Goal: Task Accomplishment & Management: Manage account settings

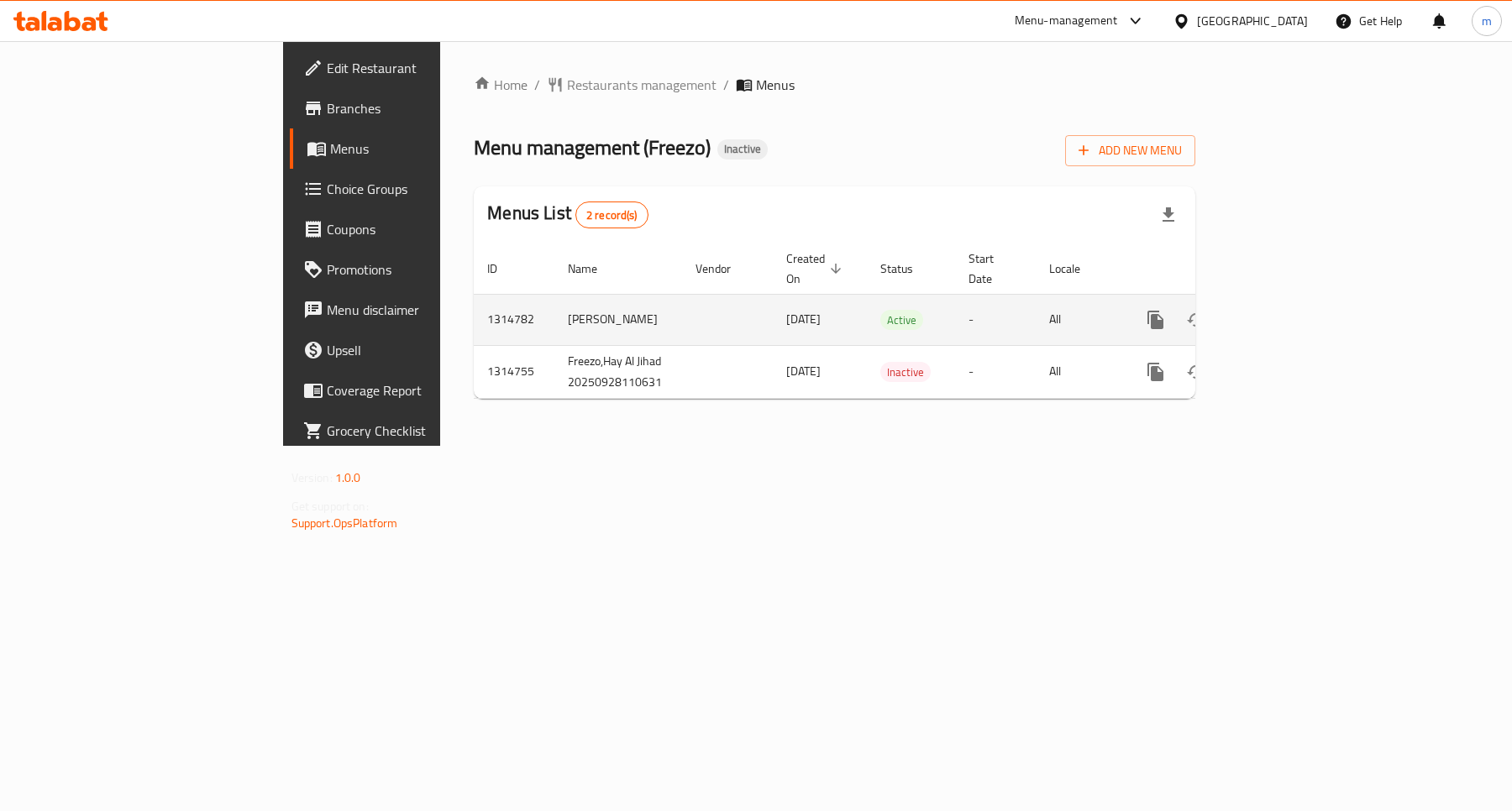
click at [1287, 310] on icon "enhanced table" at bounding box center [1276, 319] width 20 height 20
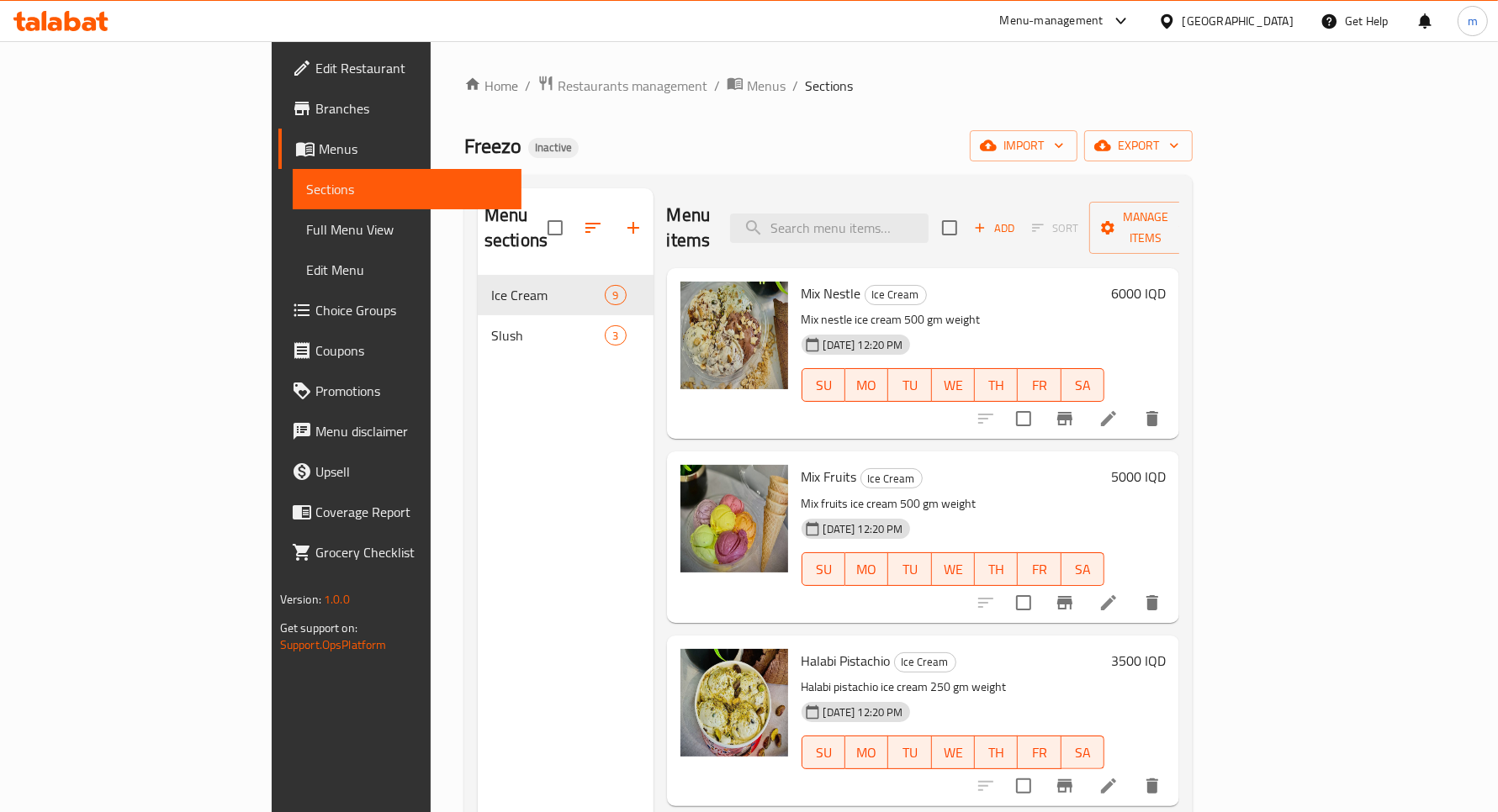
click at [306, 229] on span "Full Menu View" at bounding box center [407, 229] width 202 height 20
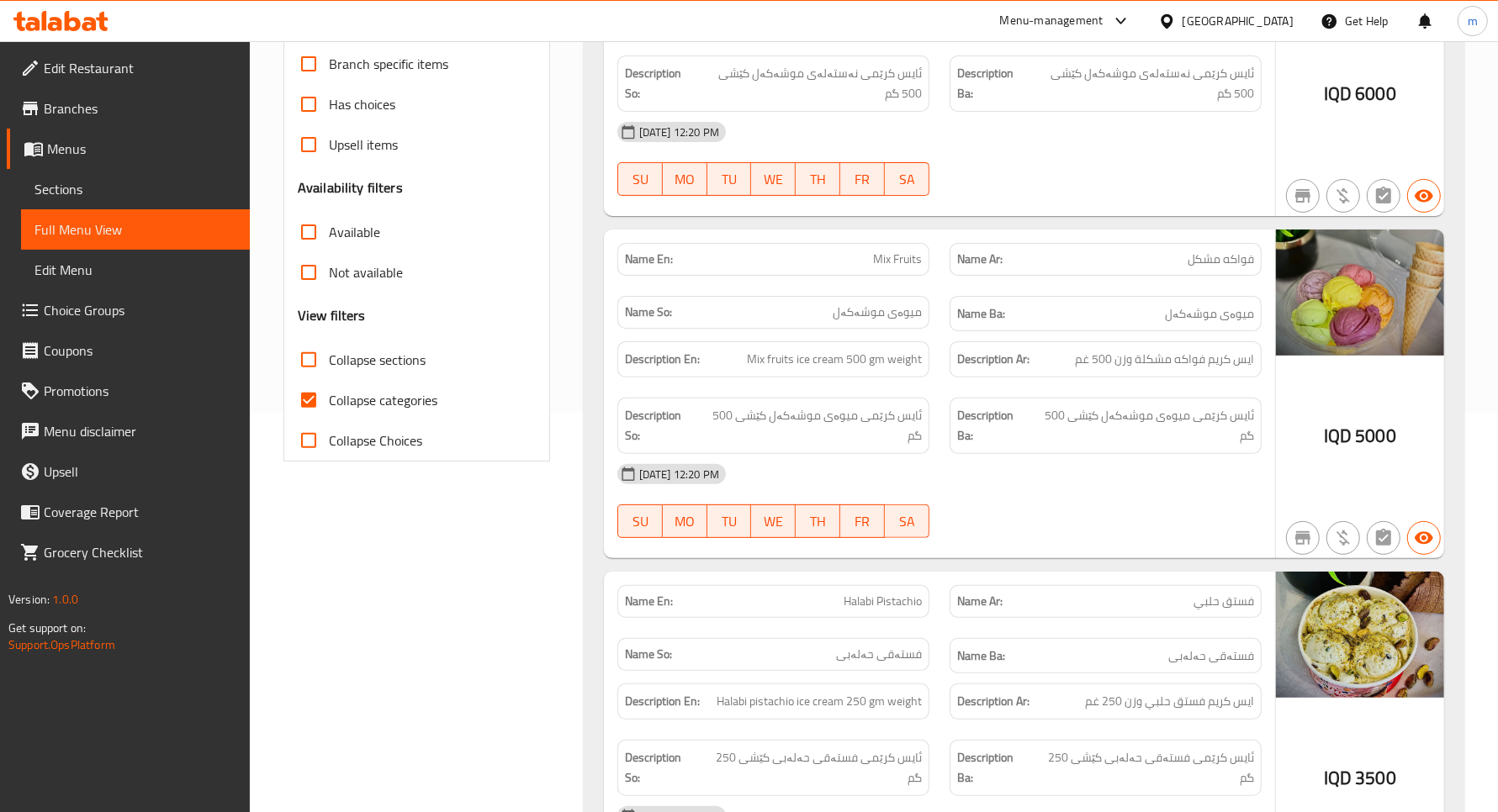
scroll to position [420, 0]
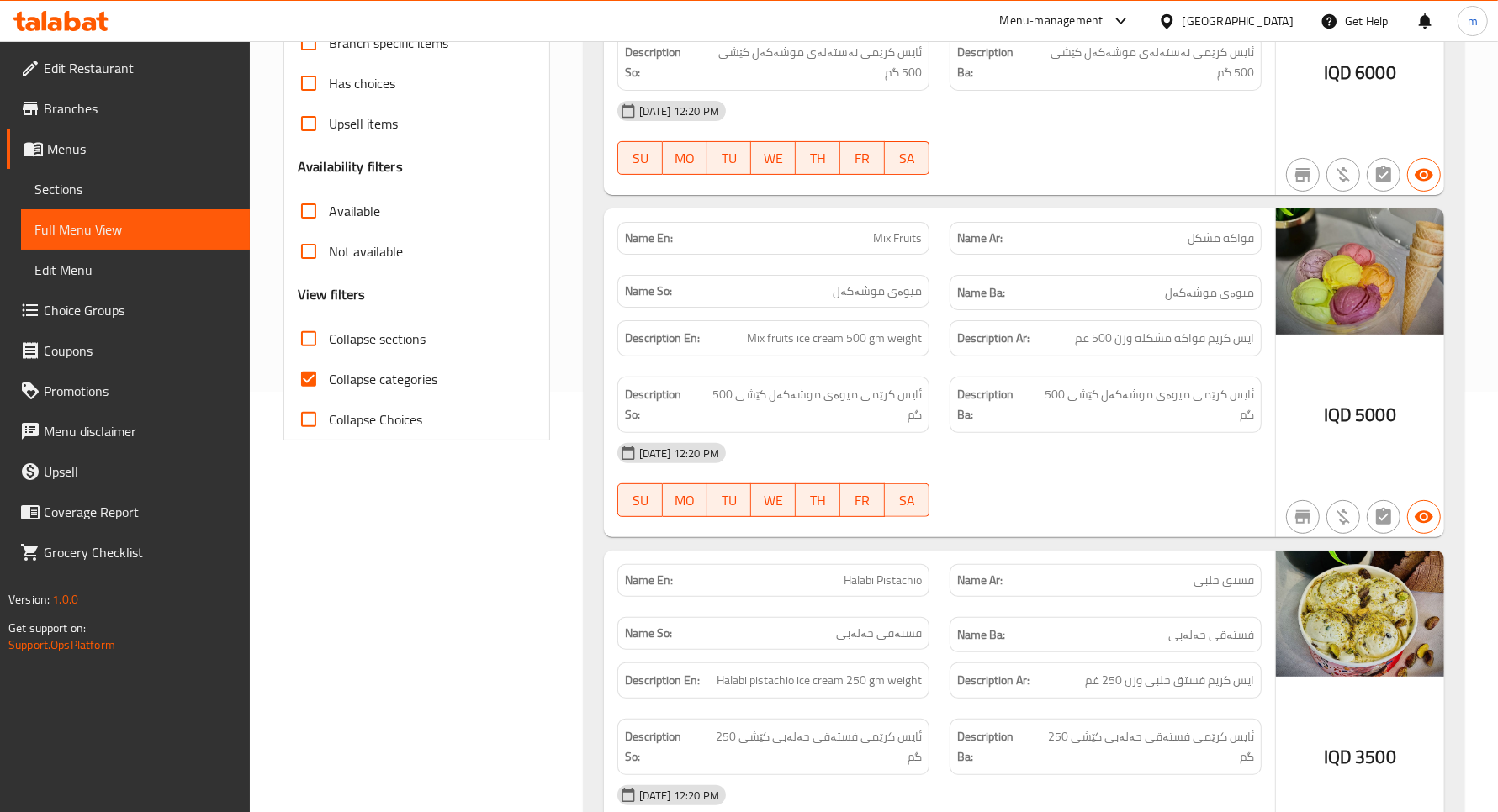
click at [413, 364] on label "Collapse categories" at bounding box center [363, 379] width 149 height 40
click at [329, 364] on input "Collapse categories" at bounding box center [308, 379] width 40 height 40
checkbox input "false"
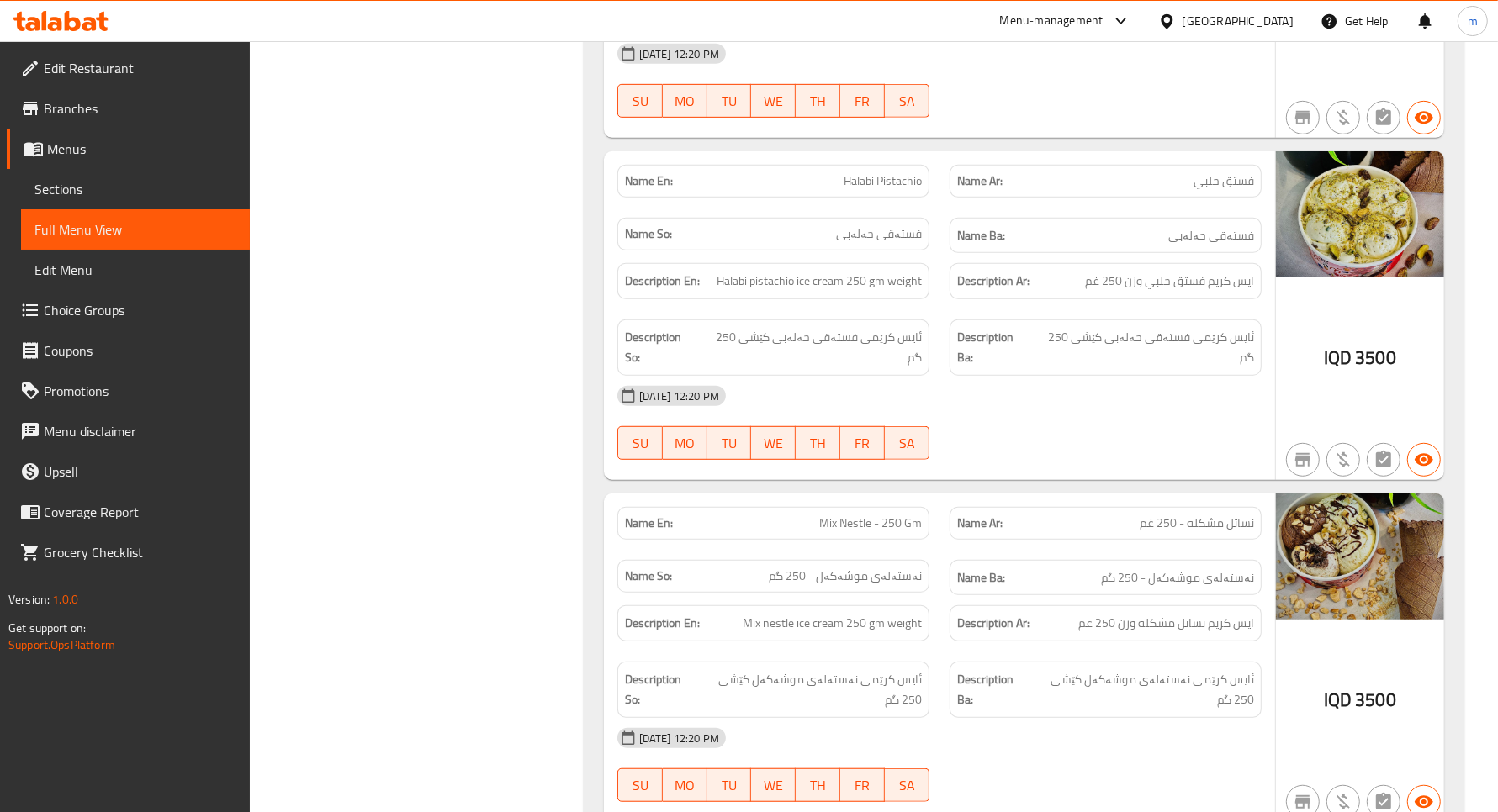
scroll to position [841, 0]
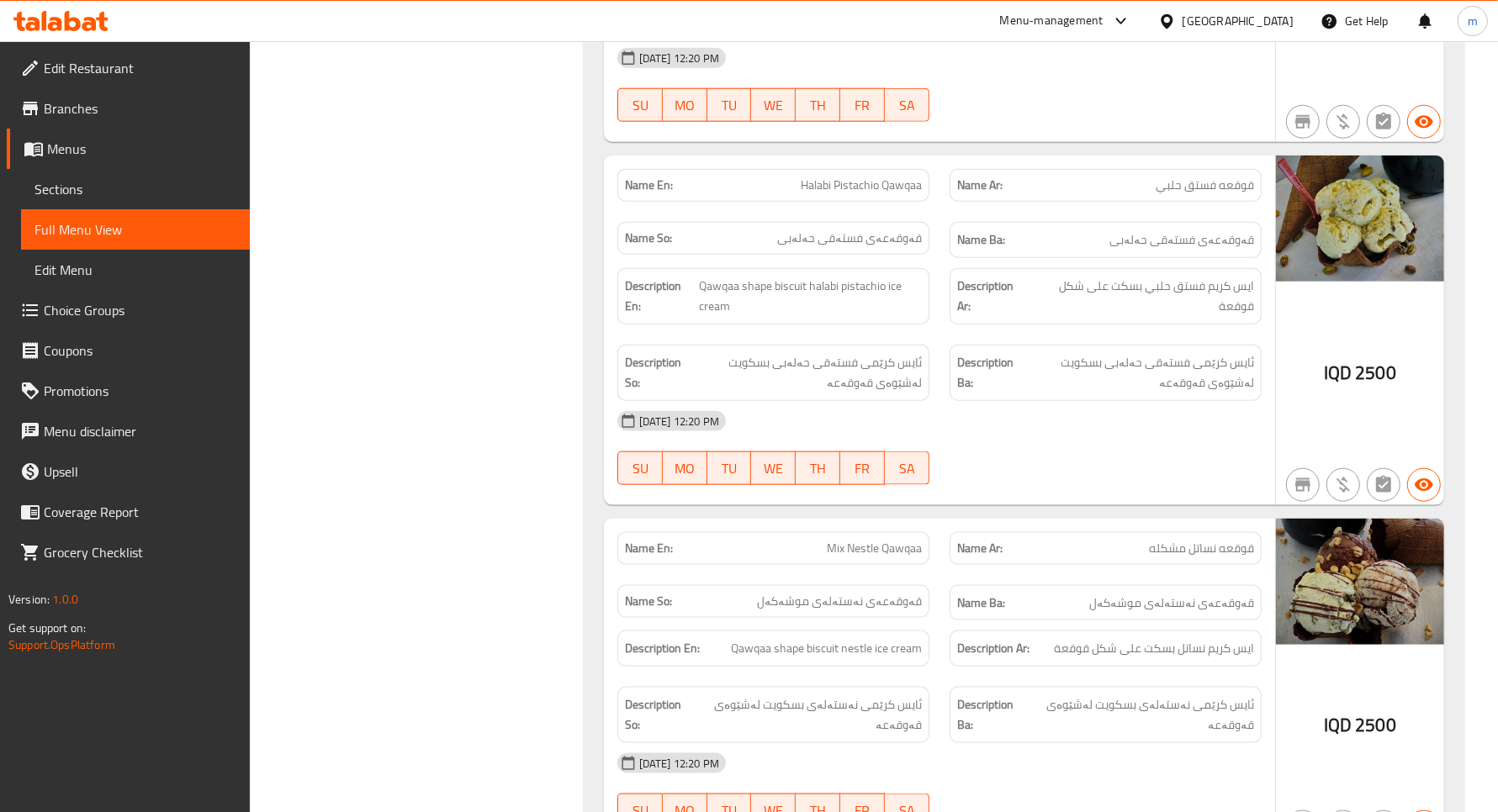
click at [156, 177] on link "Sections" at bounding box center [135, 189] width 229 height 40
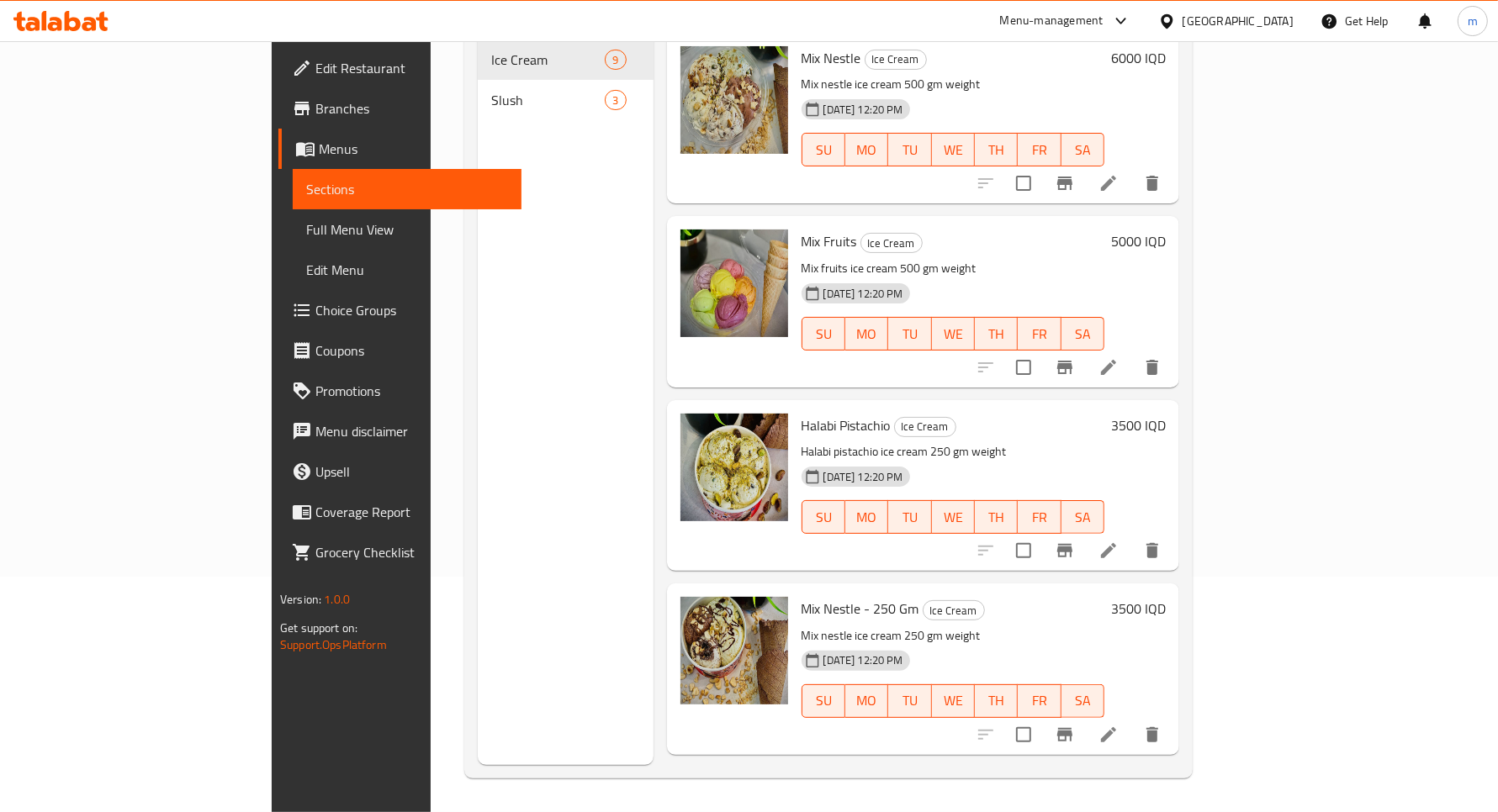
scroll to position [236, 0]
click at [306, 225] on span "Full Menu View" at bounding box center [407, 229] width 202 height 20
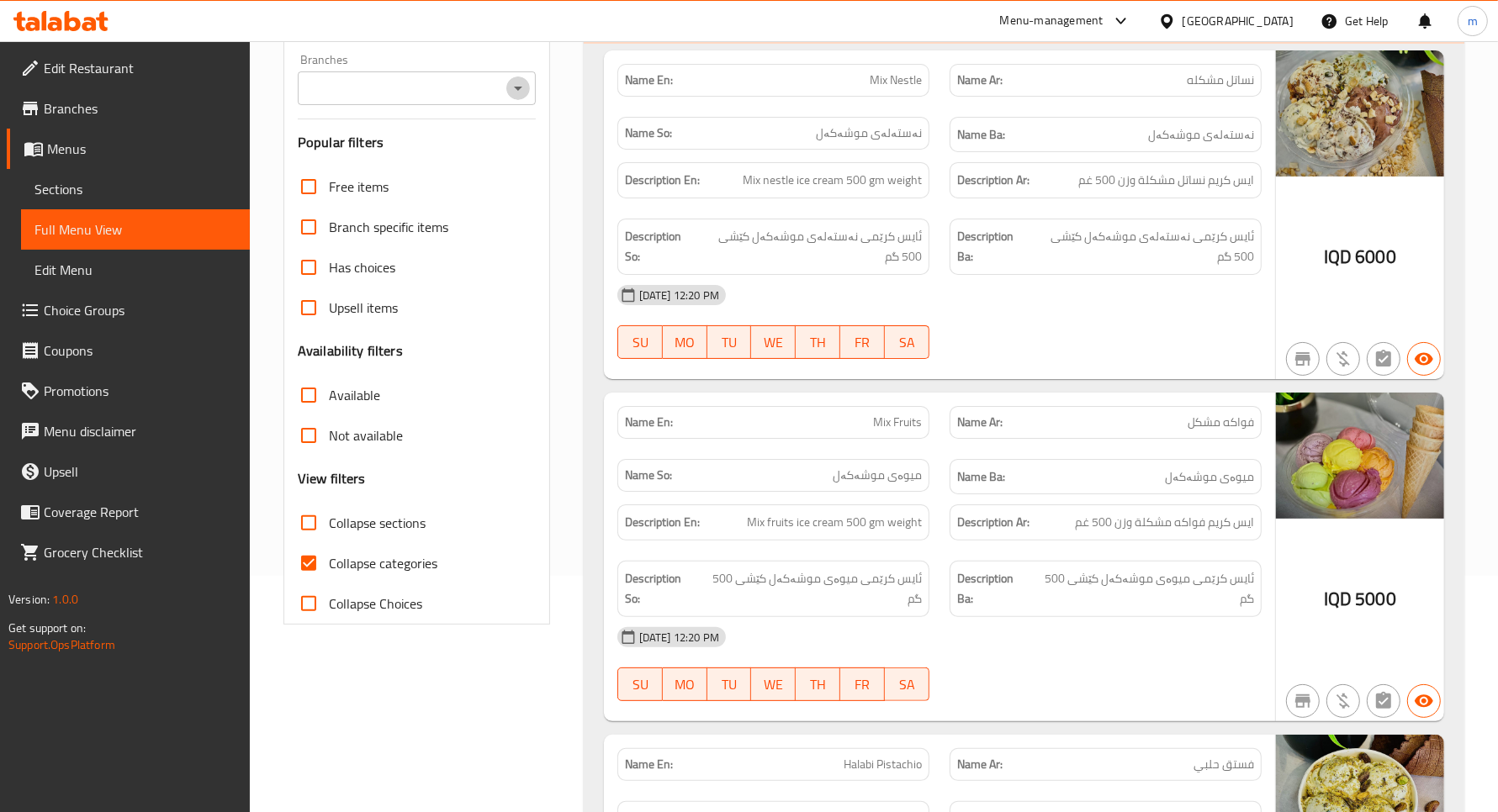
click at [527, 85] on icon "Open" at bounding box center [518, 88] width 20 height 20
click at [422, 164] on li "Freezo, Hay Al Jihad" at bounding box center [416, 161] width 238 height 30
type input "Freezo, Hay Al Jihad"
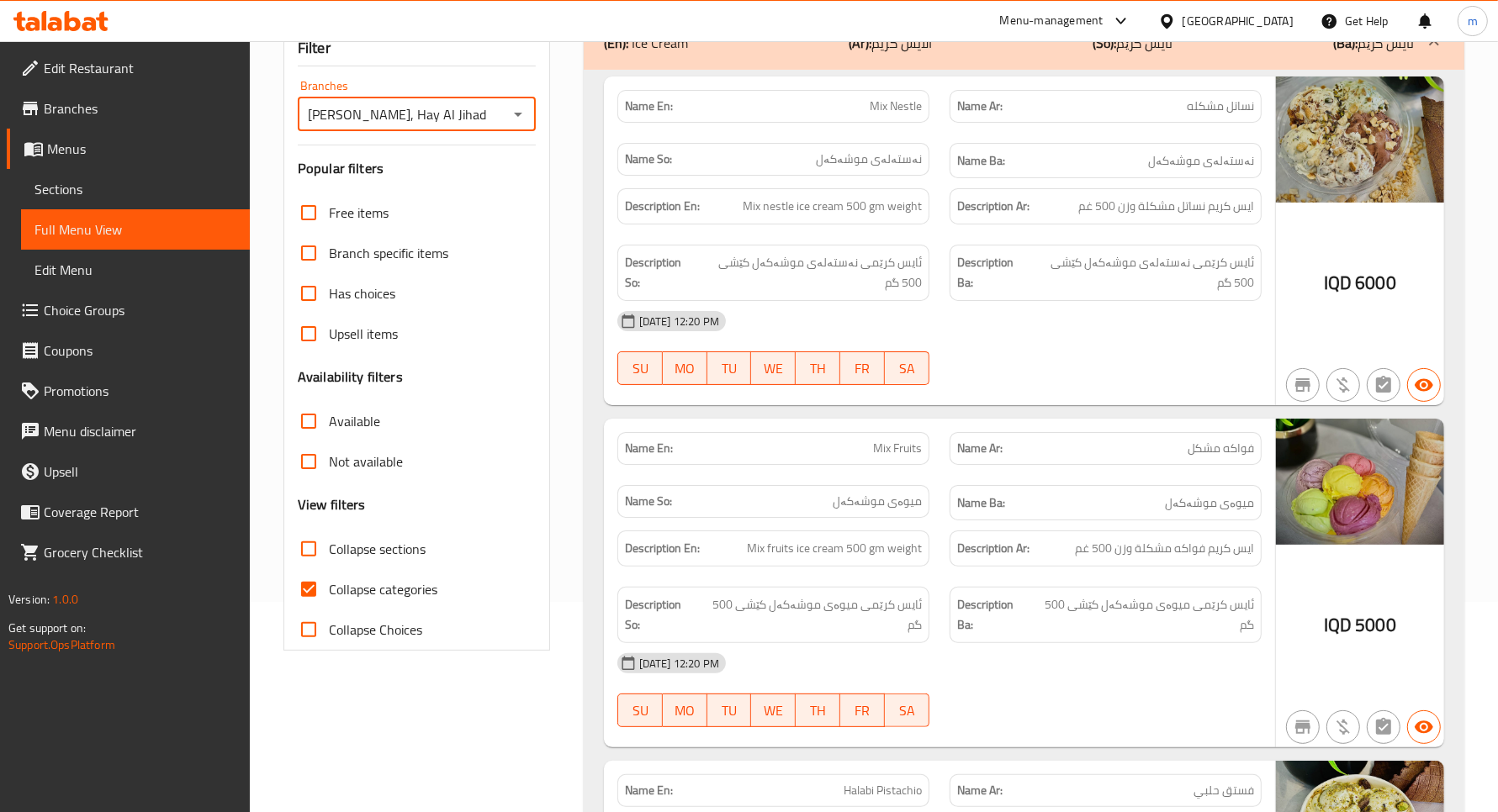
click at [321, 591] on input "Collapse categories" at bounding box center [308, 589] width 40 height 40
checkbox input "false"
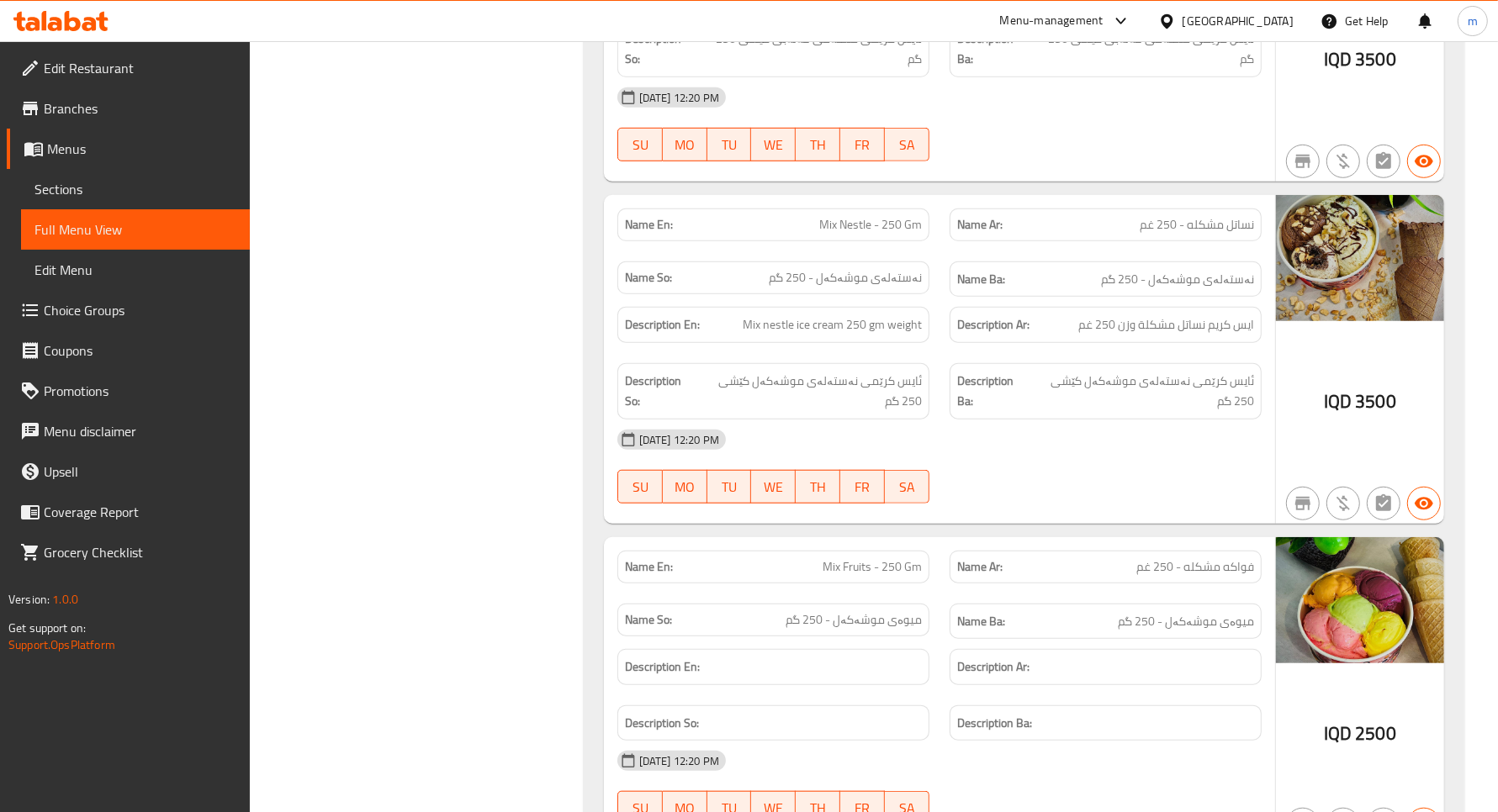
scroll to position [1121, 0]
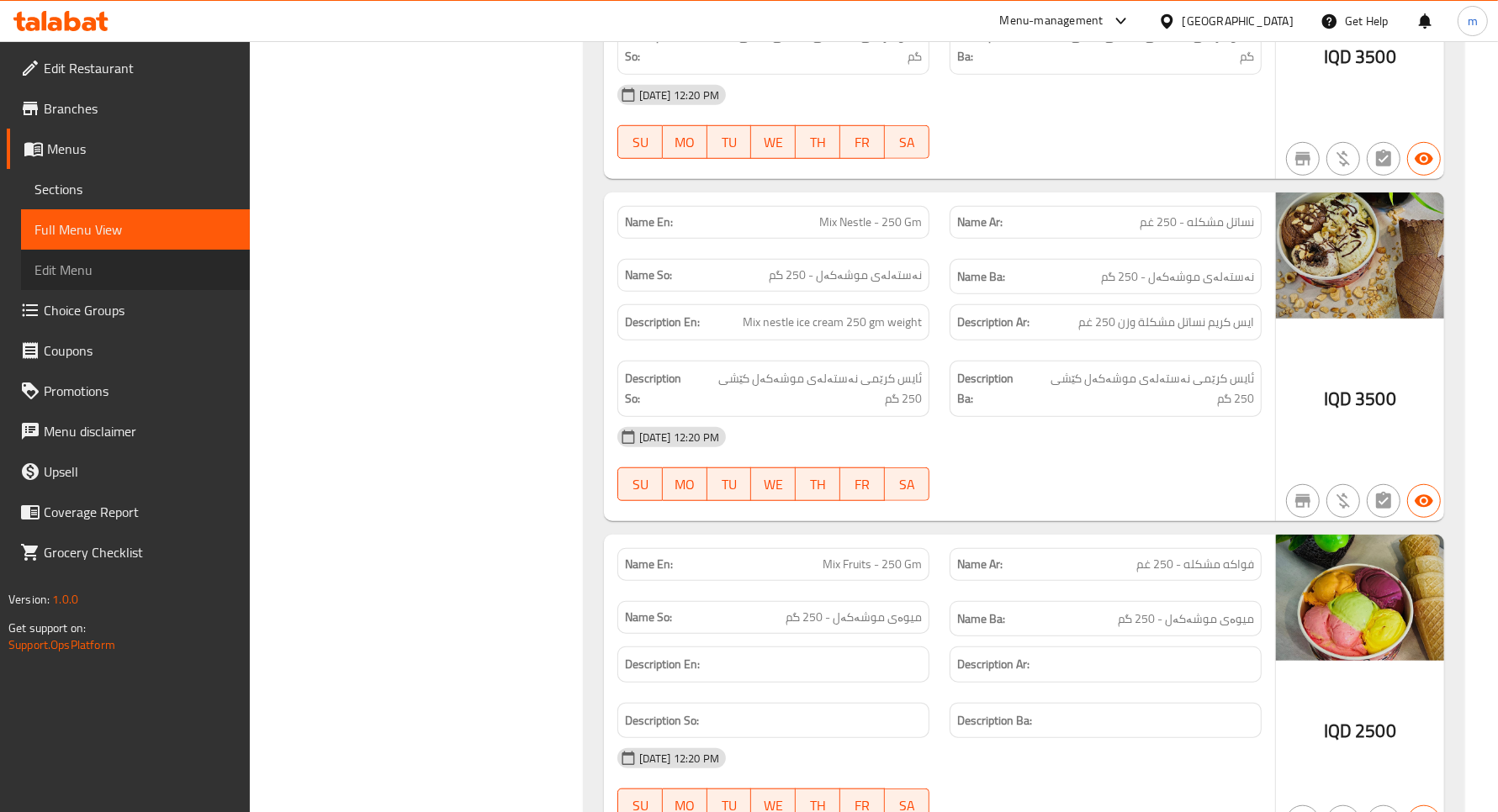
click at [136, 250] on link "Edit Menu" at bounding box center [135, 270] width 229 height 40
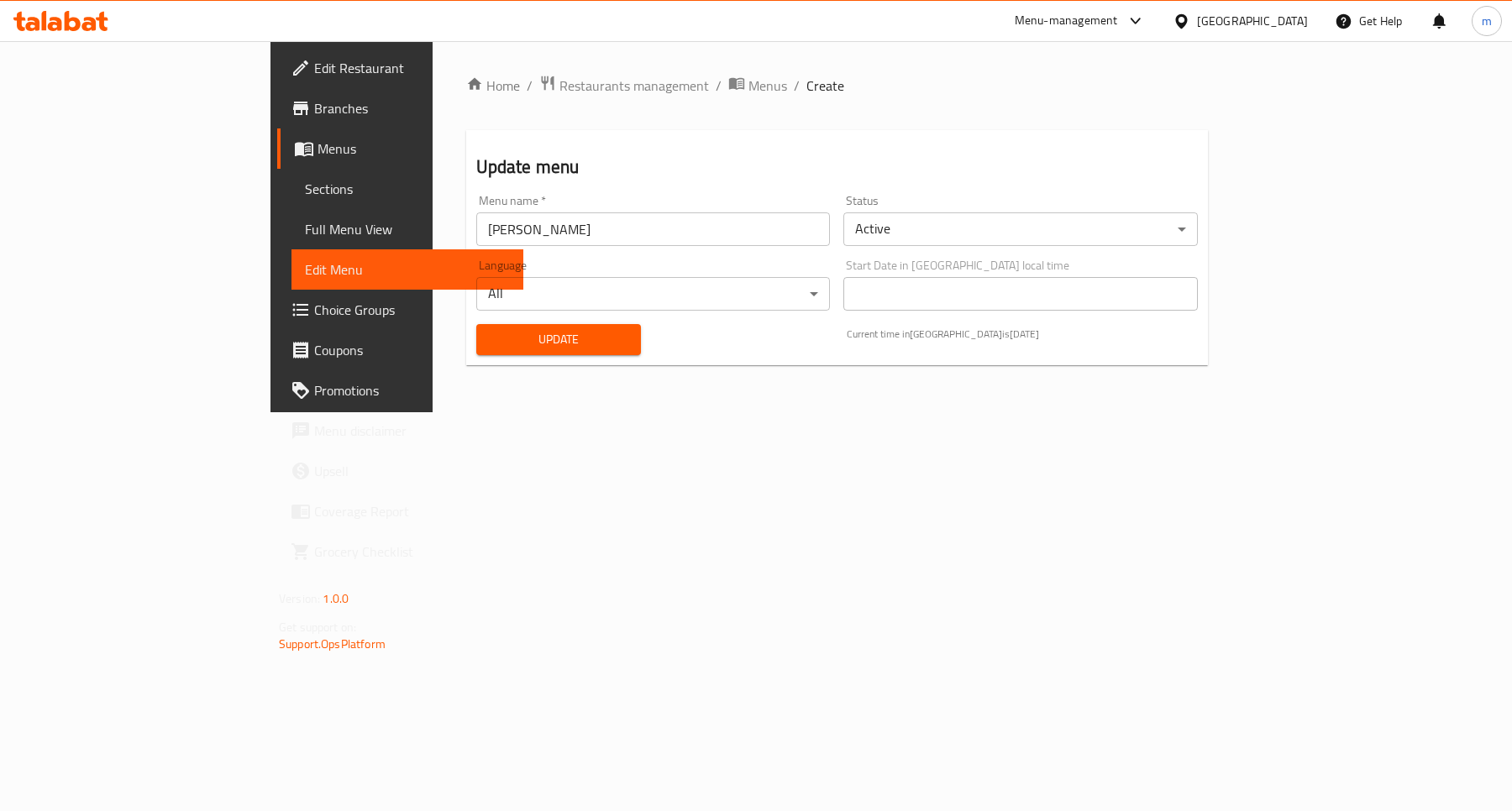
click at [304, 225] on span "Full Menu View" at bounding box center [407, 229] width 205 height 20
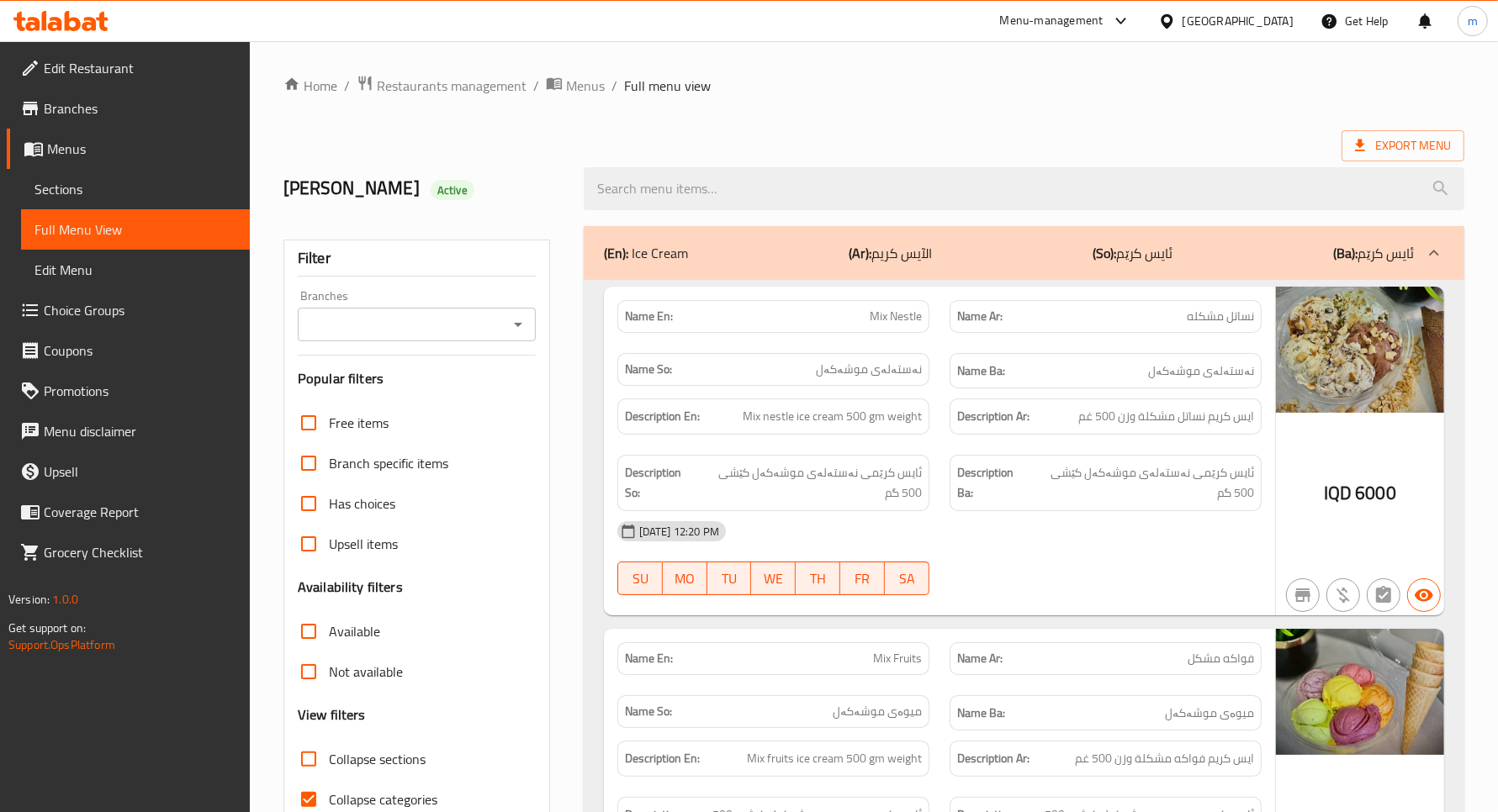
click at [514, 324] on icon "Open" at bounding box center [519, 325] width 9 height 4
click at [465, 389] on li "Freezo, Hay Al Jihad" at bounding box center [416, 397] width 238 height 30
type input "Freezo, Hay Al Jihad"
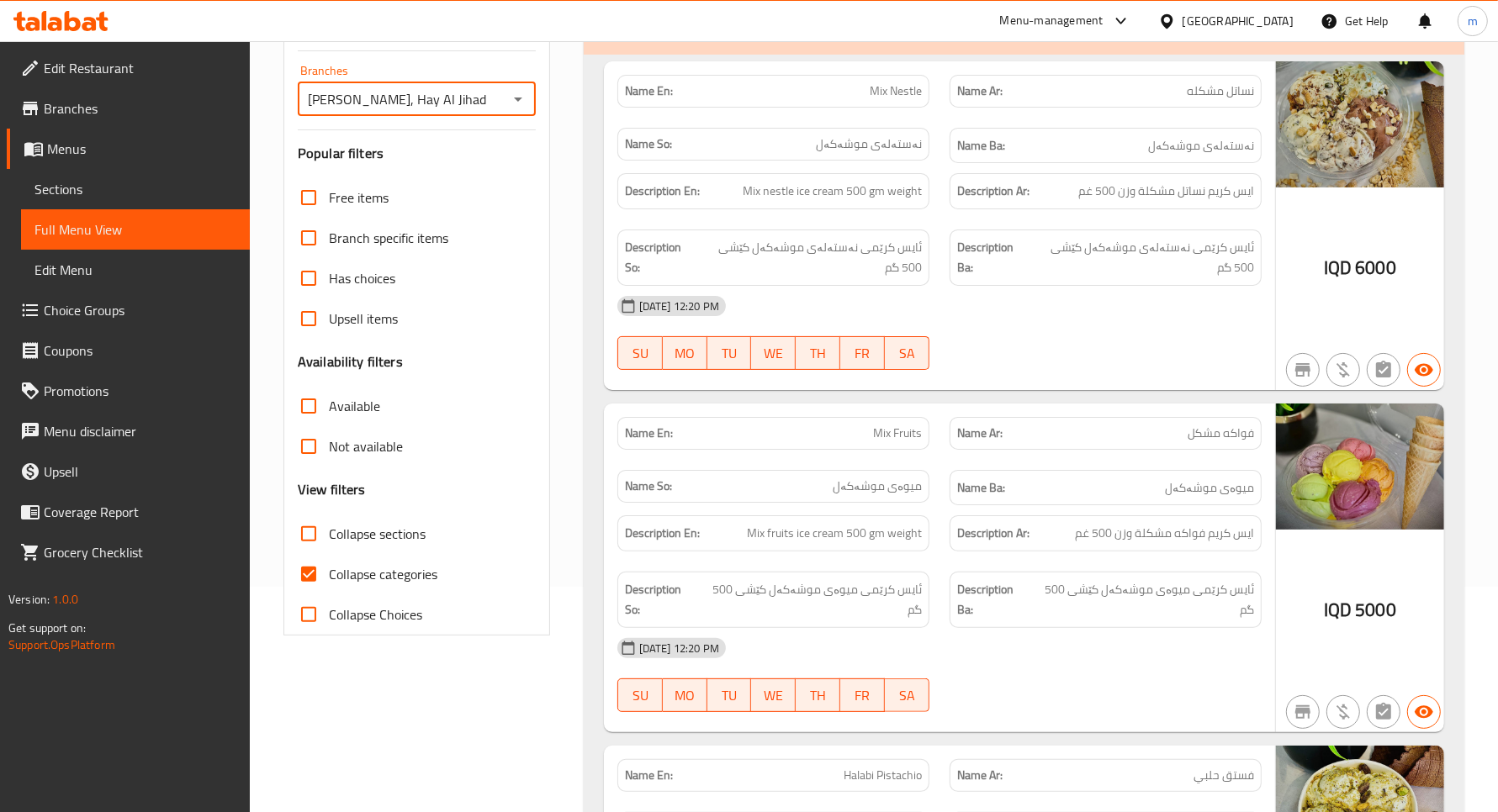
scroll to position [210, 0]
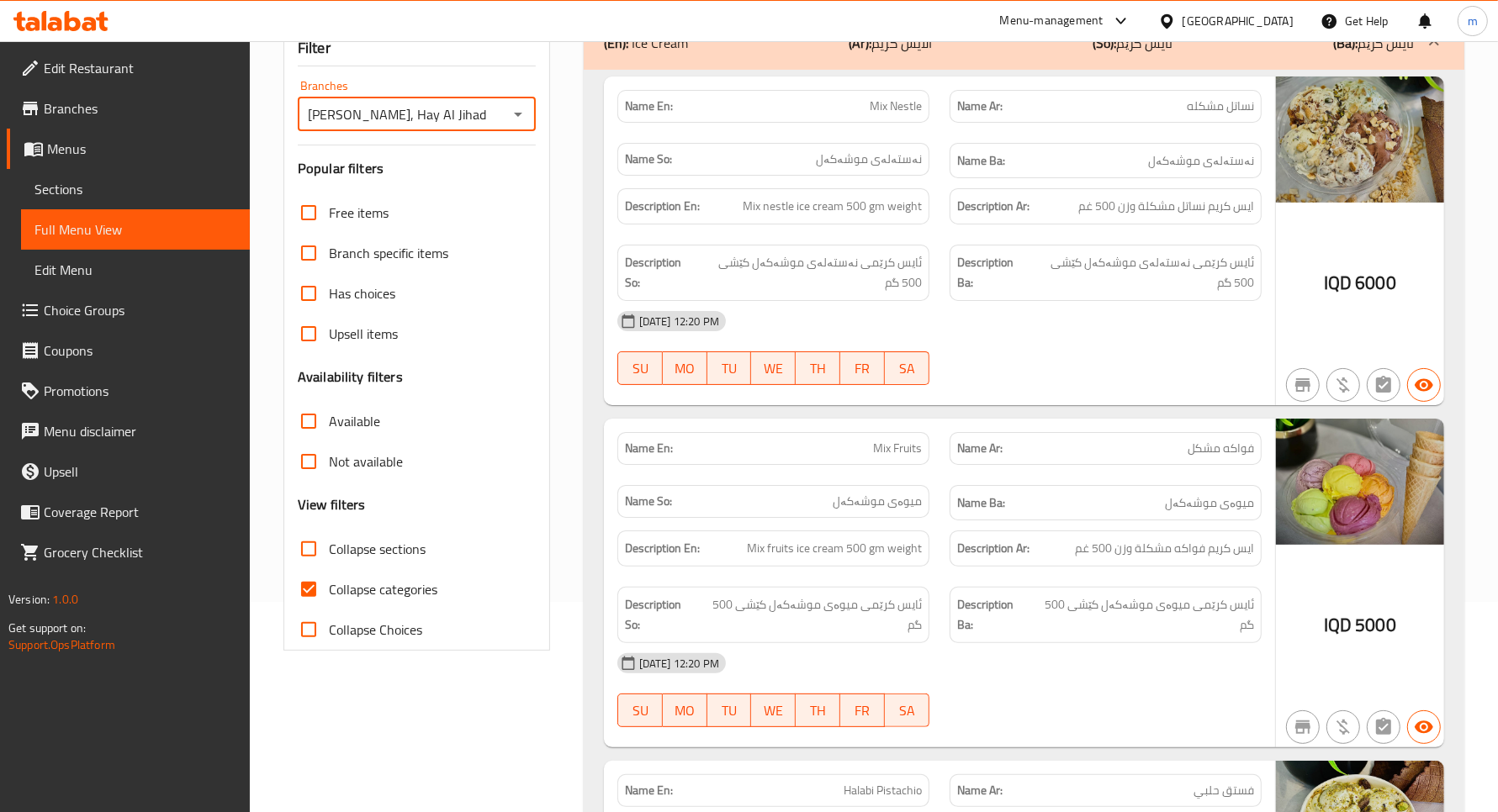
click at [76, 197] on span "Sections" at bounding box center [135, 189] width 202 height 20
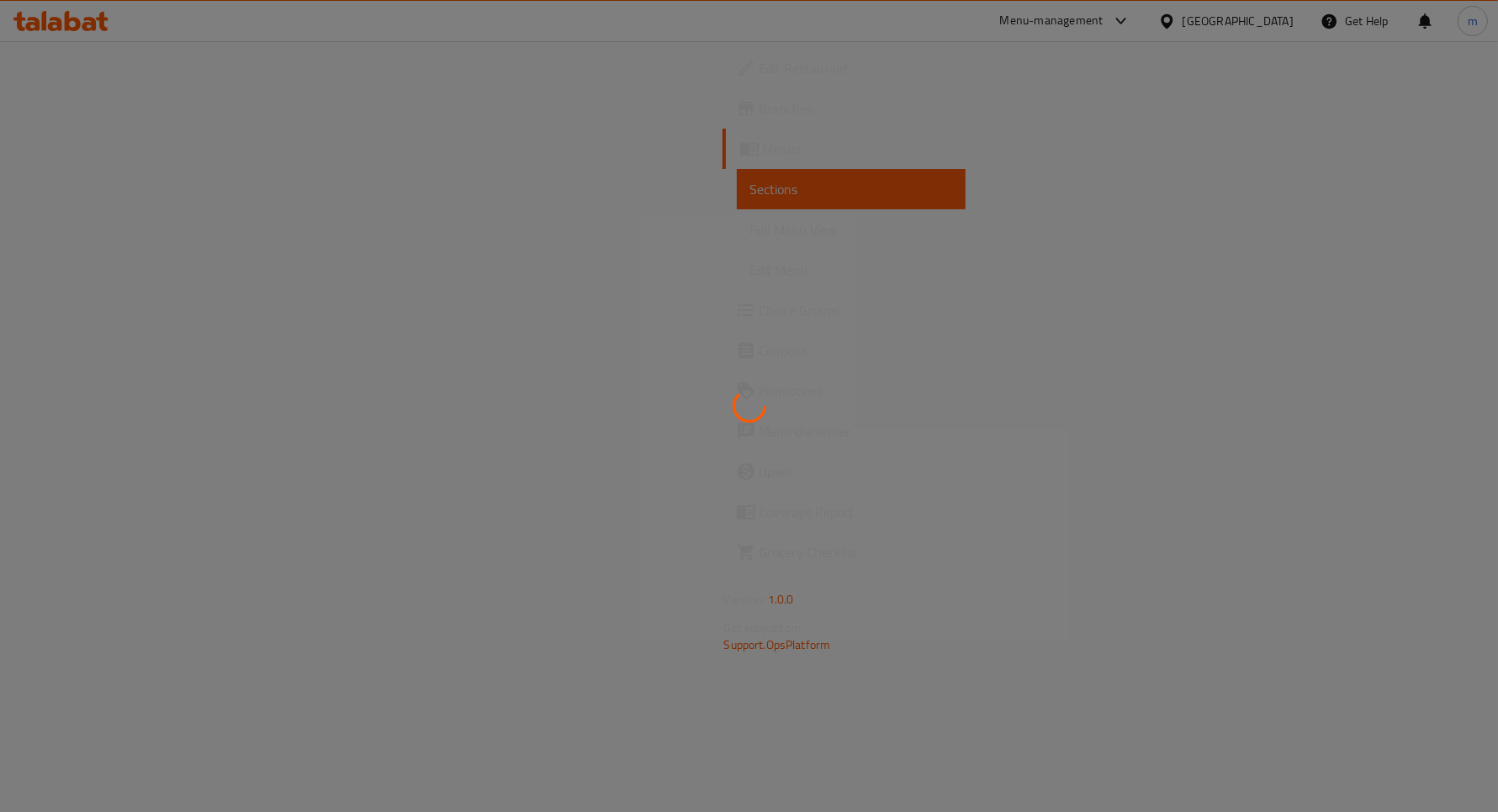
click at [750, 224] on span "Full Menu View" at bounding box center [851, 229] width 202 height 20
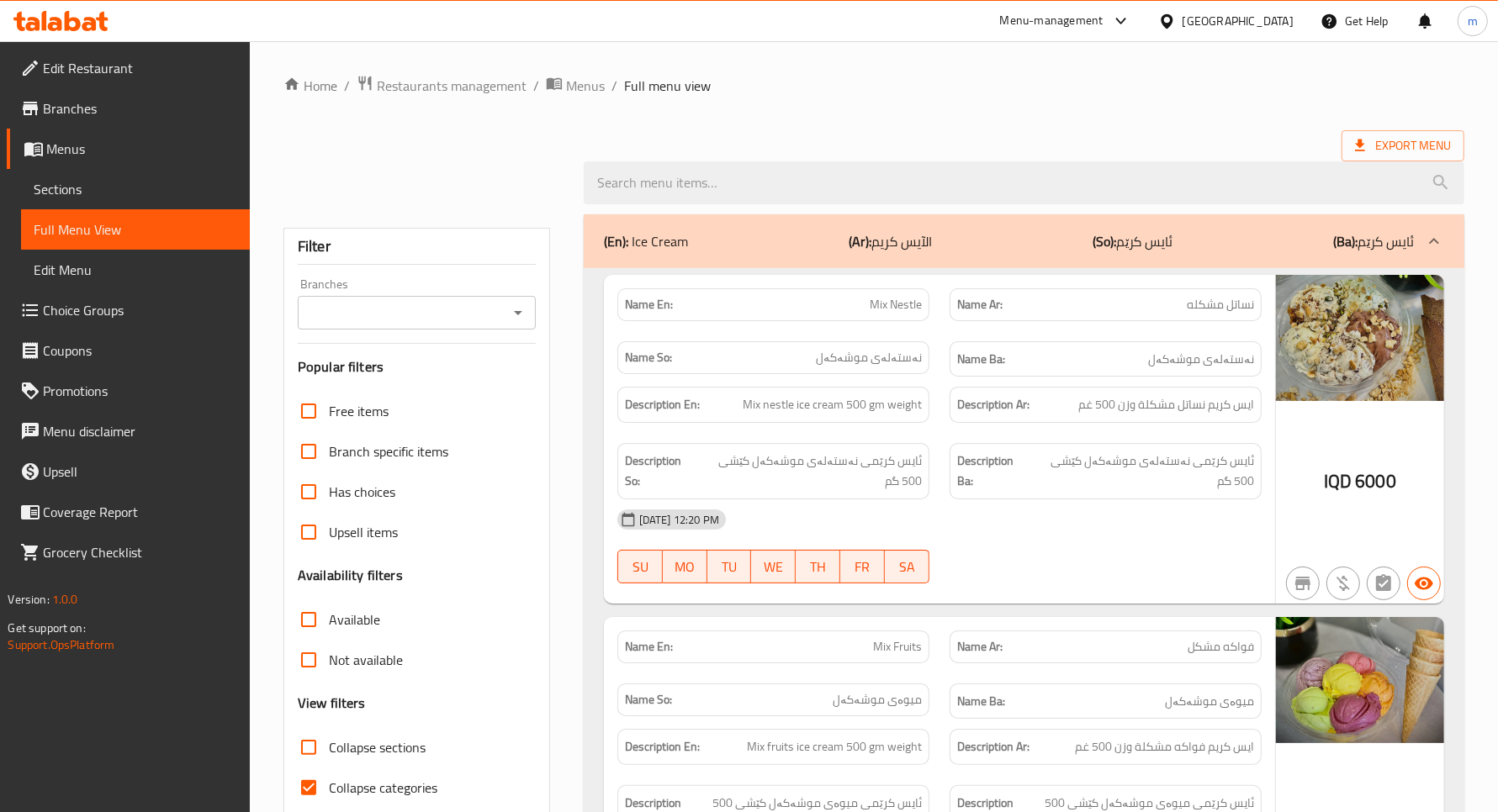
click at [101, 227] on span "Full Menu View" at bounding box center [135, 229] width 202 height 20
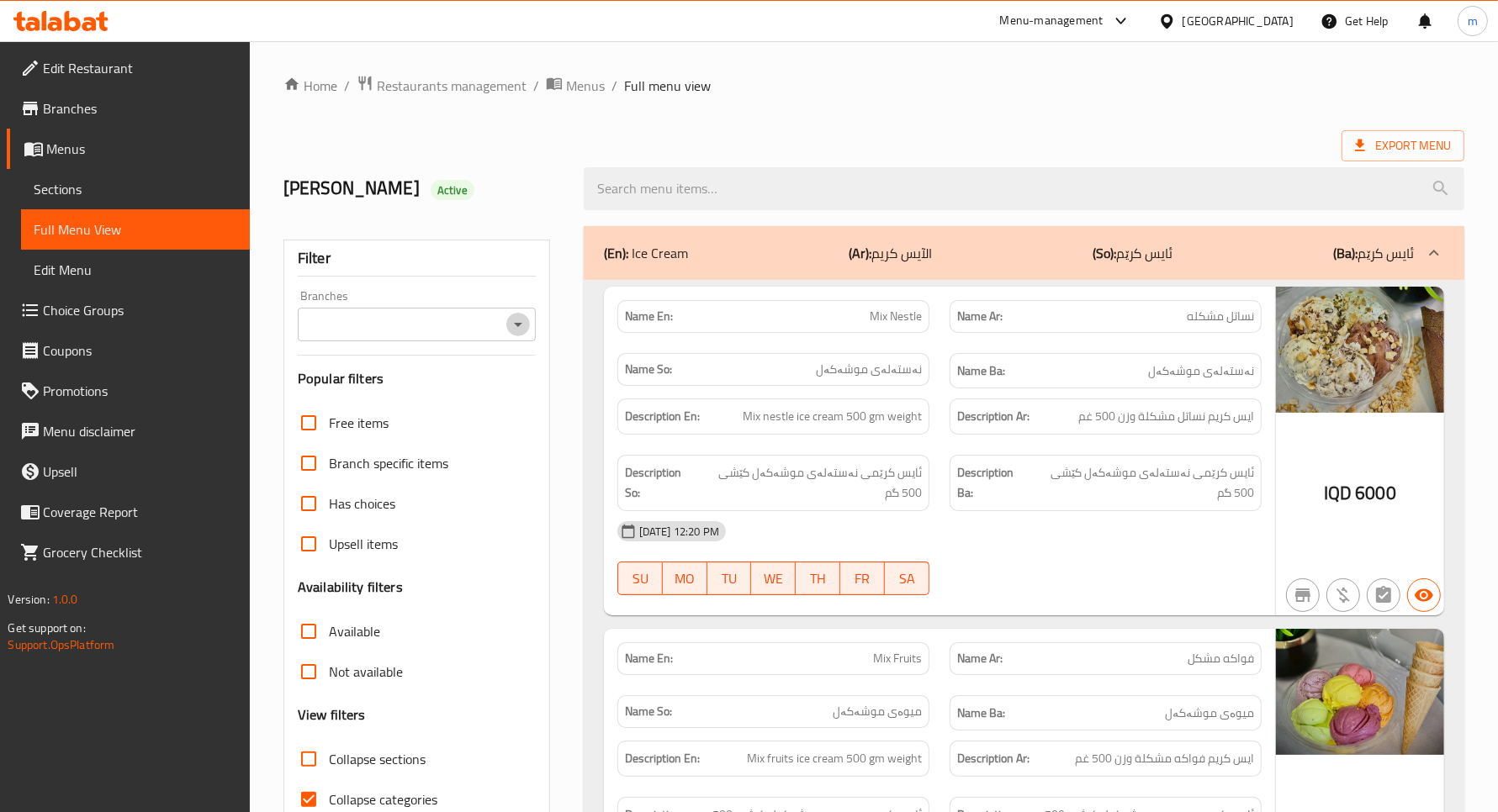
click at [511, 328] on icon "Open" at bounding box center [518, 324] width 20 height 20
click at [410, 404] on span "Freezo, Hay Al Jihad" at bounding box center [399, 397] width 178 height 20
type input "Freezo, Hay Al Jihad"
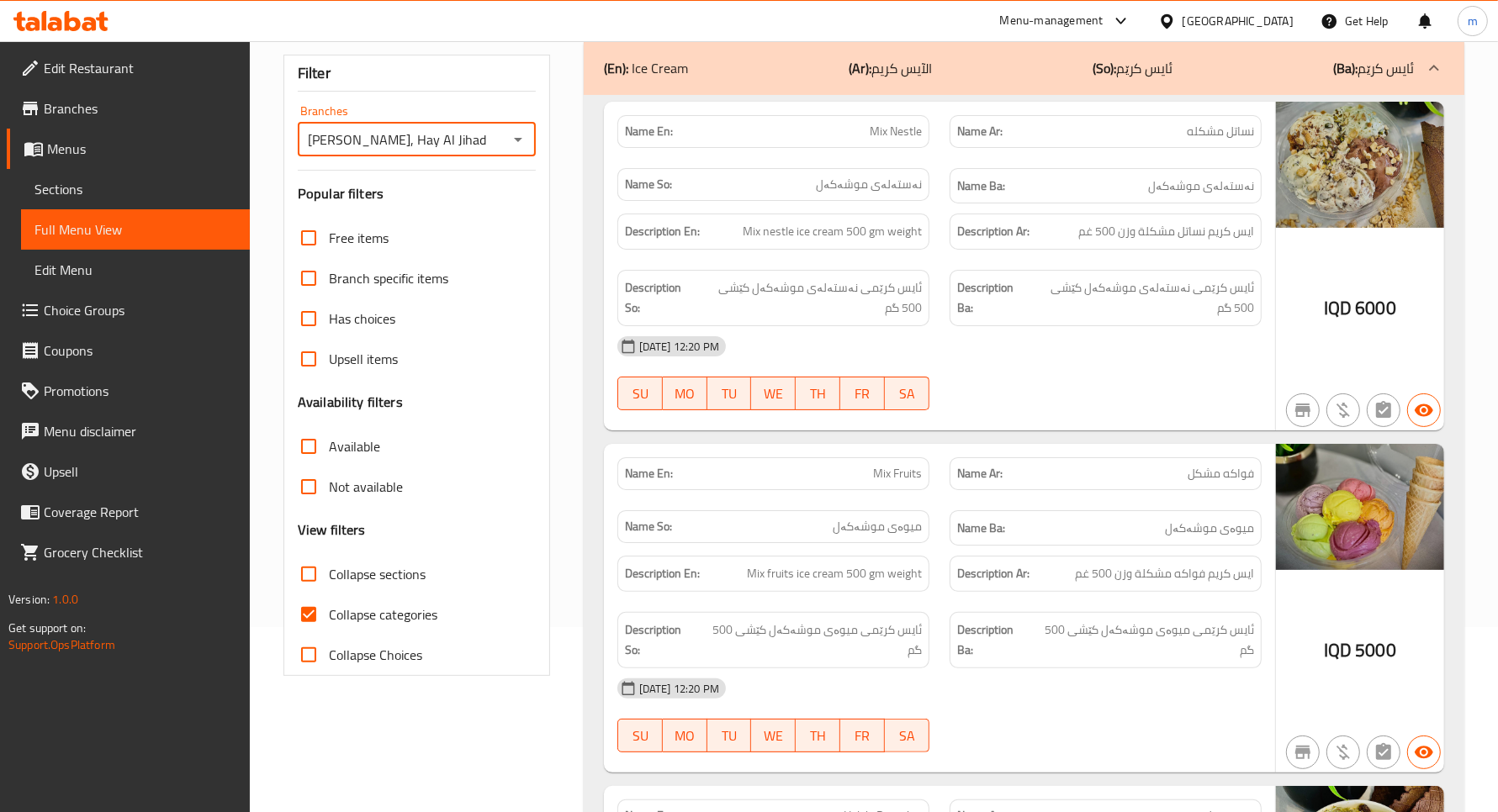
scroll to position [210, 0]
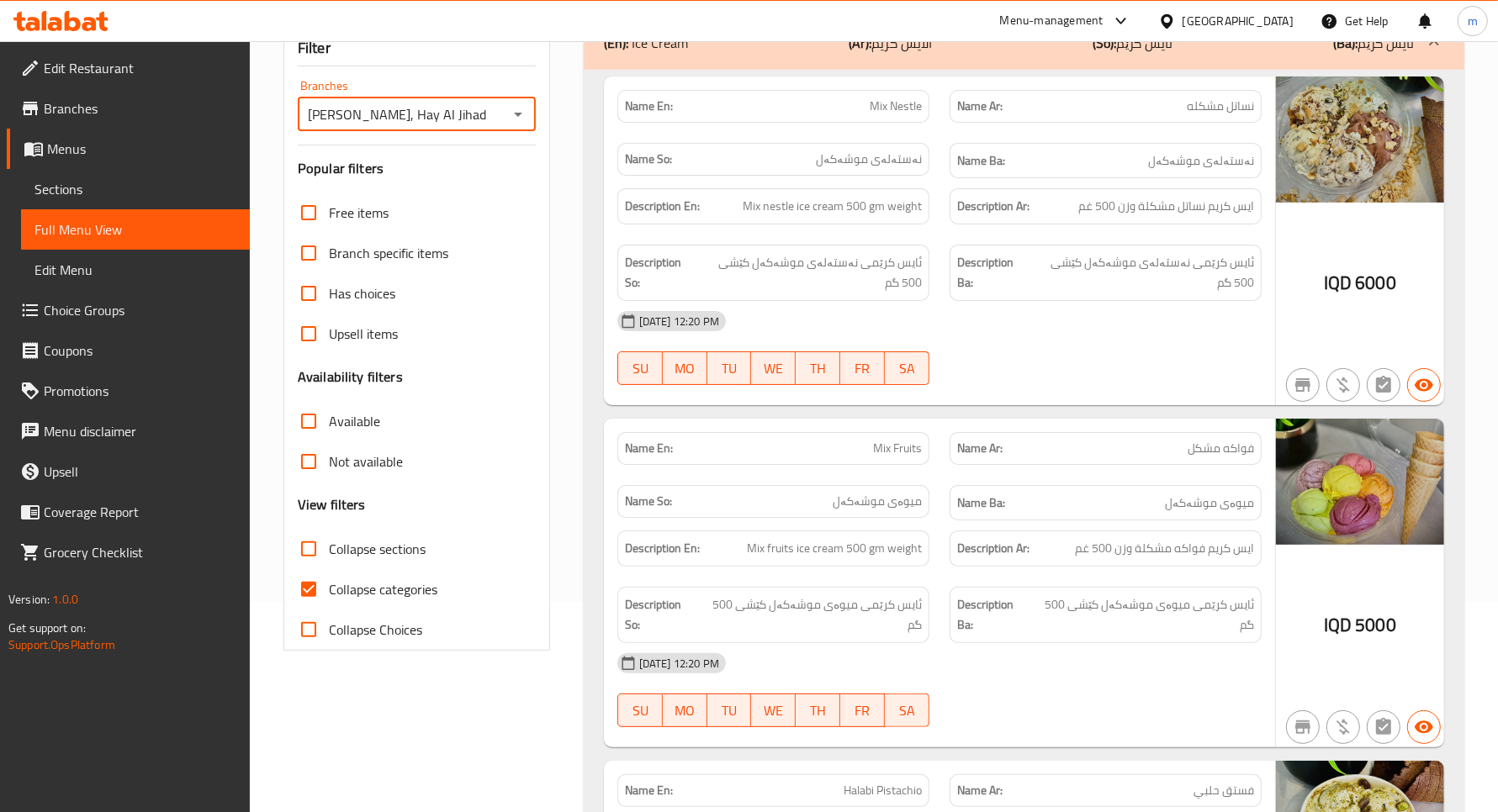
click at [387, 580] on span "Collapse categories" at bounding box center [383, 589] width 109 height 20
click at [329, 578] on input "Collapse categories" at bounding box center [308, 589] width 40 height 40
checkbox input "false"
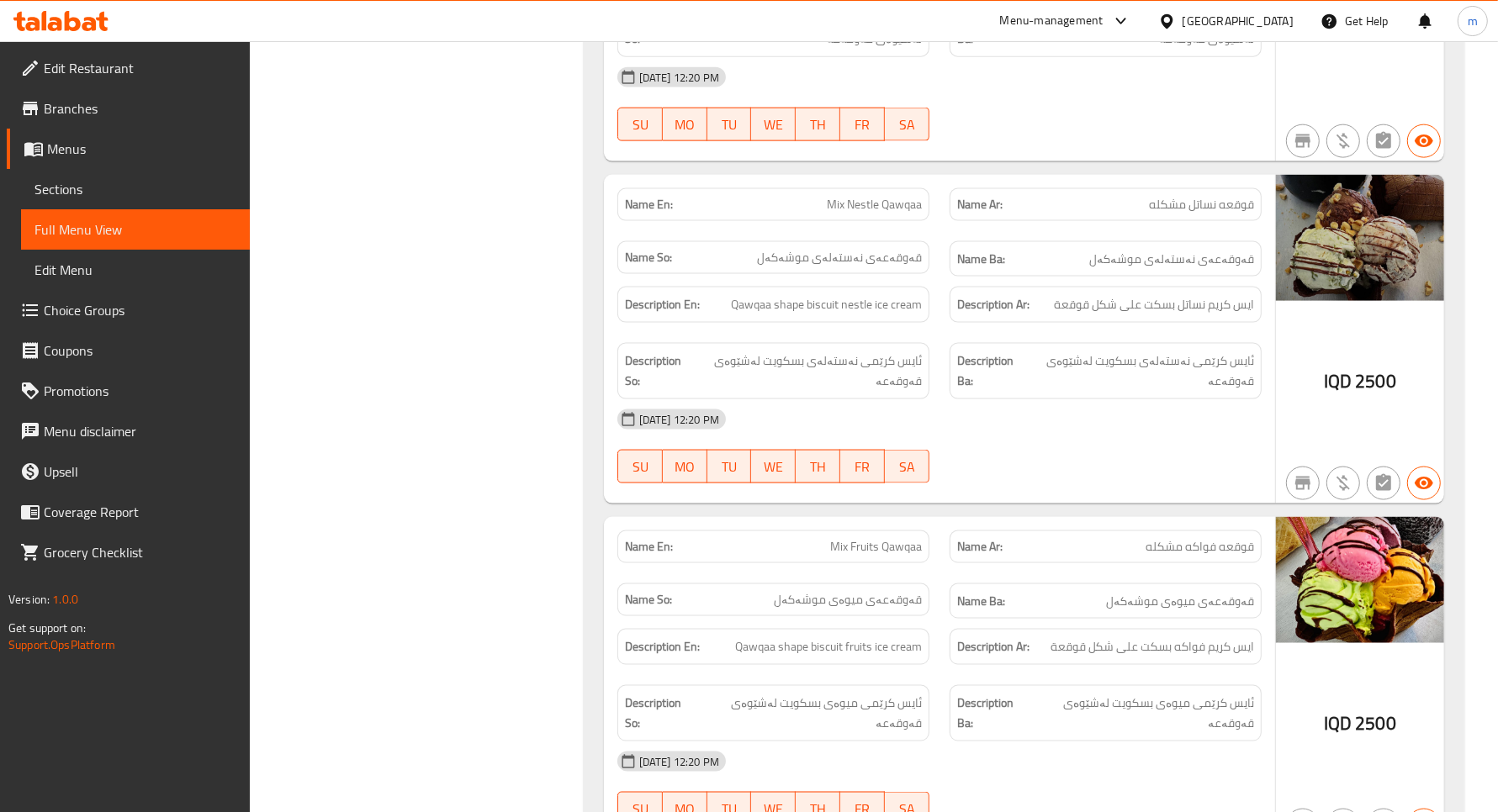
scroll to position [2242, 0]
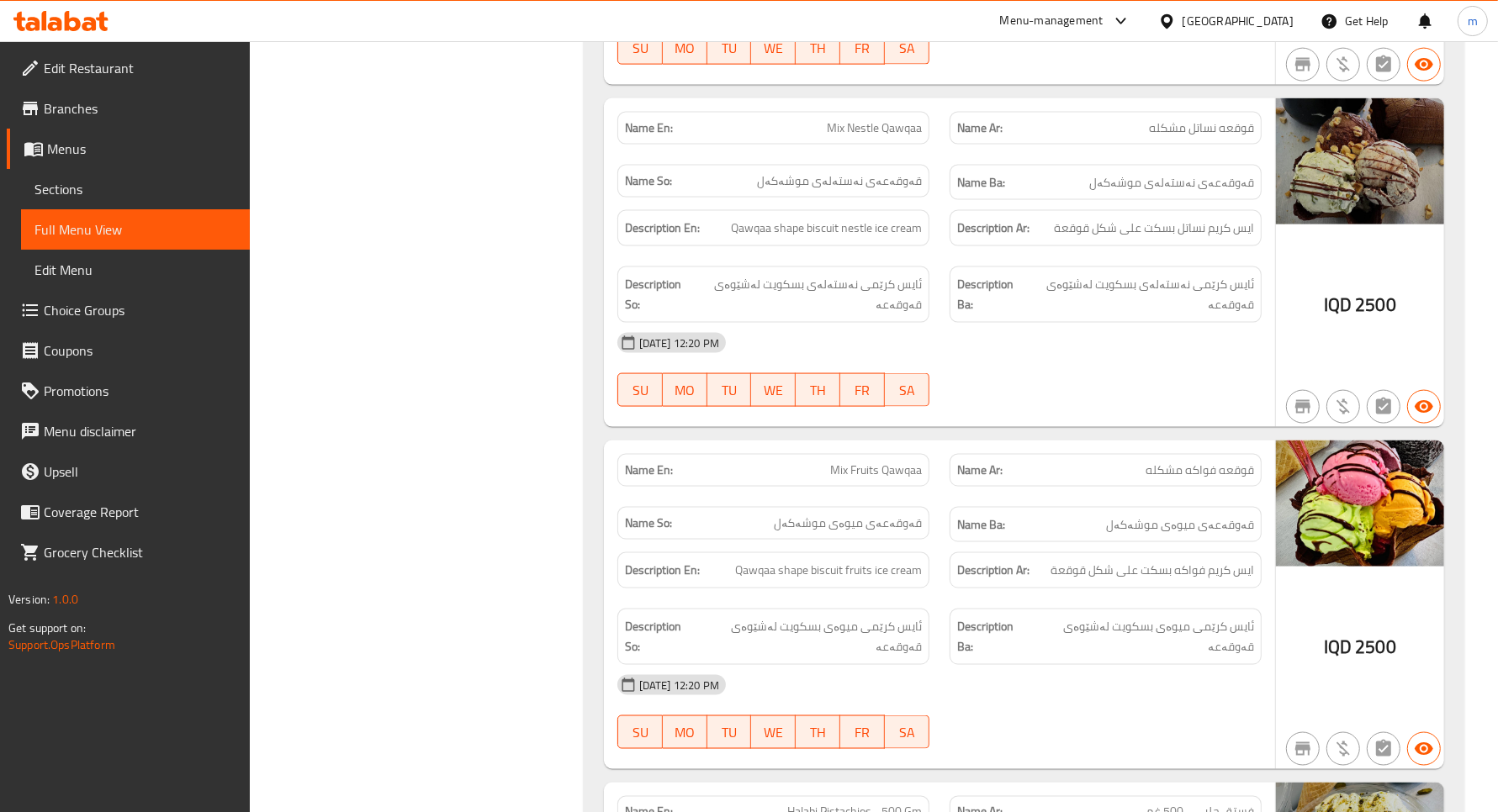
click at [55, 267] on span "Edit Menu" at bounding box center [135, 270] width 202 height 20
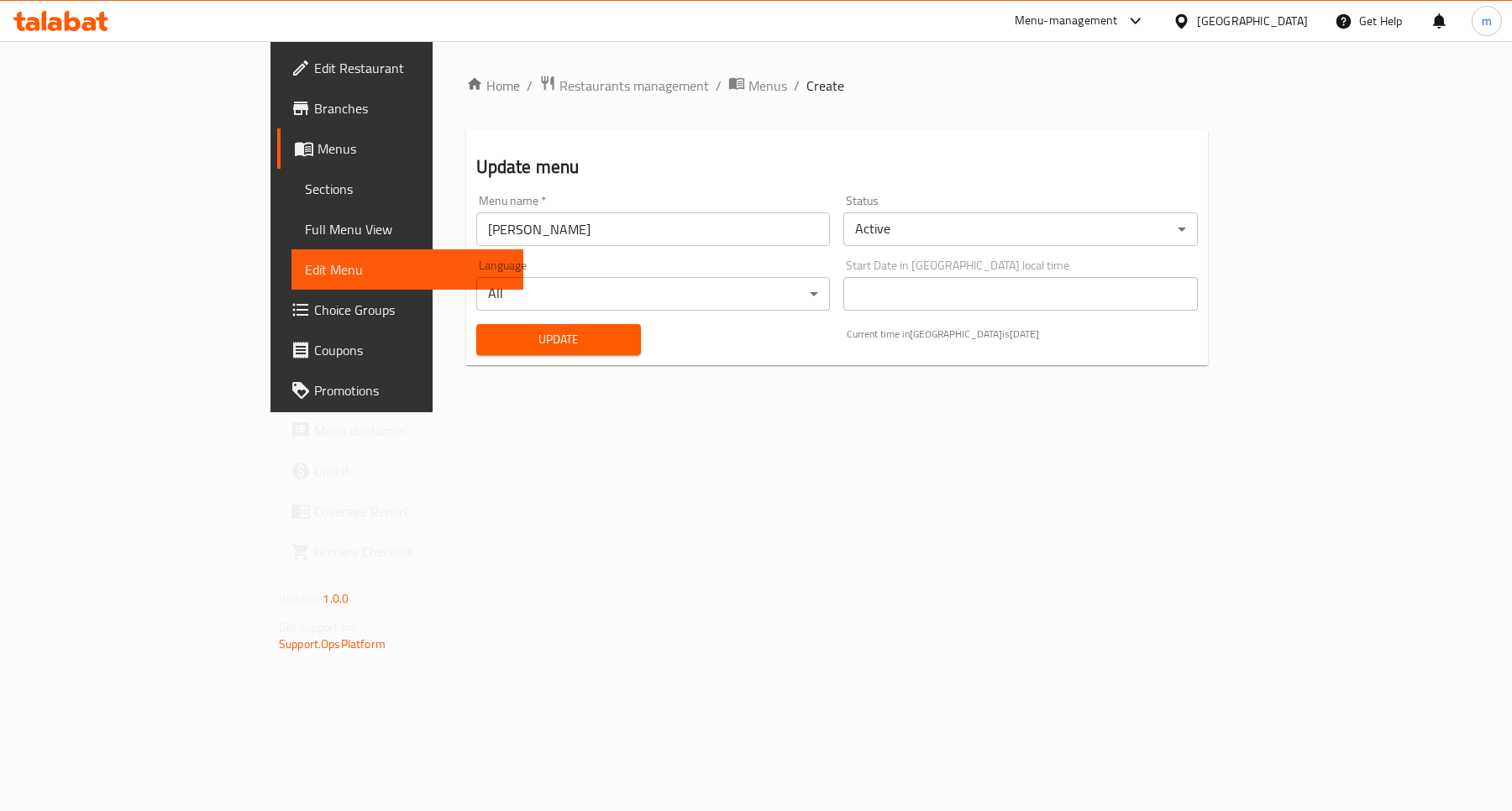
click at [304, 189] on span "Sections" at bounding box center [407, 188] width 205 height 20
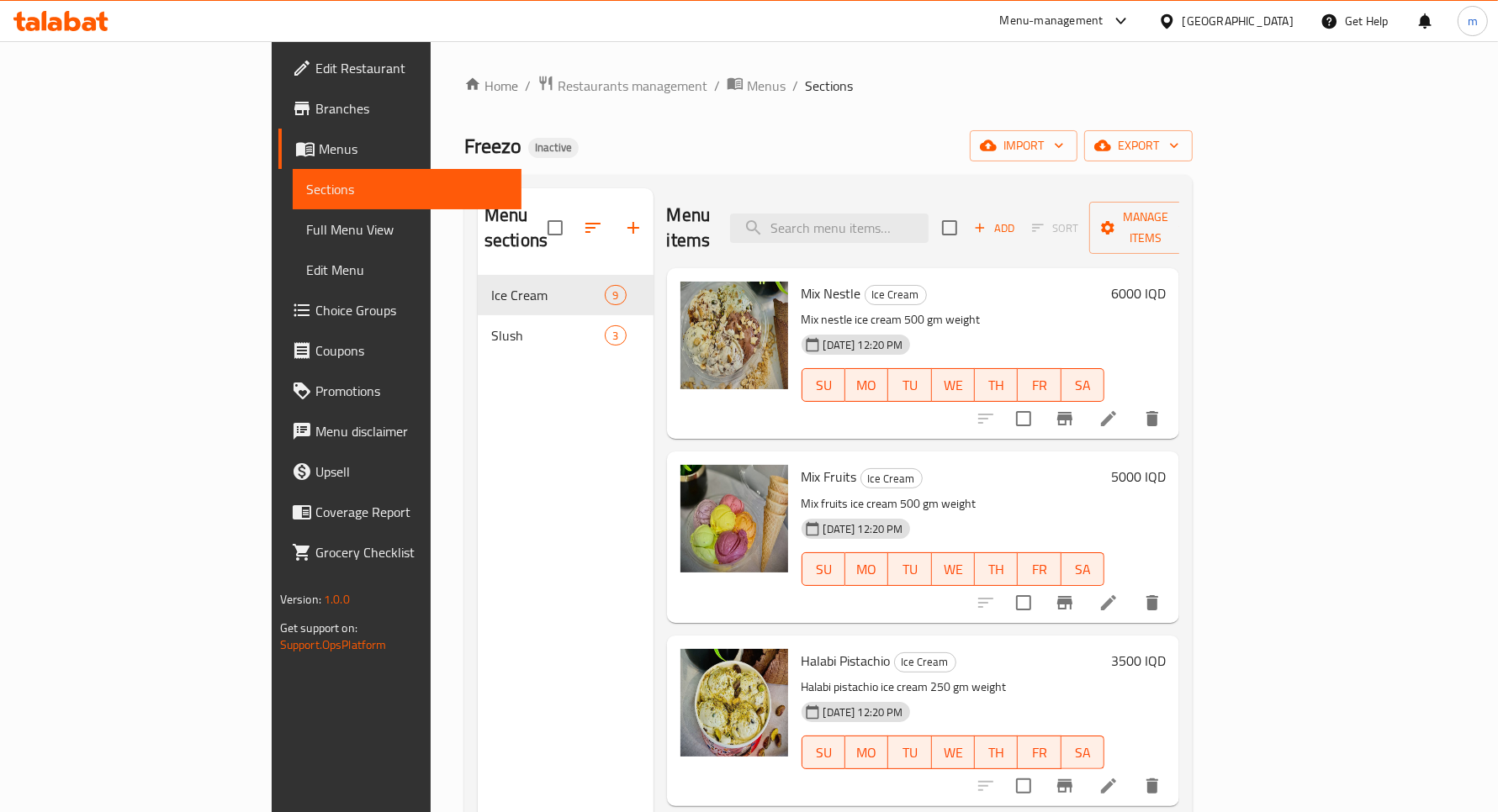
click at [293, 216] on link "Full Menu View" at bounding box center [407, 229] width 229 height 40
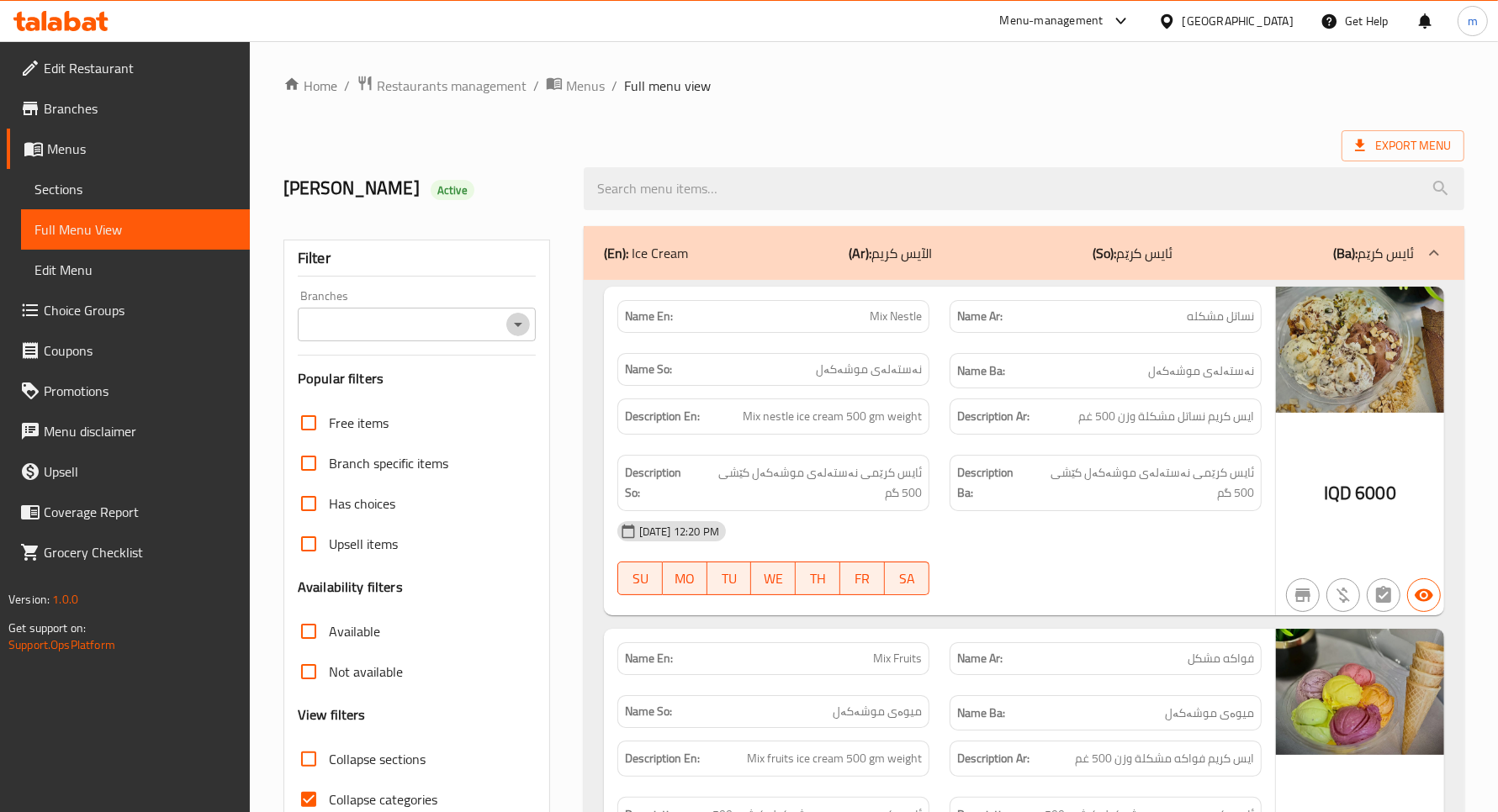
click at [521, 329] on icon "Open" at bounding box center [518, 324] width 20 height 20
click at [421, 391] on span "Freezo, Hay Al Jihad" at bounding box center [399, 397] width 178 height 20
type input "Freezo, Hay Al Jihad"
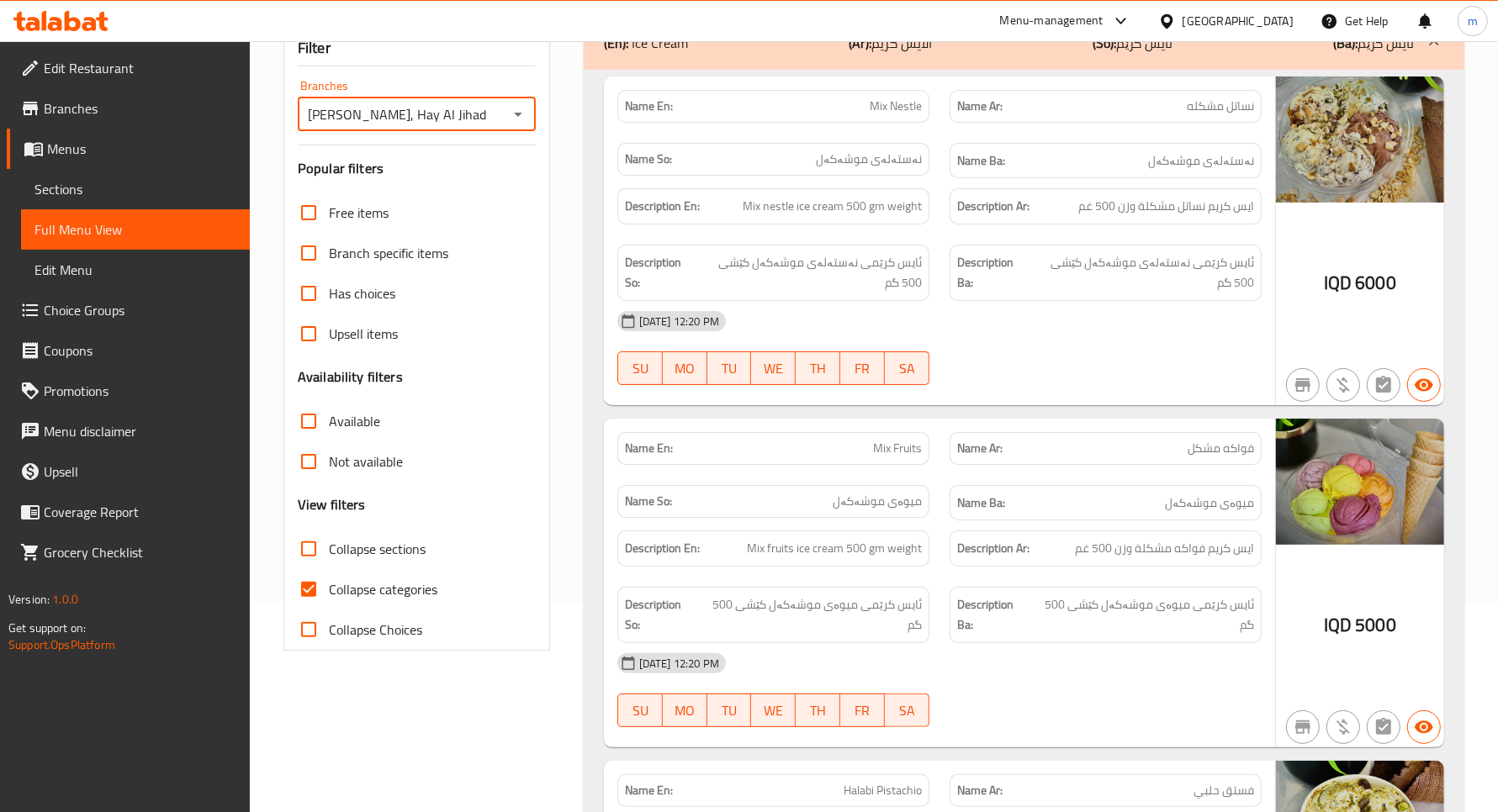
click at [350, 549] on span "Collapse sections" at bounding box center [377, 549] width 96 height 20
click at [329, 549] on input "Collapse sections" at bounding box center [308, 549] width 40 height 40
checkbox input "true"
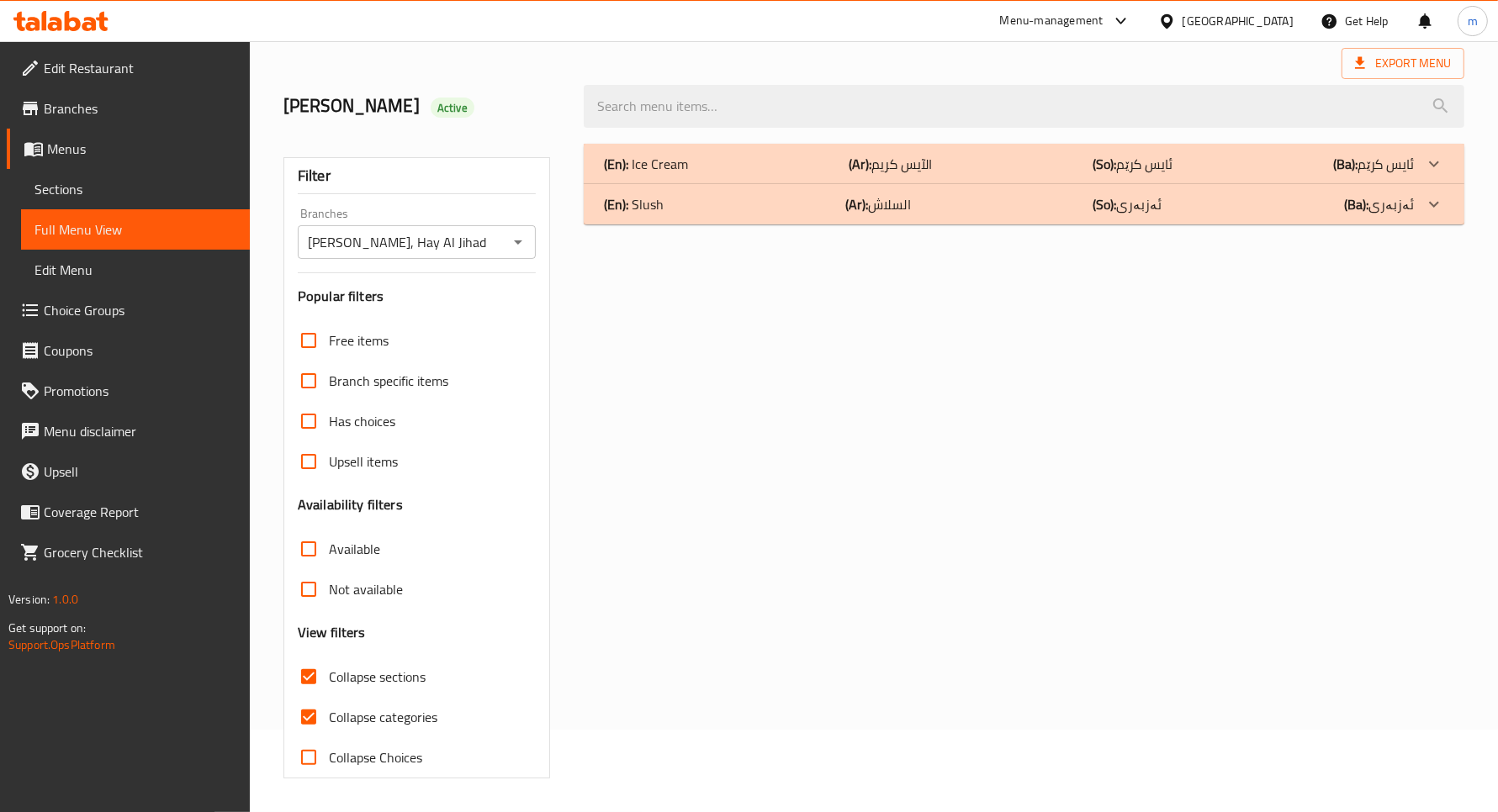
scroll to position [83, 0]
click at [315, 587] on input "Not available" at bounding box center [308, 589] width 40 height 40
checkbox input "true"
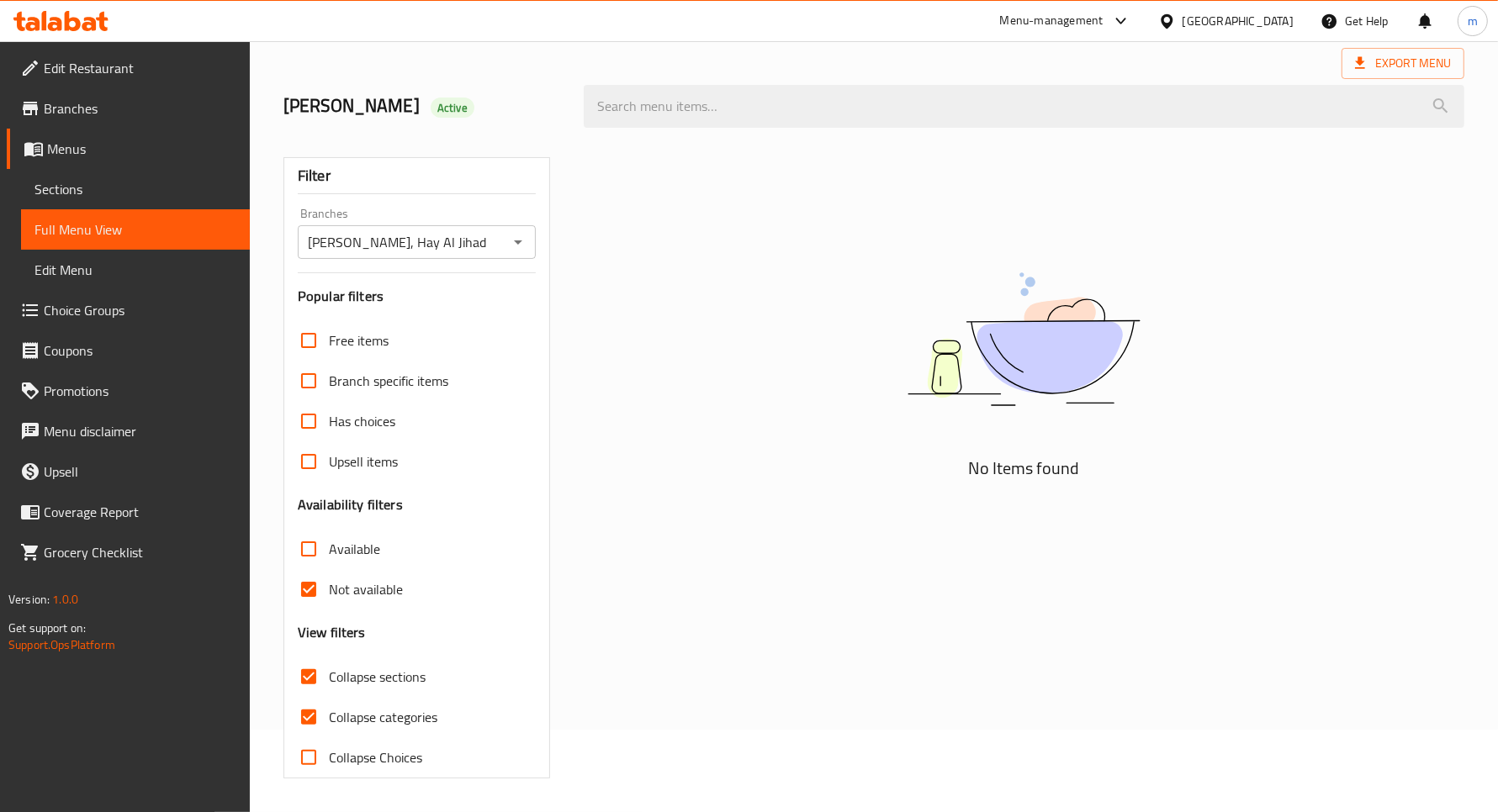
click at [314, 720] on input "Collapse categories" at bounding box center [308, 717] width 40 height 40
checkbox input "false"
click at [314, 671] on input "Collapse sections" at bounding box center [308, 677] width 40 height 40
checkbox input "false"
click at [307, 598] on input "Not available" at bounding box center [308, 589] width 40 height 40
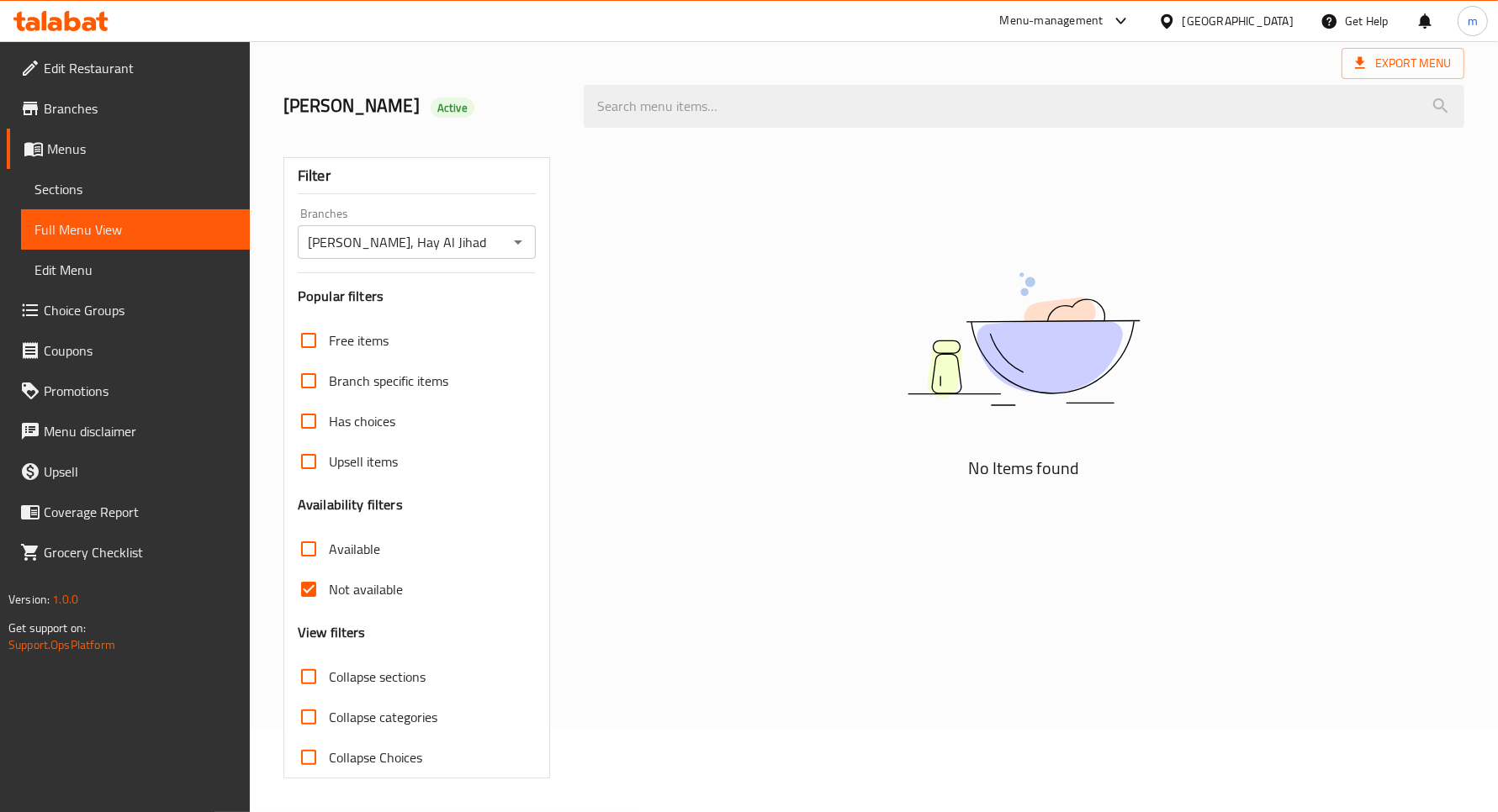
checkbox input "false"
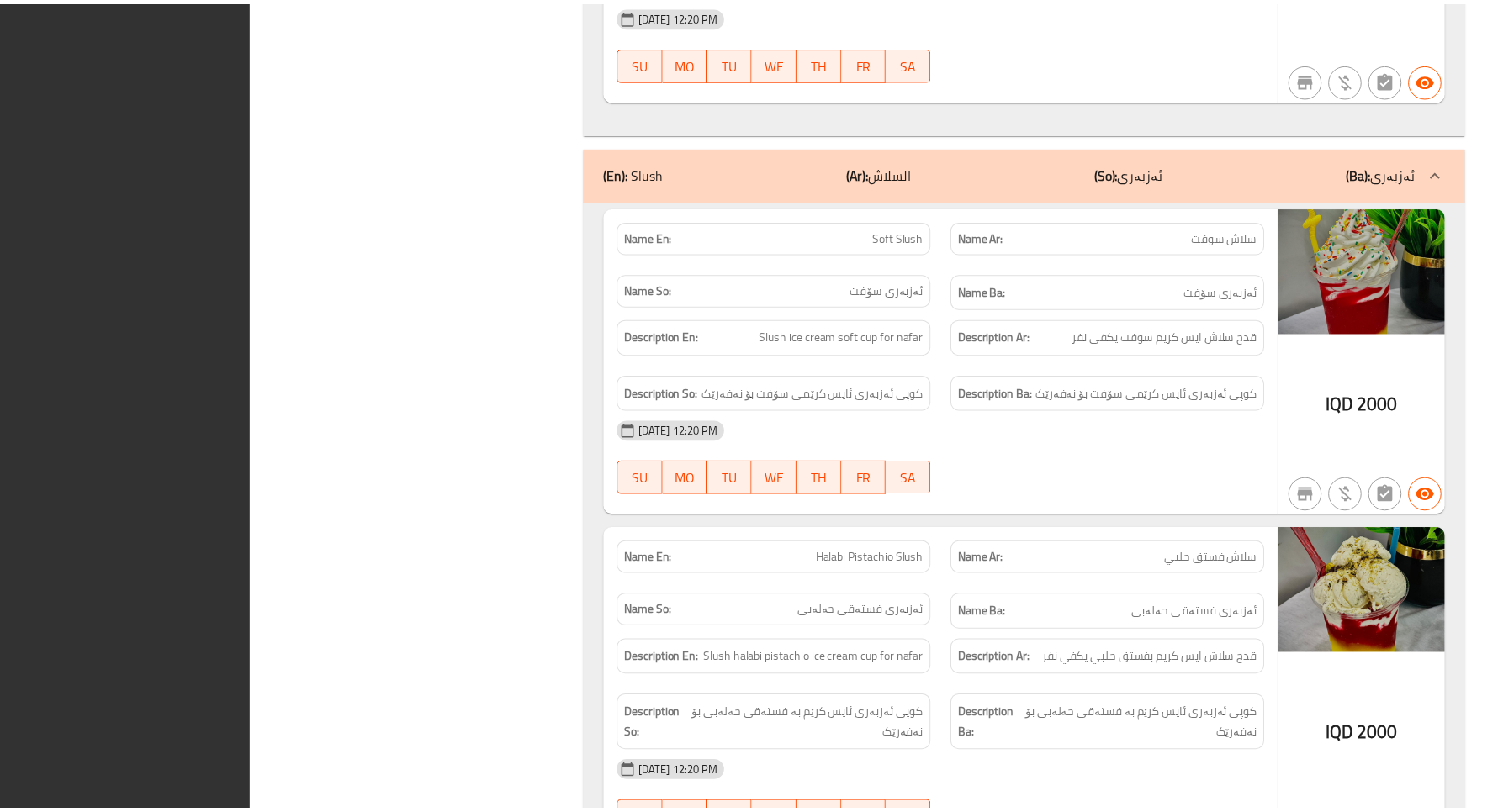
scroll to position [3643, 0]
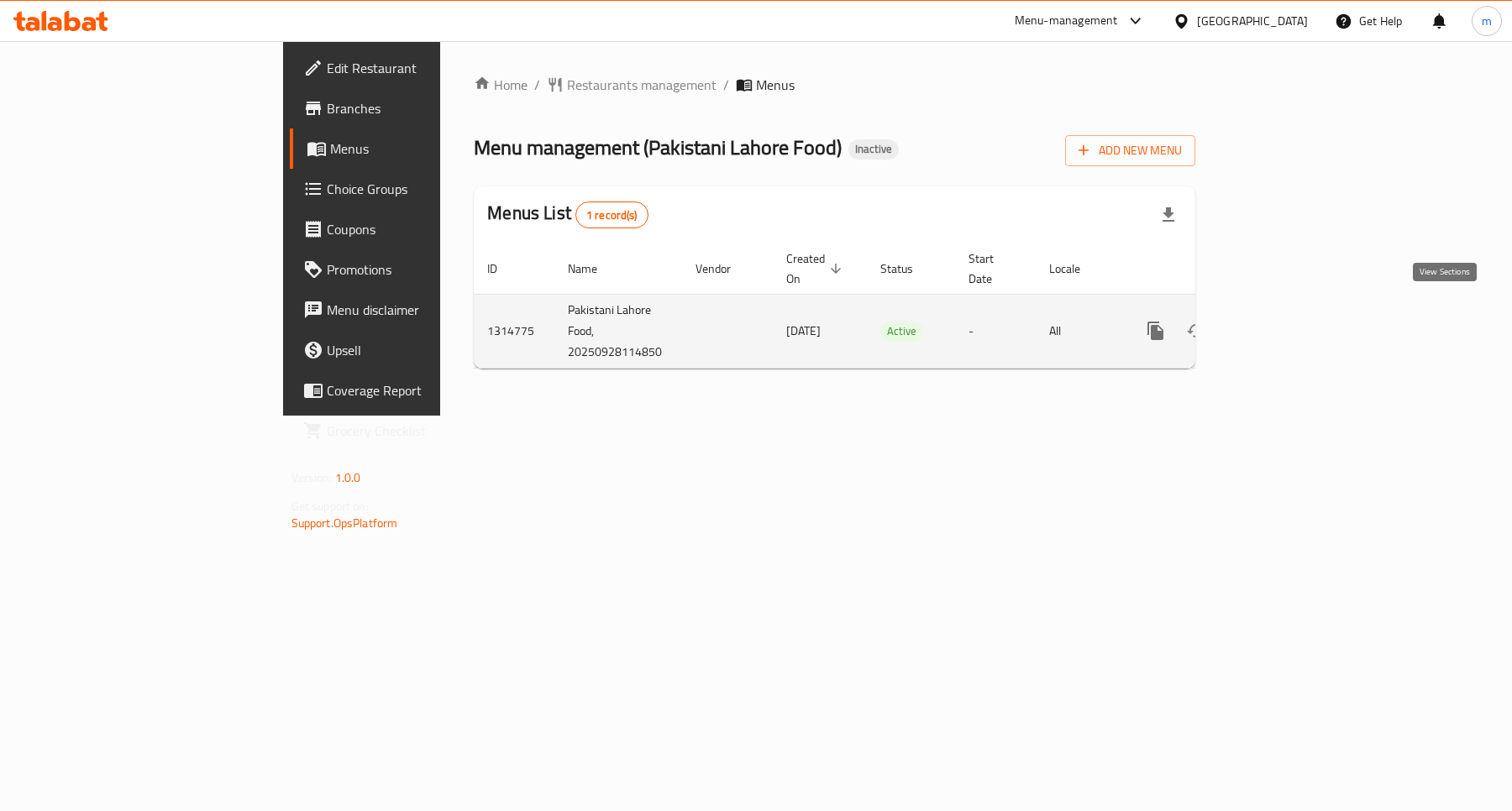
click at [1287, 321] on icon "enhanced table" at bounding box center [1276, 330] width 20 height 20
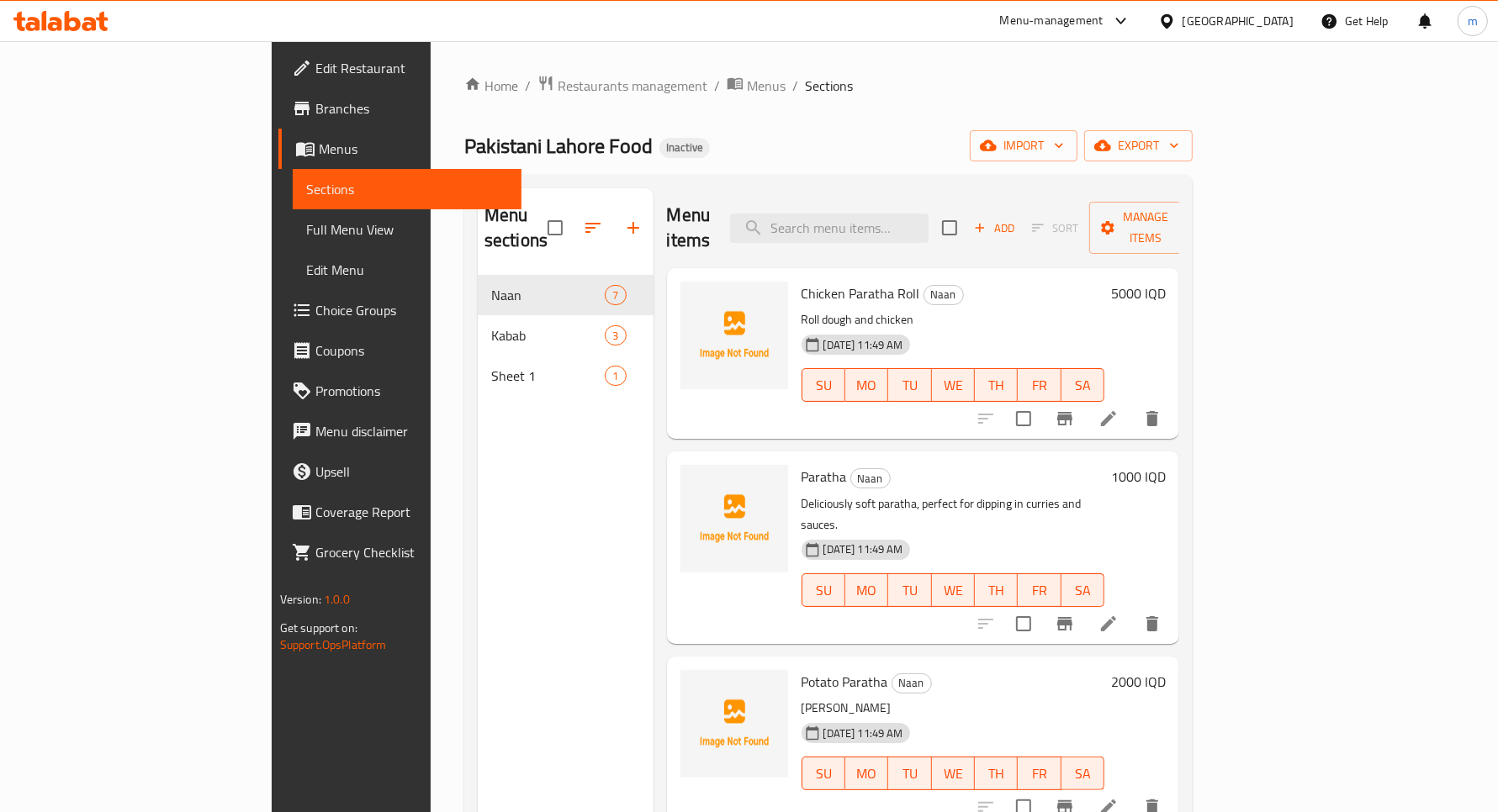
click at [1119, 409] on icon at bounding box center [1108, 418] width 20 height 20
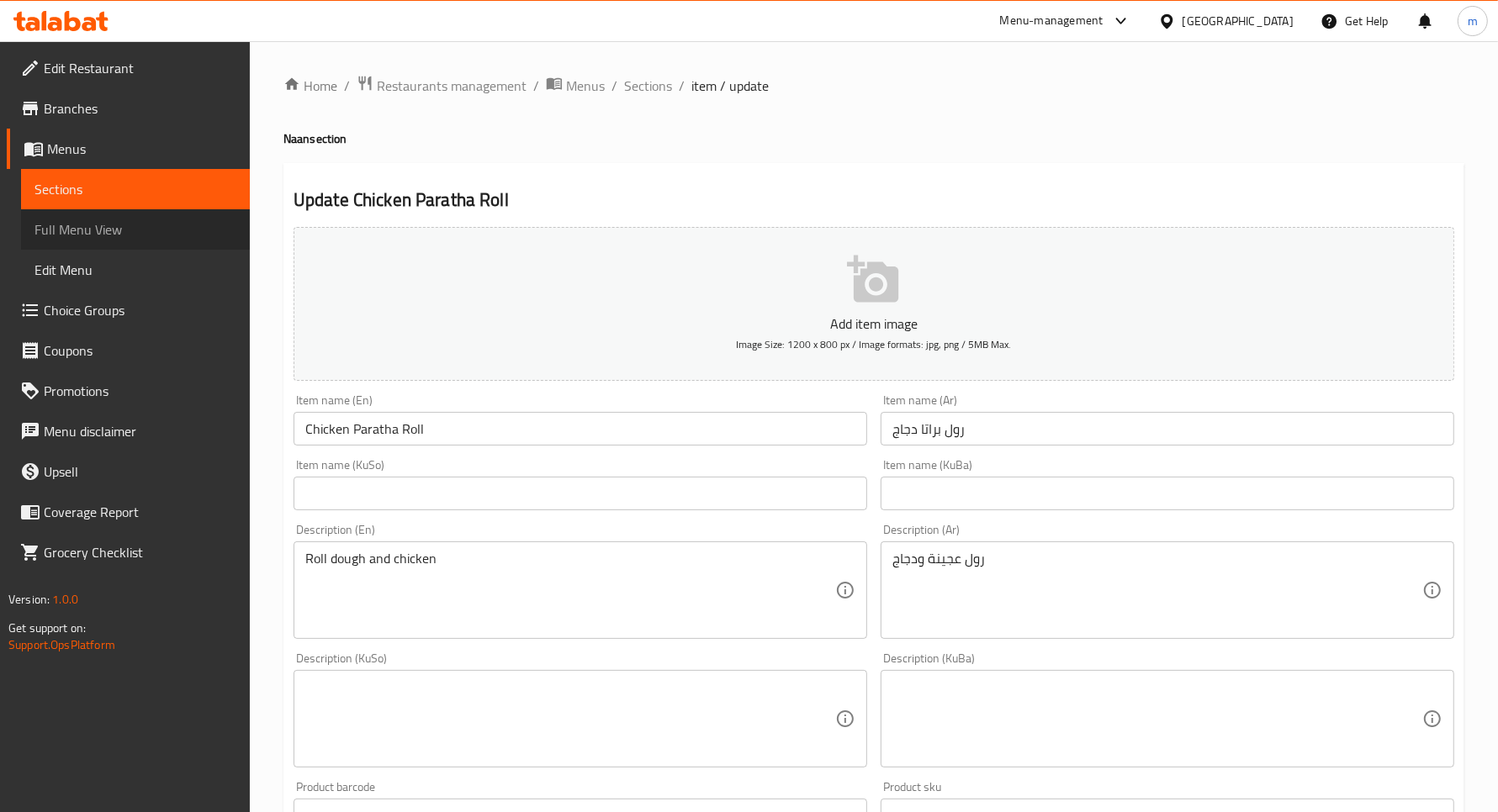
click at [139, 216] on link "Full Menu View" at bounding box center [135, 229] width 229 height 40
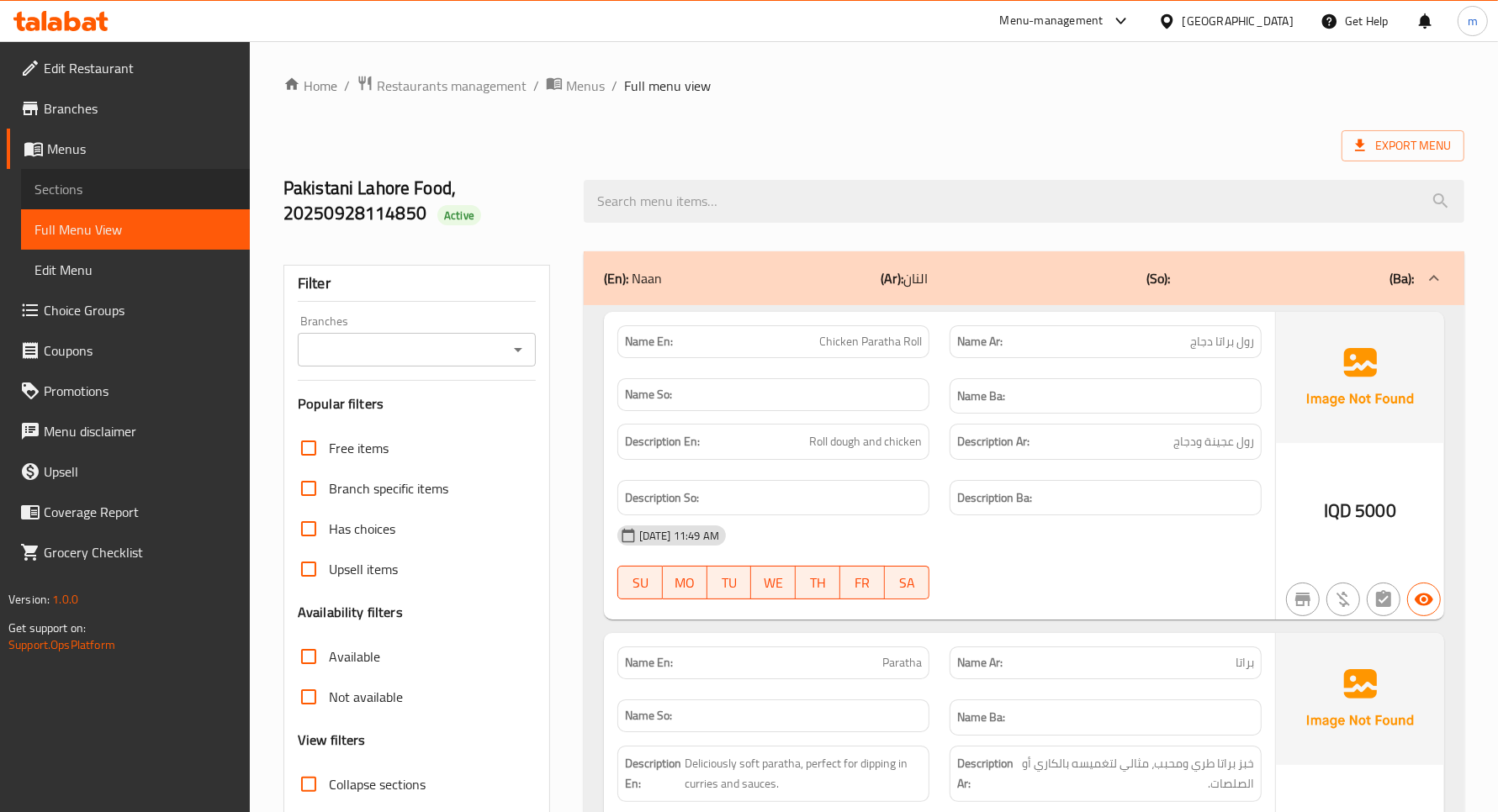
click at [139, 195] on span "Sections" at bounding box center [135, 189] width 202 height 20
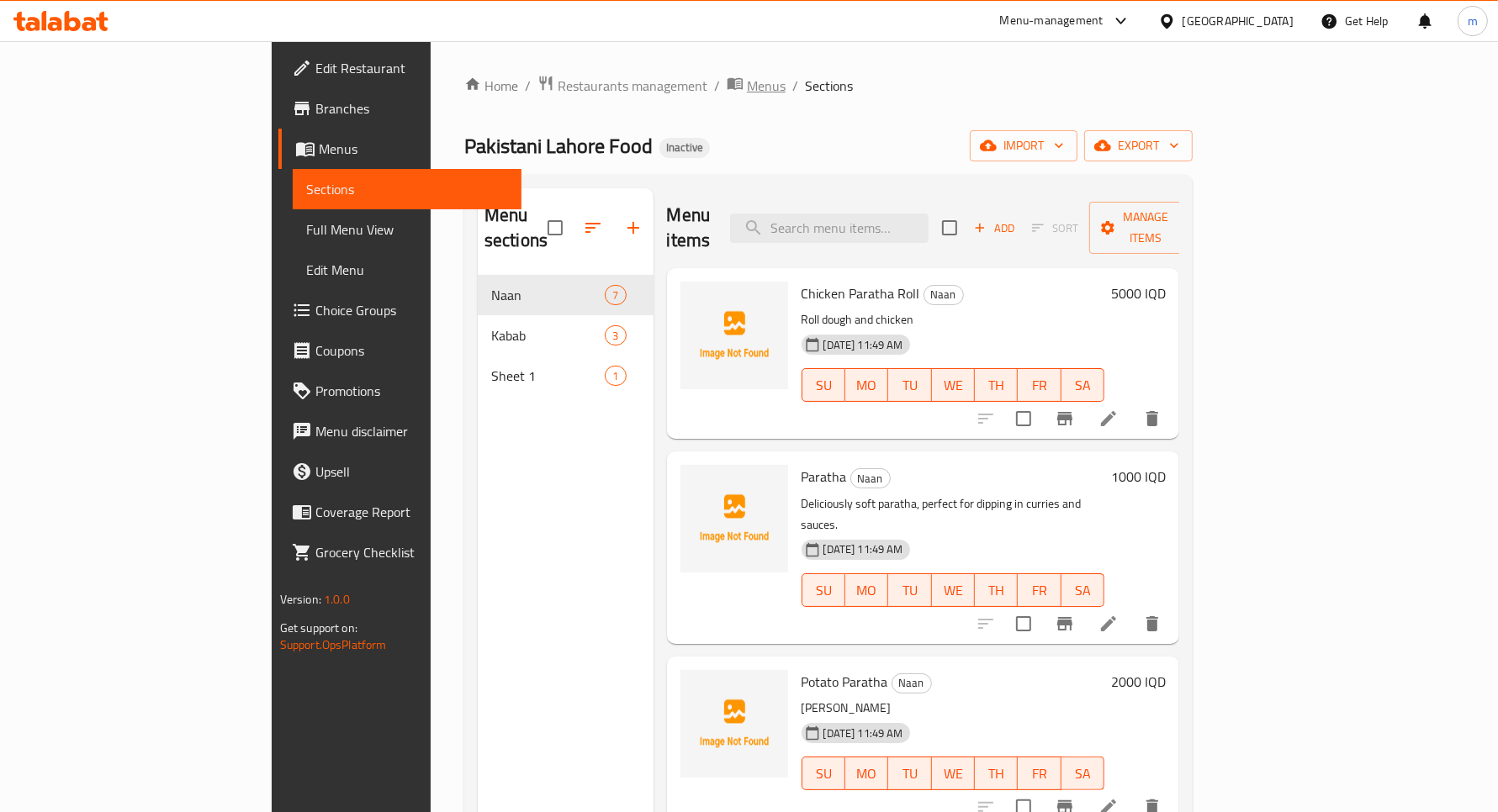
click at [727, 77] on icon "breadcrumb" at bounding box center [736, 84] width 17 height 17
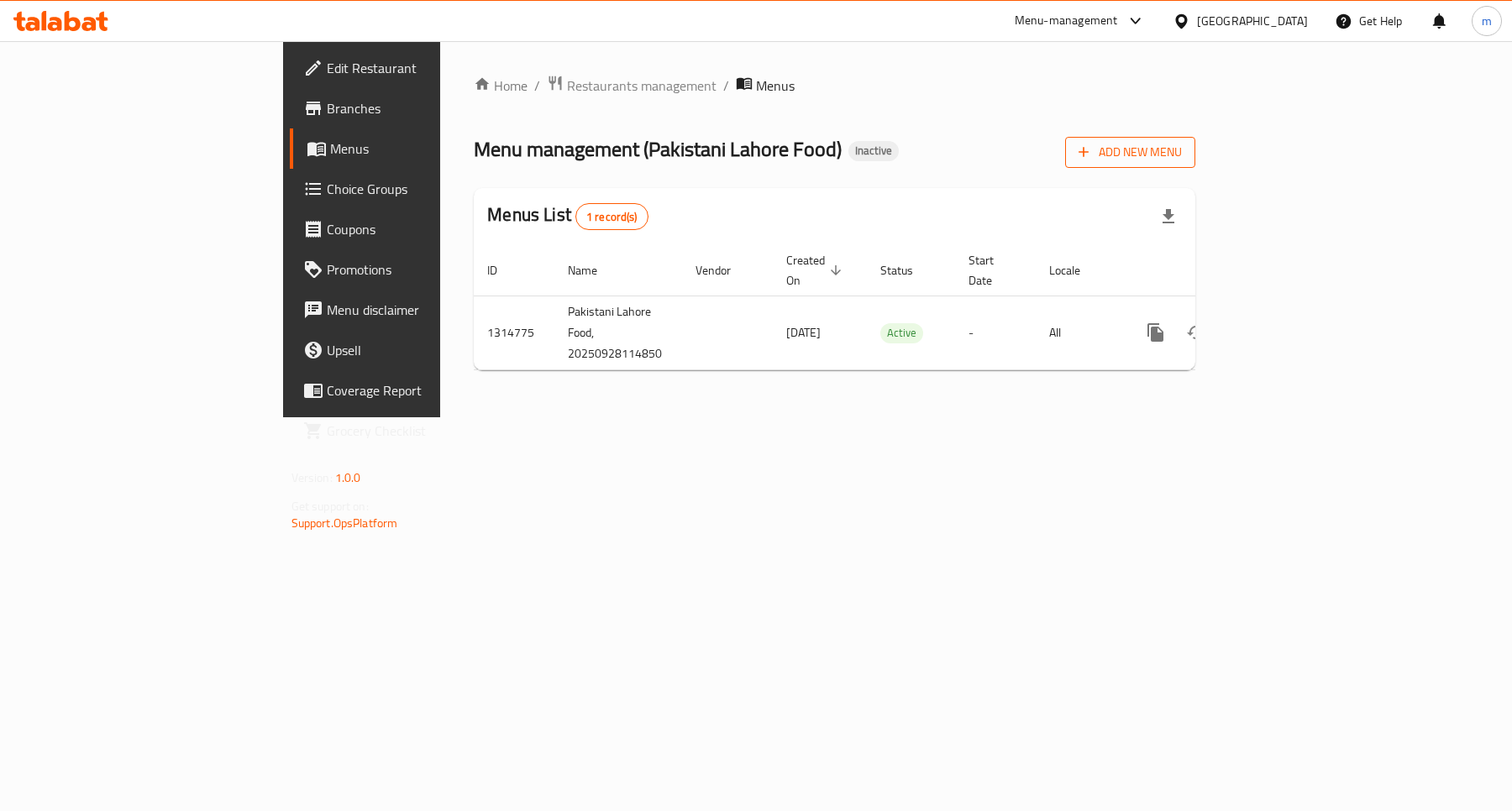
click at [1182, 161] on span "Add New Menu" at bounding box center [1130, 152] width 103 height 21
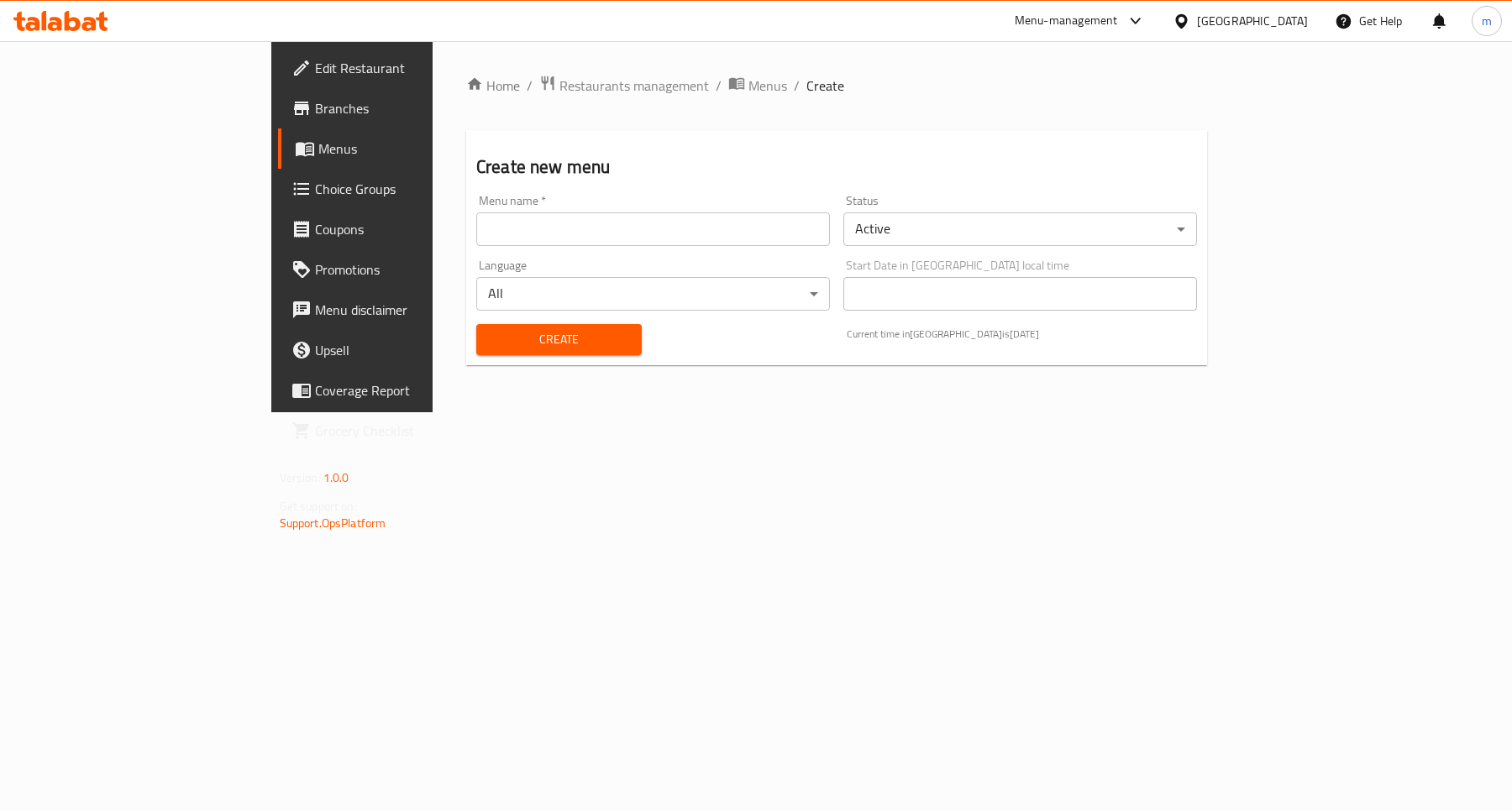
click at [660, 240] on input "text" at bounding box center [653, 229] width 353 height 34
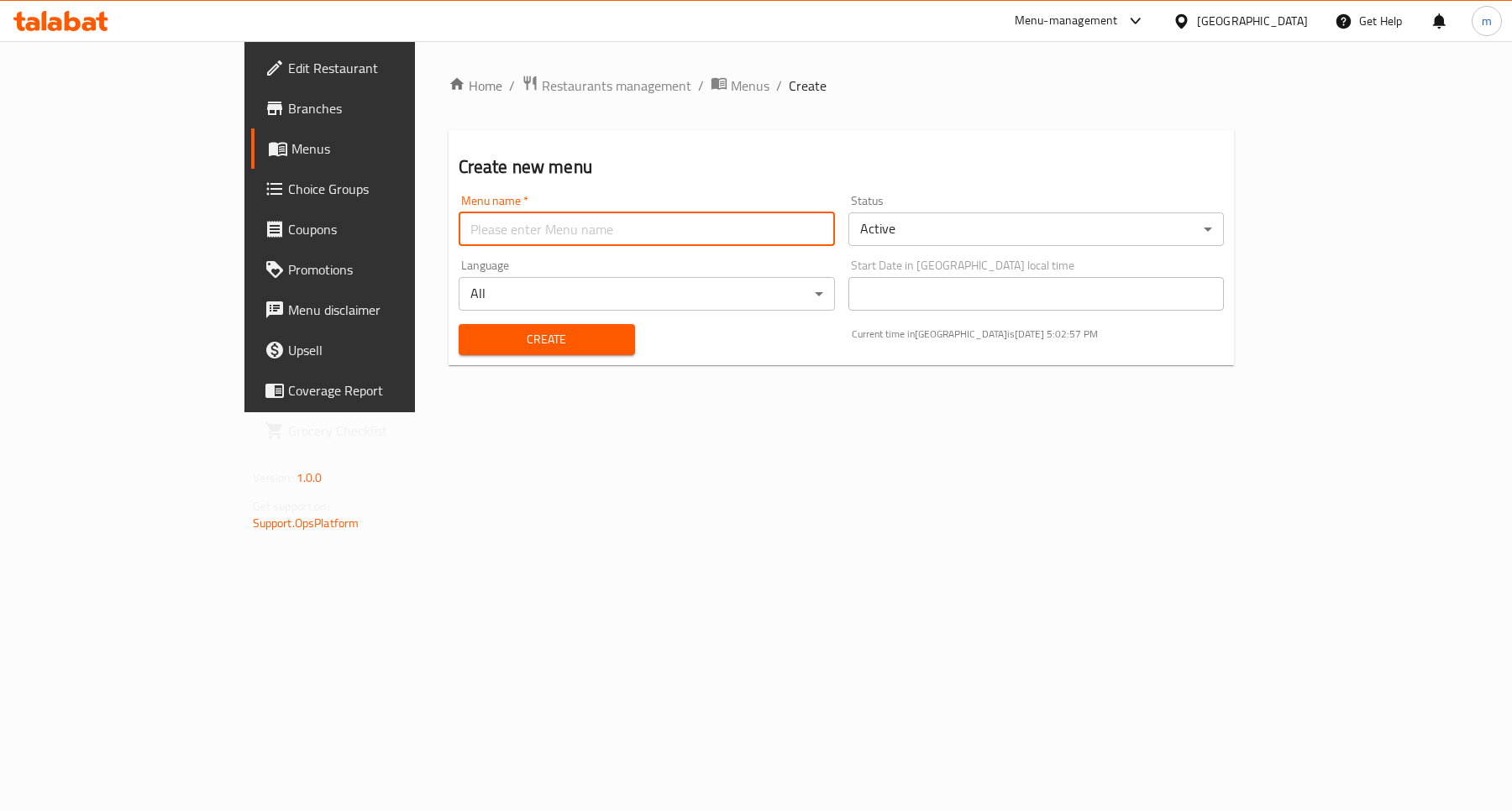
type input "[PERSON_NAME]"
click at [489, 341] on span "Create" at bounding box center [547, 340] width 150 height 21
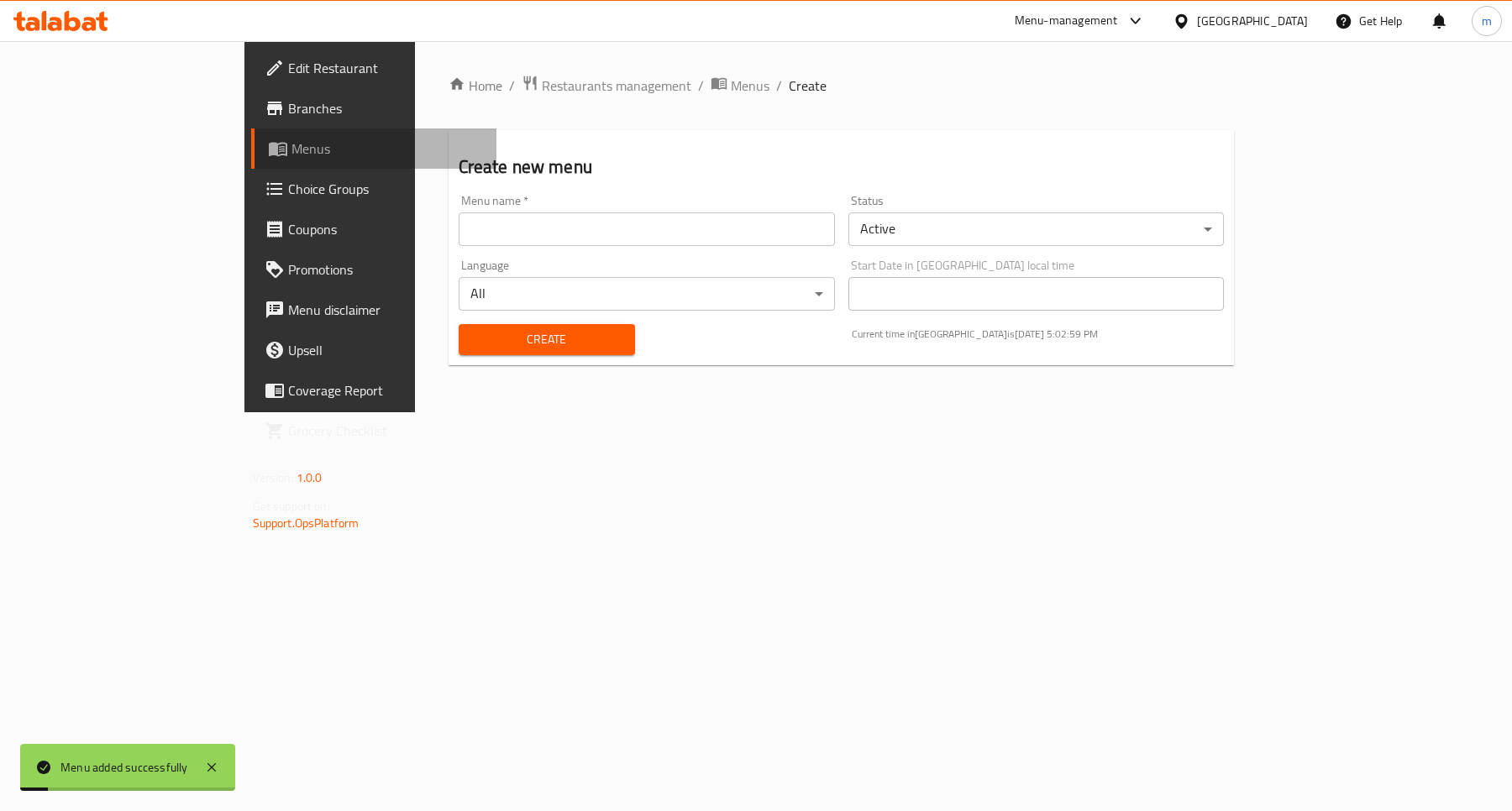
click at [292, 147] on span "Menus" at bounding box center [388, 148] width 193 height 20
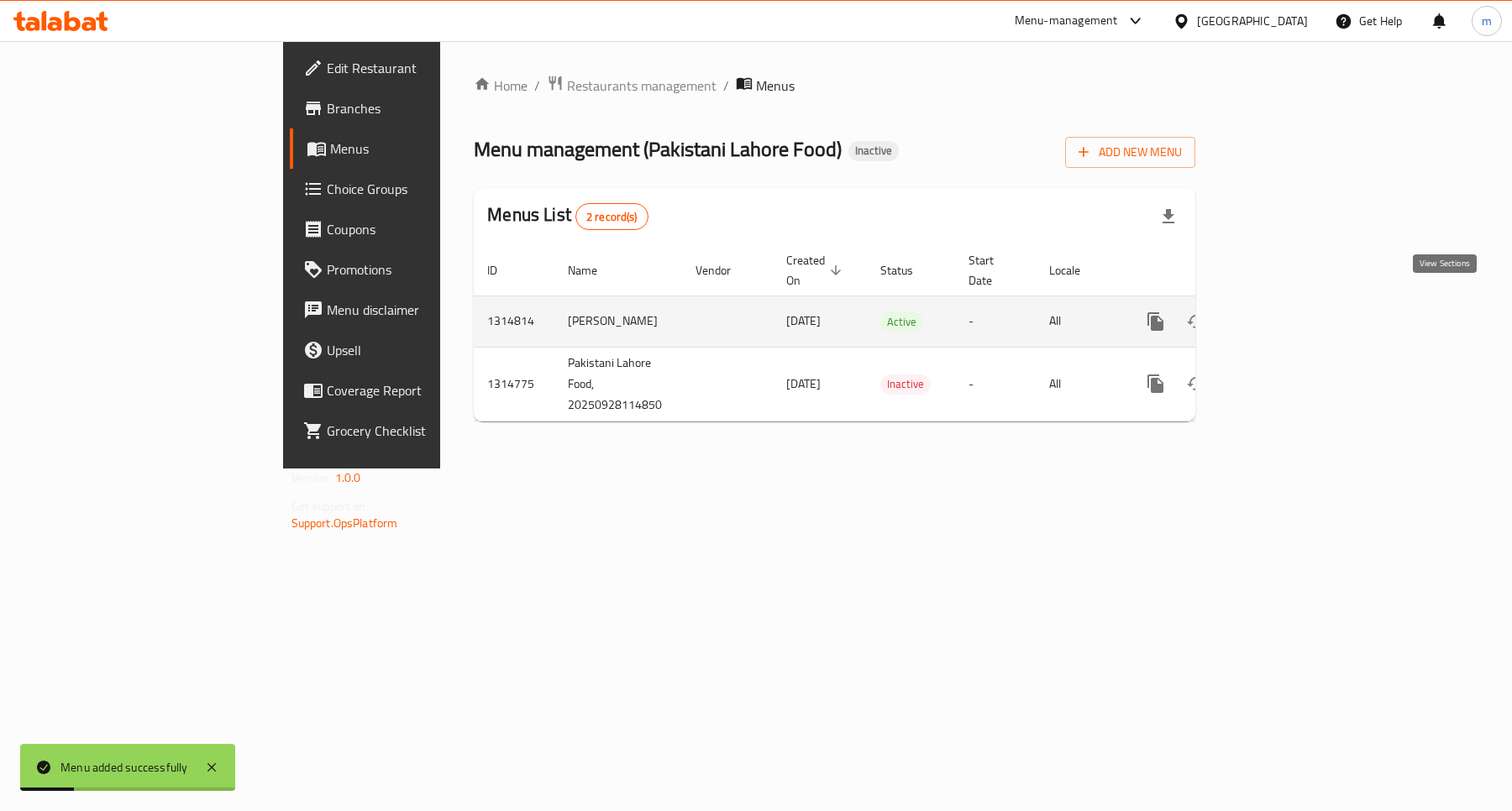
click at [1287, 311] on icon "enhanced table" at bounding box center [1276, 321] width 20 height 20
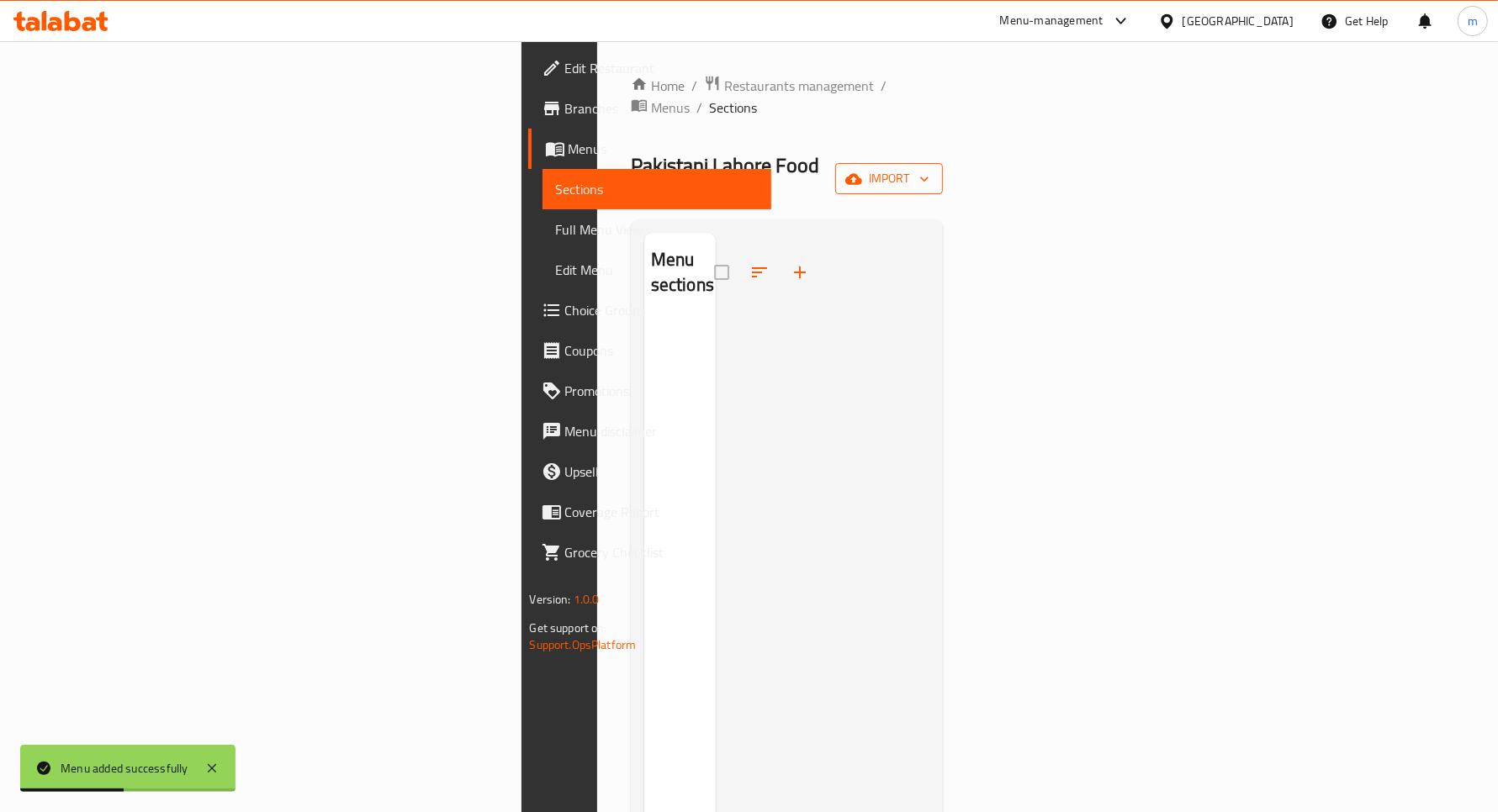
click at [929, 168] on span "import" at bounding box center [889, 178] width 81 height 21
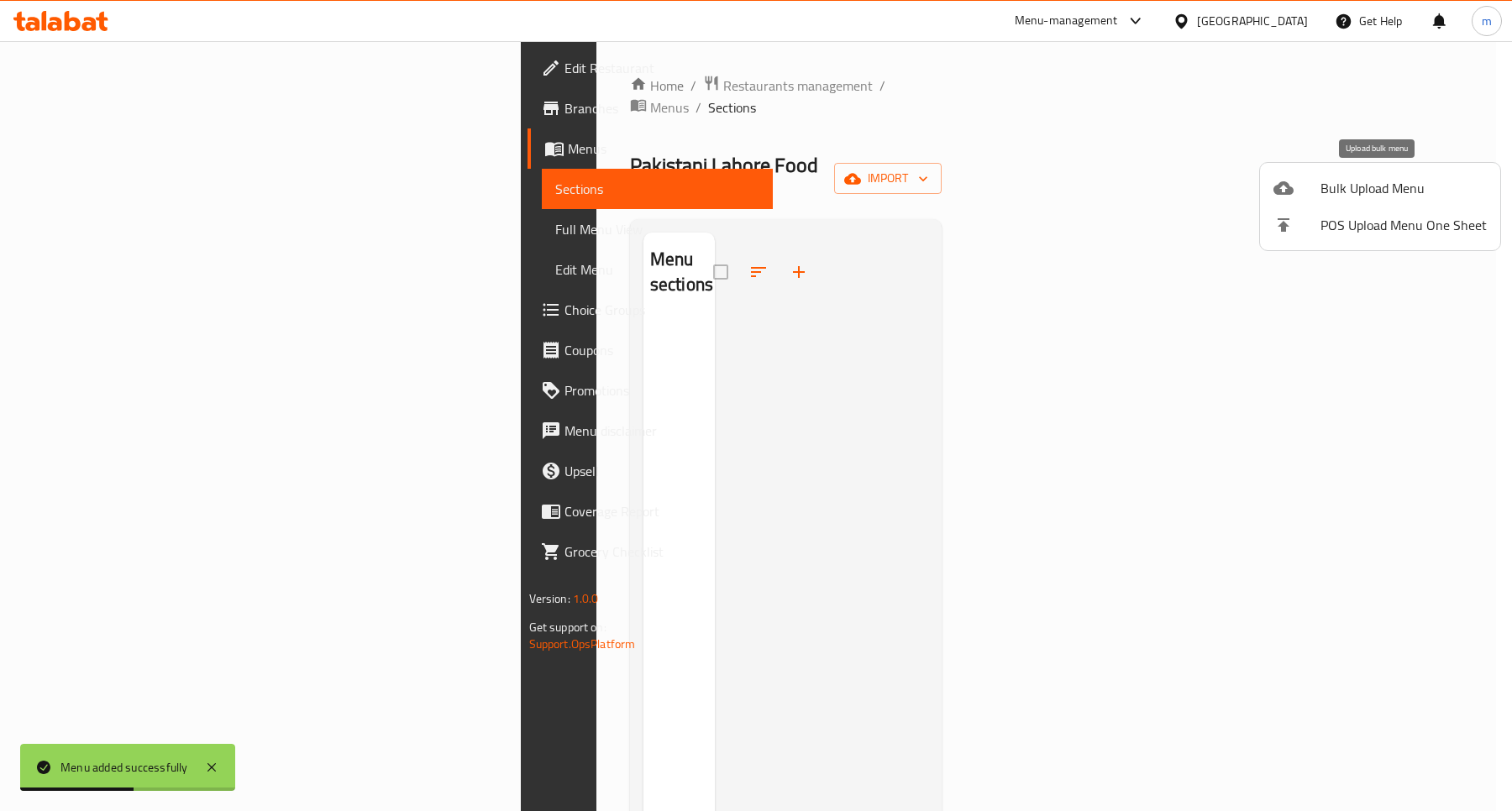
click at [1328, 190] on span "Bulk Upload Menu" at bounding box center [1403, 187] width 166 height 20
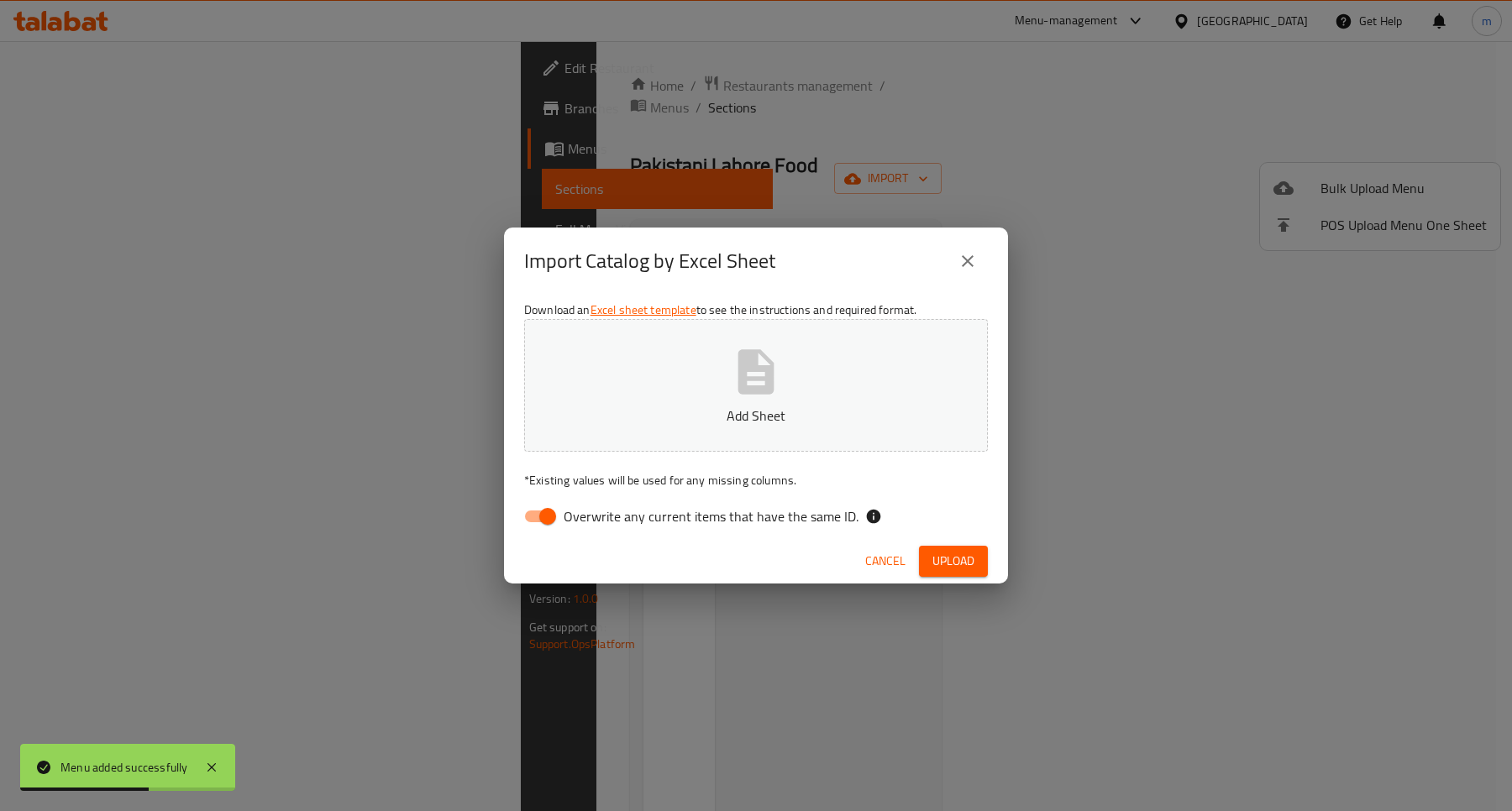
click at [552, 501] on input "Overwrite any current items that have the same ID." at bounding box center [547, 516] width 95 height 32
checkbox input "false"
click at [754, 406] on p "Add Sheet" at bounding box center [756, 415] width 412 height 20
click at [966, 556] on span "Upload" at bounding box center [953, 562] width 42 height 21
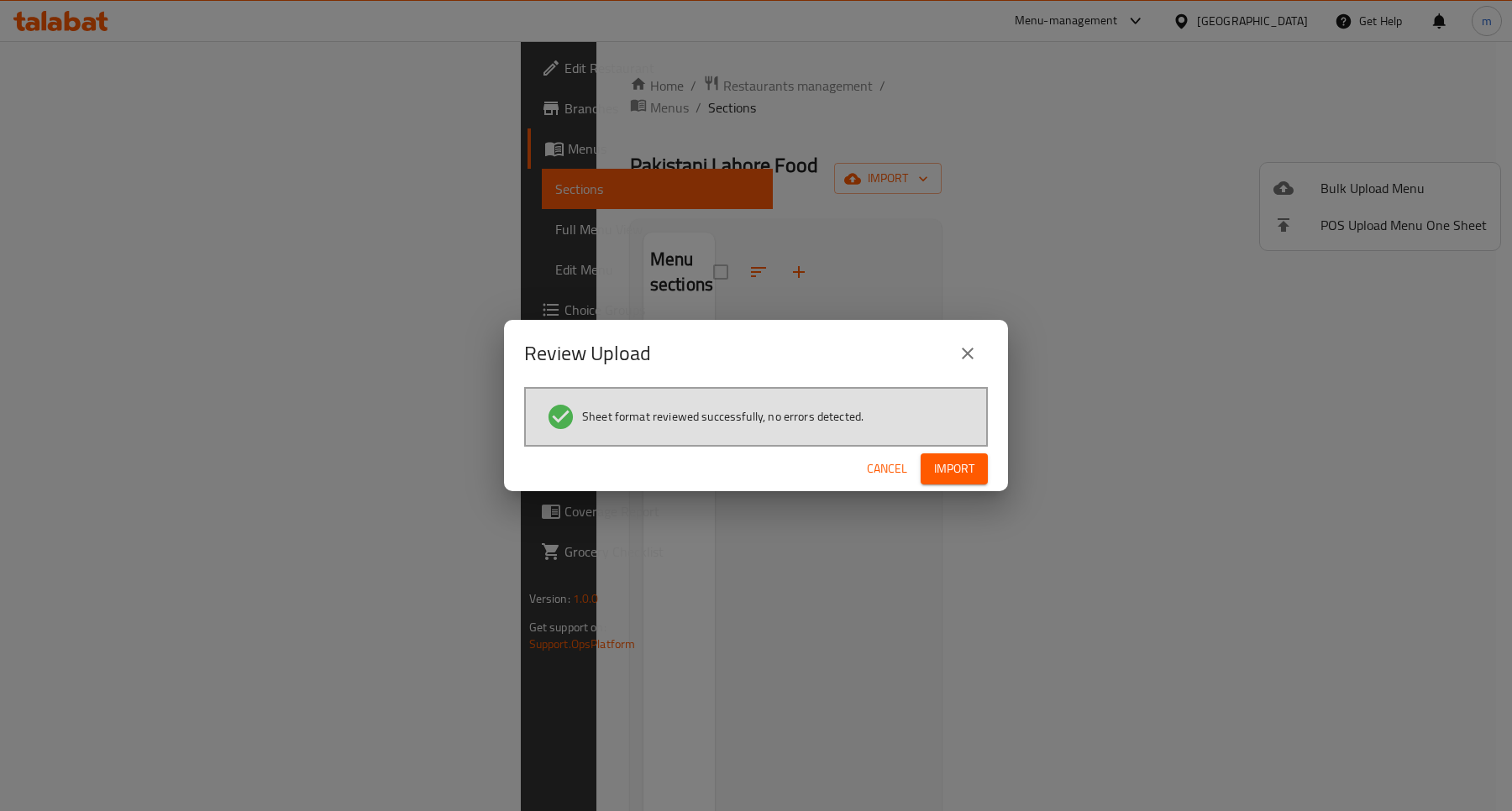
click at [950, 462] on span "Import" at bounding box center [954, 469] width 40 height 21
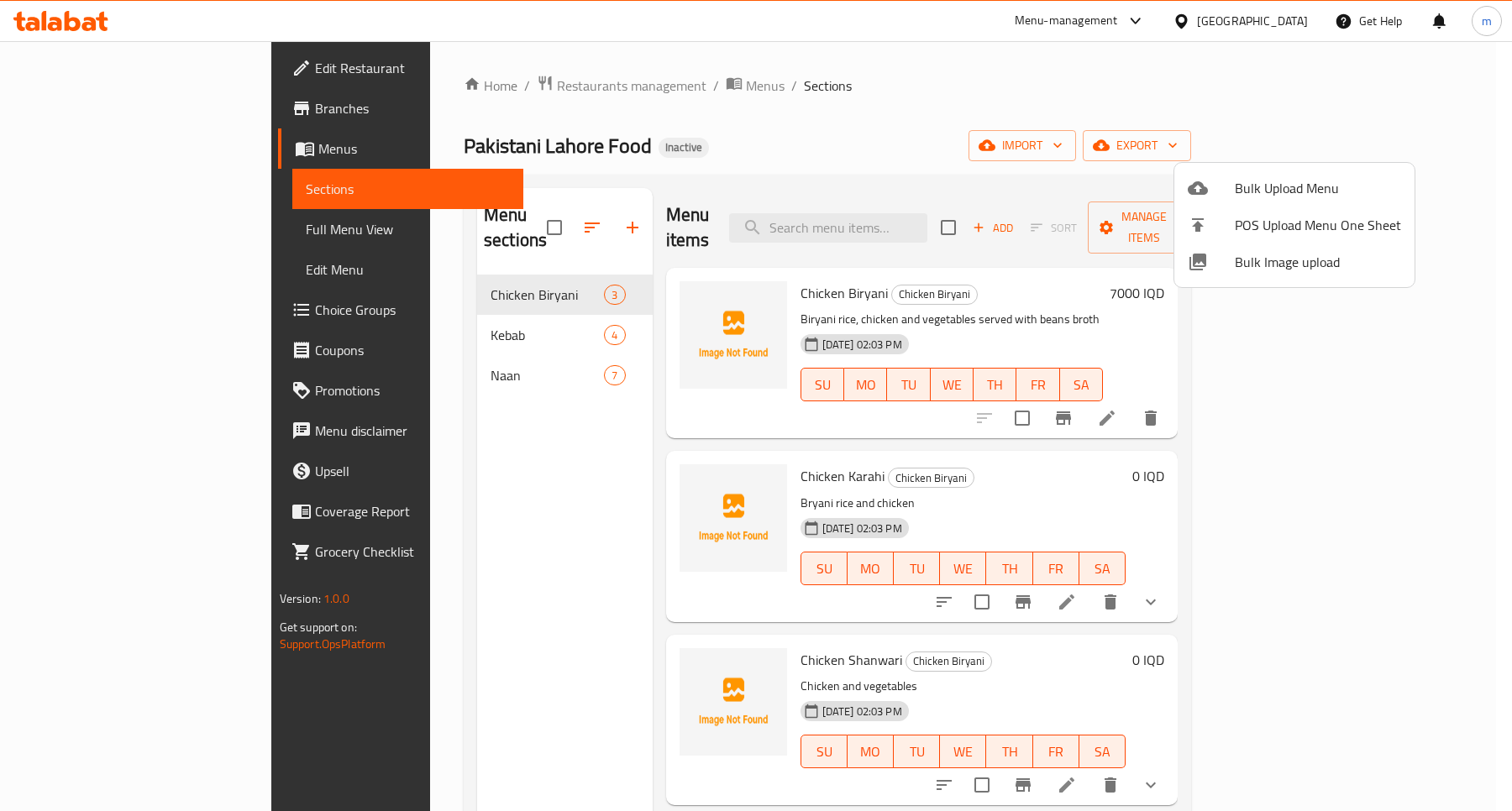
click at [345, 313] on div at bounding box center [756, 405] width 1512 height 811
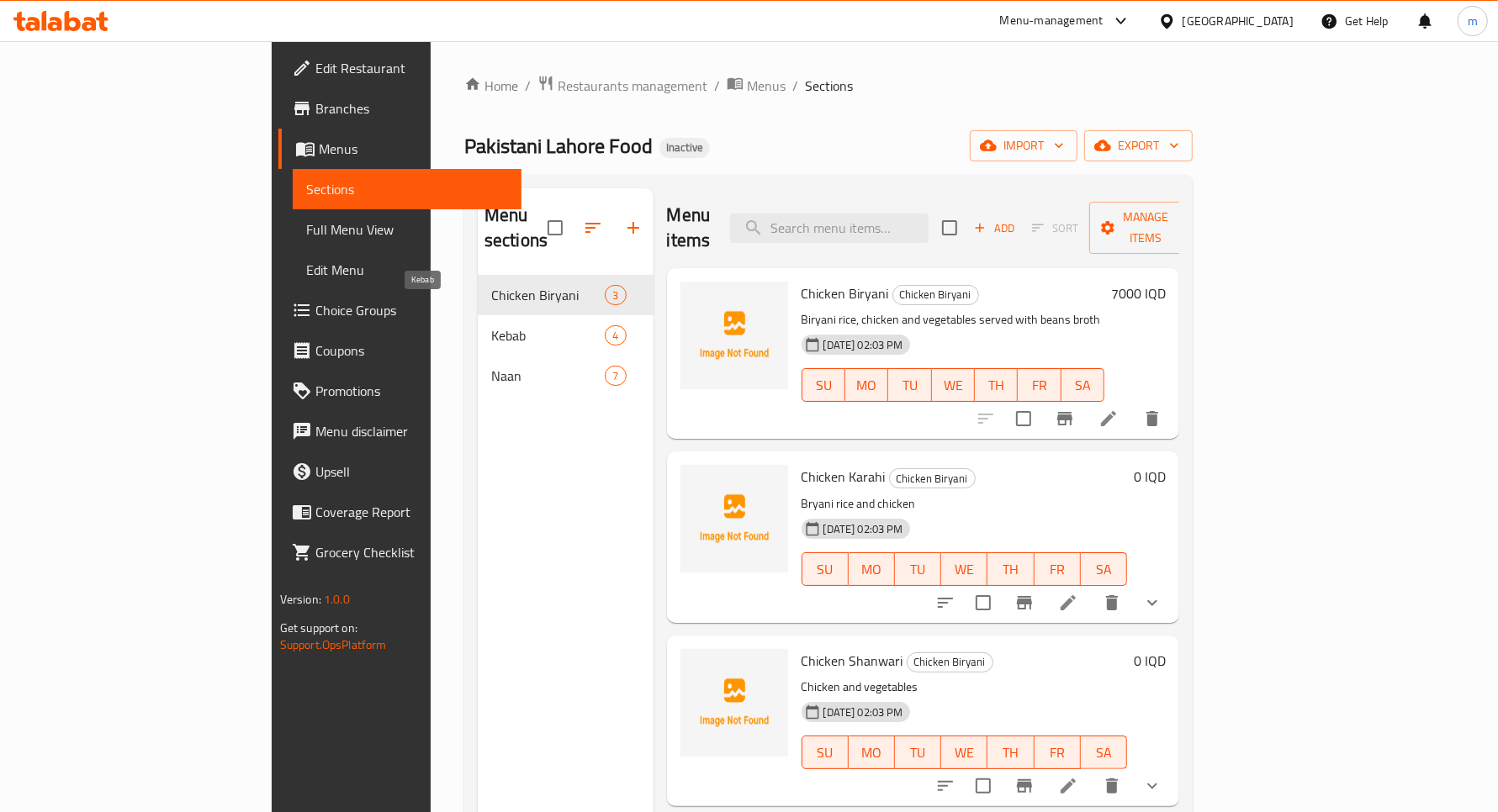
click at [491, 325] on span "Kebab" at bounding box center [548, 335] width 114 height 20
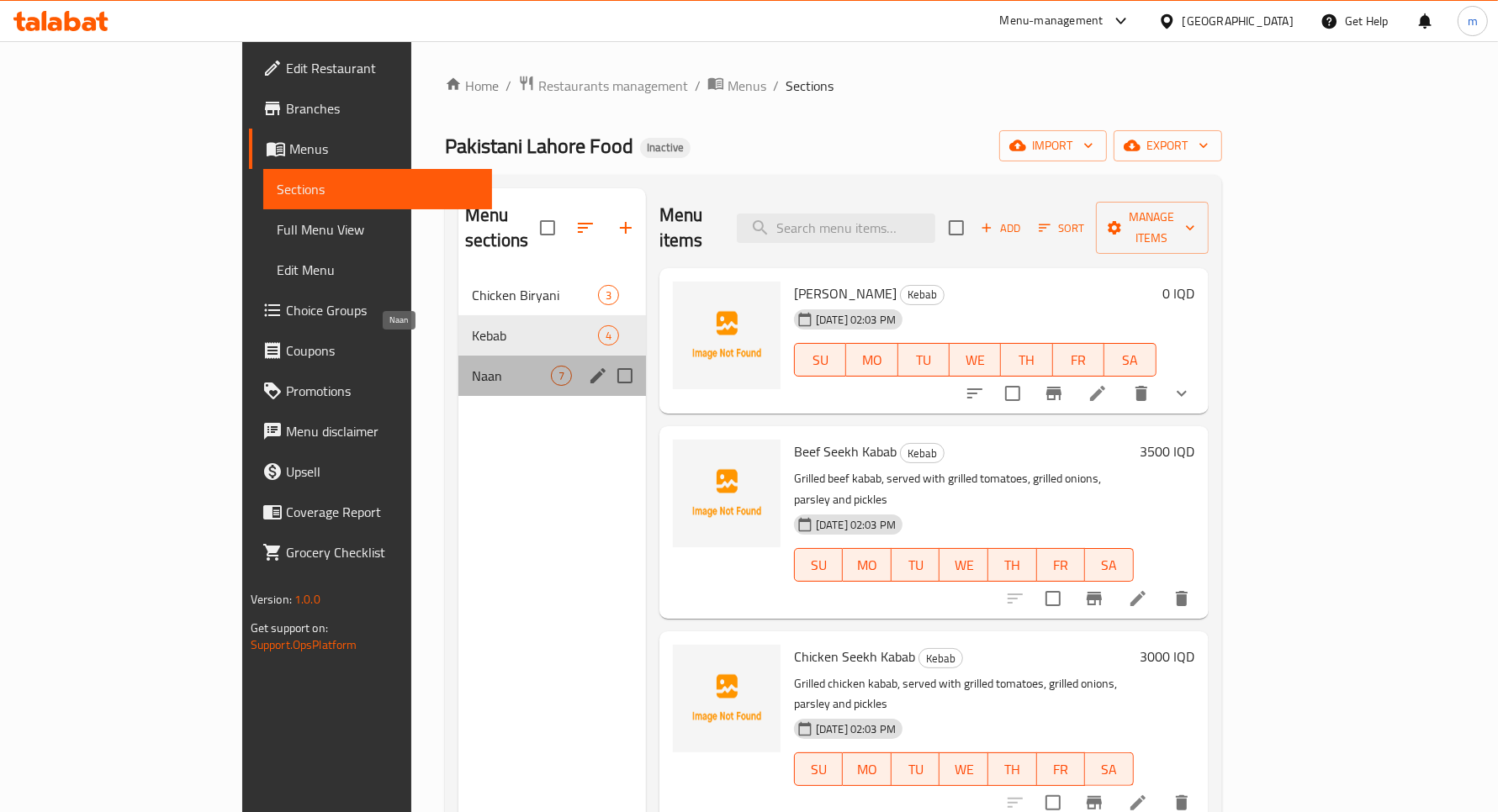
click at [472, 366] on span "Naan" at bounding box center [512, 375] width 79 height 20
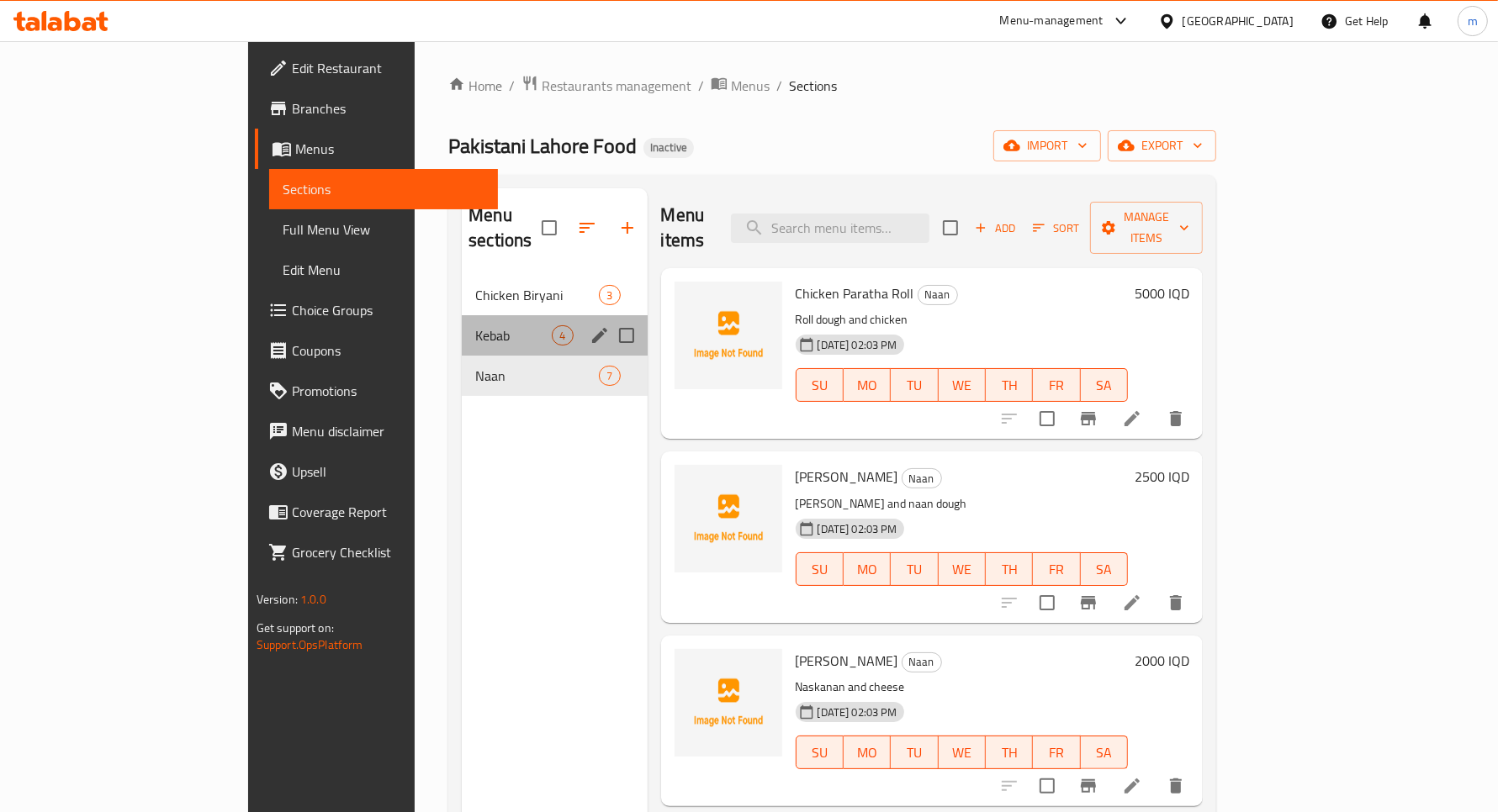
click at [462, 315] on div "Kebab 4" at bounding box center [554, 335] width 185 height 40
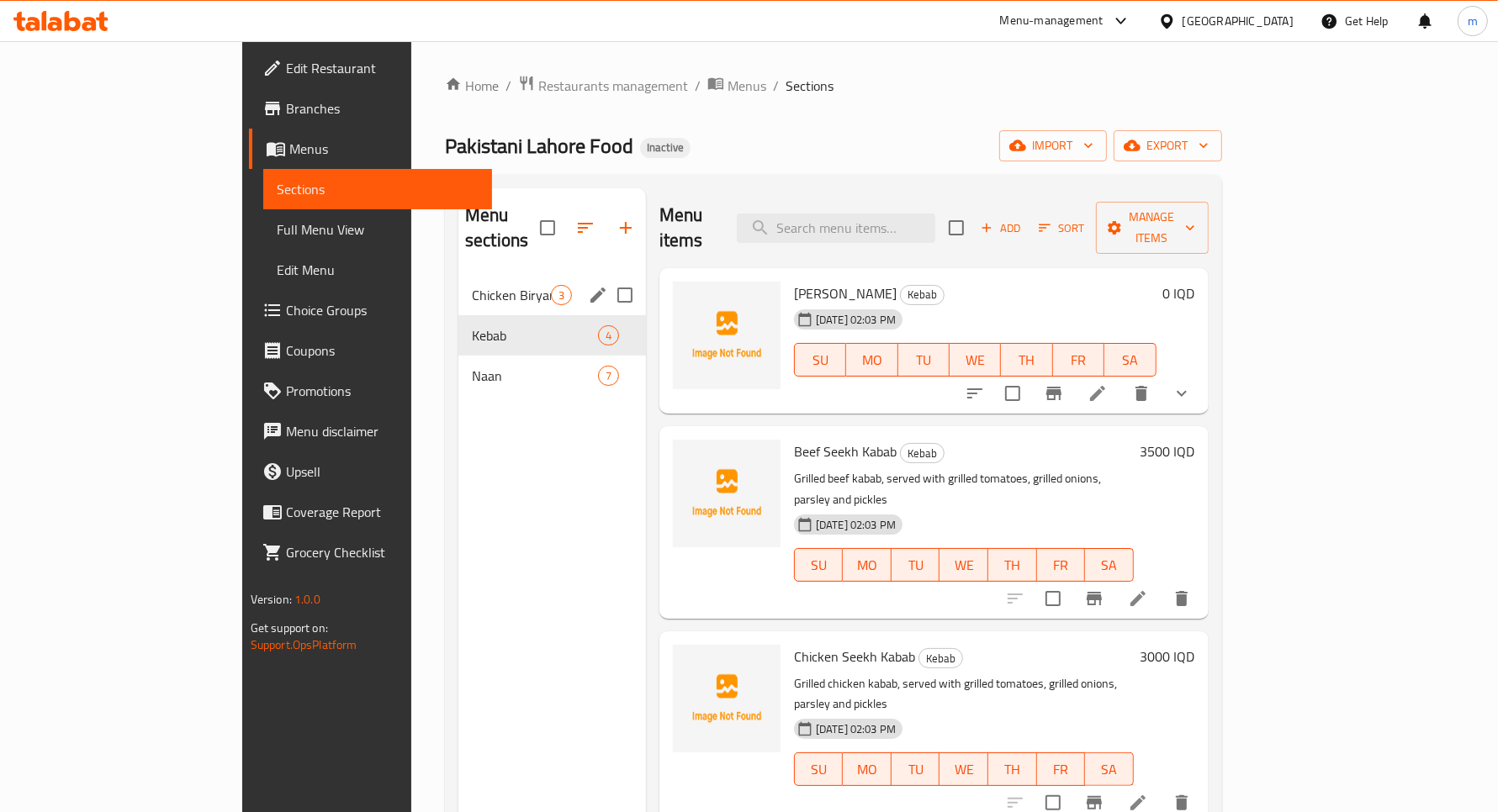
click at [458, 269] on nav "Chicken Biryani 3 Kebab 4 Naan 7" at bounding box center [552, 336] width 188 height 134
click at [472, 285] on span "Chicken Biryani" at bounding box center [512, 294] width 79 height 20
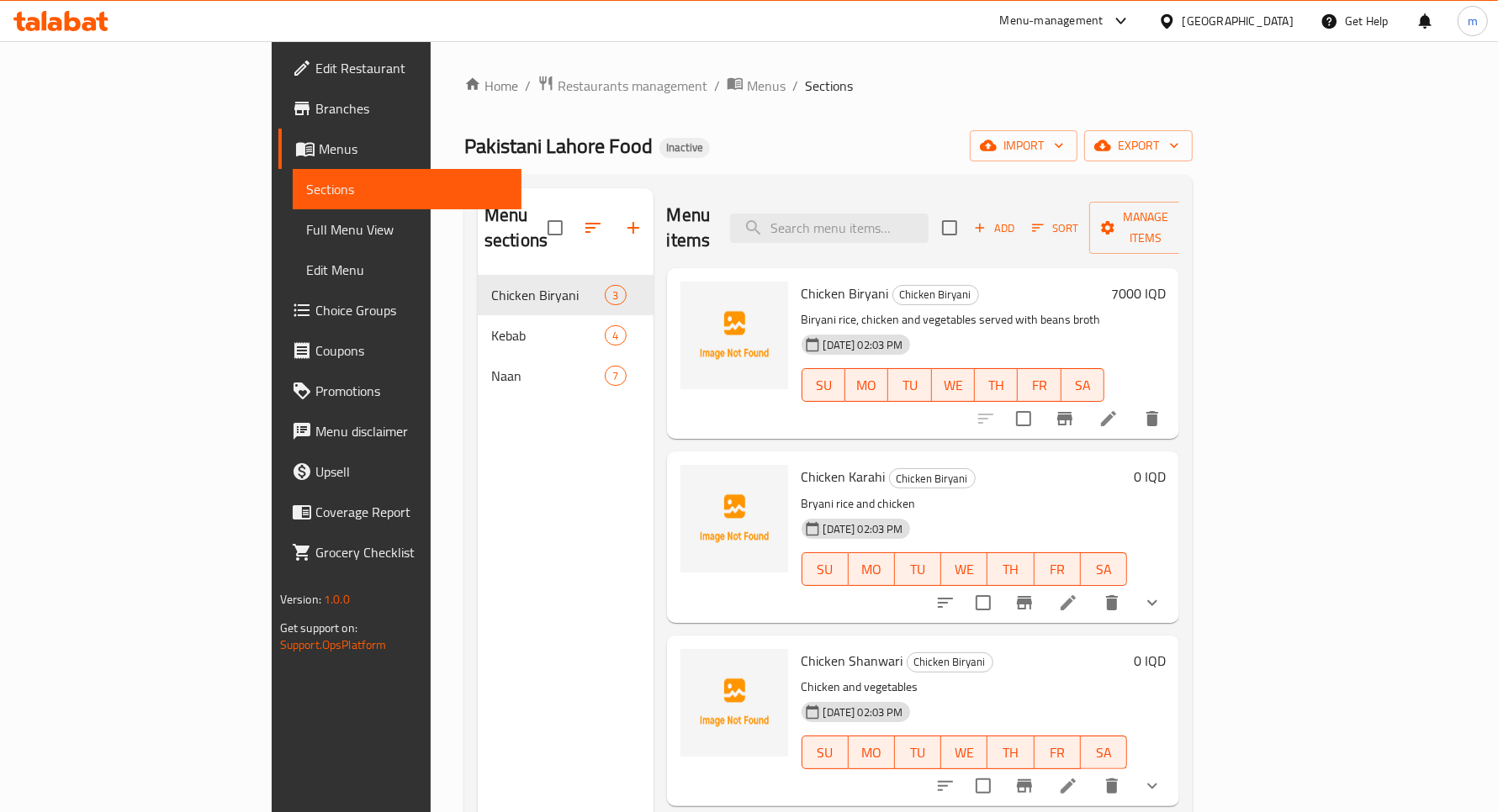
click at [306, 232] on span "Full Menu View" at bounding box center [407, 229] width 202 height 20
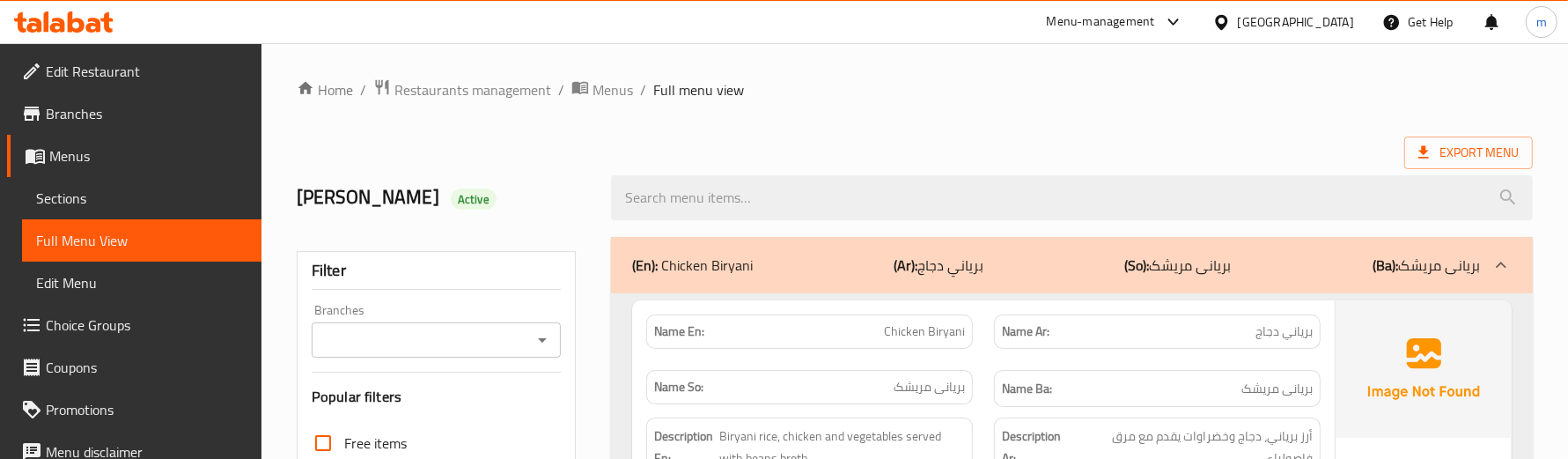
click at [548, 335] on icon "Open" at bounding box center [542, 339] width 21 height 21
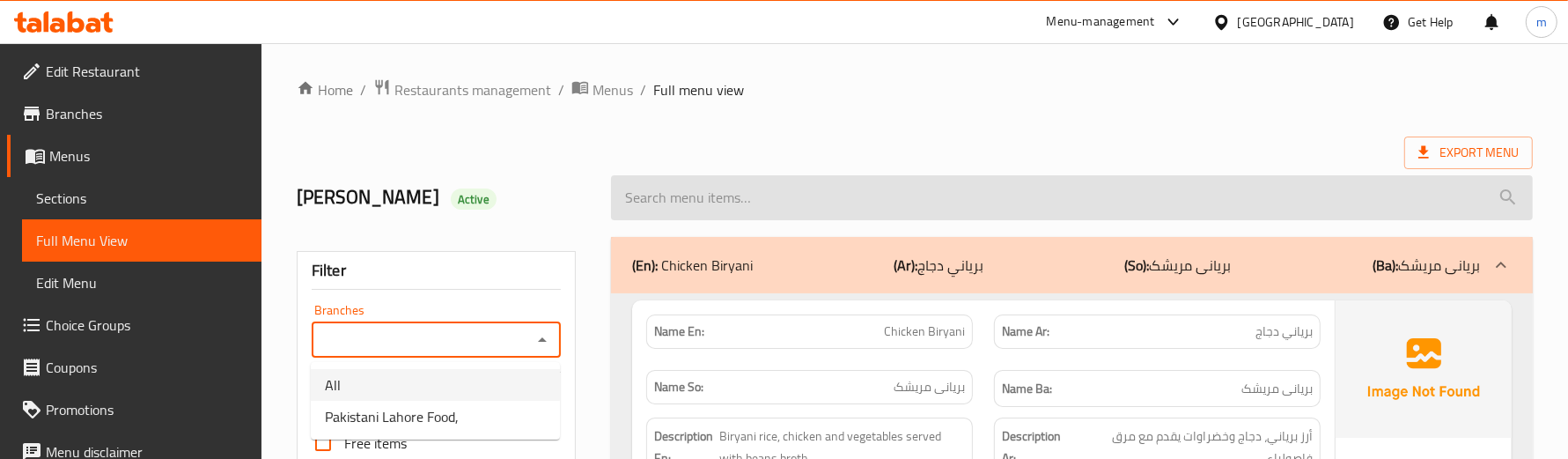
click at [613, 188] on input "search" at bounding box center [1072, 197] width 922 height 45
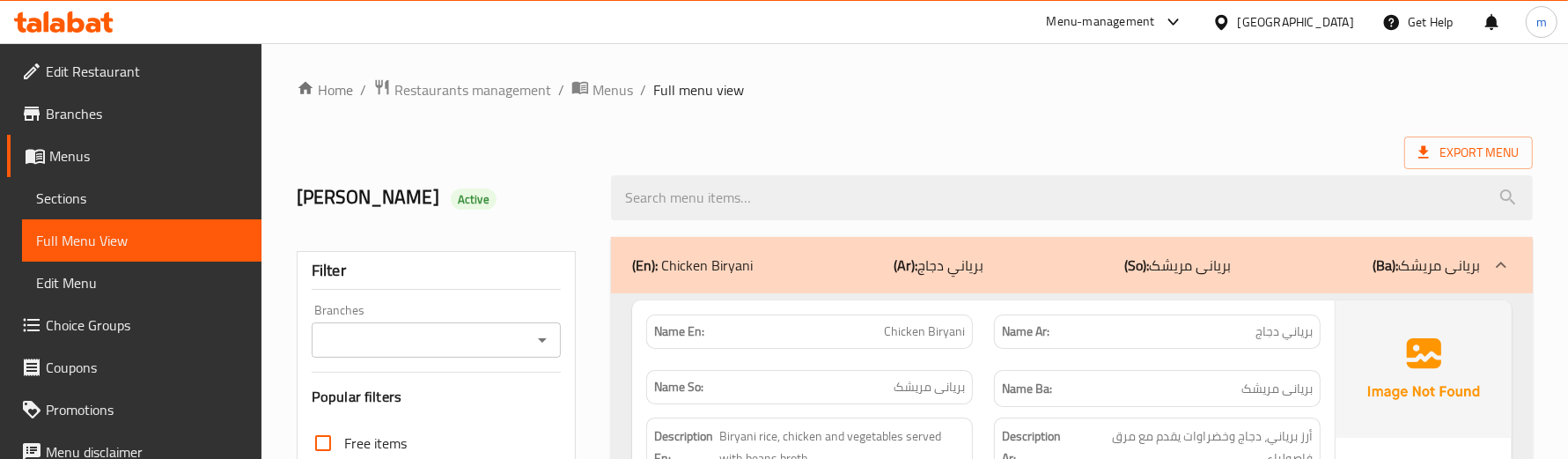
click at [597, 181] on div "Mohammed Alzangana Active" at bounding box center [443, 197] width 315 height 78
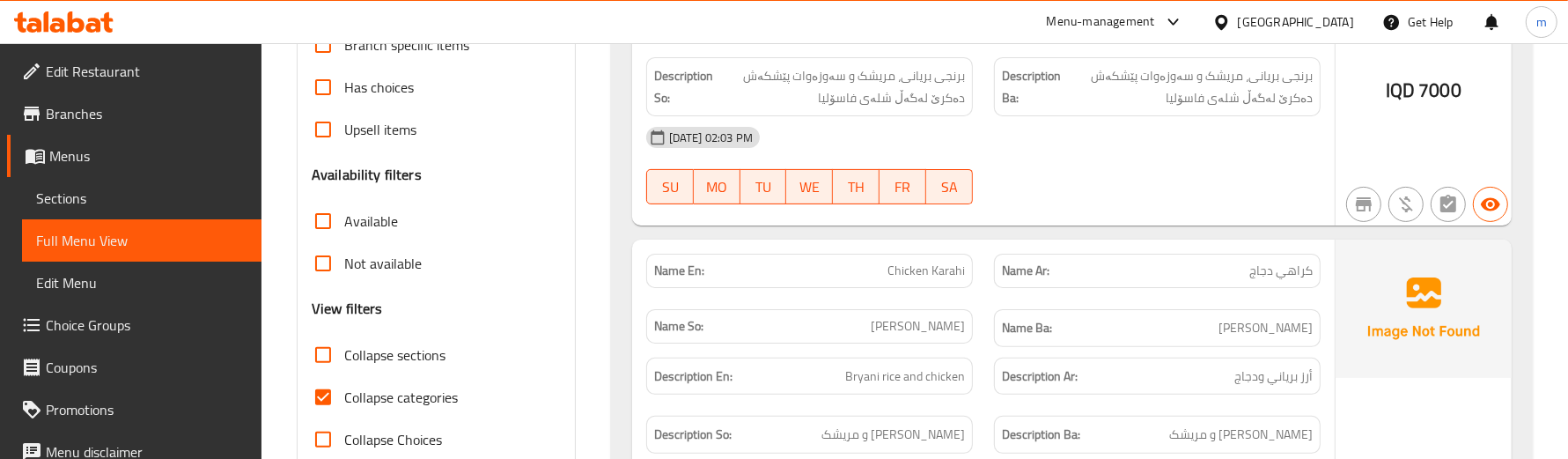
click at [366, 397] on span "Collapse categories" at bounding box center [401, 397] width 114 height 21
click at [344, 397] on input "Collapse categories" at bounding box center [323, 397] width 42 height 42
checkbox input "false"
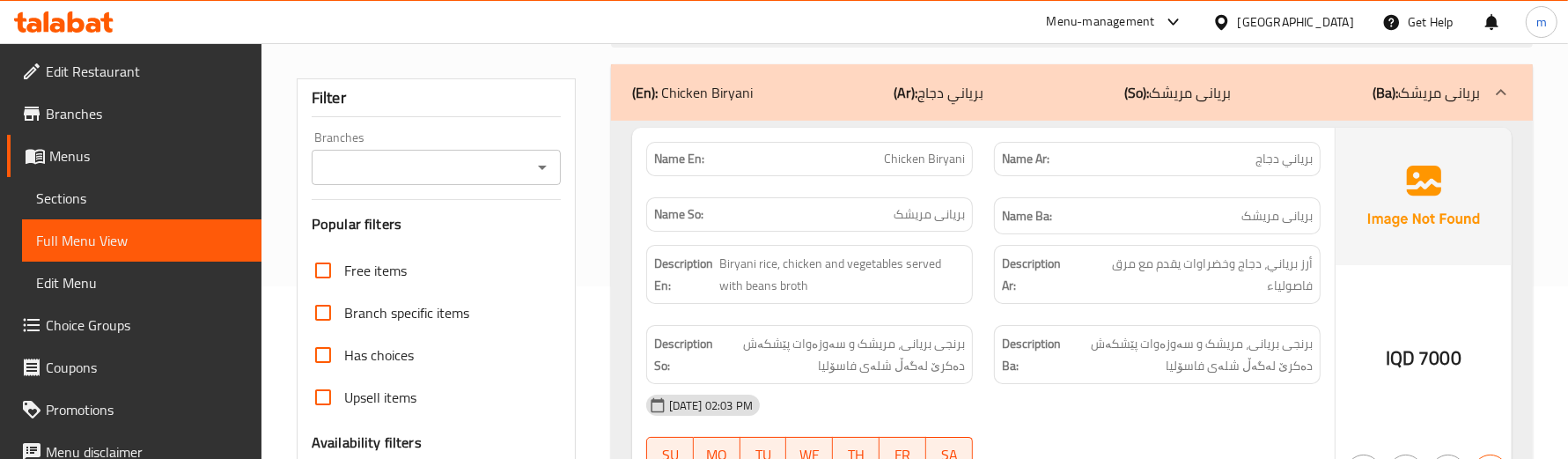
scroll to position [146, 0]
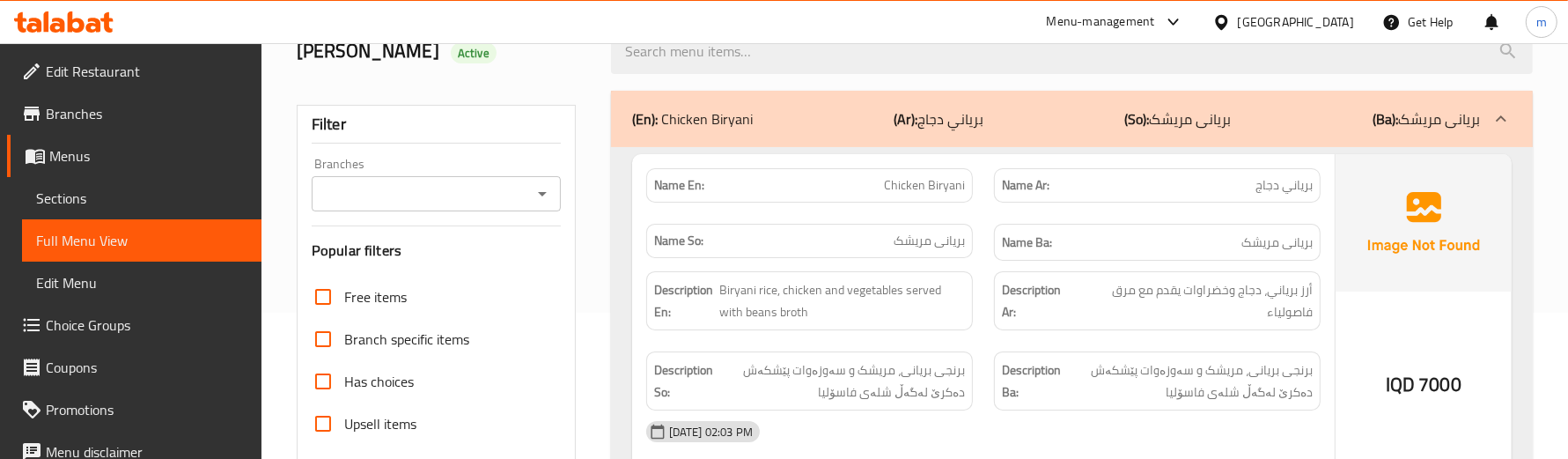
click at [1303, 187] on span "برياني دجاج" at bounding box center [1284, 185] width 57 height 19
click at [1288, 243] on span "بریانی مریشک" at bounding box center [1277, 243] width 71 height 22
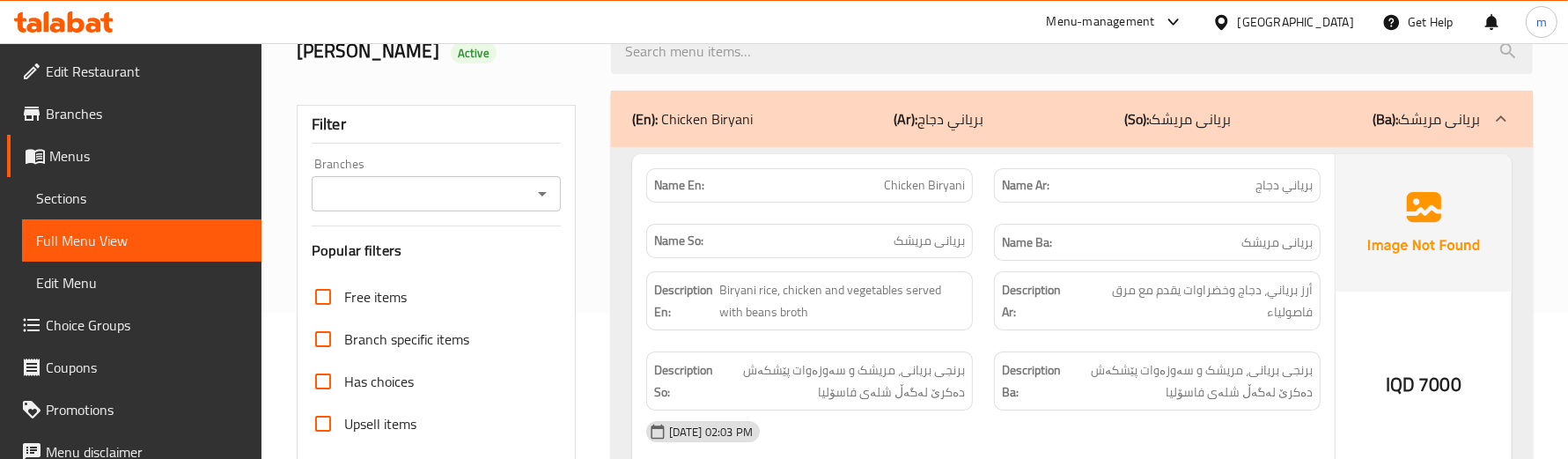
click at [1288, 243] on span "بریانی مریشک" at bounding box center [1277, 243] width 71 height 22
click at [940, 190] on span "Chicken Biryani" at bounding box center [924, 185] width 81 height 19
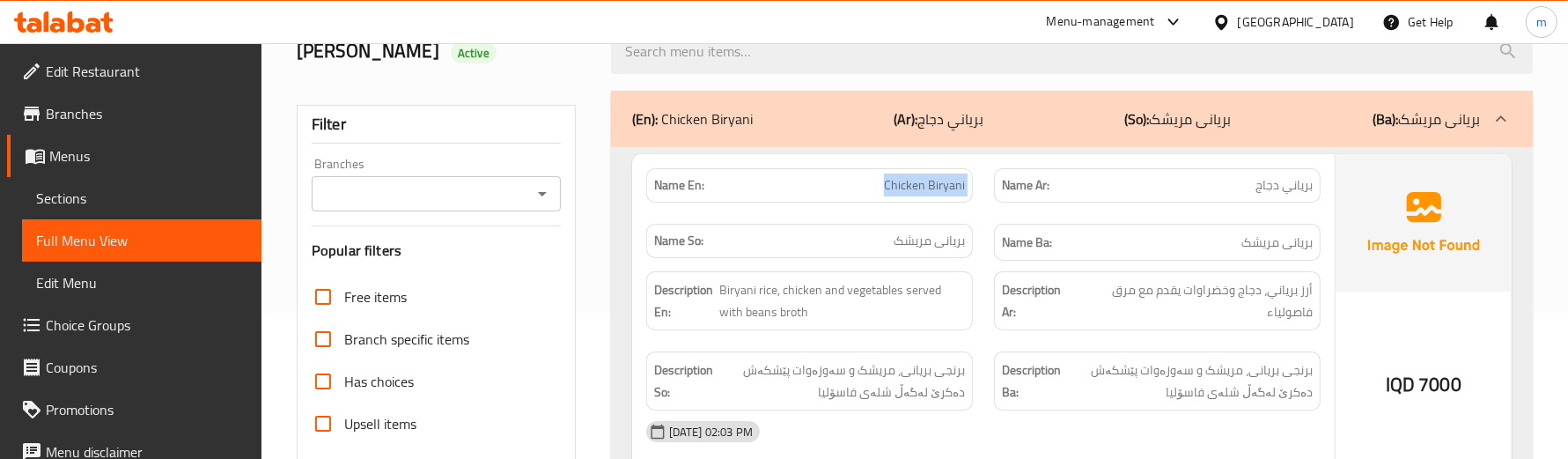
click at [986, 199] on div "Name Ar: برياني دجاج" at bounding box center [1158, 186] width 348 height 56
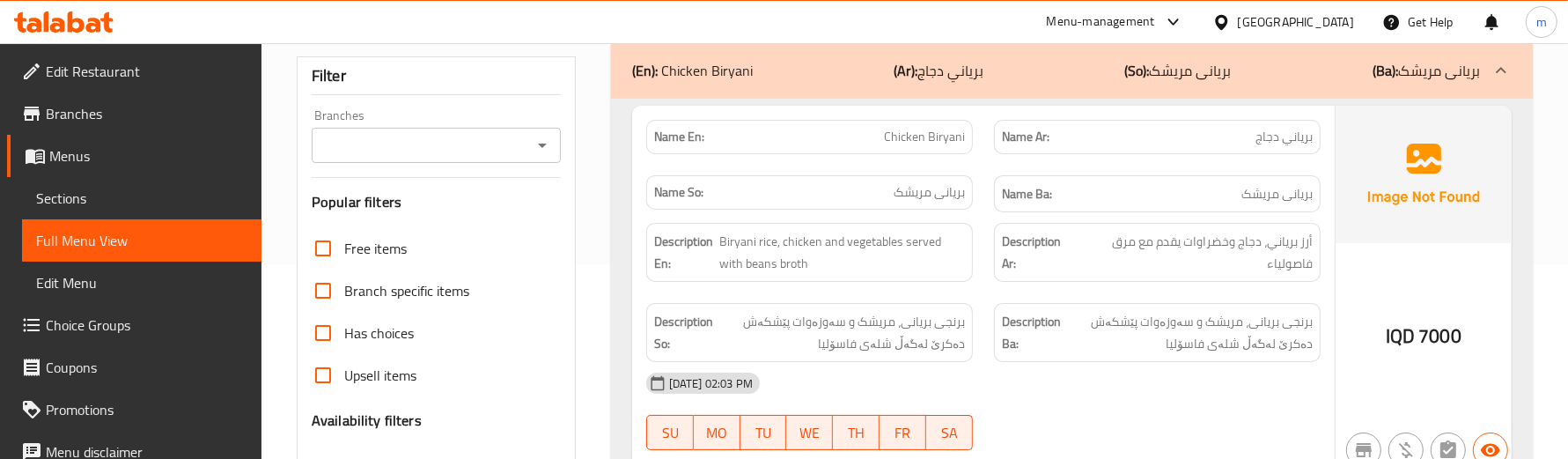
scroll to position [220, 0]
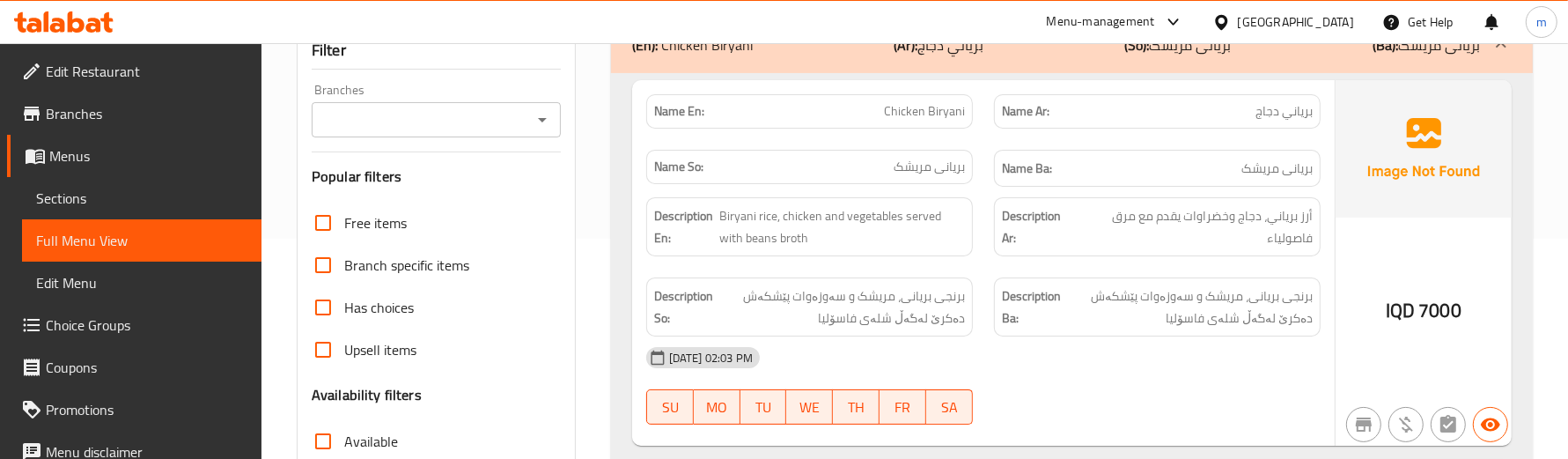
click at [985, 278] on div "Description Ba: برنجی بریانی، مریشک و سەوزەوات پێشکەش دەکرێ لەگەڵ شلەی فاسۆلیا" at bounding box center [1158, 307] width 348 height 80
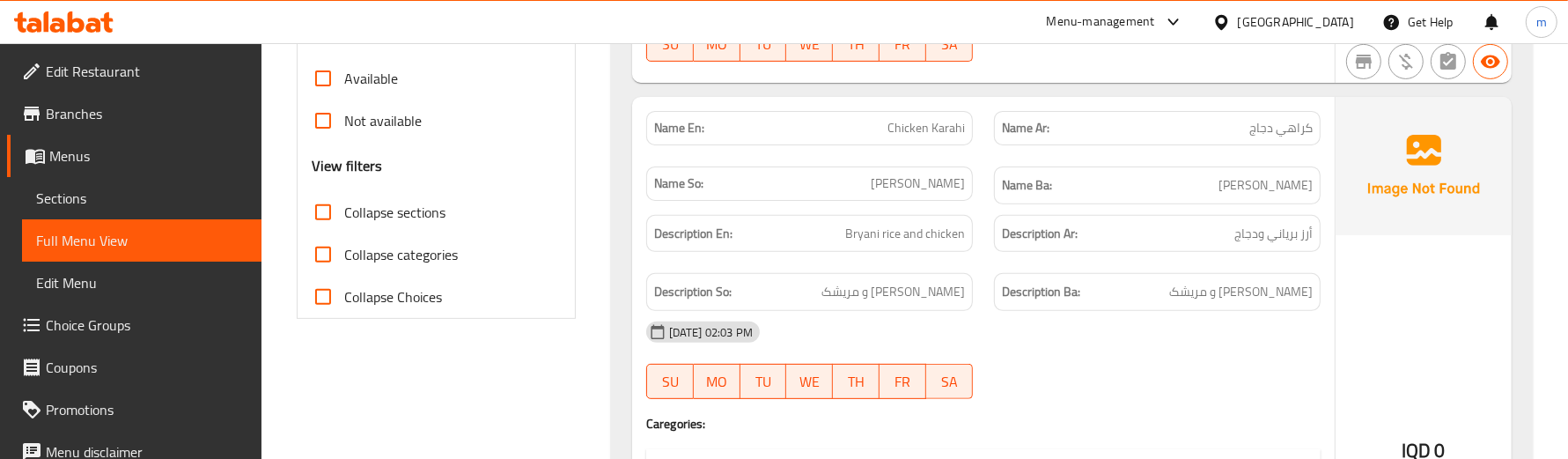
scroll to position [586, 0]
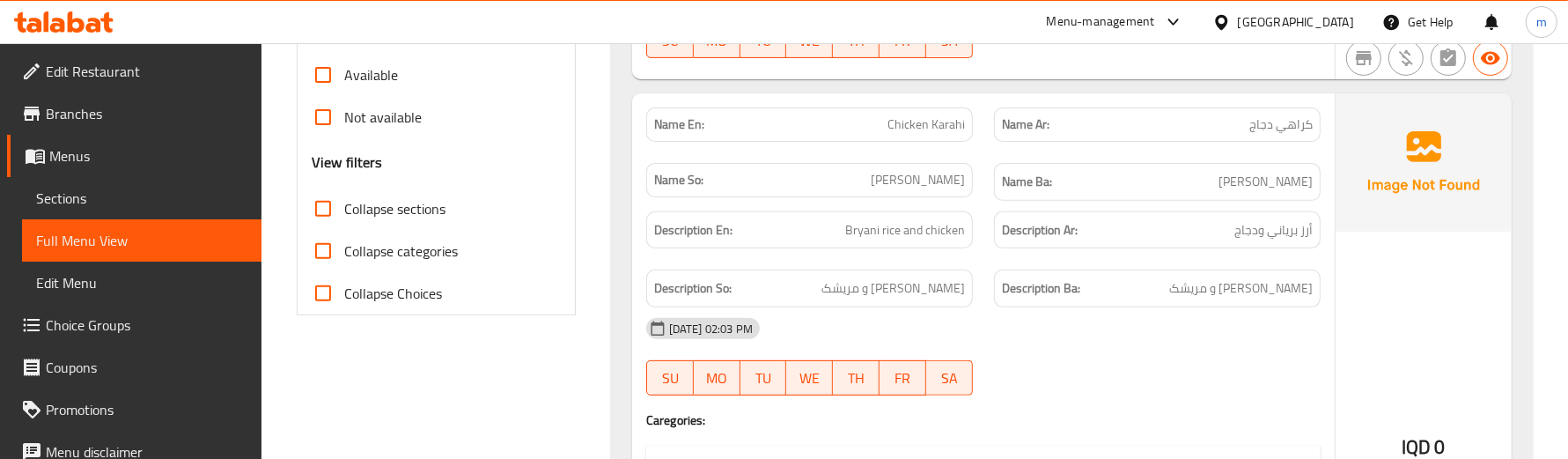
click at [956, 126] on span "Chicken Karahi" at bounding box center [926, 124] width 78 height 19
copy span "Karahi"
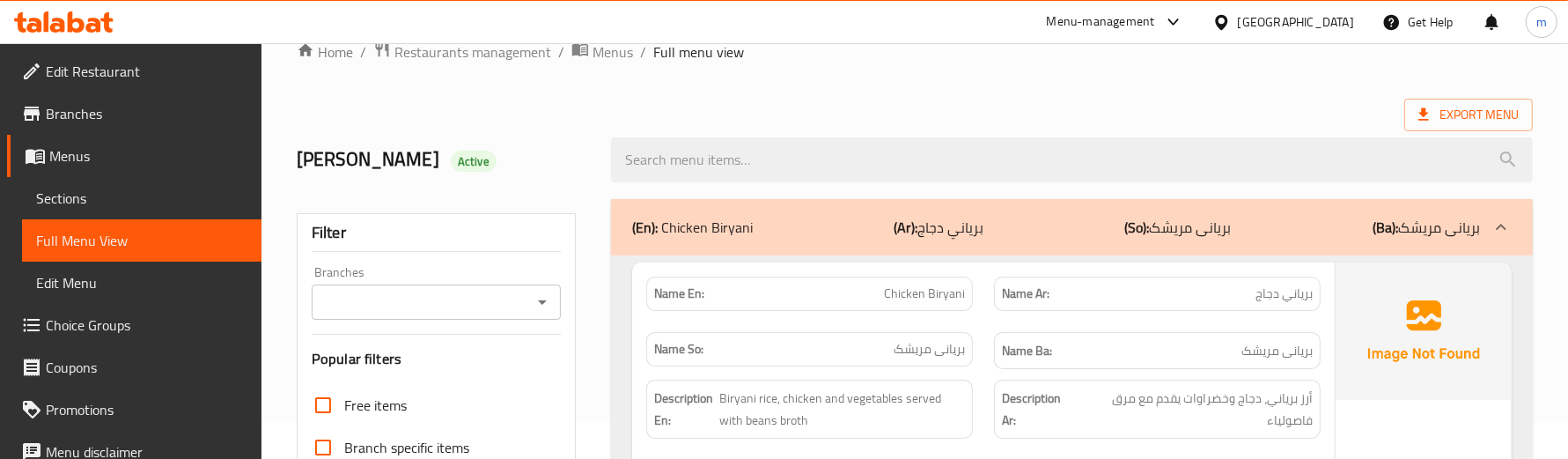
scroll to position [73, 0]
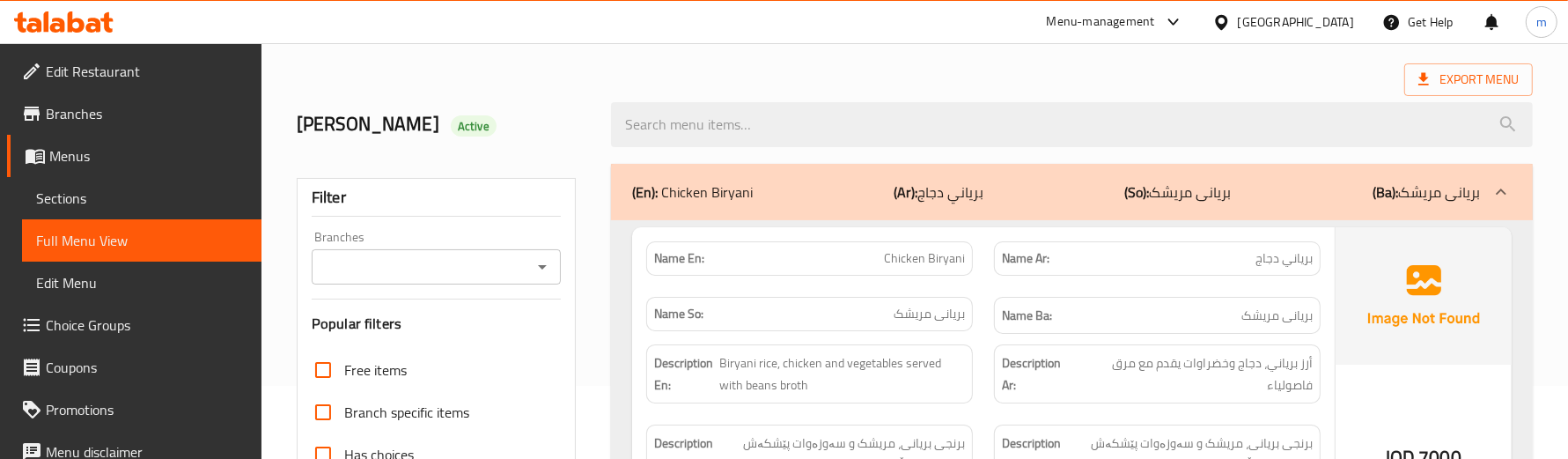
click at [538, 265] on icon "Open" at bounding box center [543, 267] width 9 height 5
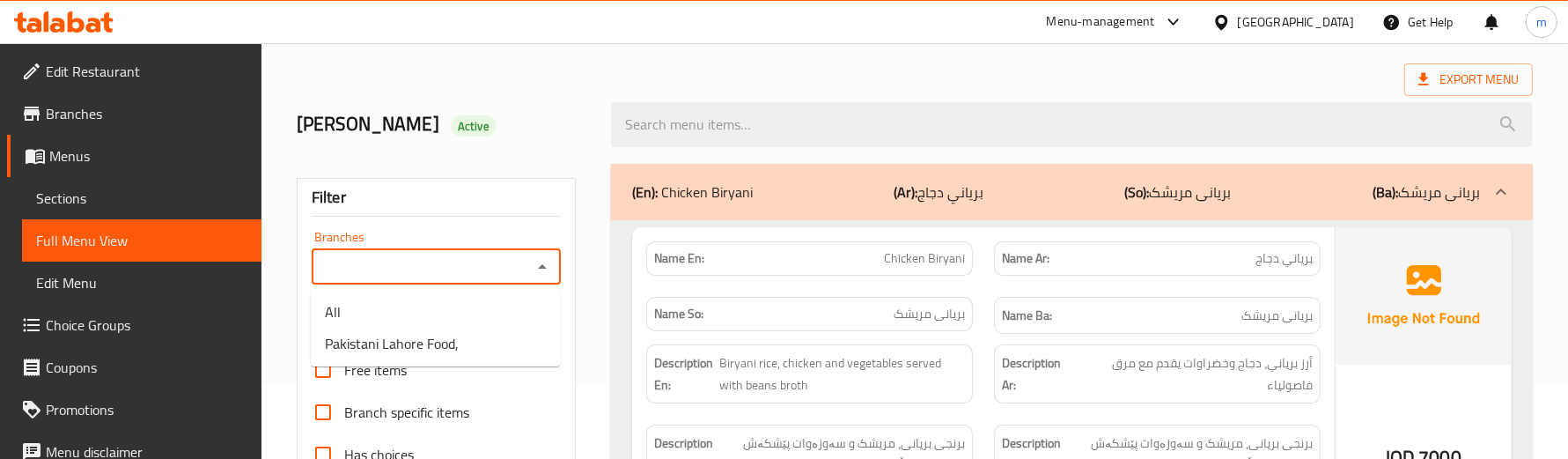
click at [539, 262] on icon "Close" at bounding box center [542, 266] width 21 height 21
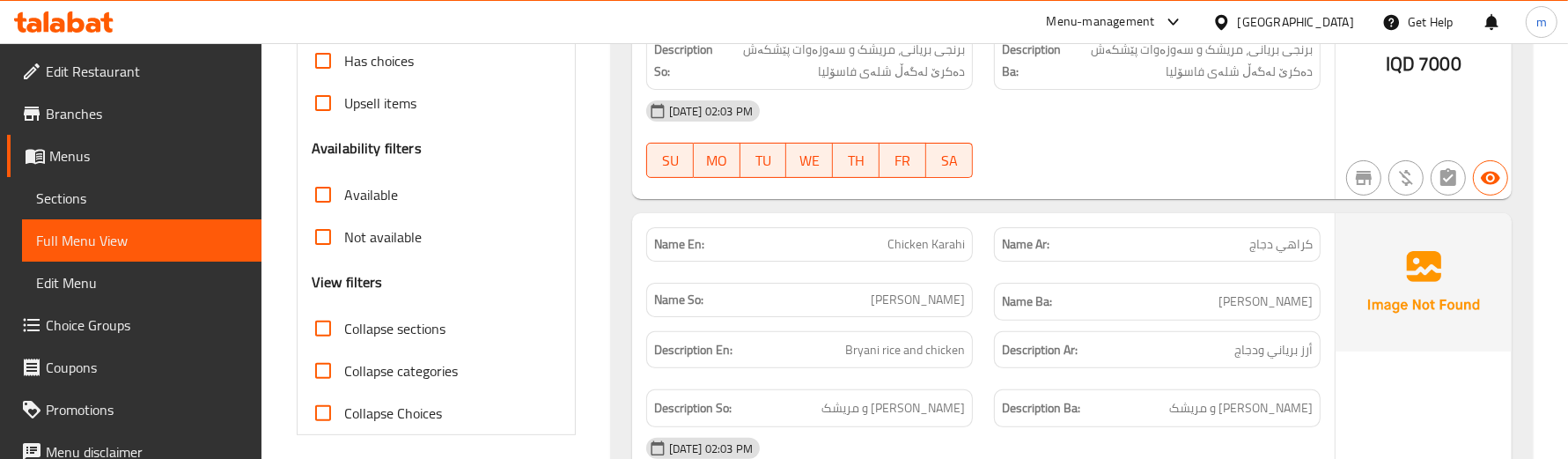
scroll to position [513, 0]
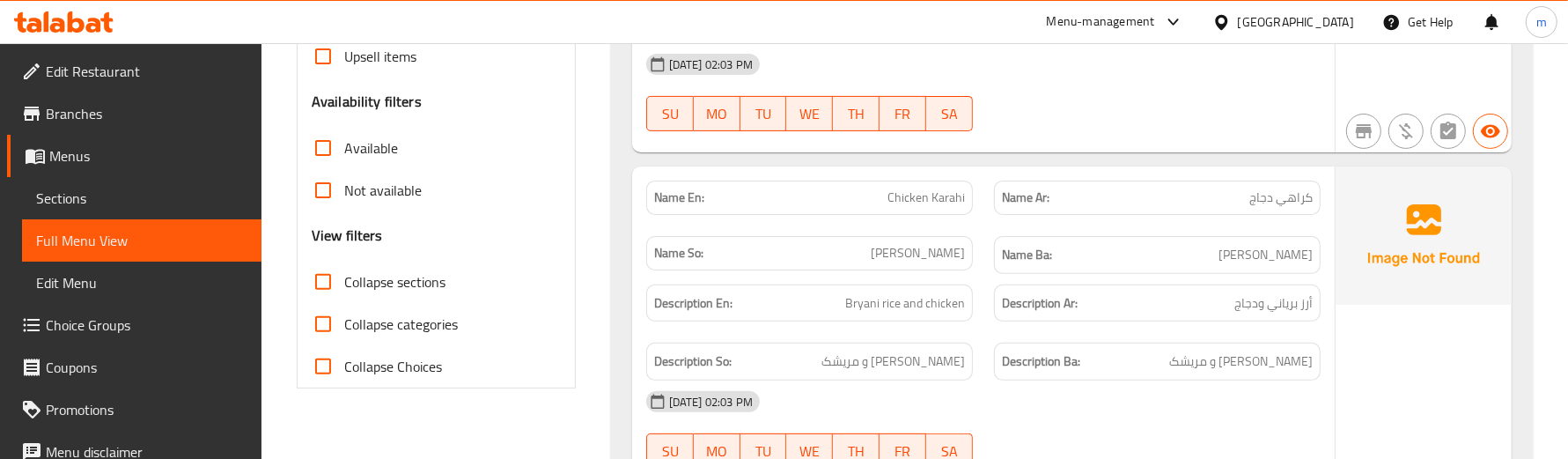
click at [952, 266] on div "Name So: کەراهی مریشک" at bounding box center [810, 253] width 326 height 34
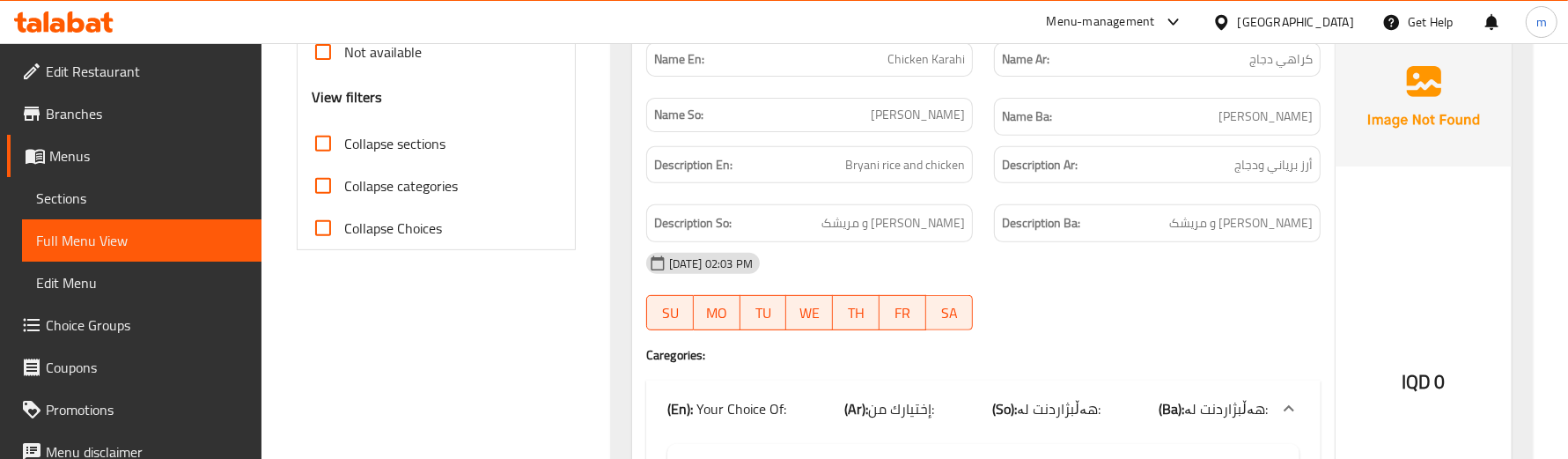
scroll to position [660, 0]
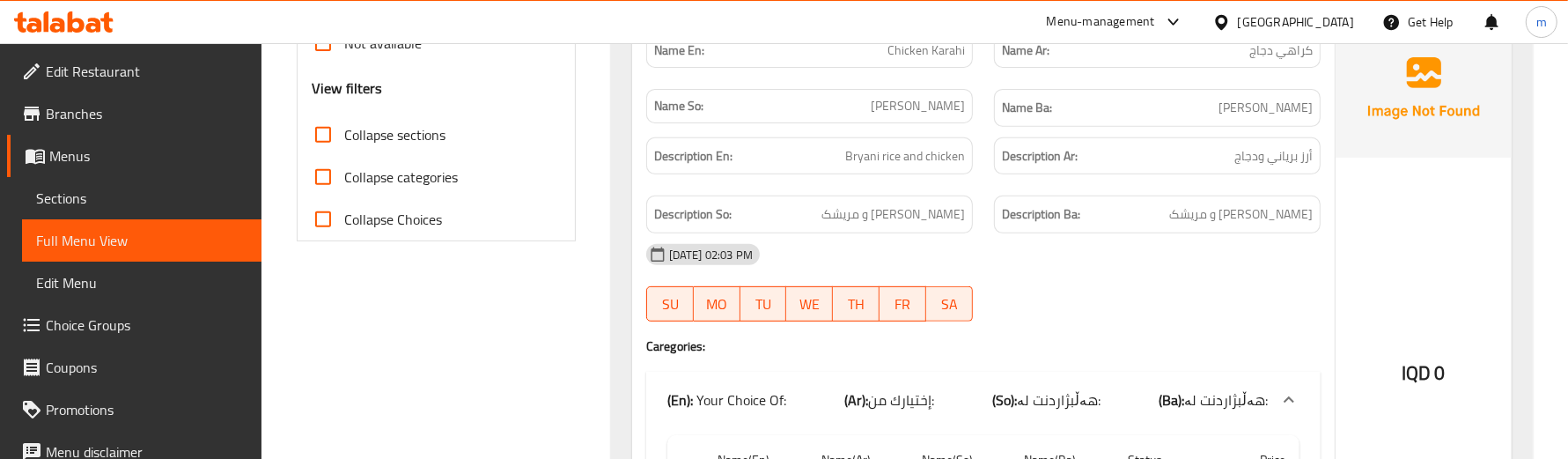
click at [983, 236] on div "28-09-2025 02:03 PM" at bounding box center [983, 254] width 695 height 42
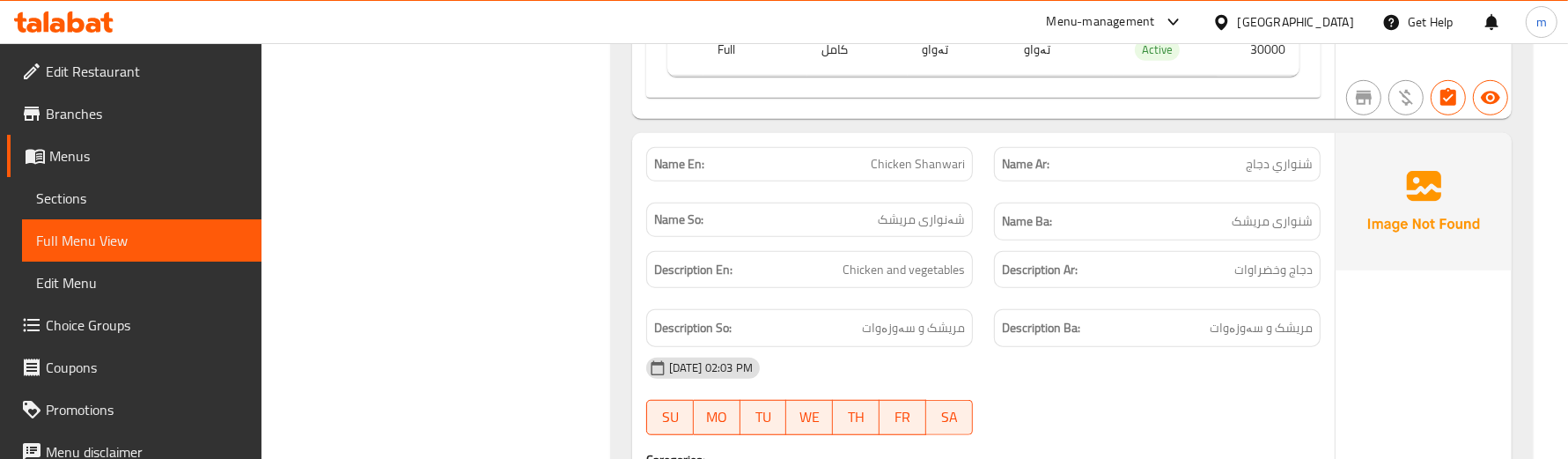
scroll to position [1247, 0]
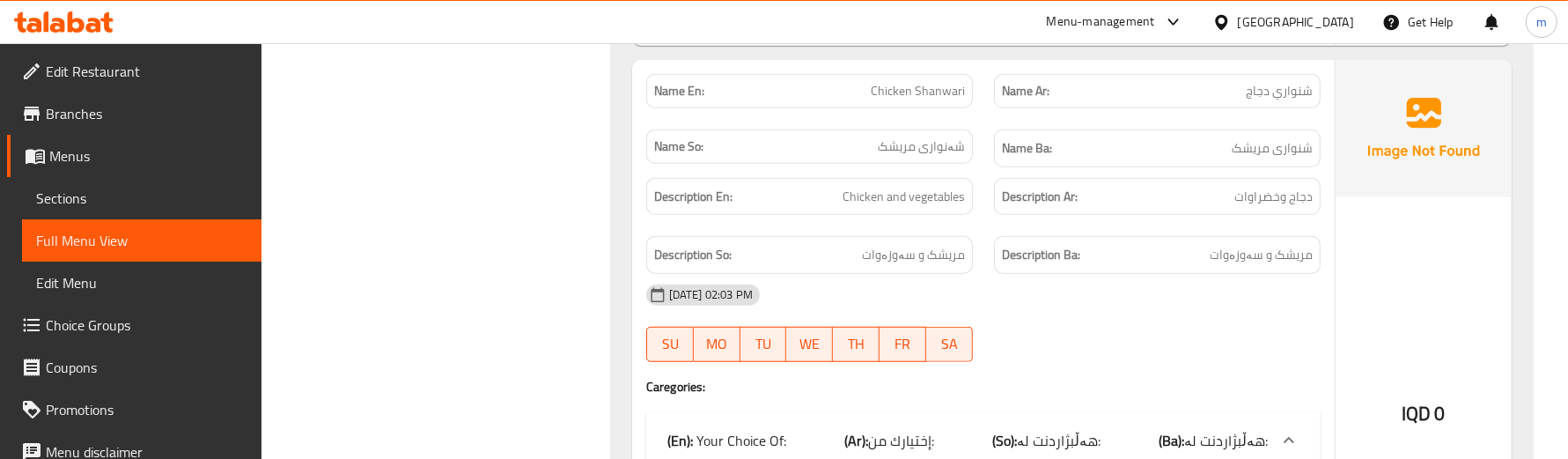
click at [949, 99] on span "Chicken Shanwari" at bounding box center [918, 91] width 94 height 19
copy span "Shanwari"
click at [970, 171] on div "Name So: شەنواری مریشک" at bounding box center [810, 148] width 348 height 59
click at [918, 96] on span "Chicken Shanwari" at bounding box center [918, 91] width 94 height 19
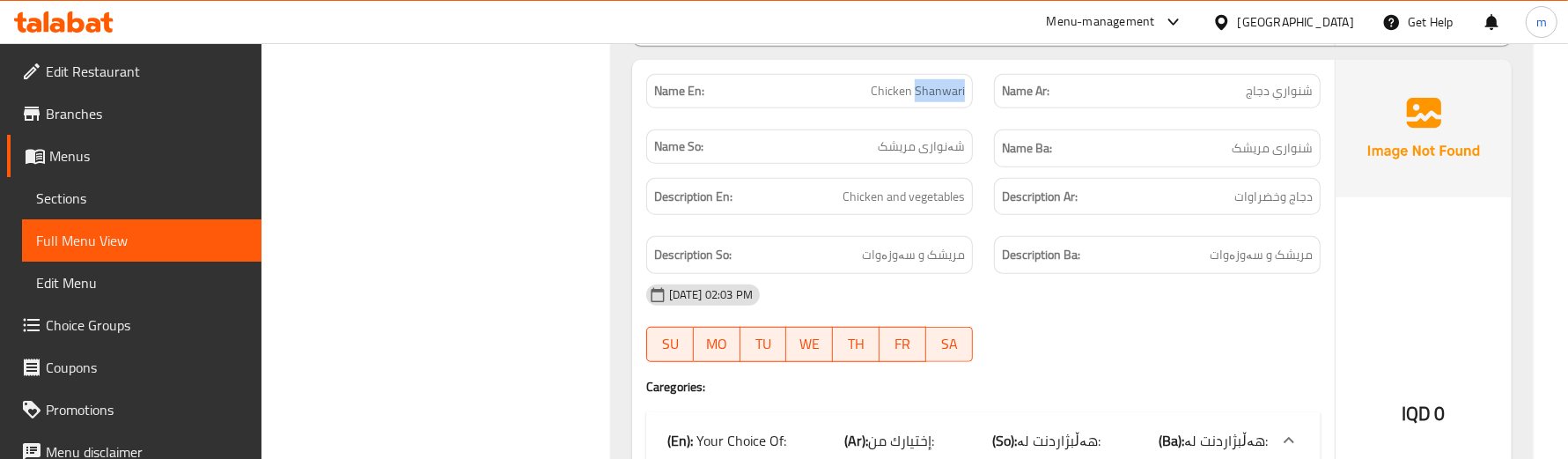
click at [918, 96] on span "Chicken Shanwari" at bounding box center [918, 91] width 94 height 19
copy span "Chicken Shanwari"
click at [128, 194] on span "Sections" at bounding box center [142, 197] width 211 height 21
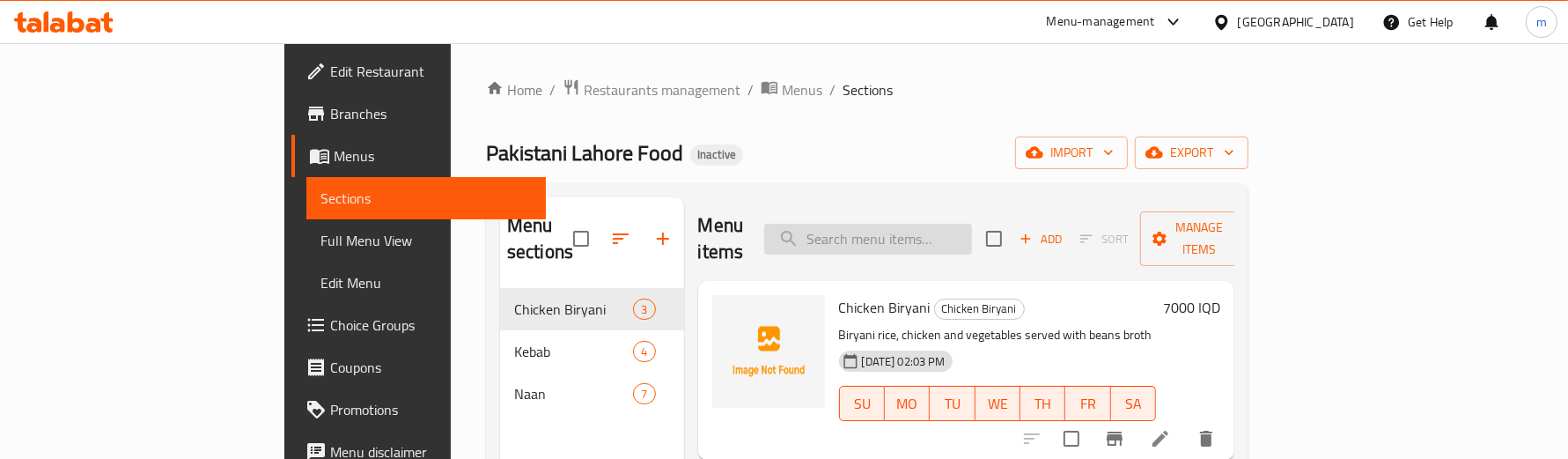
click at [967, 226] on input "search" at bounding box center [868, 239] width 207 height 31
paste input "Chicken Shanwari"
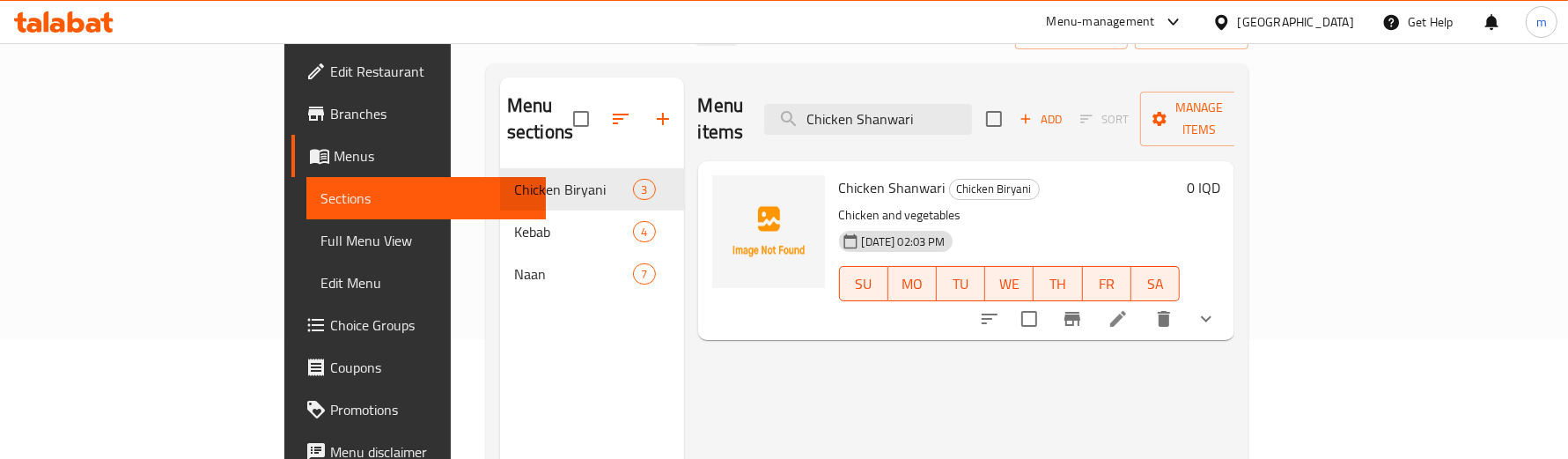
scroll to position [101, 0]
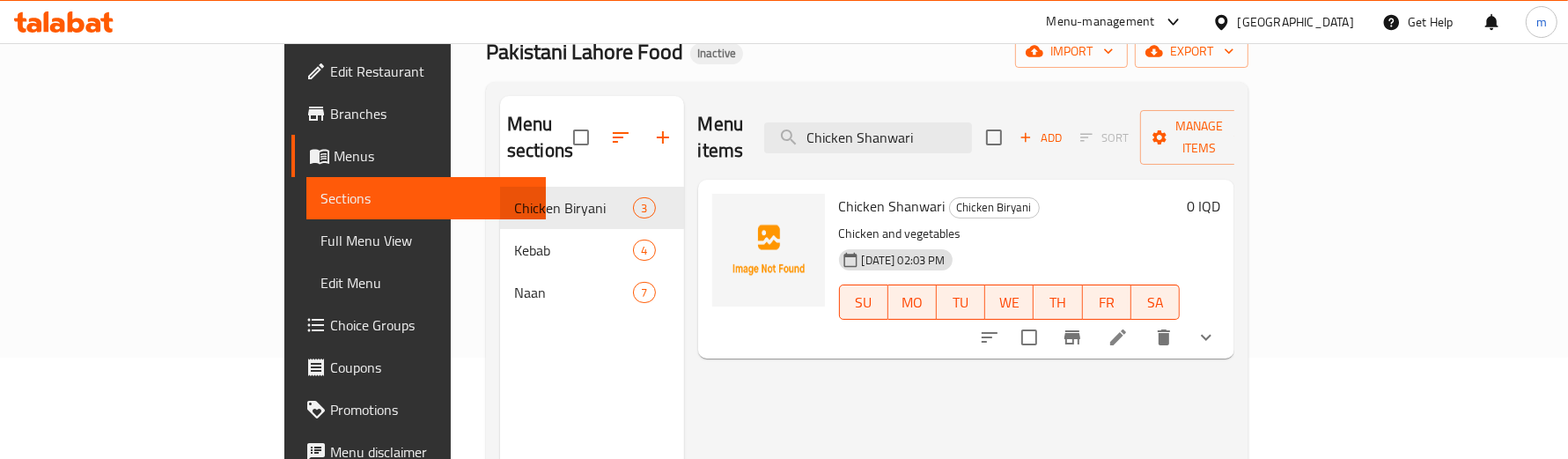
type input "Chicken Shanwari"
click at [1143, 321] on li at bounding box center [1118, 336] width 50 height 32
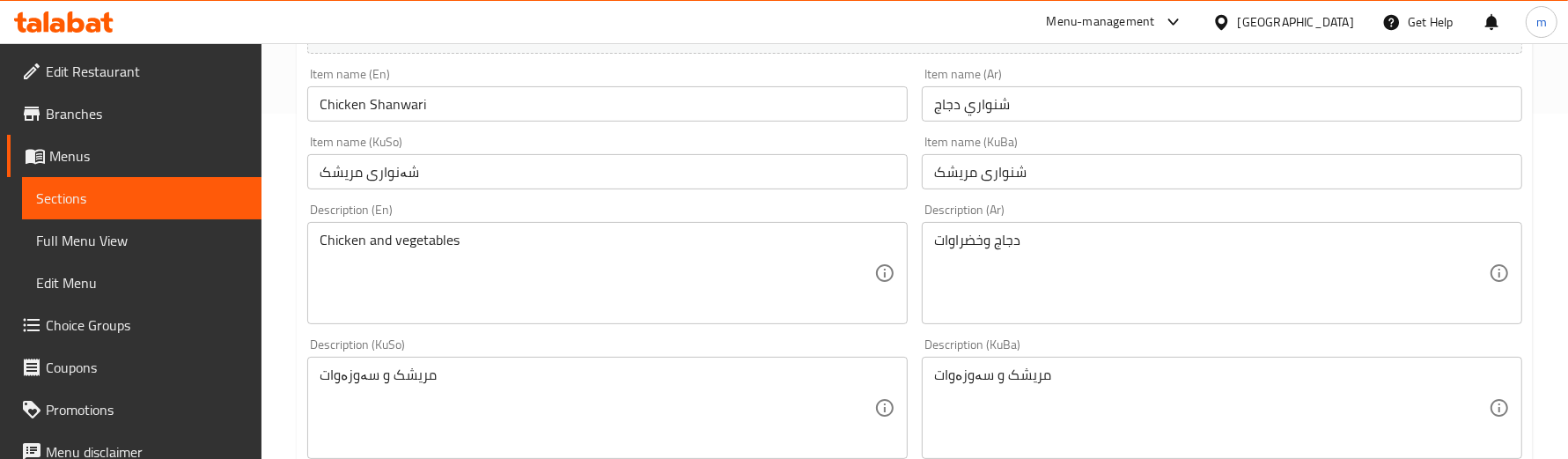
scroll to position [440, 0]
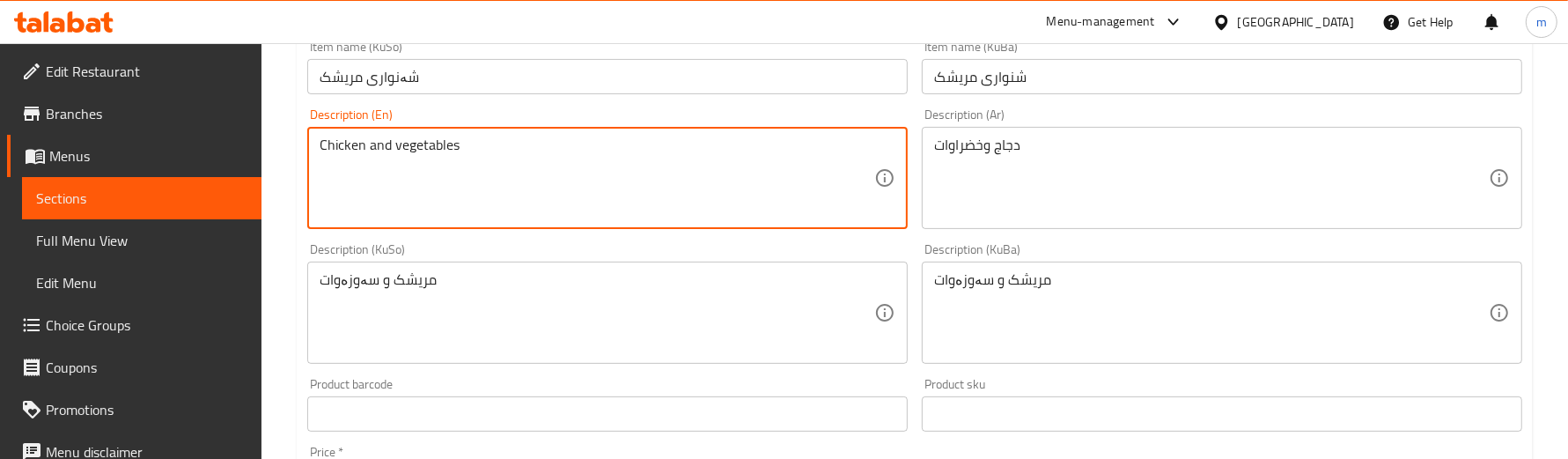
click at [613, 266] on div "مریشک و سەوزەوات Description (KuSo)" at bounding box center [608, 312] width 601 height 102
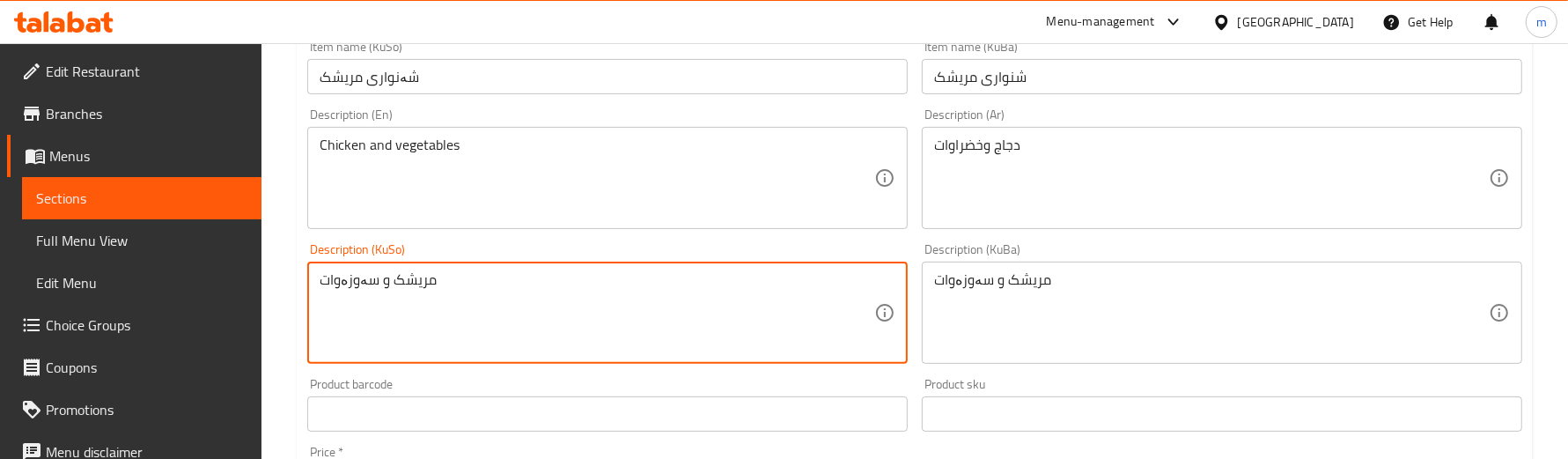
click at [512, 86] on input "شەنواری مریشک" at bounding box center [608, 76] width 601 height 35
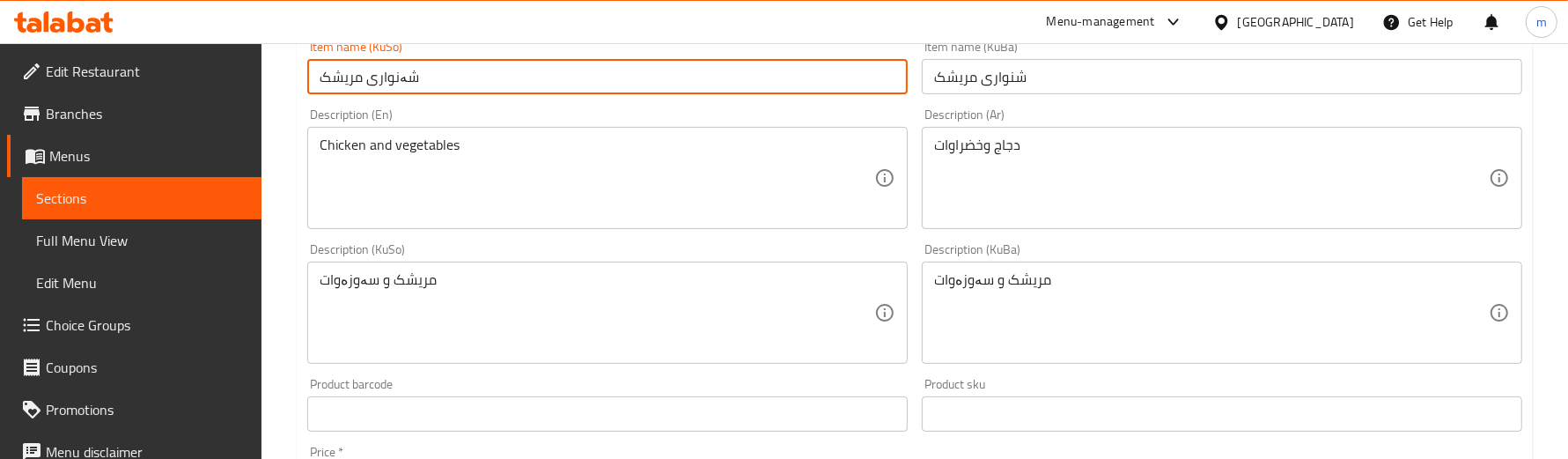
click at [1005, 94] on input "شنواری مریشک" at bounding box center [1222, 76] width 601 height 35
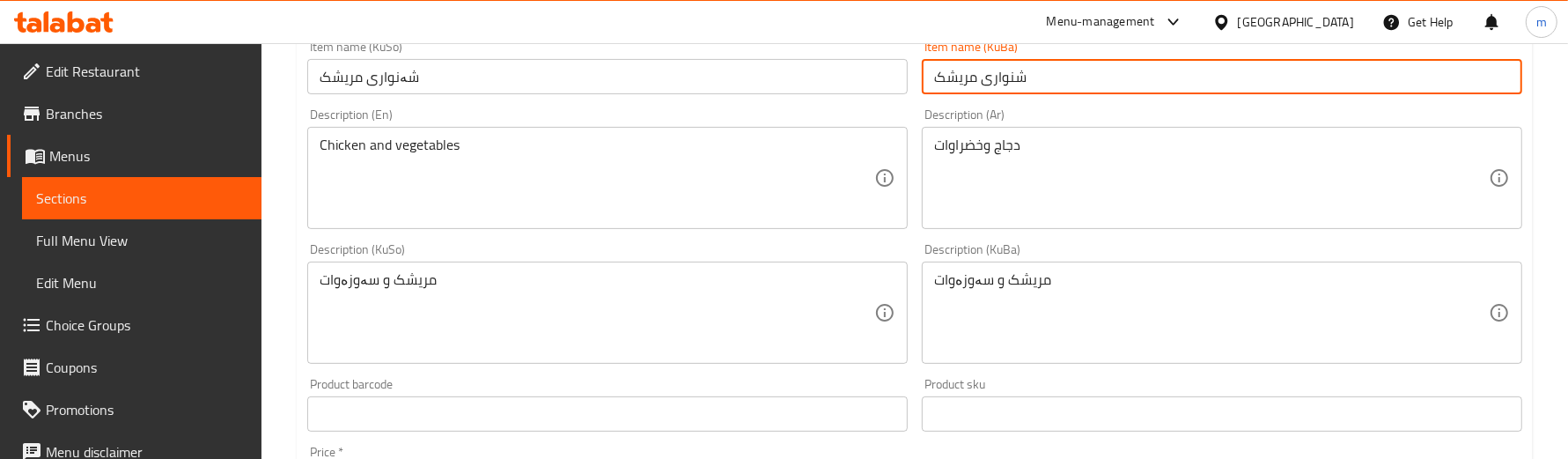
paste input "ە"
type input "شەنواری مریشک"
click at [892, 104] on div "Description (En) Chicken and vegetables Description (En)" at bounding box center [608, 168] width 615 height 134
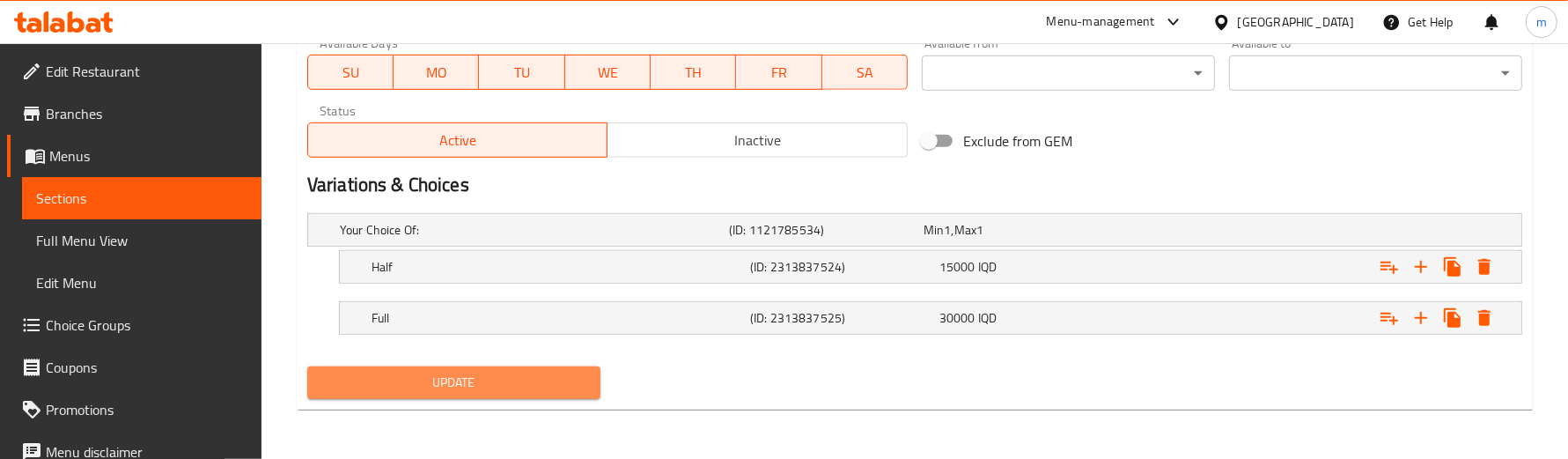
click at [529, 377] on span "Update" at bounding box center [454, 382] width 265 height 22
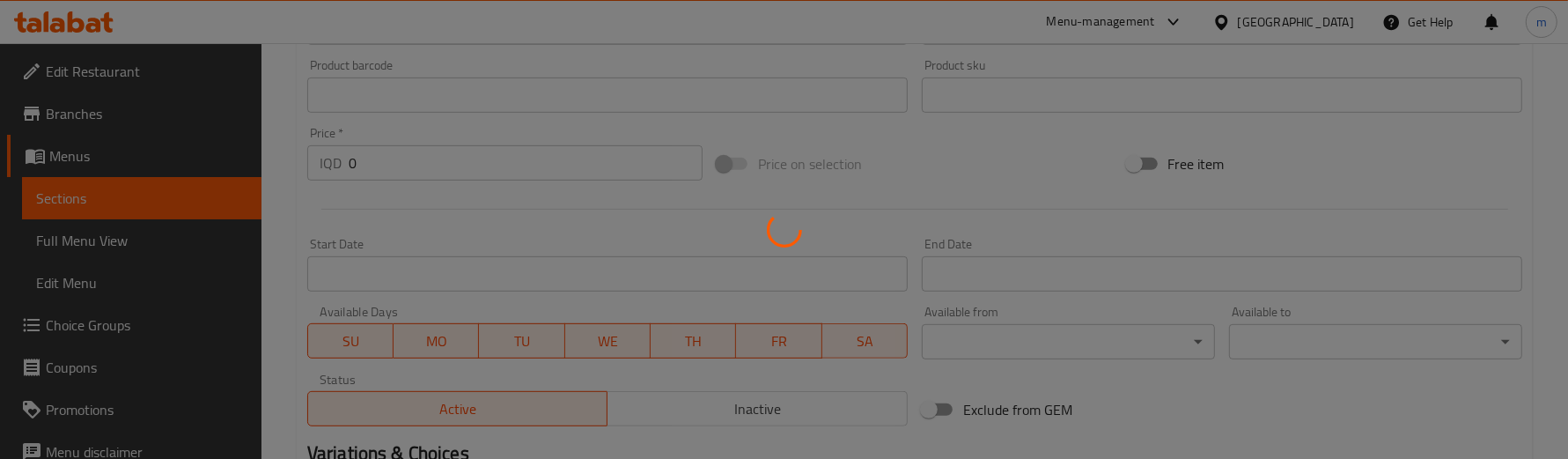
scroll to position [587, 0]
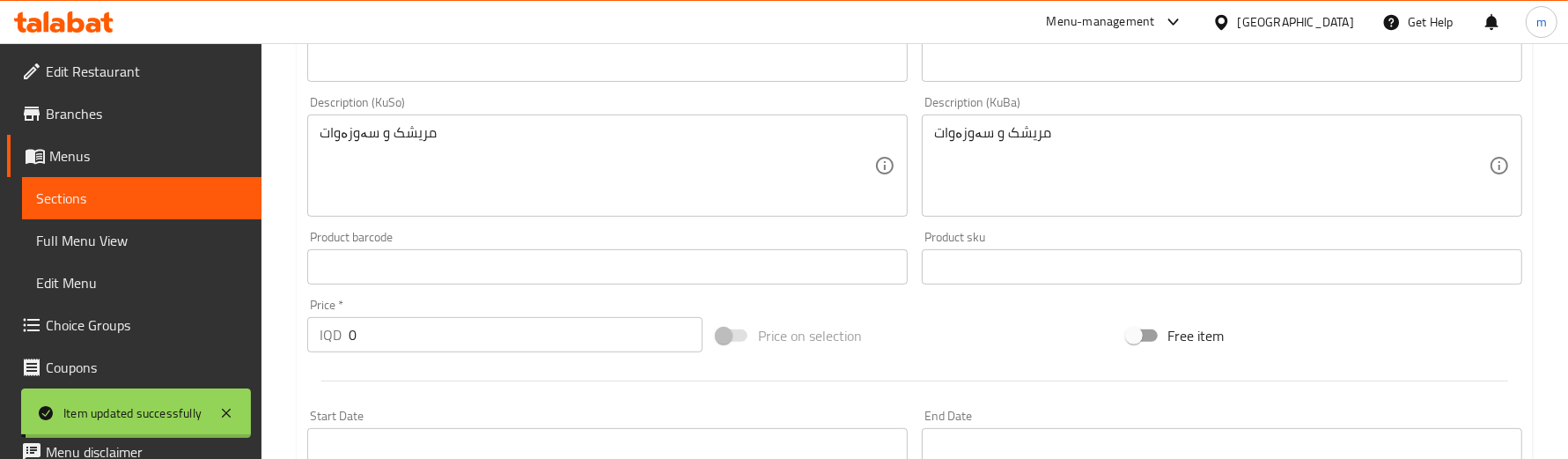
click at [142, 230] on span "Full Menu View" at bounding box center [142, 240] width 211 height 21
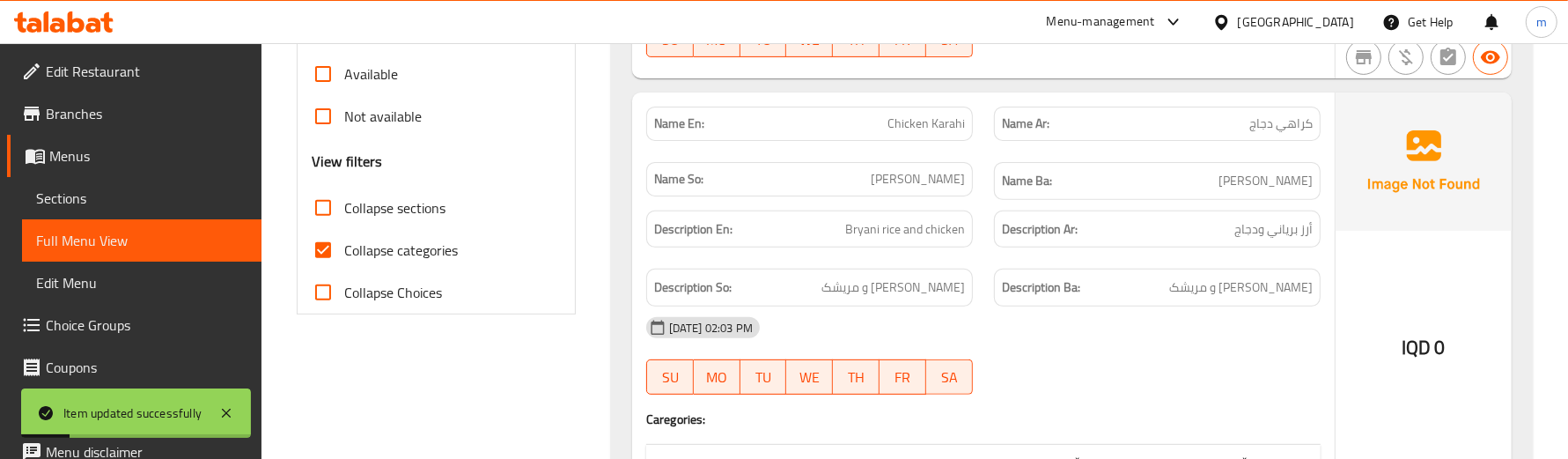
click at [351, 244] on span "Collapse categories" at bounding box center [401, 250] width 114 height 21
click at [344, 244] on input "Collapse categories" at bounding box center [323, 250] width 42 height 42
checkbox input "false"
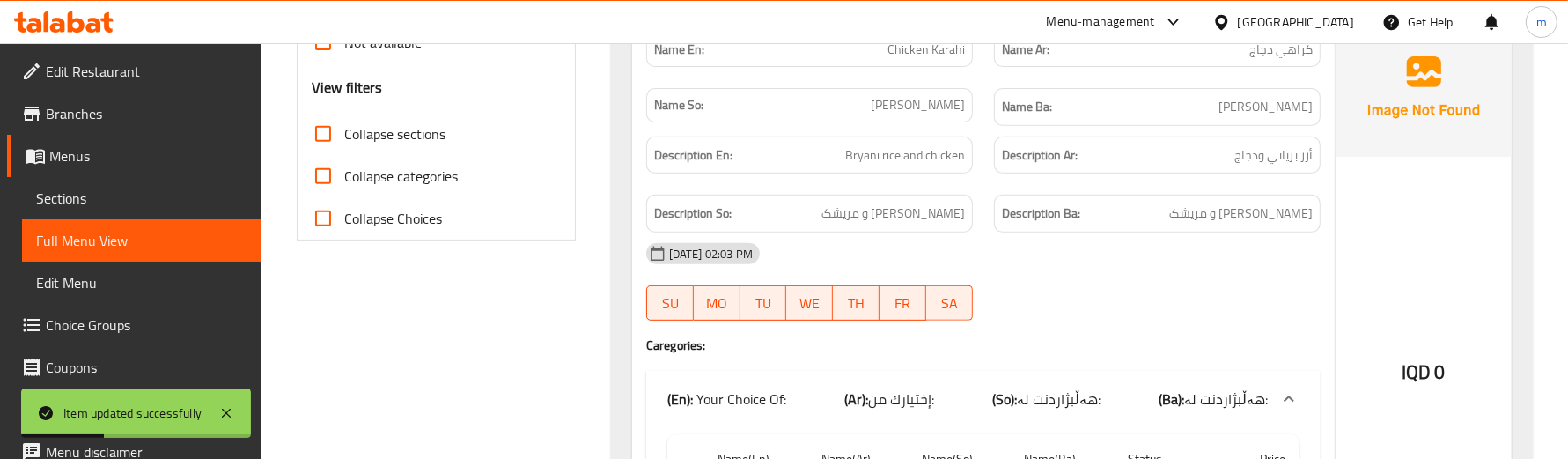
scroll to position [1170, 0]
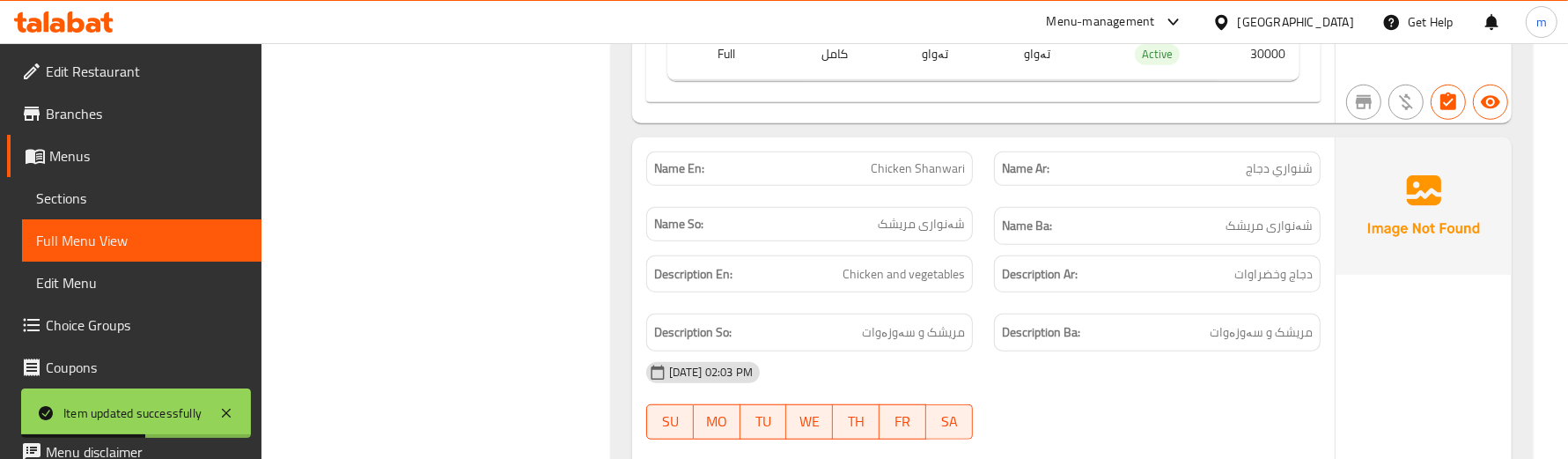
click at [1004, 237] on strong "Name Ba:" at bounding box center [1027, 225] width 50 height 22
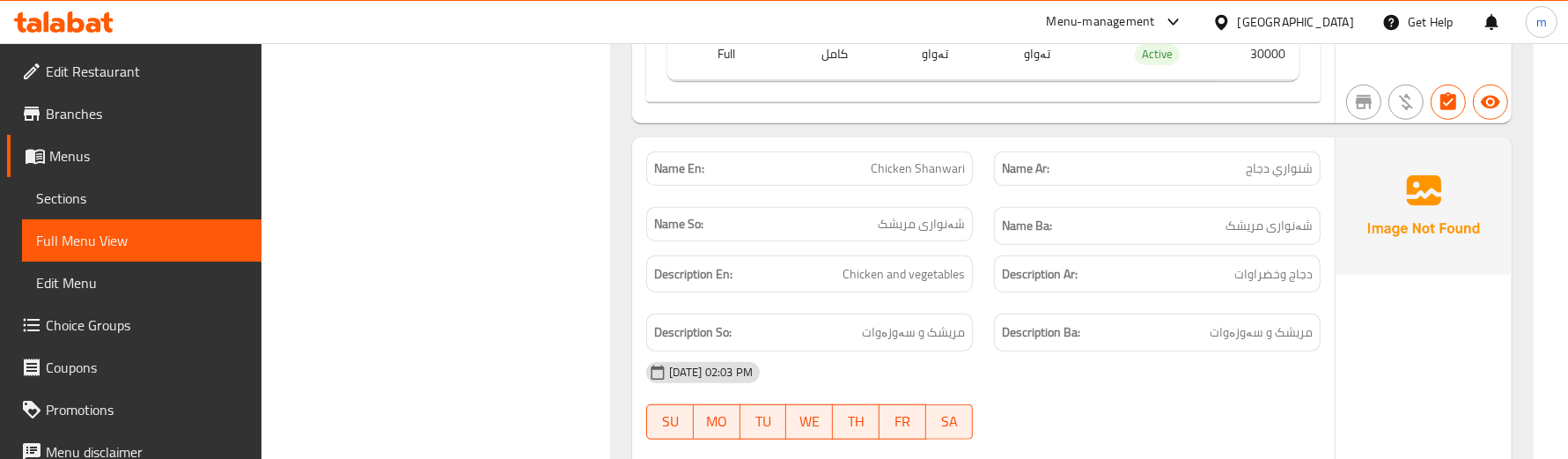
click at [982, 323] on div "Description So: مریشک و سەوزەوات" at bounding box center [810, 332] width 348 height 59
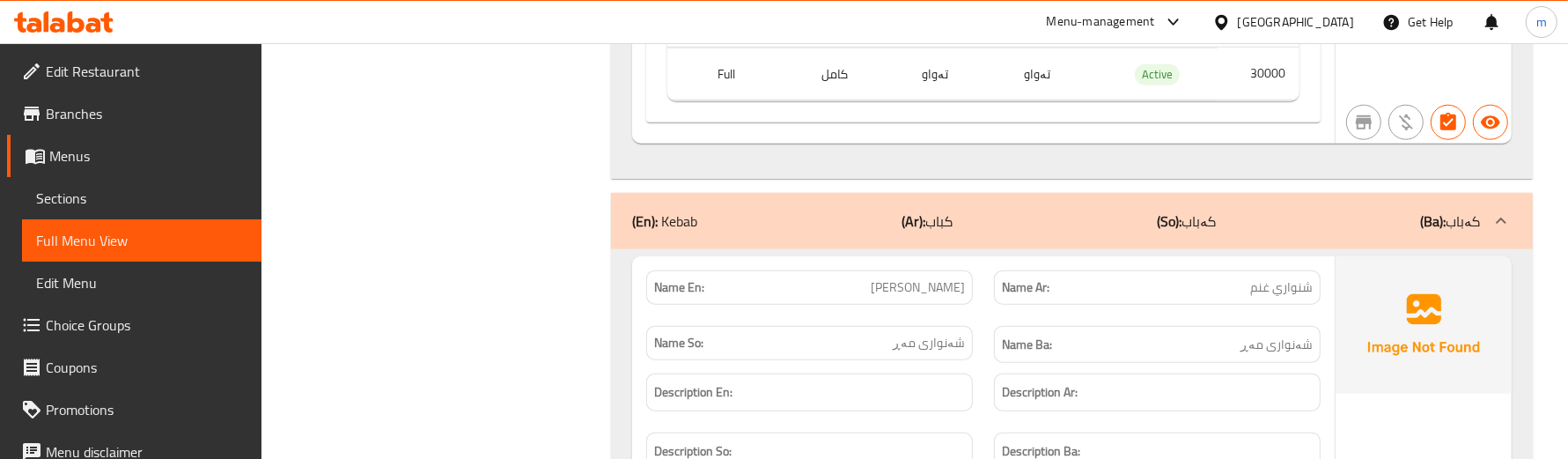
scroll to position [1830, 0]
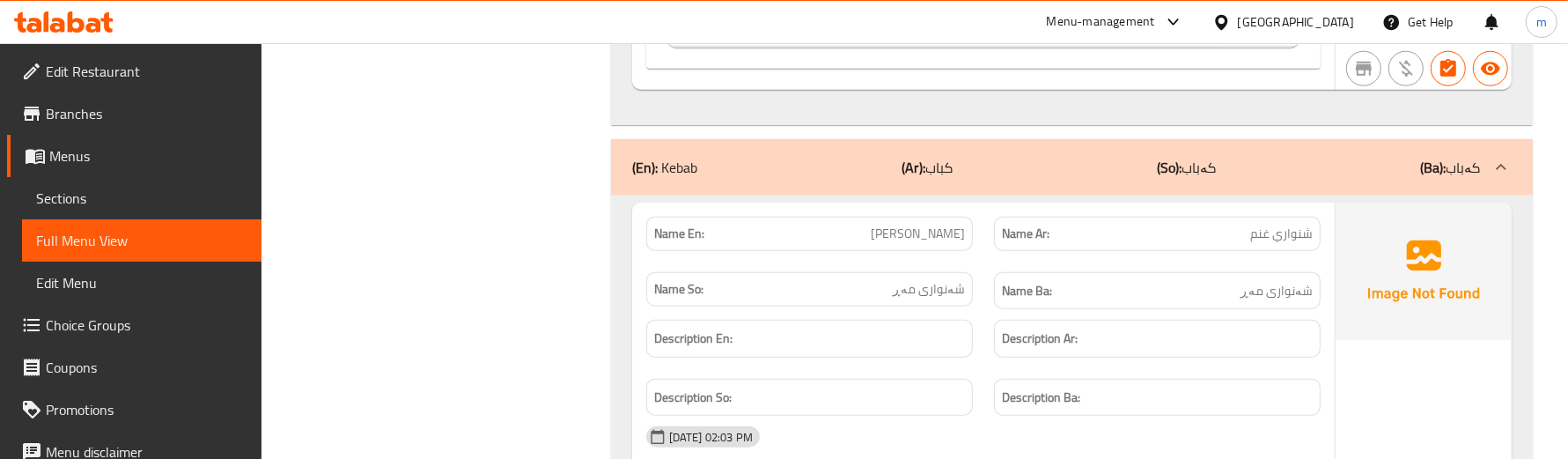
click at [617, 196] on div "(En): Kebab (Ar): كباب (So): کەباب (Ba): کەباب" at bounding box center [1072, 167] width 922 height 57
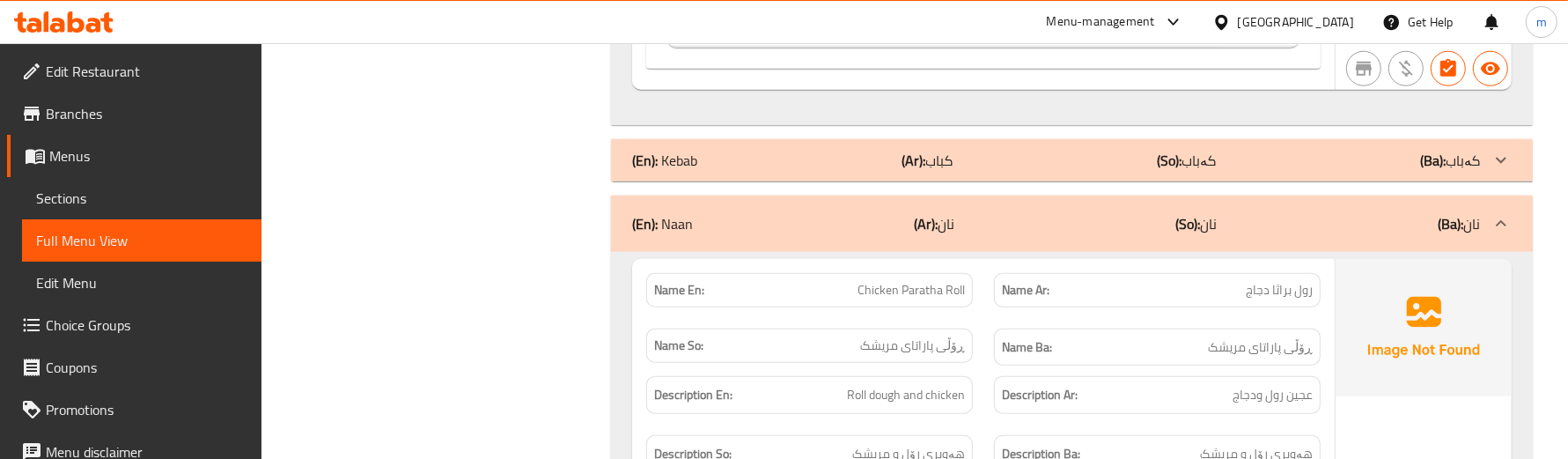
click at [674, 166] on p "(En): Kebab" at bounding box center [665, 160] width 65 height 21
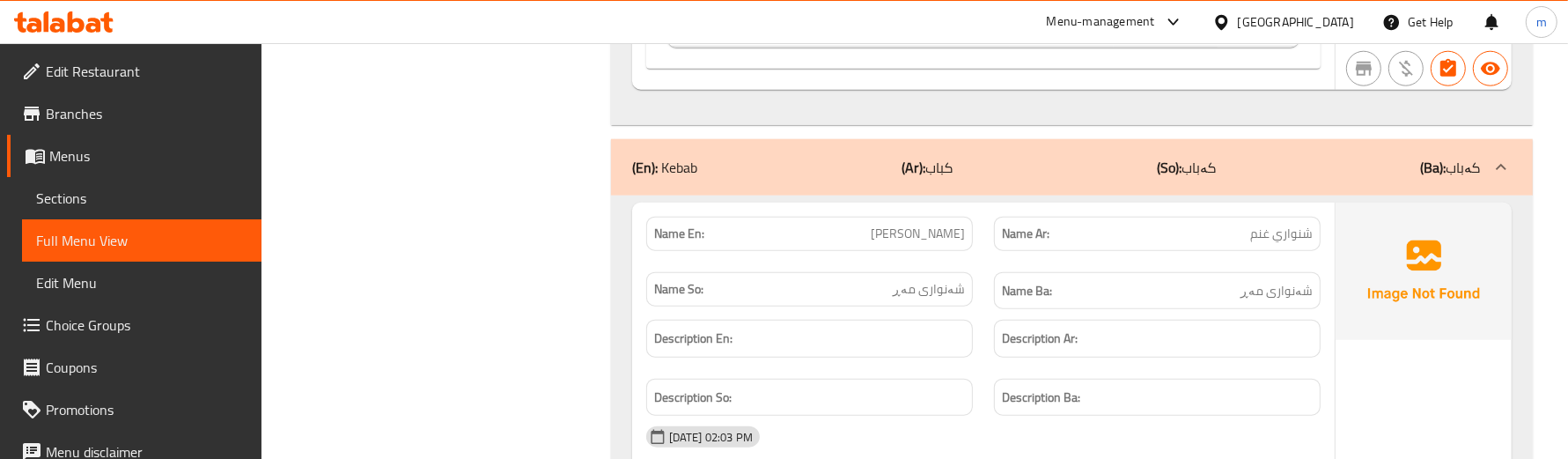
click at [935, 243] on span "Mutton Shanwari" at bounding box center [918, 234] width 94 height 19
click at [910, 243] on span "Mutton Shanwari" at bounding box center [918, 234] width 94 height 19
click at [909, 243] on span "Mutton Shanwari" at bounding box center [918, 234] width 94 height 19
copy span "Mutton"
click at [984, 278] on div "Name Ba: شەنواری مەڕ" at bounding box center [1158, 290] width 348 height 59
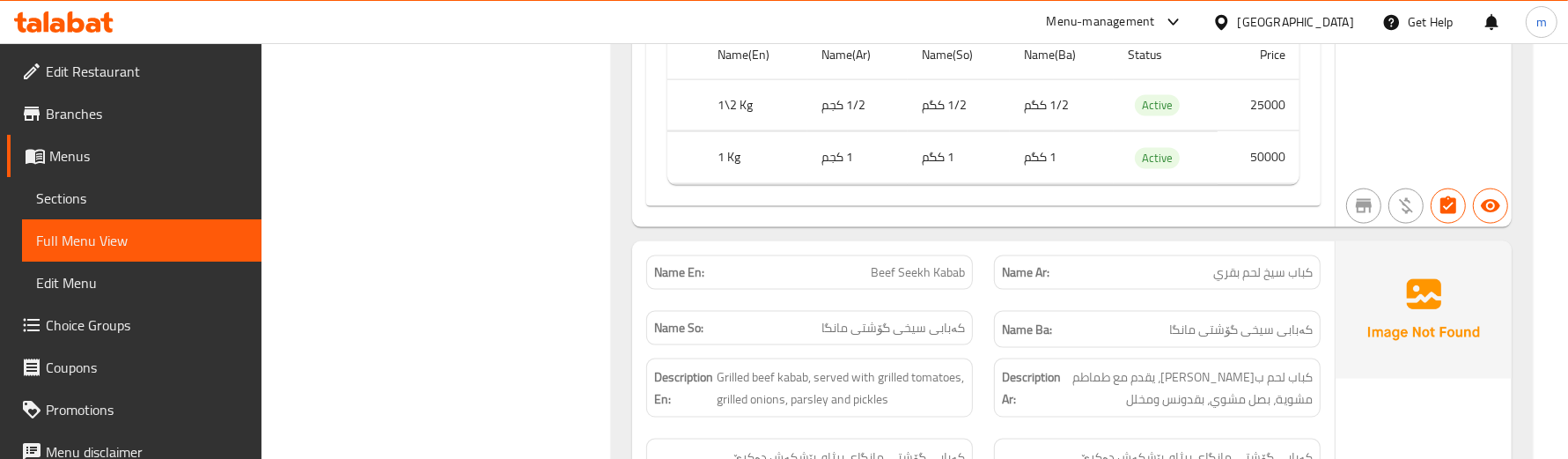
scroll to position [2491, 0]
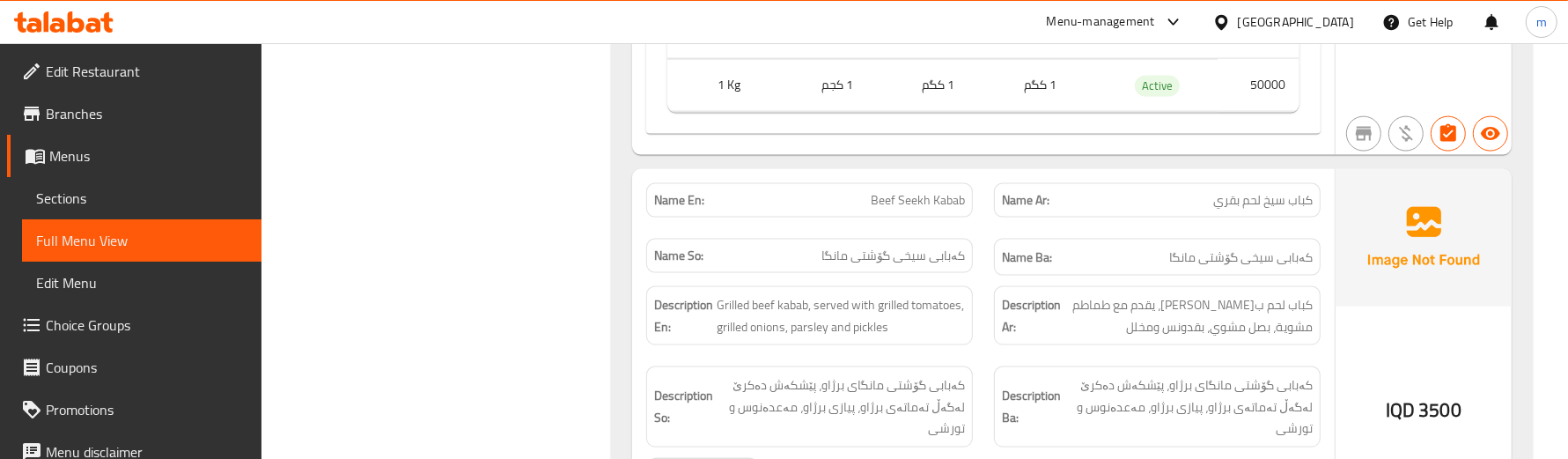
click at [960, 207] on span "Beef Seekh Kabab" at bounding box center [918, 200] width 94 height 19
copy span "Beef Seekh Kabab"
click at [81, 204] on span "Sections" at bounding box center [142, 197] width 211 height 21
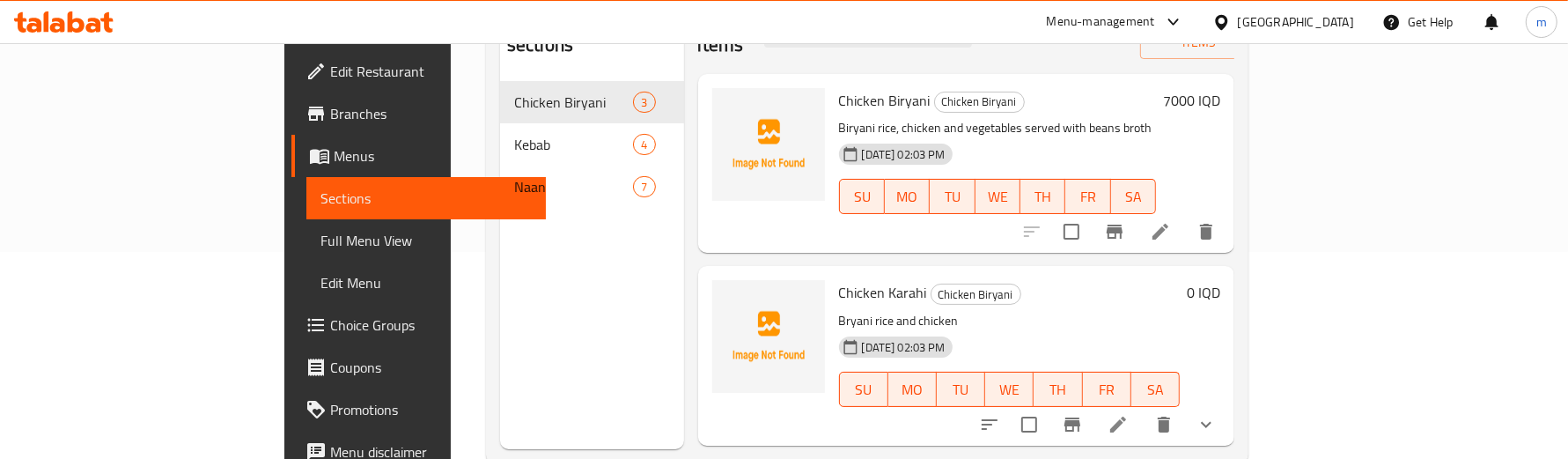
scroll to position [173, 0]
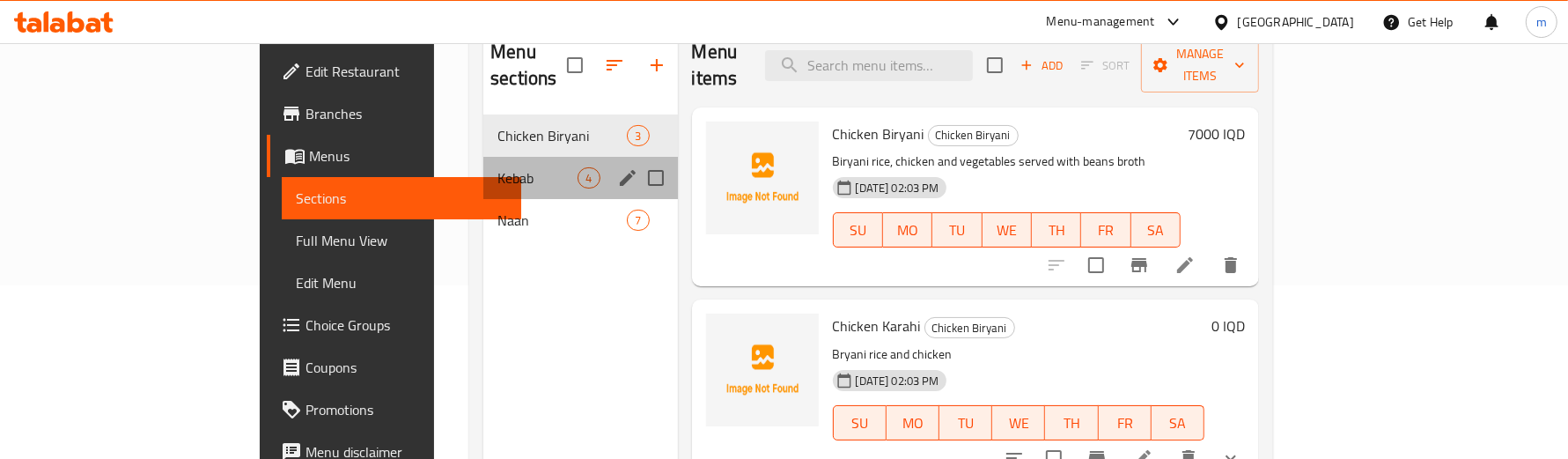
click at [483, 166] on div "Kebab 4" at bounding box center [580, 178] width 194 height 42
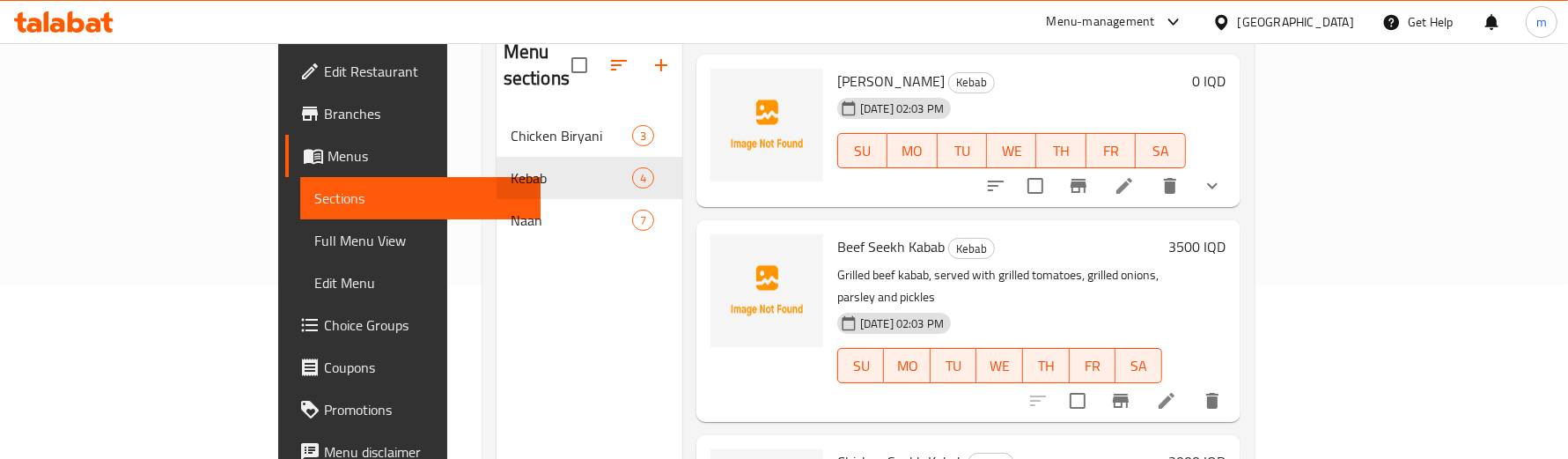
scroll to position [73, 0]
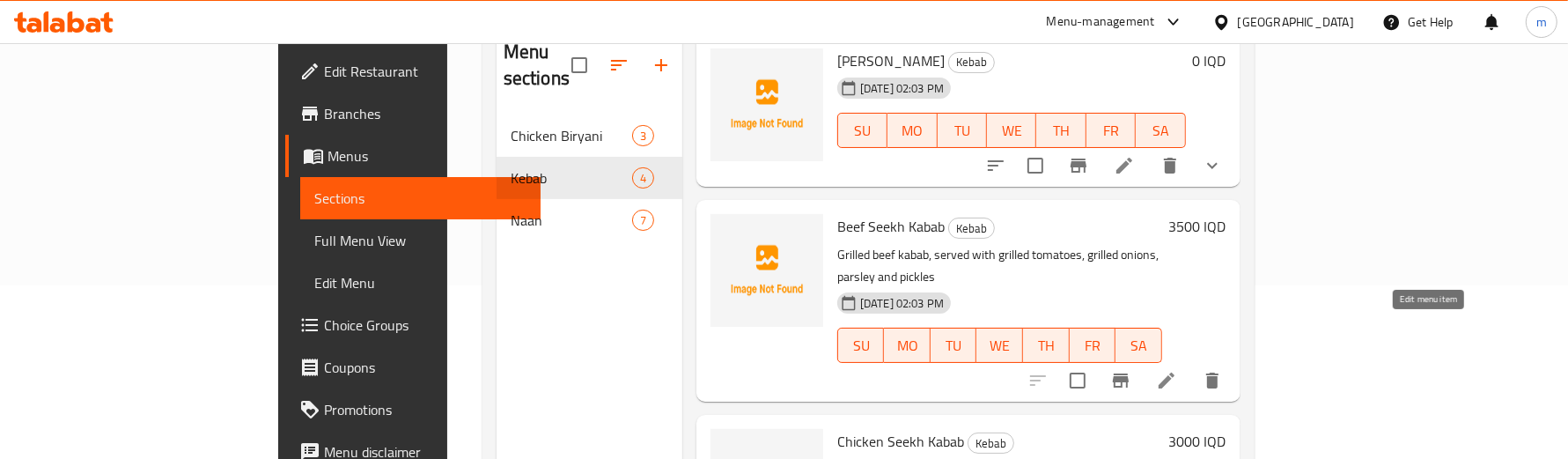
click at [1178, 370] on icon at bounding box center [1166, 380] width 21 height 21
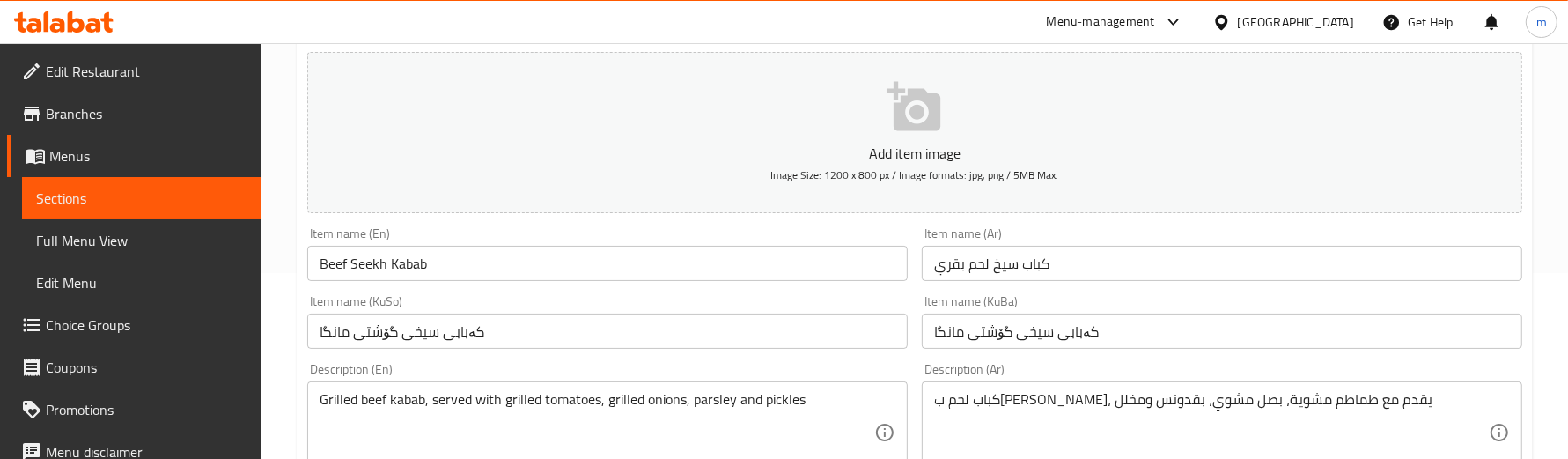
scroll to position [220, 0]
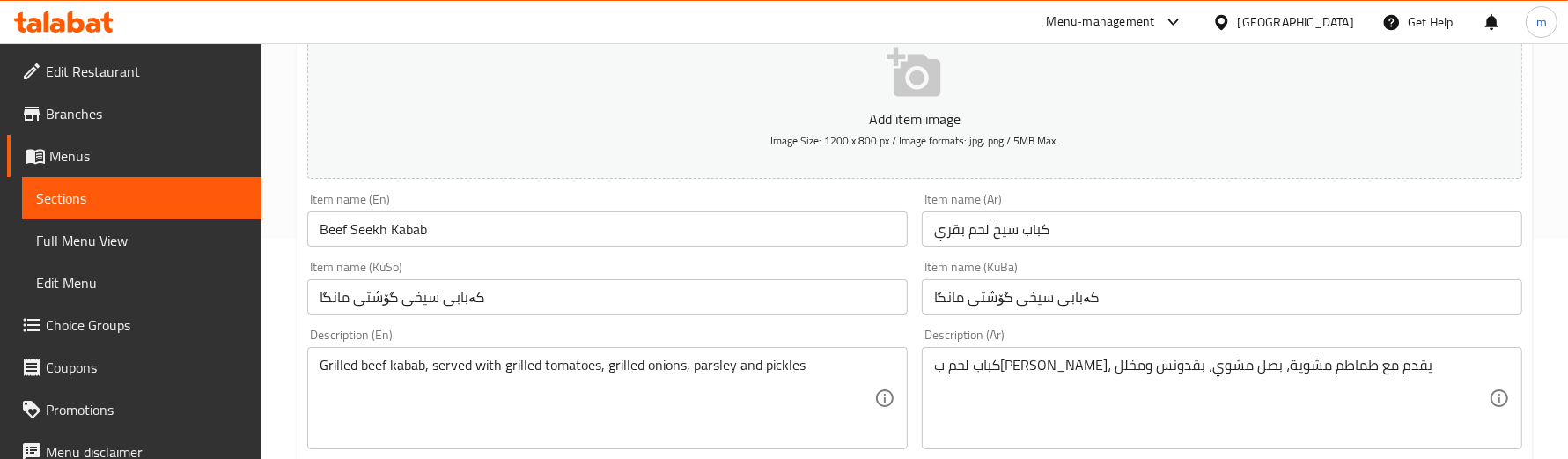
click at [406, 227] on input "Beef Seekh Kabab" at bounding box center [608, 228] width 601 height 35
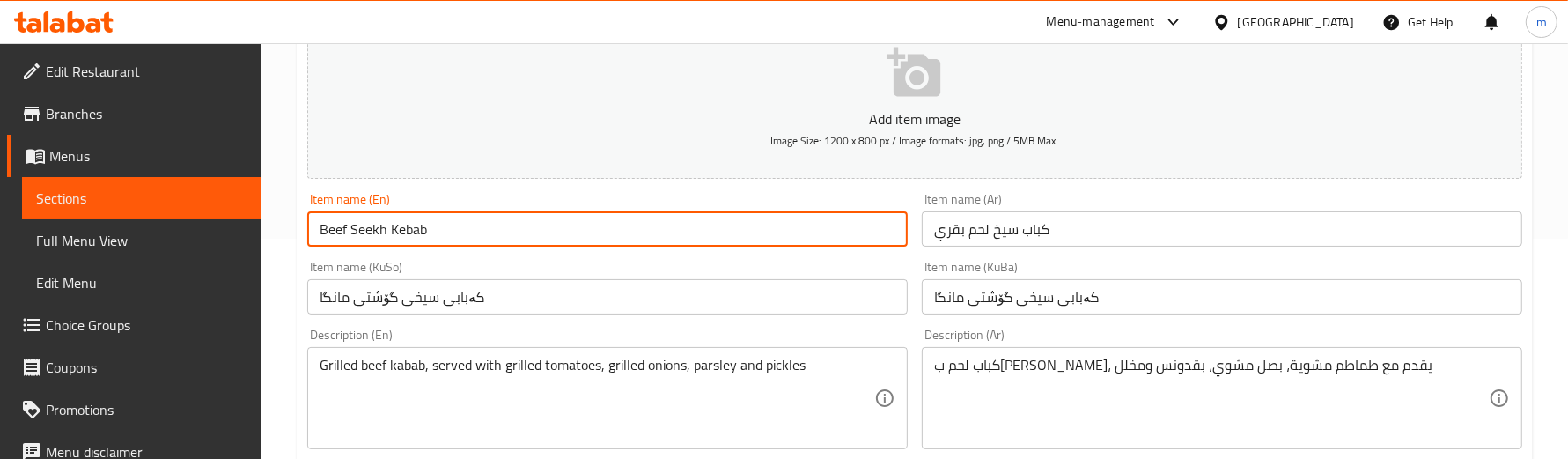
type input "Beef Seekh Kebab"
click at [425, 256] on div "Item name (KuSo) کەبابی سیخی گۆشتی مانگا Item name (KuSo)" at bounding box center [608, 287] width 615 height 68
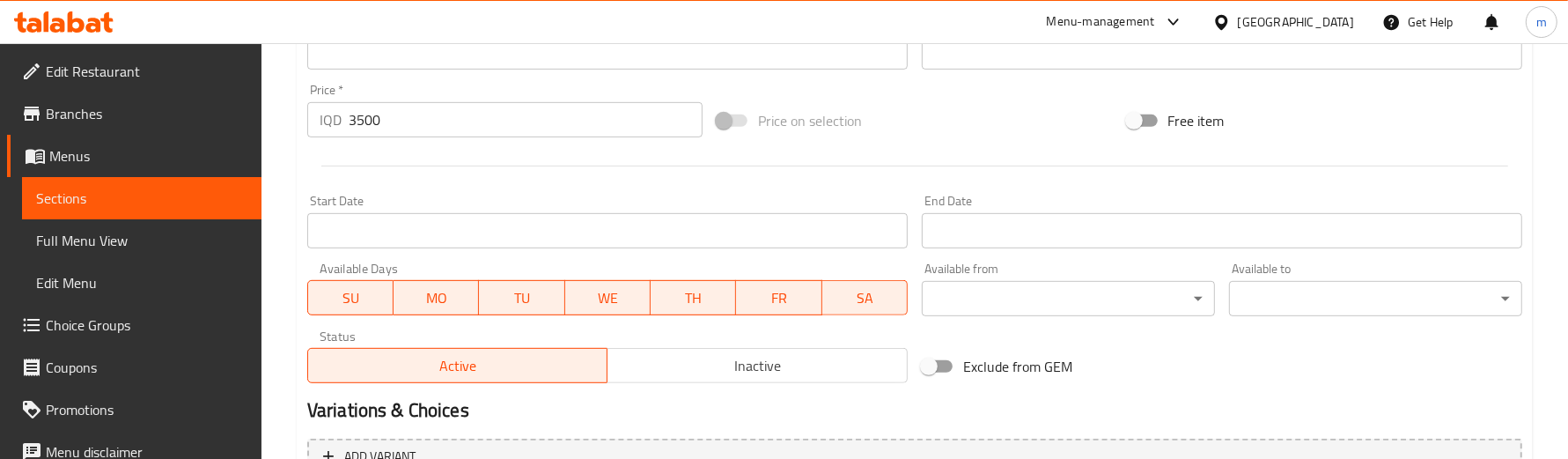
scroll to position [985, 0]
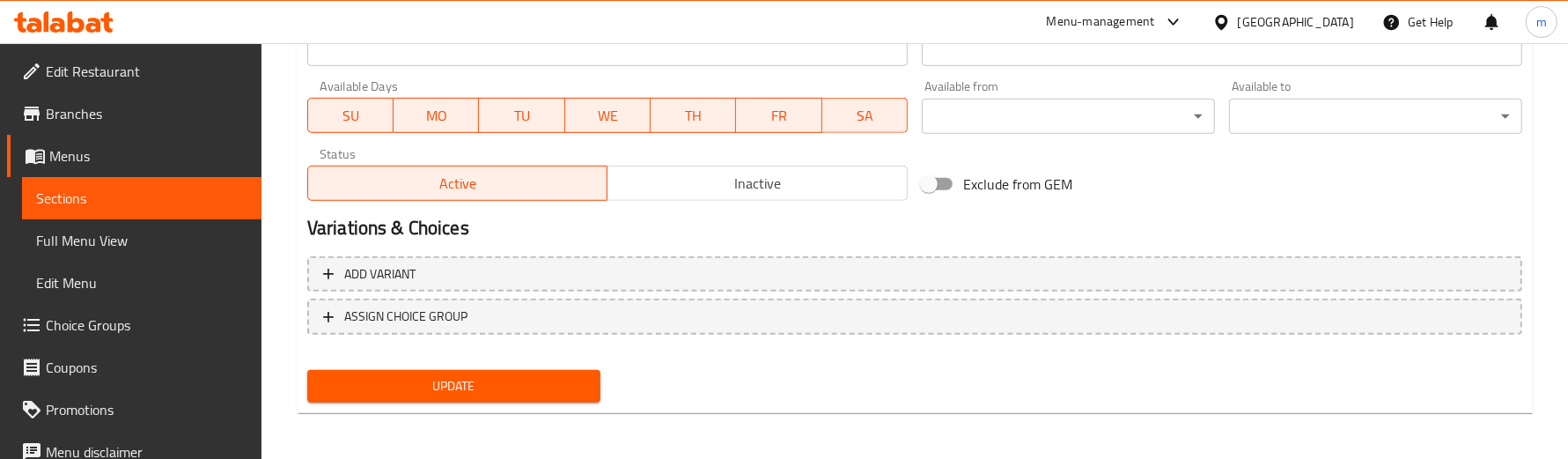
click at [552, 398] on button "Update" at bounding box center [454, 386] width 293 height 32
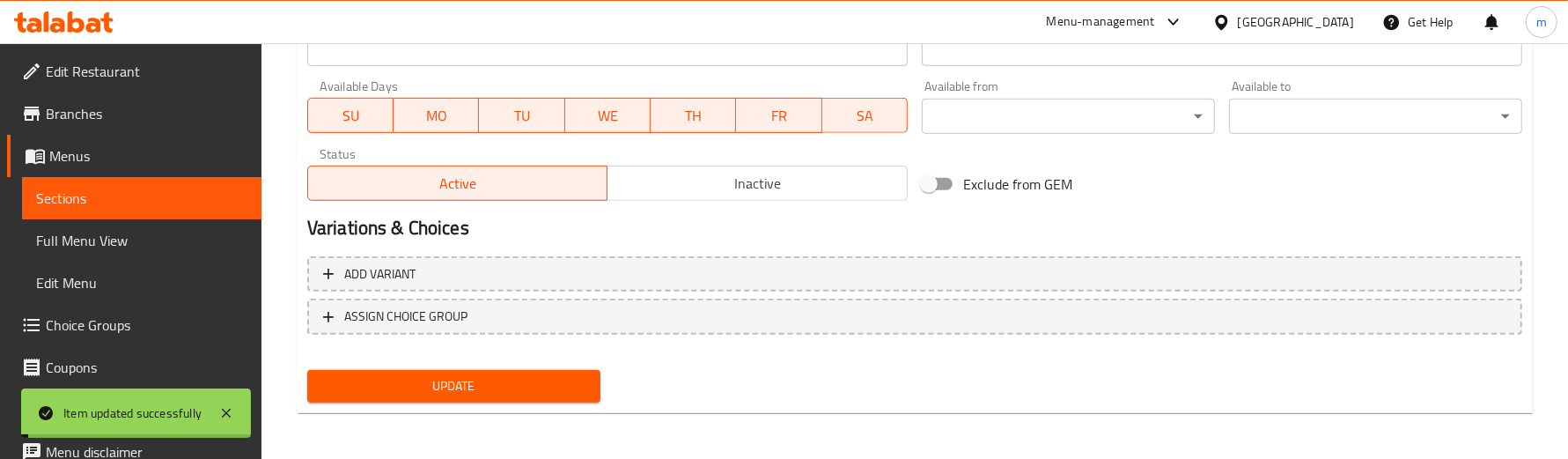
click at [139, 188] on span "Sections" at bounding box center [142, 197] width 211 height 21
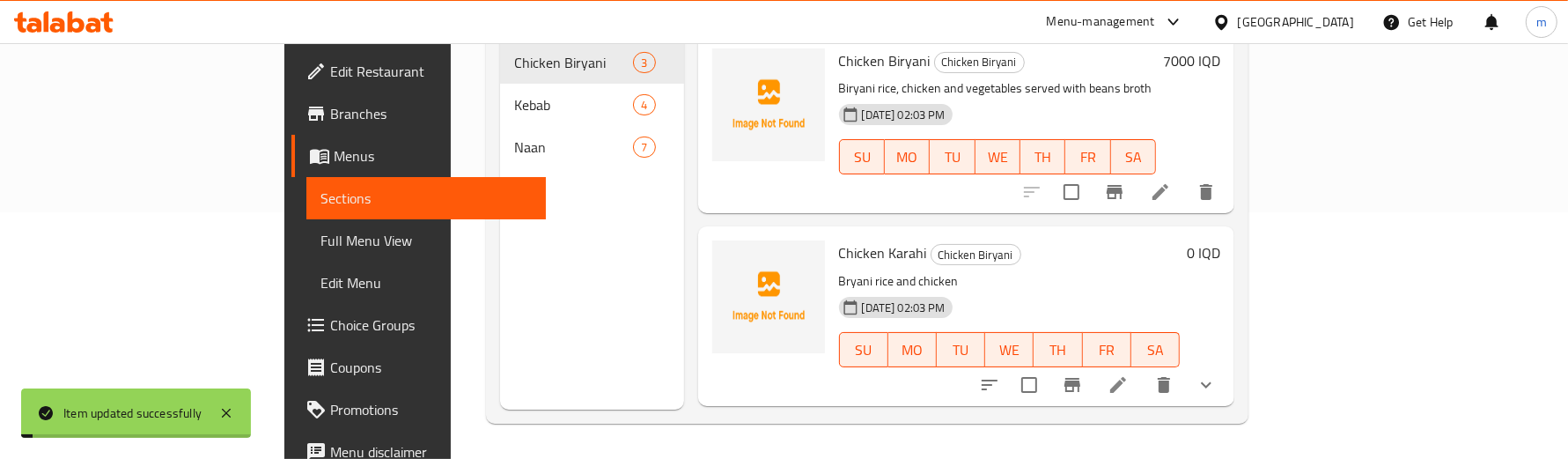
scroll to position [247, 0]
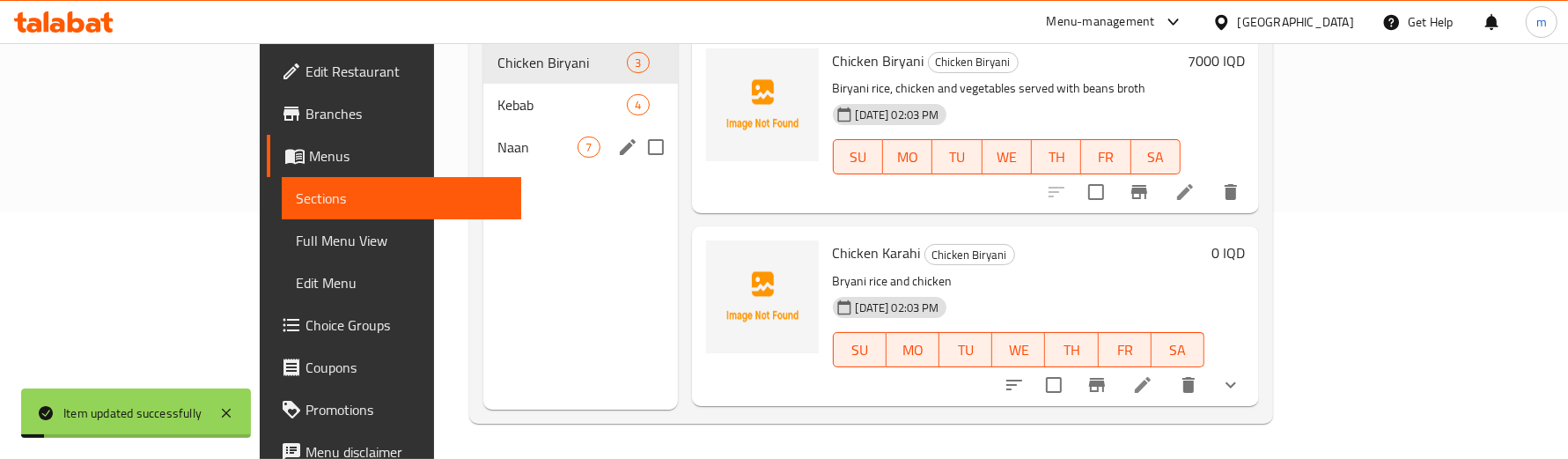
click at [498, 94] on span "Kebab" at bounding box center [563, 104] width 130 height 21
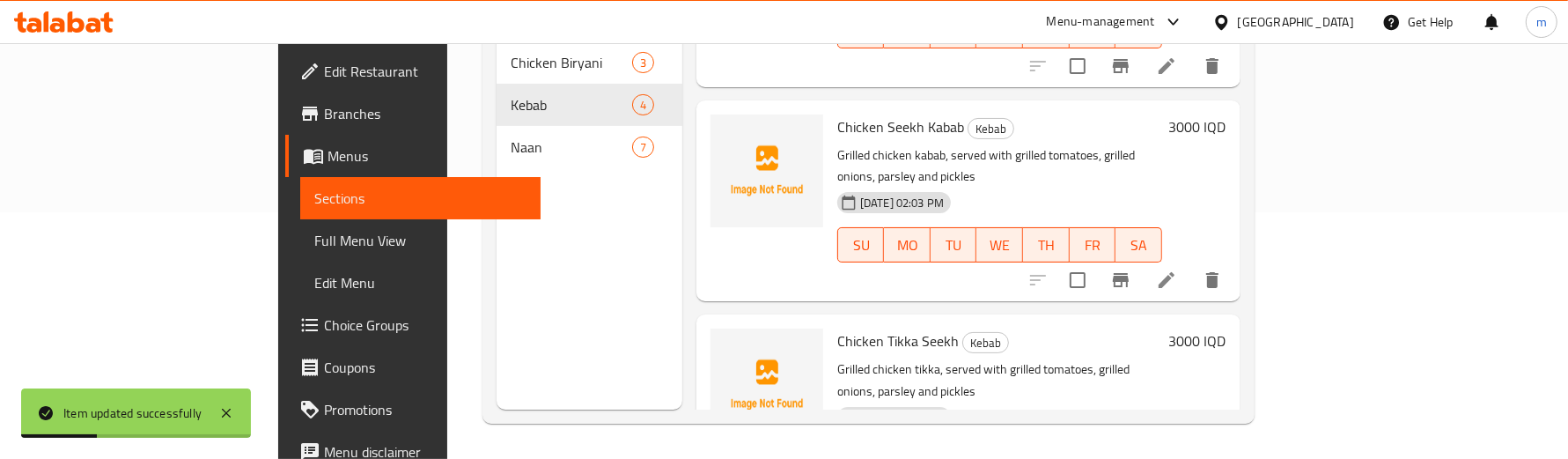
scroll to position [327, 0]
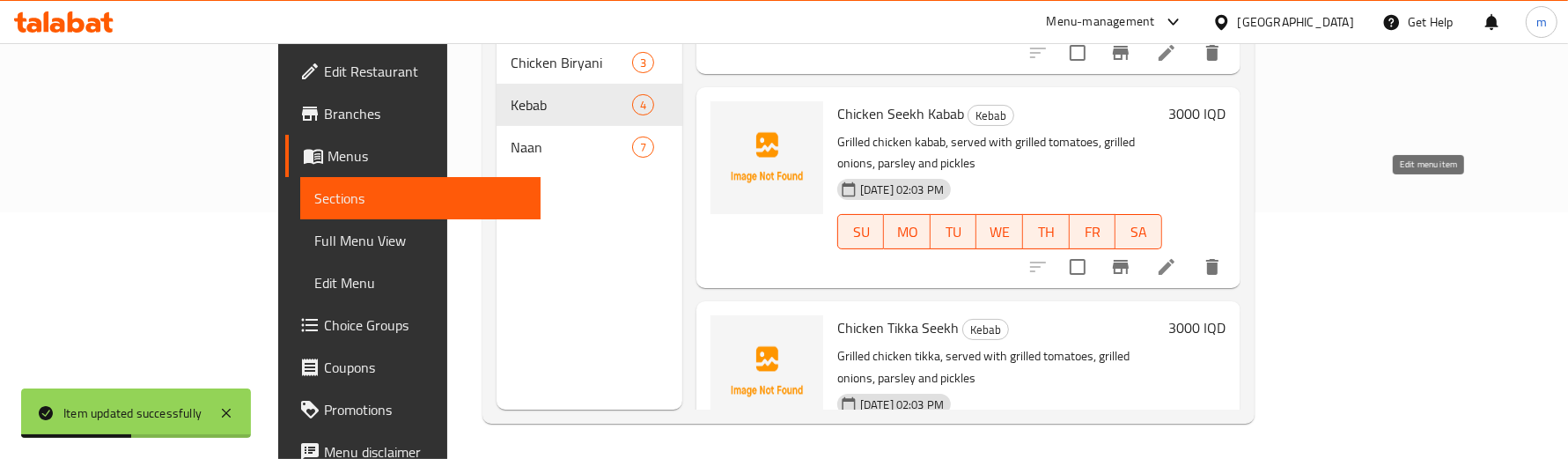
click at [1178, 256] on icon at bounding box center [1166, 266] width 21 height 21
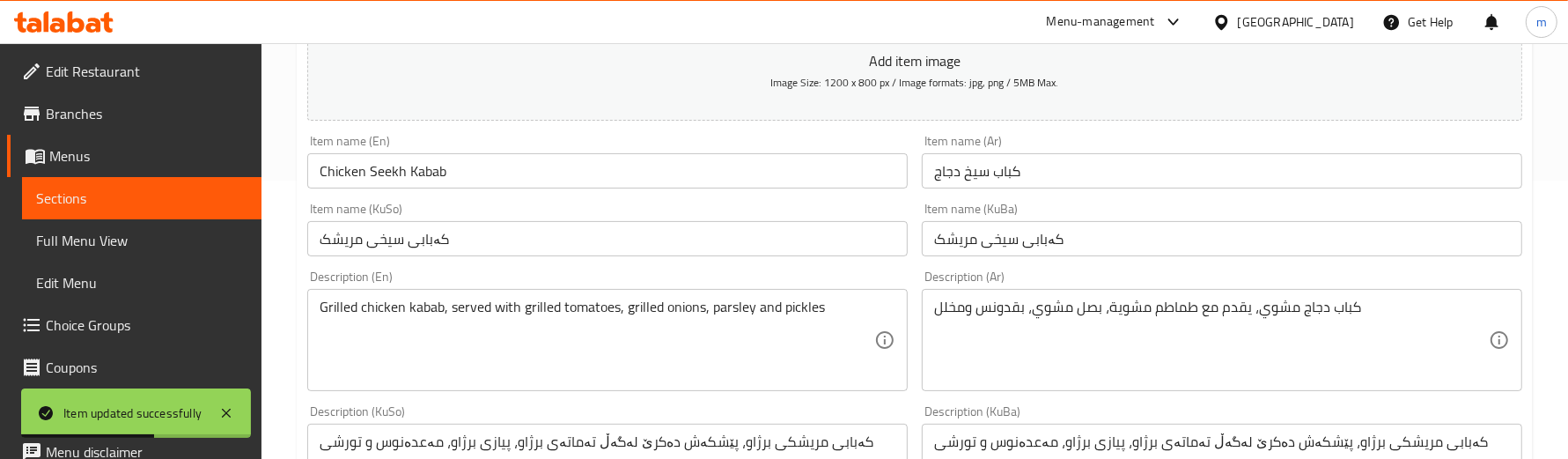
scroll to position [293, 0]
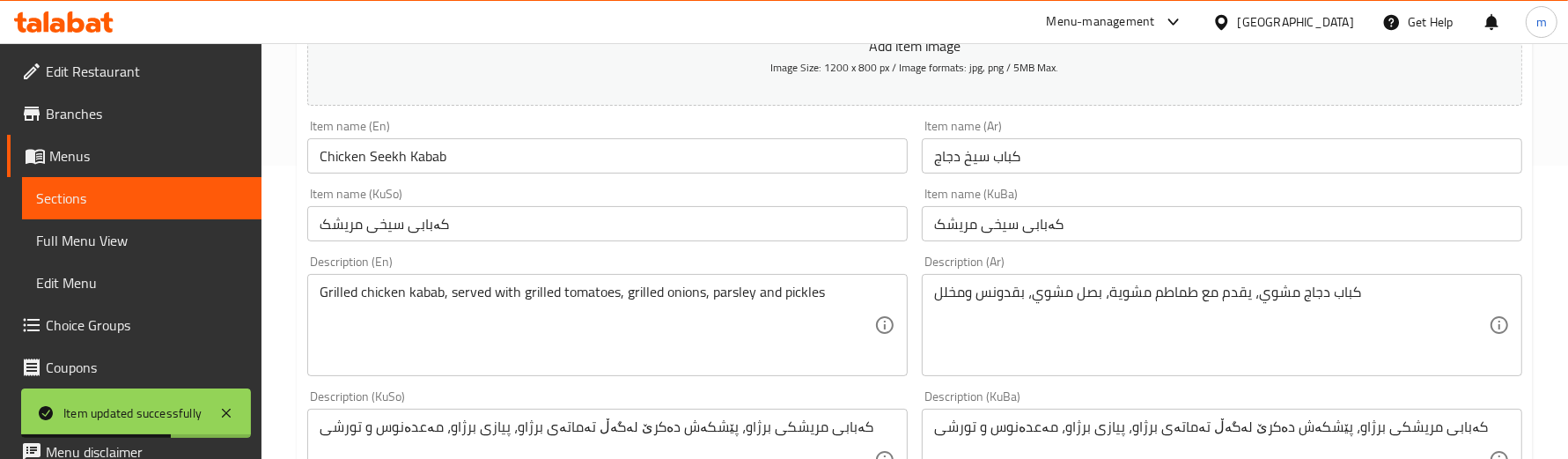
click at [424, 157] on input "Chicken Seekh Kabab" at bounding box center [608, 155] width 601 height 35
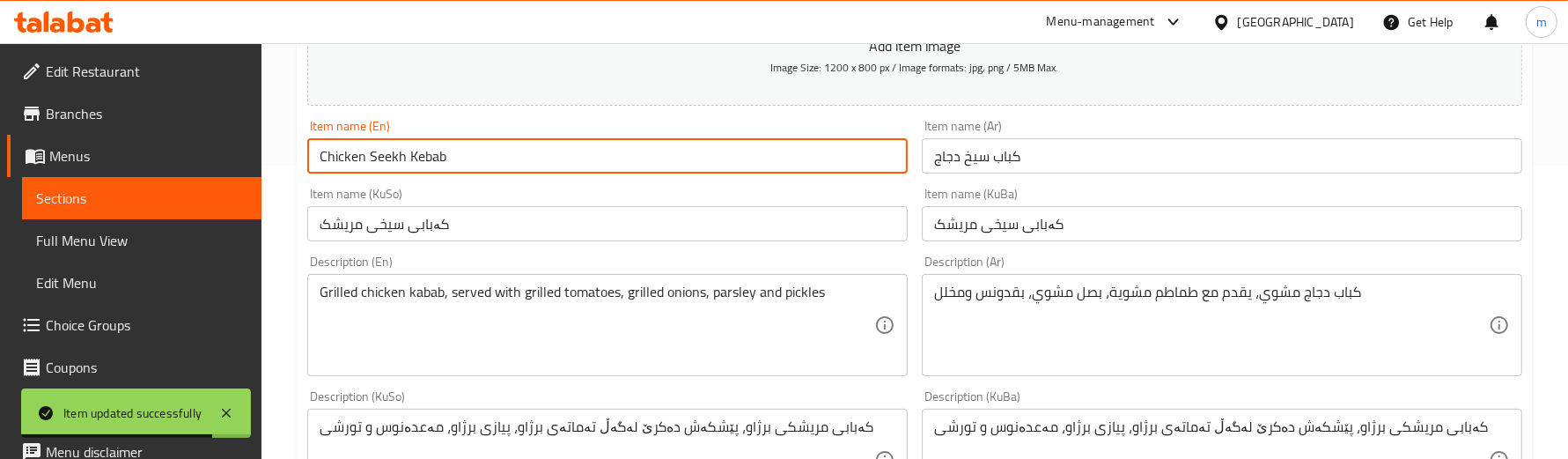
type input "Chicken Seekh Kebab"
click at [472, 188] on div "Item name (KuSo) کەبابی سیخی مریشک Item name (KuSo)" at bounding box center [608, 215] width 601 height 54
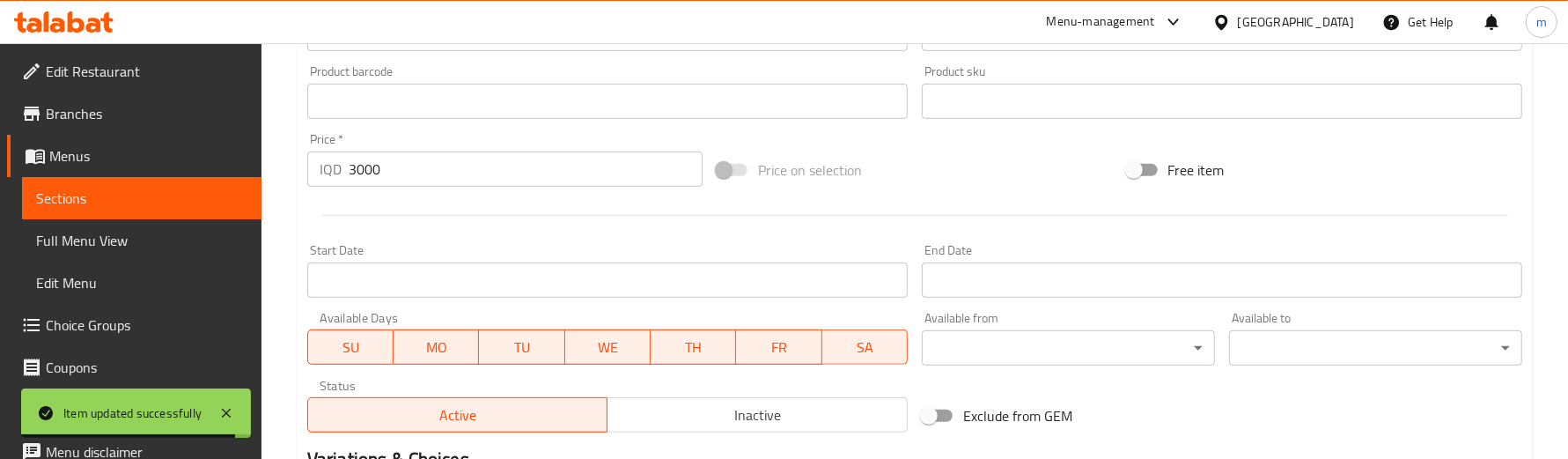
scroll to position [985, 0]
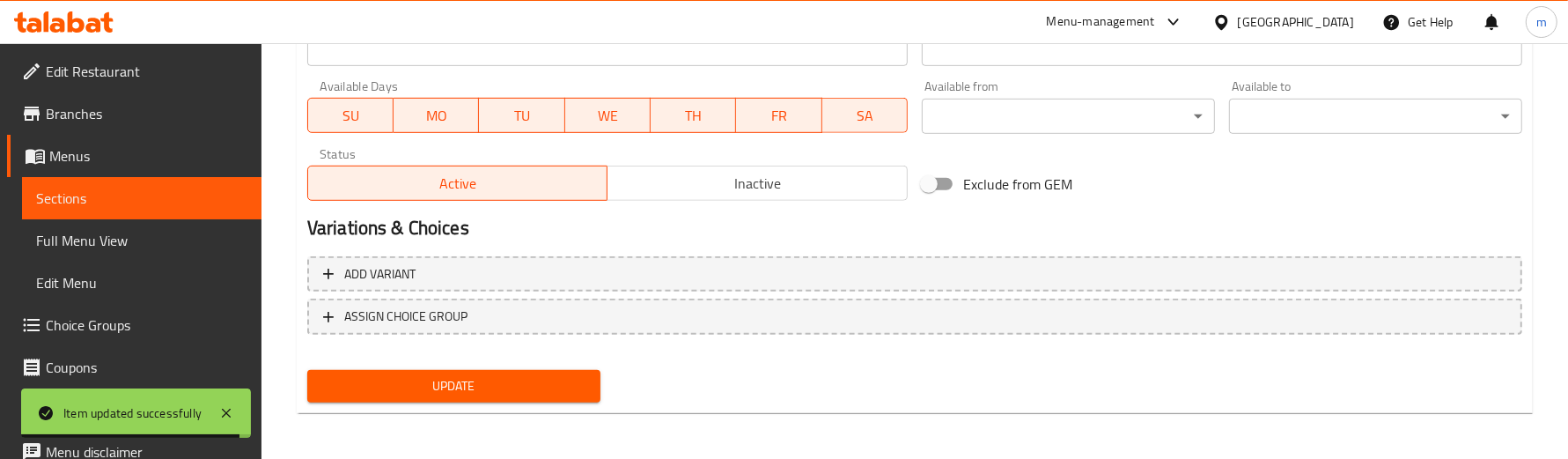
click at [505, 375] on span "Update" at bounding box center [454, 386] width 265 height 22
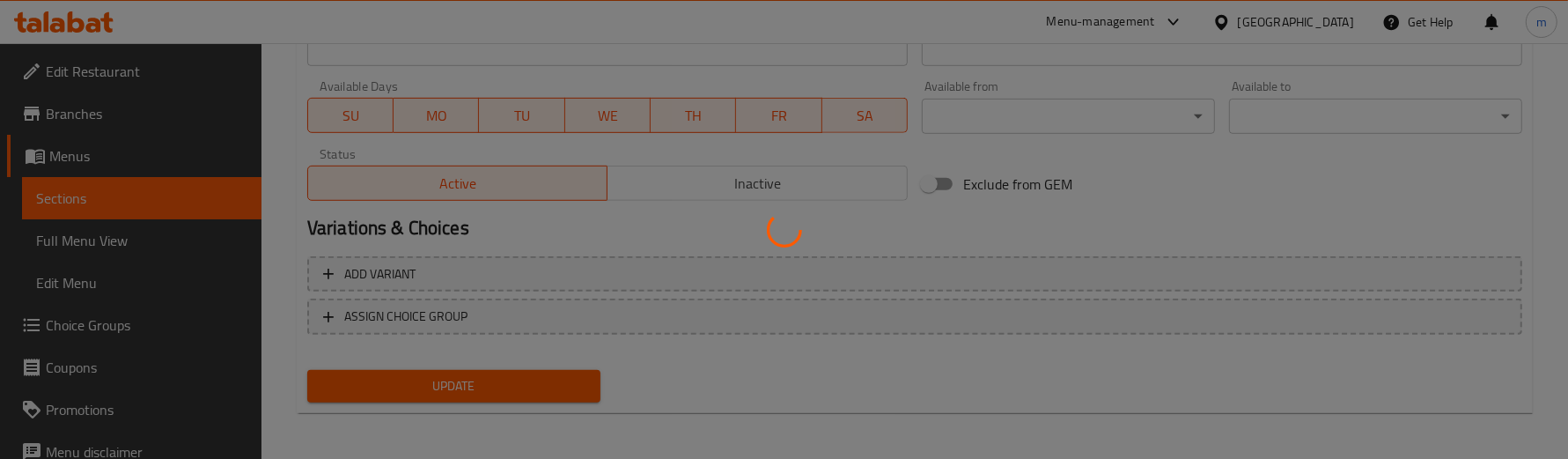
click at [157, 230] on div at bounding box center [784, 229] width 1568 height 459
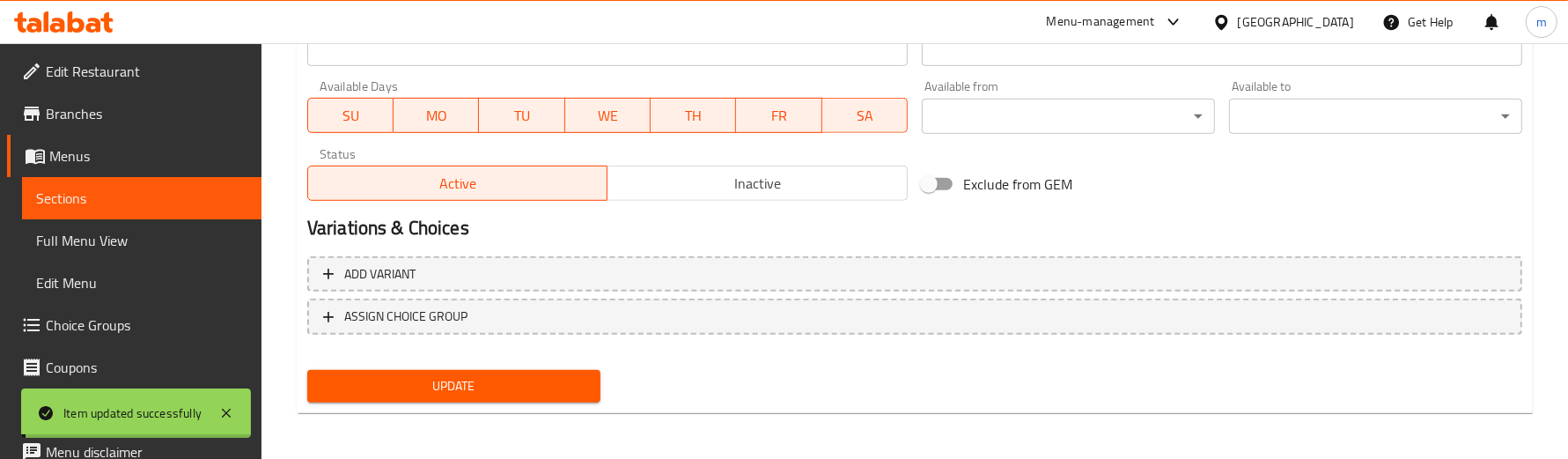
click at [180, 222] on link "Full Menu View" at bounding box center [142, 240] width 240 height 42
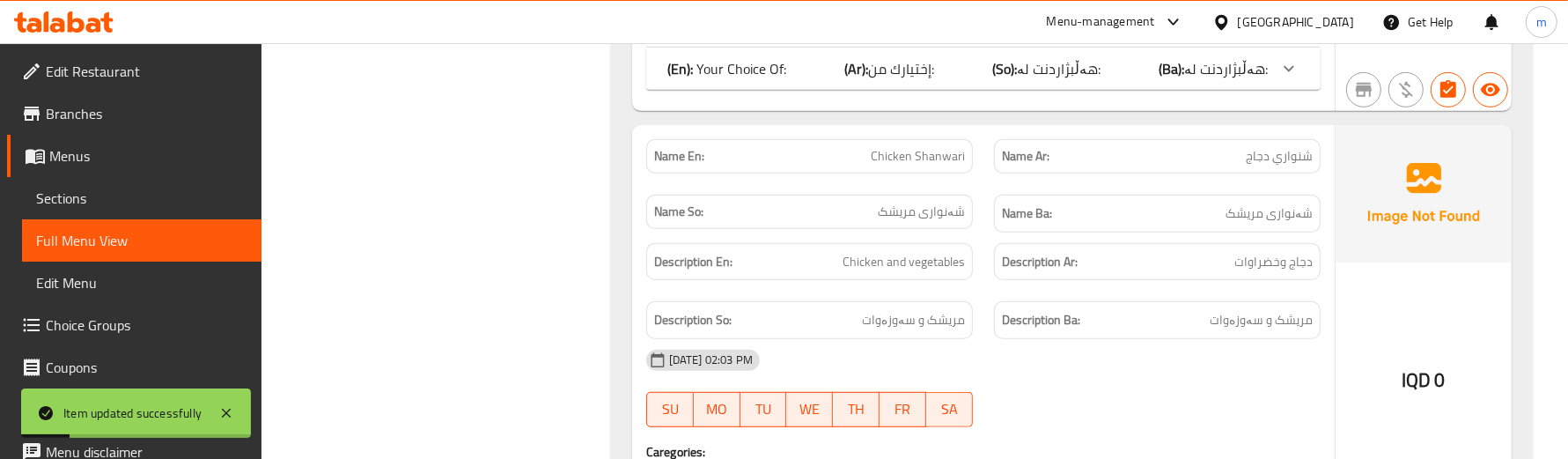
click at [1029, 243] on div "Description Ar: دجاج وخضراوات" at bounding box center [1158, 262] width 348 height 59
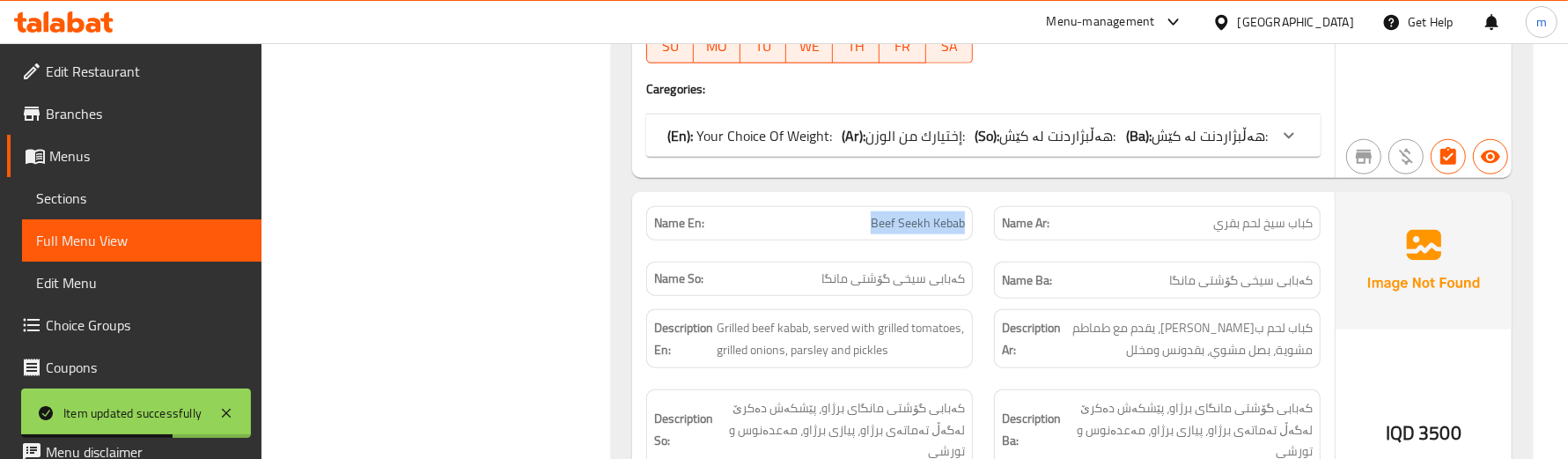
click at [970, 217] on div "Name En: Beef Seekh Kebab" at bounding box center [810, 224] width 326 height 34
click at [977, 249] on div "Name En: Beef Seekh Kebab" at bounding box center [810, 224] width 348 height 56
click at [1269, 233] on span "كباب سيخ لحم بقري" at bounding box center [1263, 223] width 99 height 19
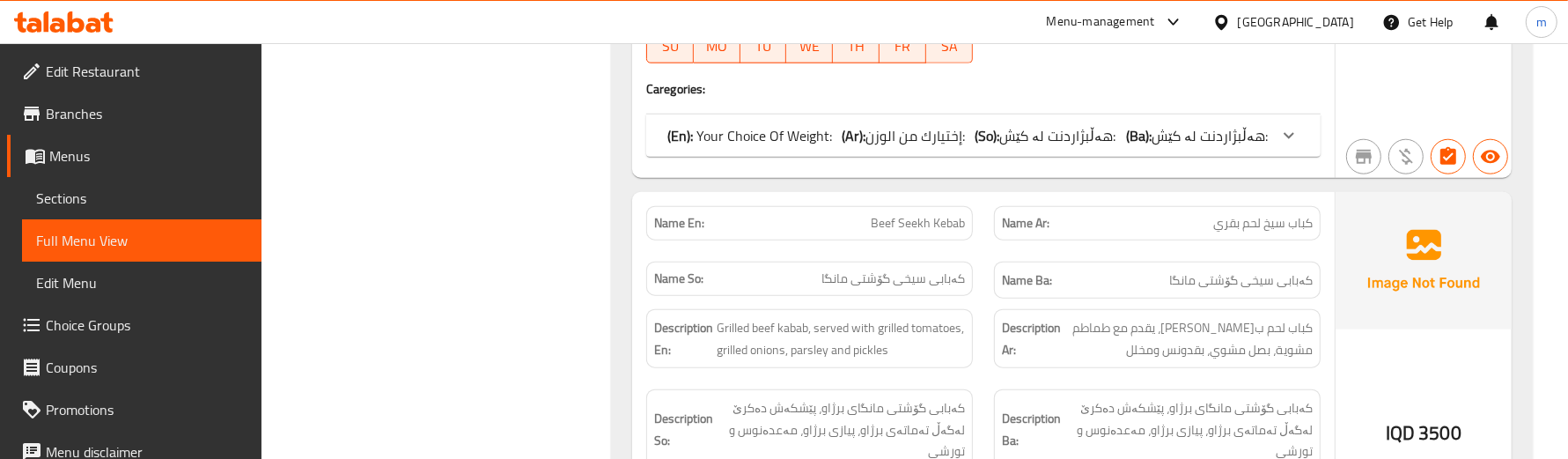
click at [988, 288] on div "Name Ba: کەبابی سیخی گۆشتی مانگا" at bounding box center [1158, 280] width 348 height 59
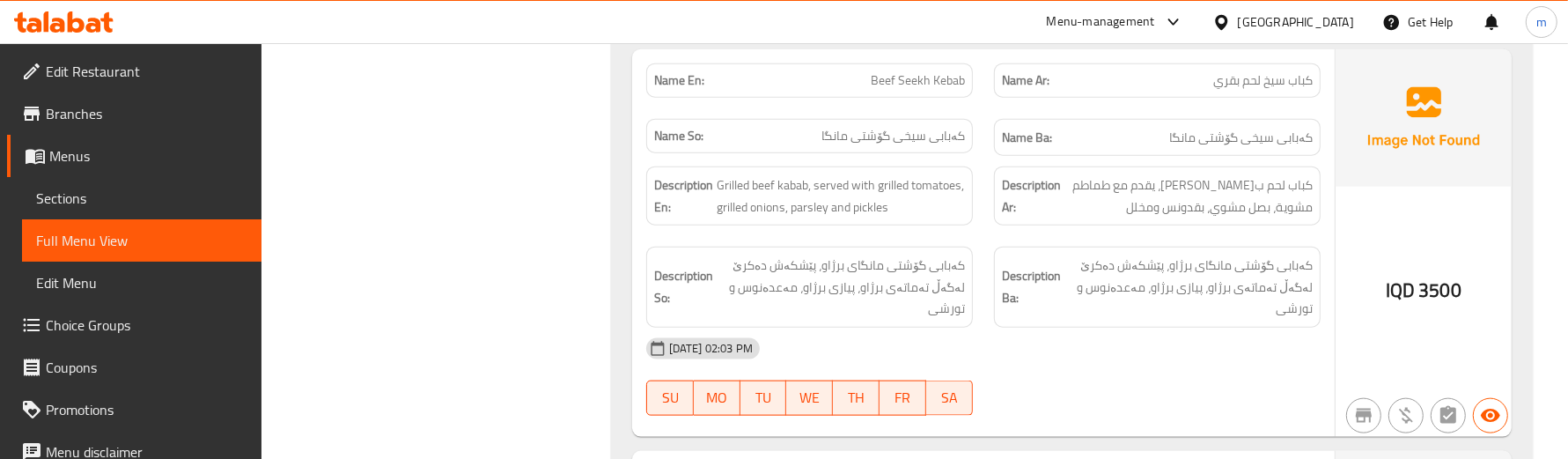
scroll to position [2022, 0]
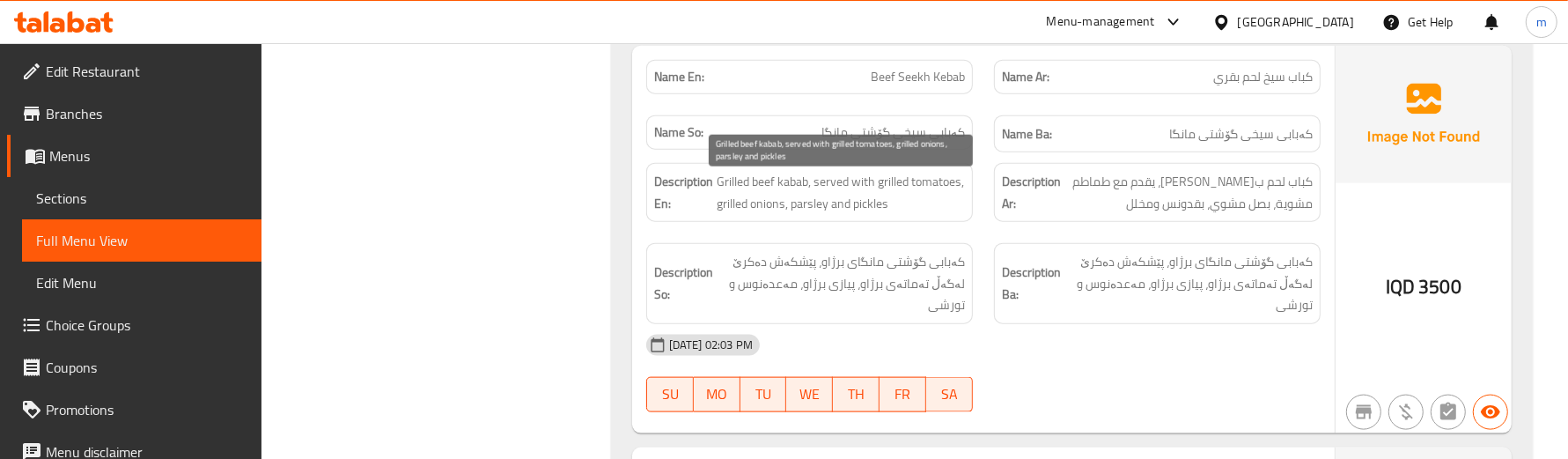
click at [804, 212] on span "Grilled beef kabab, served with grilled tomatoes, grilled onions, parsley and p…" at bounding box center [840, 192] width 248 height 43
copy span "parsley"
click at [878, 214] on span "Grilled beef kabab, served with grilled tomatoes, grilled onions, parsley and p…" at bounding box center [840, 192] width 248 height 43
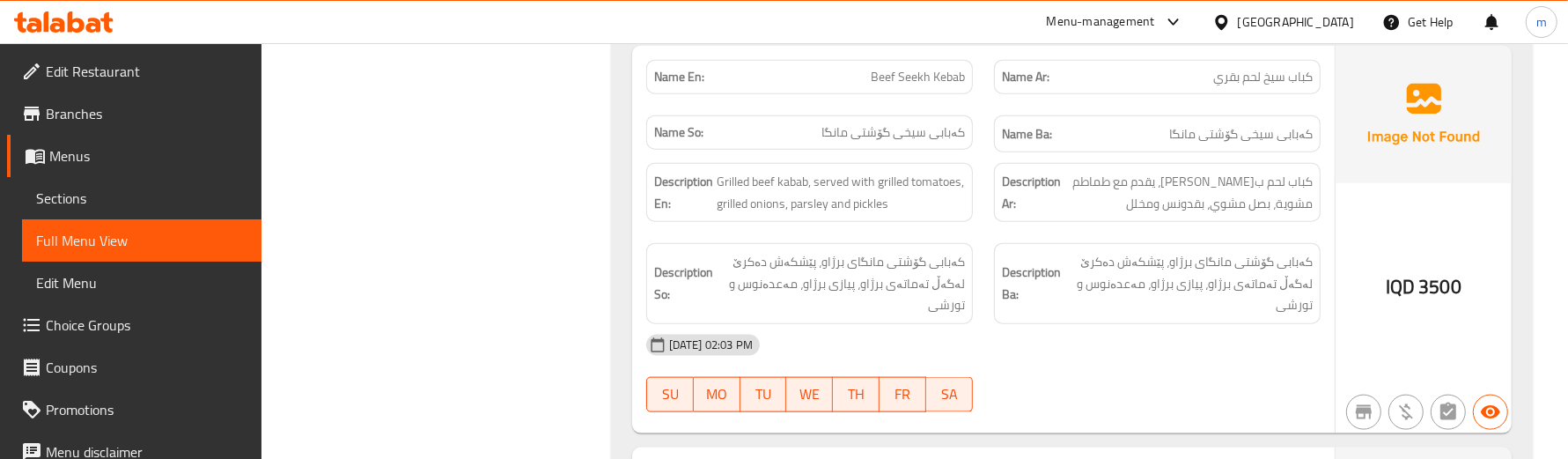
click at [1010, 208] on strong "Description Ar:" at bounding box center [1031, 192] width 59 height 43
click at [875, 71] on span "Beef Seekh Kebab" at bounding box center [918, 77] width 94 height 19
copy span "Beef Seekh Kebab"
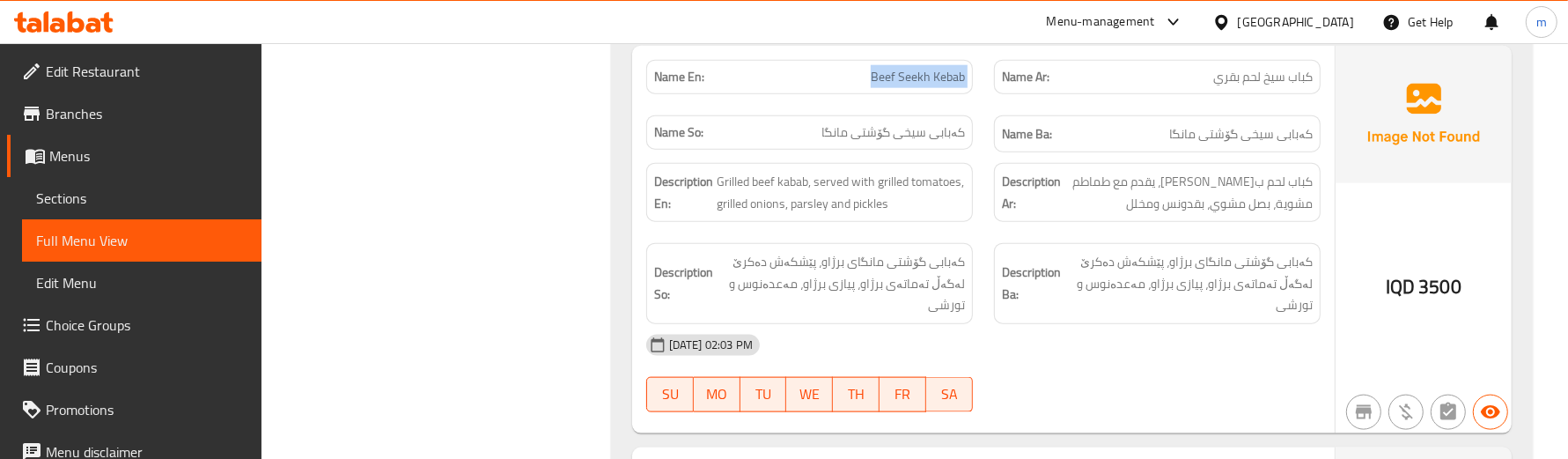
click at [66, 182] on link "Sections" at bounding box center [142, 197] width 240 height 42
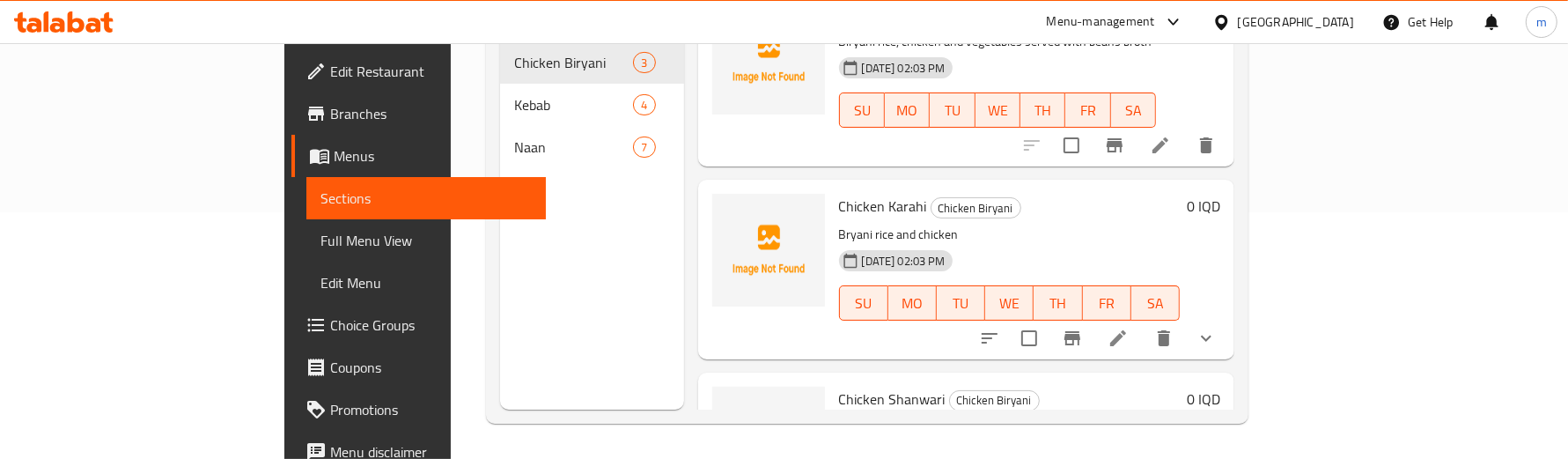
scroll to position [73, 0]
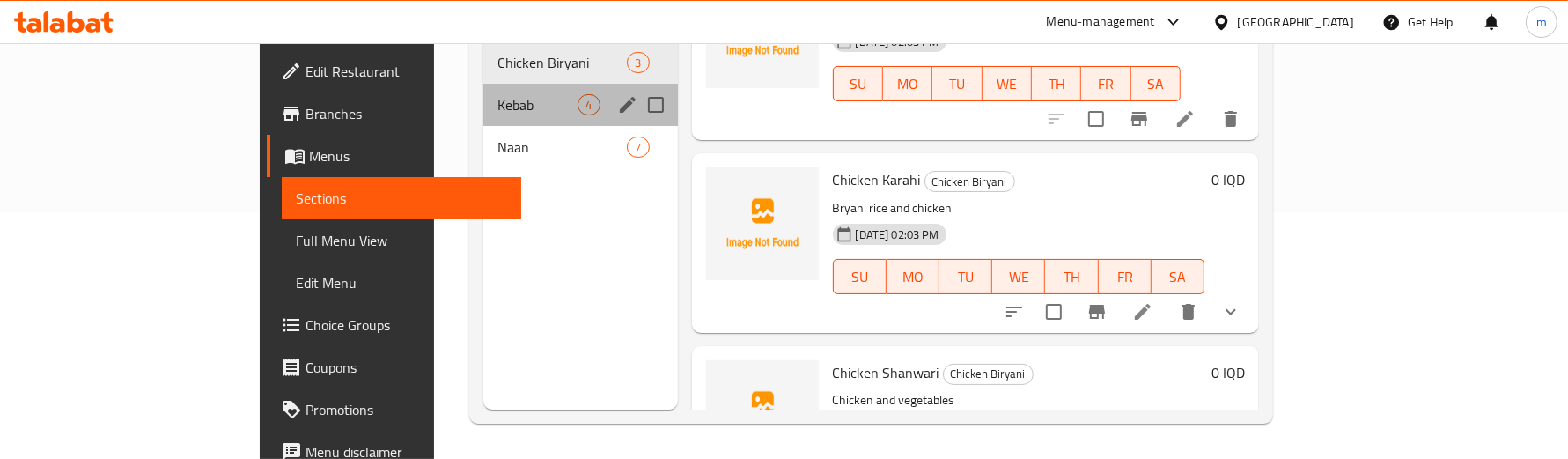
click at [483, 93] on div "Kebab 4" at bounding box center [580, 105] width 194 height 42
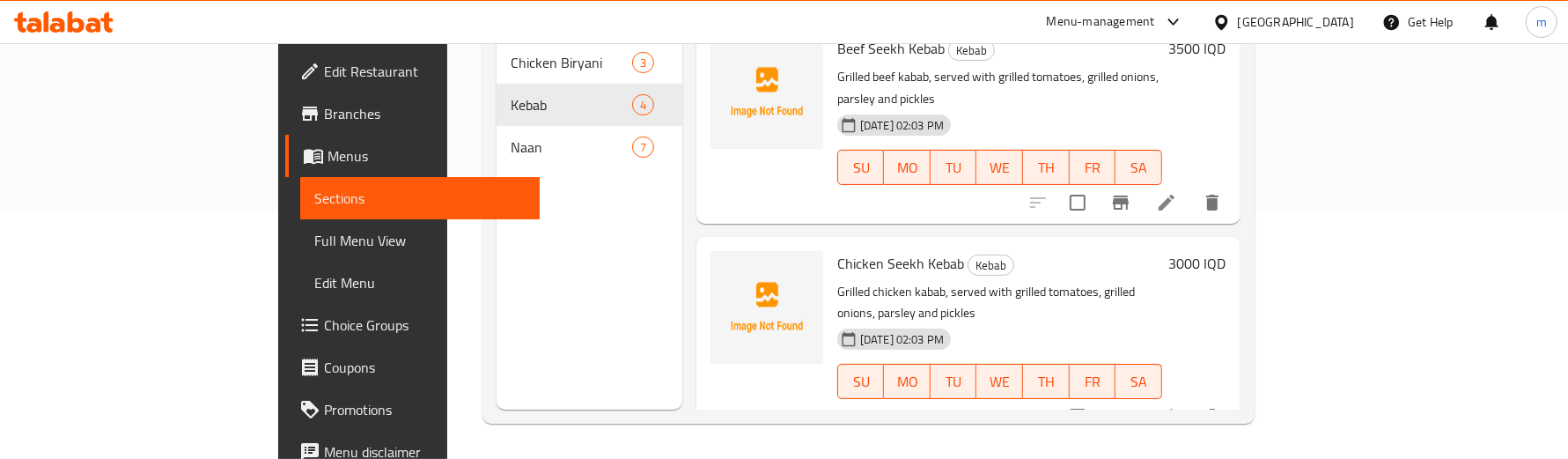
scroll to position [327, 0]
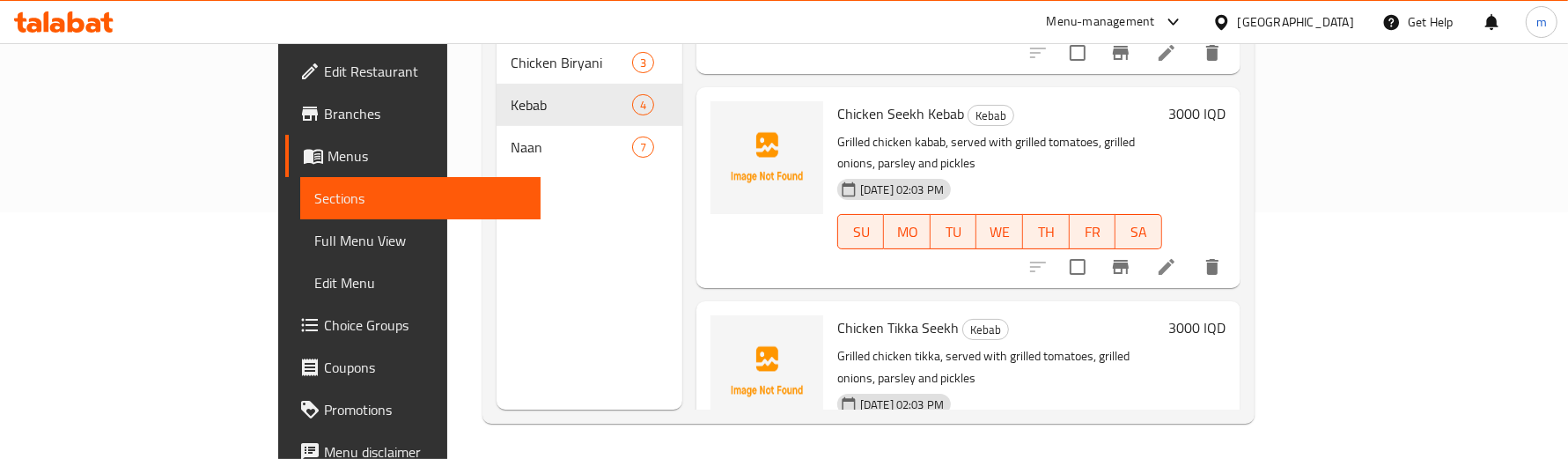
click at [1178, 256] on icon at bounding box center [1166, 266] width 21 height 21
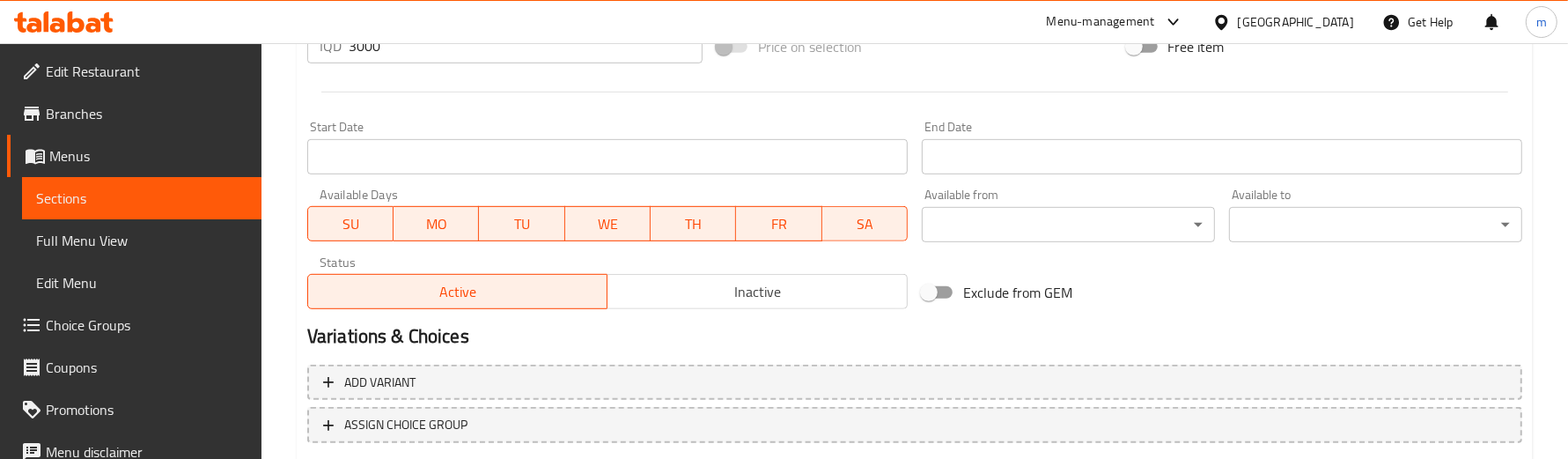
scroll to position [985, 0]
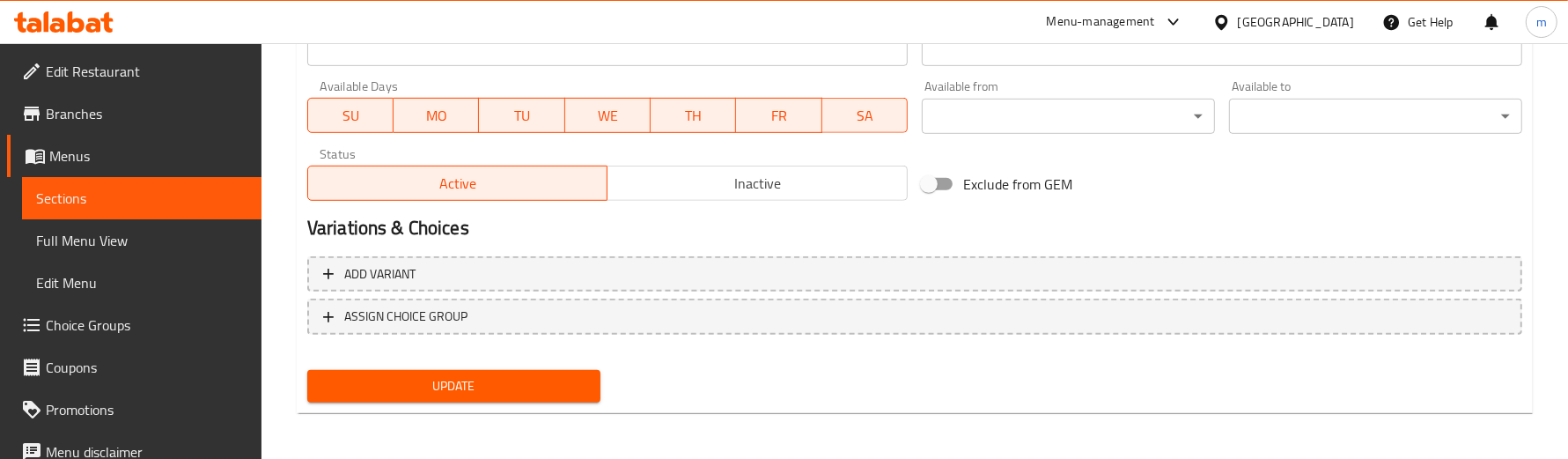
type textarea "Grilled chicken kebab, served with grilled tomatoes, grilled onions, parsley an…"
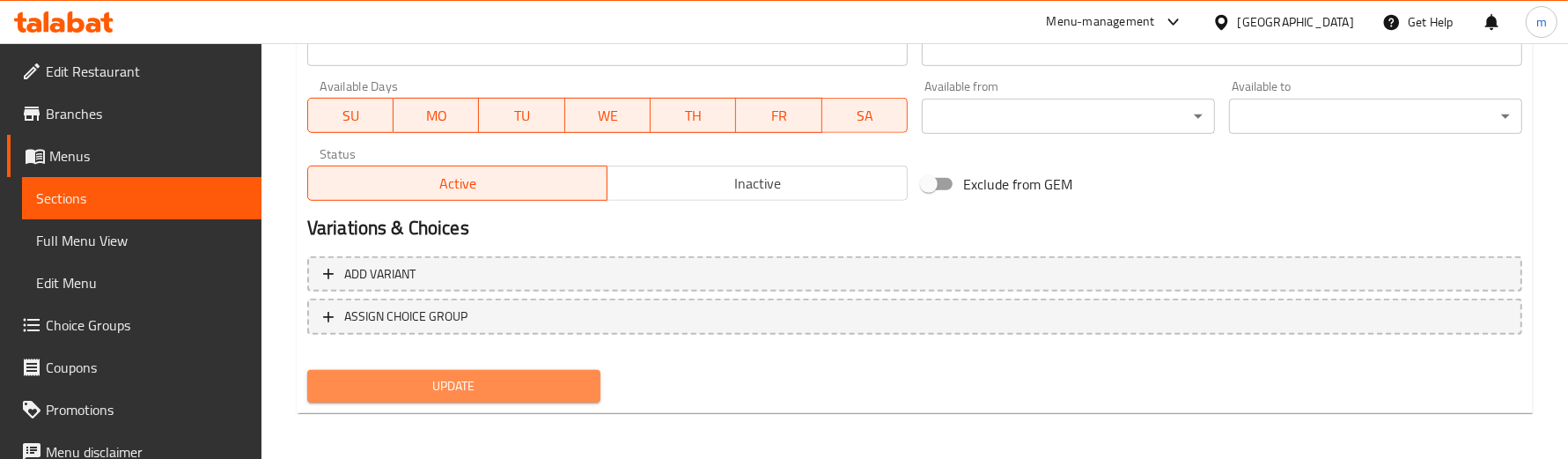
click at [503, 380] on span "Update" at bounding box center [454, 386] width 265 height 22
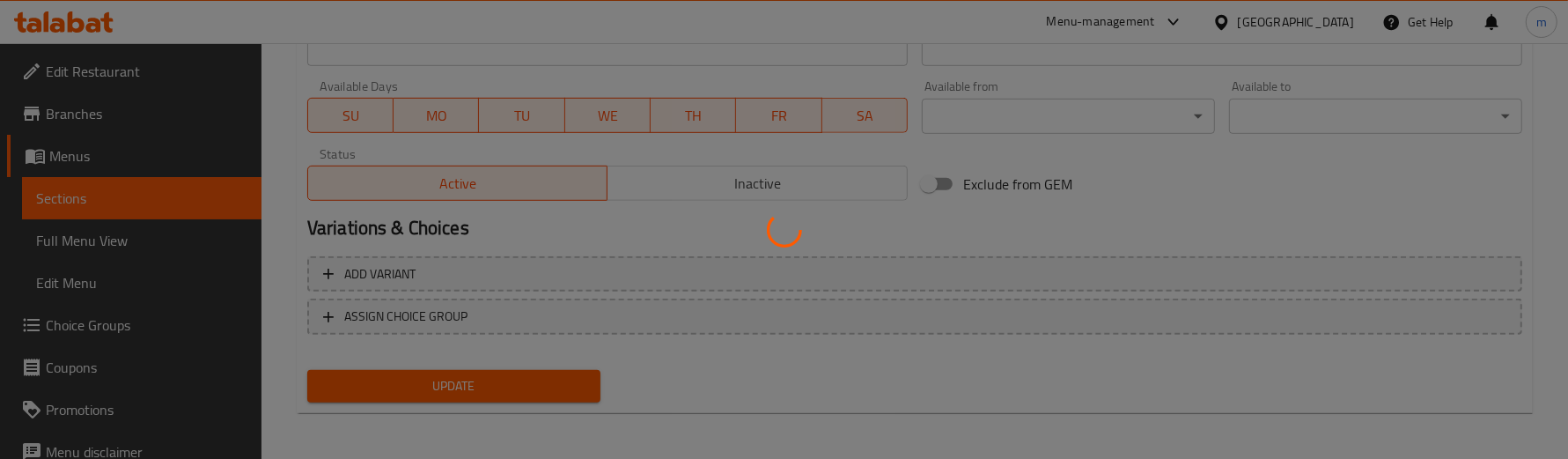
click at [98, 200] on div at bounding box center [784, 229] width 1568 height 459
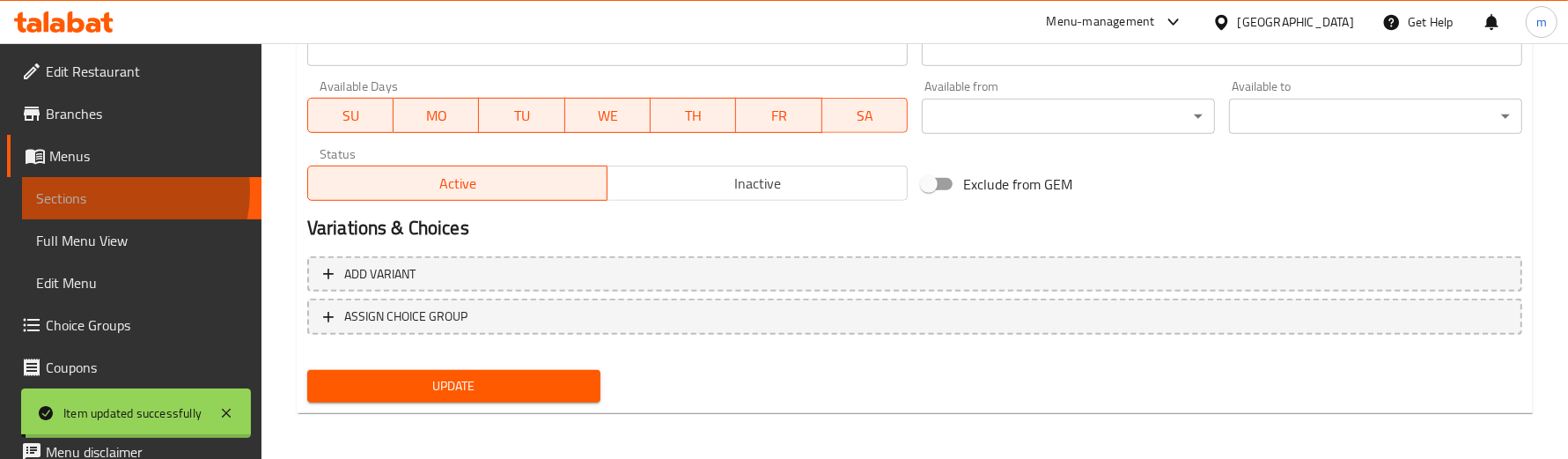
click at [115, 191] on span "Sections" at bounding box center [142, 197] width 211 height 21
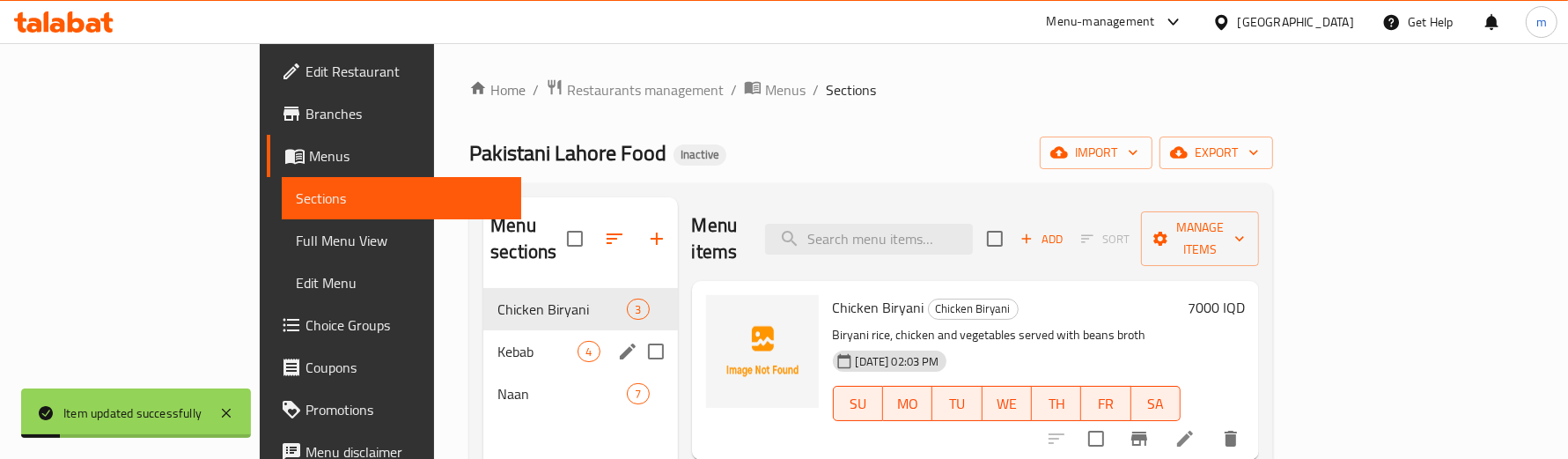
click at [483, 342] on div "Kebab 4" at bounding box center [580, 351] width 194 height 42
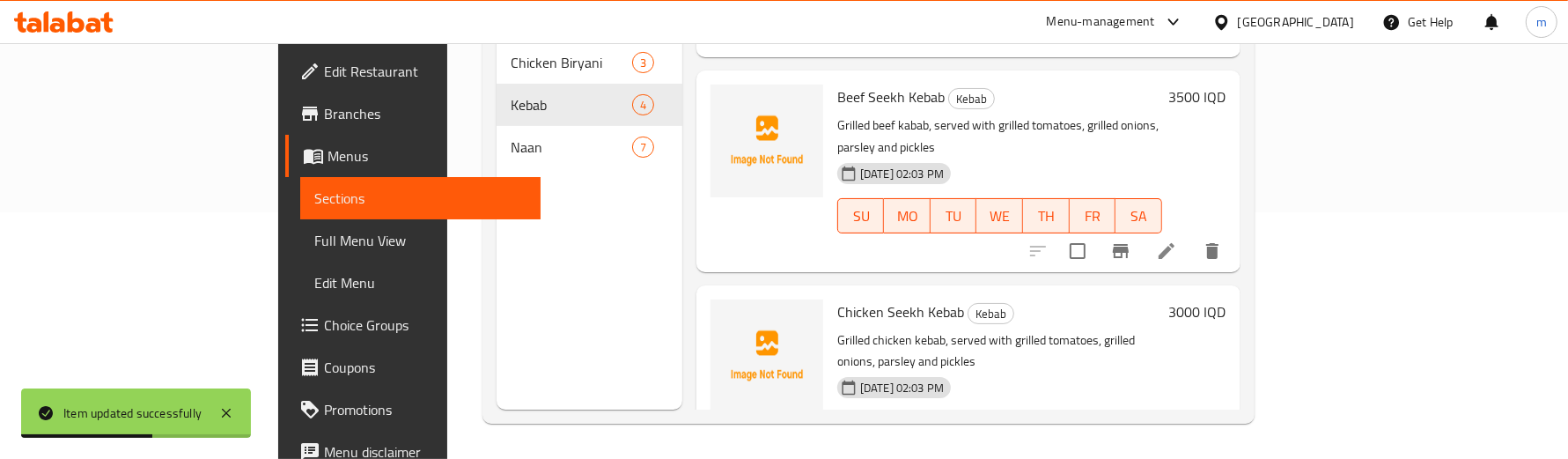
scroll to position [107, 0]
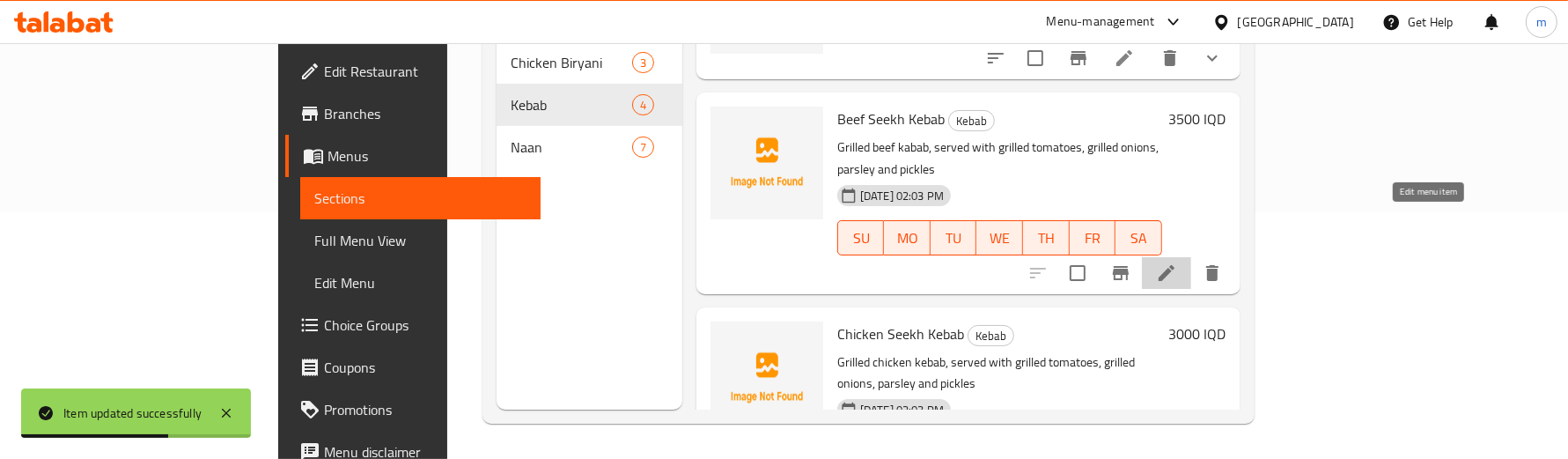
click at [1178, 262] on icon at bounding box center [1166, 272] width 21 height 21
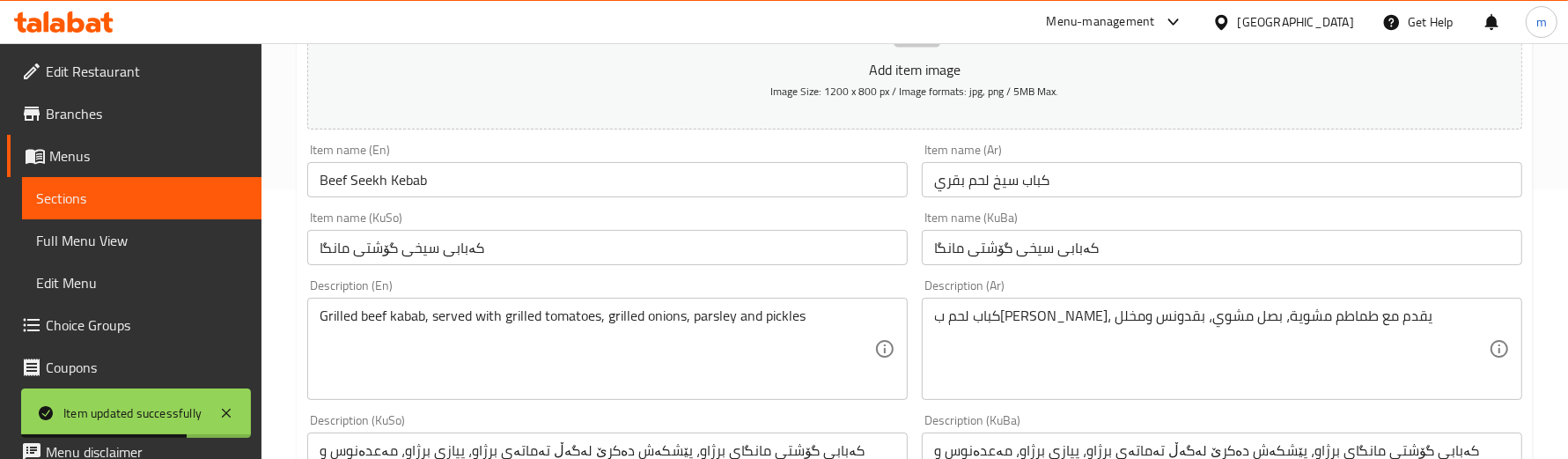
scroll to position [366, 0]
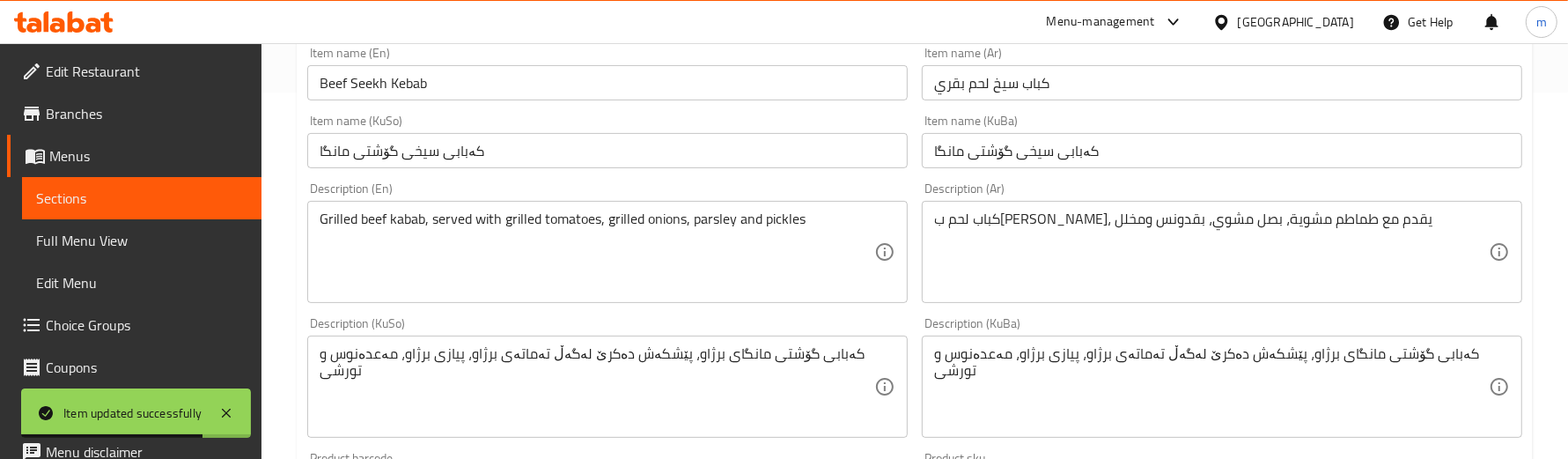
click at [403, 87] on input "Beef Seekh Kebab" at bounding box center [608, 82] width 601 height 35
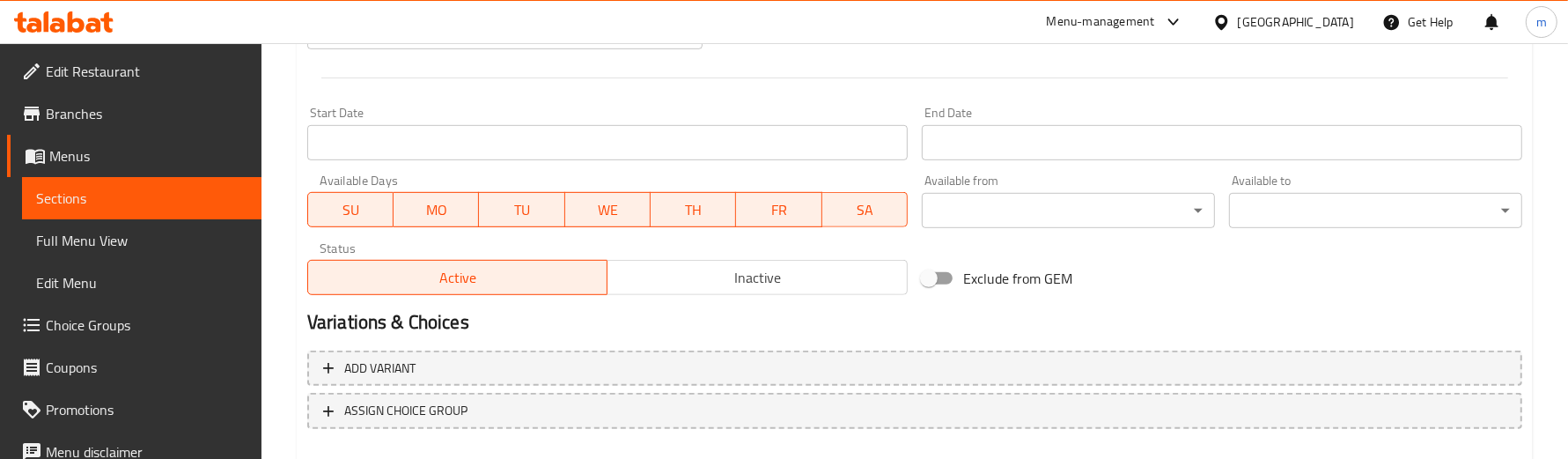
scroll to position [985, 0]
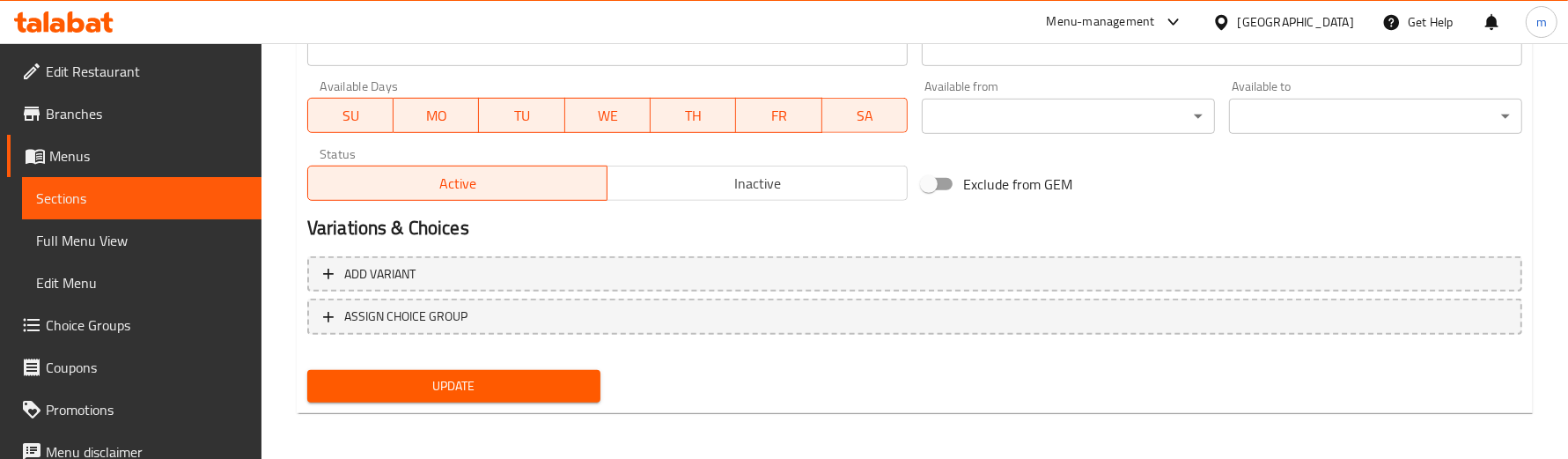
type textarea "Grilled beef kebab, served with grilled tomatoes, grilled onions, parsley and p…"
click at [536, 363] on div "Update" at bounding box center [454, 386] width 307 height 47
click at [531, 384] on span "Update" at bounding box center [454, 386] width 265 height 22
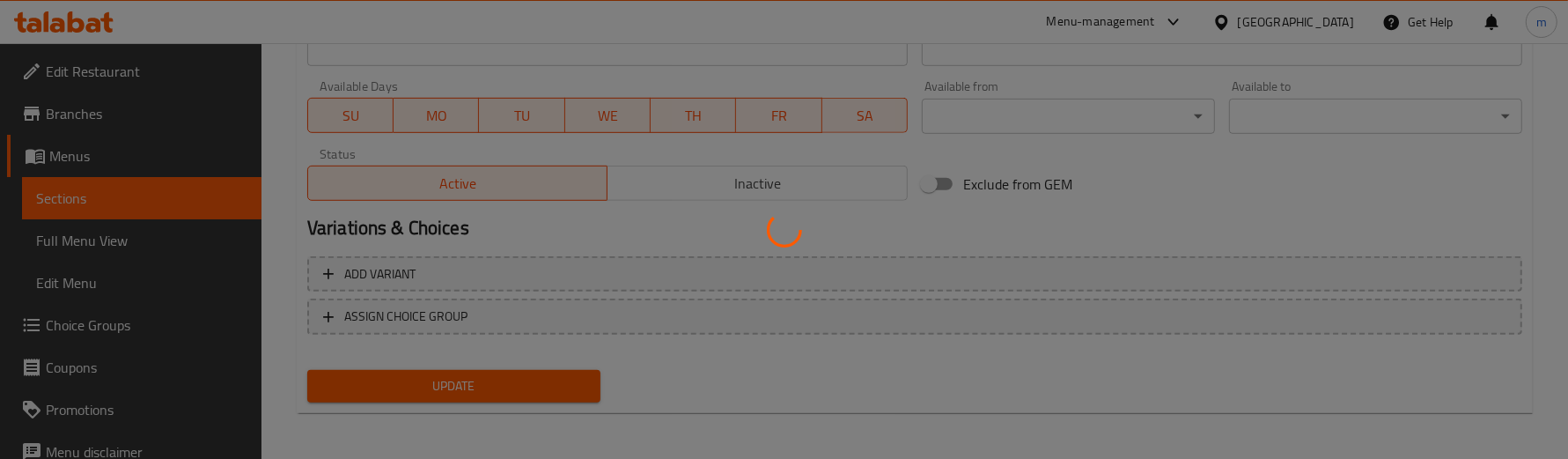
click at [156, 234] on div at bounding box center [784, 229] width 1568 height 459
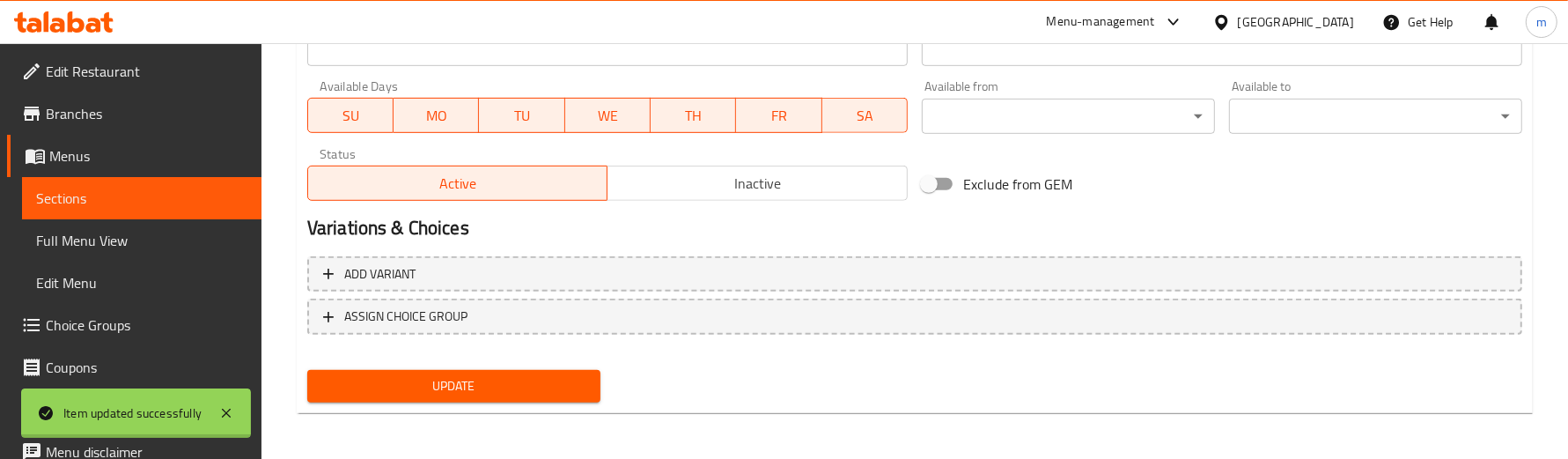
click at [134, 226] on div at bounding box center [784, 229] width 1568 height 459
click at [128, 227] on link "Full Menu View" at bounding box center [142, 240] width 240 height 42
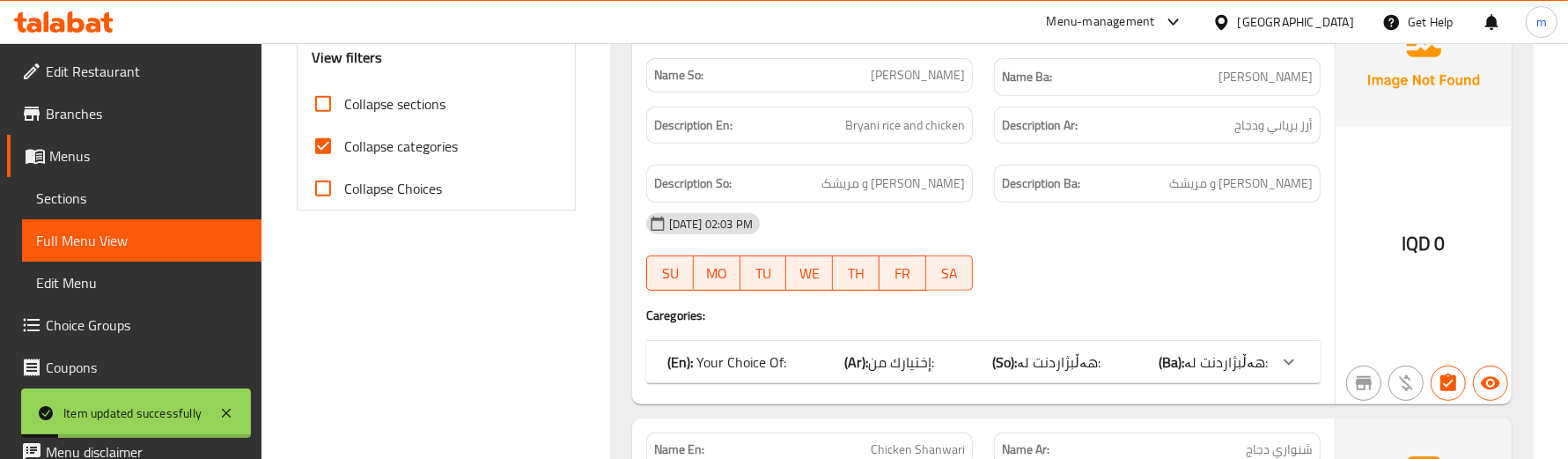
click at [370, 151] on span "Collapse categories" at bounding box center [401, 145] width 114 height 21
click at [344, 151] on input "Collapse categories" at bounding box center [323, 146] width 42 height 42
checkbox input "false"
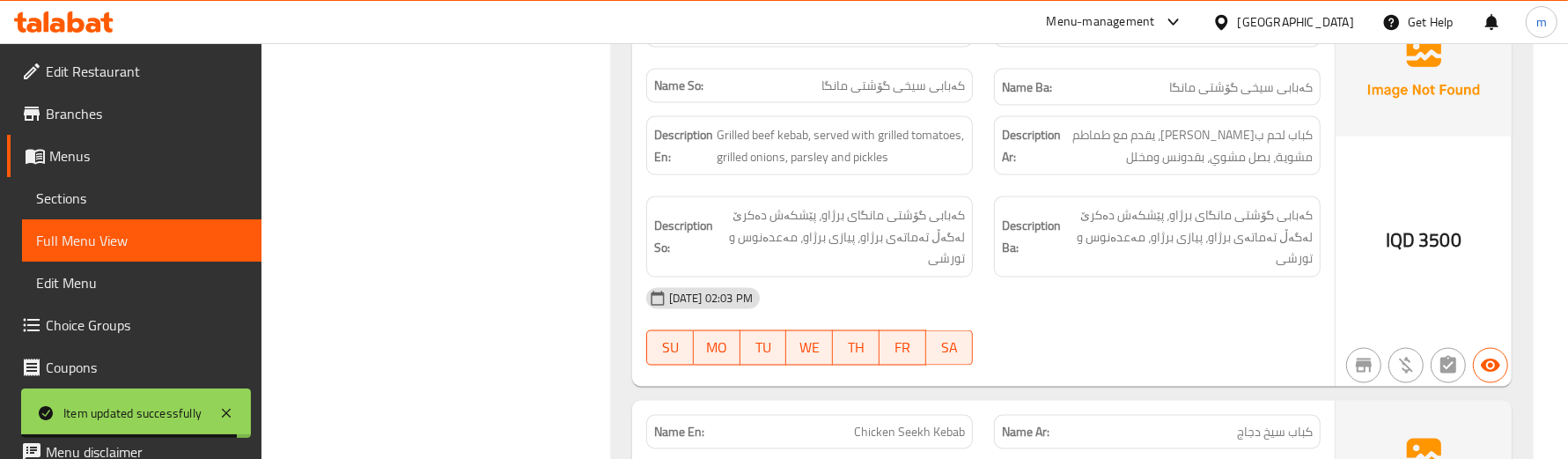
scroll to position [2966, 0]
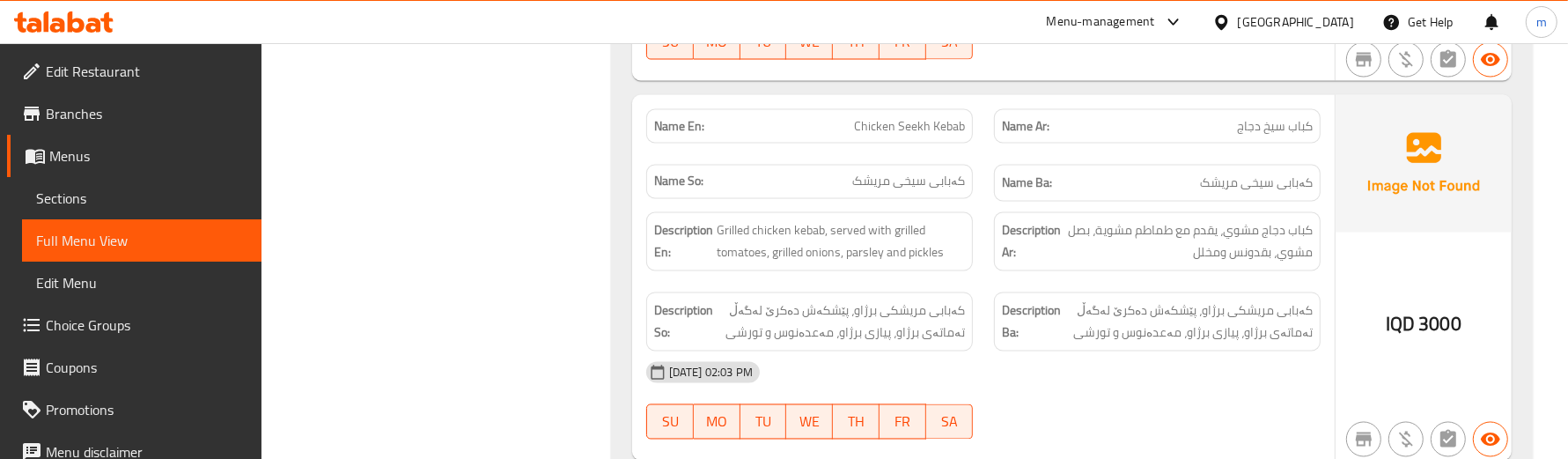
click at [939, 271] on div "Description En: Grilled chicken kebab, served with grilled tomatoes, grilled on…" at bounding box center [810, 241] width 326 height 59
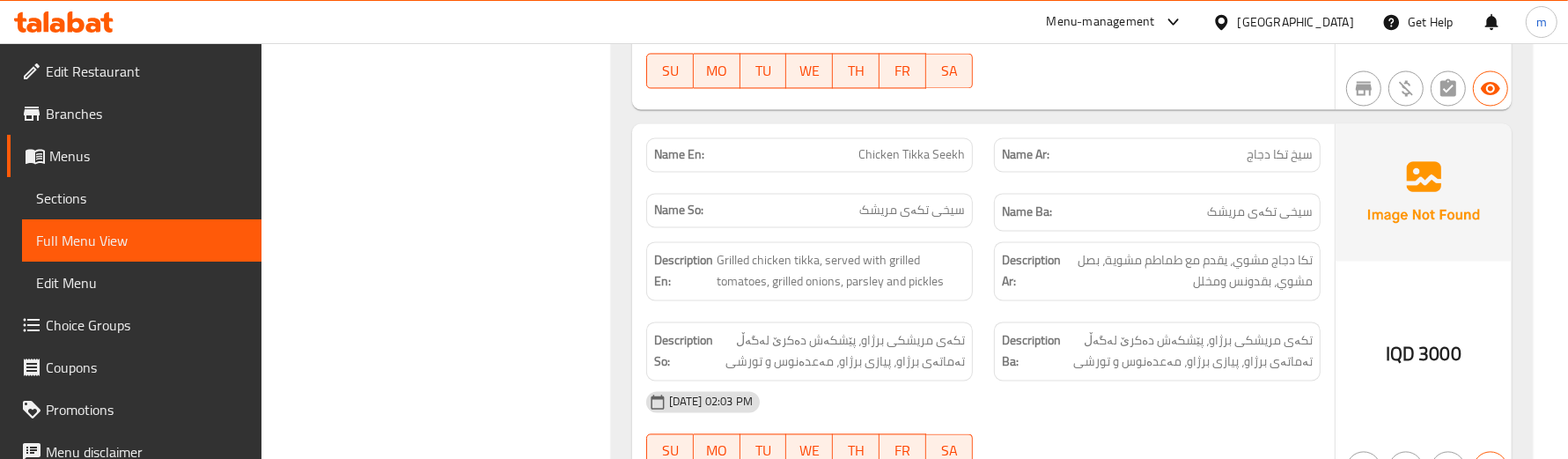
scroll to position [3333, 0]
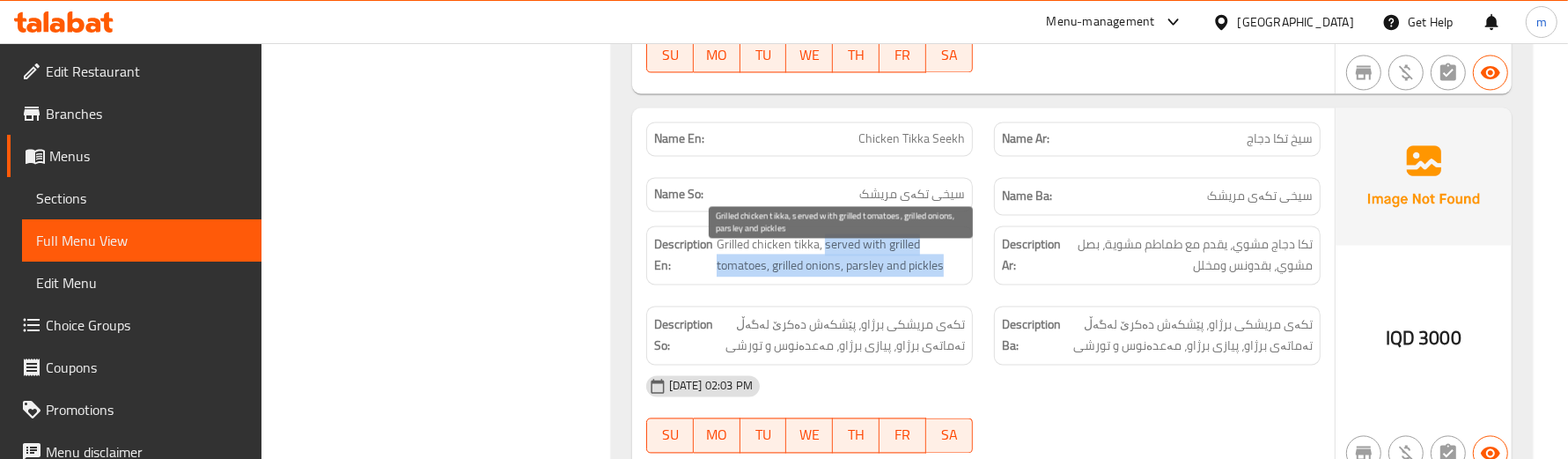
drag, startPoint x: 823, startPoint y: 253, endPoint x: 964, endPoint y: 286, distance: 144.8
click at [964, 277] on span "Grilled chicken tikka, served with grilled tomatoes, grilled onions, parsley an…" at bounding box center [840, 255] width 248 height 43
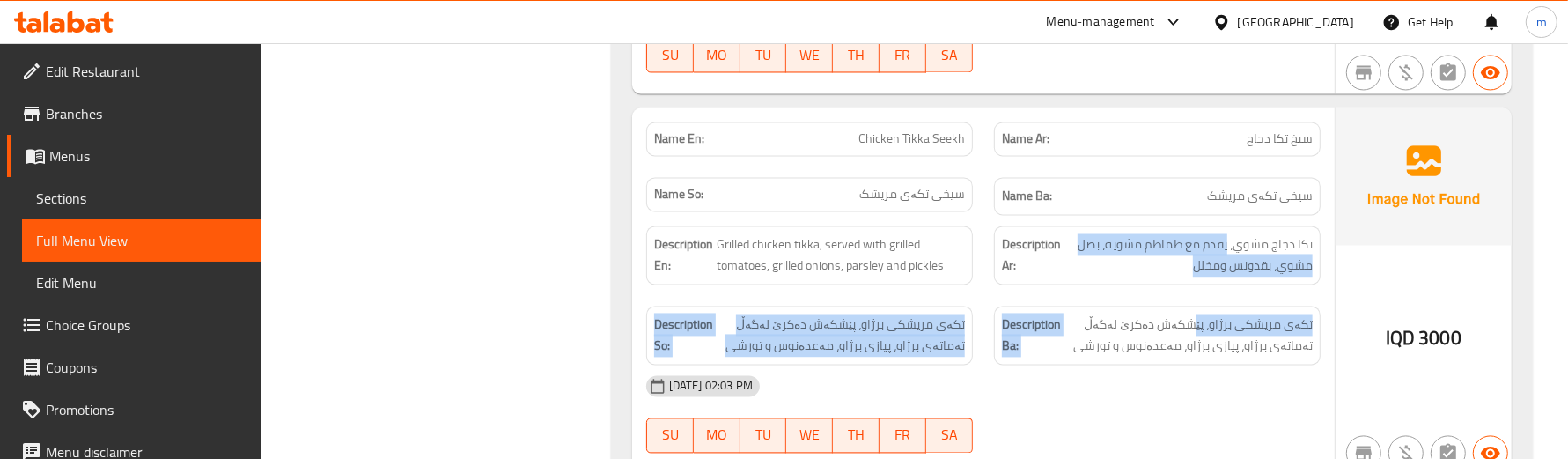
drag, startPoint x: 1226, startPoint y: 262, endPoint x: 1194, endPoint y: 313, distance: 60.2
click at [1194, 313] on div "Description En: Grilled chicken tikka, served with grilled tomatoes, grilled on…" at bounding box center [983, 295] width 695 height 161
click at [1190, 295] on div "Description Ar: تكا دجاج مشوي، يقدم مع طماطم مشوية، بصل مشوي، بقدونس ومخلل" at bounding box center [1158, 254] width 348 height 80
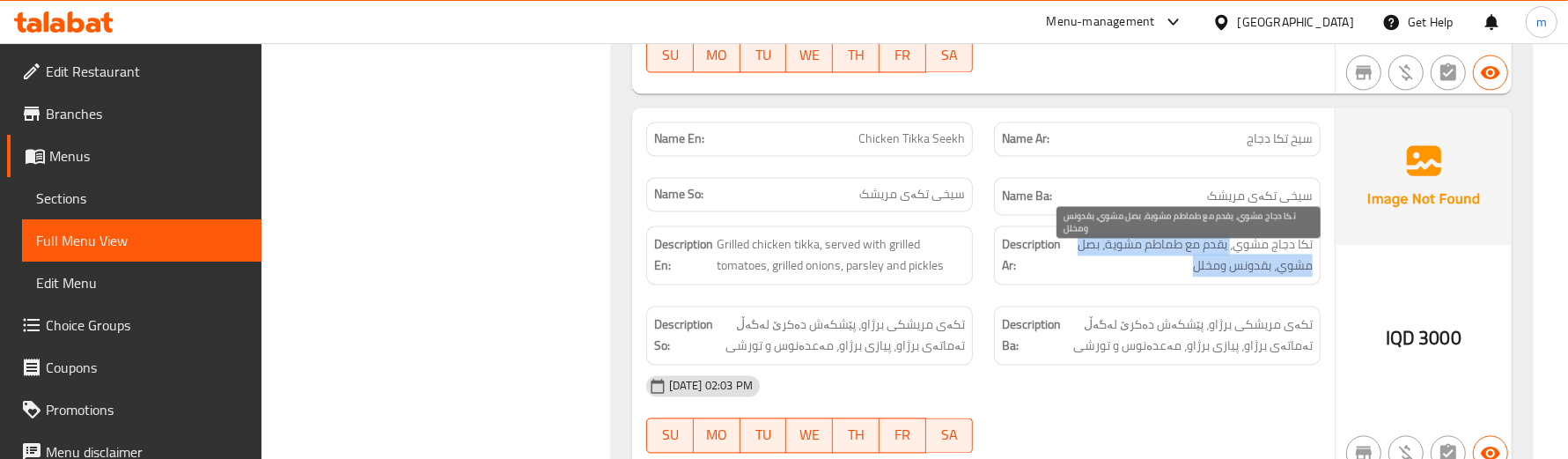
drag, startPoint x: 1189, startPoint y: 290, endPoint x: 1230, endPoint y: 262, distance: 49.6
click at [1230, 262] on span "تكا دجاج مشوي، يقدم مع طماطم مشوية، بصل مشوي، بقدونس ومخلل" at bounding box center [1188, 255] width 248 height 43
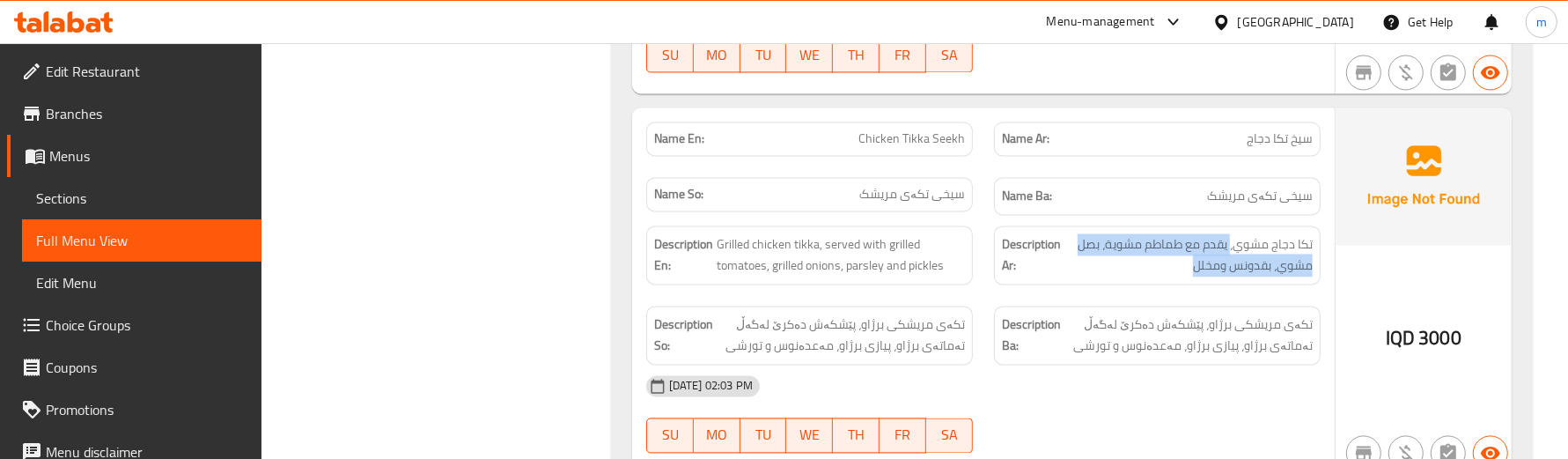
drag, startPoint x: 1205, startPoint y: 337, endPoint x: 1104, endPoint y: 399, distance: 118.5
click at [1104, 399] on div "Name En: Chicken Tikka Seekh Name Ar: سيخ تكا دجاج Name So: سیخی تکەی مریشک Nam…" at bounding box center [983, 290] width 702 height 366
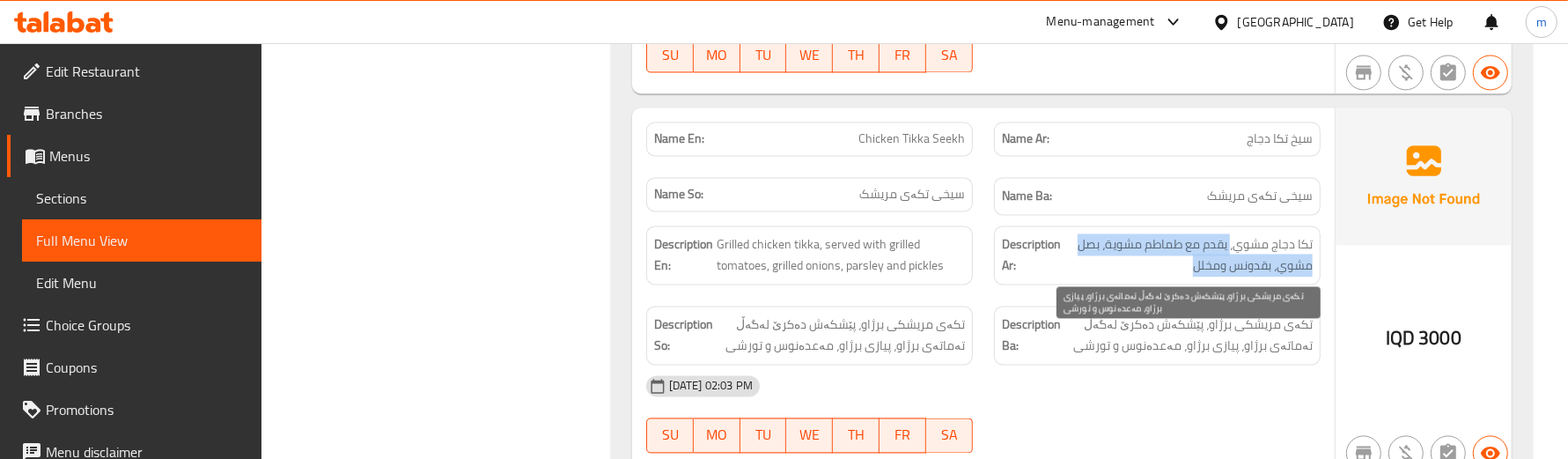
click at [1083, 357] on span "تکەی مریشکی برژاو، پێشکەش دەکرێ لەگەڵ تەماتەی برژاو، پیازی برژاو، مەعدەنوس و تو…" at bounding box center [1188, 335] width 248 height 43
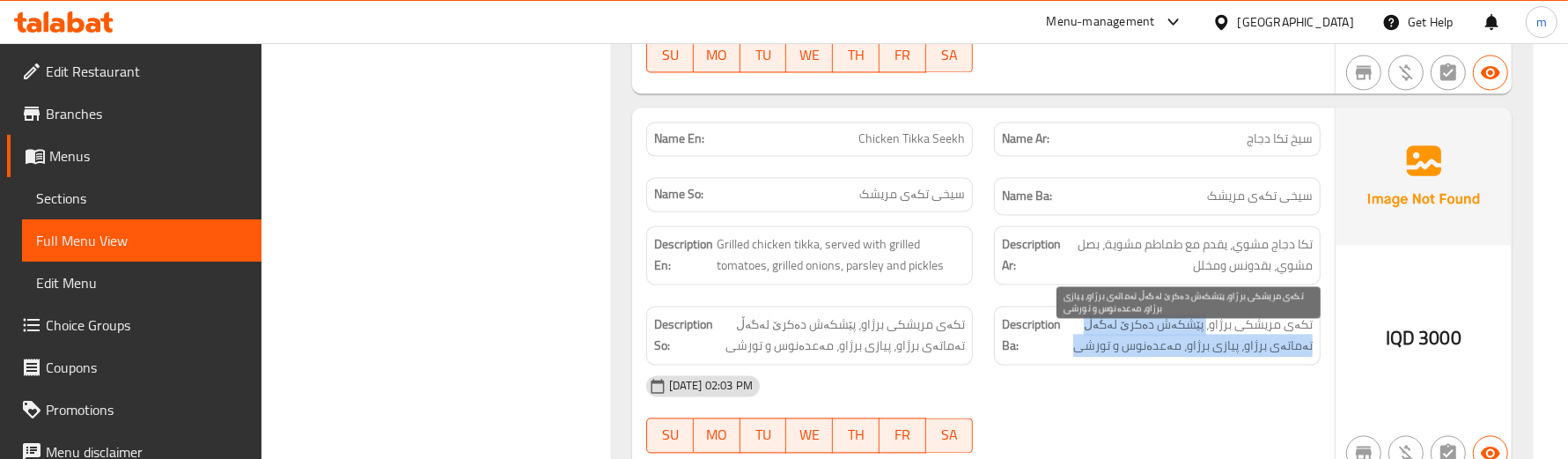
drag, startPoint x: 1085, startPoint y: 362, endPoint x: 1207, endPoint y: 335, distance: 125.0
click at [1207, 335] on span "تکەی مریشکی برژاو، پێشکەش دەکرێ لەگەڵ تەماتەی برژاو، پیازی برژاو، مەعدەنوس و تو…" at bounding box center [1188, 335] width 248 height 43
click at [1173, 335] on span "تکەی مریشکی برژاو، پێشکەش دەکرێ لەگەڵ تەماتەی برژاو، پیازی برژاو، مەعدەنوس و تو…" at bounding box center [1188, 335] width 248 height 43
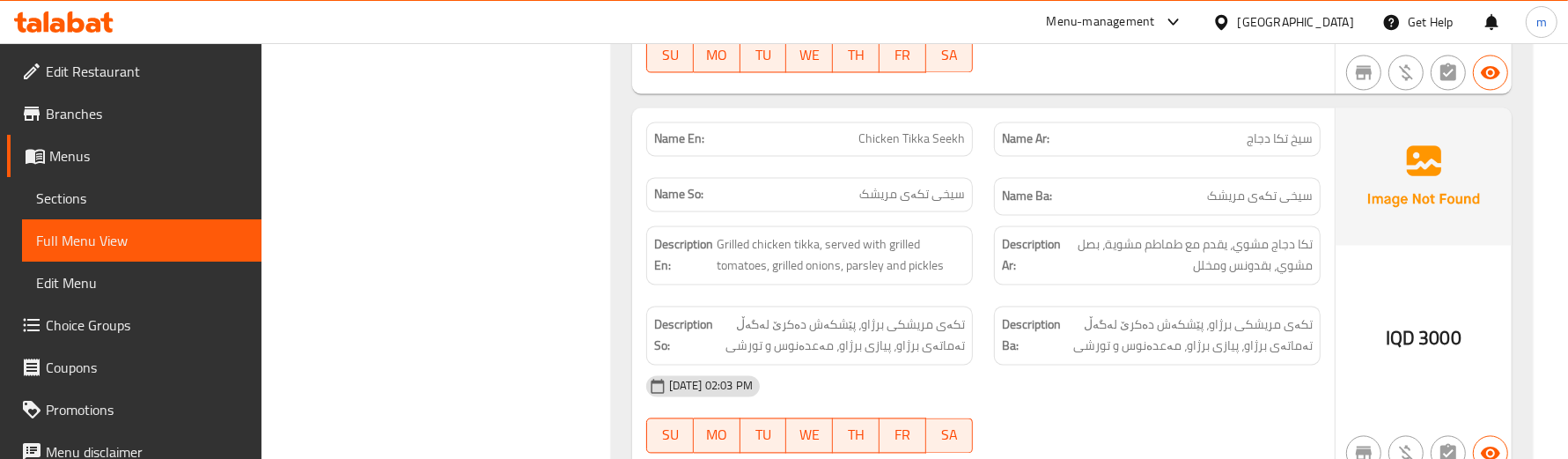
click at [1019, 284] on div "Description Ar: تكا دجاج مشوي، يقدم مع طماطم مشوية، بصل مشوي، بقدونس ومخلل" at bounding box center [1158, 254] width 326 height 59
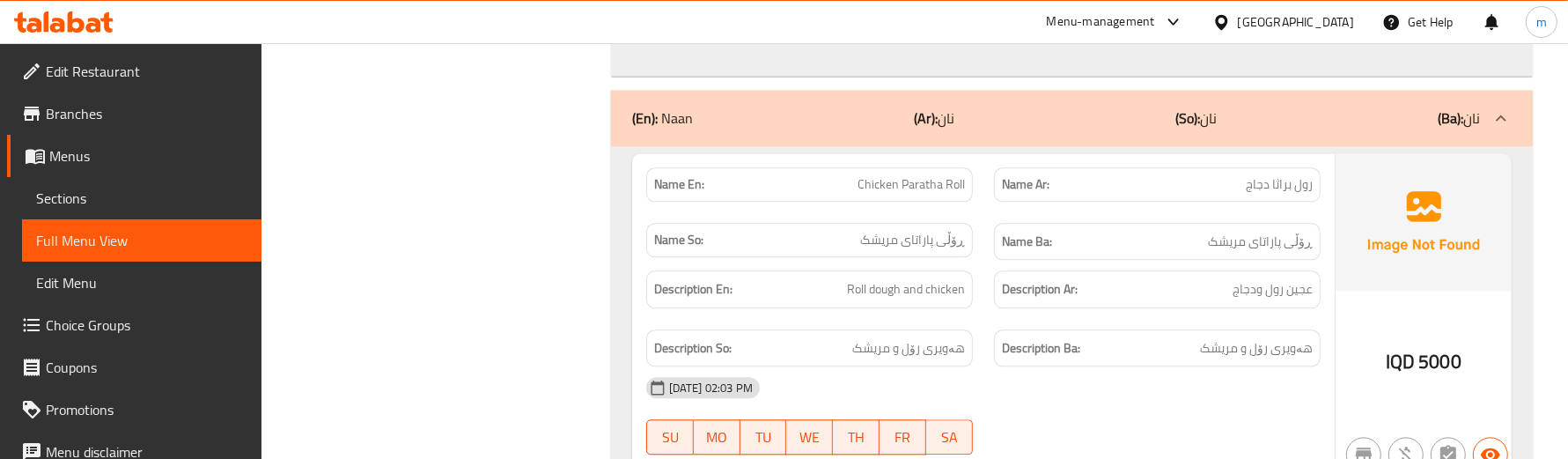
scroll to position [3774, 0]
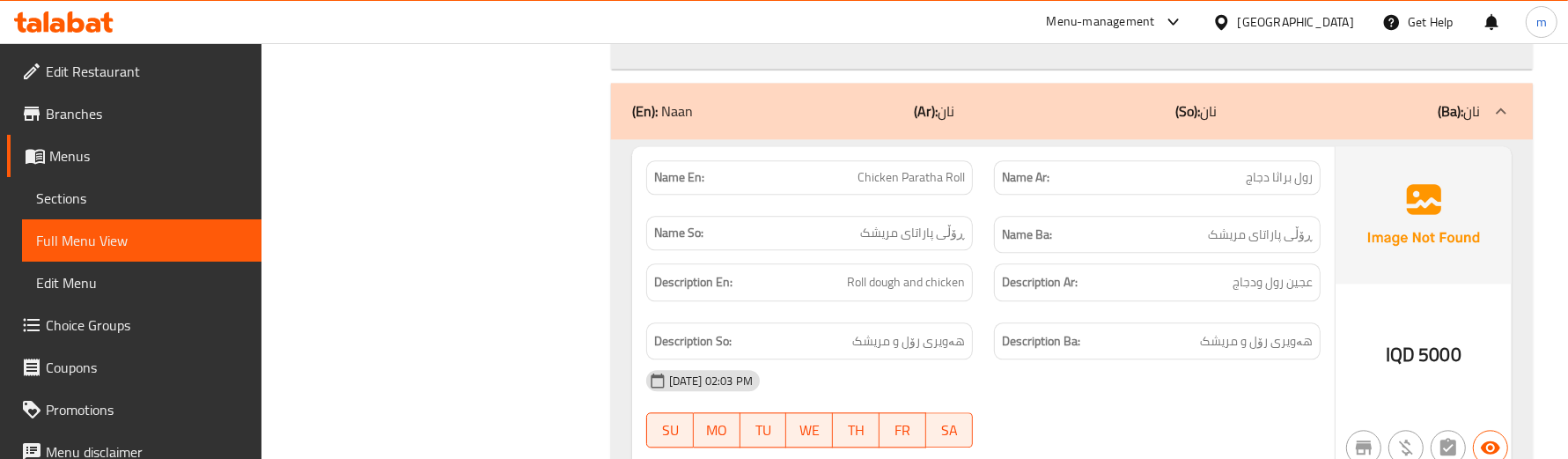
click at [934, 187] on span "Chicken Paratha Roll" at bounding box center [911, 178] width 107 height 19
copy span "Paratha"
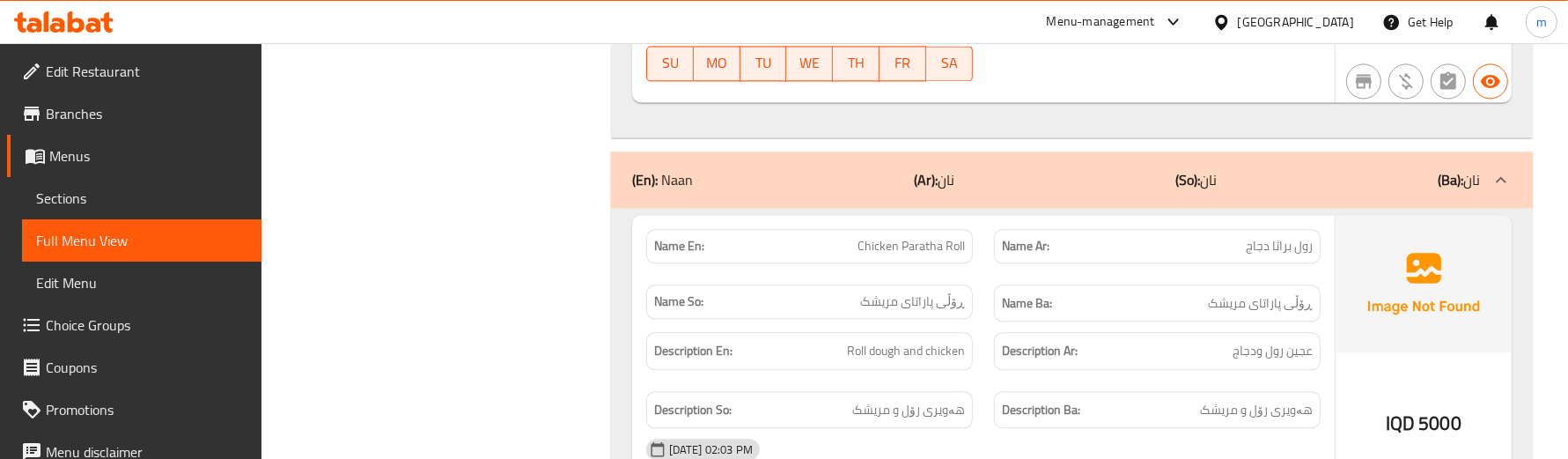
scroll to position [3699, 0]
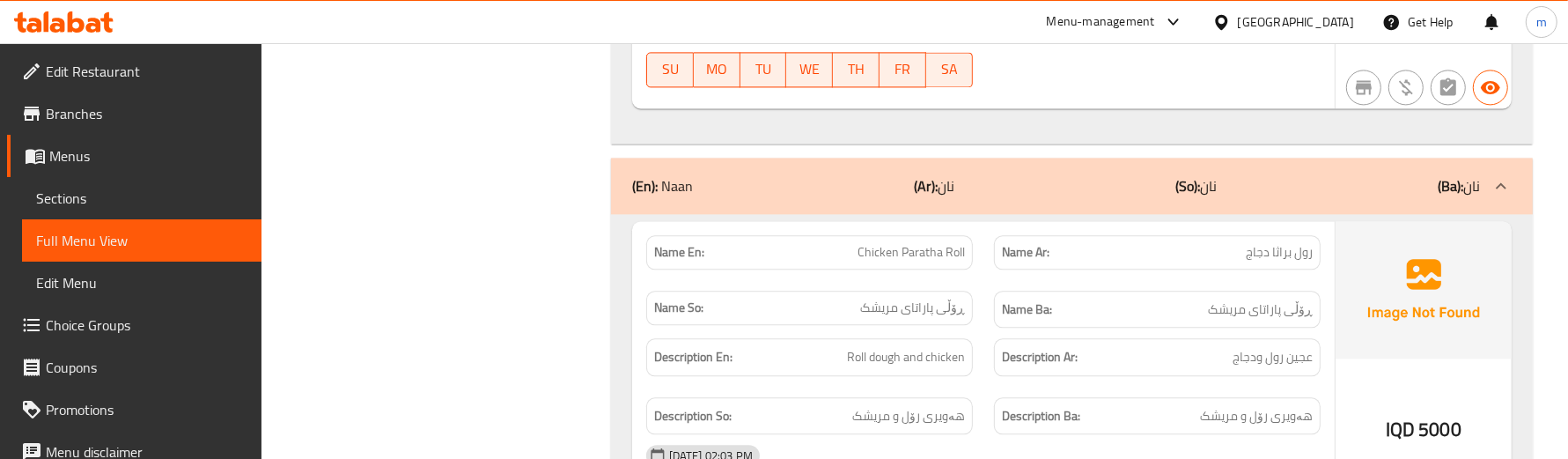
click at [878, 262] on span "Chicken Paratha Roll" at bounding box center [911, 252] width 107 height 19
copy span "Chicken Paratha Roll"
click at [177, 212] on link "Sections" at bounding box center [142, 197] width 240 height 42
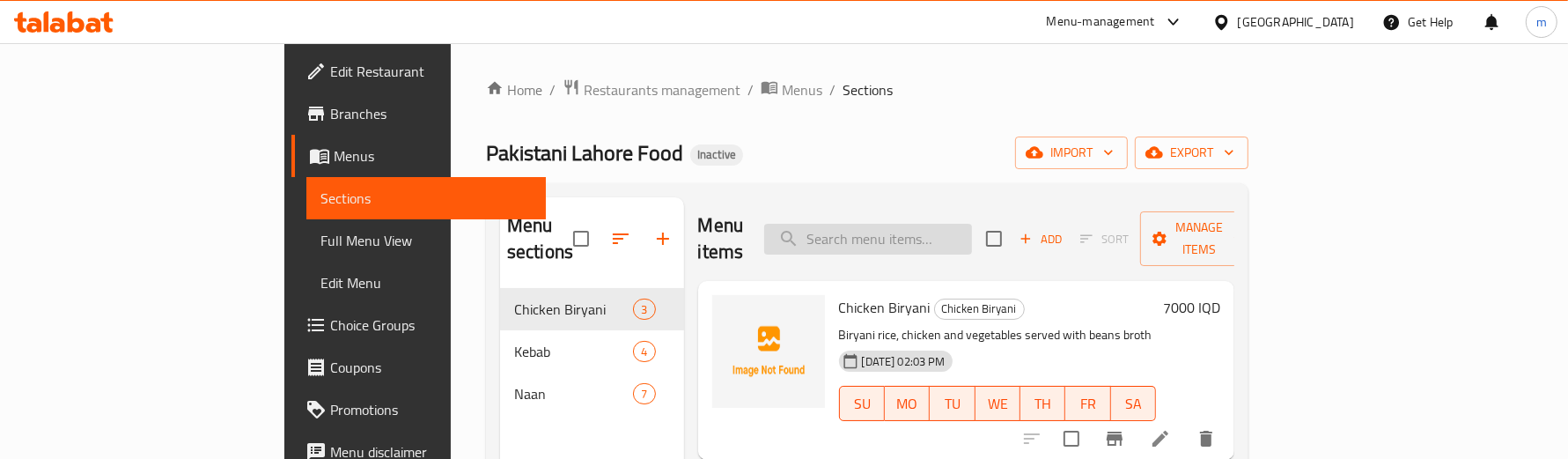
click at [958, 236] on input "search" at bounding box center [868, 239] width 207 height 31
paste input "Chicken Paratha Roll"
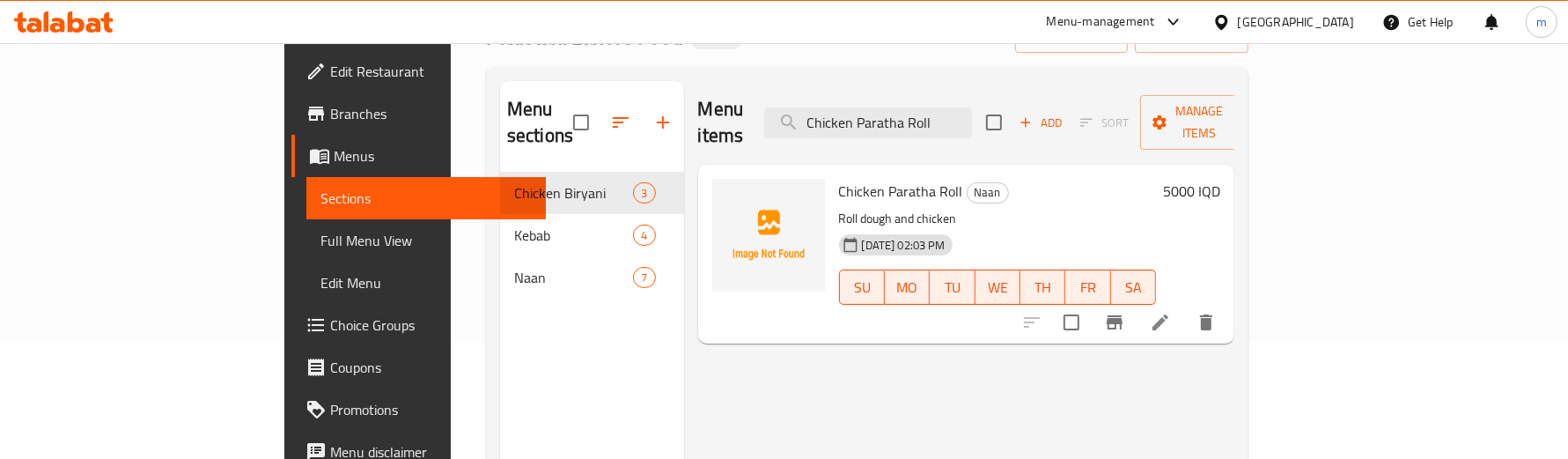
scroll to position [146, 0]
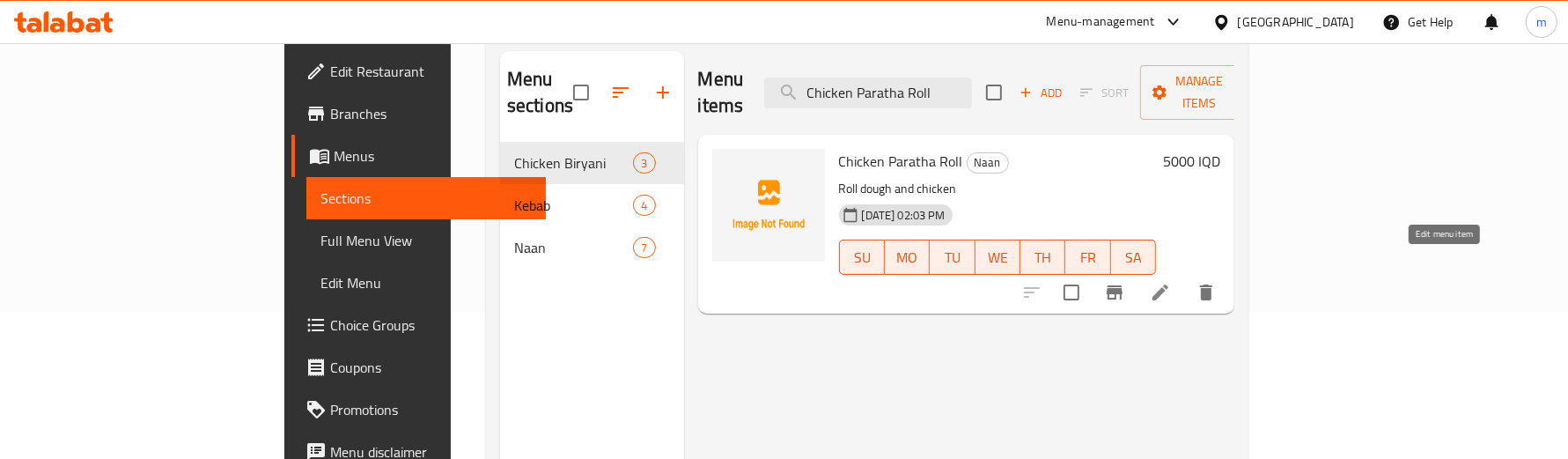
type input "Chicken Paratha Roll"
click at [1171, 282] on icon at bounding box center [1160, 292] width 21 height 21
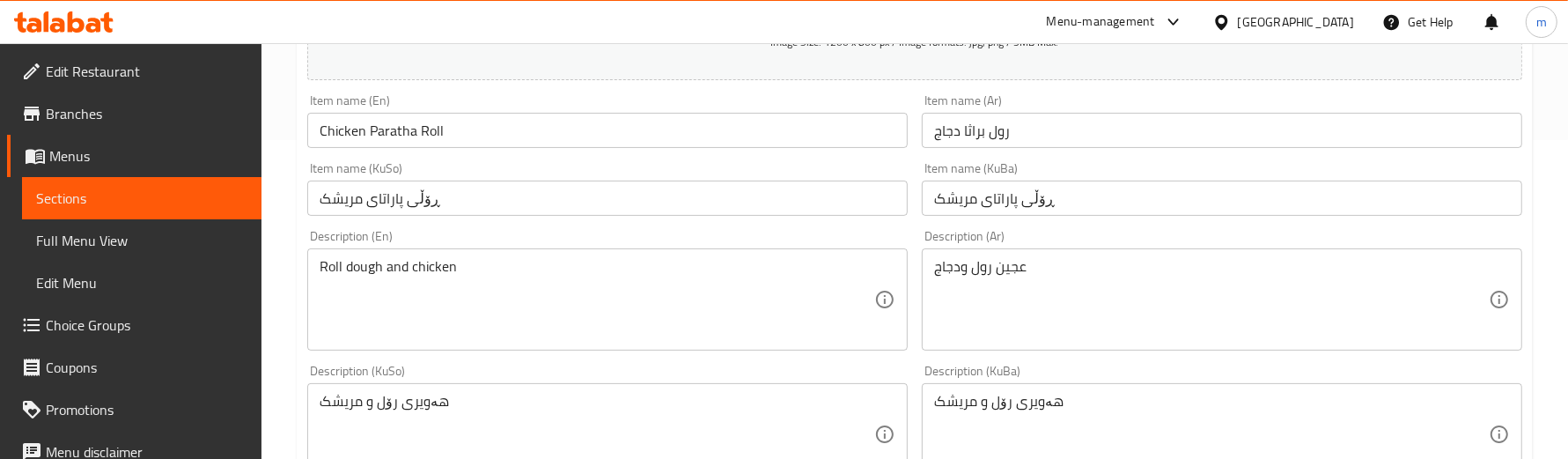
scroll to position [293, 0]
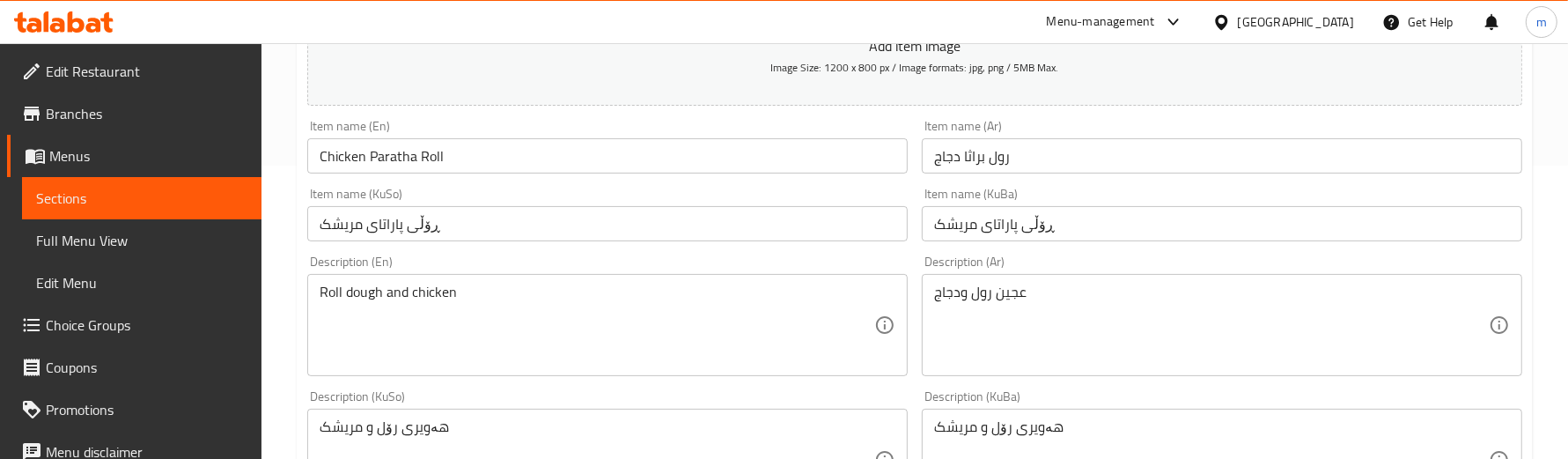
click at [973, 156] on input "رول براثا دجاج" at bounding box center [1222, 155] width 601 height 35
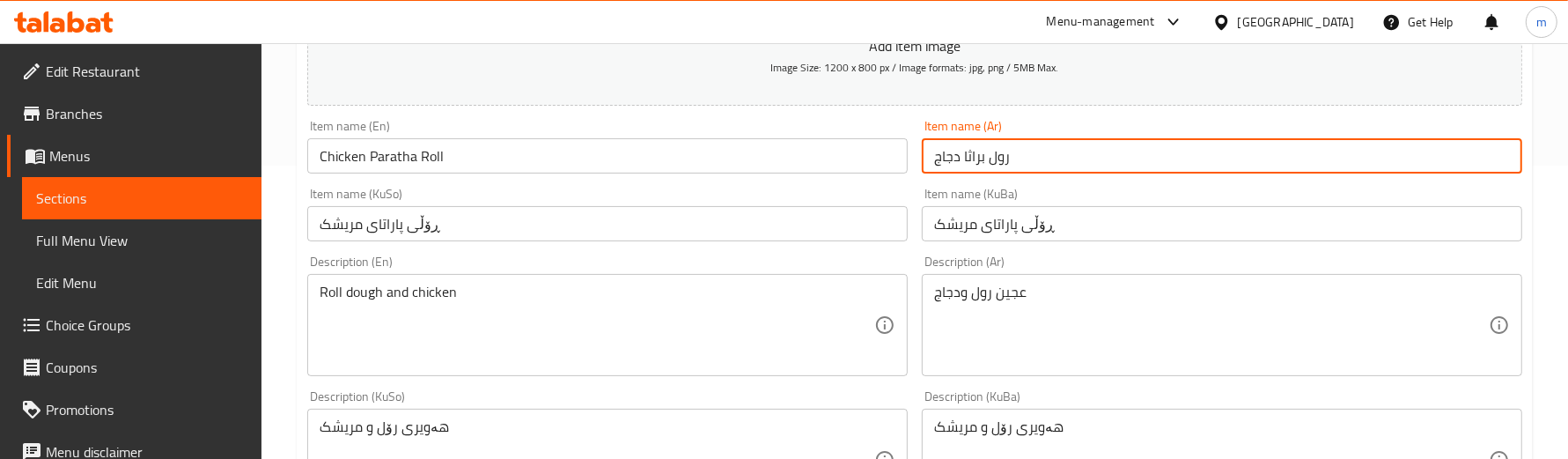
click at [973, 156] on input "رول براثا دجاج" at bounding box center [1222, 155] width 601 height 35
paste input "ا"
type input "رول براتا دجاج"
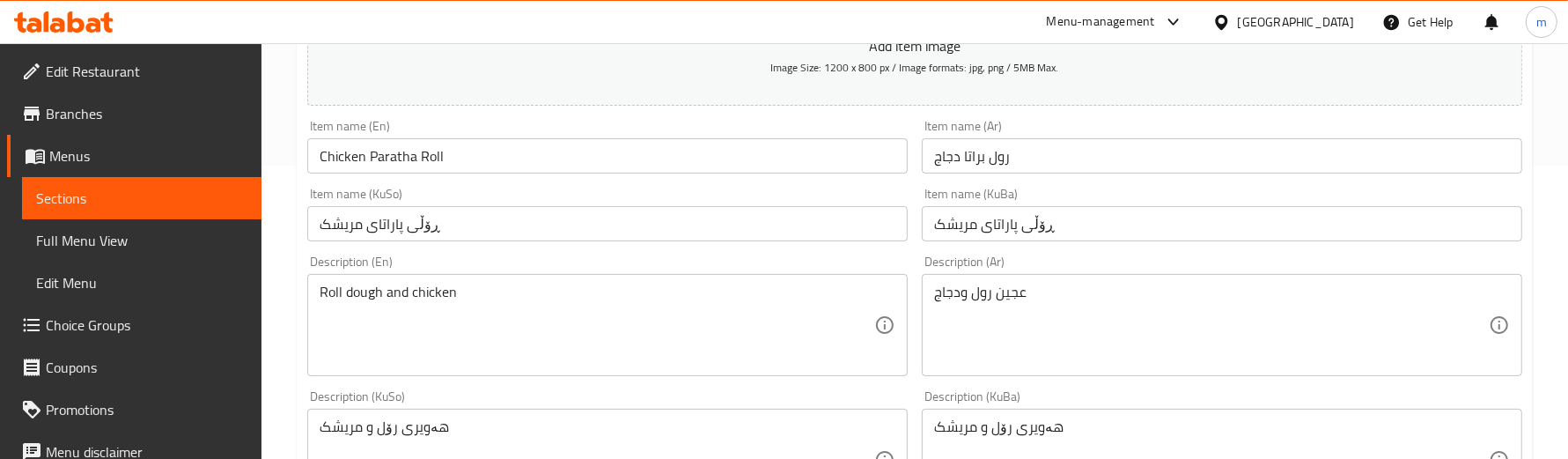
click at [1018, 183] on div "Item name (KuBa) ڕۆڵی پاراتای مریشک Item name (KuBa)" at bounding box center [1223, 214] width 615 height 68
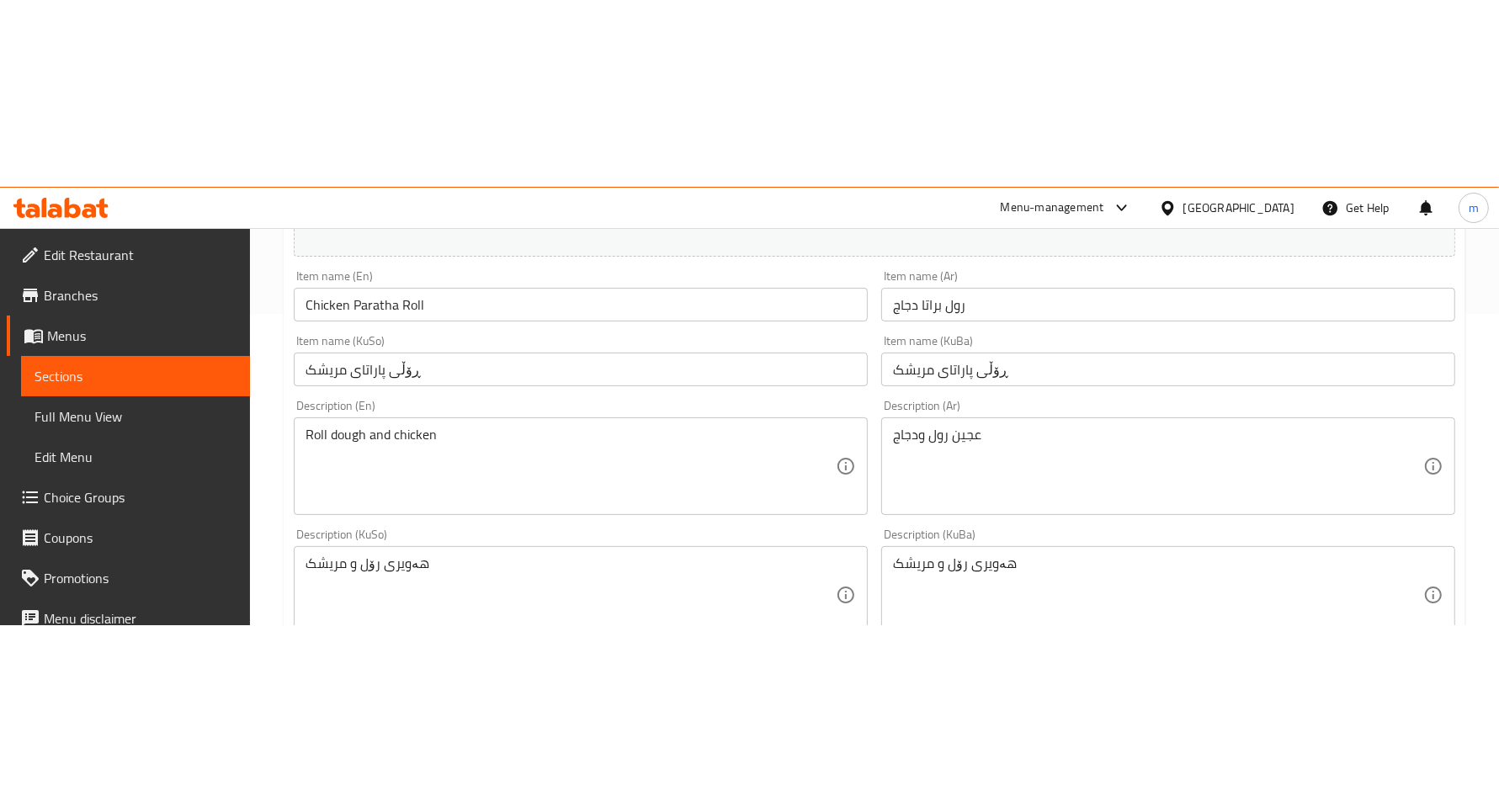
scroll to position [309, 0]
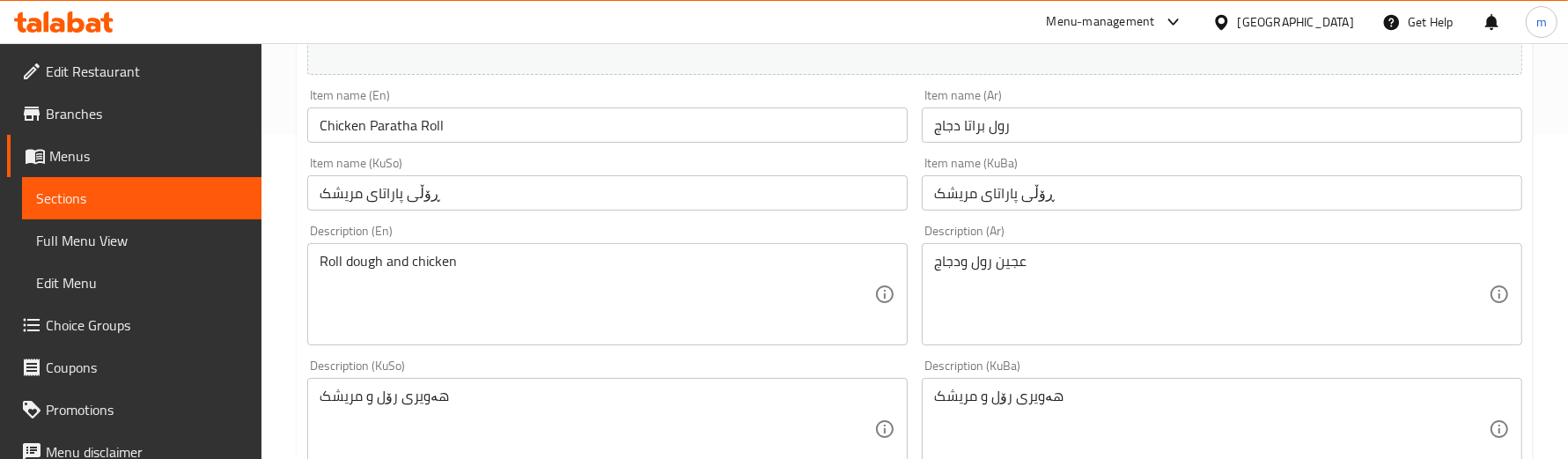
click at [997, 188] on input "ڕۆڵی پاراتای مریشک" at bounding box center [1222, 192] width 601 height 35
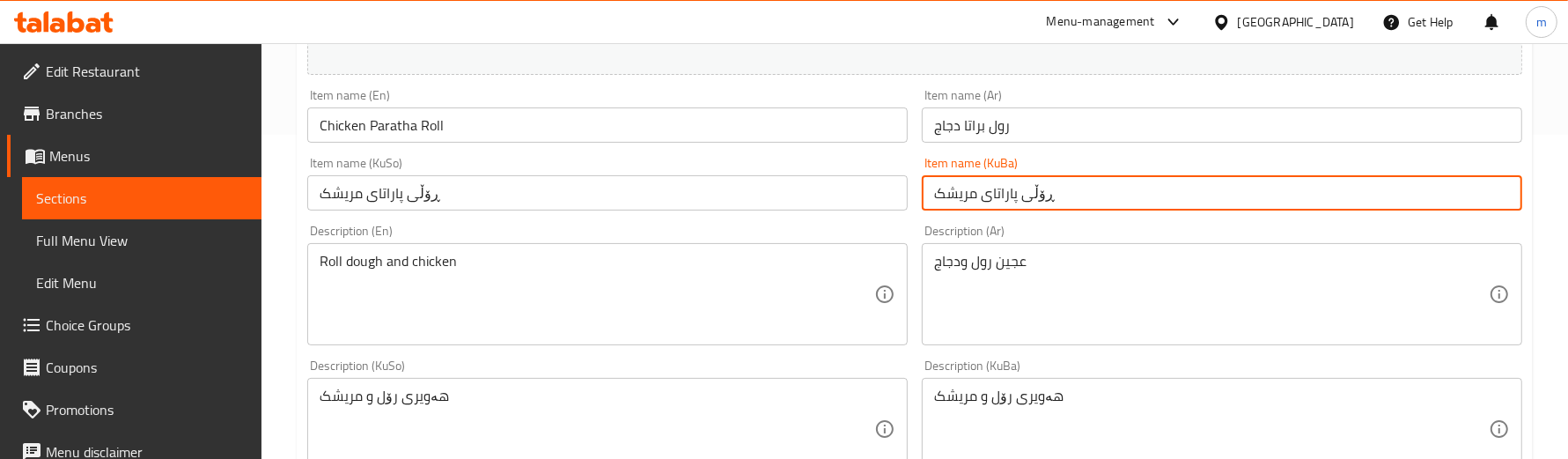
drag, startPoint x: 994, startPoint y: 185, endPoint x: 1017, endPoint y: 182, distance: 23.2
click at [1017, 182] on input "ڕۆڵی پاراتای مریشک" at bounding box center [1222, 192] width 601 height 35
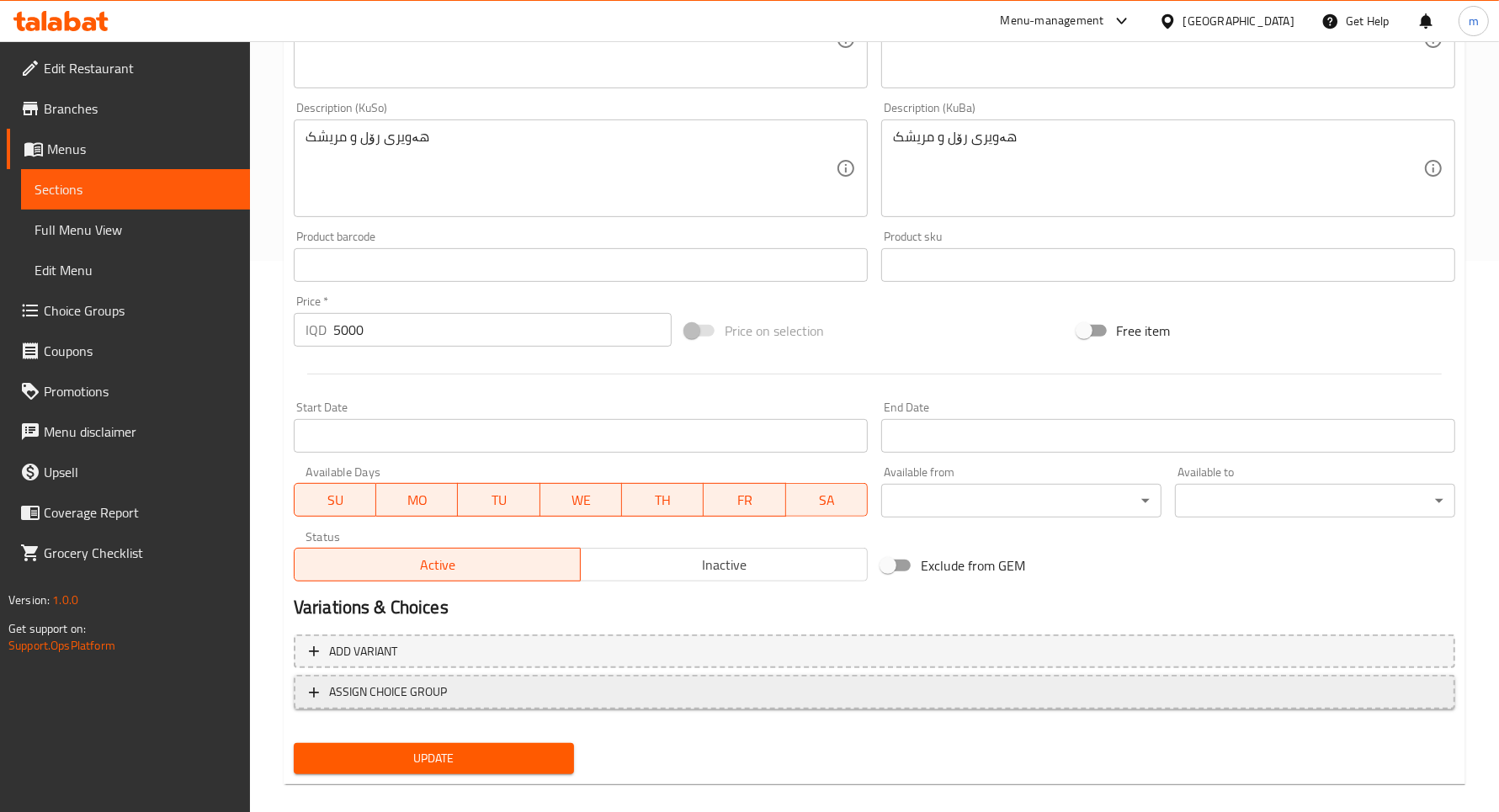
scroll to position [568, 0]
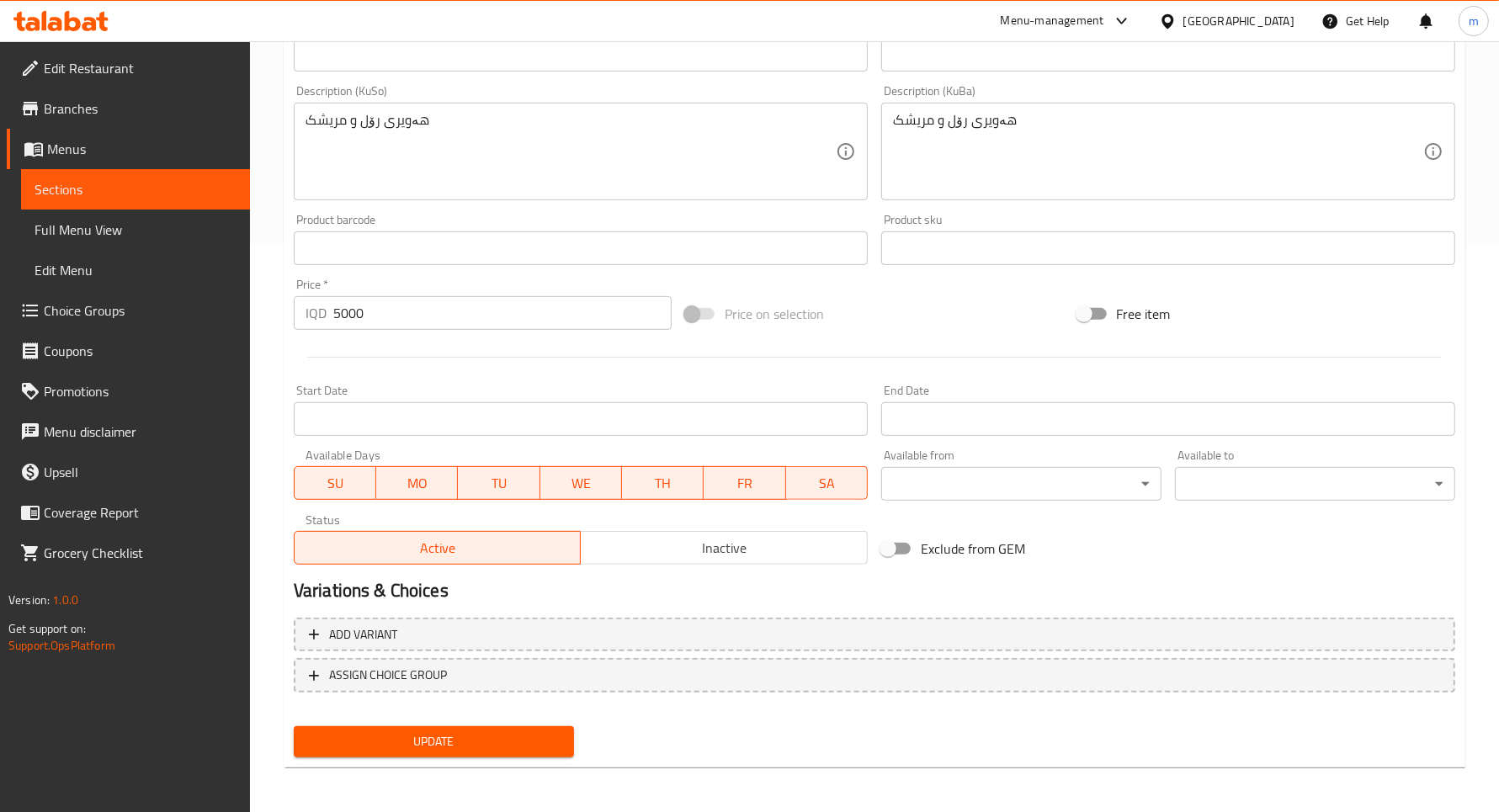
click at [455, 741] on span "Update" at bounding box center [434, 742] width 253 height 21
click at [98, 226] on div at bounding box center [749, 406] width 1499 height 812
click at [98, 226] on span "Full Menu View" at bounding box center [135, 229] width 202 height 20
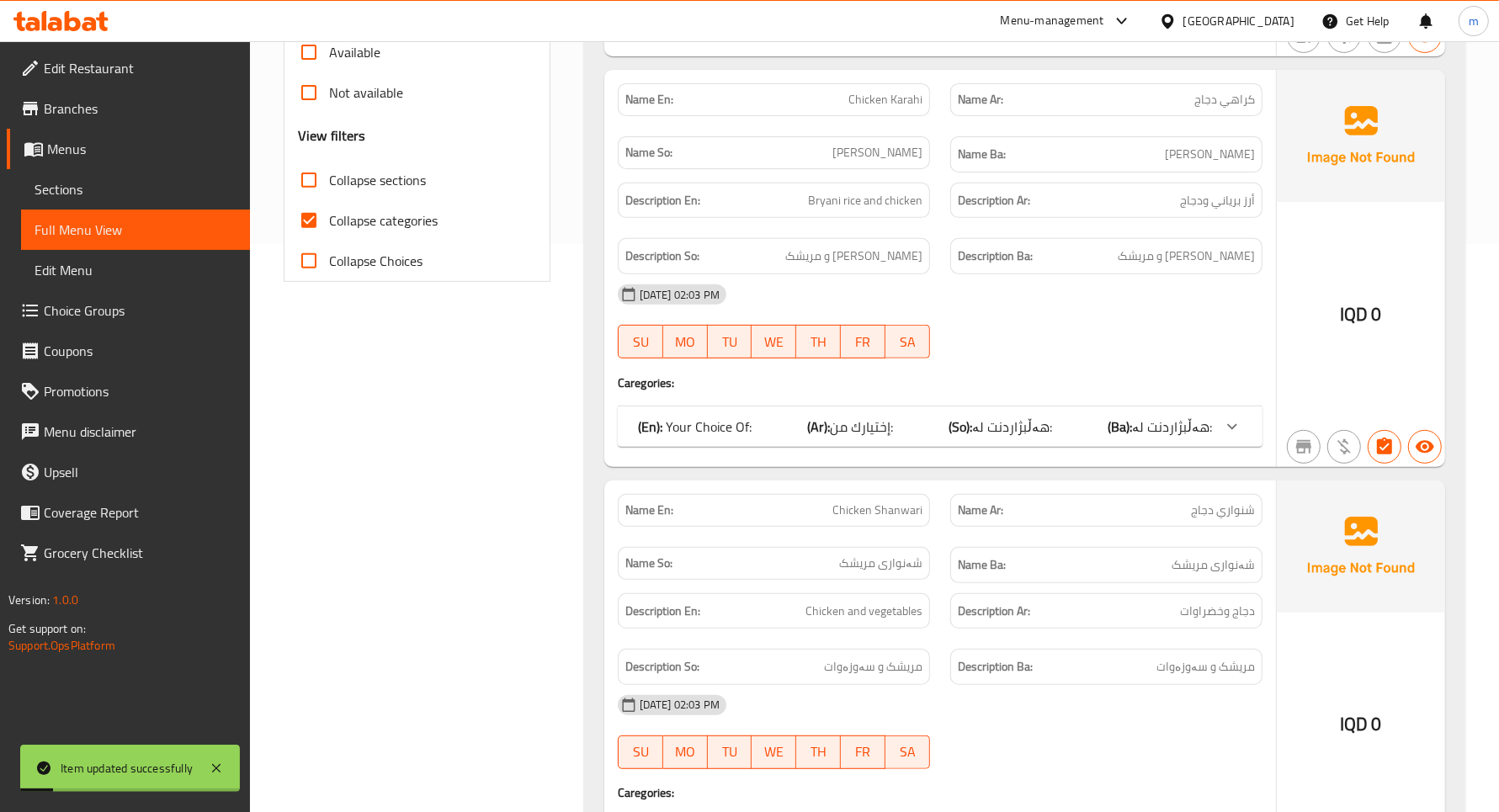
click at [366, 206] on label "Collapse categories" at bounding box center [363, 220] width 149 height 41
click at [329, 206] on input "Collapse categories" at bounding box center [309, 220] width 41 height 41
checkbox input "false"
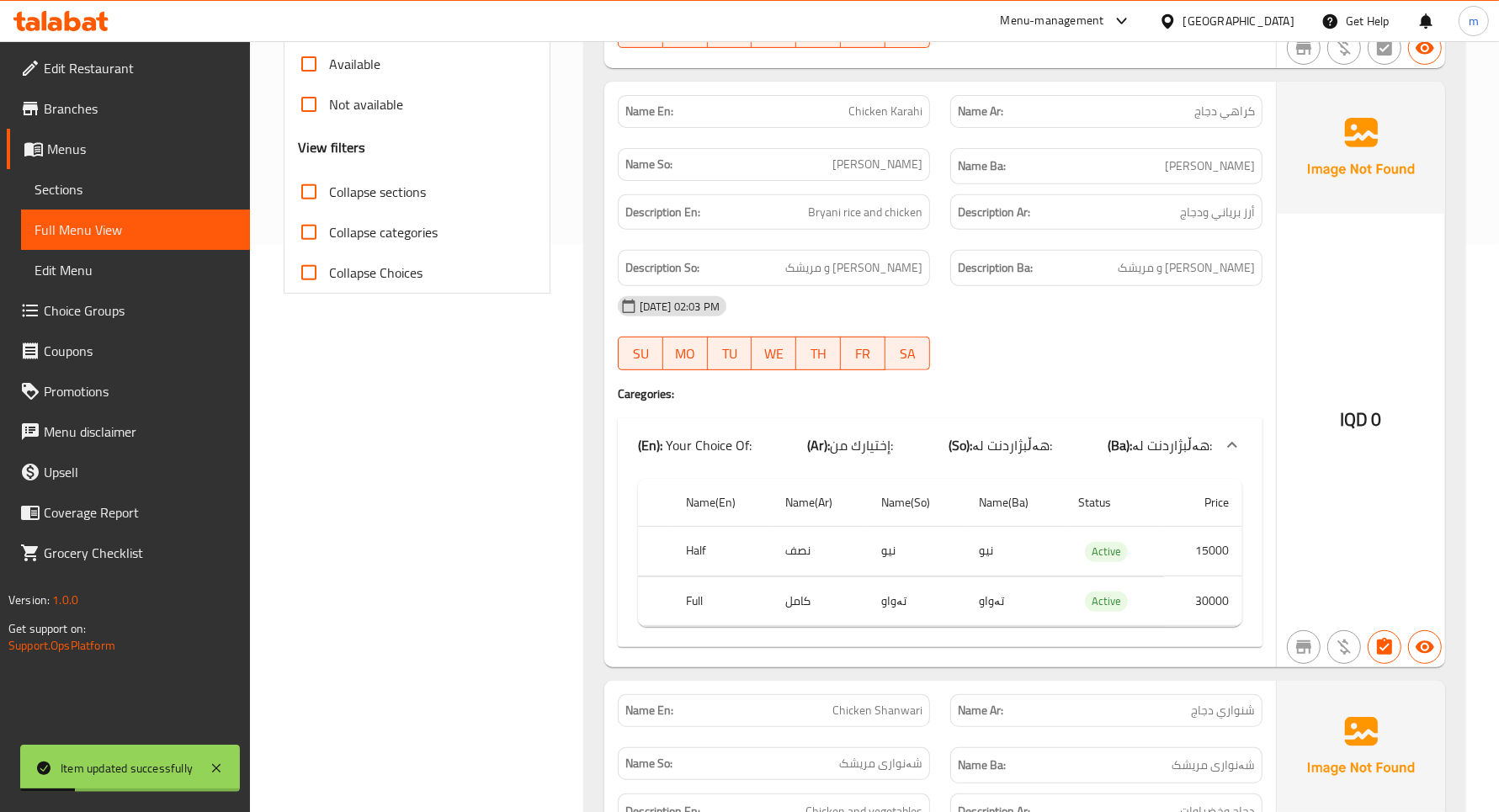
click at [981, 307] on div "28-09-2025 02:03 PM" at bounding box center [940, 306] width 665 height 41
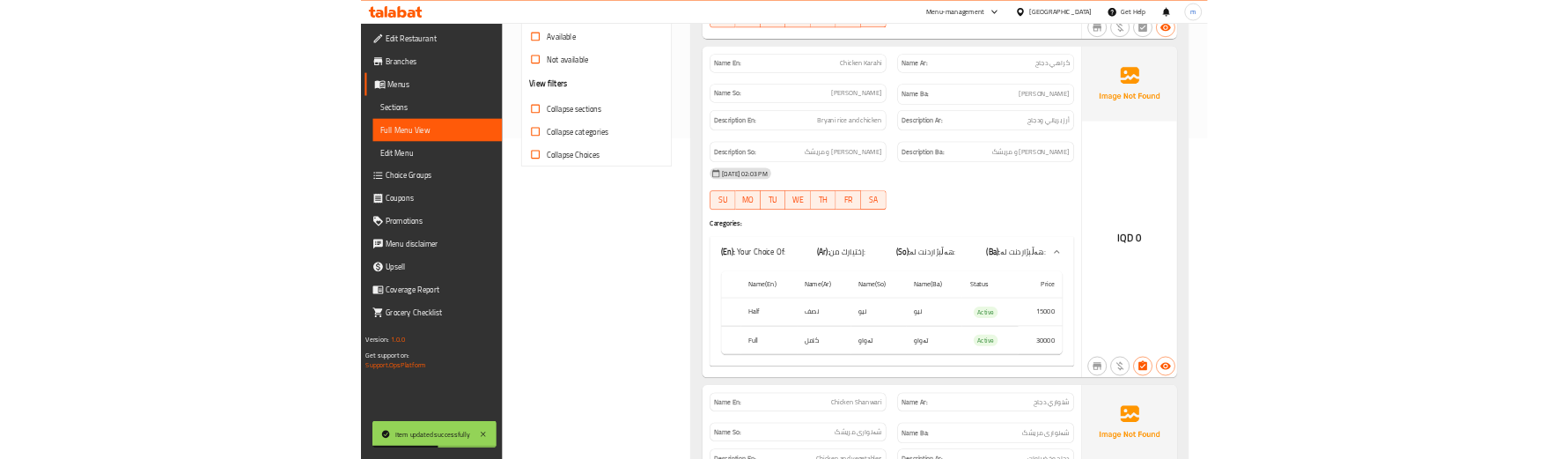
scroll to position [3542, 0]
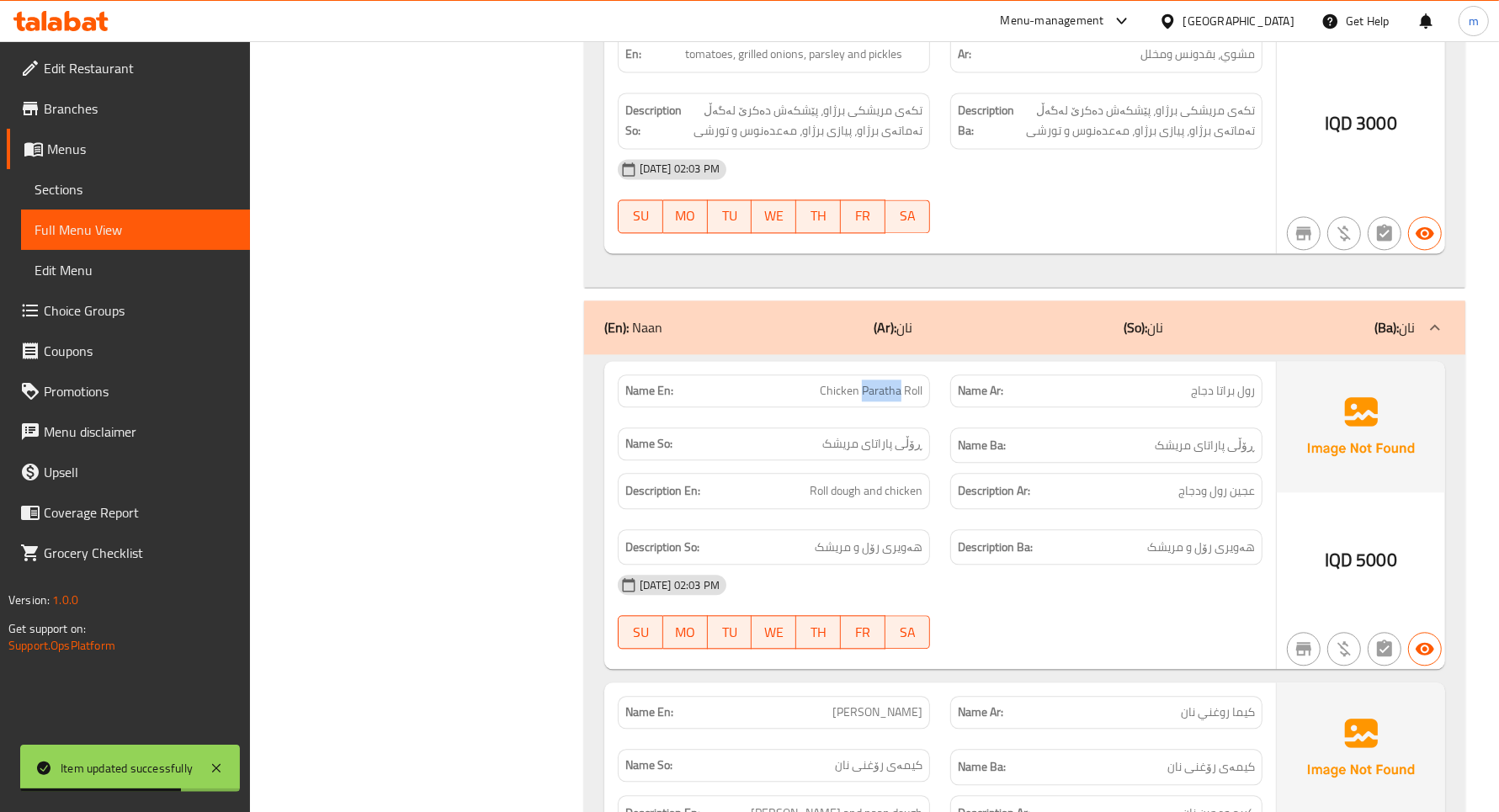
drag, startPoint x: 892, startPoint y: 423, endPoint x: 852, endPoint y: 522, distance: 106.8
click at [894, 417] on div "Name En: Chicken Paratha Roll" at bounding box center [774, 391] width 333 height 53
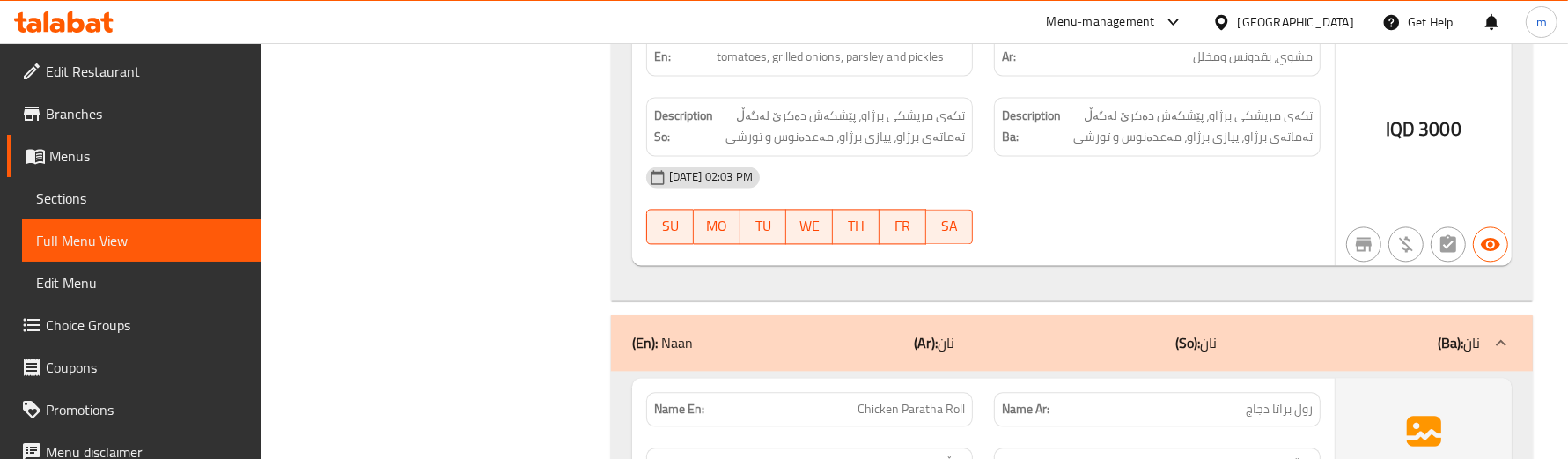
click at [1019, 231] on div "28-09-2025 02:03 PM SU MO TU WE TH FR SA" at bounding box center [983, 205] width 695 height 98
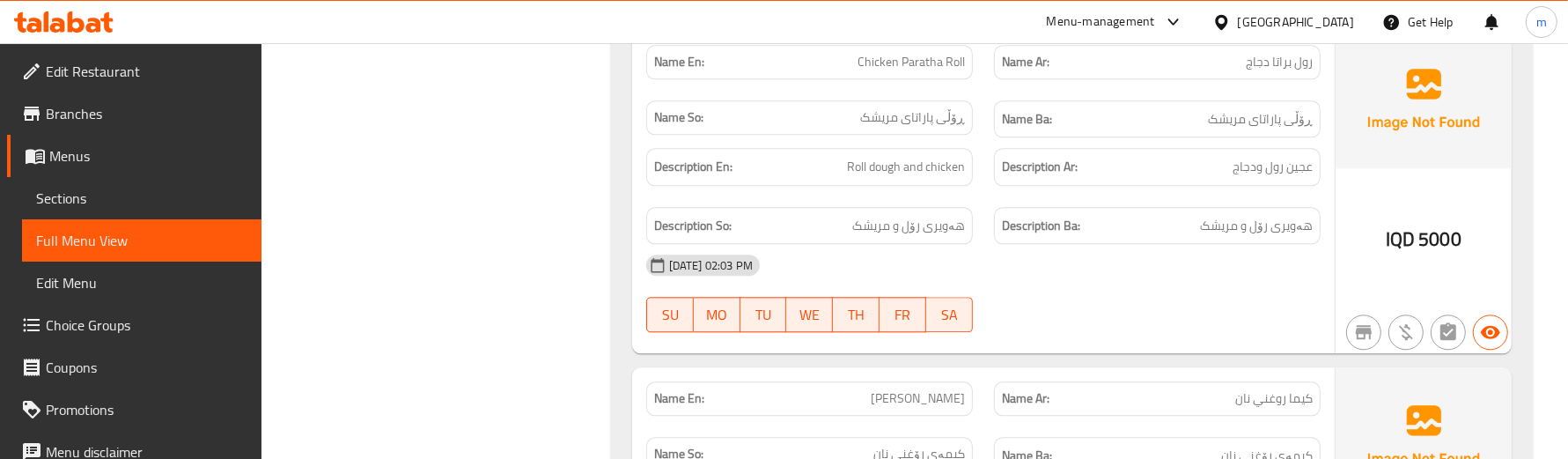
scroll to position [3908, 0]
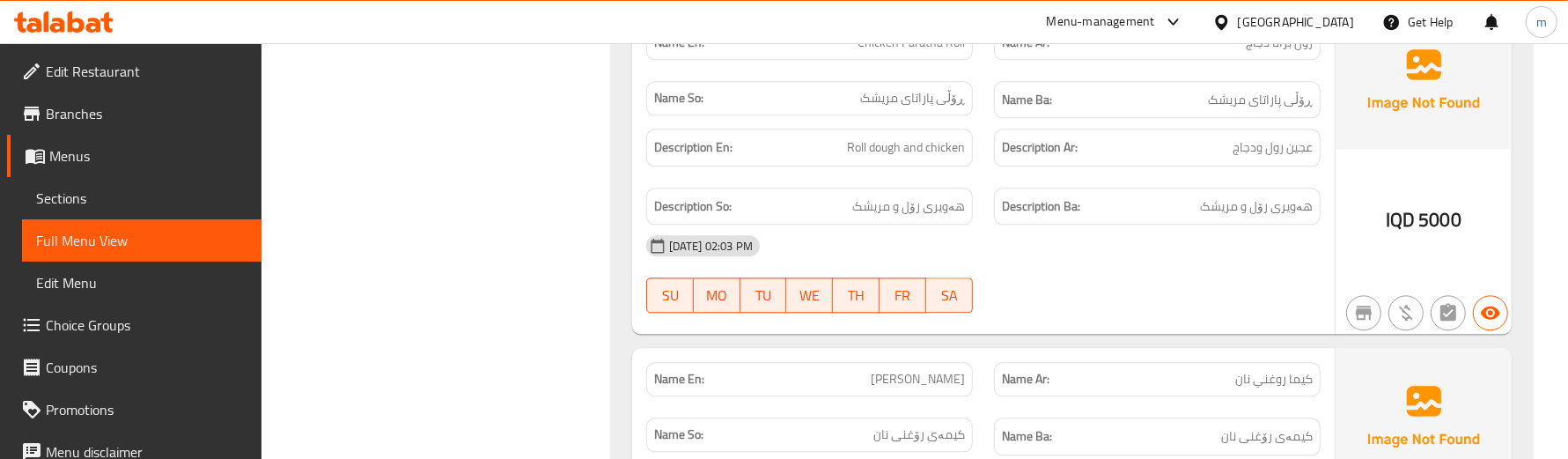
click at [979, 198] on div "Description So: هەویری رۆل و مریشک" at bounding box center [810, 206] width 348 height 59
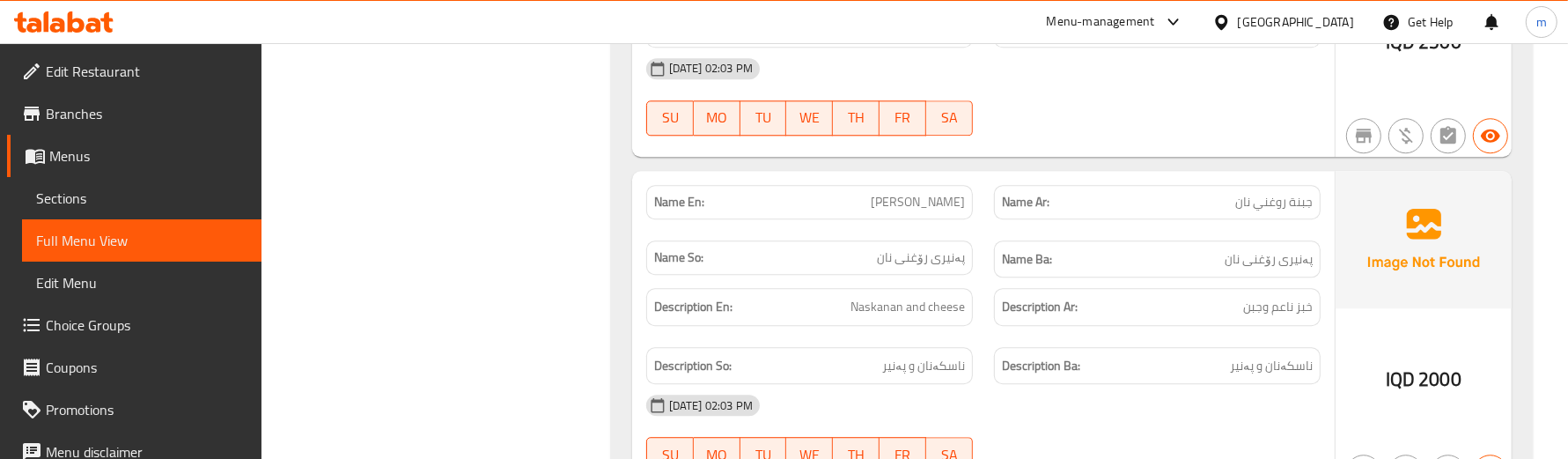
scroll to position [4496, 0]
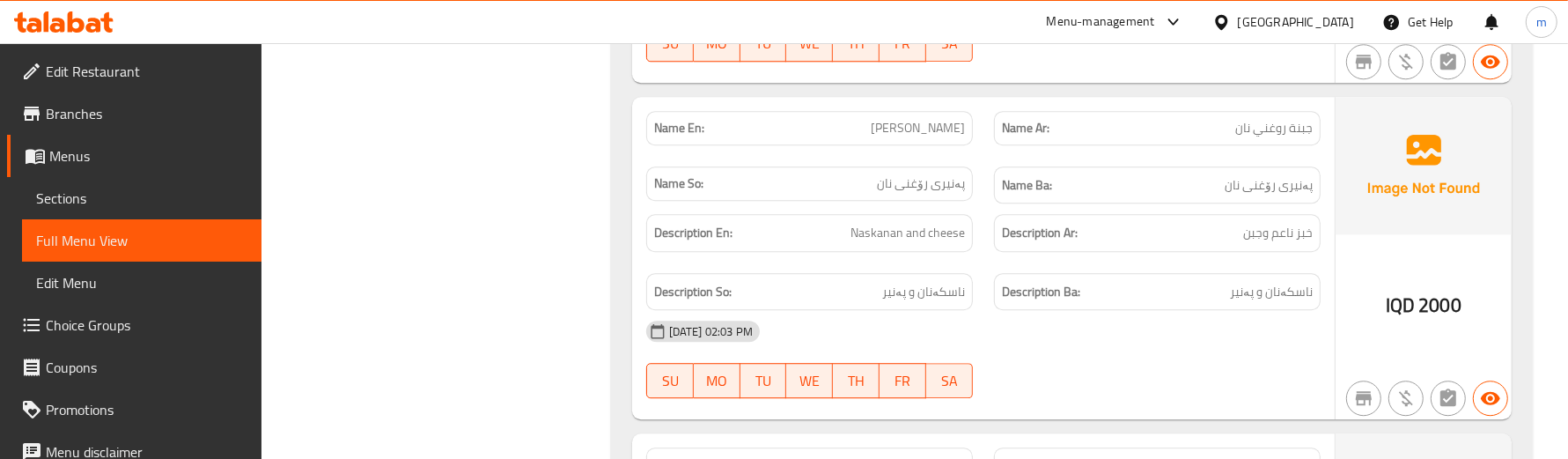
click at [987, 299] on div "Description Ba: ناسکەنان و پەنیر" at bounding box center [1158, 291] width 348 height 59
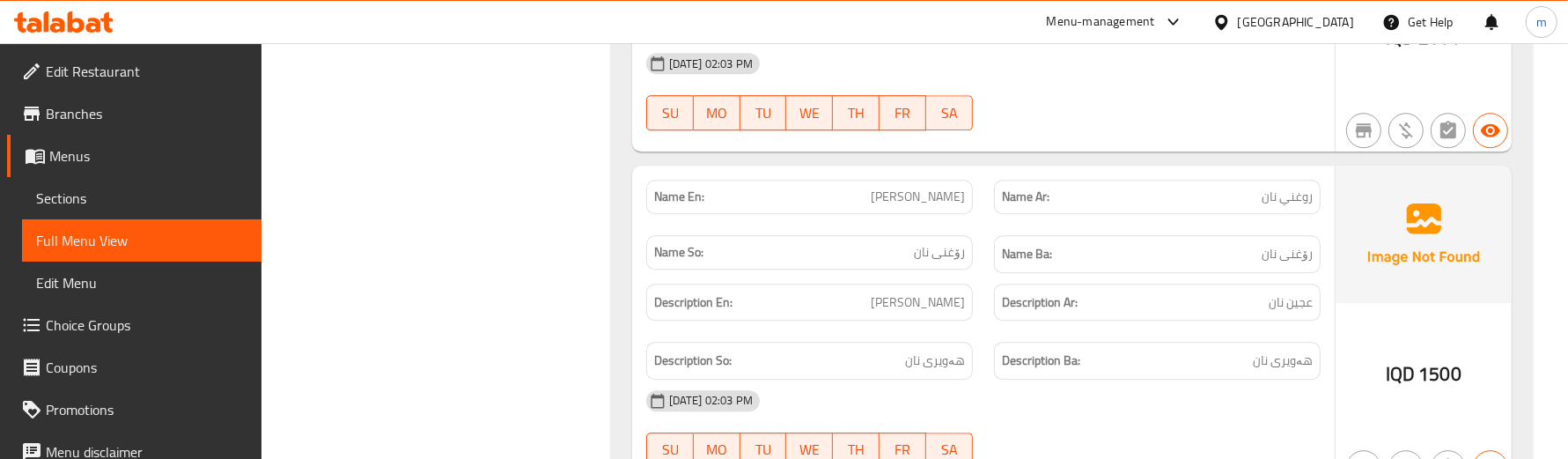
scroll to position [4789, 0]
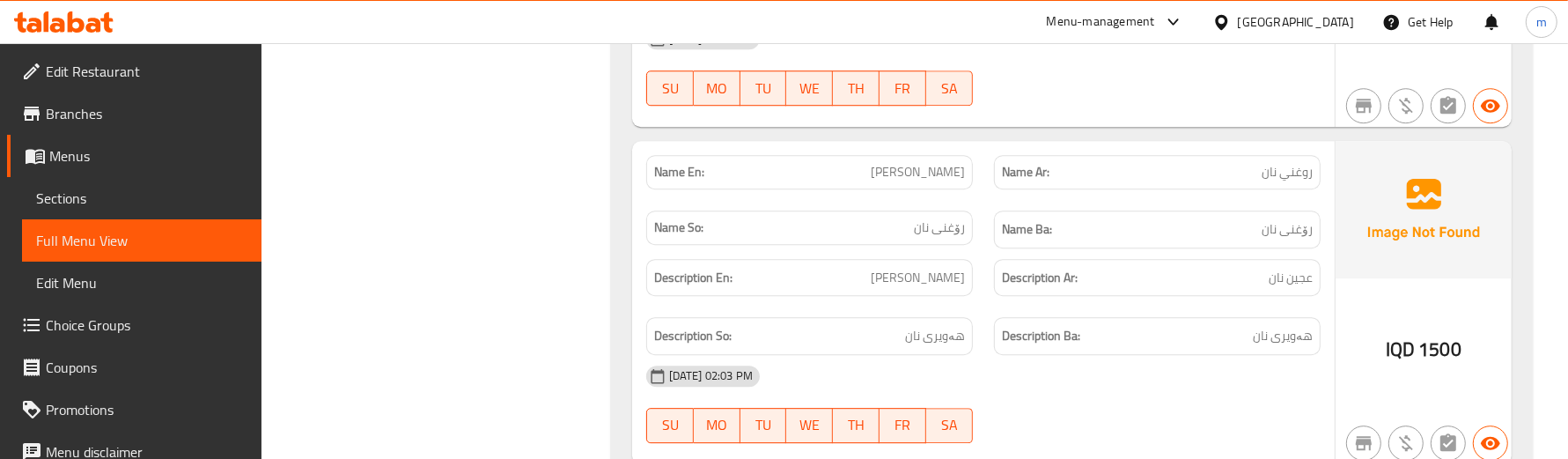
click at [984, 308] on div "Description Ar: عجين نان" at bounding box center [1158, 277] width 348 height 59
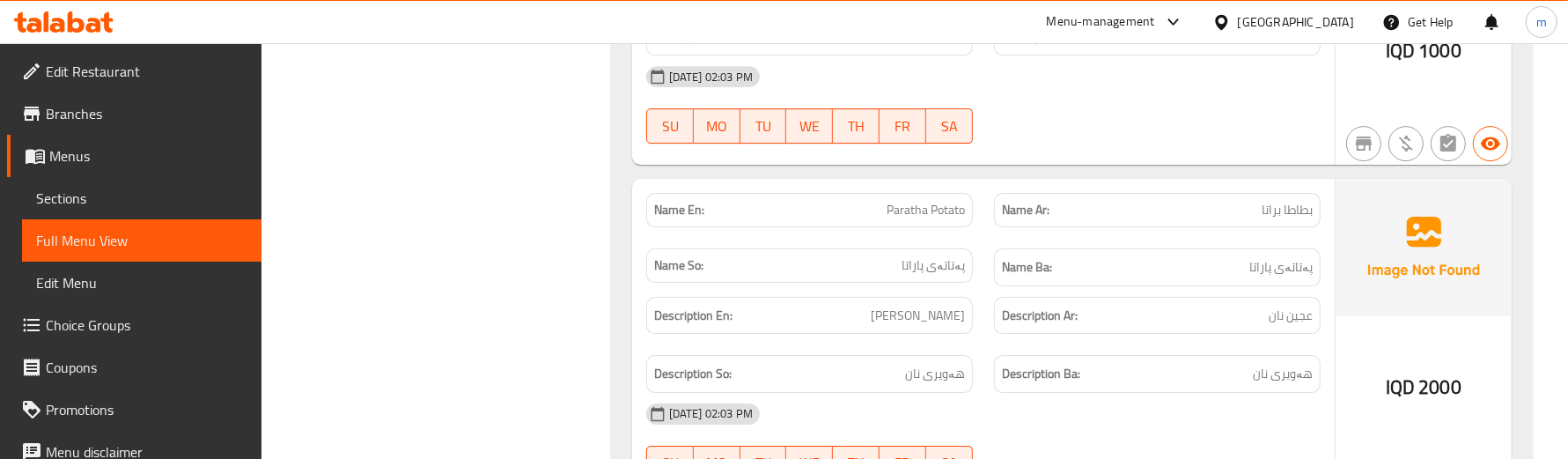
scroll to position [5449, 0]
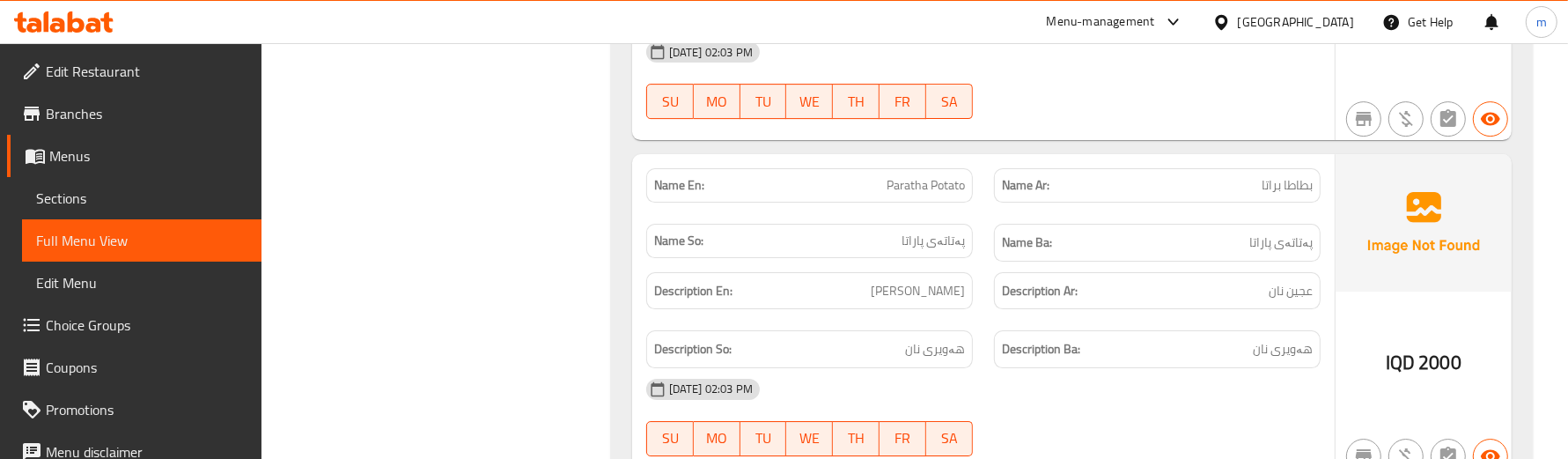
click at [986, 320] on div "Description Ar: عجين نان" at bounding box center [1158, 290] width 348 height 59
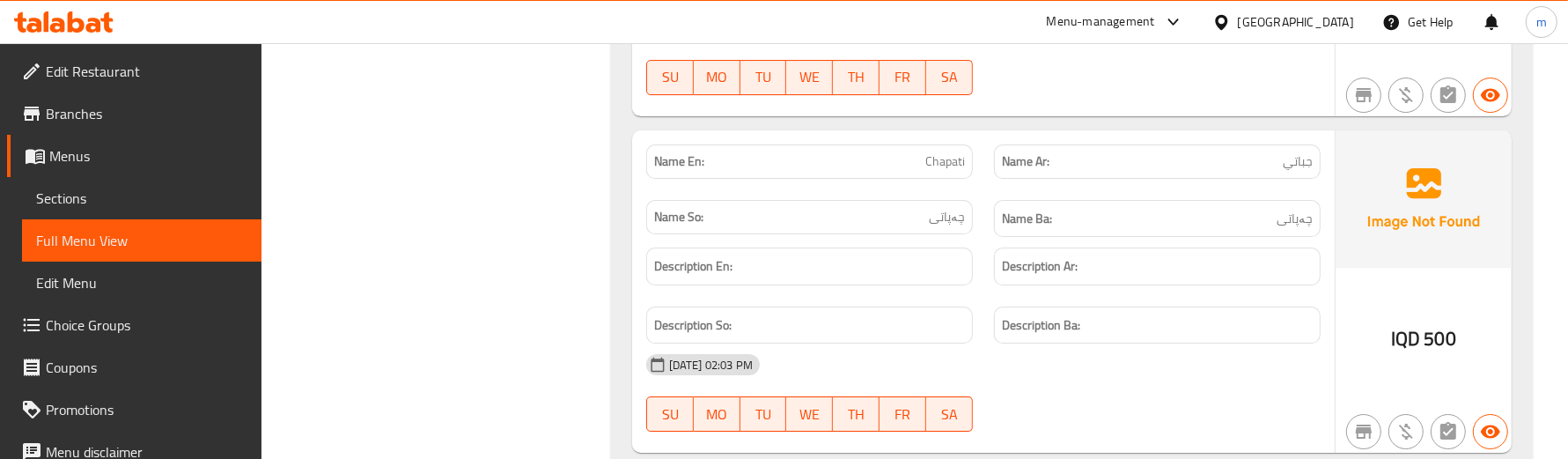
scroll to position [5817, 0]
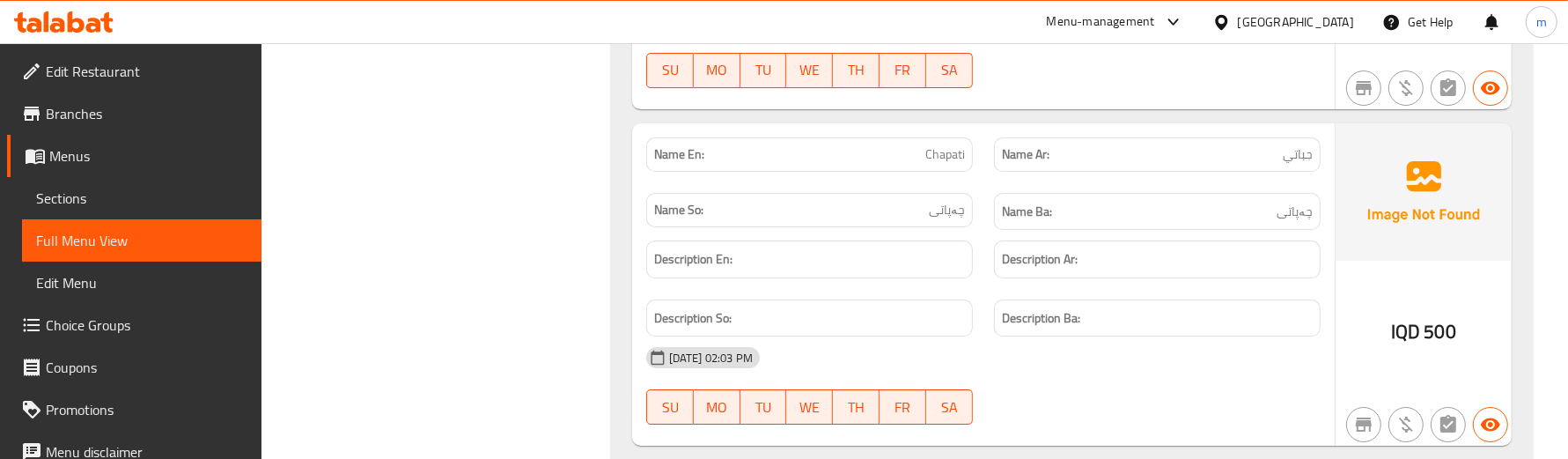
click at [989, 278] on div "Description Ar:" at bounding box center [1158, 259] width 348 height 59
drag, startPoint x: 959, startPoint y: 247, endPoint x: 971, endPoint y: 246, distance: 12.0
click at [962, 227] on div "Name So: چەپاتی" at bounding box center [810, 210] width 326 height 34
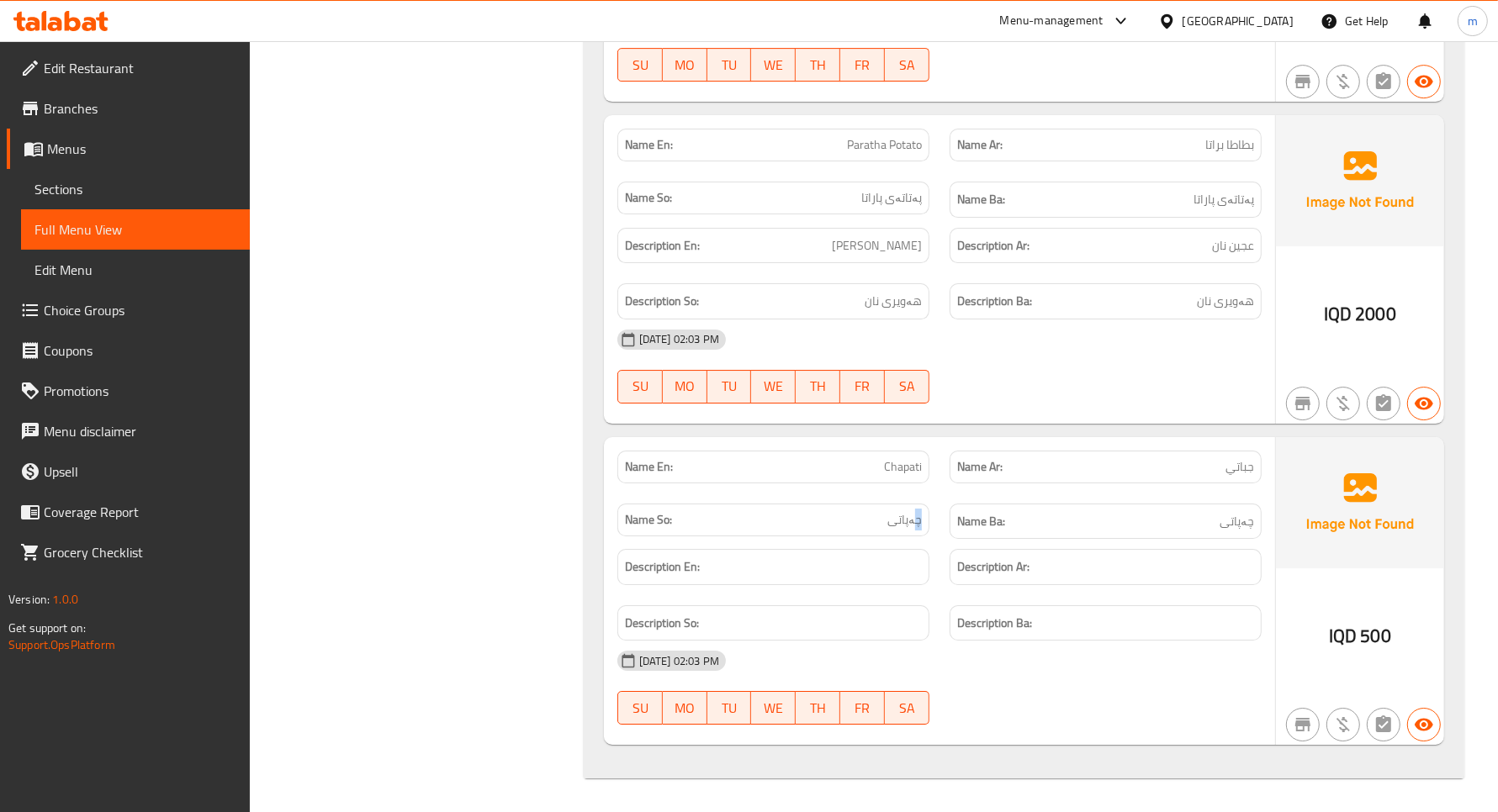
click at [78, 183] on span "Sections" at bounding box center [135, 189] width 202 height 20
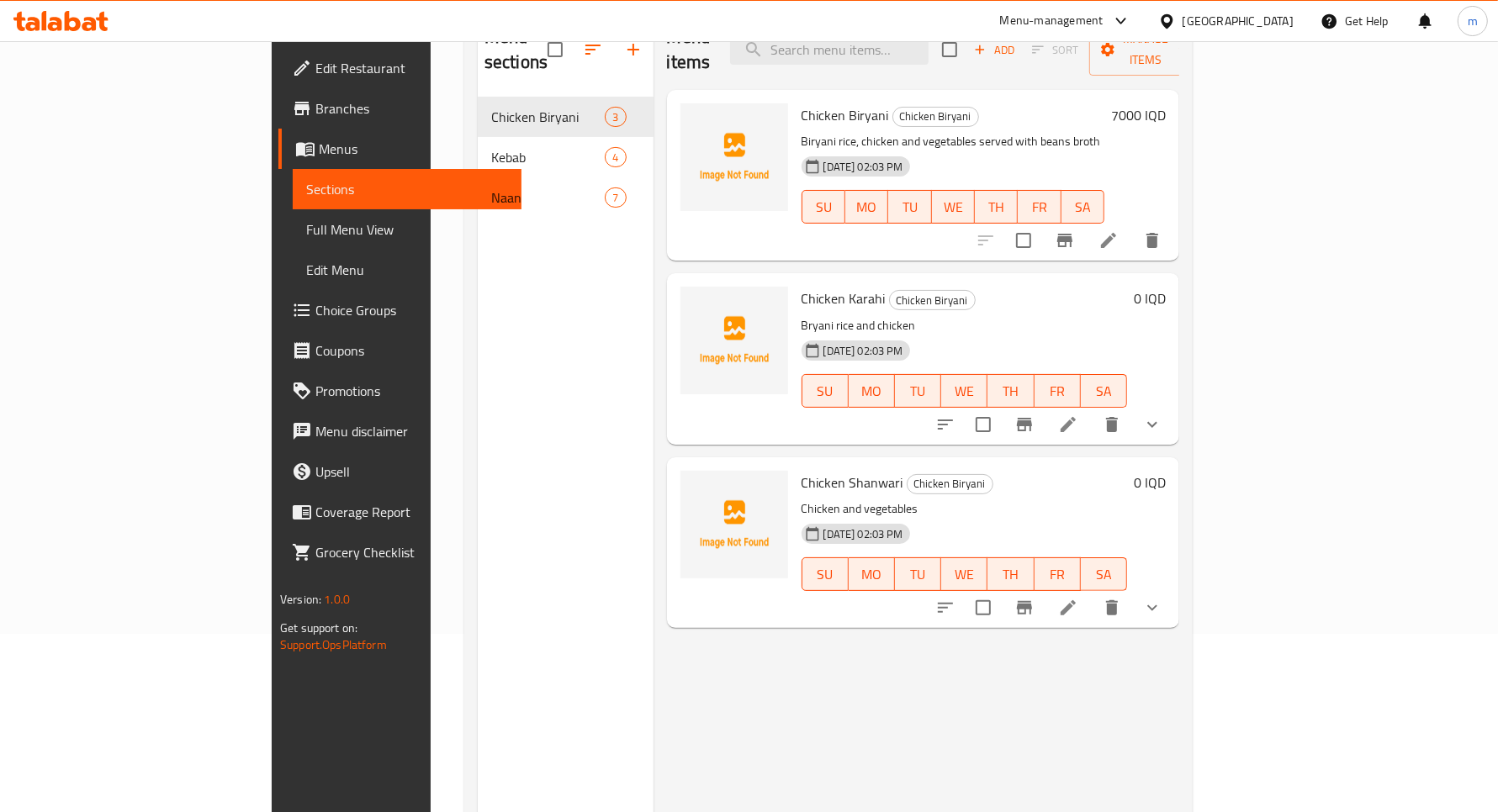
scroll to position [26, 0]
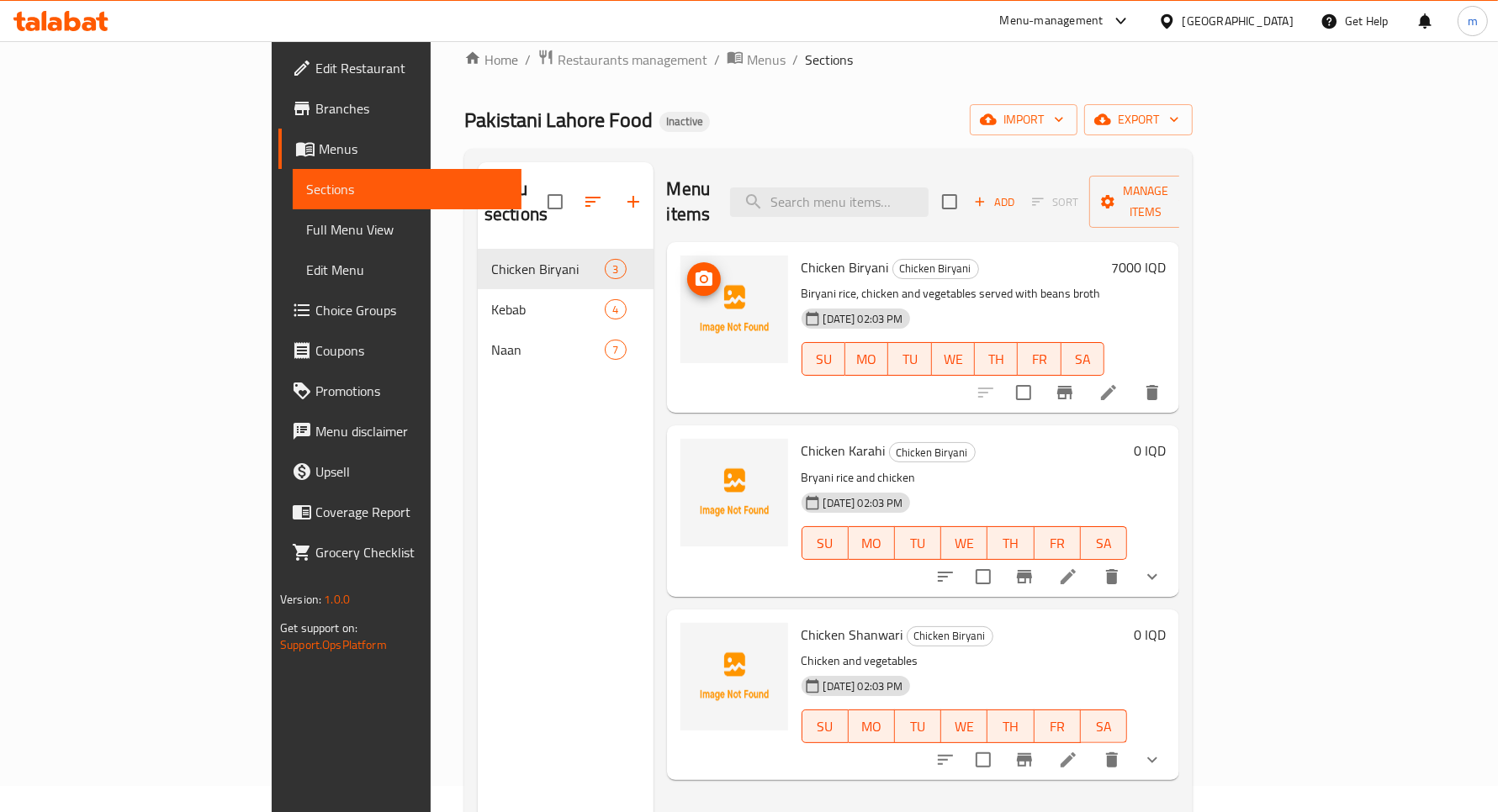
click at [694, 270] on icon "upload picture" at bounding box center [704, 279] width 20 height 20
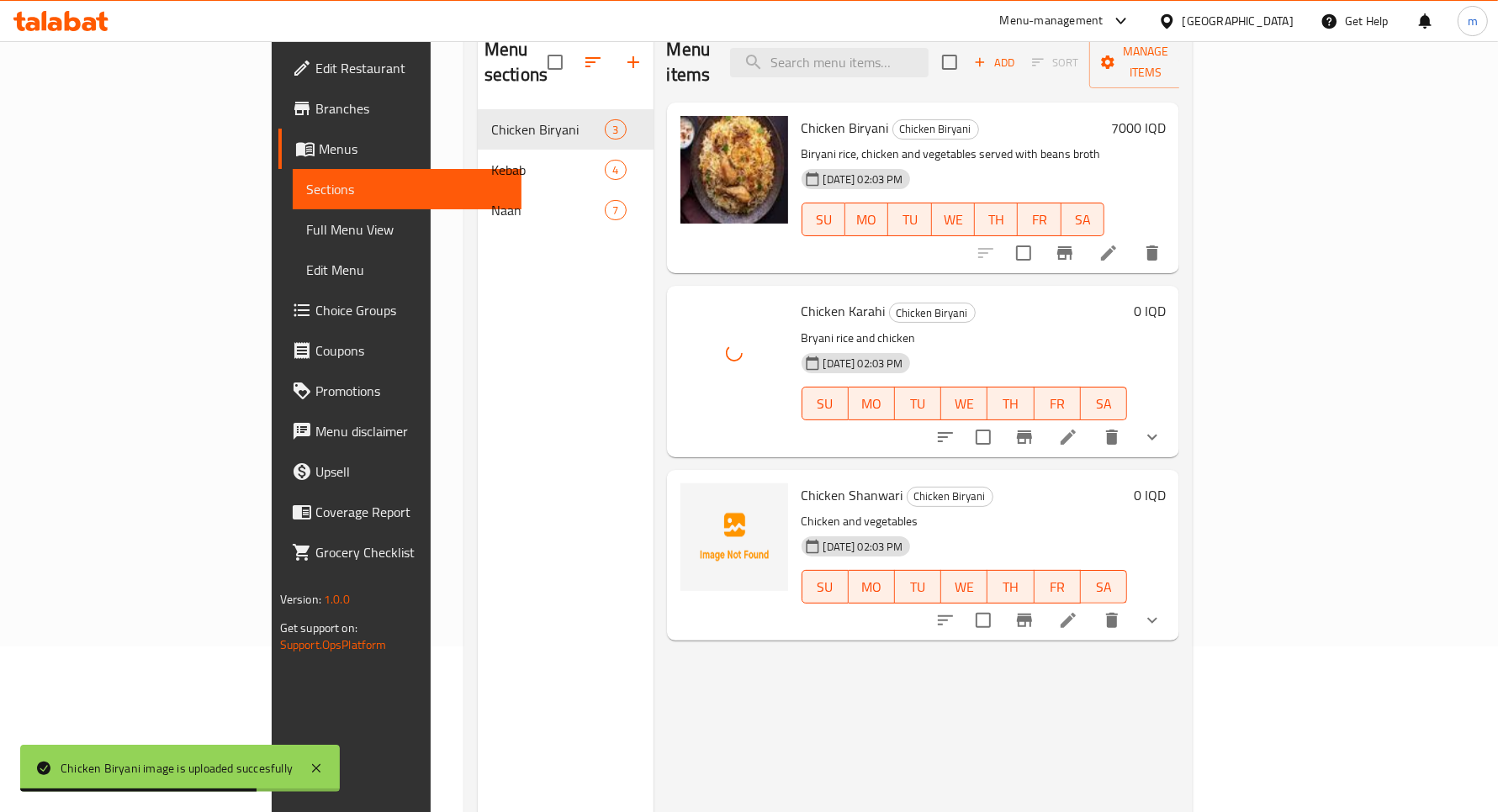
scroll to position [236, 0]
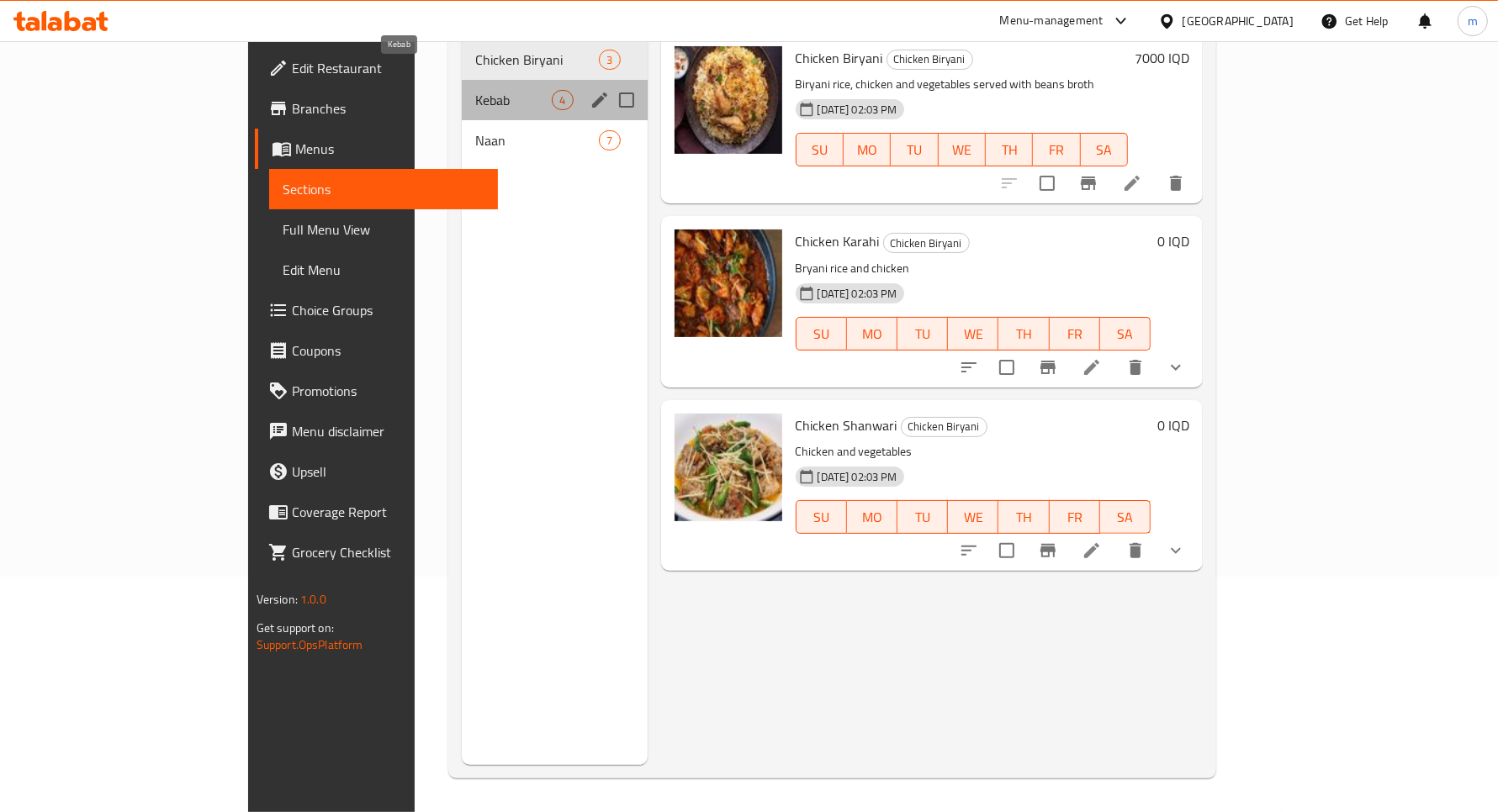
click at [476, 90] on span "Kebab" at bounding box center [513, 99] width 77 height 20
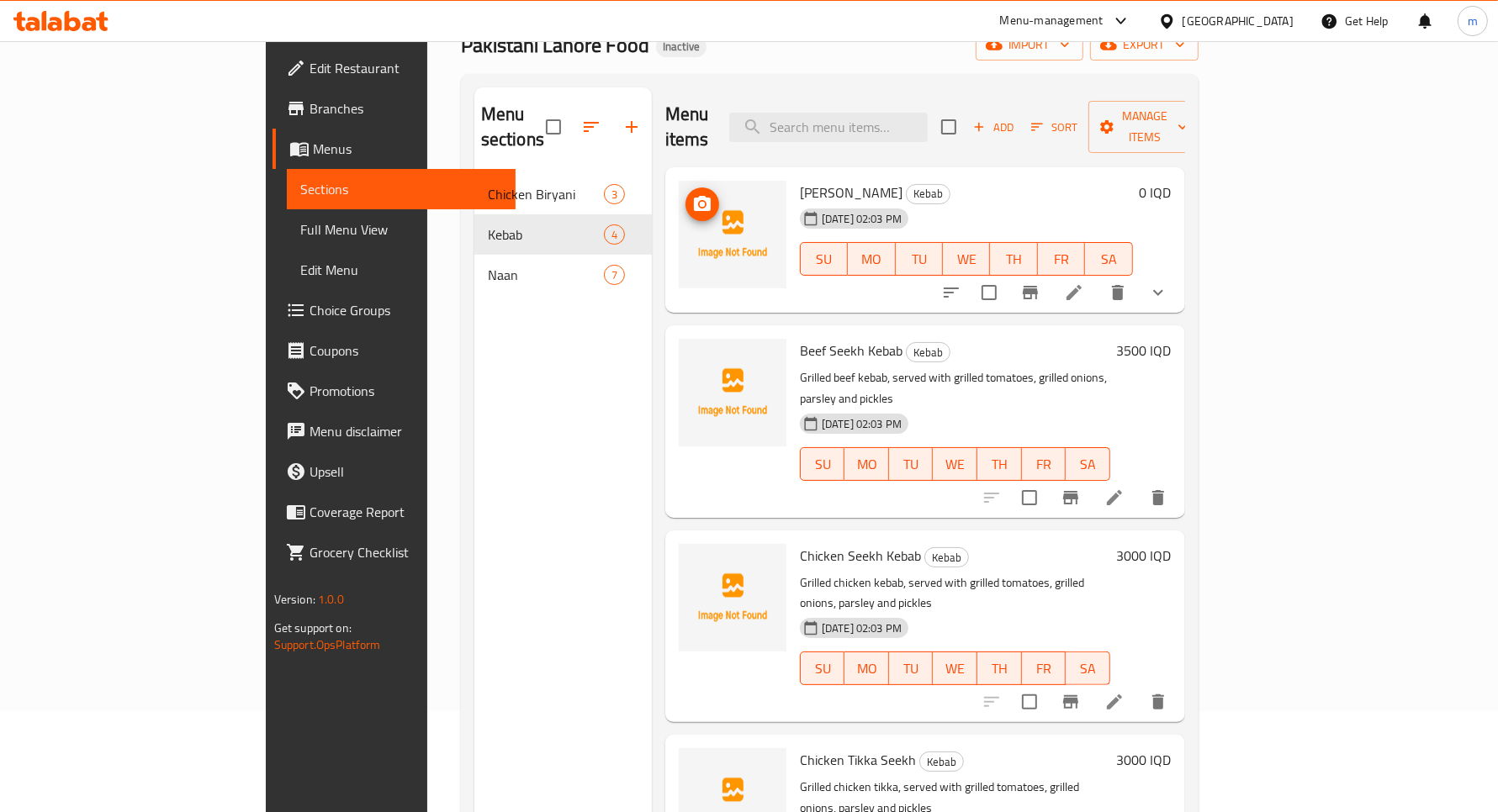
scroll to position [96, 0]
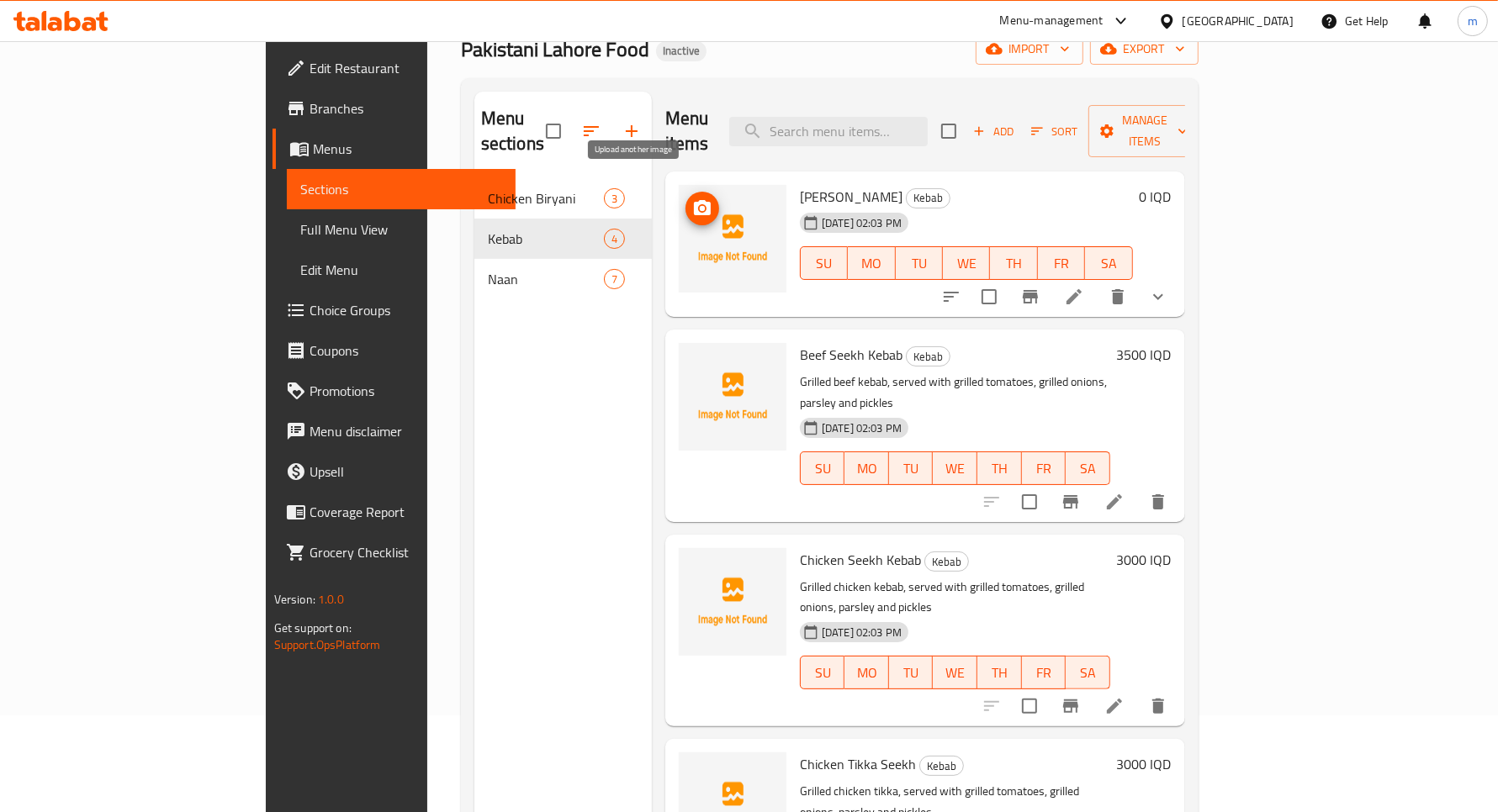
click at [694, 200] on icon "upload picture" at bounding box center [703, 208] width 17 height 15
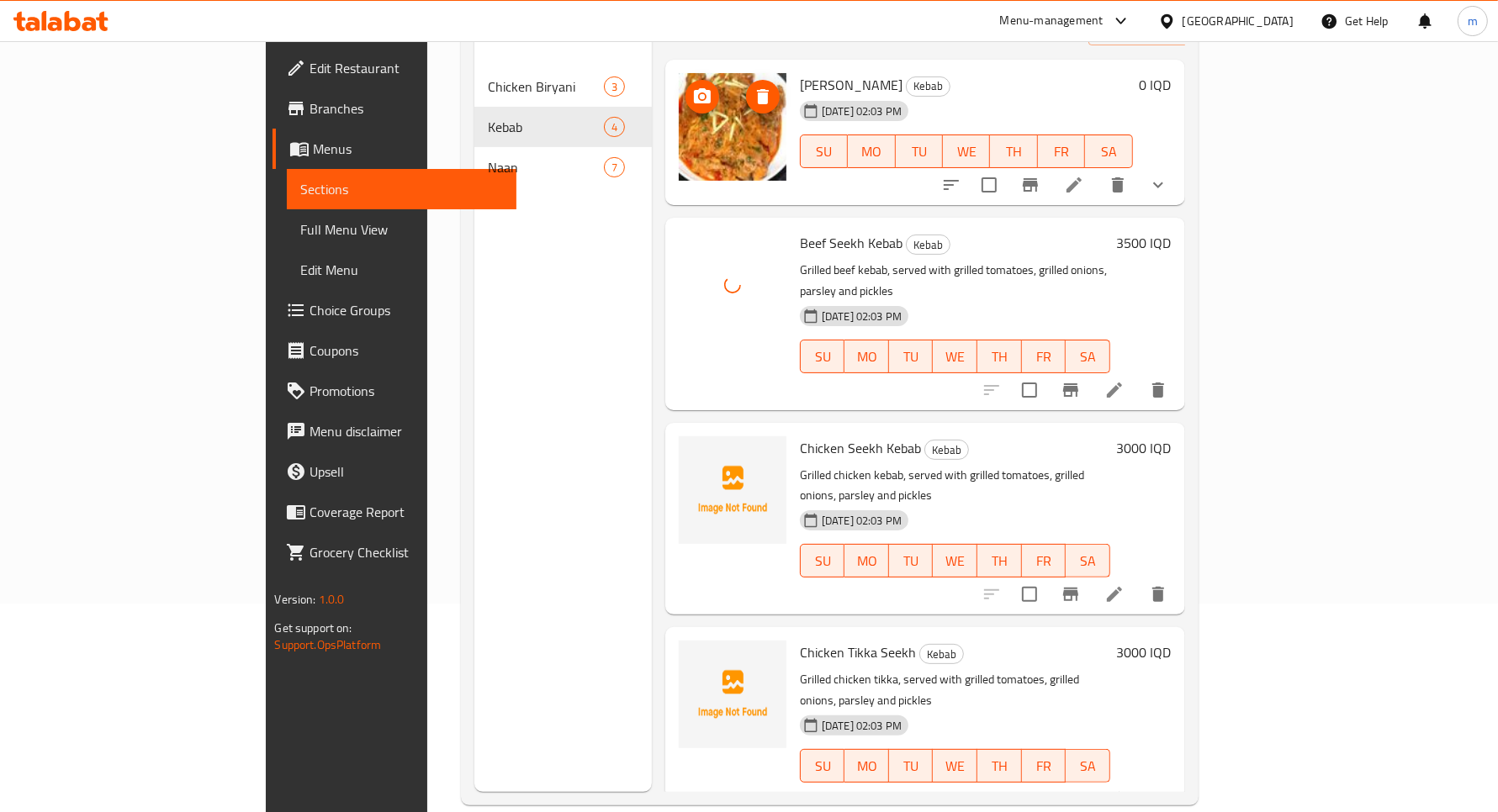
scroll to position [236, 0]
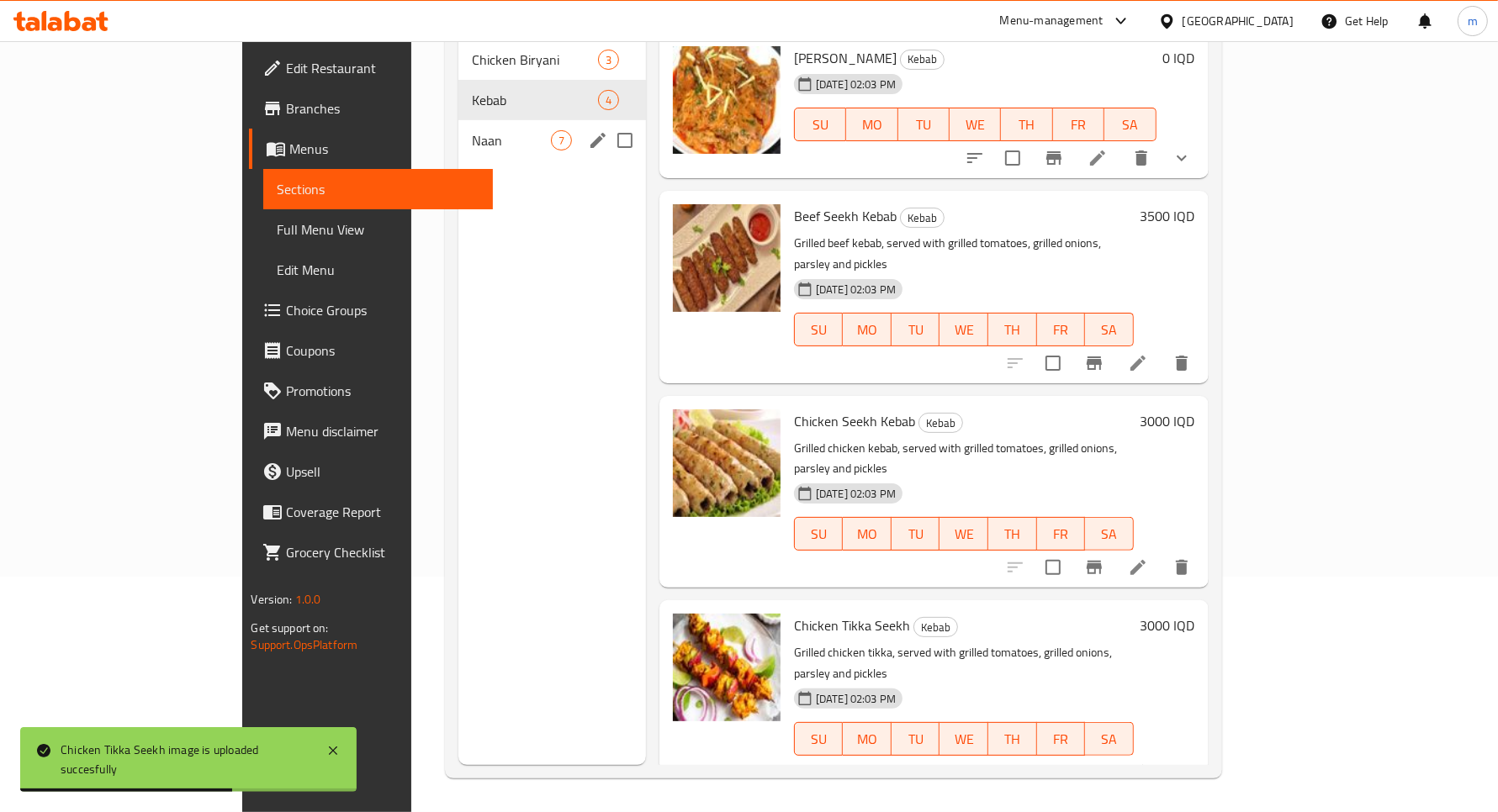
click at [472, 130] on span "Naan" at bounding box center [512, 139] width 79 height 20
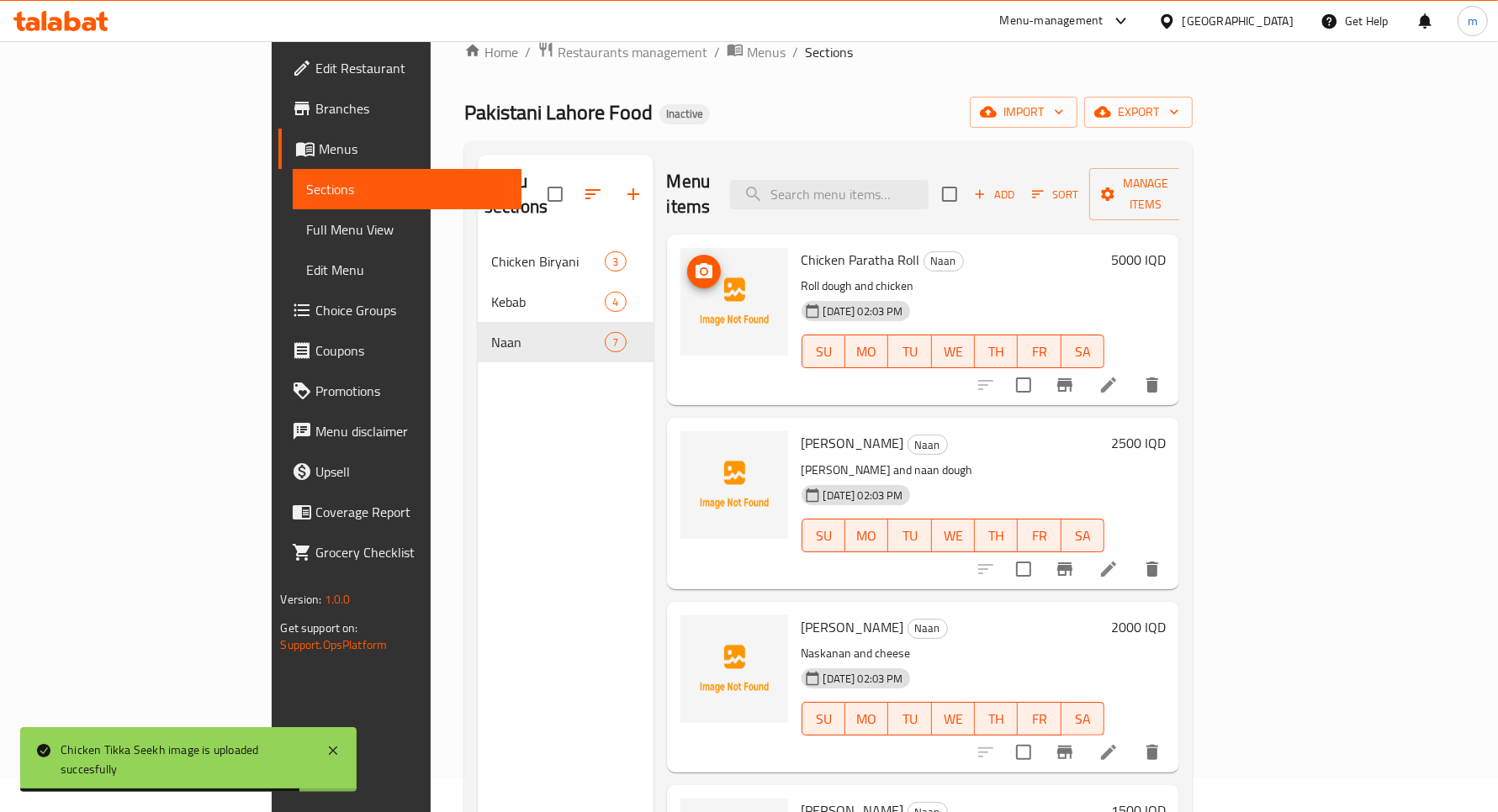
scroll to position [26, 0]
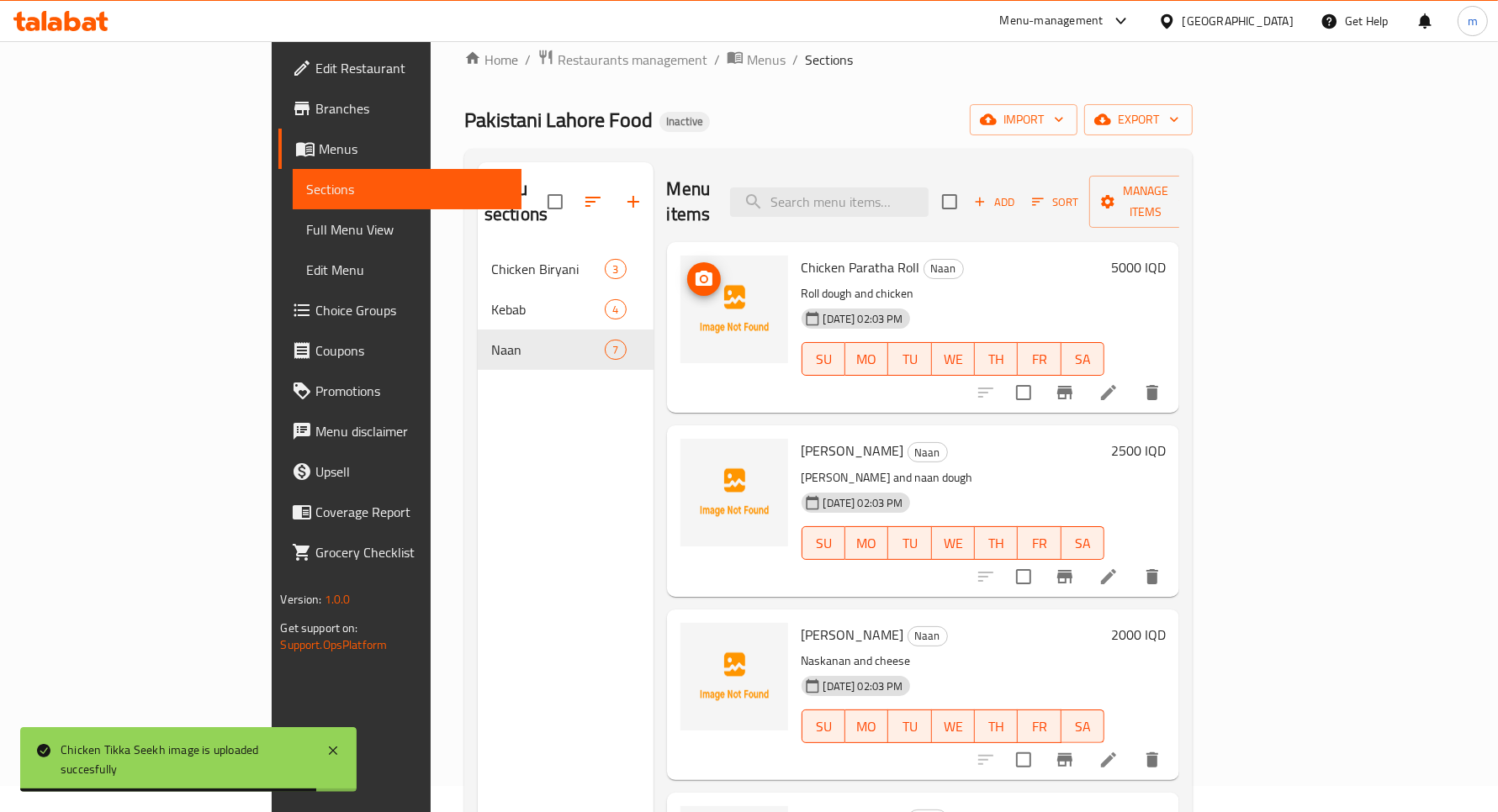
click at [694, 270] on icon "upload picture" at bounding box center [704, 279] width 20 height 20
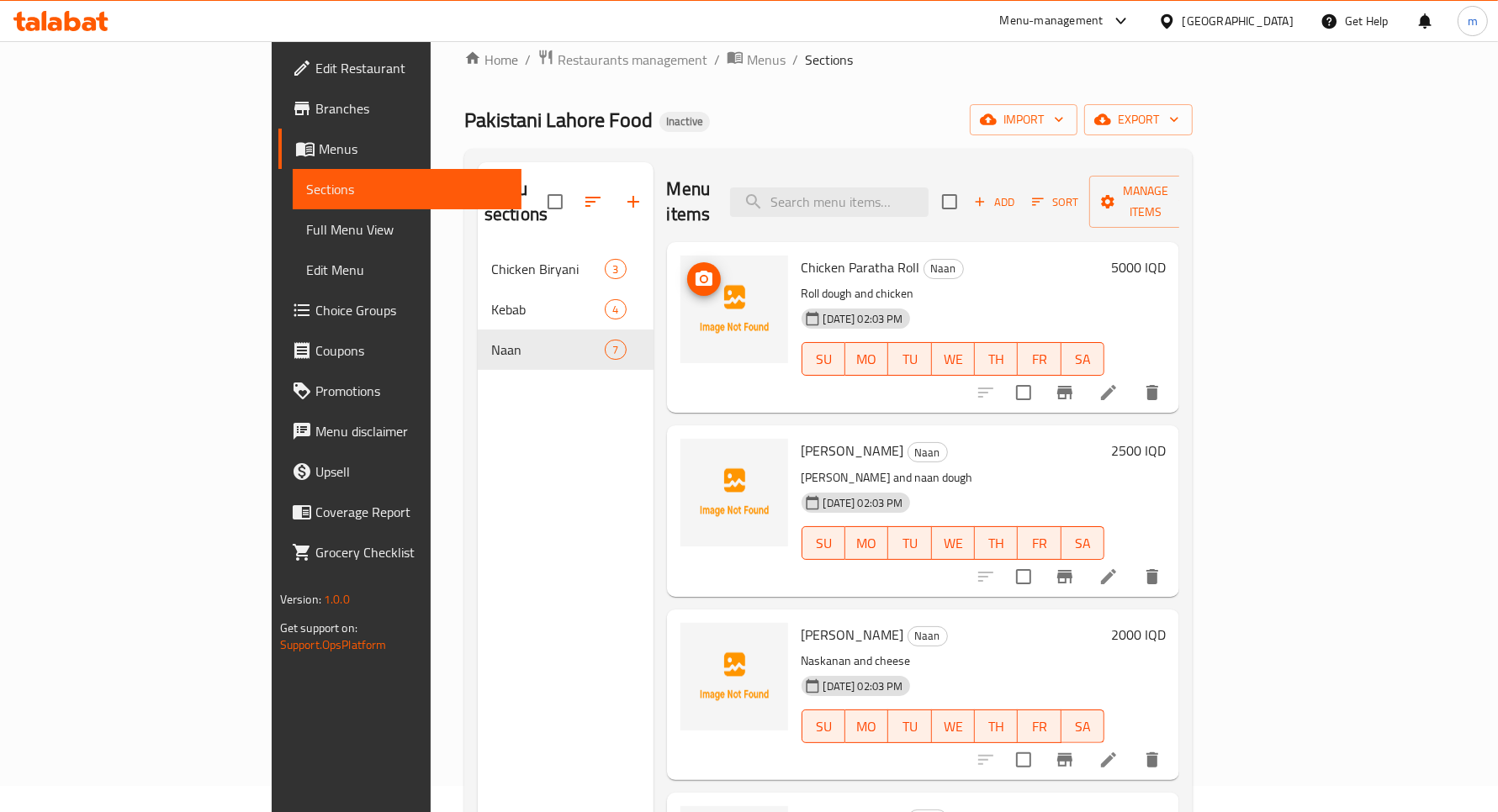
click at [694, 270] on icon "upload picture" at bounding box center [704, 279] width 20 height 20
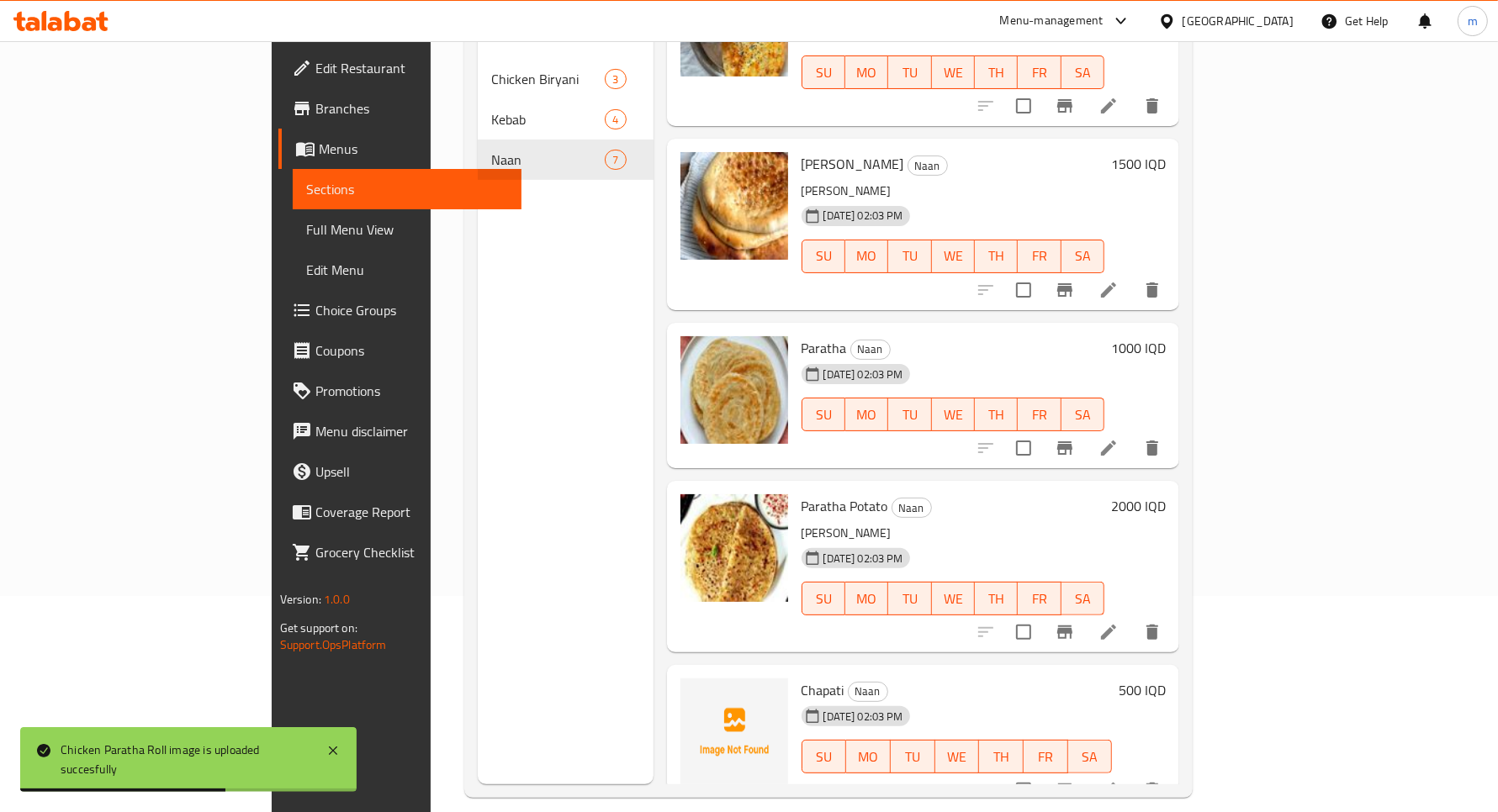
scroll to position [236, 0]
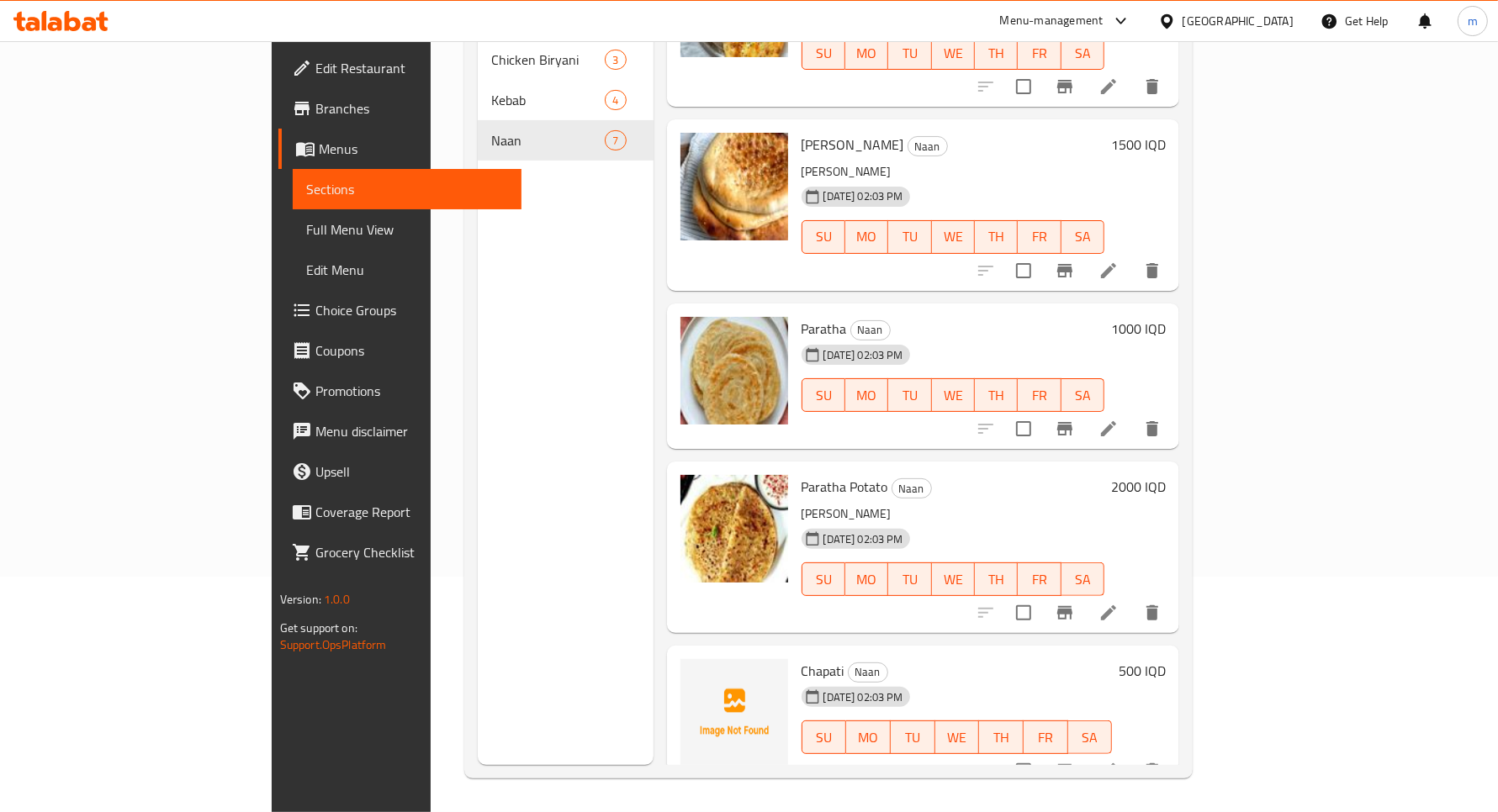
click at [802, 659] on span "Chapati" at bounding box center [824, 671] width 43 height 25
copy h6 "Chapati"
click at [700, 680] on circle "upload picture" at bounding box center [703, 683] width 5 height 5
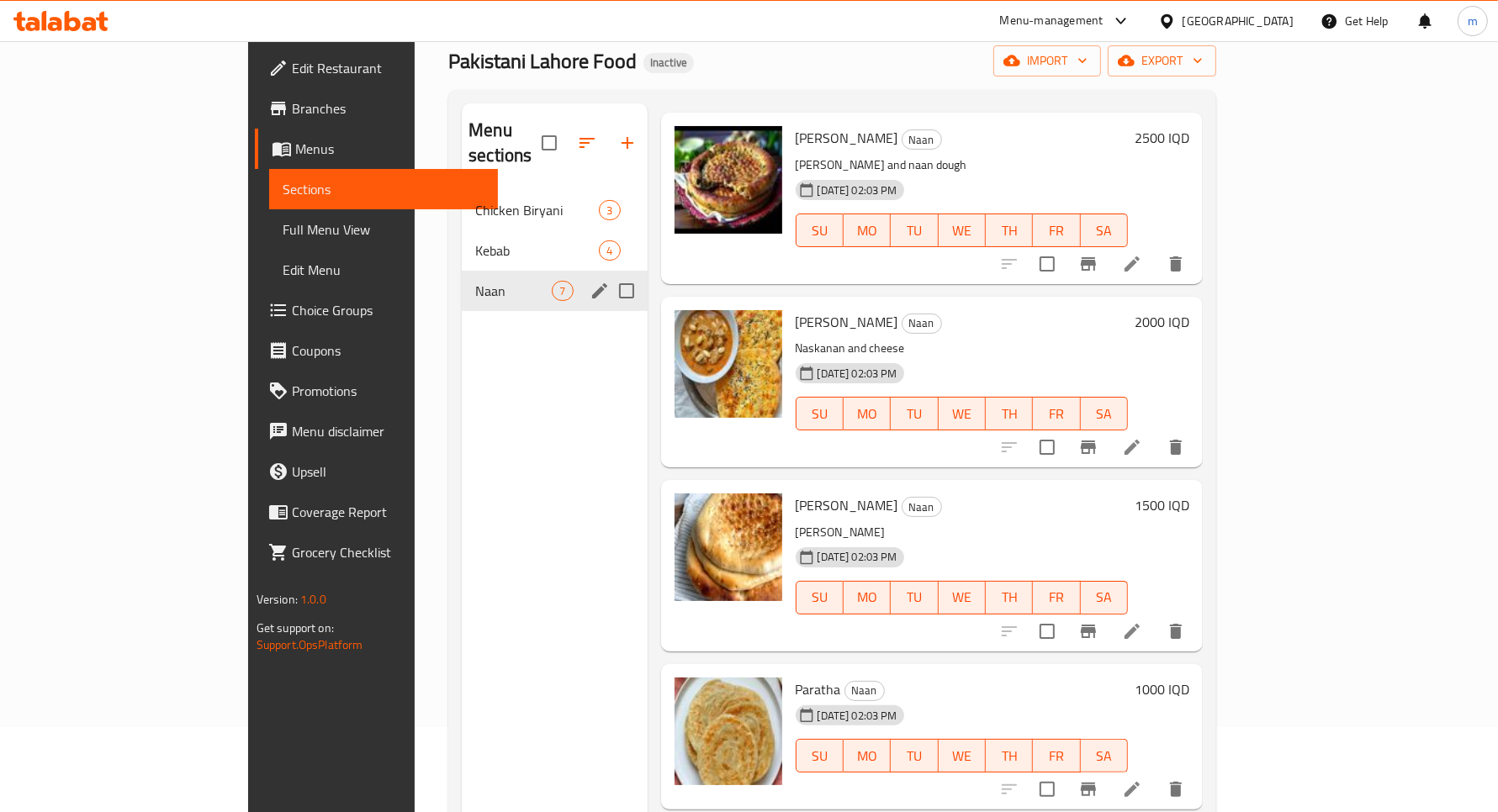
scroll to position [26, 0]
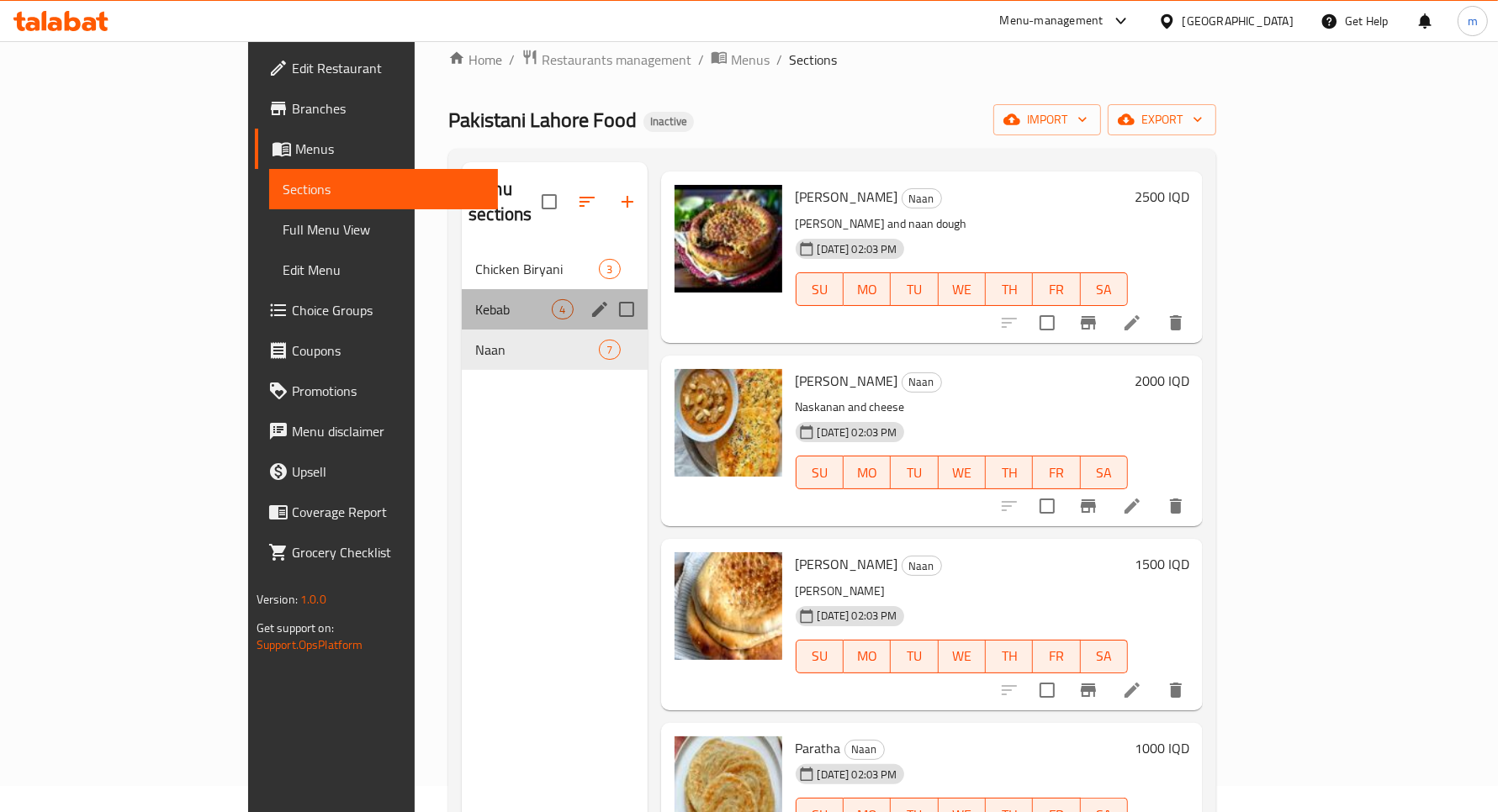
click at [462, 296] on div "Kebab 4" at bounding box center [554, 309] width 185 height 40
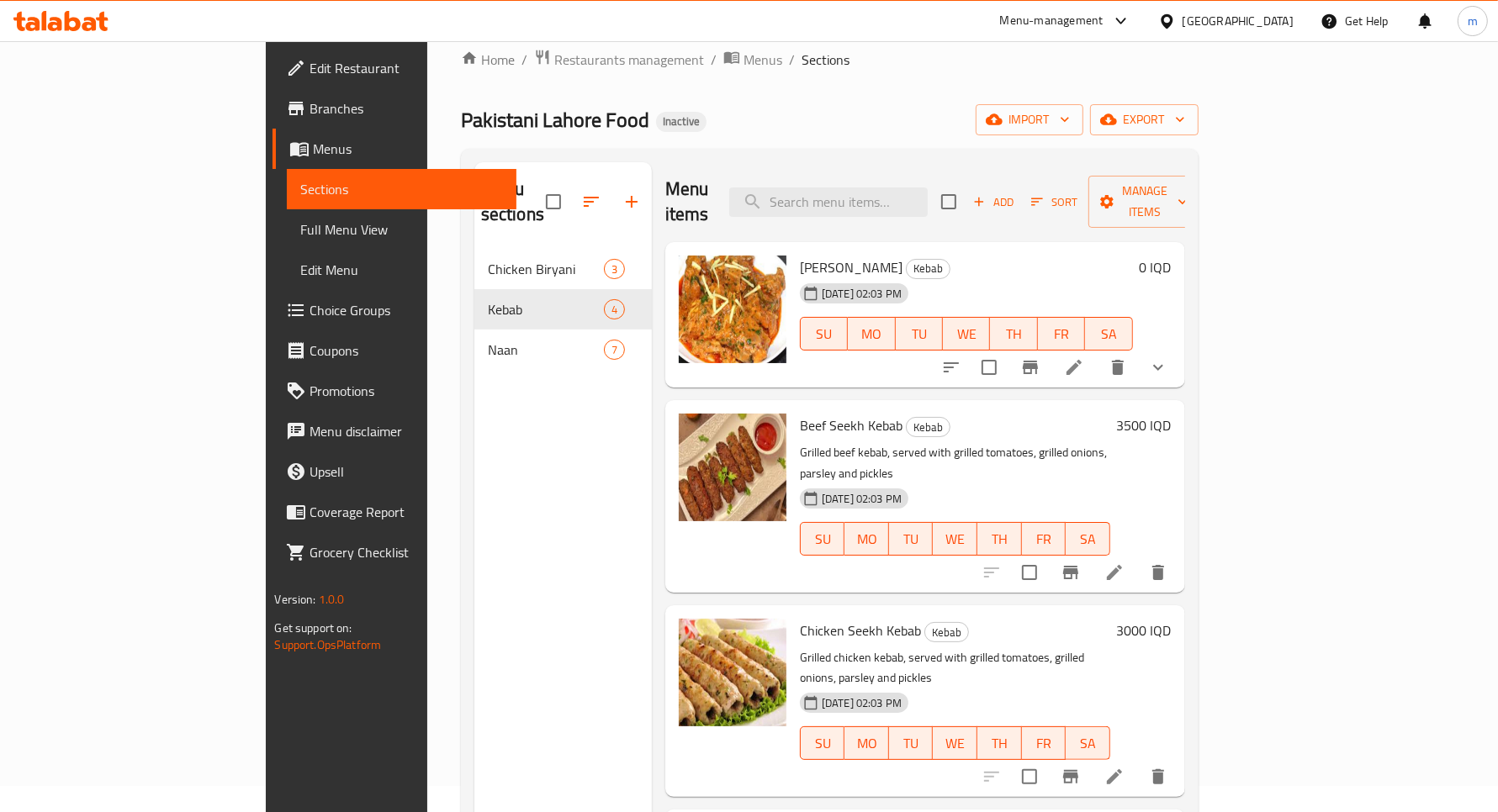
click at [287, 216] on link "Full Menu View" at bounding box center [401, 229] width 229 height 40
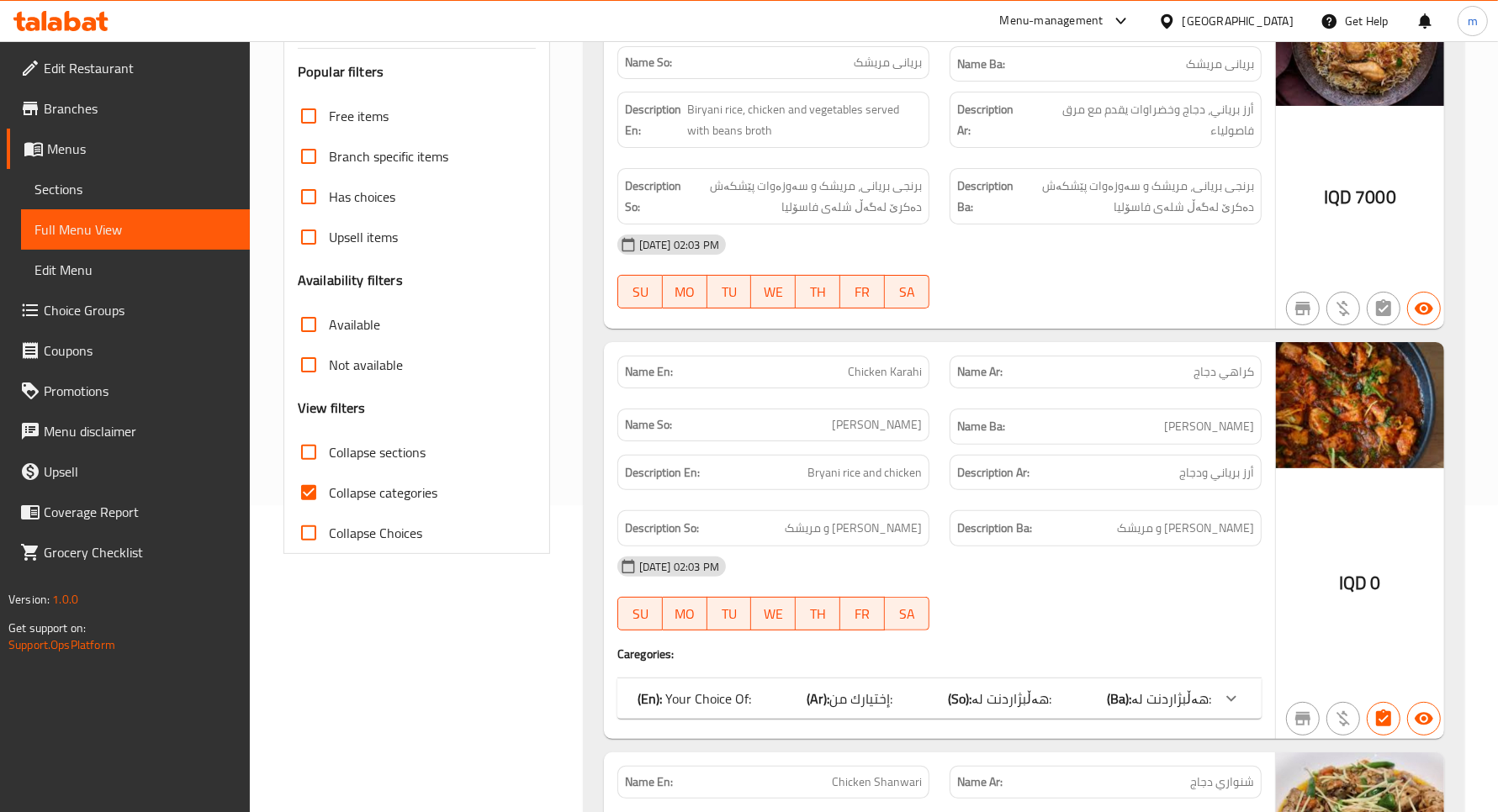
click at [383, 483] on span "Collapse categories" at bounding box center [383, 493] width 109 height 20
click at [329, 480] on input "Collapse categories" at bounding box center [308, 493] width 40 height 40
checkbox input "false"
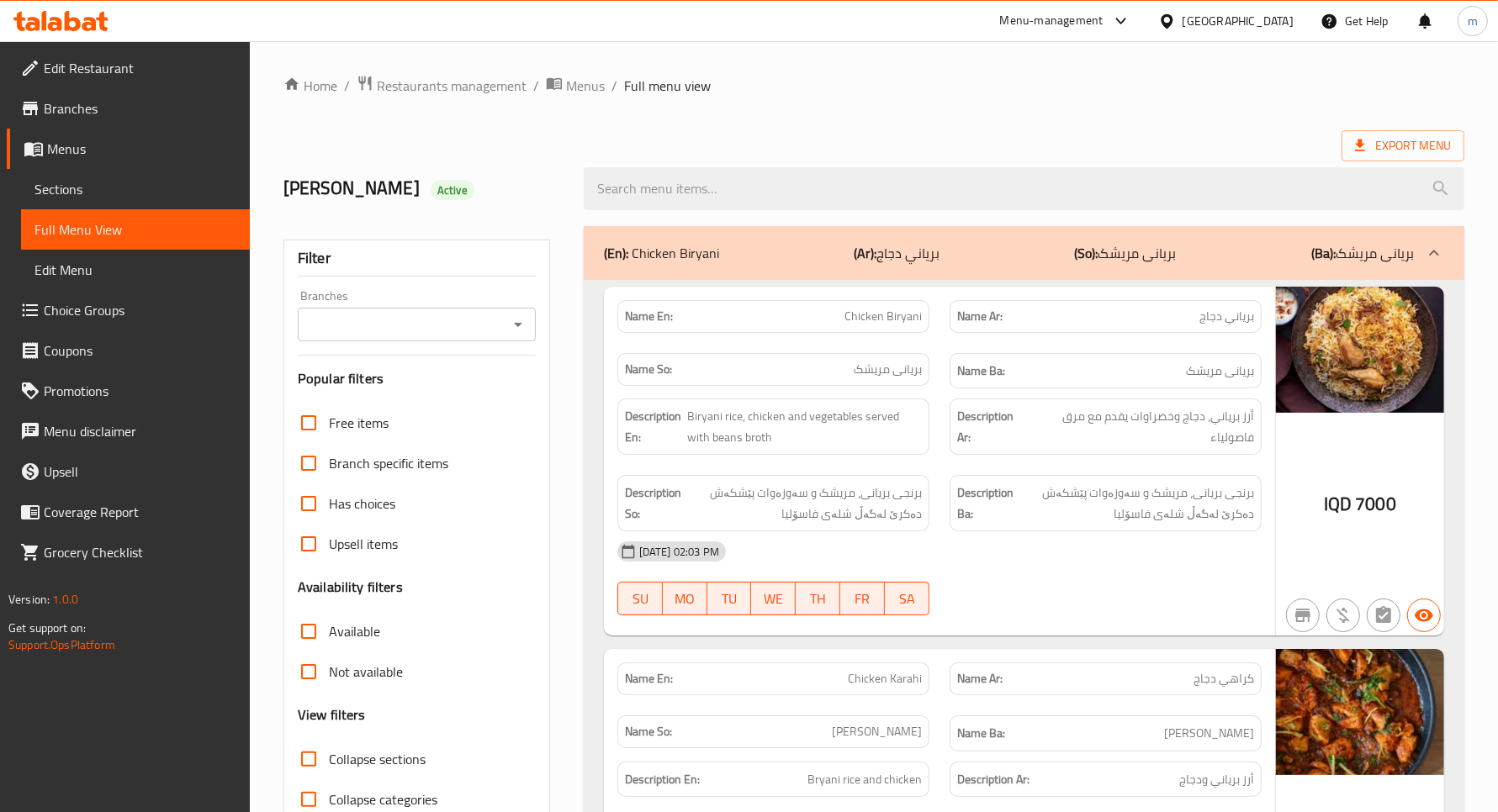
click at [119, 69] on span "Edit Restaurant" at bounding box center [140, 67] width 193 height 20
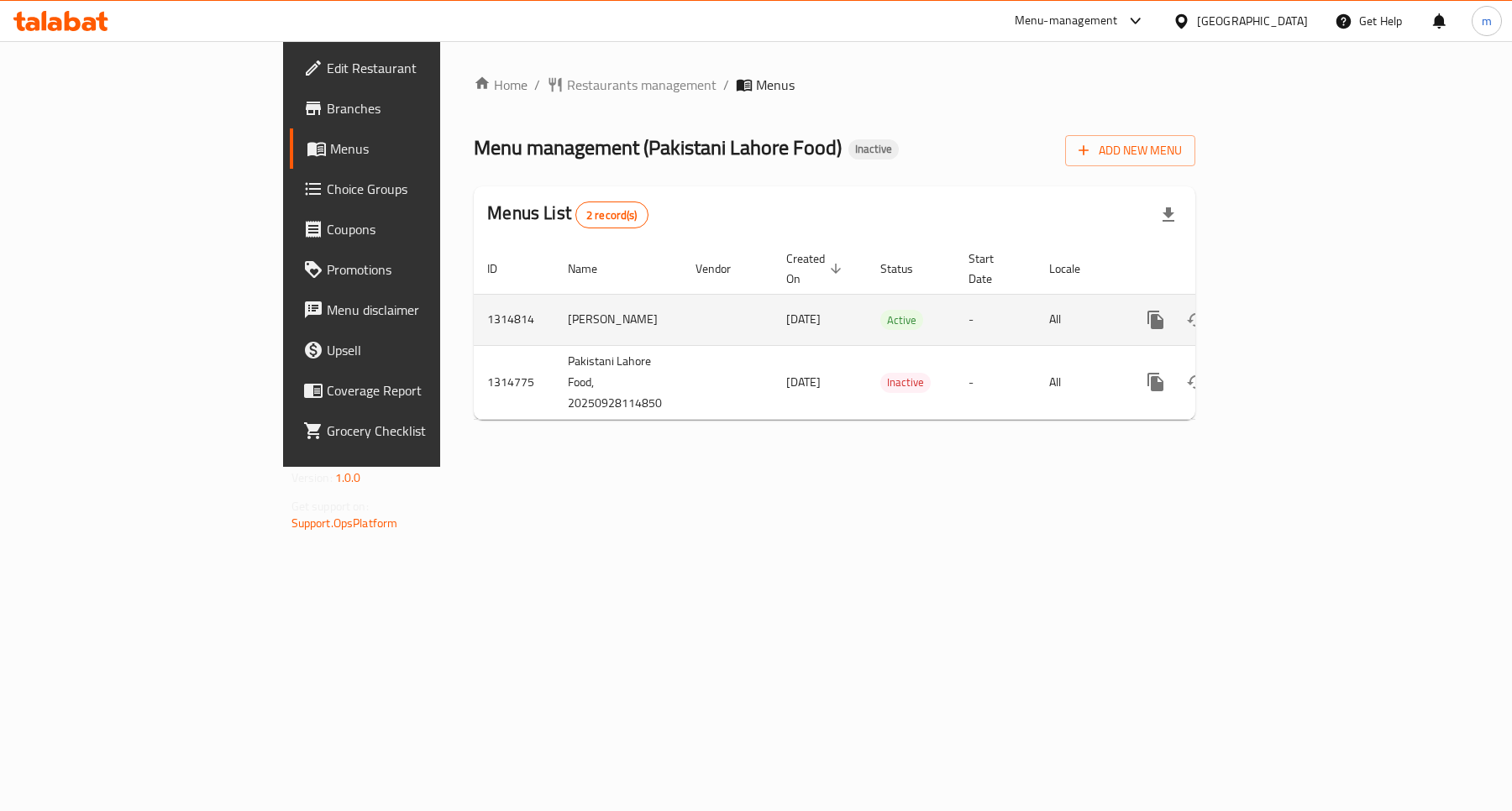
click at [1287, 310] on icon "enhanced table" at bounding box center [1276, 319] width 20 height 20
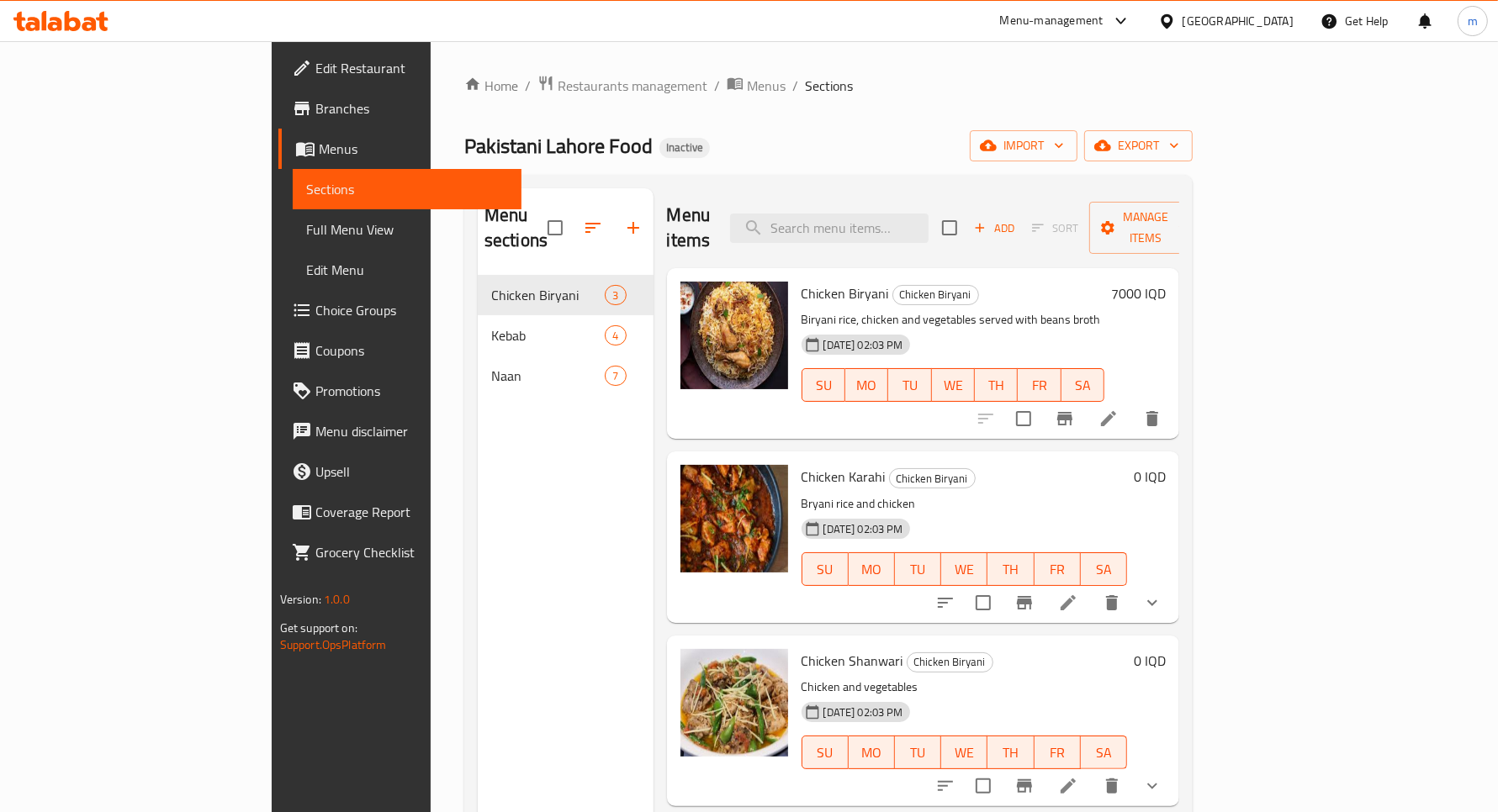
click at [306, 233] on span "Full Menu View" at bounding box center [407, 229] width 202 height 20
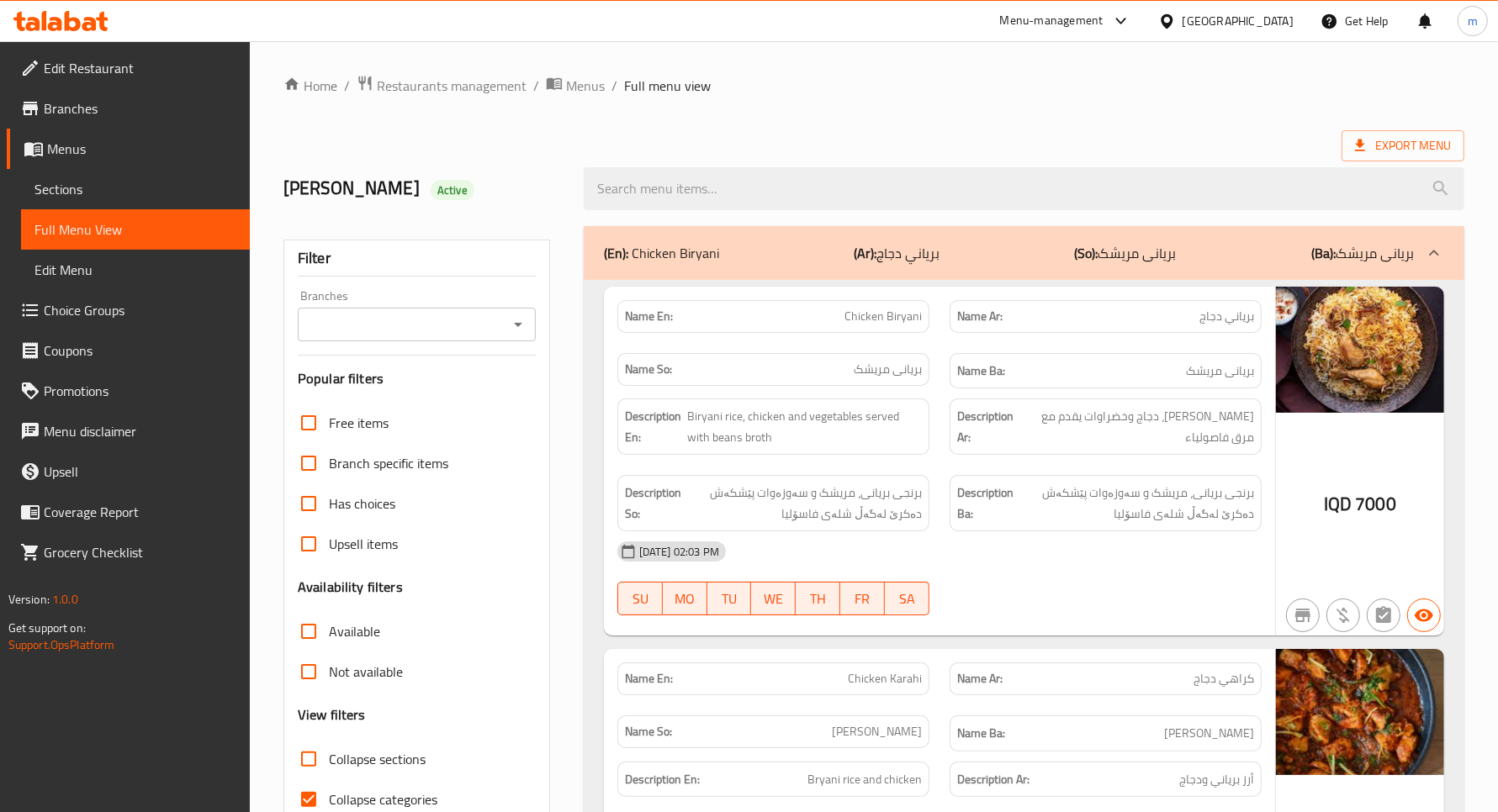
click at [514, 316] on icon "Open" at bounding box center [518, 324] width 20 height 20
click at [454, 391] on span "Pakistani Lahore Food, Naz Naz" at bounding box center [399, 397] width 178 height 20
type input "Pakistani Lahore Food, Naz Naz"
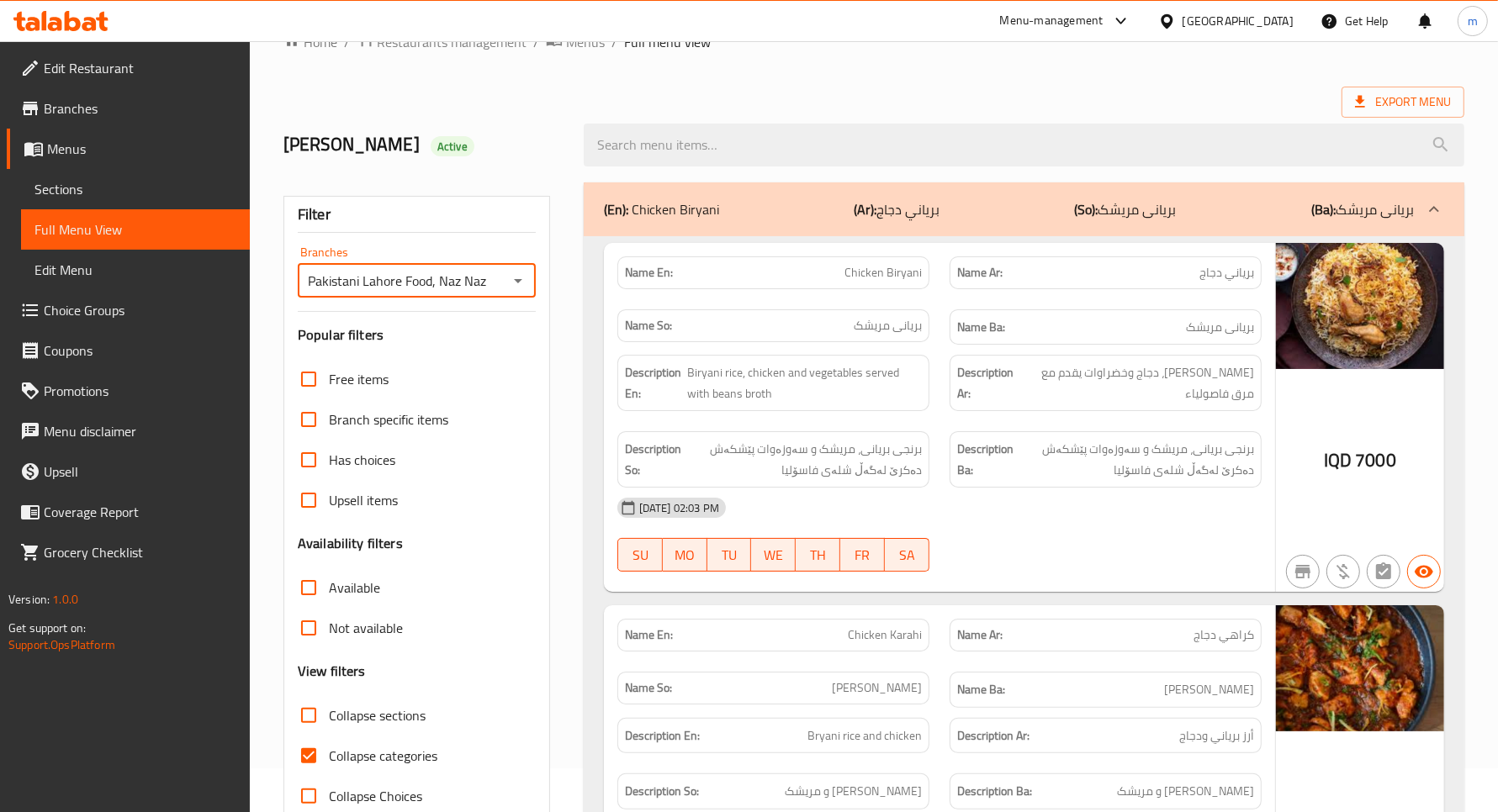
scroll to position [139, 0]
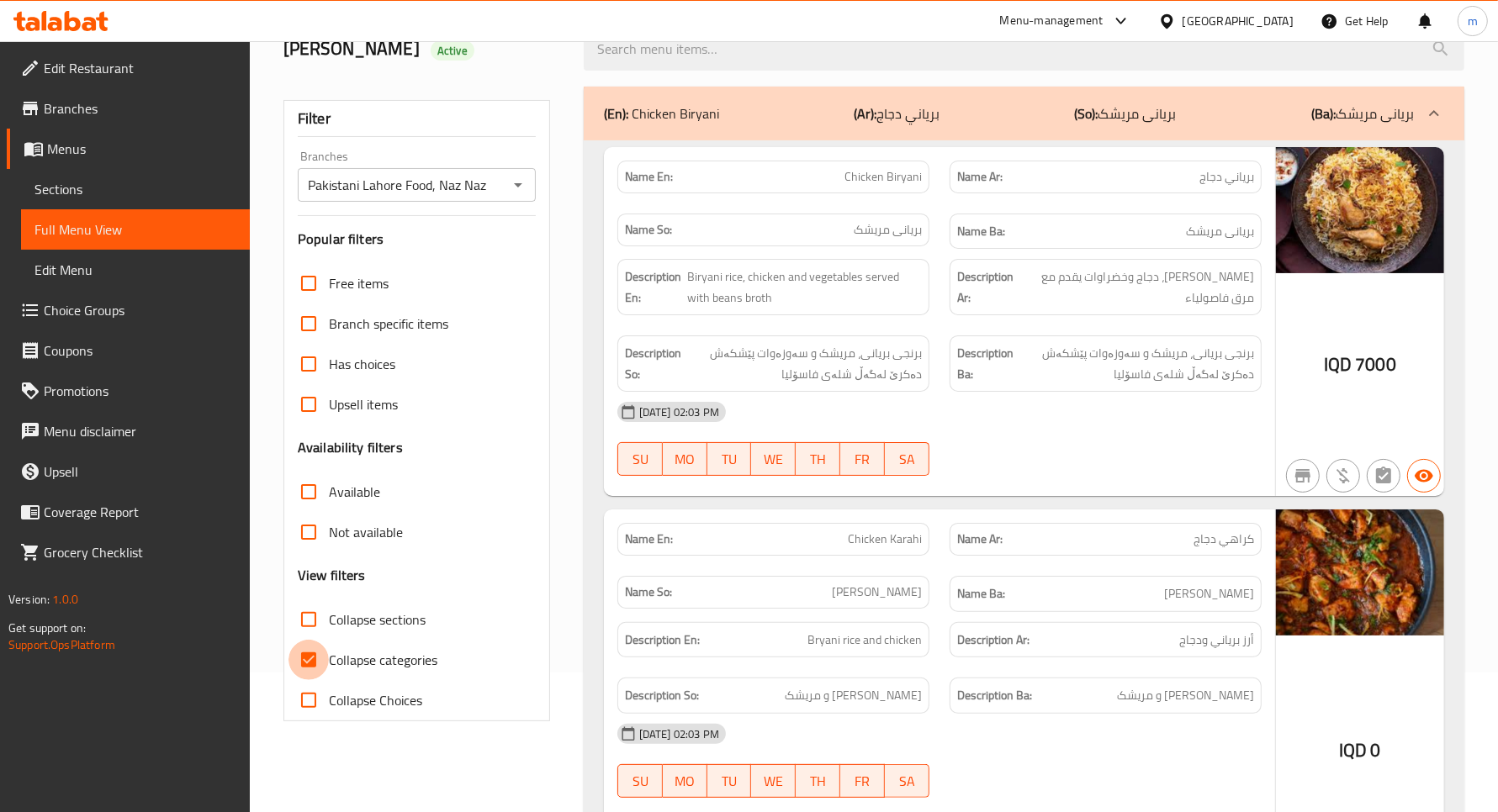
click at [314, 657] on input "Collapse categories" at bounding box center [308, 660] width 40 height 40
checkbox input "false"
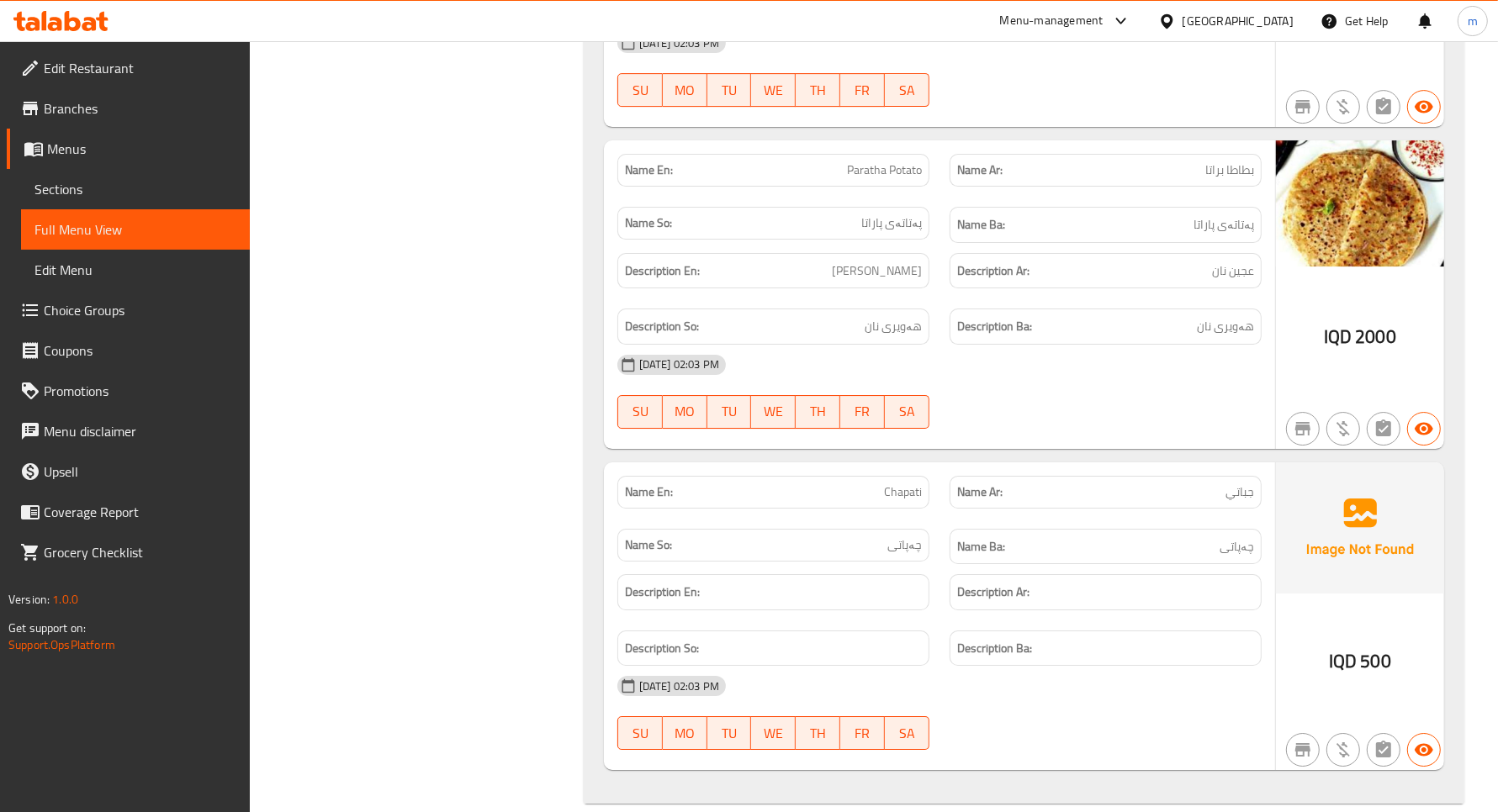
scroll to position [5261, 0]
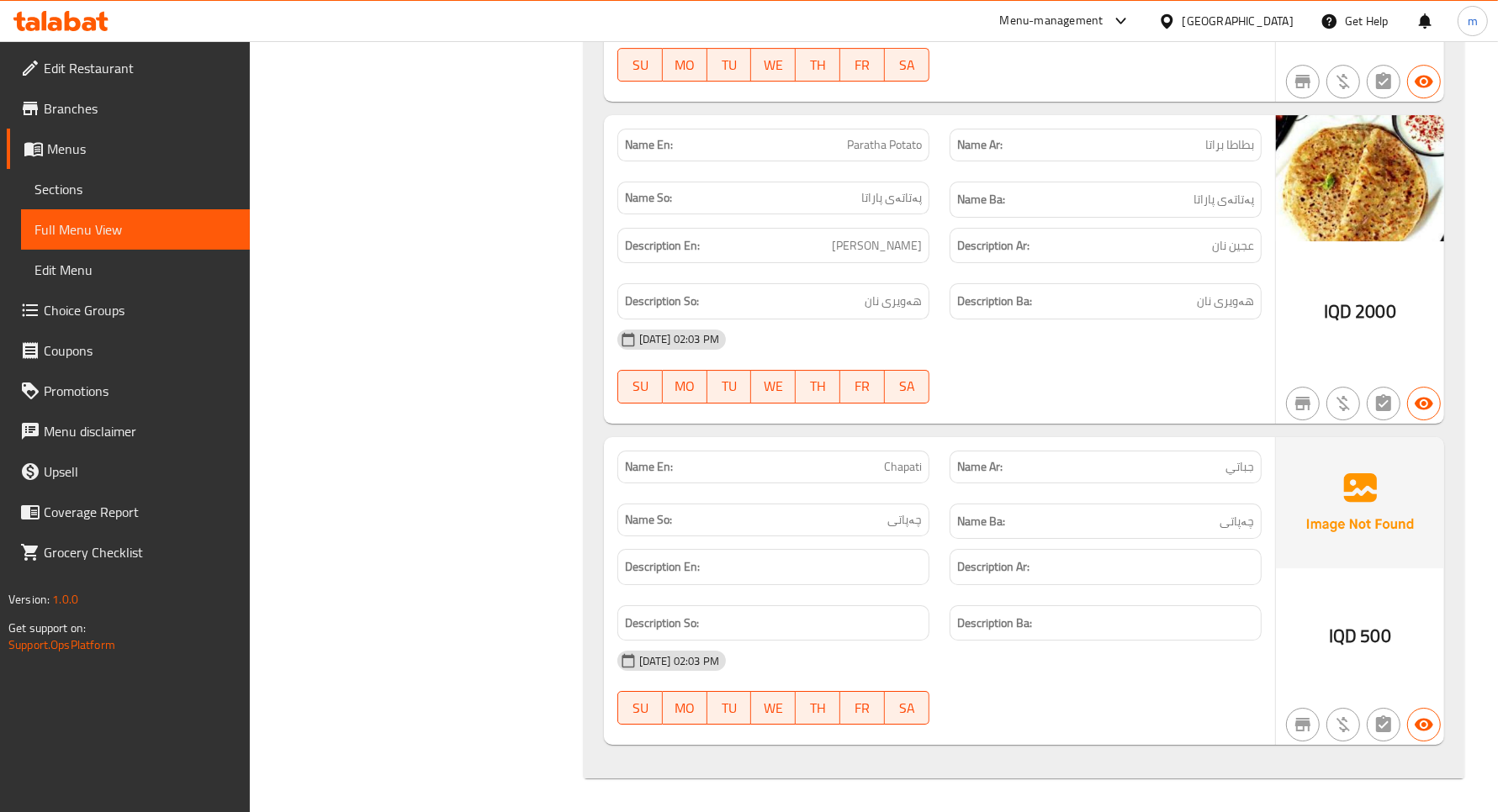
click at [886, 465] on span "Chapati" at bounding box center [903, 467] width 38 height 18
copy span "Chapati"
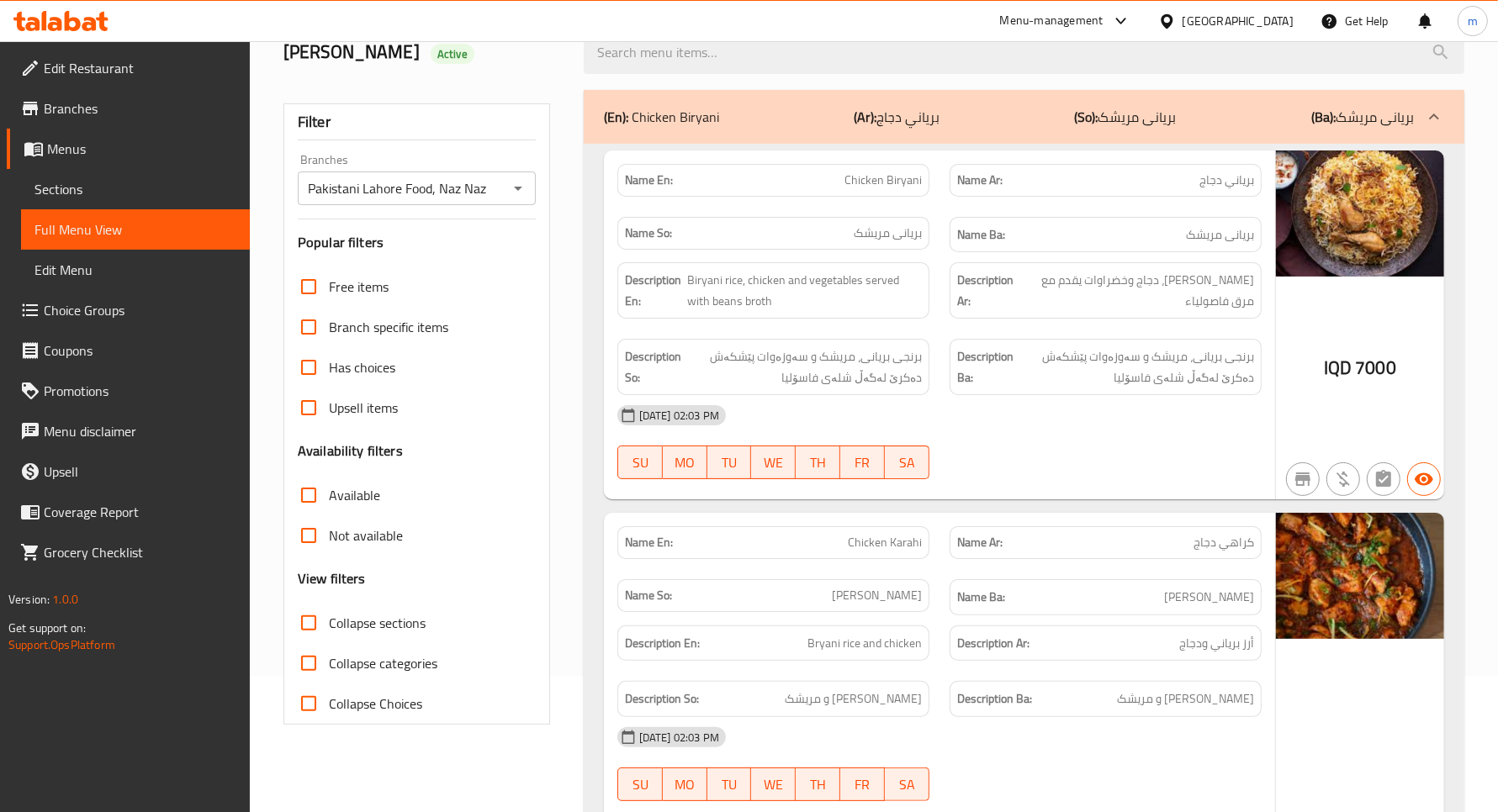
scroll to position [0, 0]
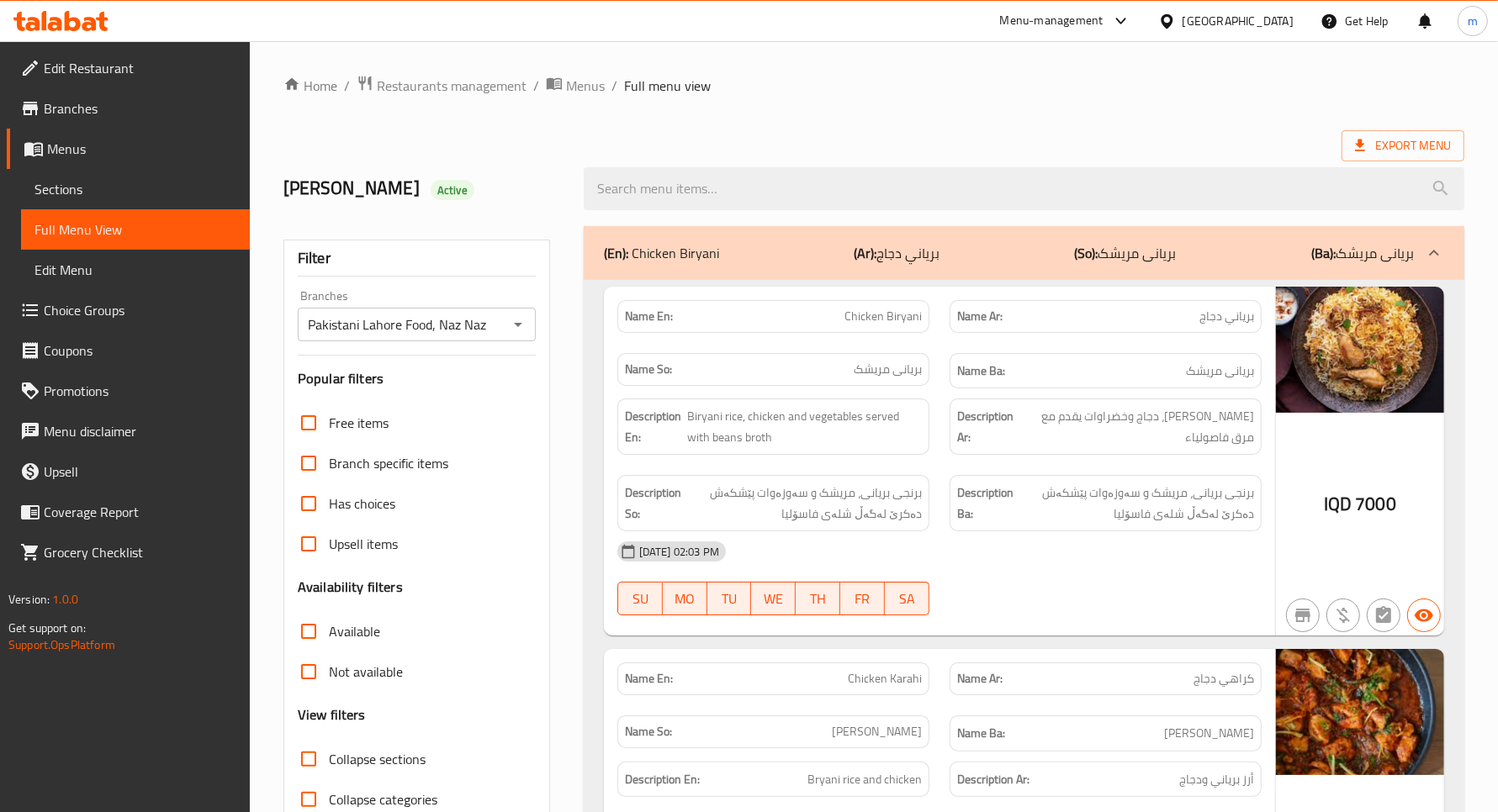
click at [974, 86] on ol "Home / Restaurants management / Menus / Full menu view" at bounding box center [873, 85] width 1181 height 22
click at [102, 23] on icon at bounding box center [102, 22] width 12 height 19
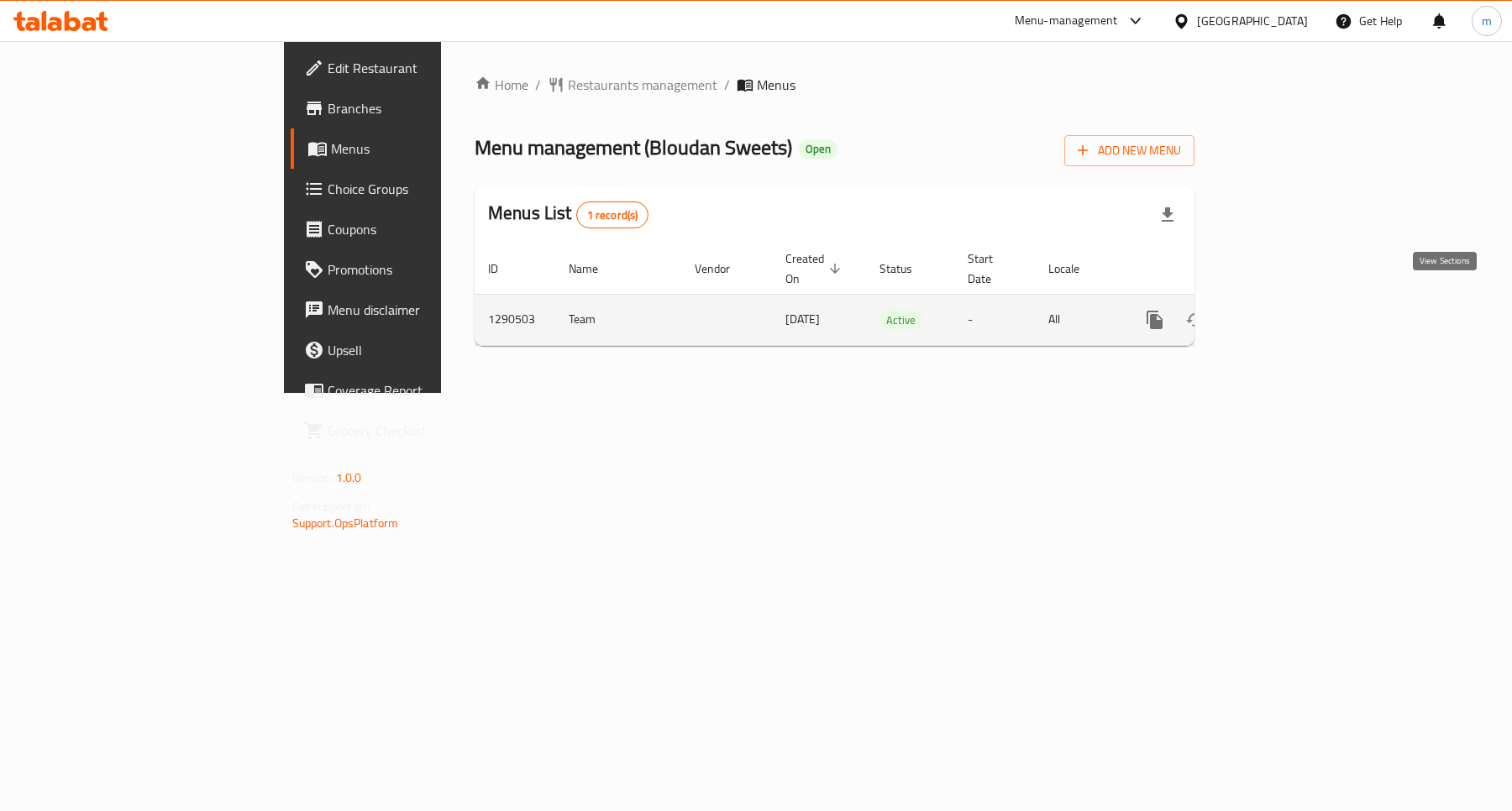
click at [1286, 310] on icon "enhanced table" at bounding box center [1275, 319] width 20 height 20
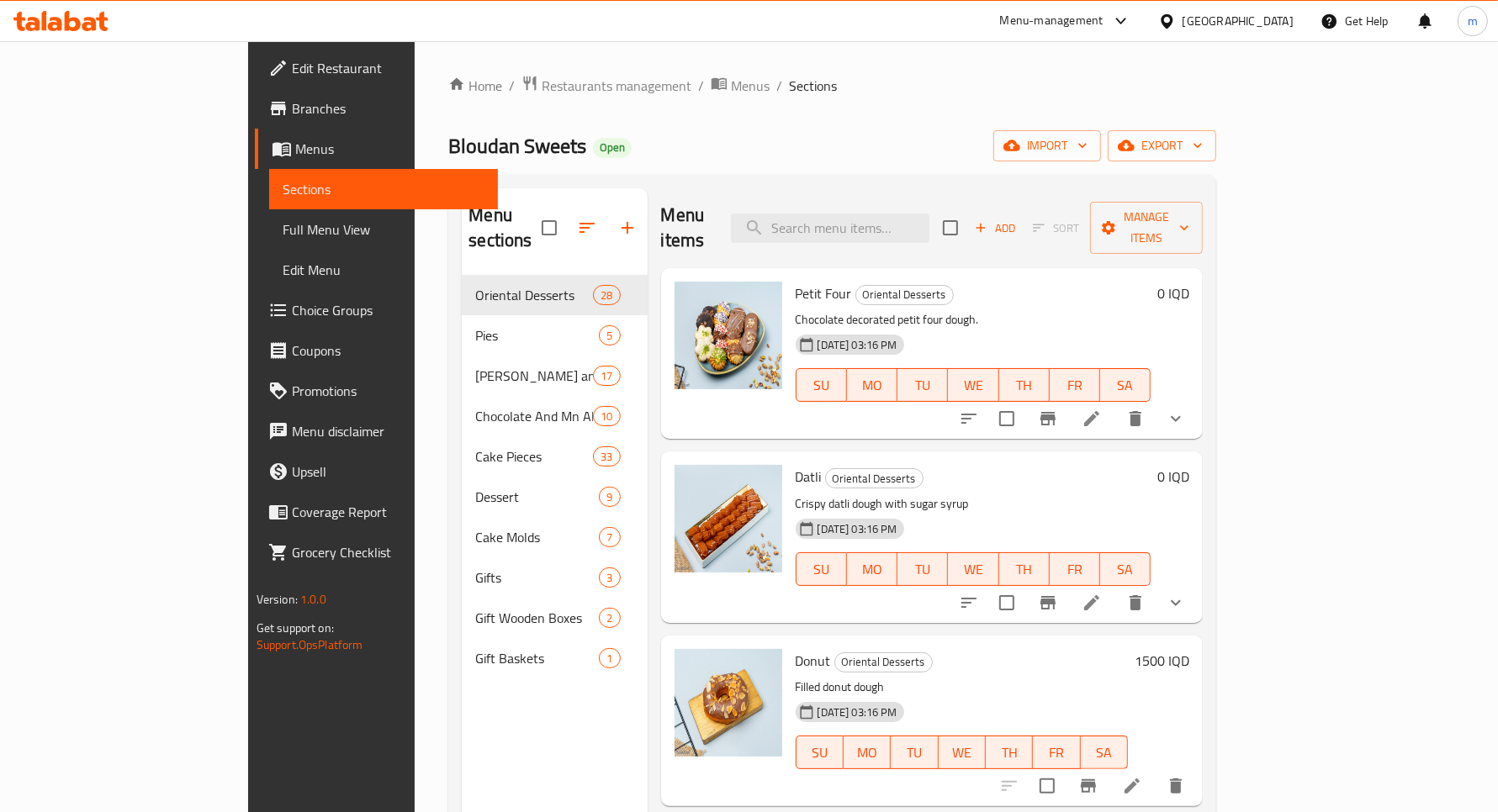
click at [283, 187] on span "Sections" at bounding box center [383, 189] width 202 height 20
click at [270, 212] on link "Full Menu View" at bounding box center [384, 229] width 229 height 40
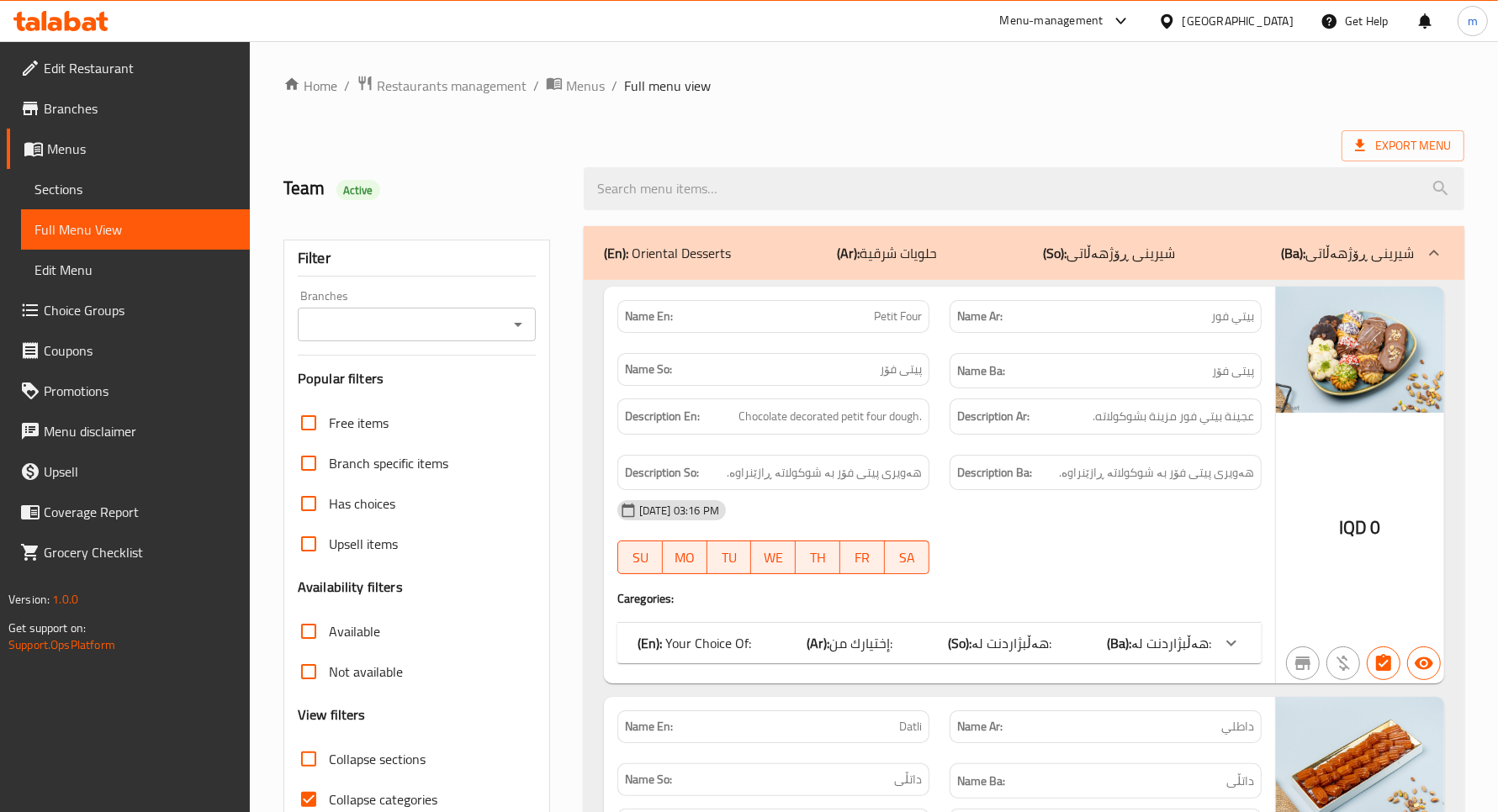
click at [165, 183] on span "Sections" at bounding box center [135, 189] width 202 height 20
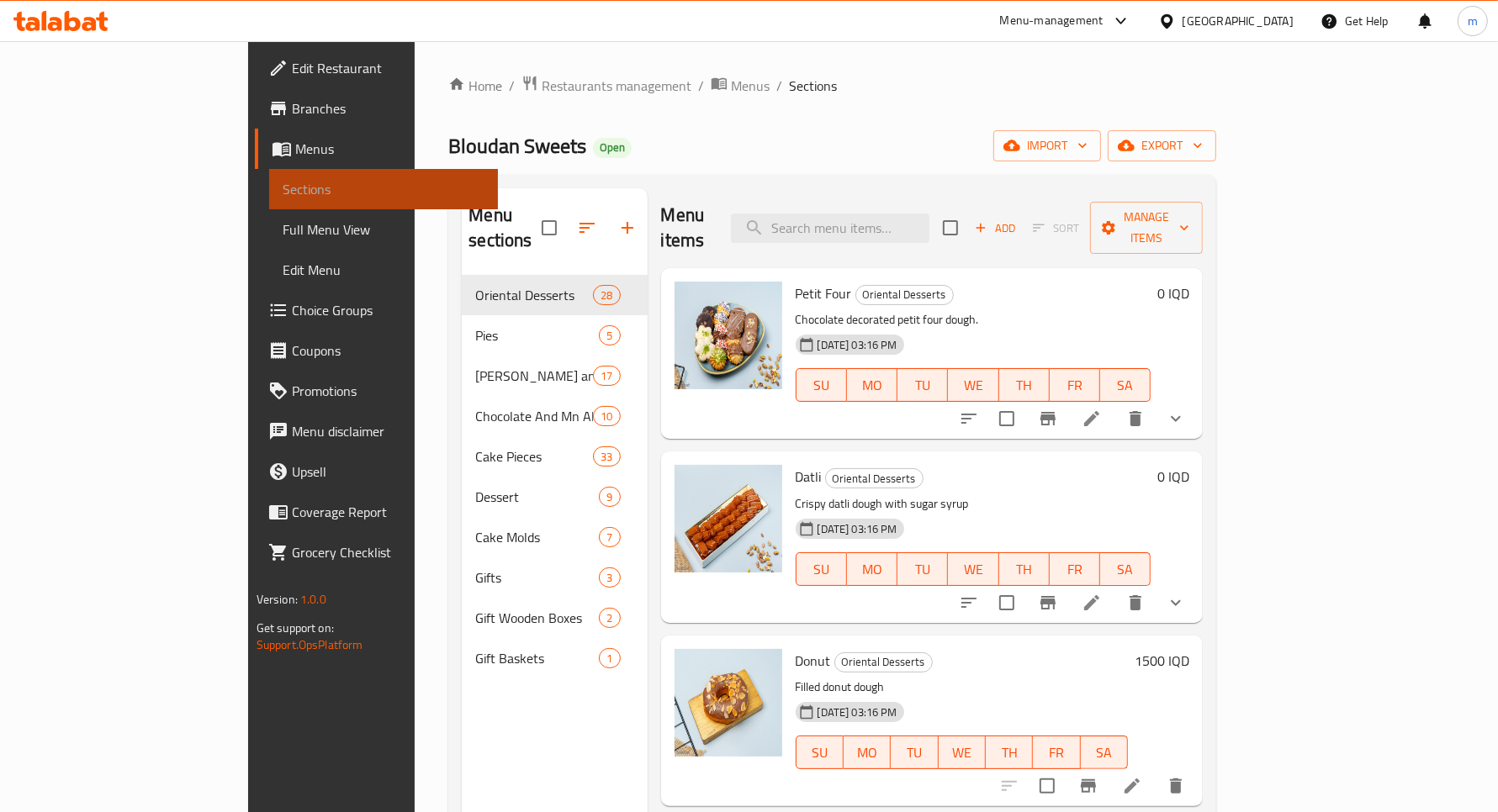
click at [283, 190] on span "Sections" at bounding box center [383, 189] width 202 height 20
click at [600, 102] on div "Home / Restaurants management / Menus / Sections Bloudan Sweets Open import exp…" at bounding box center [833, 544] width 768 height 939
click at [731, 90] on span "Menus" at bounding box center [750, 85] width 39 height 20
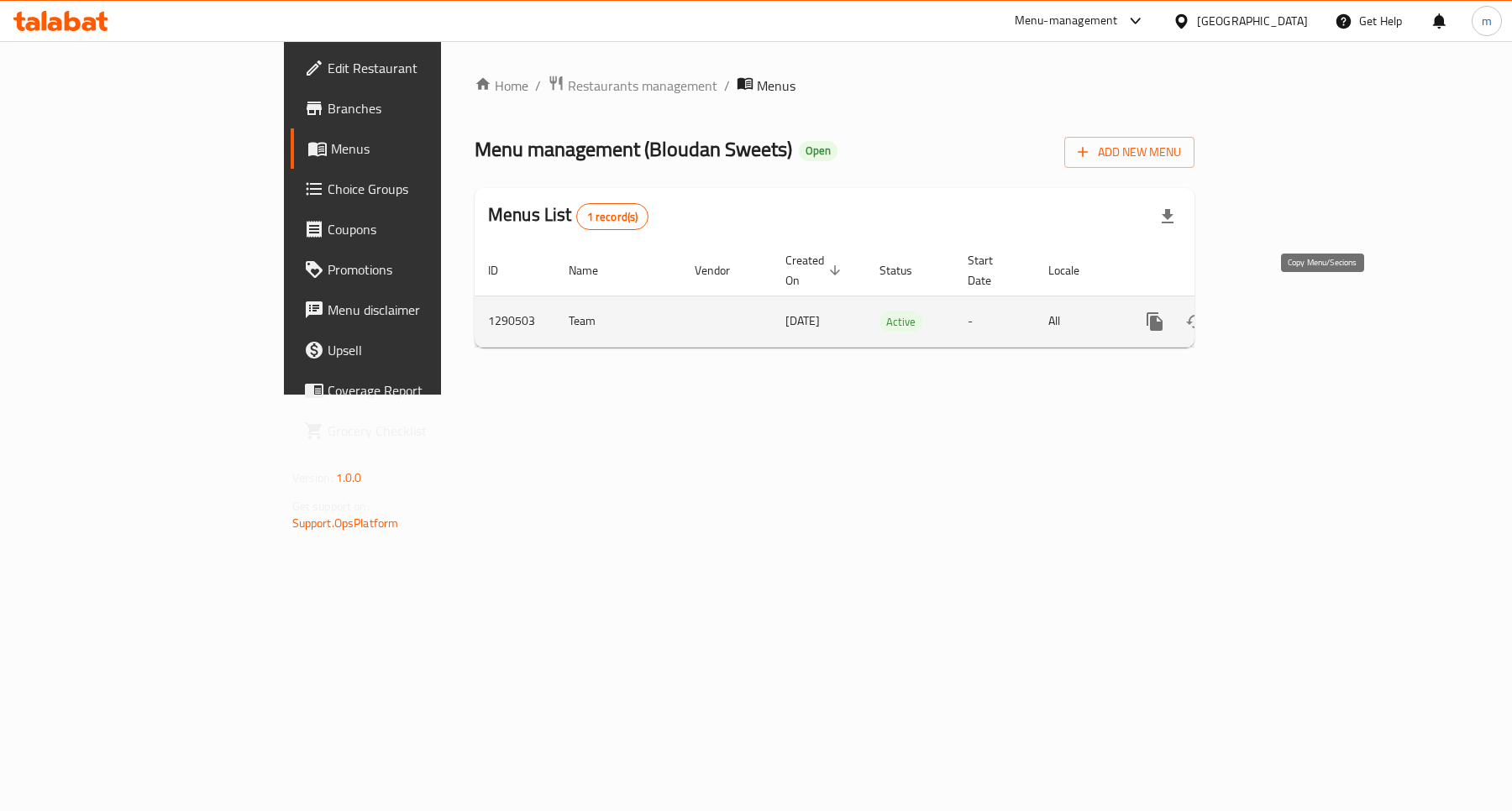
click at [1165, 311] on icon "more" at bounding box center [1154, 321] width 20 height 20
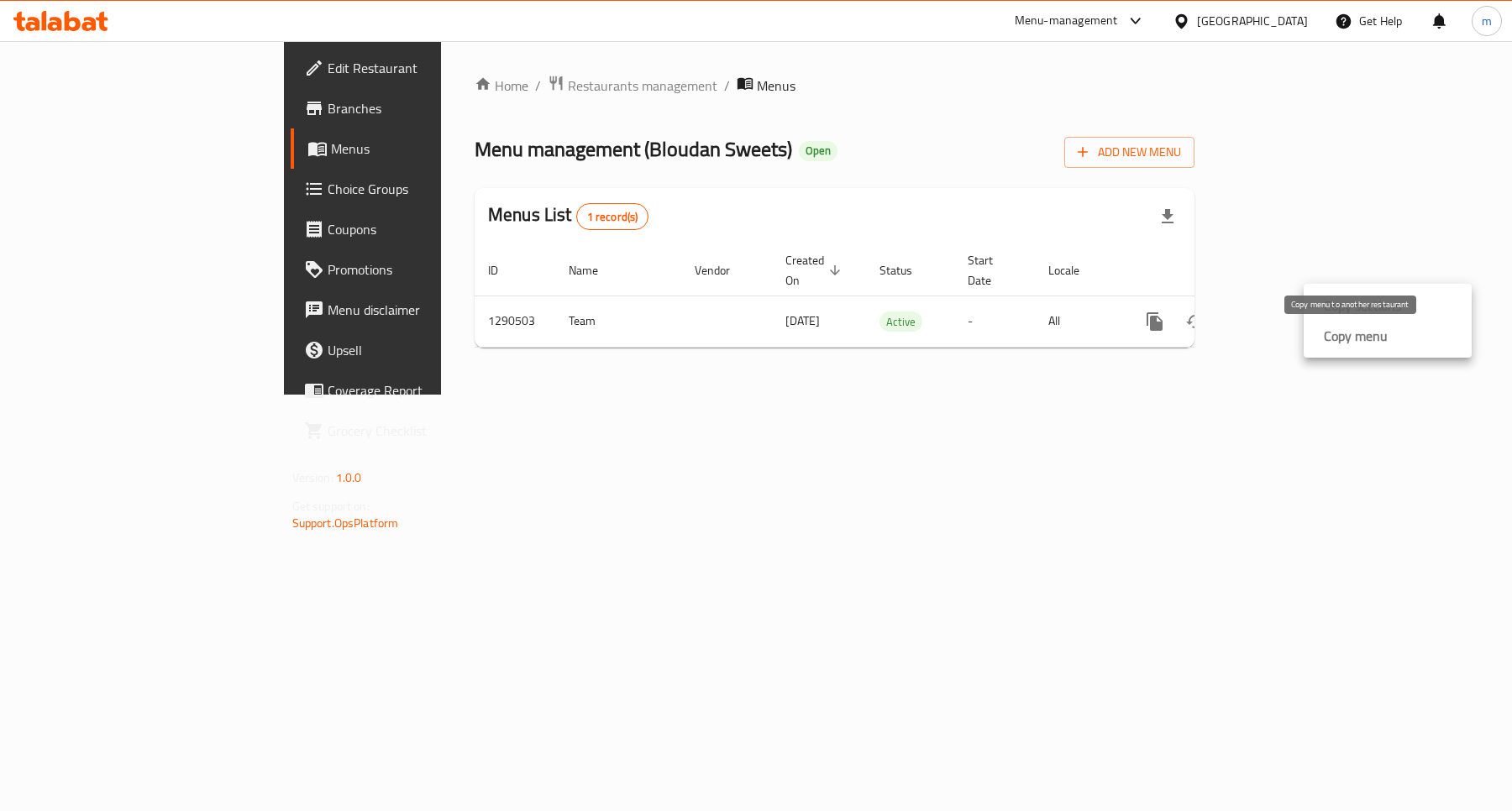
click at [1376, 337] on strong "Copy menu" at bounding box center [1355, 335] width 64 height 20
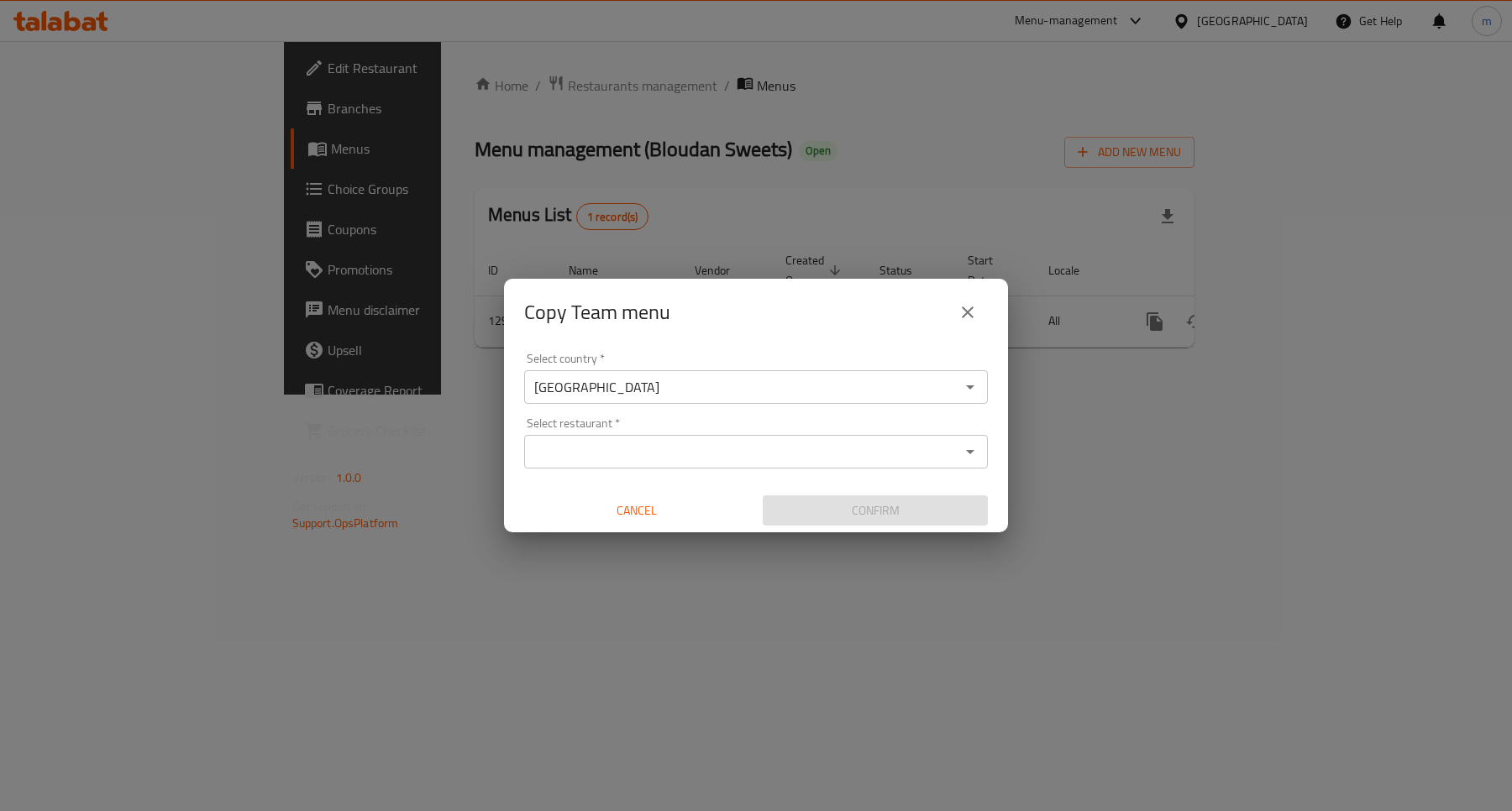
click at [739, 460] on input "Select restaurant   *" at bounding box center [741, 452] width 426 height 23
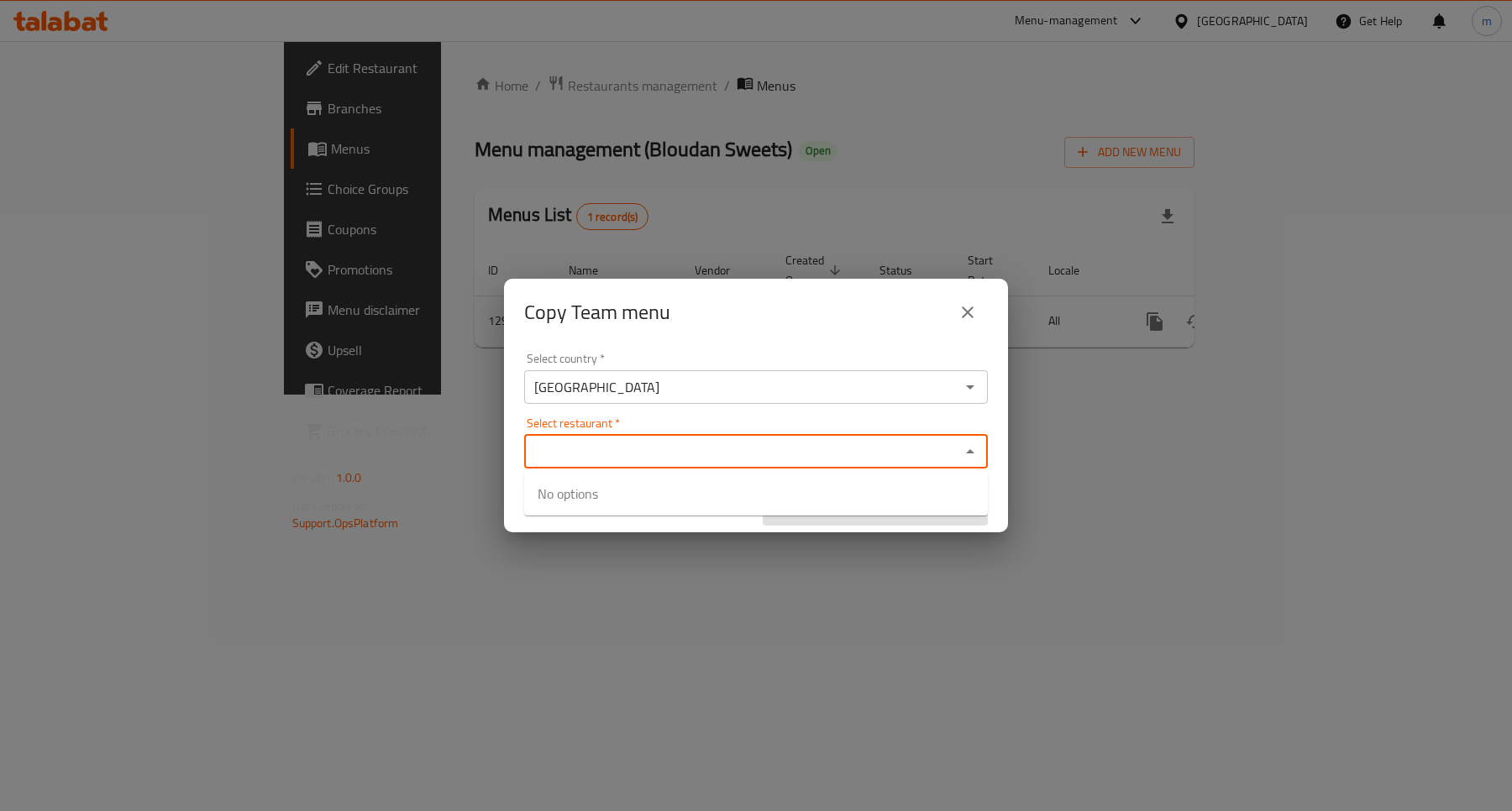
paste input "764992"
click at [642, 418] on div "Select restaurant   * 764992 Select restaurant *" at bounding box center [755, 443] width 464 height 52
type input "764992"
click at [683, 414] on div "Select country   * Iraq Select country * Select restaurant   * Select restauran…" at bounding box center [756, 439] width 504 height 187
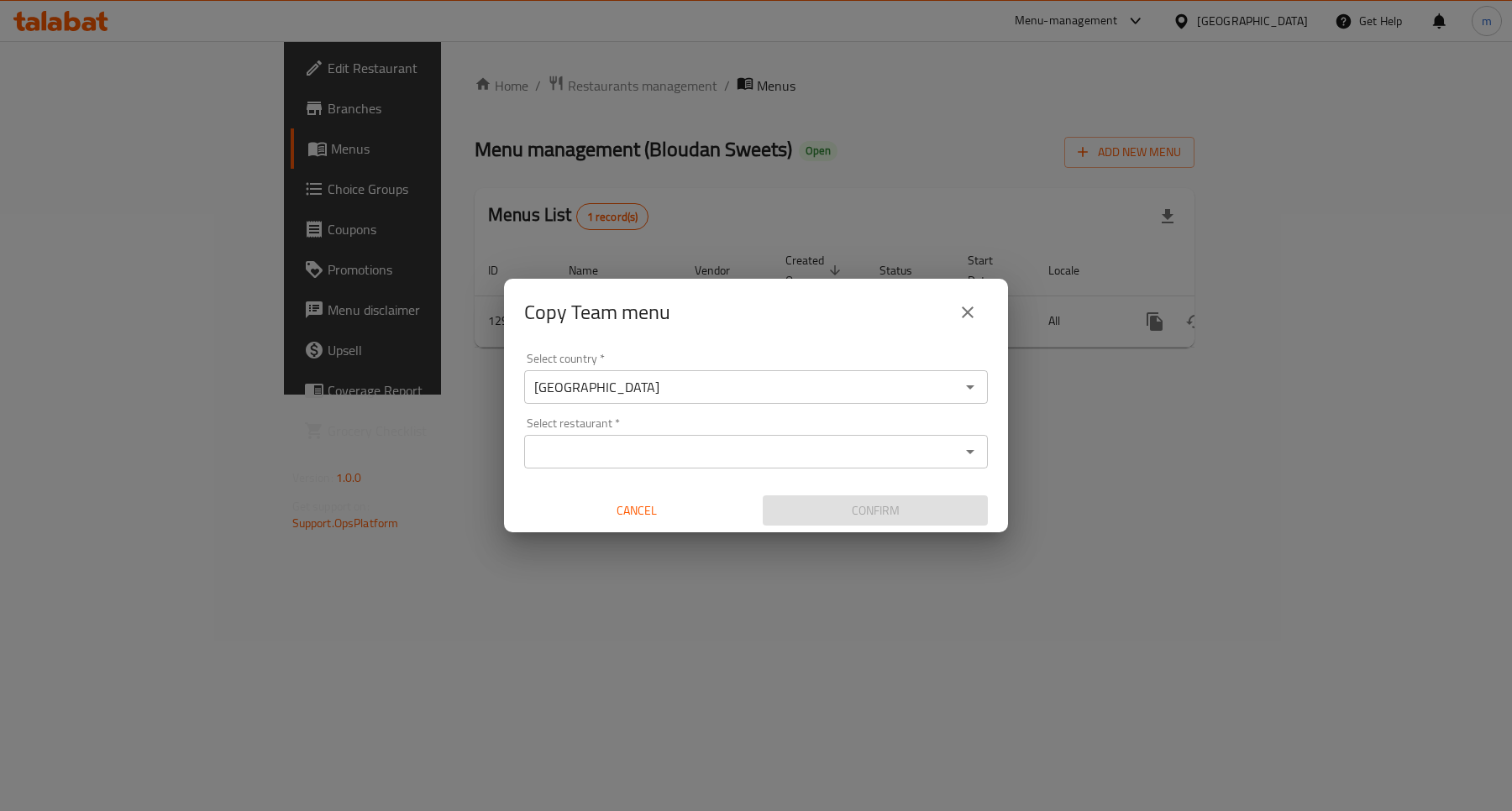
click at [597, 449] on input "Select restaurant   *" at bounding box center [741, 452] width 426 height 23
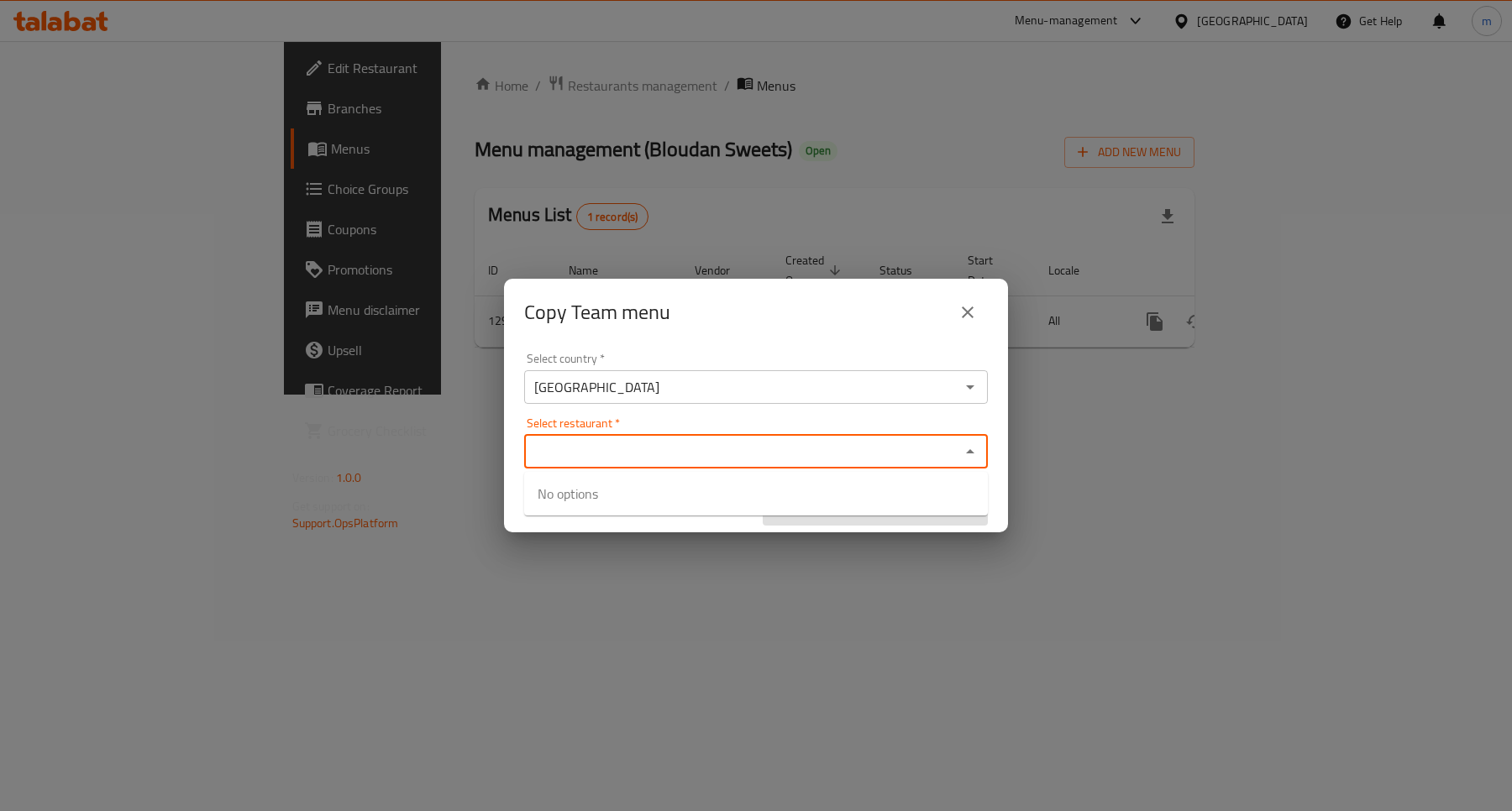
click at [653, 443] on input "Select restaurant   *" at bounding box center [741, 452] width 426 height 23
click at [654, 444] on input "Select restaurant   *" at bounding box center [741, 452] width 426 height 23
paste input "764992"
click at [670, 417] on div "Select restaurant   * 764992 Select restaurant *" at bounding box center [755, 443] width 464 height 52
type input "764992"
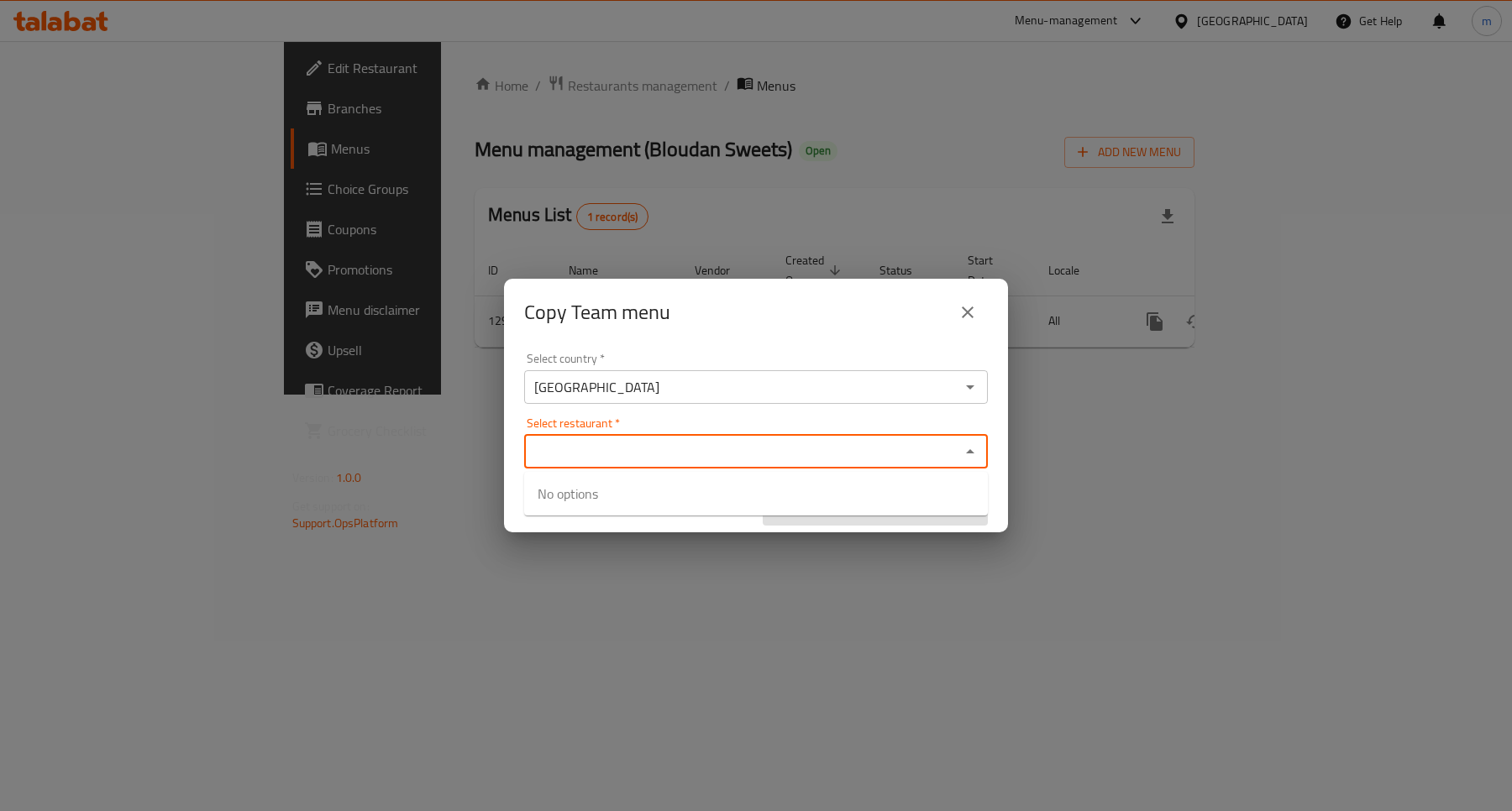
click at [695, 408] on div "Select country   * Iraq Select country * Select restaurant   * Select restauran…" at bounding box center [756, 439] width 504 height 187
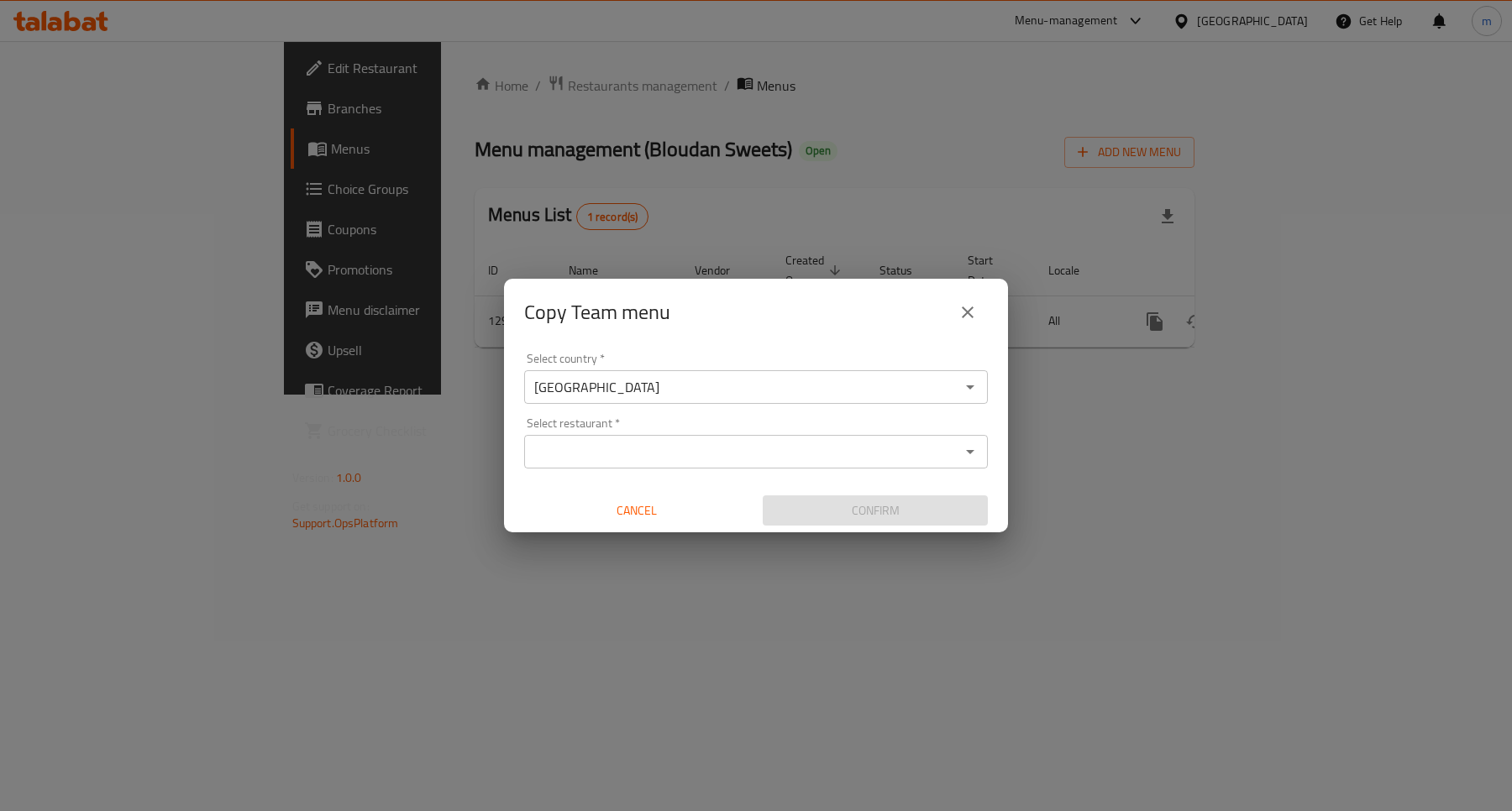
click at [656, 443] on input "Select restaurant   *" at bounding box center [741, 452] width 426 height 23
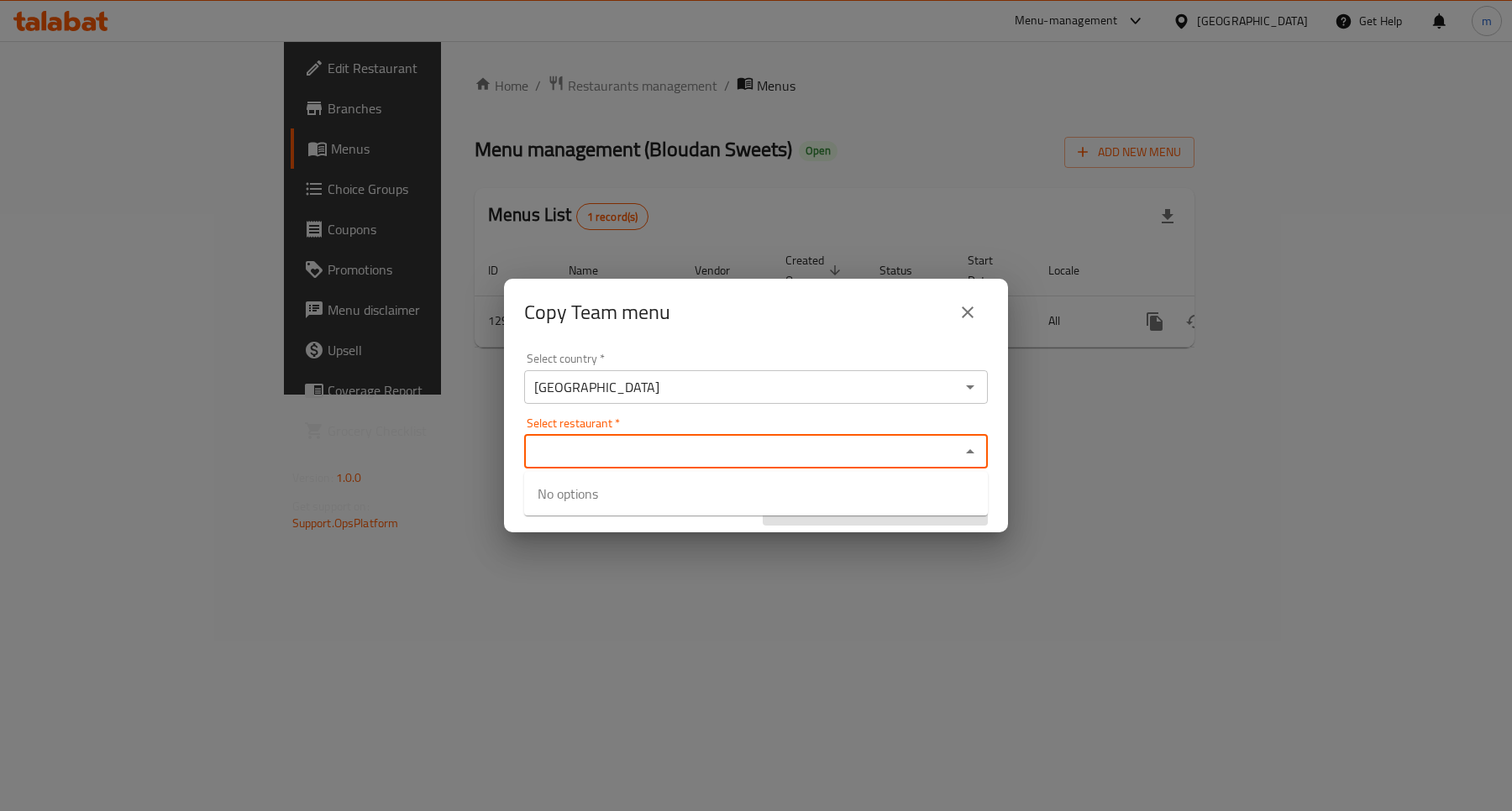
click at [673, 420] on div "Select restaurant   * Select restaurant *" at bounding box center [755, 443] width 464 height 52
click at [680, 412] on div "Select country   * Iraq Select country * Select restaurant   * Select restauran…" at bounding box center [756, 439] width 504 height 187
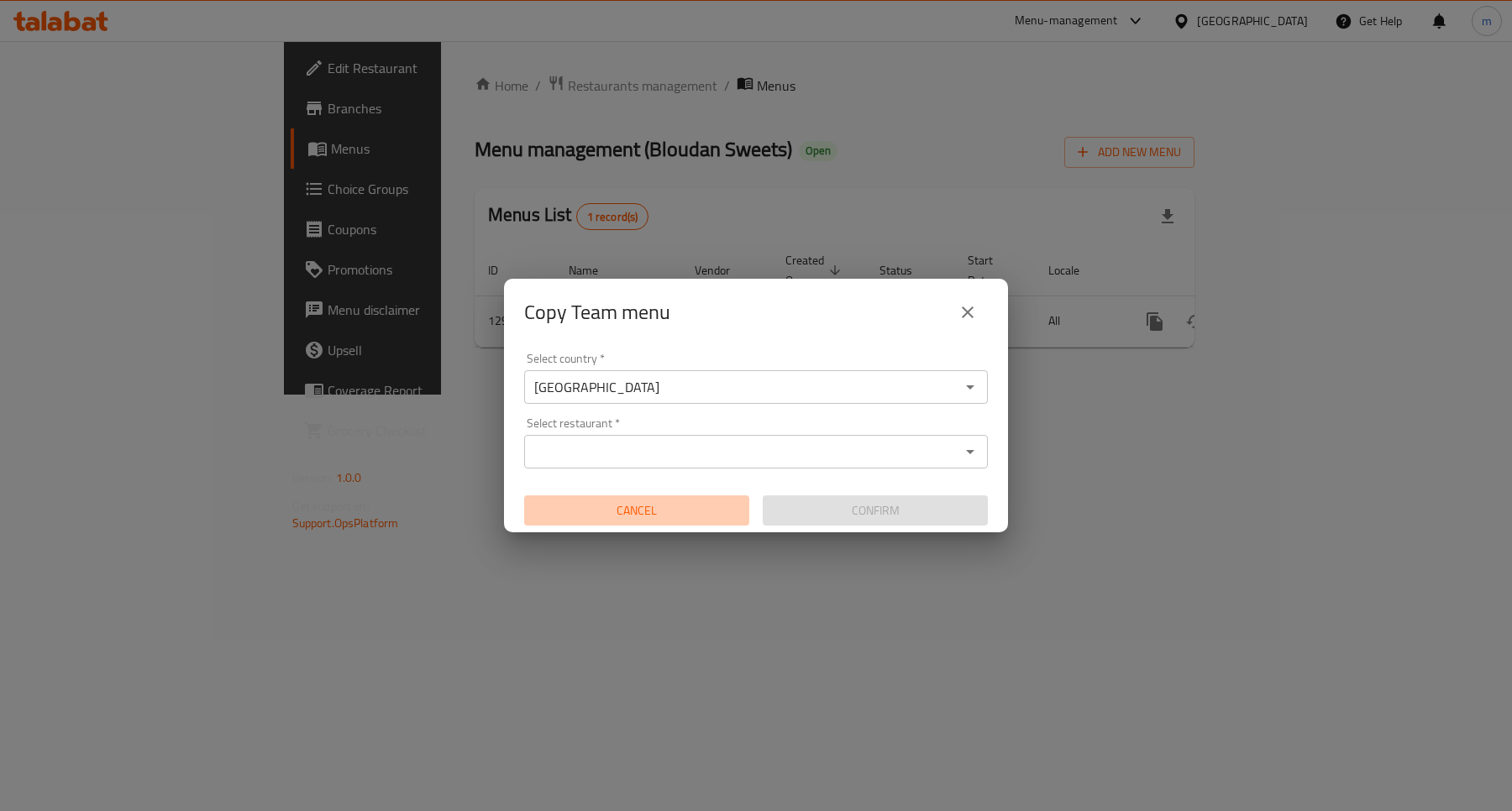
click at [653, 514] on span "Cancel" at bounding box center [636, 511] width 212 height 21
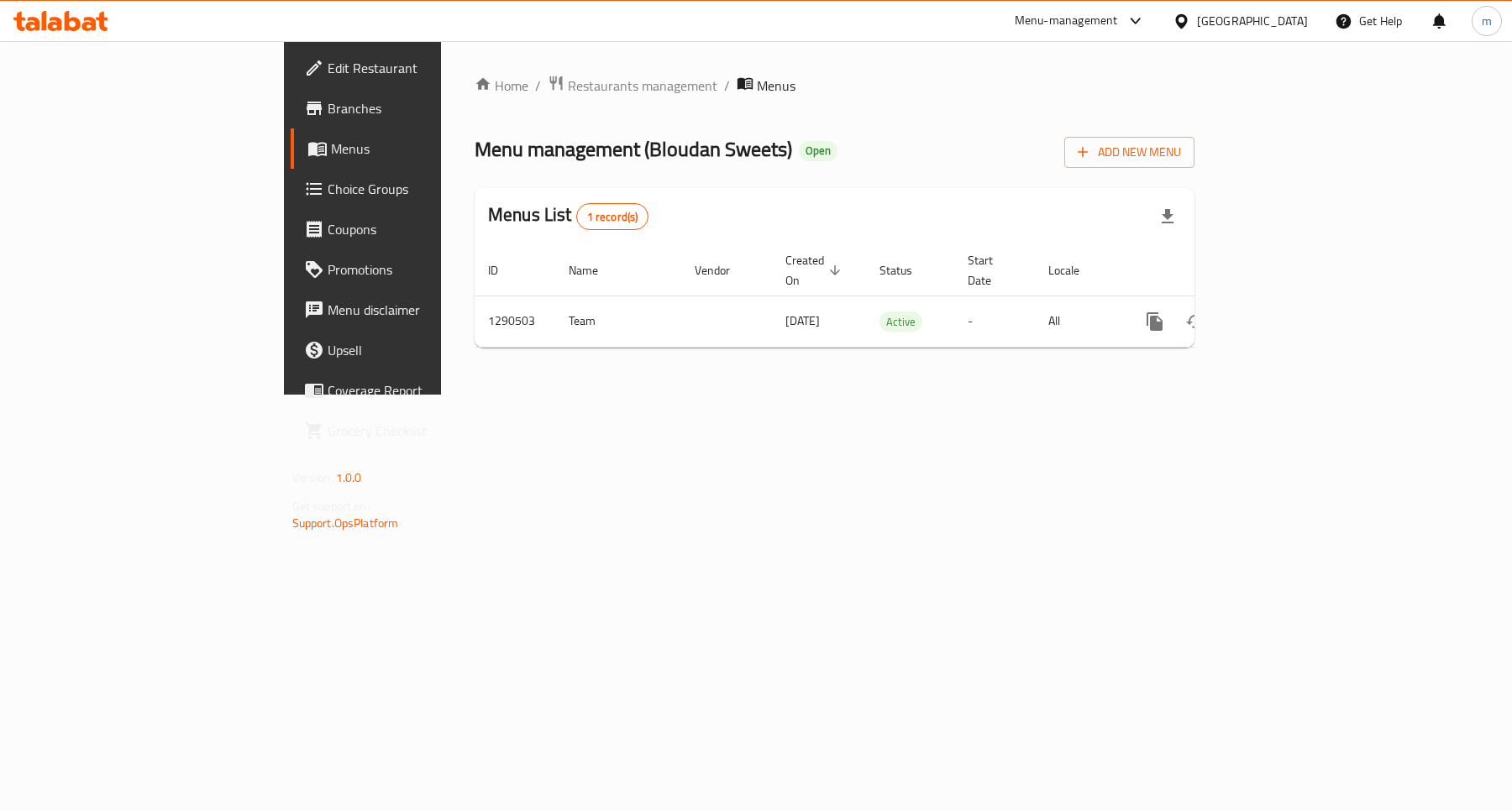
click at [291, 77] on link "Edit Restaurant" at bounding box center [414, 68] width 246 height 40
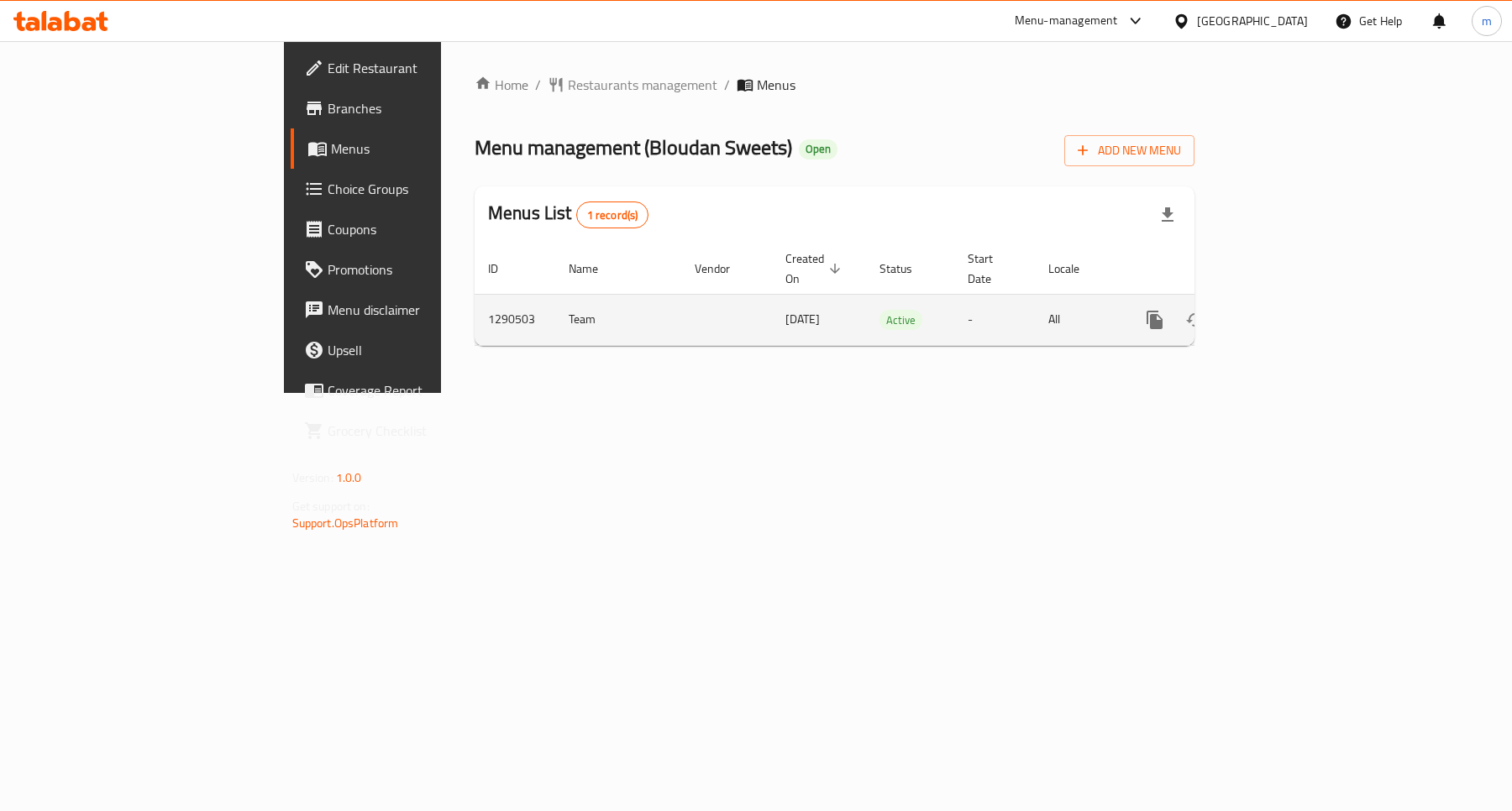
click at [1175, 304] on button "more" at bounding box center [1154, 320] width 40 height 40
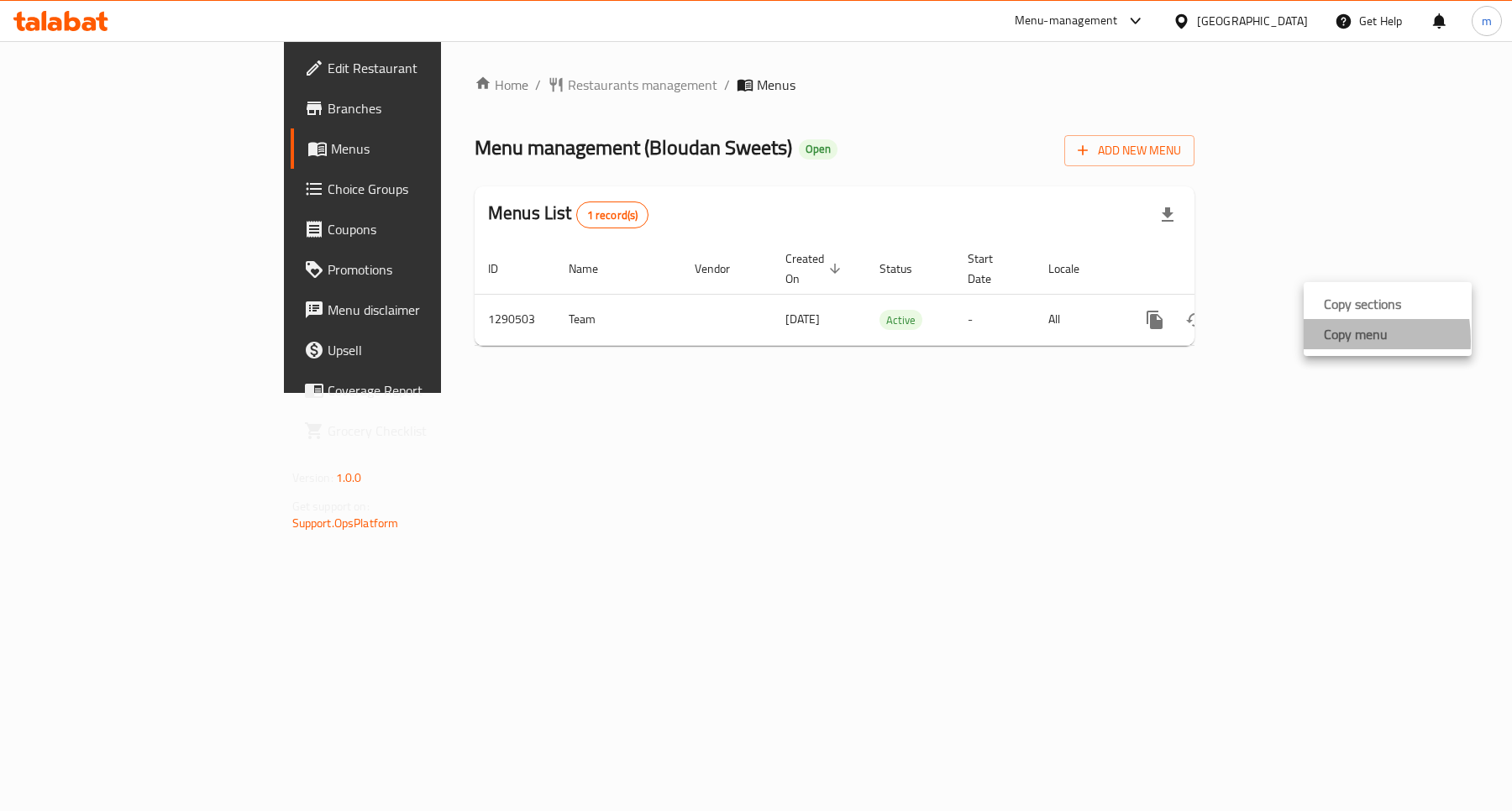
click at [1314, 341] on li "Copy menu" at bounding box center [1387, 334] width 168 height 30
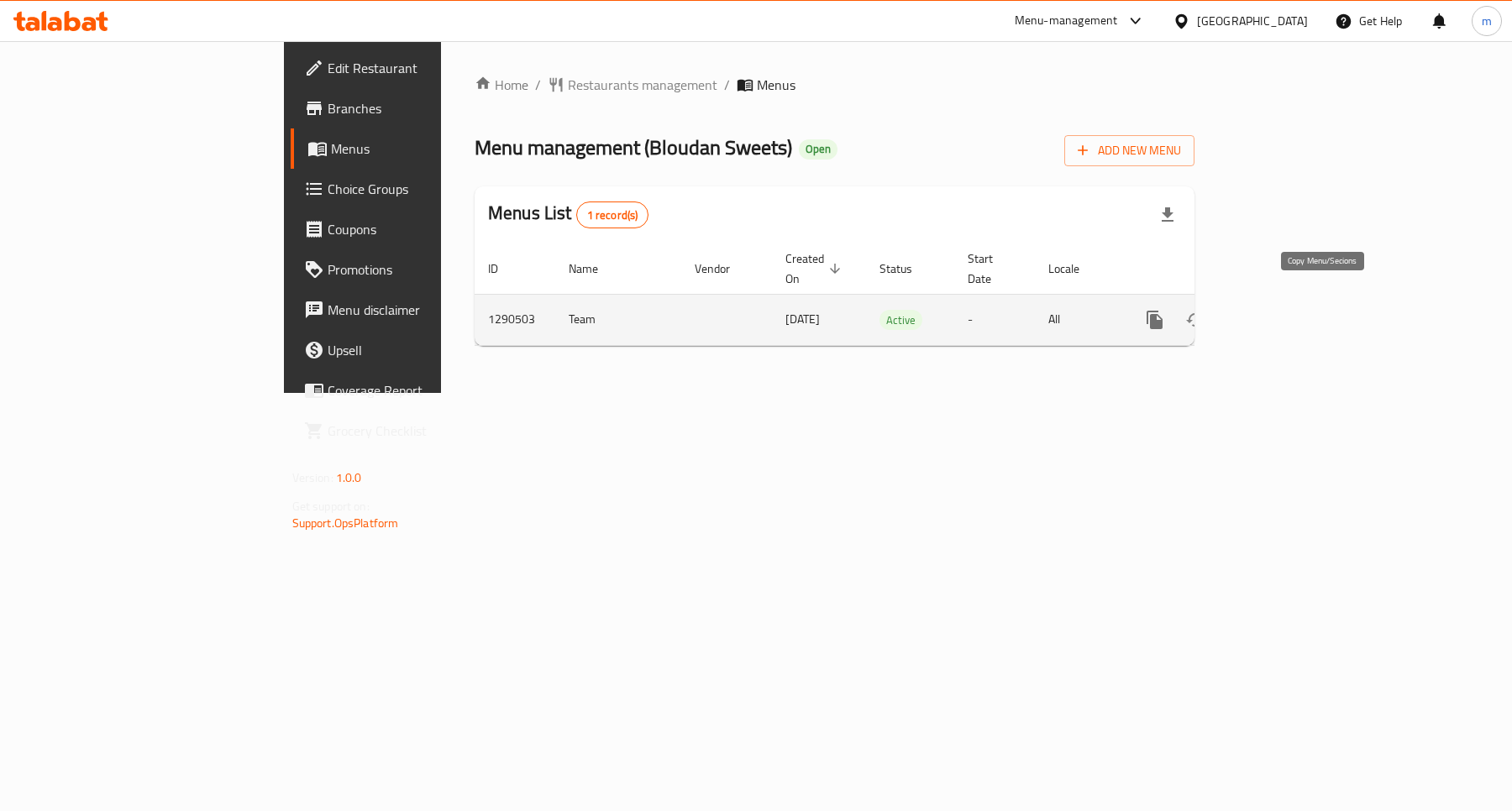
click at [1163, 310] on icon "more" at bounding box center [1154, 319] width 16 height 18
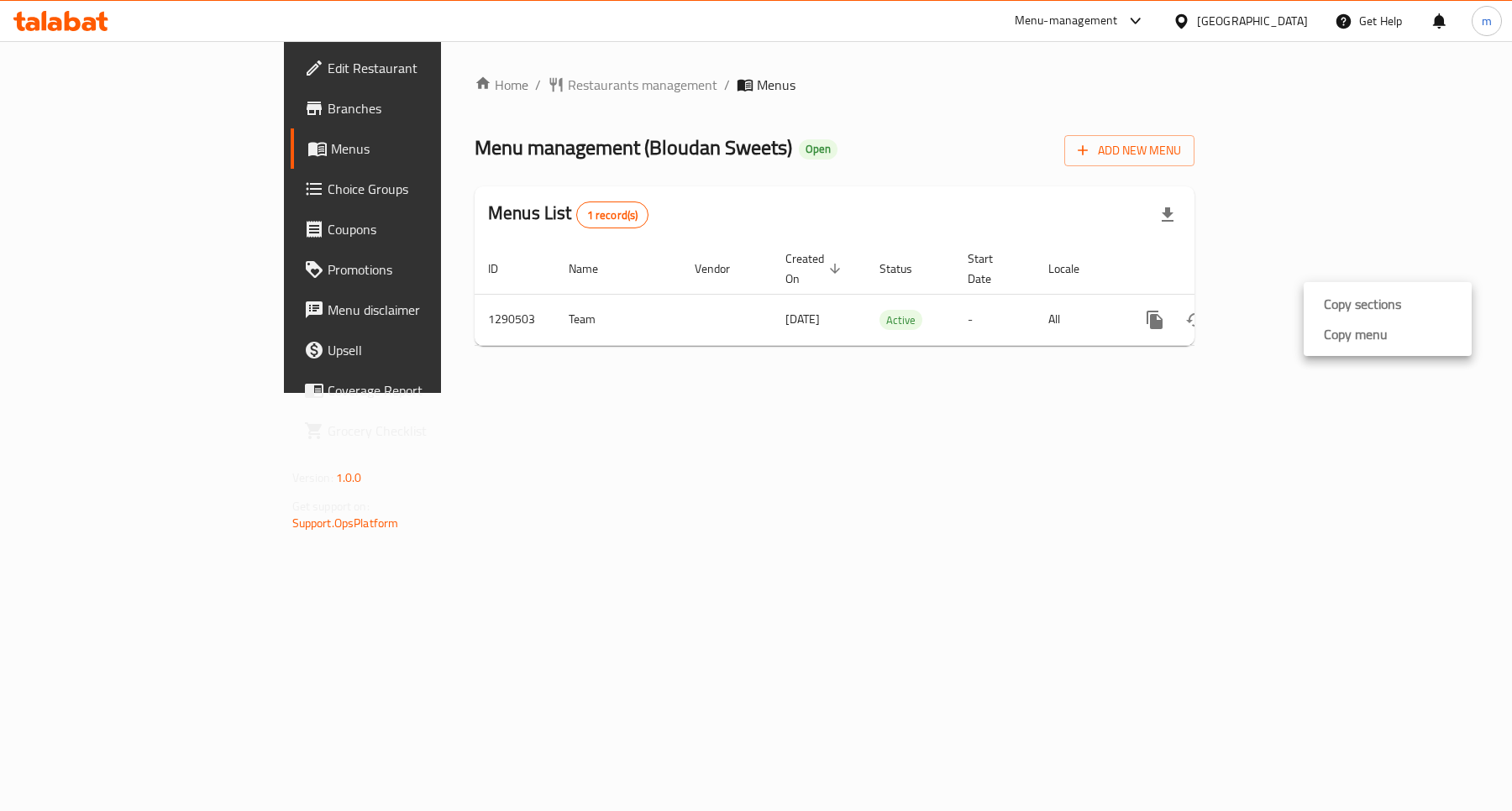
click at [1311, 329] on li "Copy menu" at bounding box center [1387, 334] width 168 height 30
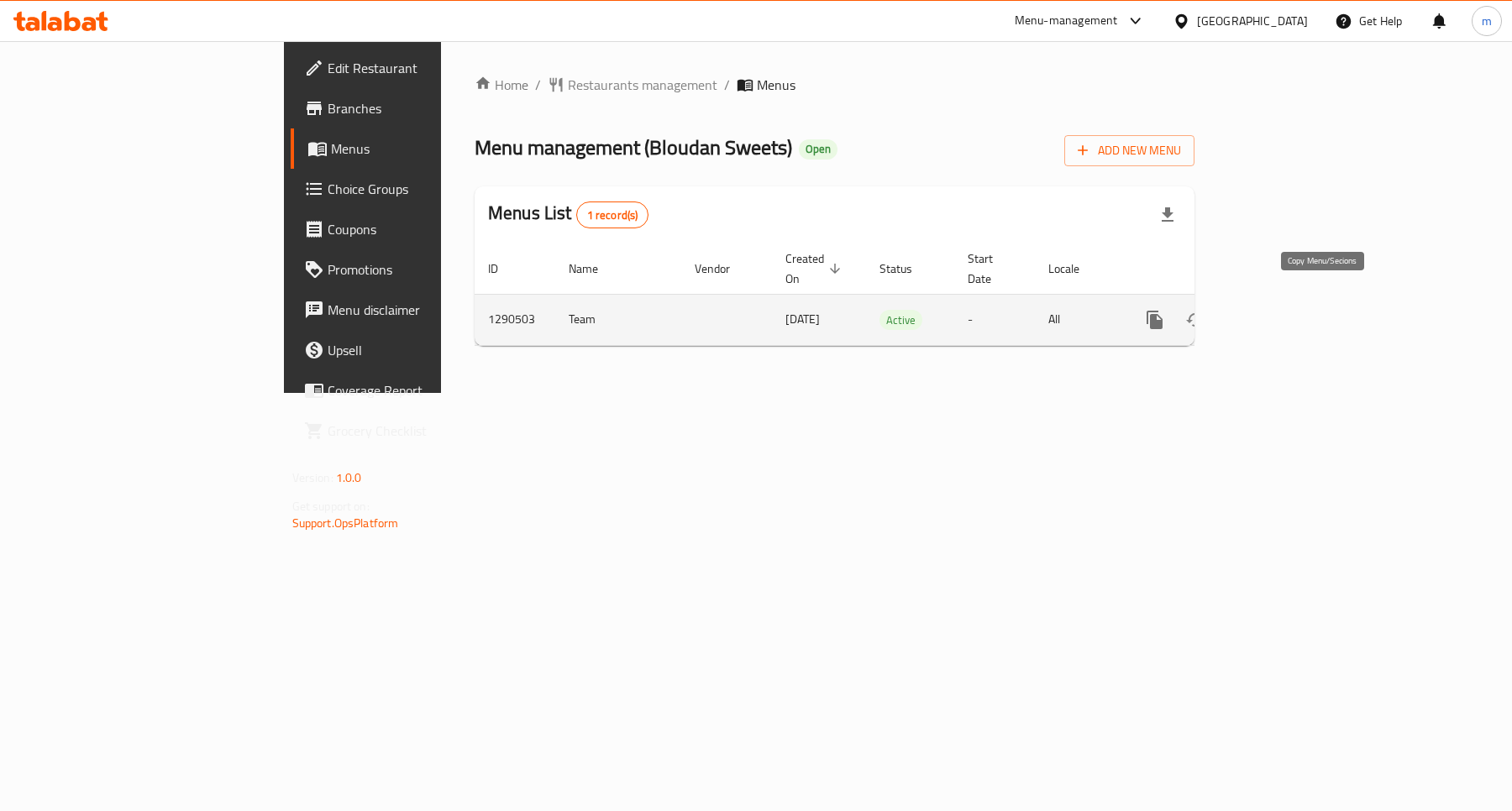
click at [1165, 310] on icon "more" at bounding box center [1154, 319] width 20 height 20
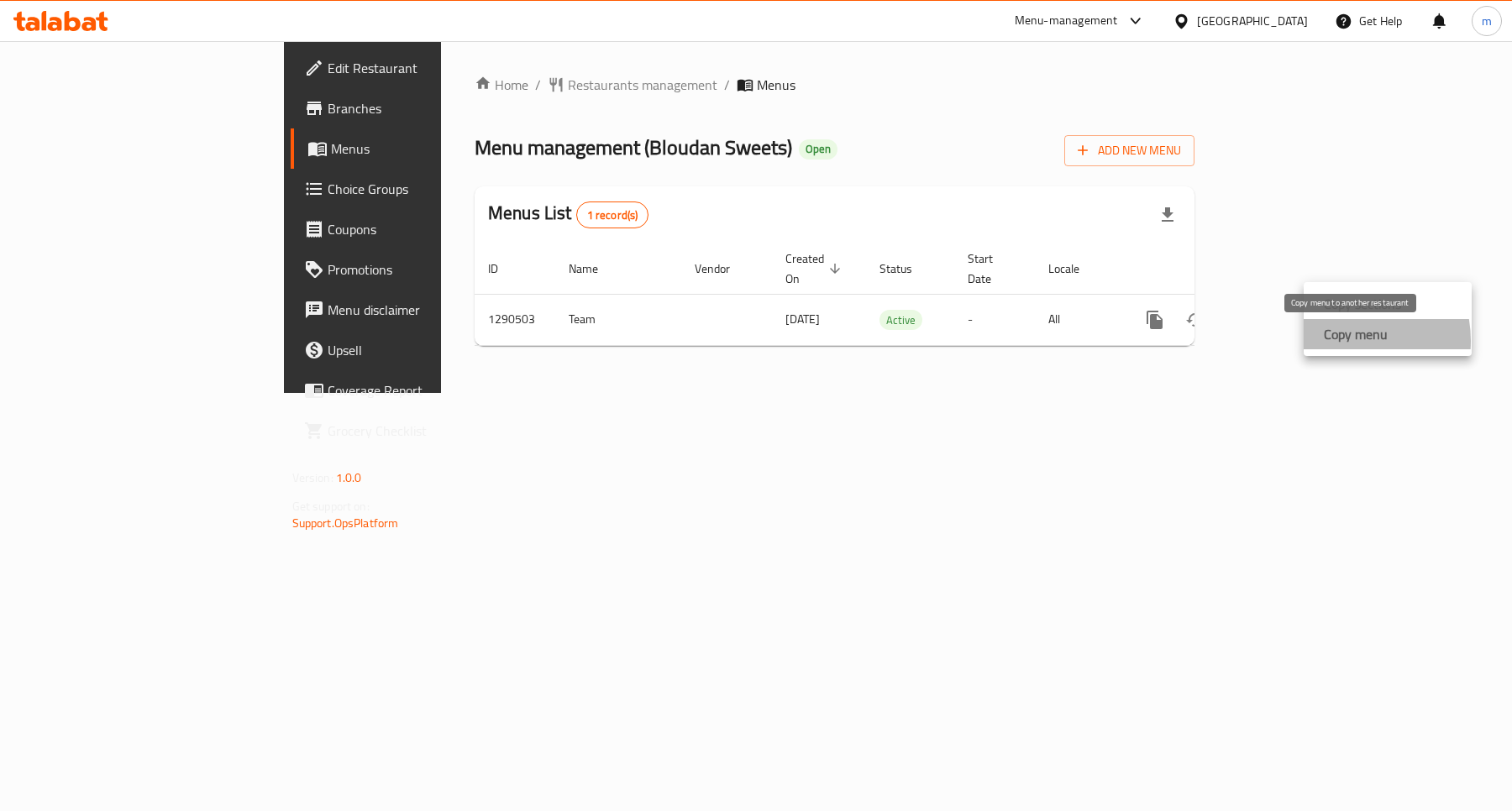
click at [1340, 341] on strong "Copy menu" at bounding box center [1355, 334] width 64 height 20
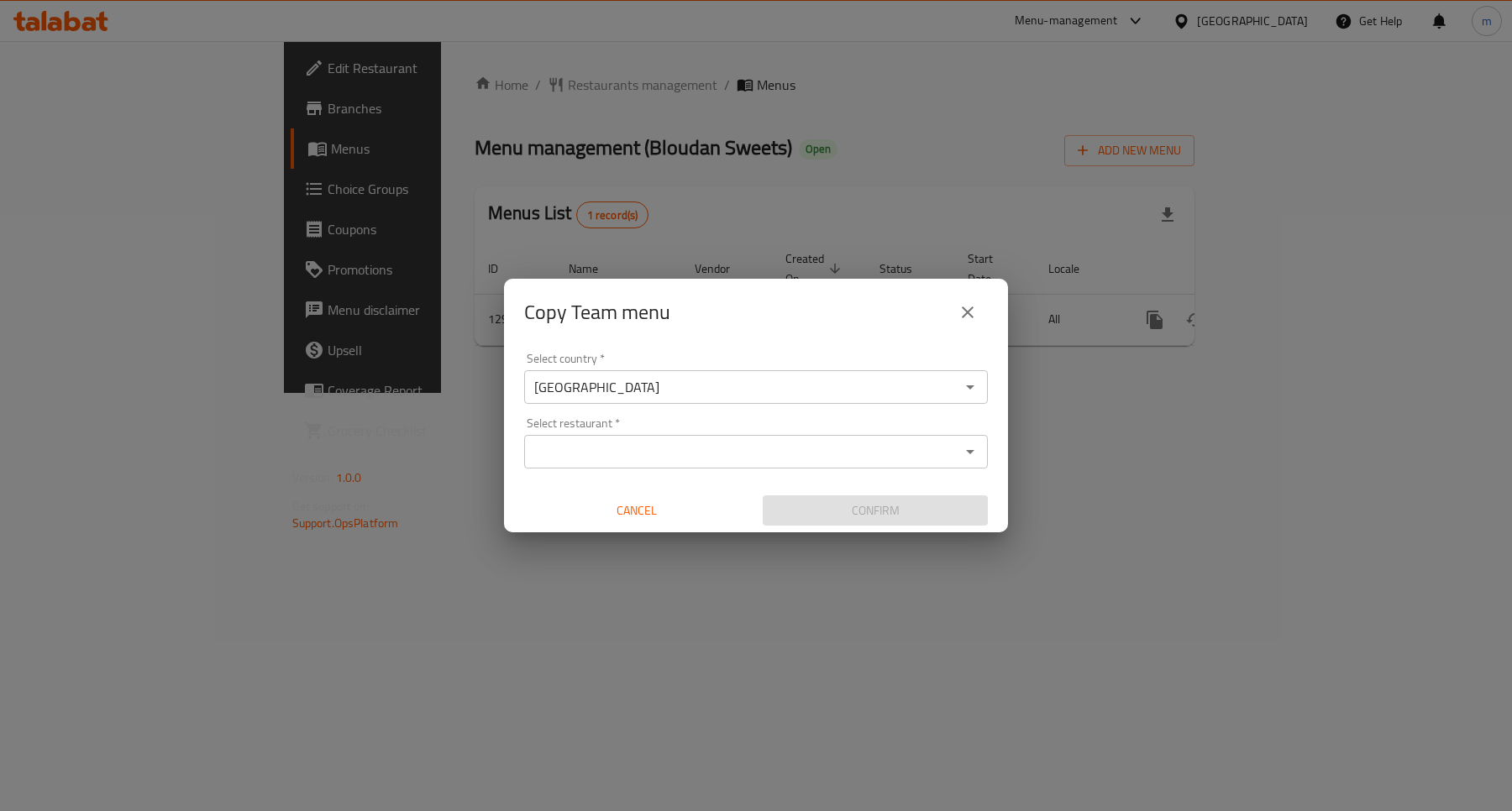
click at [640, 448] on input "Select restaurant   *" at bounding box center [741, 452] width 426 height 23
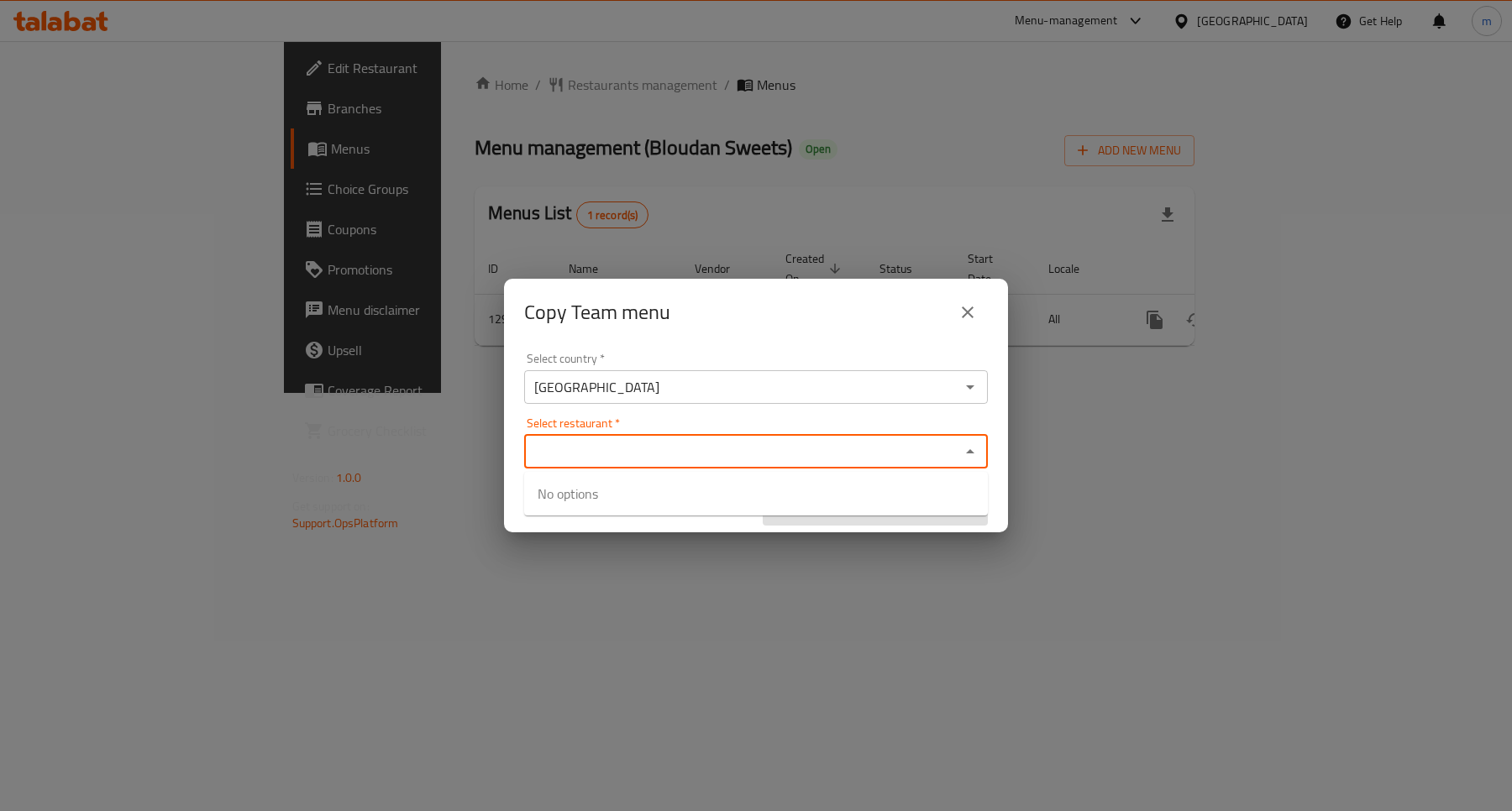
paste input "698223"
type input "698223"
click at [661, 409] on div "Select country   * [GEOGRAPHIC_DATA] Select country * Select restaurant   * Sel…" at bounding box center [756, 439] width 504 height 187
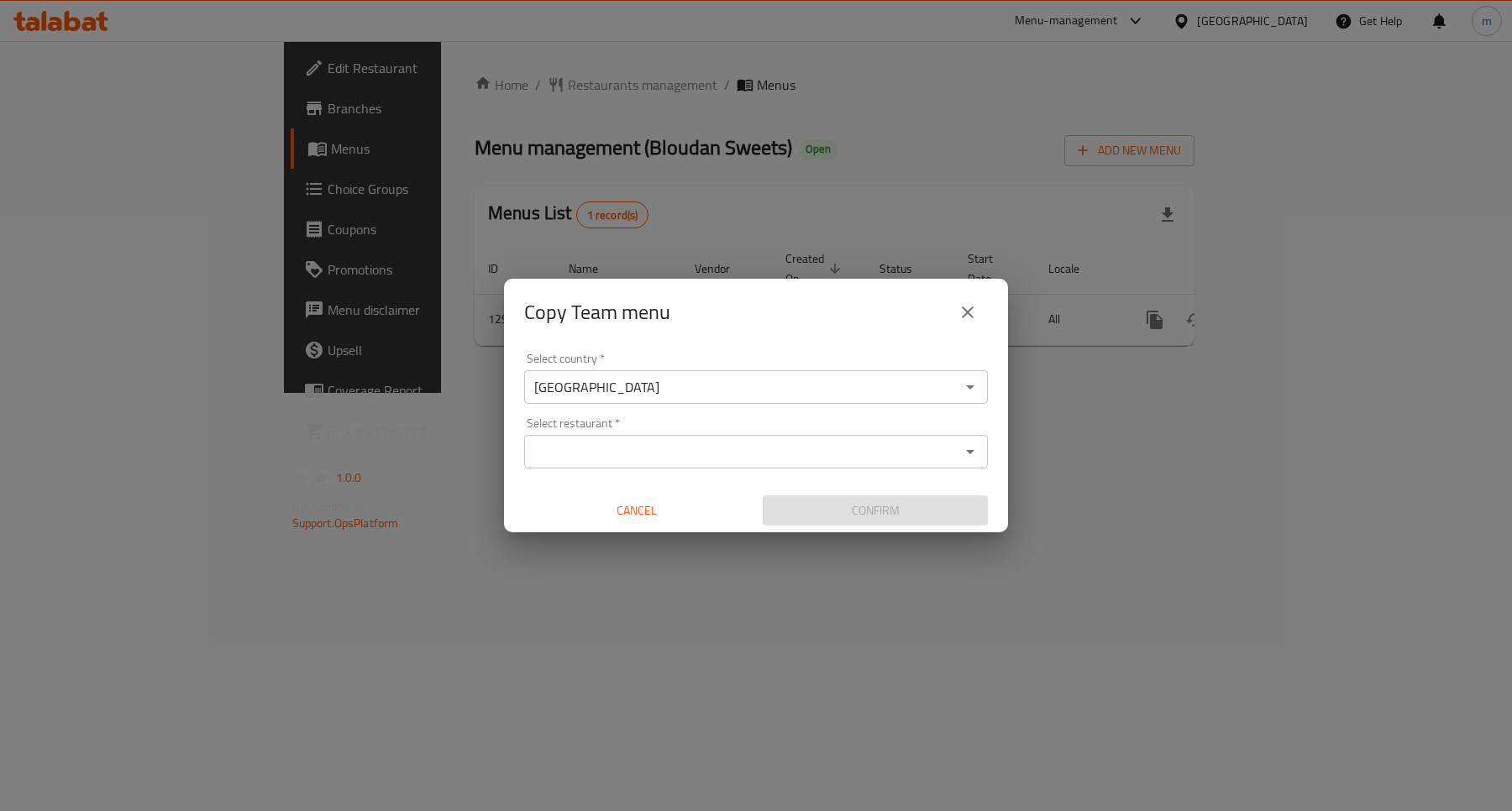
click at [652, 437] on div "Select restaurant *" at bounding box center [755, 452] width 464 height 34
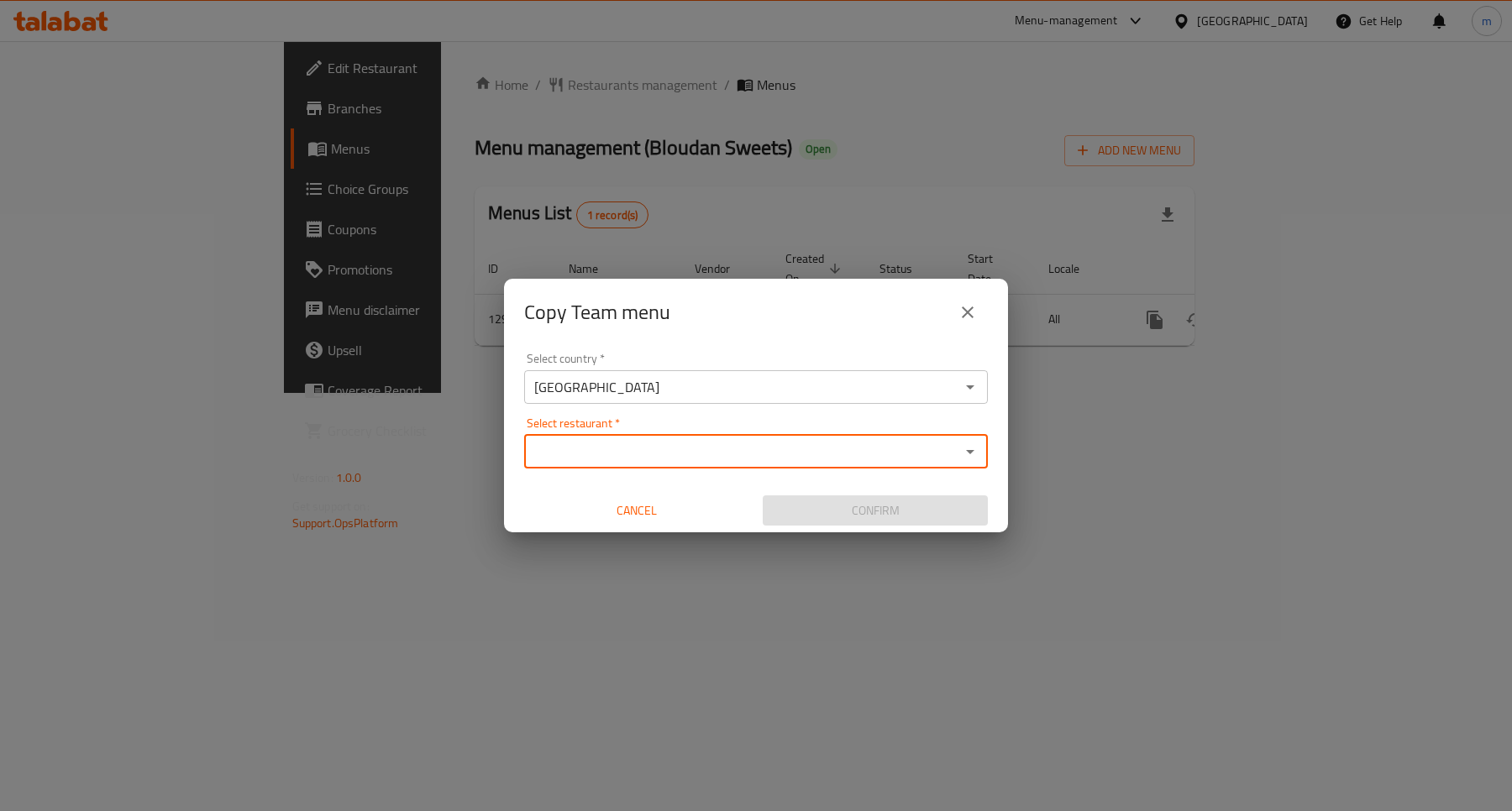
click at [648, 449] on input "Select restaurant   *" at bounding box center [741, 452] width 426 height 23
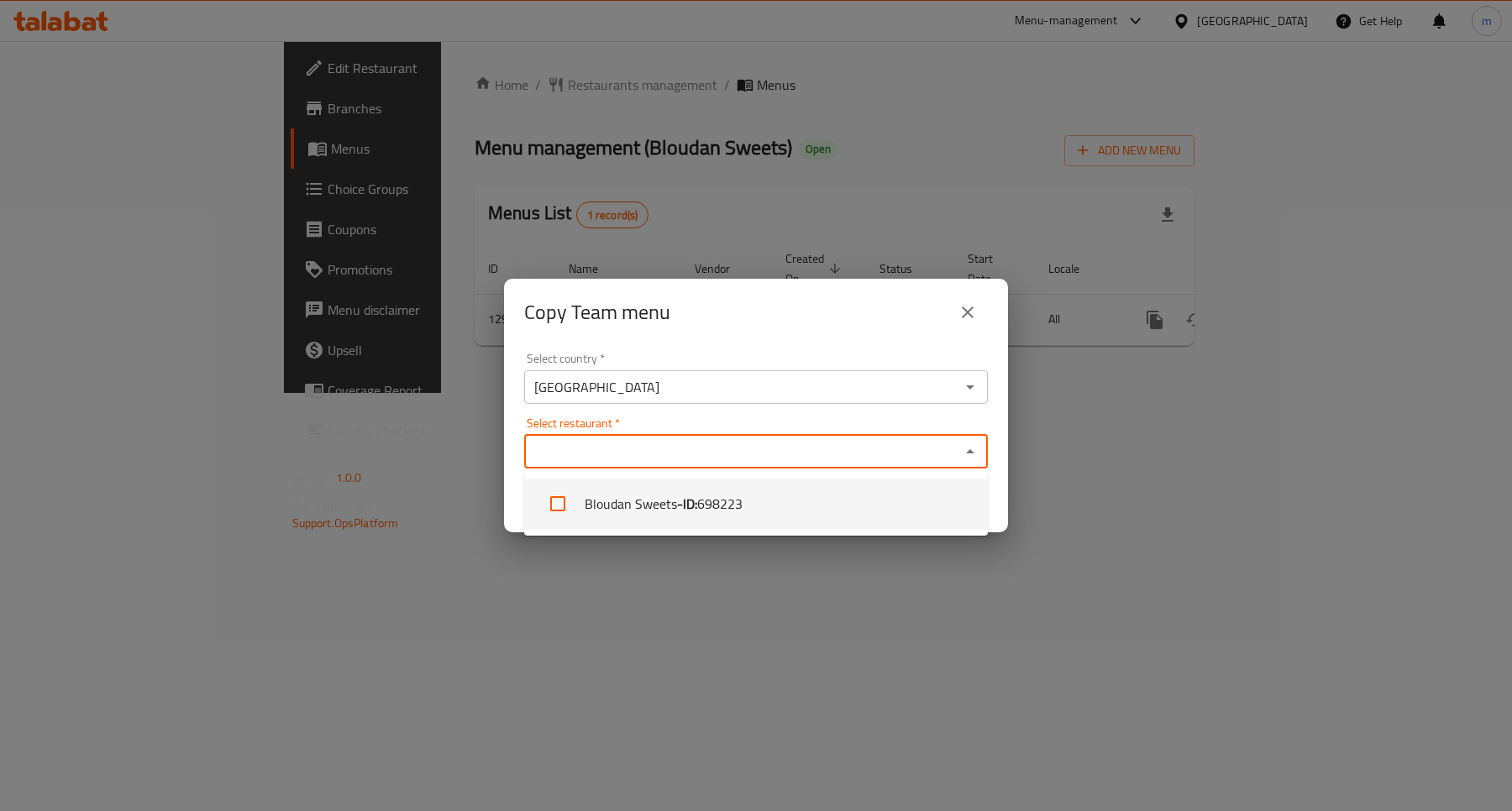
click at [634, 498] on li "Bloudan Sweets - ID: 698223" at bounding box center [755, 504] width 464 height 51
checkbox input "true"
click at [973, 414] on div "Select country   * [GEOGRAPHIC_DATA] Select country * Select restaurant   * Blo…" at bounding box center [756, 439] width 504 height 187
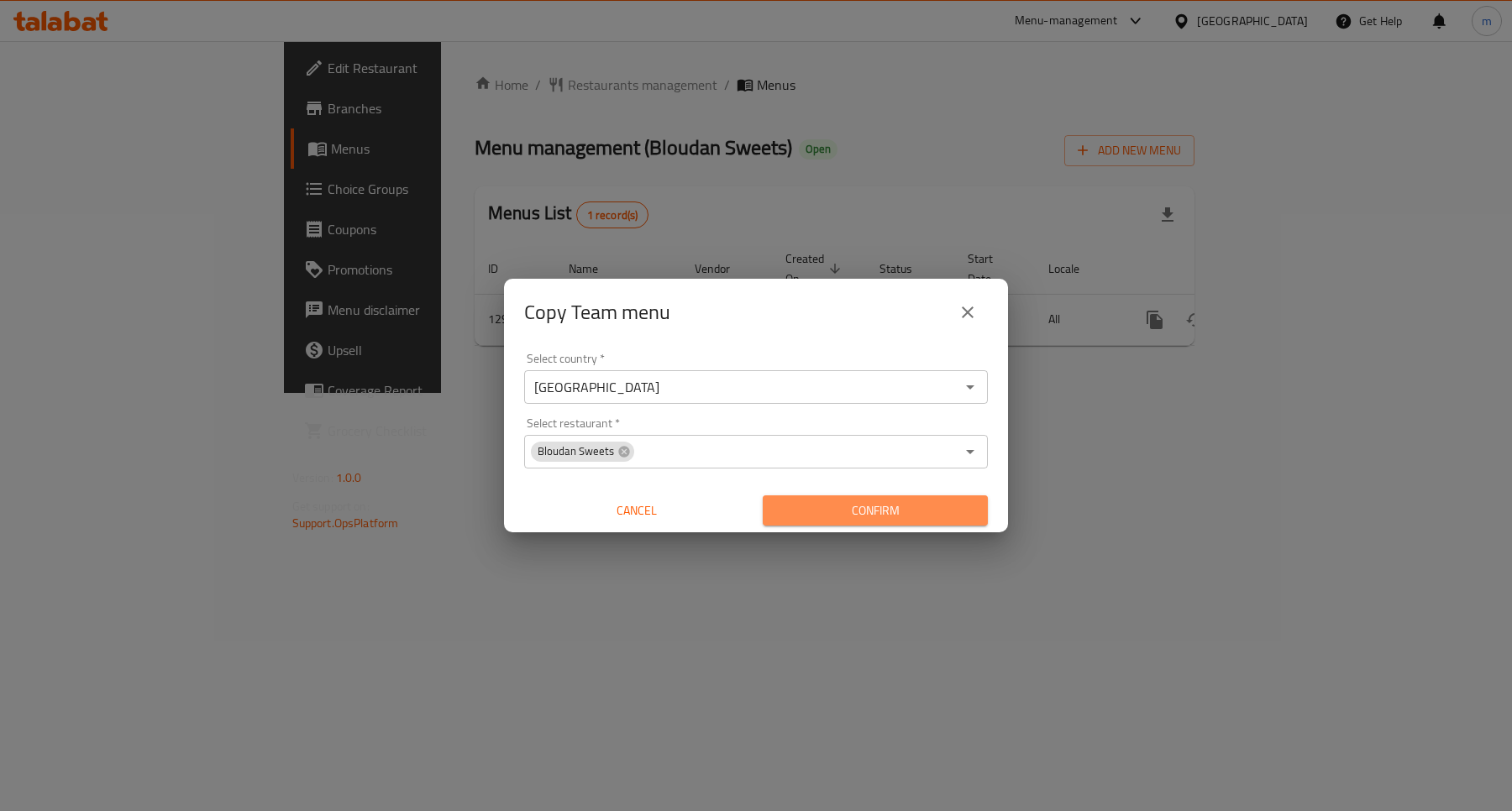
click at [966, 506] on span "Confirm" at bounding box center [875, 511] width 198 height 21
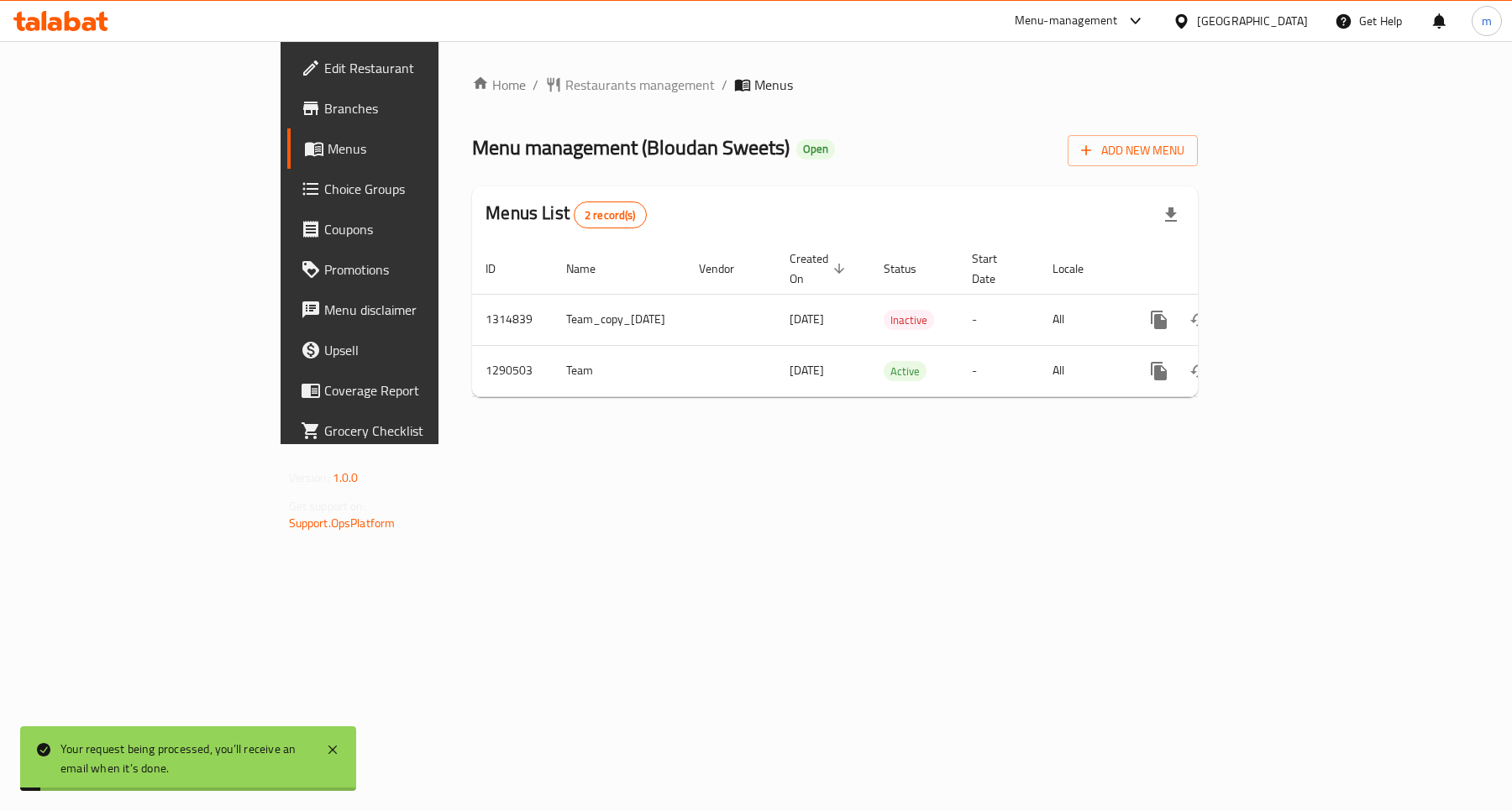
click at [1086, 414] on div "Home / Restaurants management / Menus Menu management ( Bloudan Sweets ) Open A…" at bounding box center [835, 243] width 793 height 403
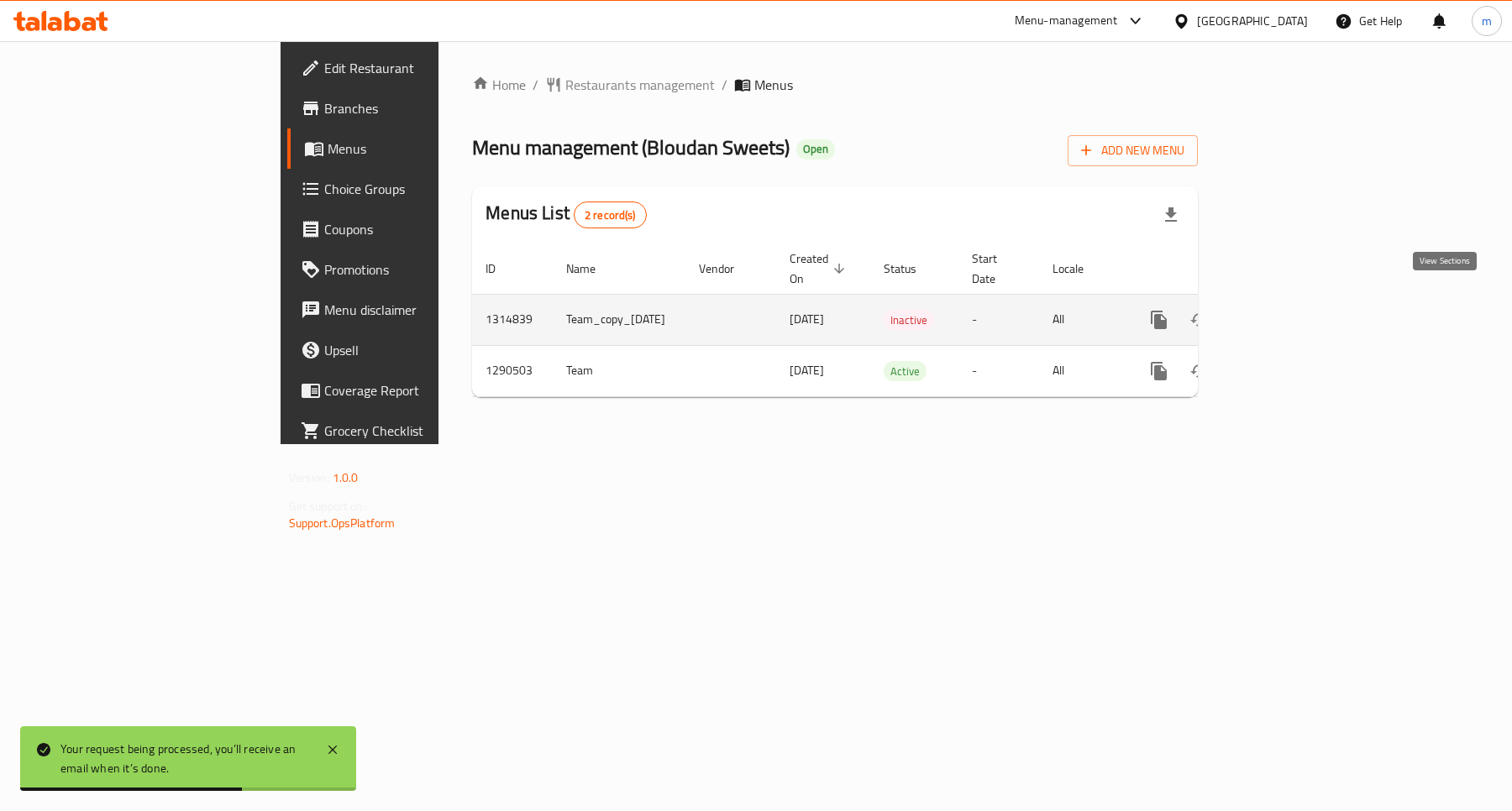
click at [1290, 310] on icon "enhanced table" at bounding box center [1280, 319] width 20 height 20
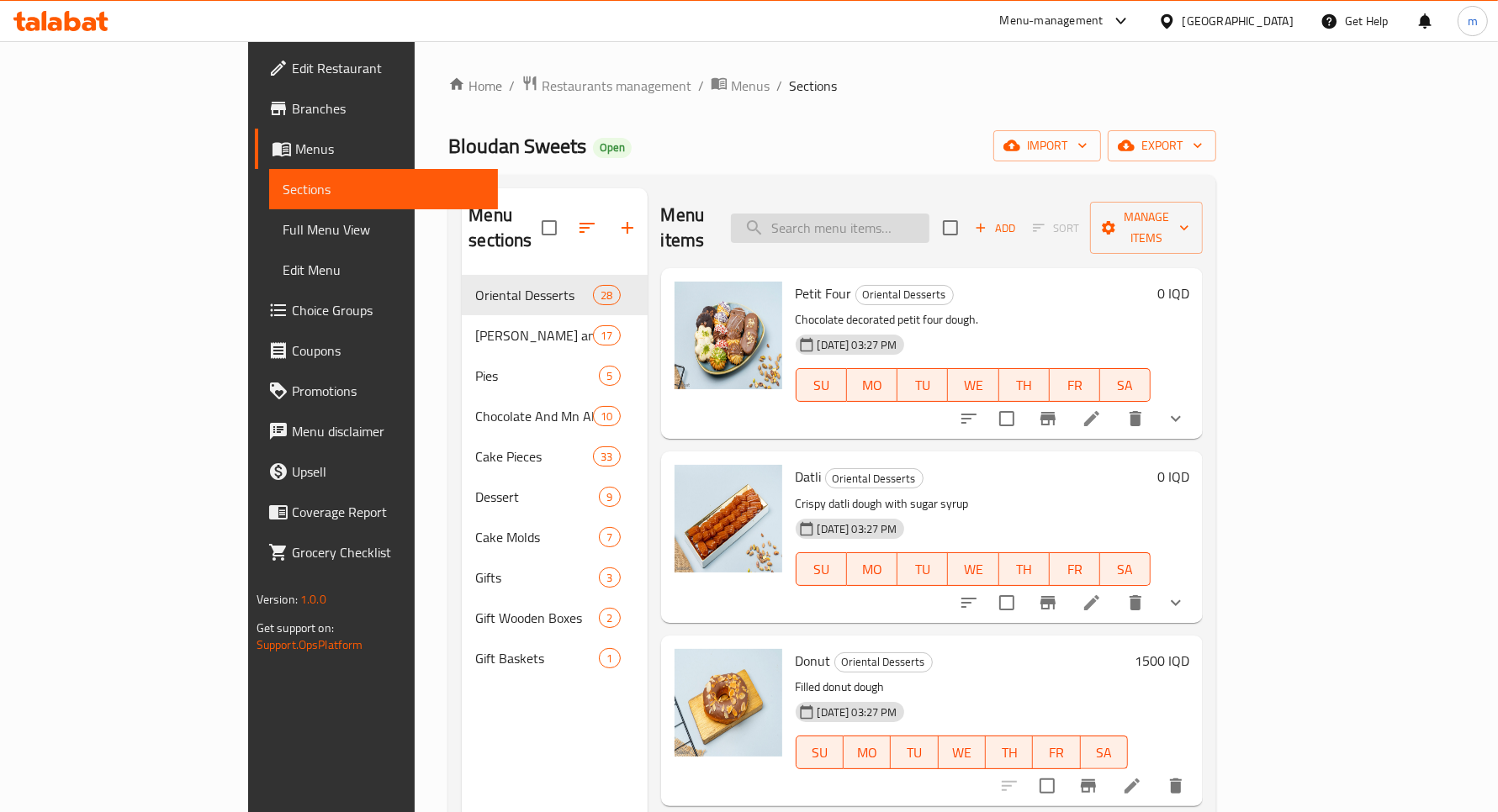
click at [911, 214] on input "search" at bounding box center [830, 228] width 198 height 29
paste input "جكليت فواندات"
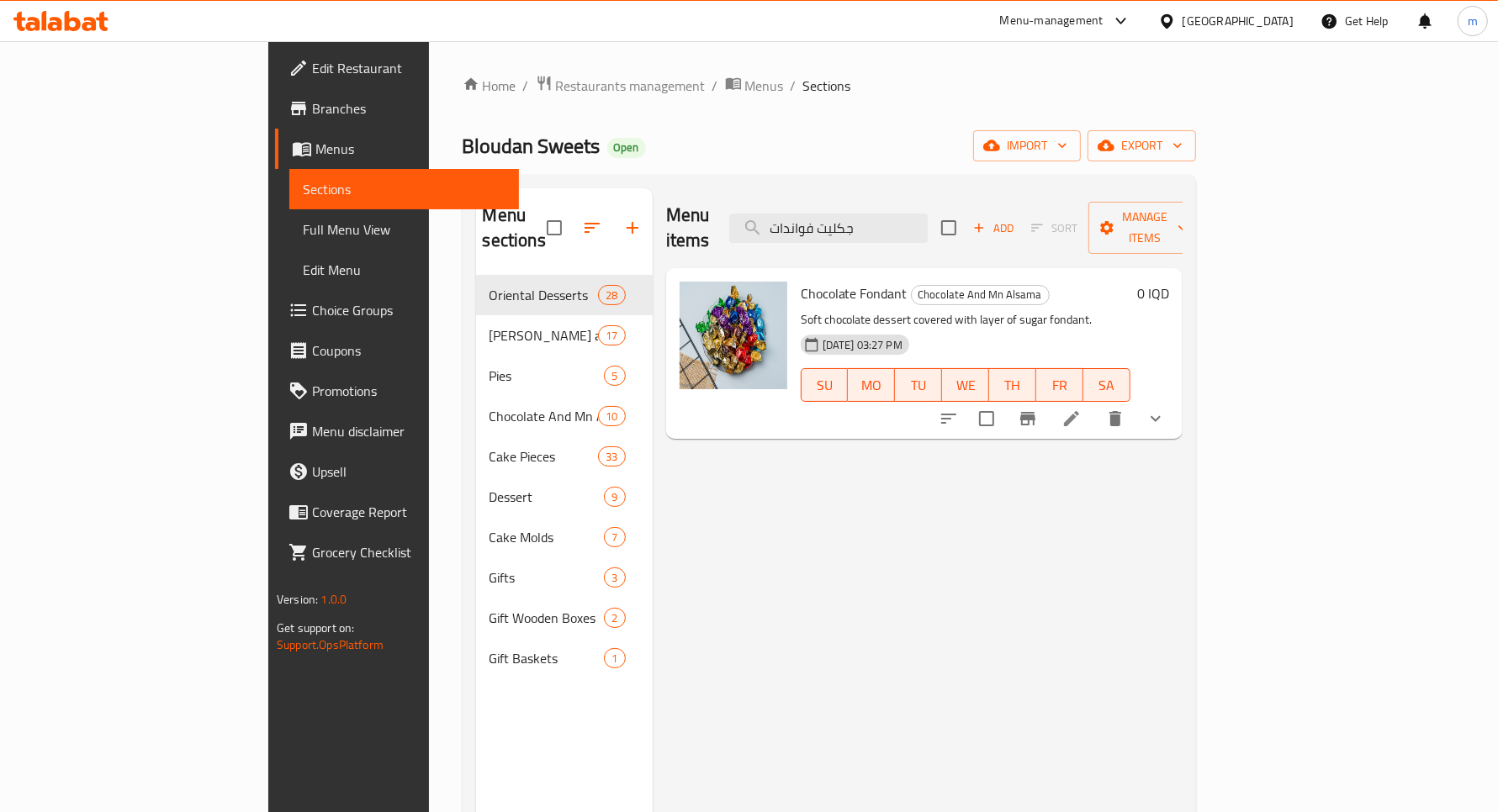
type input "جكليت فواندات"
click at [959, 409] on icon "sort-choices" at bounding box center [948, 418] width 20 height 20
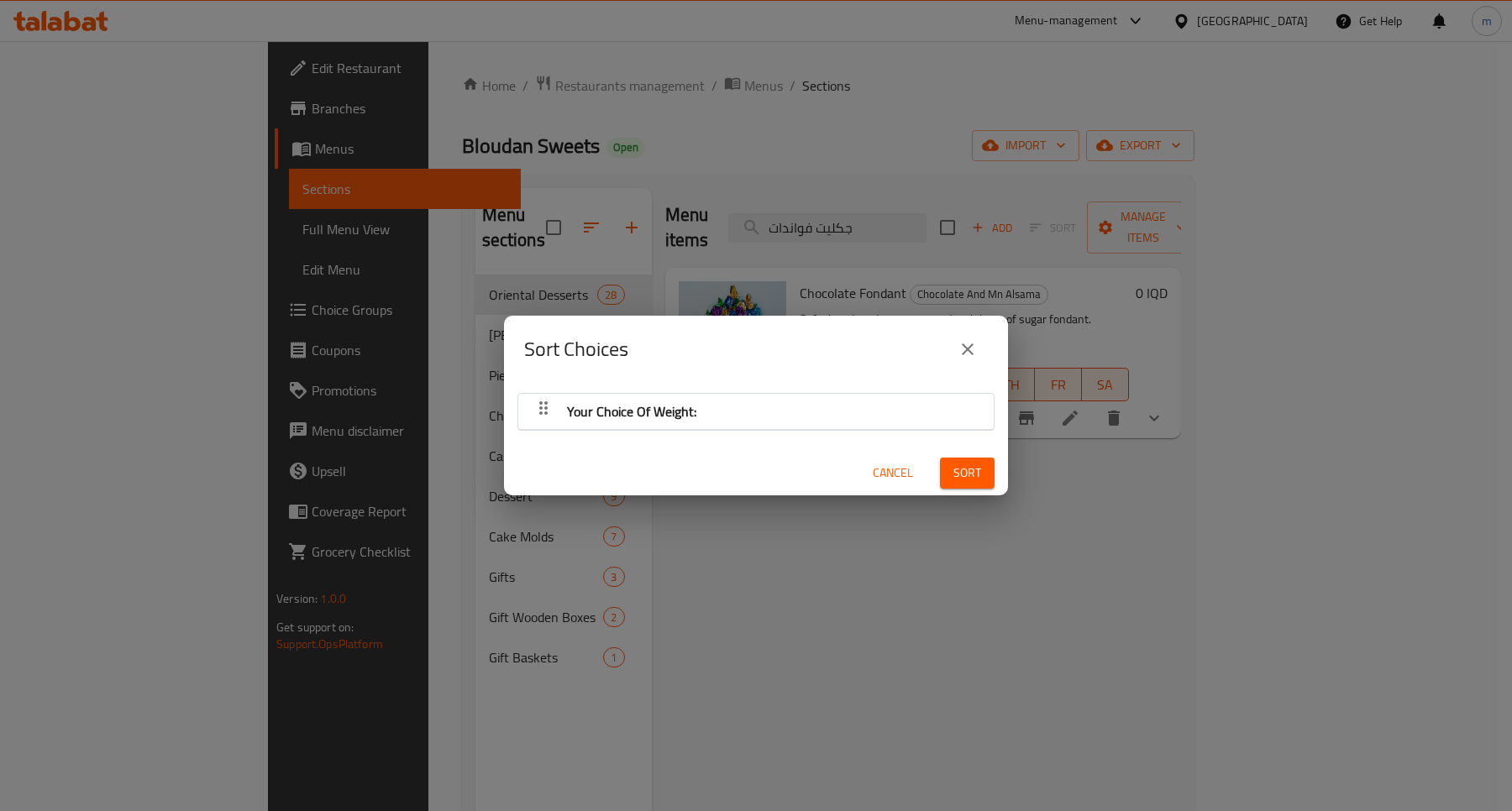
click at [874, 464] on span "Cancel" at bounding box center [893, 473] width 40 height 21
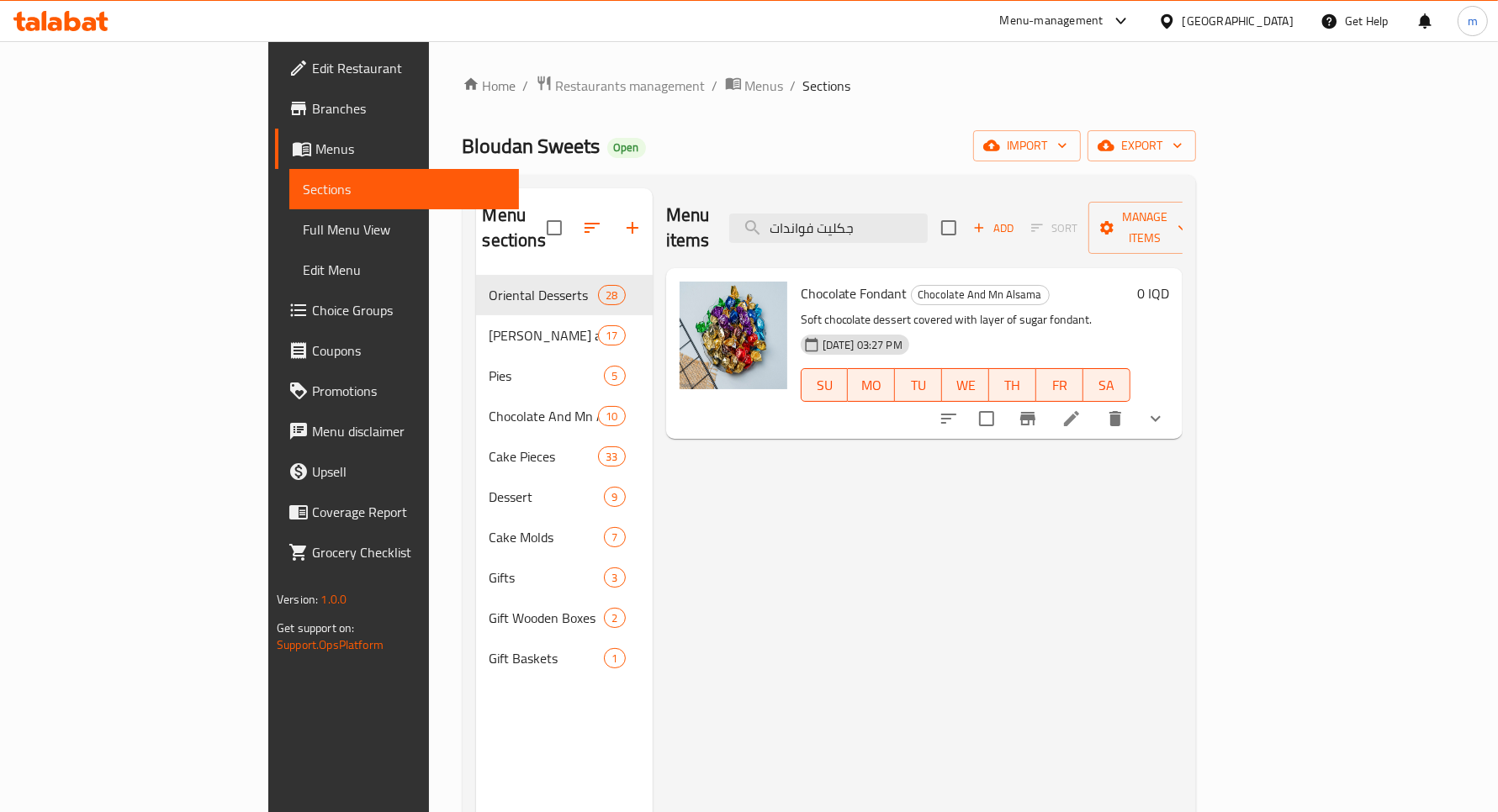
click at [1082, 409] on icon at bounding box center [1071, 418] width 20 height 20
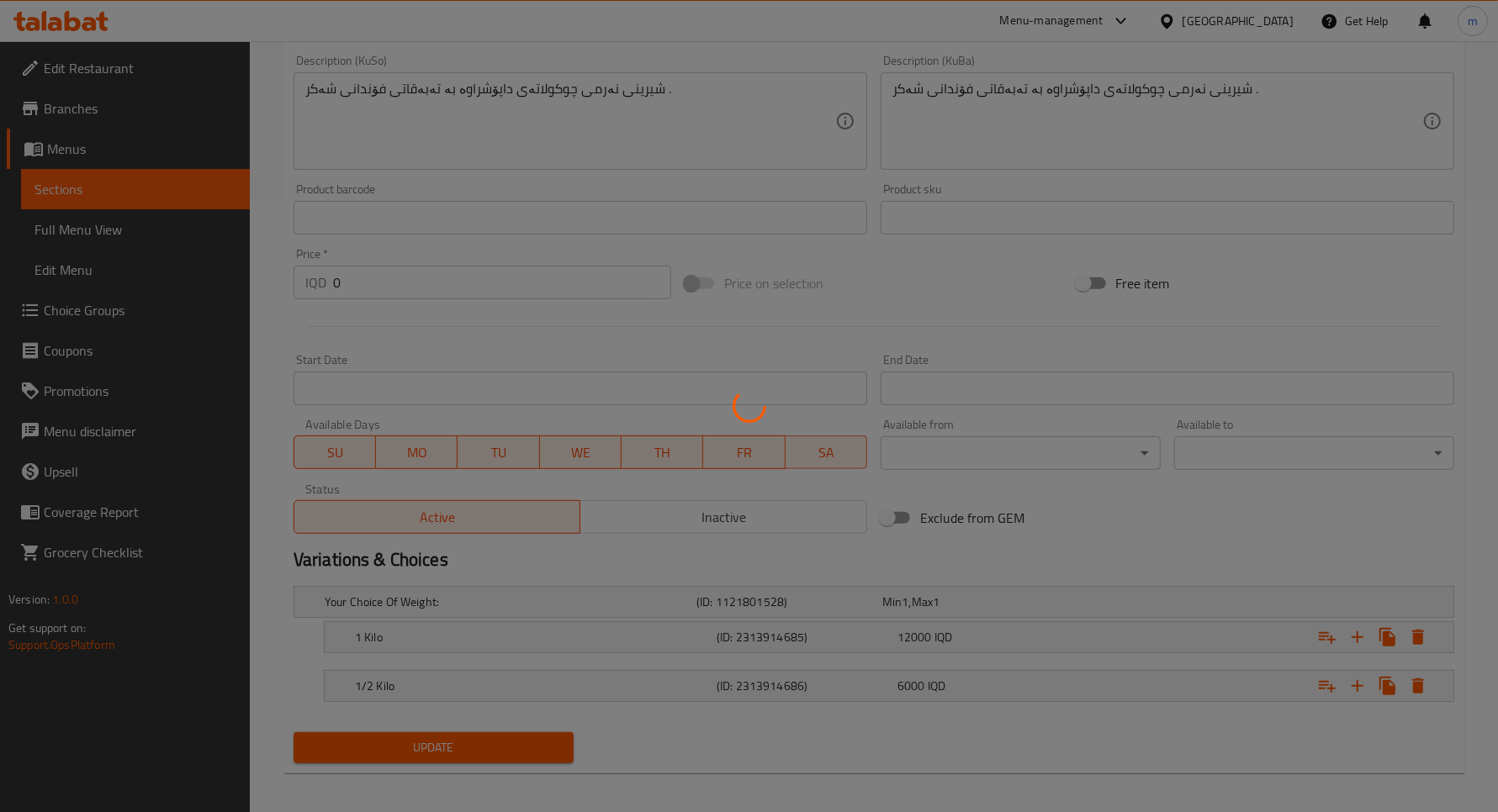
scroll to position [621, 0]
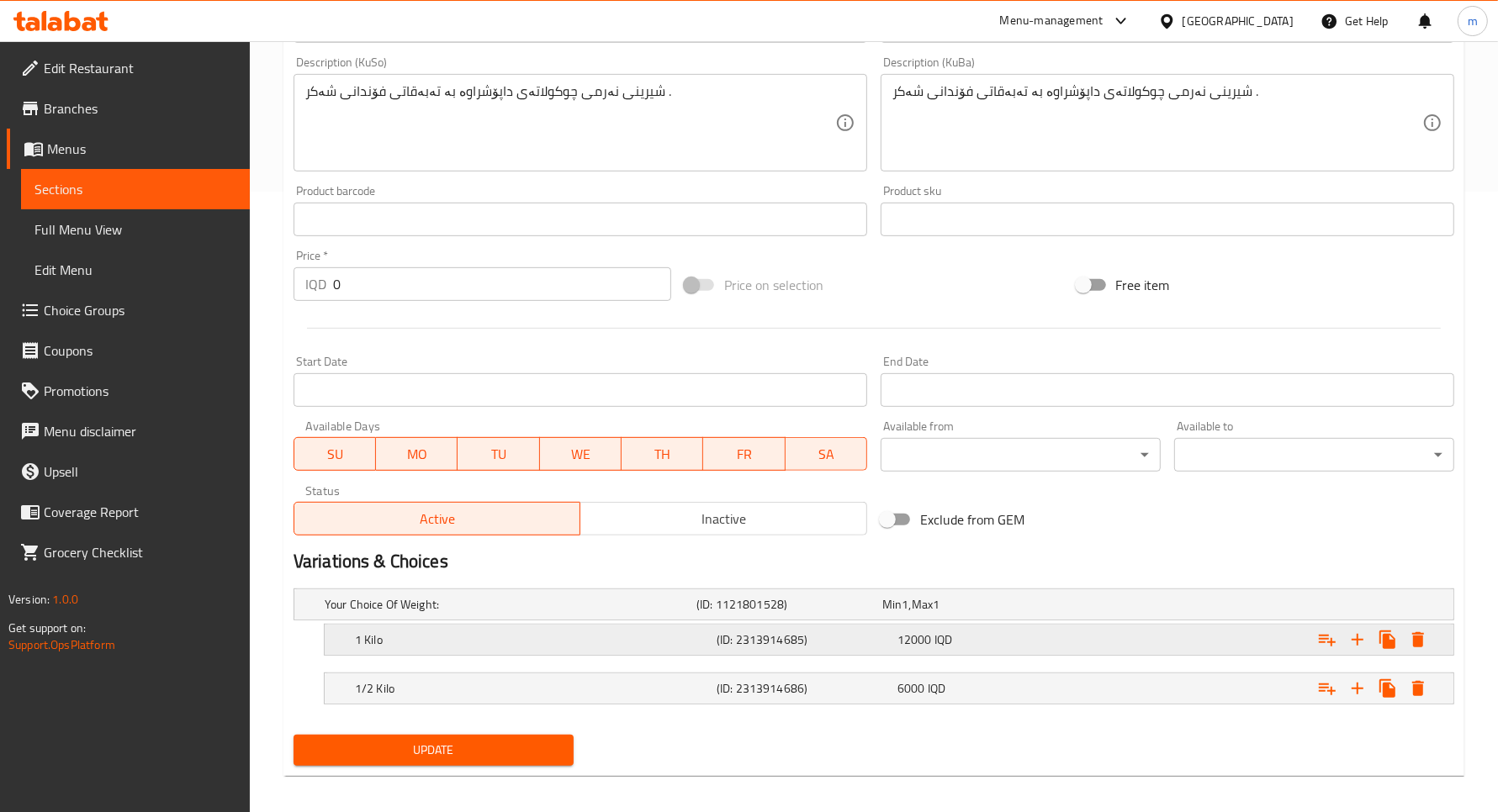
click at [906, 635] on span "12000" at bounding box center [915, 639] width 34 height 22
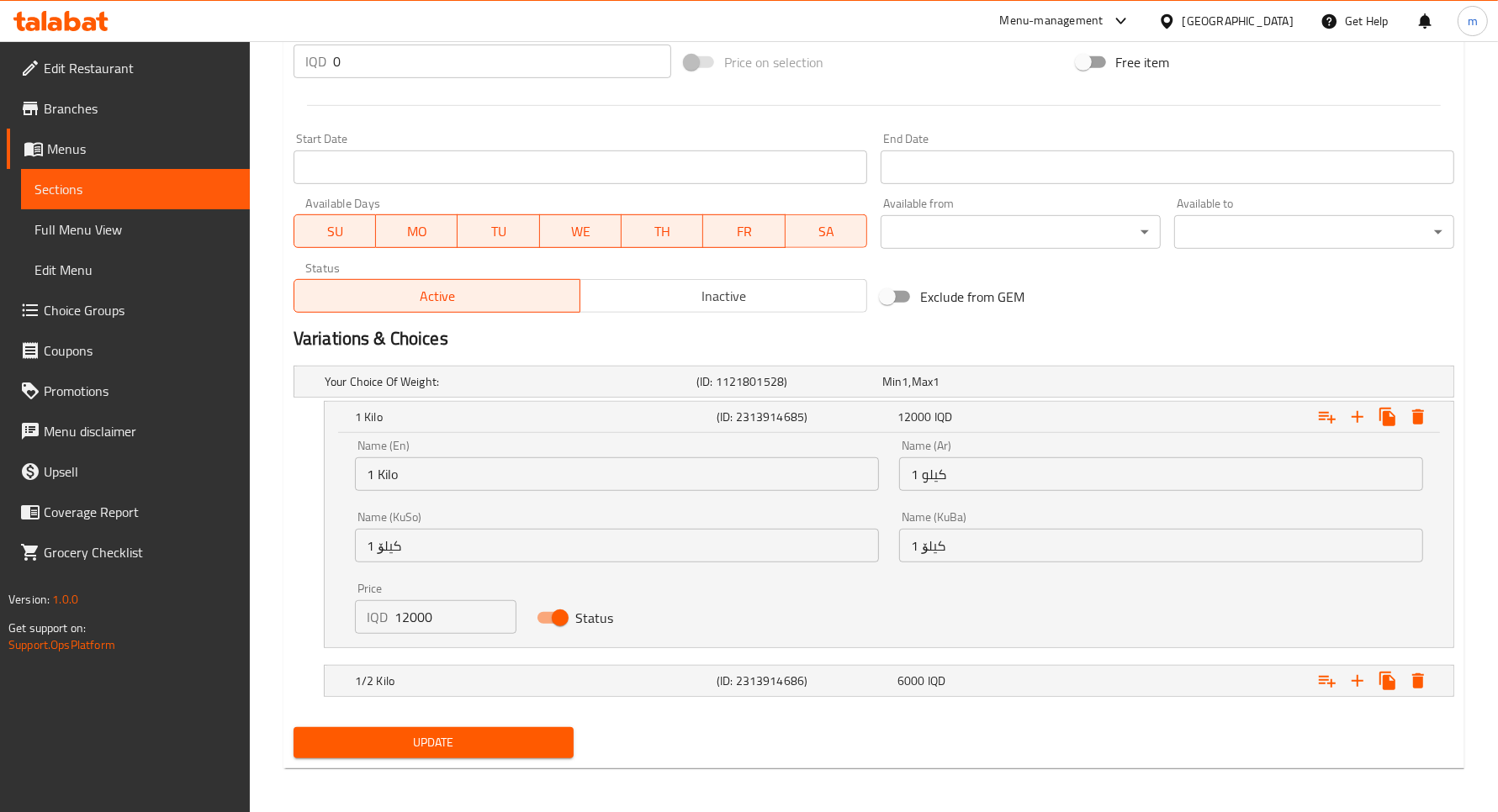
scroll to position [846, 0]
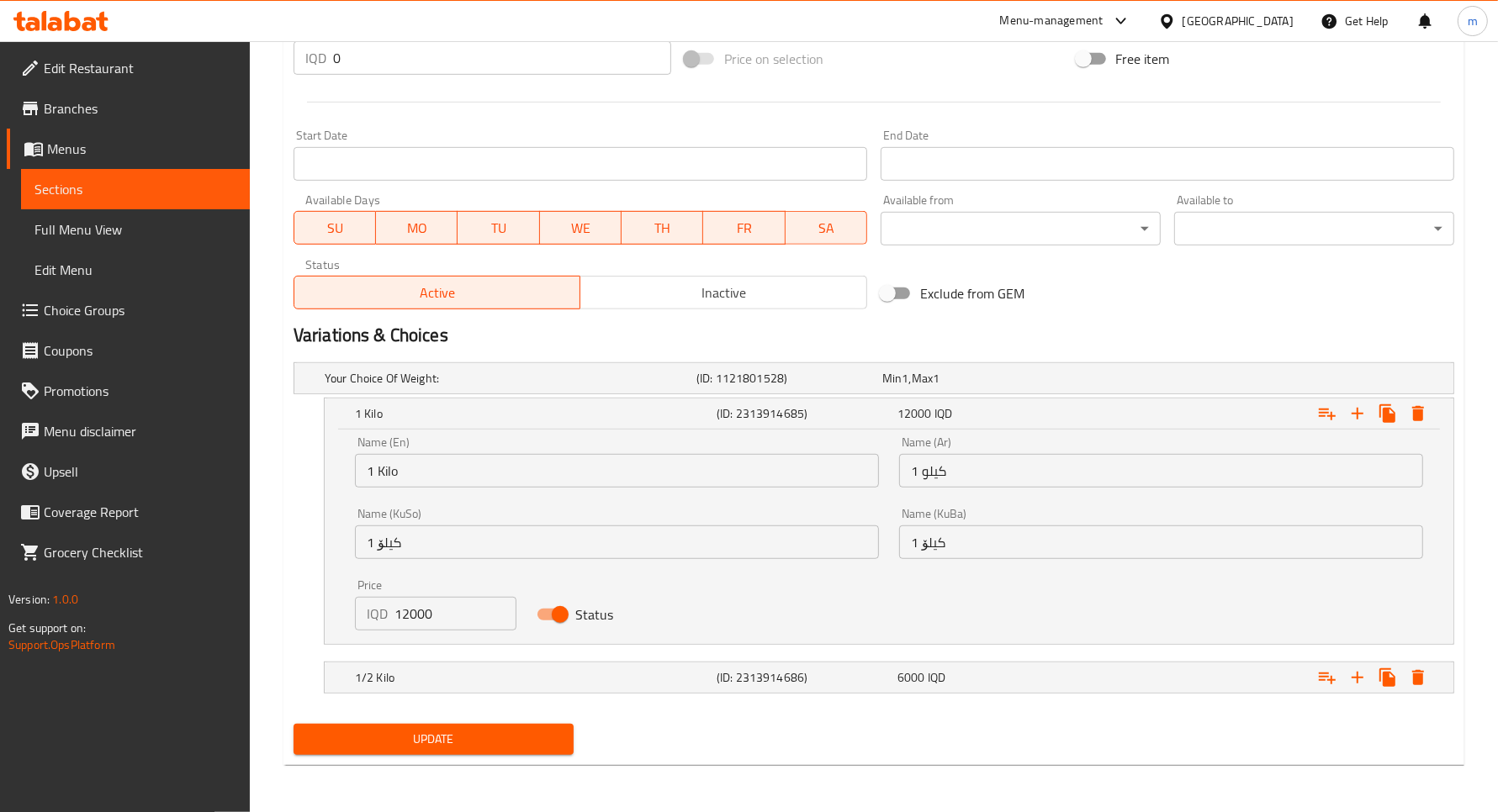
click at [426, 617] on input "12000" at bounding box center [456, 613] width 122 height 34
click at [419, 616] on input "12000" at bounding box center [456, 613] width 122 height 34
click at [408, 615] on input "12000" at bounding box center [456, 613] width 122 height 34
type input "13000"
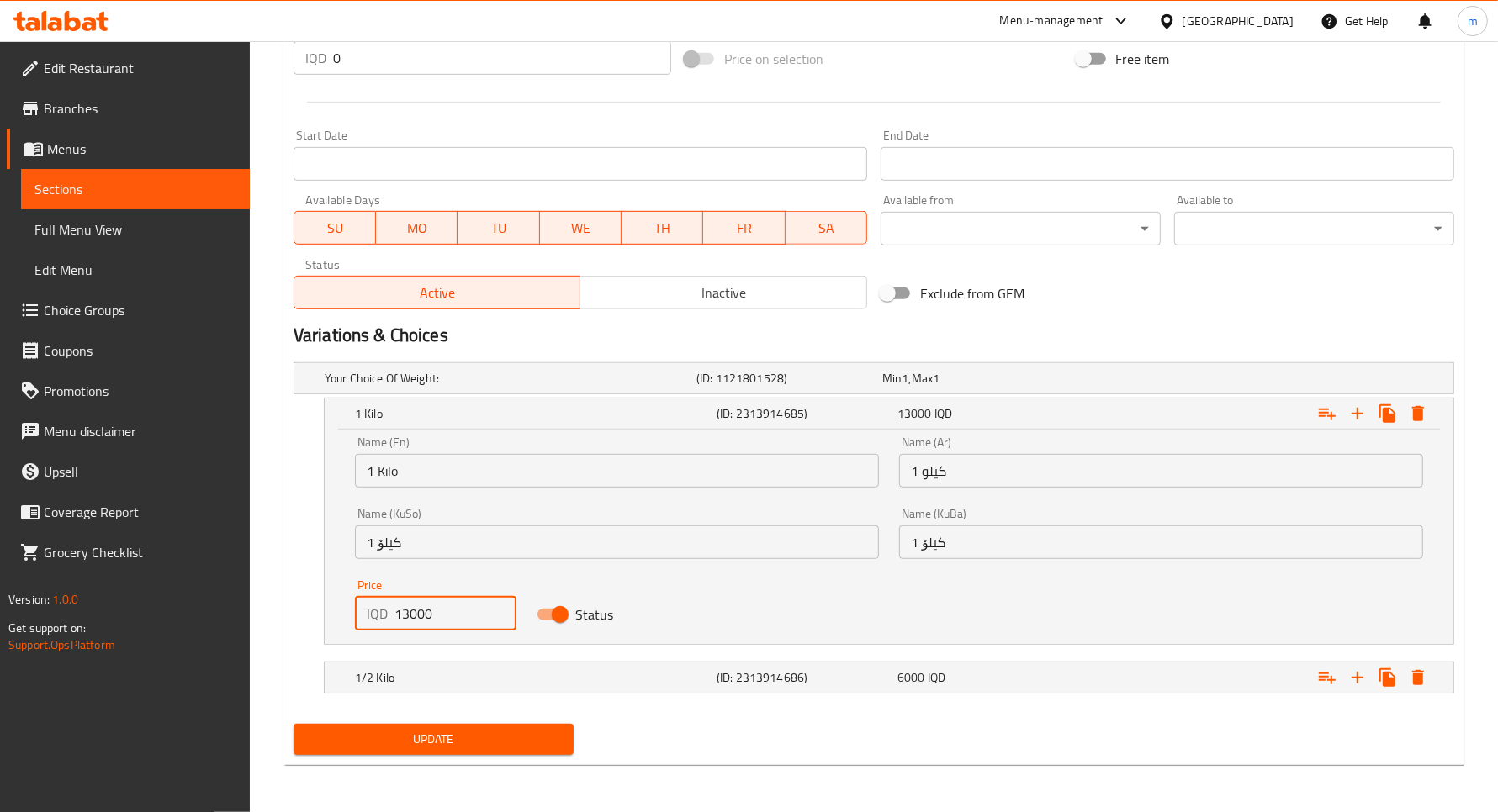
click at [707, 586] on div "Name (En) 1 Kilo Name (En) Name (Ar) 1 كيلو Name (Ar) Name (KuSo) 1 کیلۆ Name (…" at bounding box center [889, 533] width 1089 height 214
click at [573, 687] on div "1/2 Kilo" at bounding box center [532, 677] width 362 height 23
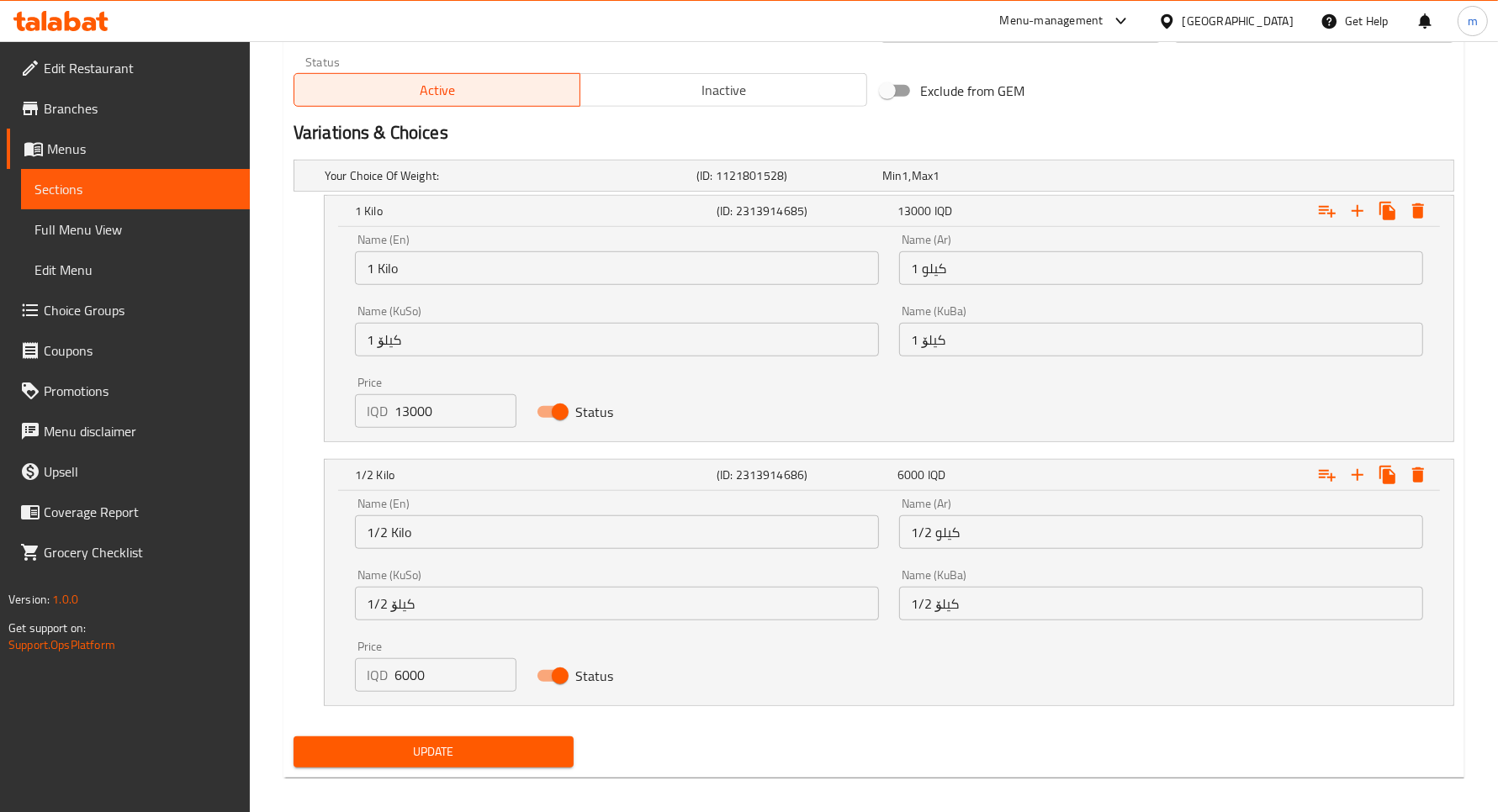
scroll to position [1062, 0]
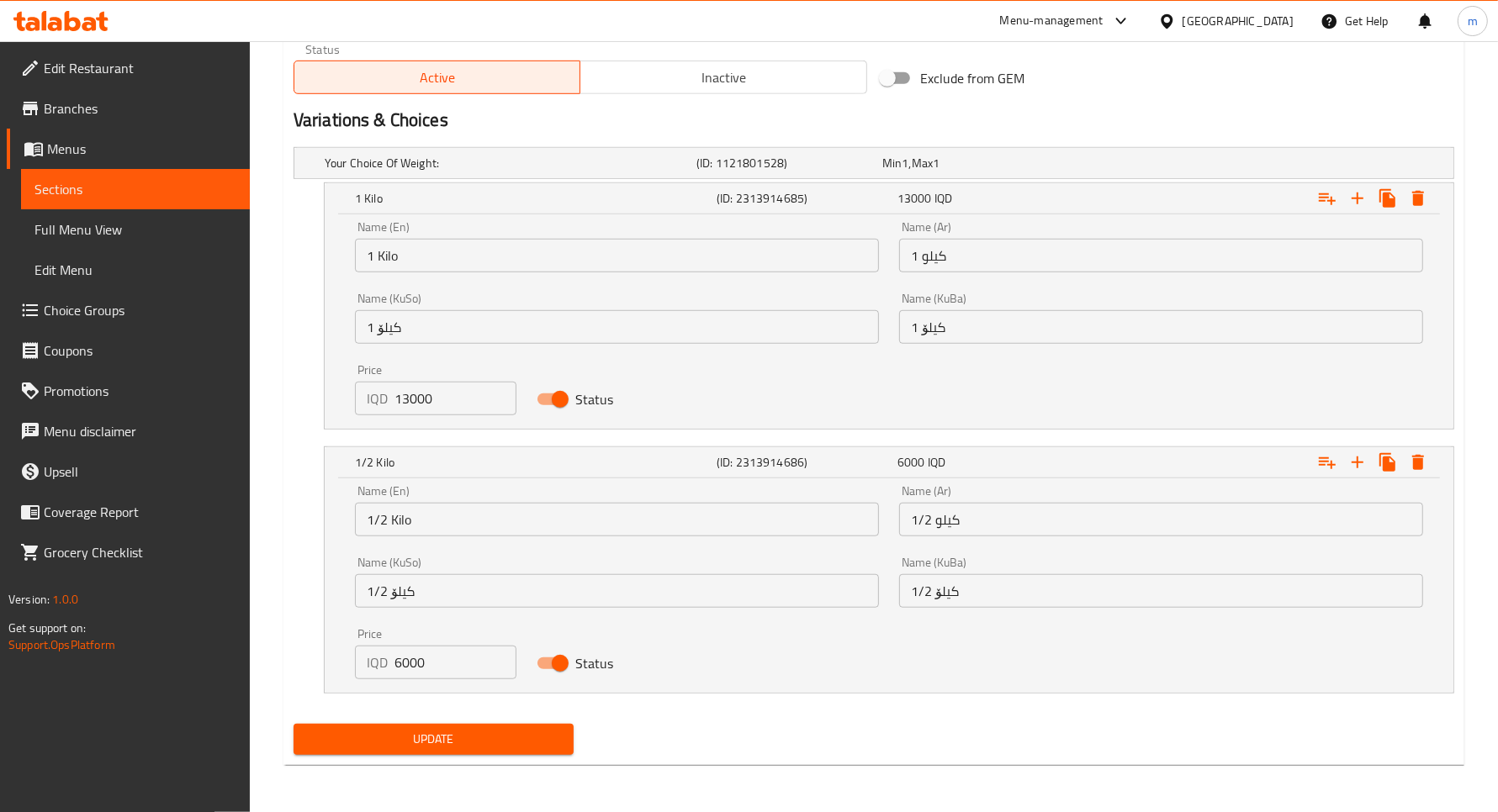
click at [408, 654] on input "6000" at bounding box center [456, 662] width 122 height 34
type input "6500"
click at [488, 751] on button "Update" at bounding box center [433, 740] width 280 height 31
click at [152, 192] on span "Sections" at bounding box center [135, 189] width 202 height 20
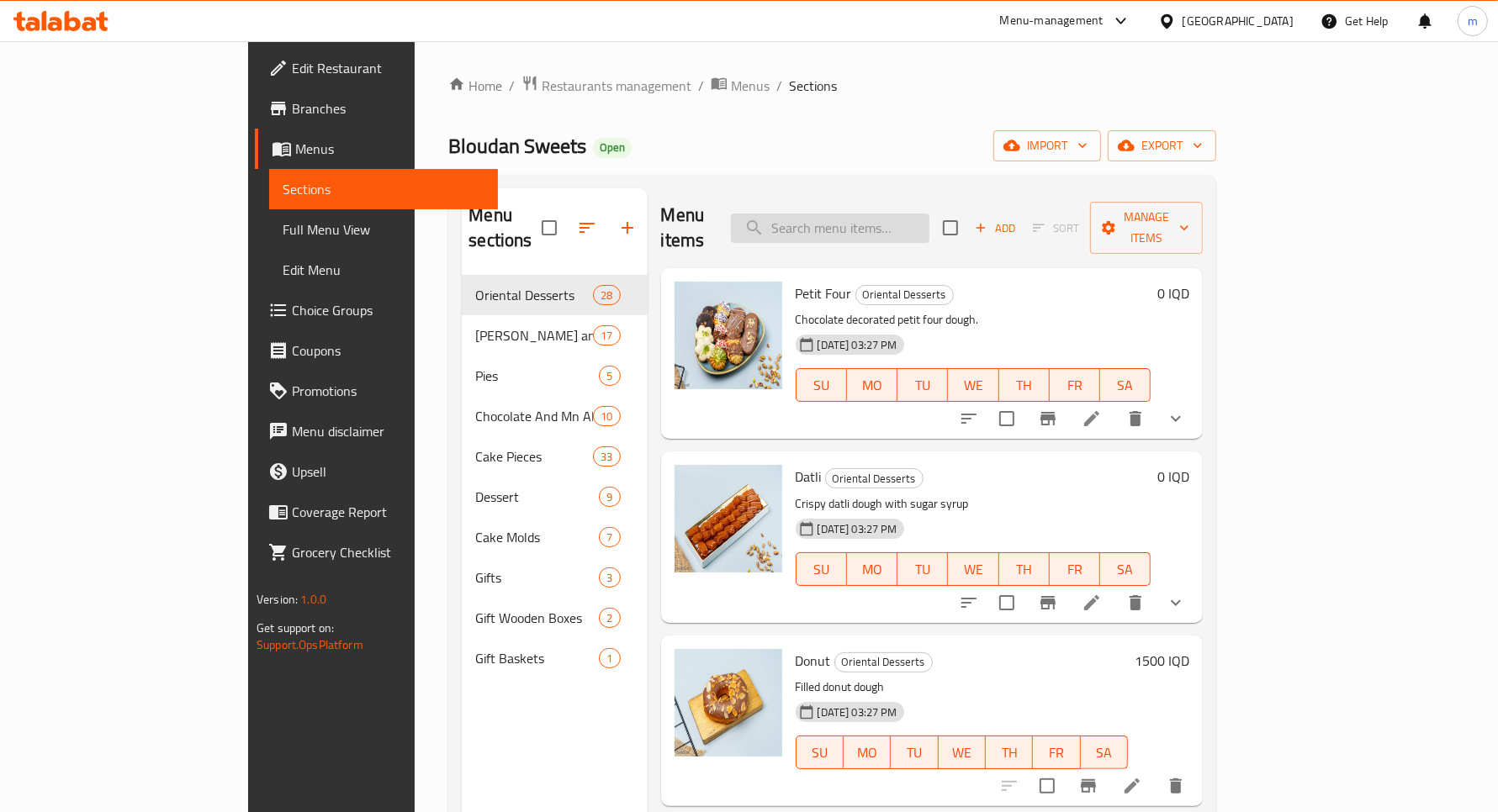
click at [900, 217] on input "search" at bounding box center [830, 228] width 198 height 29
paste input "جكليت"
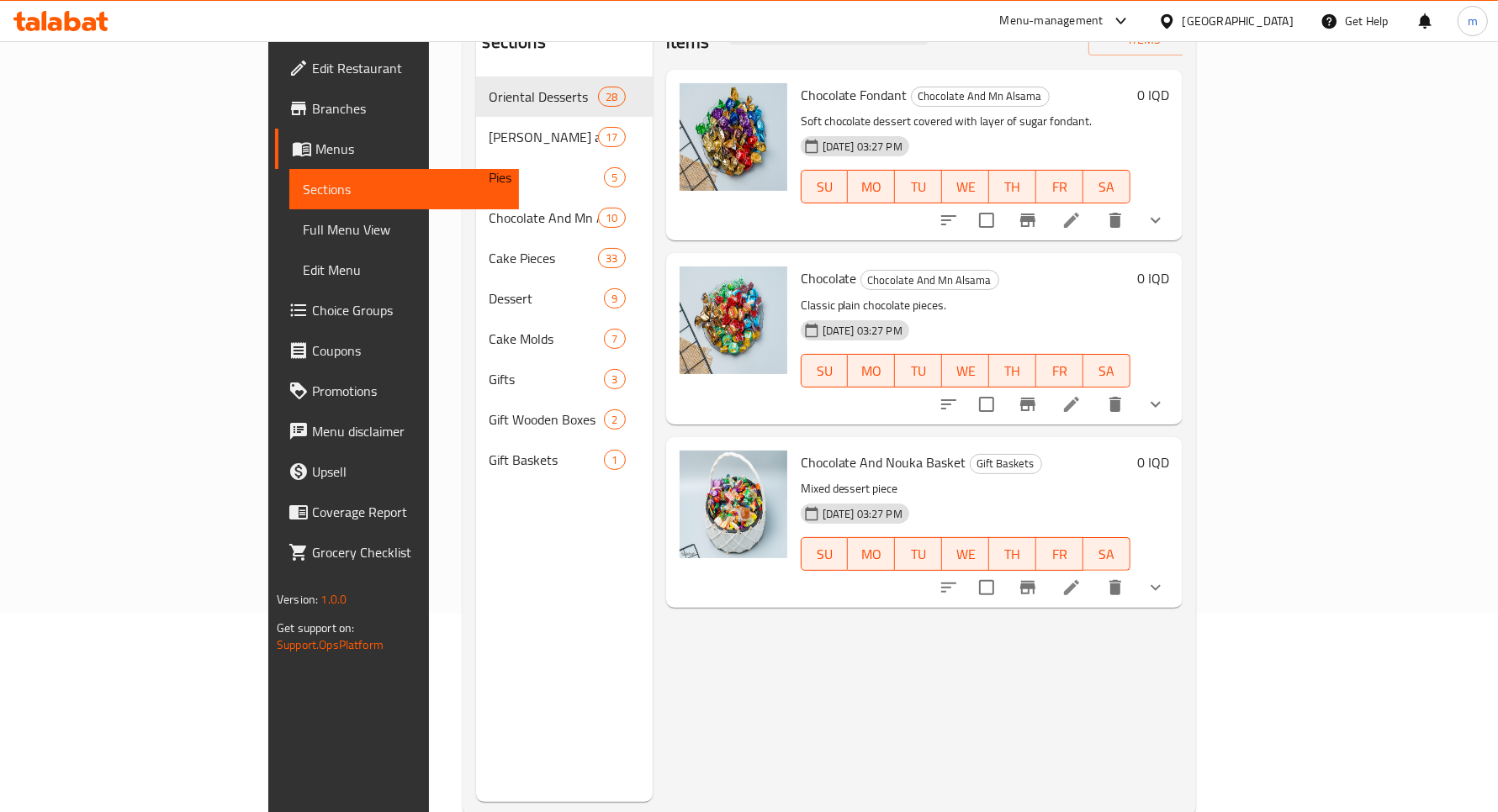
scroll to position [165, 0]
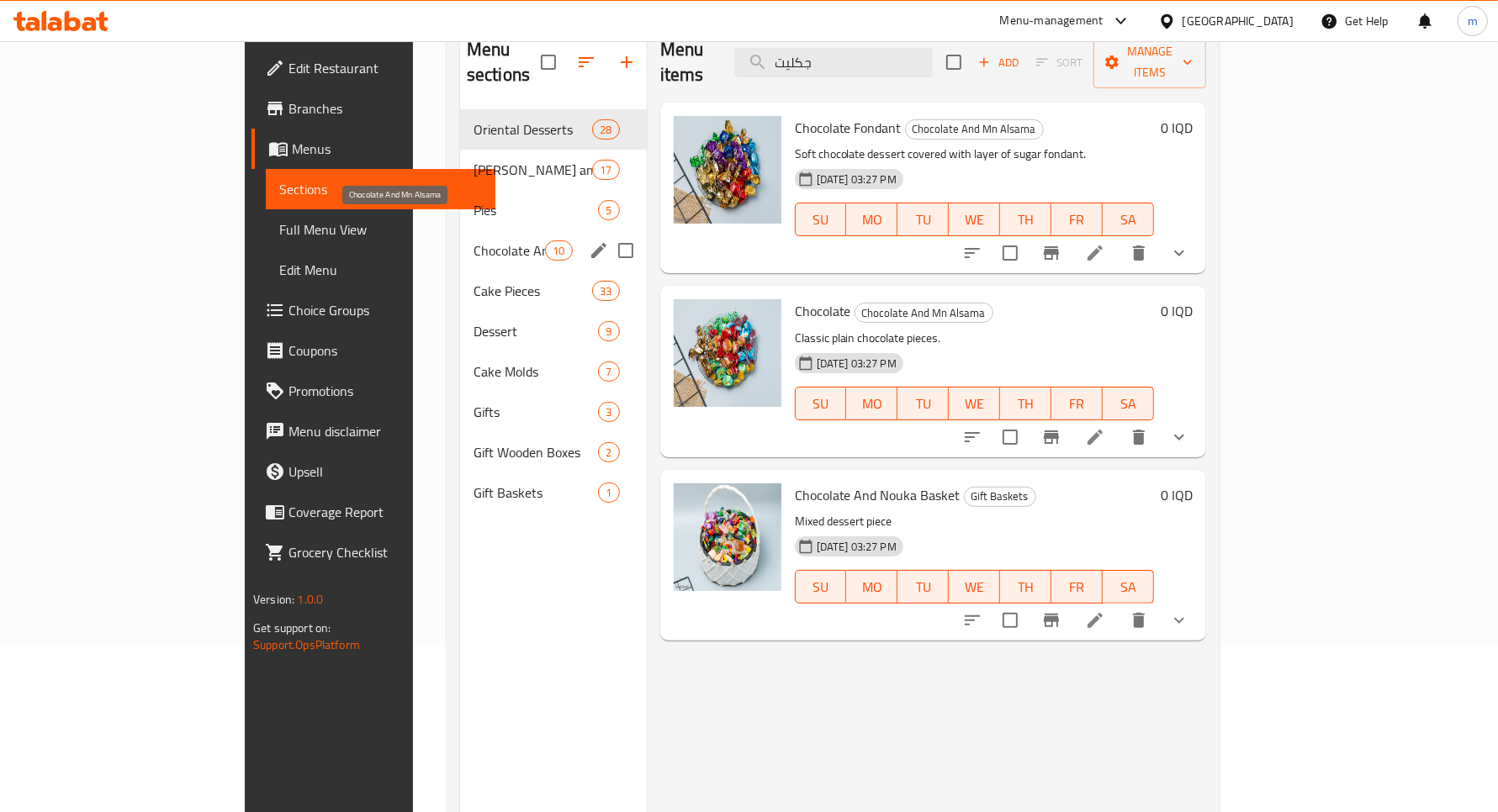
type input "جكليت"
click at [474, 240] on span "Chocolate And Mn Alsama" at bounding box center [509, 250] width 71 height 20
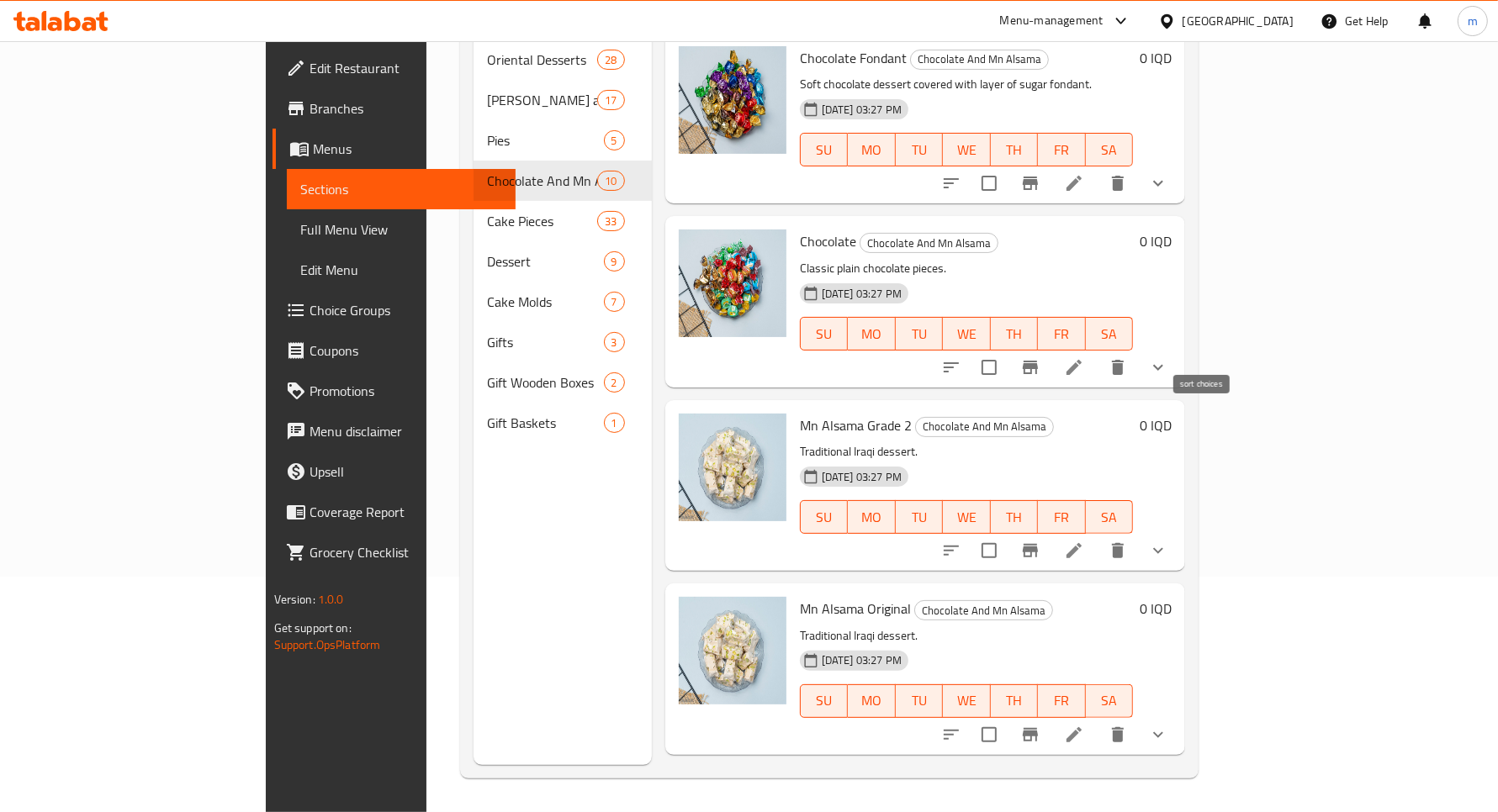
click at [961, 357] on icon "sort-choices" at bounding box center [951, 367] width 20 height 20
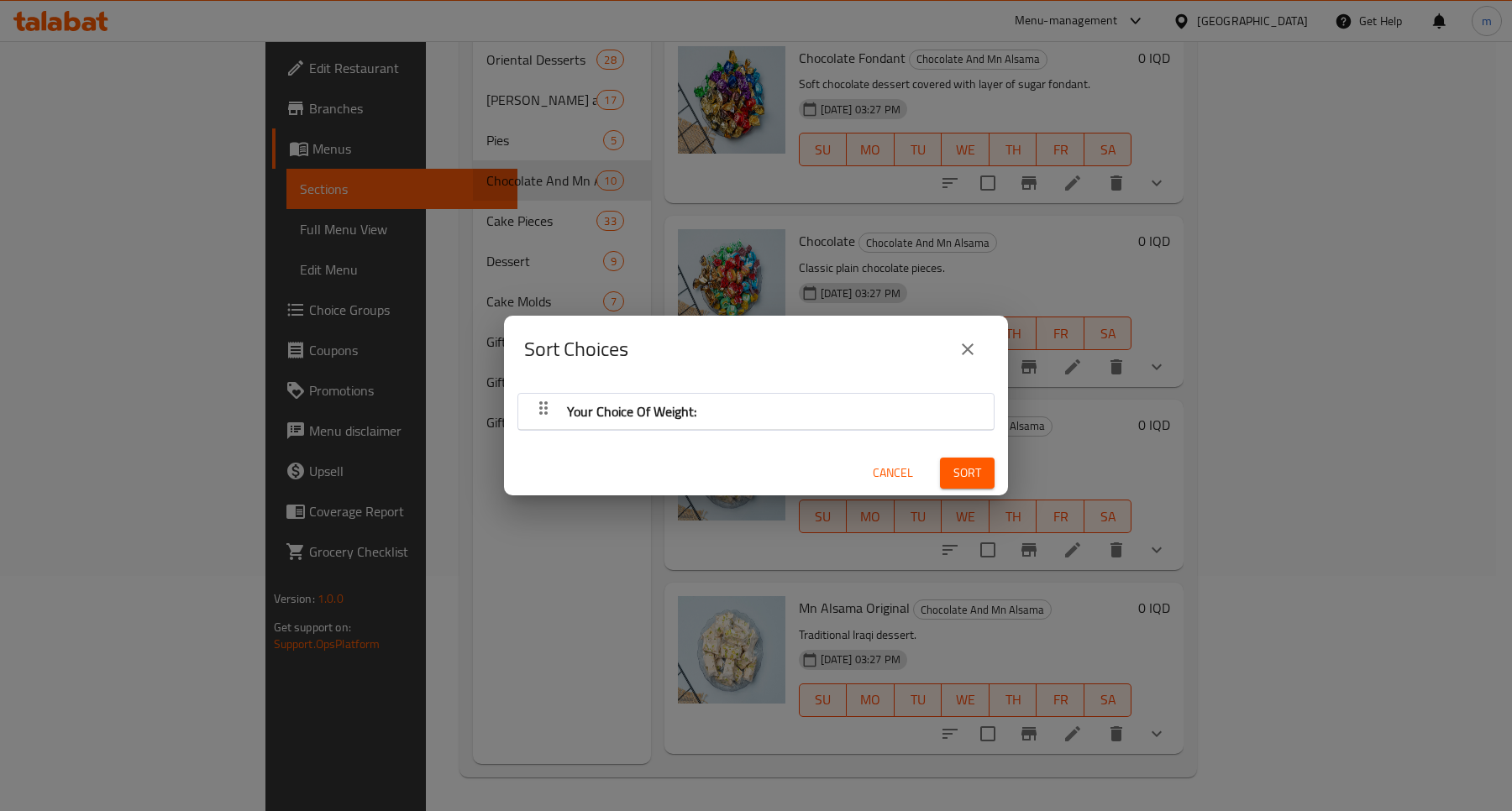
click at [1315, 341] on div "Sort Choices Your Choice Of Weight: Cancel Sort" at bounding box center [756, 405] width 1512 height 811
click at [947, 339] on div "Sort Choices" at bounding box center [755, 349] width 464 height 40
click at [953, 344] on button "close" at bounding box center [968, 349] width 40 height 40
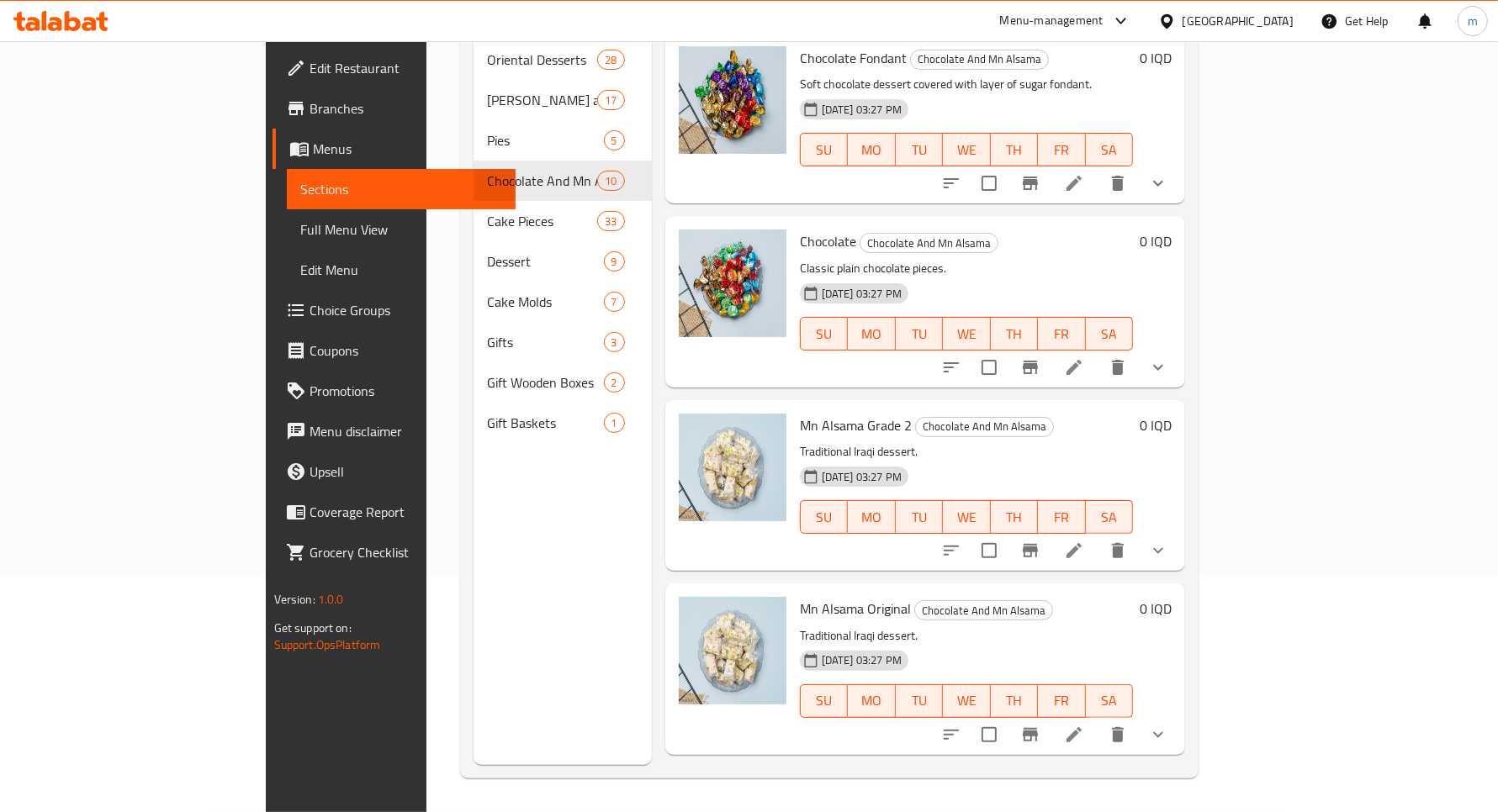
click at [1085, 357] on icon at bounding box center [1073, 367] width 20 height 20
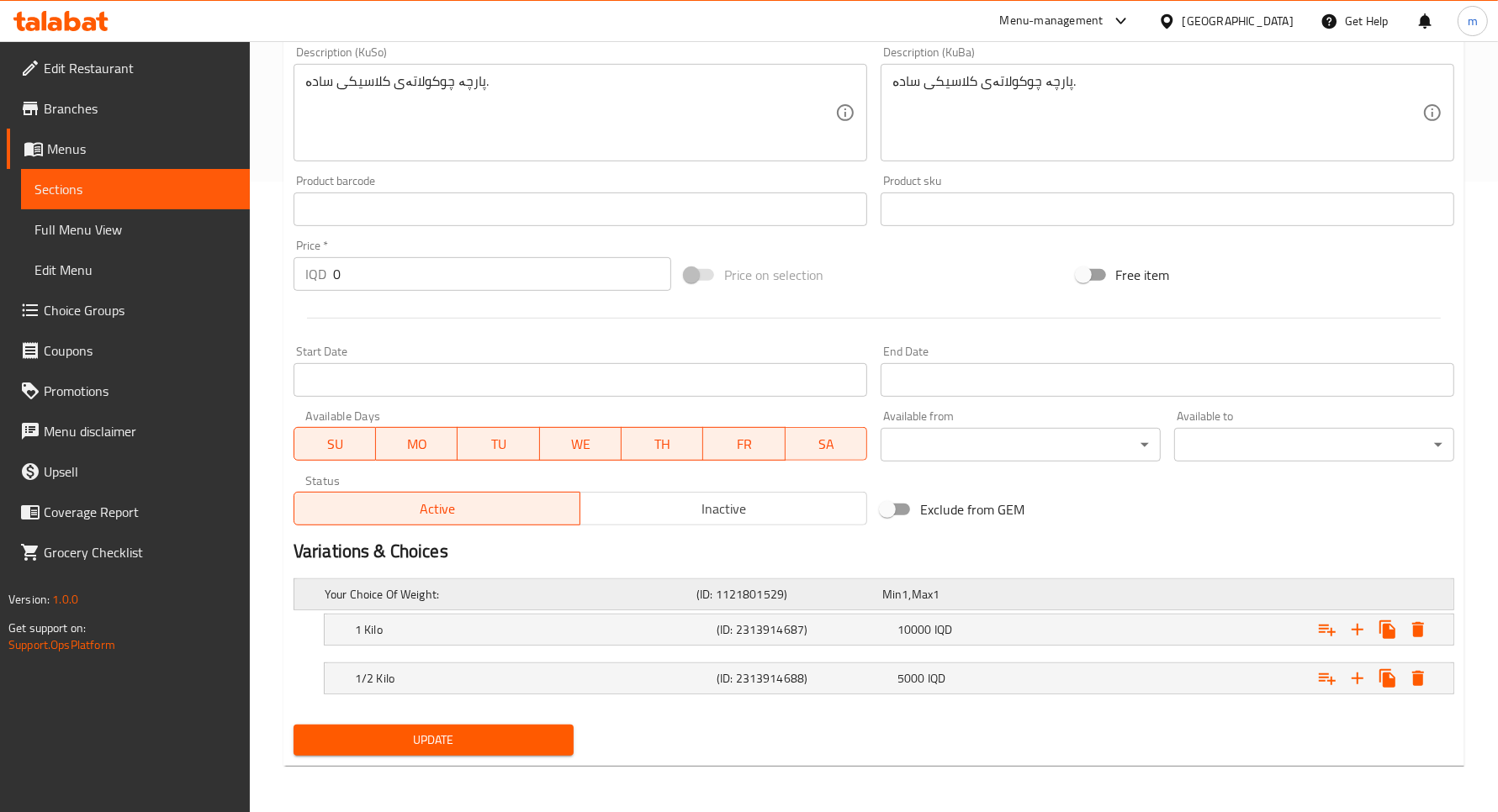
scroll to position [631, 0]
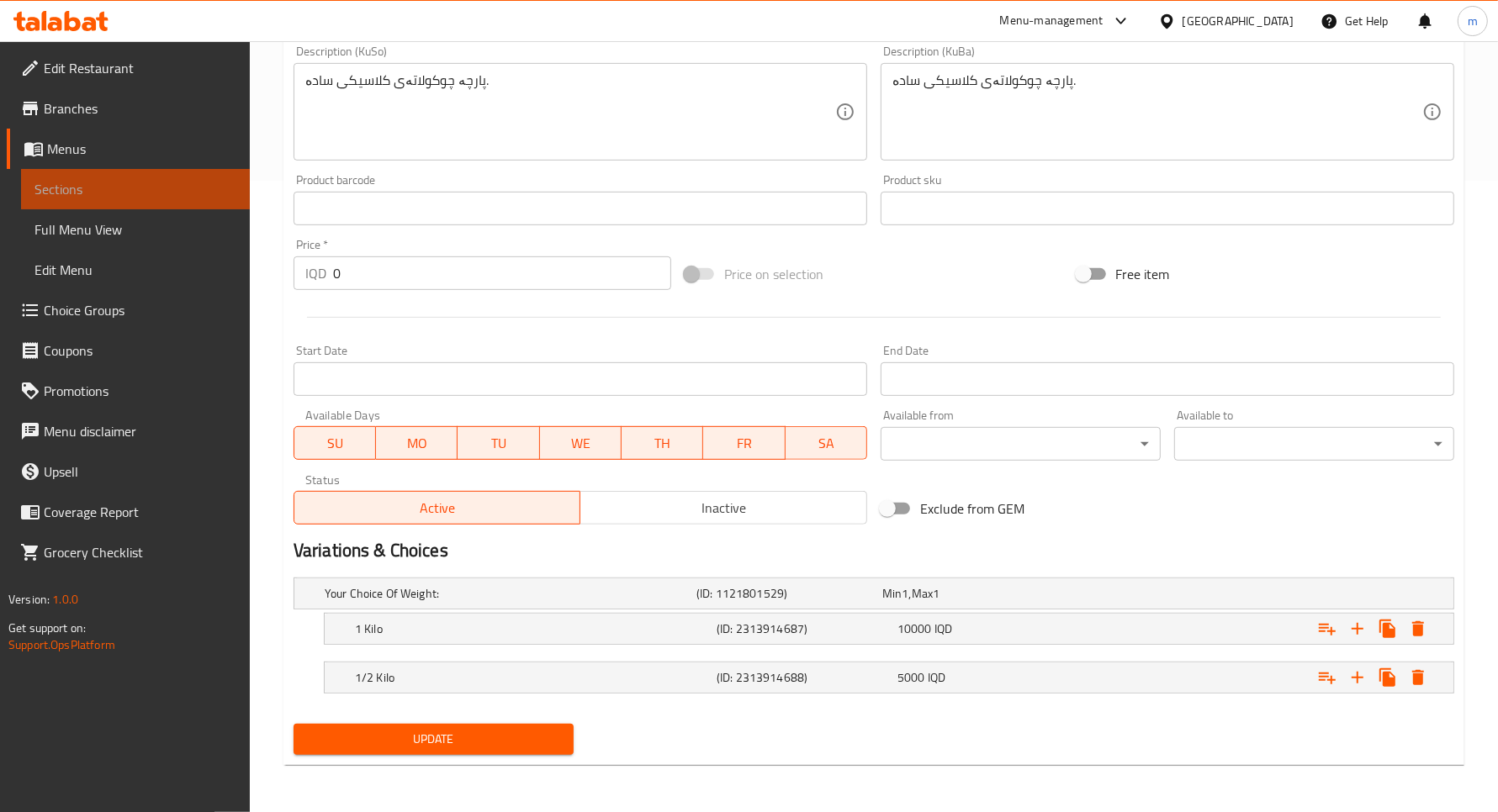
click at [130, 183] on span "Sections" at bounding box center [135, 189] width 202 height 20
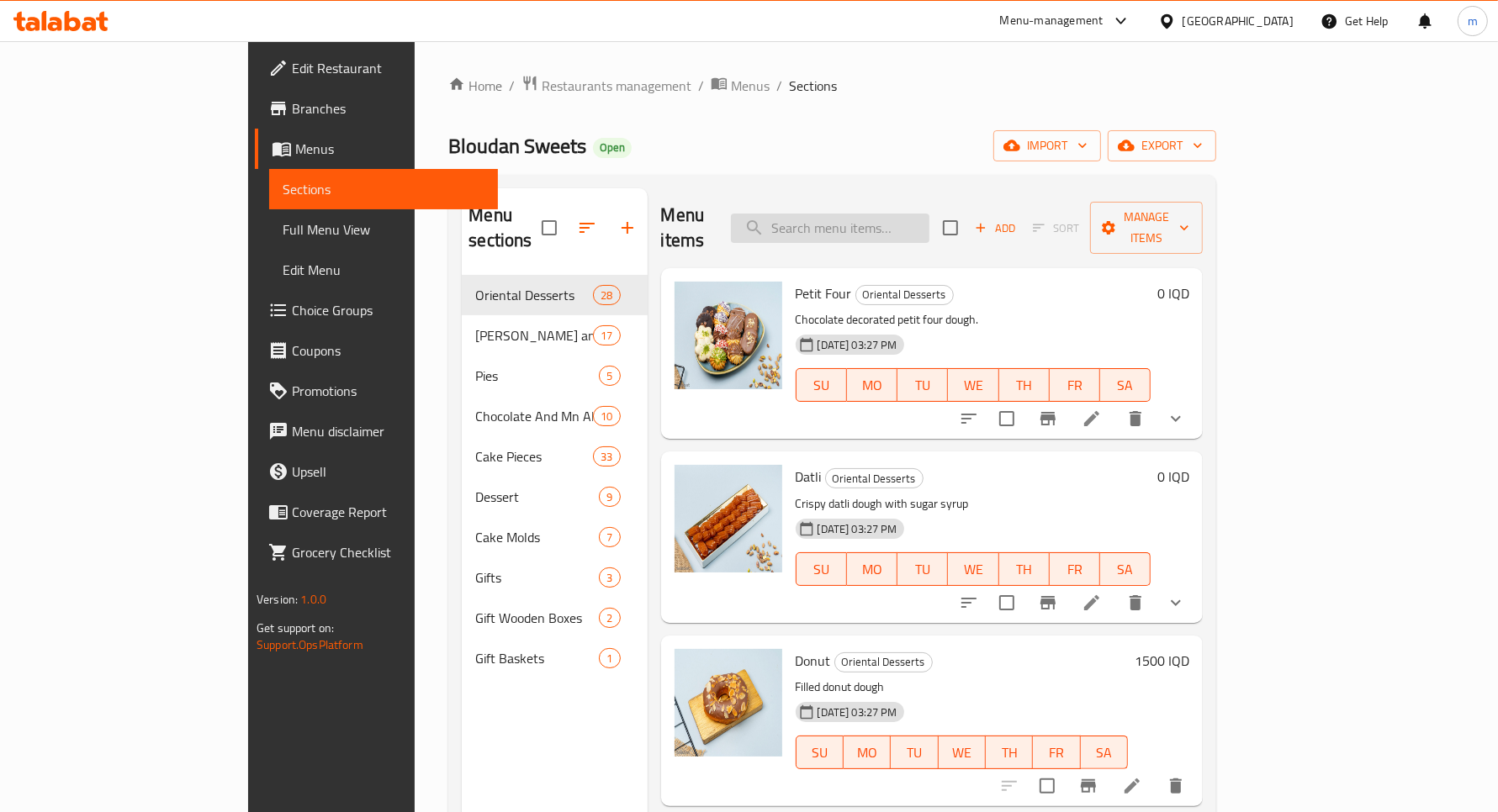
click at [926, 220] on input "search" at bounding box center [830, 228] width 198 height 29
paste input "جكليت"
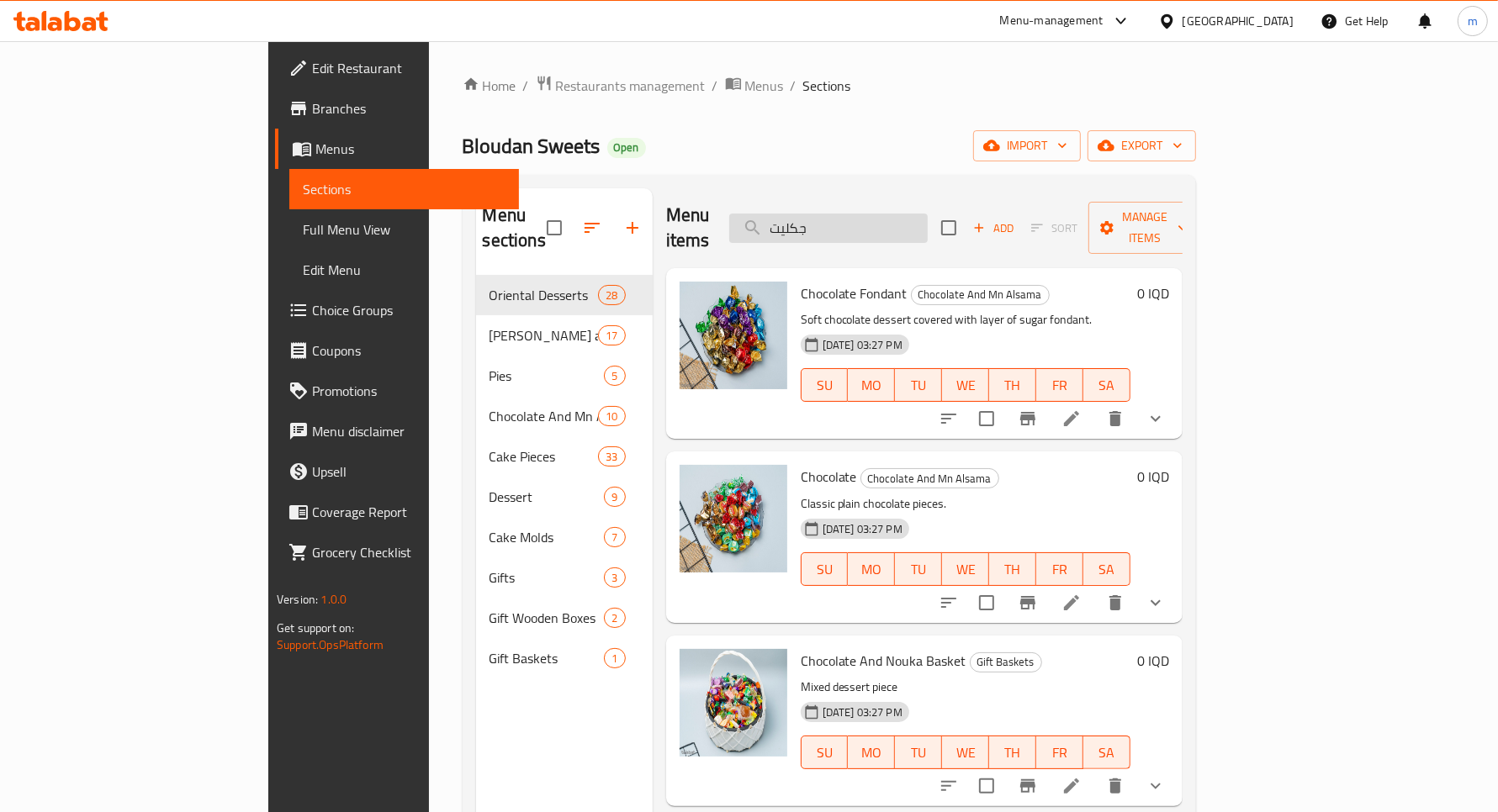
click at [928, 215] on input "جكليت" at bounding box center [829, 228] width 198 height 29
paste input "من السما درجة ثانية"
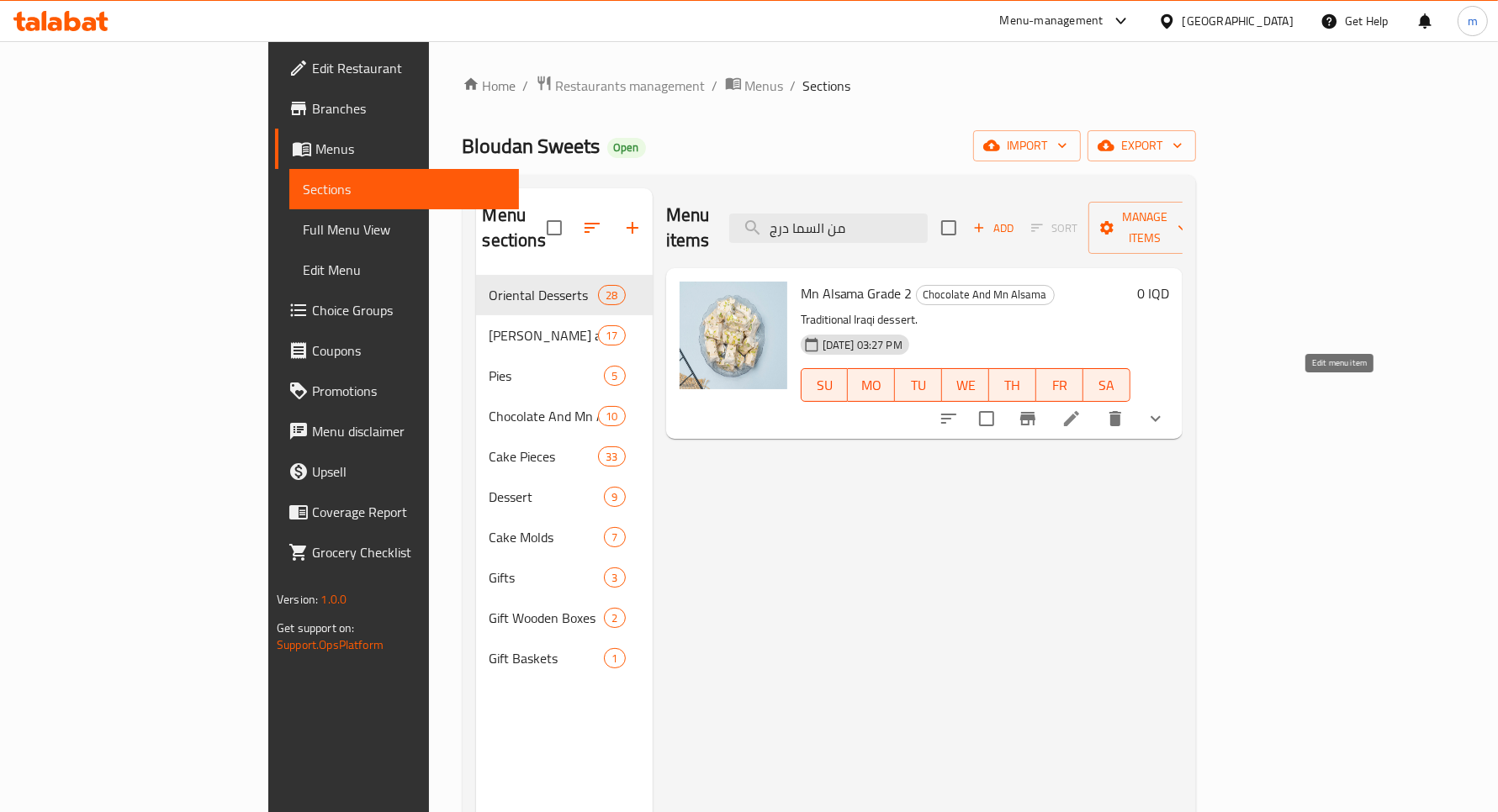
type input "من السما درج"
click at [1082, 409] on icon at bounding box center [1071, 418] width 20 height 20
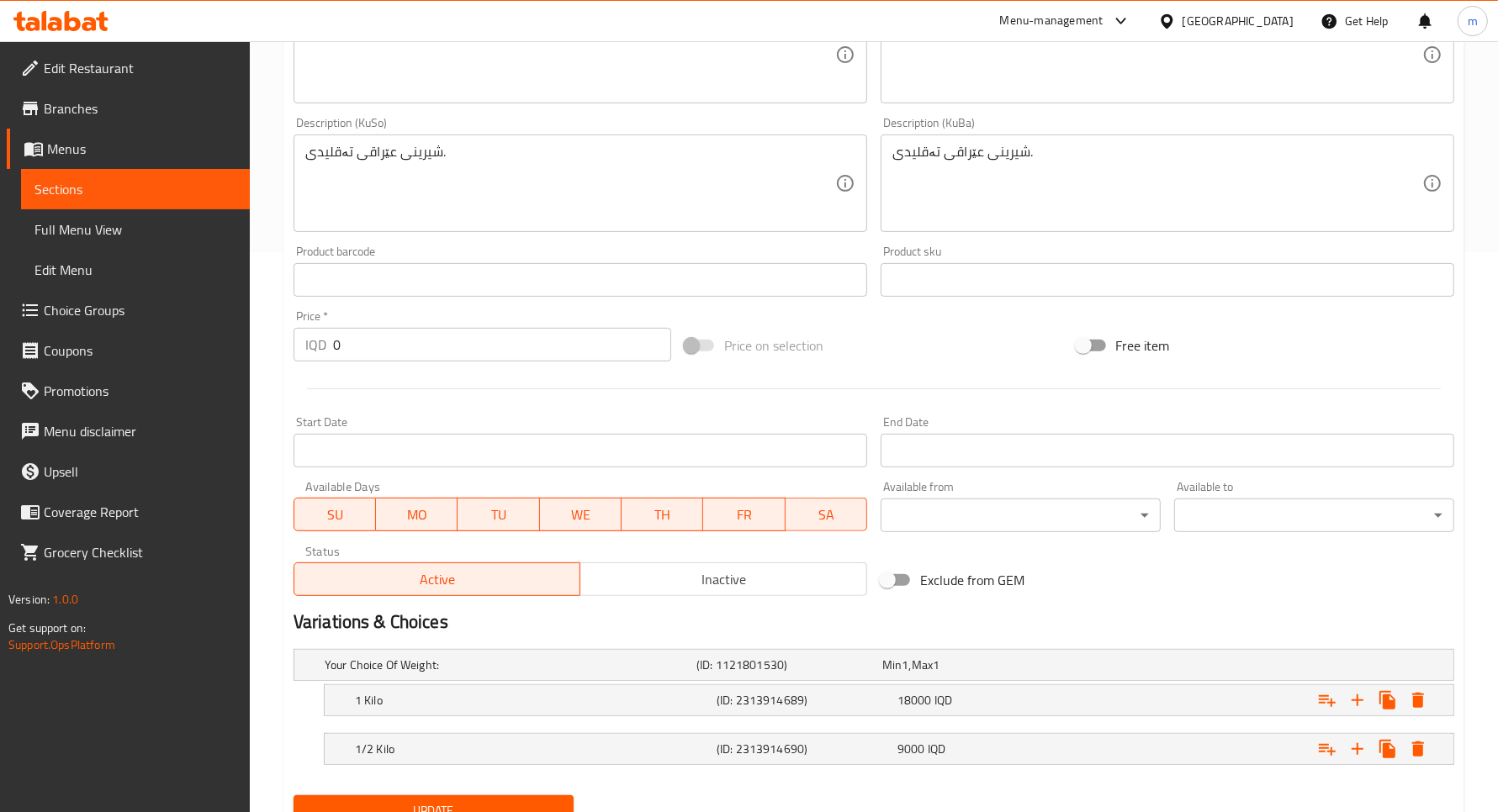
scroll to position [631, 0]
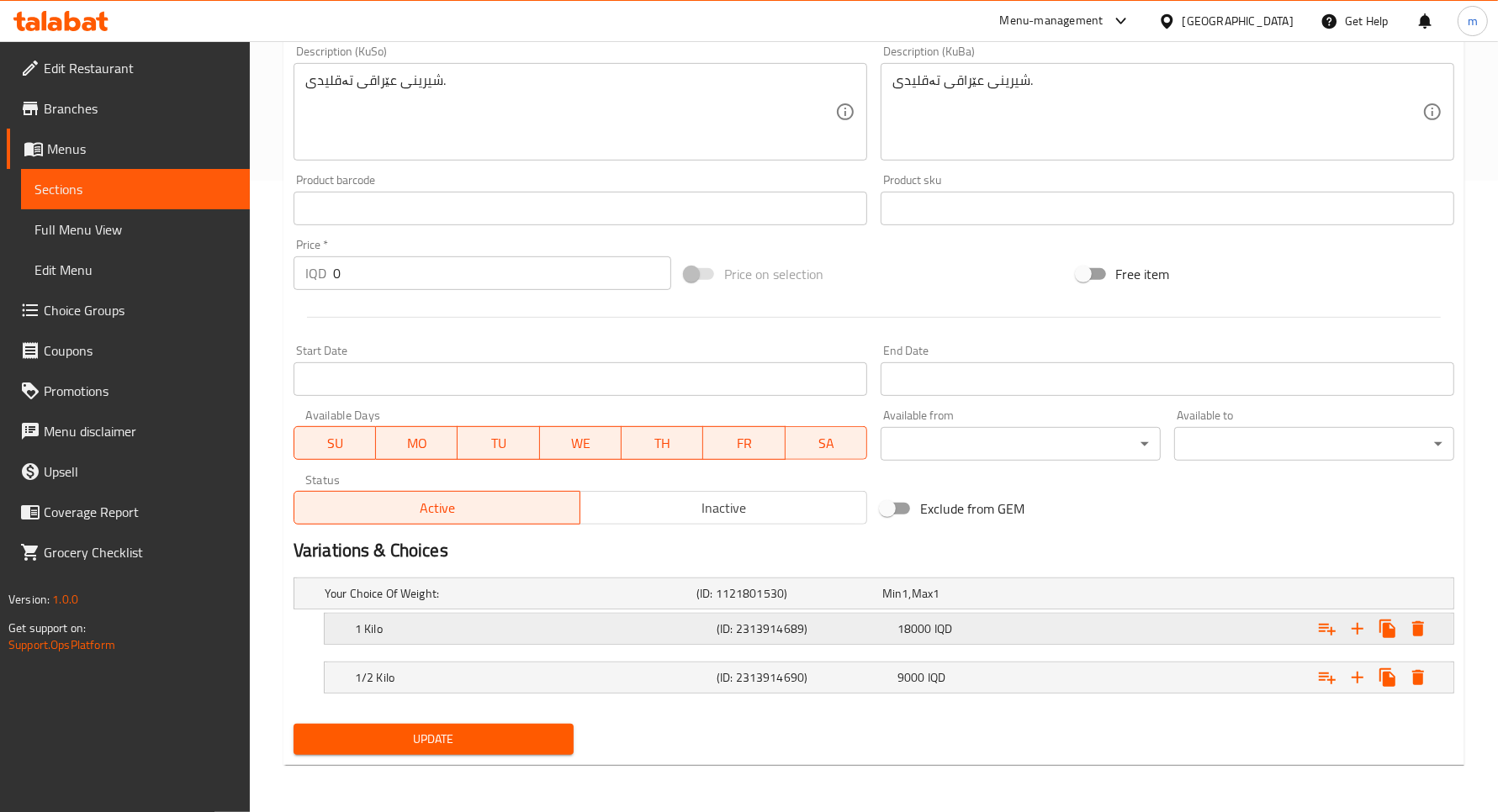
click at [442, 645] on div "1 Kilo (ID: 2313914689) 18000 IQD" at bounding box center [894, 629] width 1085 height 37
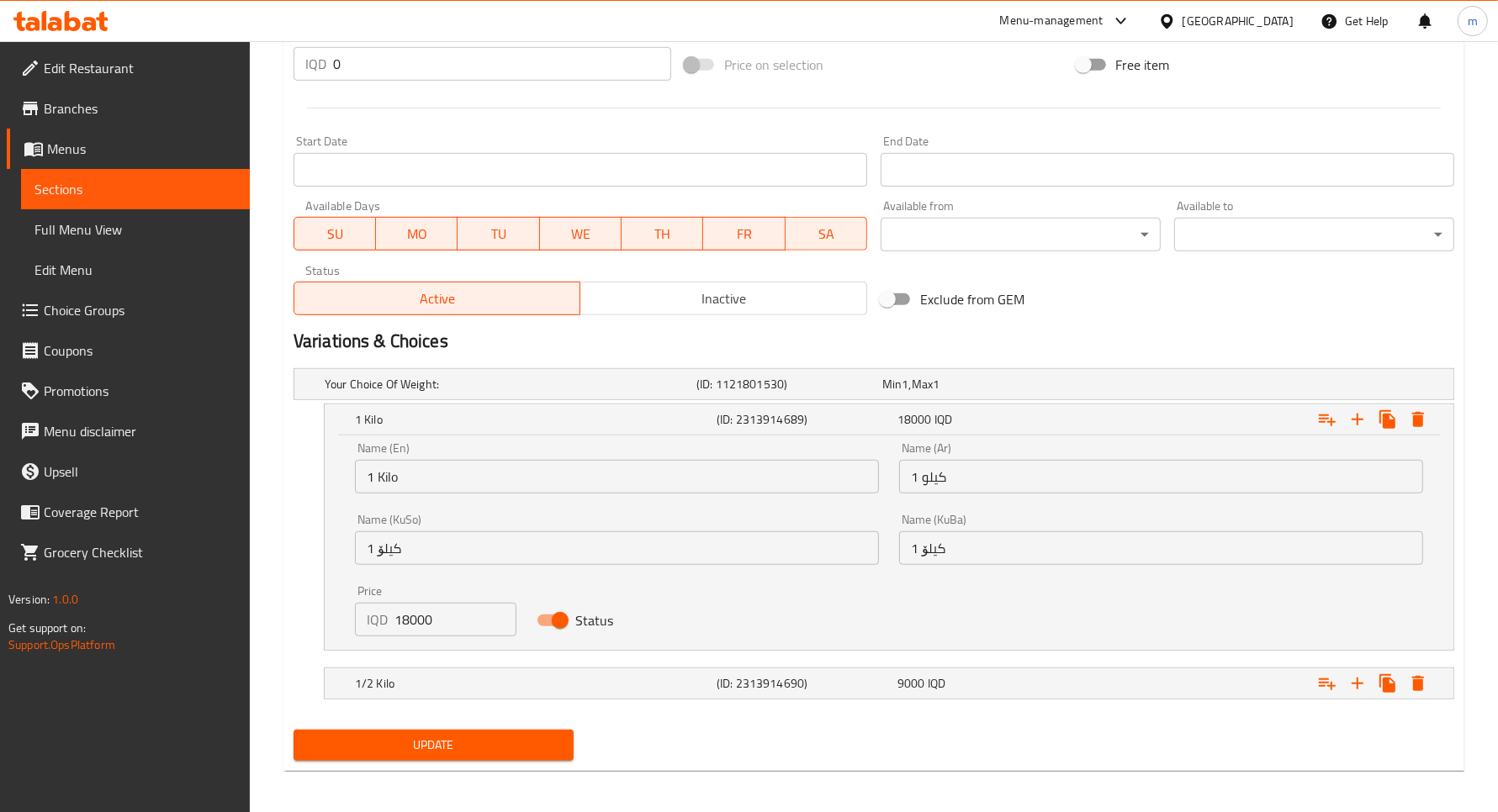
scroll to position [846, 0]
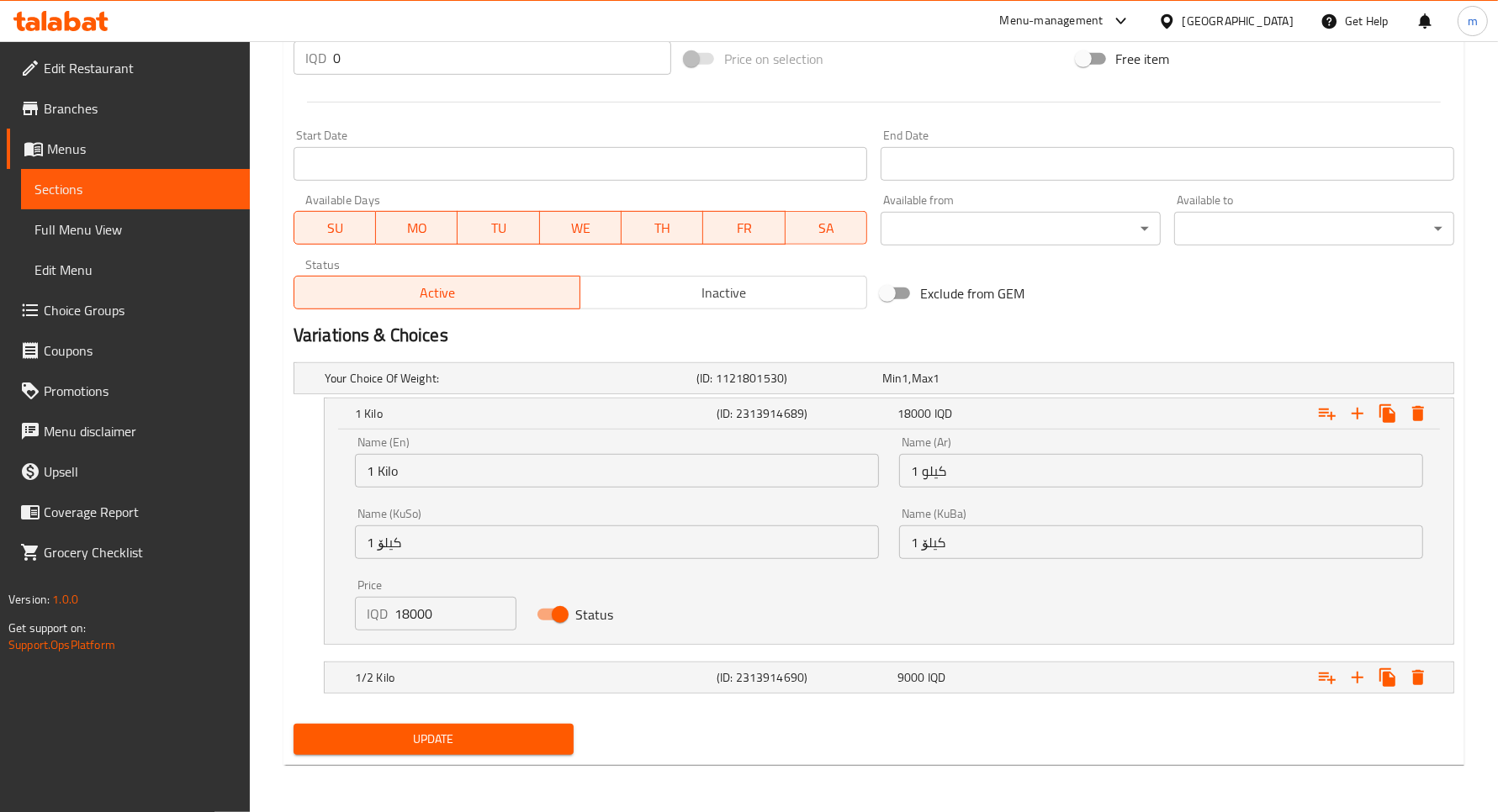
click at [425, 593] on div "Price IQD 18000 Price" at bounding box center [436, 605] width 162 height 52
click at [423, 607] on input "18000" at bounding box center [456, 613] width 122 height 34
paste input "9"
type input "19000"
click at [438, 669] on h5 "1/2 Kilo" at bounding box center [532, 678] width 355 height 17
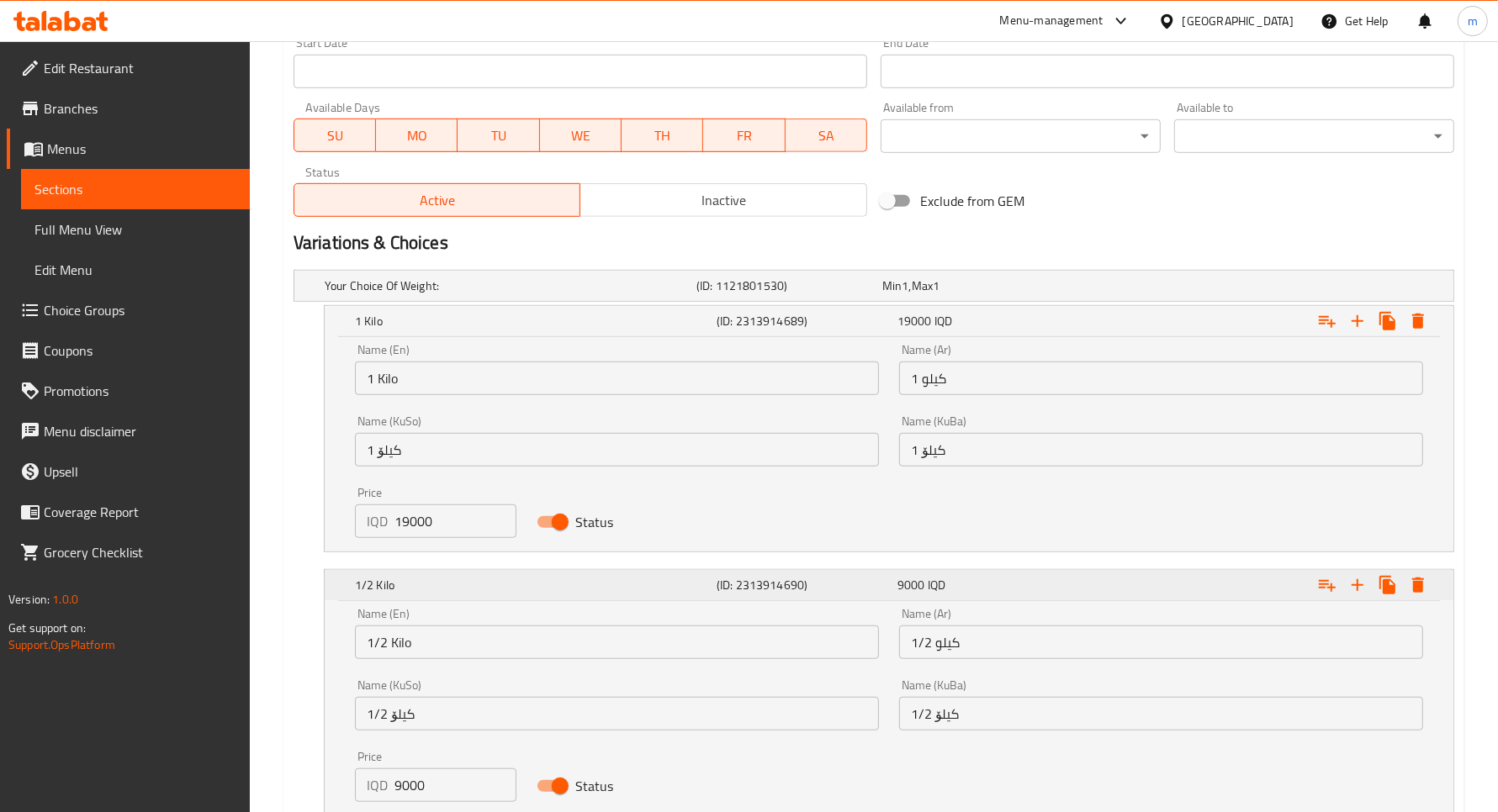
scroll to position [1062, 0]
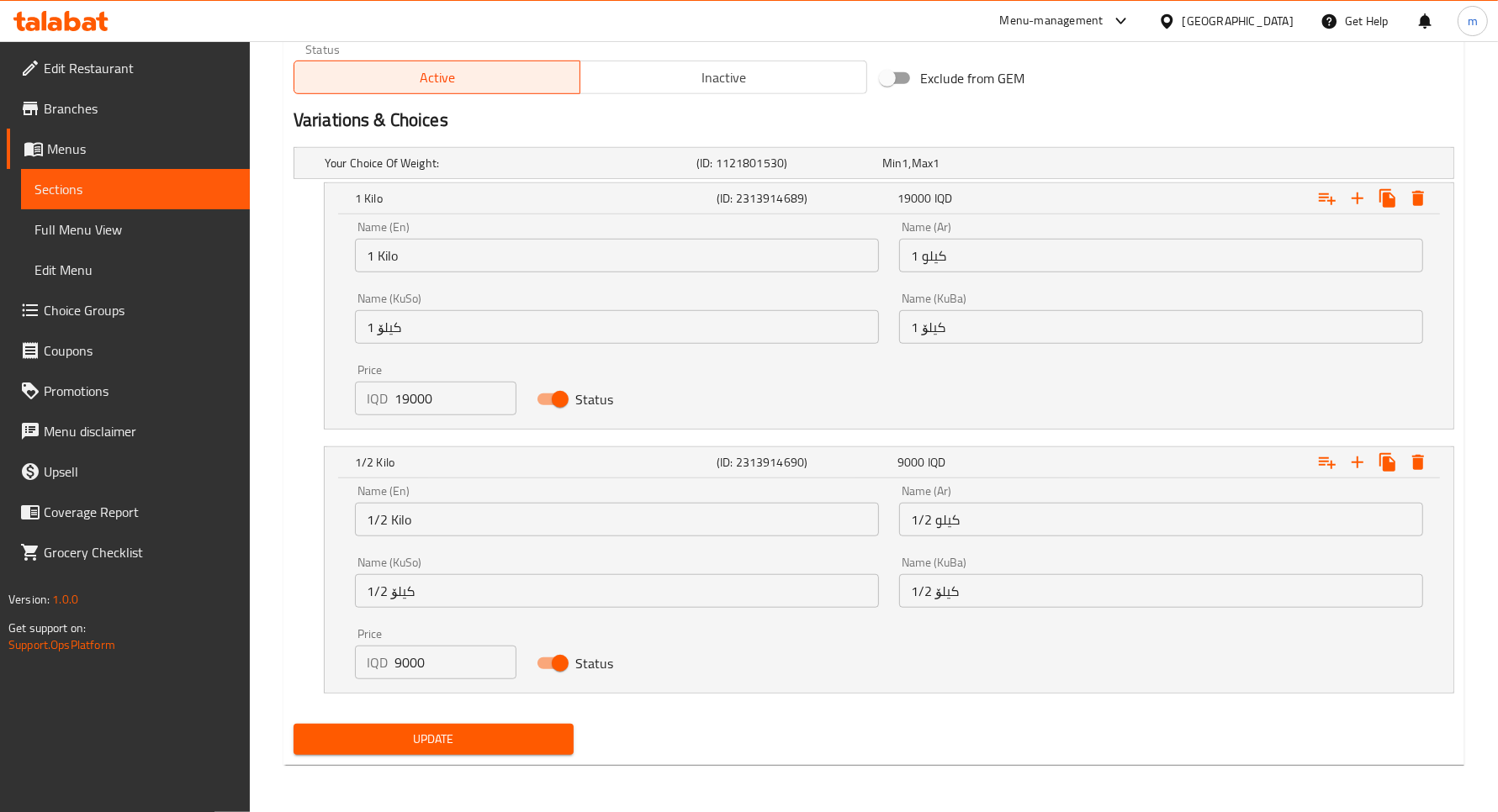
click at [423, 657] on input "9000" at bounding box center [456, 662] width 122 height 34
paste input "5"
type input "9500"
click at [472, 724] on button "Update" at bounding box center [433, 740] width 280 height 31
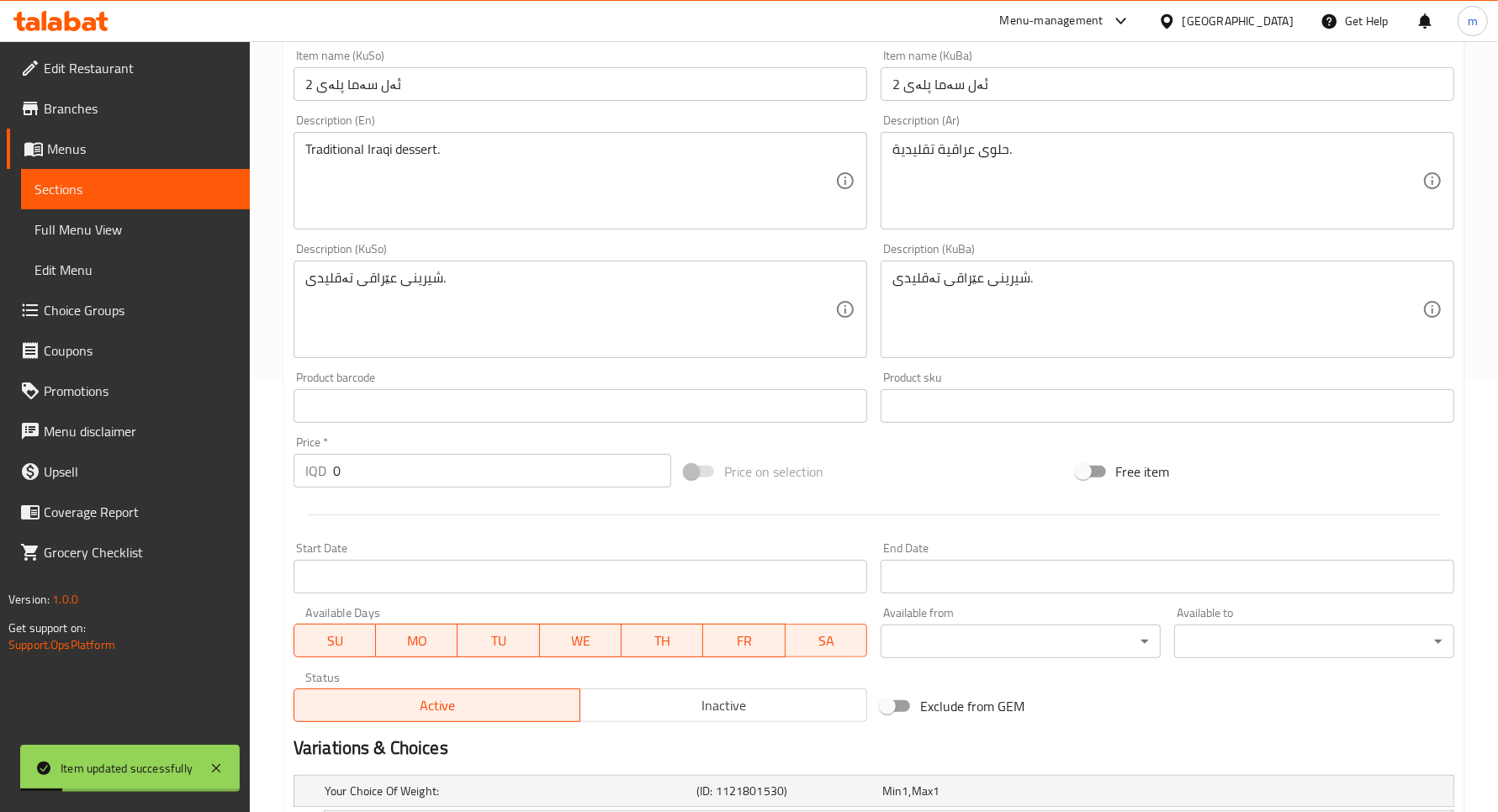
scroll to position [431, 0]
click at [171, 172] on link "Sections" at bounding box center [135, 189] width 229 height 40
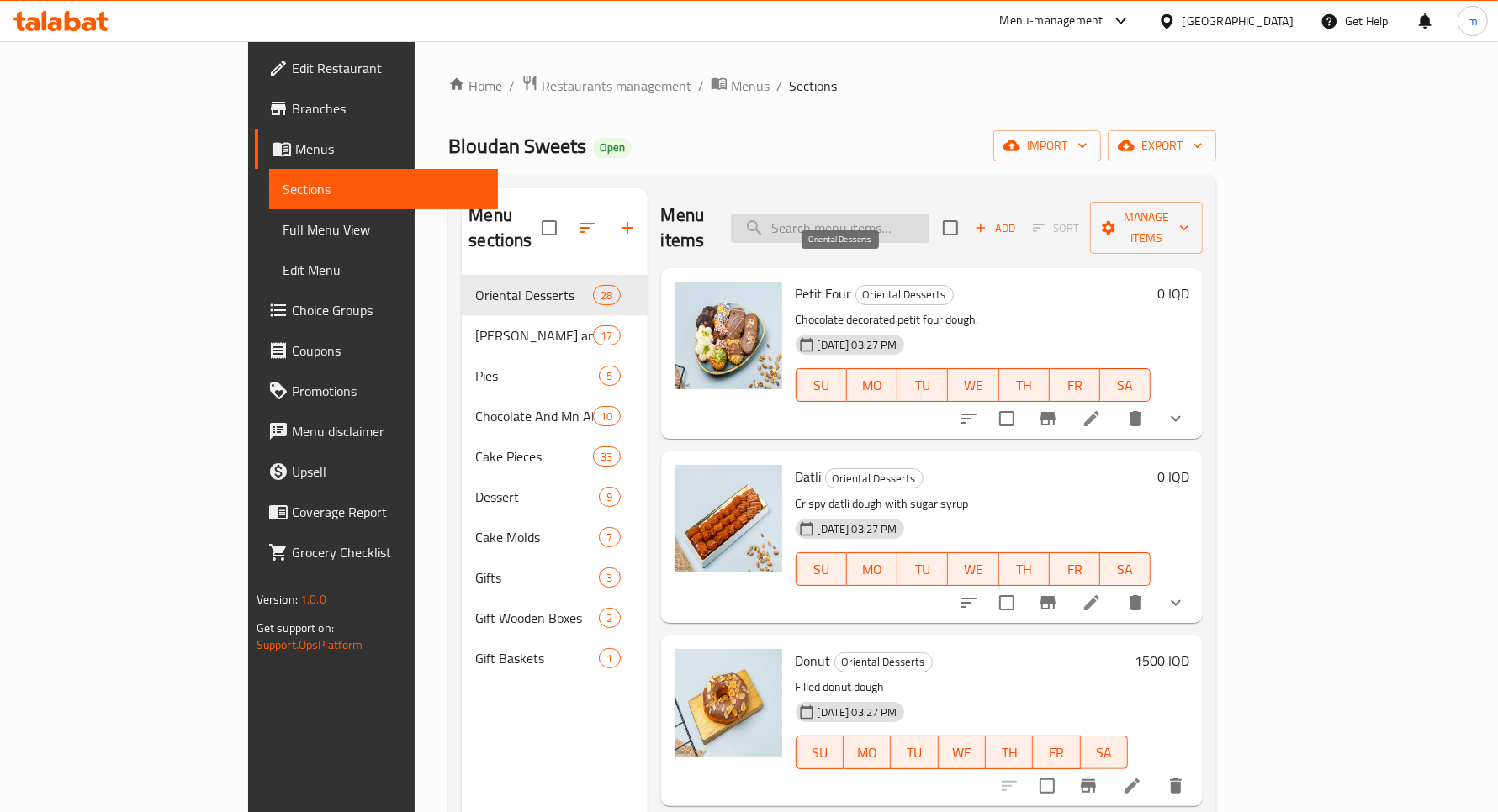
click at [917, 214] on input "search" at bounding box center [830, 228] width 198 height 29
paste input "من السما الأصلي"
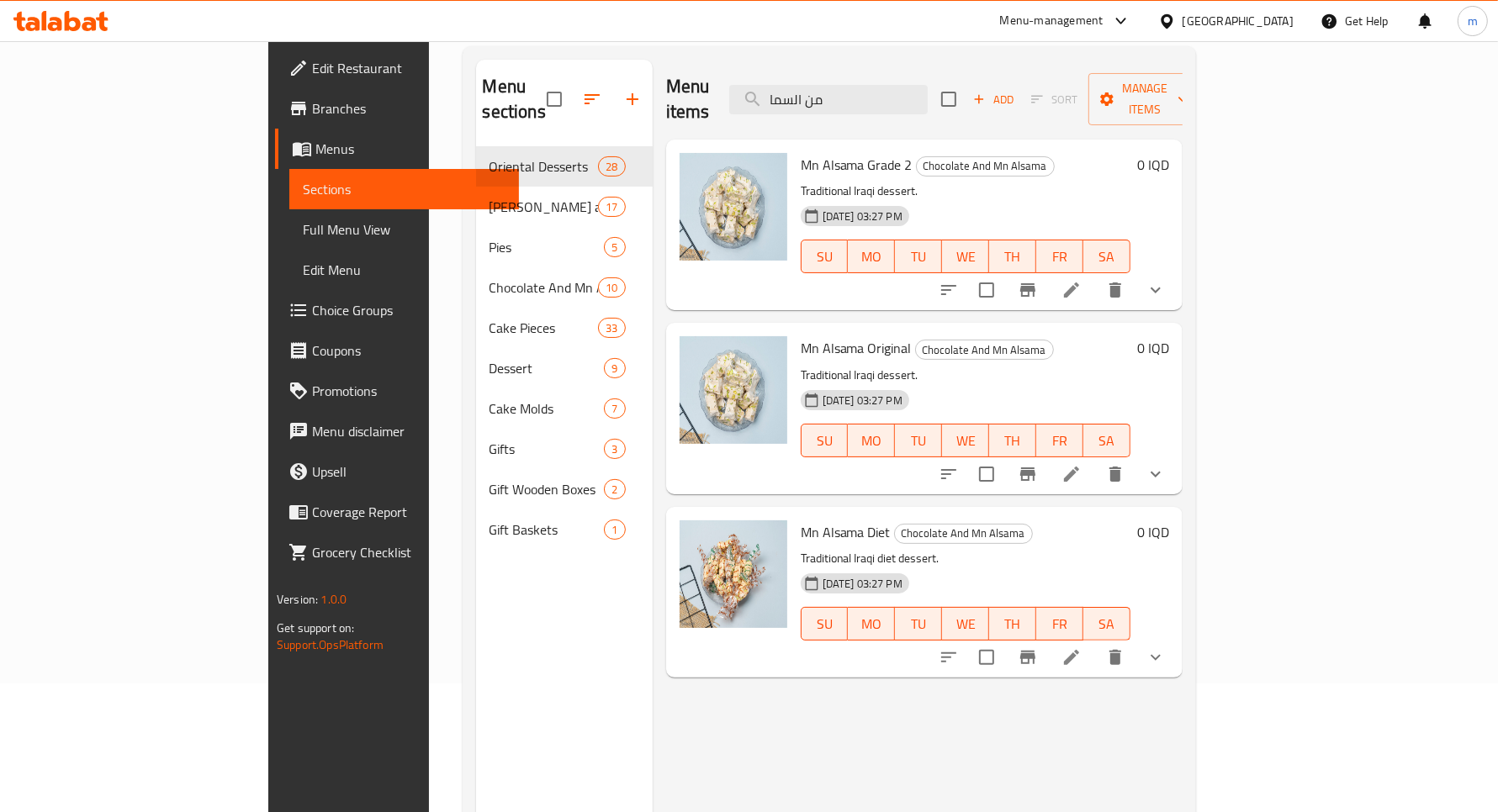
scroll to position [139, 0]
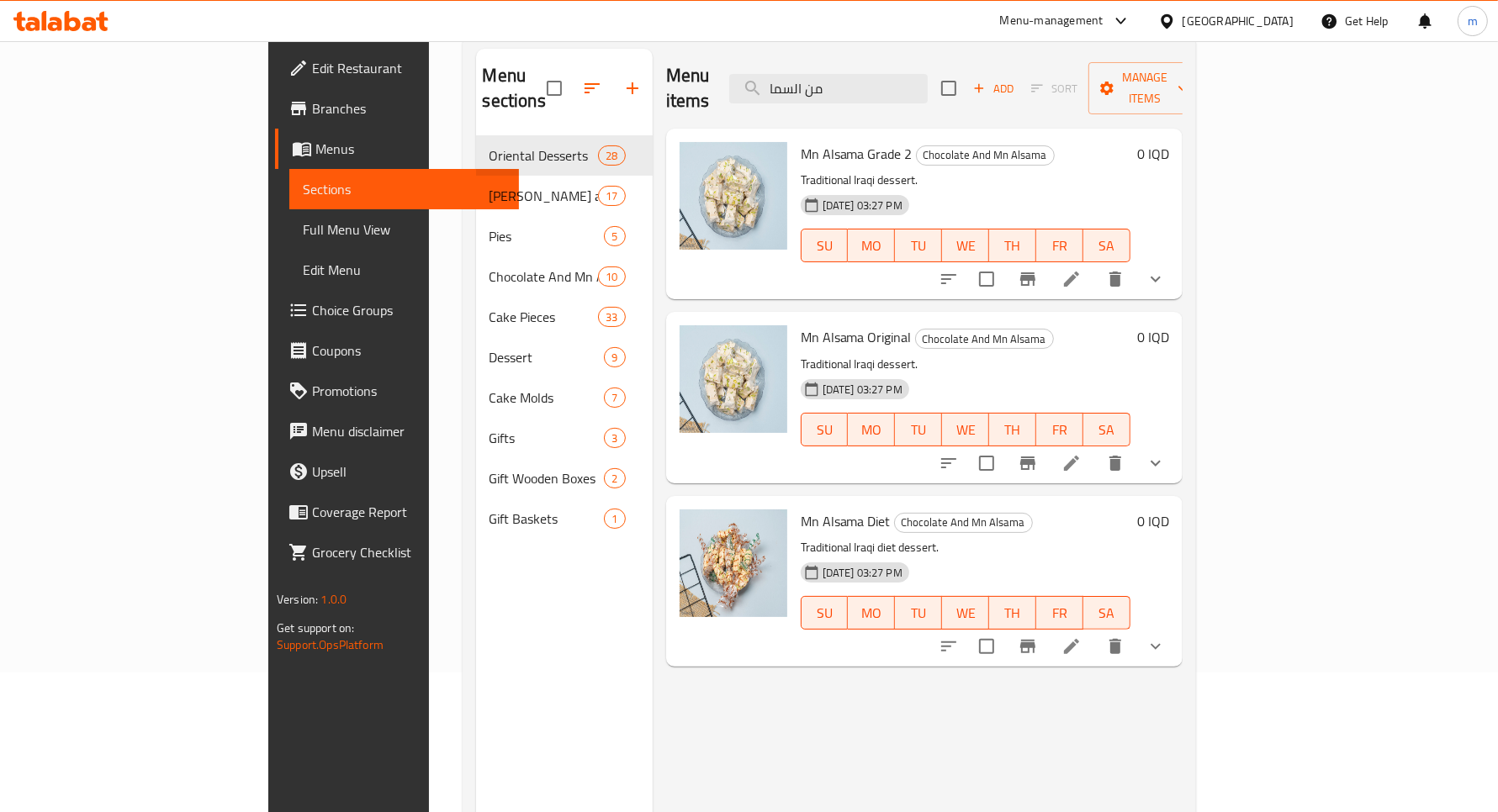
type input "من السما"
click at [1082, 453] on icon at bounding box center [1071, 462] width 20 height 20
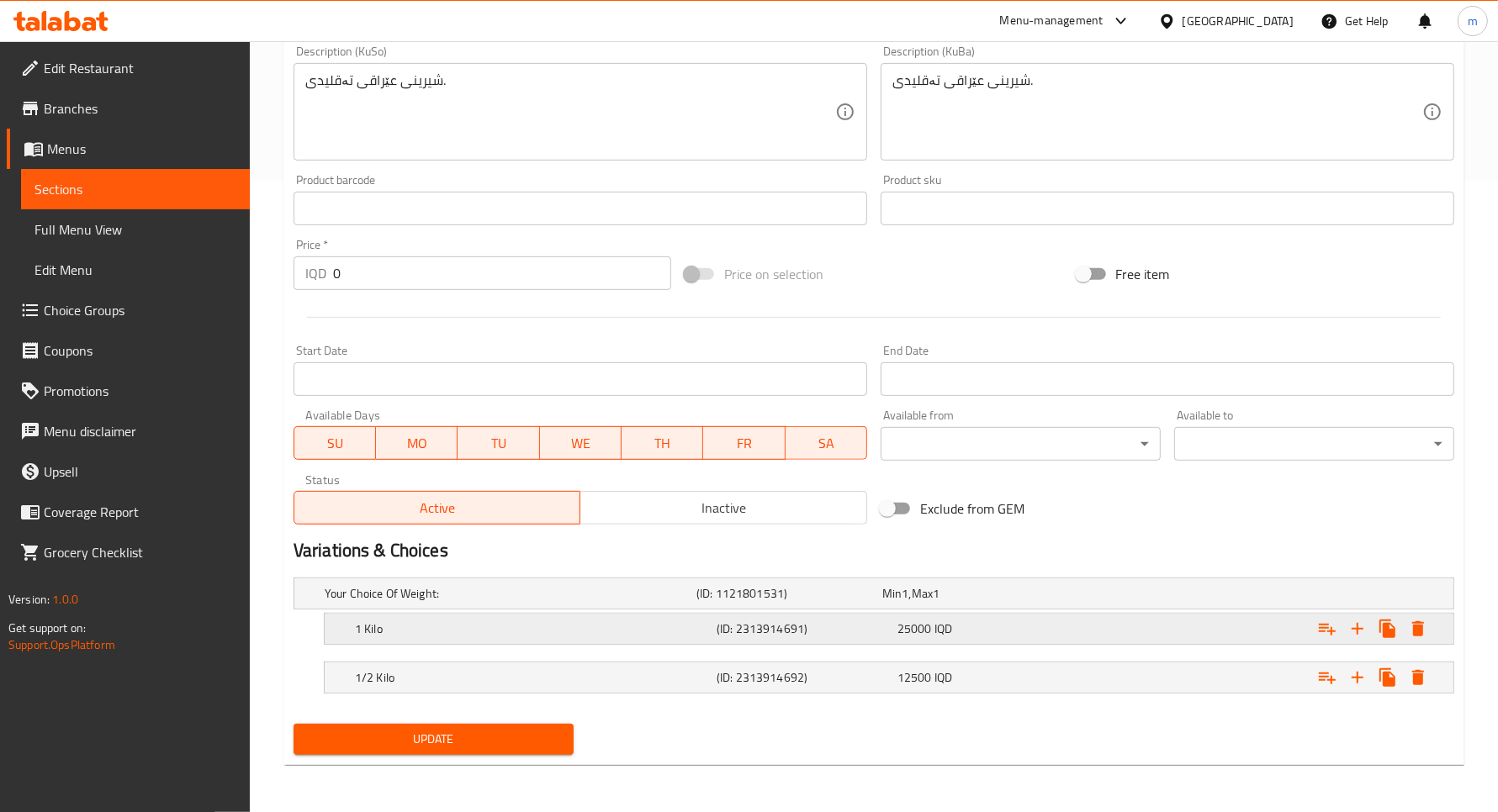
click at [488, 641] on div "1 Kilo (ID: 2313914691) 25000 IQD" at bounding box center [894, 629] width 1085 height 37
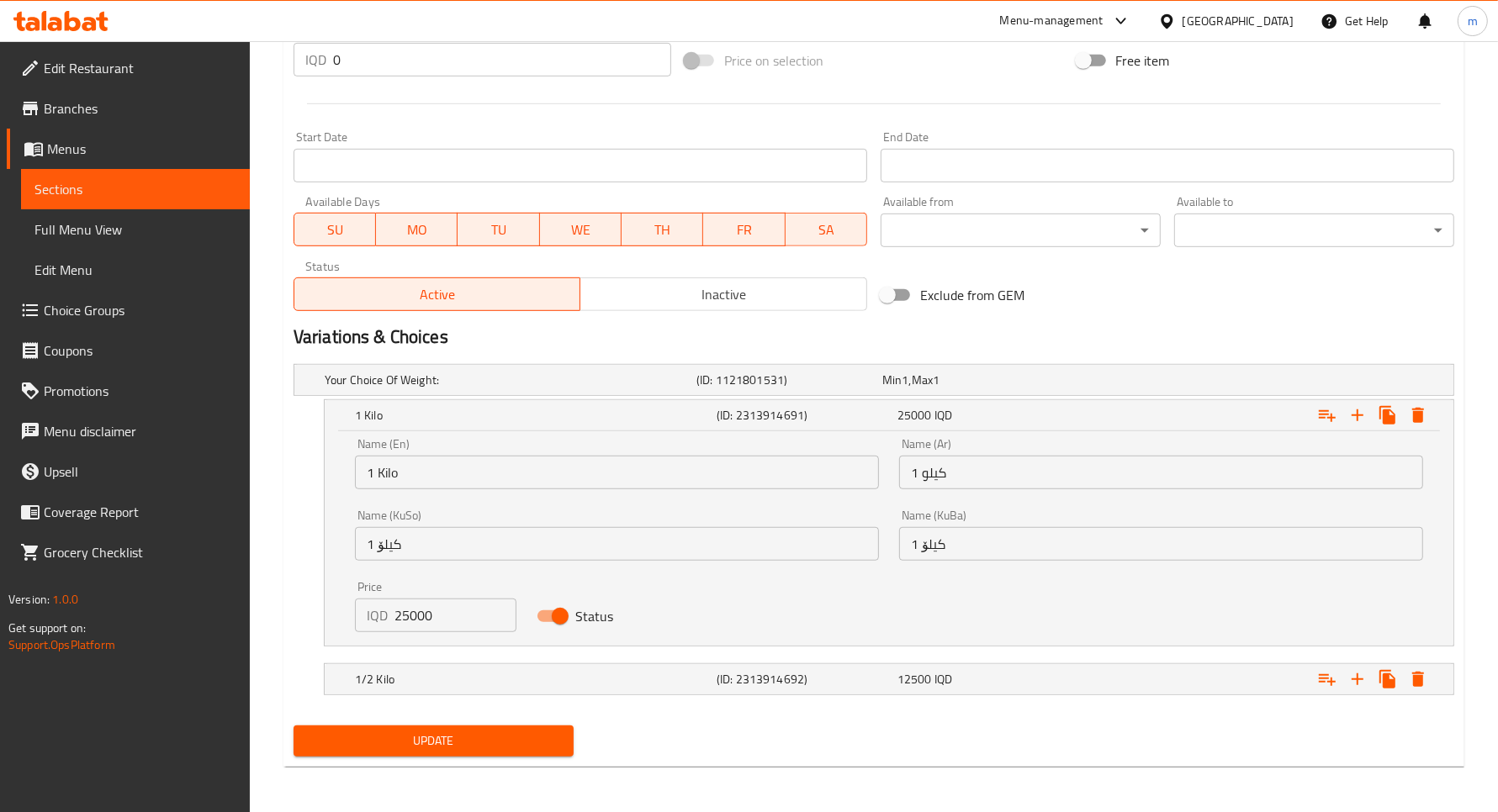
scroll to position [846, 0]
click at [460, 704] on nav at bounding box center [874, 704] width 1161 height 14
click at [463, 682] on h5 "1/2 Kilo" at bounding box center [532, 678] width 355 height 17
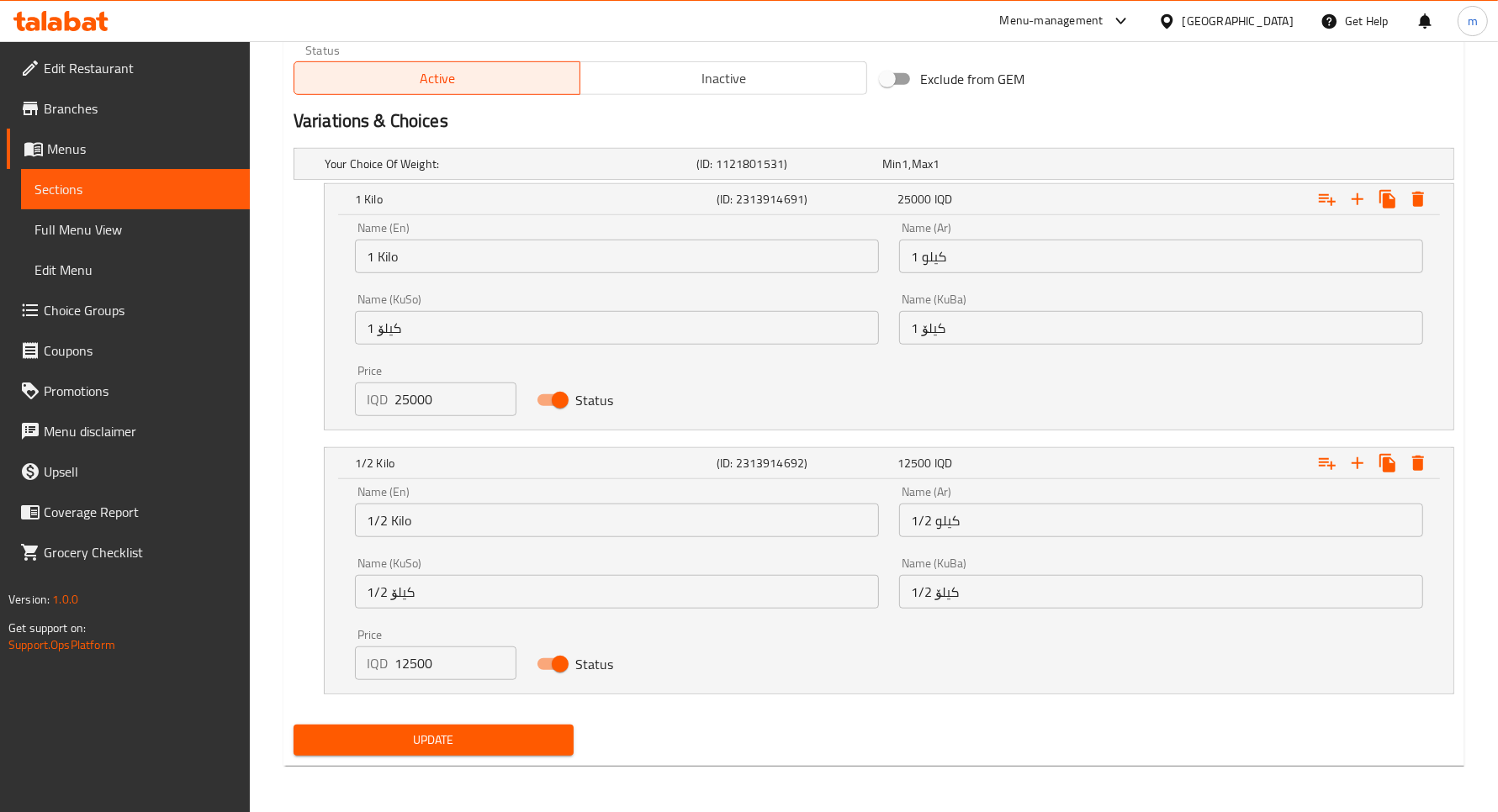
scroll to position [1062, 0]
click at [422, 393] on input "25000" at bounding box center [456, 398] width 122 height 34
paste input "7"
type input "27000"
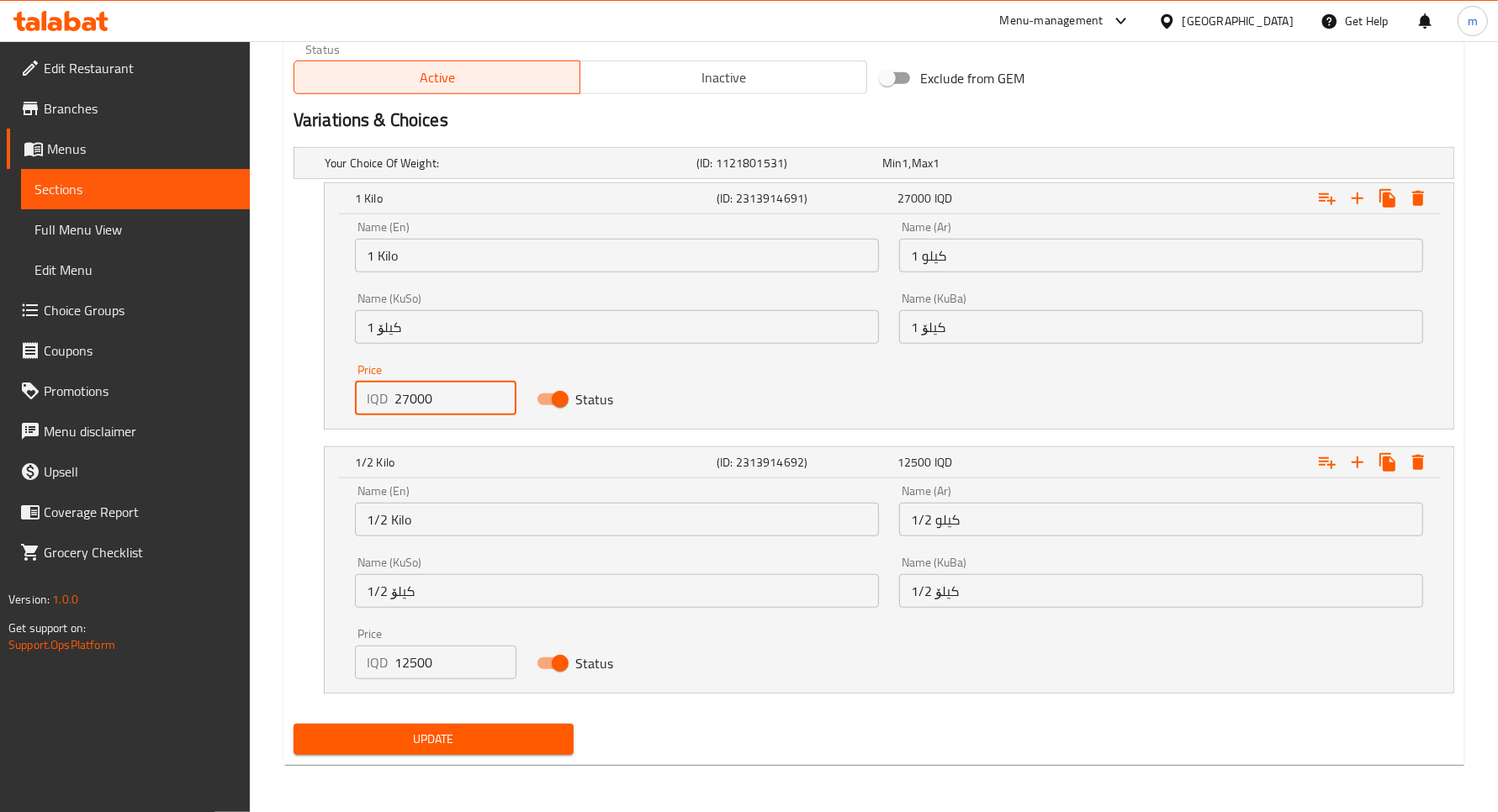
click at [427, 666] on input "12500" at bounding box center [456, 662] width 122 height 34
paste input "3"
type input "13500"
click at [440, 736] on span "Update" at bounding box center [433, 740] width 253 height 21
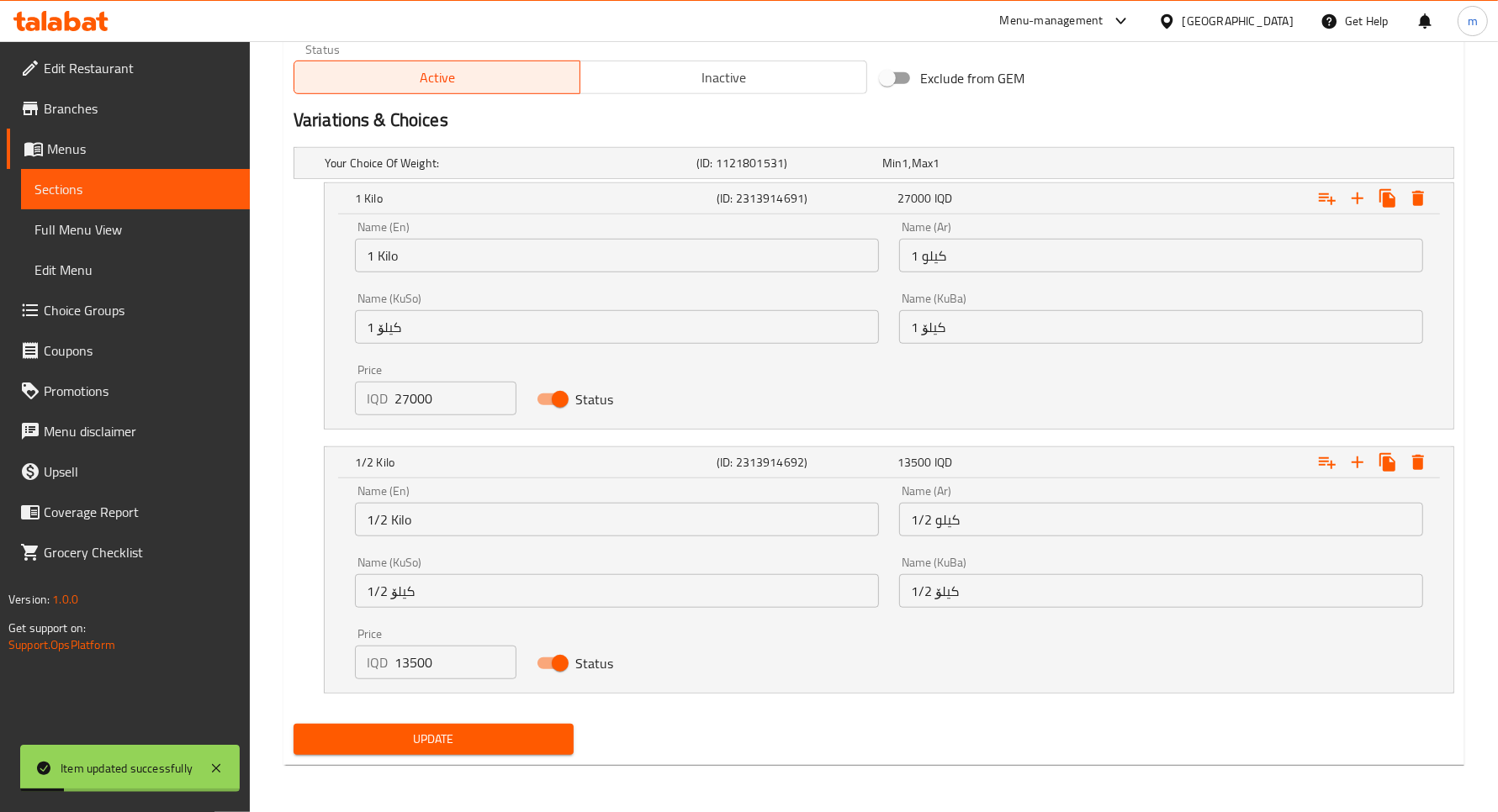
click at [102, 196] on span "Sections" at bounding box center [135, 189] width 202 height 20
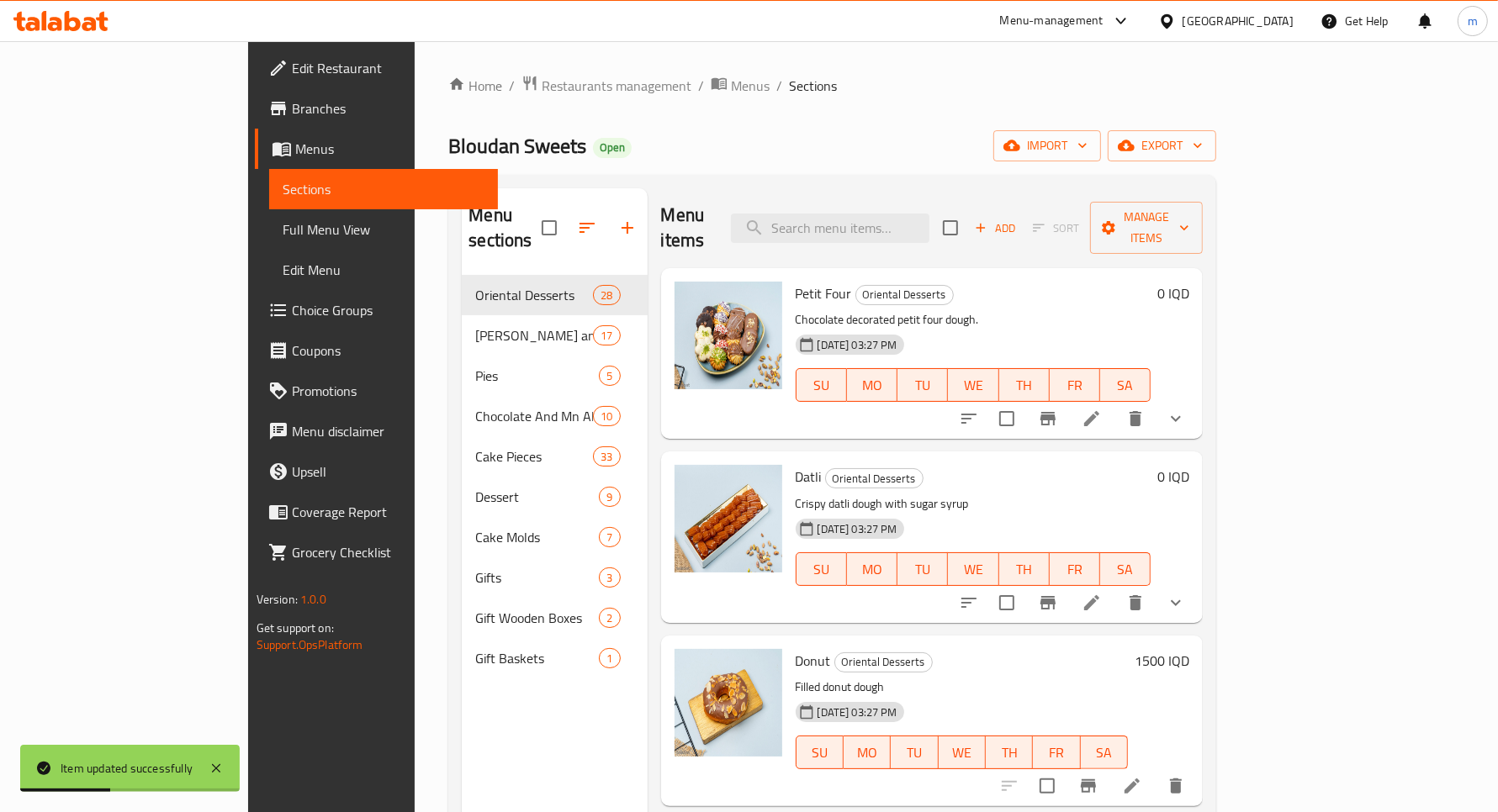
click at [901, 195] on div "Menu items Add Sort Manage items" at bounding box center [933, 228] width 543 height 80
click at [909, 214] on input "search" at bounding box center [830, 228] width 198 height 29
paste input "من السما دايت"
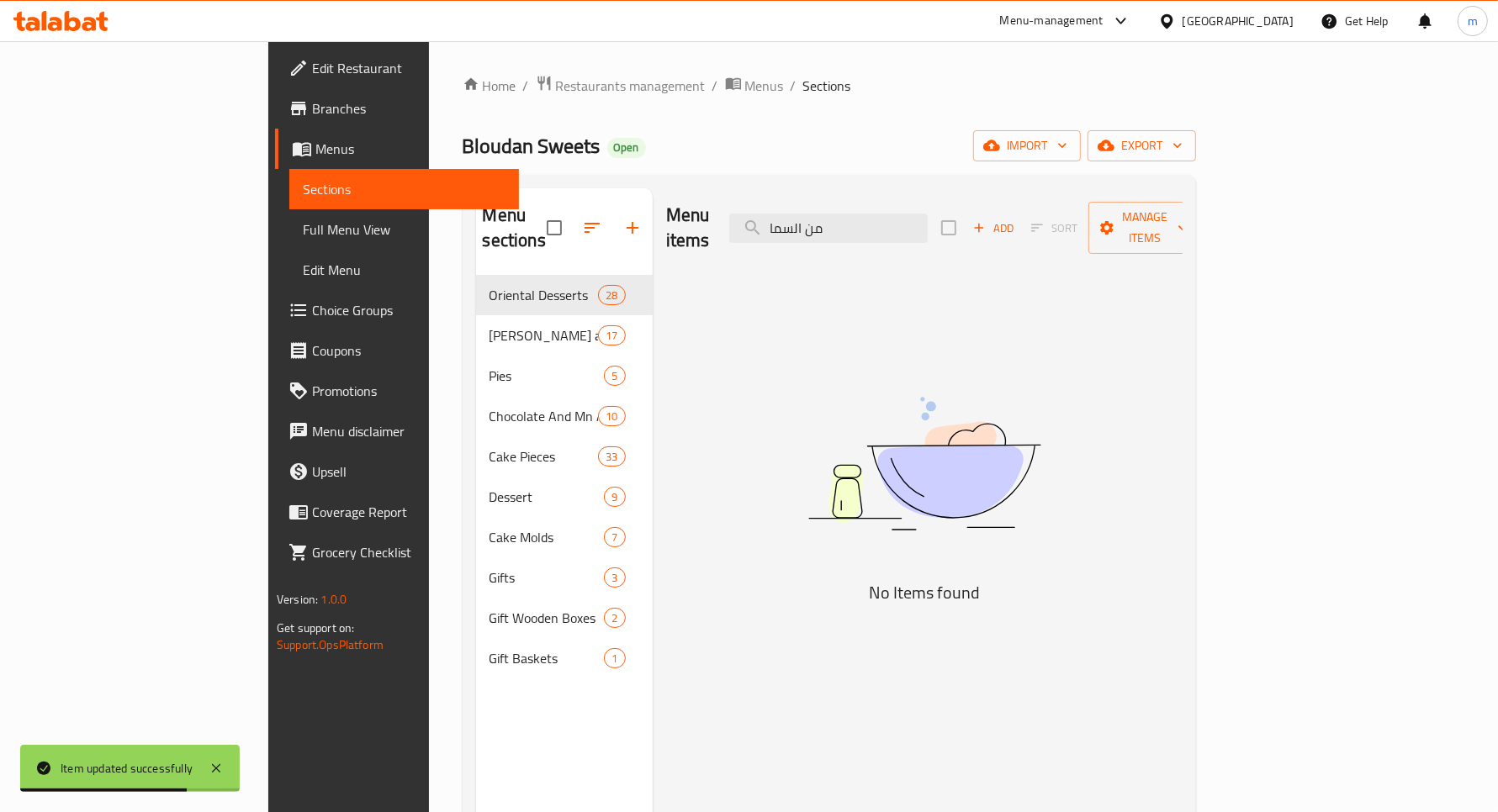
type input "من السما"
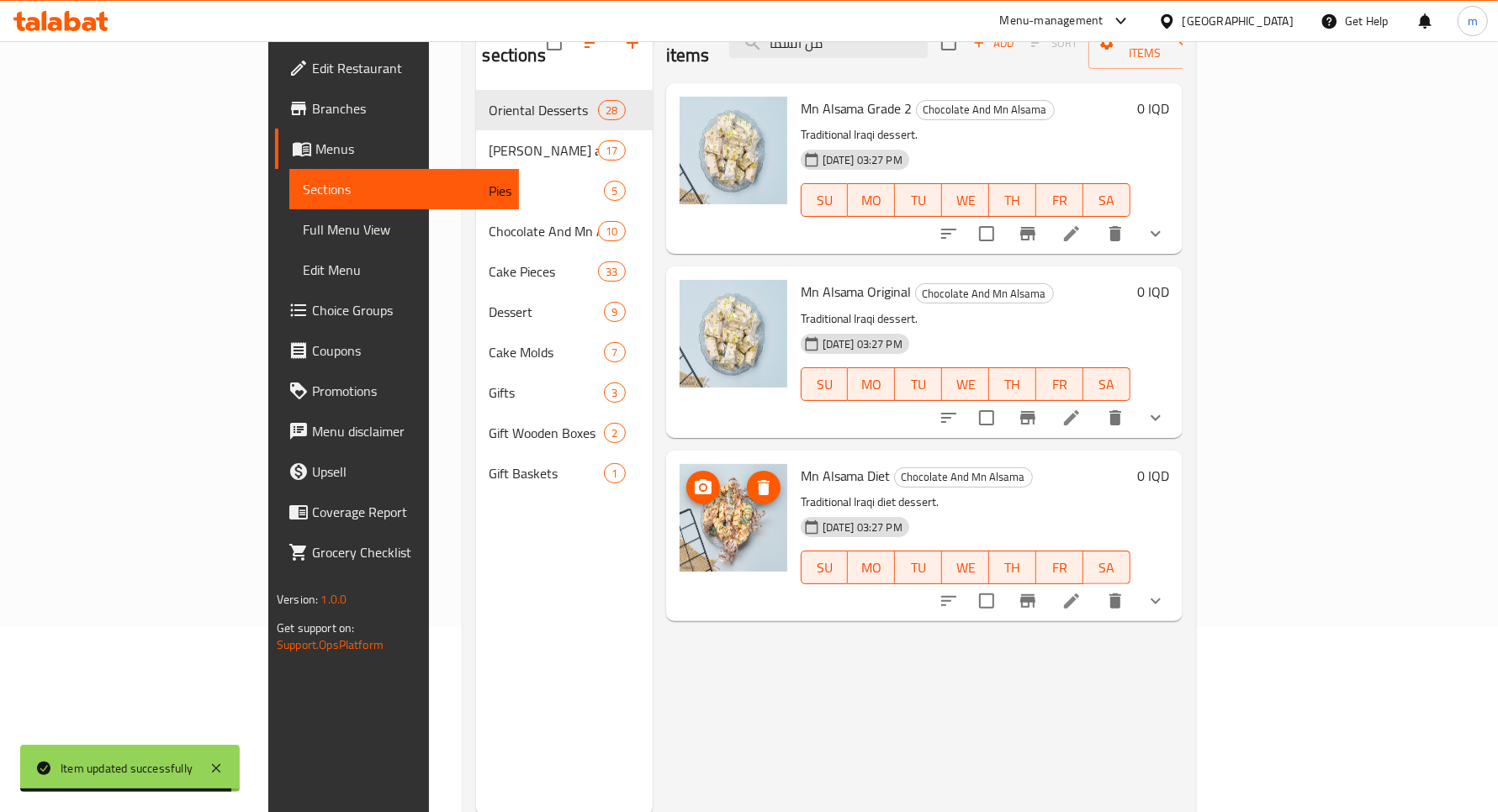
scroll to position [210, 0]
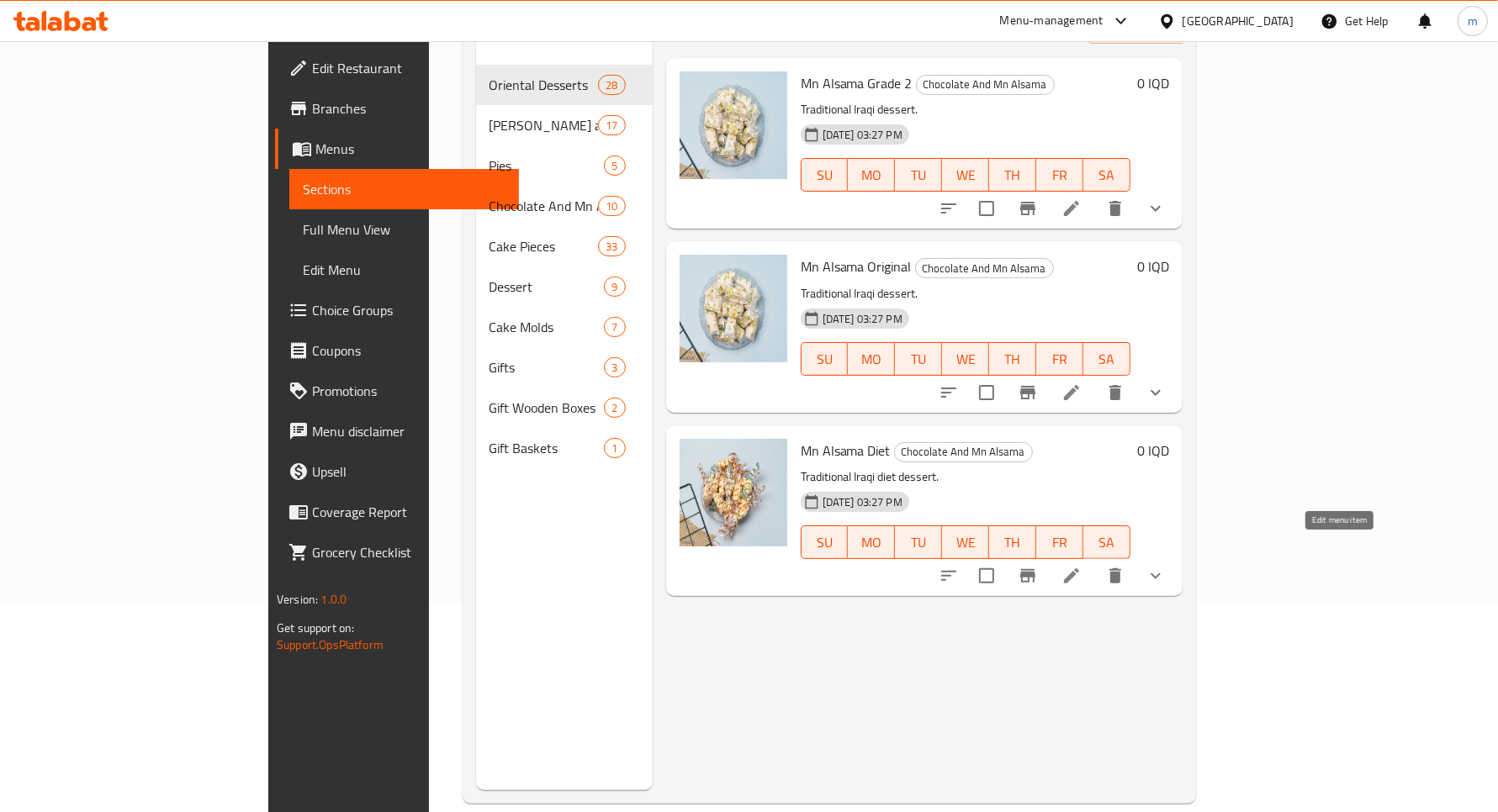
click at [1082, 566] on icon at bounding box center [1071, 575] width 20 height 20
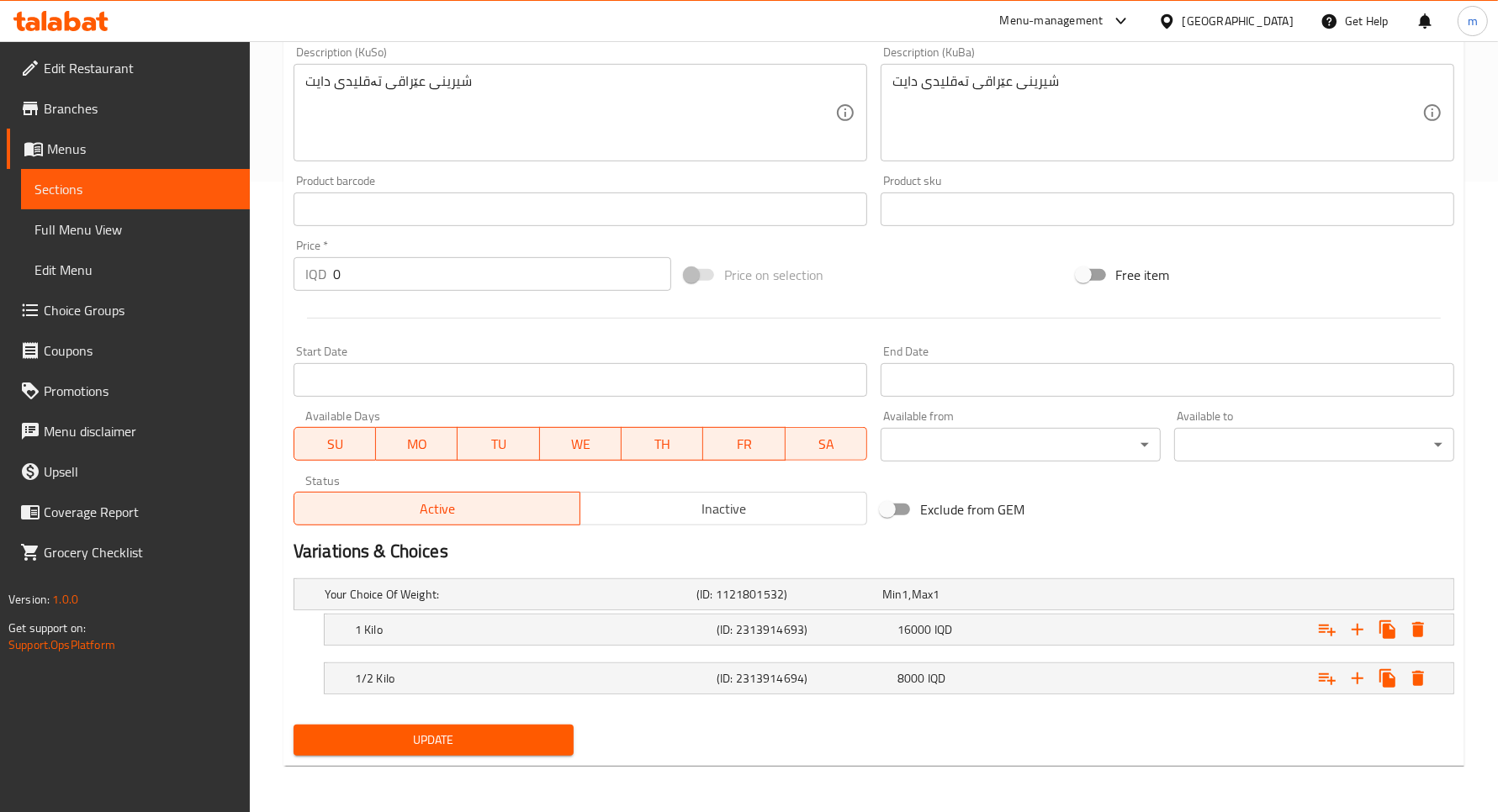
scroll to position [631, 0]
click at [410, 673] on h5 "1/2 Kilo" at bounding box center [532, 678] width 355 height 17
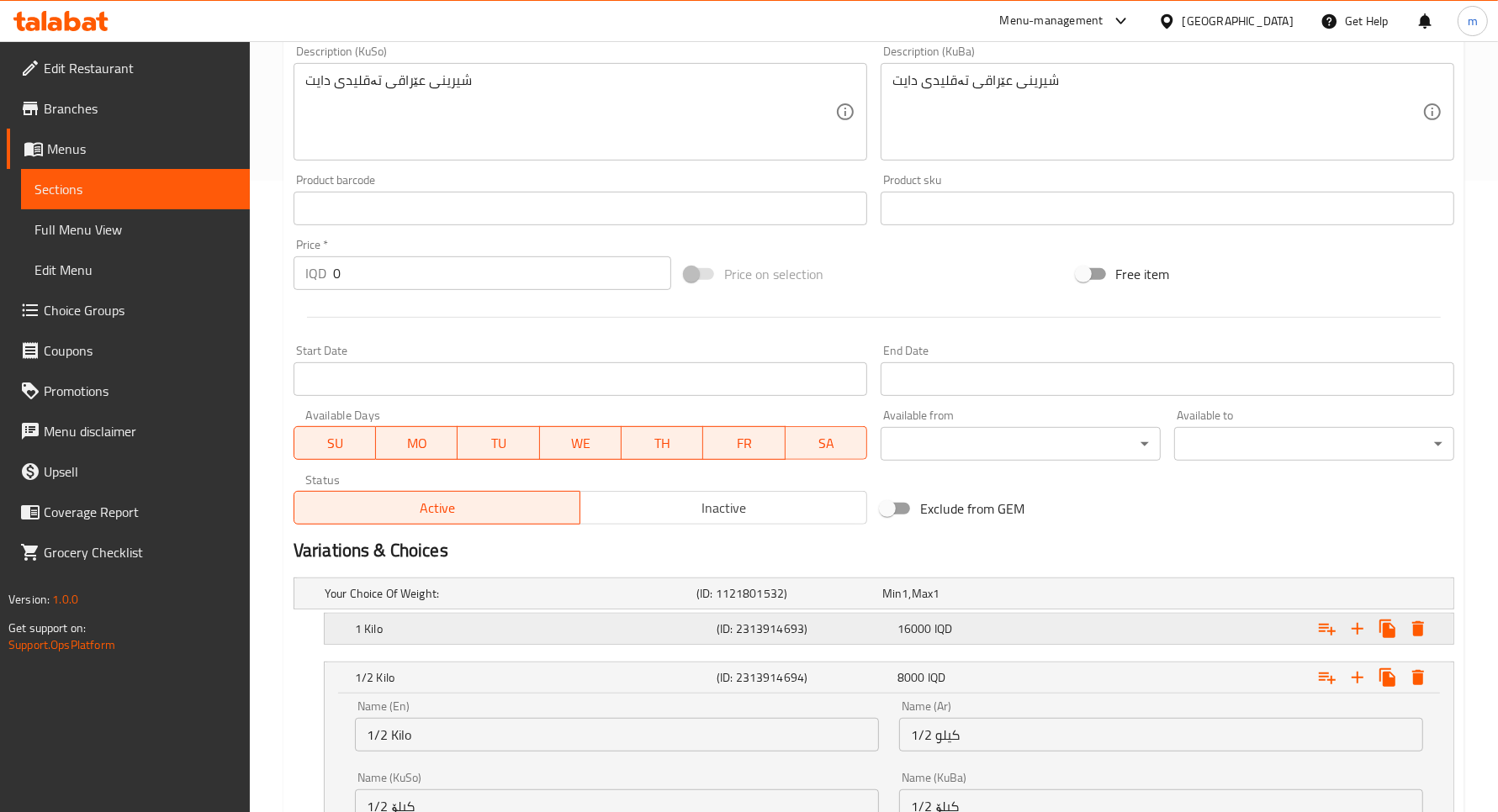
click at [416, 629] on h5 "1 Kilo" at bounding box center [532, 629] width 355 height 17
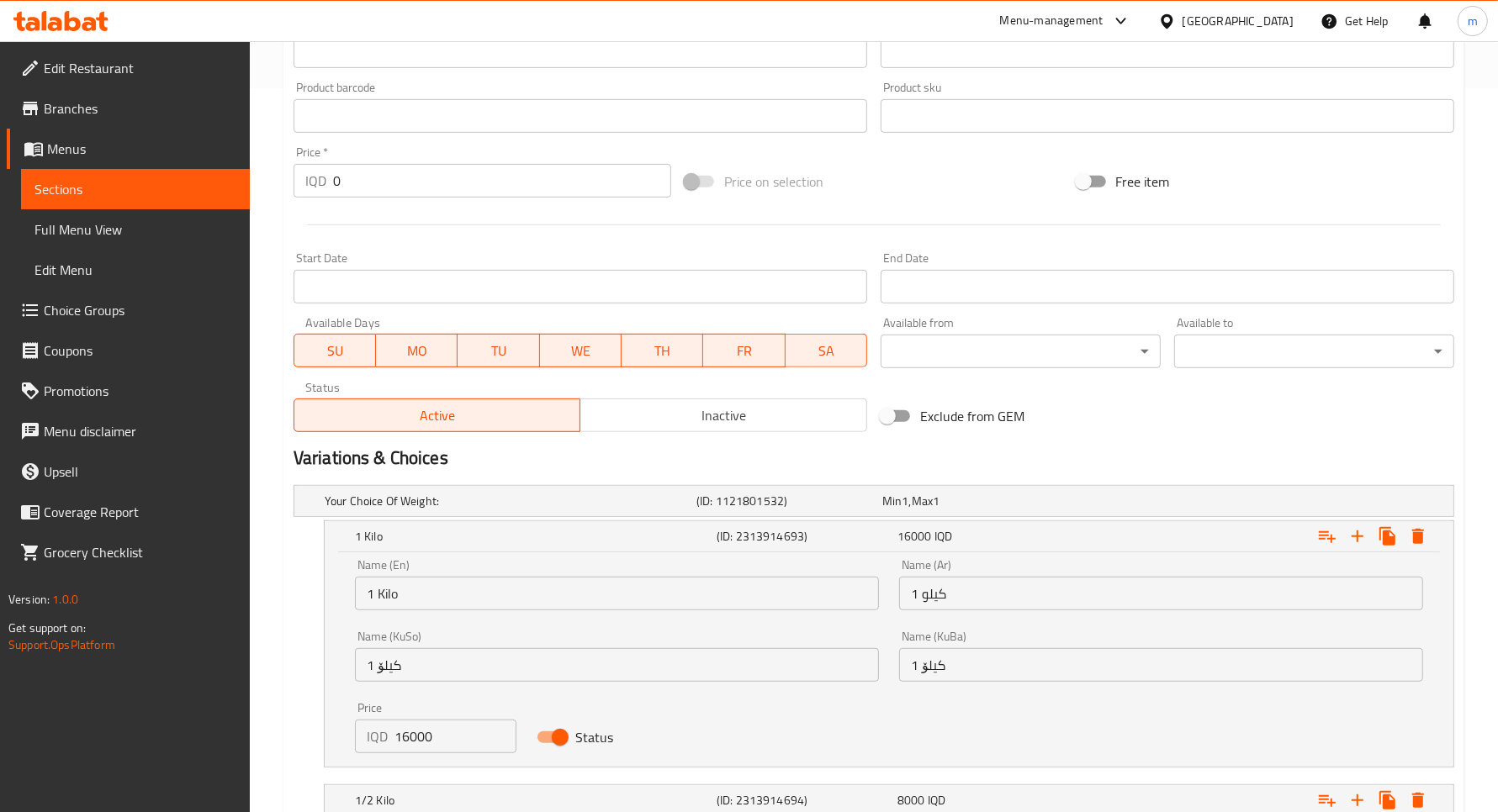
scroll to position [842, 0]
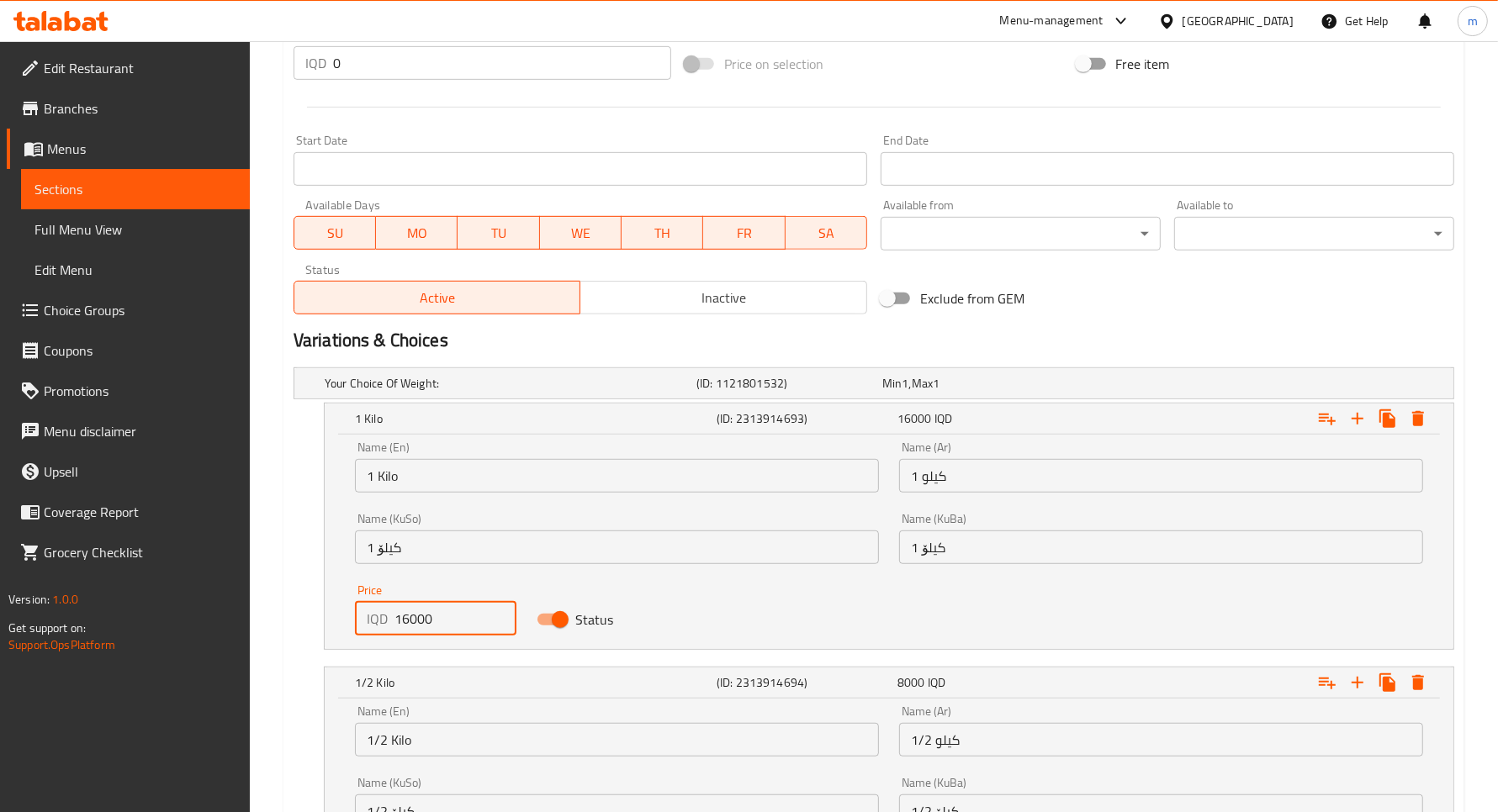
click at [446, 619] on input "16000" at bounding box center [456, 618] width 122 height 34
paste input "7"
type input "17000"
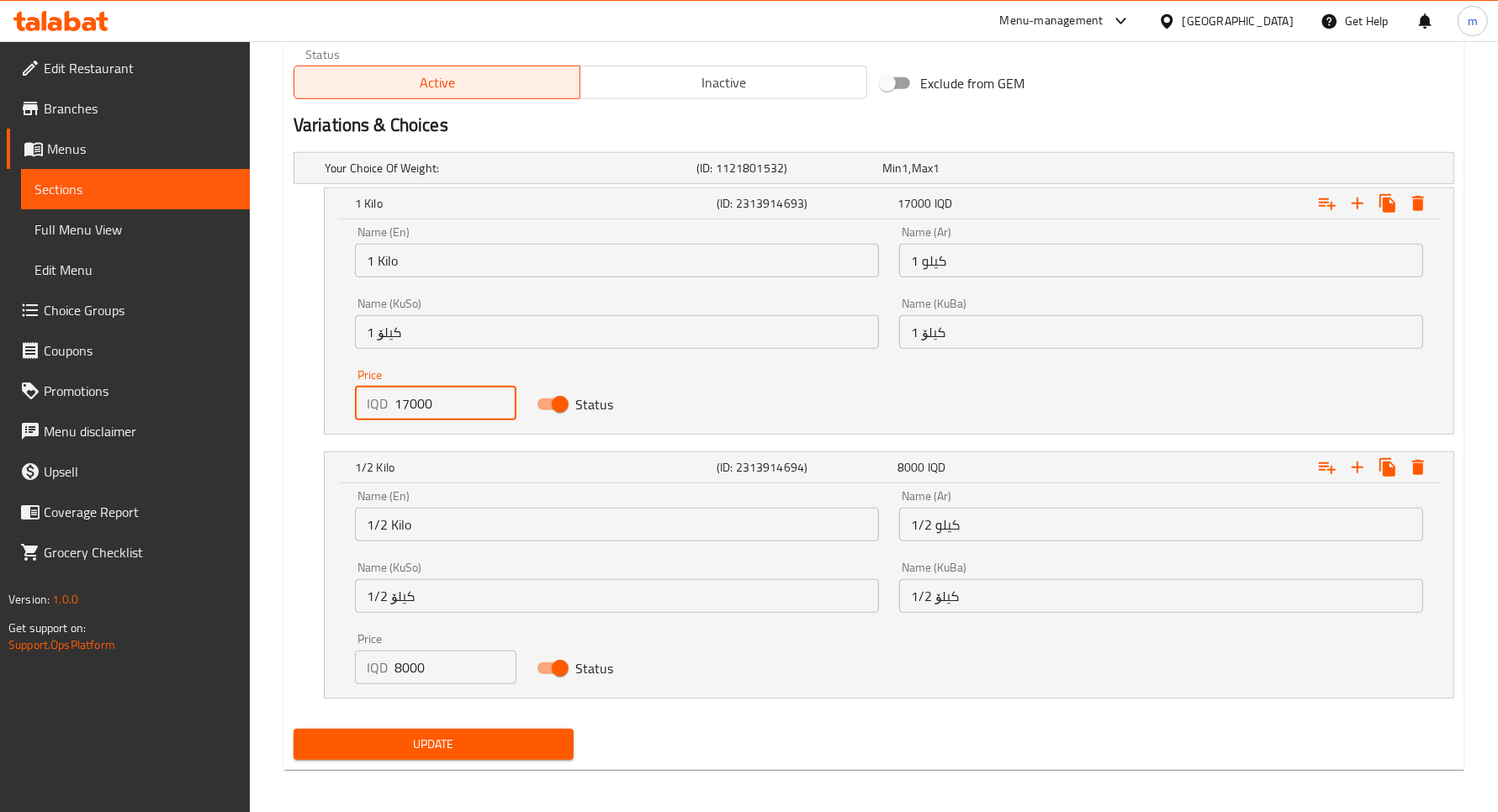
scroll to position [1062, 0]
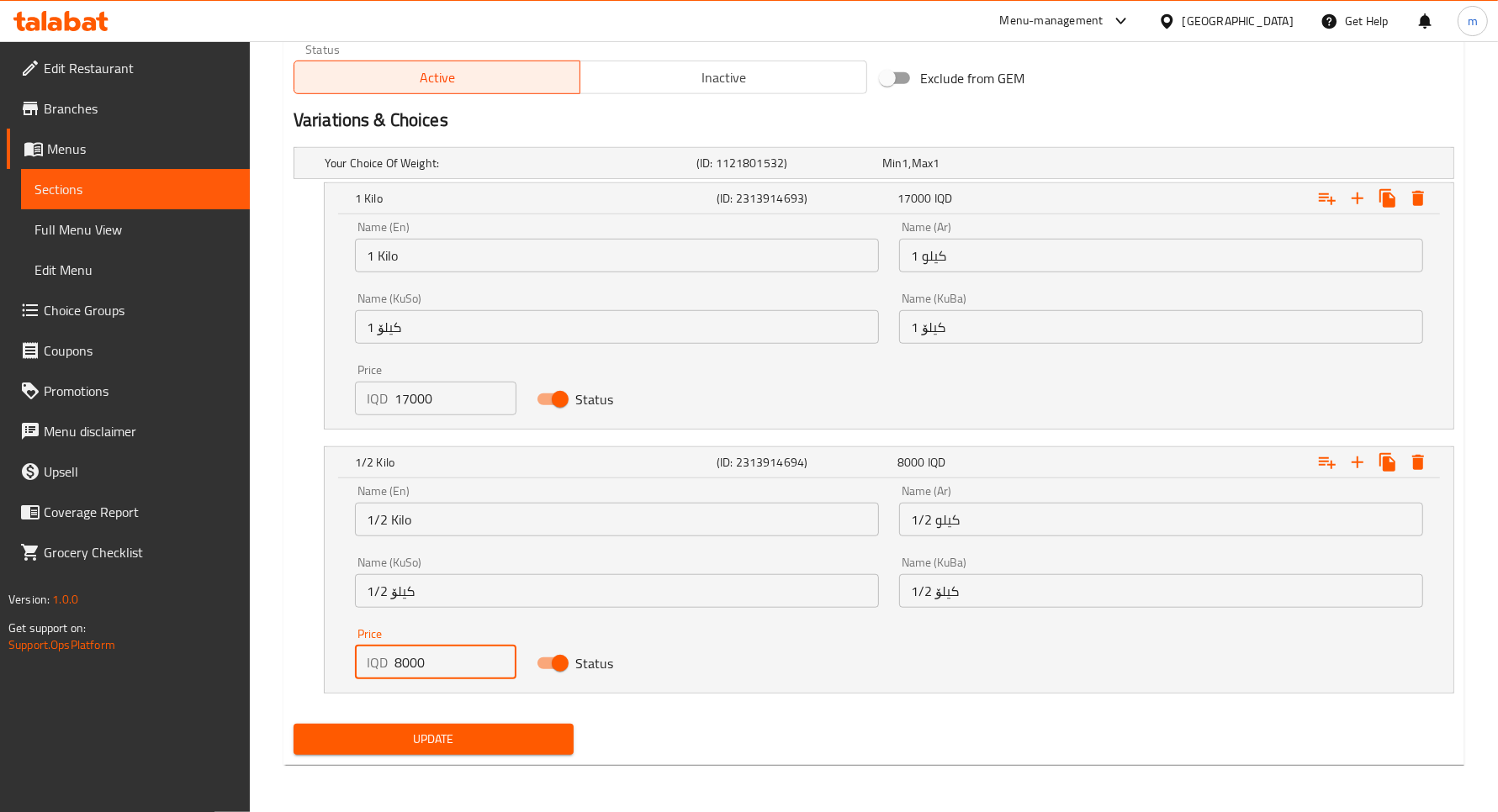
click at [426, 666] on input "8000" at bounding box center [456, 662] width 122 height 34
click at [418, 660] on input "8000" at bounding box center [456, 662] width 122 height 34
click at [417, 659] on input "8000" at bounding box center [456, 662] width 122 height 34
paste input "5"
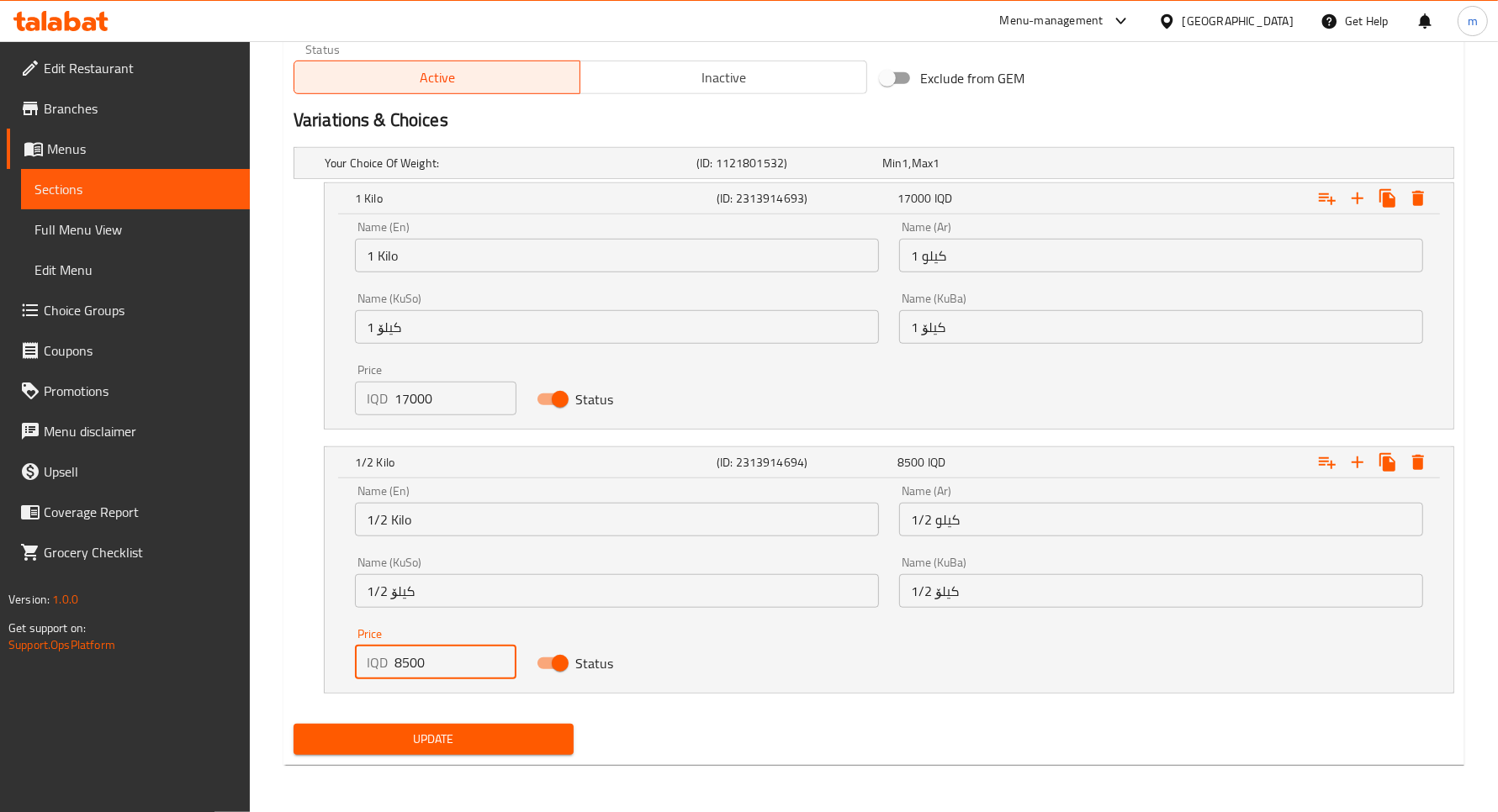
type input "8500"
click at [431, 741] on span "Update" at bounding box center [433, 740] width 253 height 21
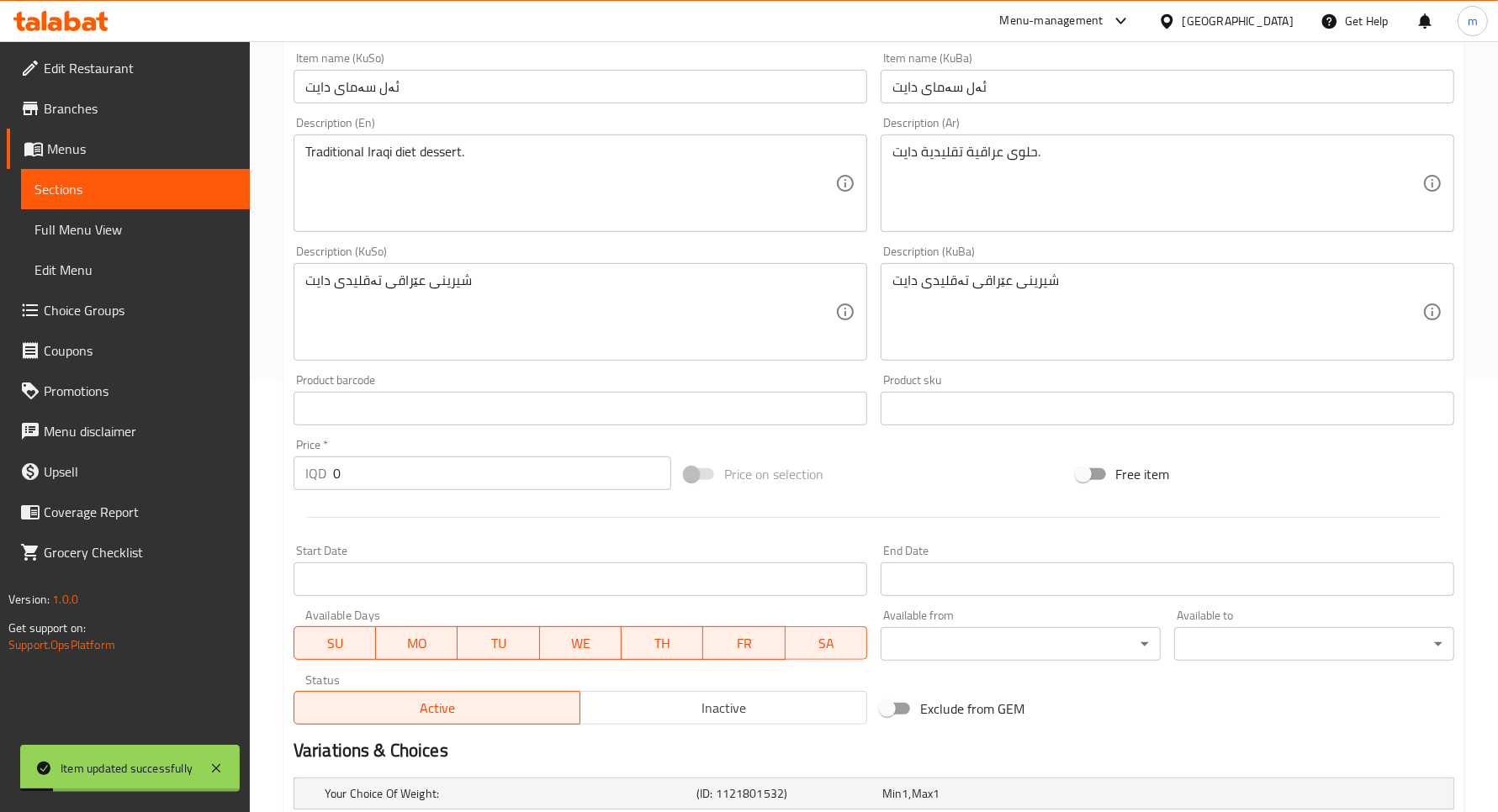
click at [153, 188] on span "Sections" at bounding box center [135, 189] width 202 height 20
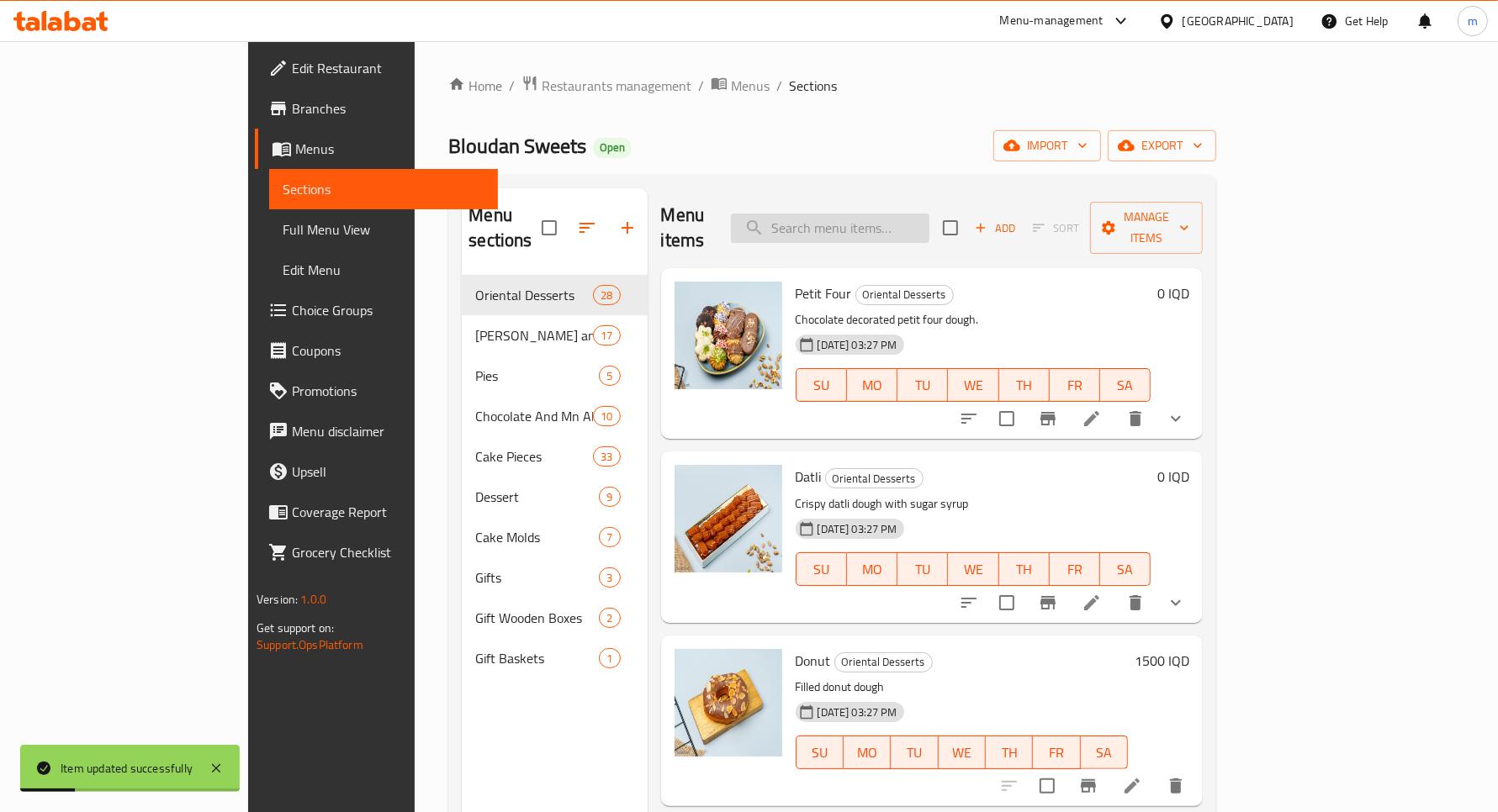
click at [836, 214] on input "search" at bounding box center [830, 228] width 198 height 29
paste input "نساتل بلجيكية"
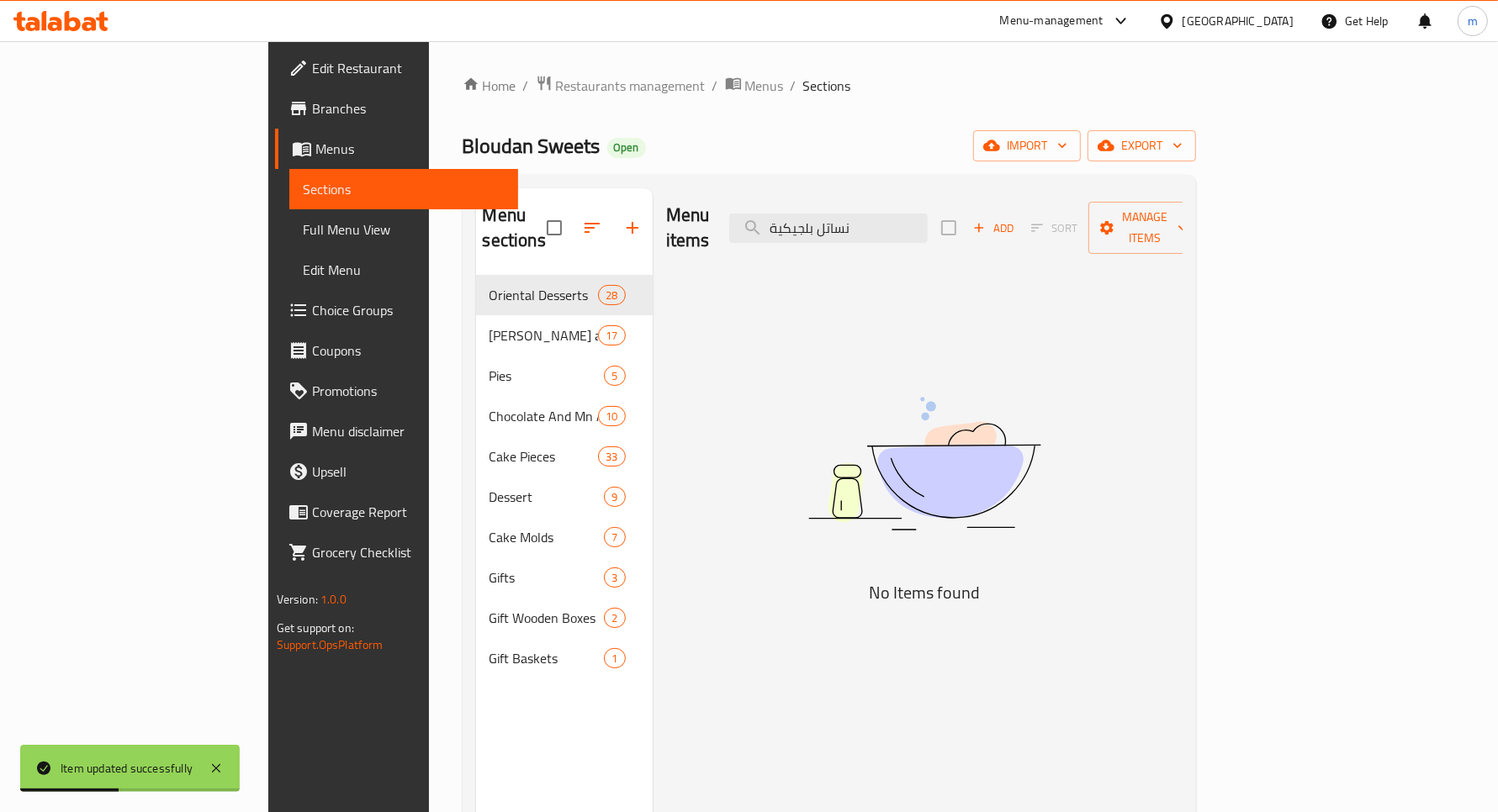
type input "نساتل بلجيكية"
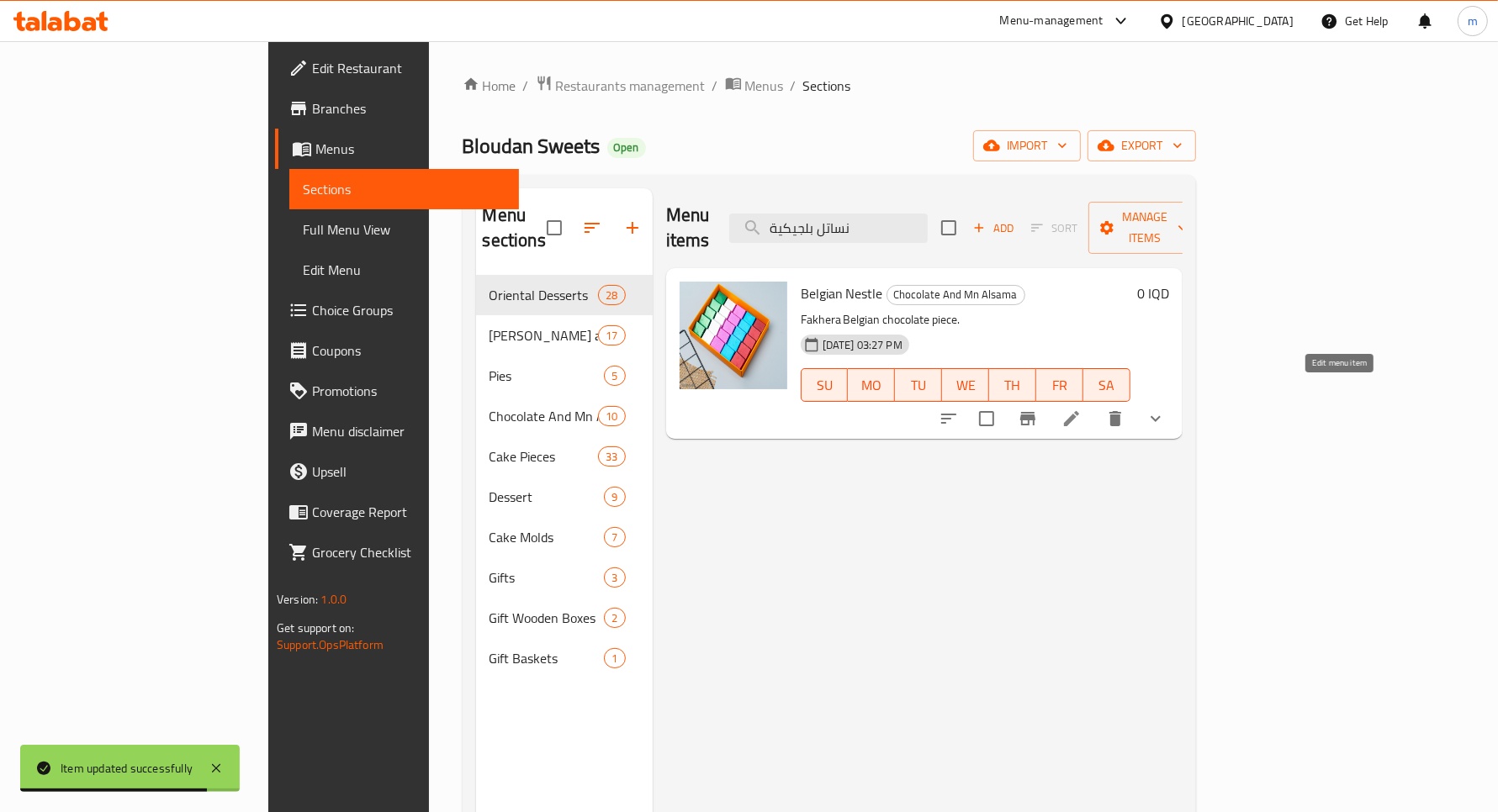
click at [1082, 409] on icon at bounding box center [1071, 418] width 20 height 20
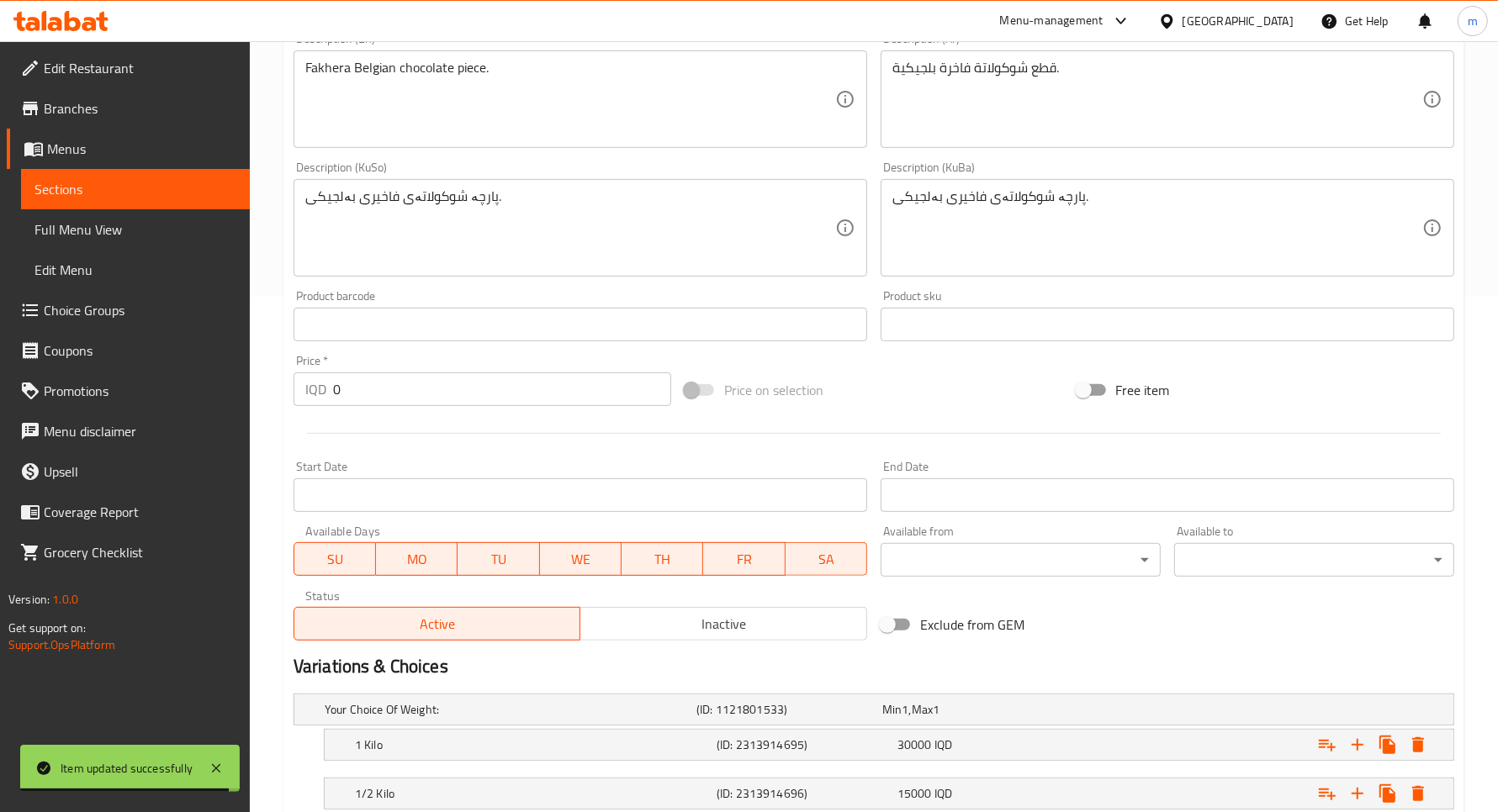
scroll to position [631, 0]
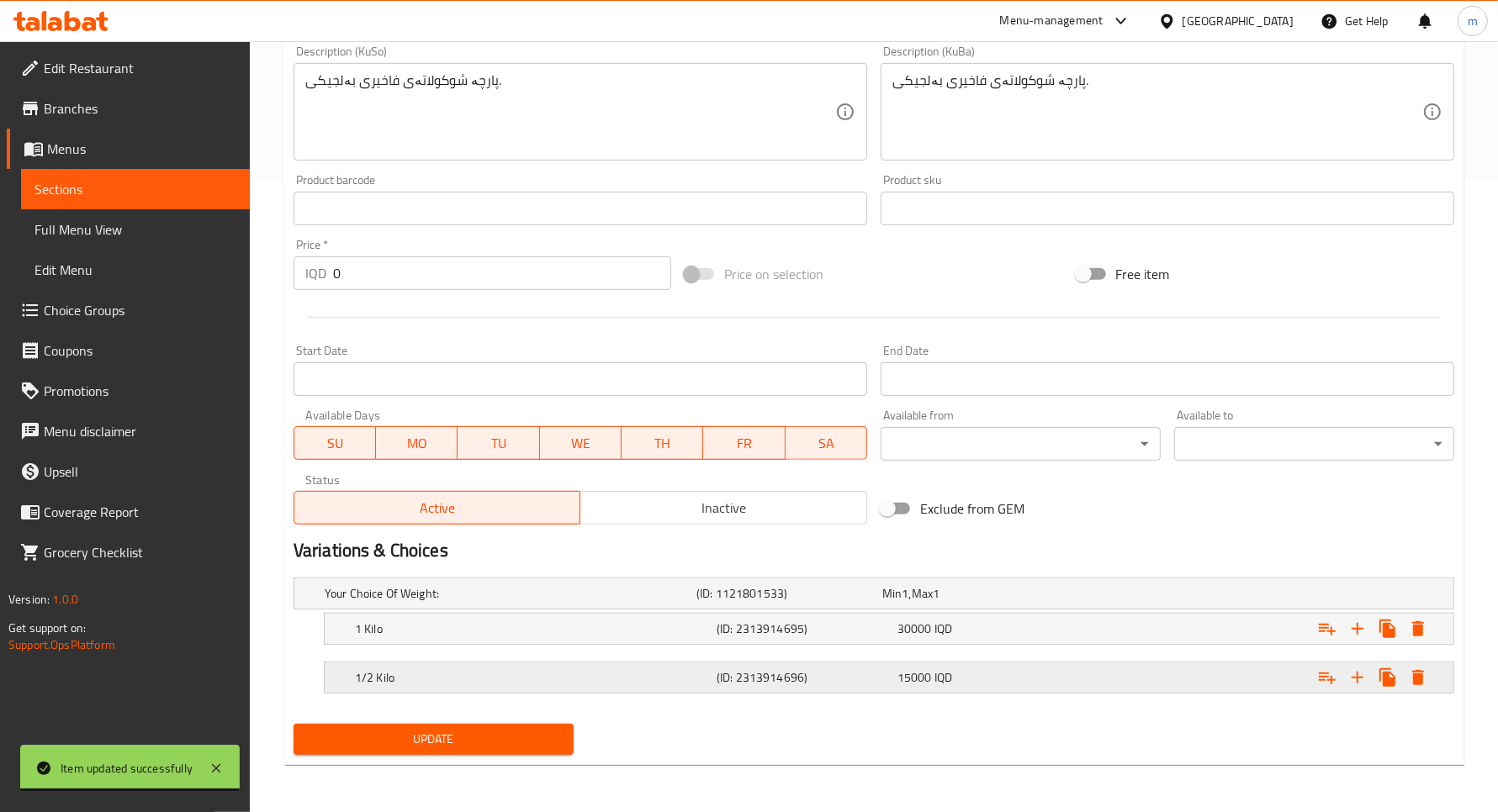
click at [432, 681] on h5 "1/2 Kilo" at bounding box center [532, 678] width 355 height 17
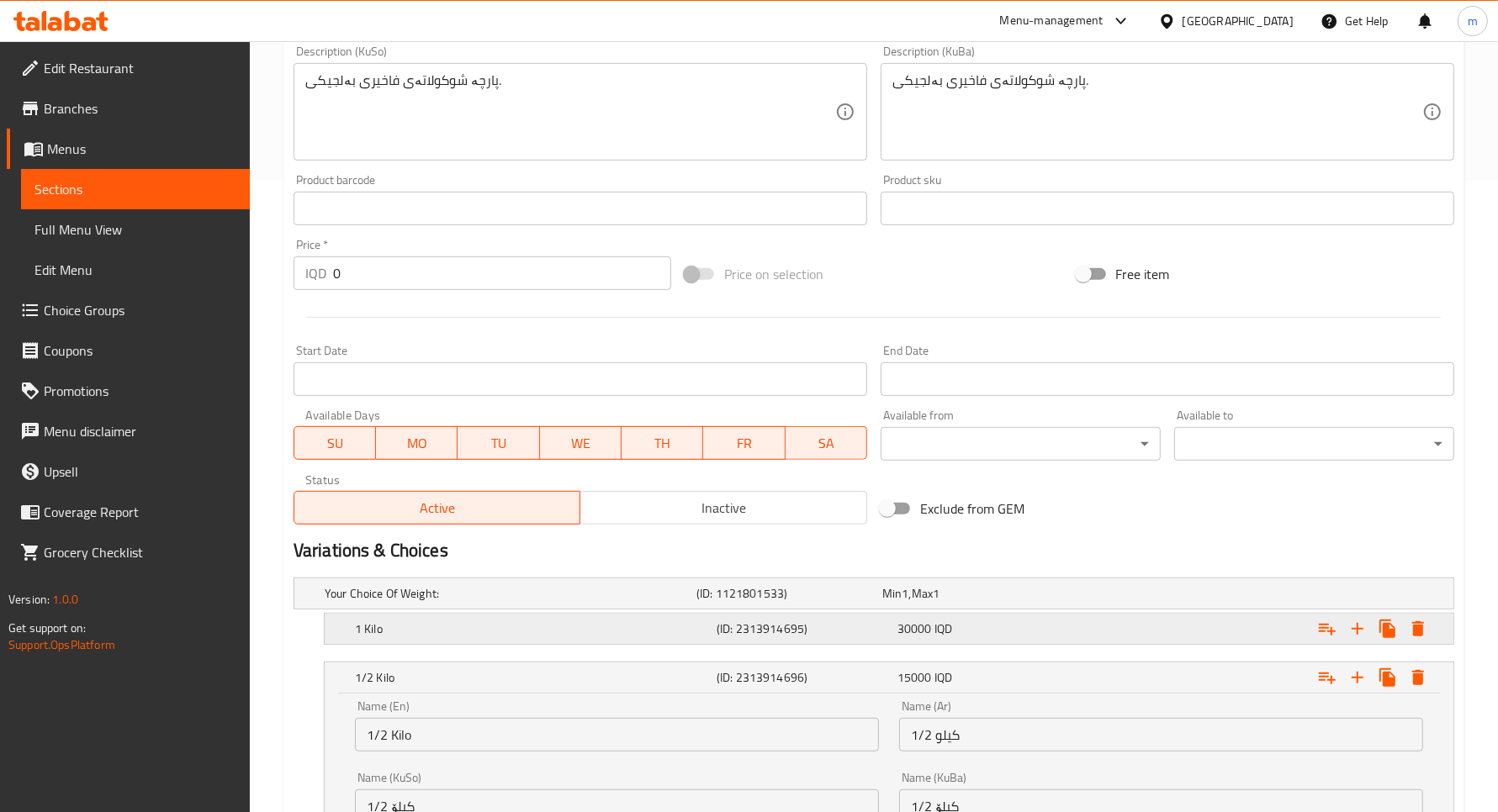
click at [438, 637] on div "1 Kilo" at bounding box center [532, 629] width 362 height 23
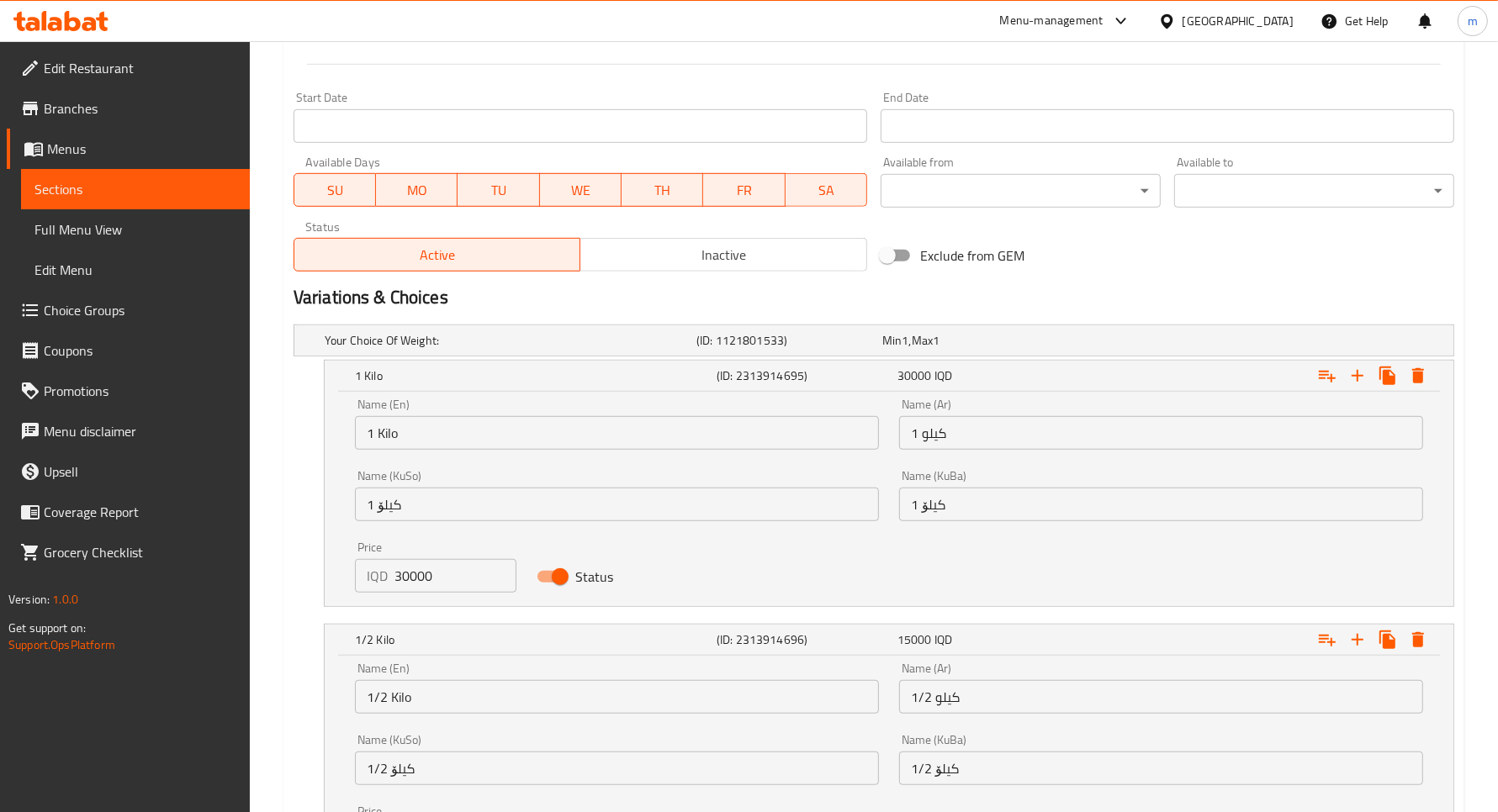
scroll to position [913, 0]
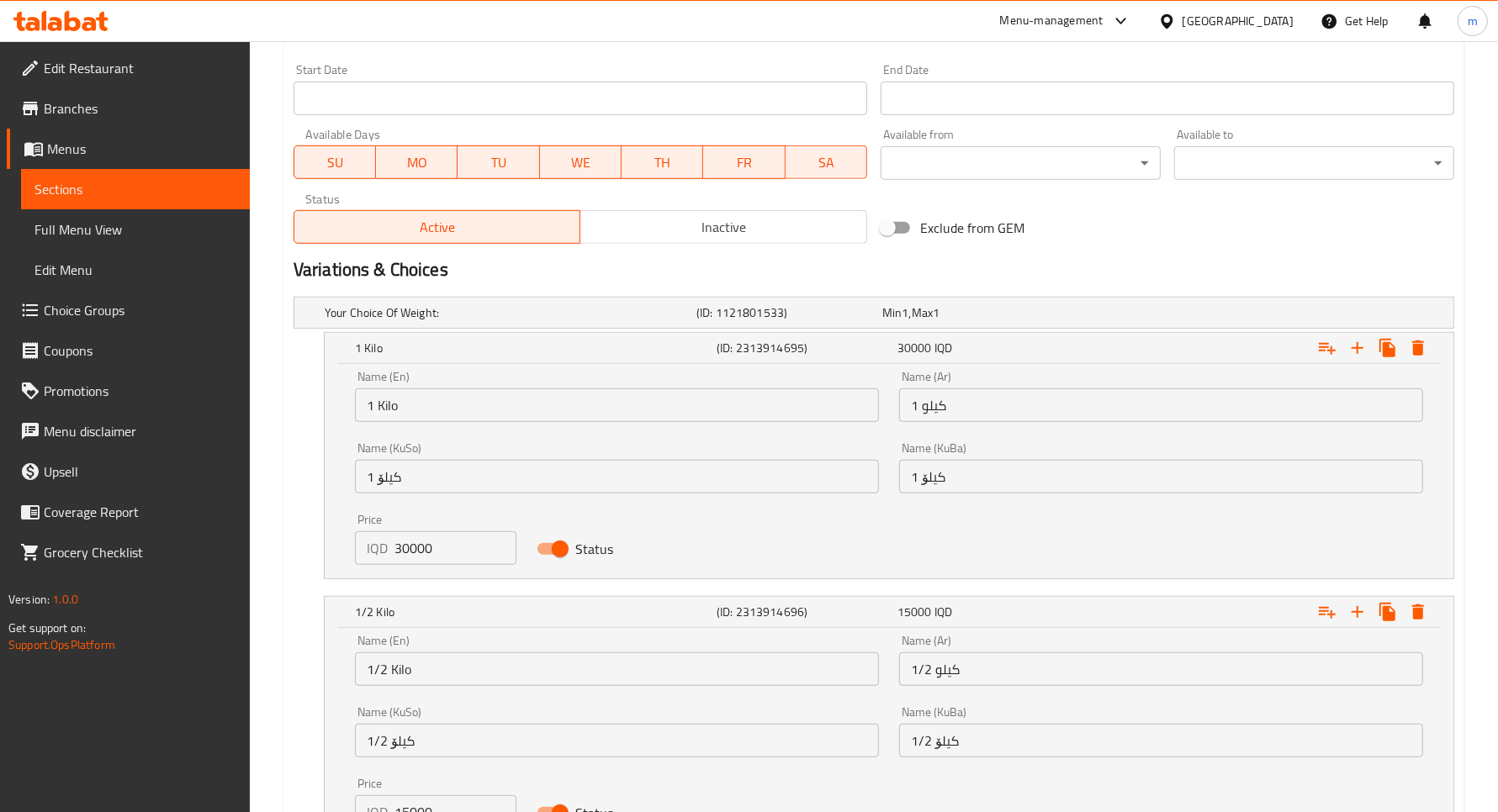
click at [418, 542] on input "30000" at bounding box center [456, 548] width 122 height 34
paste input "2"
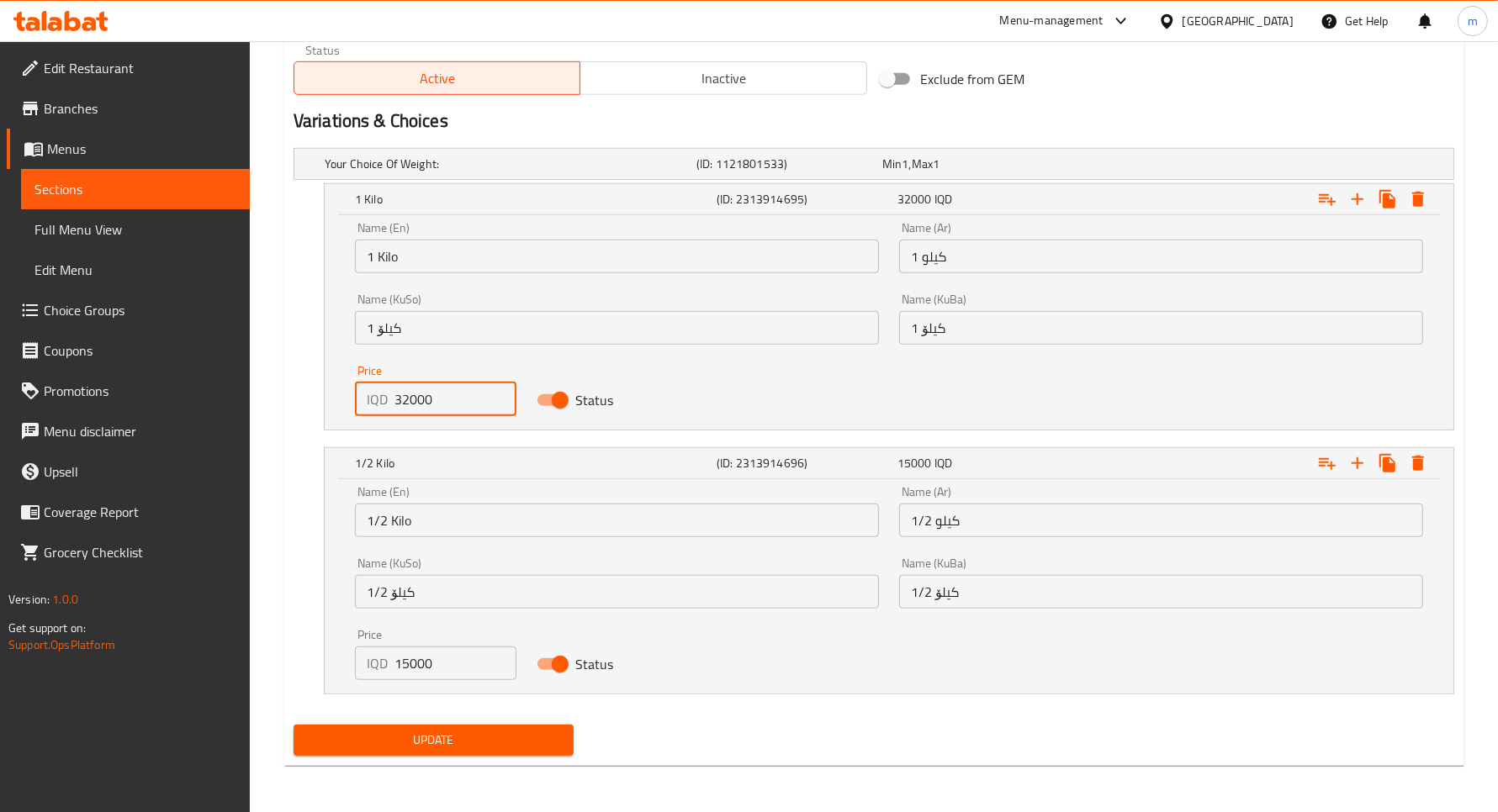
scroll to position [1062, 0]
type input "32000"
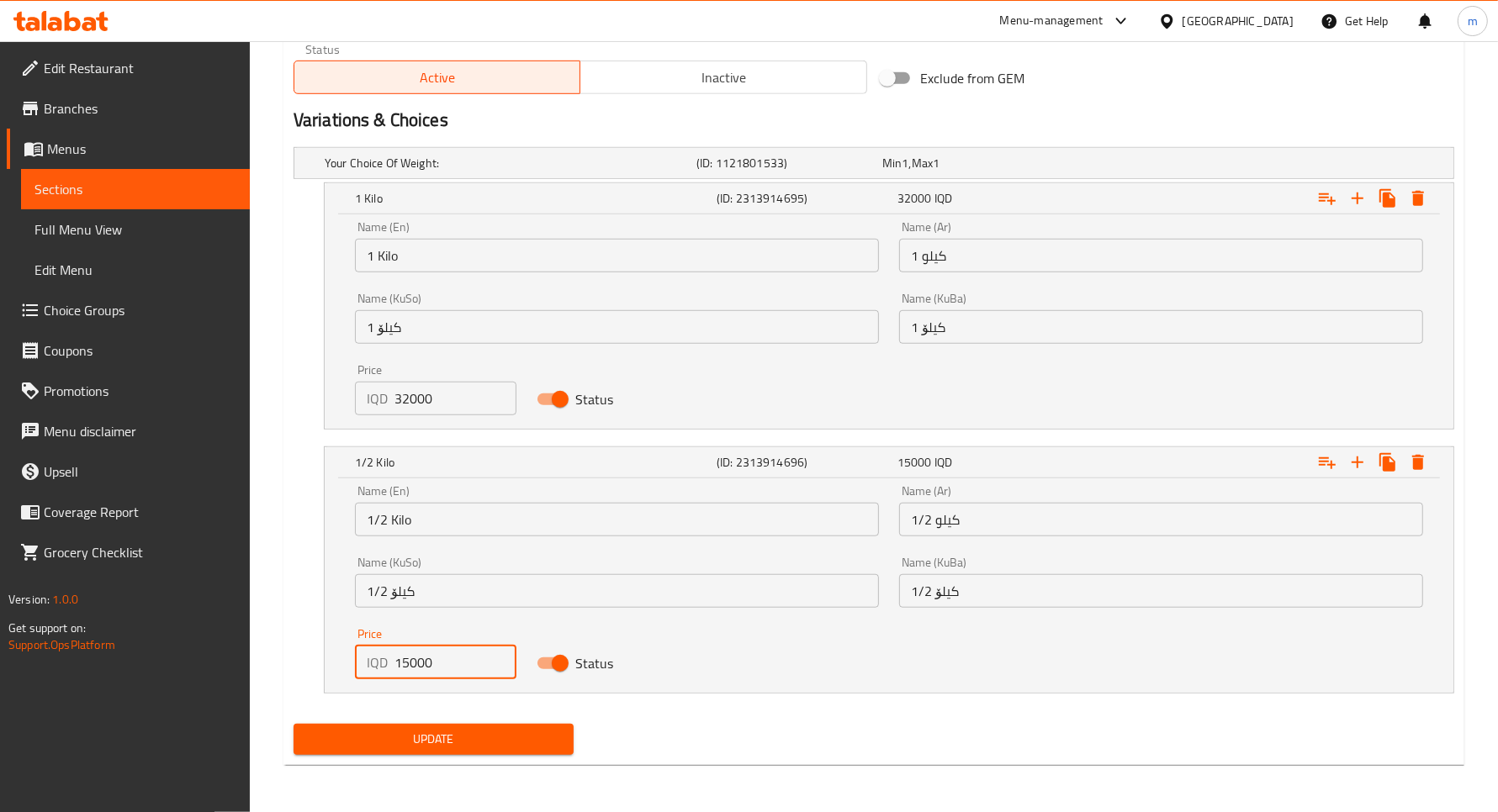
click at [419, 668] on input "15000" at bounding box center [456, 662] width 122 height 34
click at [419, 666] on input "15000" at bounding box center [456, 662] width 122 height 34
paste input "6"
type input "16000"
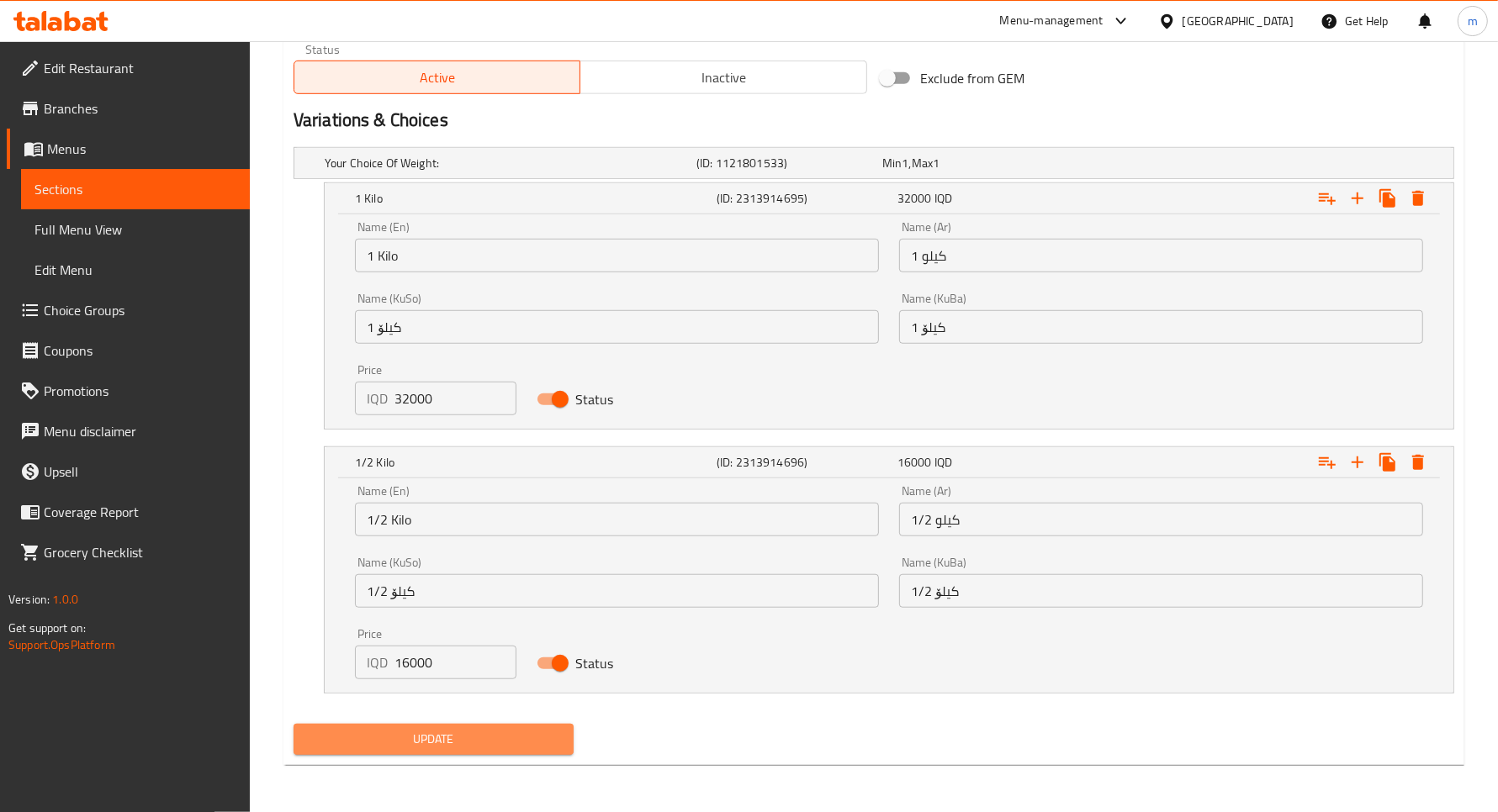
click at [484, 725] on button "Update" at bounding box center [433, 740] width 280 height 31
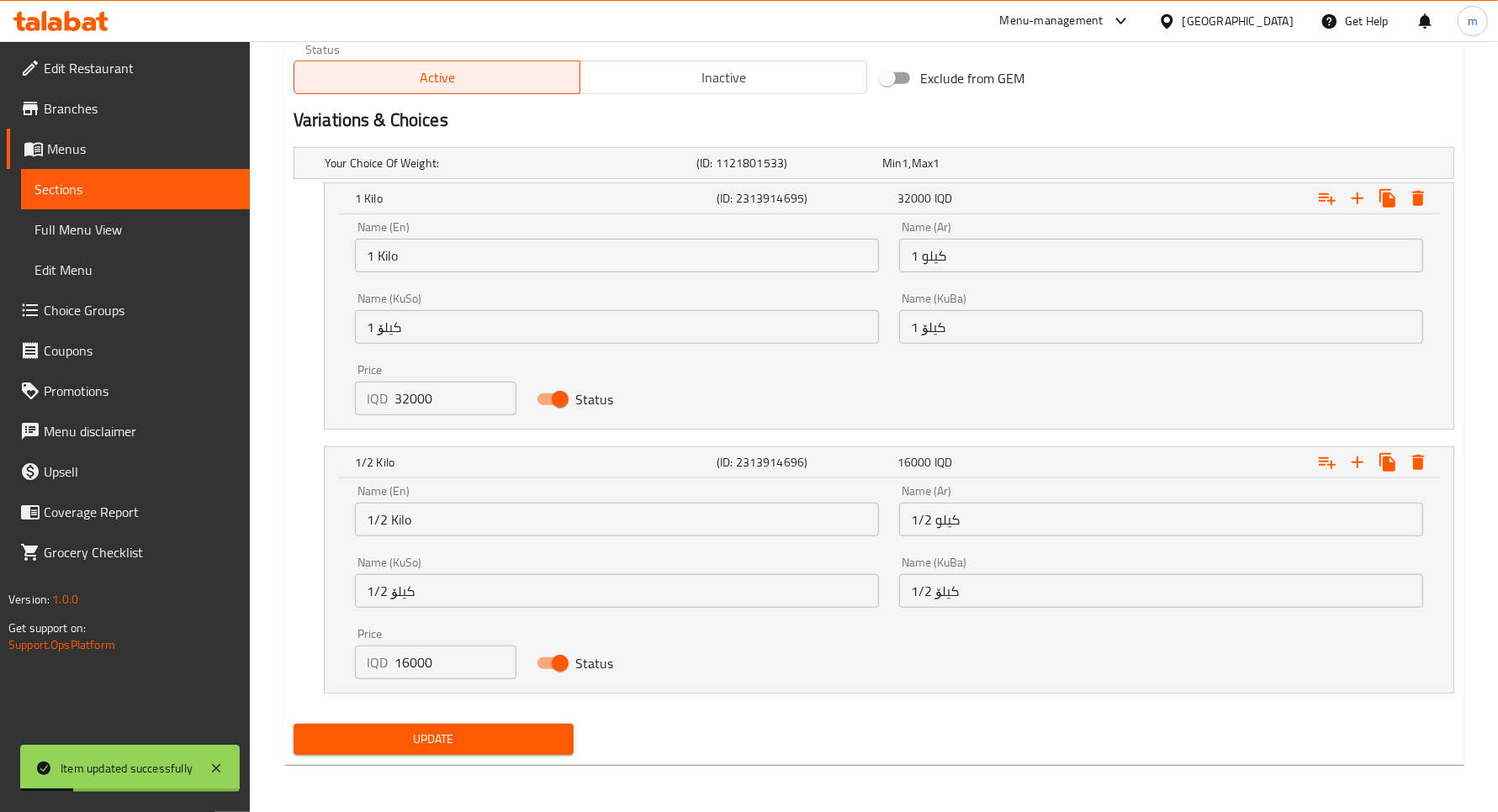
click at [144, 195] on span "Sections" at bounding box center [135, 189] width 202 height 20
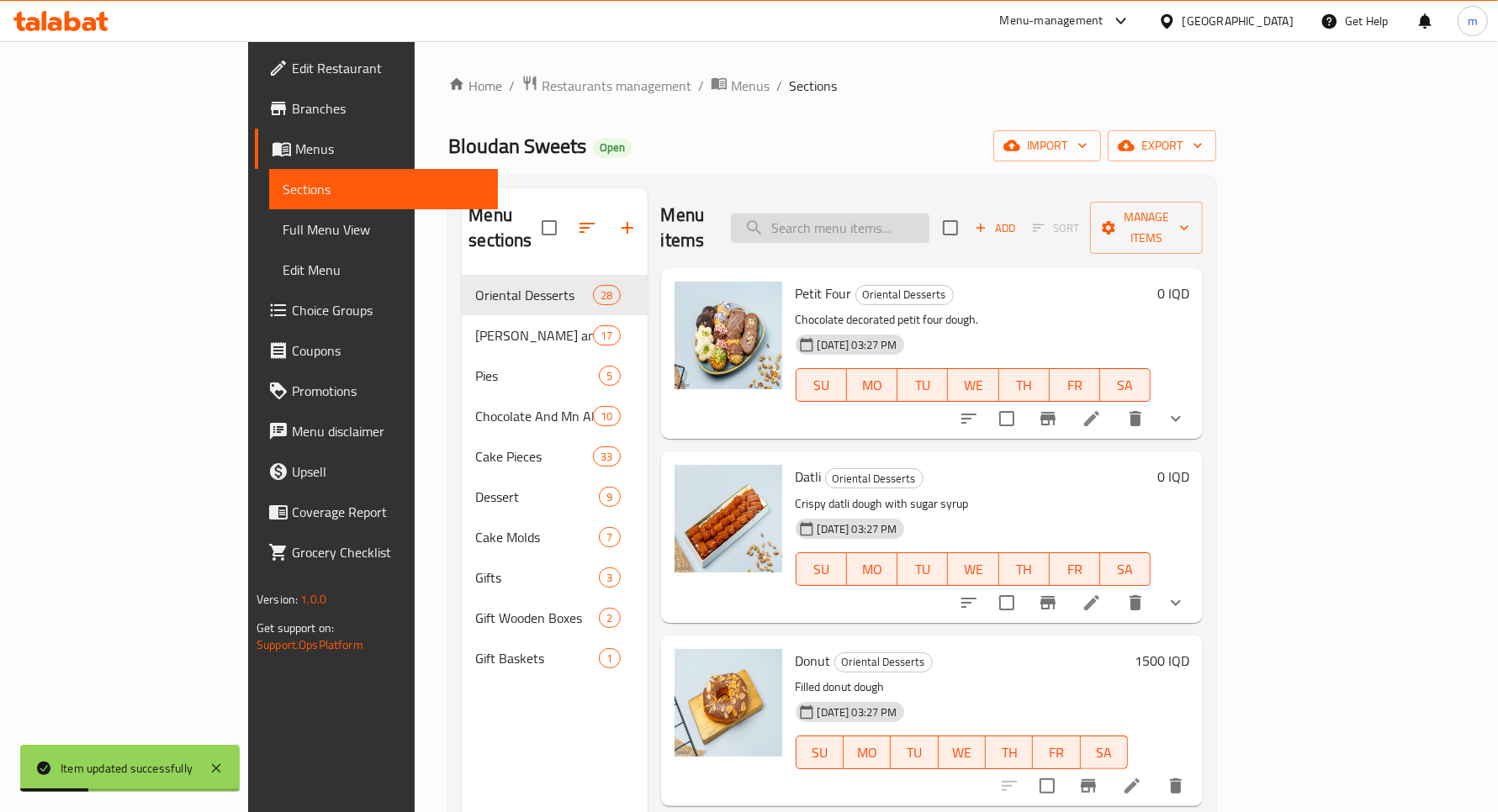
click at [856, 225] on input "search" at bounding box center [830, 228] width 198 height 29
paste input "جزرية فستق"
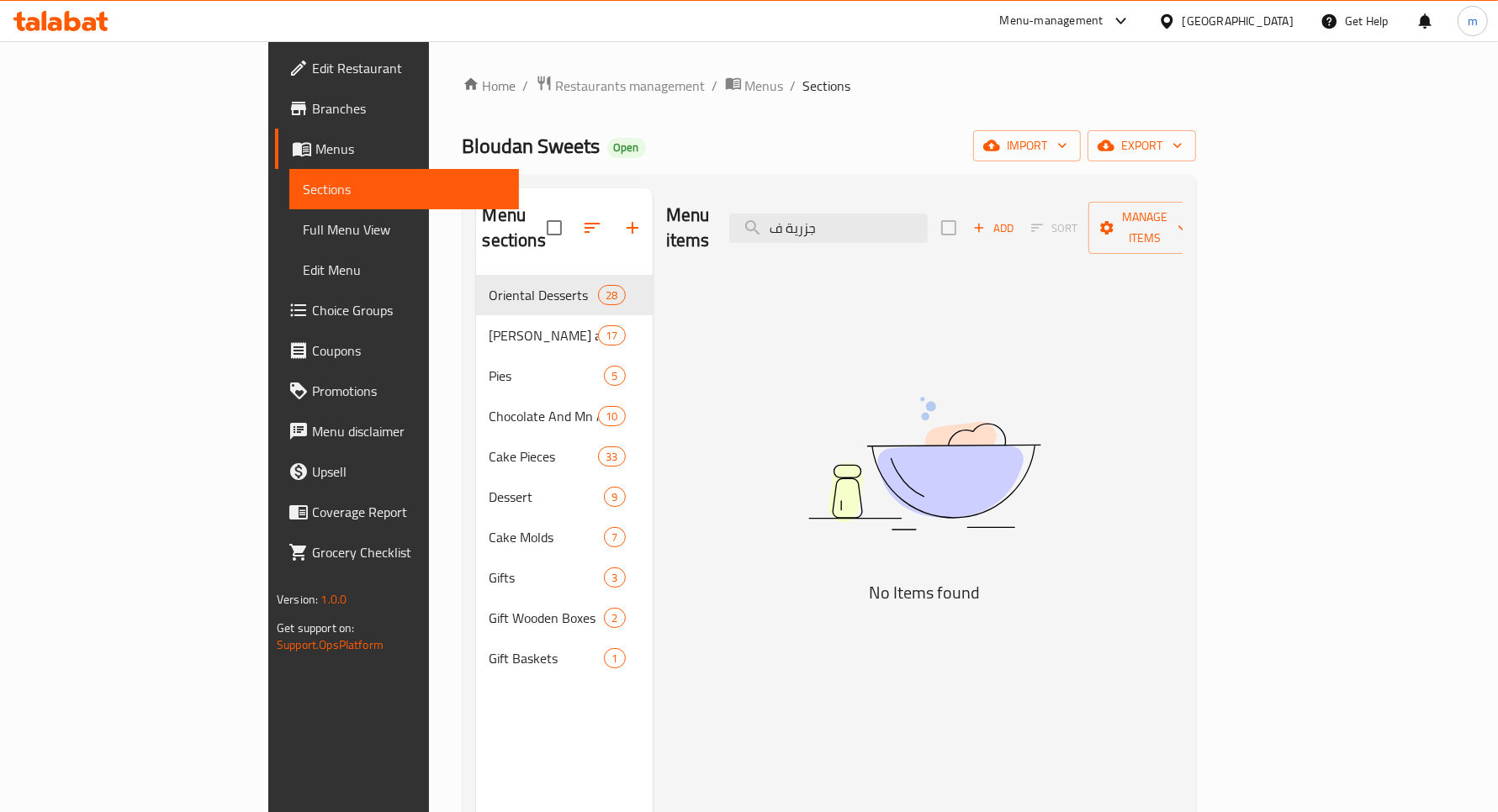
type input "جزرية ف"
click at [303, 188] on span "Sections" at bounding box center [404, 189] width 202 height 20
click at [315, 153] on span "Menus" at bounding box center [410, 148] width 190 height 20
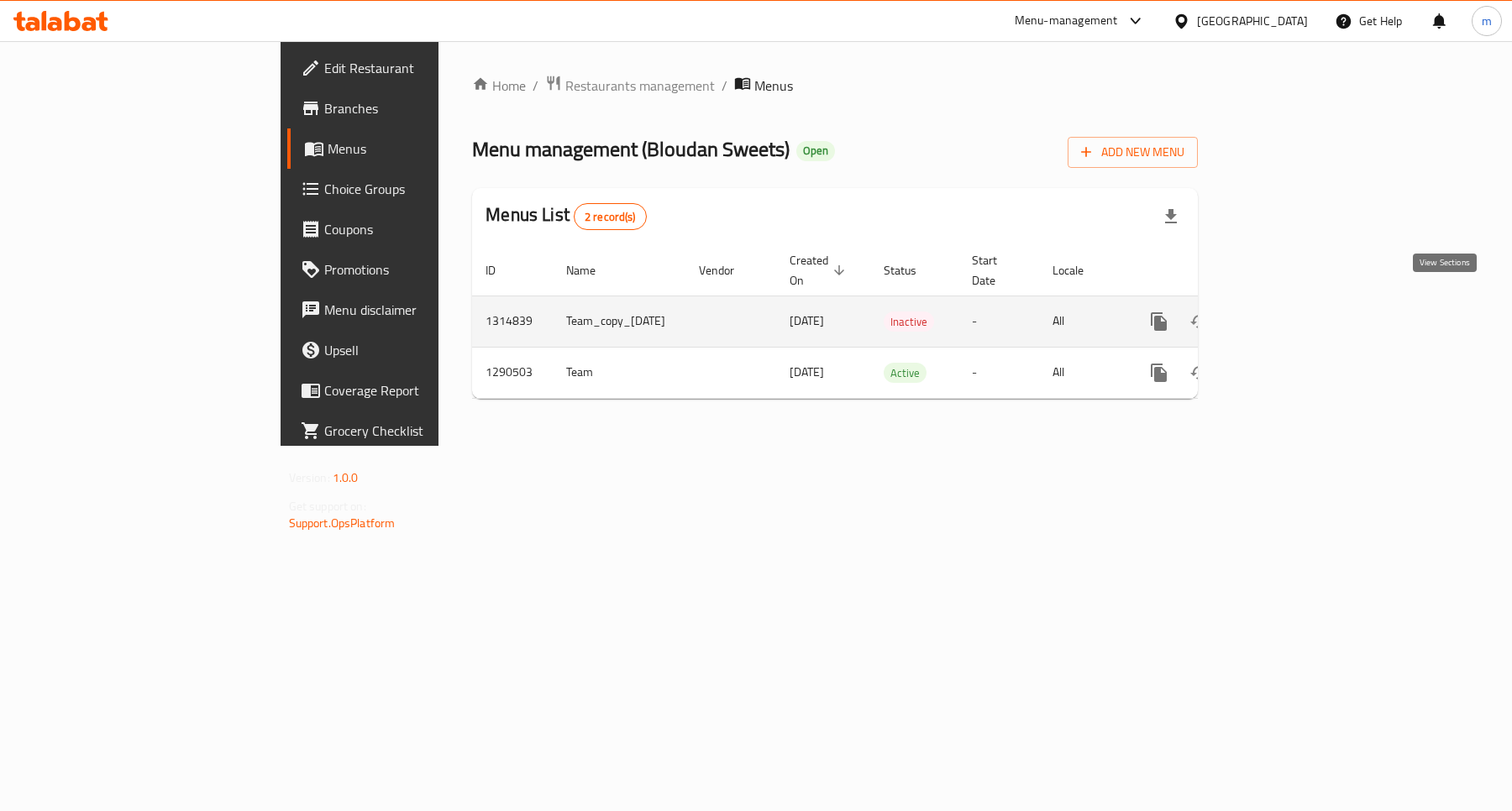
click at [1300, 302] on link "enhanced table" at bounding box center [1280, 322] width 40 height 40
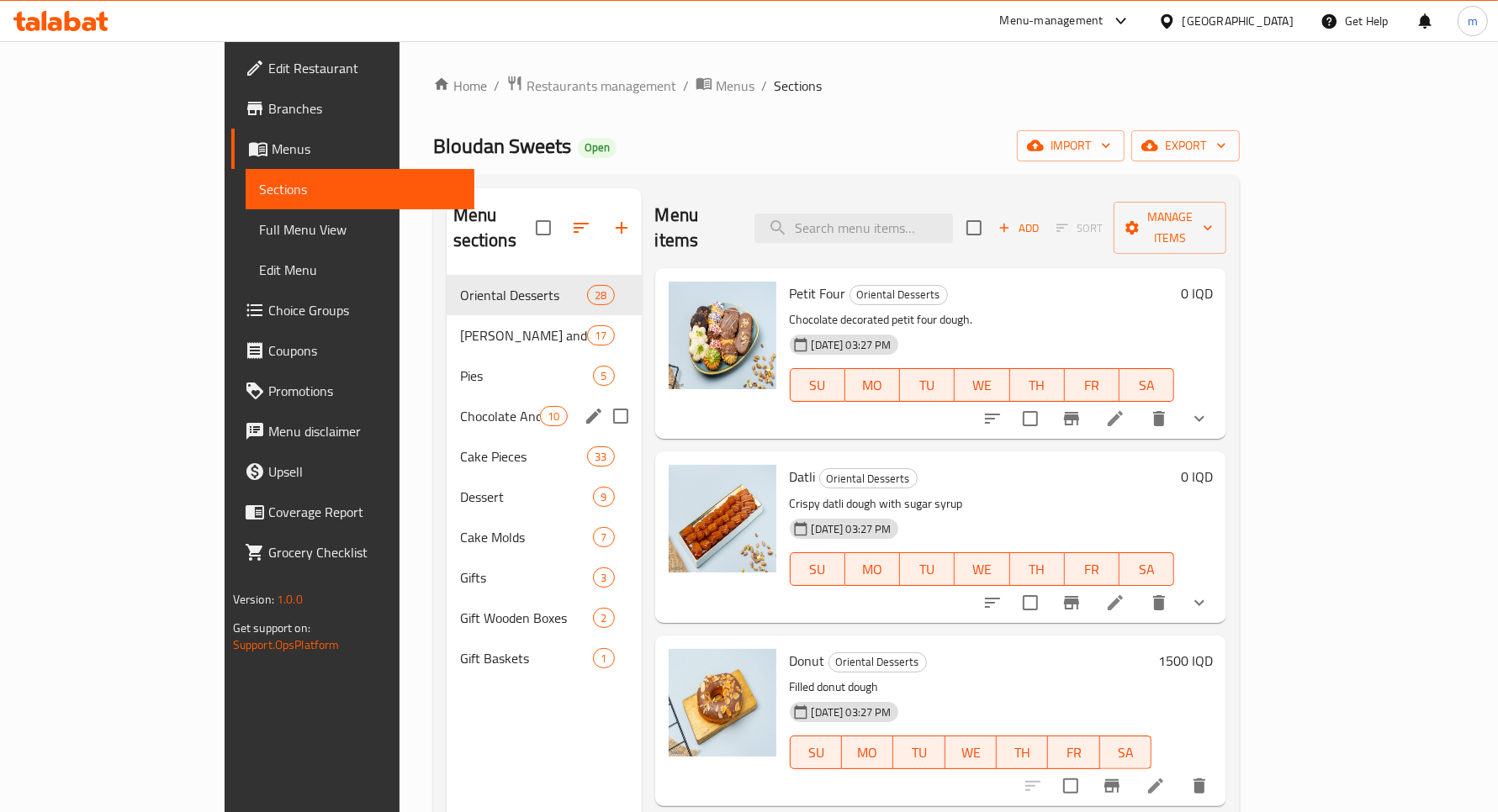
click at [460, 406] on span "Chocolate And Mn Alsama" at bounding box center [500, 416] width 81 height 20
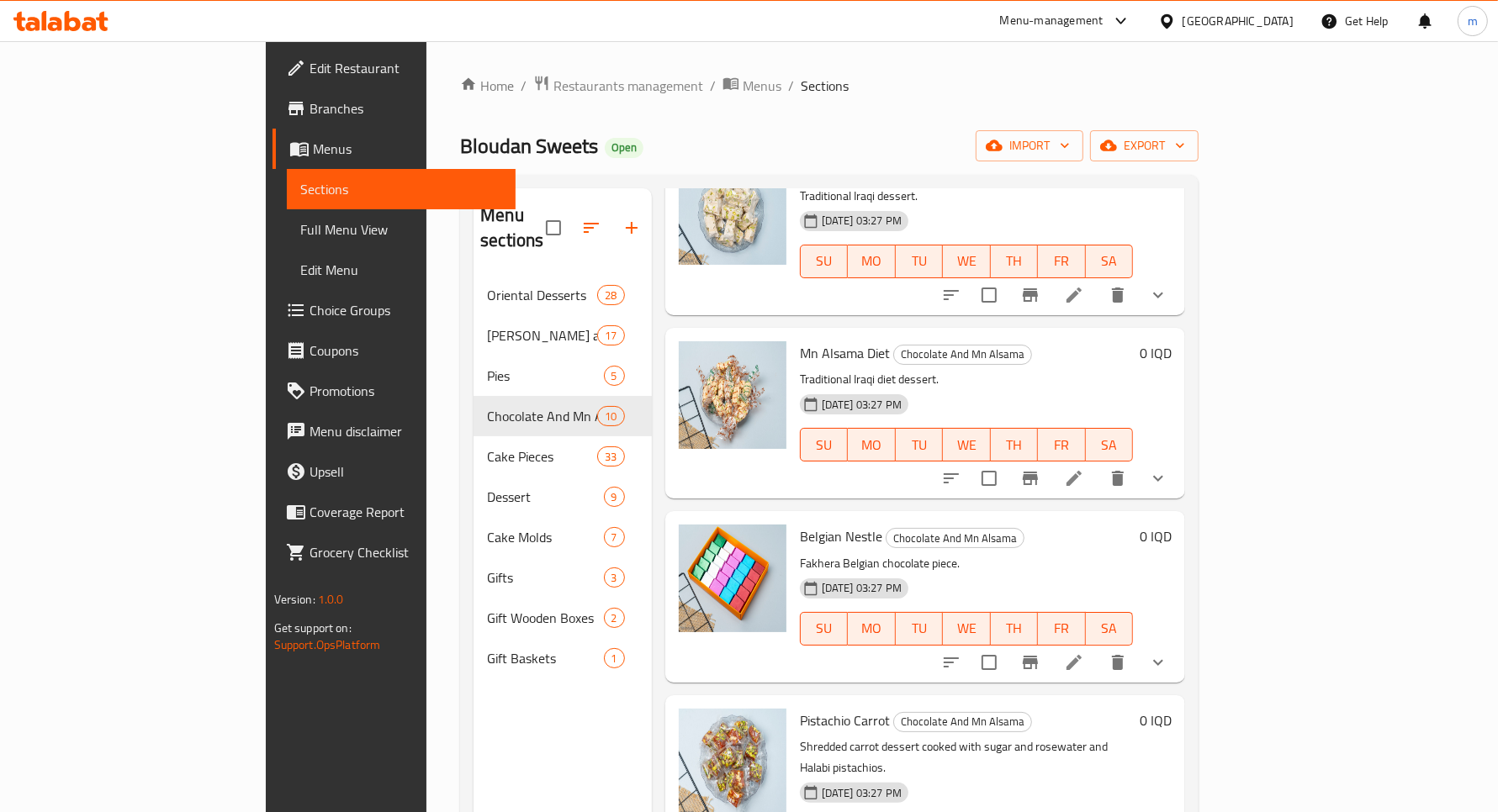
scroll to position [700, 0]
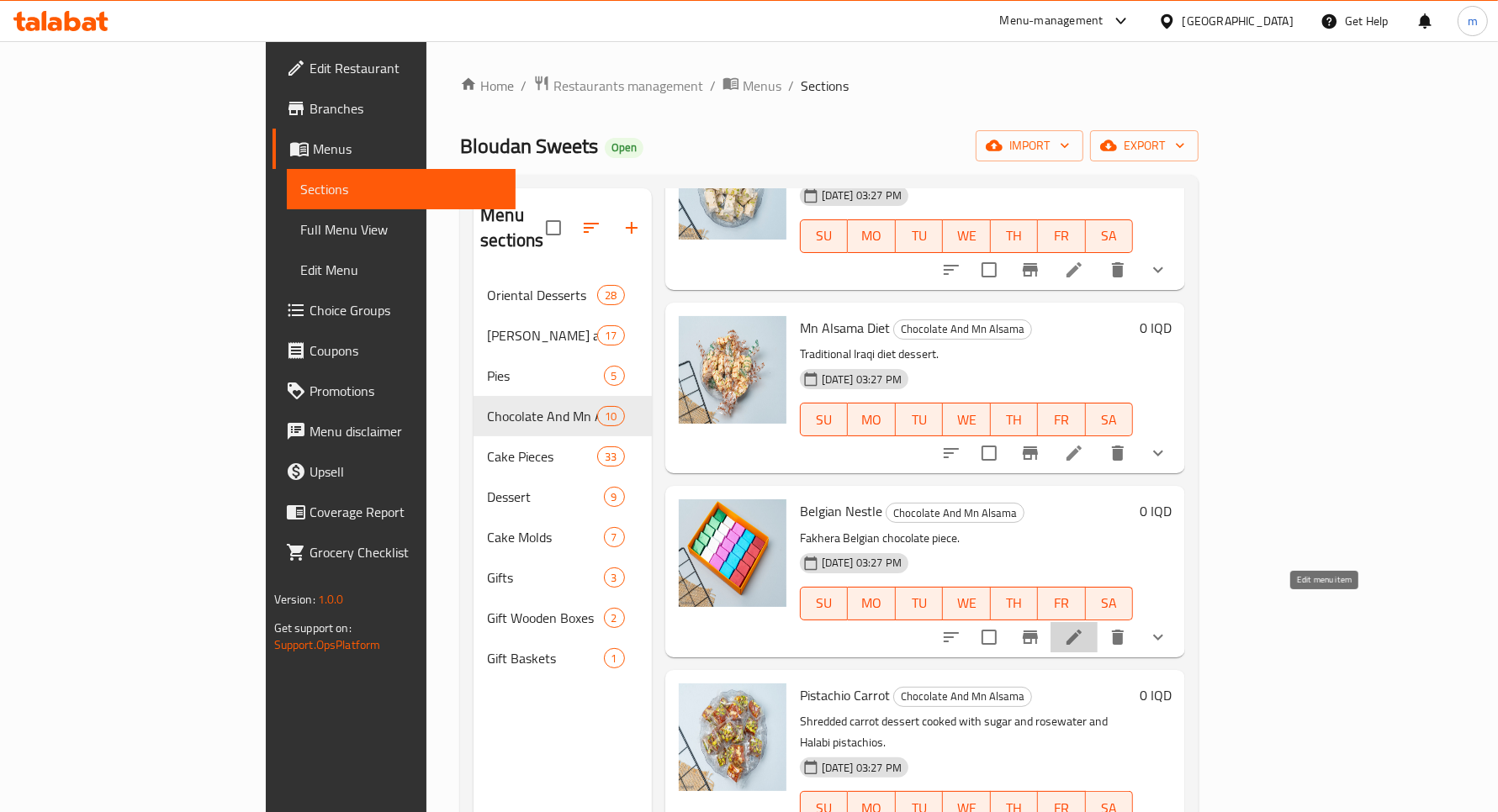
click at [1085, 628] on icon at bounding box center [1073, 637] width 20 height 20
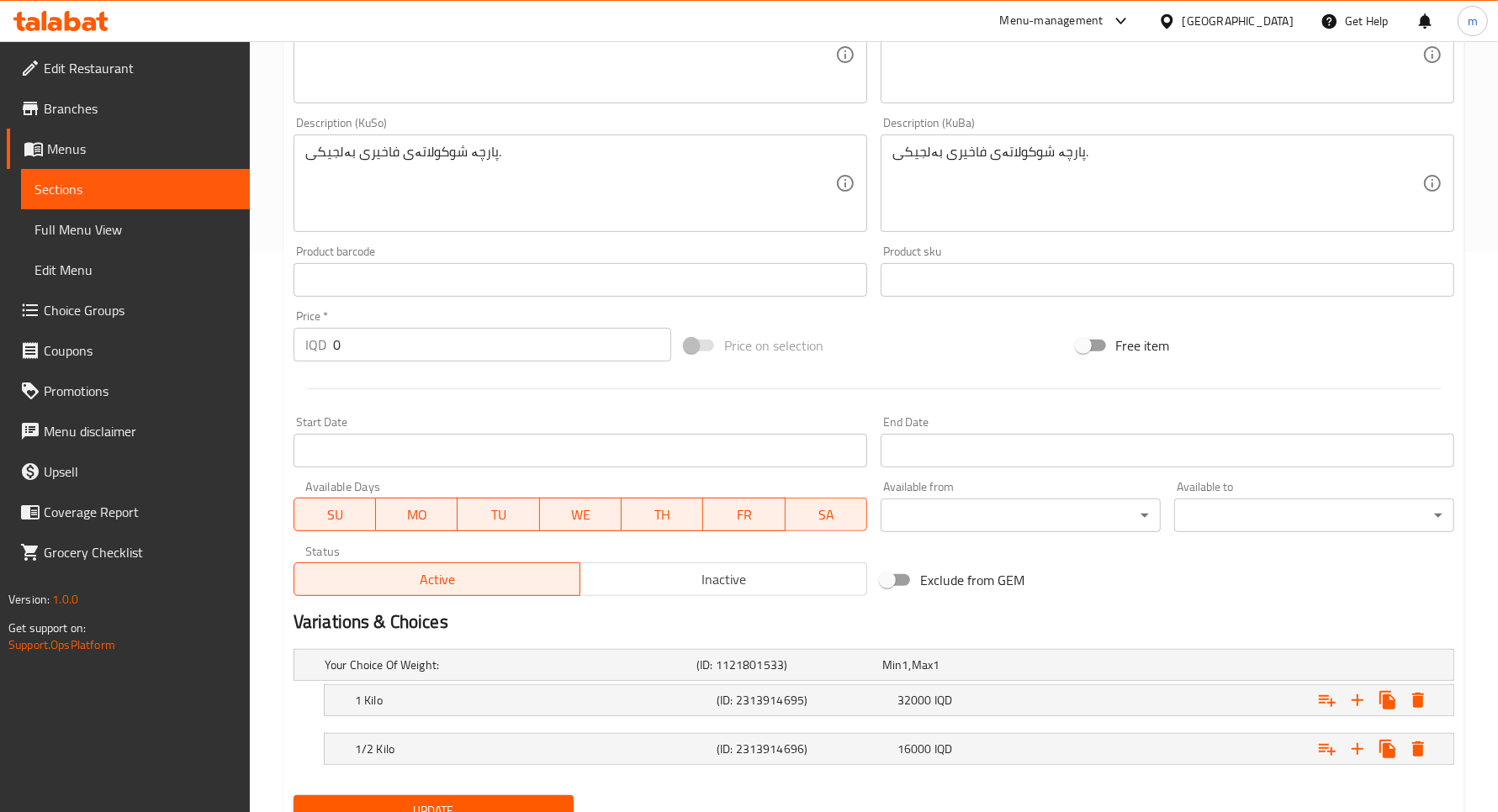
scroll to position [630, 0]
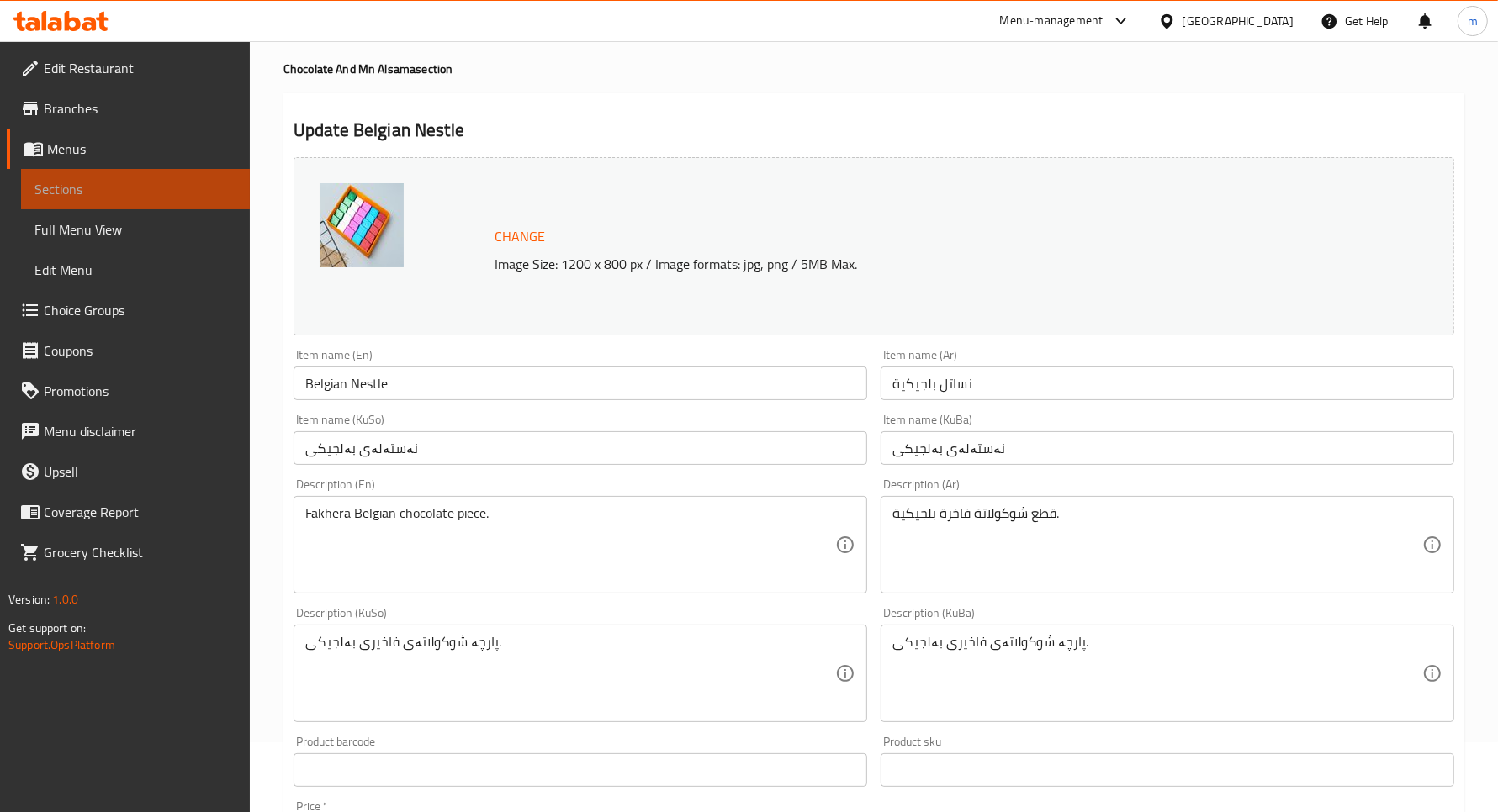
click at [168, 187] on span "Sections" at bounding box center [135, 189] width 202 height 20
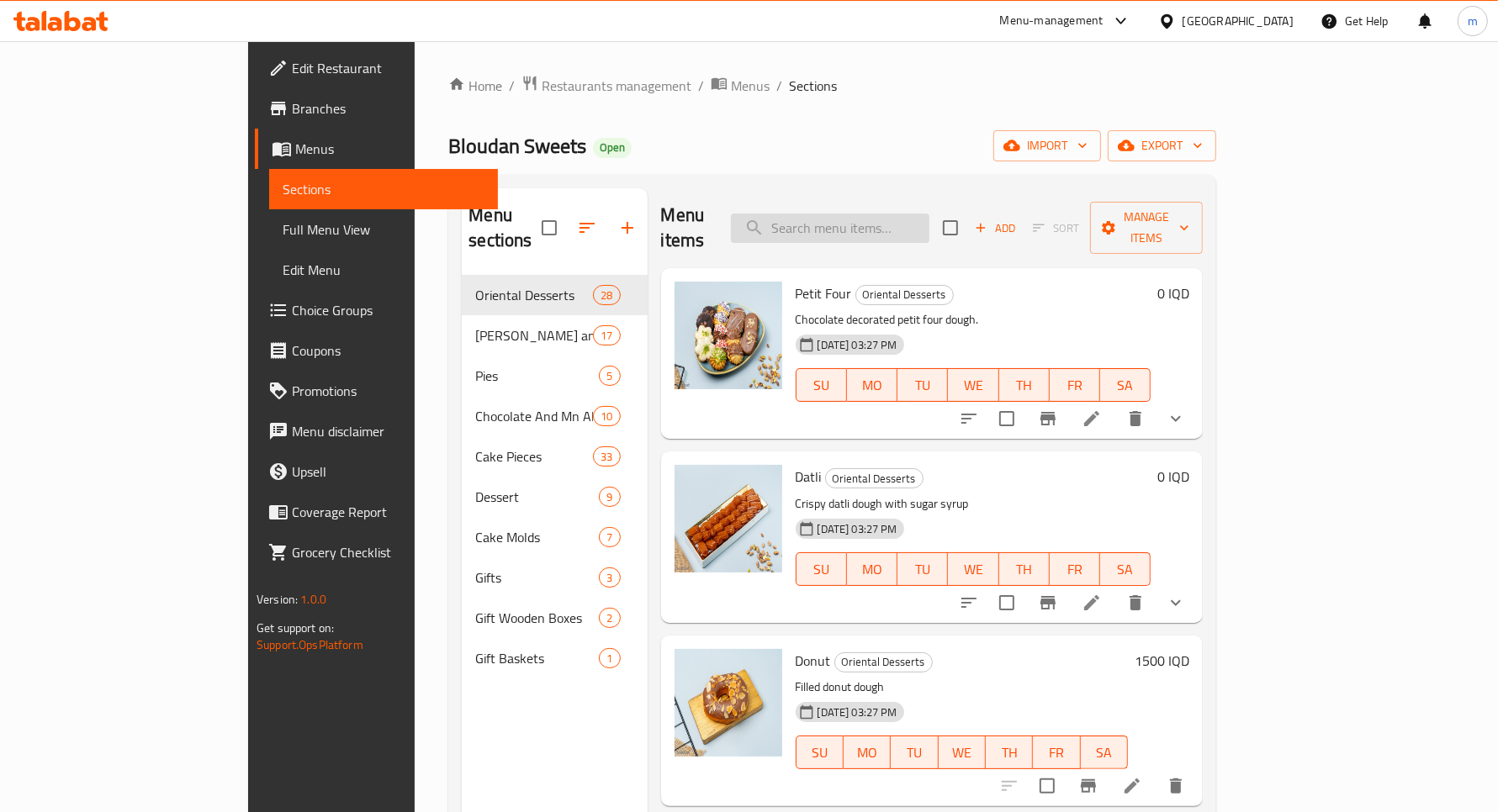
click at [842, 214] on input "search" at bounding box center [830, 228] width 198 height 29
paste input "جزرية فستق"
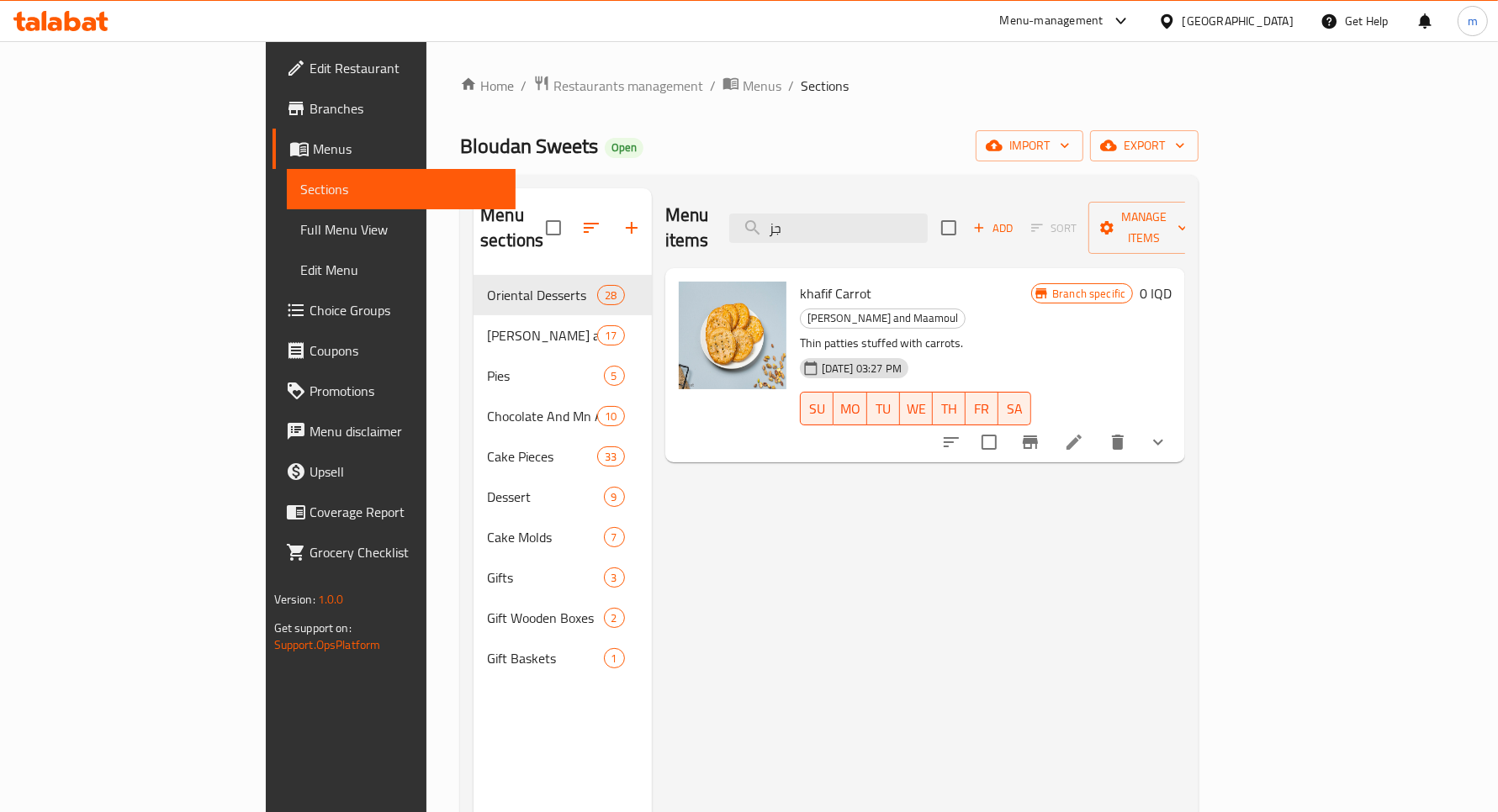
type input "ج"
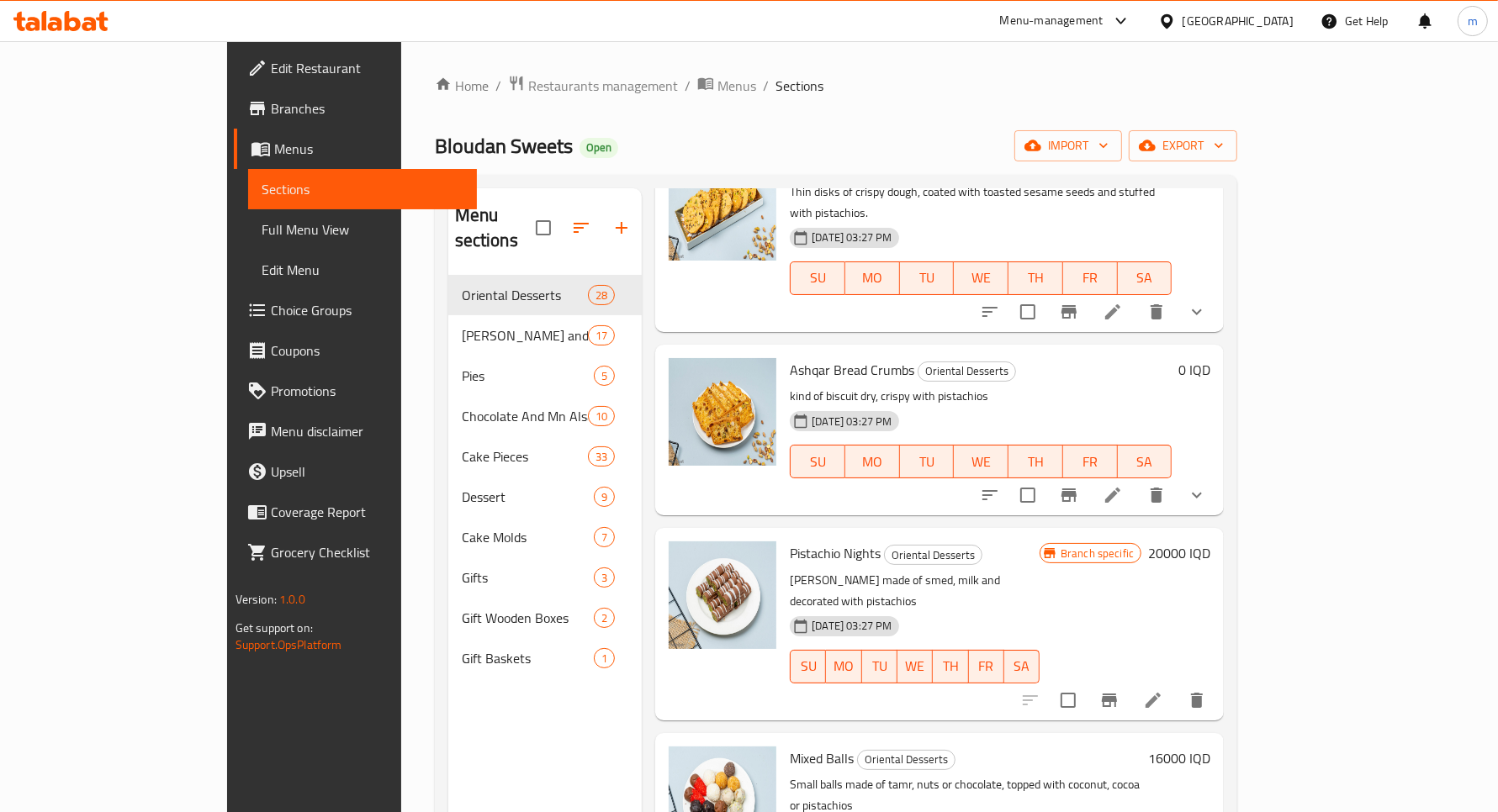
scroll to position [771, 0]
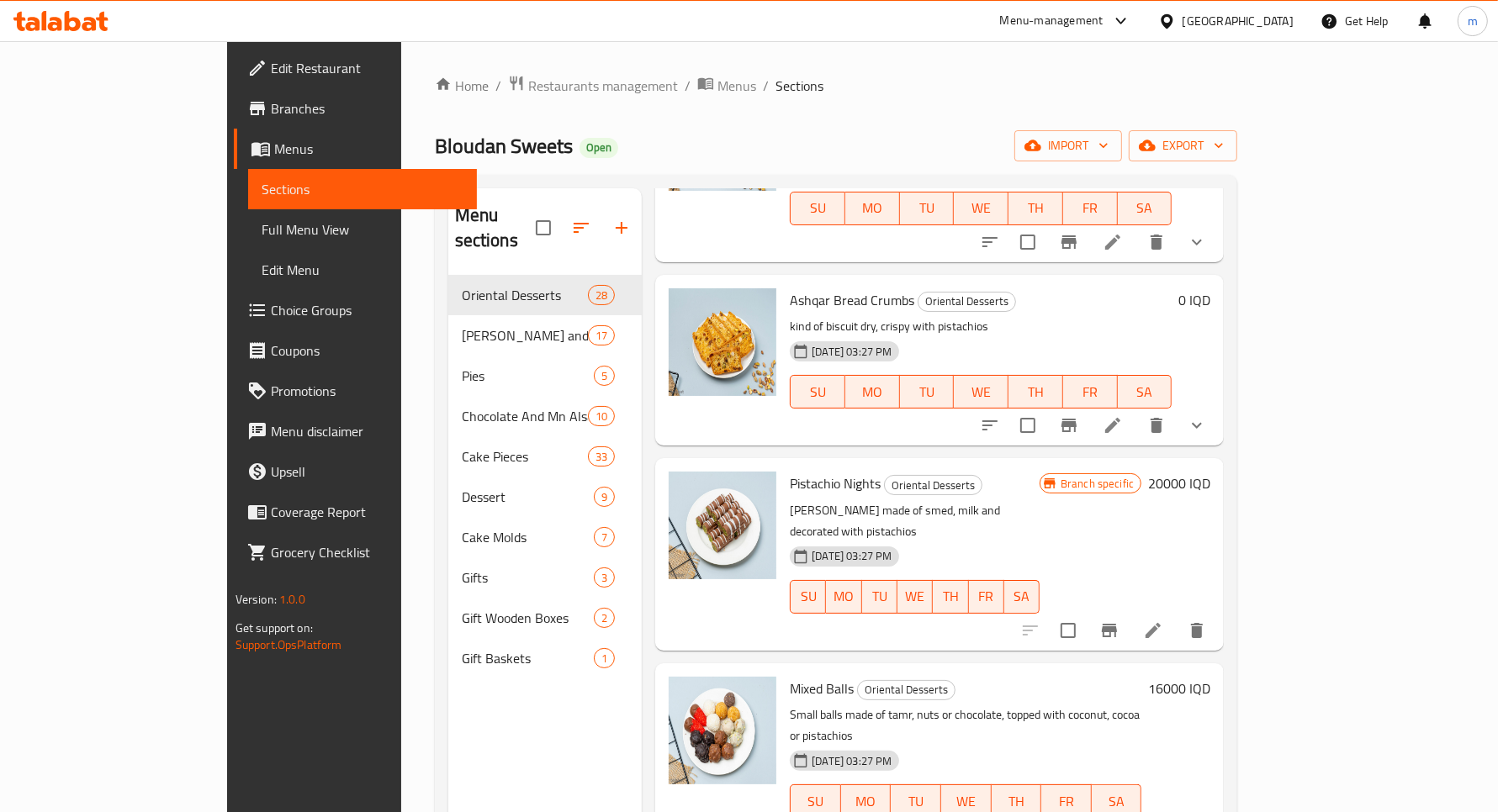
type input "pistachio"
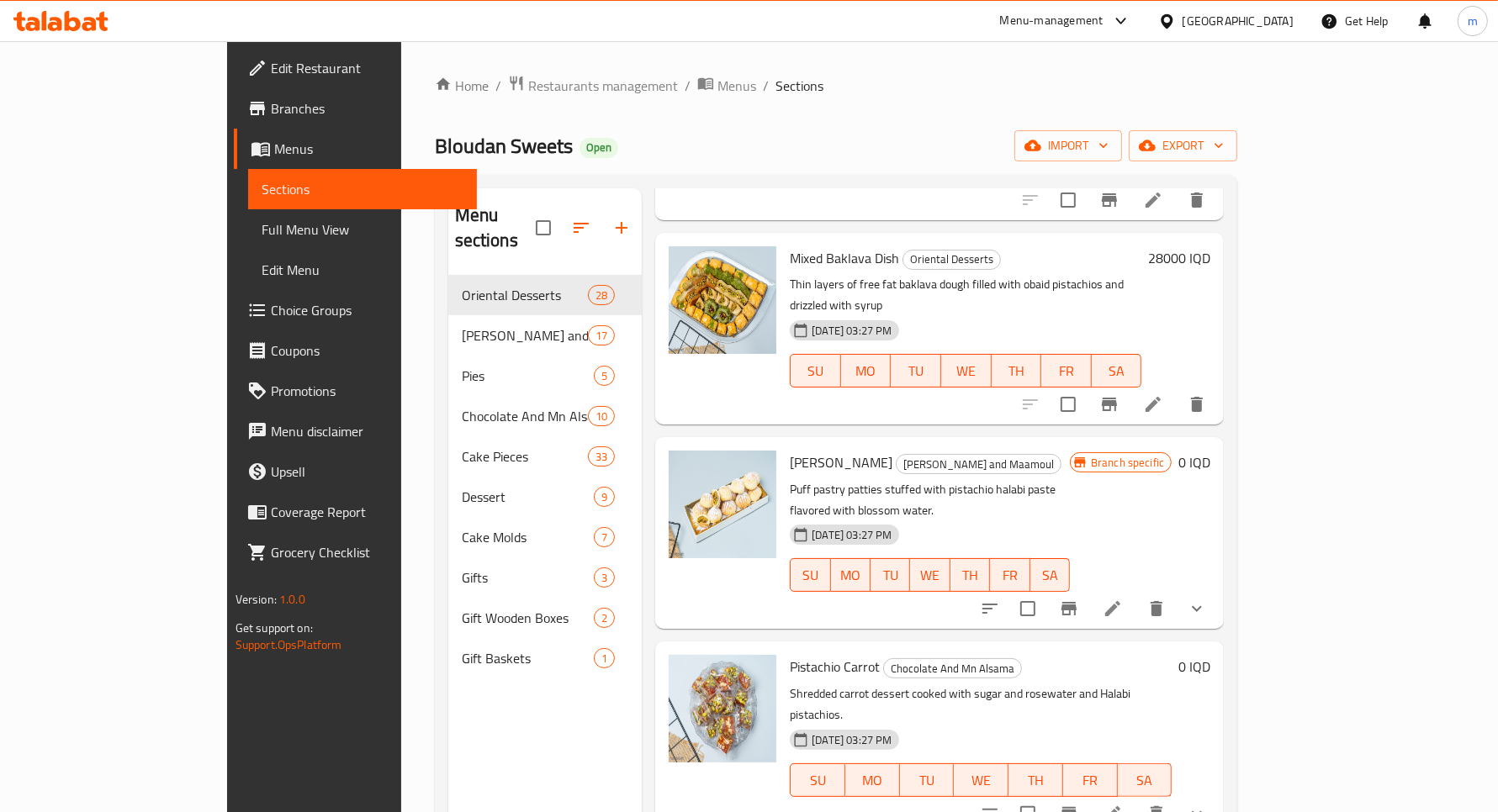
scroll to position [1611, 0]
click at [1123, 803] on icon at bounding box center [1112, 813] width 20 height 20
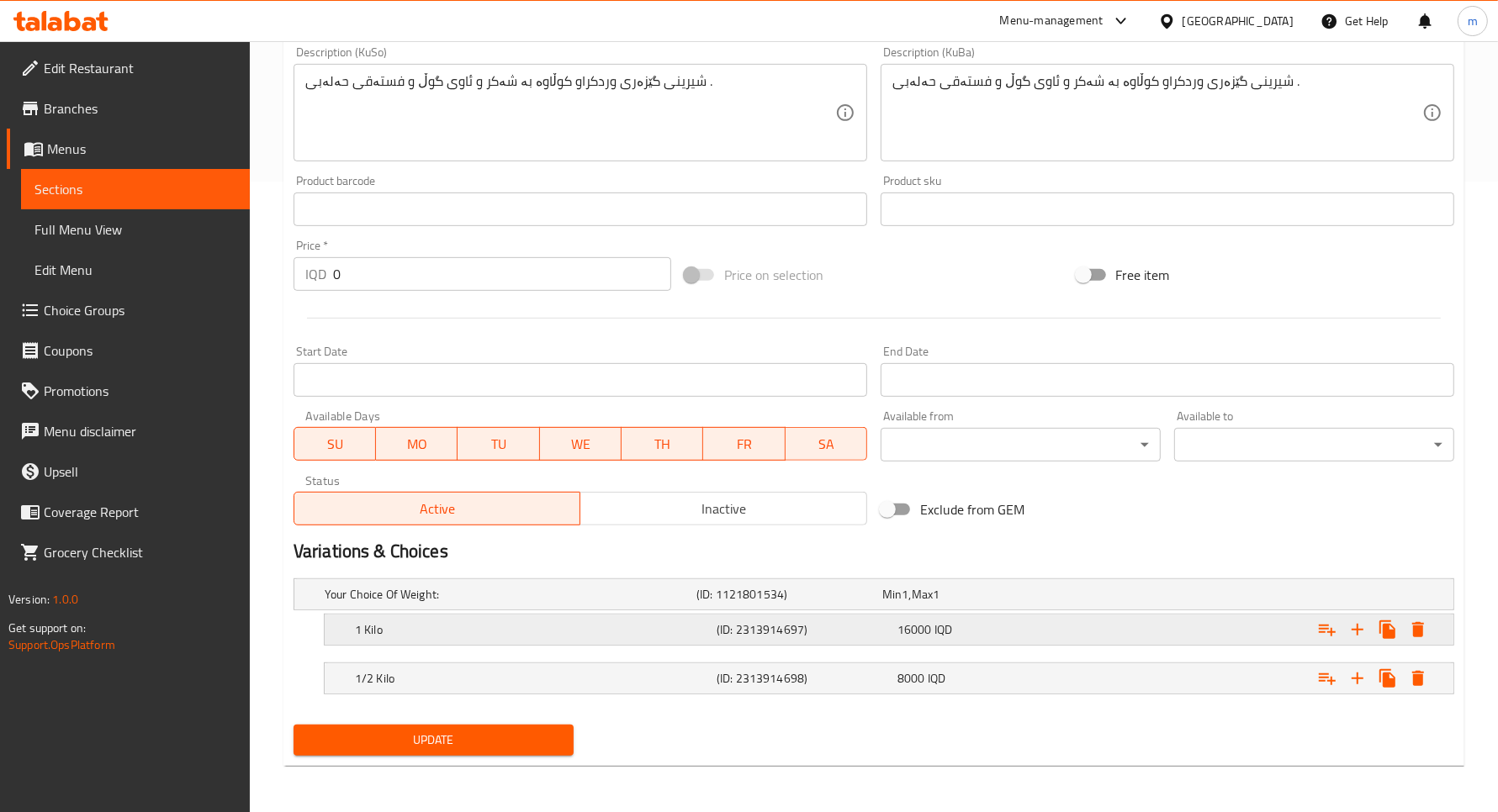
click at [458, 642] on div "1 Kilo (ID: 2313914697) 16000 IQD" at bounding box center [894, 629] width 1085 height 37
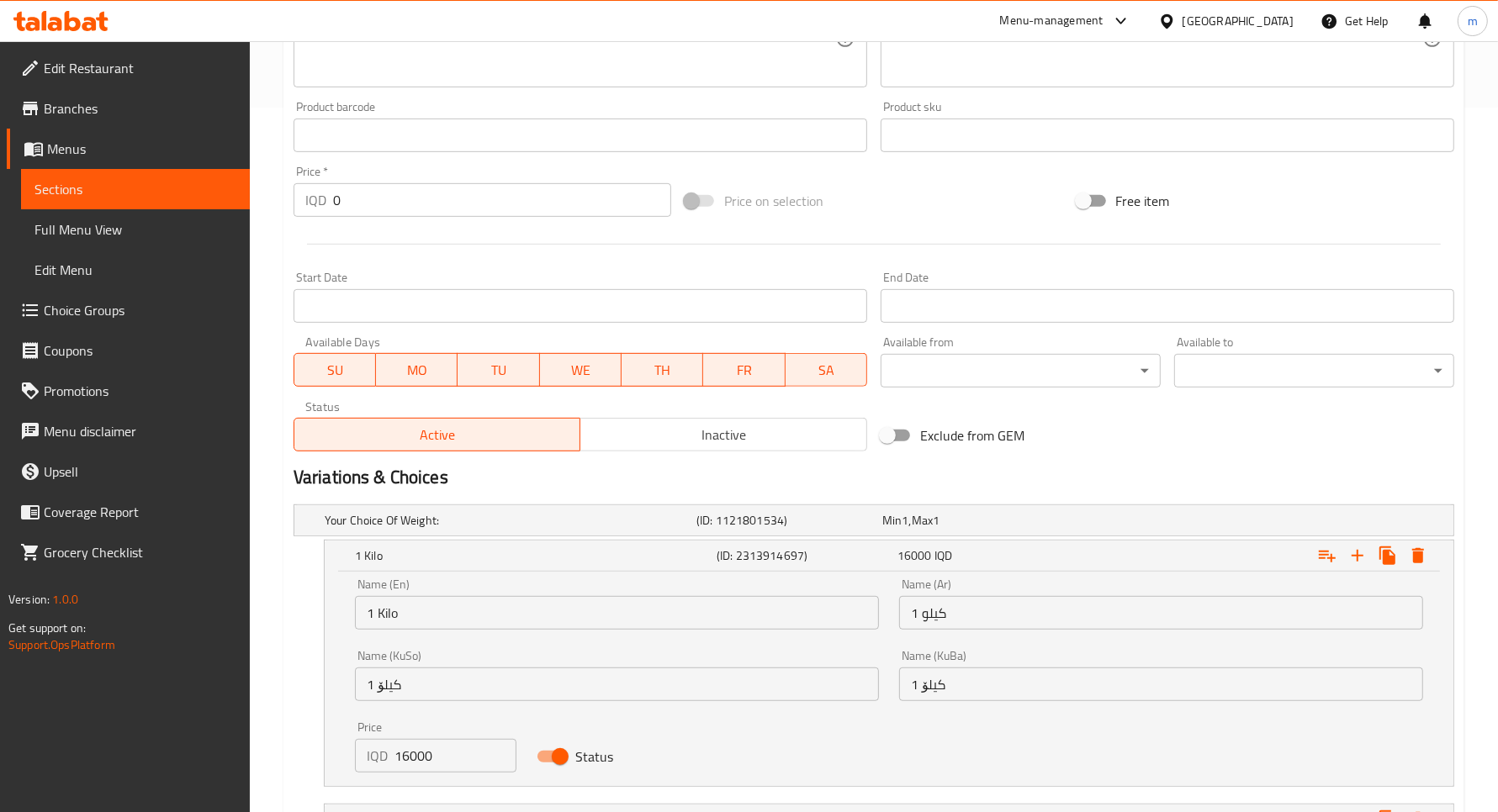
scroll to position [846, 0]
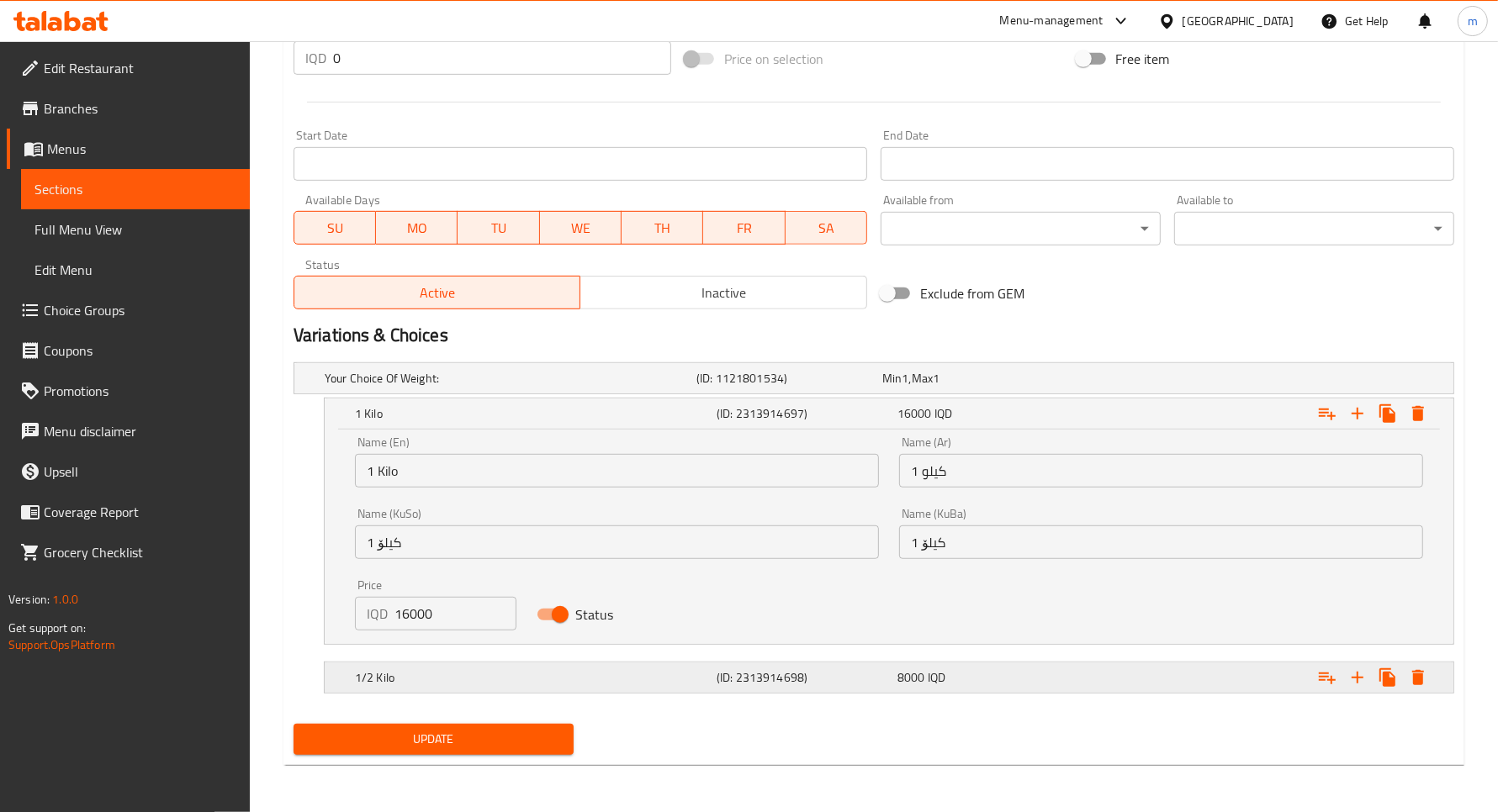
click at [516, 694] on div "1/2 Kilo (ID: 2313914698) 8000 IQD" at bounding box center [894, 678] width 1085 height 37
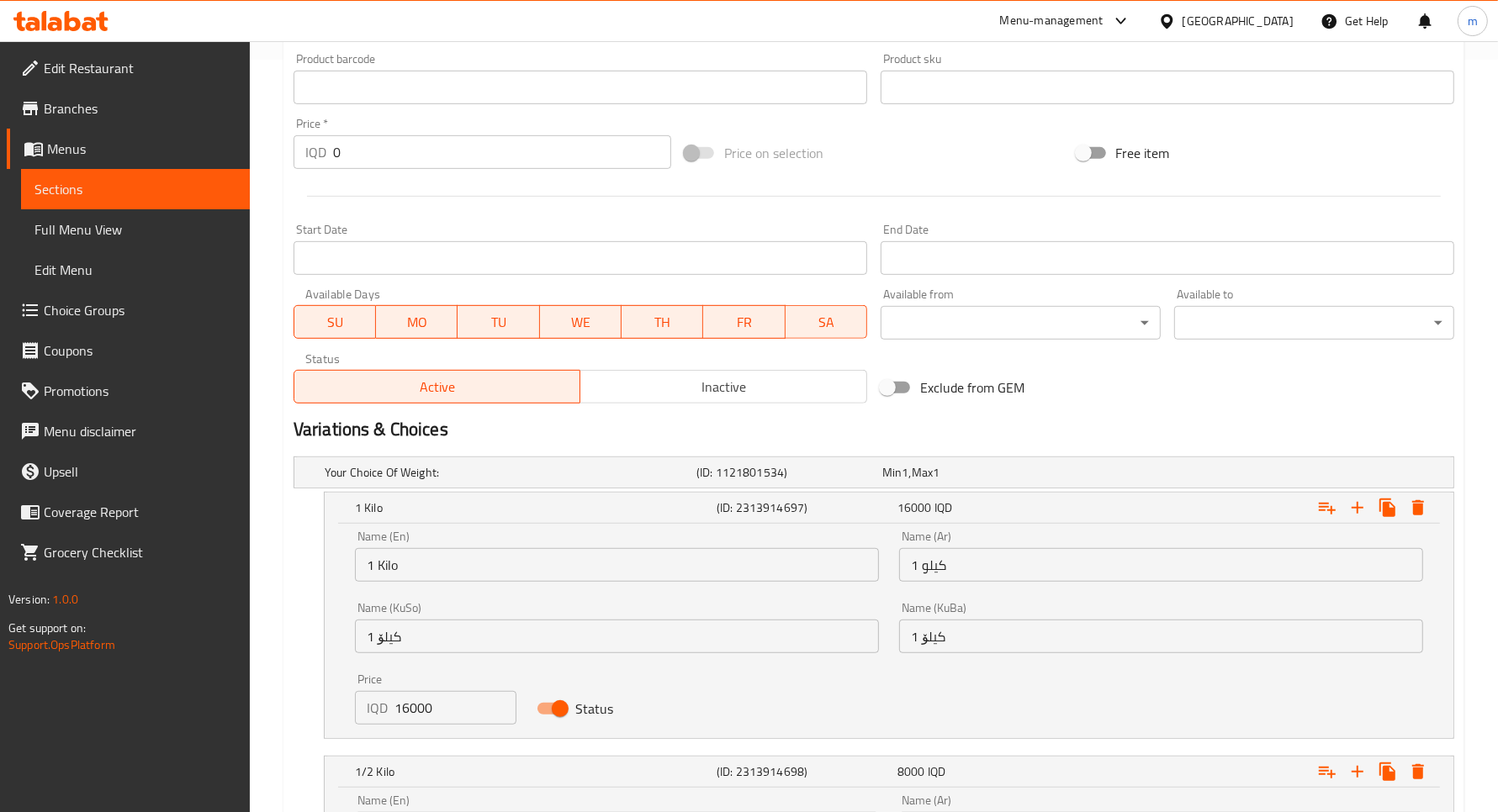
scroll to position [776, 0]
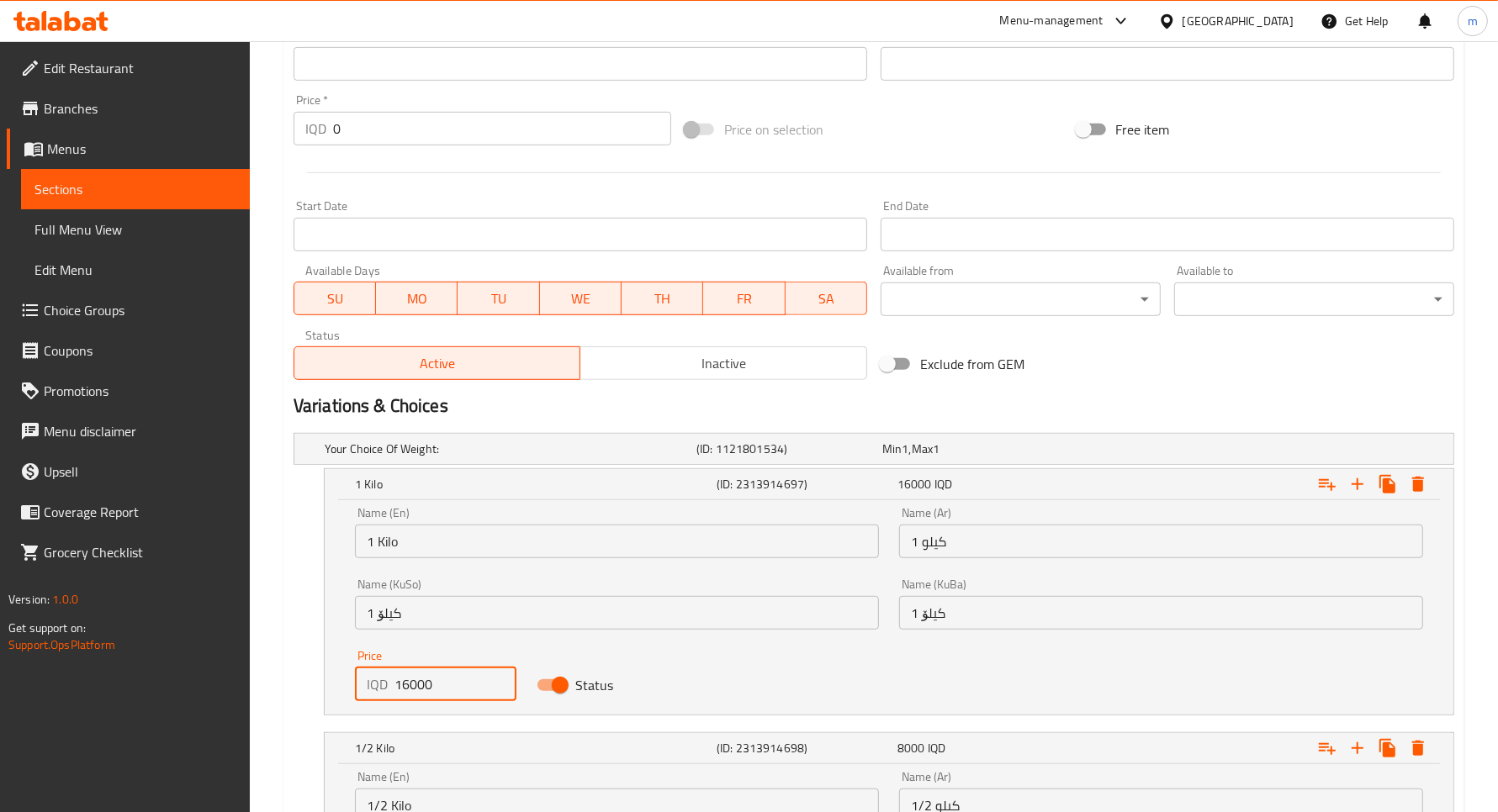
click at [444, 685] on input "16000" at bounding box center [456, 684] width 122 height 34
paste input "8"
type input "18000"
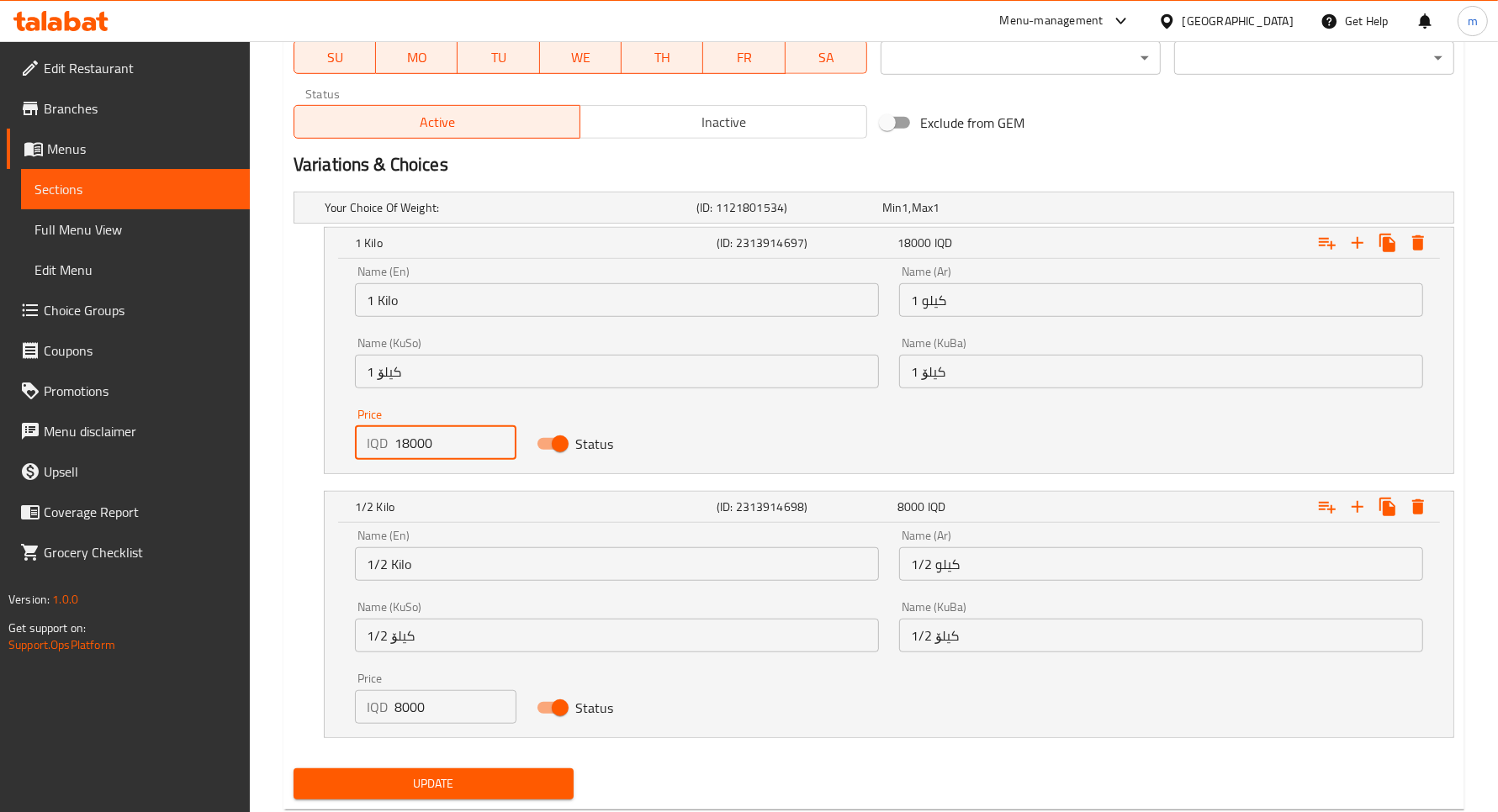
scroll to position [1062, 0]
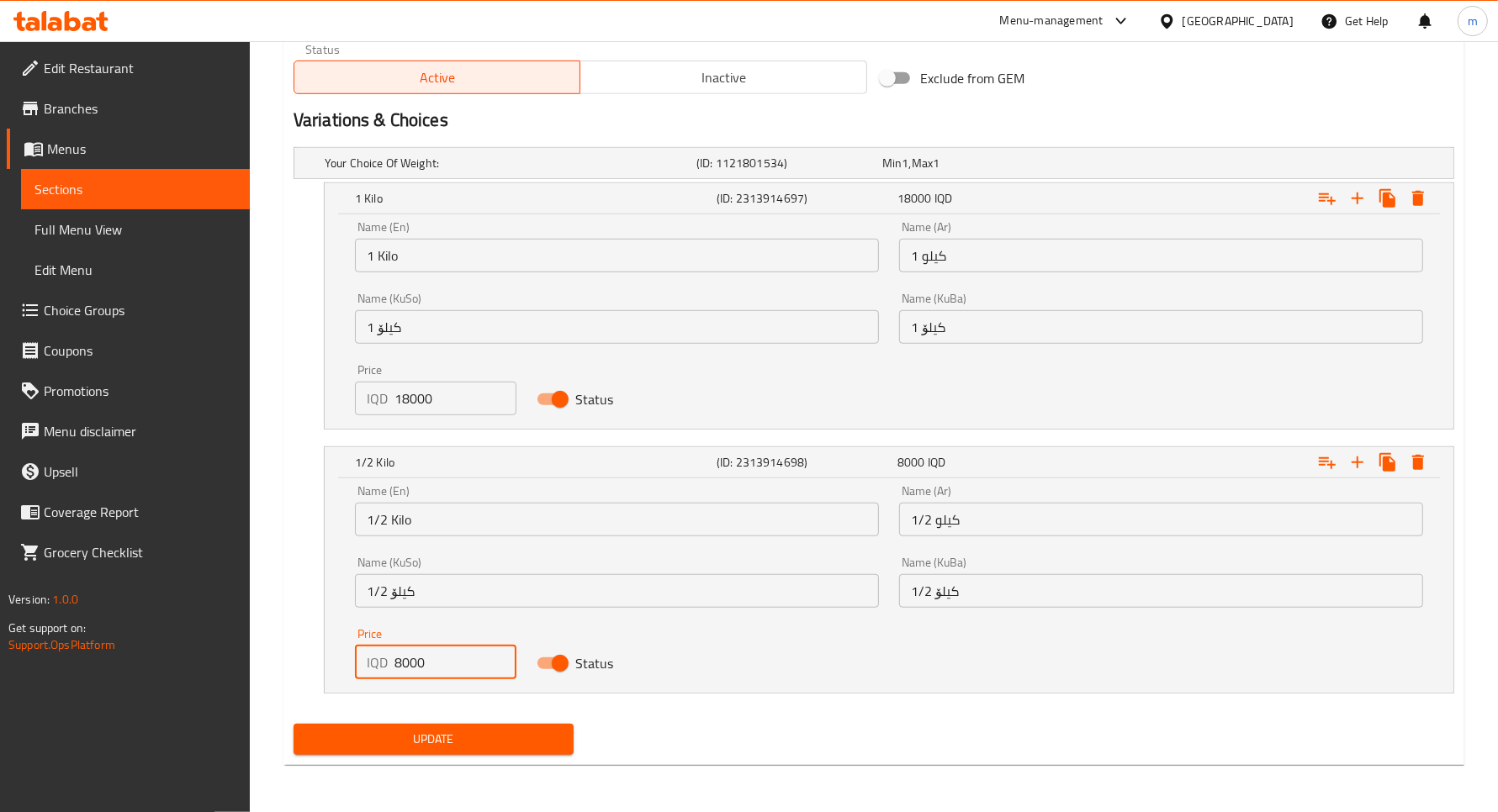
click at [446, 656] on input "8000" at bounding box center [456, 662] width 122 height 34
paste input "9"
type input "9000"
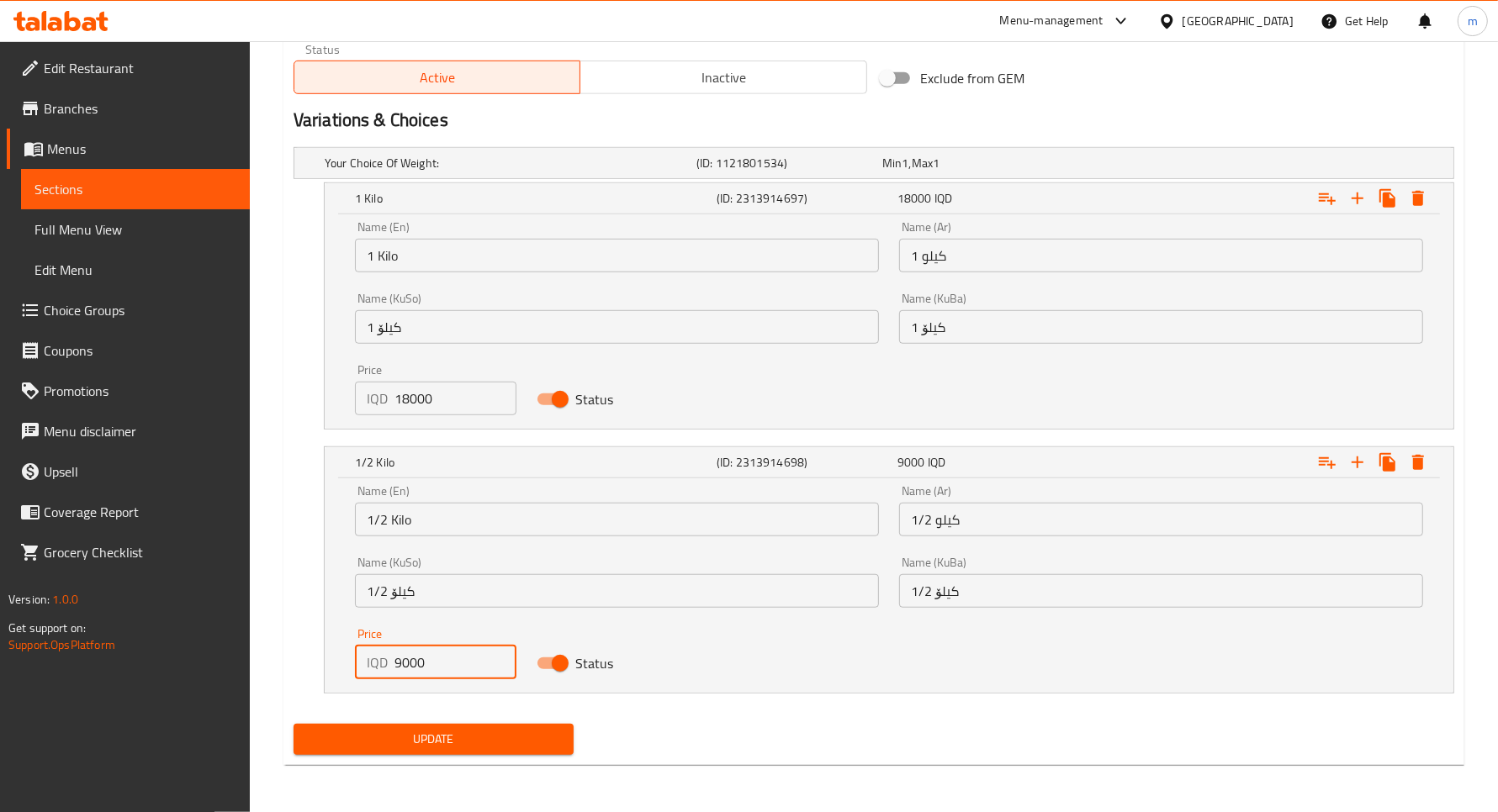
click at [471, 733] on span "Update" at bounding box center [433, 740] width 253 height 21
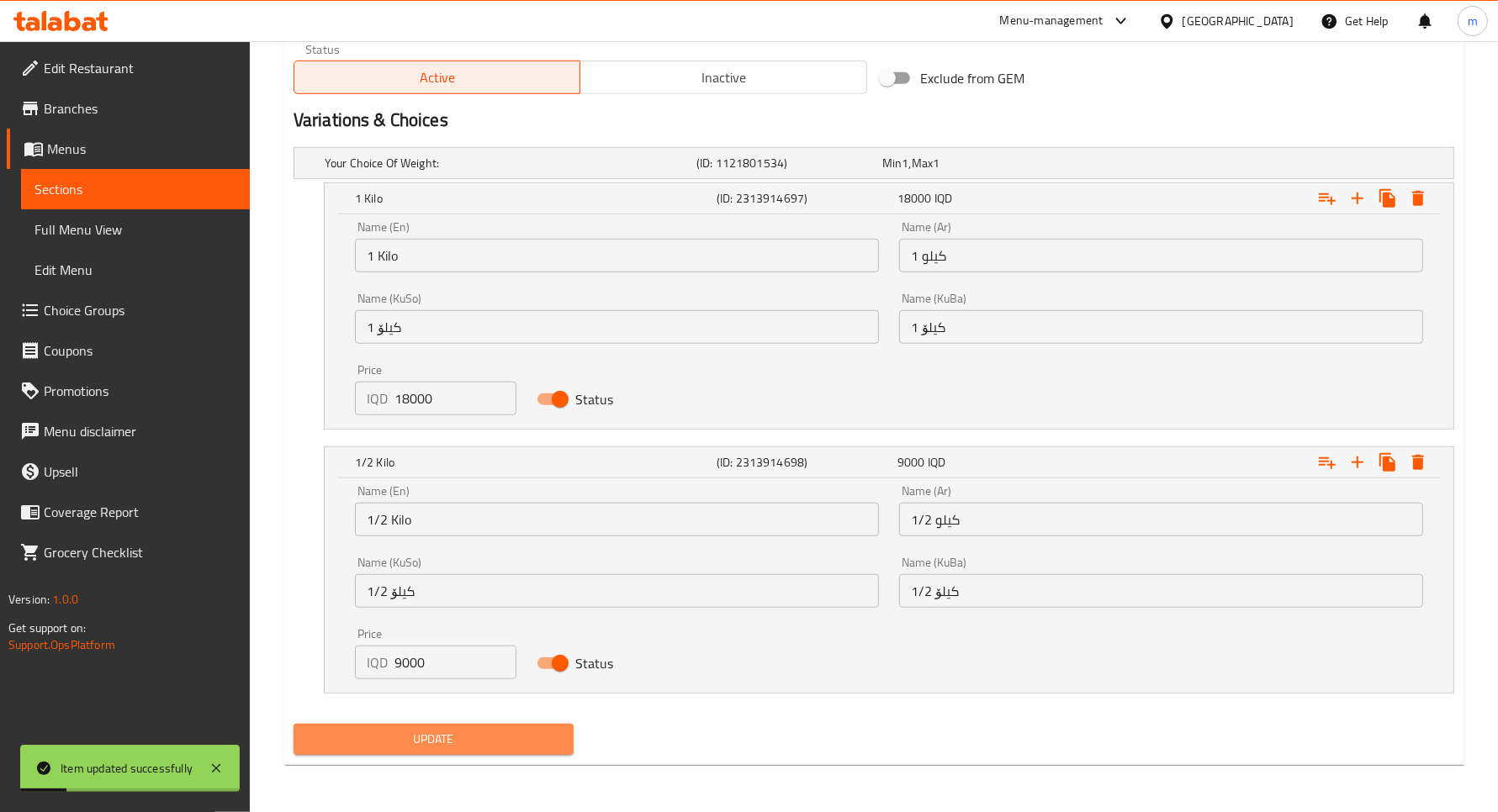
click at [476, 748] on span "Update" at bounding box center [433, 740] width 253 height 21
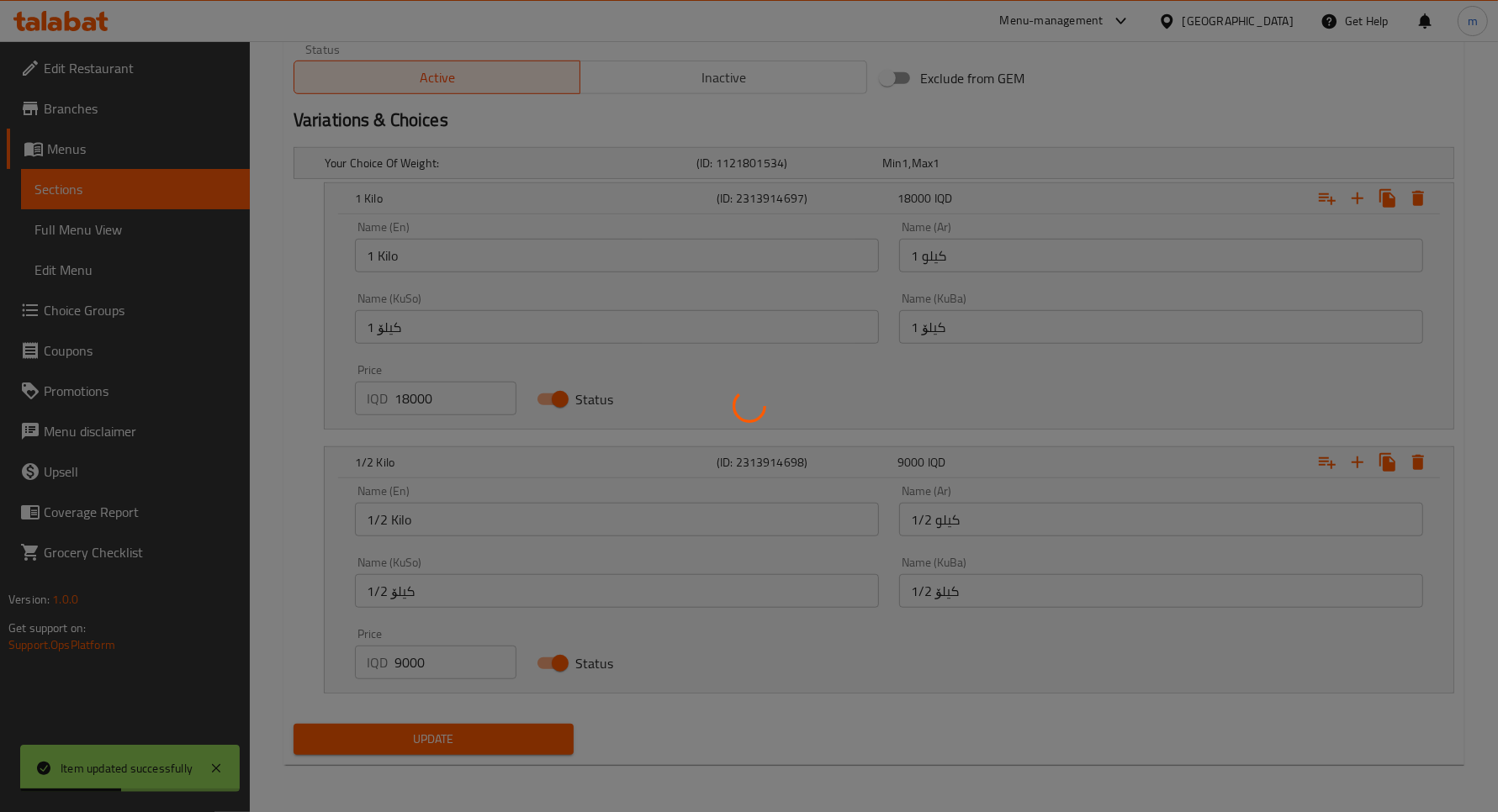
click at [123, 183] on div at bounding box center [749, 406] width 1498 height 812
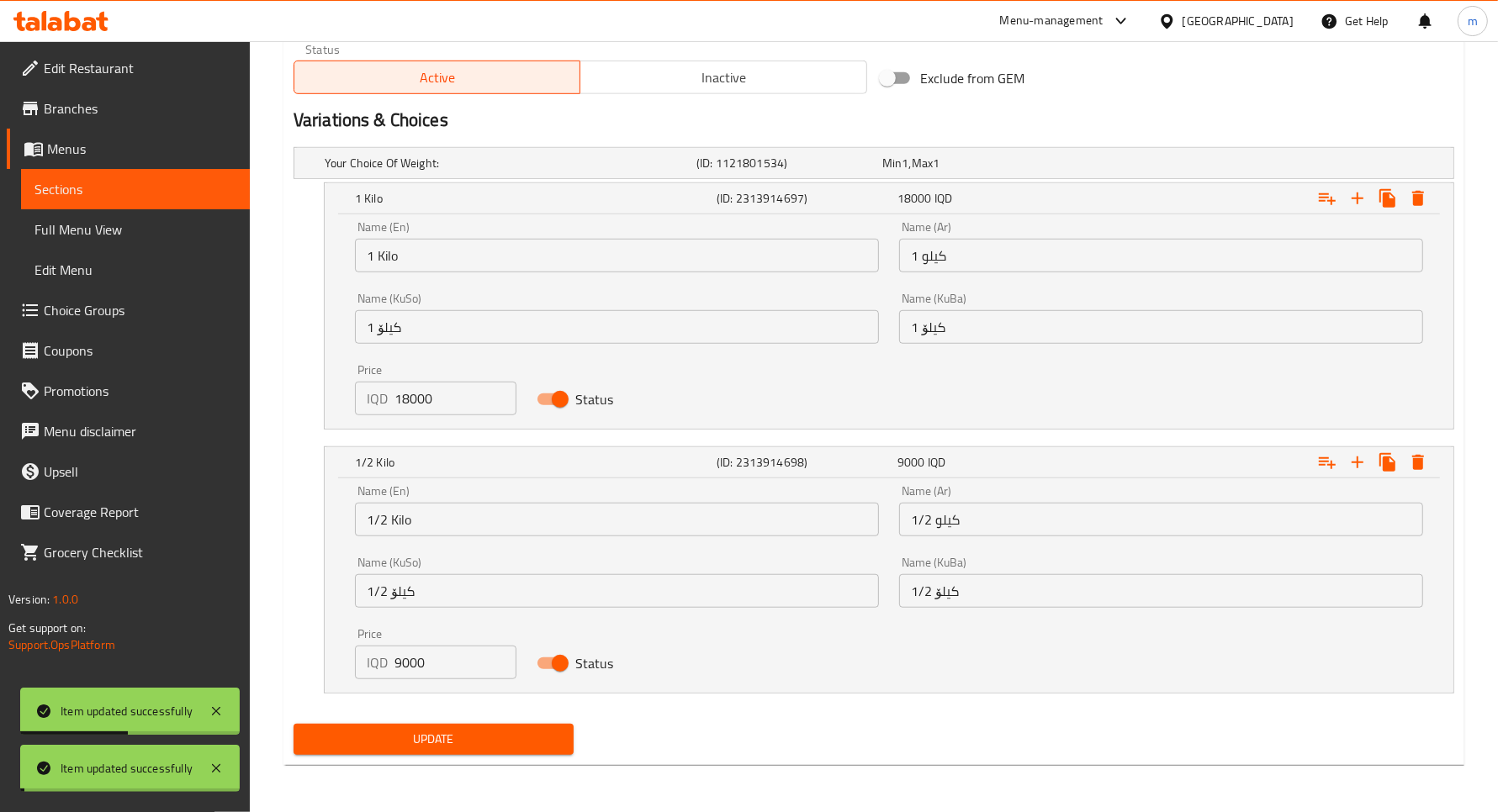
click at [127, 185] on span "Sections" at bounding box center [135, 189] width 202 height 20
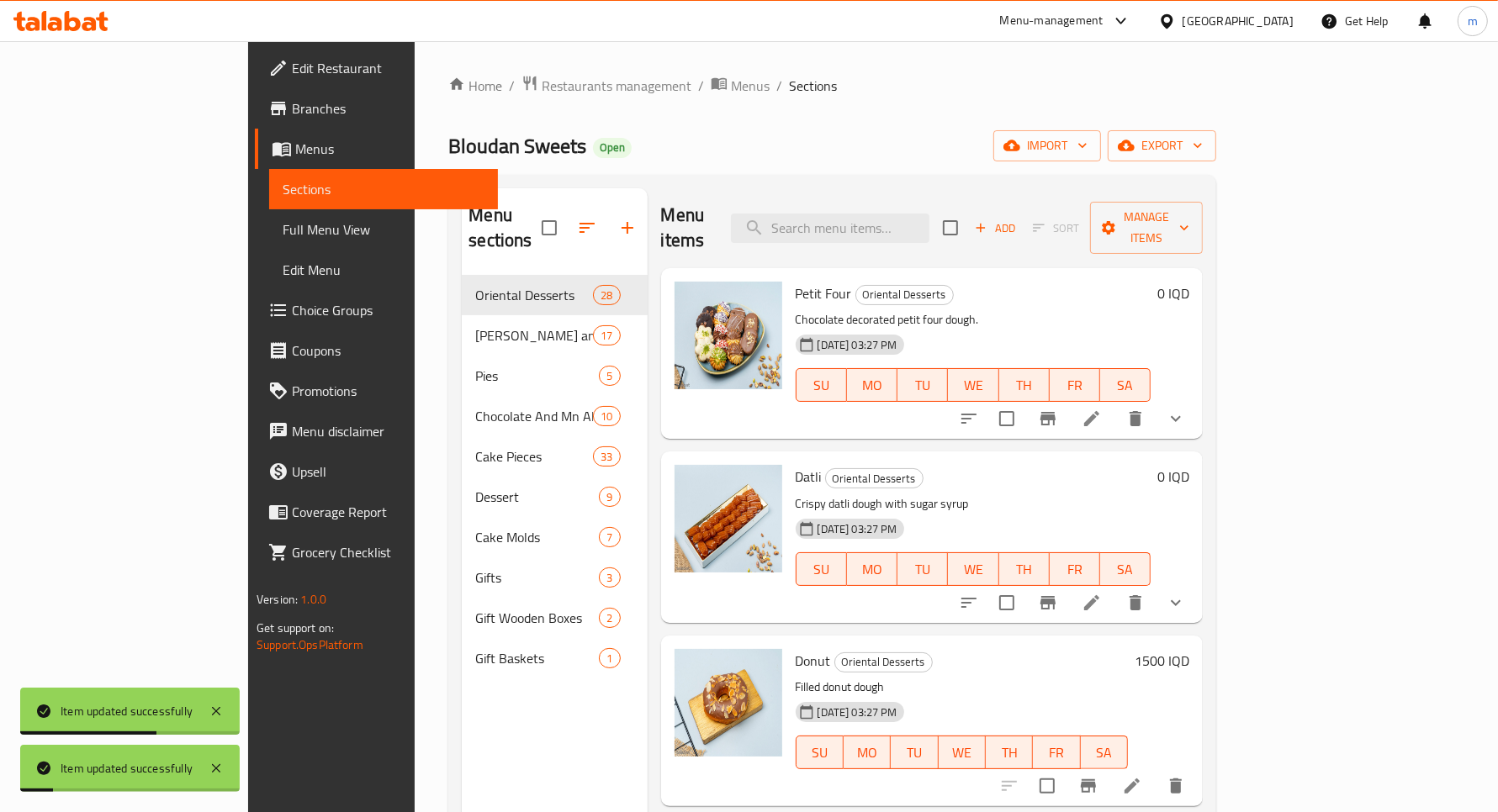
click at [911, 240] on div "Menu items Add Sort Manage items" at bounding box center [933, 228] width 543 height 80
click at [919, 227] on input "search" at bounding box center [830, 228] width 198 height 29
paste input "17000"
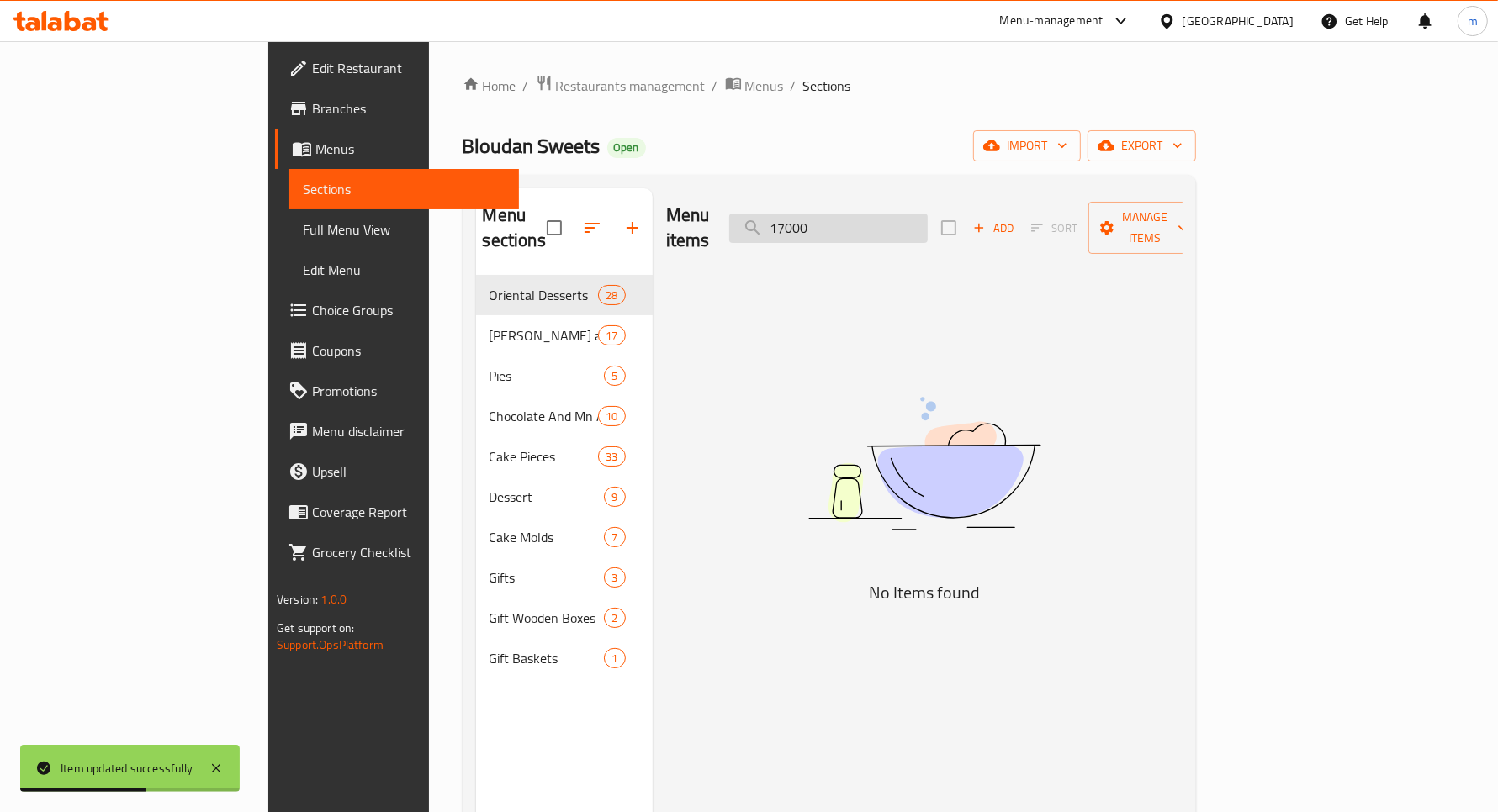
click at [896, 214] on input "17000" at bounding box center [829, 228] width 198 height 29
paste input "جزرية جوز"
type input "جزري"
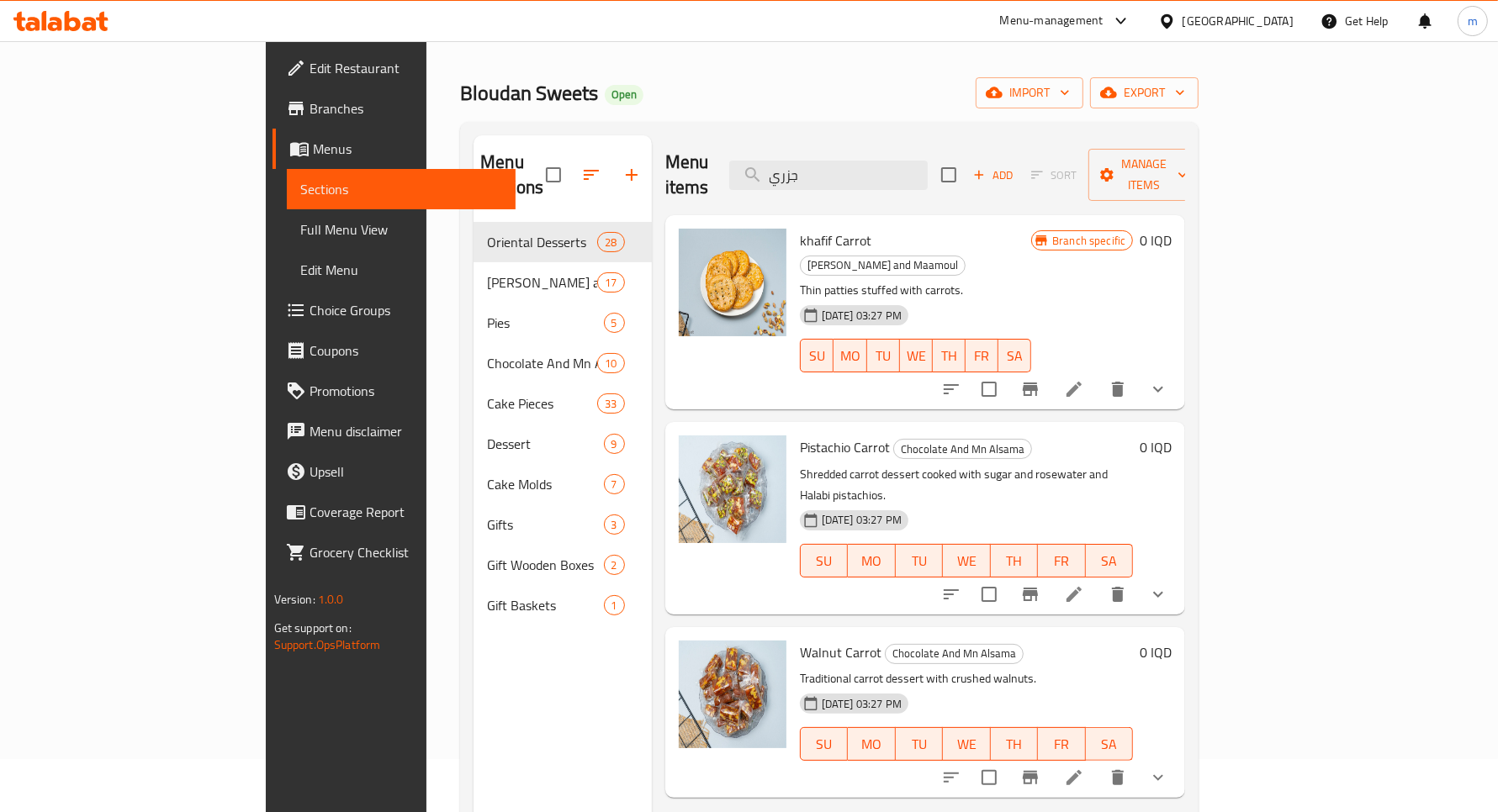
scroll to position [139, 0]
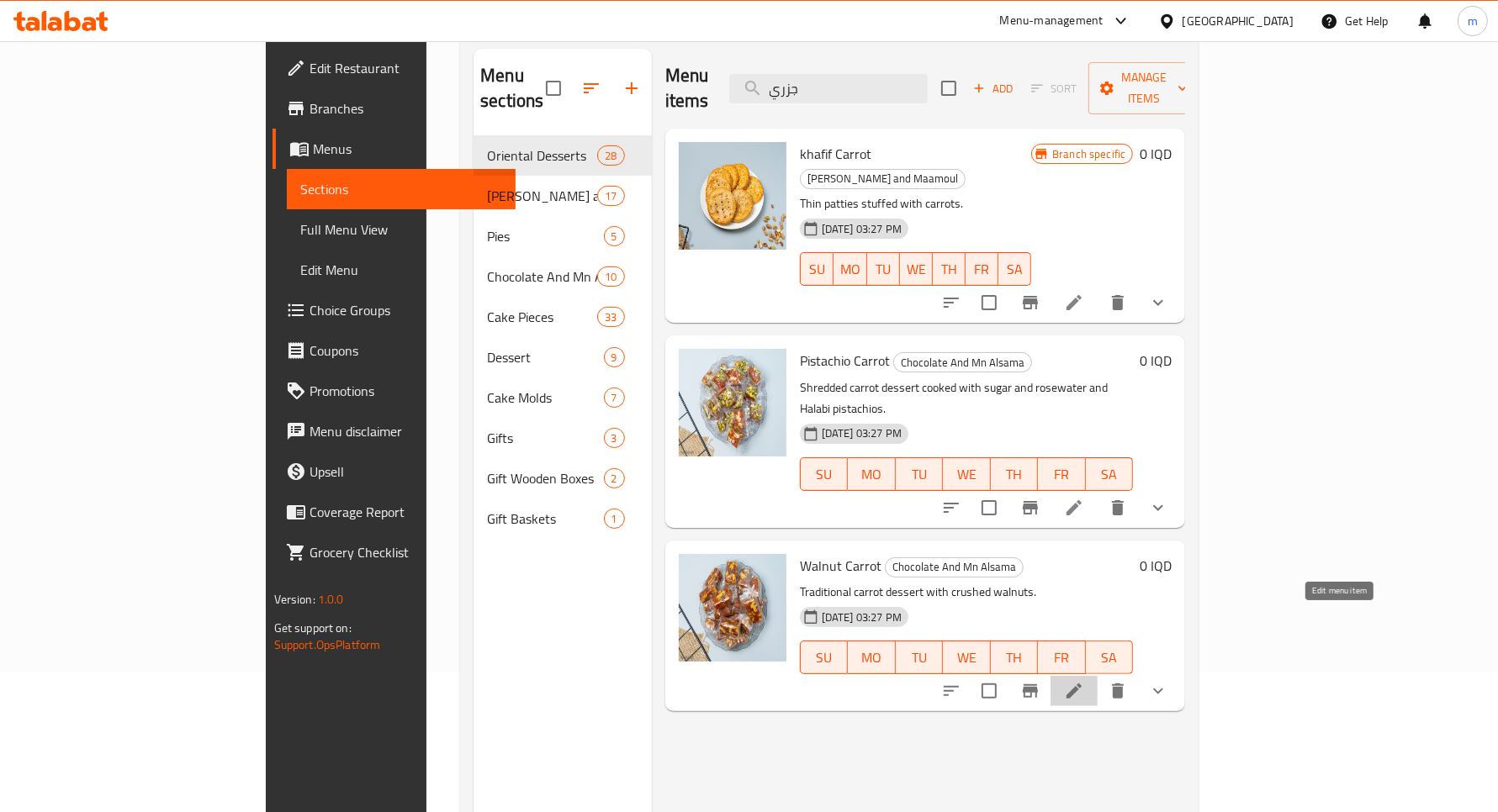
click at [1085, 681] on icon at bounding box center [1073, 691] width 20 height 20
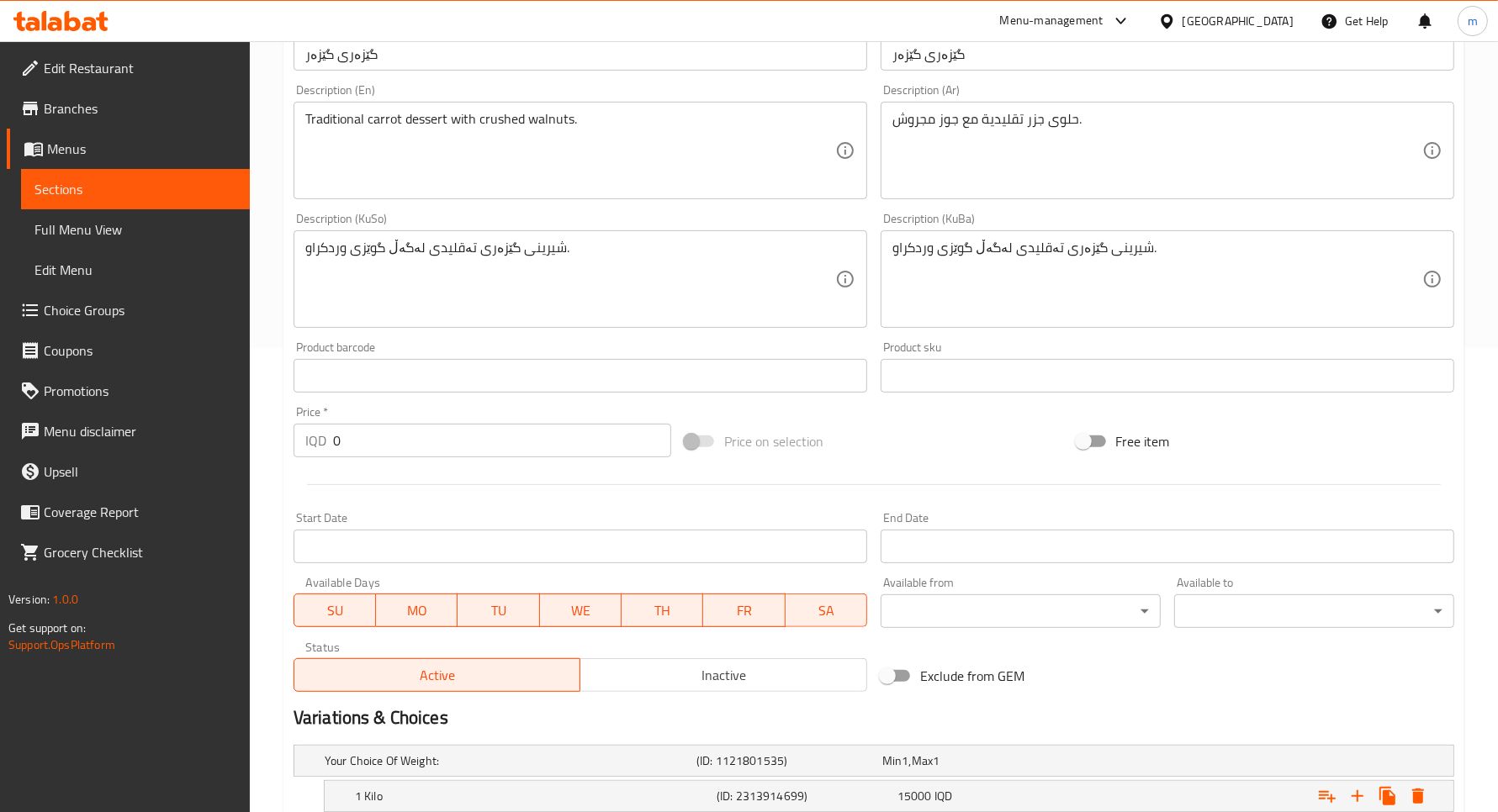
scroll to position [631, 0]
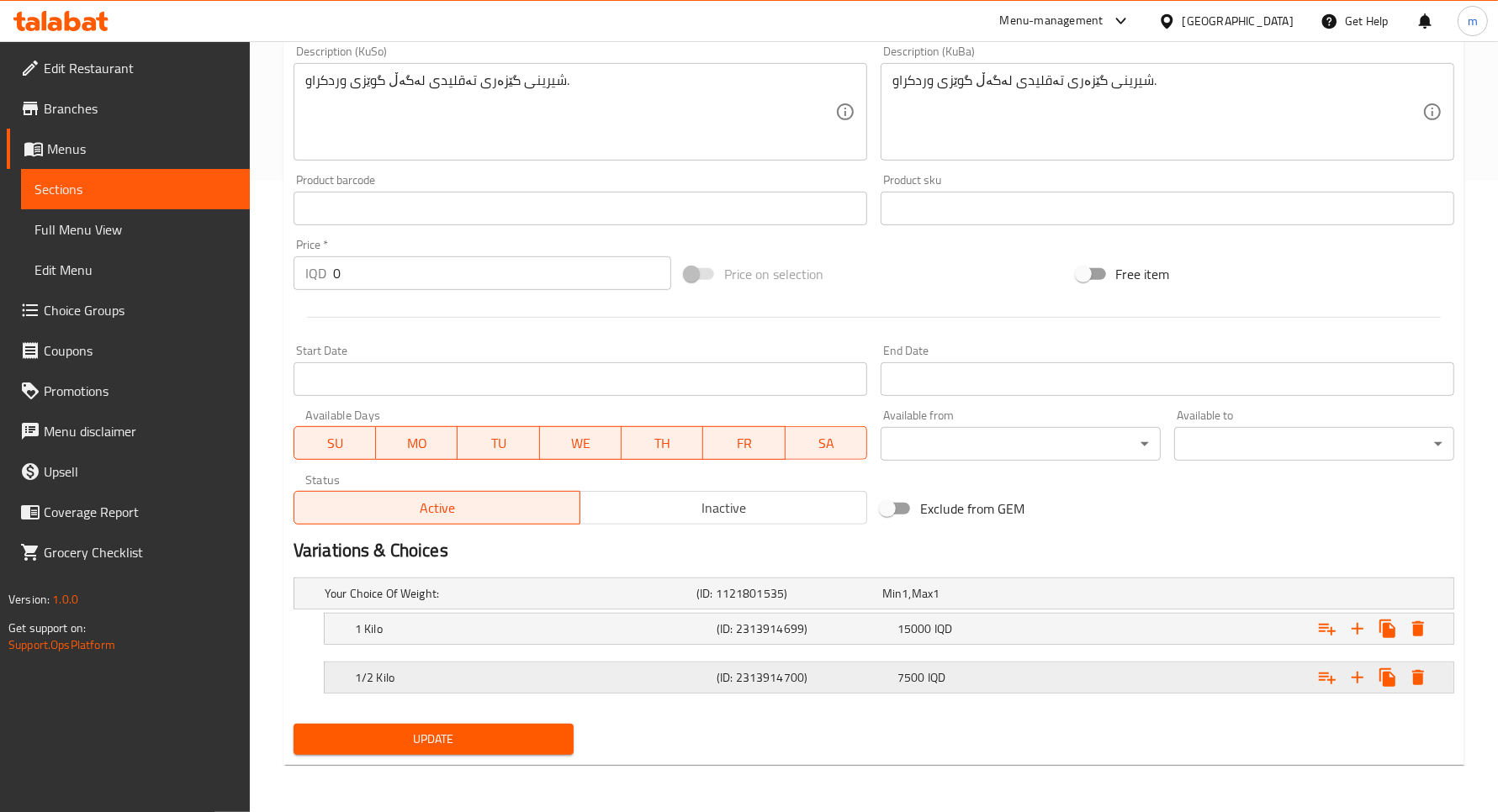
click at [430, 682] on h5 "1/2 Kilo" at bounding box center [532, 678] width 355 height 17
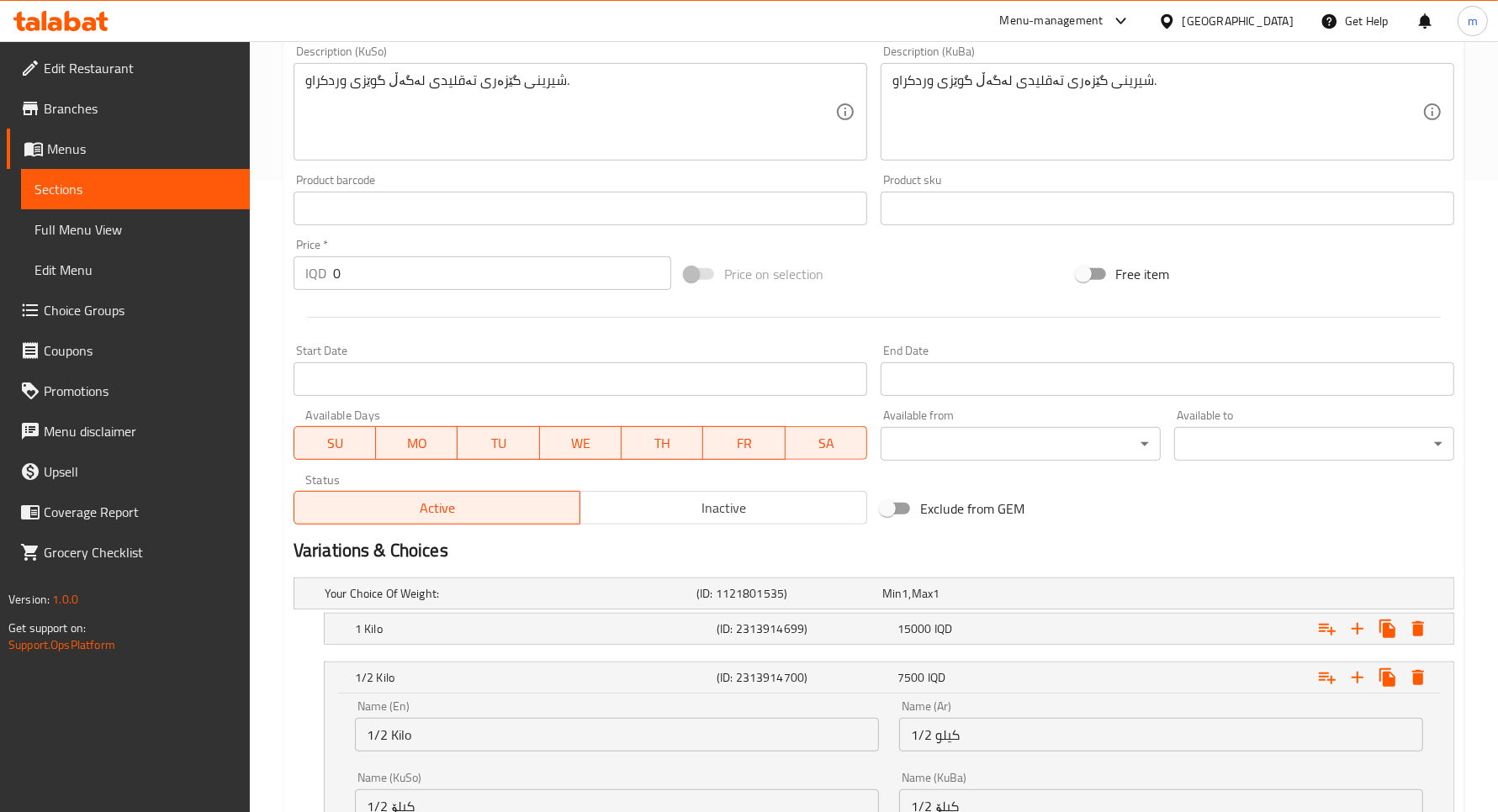
click at [433, 648] on nav at bounding box center [874, 655] width 1161 height 14
click at [448, 633] on h5 "1 Kilo" at bounding box center [532, 629] width 355 height 17
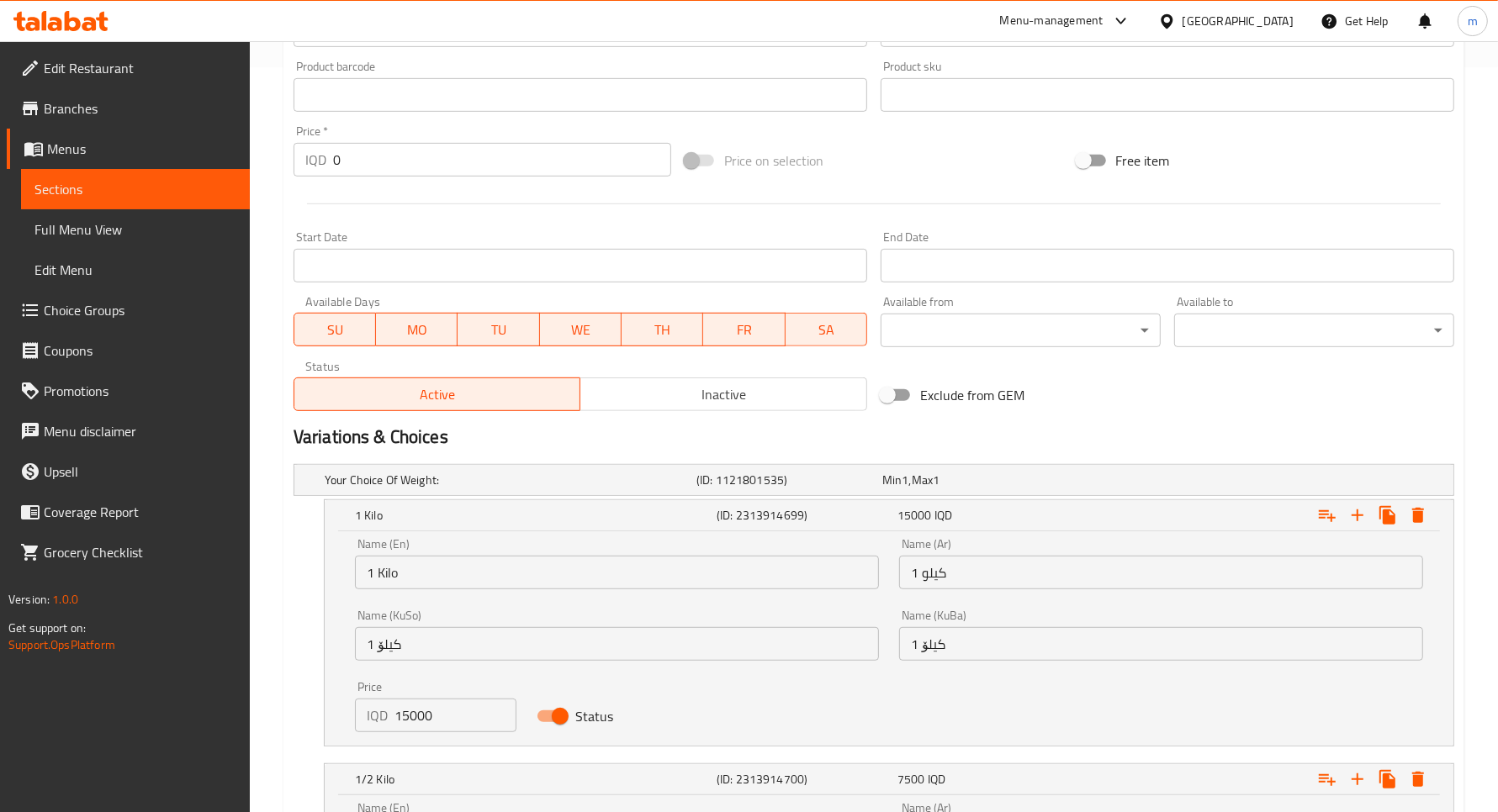
scroll to position [982, 0]
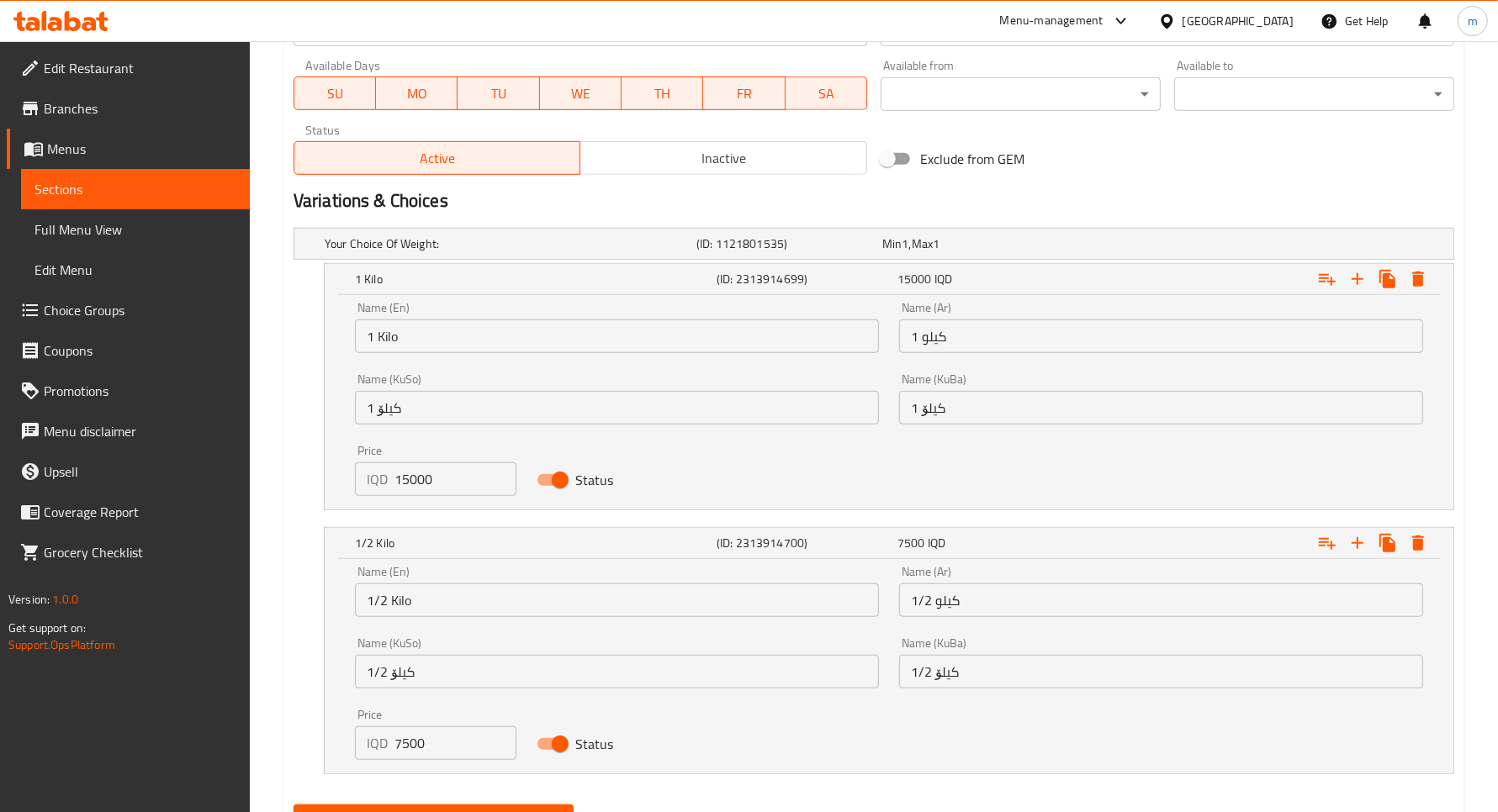
click at [420, 476] on input "15000" at bounding box center [456, 479] width 122 height 34
paste input "7"
type input "17000"
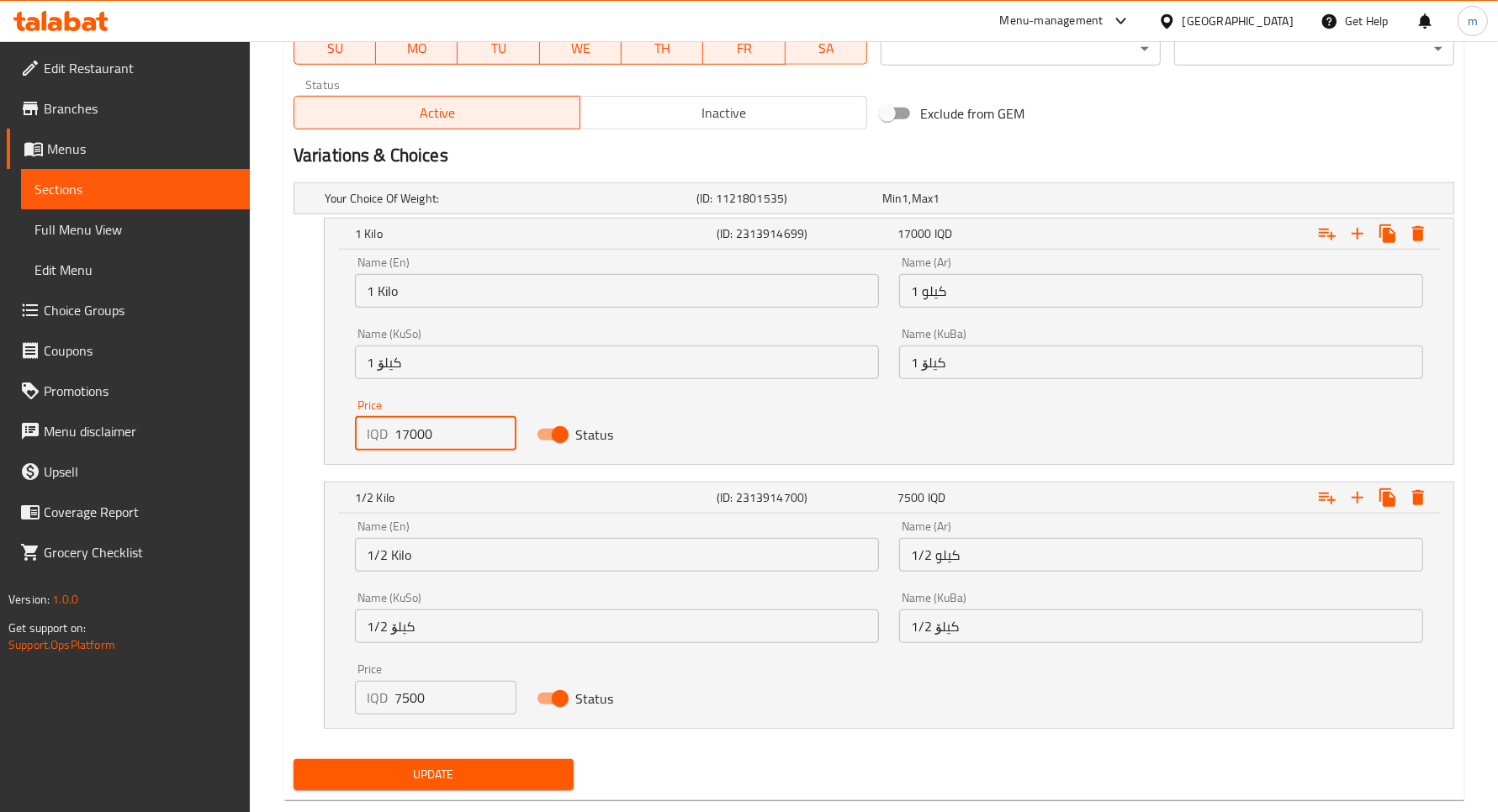
scroll to position [1062, 0]
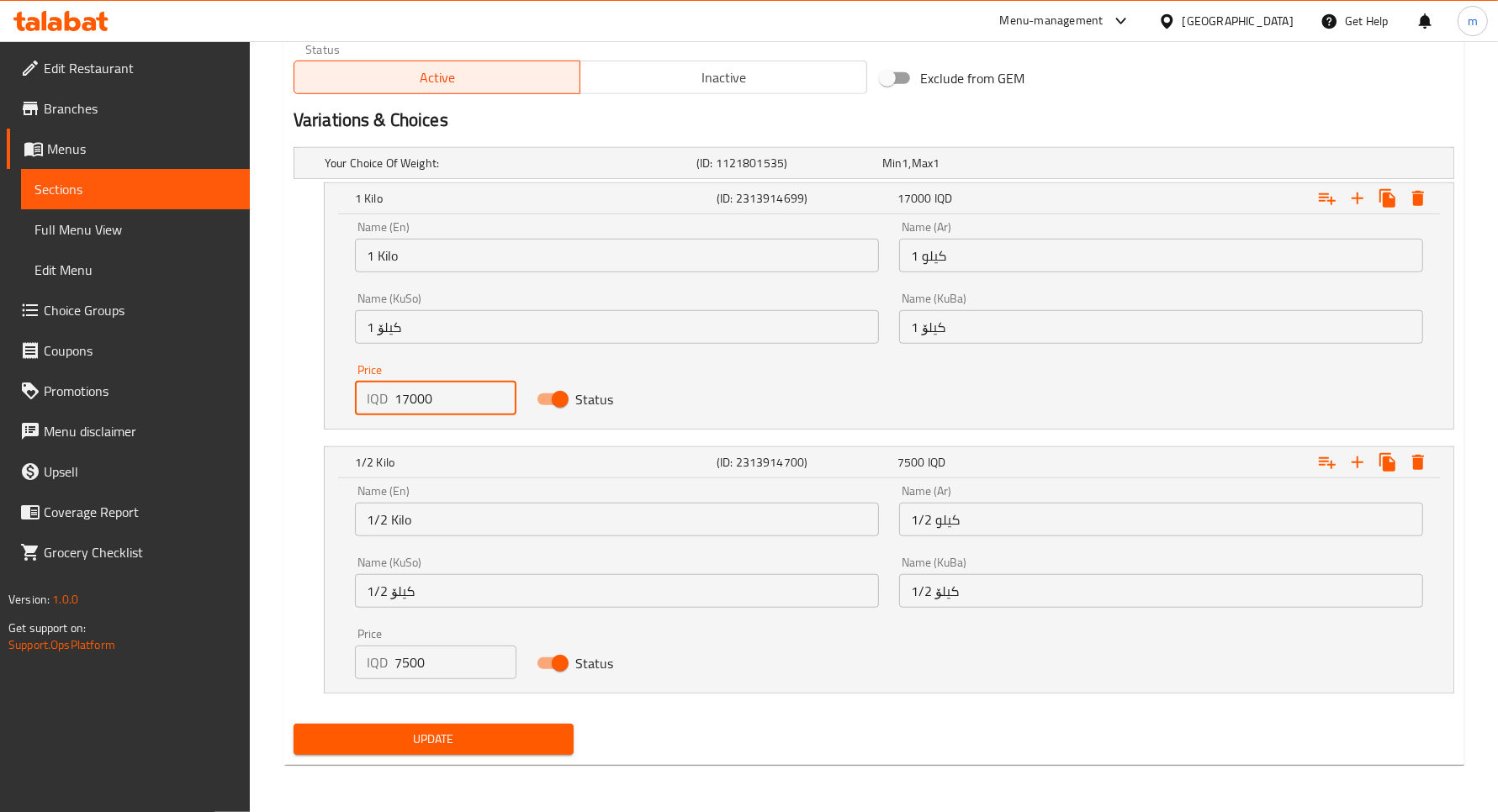
click at [417, 663] on input "7500" at bounding box center [456, 662] width 122 height 34
click at [416, 664] on input "7500" at bounding box center [456, 662] width 122 height 34
paste input "8"
type input "8500"
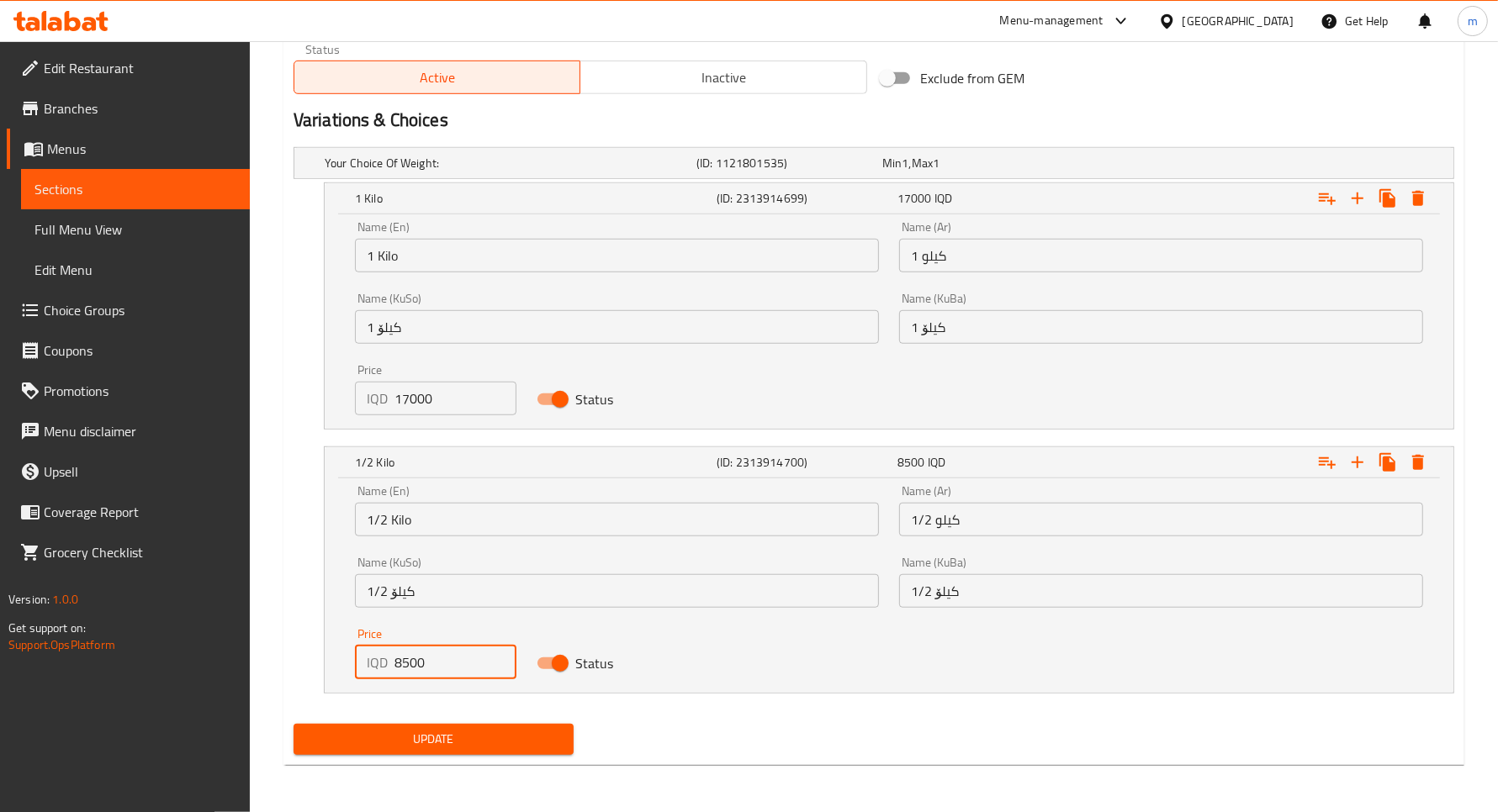
click at [451, 736] on span "Update" at bounding box center [433, 740] width 253 height 21
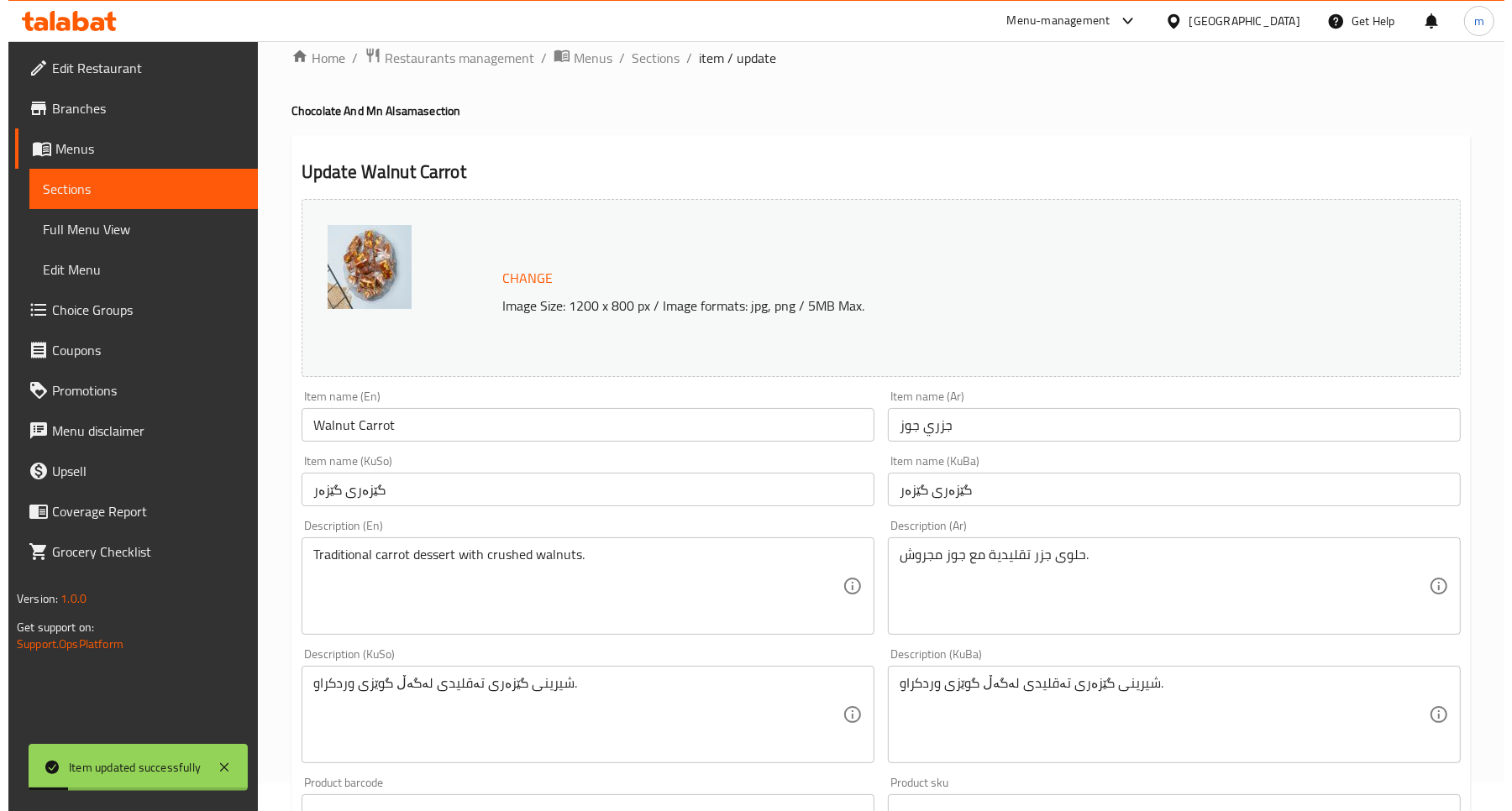
scroll to position [0, 0]
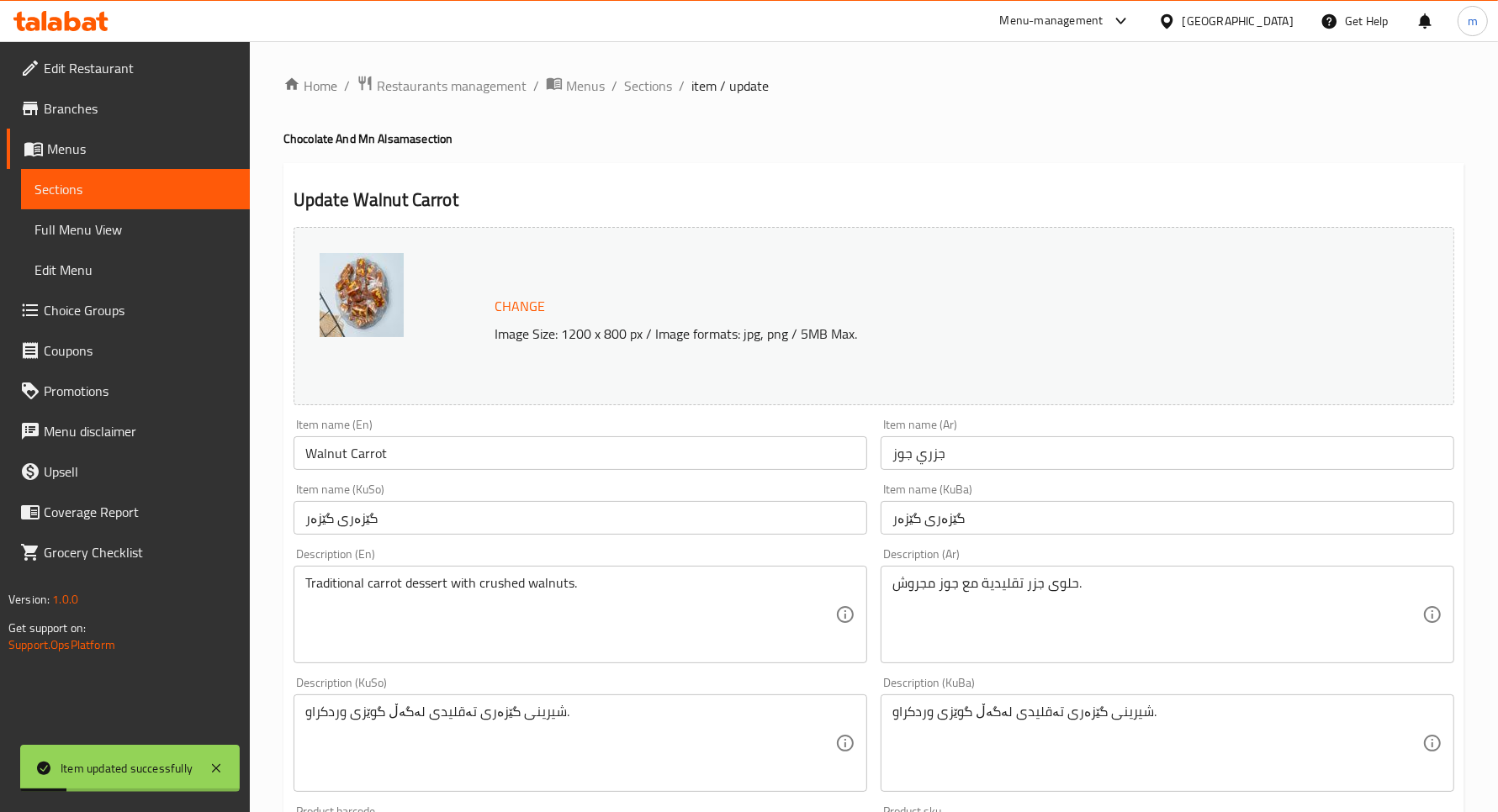
click at [186, 183] on span "Sections" at bounding box center [135, 189] width 202 height 20
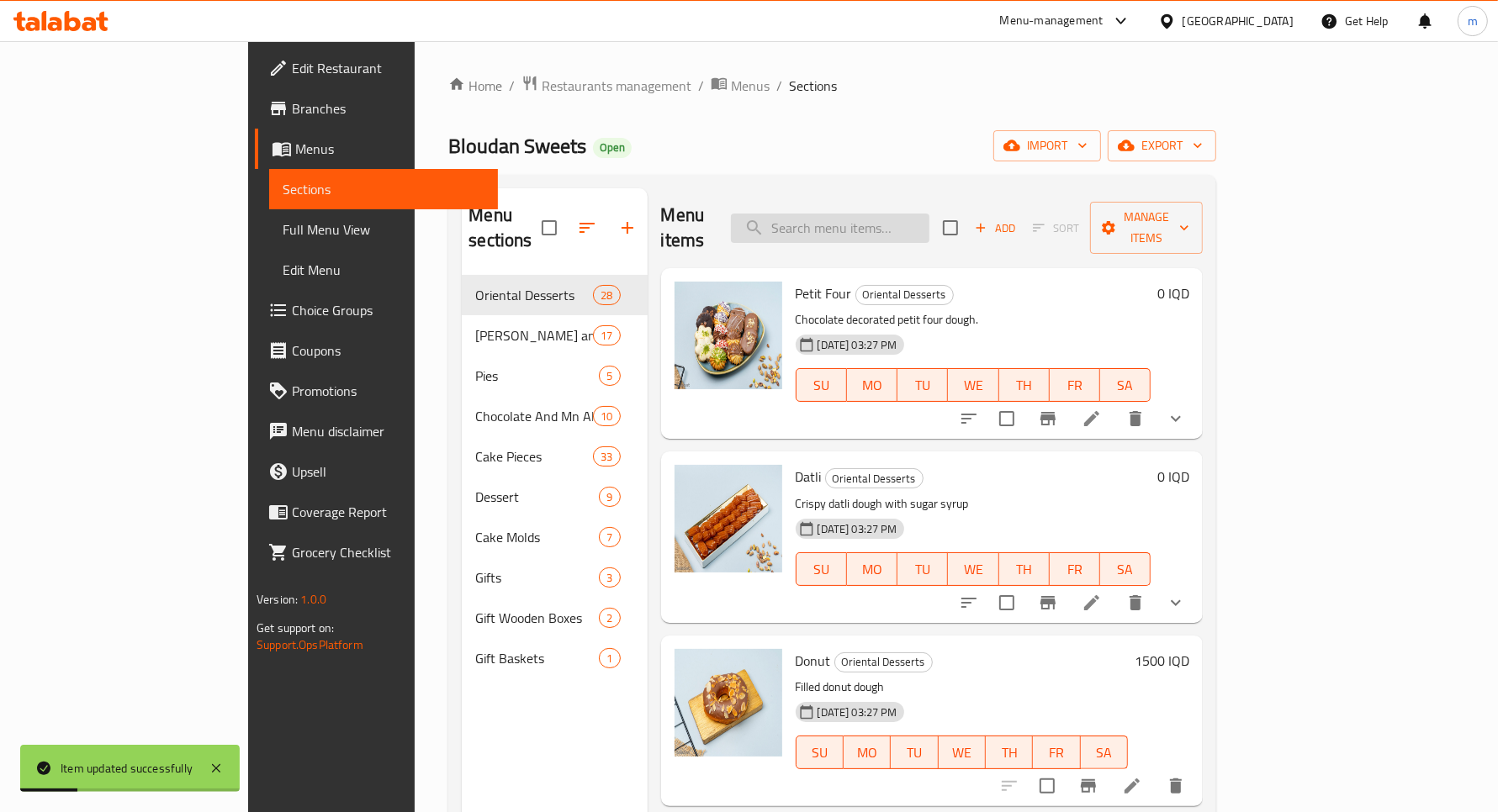
click at [868, 224] on input "search" at bounding box center [830, 228] width 198 height 29
paste input "نوكات مشكل"
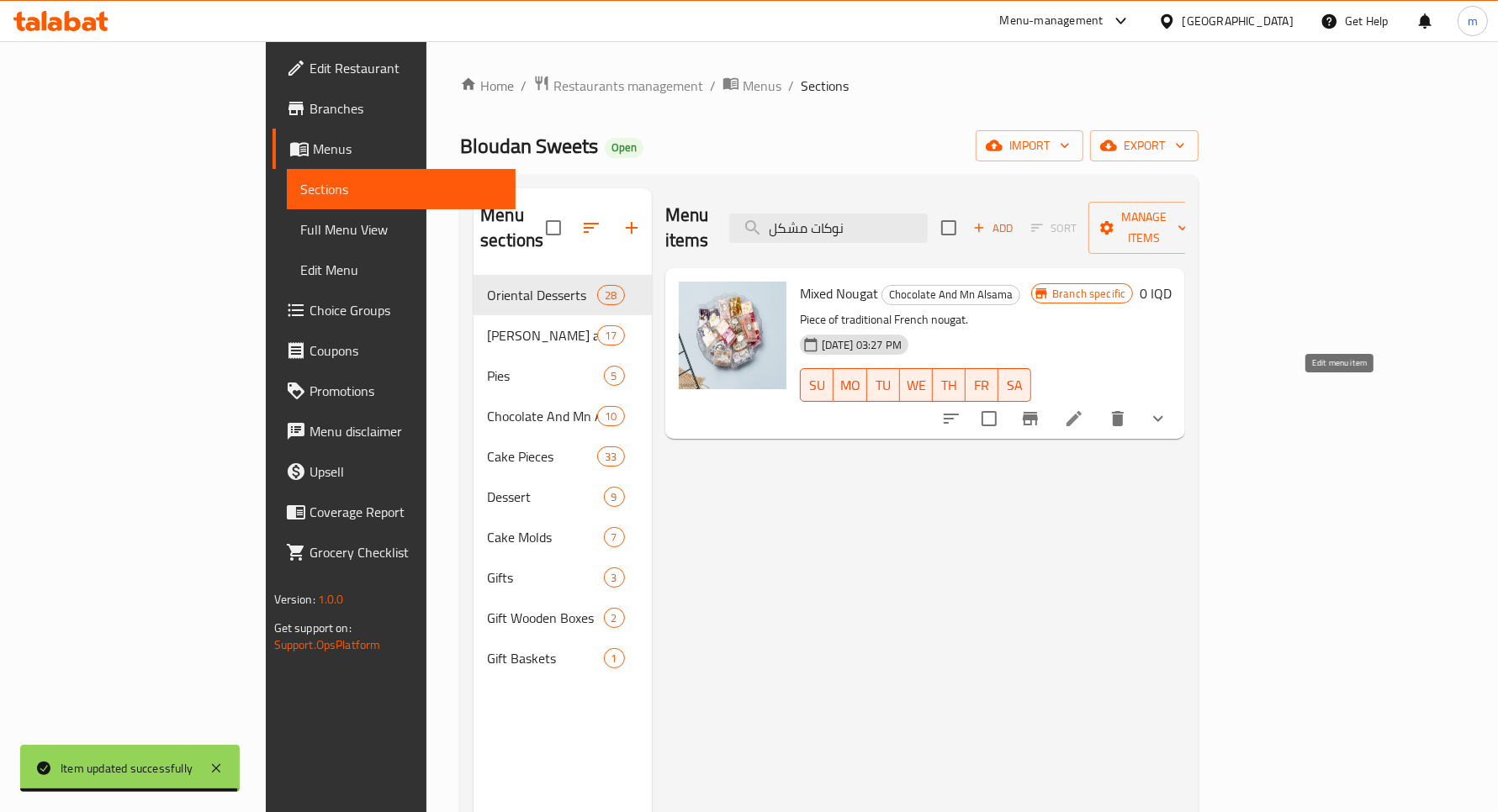
type input "نوكات مشكل"
click at [1085, 409] on icon at bounding box center [1073, 418] width 20 height 20
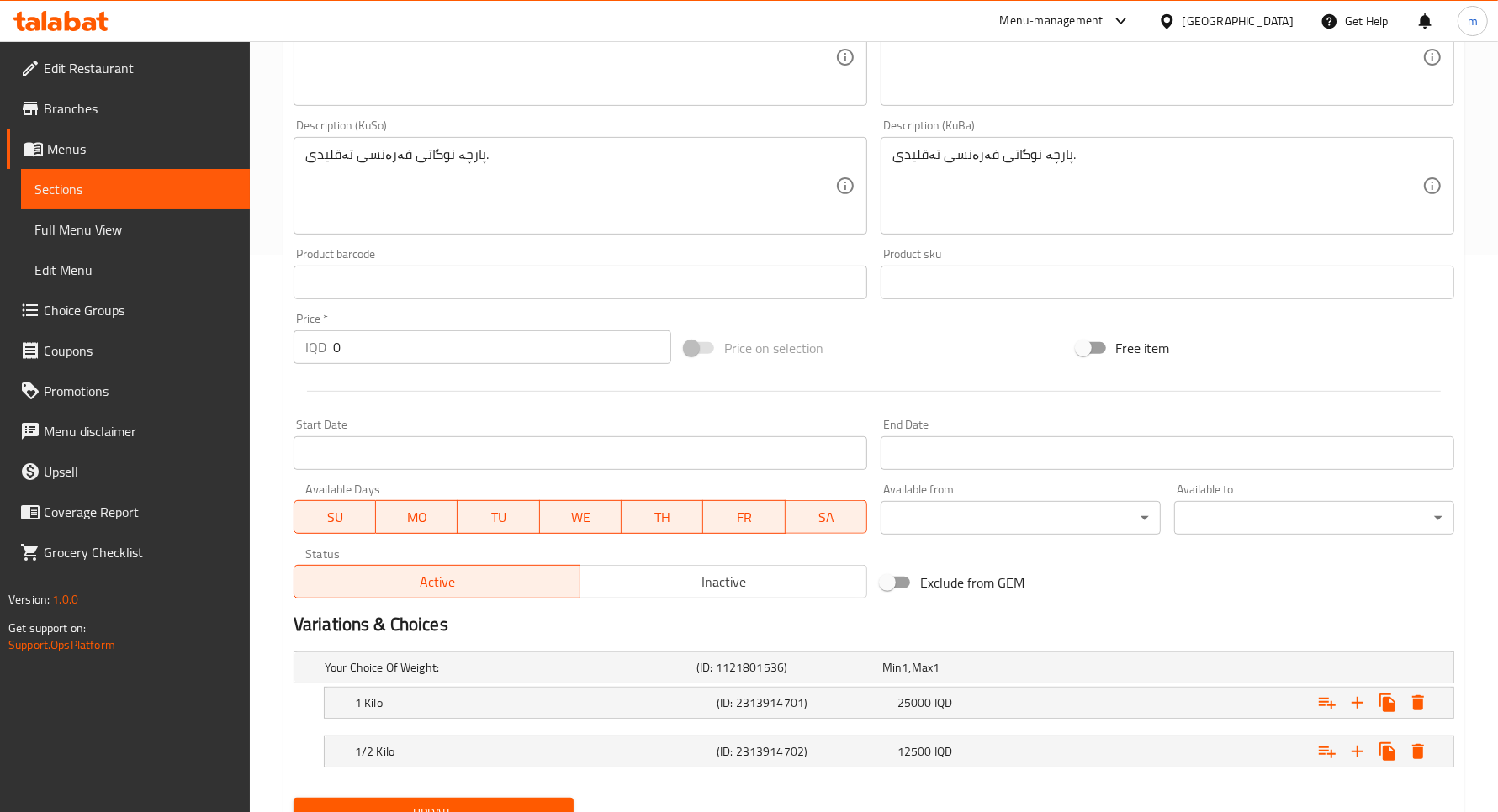
scroll to position [631, 0]
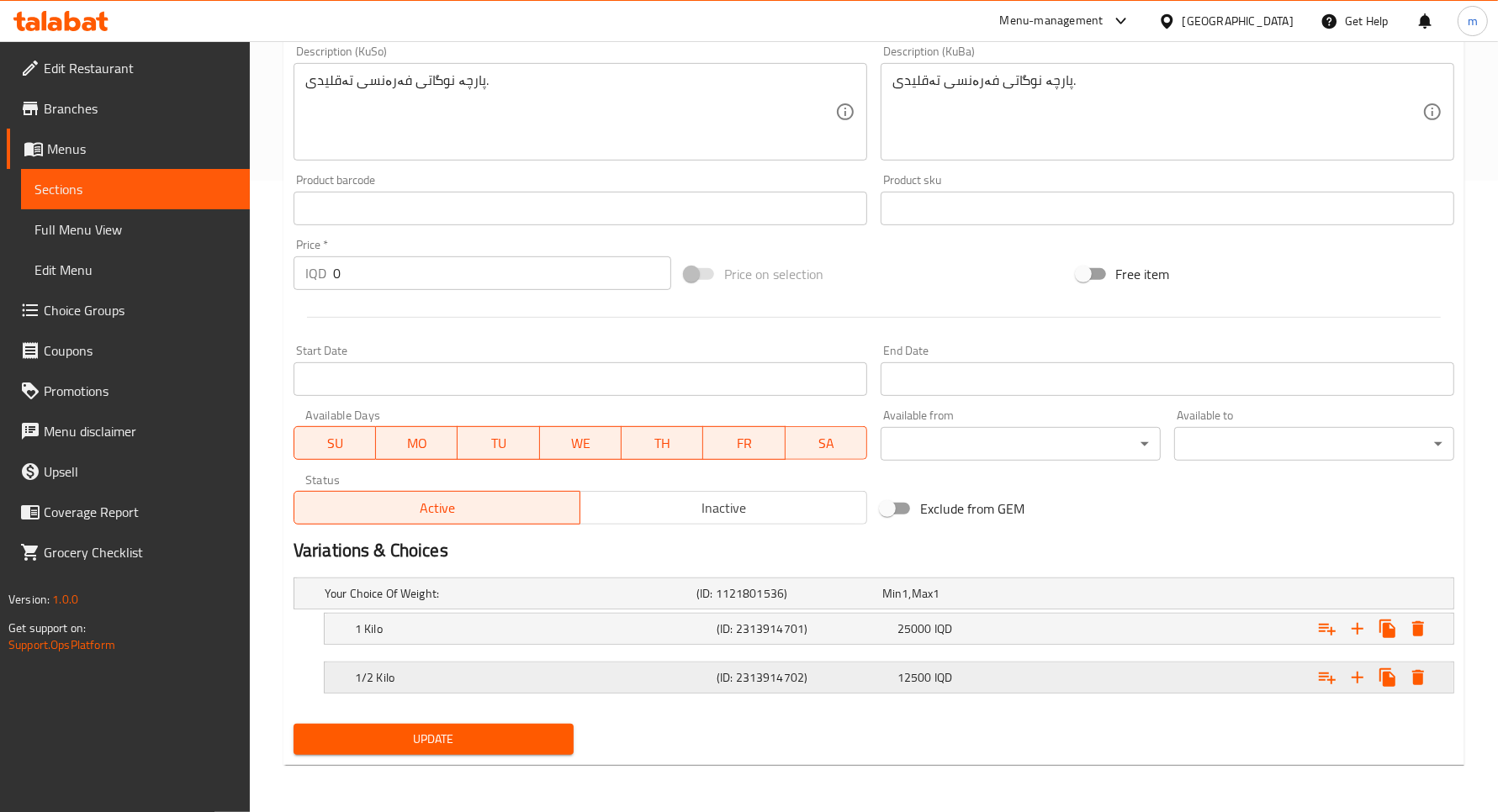
click at [416, 670] on h5 "1/2 Kilo" at bounding box center [532, 678] width 355 height 17
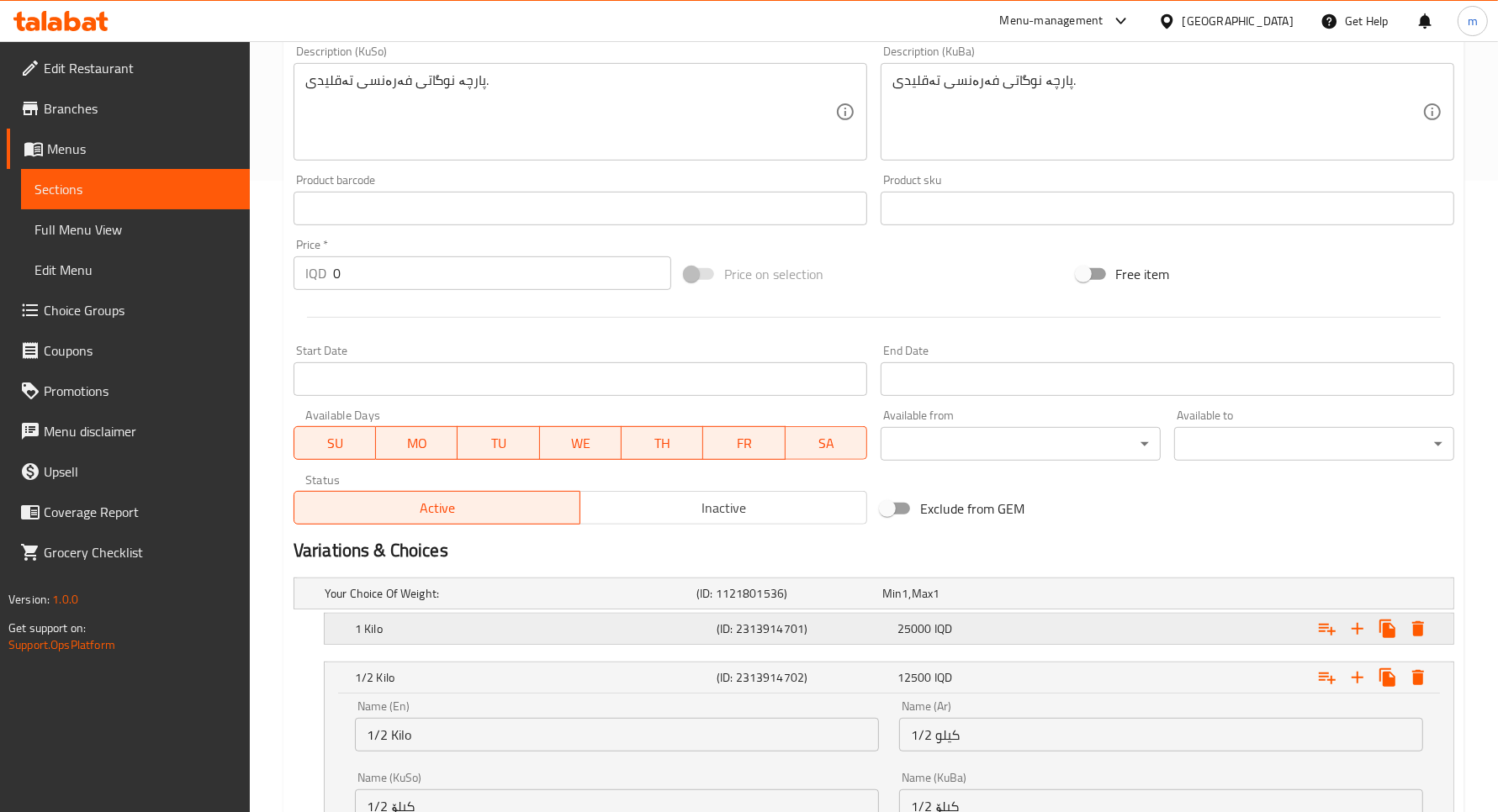
click at [430, 623] on h5 "1 Kilo" at bounding box center [532, 629] width 355 height 17
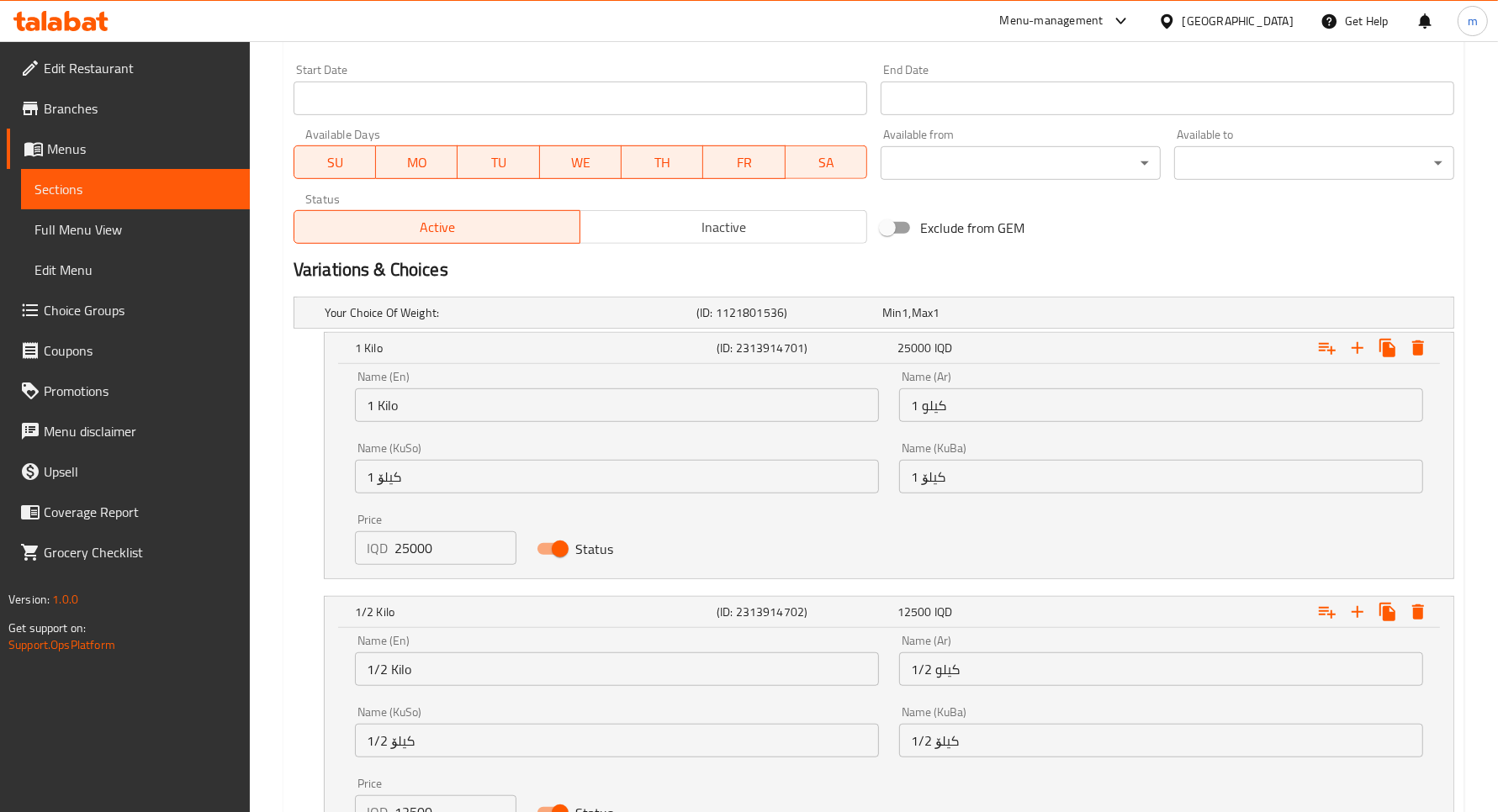
click at [420, 552] on input "25000" at bounding box center [456, 548] width 122 height 34
paste input "6"
type input "26000"
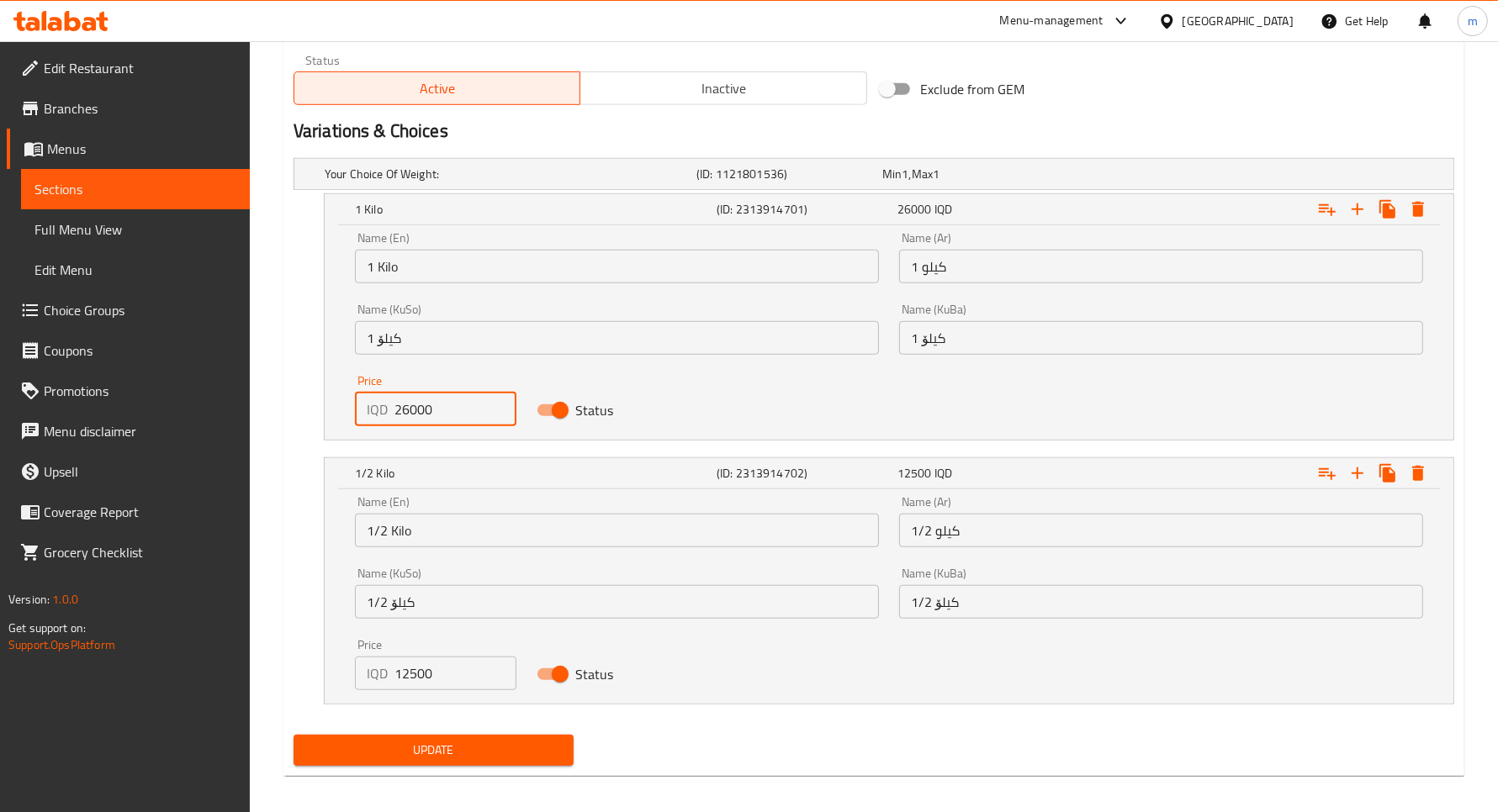
scroll to position [1062, 0]
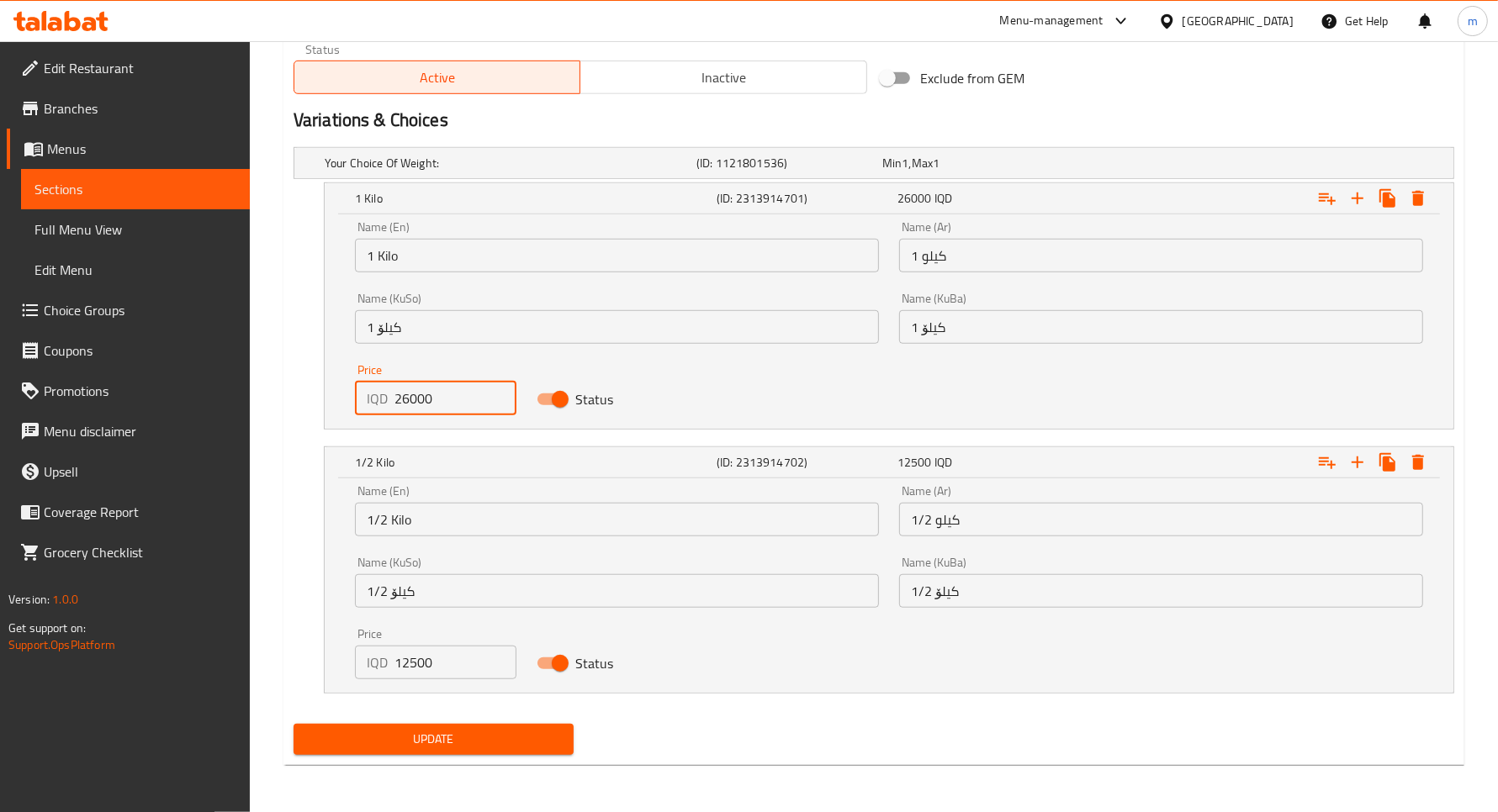
click at [435, 657] on input "12500" at bounding box center [456, 662] width 122 height 34
click at [430, 657] on input "12500" at bounding box center [456, 662] width 122 height 34
click at [427, 654] on input "12500" at bounding box center [456, 662] width 122 height 34
click at [427, 657] on input "12500" at bounding box center [456, 662] width 122 height 34
paste input "30"
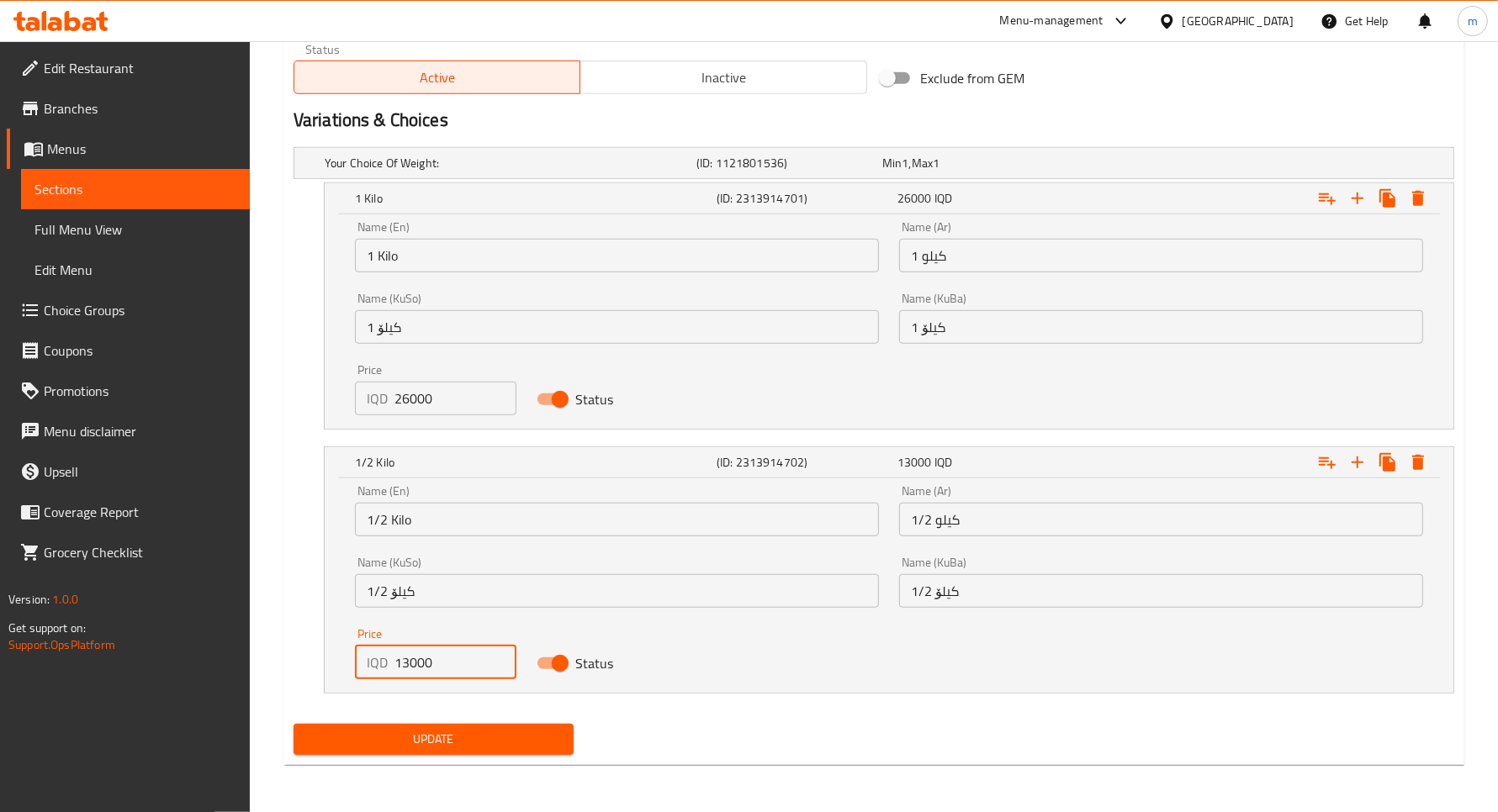
type input "13000"
click at [488, 736] on span "Update" at bounding box center [433, 740] width 253 height 21
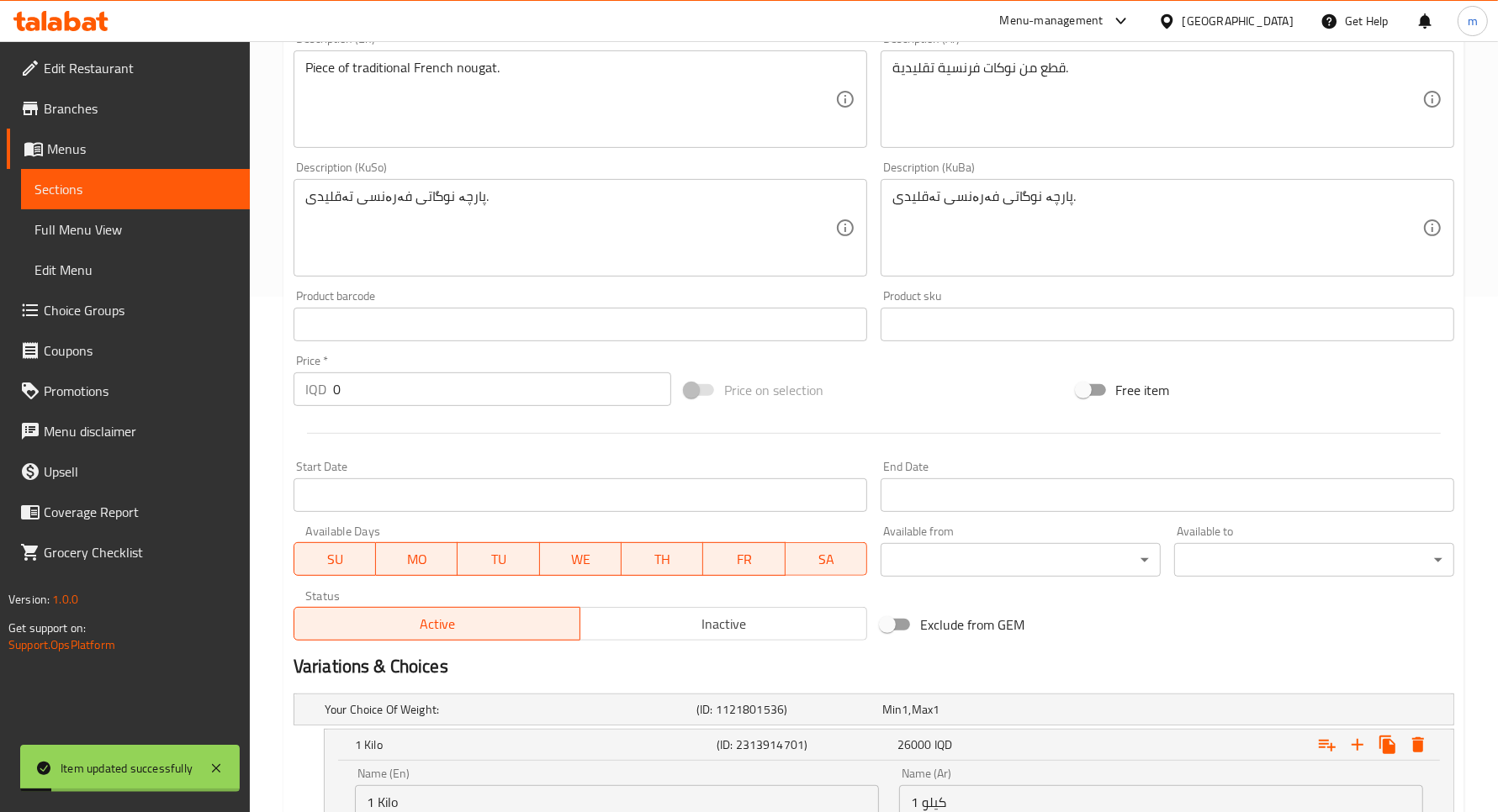
scroll to position [502, 0]
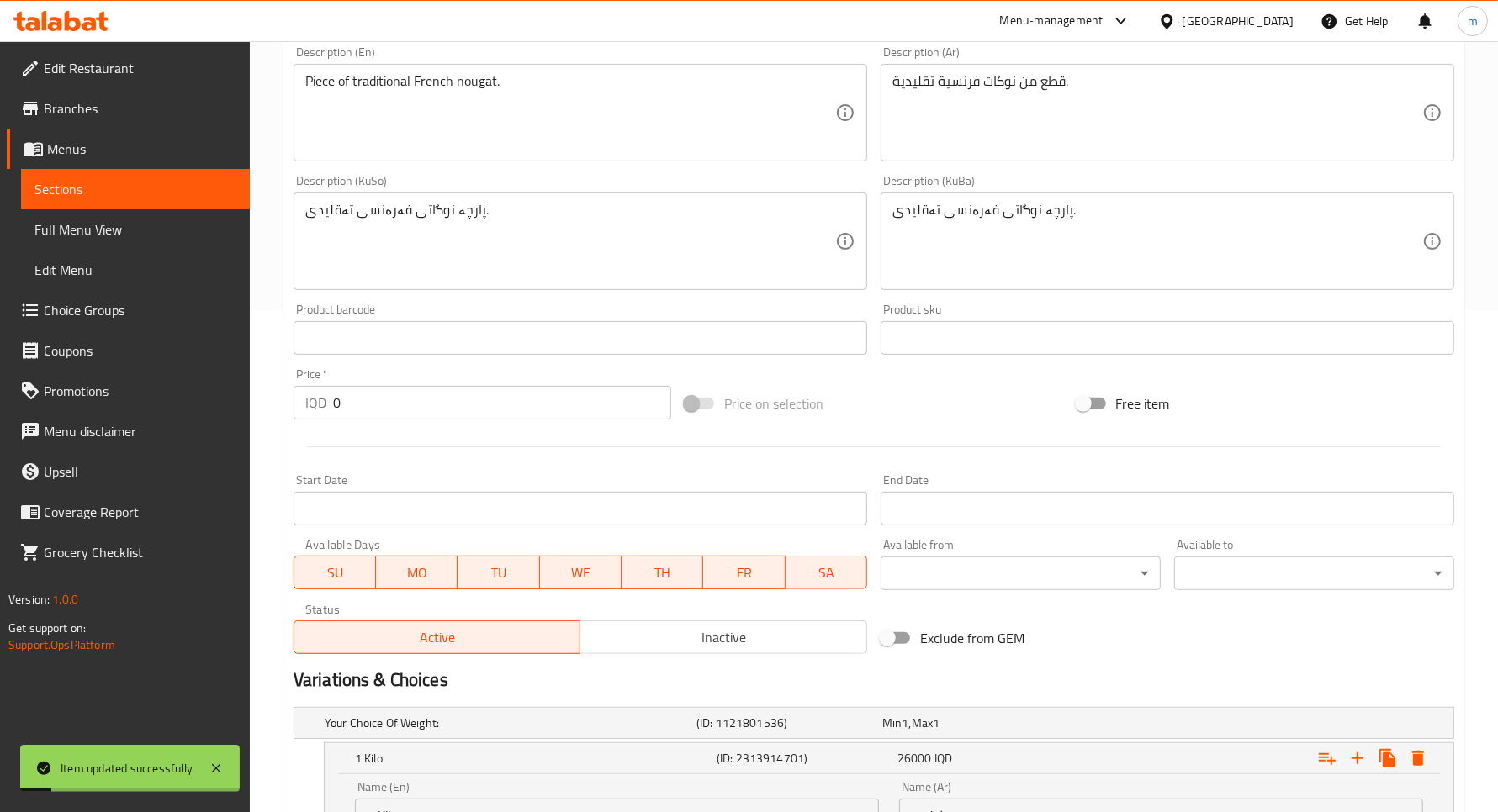
click at [112, 162] on link "Menus" at bounding box center [128, 148] width 243 height 40
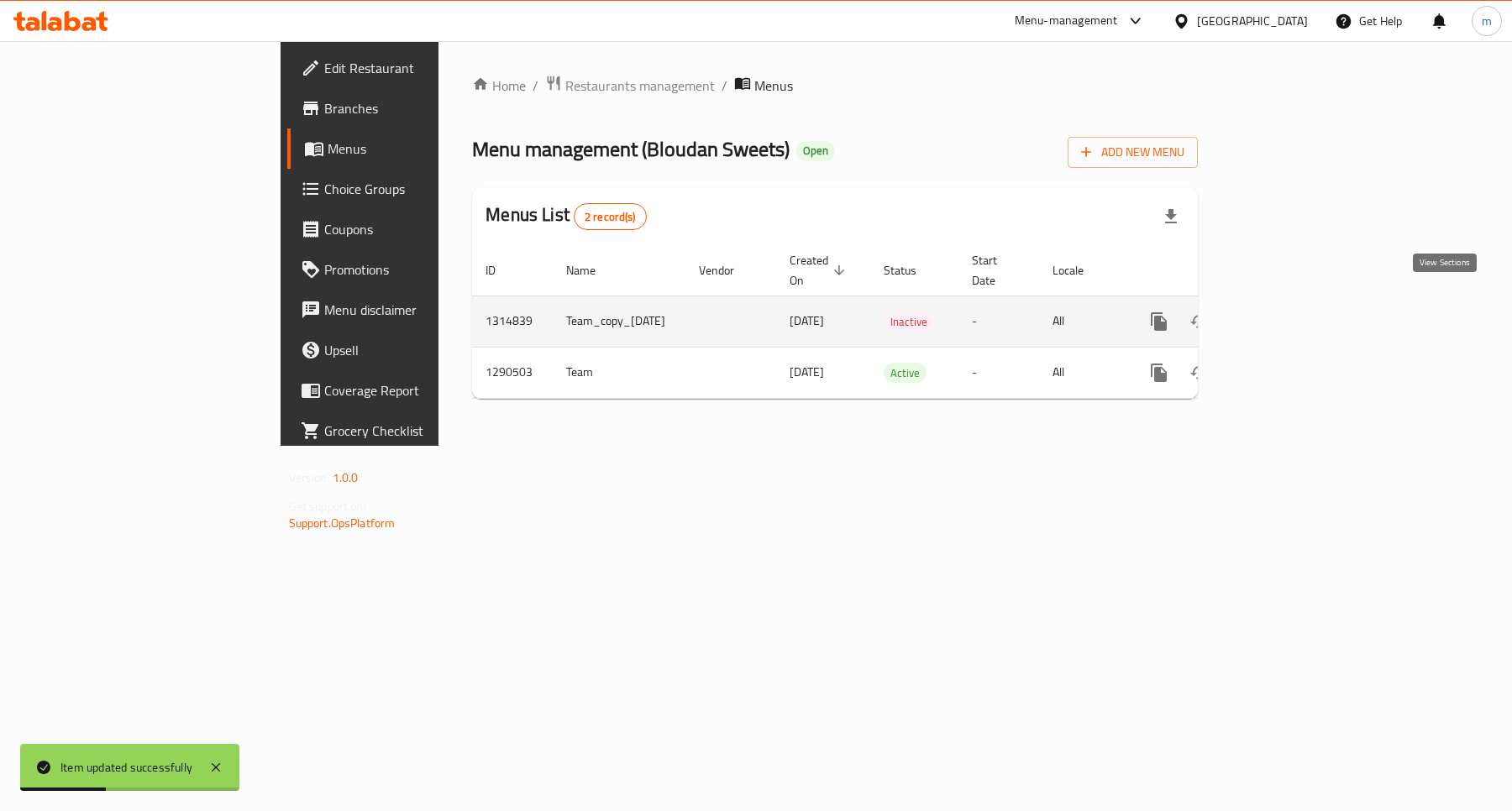
click at [1290, 311] on icon "enhanced table" at bounding box center [1280, 321] width 20 height 20
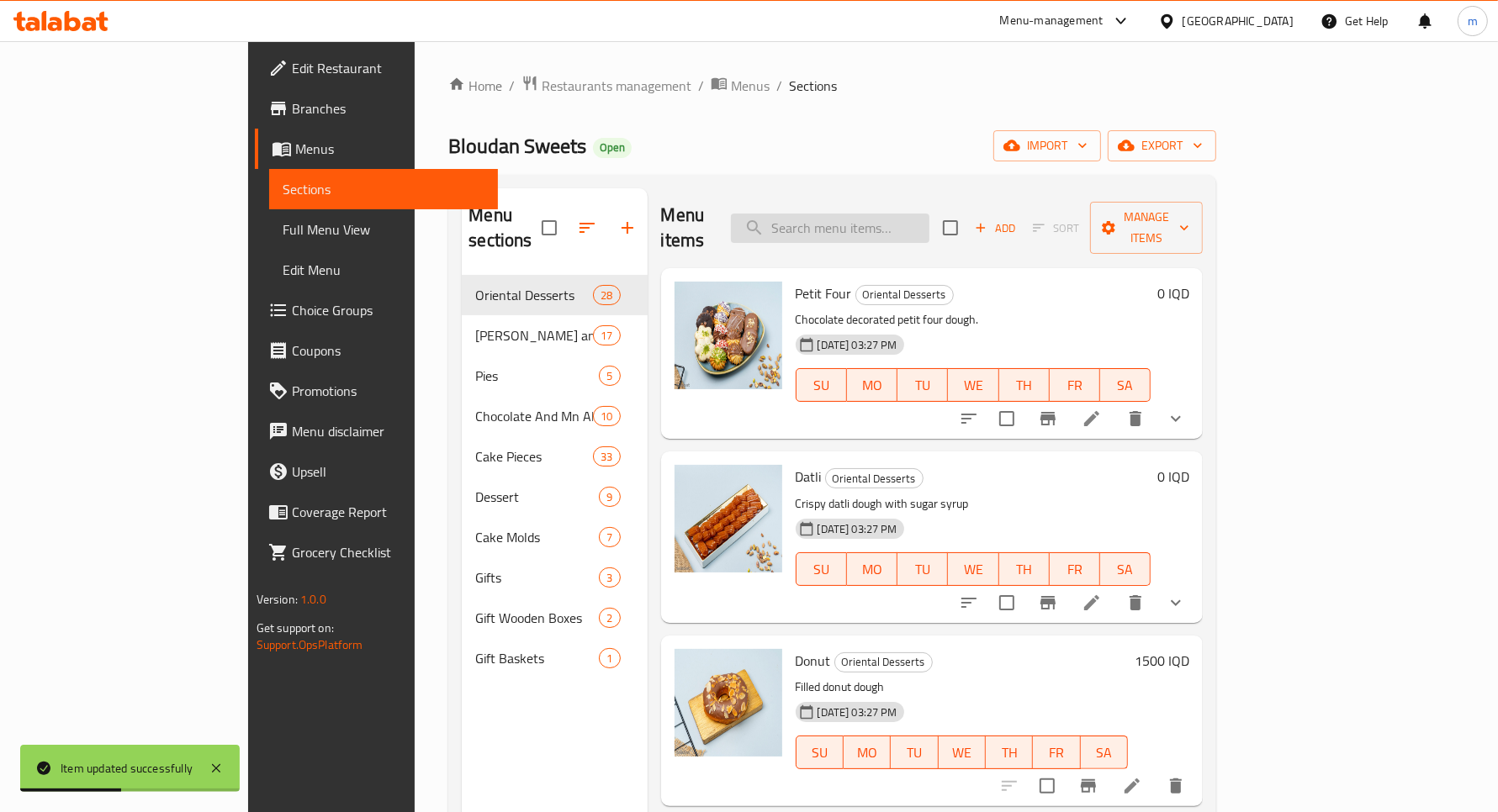
click at [929, 214] on input "search" at bounding box center [830, 228] width 198 height 29
paste input "نوكات فستق عبيد"
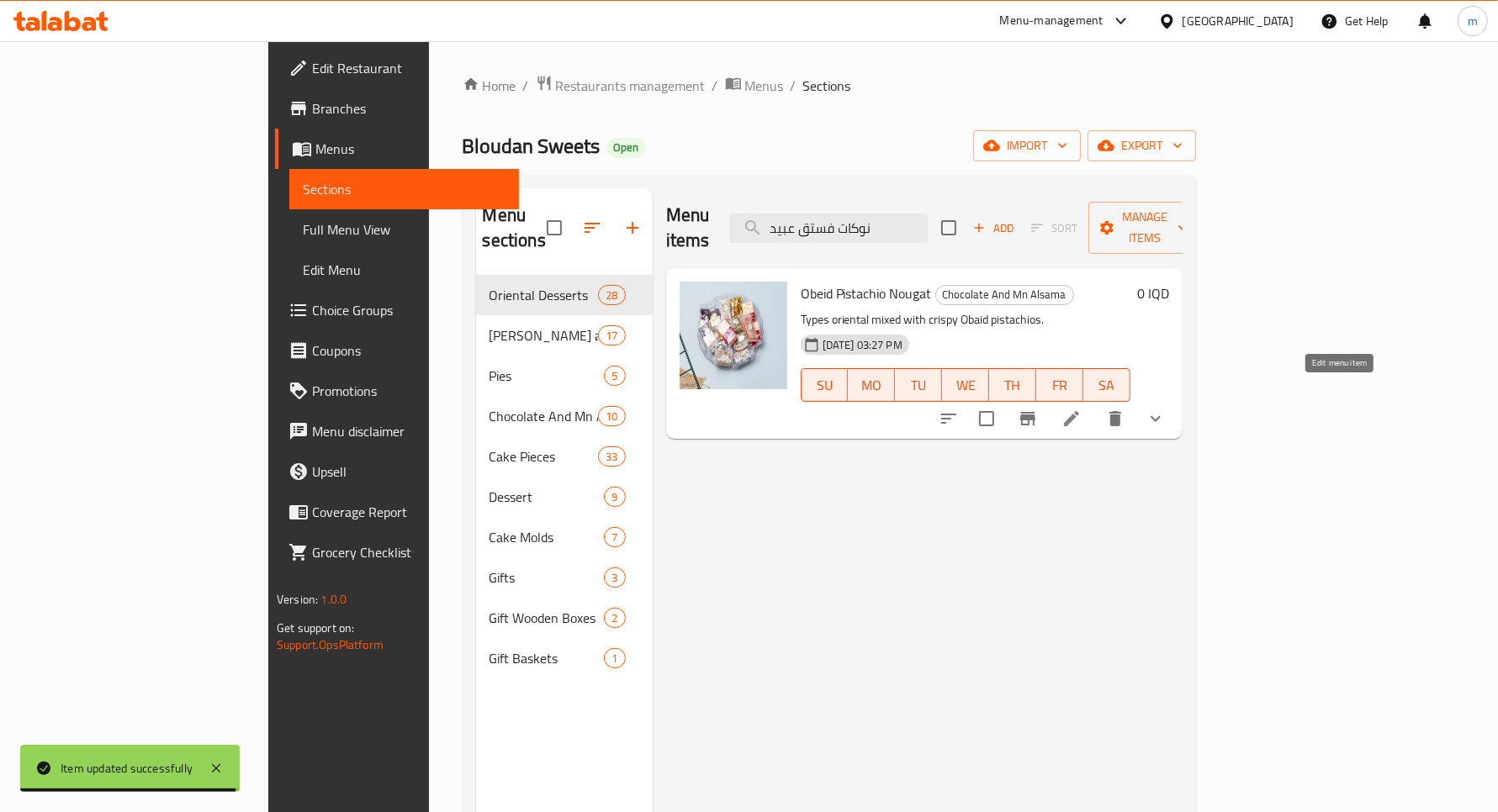
type input "نوكات فستق عبيد"
click at [1082, 409] on icon at bounding box center [1071, 418] width 20 height 20
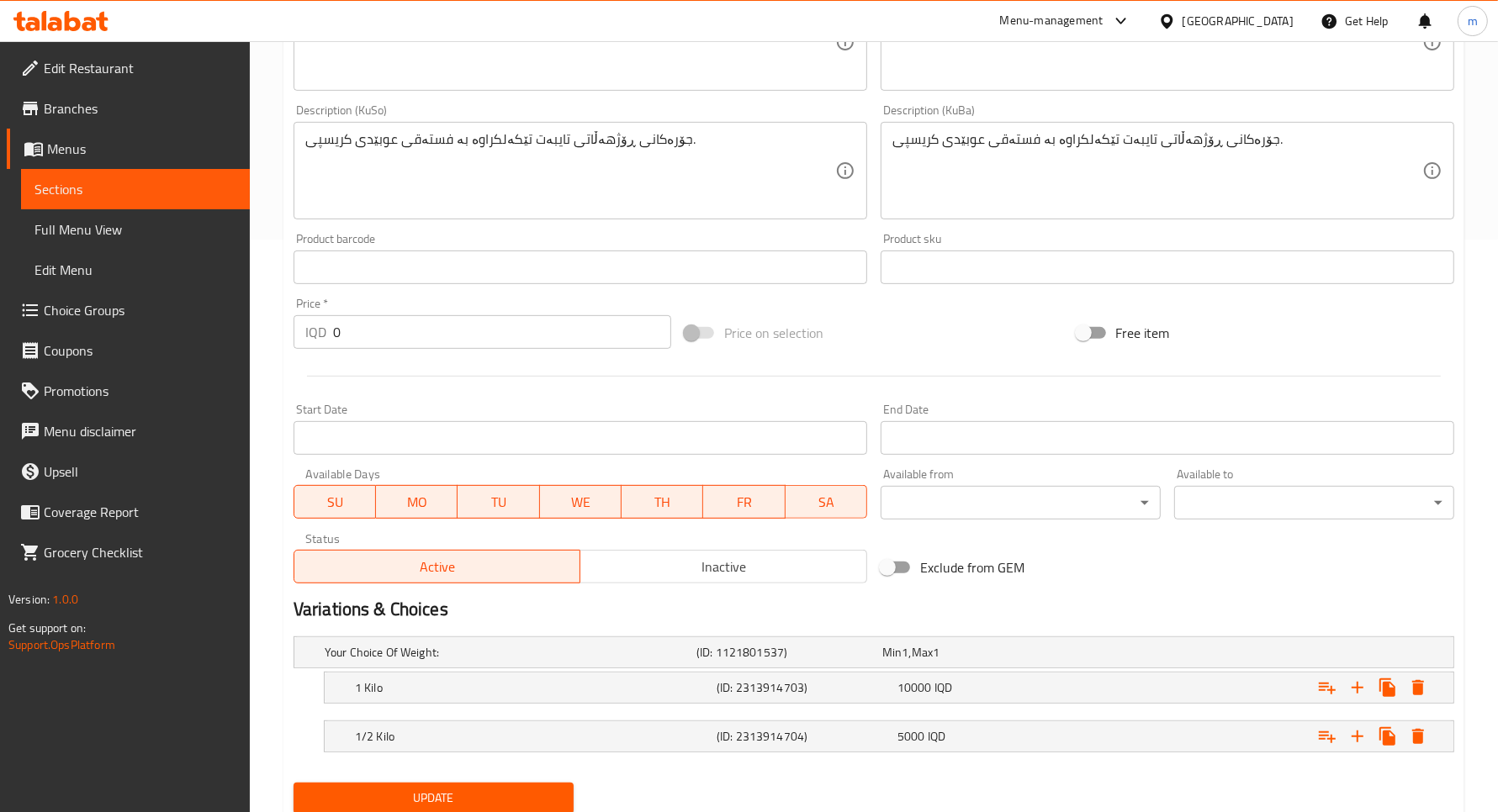
scroll to position [631, 0]
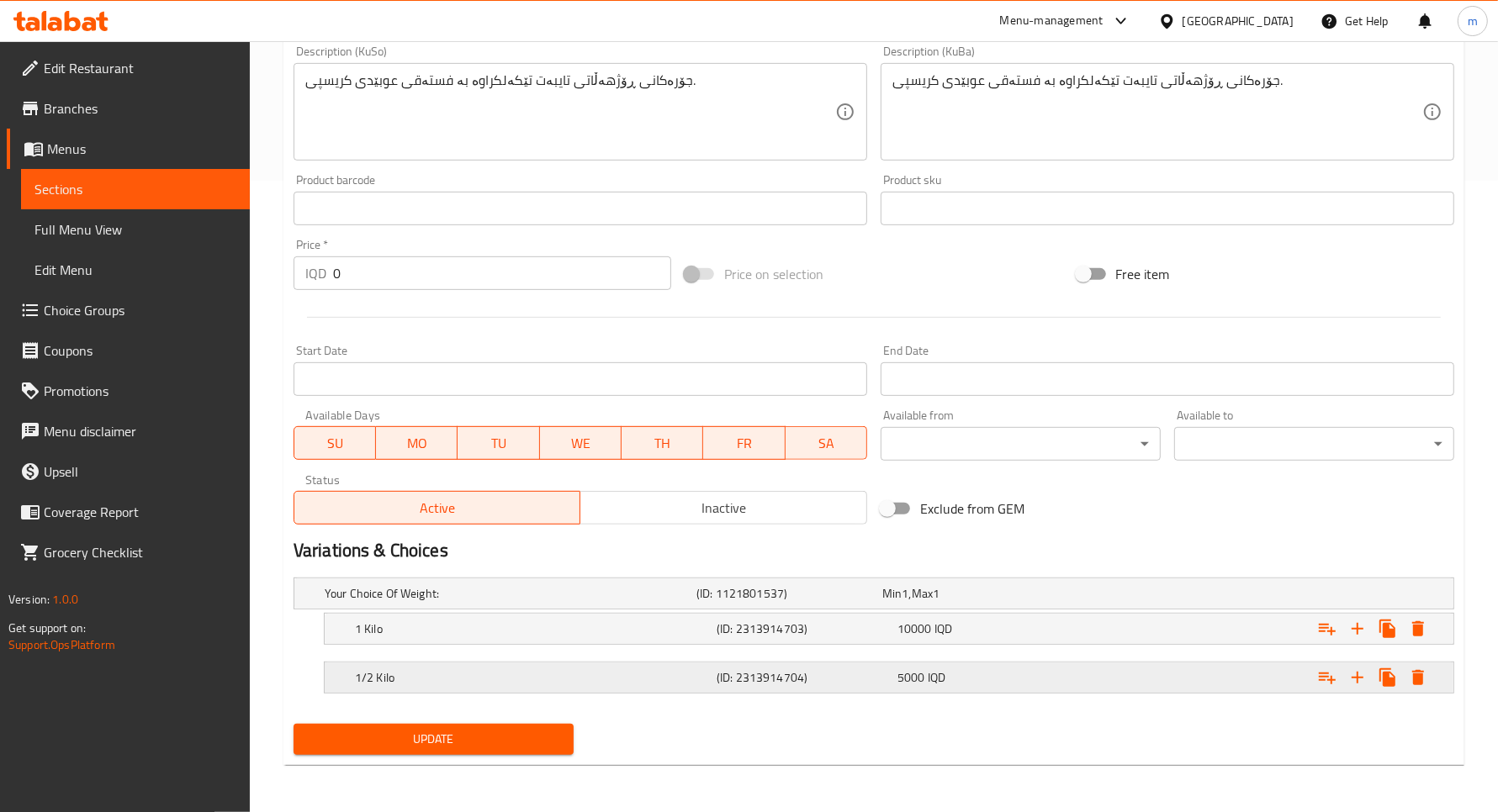
click at [448, 673] on h5 "1/2 Kilo" at bounding box center [532, 678] width 355 height 17
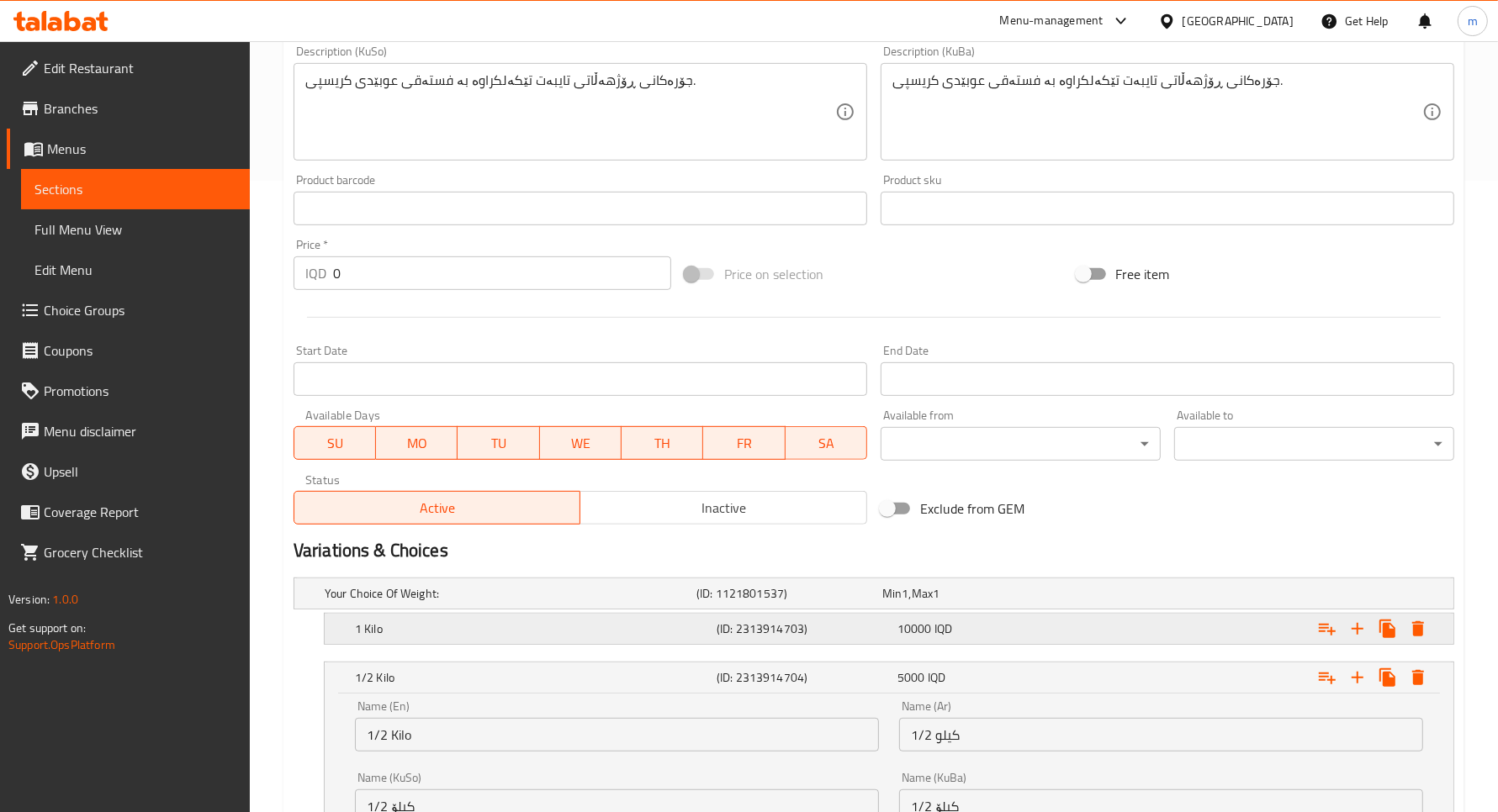
click at [450, 627] on h5 "1 Kilo" at bounding box center [532, 629] width 355 height 17
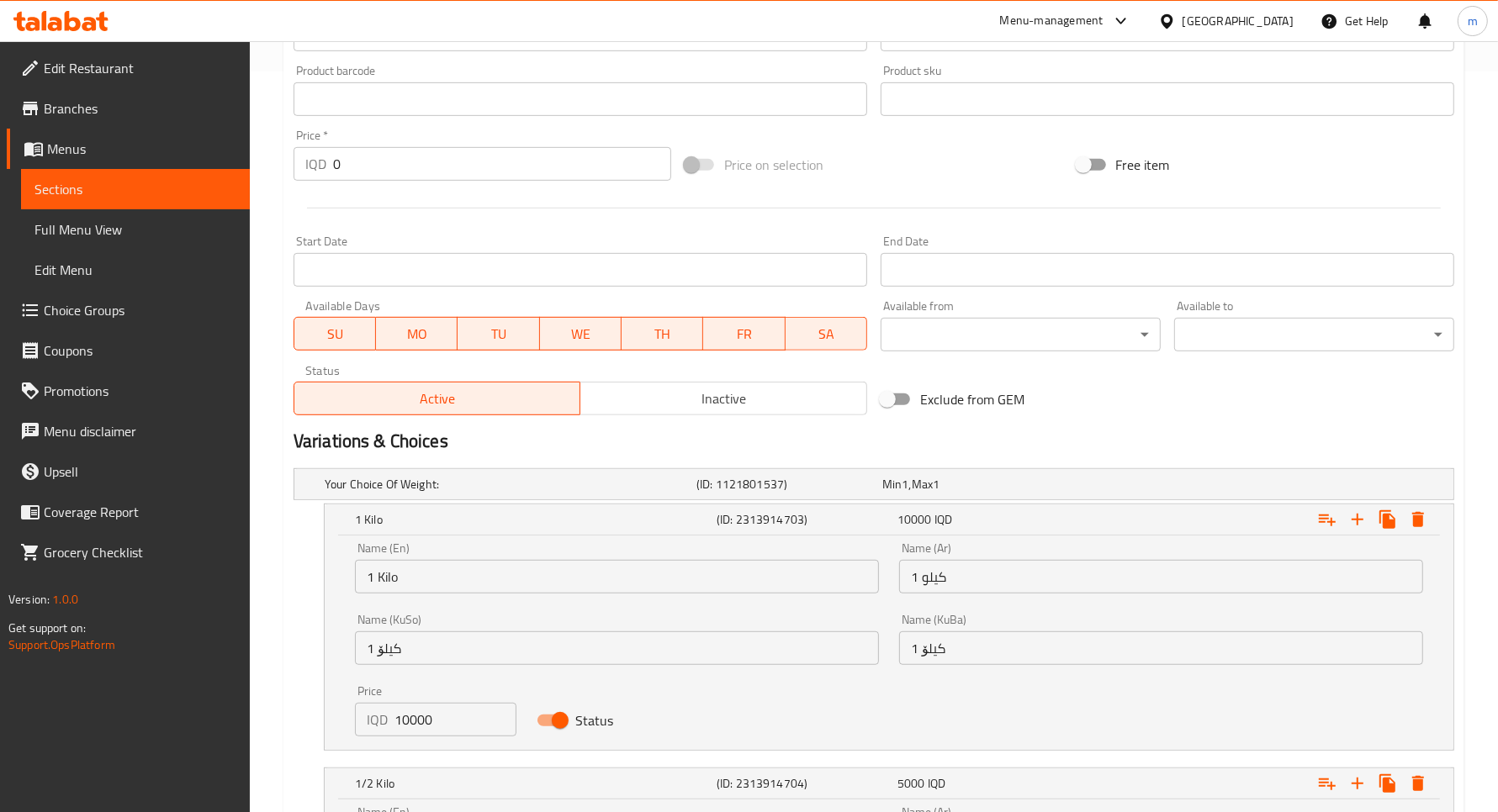
scroll to position [913, 0]
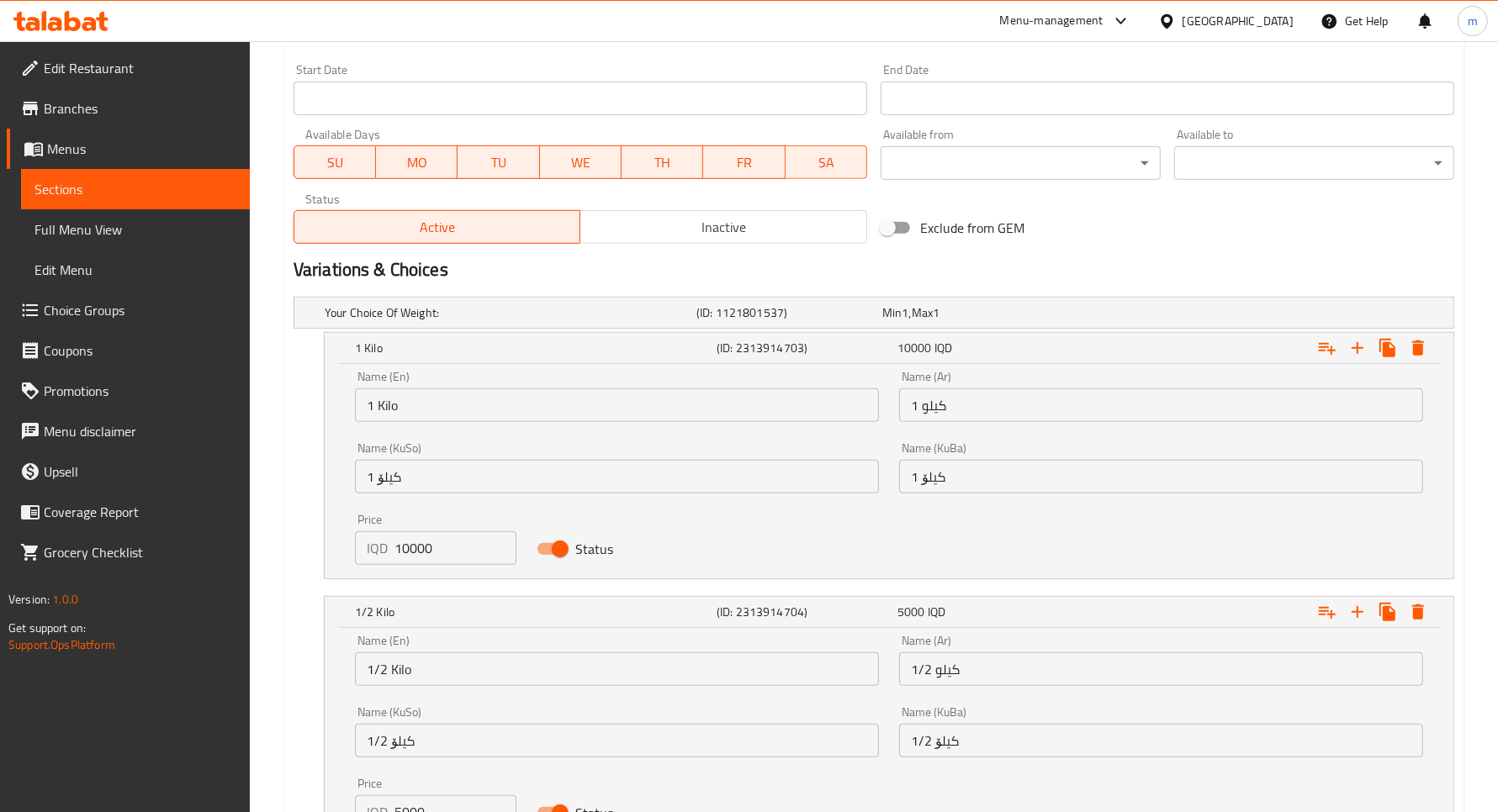
click at [447, 551] on input "10000" at bounding box center [456, 548] width 122 height 34
paste input "1"
type input "11000"
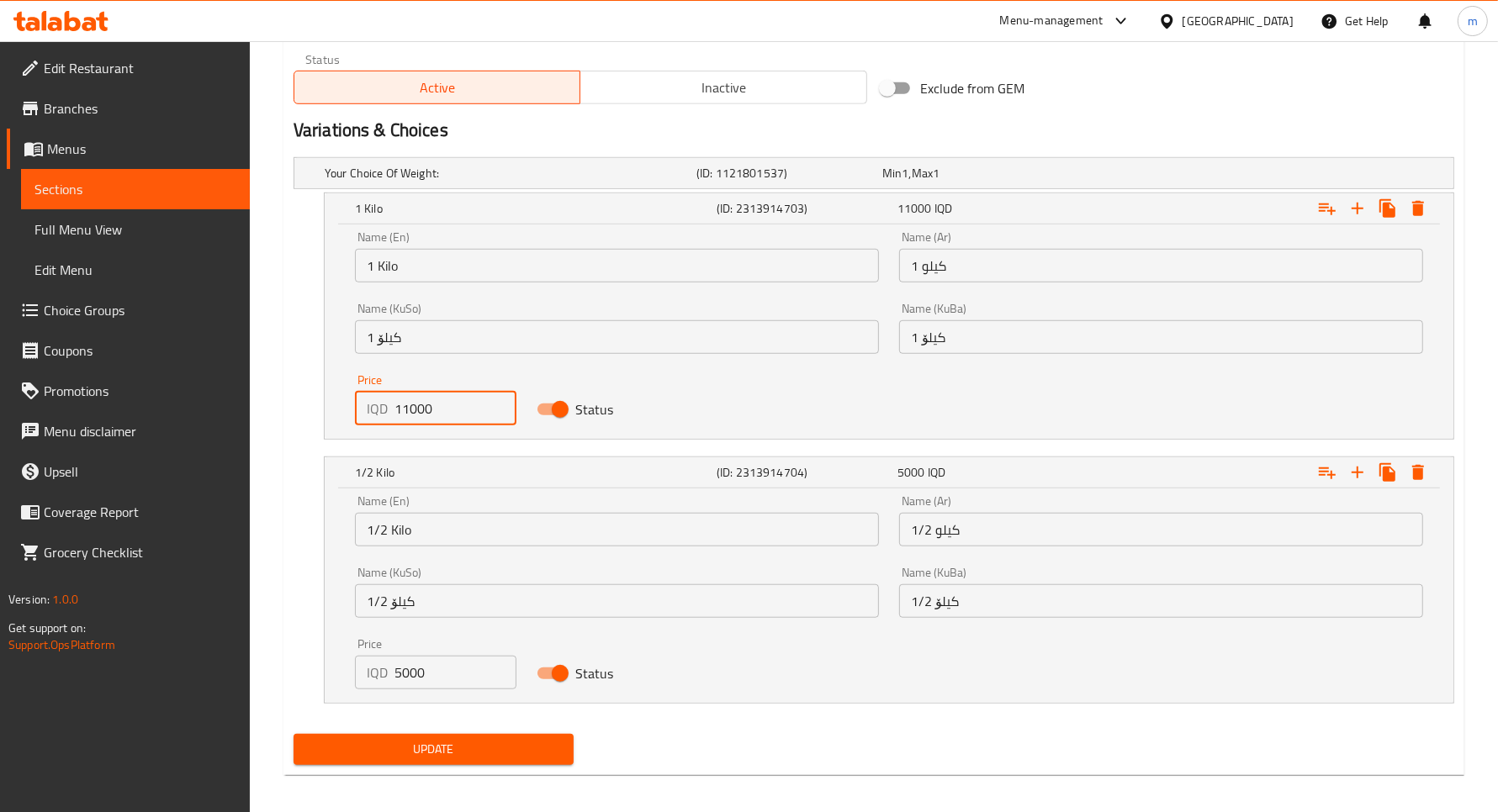
scroll to position [1062, 0]
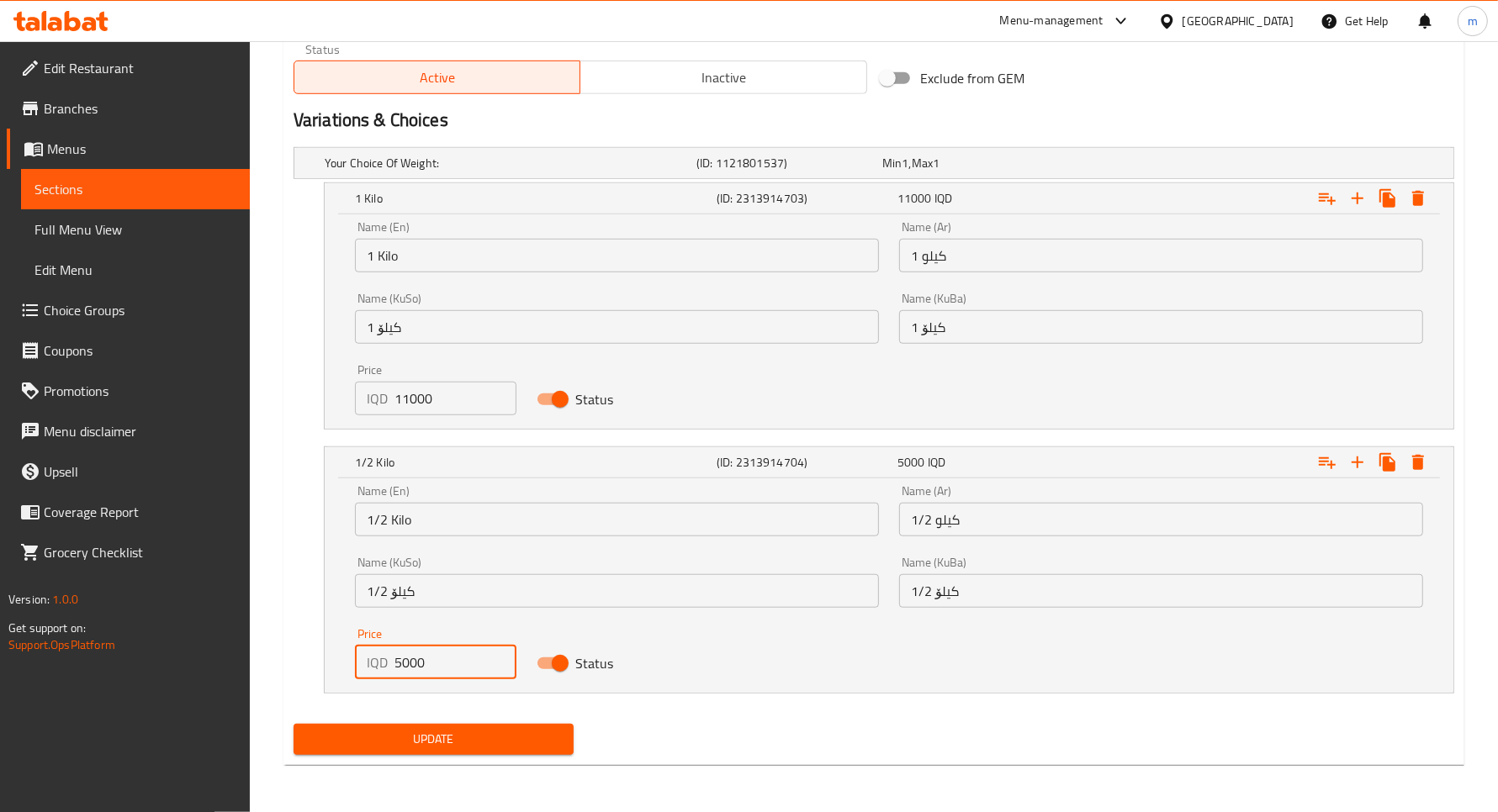
click at [406, 654] on input "5000" at bounding box center [456, 662] width 122 height 34
click at [405, 654] on input "5000" at bounding box center [456, 662] width 122 height 34
paste input "5"
type input "5500"
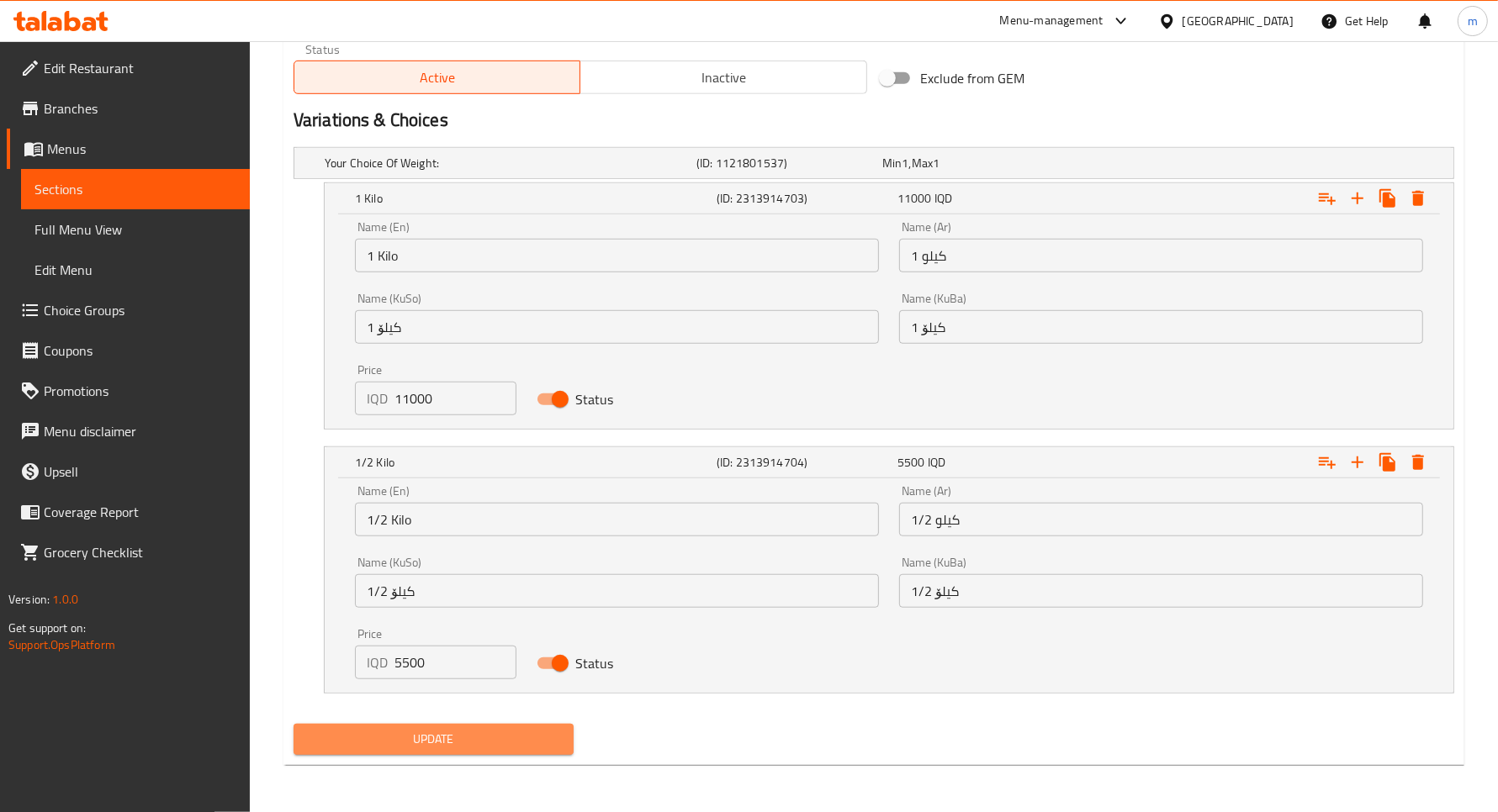
click at [472, 729] on span "Update" at bounding box center [433, 740] width 253 height 21
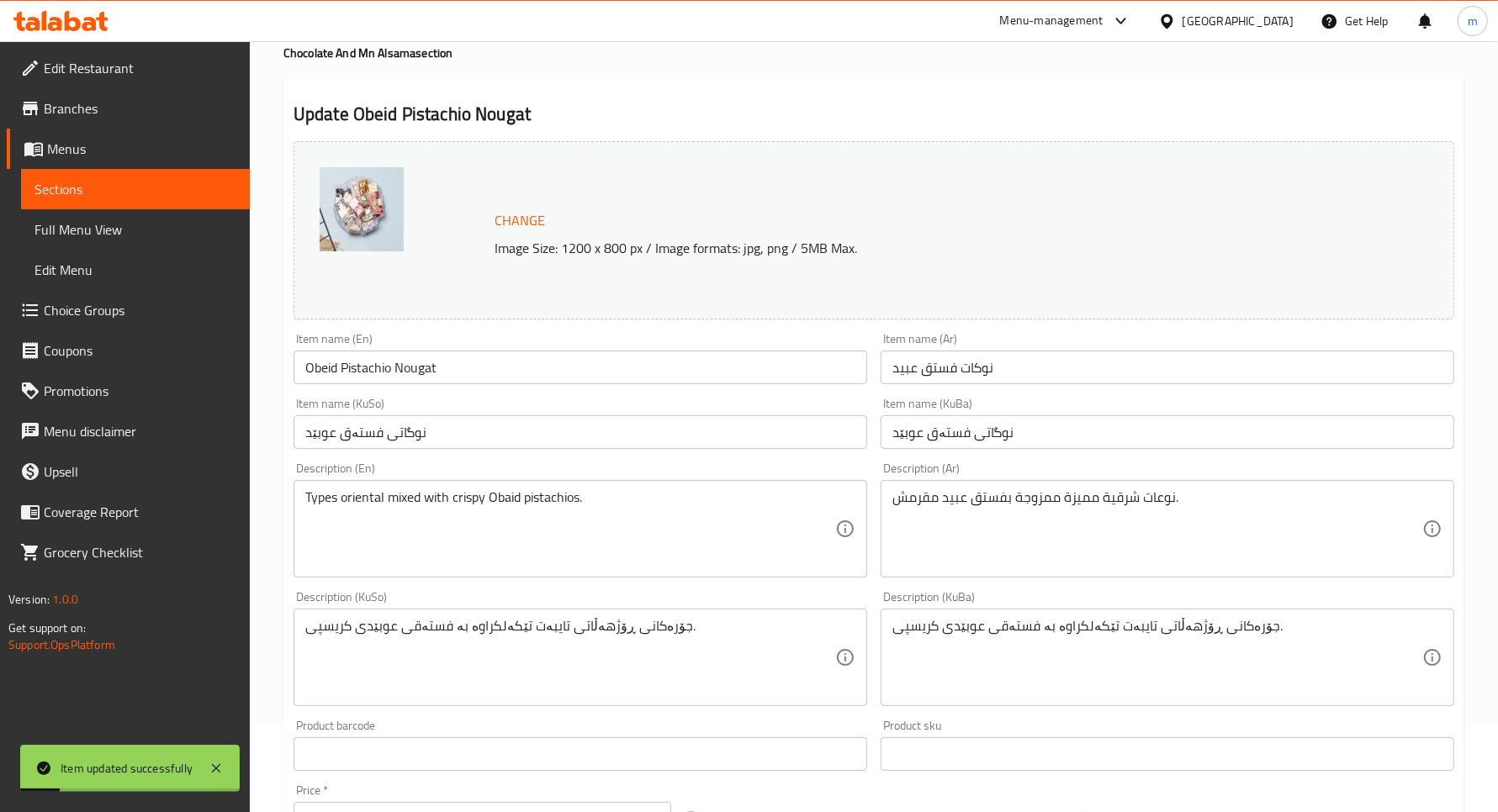
scroll to position [0, 0]
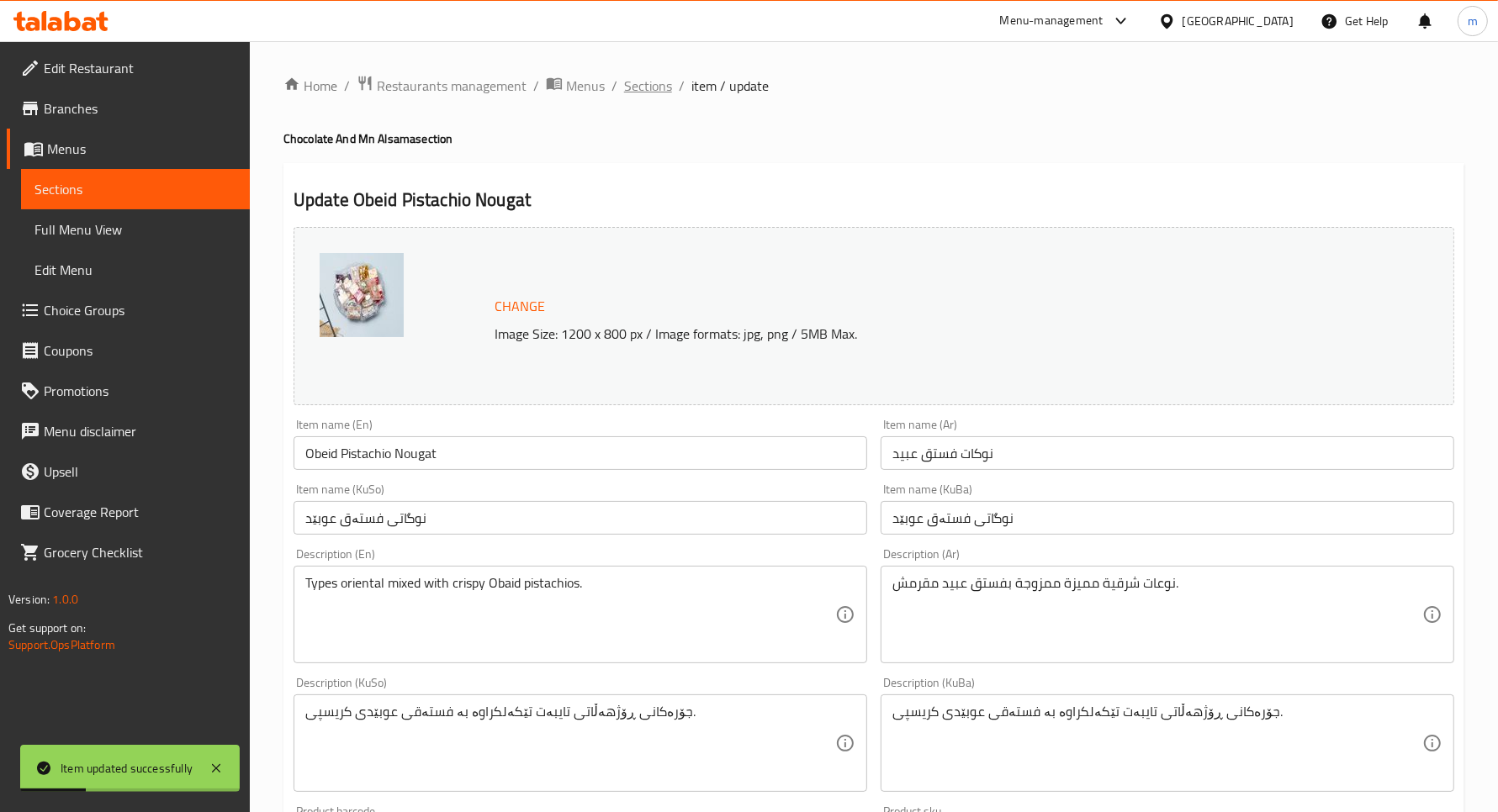
click at [657, 81] on span "Sections" at bounding box center [649, 85] width 48 height 20
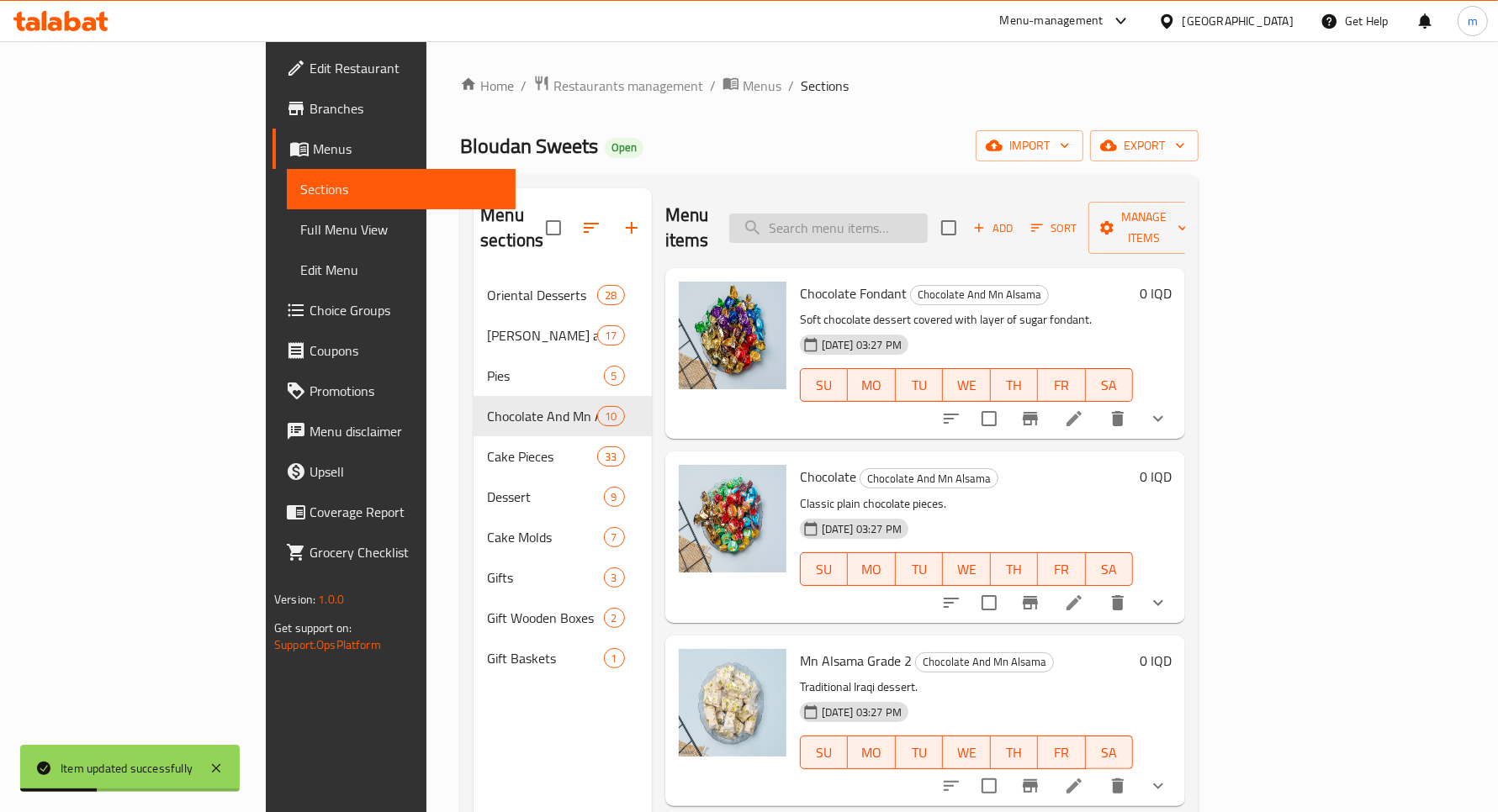
click at [928, 214] on input "search" at bounding box center [829, 228] width 198 height 29
paste input "نساتل ماركات"
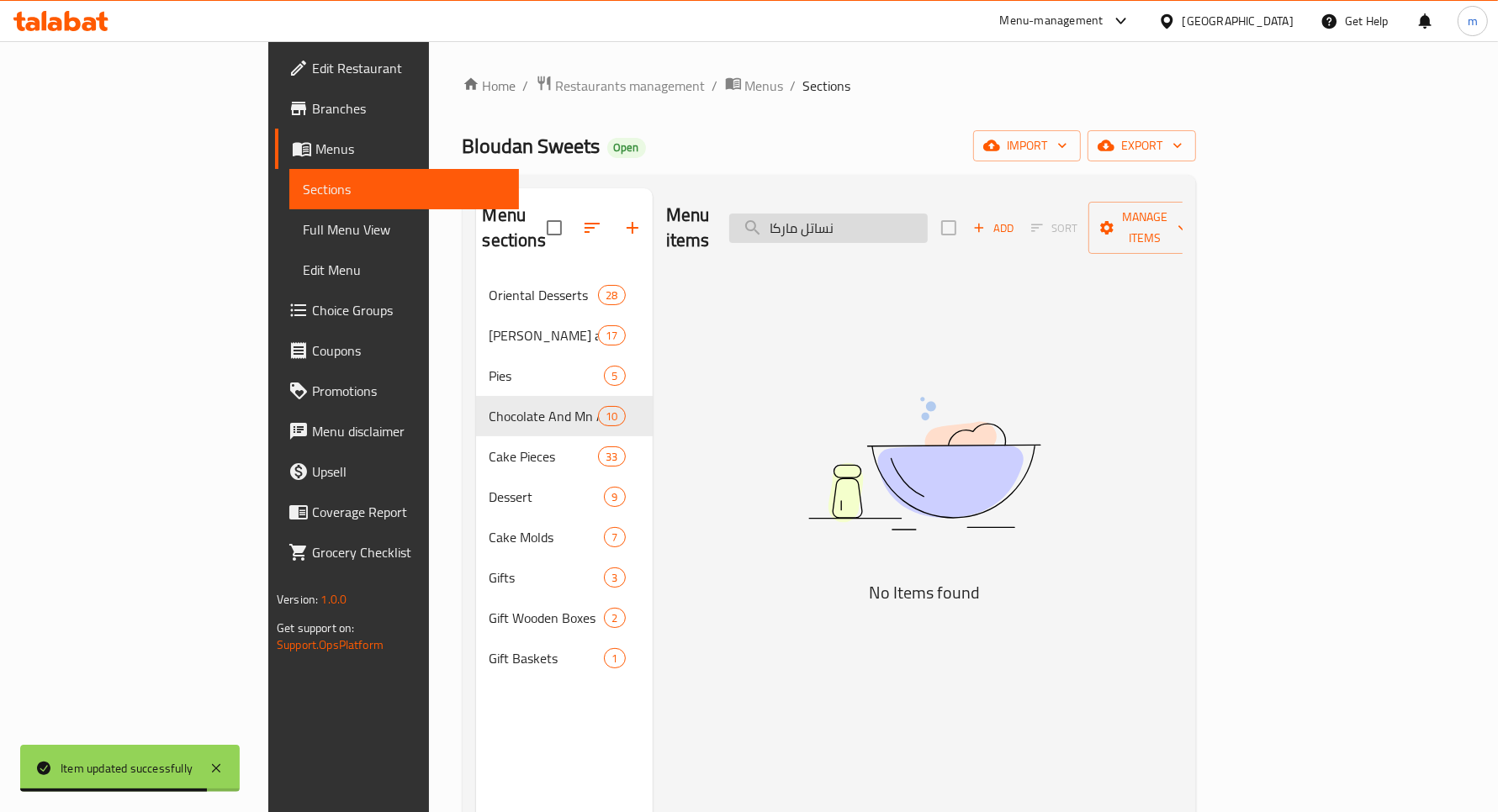
paste input "ت"
click at [928, 220] on input "نساتل ماركات" at bounding box center [829, 228] width 198 height 29
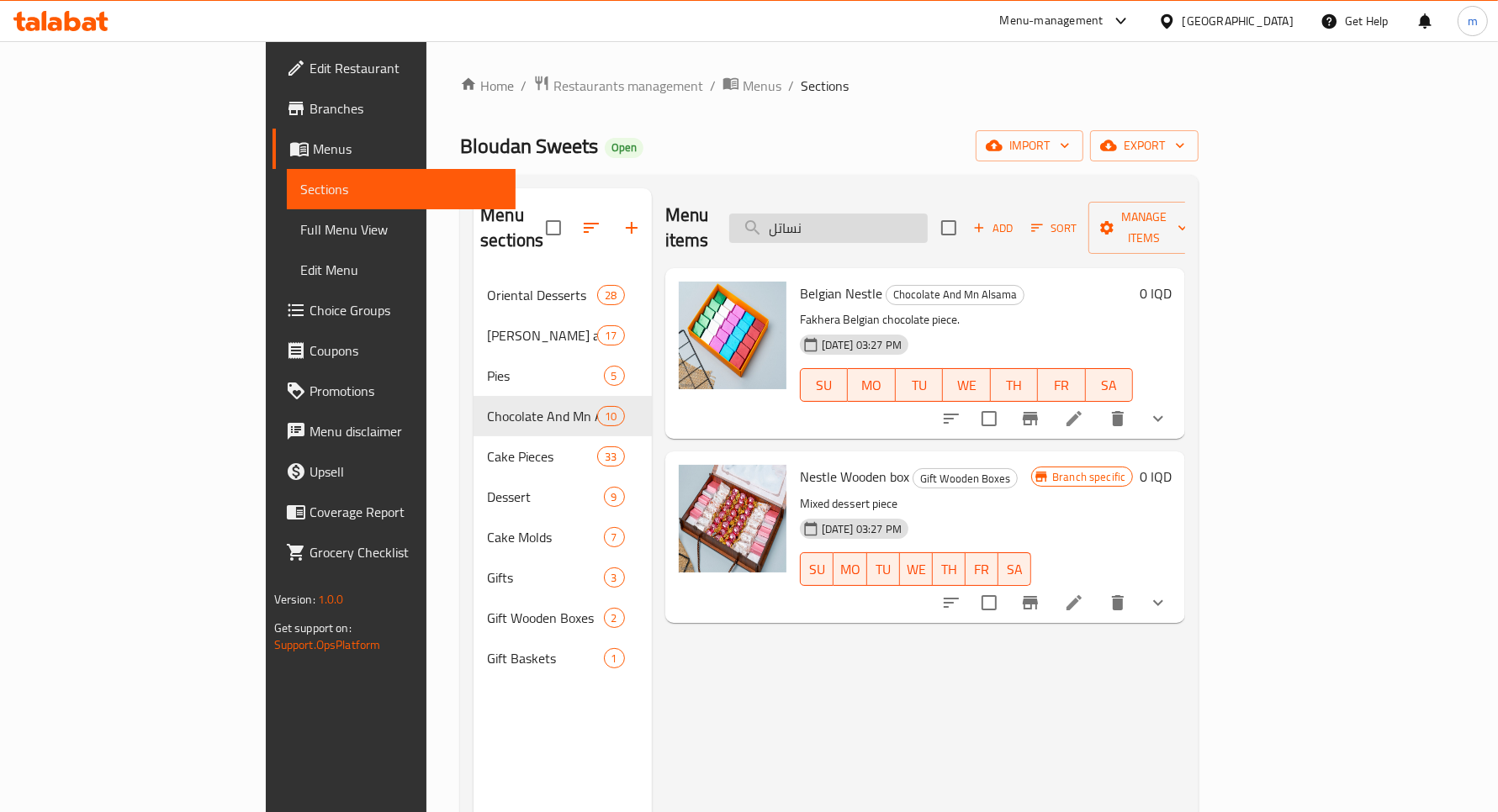
type input "نساتل"
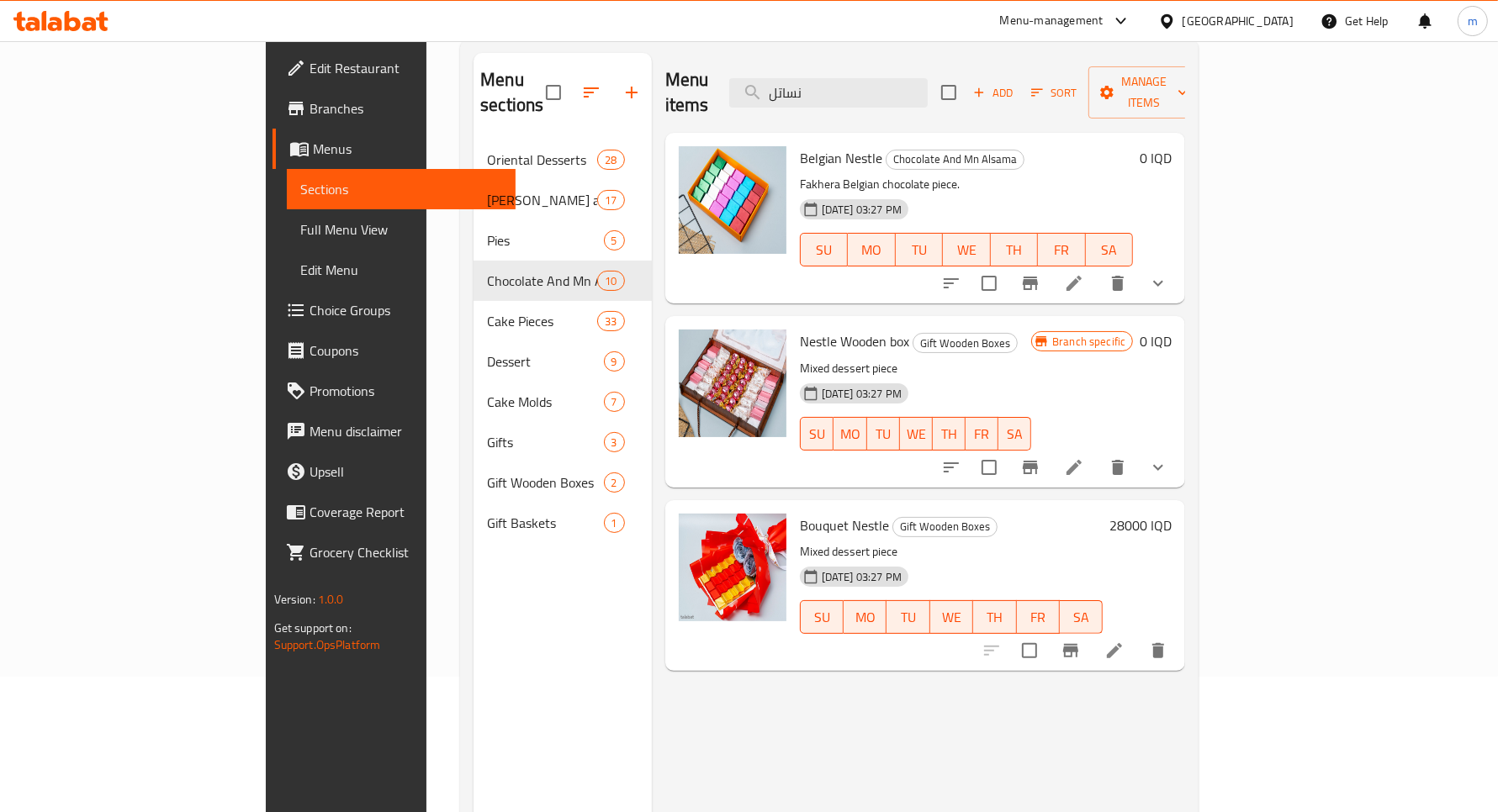
scroll to position [139, 0]
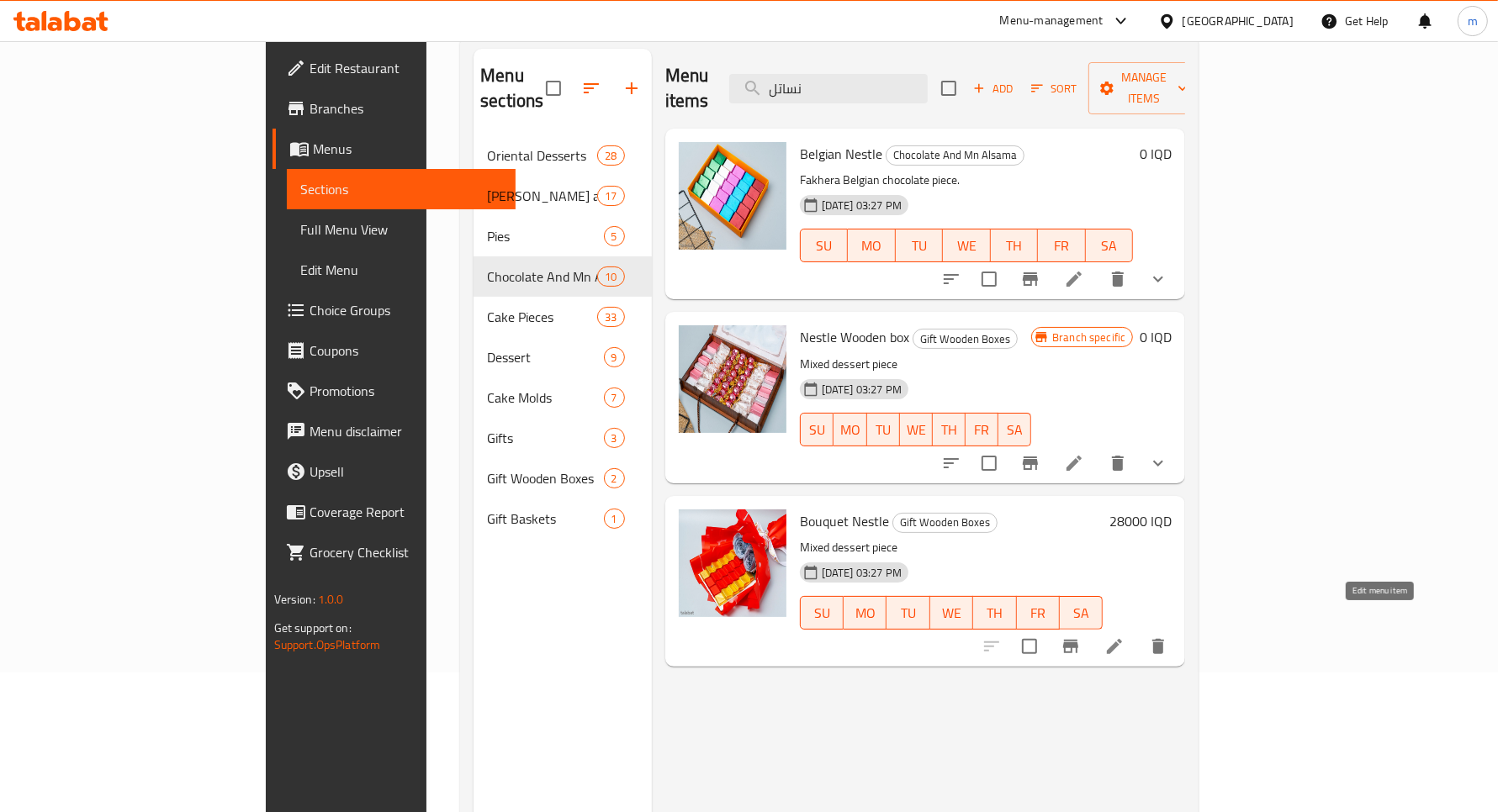
click at [1125, 636] on icon at bounding box center [1114, 646] width 20 height 20
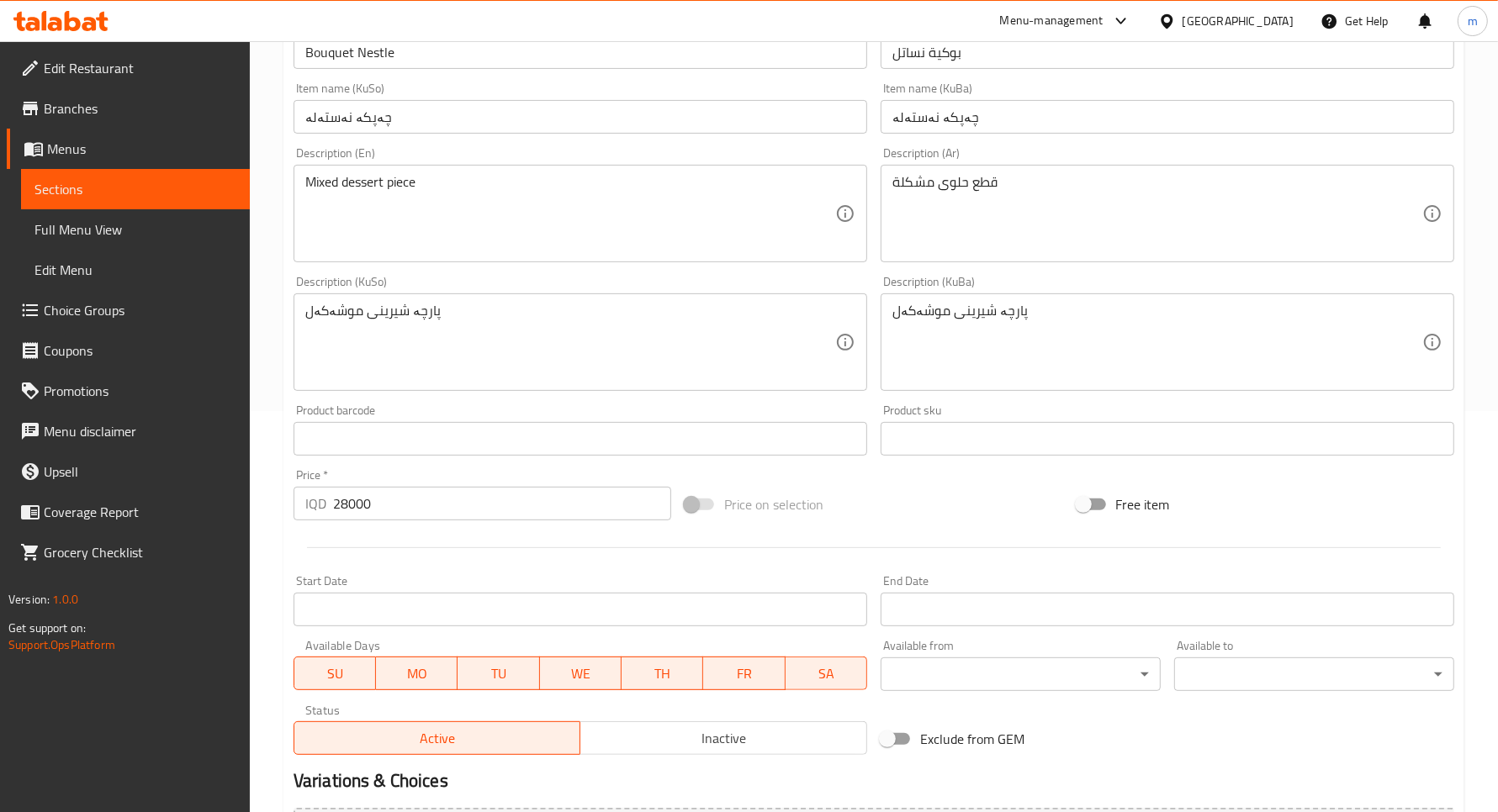
scroll to position [592, 0]
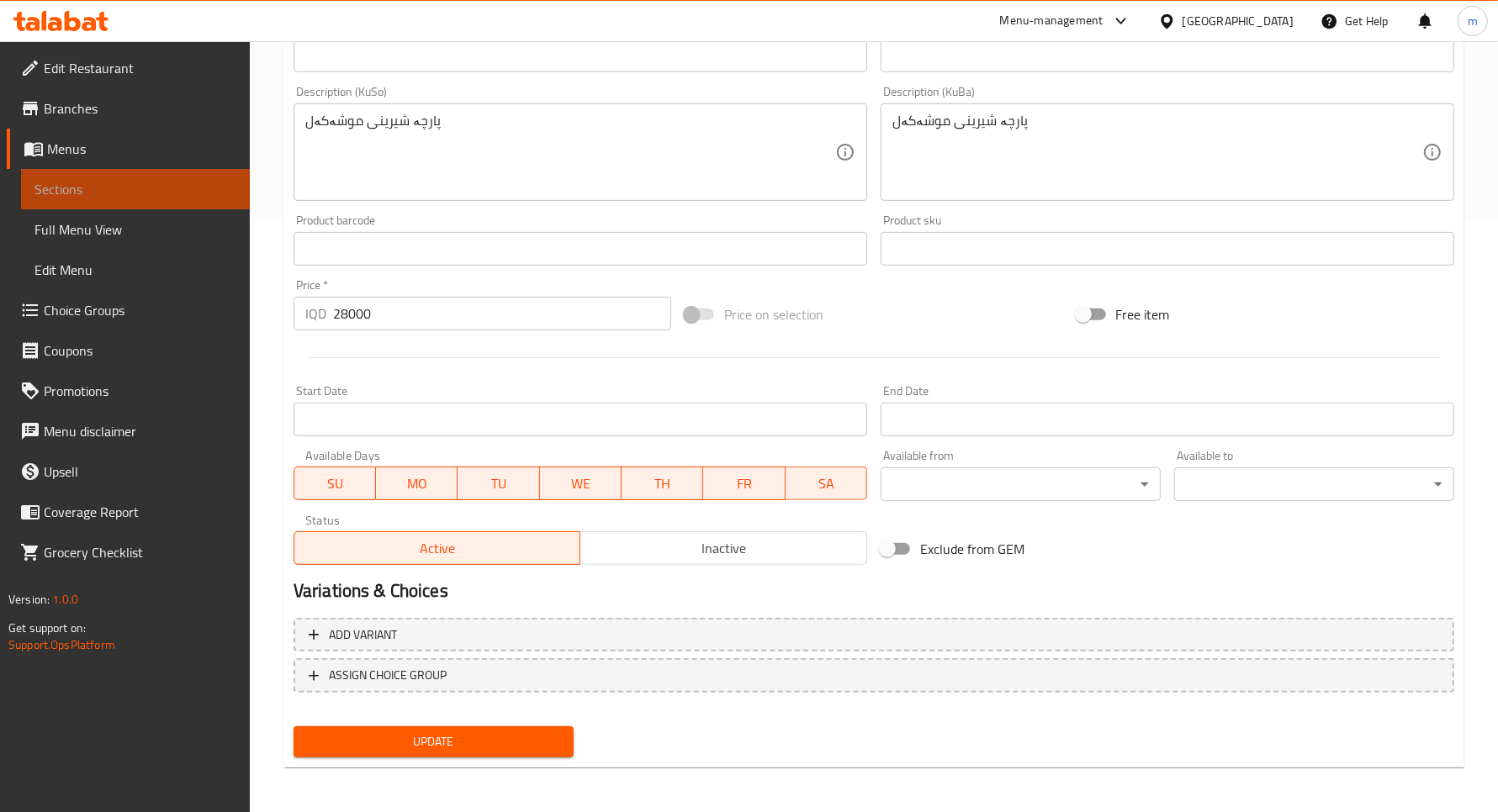
click at [140, 194] on span "Sections" at bounding box center [135, 189] width 202 height 20
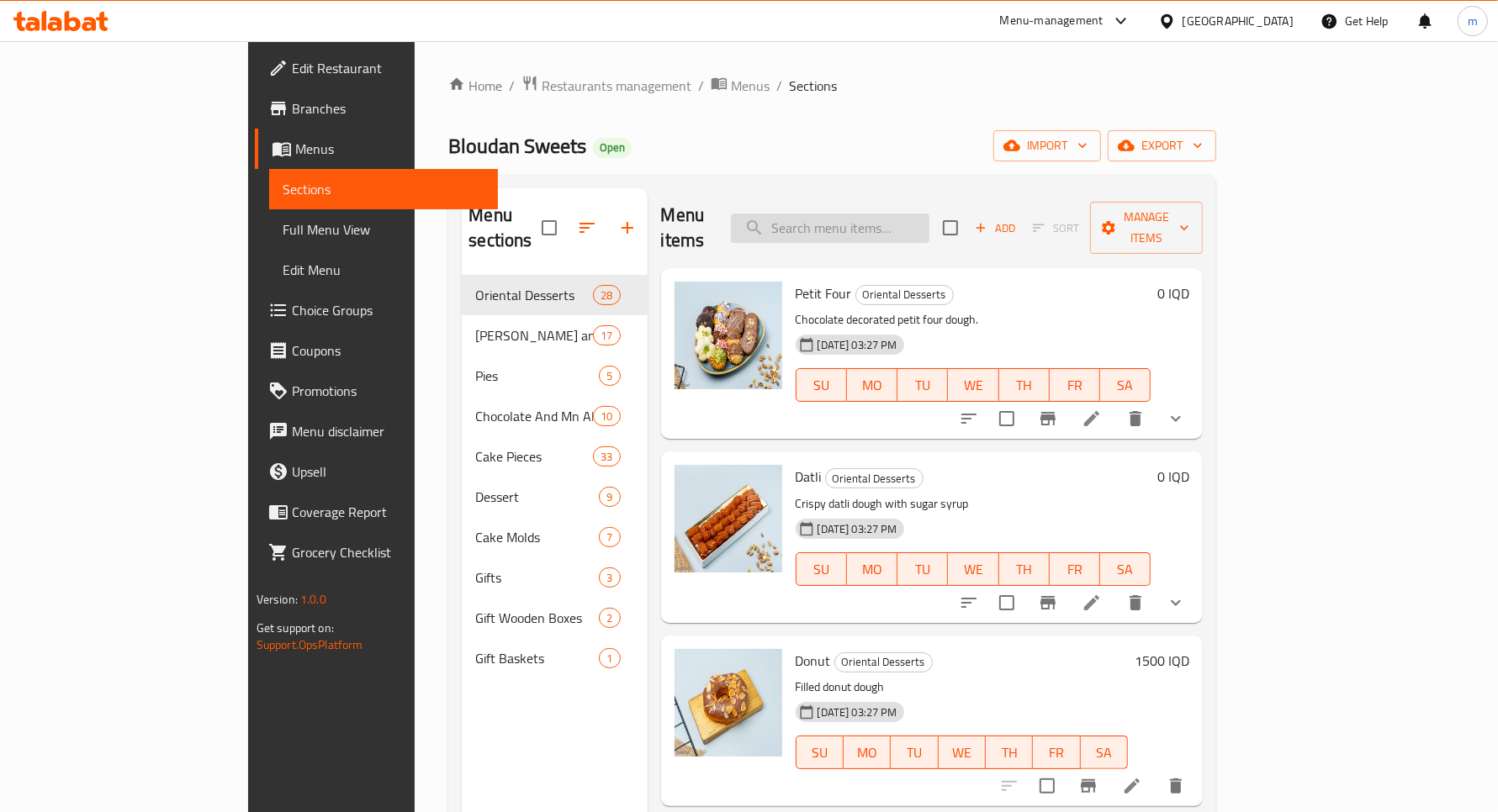
click at [861, 214] on input "search" at bounding box center [830, 228] width 198 height 29
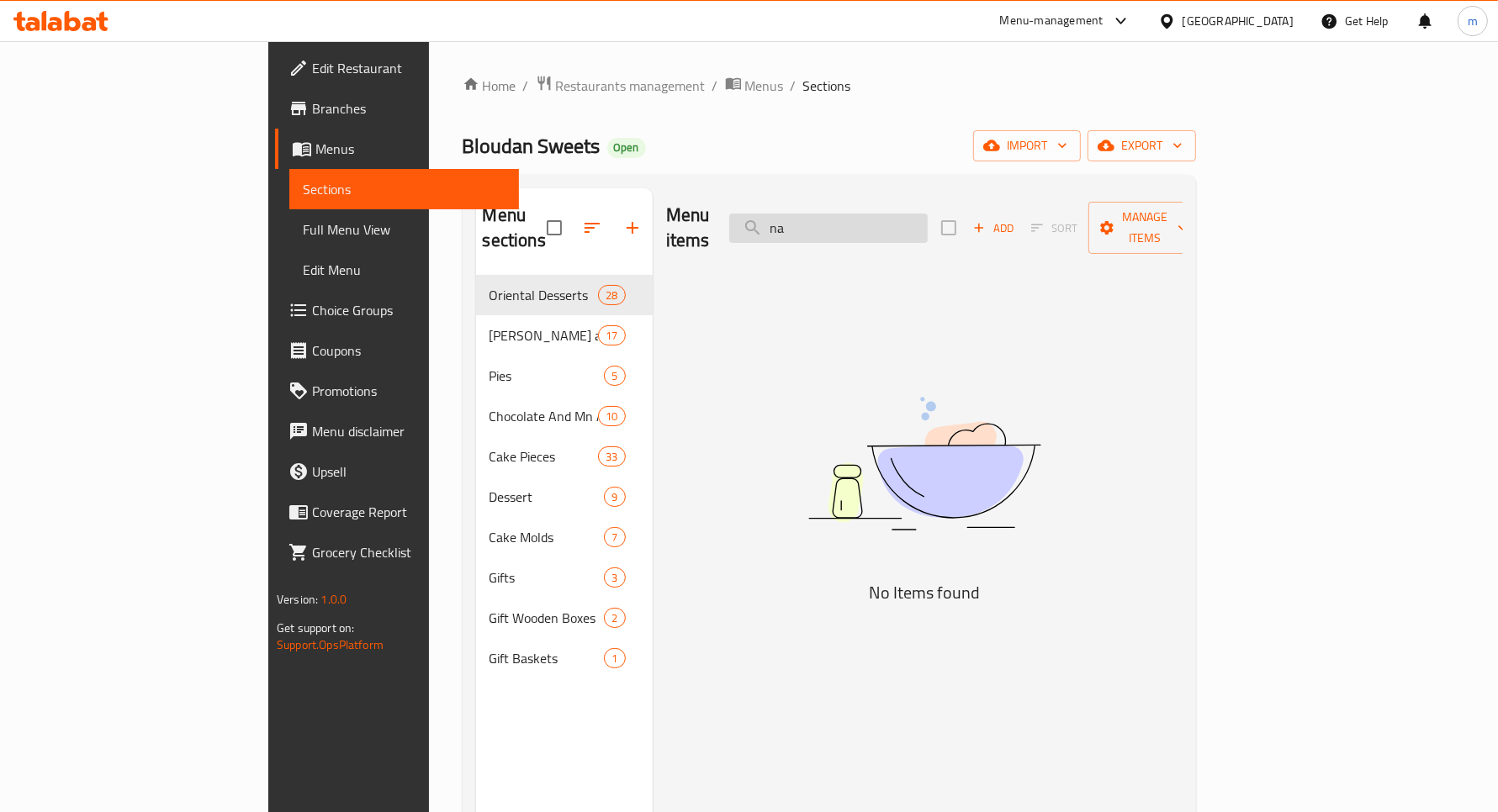
type input "n"
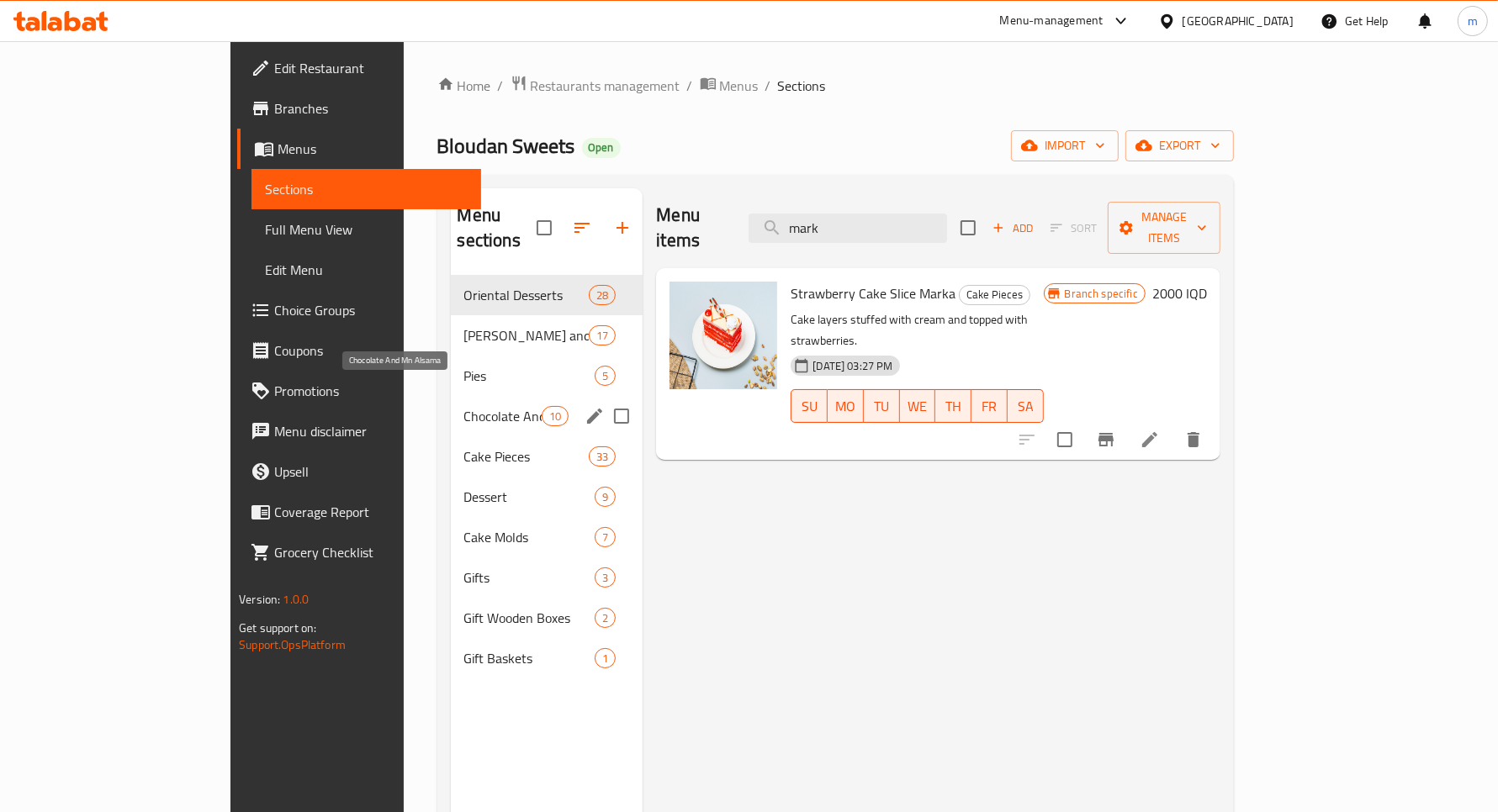
click at [464, 406] on span "Chocolate And Mn Alsama" at bounding box center [503, 416] width 78 height 20
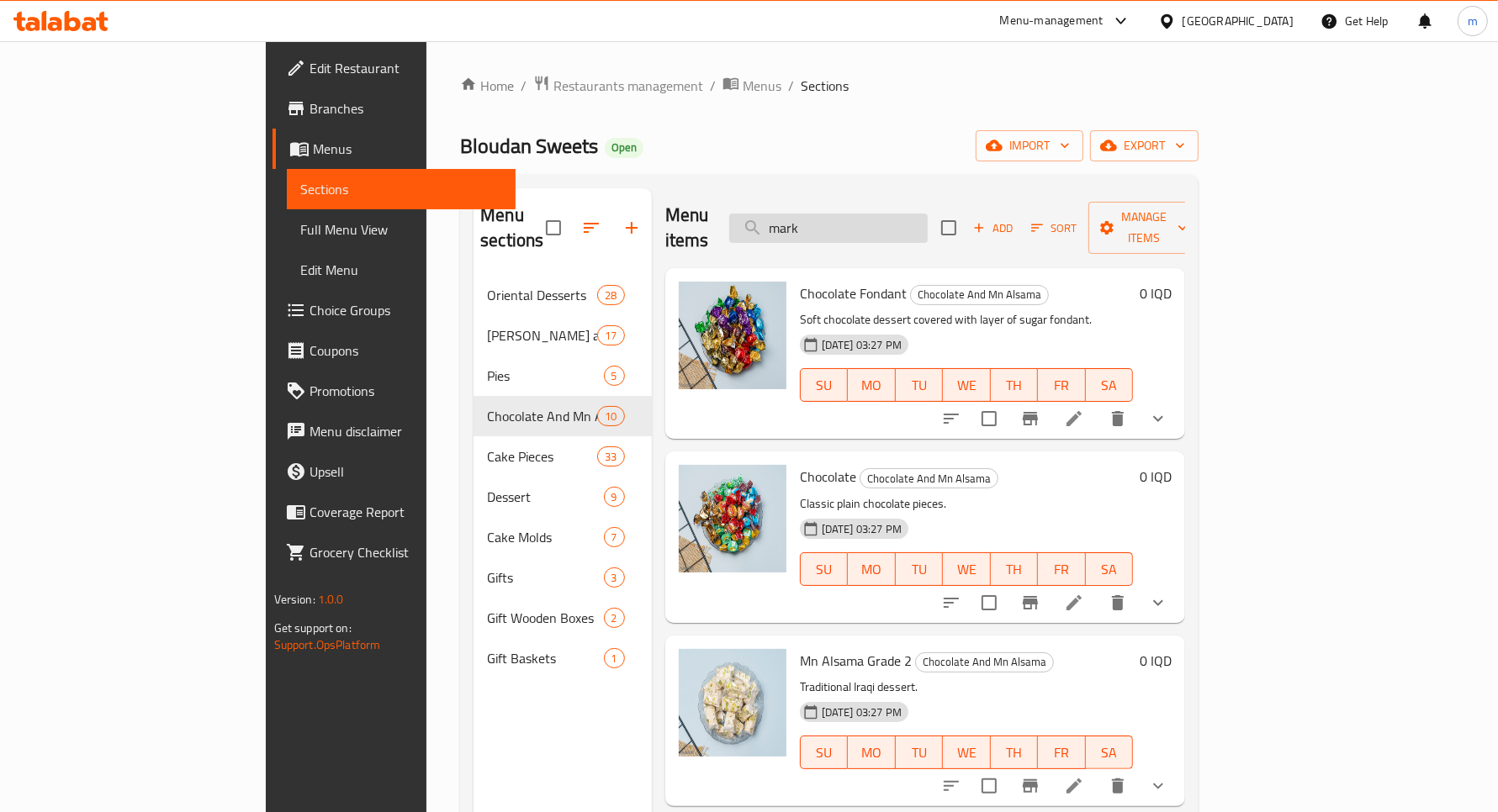
click at [917, 229] on input "mark" at bounding box center [829, 228] width 198 height 29
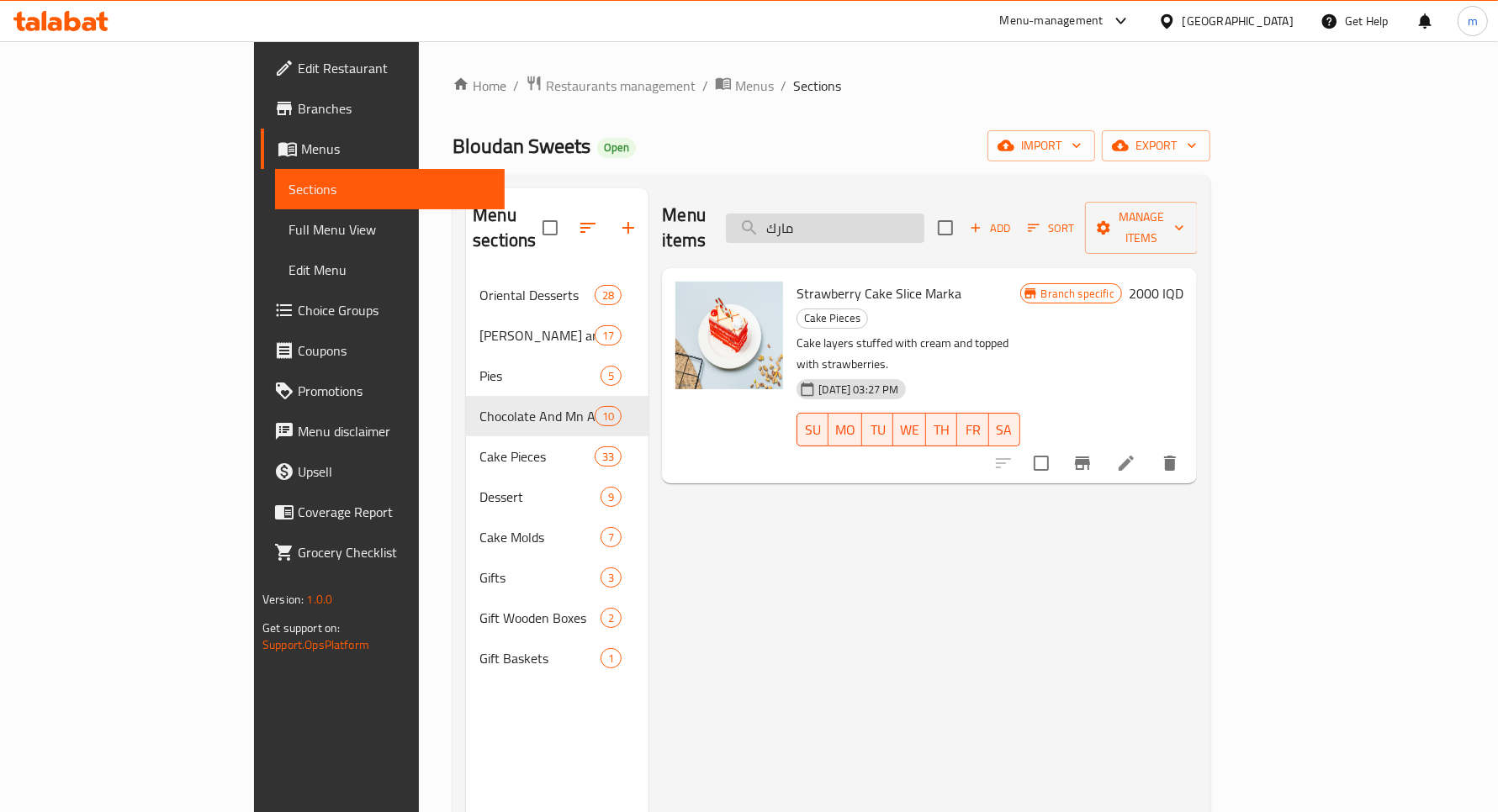
type input "مار"
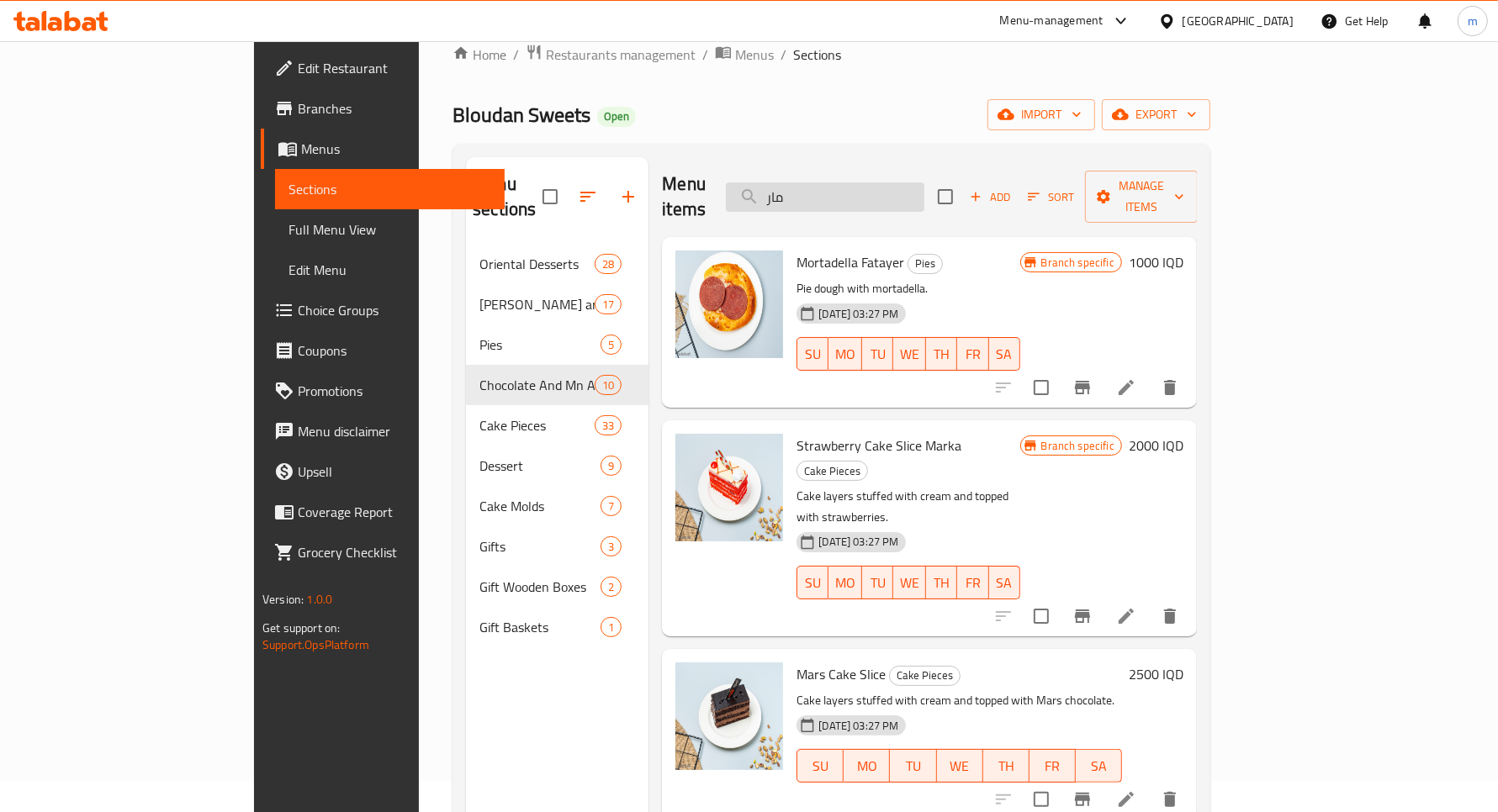
scroll to position [26, 0]
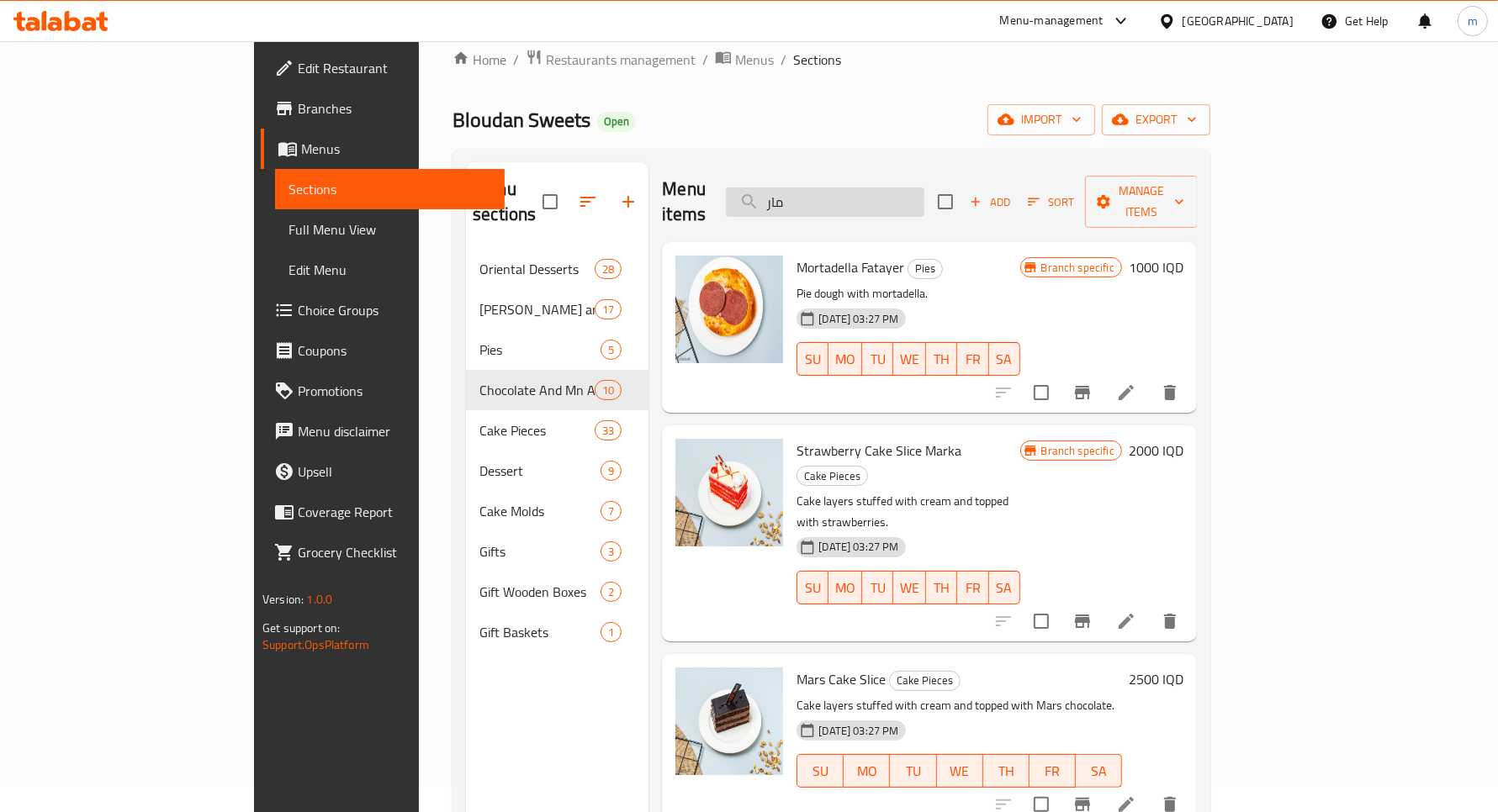
click at [872, 202] on input "مار" at bounding box center [825, 202] width 198 height 29
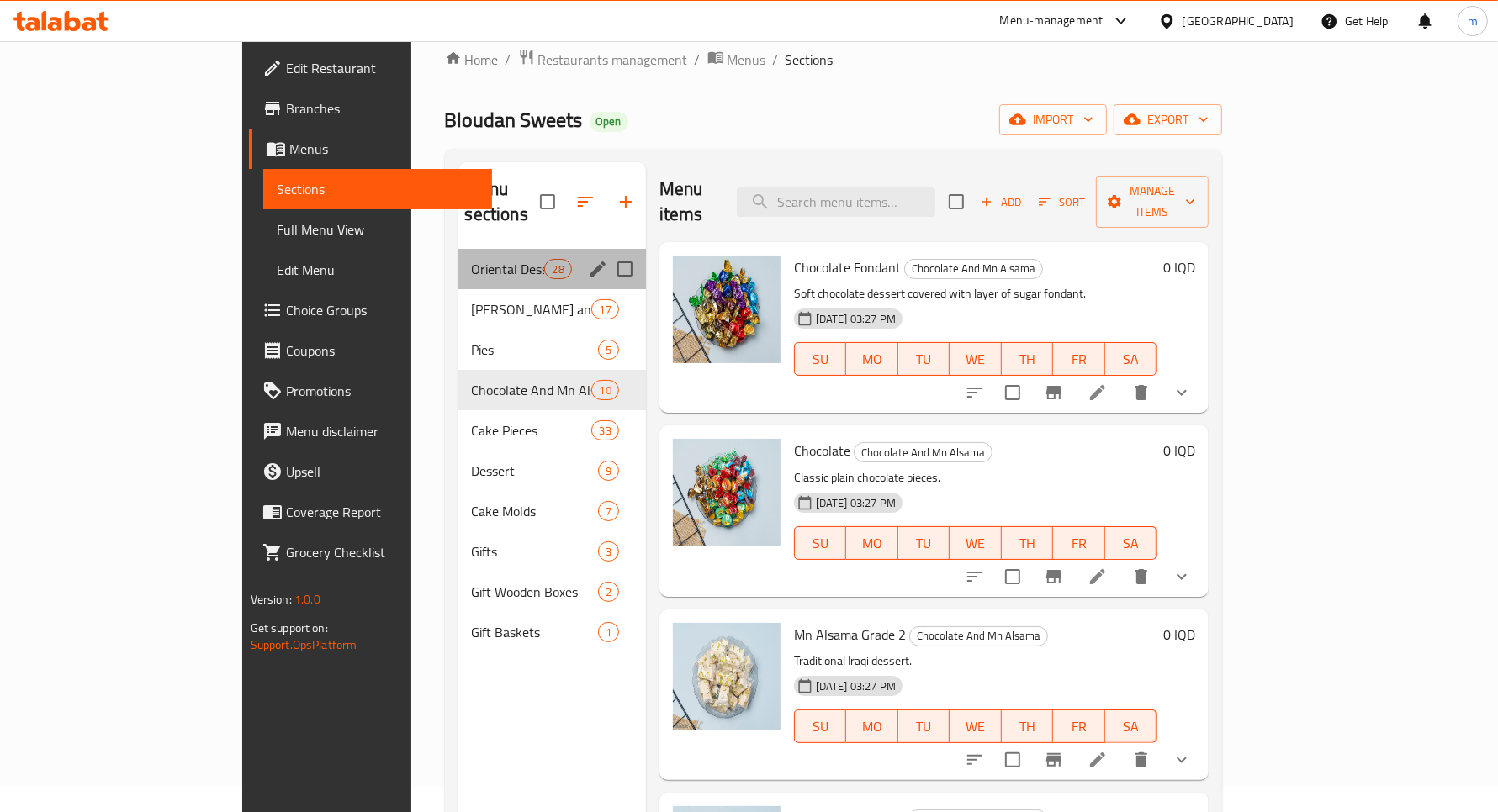
click at [458, 257] on div "Oriental Desserts 28" at bounding box center [552, 269] width 188 height 40
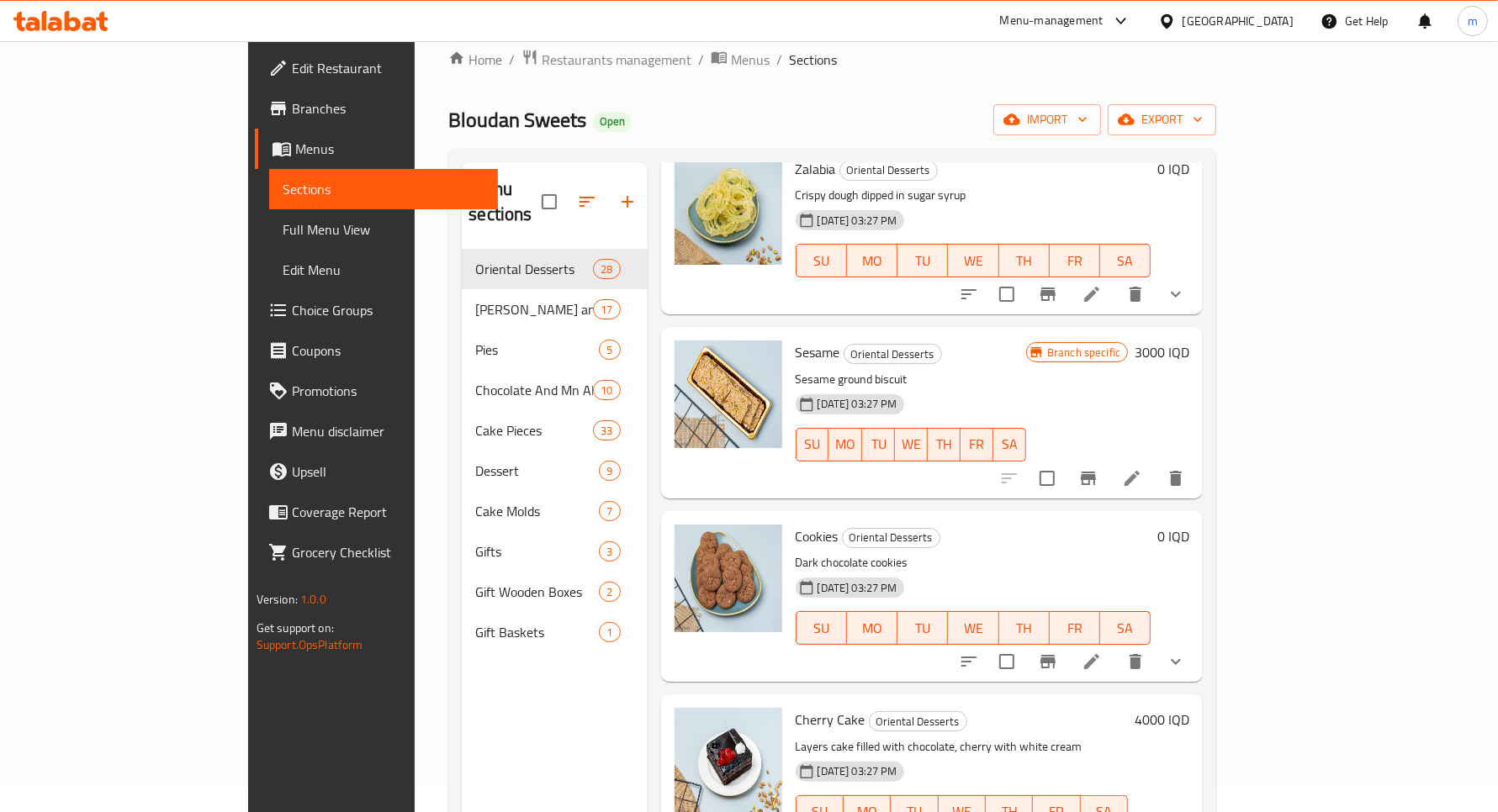
scroll to position [911, 0]
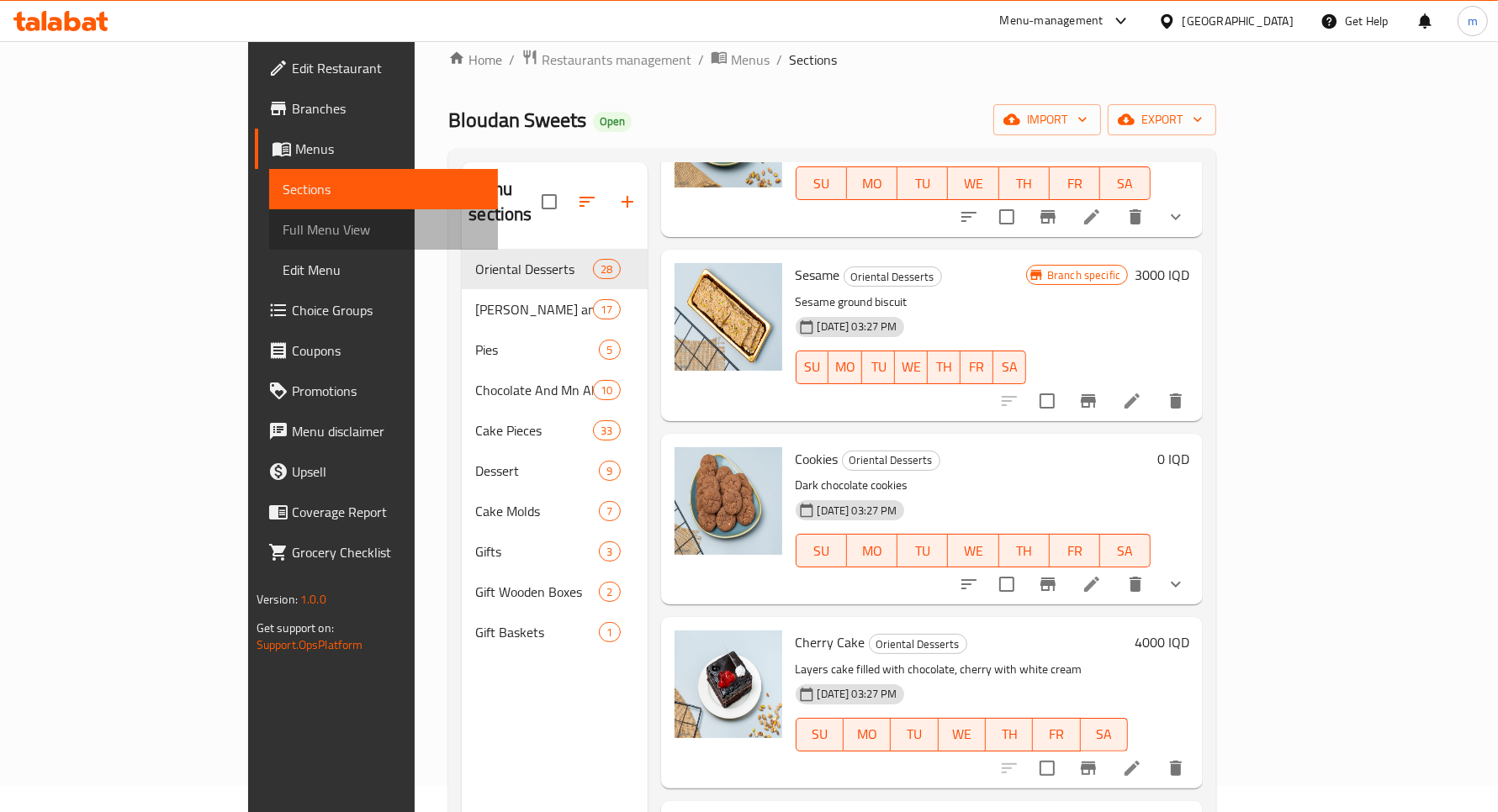
click at [283, 233] on span "Full Menu View" at bounding box center [383, 229] width 202 height 20
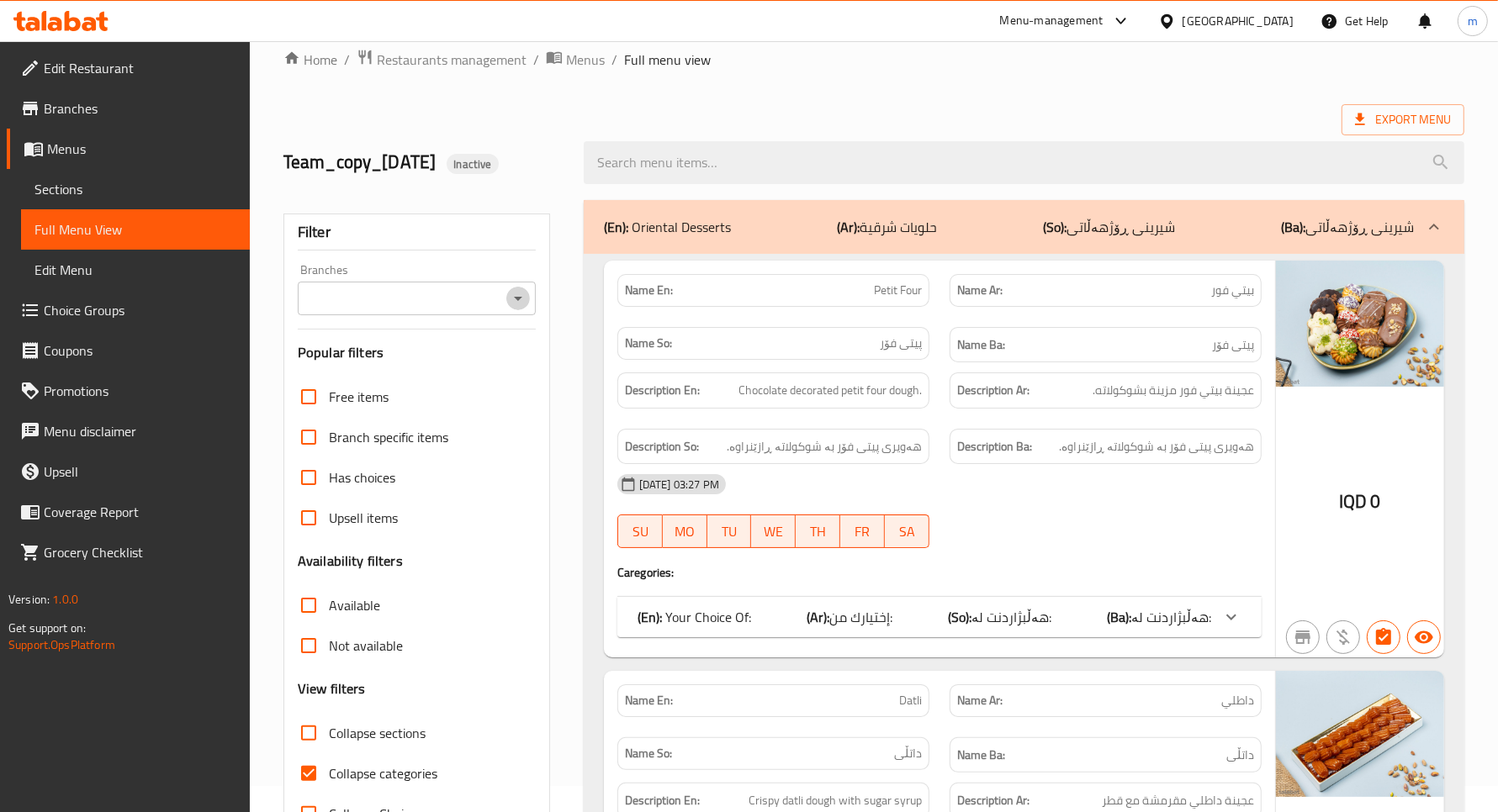
click at [523, 295] on icon "Open" at bounding box center [518, 298] width 20 height 20
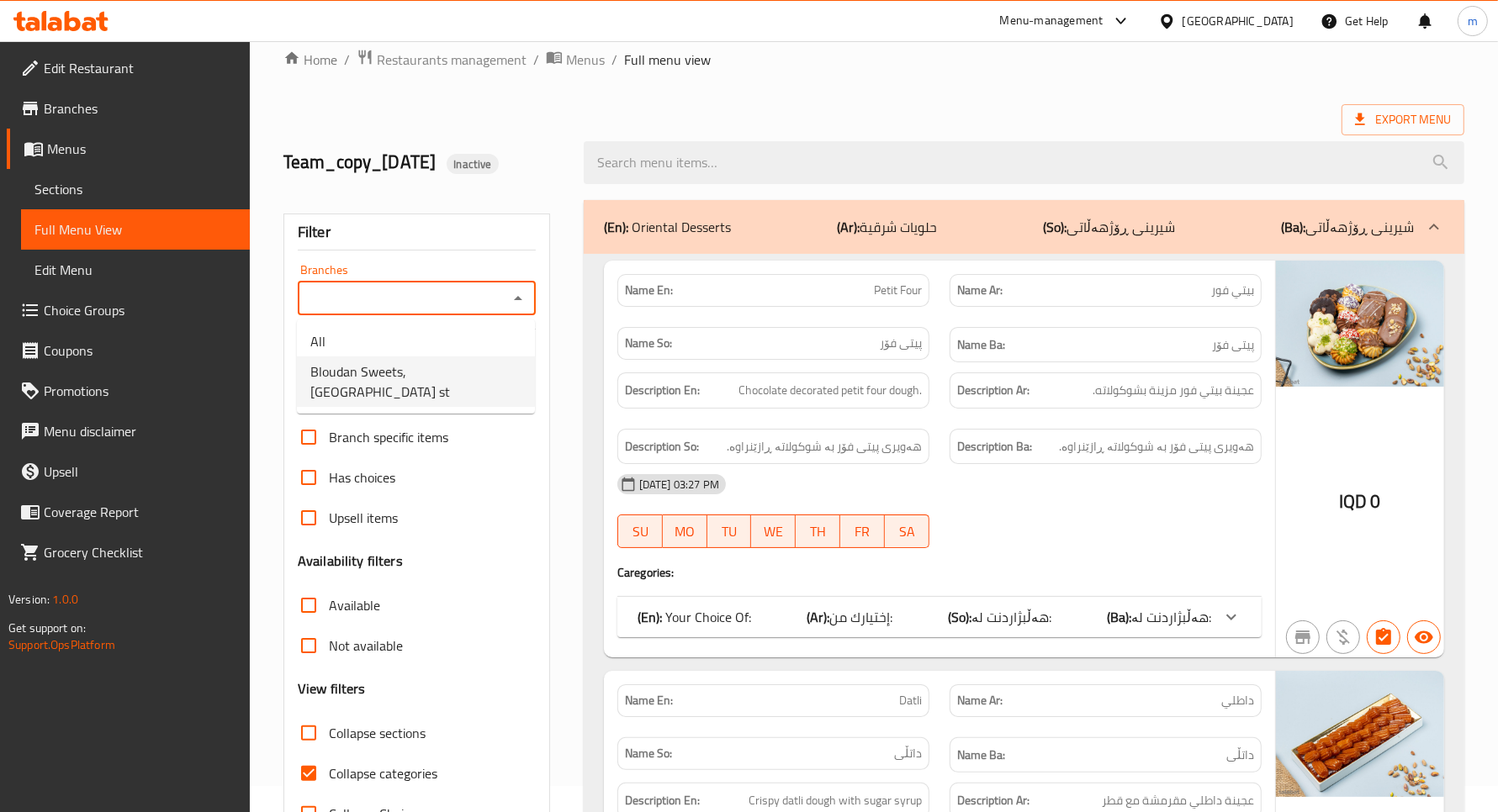
click at [439, 366] on span "Bloudan Sweets, [GEOGRAPHIC_DATA] st" at bounding box center [415, 381] width 211 height 40
type input "Bloudan Sweets, [GEOGRAPHIC_DATA] st"
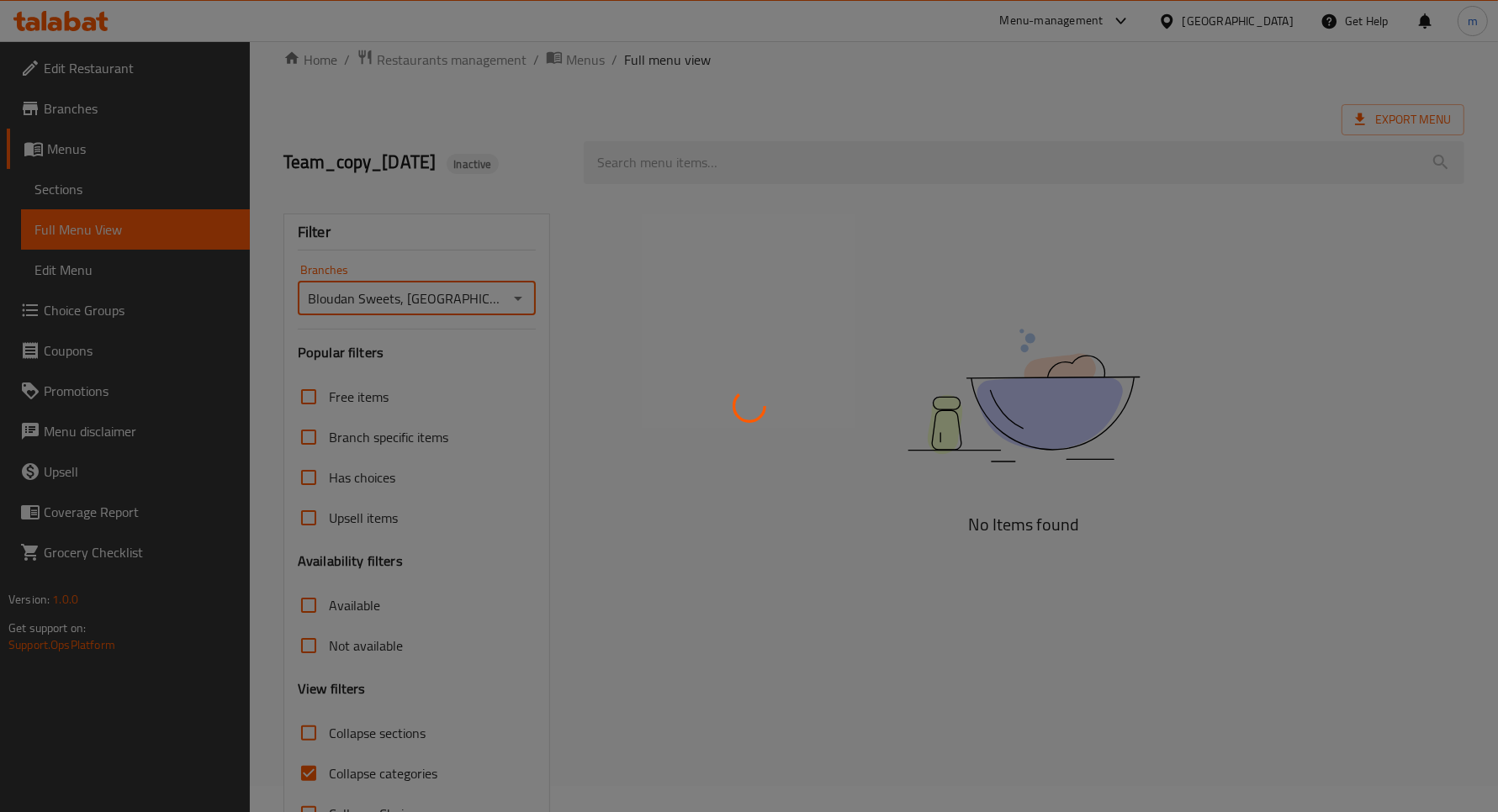
scroll to position [83, 0]
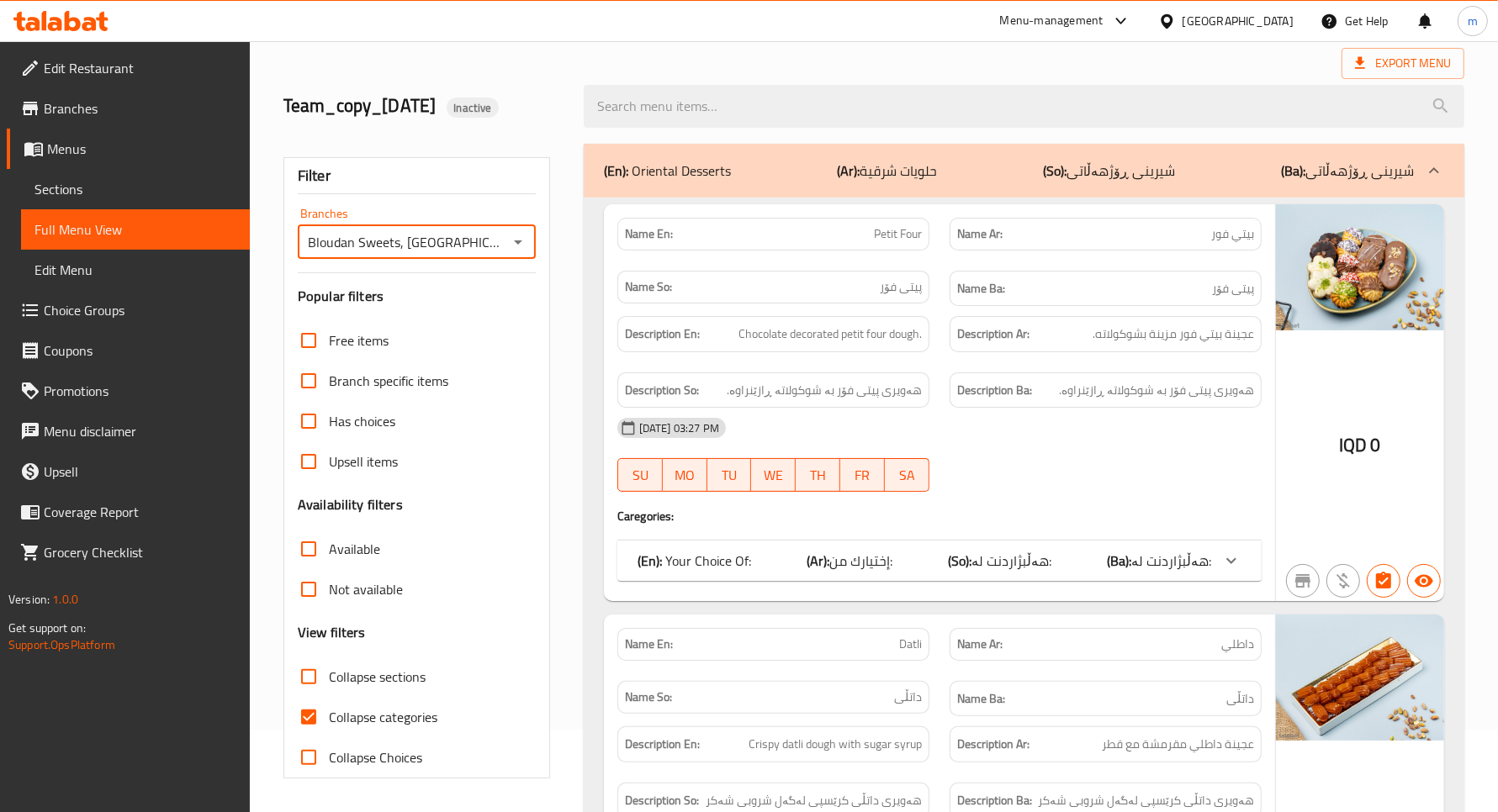
click at [388, 697] on label "Collapse categories" at bounding box center [363, 717] width 149 height 40
click at [329, 697] on input "Collapse categories" at bounding box center [308, 717] width 40 height 40
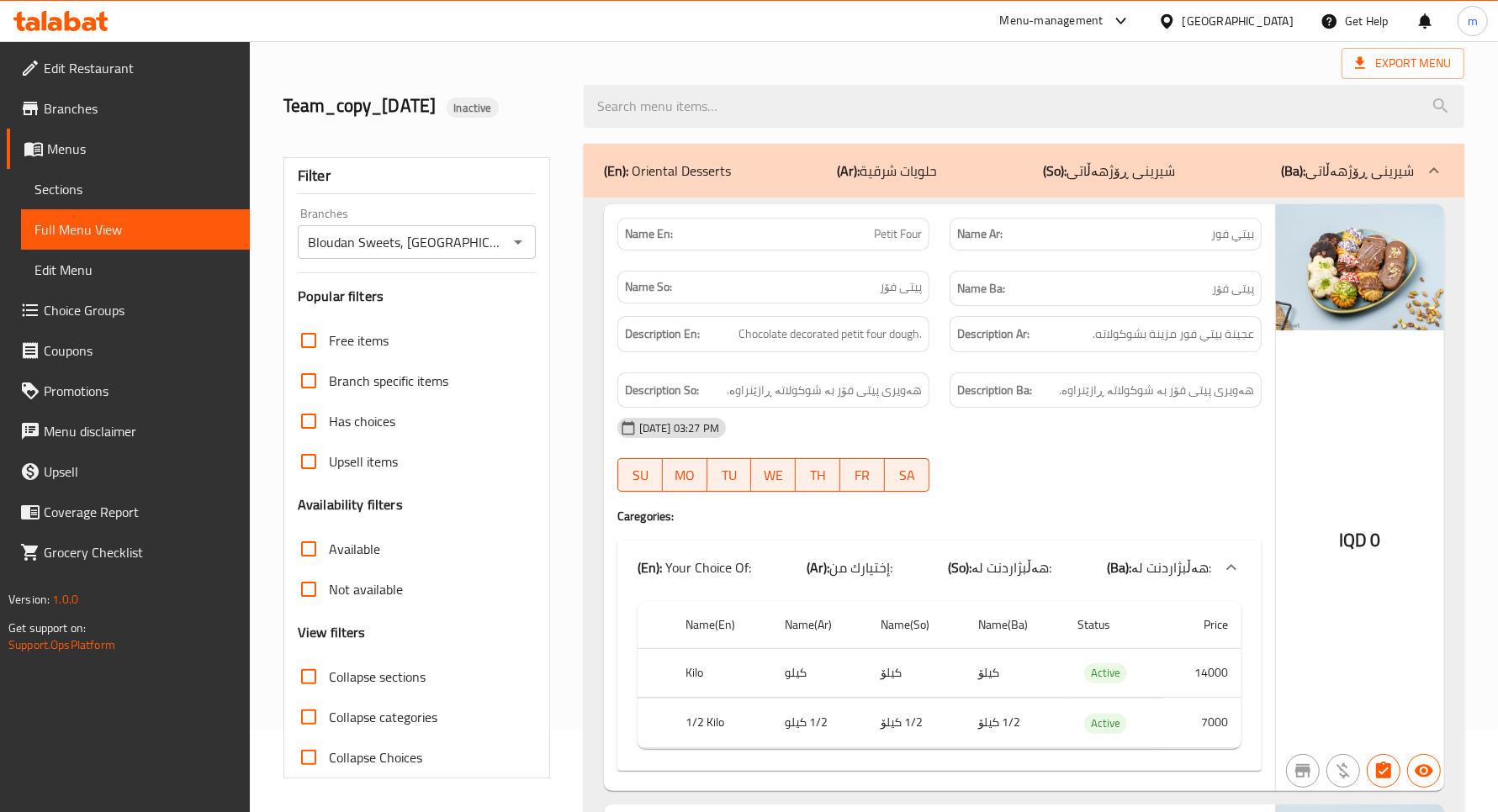
click at [401, 719] on span "Collapse categories" at bounding box center [383, 716] width 109 height 20
click at [329, 719] on input "Collapse categories" at bounding box center [308, 717] width 40 height 40
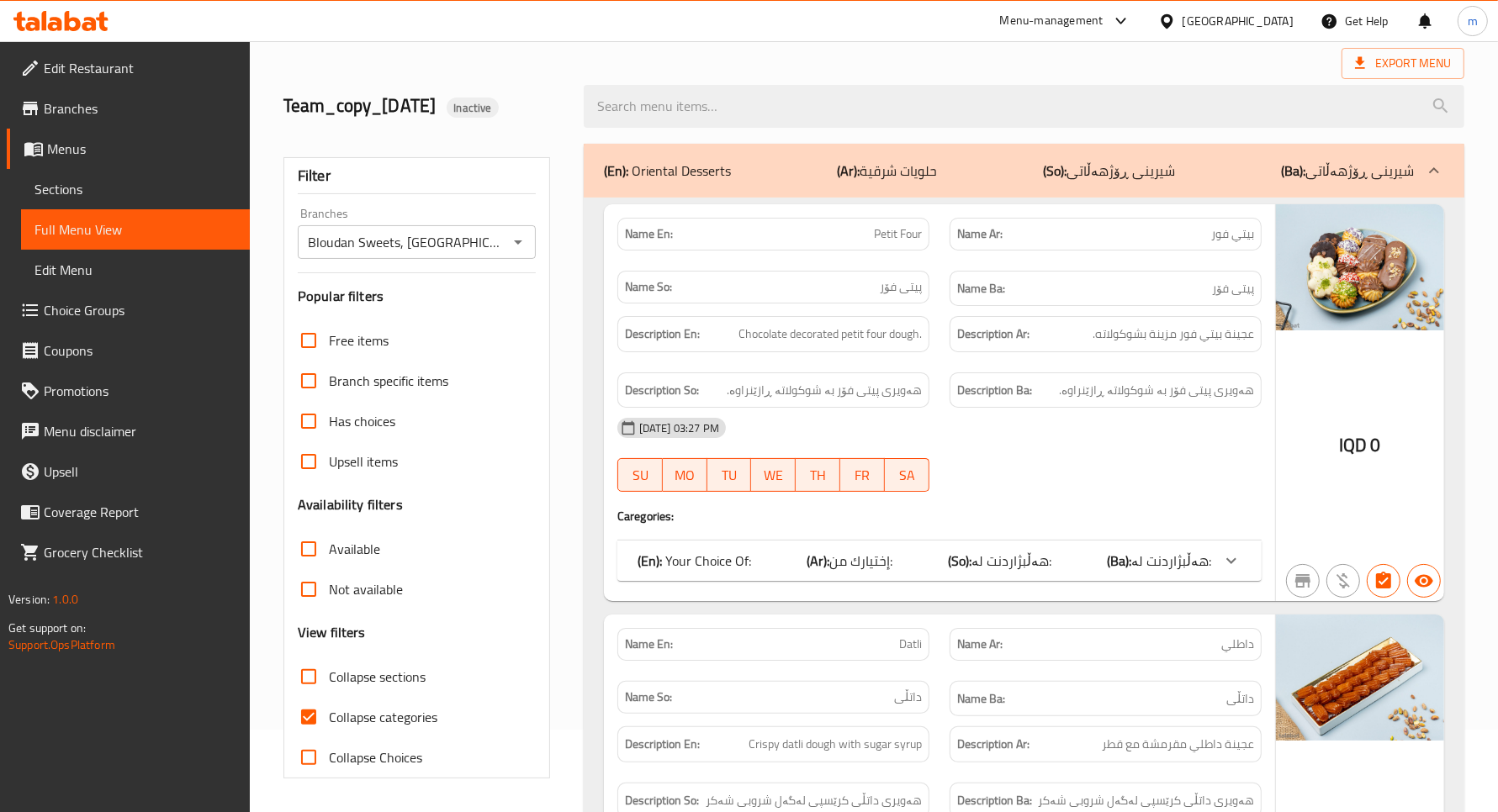
click at [405, 717] on span "Collapse categories" at bounding box center [383, 716] width 109 height 20
click at [329, 717] on input "Collapse categories" at bounding box center [308, 717] width 40 height 40
checkbox input "false"
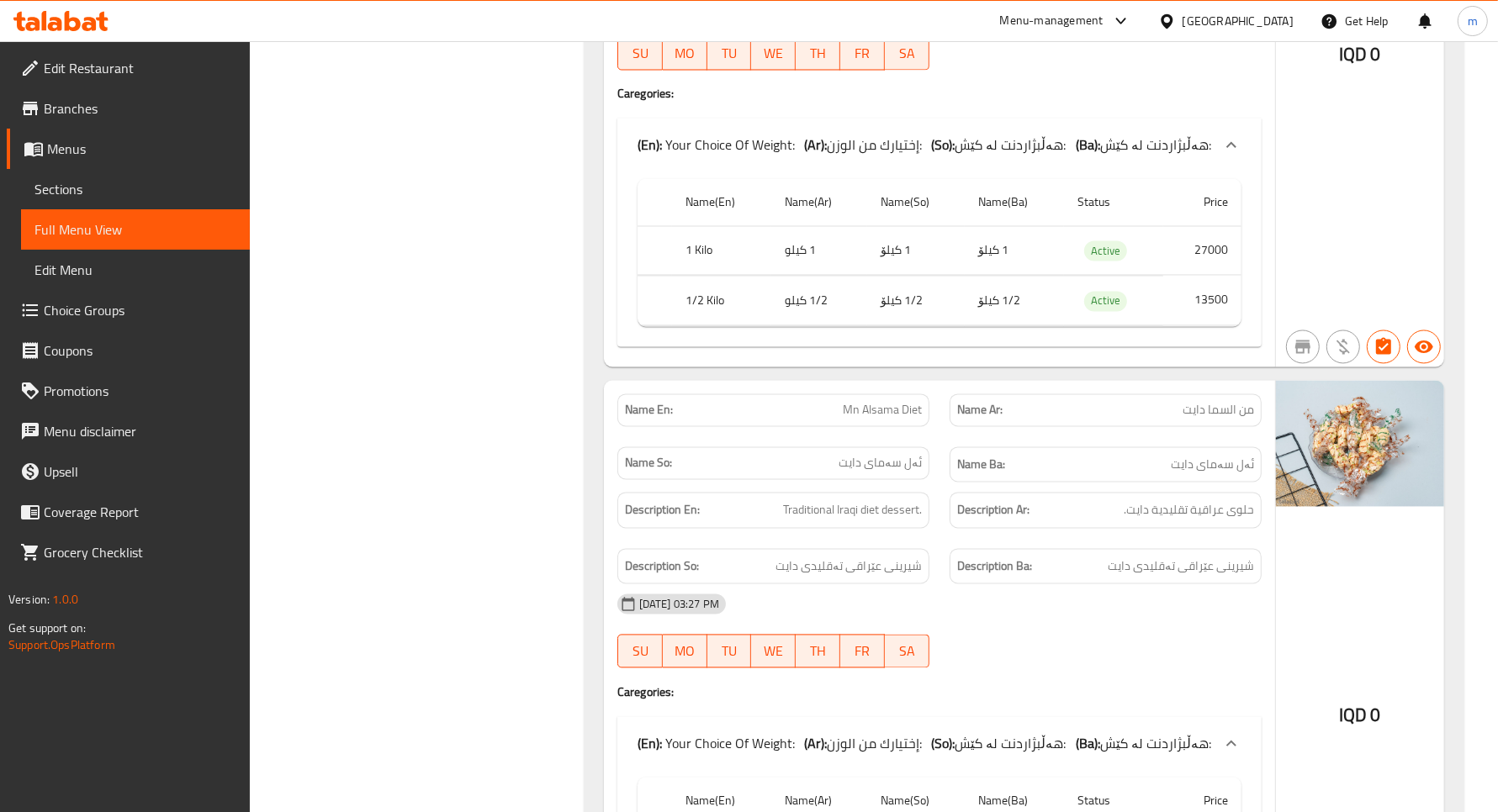
scroll to position [30800, 0]
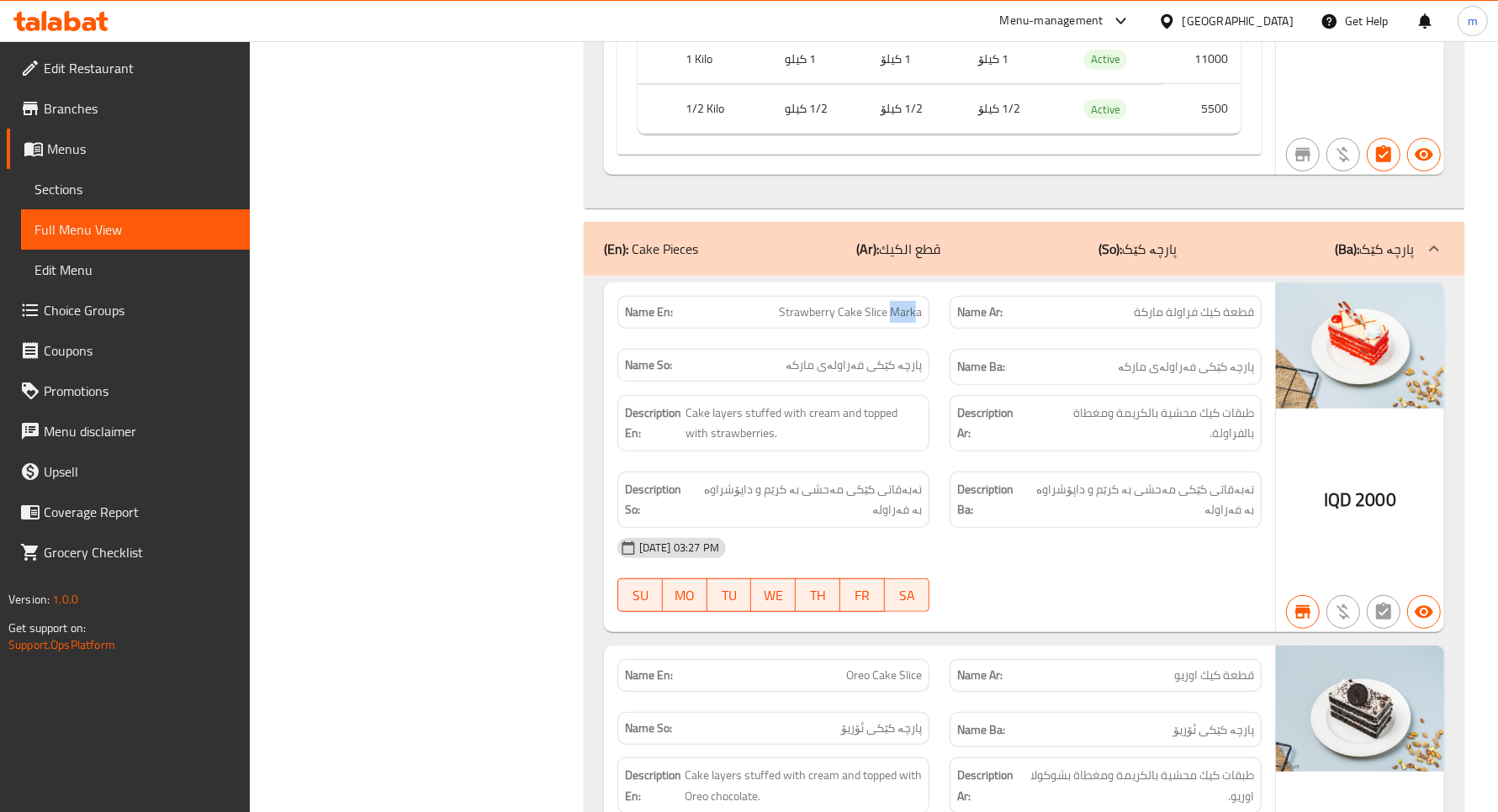
click at [86, 202] on link "Sections" at bounding box center [135, 189] width 229 height 40
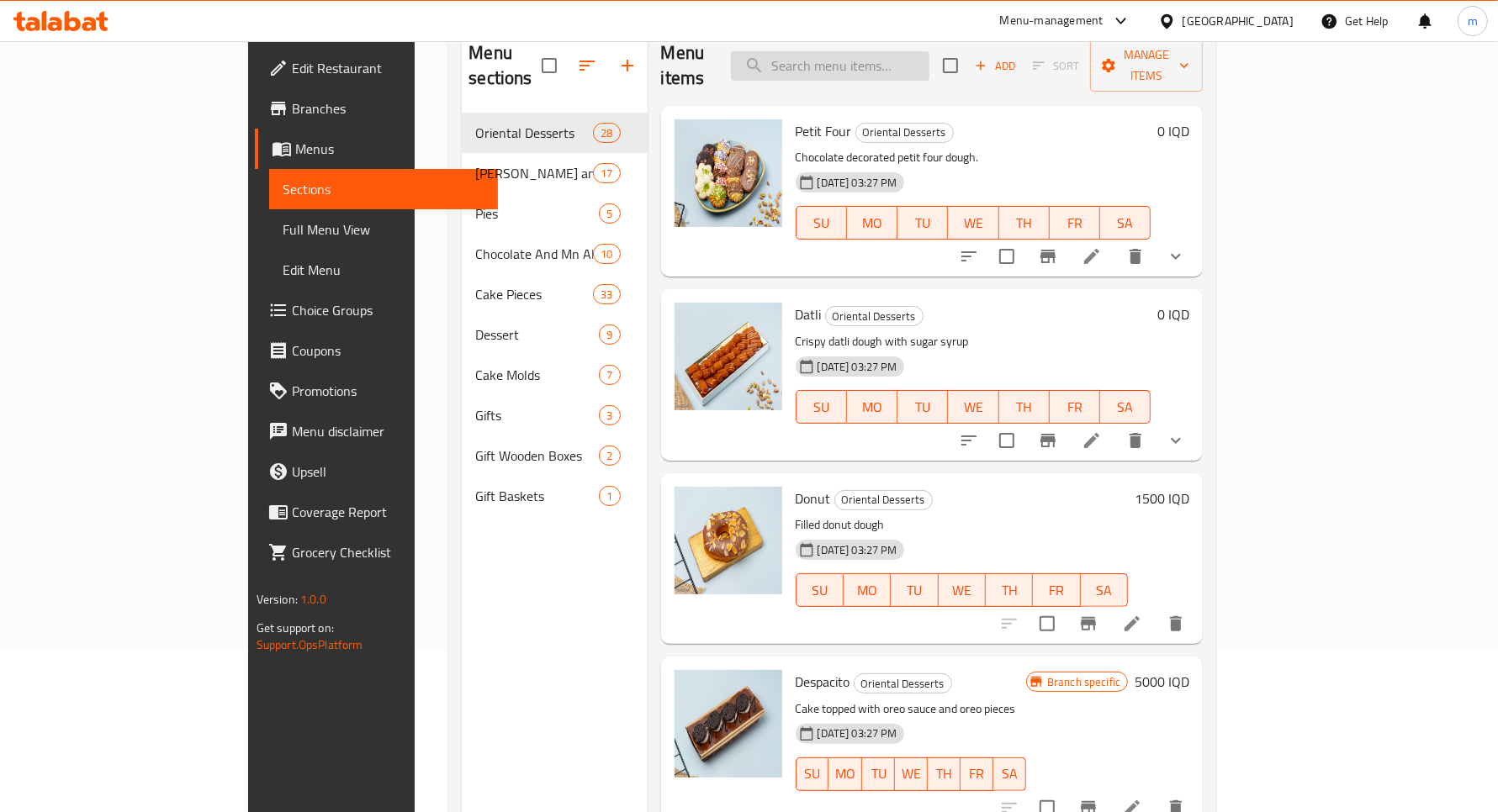
scroll to position [26, 0]
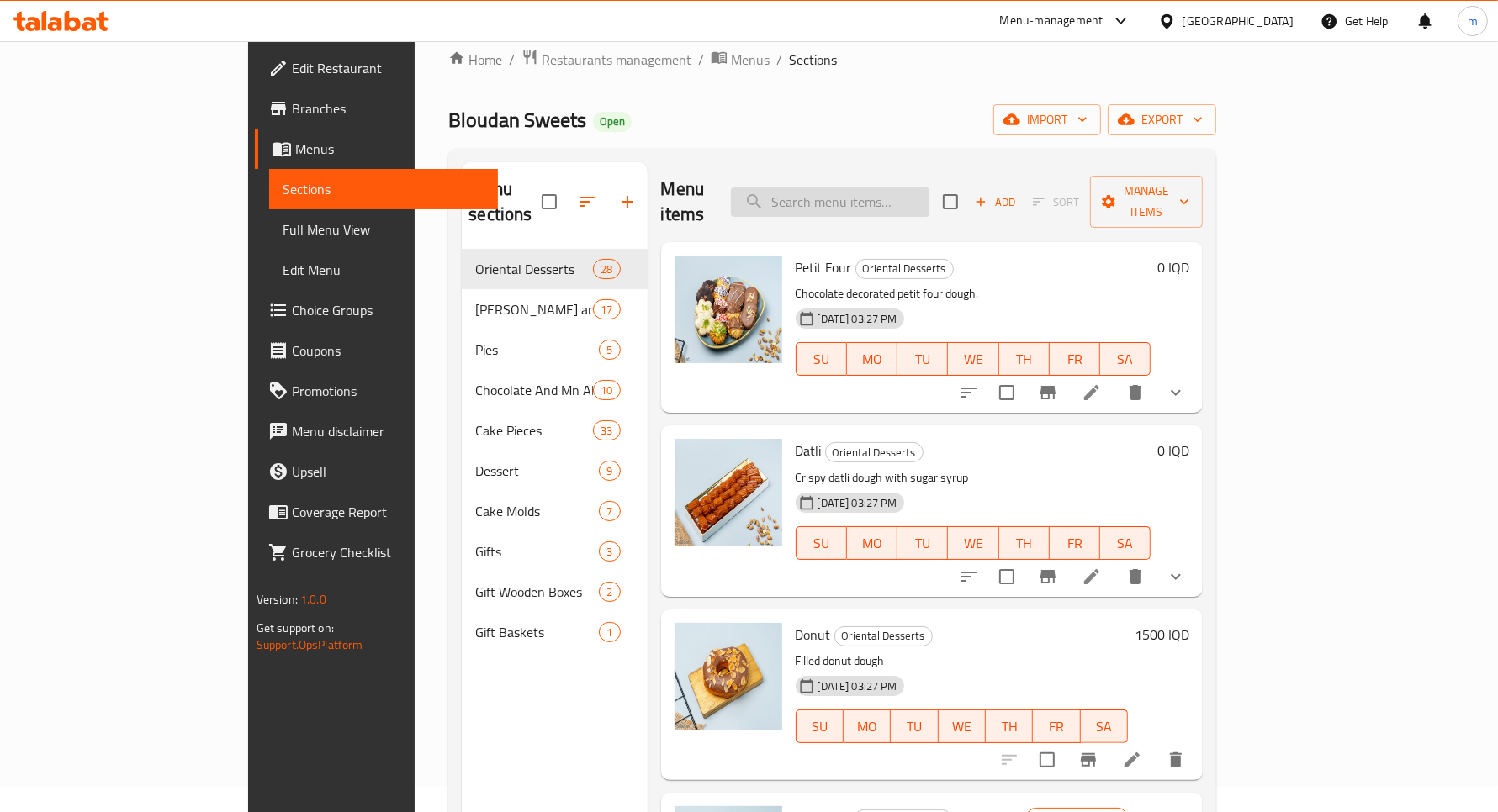
click at [929, 188] on input "search" at bounding box center [830, 202] width 198 height 29
paste input "داطلي"
type input "داطلي"
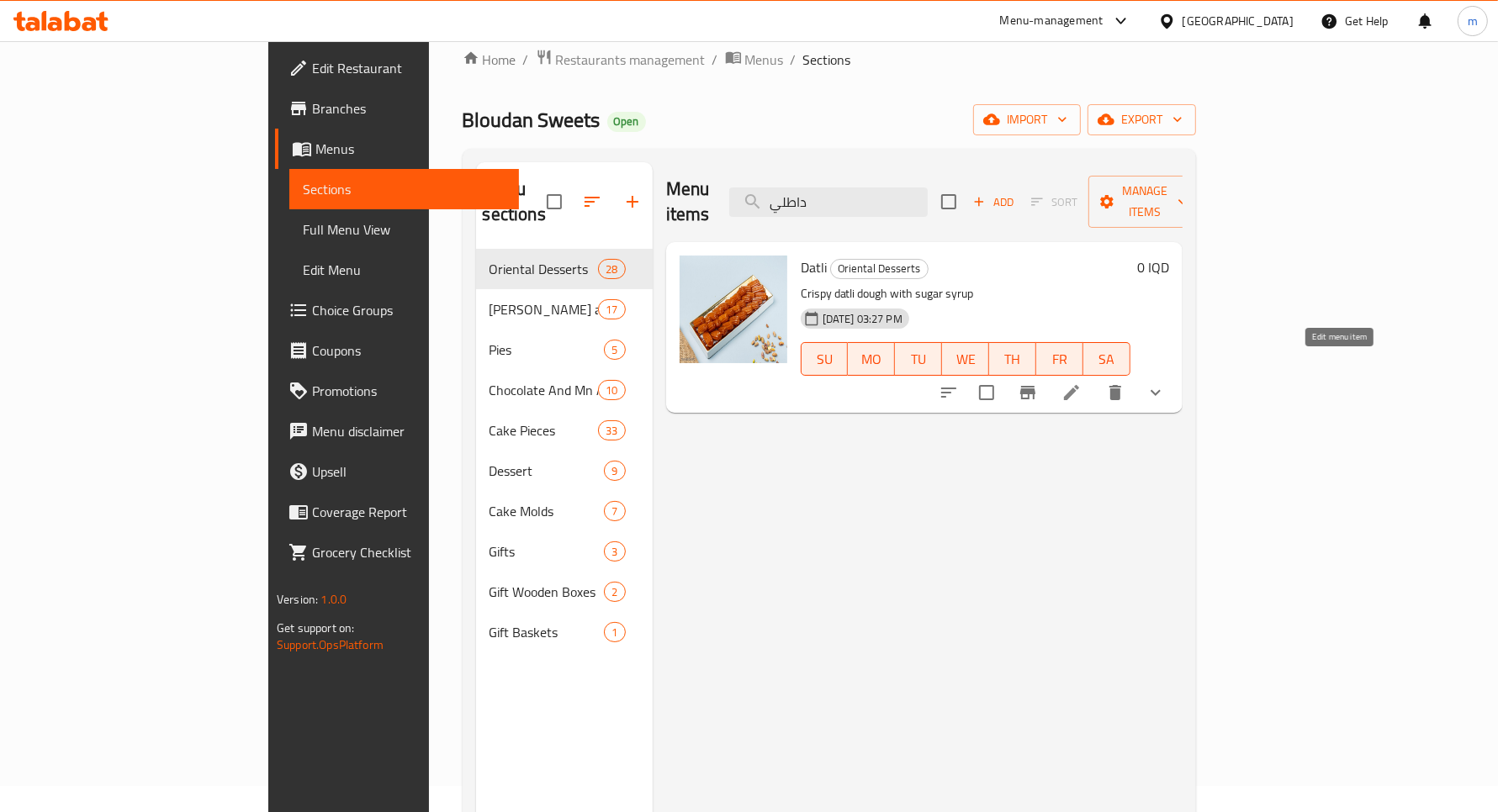
click at [1079, 385] on icon at bounding box center [1072, 393] width 16 height 15
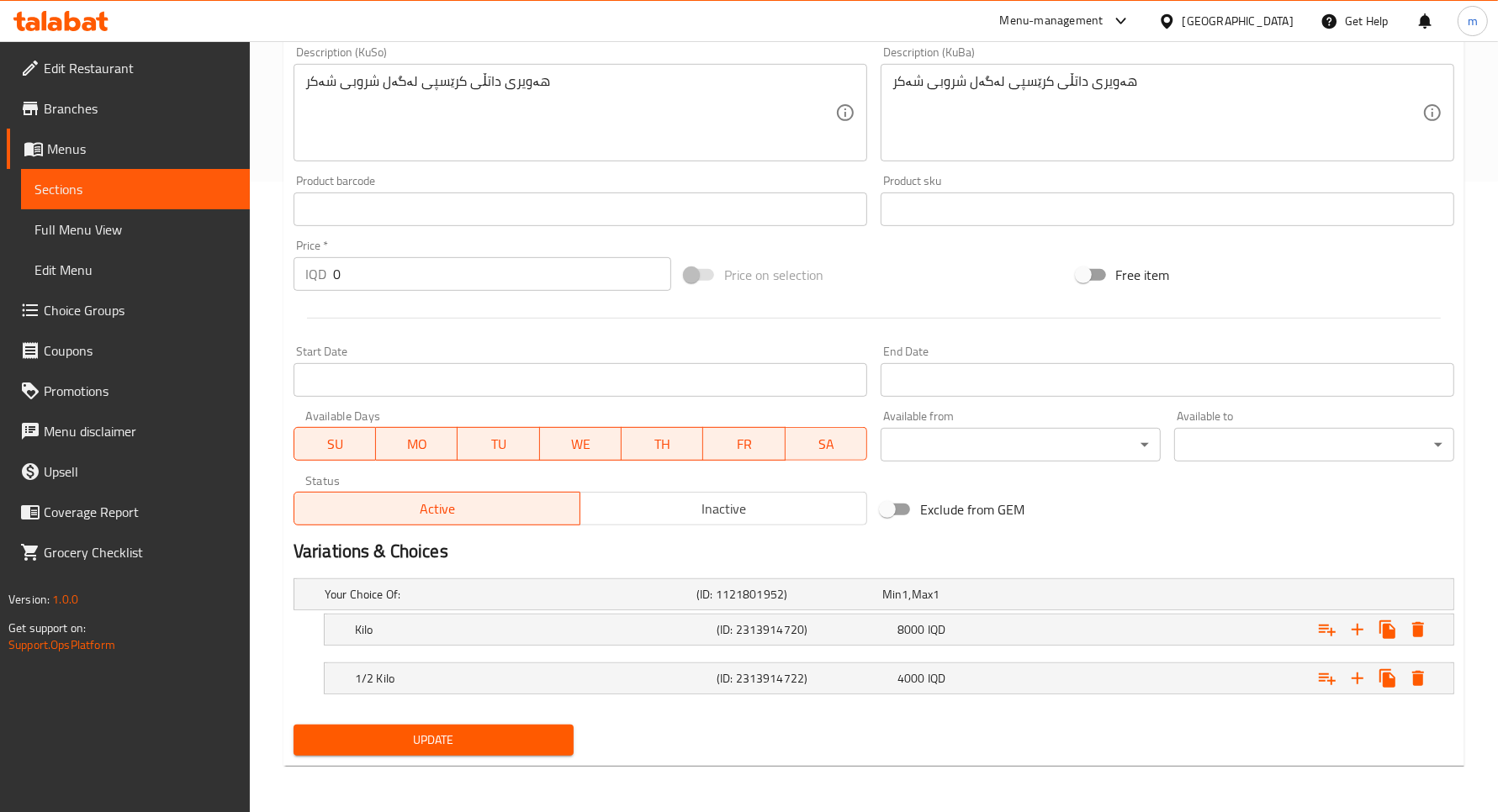
scroll to position [631, 0]
click at [406, 681] on h5 "1/2 Kilo" at bounding box center [532, 678] width 355 height 17
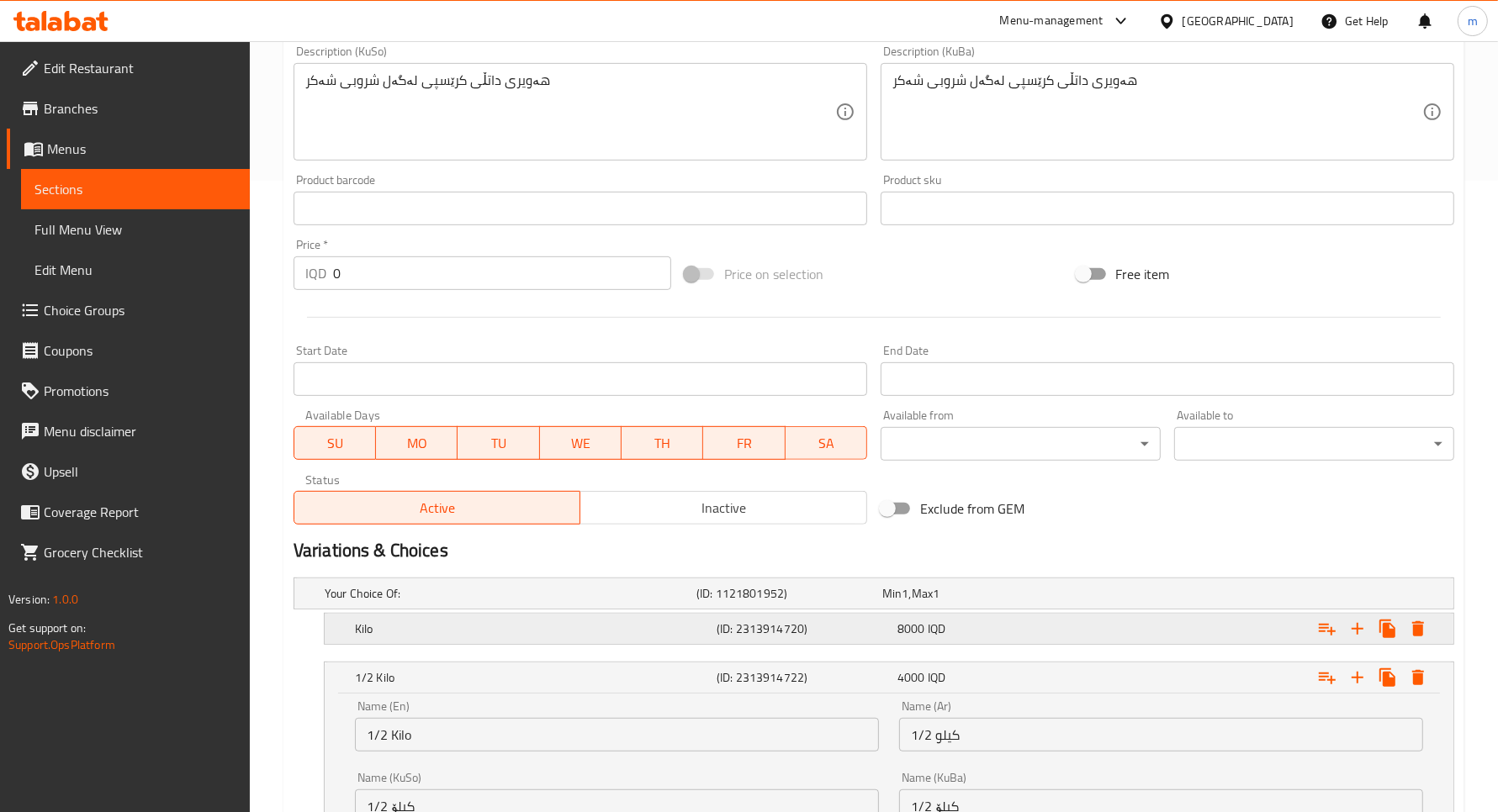
click at [406, 632] on h5 "Kilo" at bounding box center [532, 629] width 355 height 17
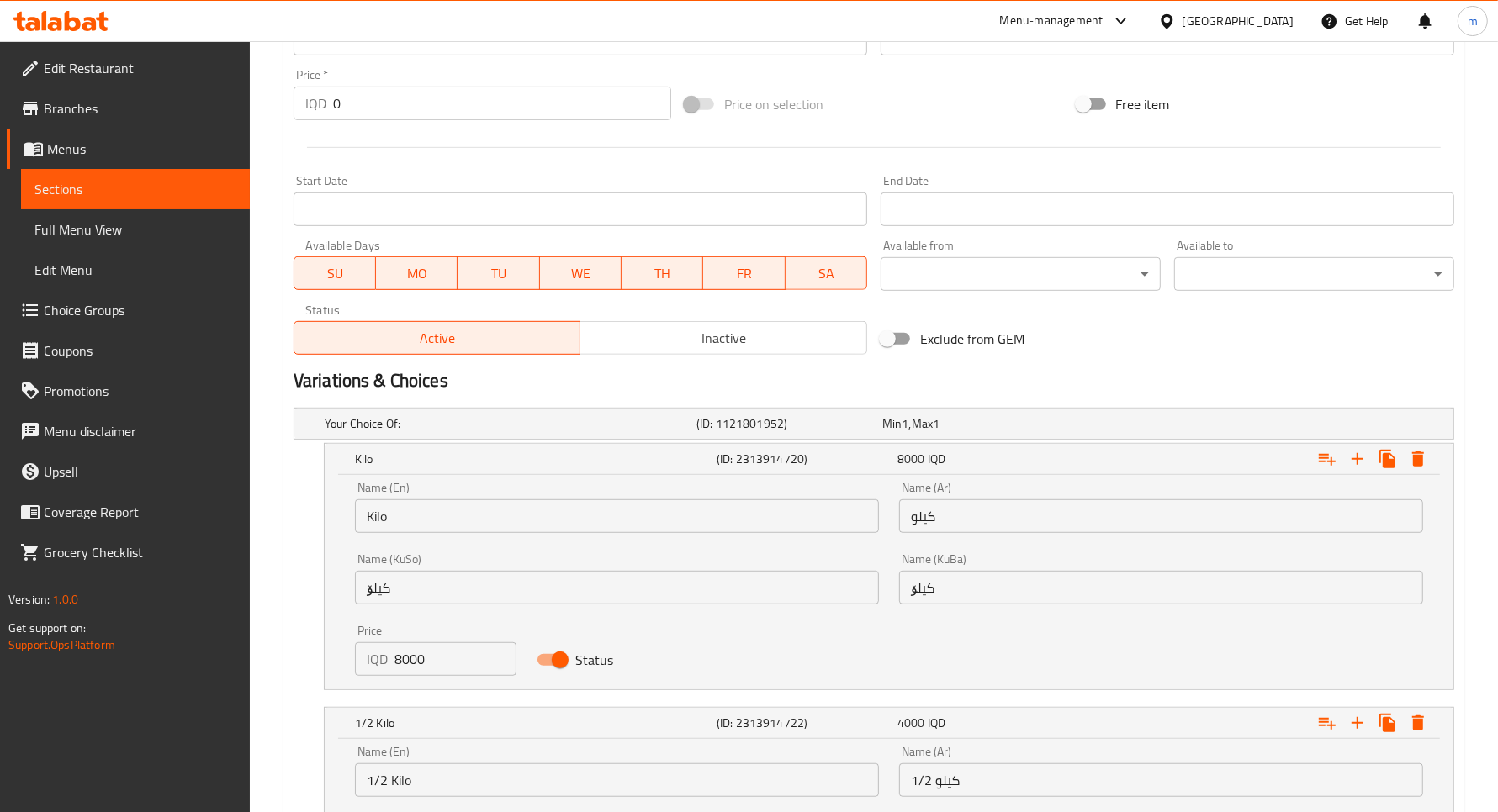
scroll to position [642, 0]
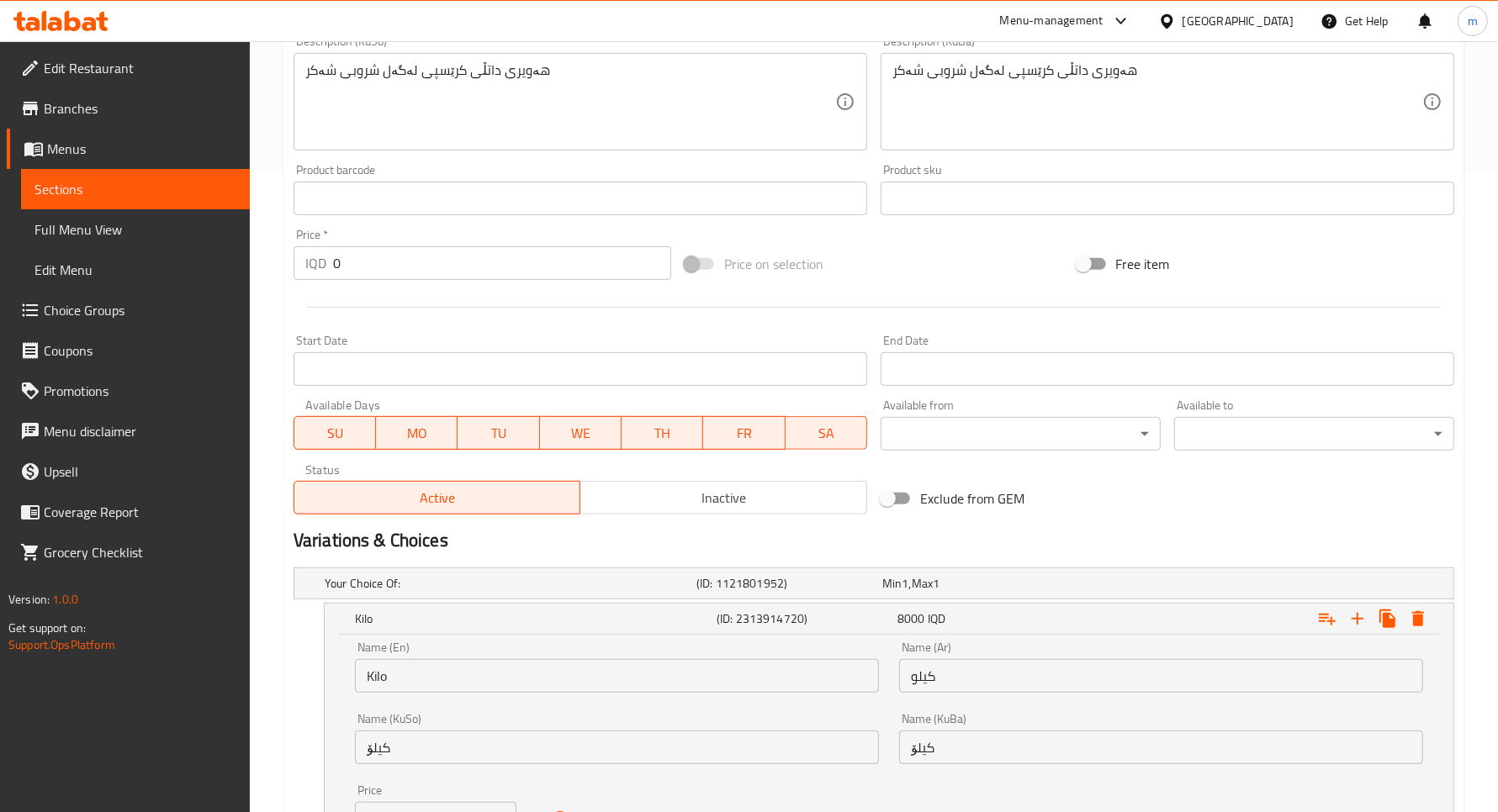
click at [233, 187] on span "Sections" at bounding box center [135, 189] width 202 height 20
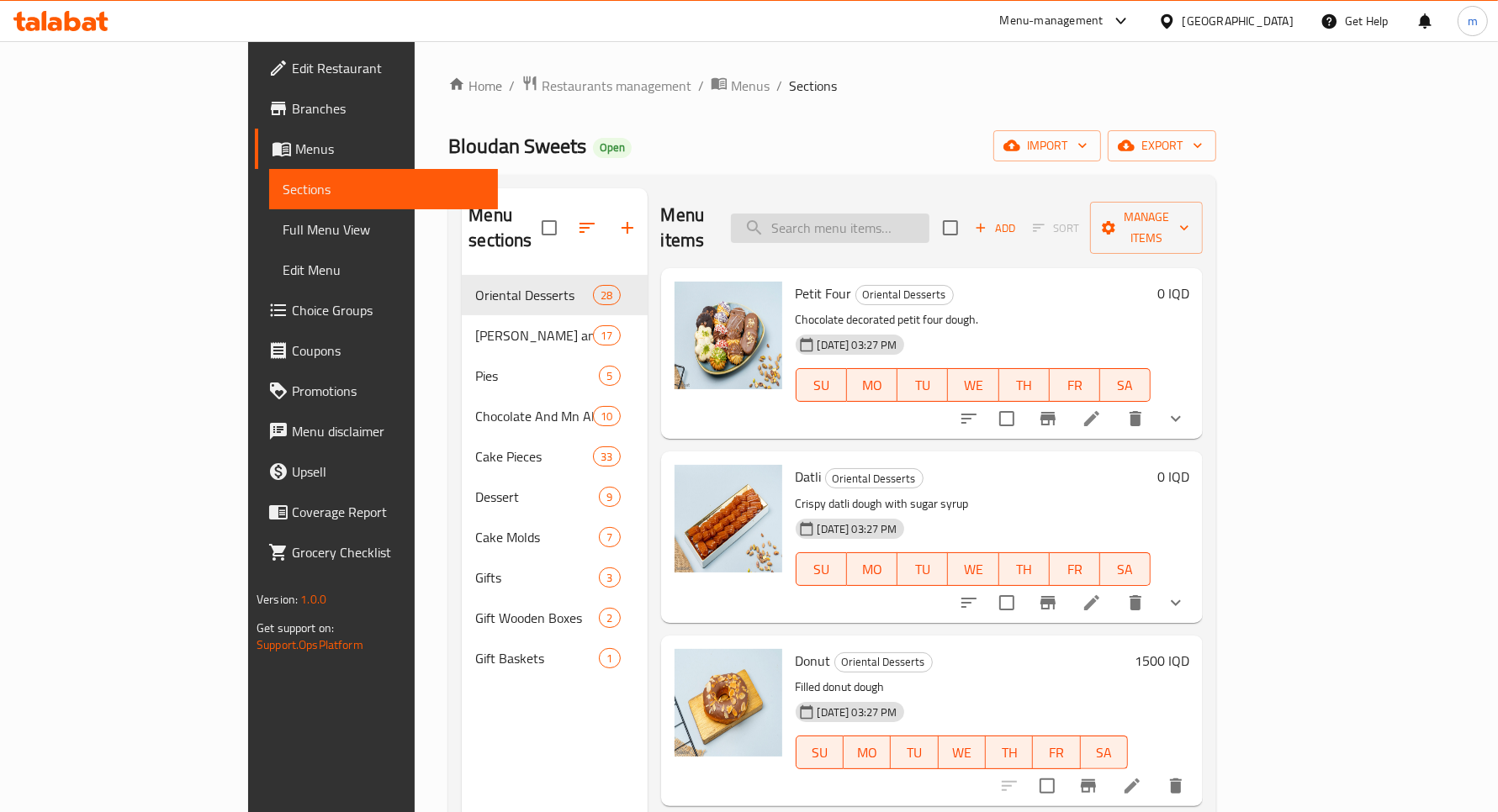
click at [892, 217] on input "search" at bounding box center [830, 228] width 198 height 29
paste input "سلات جكليت ونوكا"
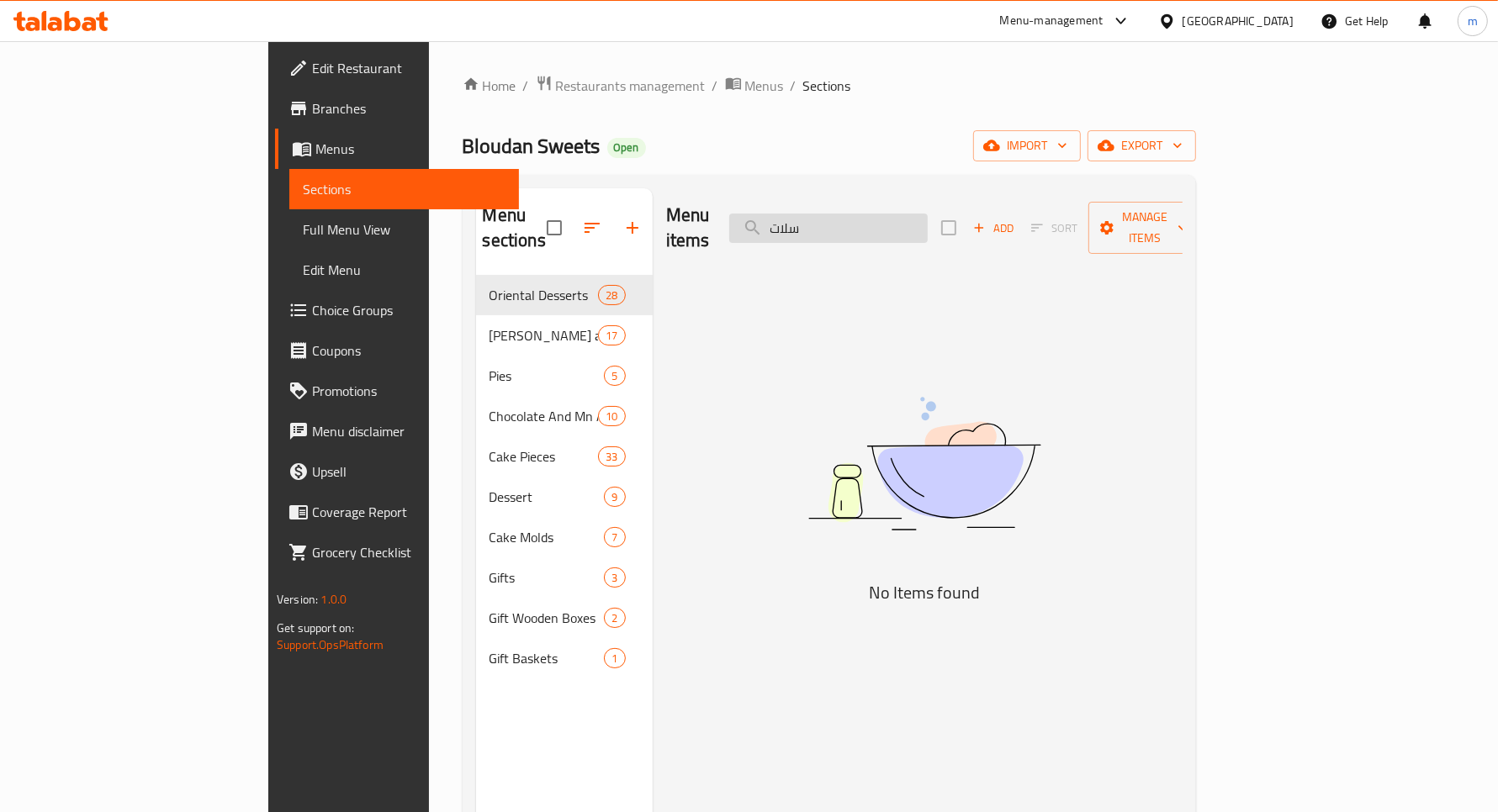
click at [887, 217] on input "سلات" at bounding box center [829, 228] width 198 height 29
paste input "جكليت ونوكا"
drag, startPoint x: 934, startPoint y: 212, endPoint x: 1008, endPoint y: 216, distance: 74.1
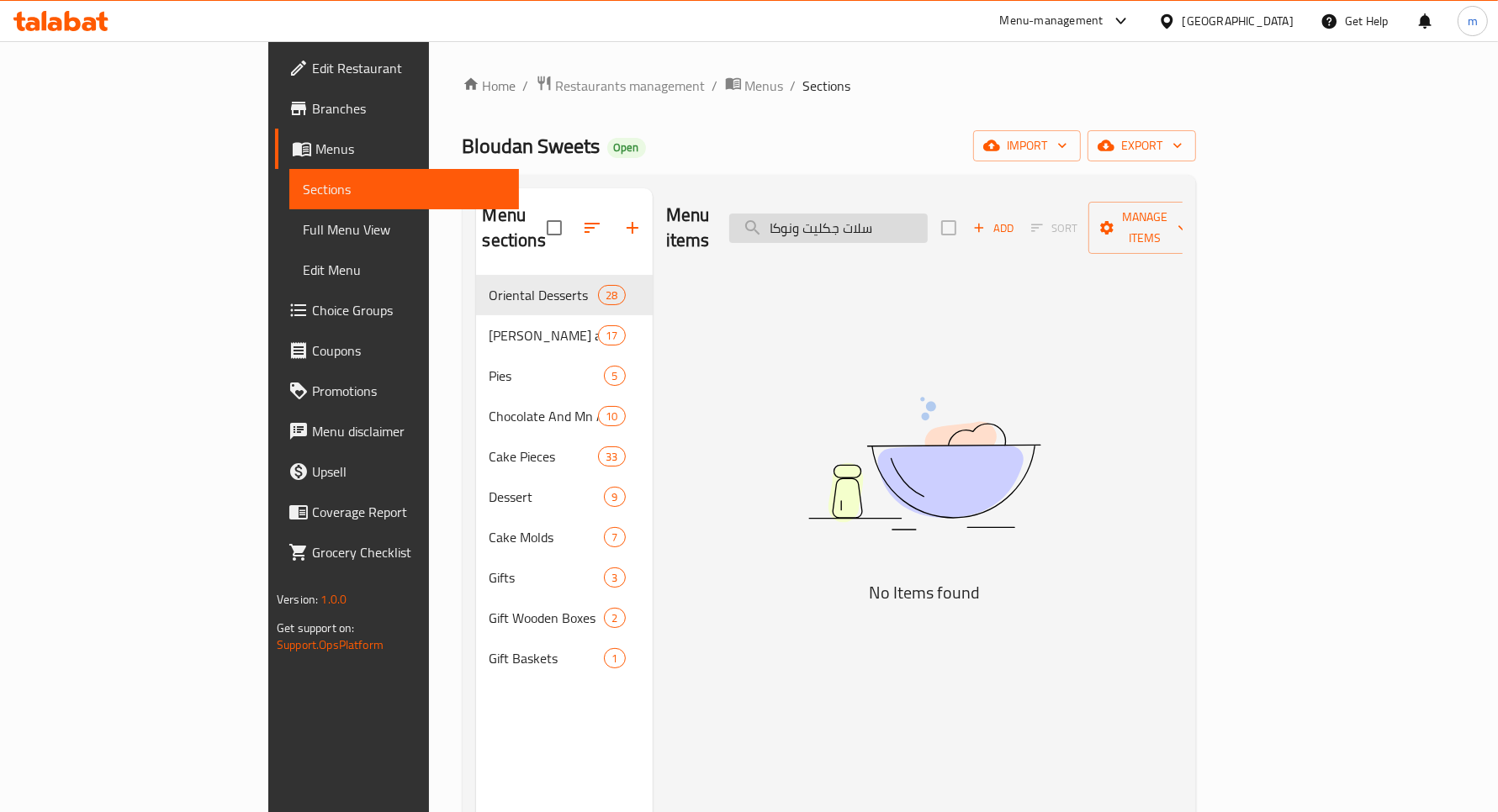
click at [928, 216] on input "سلات جكليت ونوكا" at bounding box center [829, 228] width 198 height 29
type input "جكليت ونوكا"
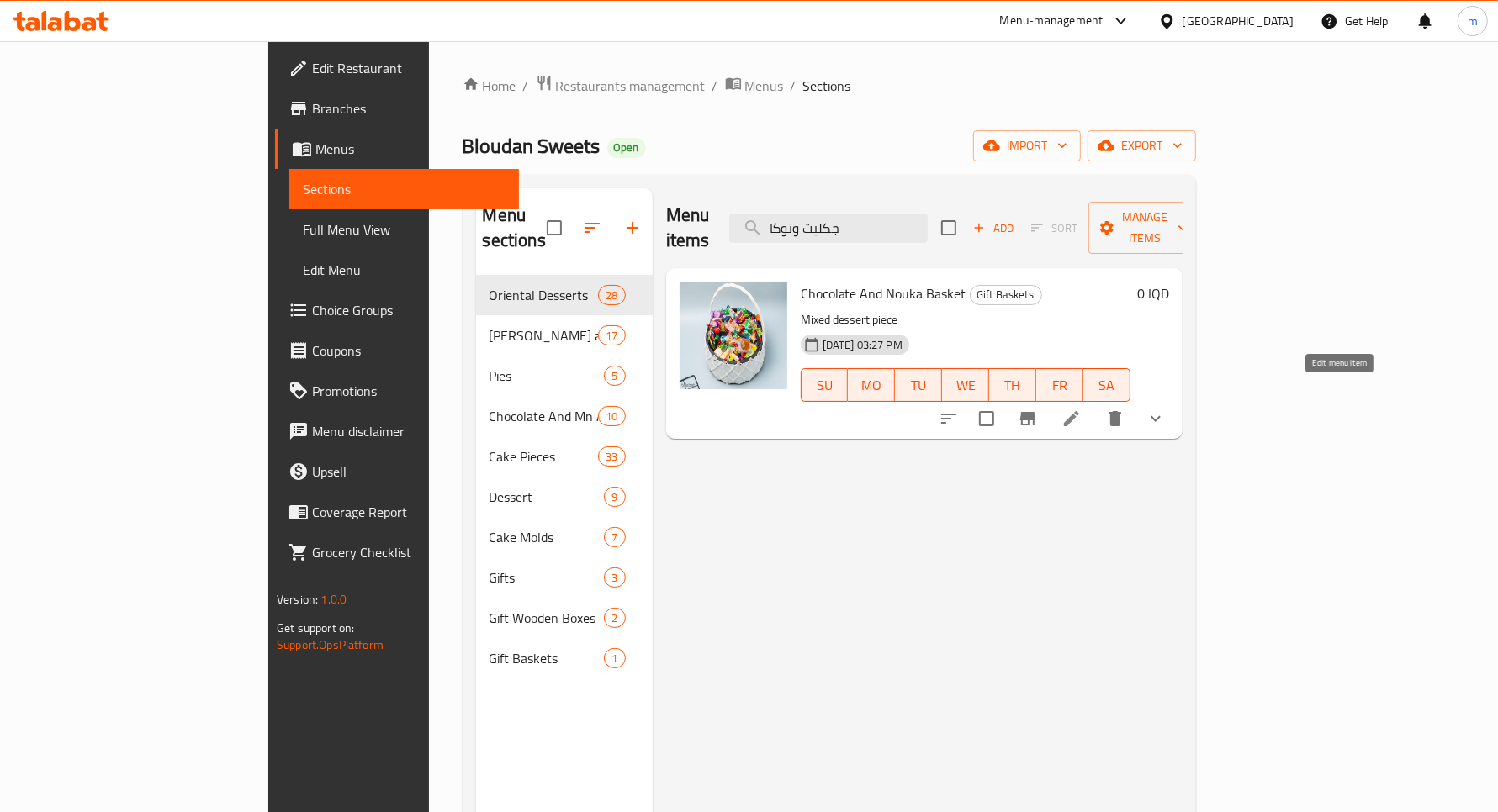
click at [1082, 409] on icon at bounding box center [1071, 418] width 20 height 20
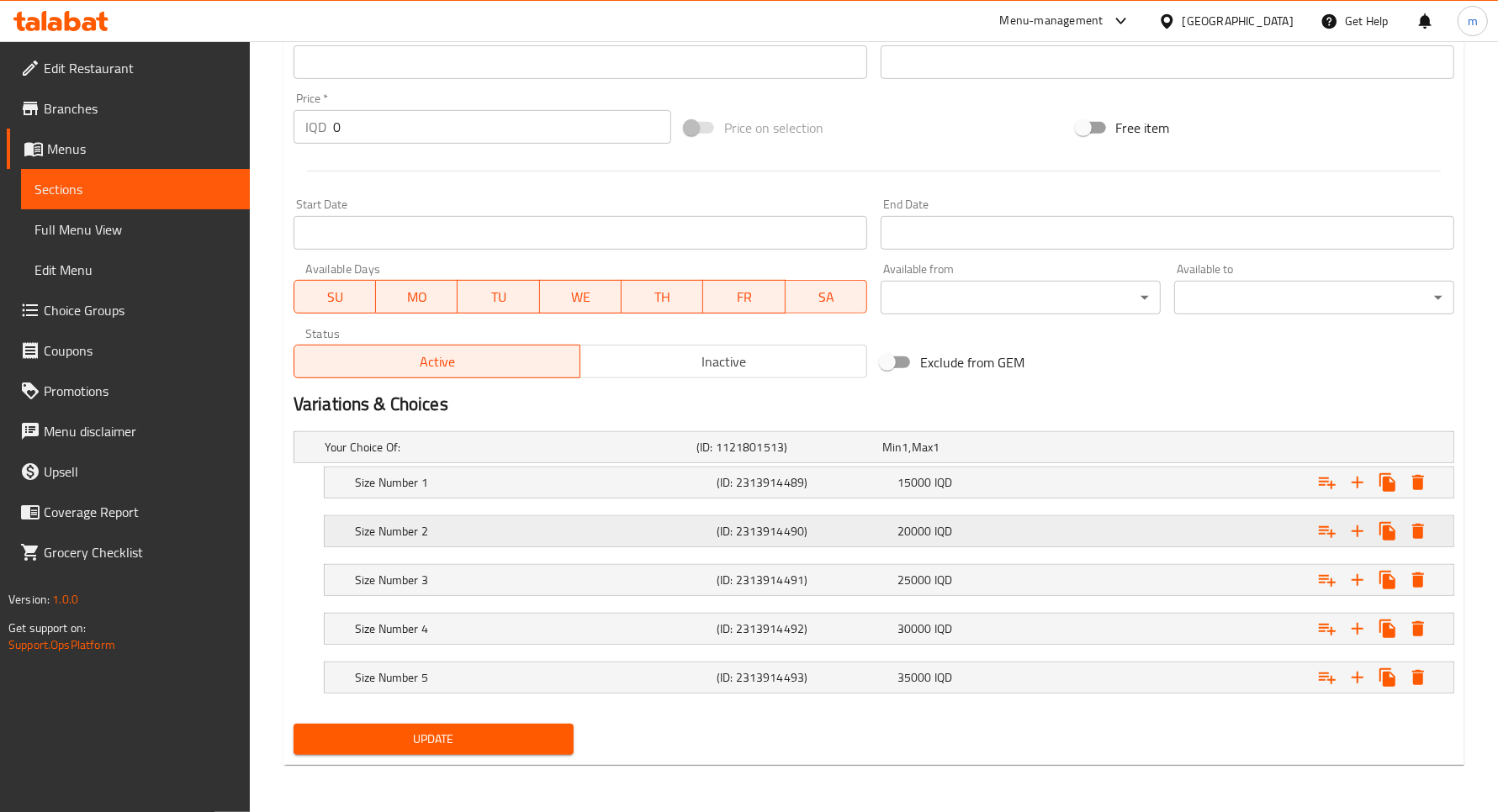
scroll to position [779, 0]
click at [220, 198] on span "Sections" at bounding box center [135, 189] width 202 height 20
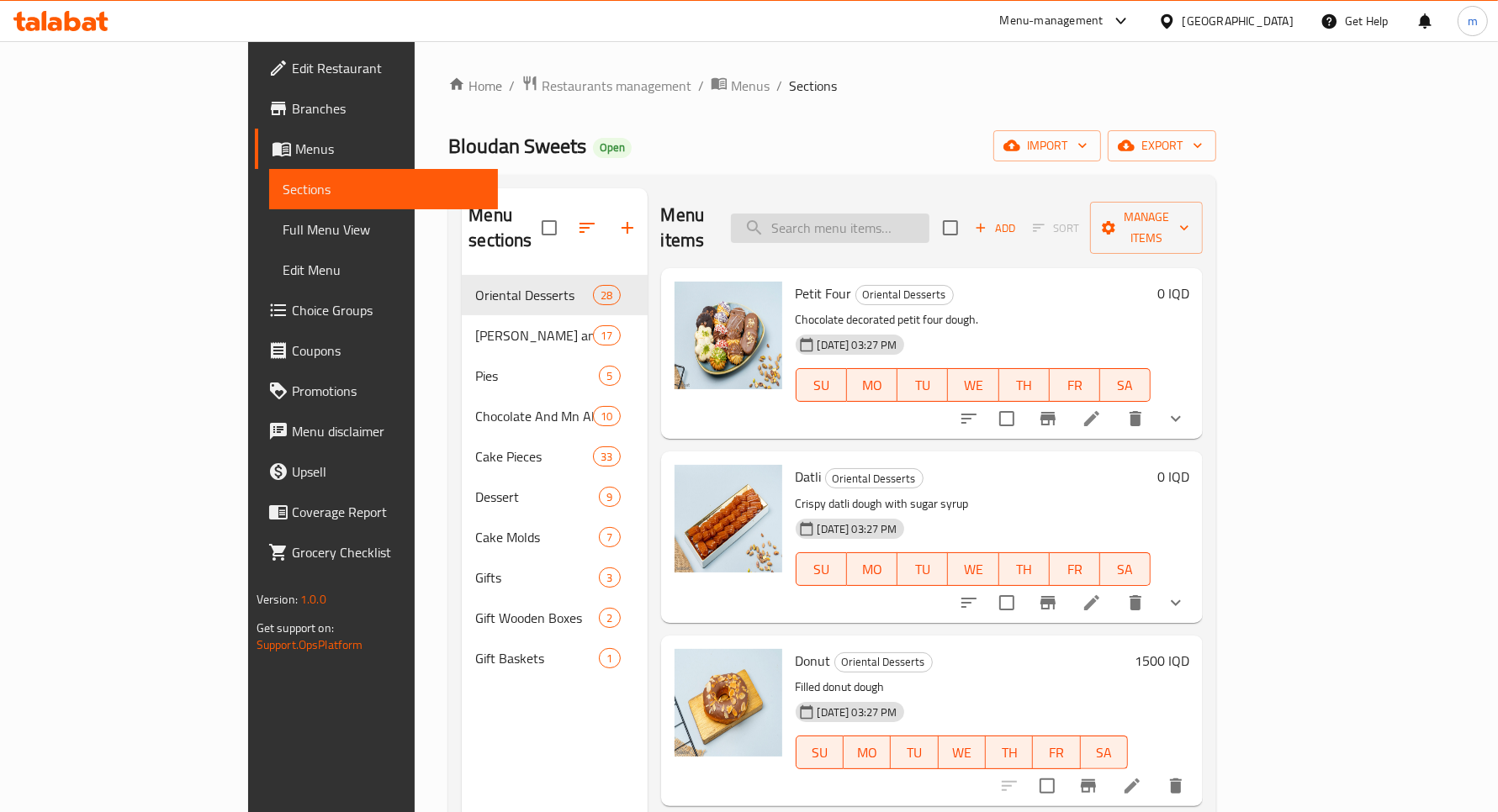
click at [915, 214] on input "search" at bounding box center [830, 228] width 198 height 29
paste input "هدايا مقدمات"
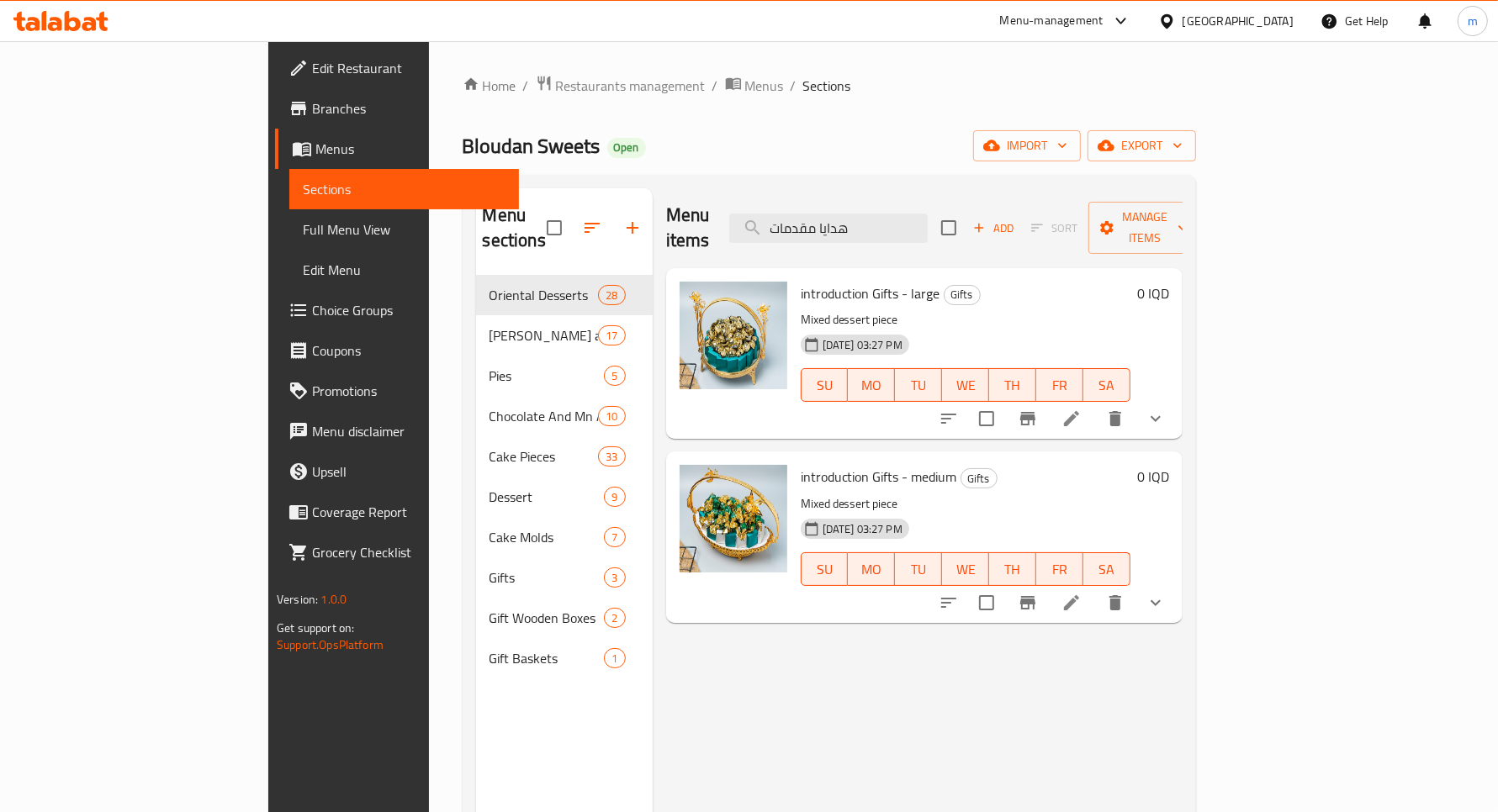
type input "هدايا مقدمات"
click at [959, 409] on icon "sort-choices" at bounding box center [948, 418] width 20 height 20
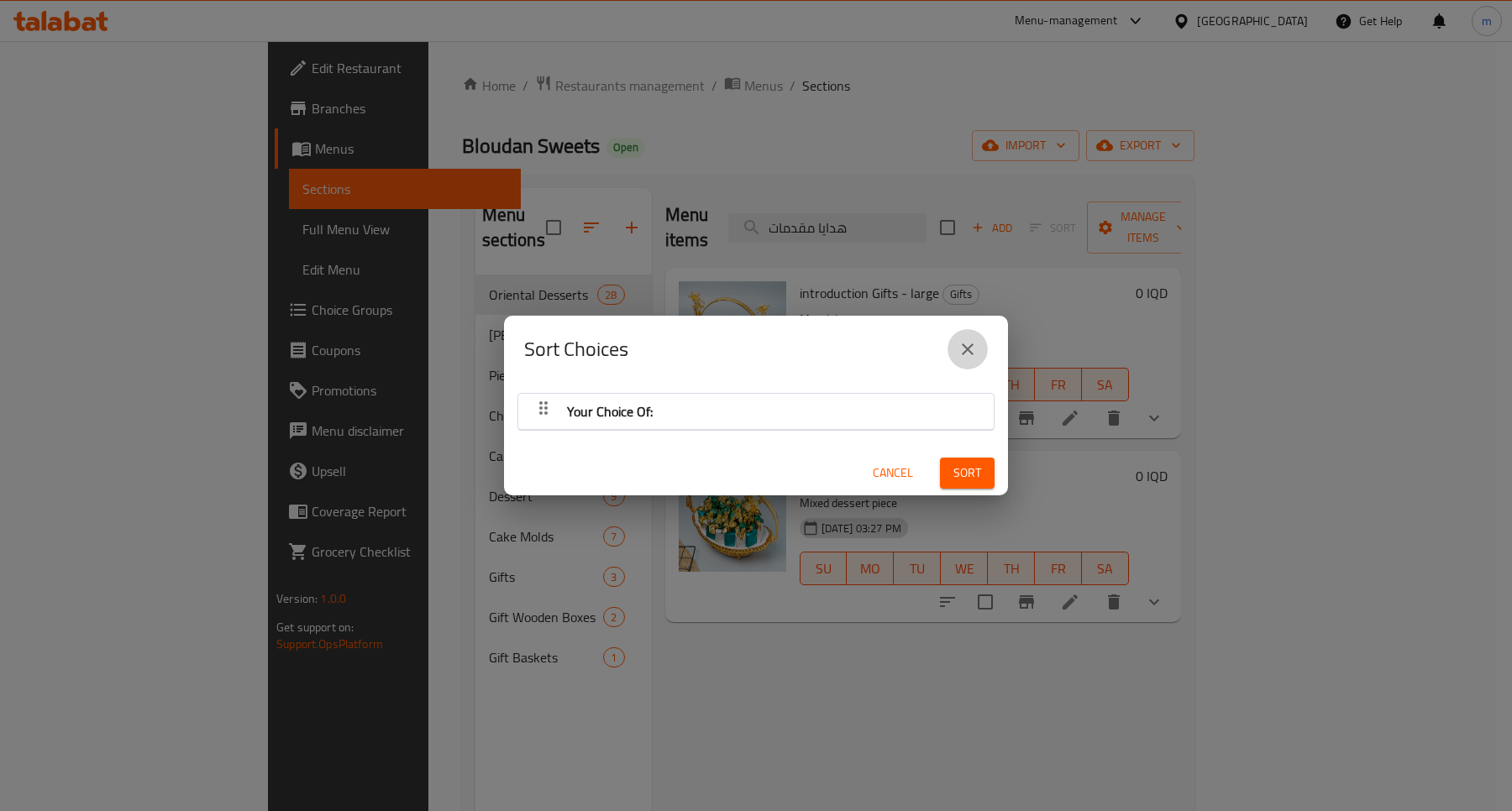
click at [980, 344] on button "close" at bounding box center [968, 349] width 40 height 40
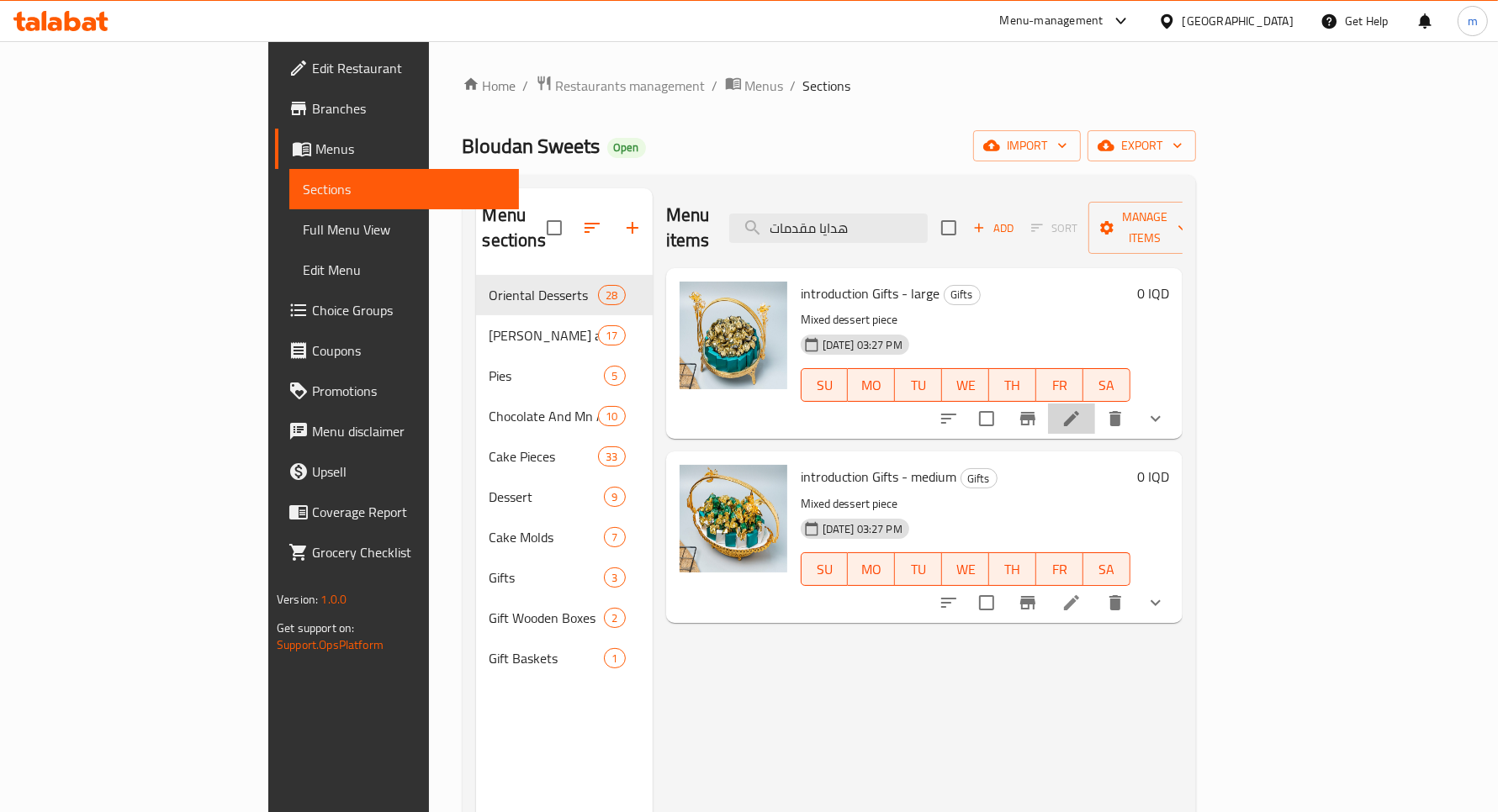
click at [1095, 404] on li at bounding box center [1072, 418] width 47 height 30
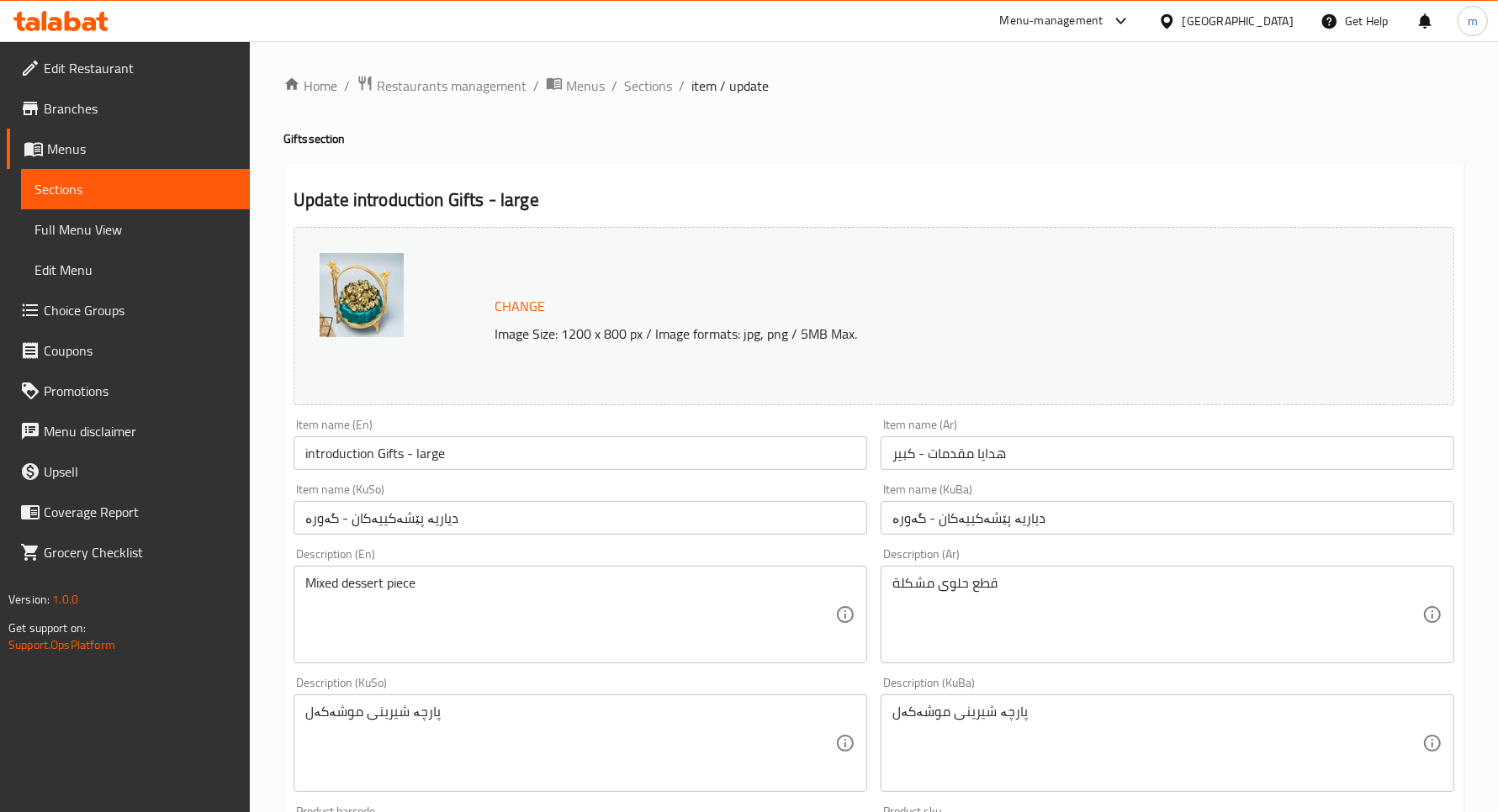
click at [140, 192] on span "Sections" at bounding box center [135, 189] width 202 height 20
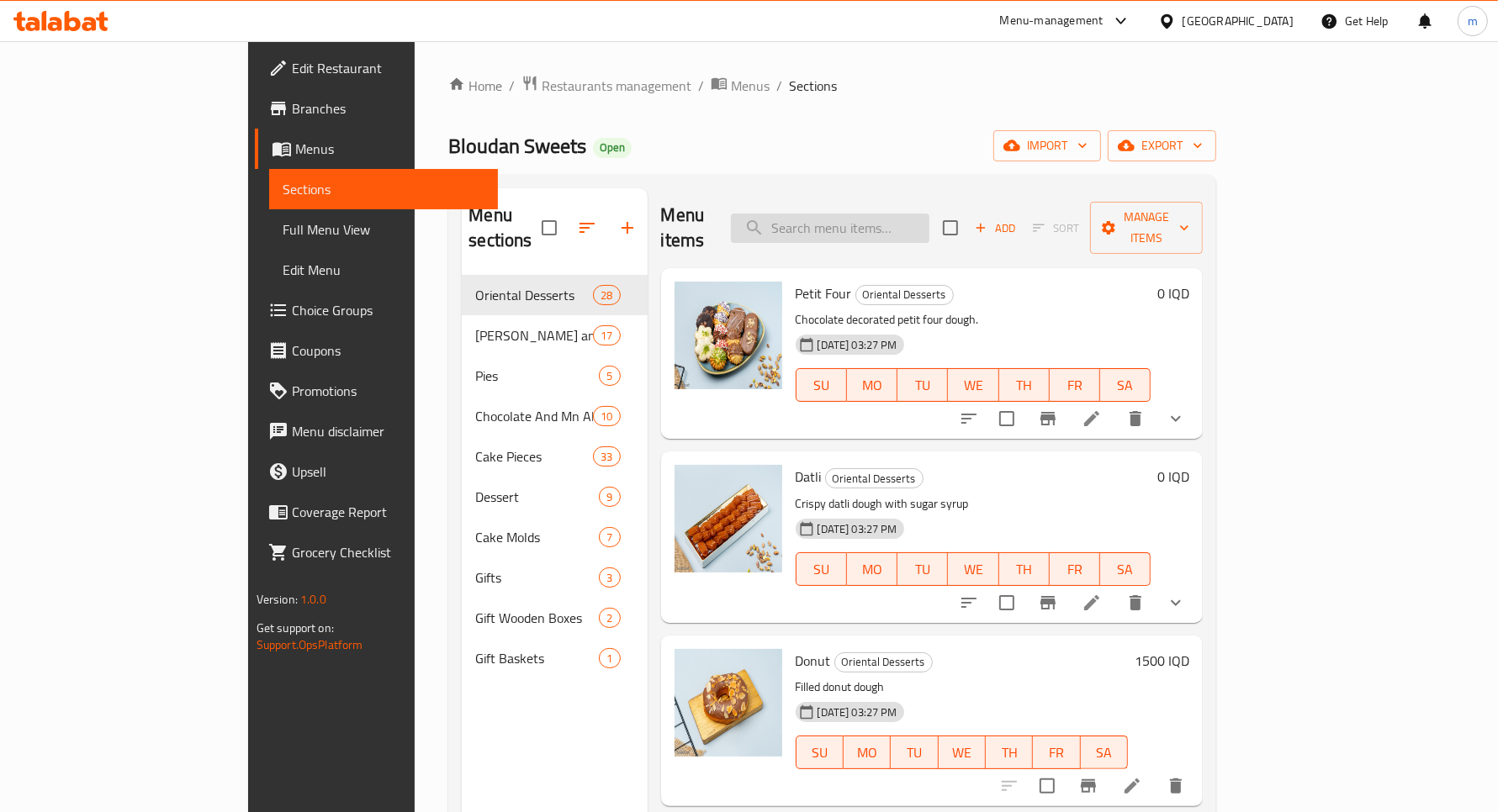
click at [861, 220] on input "search" at bounding box center [830, 228] width 198 height 29
paste input "هدايا مقدمات"
type input "هدايا مقدمات"
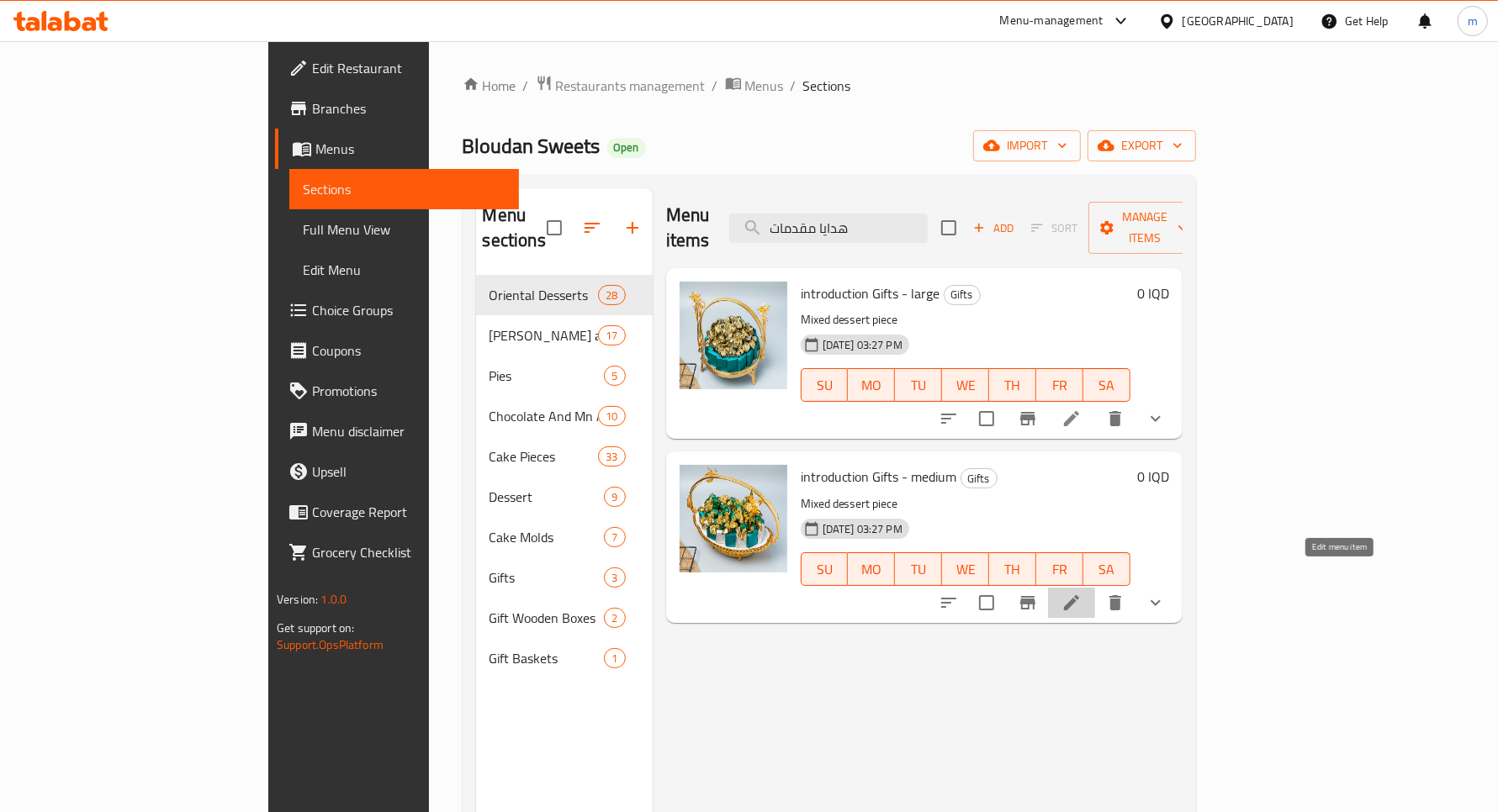
click at [1082, 592] on icon at bounding box center [1071, 602] width 20 height 20
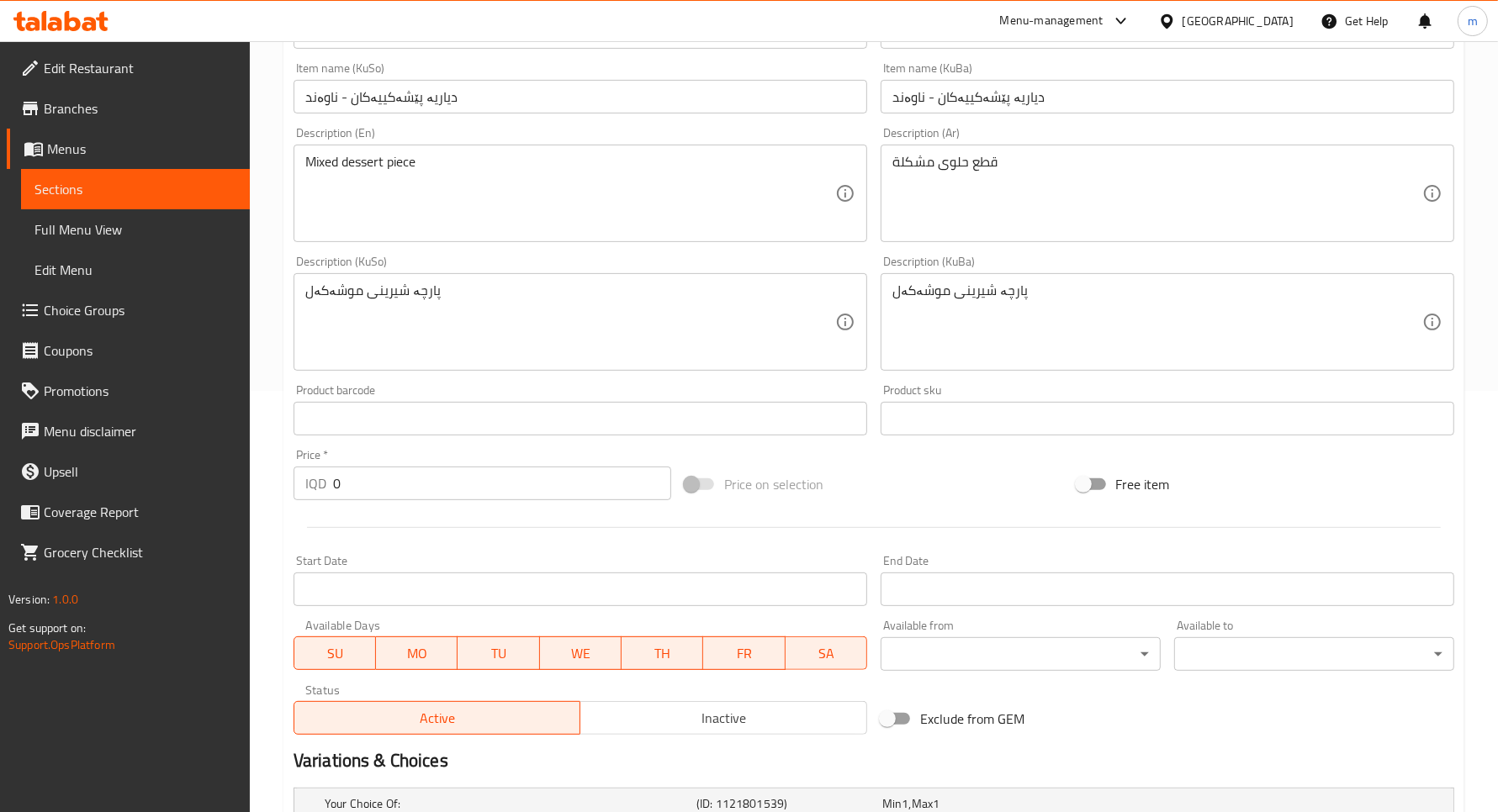
scroll to position [828, 0]
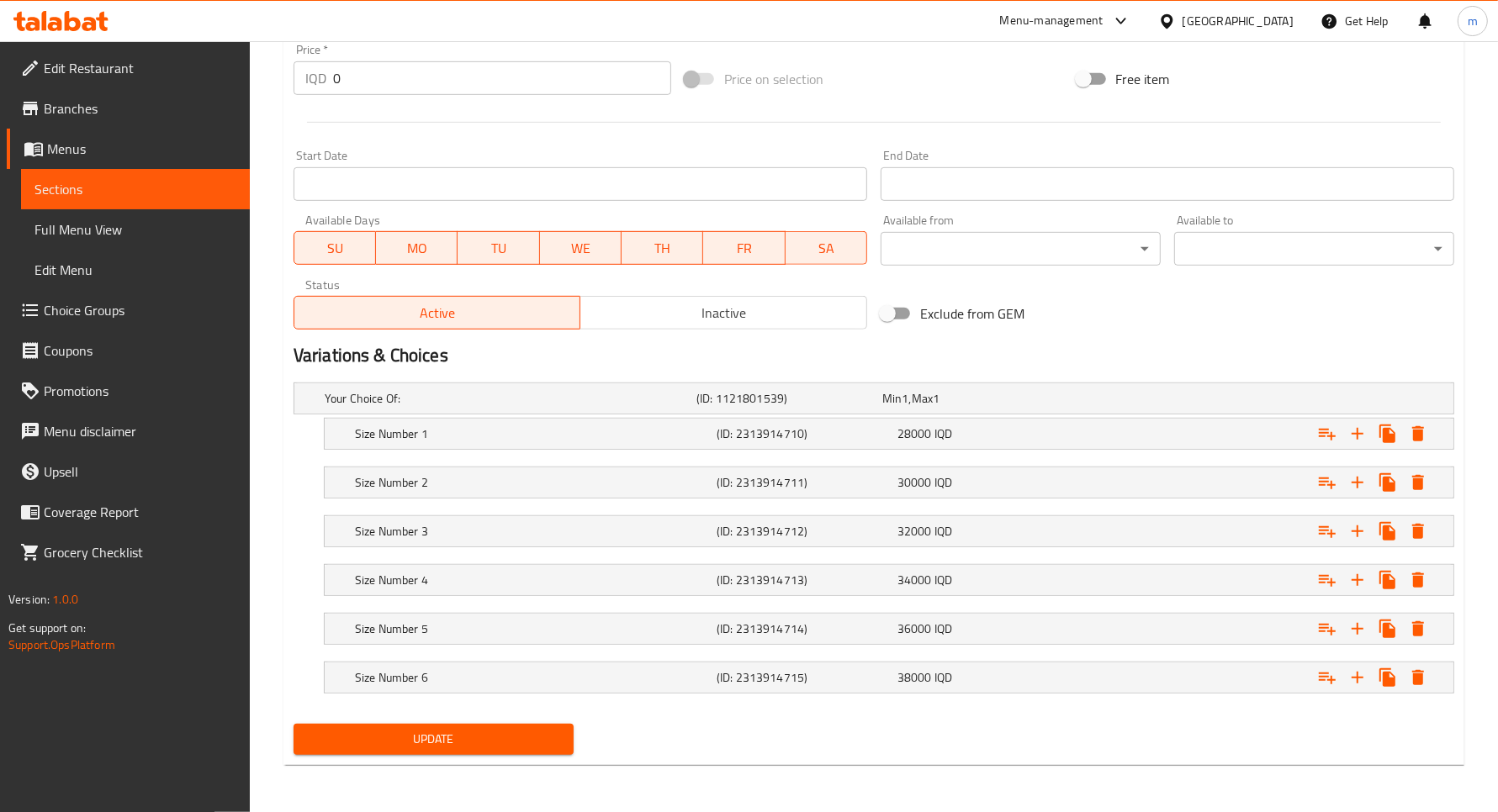
click at [133, 201] on link "Sections" at bounding box center [135, 189] width 229 height 40
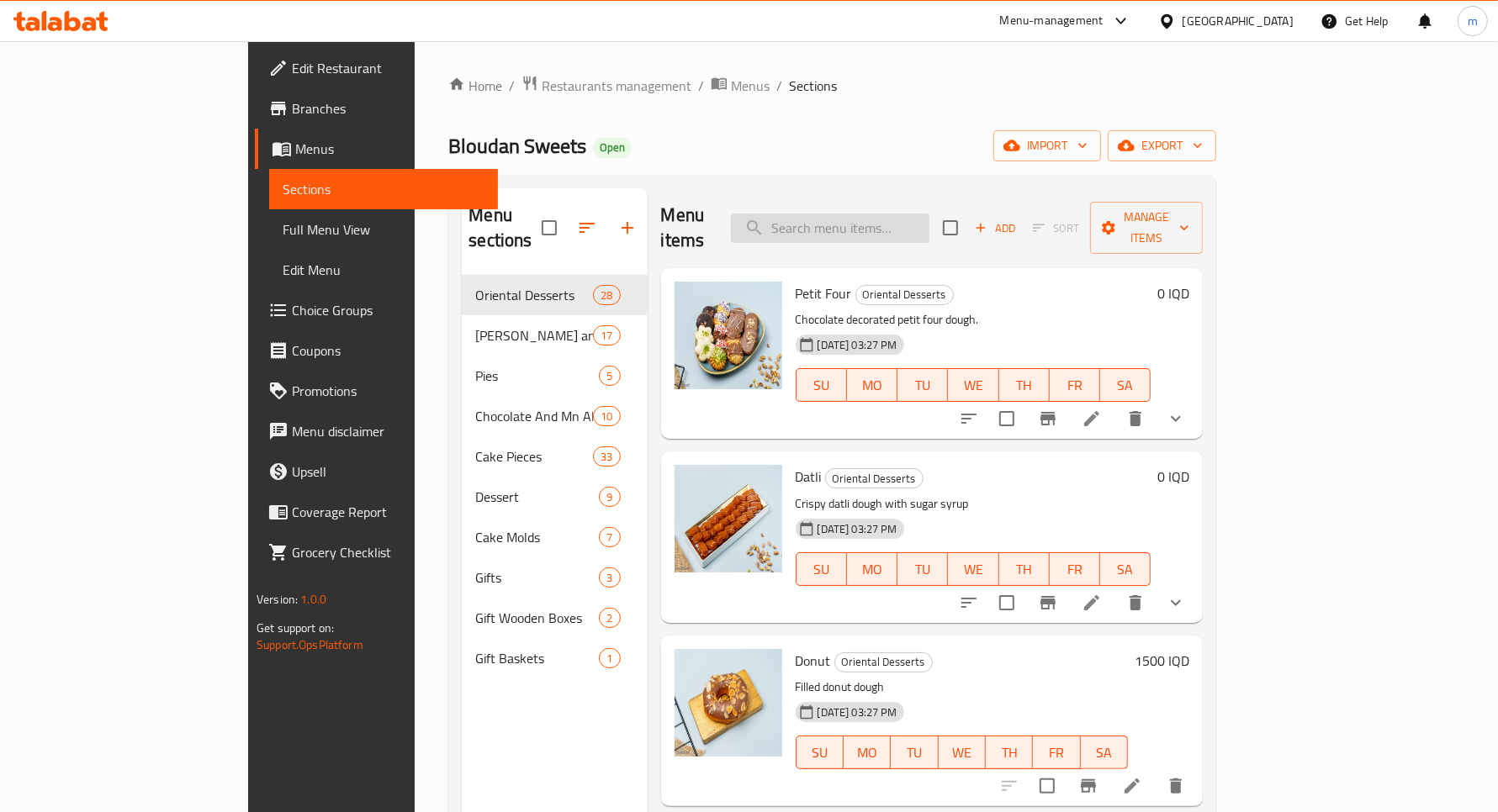
click at [929, 220] on input "search" at bounding box center [830, 228] width 198 height 29
paste input "هدايا مقدمات"
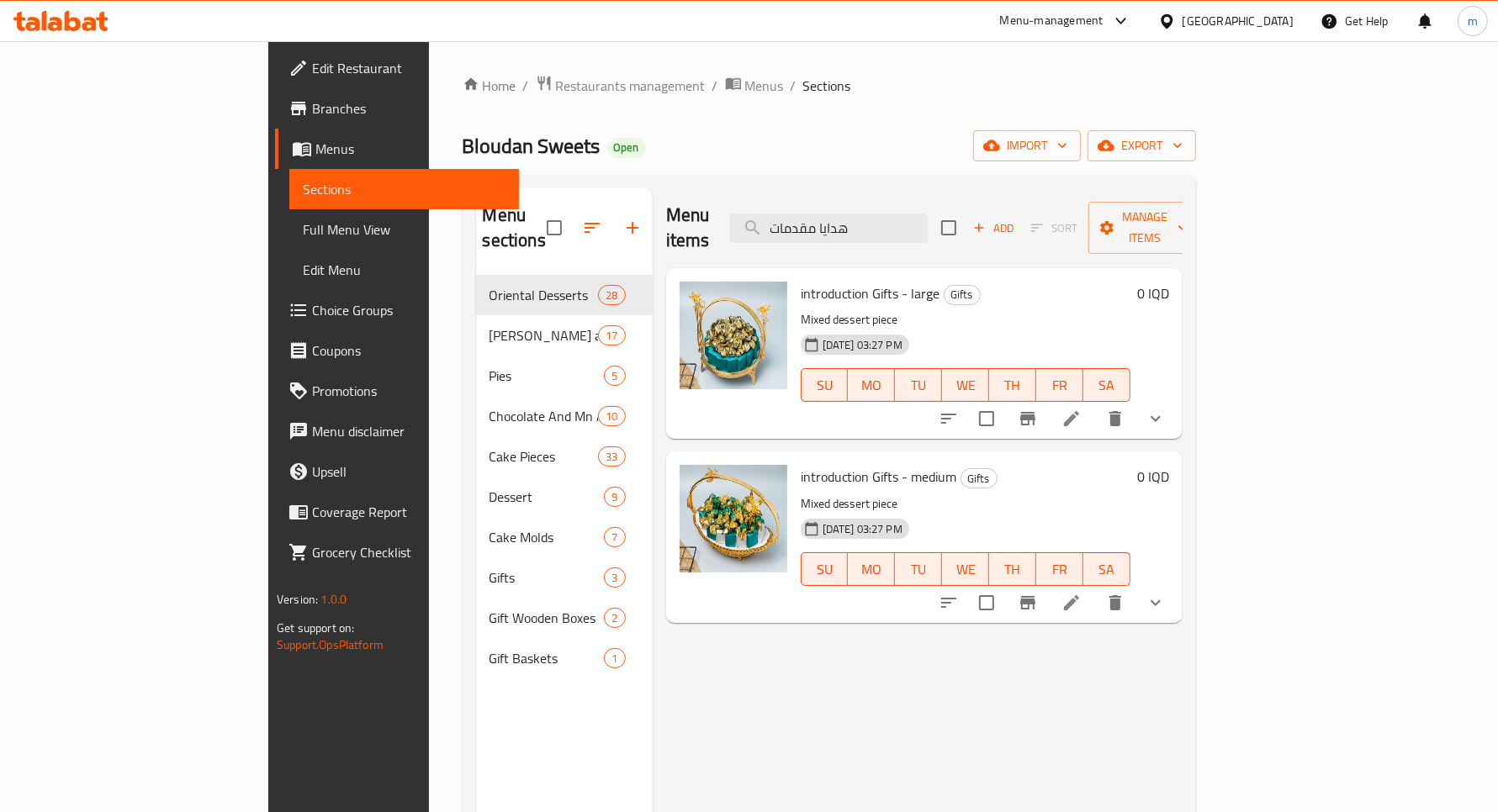
click at [960, 465] on h6 "introduction Gifts - medium Gifts" at bounding box center [966, 476] width 330 height 23
click at [900, 214] on input "هدايا مقدمات" at bounding box center [829, 228] width 198 height 29
paste input "بوكيهات ورد صناعي"
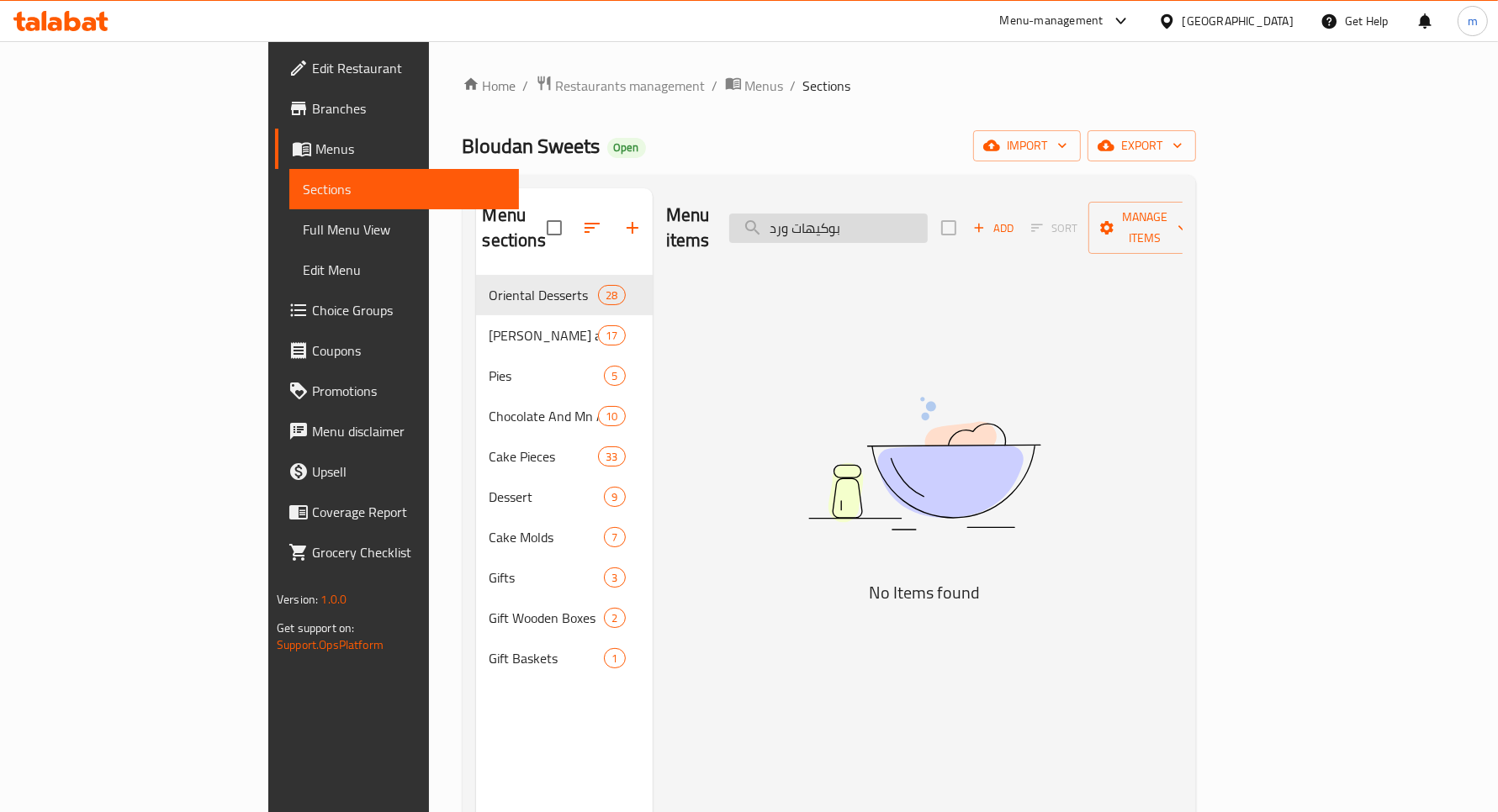
click at [910, 214] on input "بوكيهات ورد" at bounding box center [829, 228] width 198 height 29
paste input "صناعي"
drag, startPoint x: 927, startPoint y: 213, endPoint x: 989, endPoint y: 219, distance: 62.3
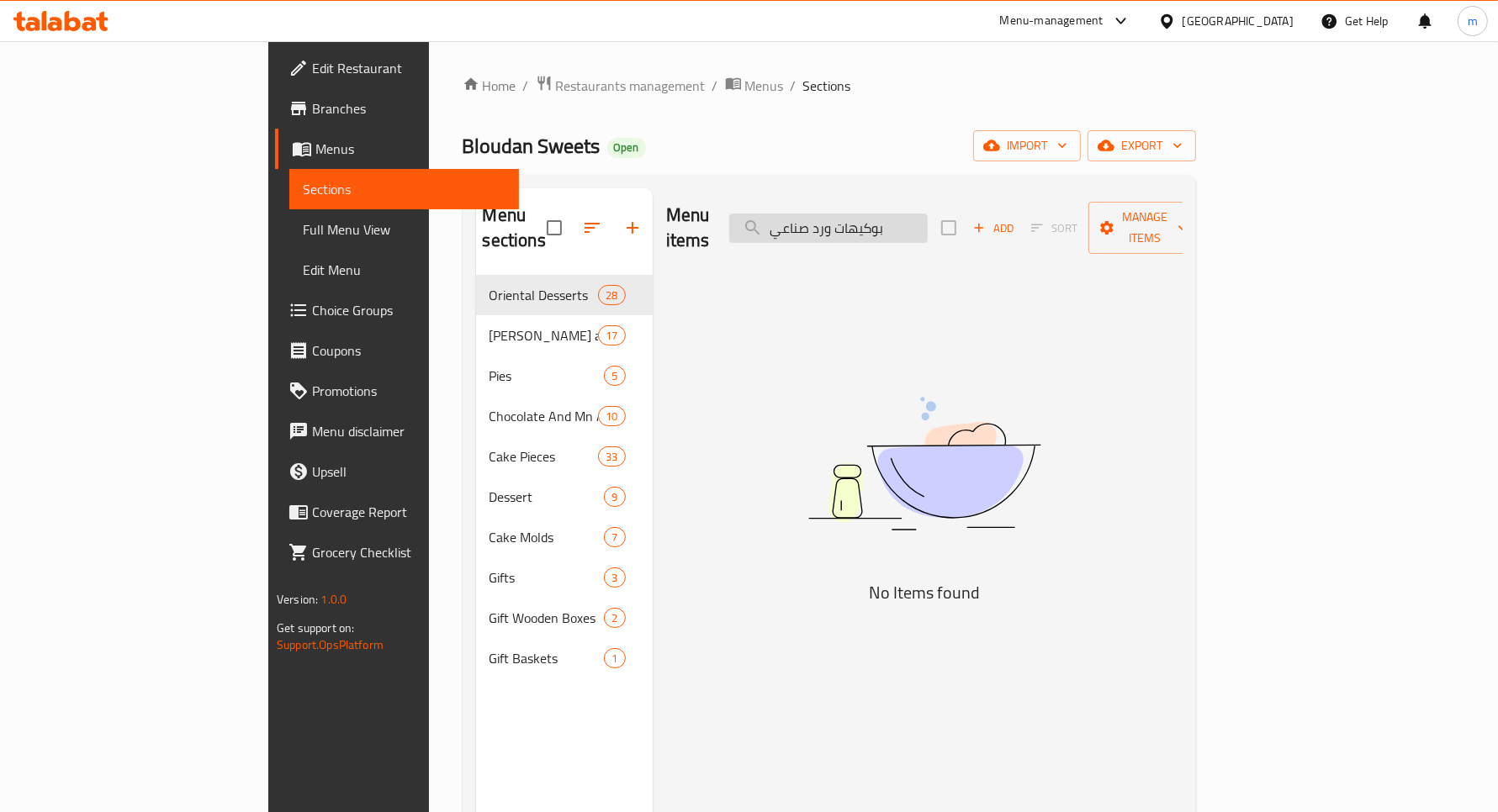
click at [928, 219] on input "بوكيهات ورد صناعي" at bounding box center [829, 228] width 198 height 29
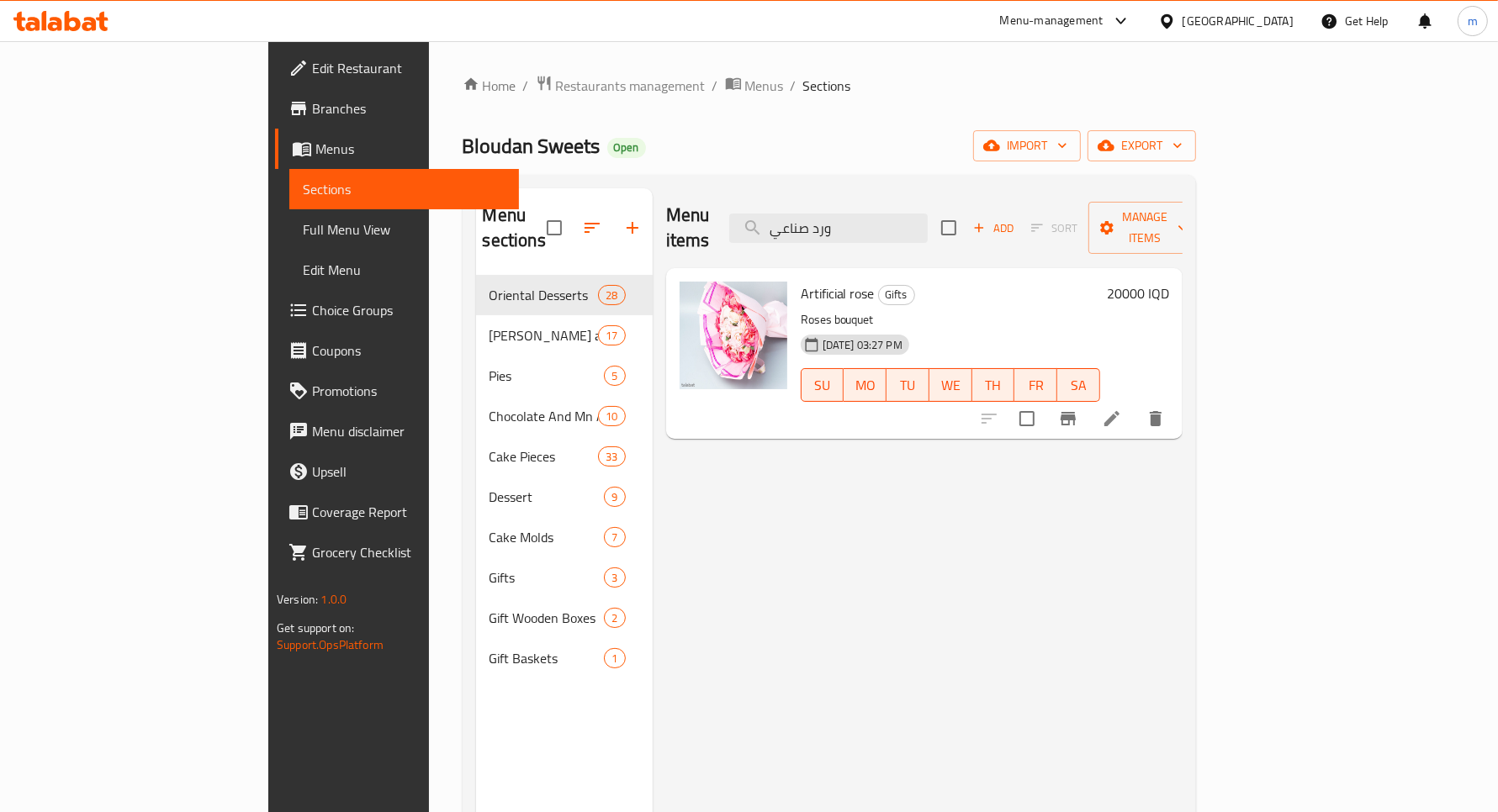
type input "ورد صناعي"
click at [951, 232] on div "Menu items ورد صناعي Add Sort Manage items" at bounding box center [924, 228] width 517 height 80
click at [1135, 404] on li at bounding box center [1112, 418] width 47 height 30
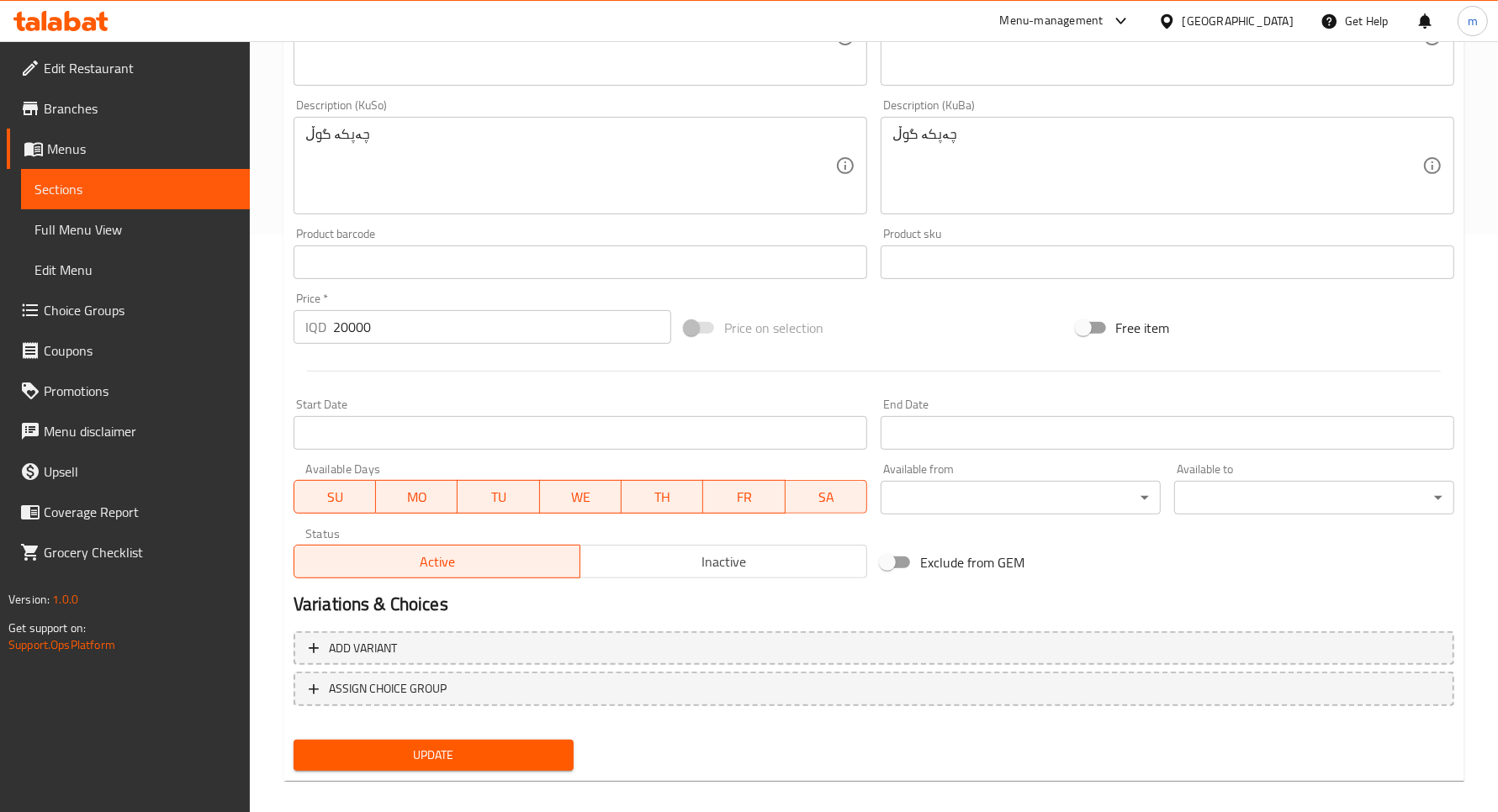
scroll to position [592, 0]
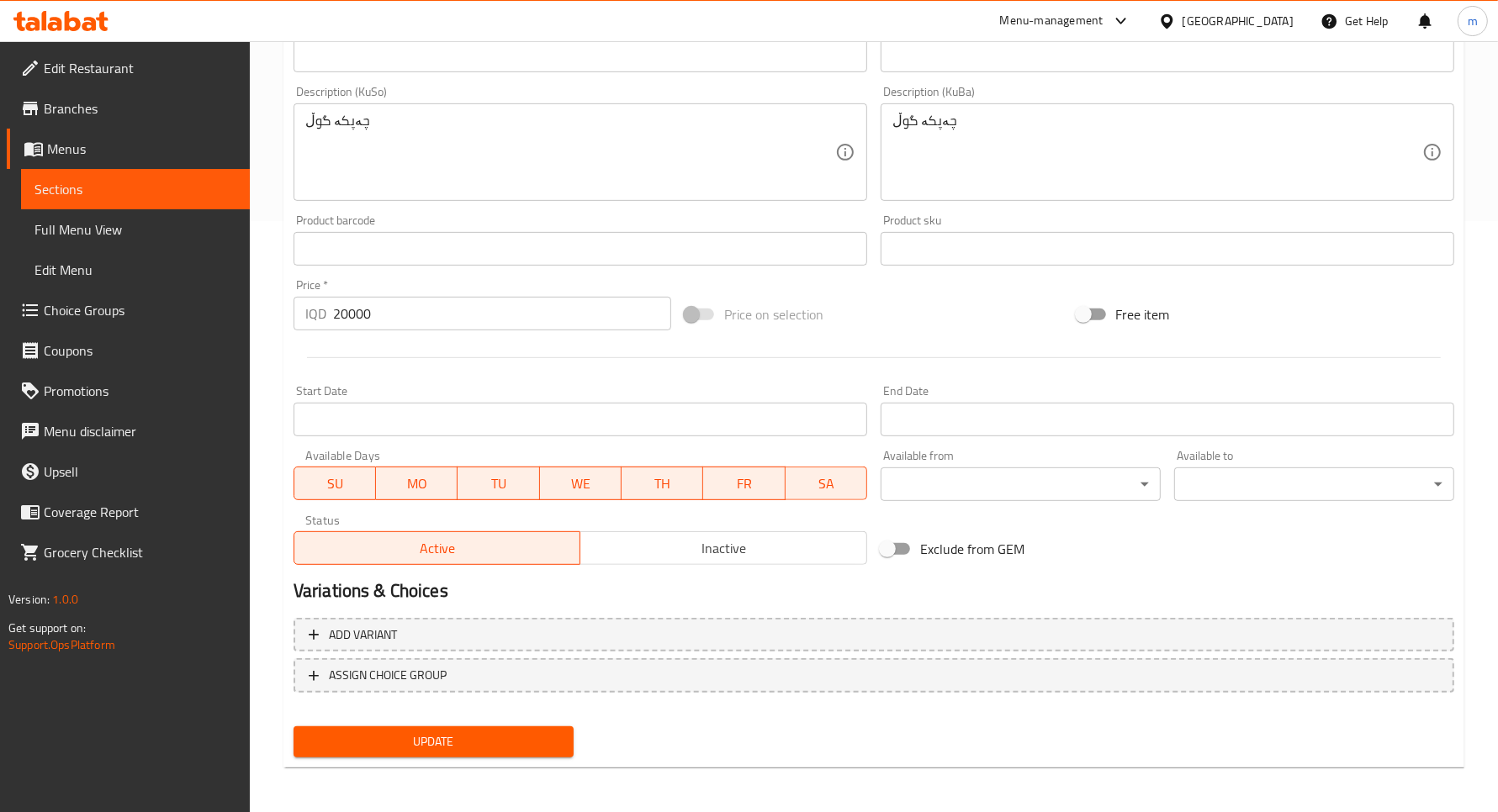
click at [356, 313] on input "20000" at bounding box center [502, 313] width 339 height 34
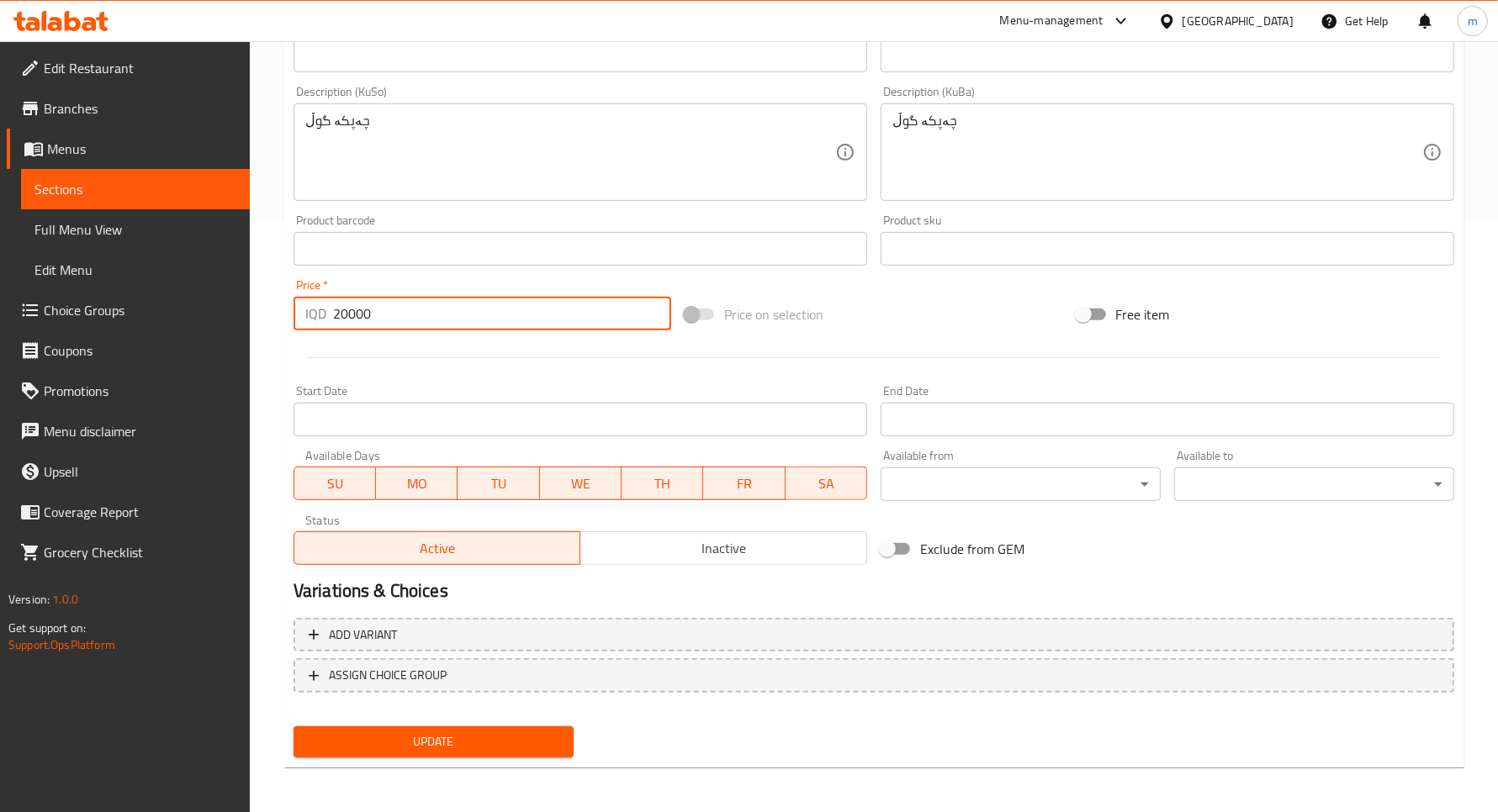
click at [356, 313] on input "20000" at bounding box center [502, 313] width 339 height 34
paste input "number"
type input "25000"
click at [159, 174] on link "Sections" at bounding box center [135, 189] width 229 height 40
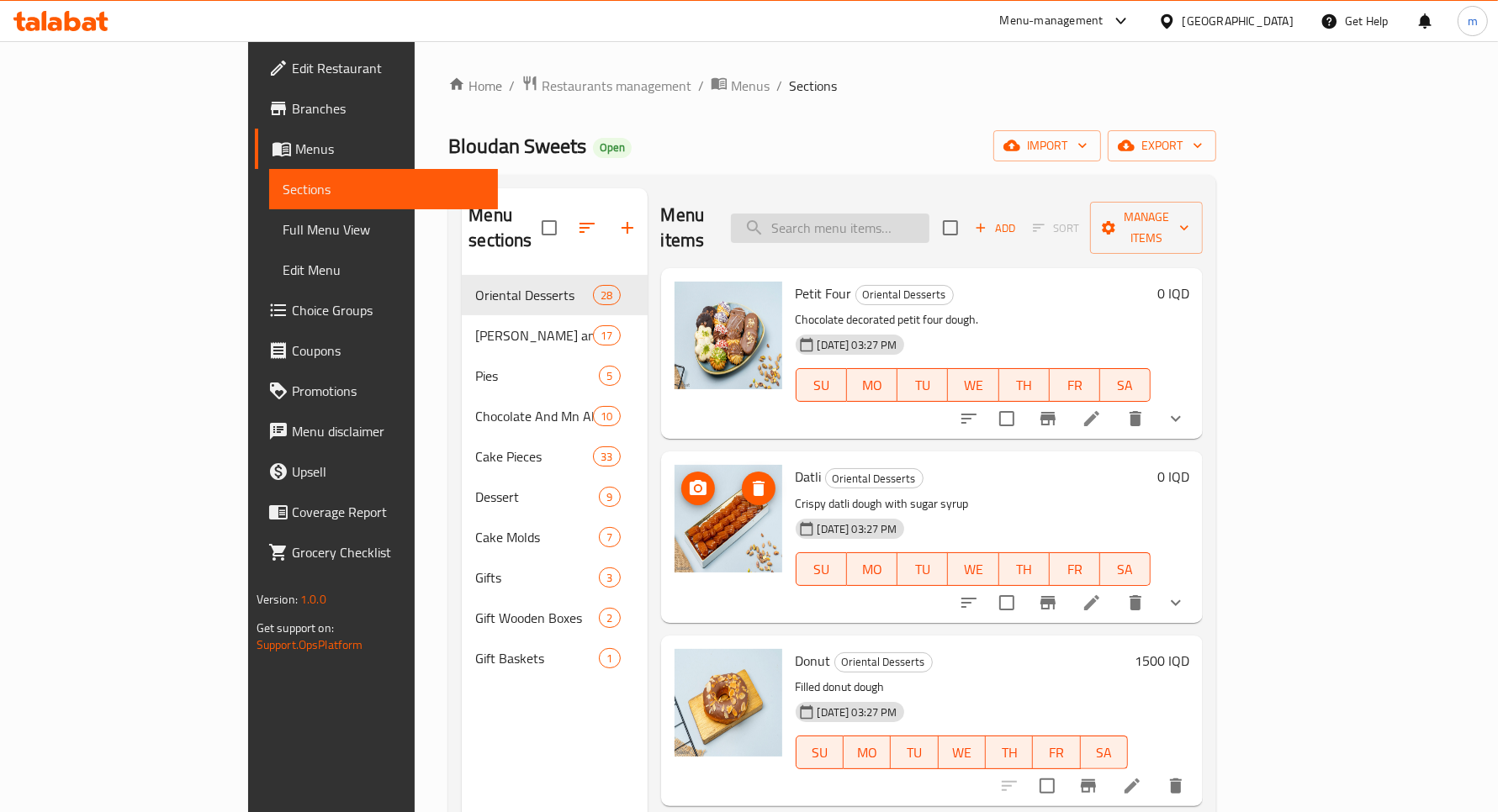
click at [911, 224] on input "search" at bounding box center [830, 228] width 198 height 29
paste input "٢٥٠٠٠"
type input "٢٥٠٠٠"
paste input "بوكيهات ورد صناعي"
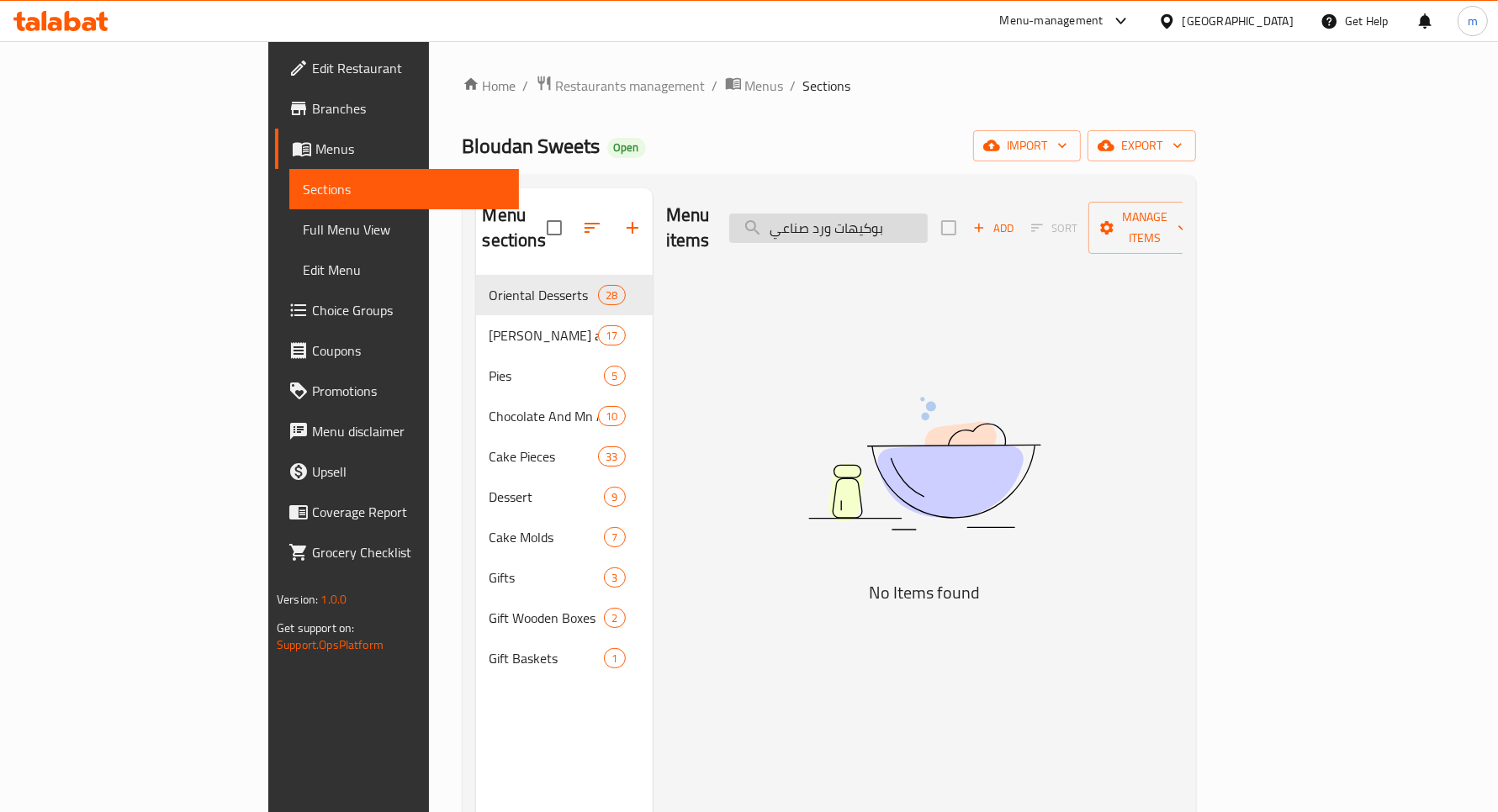
drag, startPoint x: 925, startPoint y: 212, endPoint x: 988, endPoint y: 220, distance: 63.5
click at [928, 220] on input "بوكيهات ورد صناعي" at bounding box center [829, 228] width 198 height 29
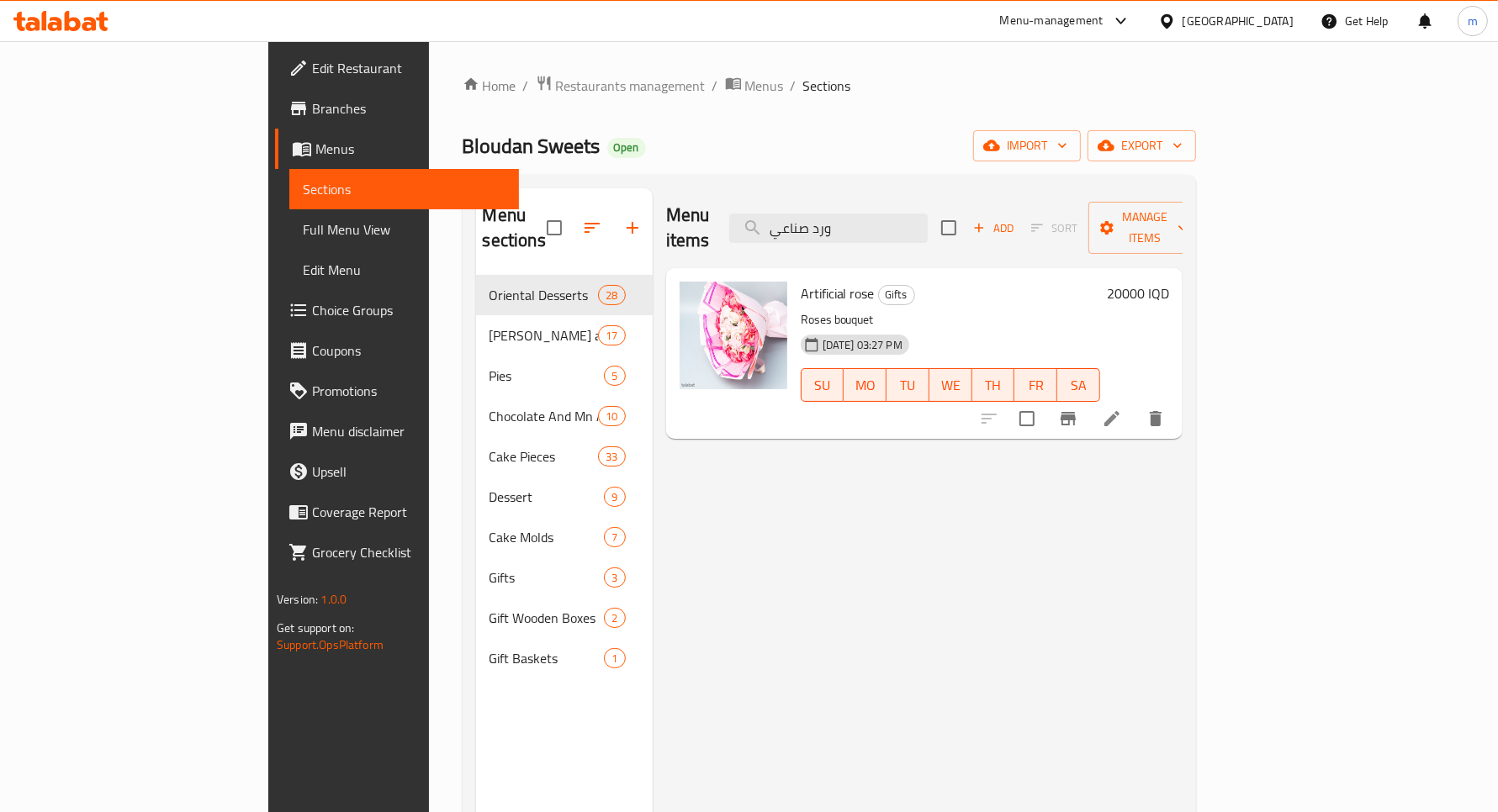
type input "ورد صناعي"
click at [1169, 282] on h6 "20000 IQD" at bounding box center [1138, 293] width 62 height 23
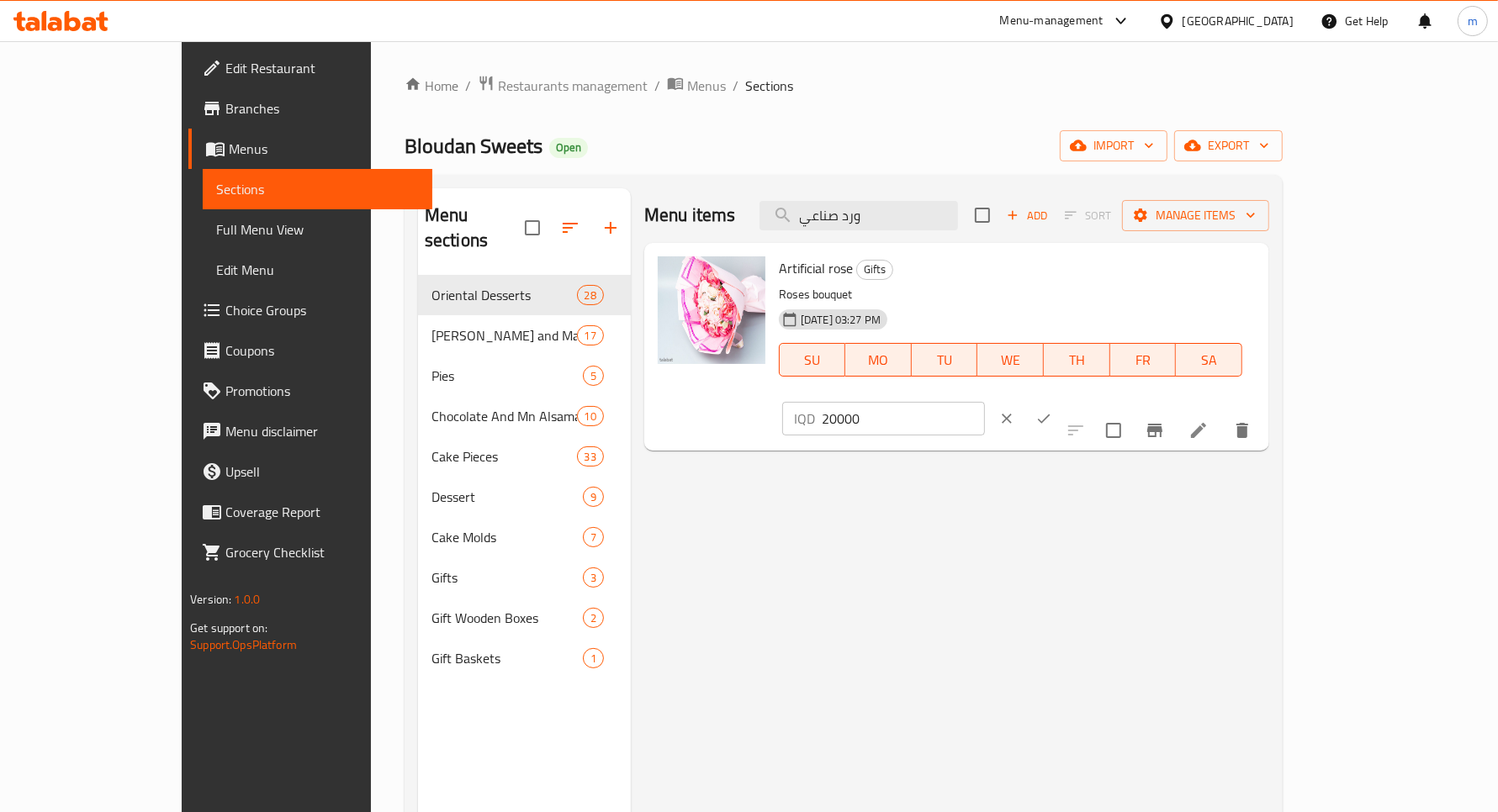
click at [985, 402] on input "20000" at bounding box center [903, 418] width 163 height 34
type input "25000"
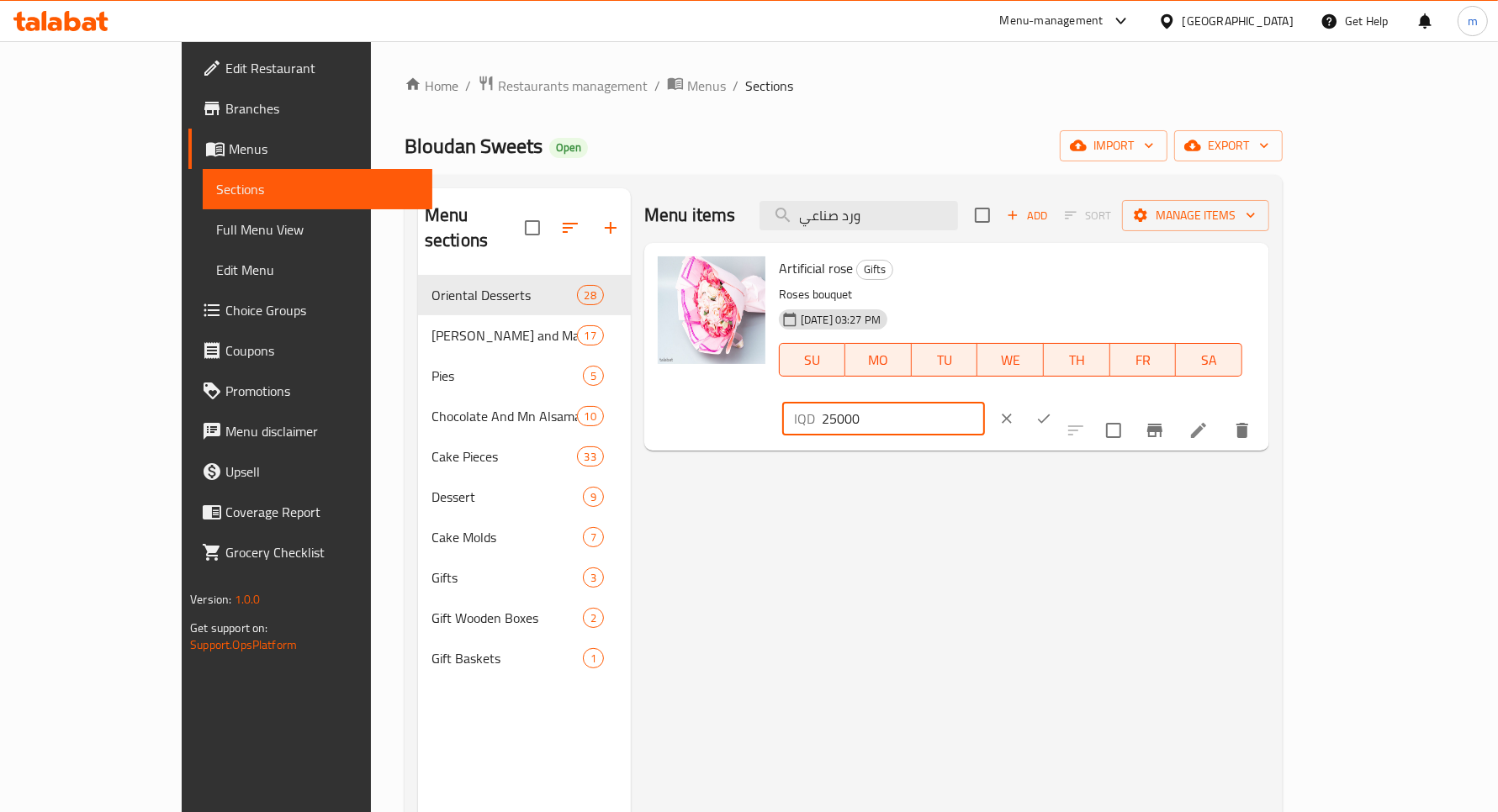
click at [1053, 411] on icon "ok" at bounding box center [1044, 419] width 17 height 17
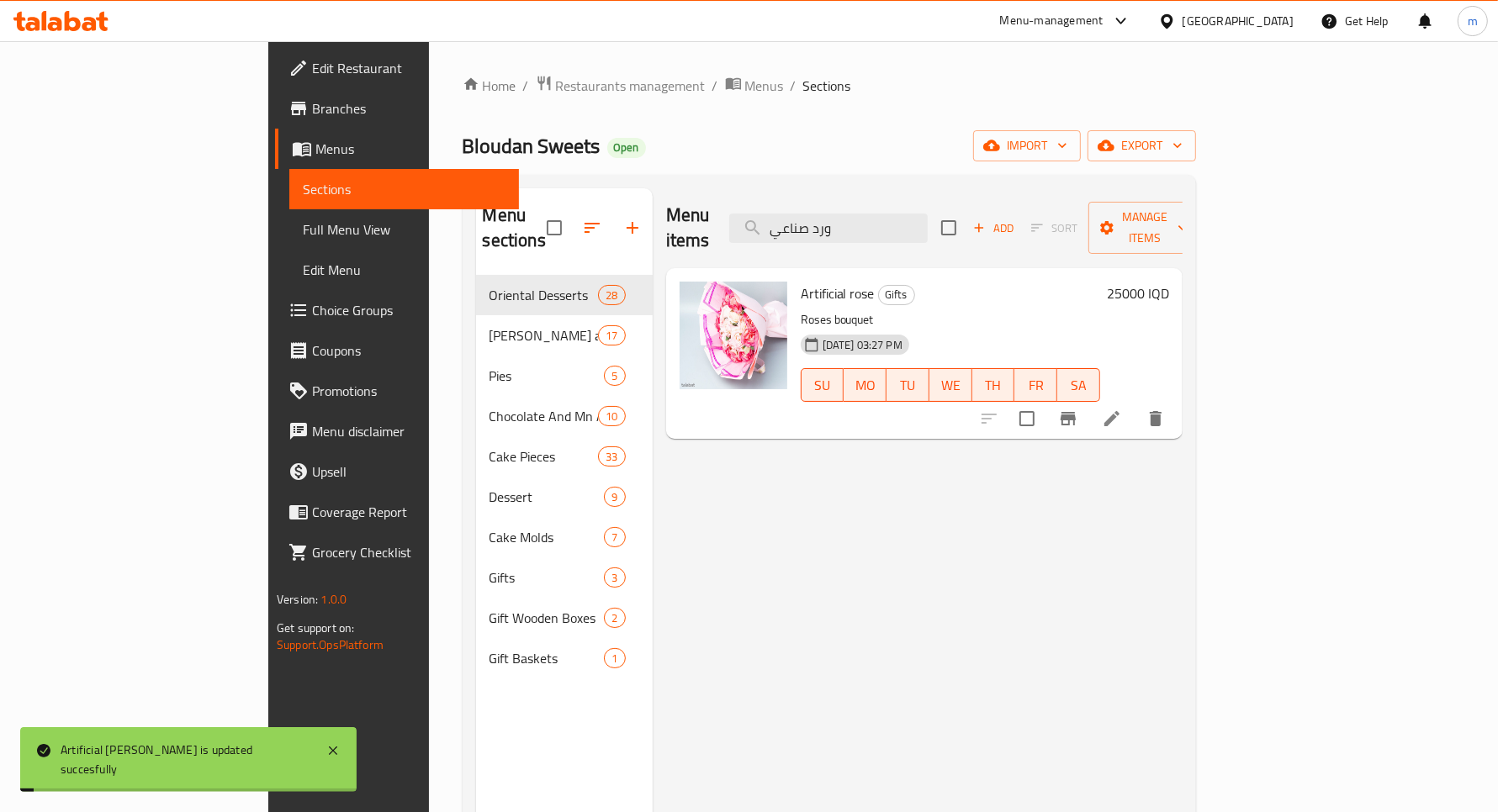
click at [1078, 409] on icon "Branch-specific-item" at bounding box center [1068, 418] width 20 height 20
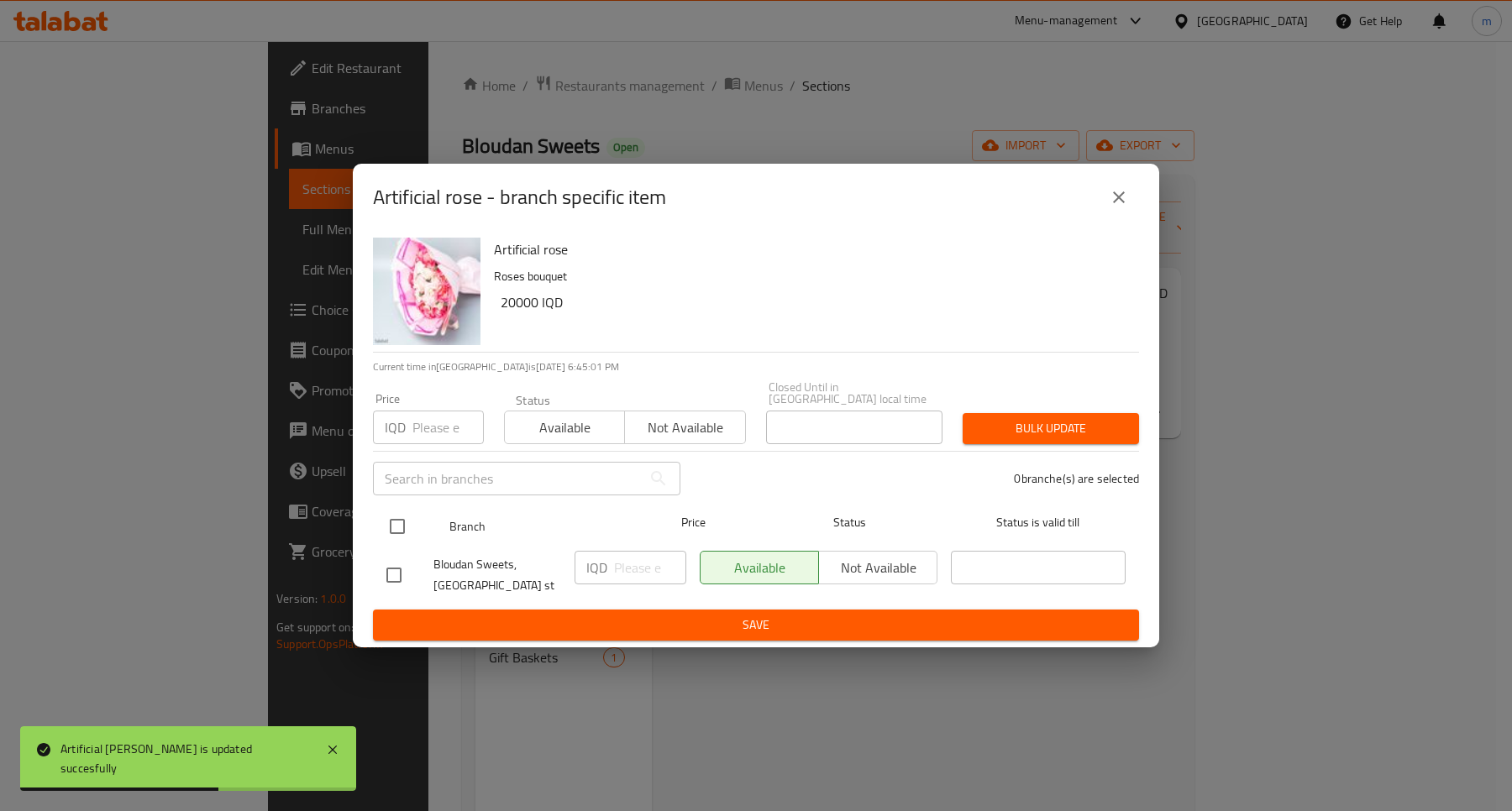
click at [417, 518] on div at bounding box center [410, 526] width 63 height 49
click at [408, 515] on input "checkbox" at bounding box center [396, 526] width 35 height 35
checkbox input "true"
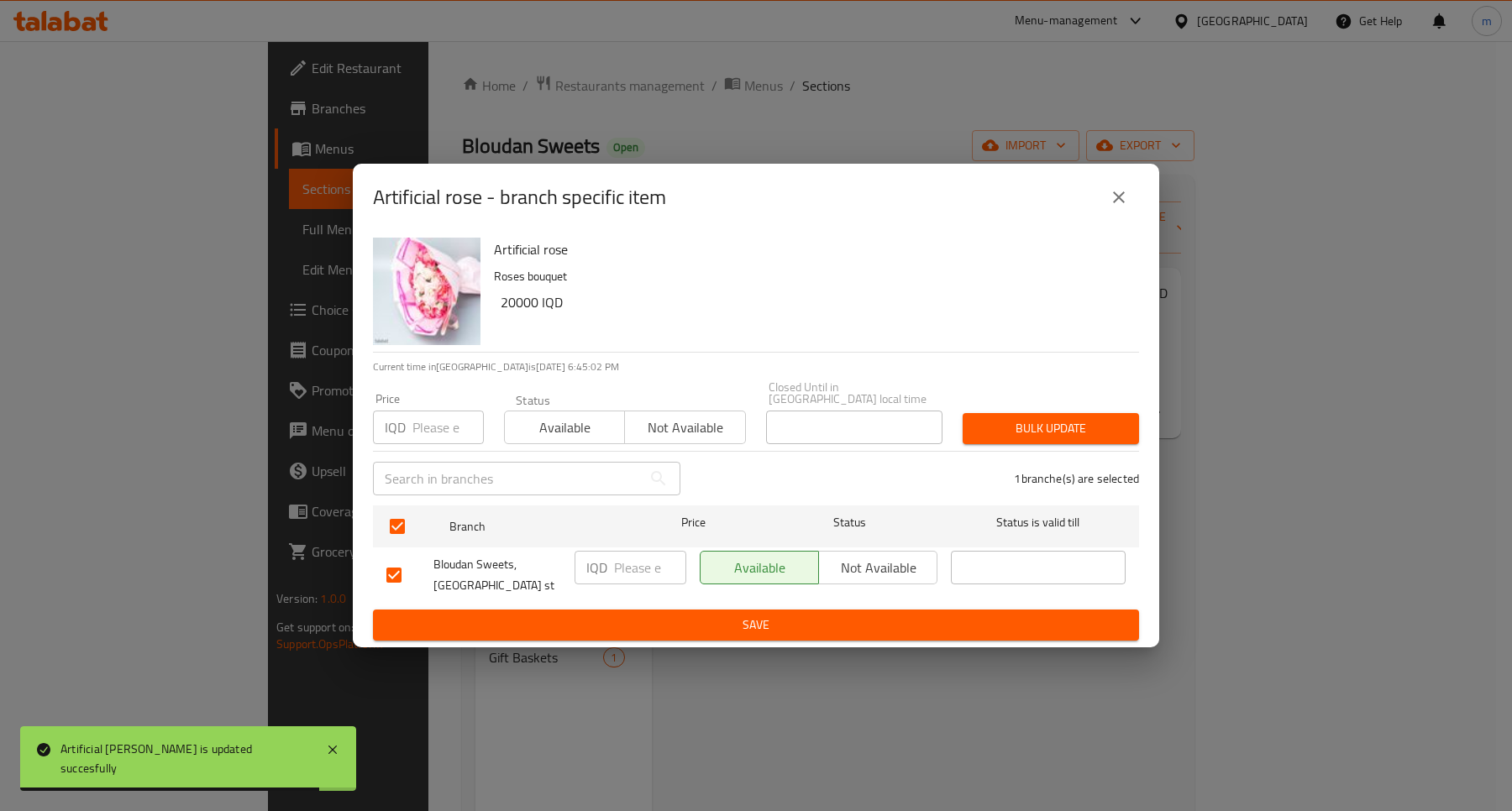
click at [601, 564] on p "IQD" at bounding box center [597, 567] width 21 height 20
click at [634, 564] on input "number" at bounding box center [650, 568] width 72 height 34
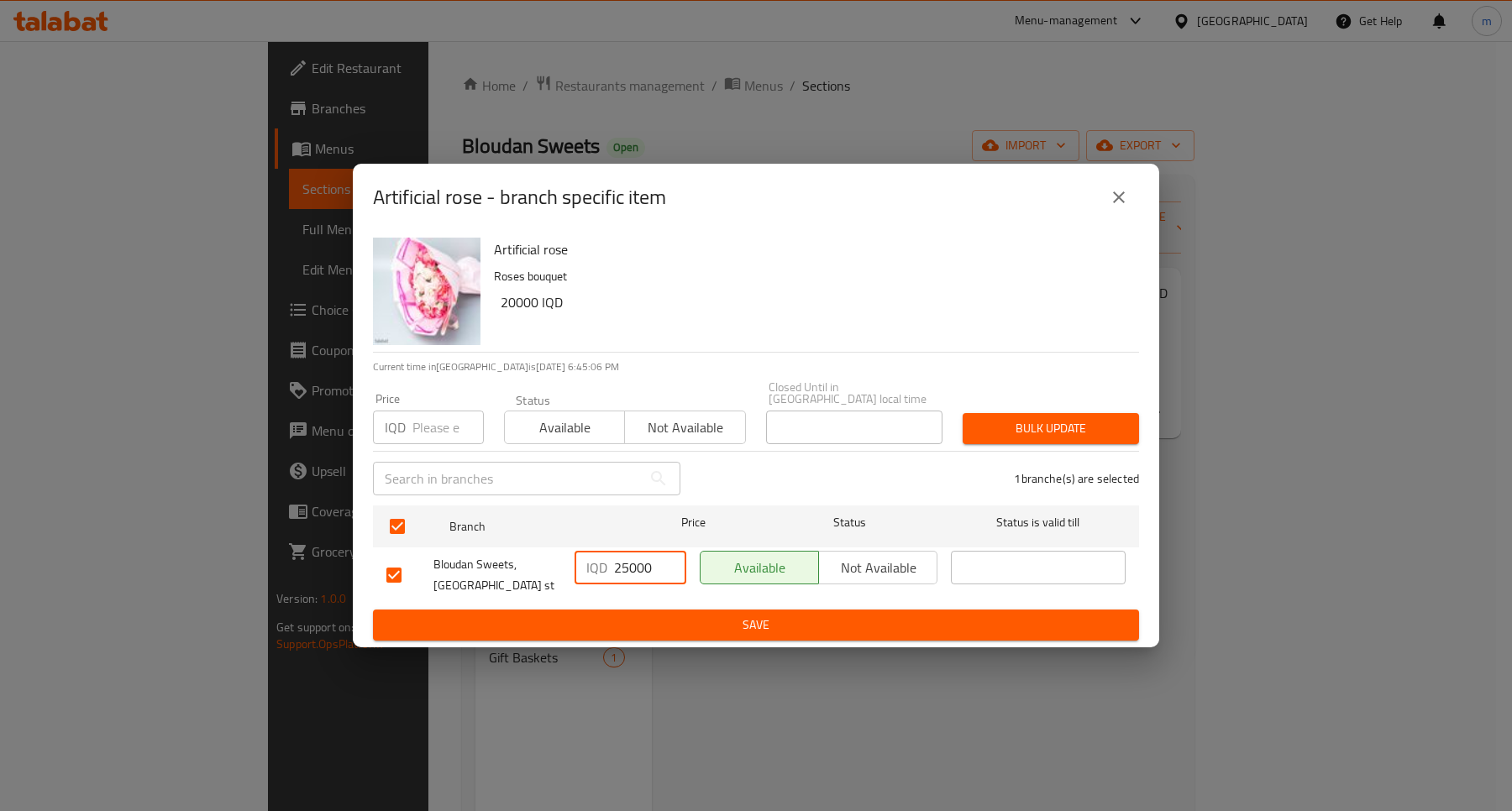
drag, startPoint x: 634, startPoint y: 558, endPoint x: 657, endPoint y: 558, distance: 23.0
click at [657, 558] on input "25000" at bounding box center [650, 568] width 72 height 34
type input "25000"
click at [812, 624] on span "Save" at bounding box center [755, 625] width 739 height 21
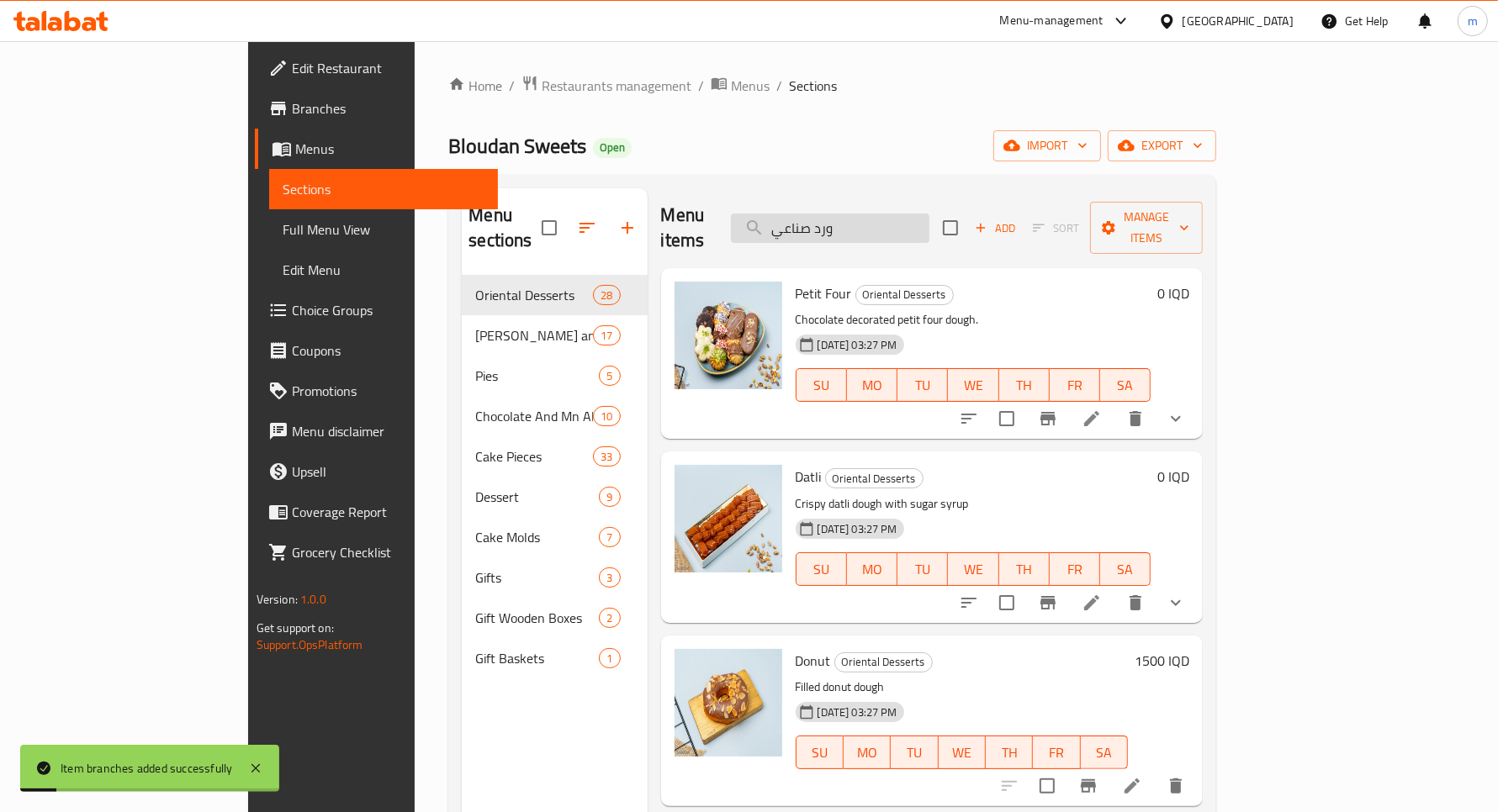
click at [880, 230] on input "ورد صناعي" at bounding box center [830, 228] width 198 height 29
paste input "بوكيهات نستلة"
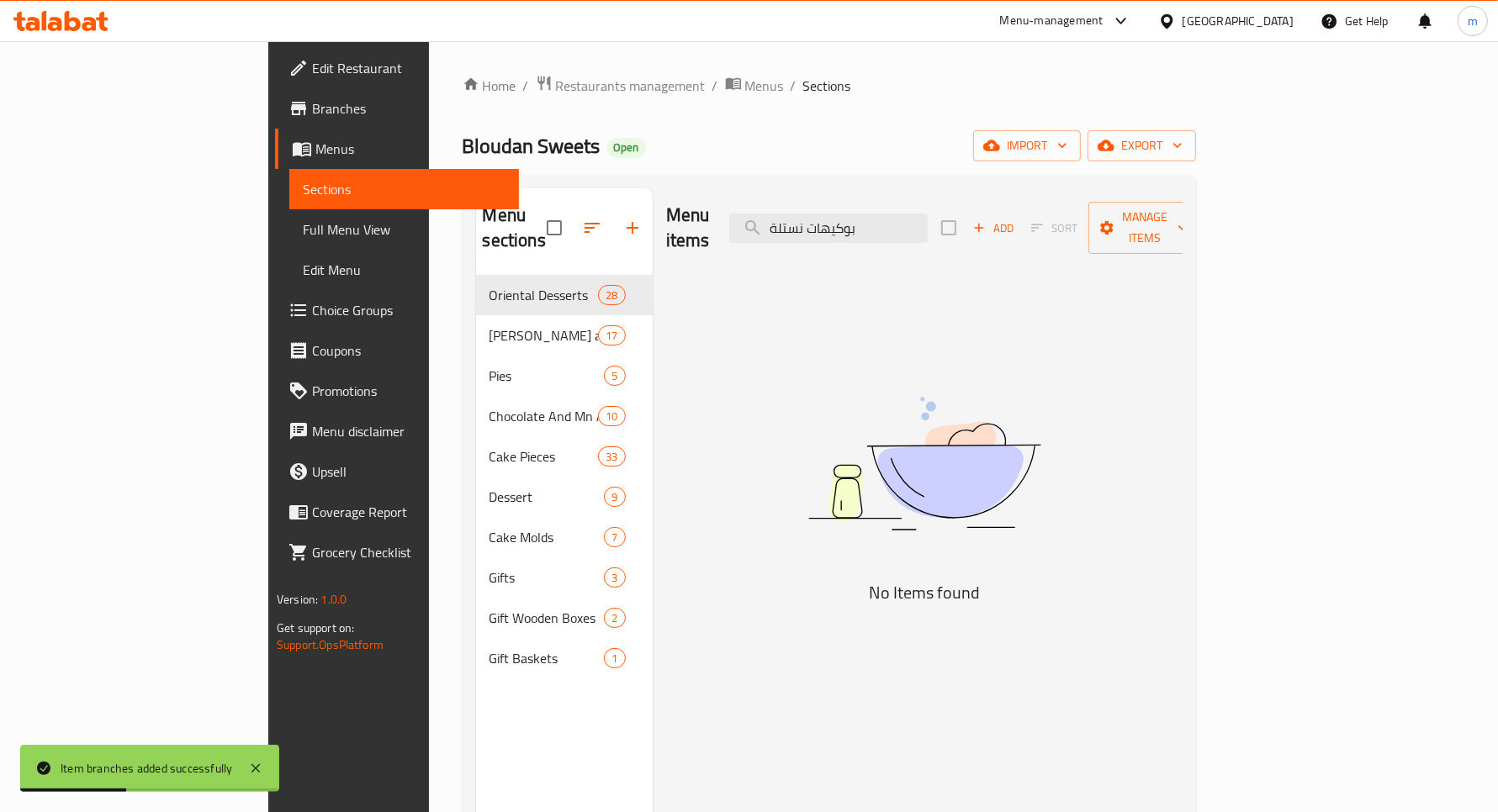
drag, startPoint x: 901, startPoint y: 212, endPoint x: 1062, endPoint y: 224, distance: 161.4
click at [1062, 224] on div "Menu items بوكيهات نستلة Add Sort Manage items" at bounding box center [924, 228] width 517 height 80
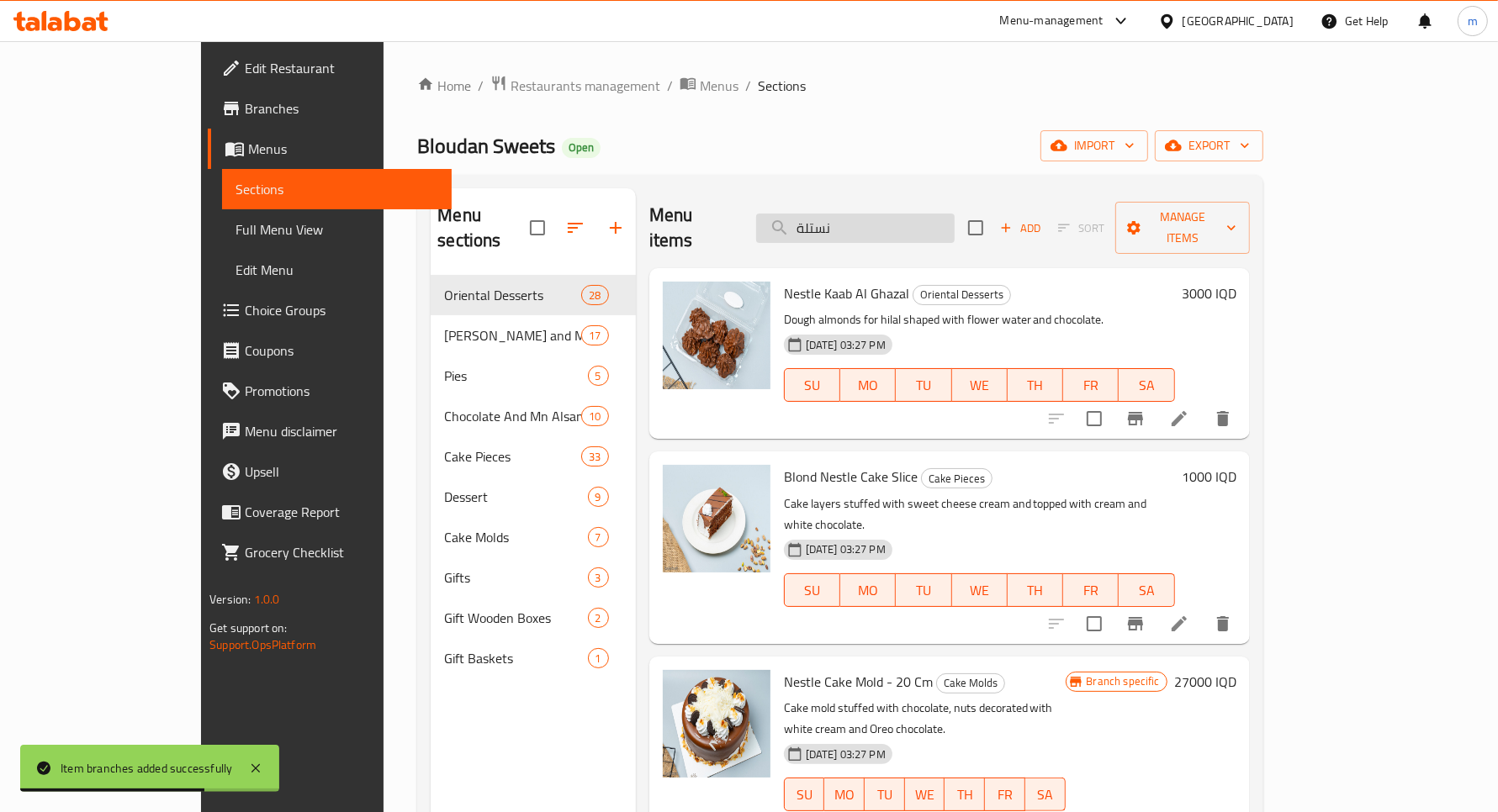
click at [852, 214] on input "نستلة" at bounding box center [855, 228] width 198 height 29
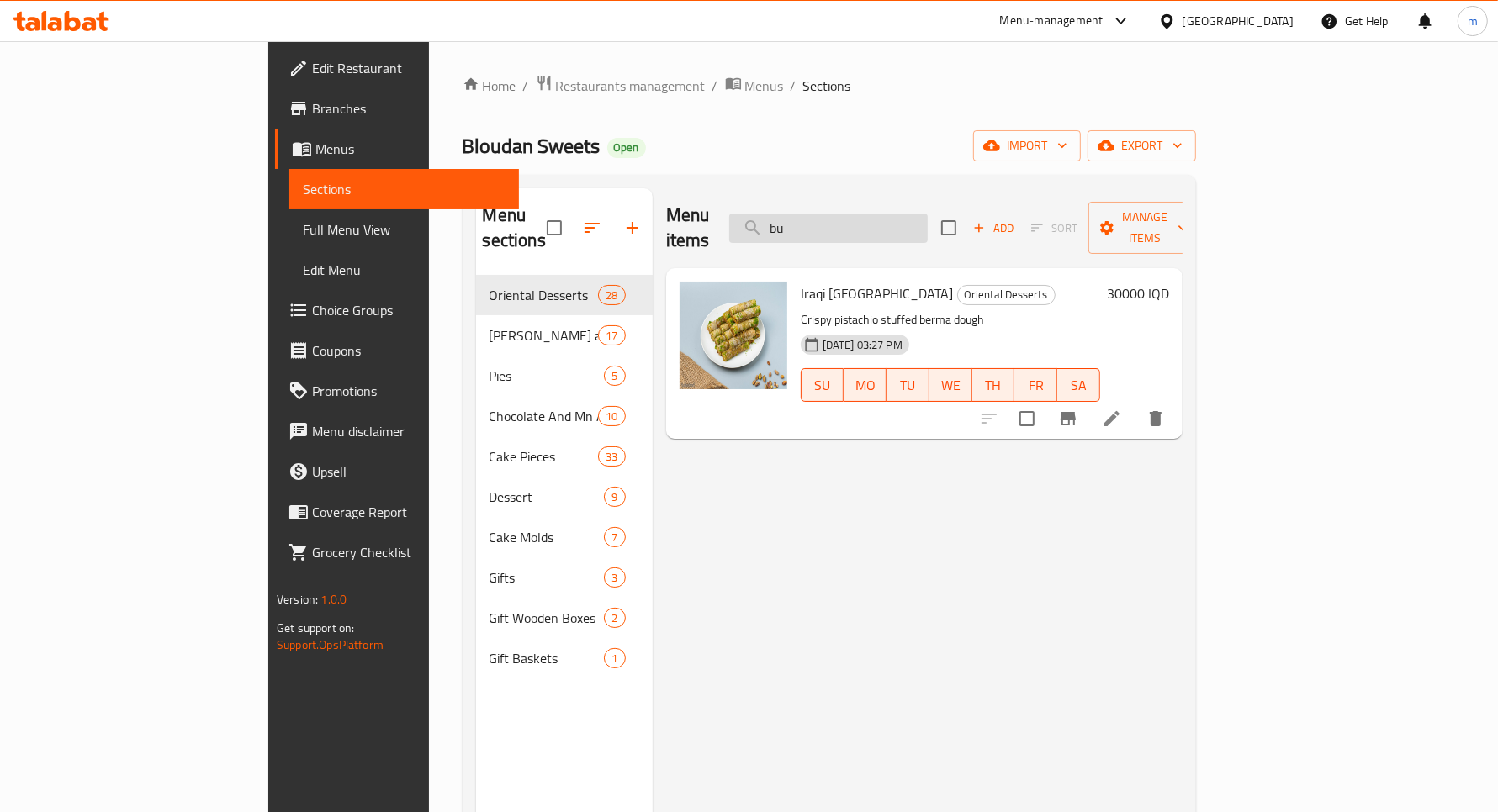
click at [928, 214] on input "bu" at bounding box center [829, 228] width 198 height 29
paste input "بوكيهات ورد صناعي"
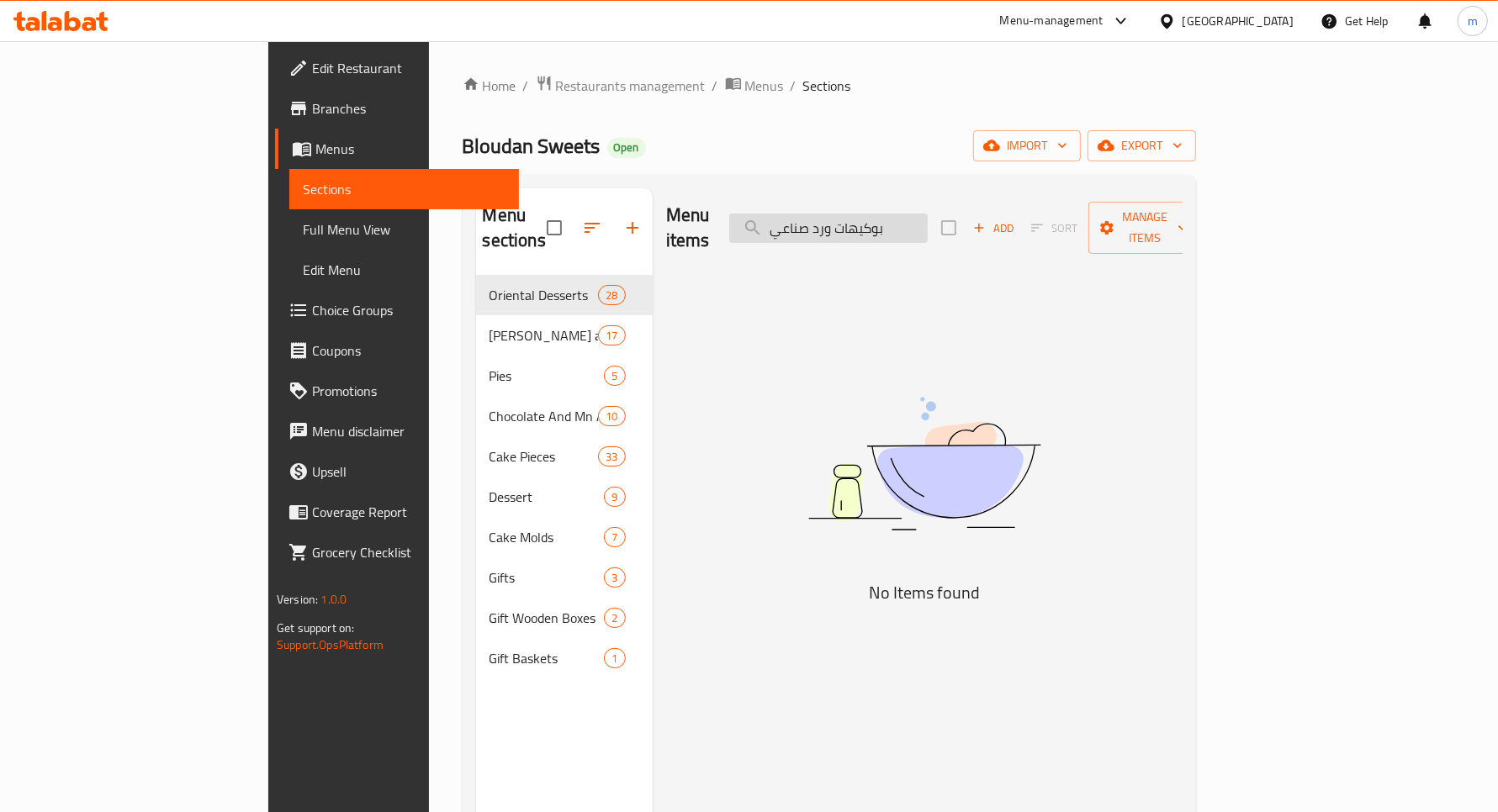
click at [928, 214] on input "بوكيهات ورد صناعي" at bounding box center [829, 228] width 198 height 29
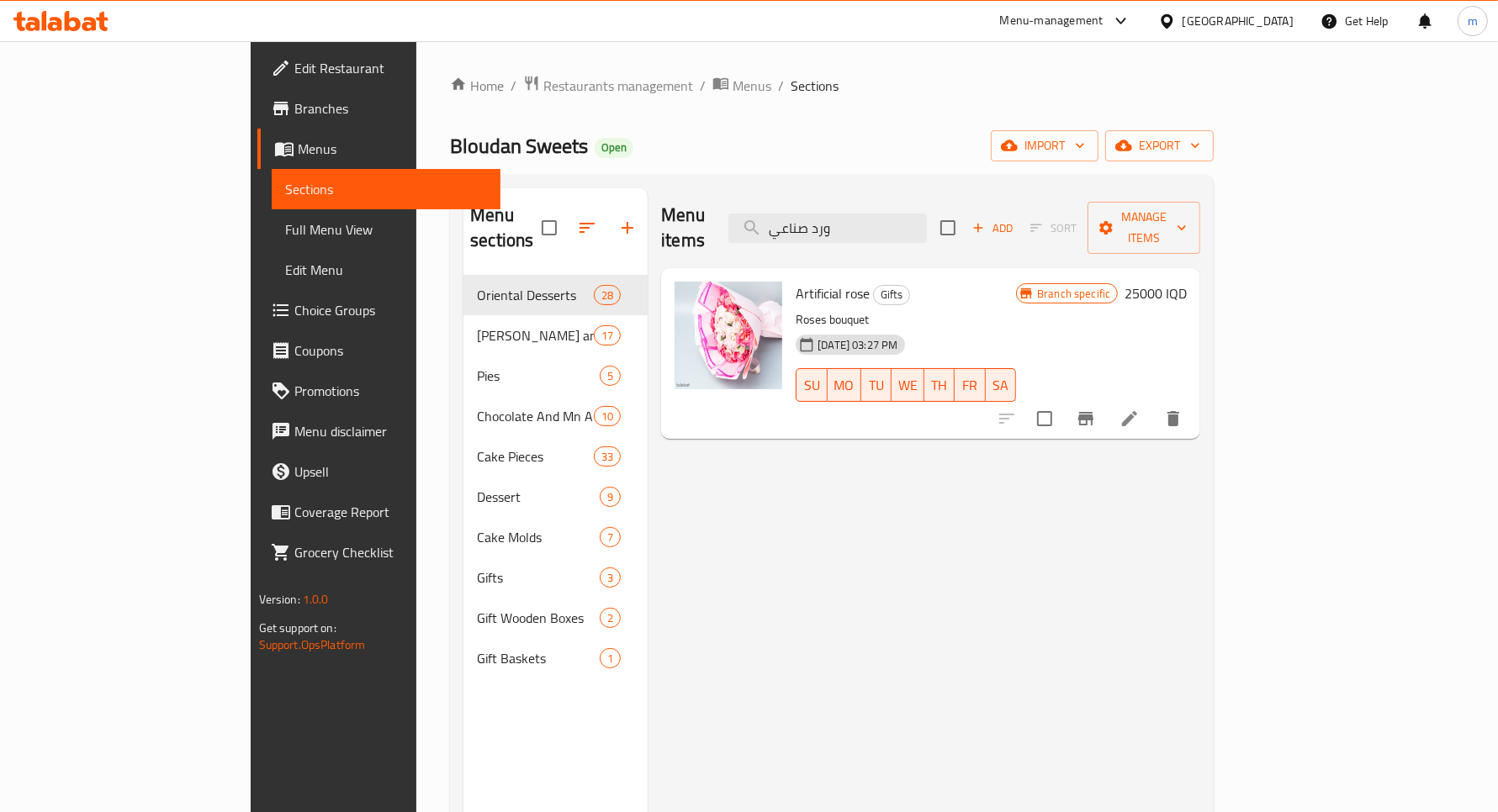
click at [796, 309] on p "Roses bouquet" at bounding box center [906, 319] width 221 height 21
copy p "bouquet"
click at [922, 217] on input "ورد صناعي" at bounding box center [828, 228] width 198 height 29
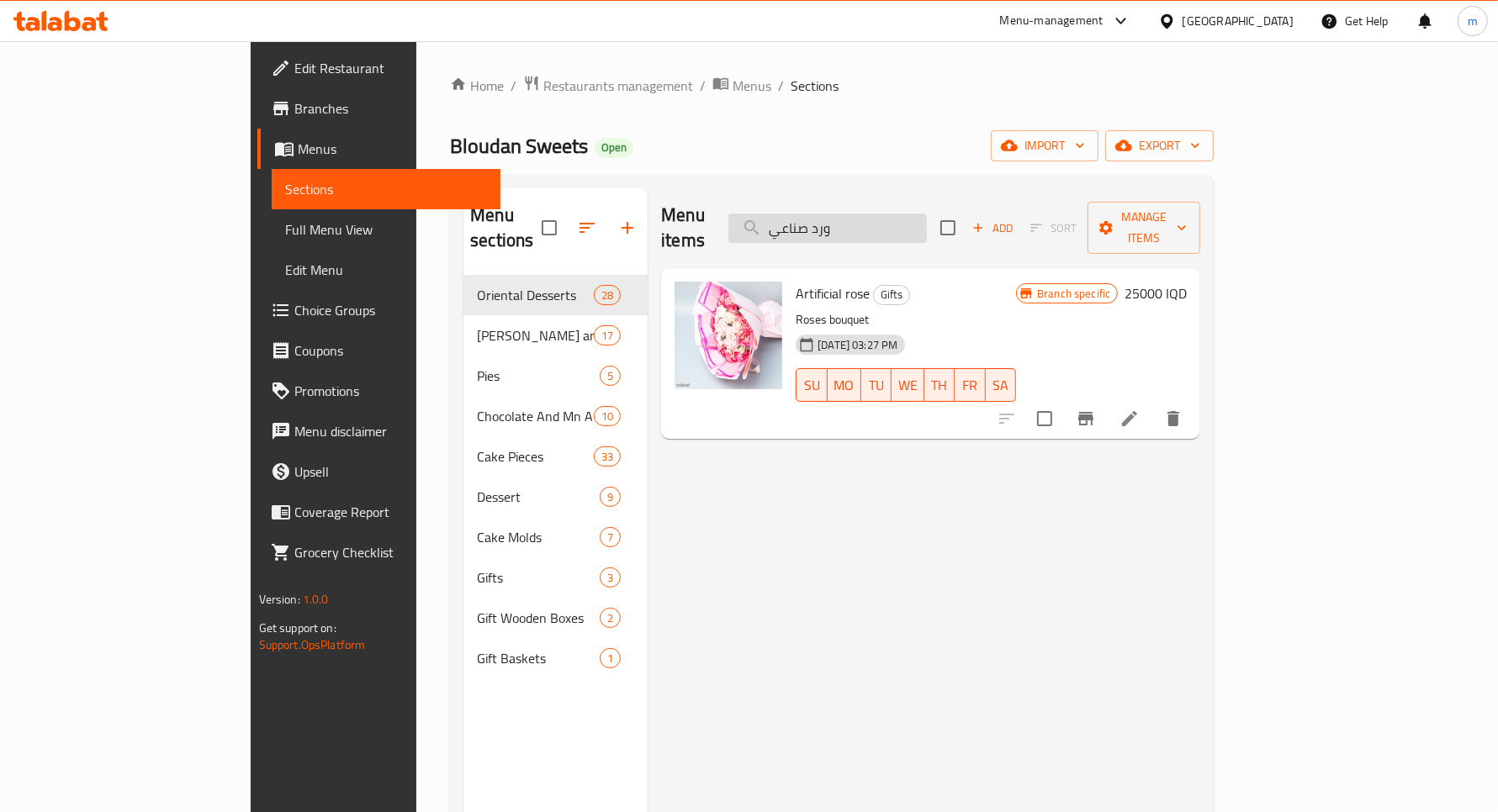
paste input "bouquet"
type input "bouquet"
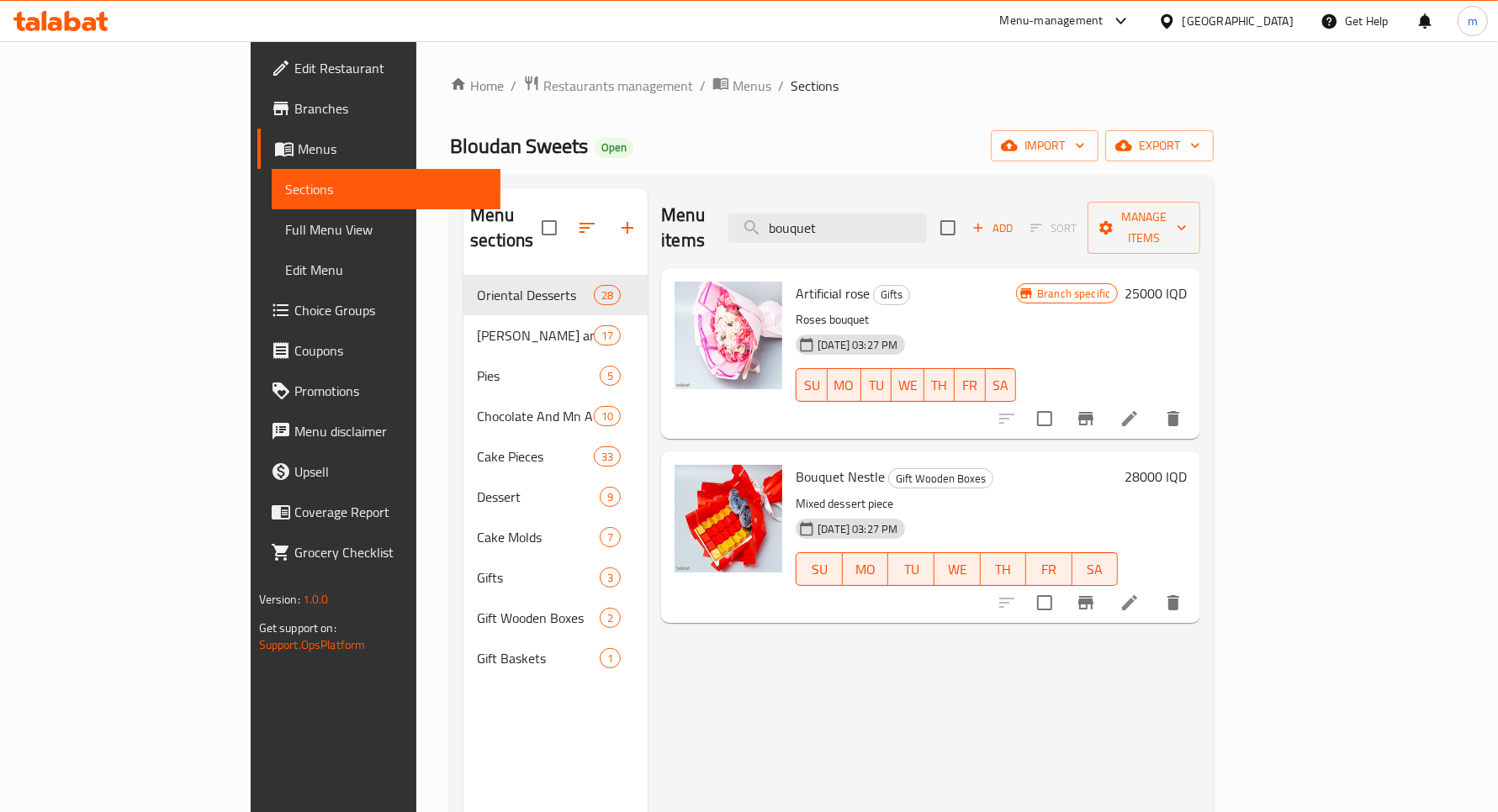
click at [1140, 592] on icon at bounding box center [1129, 602] width 20 height 20
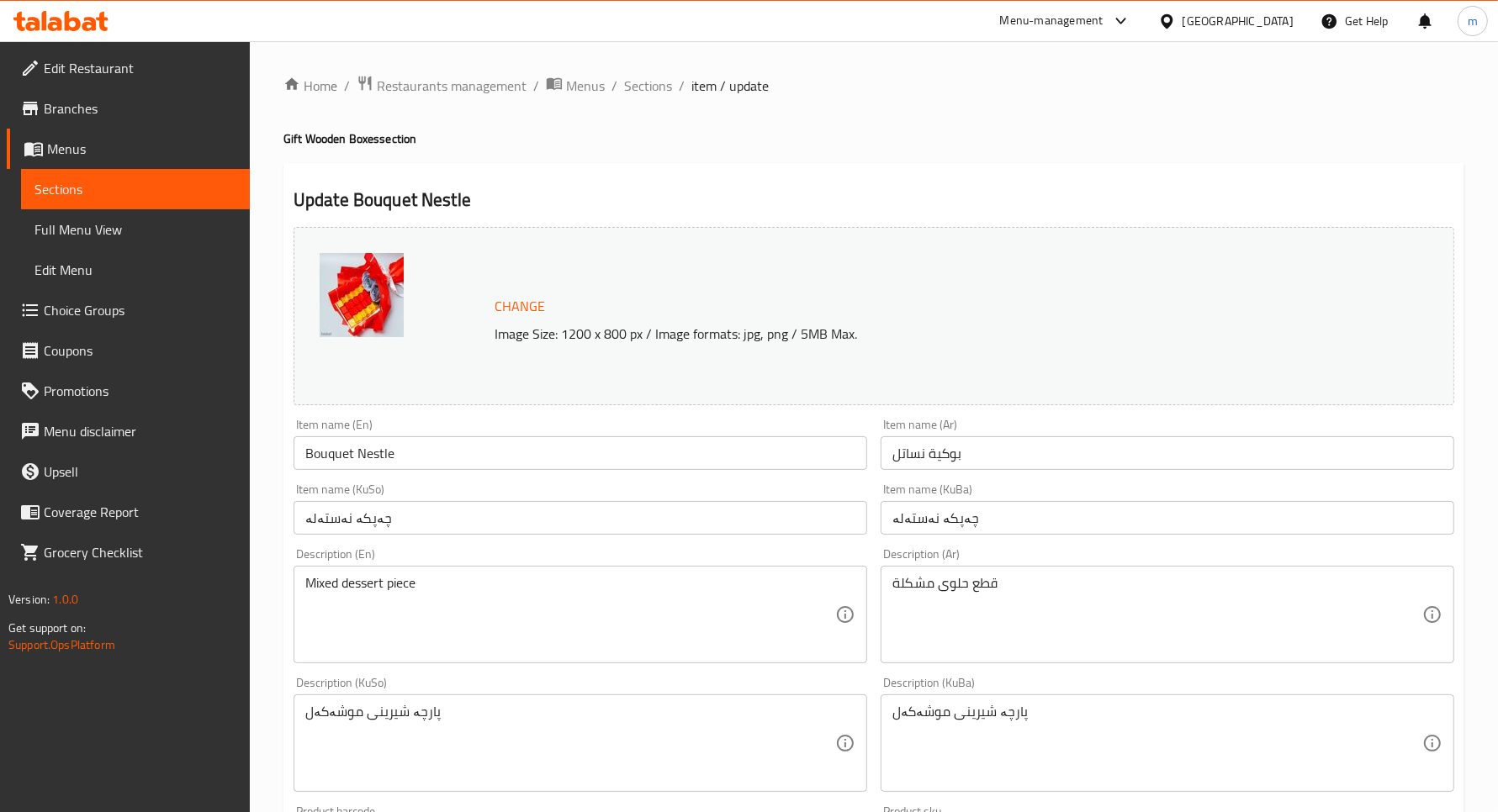
click at [194, 170] on link "Sections" at bounding box center [135, 189] width 229 height 40
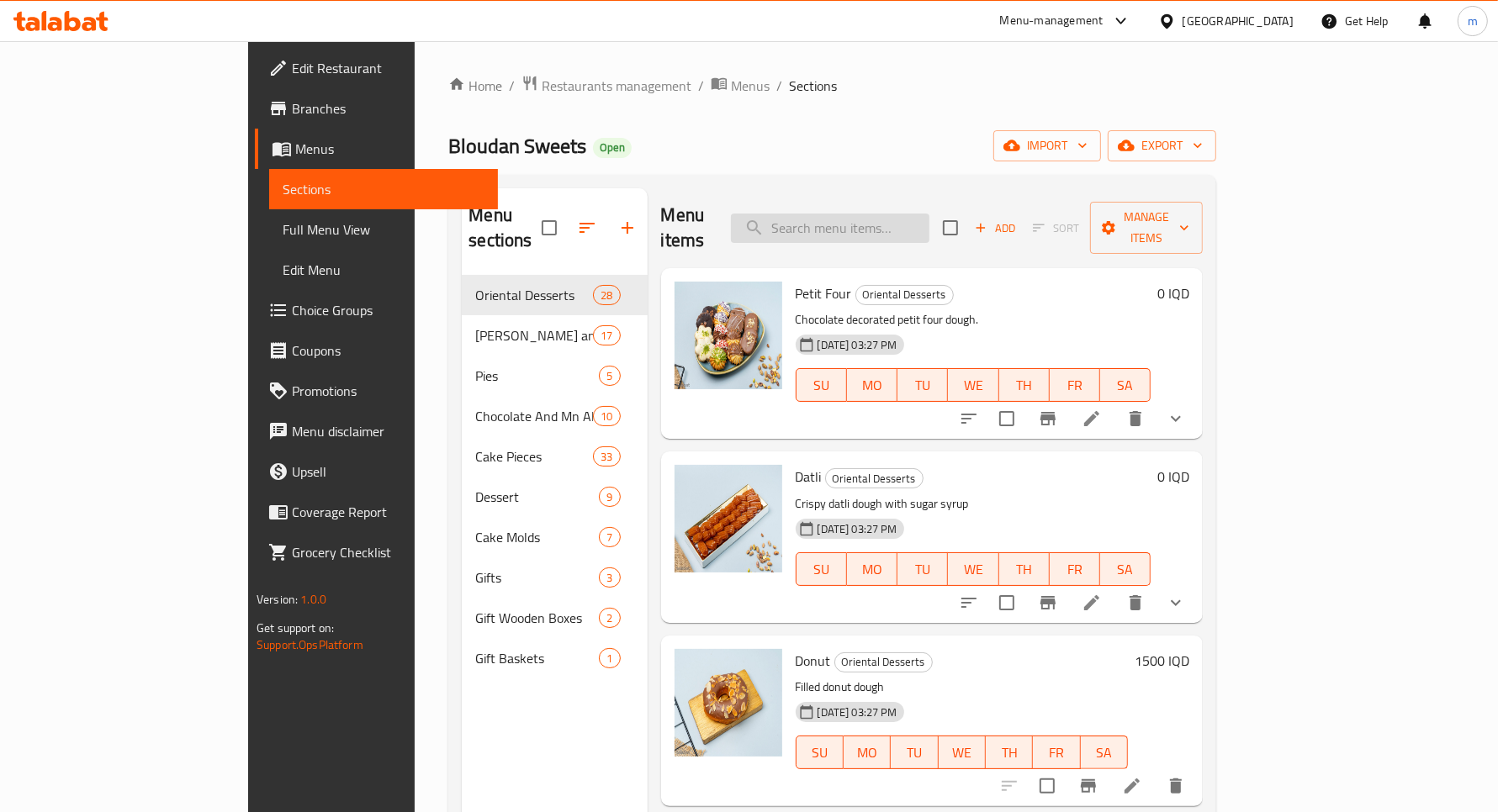
click at [928, 215] on input "search" at bounding box center [830, 228] width 198 height 29
paste input "bouquet"
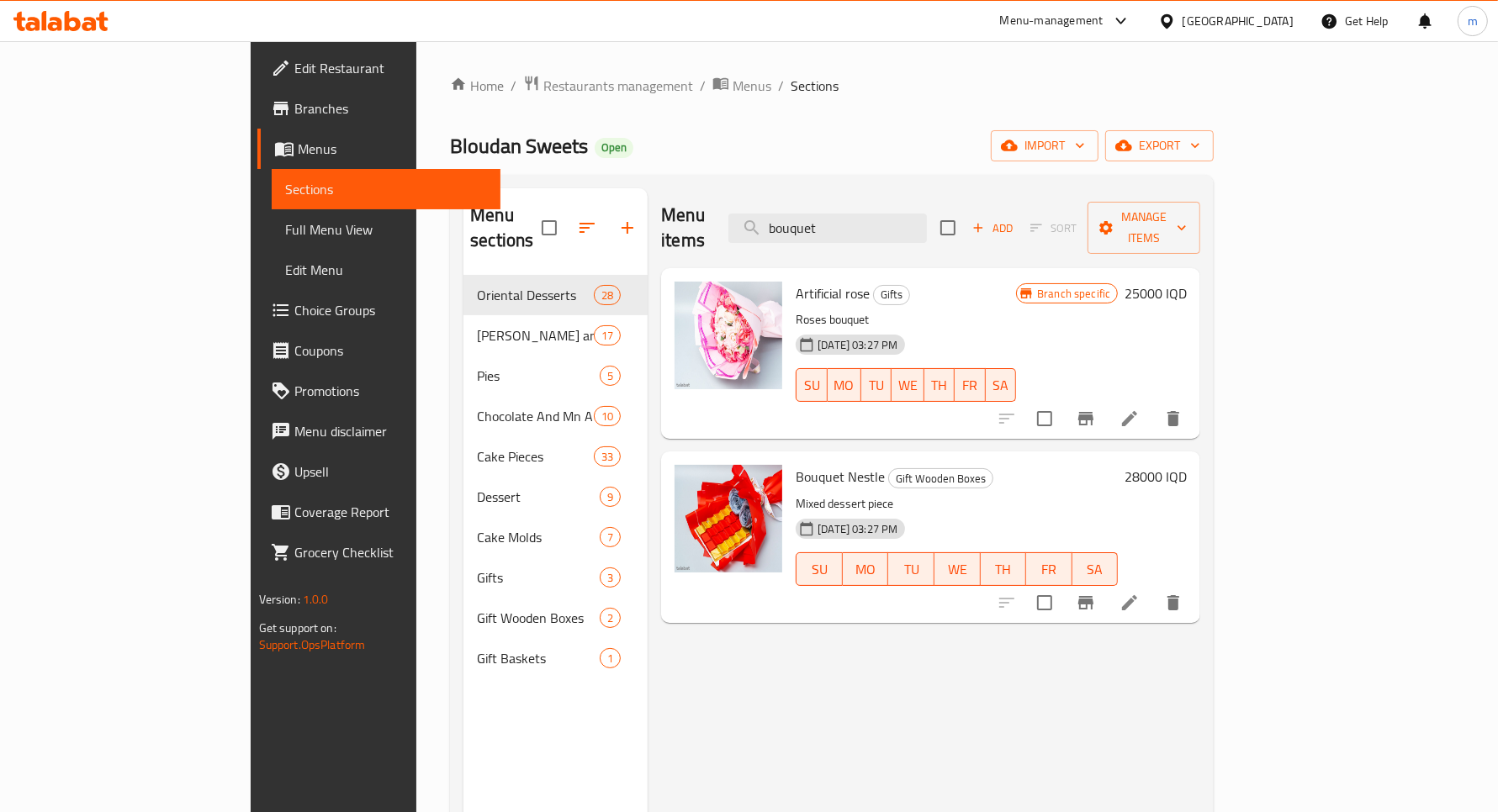
type input "bouquet"
click at [1194, 458] on div "Bouquet Nestle Gift Wooden Boxes Mixed dessert piece 28-09-2025 03:27 PM SU MO …" at bounding box center [991, 536] width 405 height 158
click at [1187, 465] on h6 "28000 IQD" at bounding box center [1156, 476] width 62 height 23
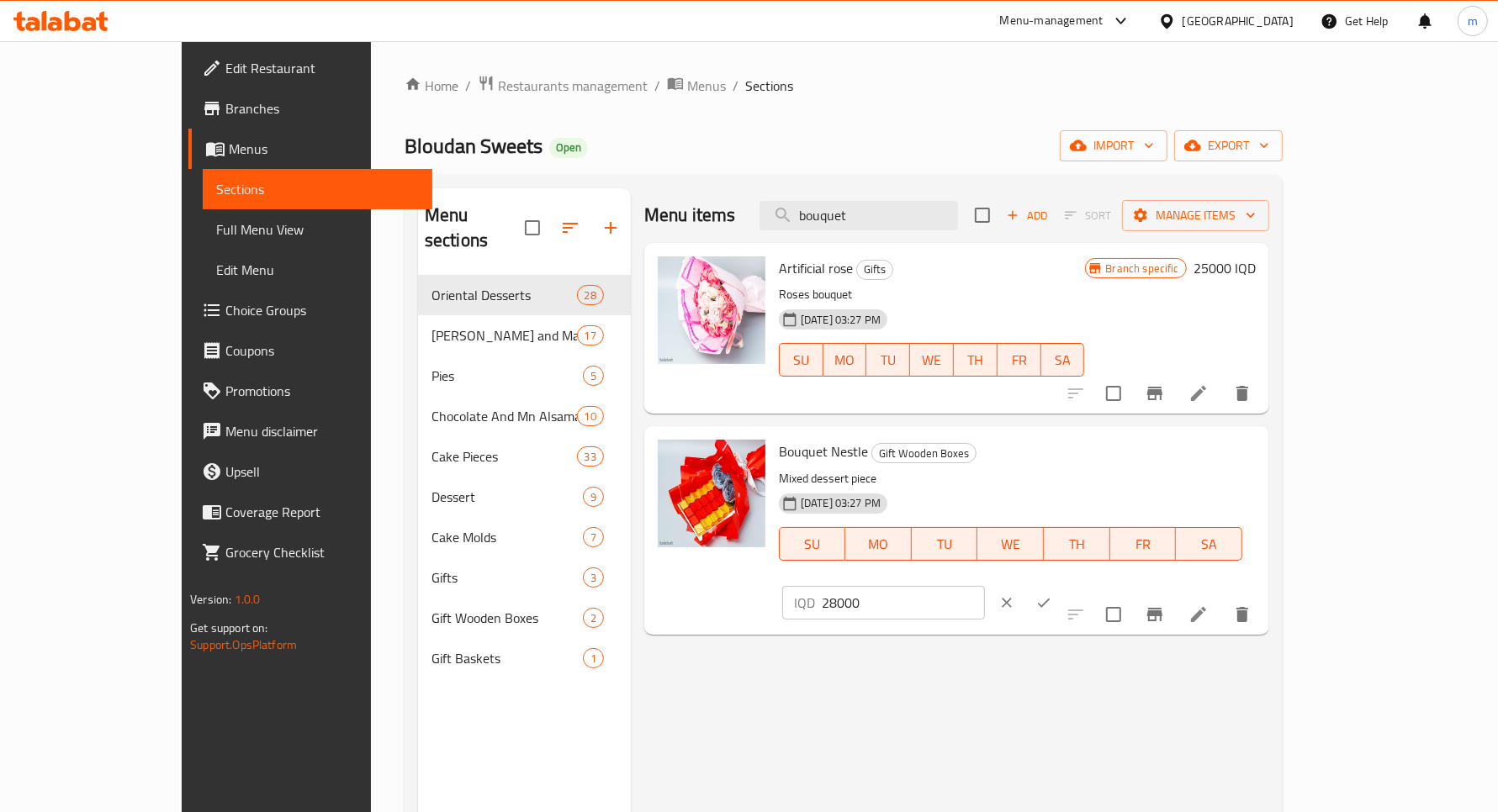
click at [985, 586] on input "28000" at bounding box center [903, 603] width 163 height 34
paste input "number"
click at [985, 586] on input "number" at bounding box center [903, 603] width 163 height 34
type input "30000"
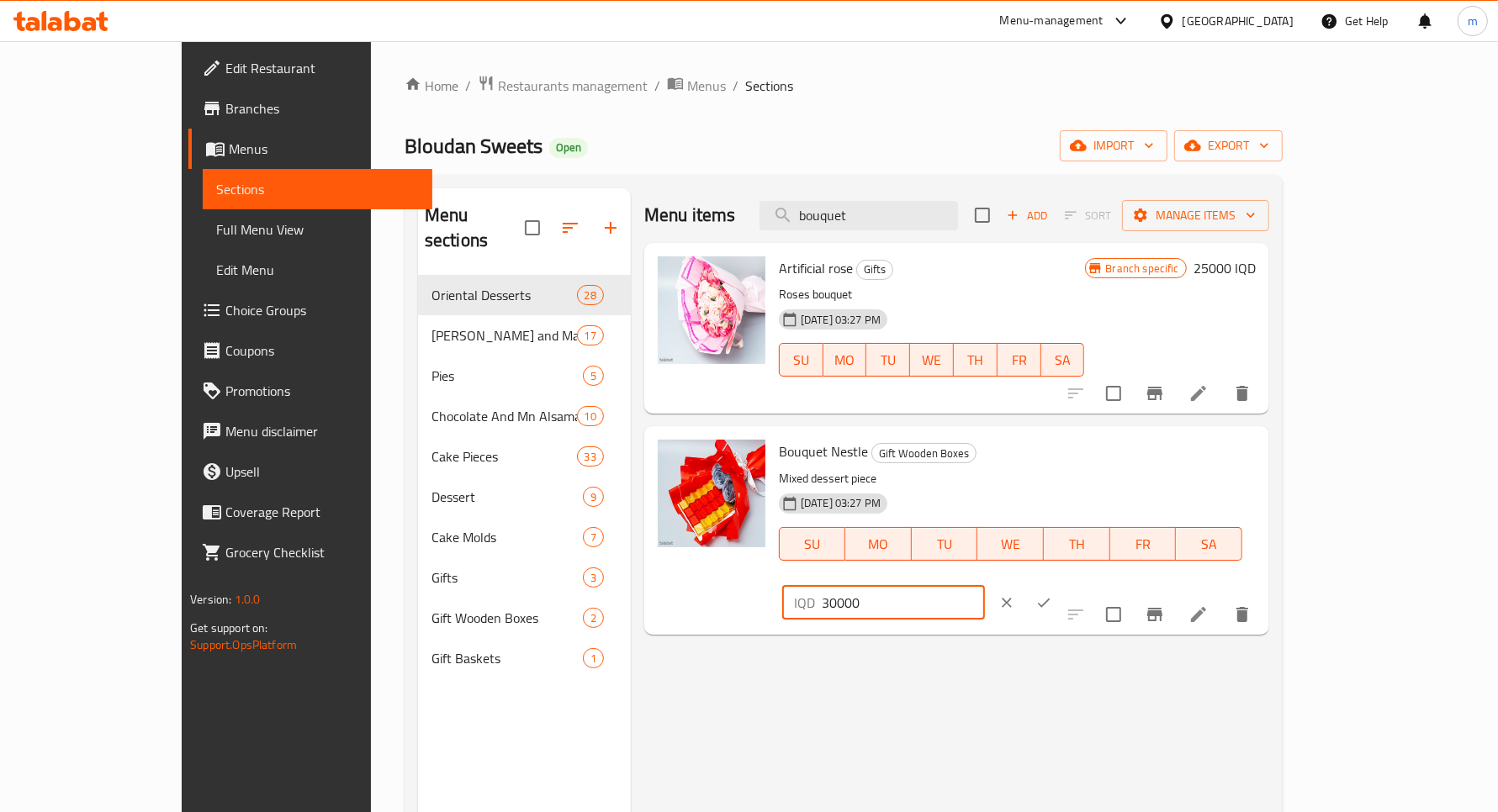
click at [1053, 594] on icon "ok" at bounding box center [1044, 603] width 17 height 17
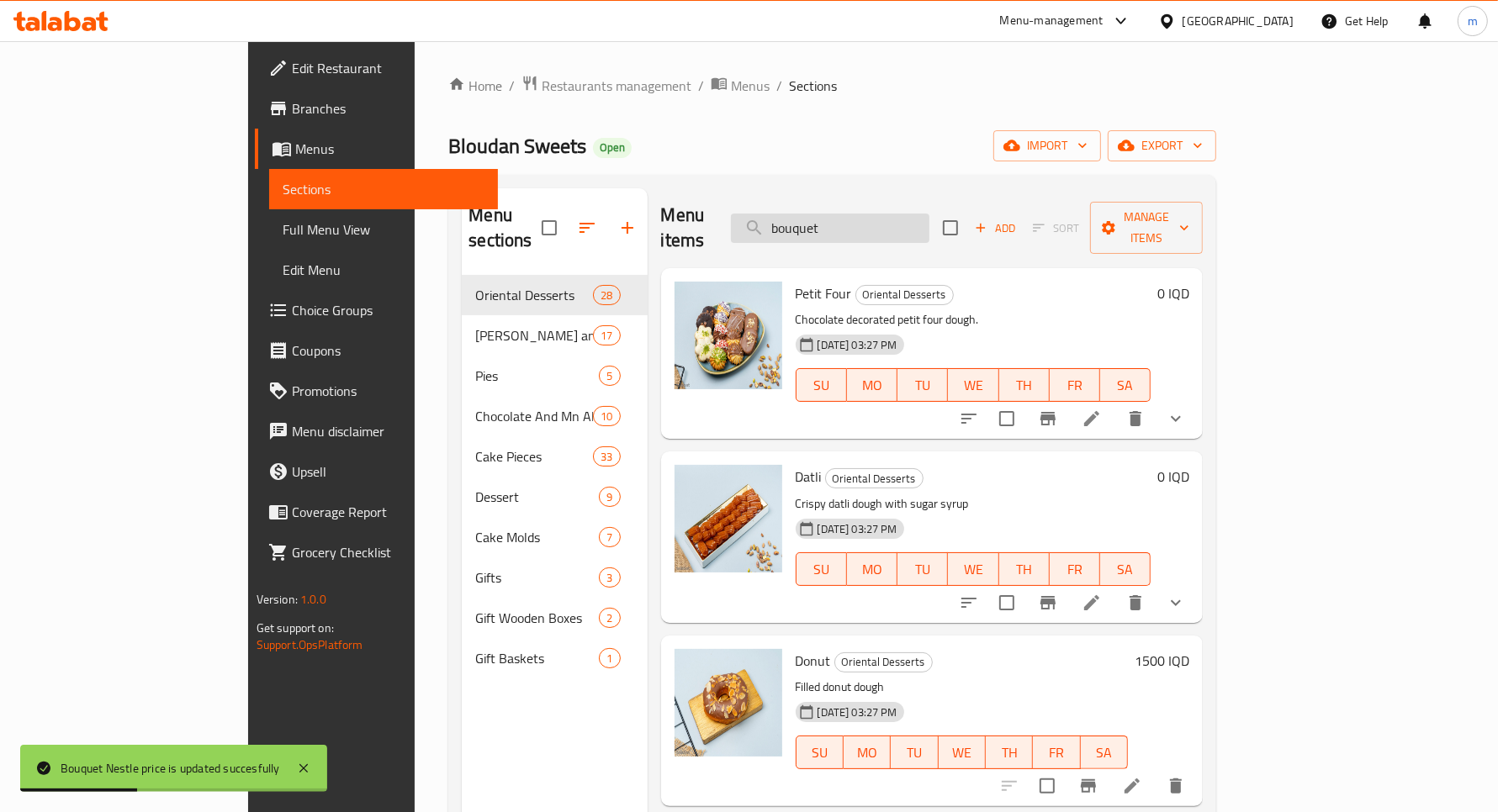
click at [876, 215] on input "bouquet" at bounding box center [830, 228] width 198 height 29
paste input "٣٠٠٠٠"
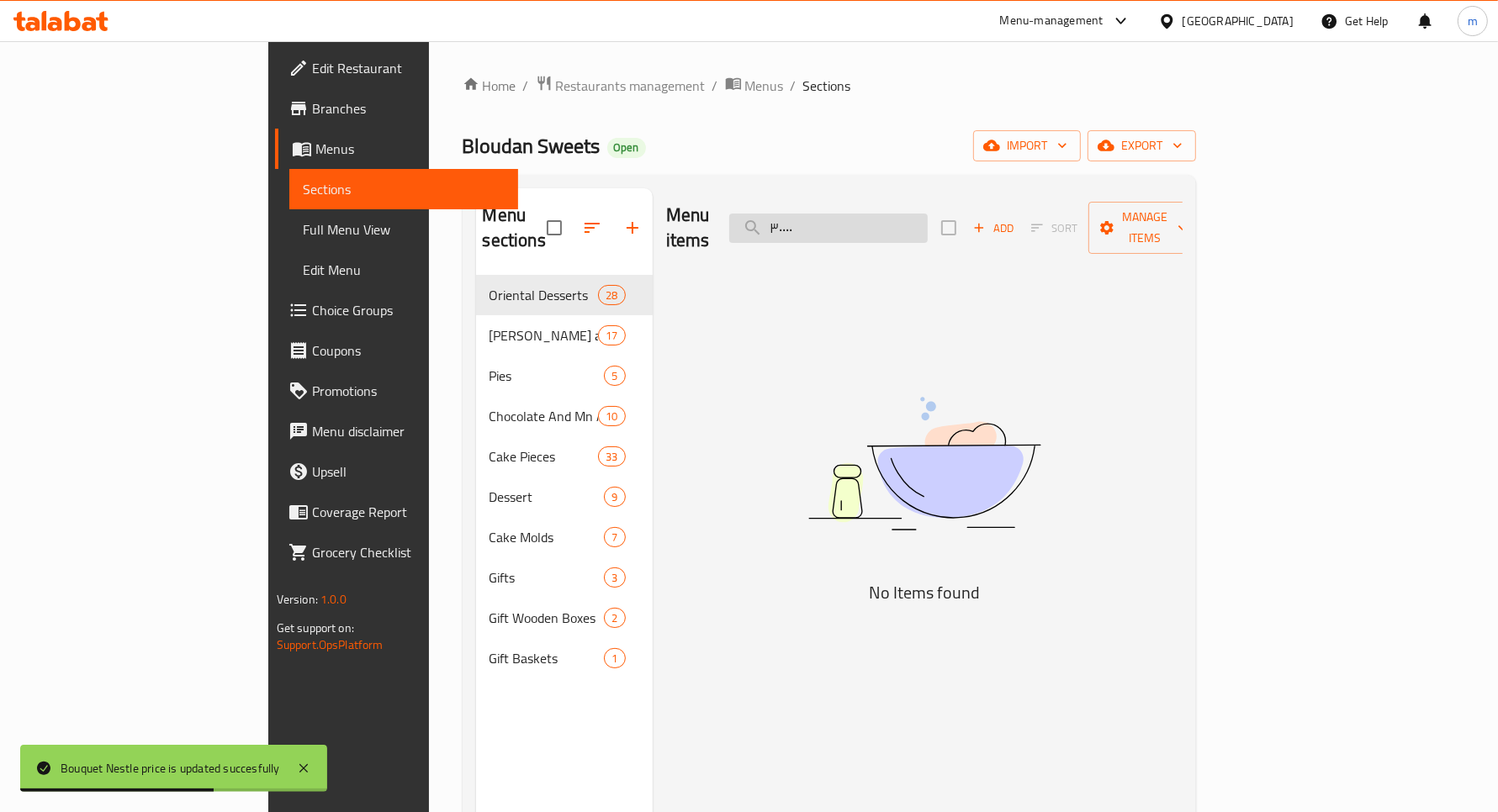
type input "bouquet"
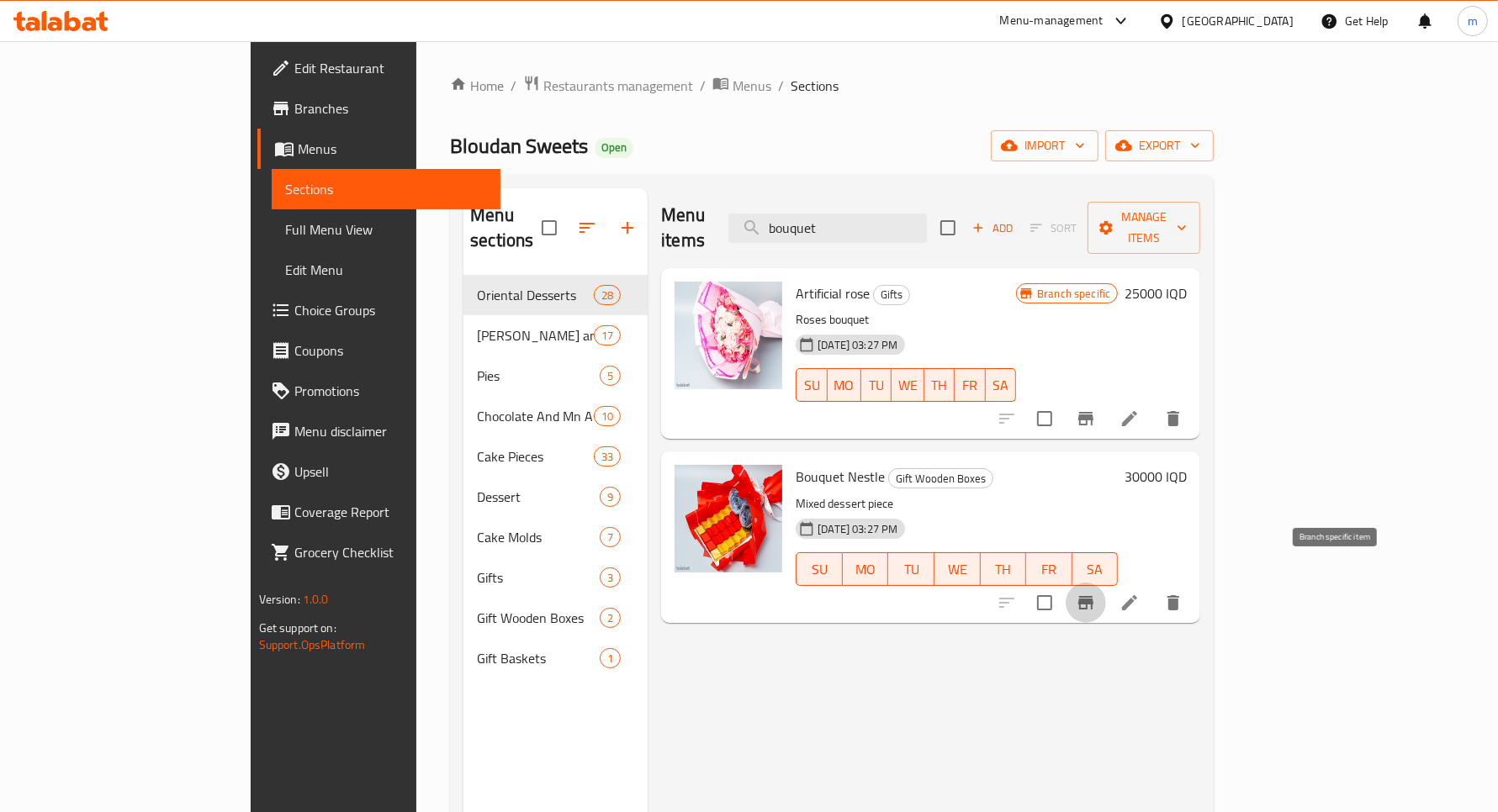
click at [1096, 592] on icon "Branch-specific-item" at bounding box center [1085, 602] width 20 height 20
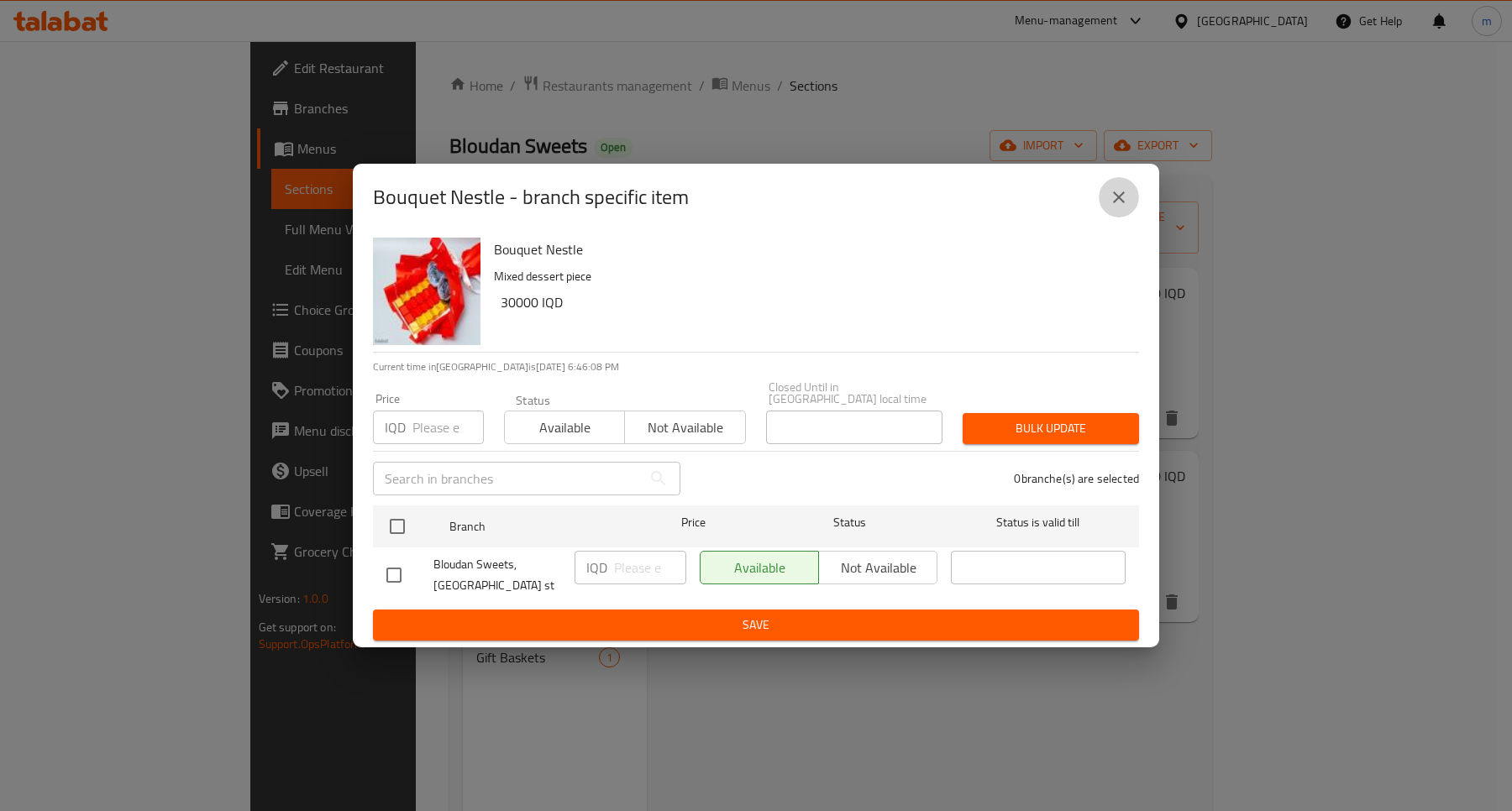
click at [1120, 197] on icon "close" at bounding box center [1118, 197] width 20 height 20
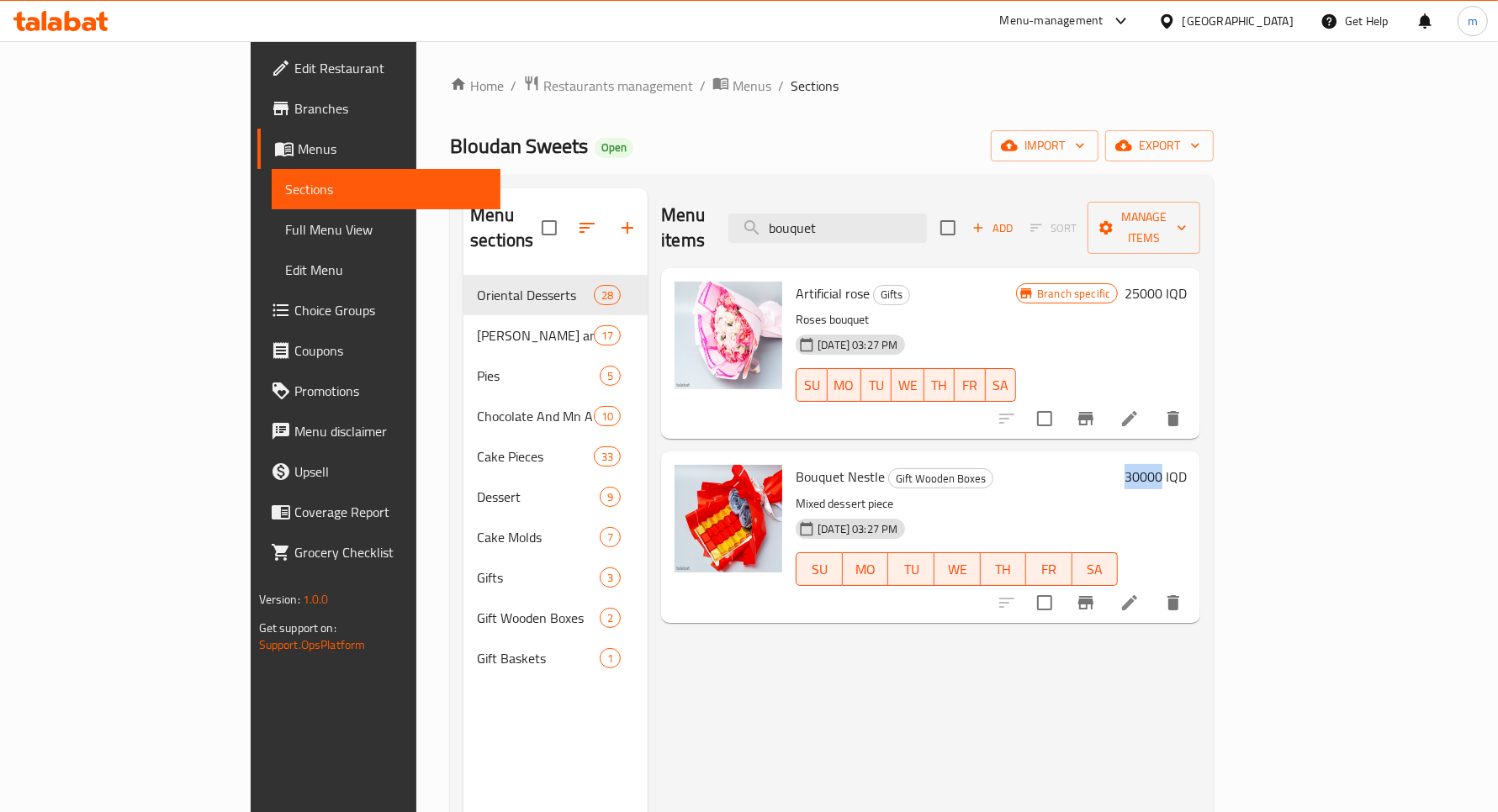
drag, startPoint x: 1378, startPoint y: 454, endPoint x: 1414, endPoint y: 458, distance: 36.2
click at [1187, 465] on h6 "30000 IQD" at bounding box center [1156, 476] width 62 height 23
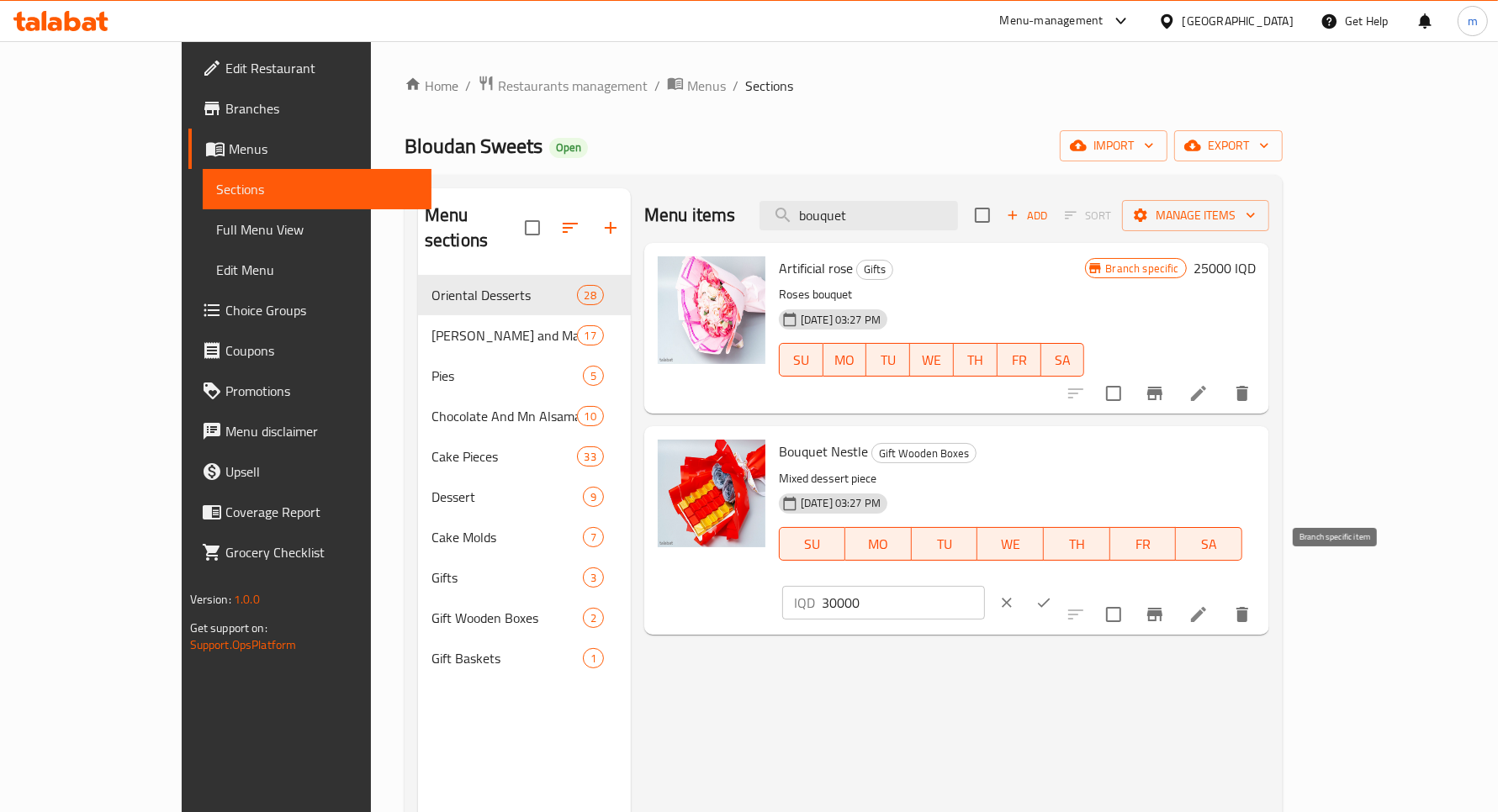
click at [1163, 608] on icon "Branch-specific-item" at bounding box center [1155, 615] width 16 height 14
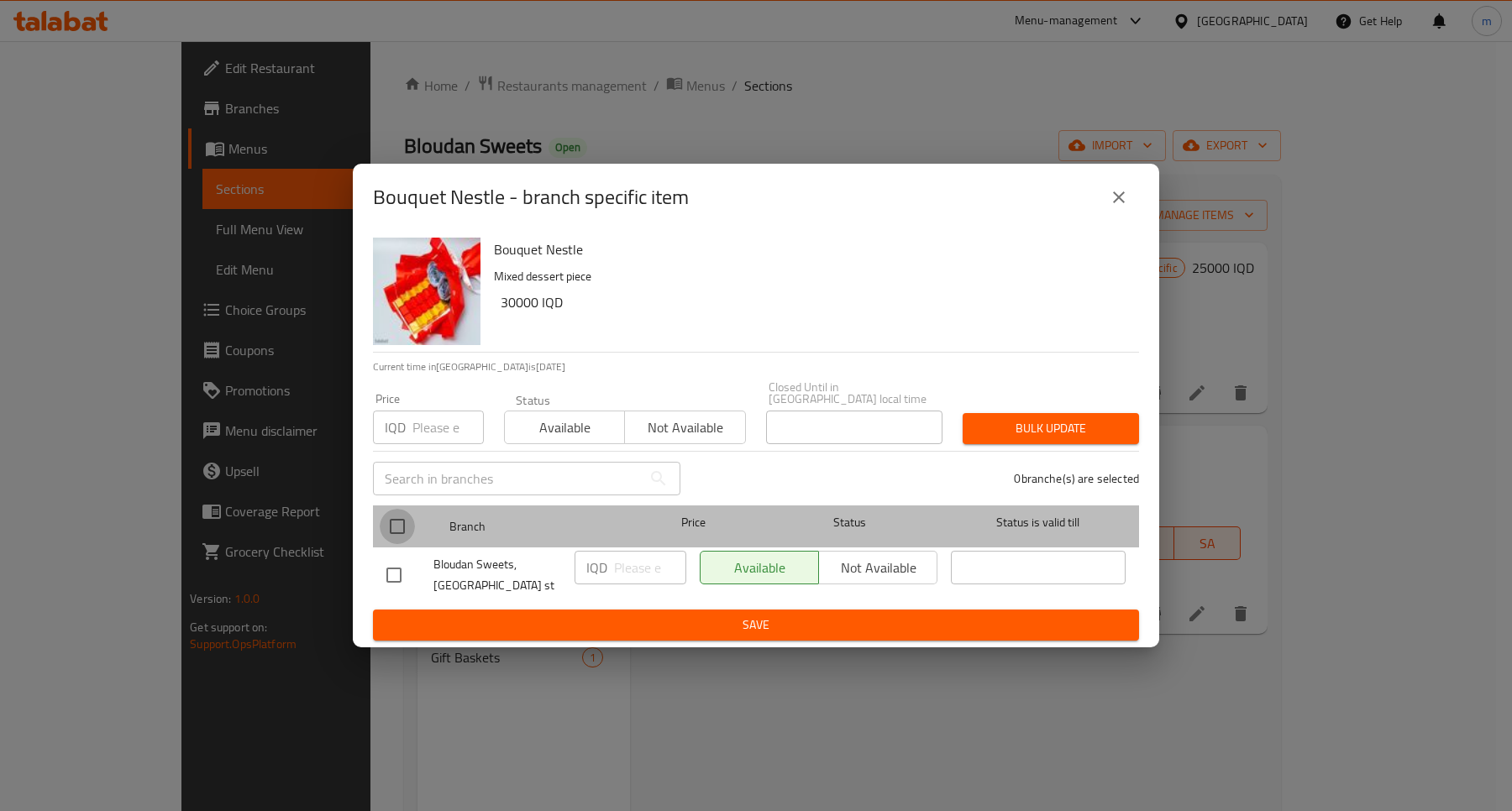
click at [384, 510] on input "checkbox" at bounding box center [396, 526] width 35 height 35
checkbox input "true"
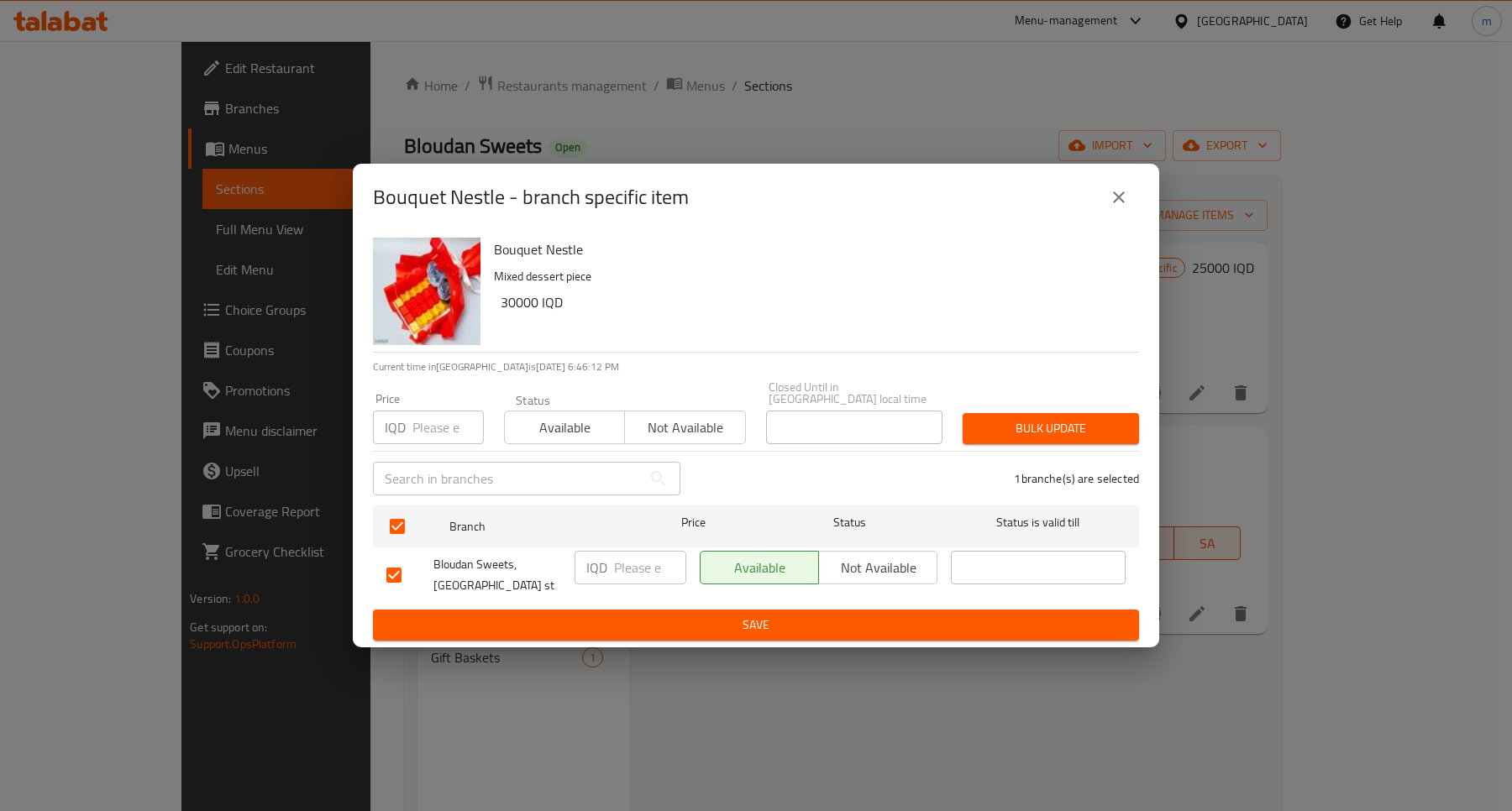
click at [605, 562] on p "IQD" at bounding box center [597, 567] width 21 height 20
click at [596, 557] on p "IQD" at bounding box center [597, 567] width 21 height 20
click at [628, 563] on input "number" at bounding box center [650, 568] width 72 height 34
click at [648, 568] on input "number" at bounding box center [650, 568] width 72 height 34
paste input "3"
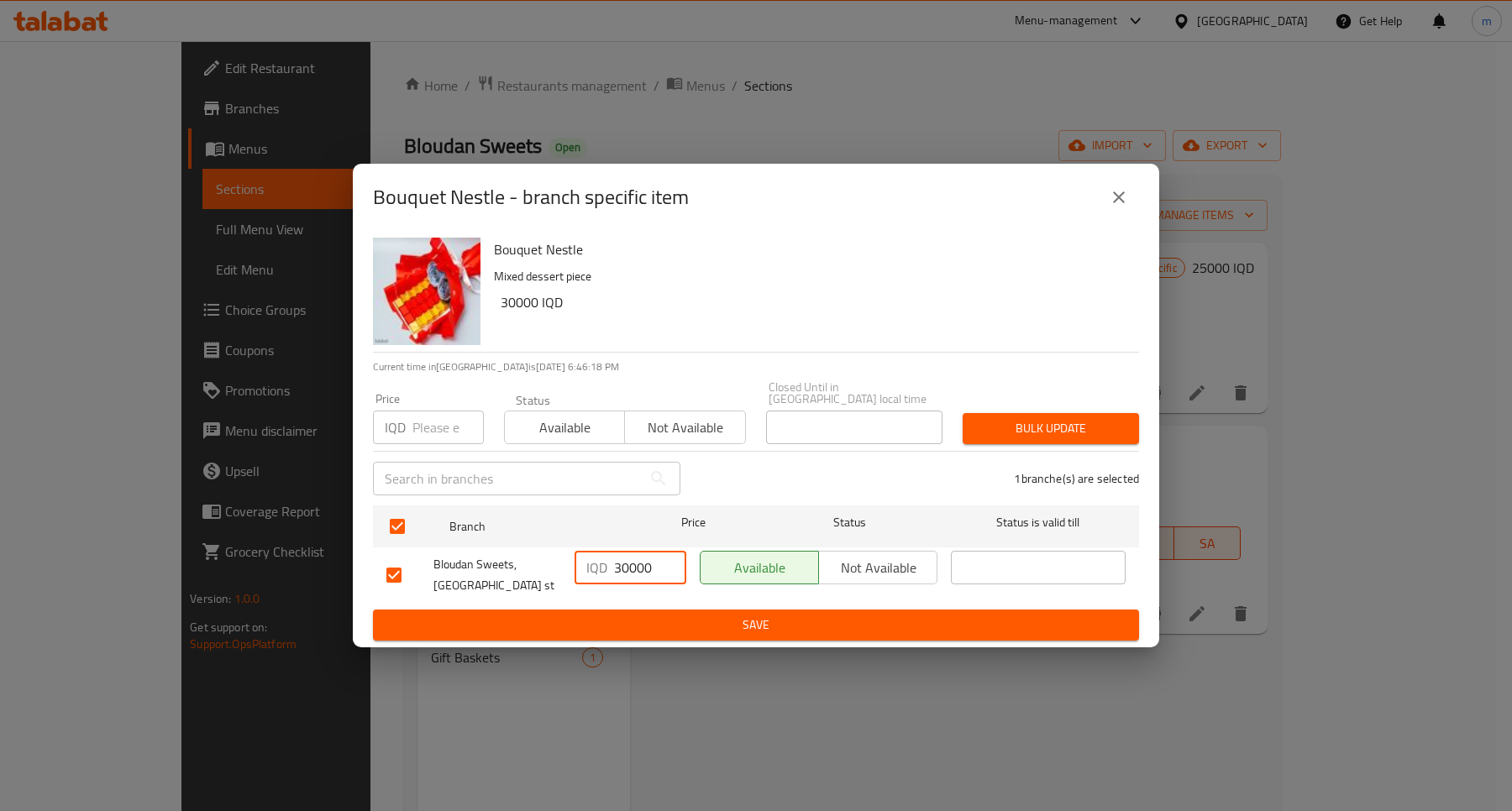
drag, startPoint x: 627, startPoint y: 555, endPoint x: 660, endPoint y: 562, distance: 33.7
click at [660, 562] on input "30000" at bounding box center [650, 568] width 72 height 34
type input "30000"
drag, startPoint x: 743, startPoint y: 610, endPoint x: 748, endPoint y: 617, distance: 8.6
click at [744, 615] on span "Save" at bounding box center [755, 625] width 739 height 21
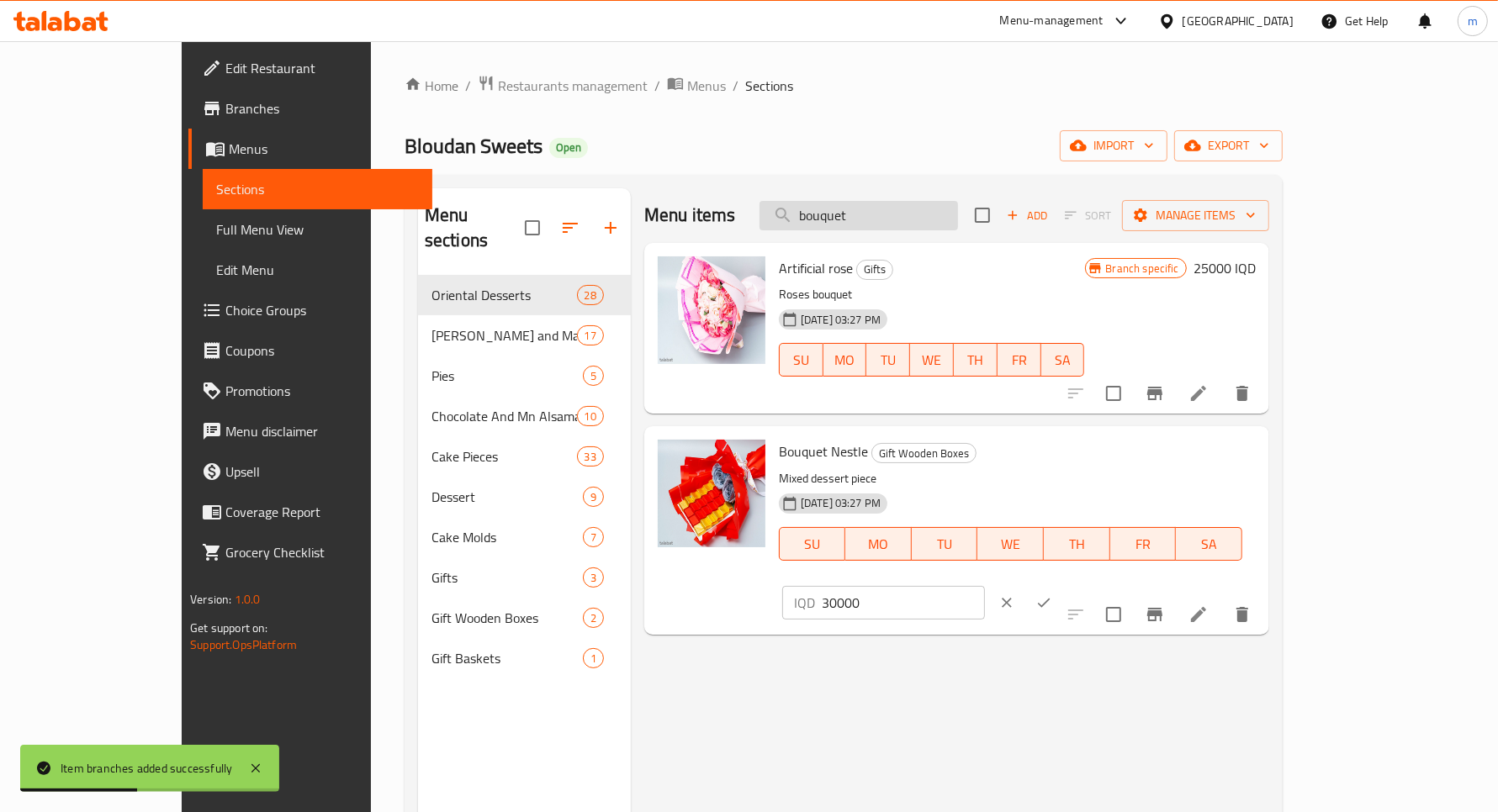
click at [904, 214] on input "bouquet" at bounding box center [859, 215] width 198 height 29
paste input "نستلة دبي"
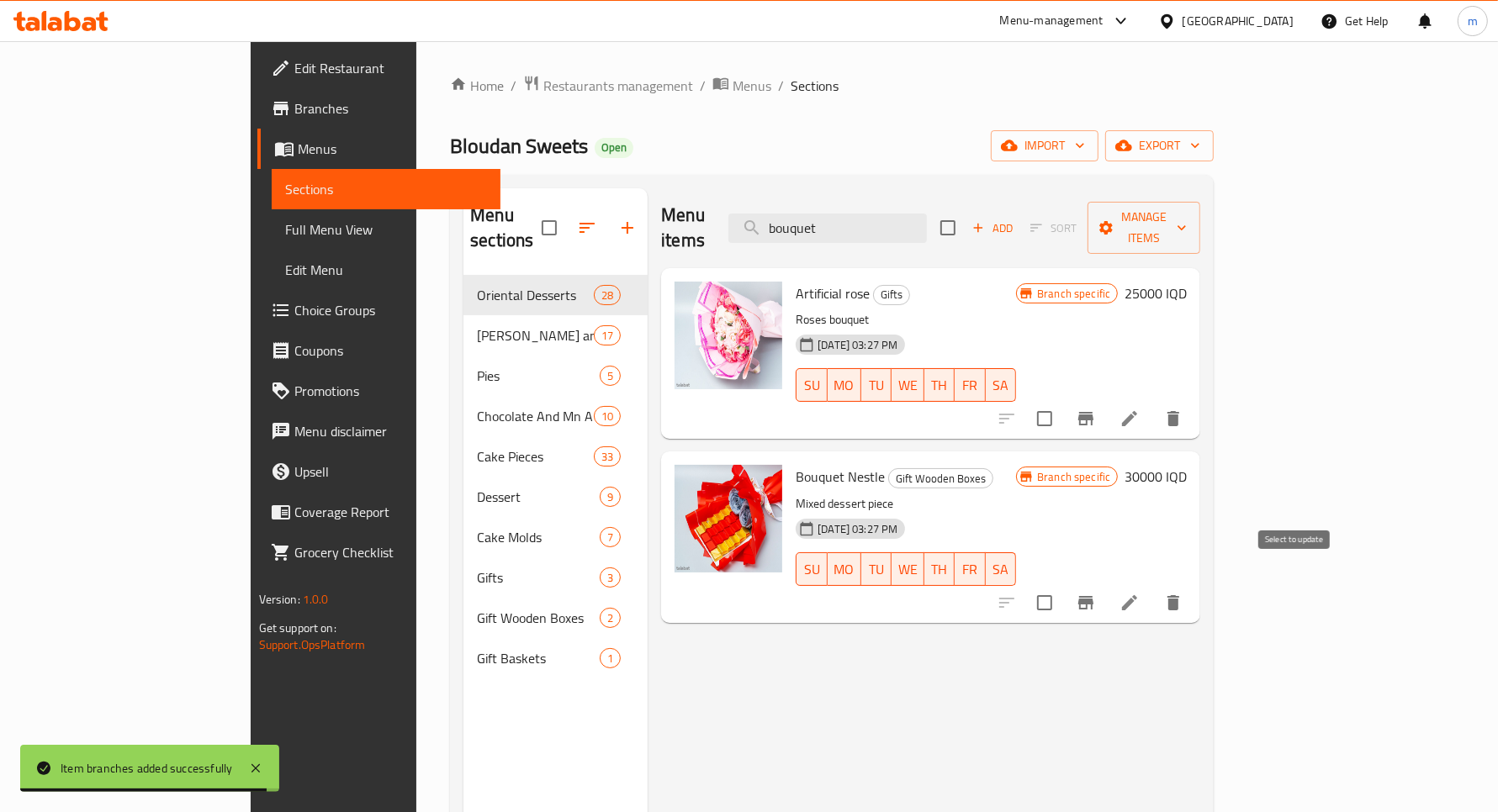
click at [1094, 596] on icon "Branch-specific-item" at bounding box center [1086, 603] width 16 height 14
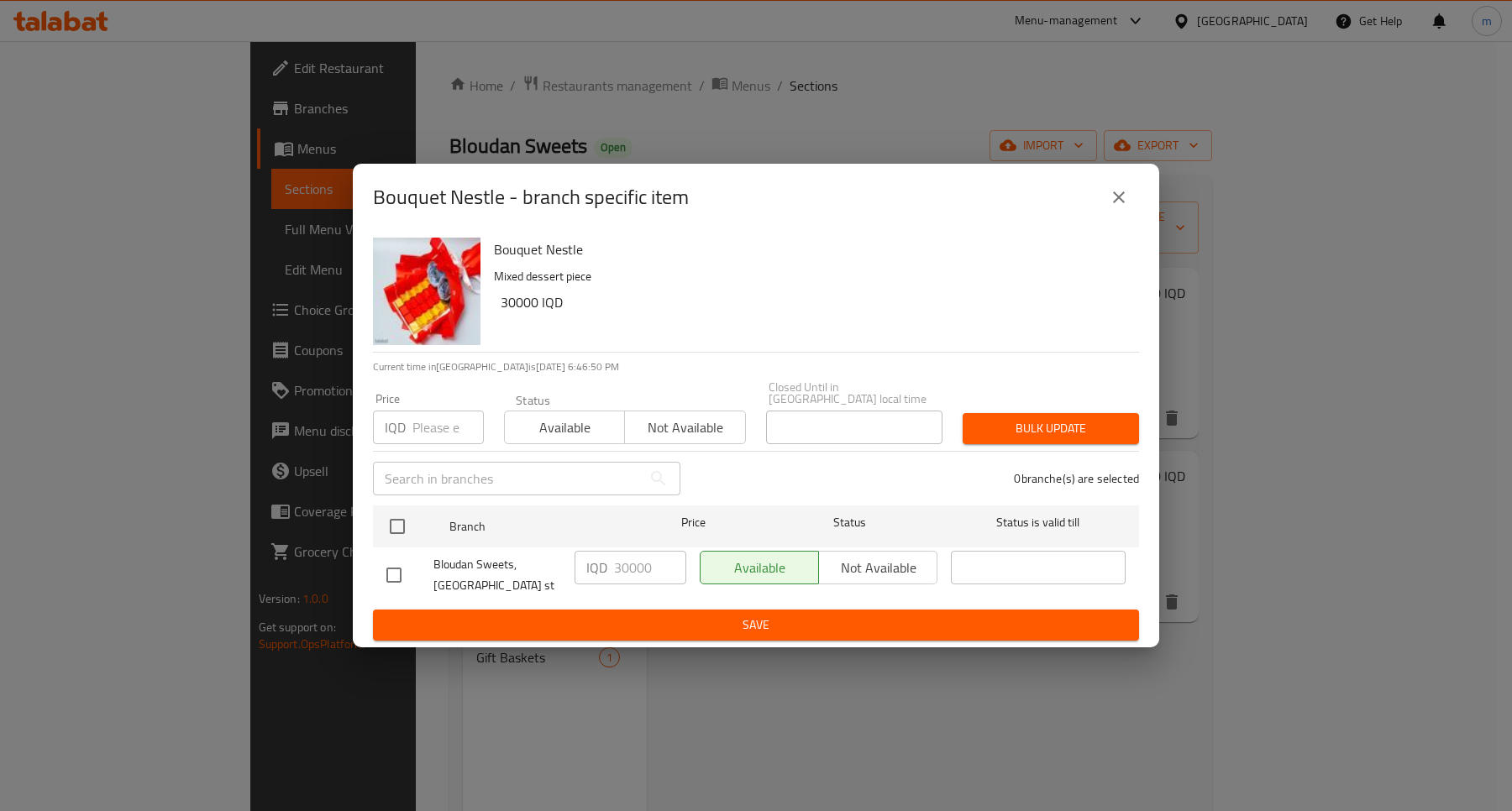
click at [1117, 207] on icon "close" at bounding box center [1118, 197] width 20 height 20
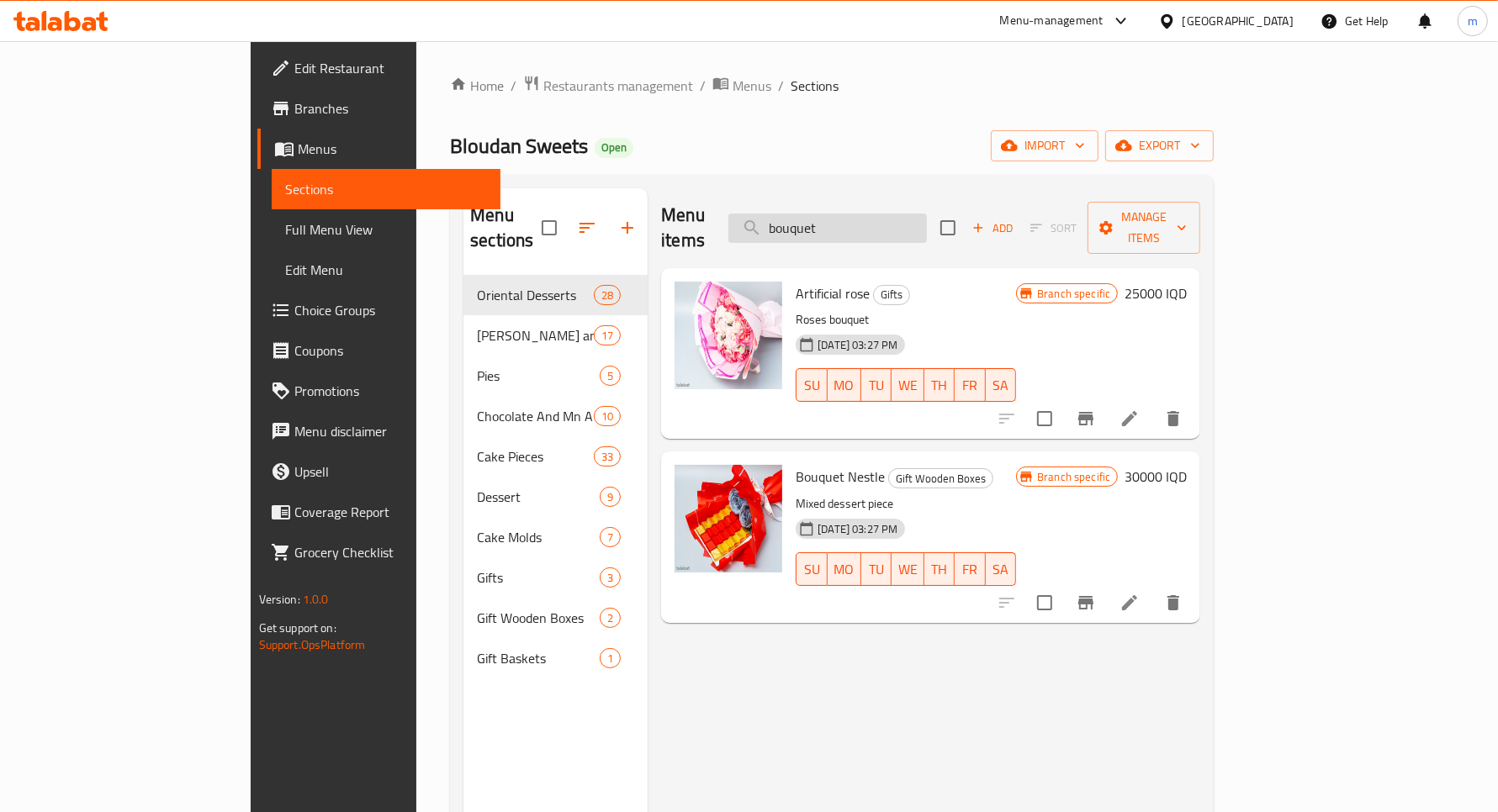
click at [869, 216] on input "bouquet" at bounding box center [828, 228] width 198 height 29
paste input "نستلة دبي"
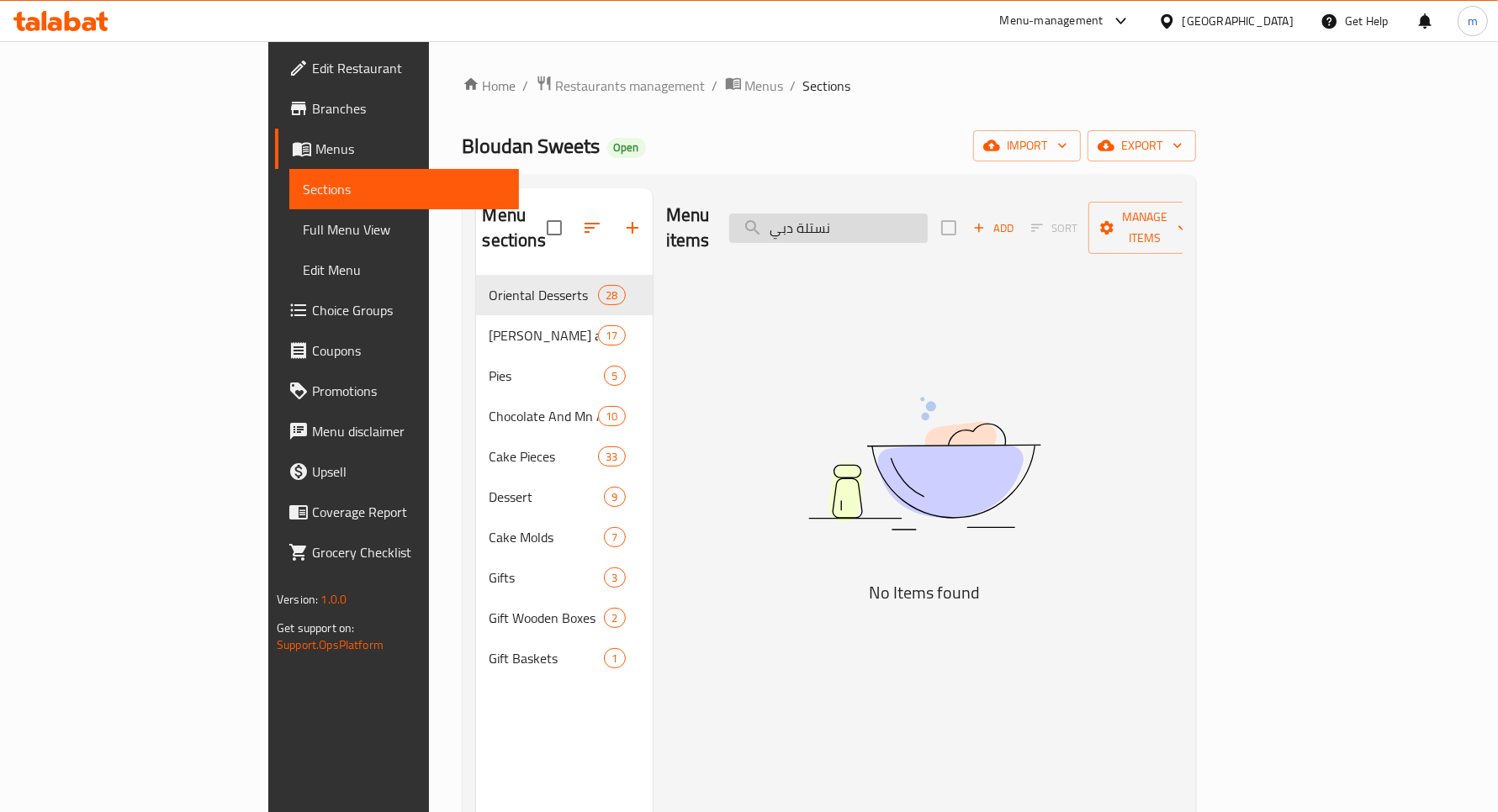
click at [893, 214] on input "نستلة دبي" at bounding box center [829, 228] width 198 height 29
click at [906, 220] on input "نستل دبي" at bounding box center [829, 228] width 198 height 29
type input "دبي"
click at [877, 216] on input "دبي" at bounding box center [829, 228] width 198 height 29
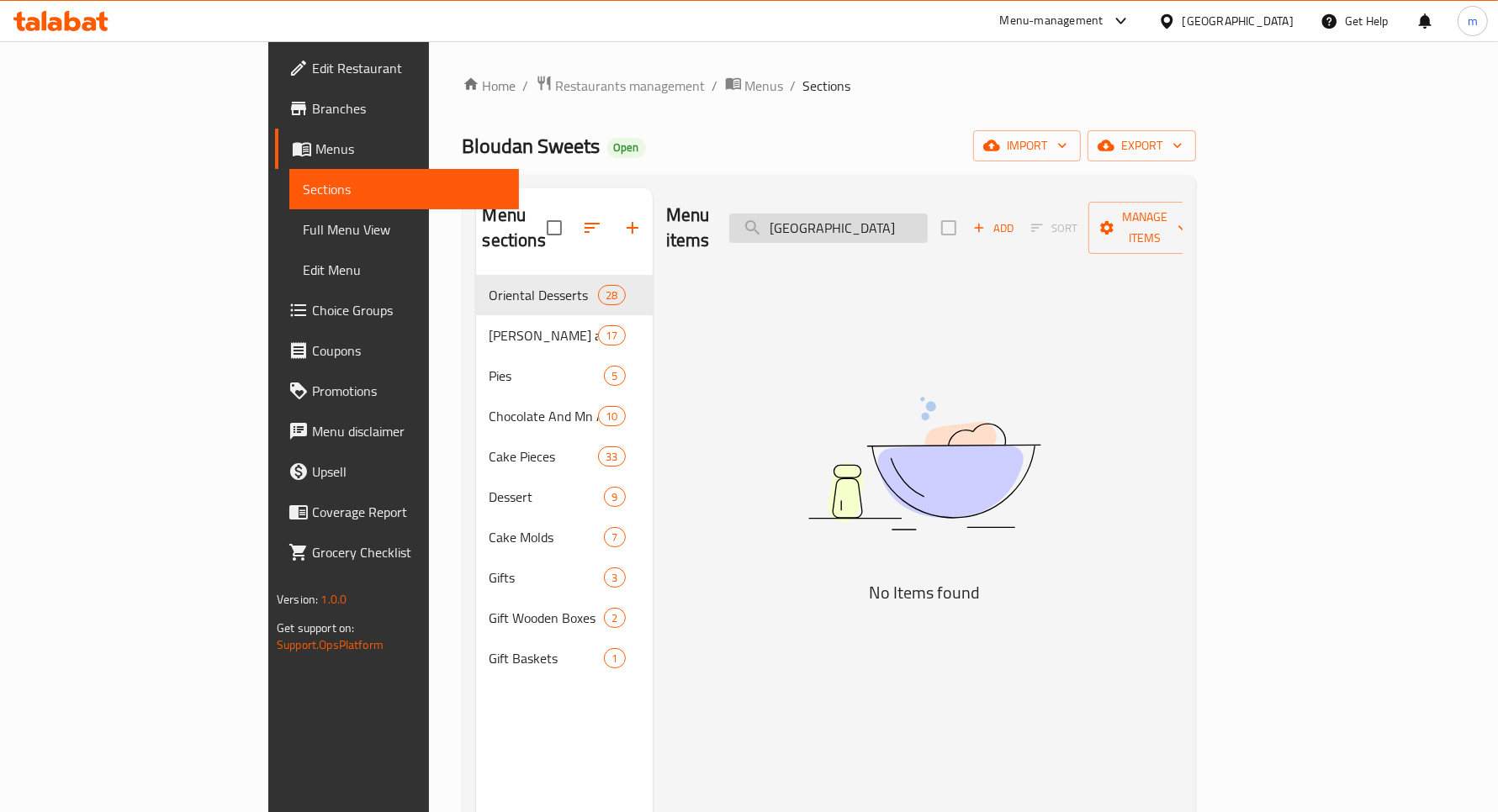
click at [877, 216] on input "دبي" at bounding box center [829, 228] width 198 height 29
click at [892, 214] on input "dubai" at bounding box center [829, 228] width 198 height 29
click at [907, 214] on input "dubai" at bounding box center [829, 228] width 198 height 29
click at [888, 220] on input "Dubai" at bounding box center [829, 228] width 198 height 29
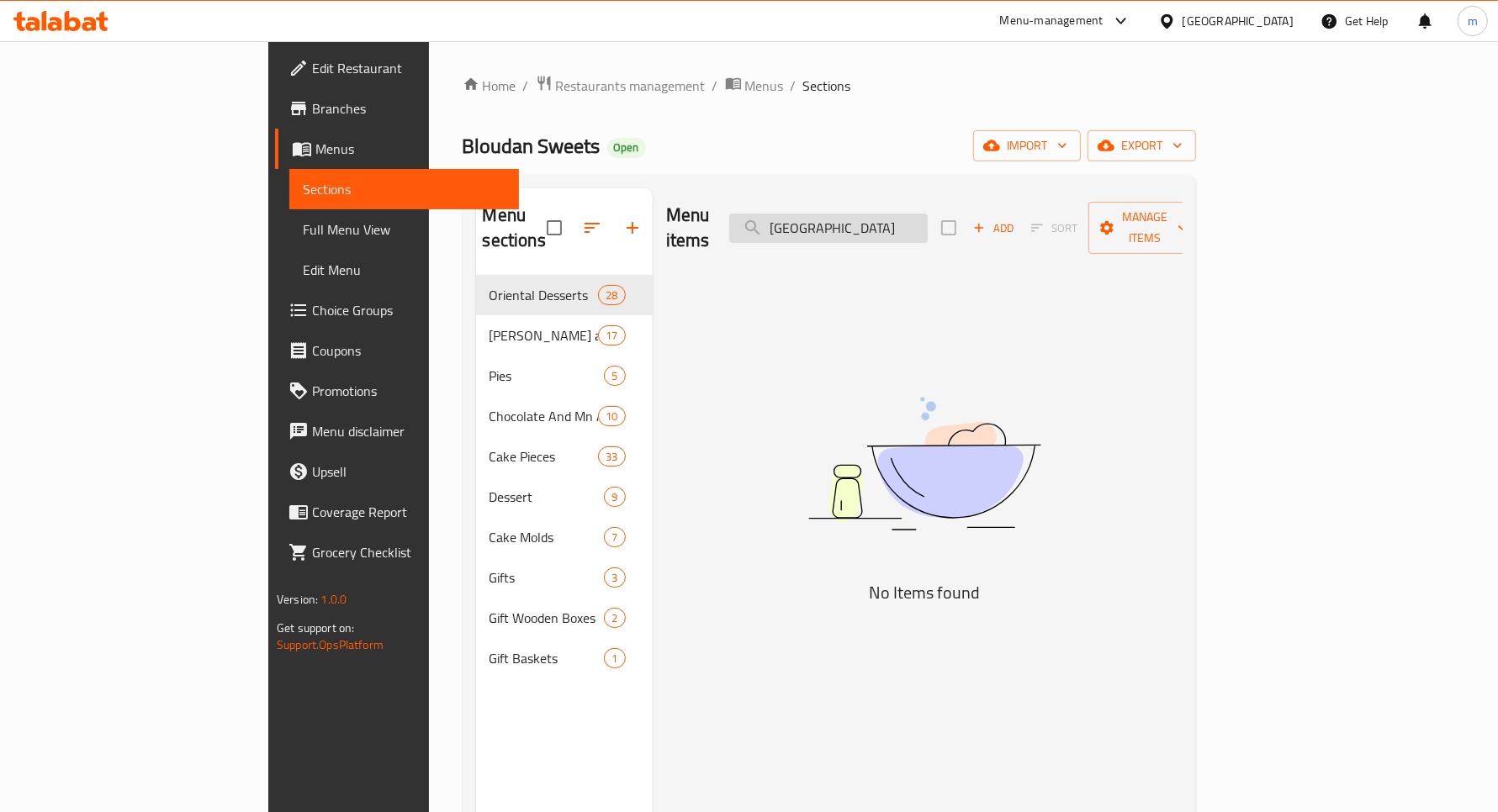
click at [888, 220] on input "Dubai" at bounding box center [829, 228] width 198 height 29
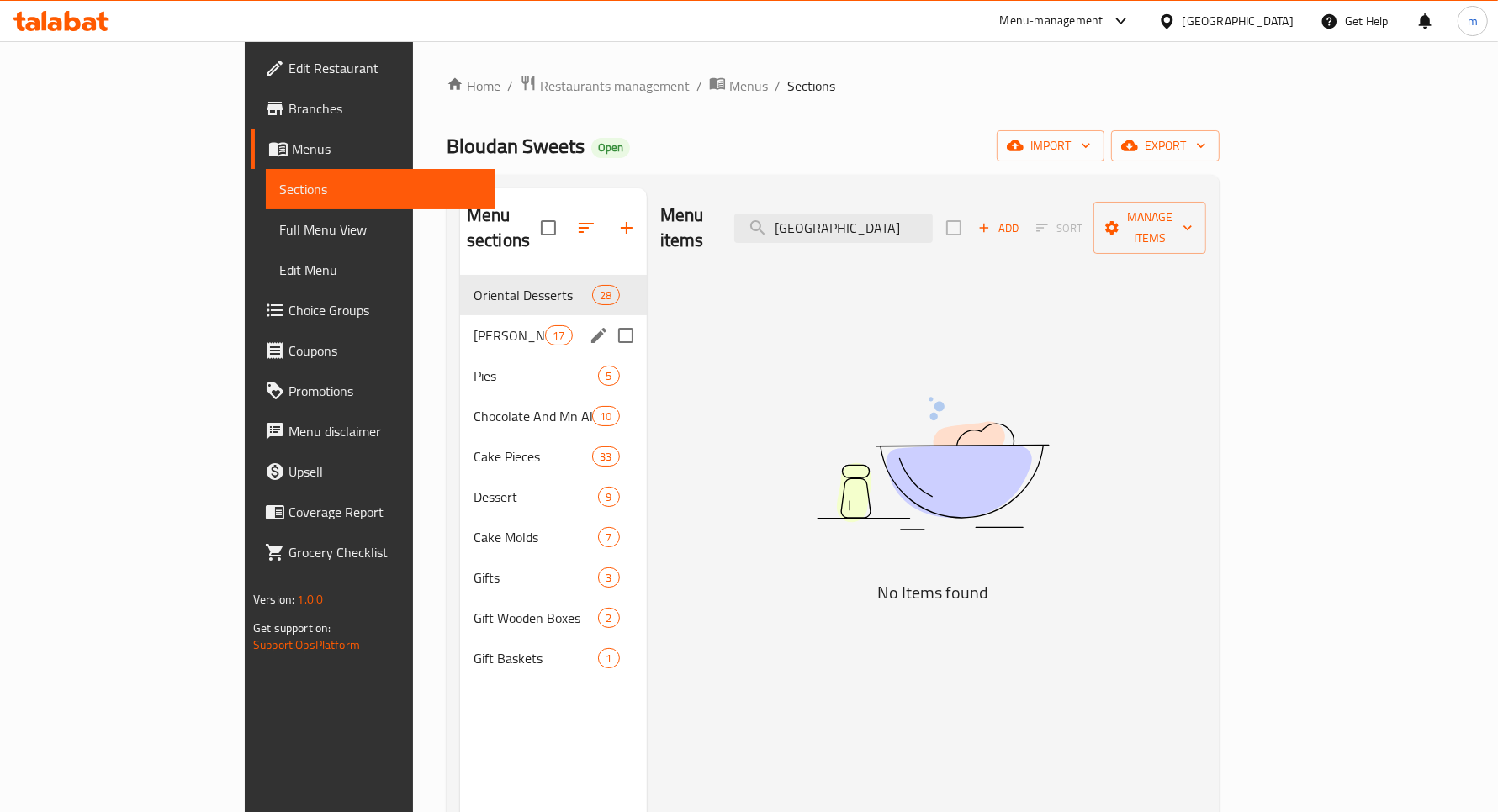
type input "Dubai"
click at [474, 325] on span "[PERSON_NAME] and Maamoul" at bounding box center [509, 335] width 71 height 20
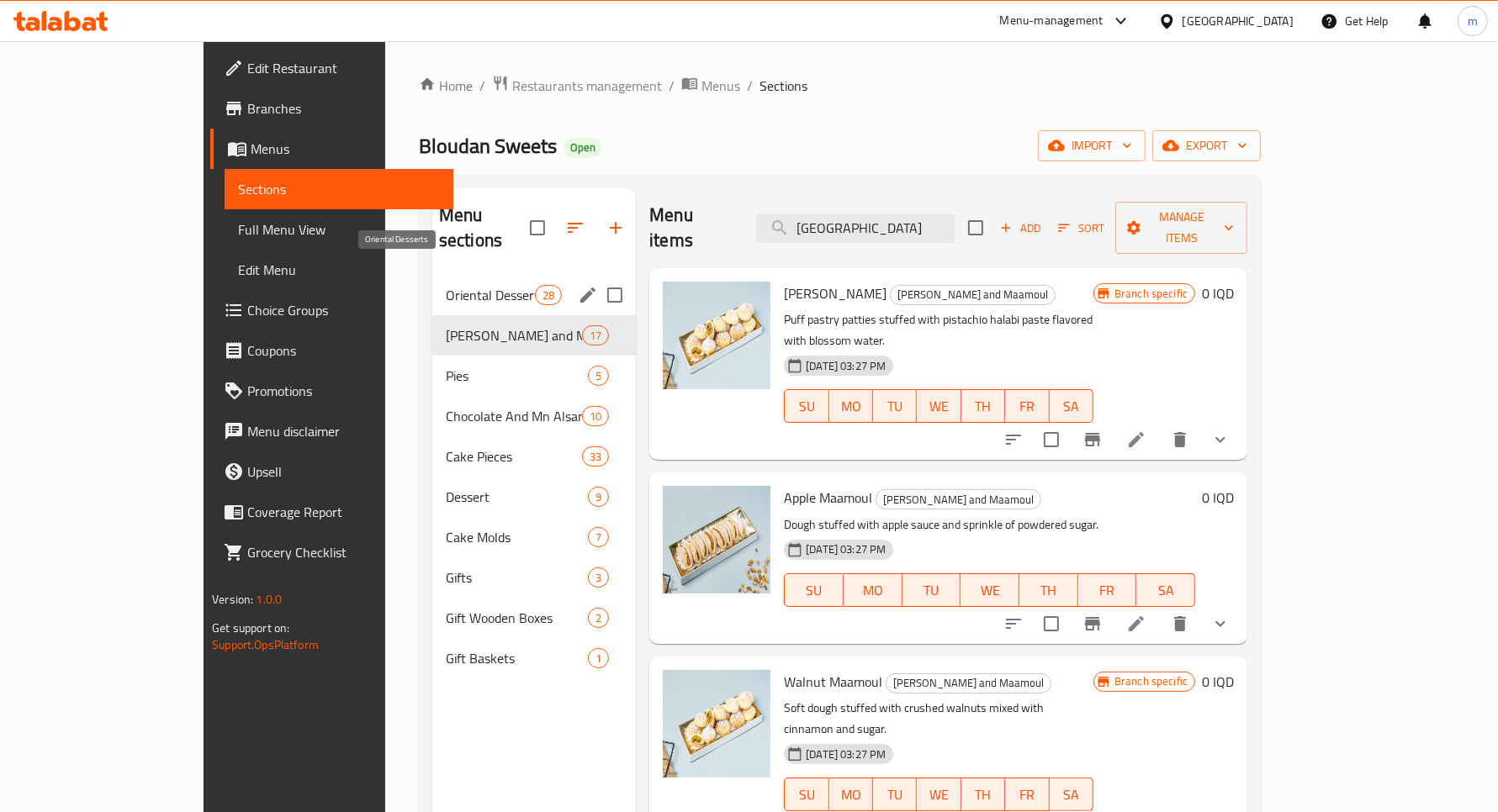
click at [446, 285] on span "Oriental Desserts" at bounding box center [491, 294] width 90 height 20
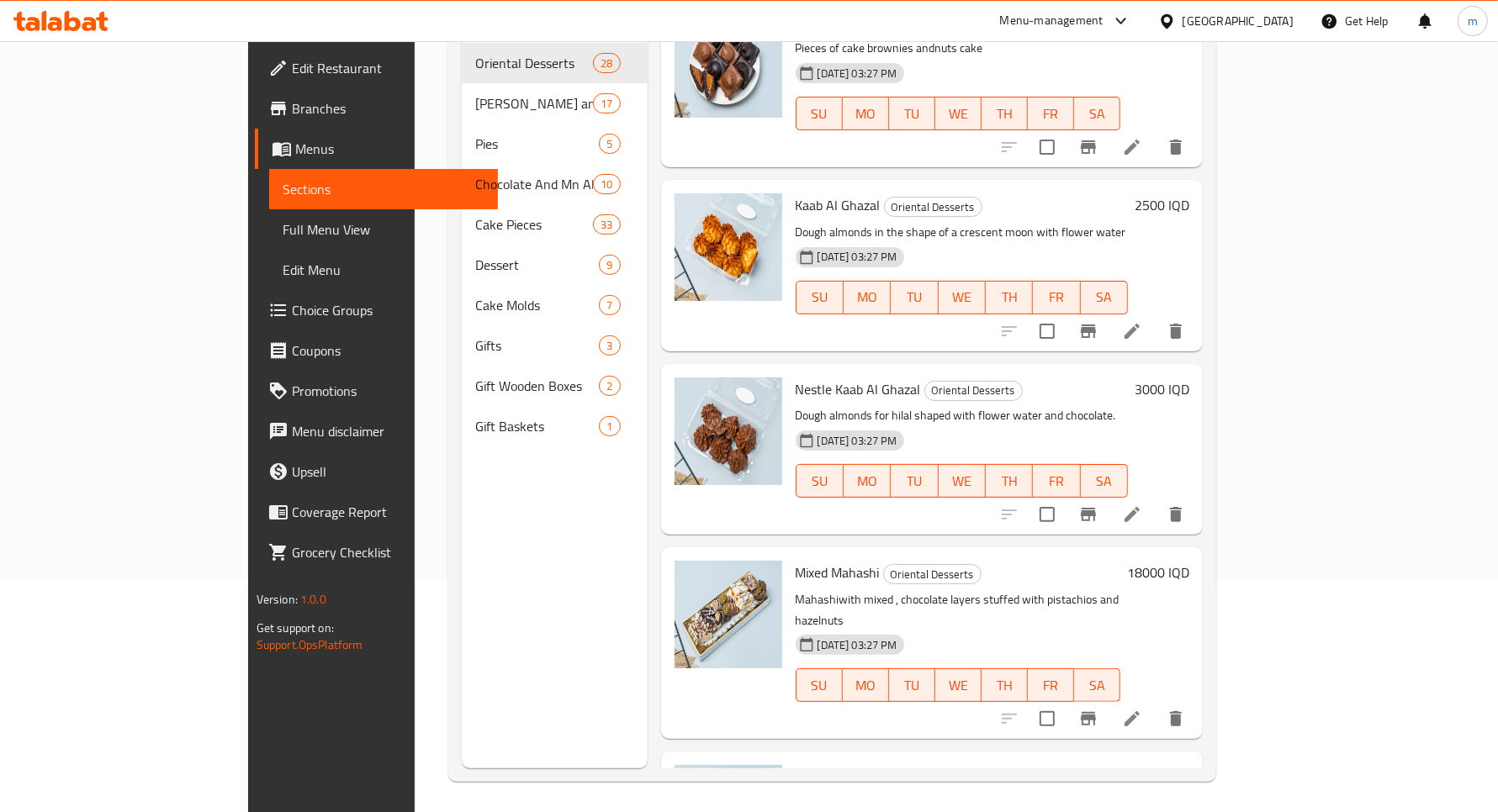
scroll to position [236, 0]
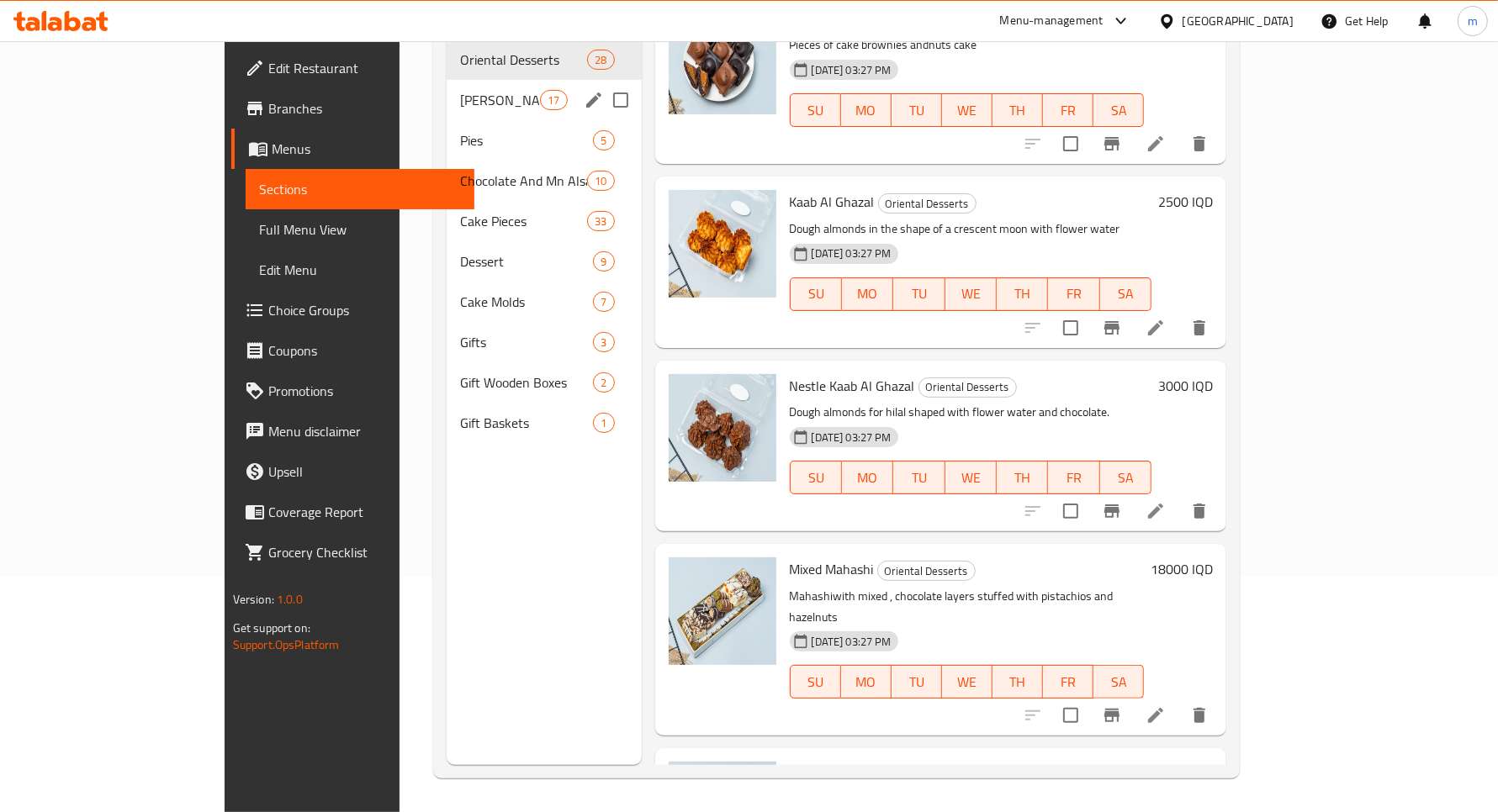
click at [447, 85] on div "Klicha and Maamoul 17" at bounding box center [544, 100] width 196 height 40
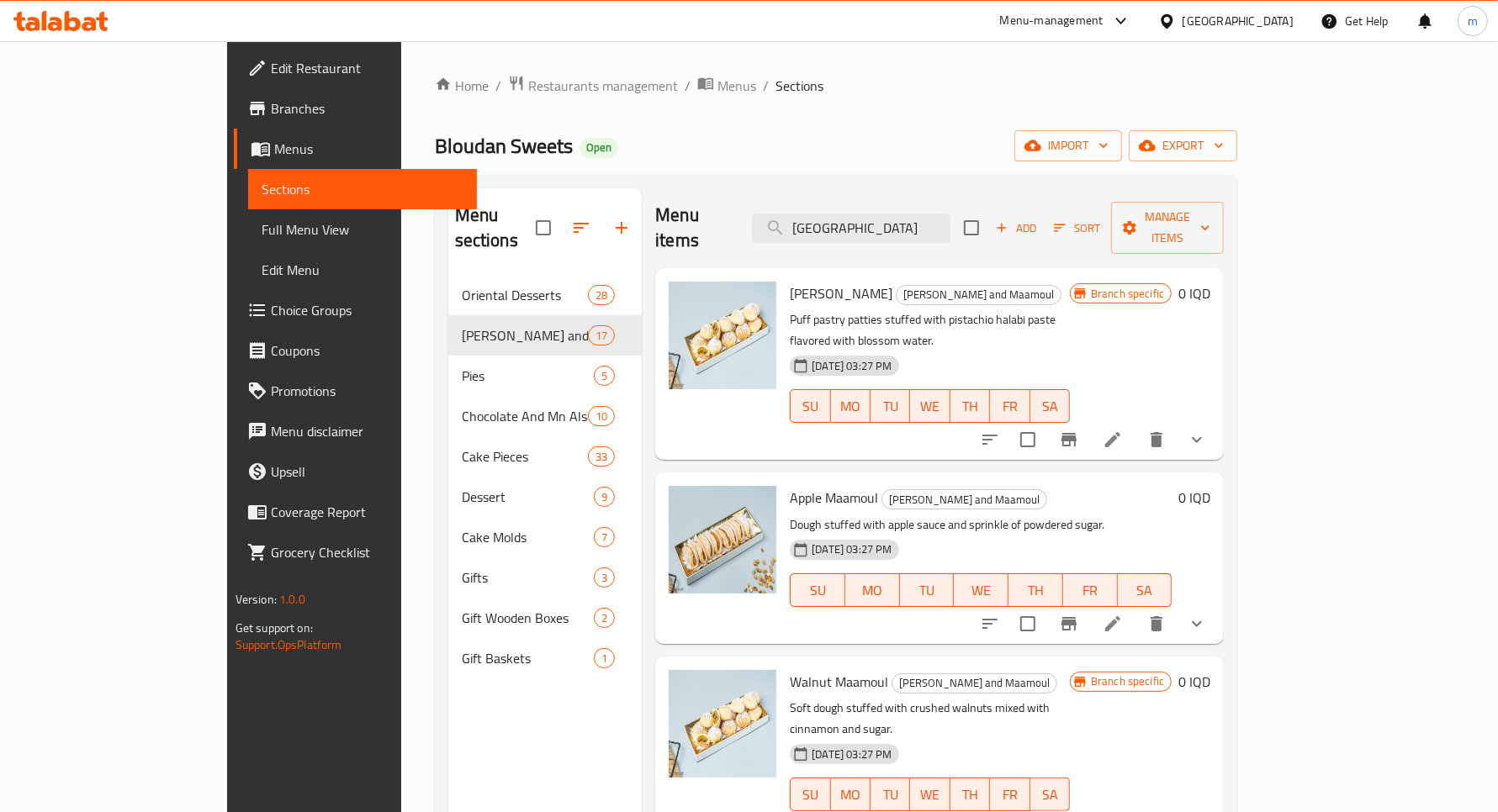
click at [262, 233] on span "Full Menu View" at bounding box center [363, 229] width 202 height 20
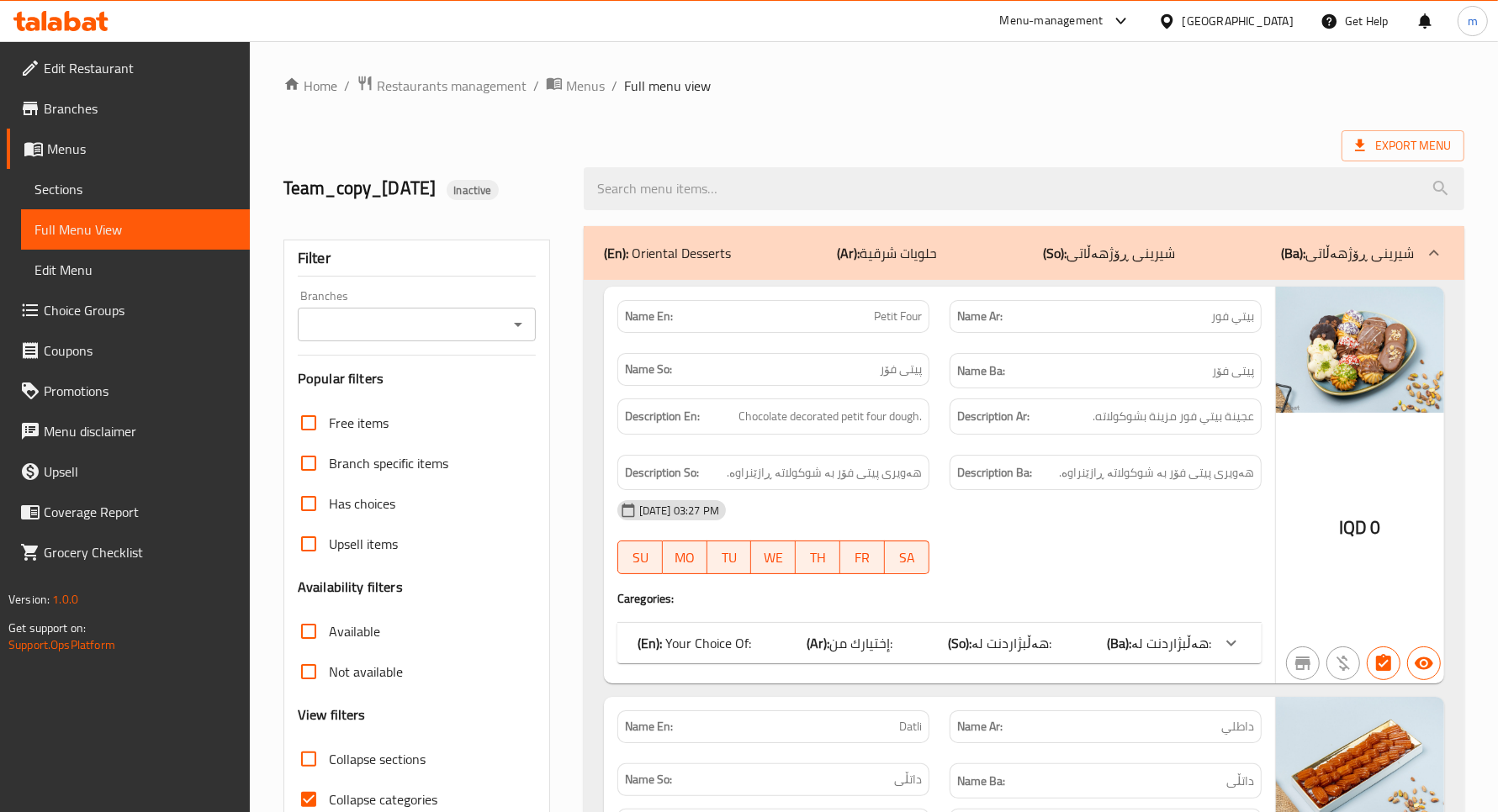
click at [126, 177] on link "Sections" at bounding box center [135, 189] width 229 height 40
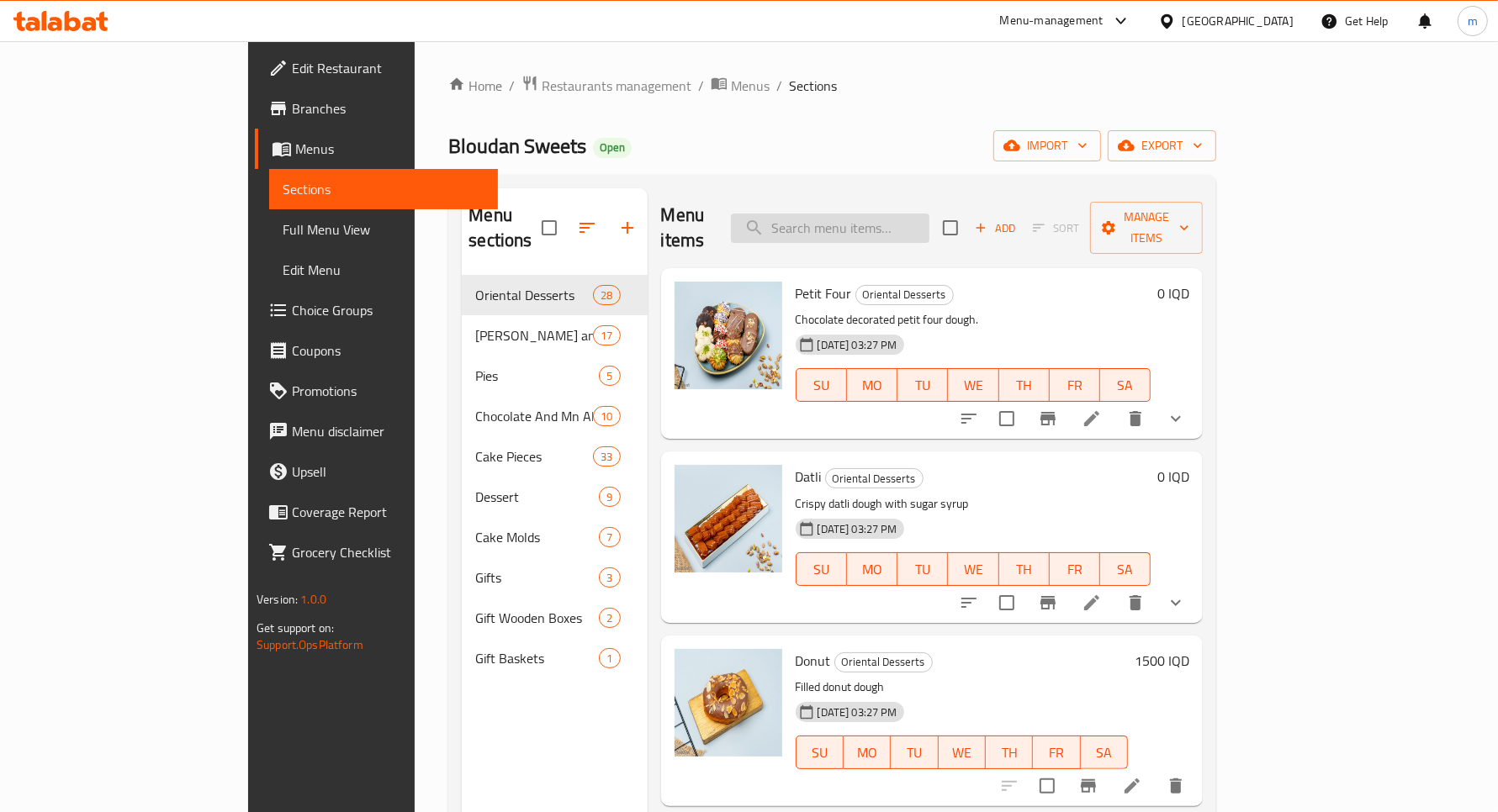
click at [873, 214] on input "search" at bounding box center [830, 228] width 198 height 29
paste input "كريم باف"
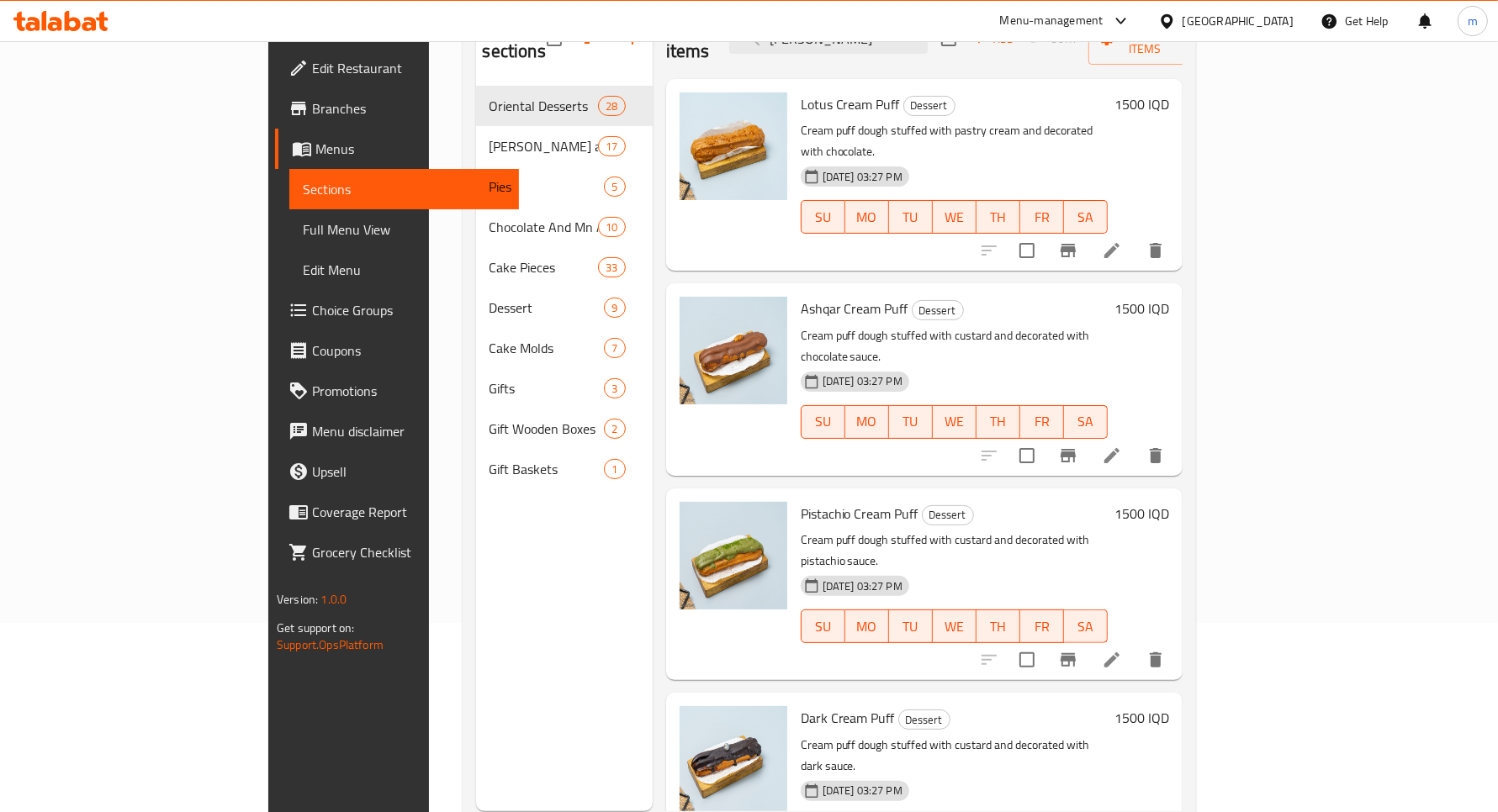
scroll to position [165, 0]
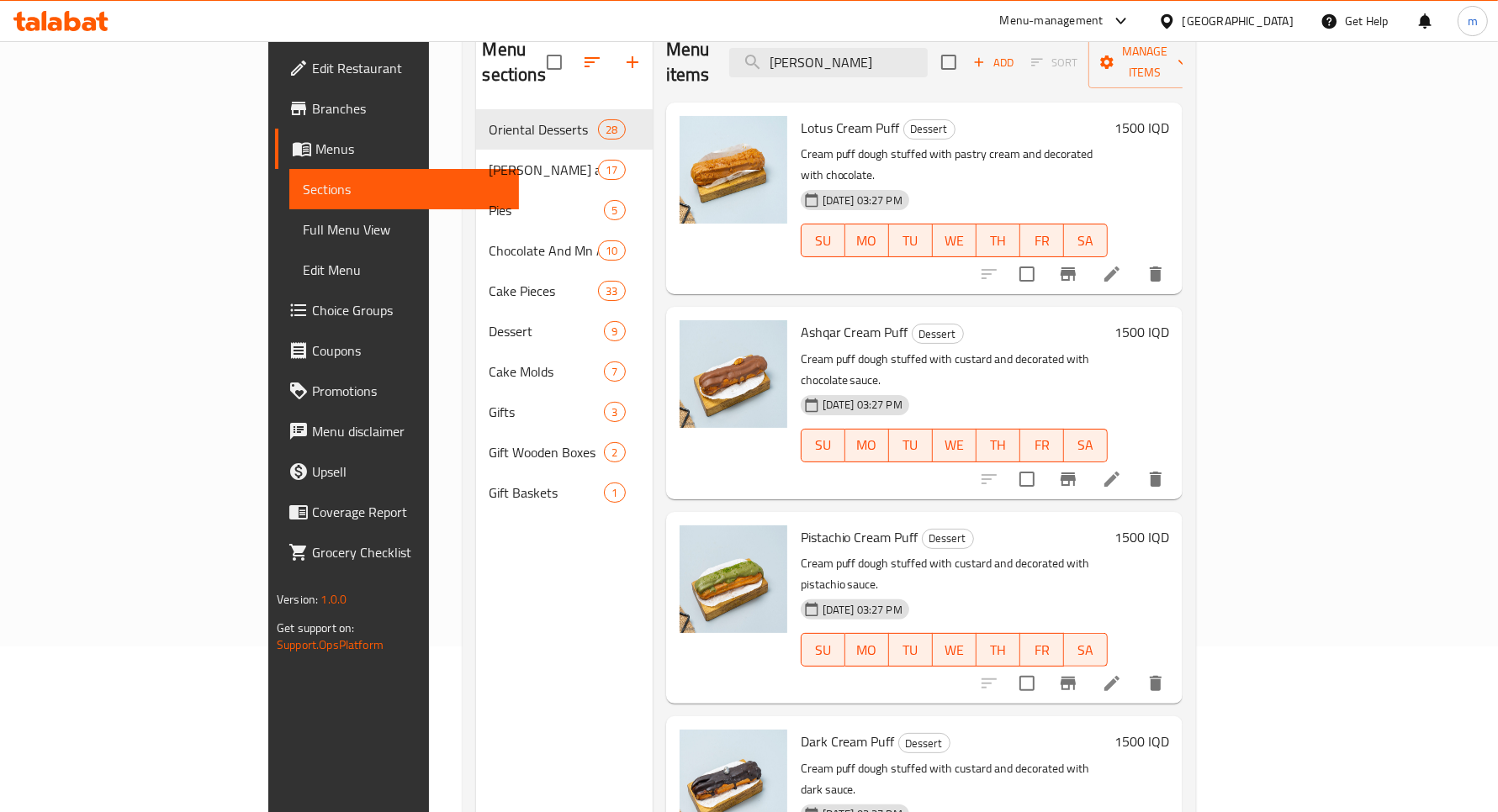
click at [693, 416] on div at bounding box center [733, 402] width 121 height 178
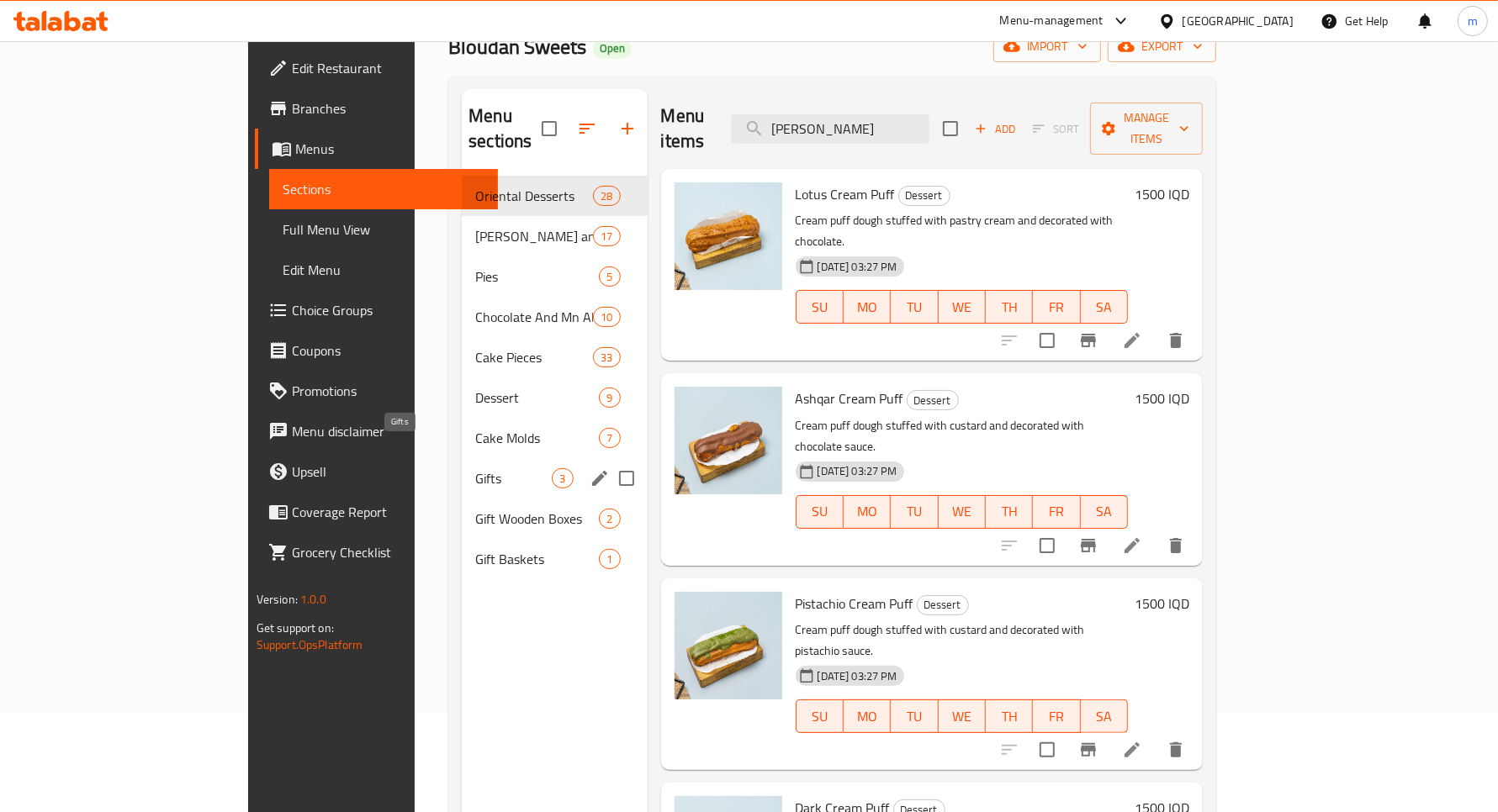
scroll to position [96, 0]
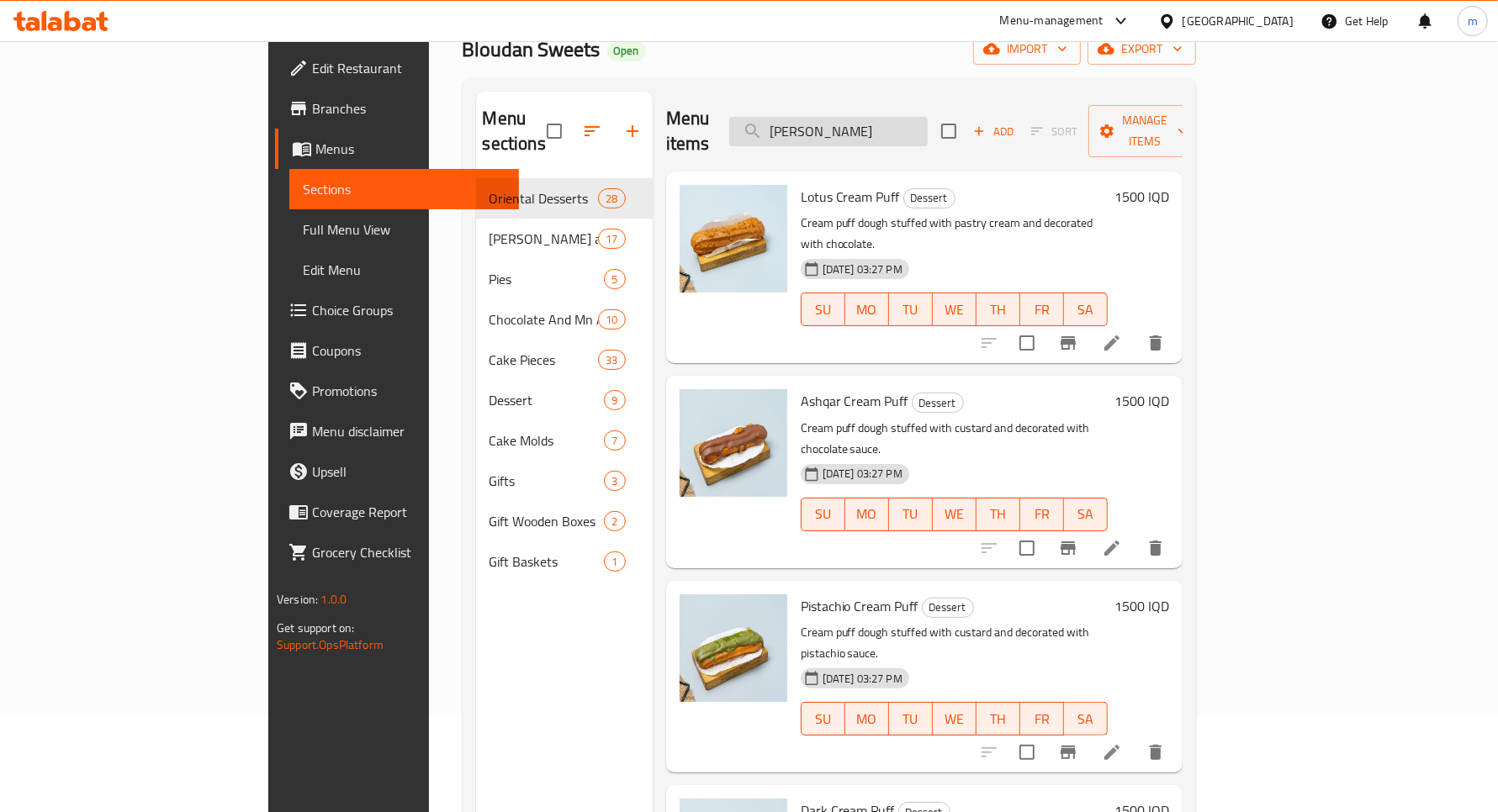
click at [858, 117] on input "كريم باف" at bounding box center [829, 132] width 198 height 29
click at [864, 117] on input "كريم باف" at bounding box center [829, 132] width 198 height 29
paste input "راس العبد"
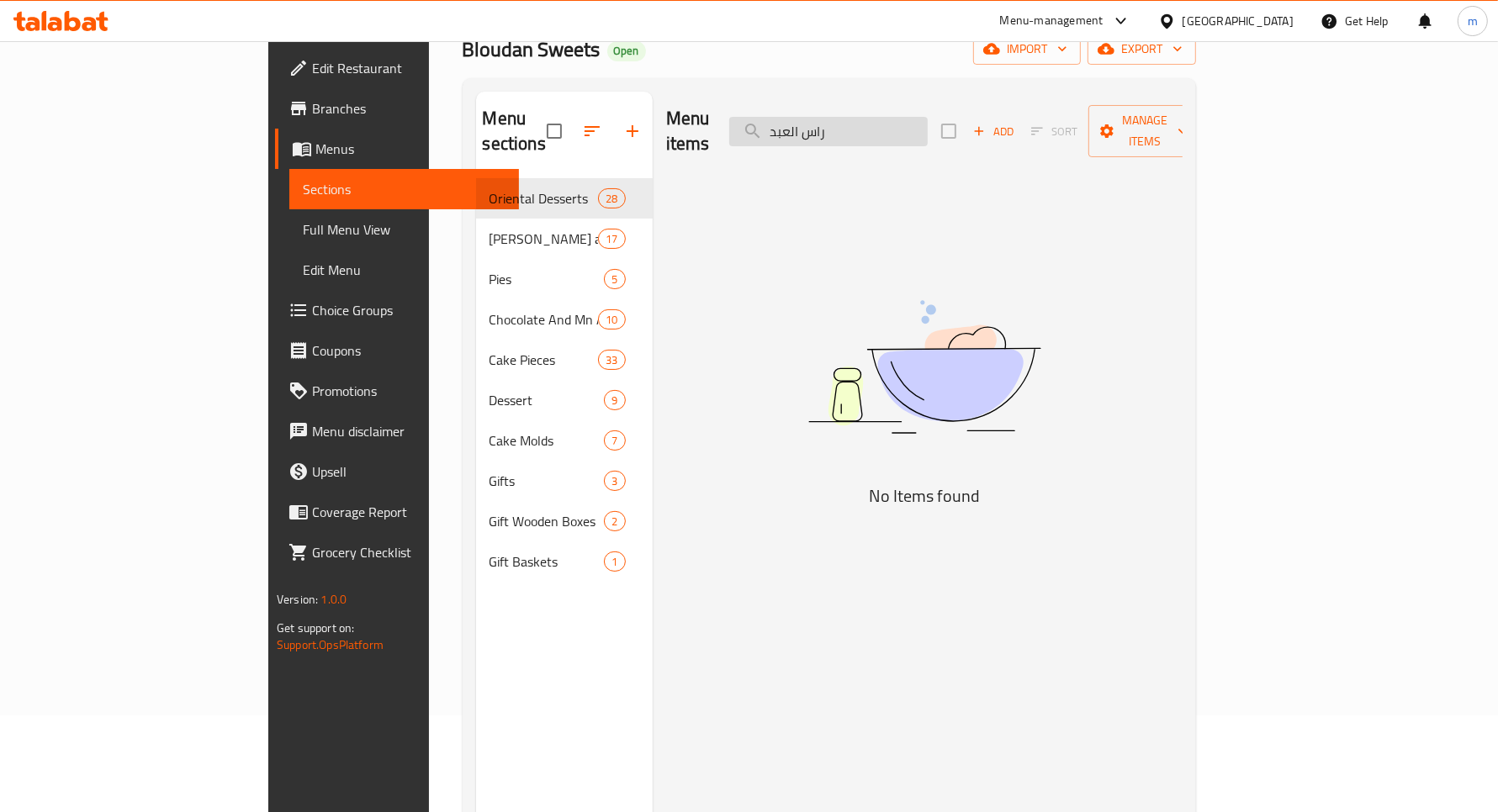
click at [889, 119] on input "راس العبد" at bounding box center [829, 132] width 198 height 29
click at [880, 122] on input "راس عبد" at bounding box center [829, 132] width 198 height 29
click at [880, 121] on input "راس" at bounding box center [829, 132] width 198 height 29
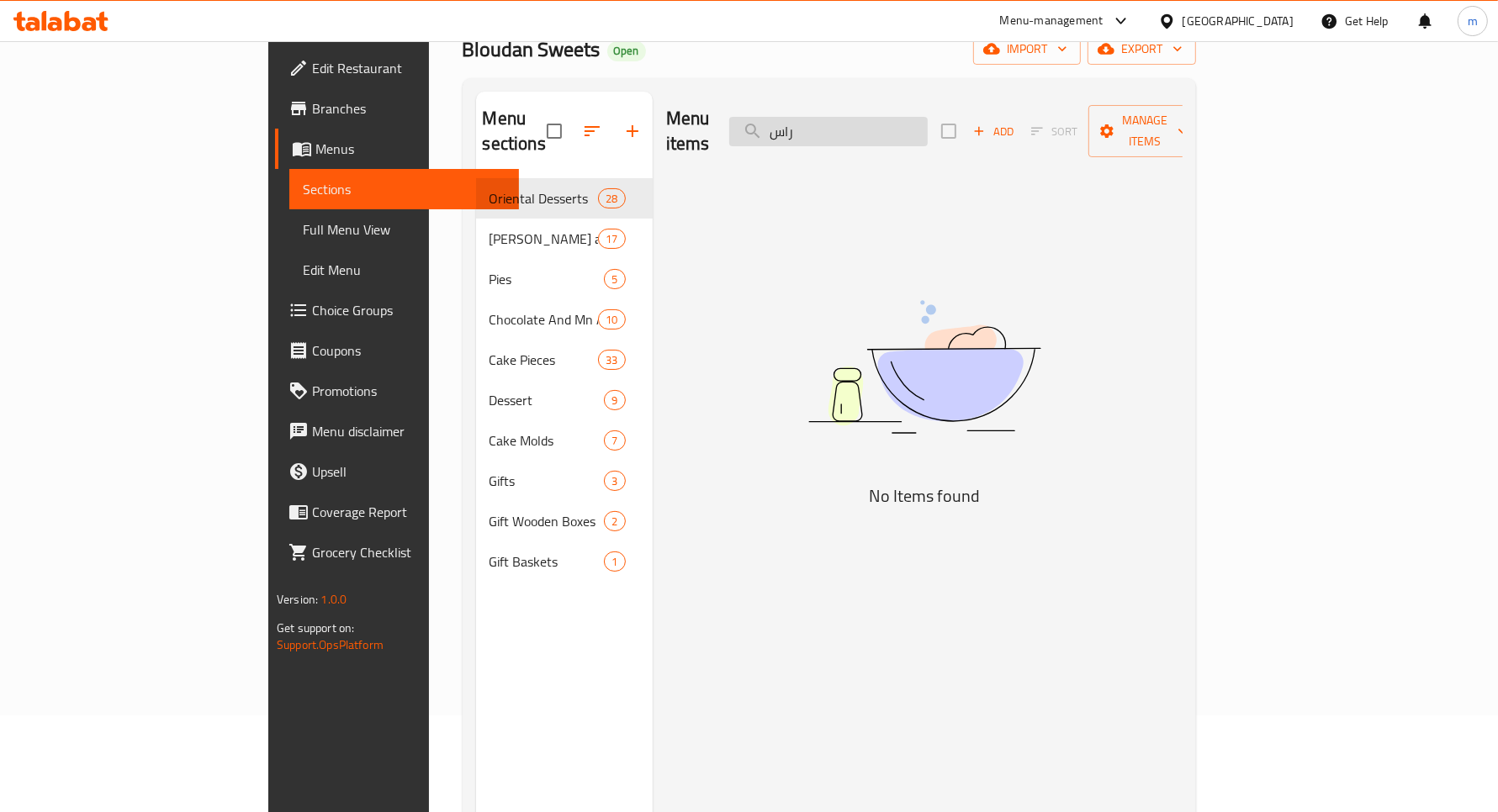
paste input "العبد"
click at [915, 117] on input "راس العبد" at bounding box center [829, 132] width 198 height 29
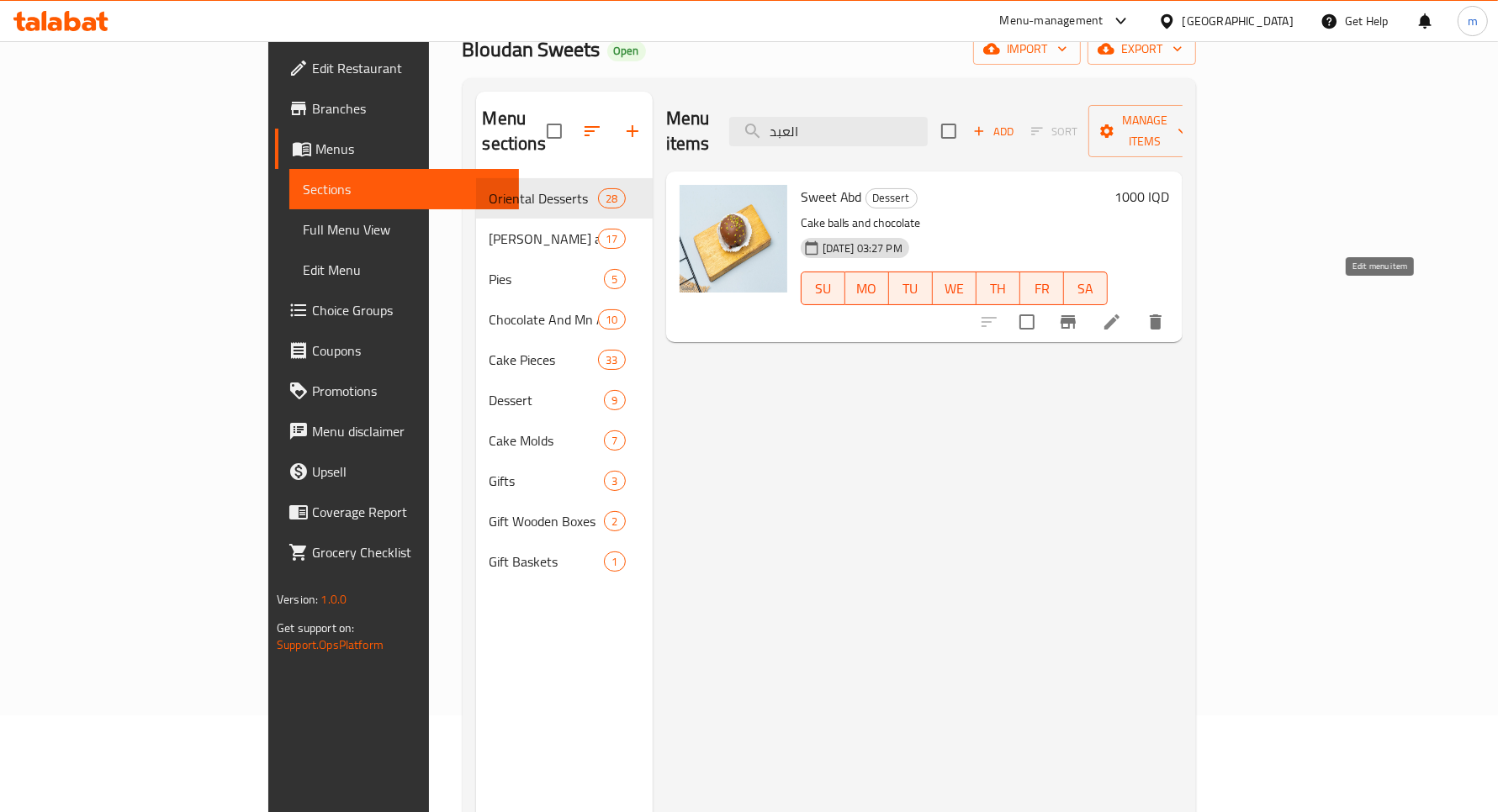
type input "العبد"
click at [1120, 314] on icon at bounding box center [1112, 322] width 16 height 15
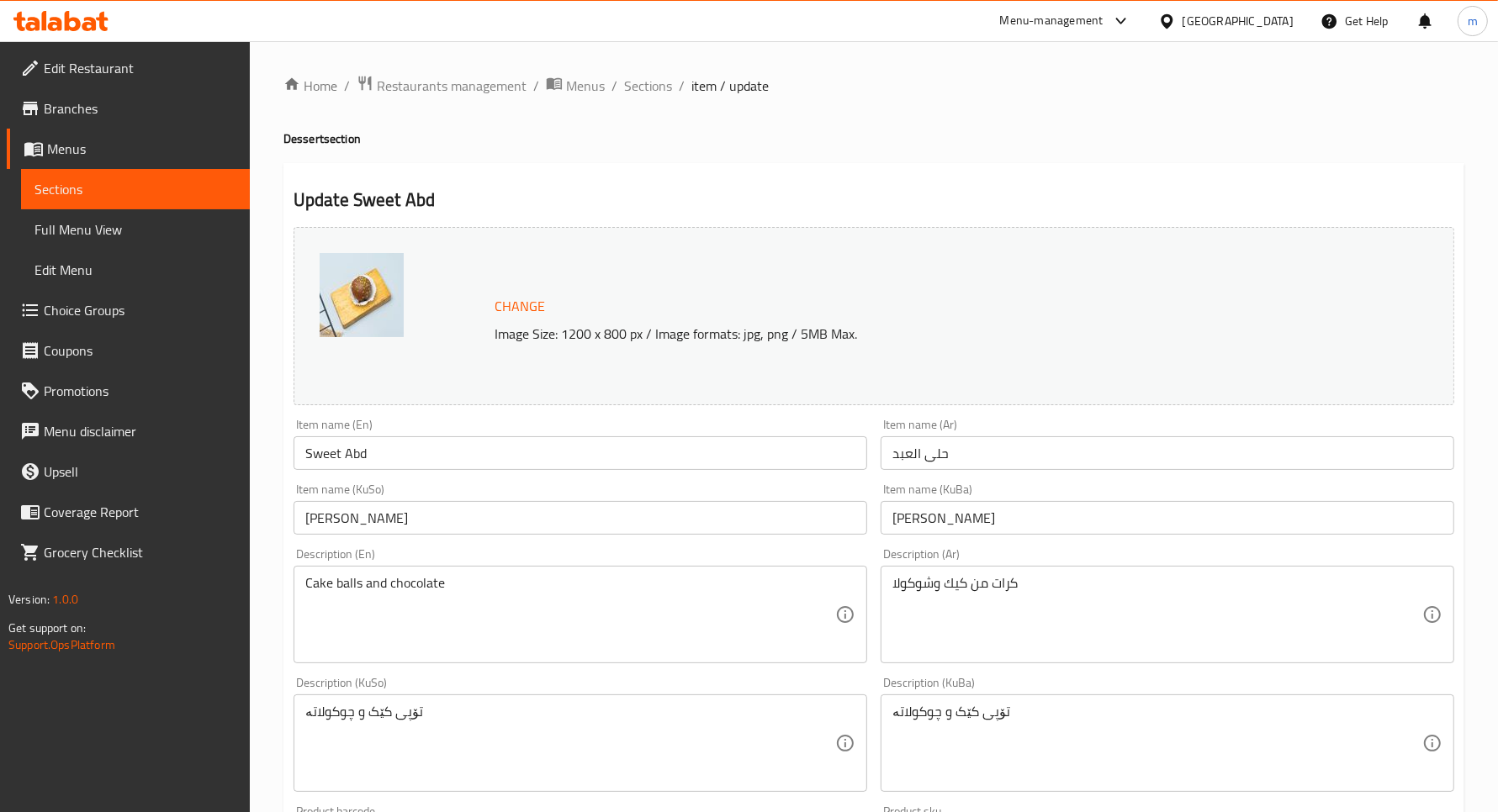
click at [146, 185] on span "Sections" at bounding box center [135, 189] width 202 height 20
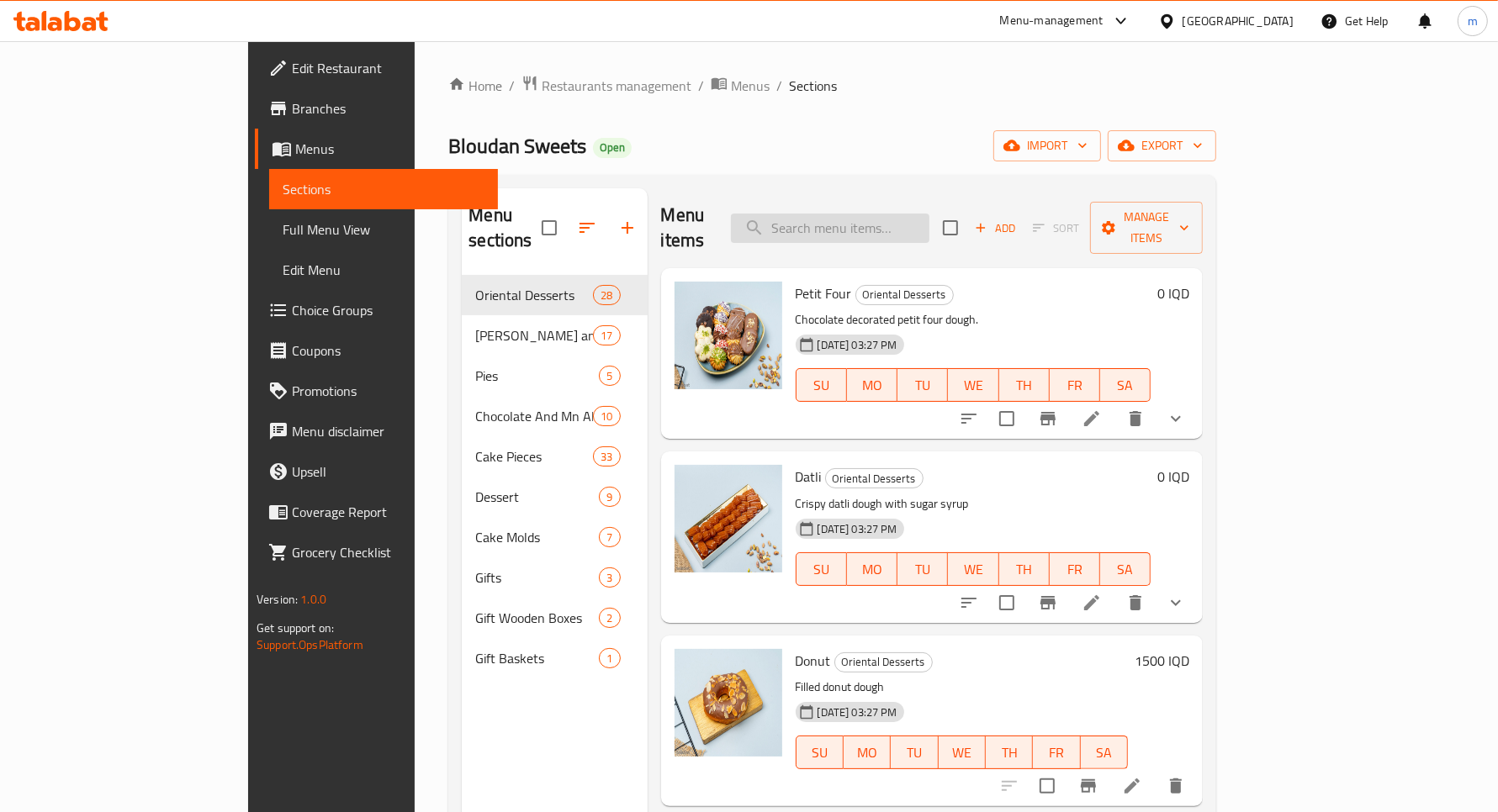
click at [887, 214] on input "search" at bounding box center [830, 228] width 198 height 29
paste input "ديسباسيتو"
type input "ديسباسيتو"
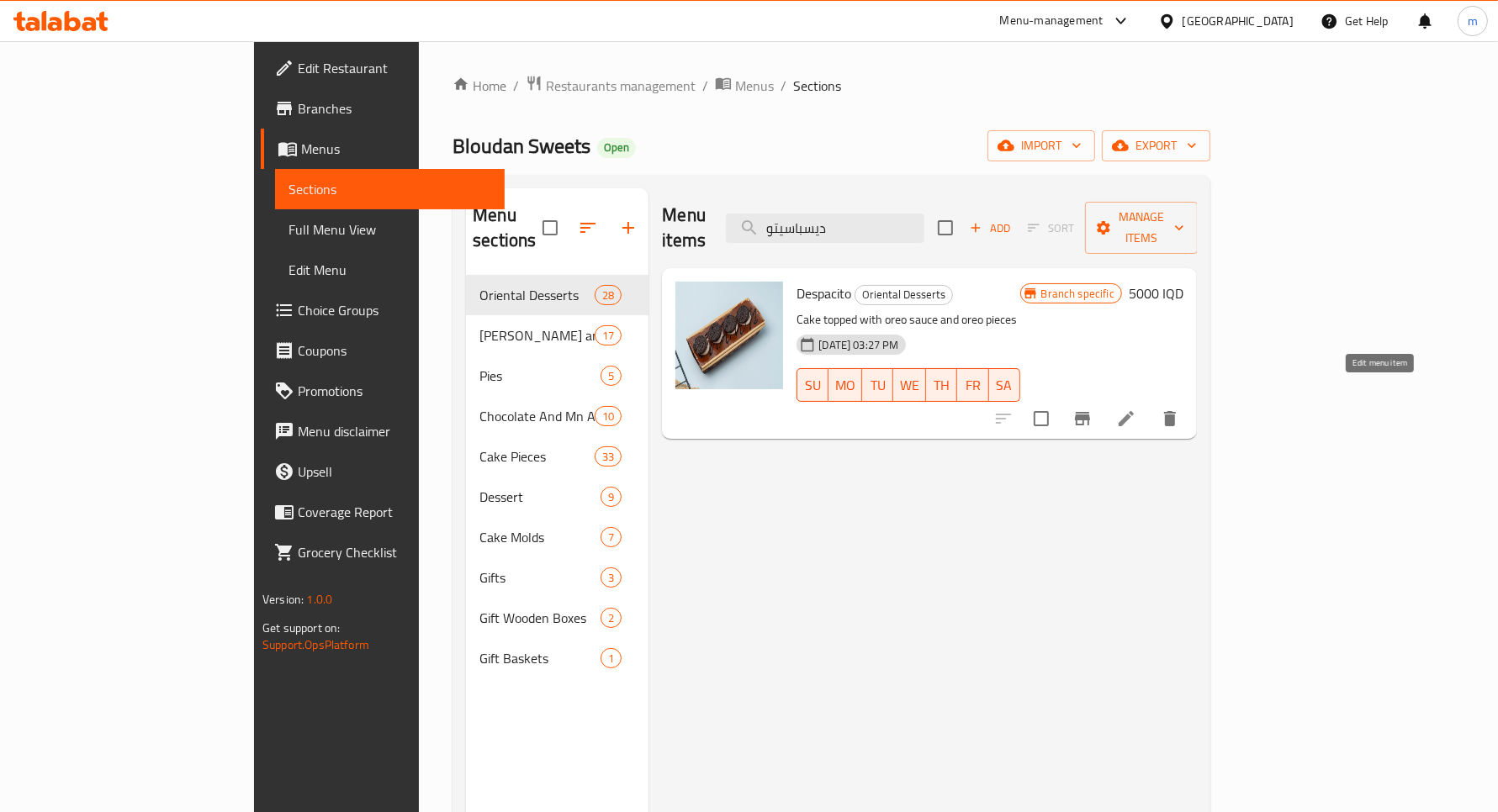
click at [1136, 409] on icon at bounding box center [1126, 418] width 20 height 20
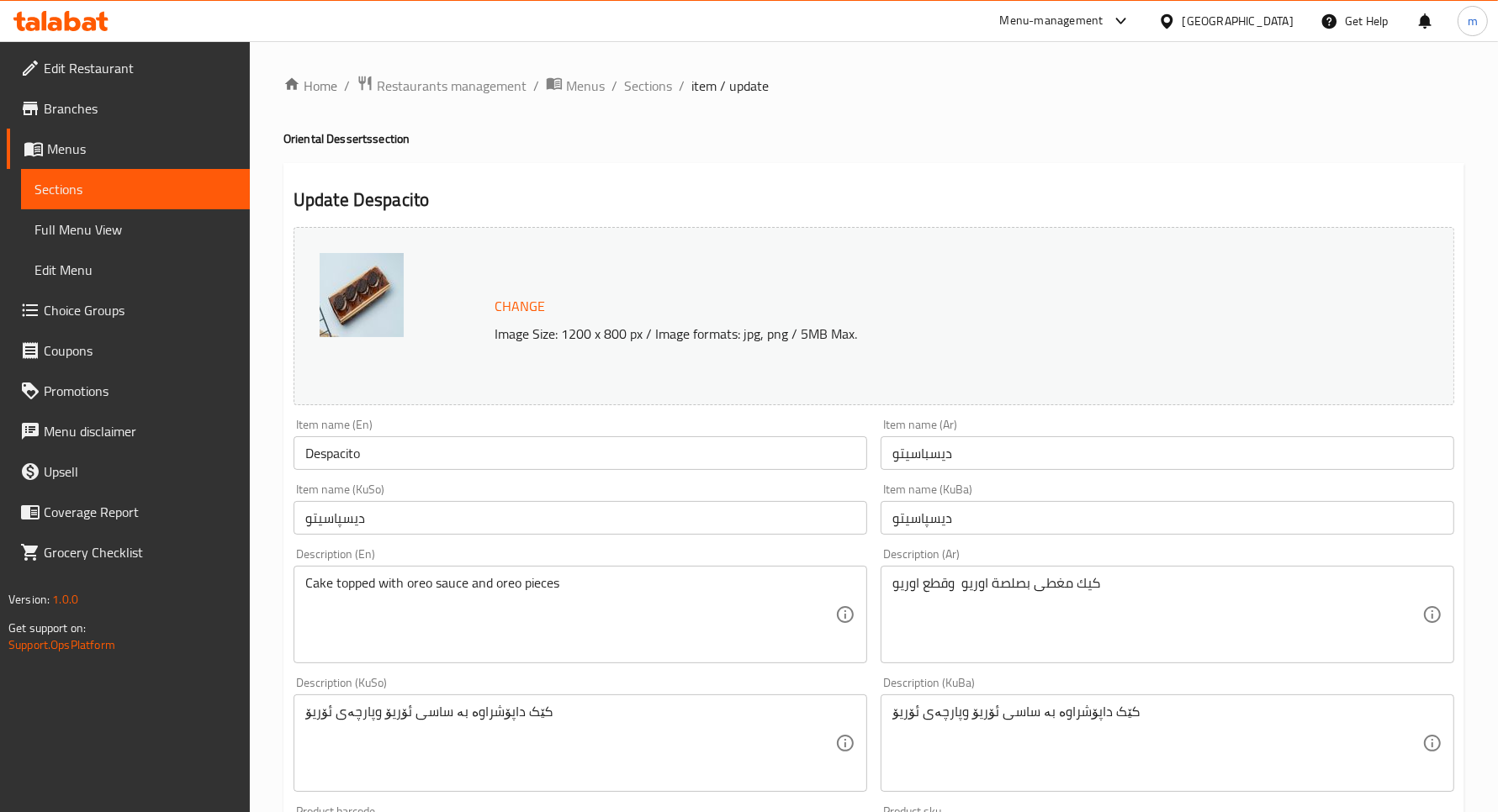
click at [102, 173] on link "Sections" at bounding box center [135, 189] width 229 height 40
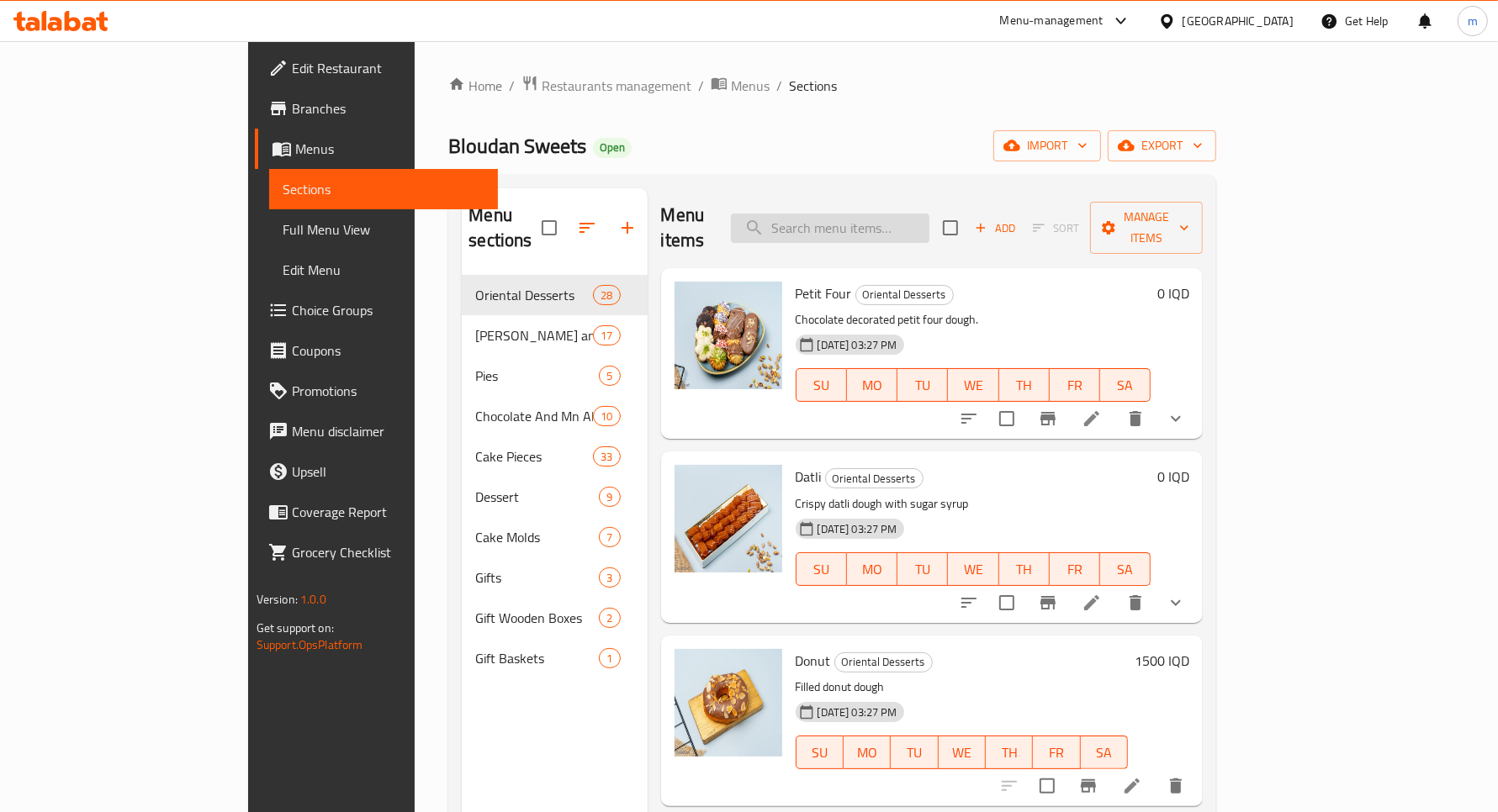
click at [929, 225] on input "search" at bounding box center [830, 228] width 198 height 29
paste input "ديسباسيتو"
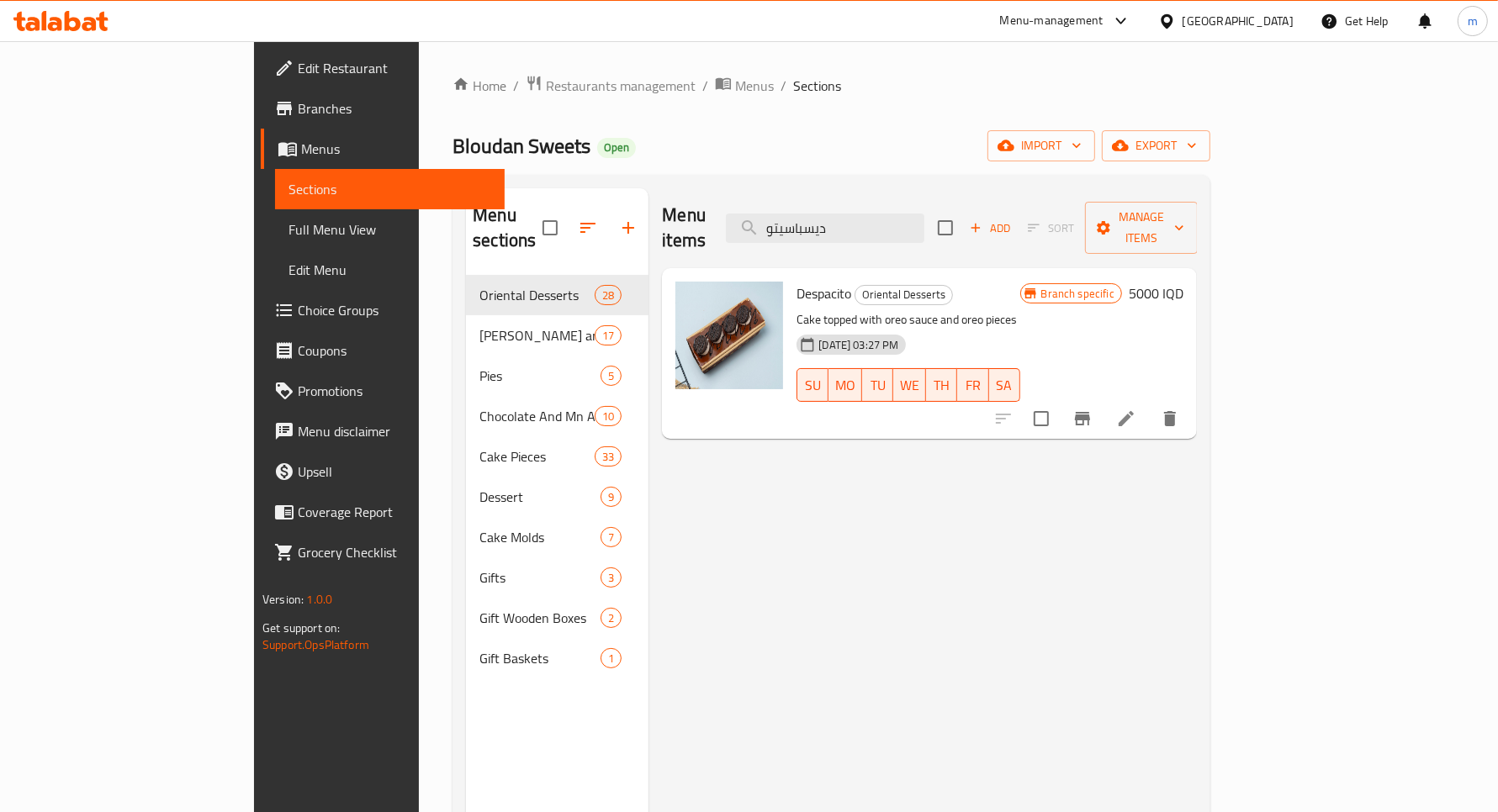
type input "ديسباسيتو"
click at [1184, 282] on h6 "5000 IQD" at bounding box center [1156, 293] width 54 height 23
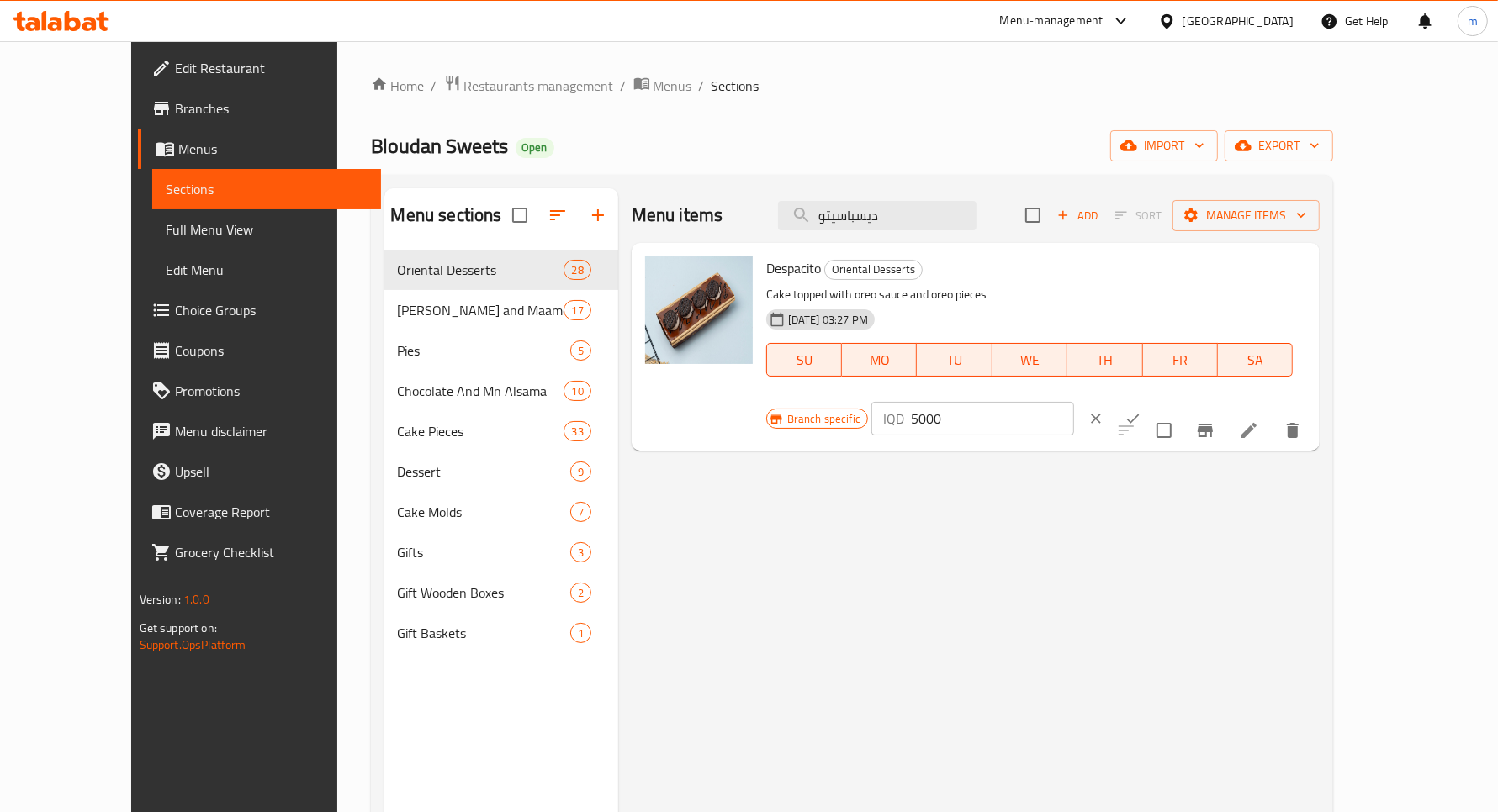
click at [1074, 402] on input "5000" at bounding box center [992, 418] width 163 height 34
type input "6000"
click at [1141, 411] on icon "ok" at bounding box center [1134, 419] width 17 height 17
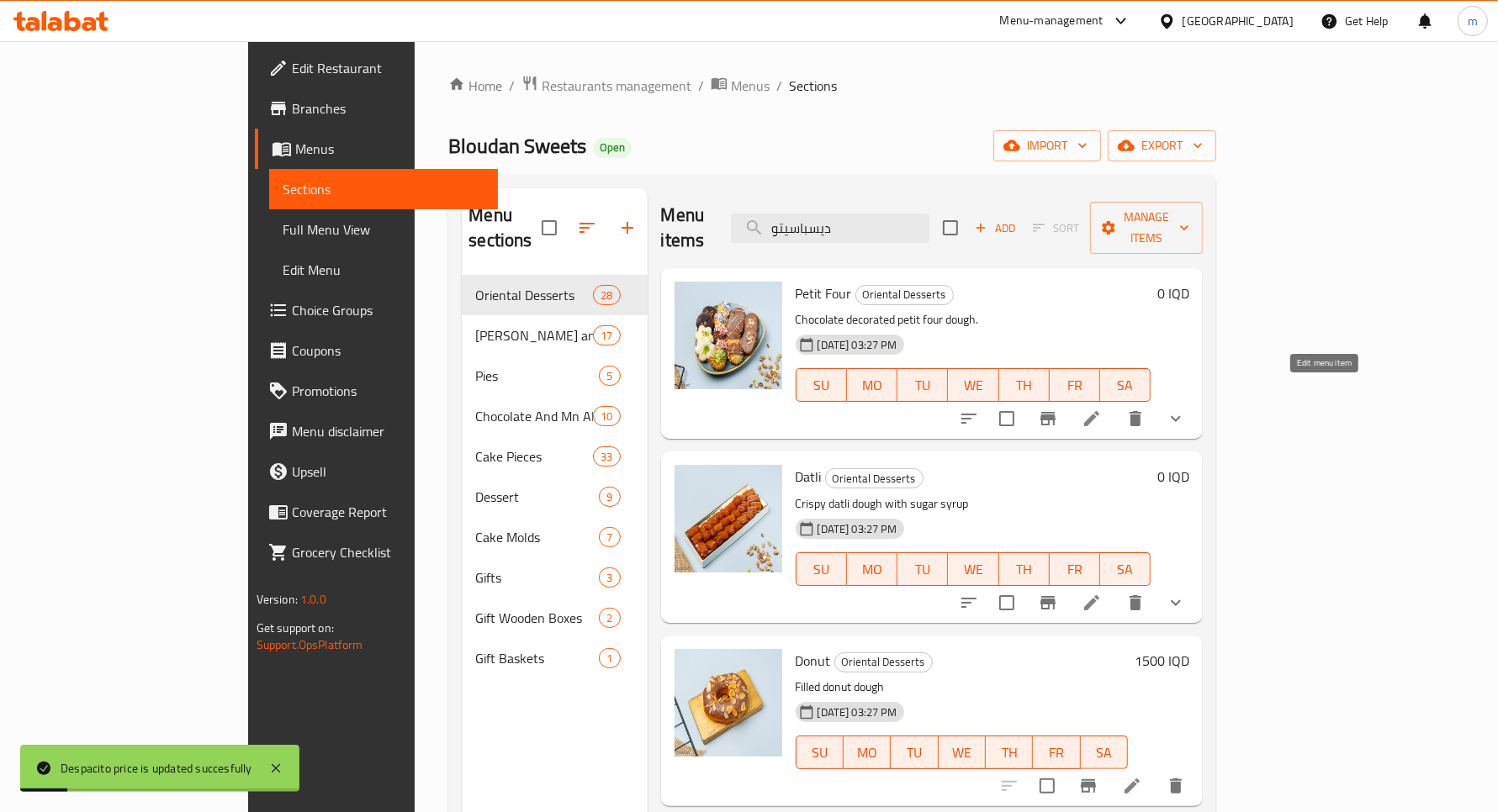
click at [1102, 409] on icon at bounding box center [1091, 418] width 20 height 20
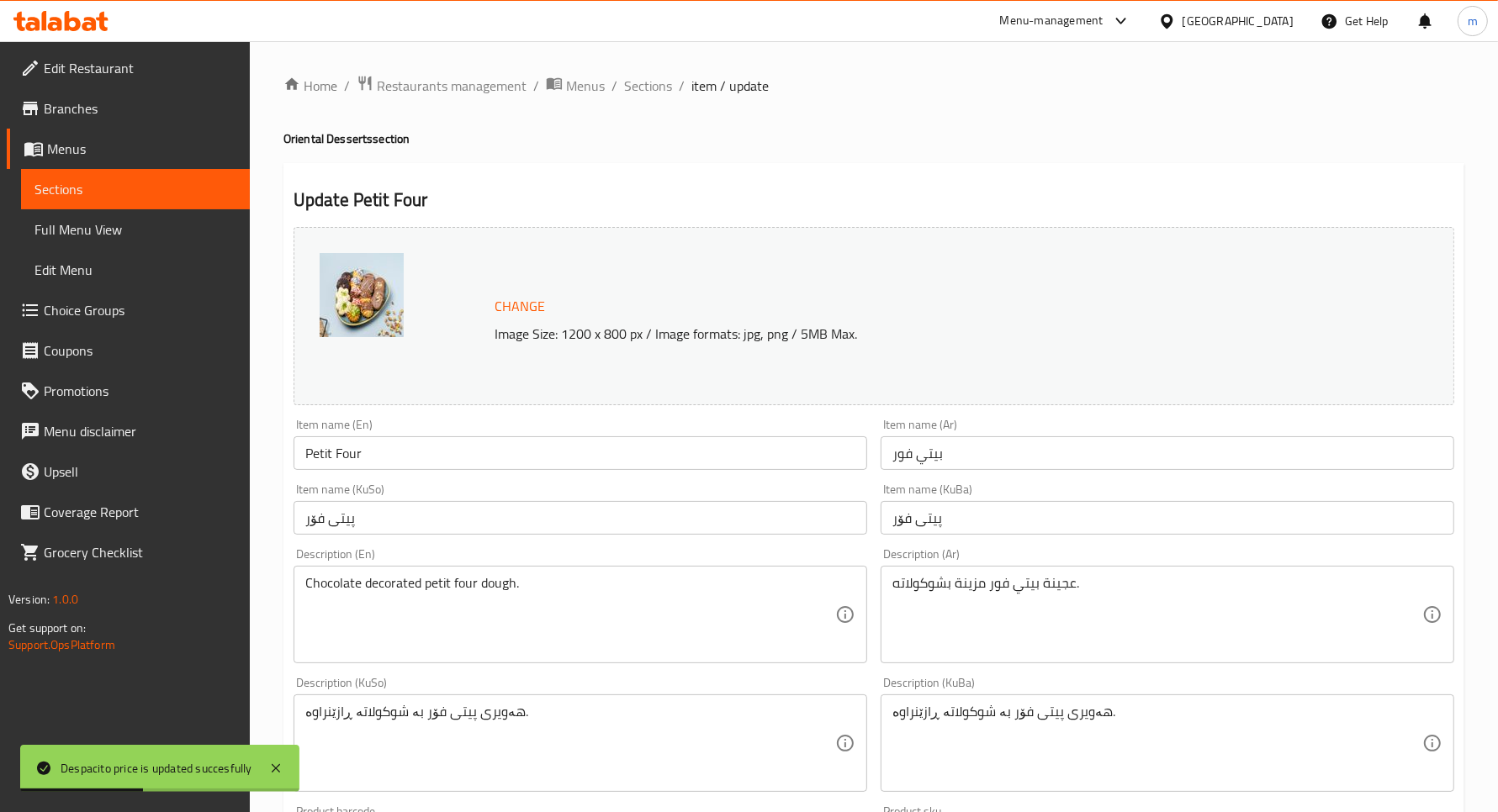
click at [89, 192] on span "Sections" at bounding box center [135, 189] width 202 height 20
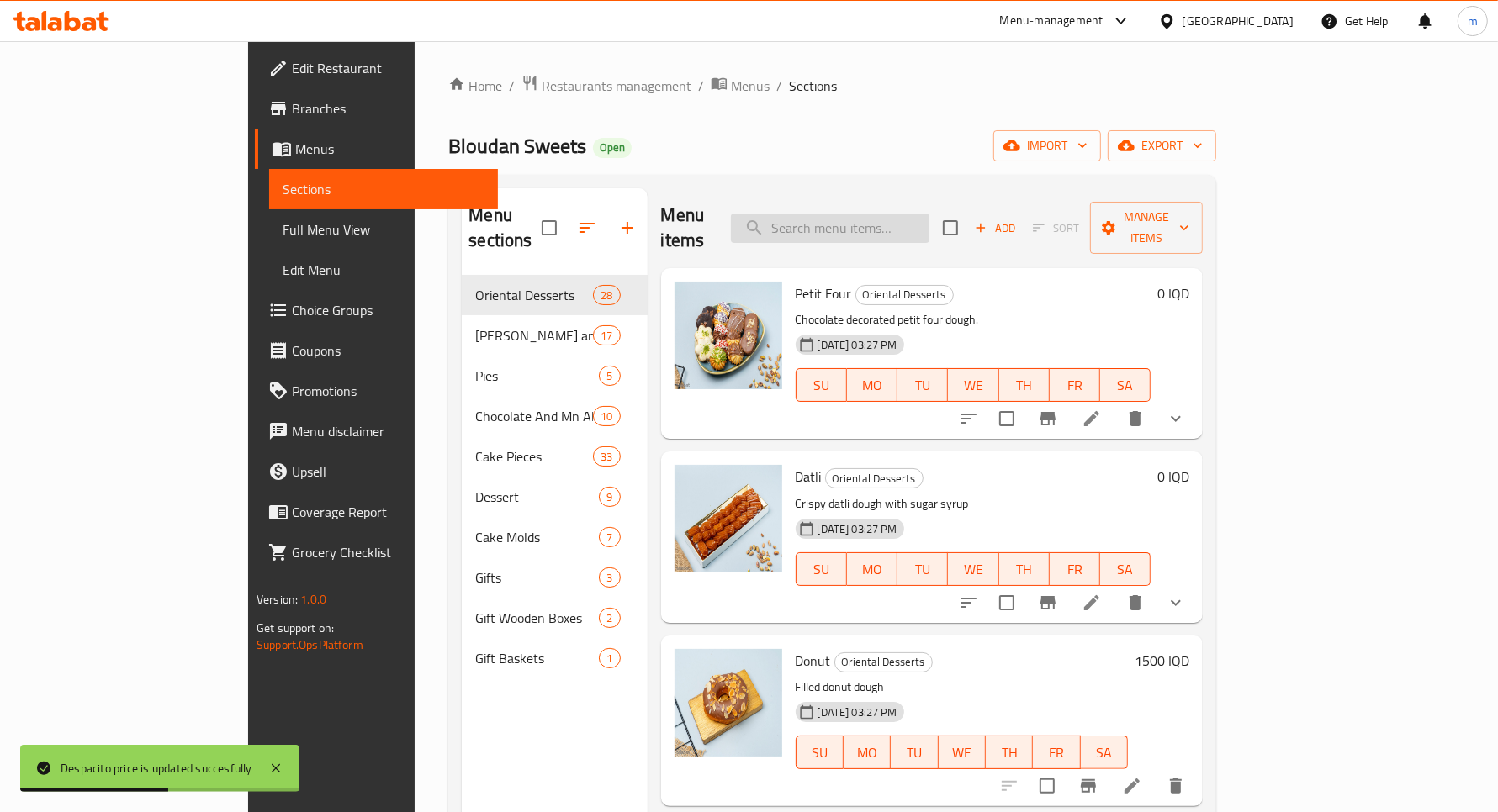
click at [929, 214] on input "search" at bounding box center [830, 228] width 198 height 29
paste input "ديسباسيتو"
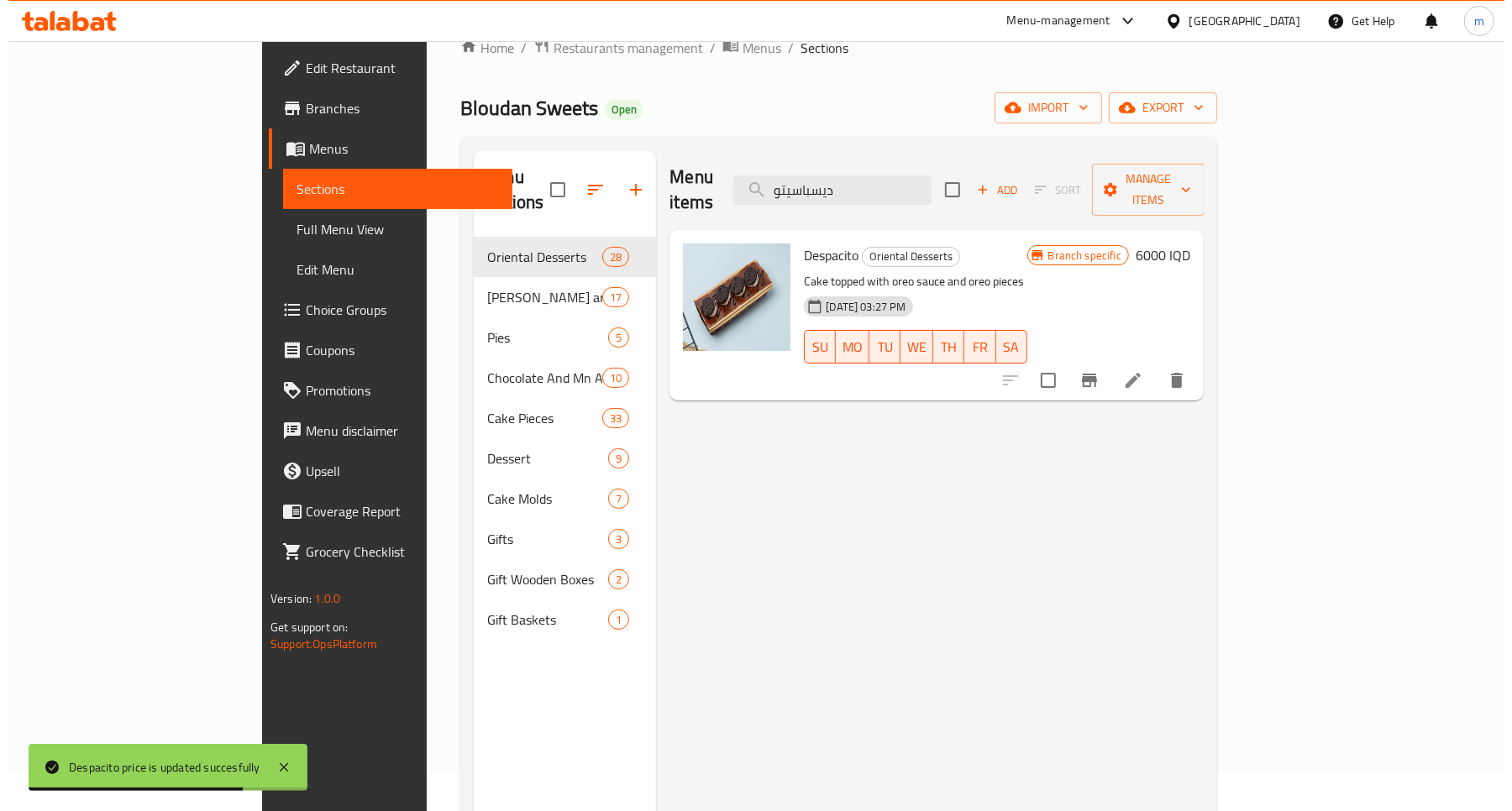
scroll to position [70, 0]
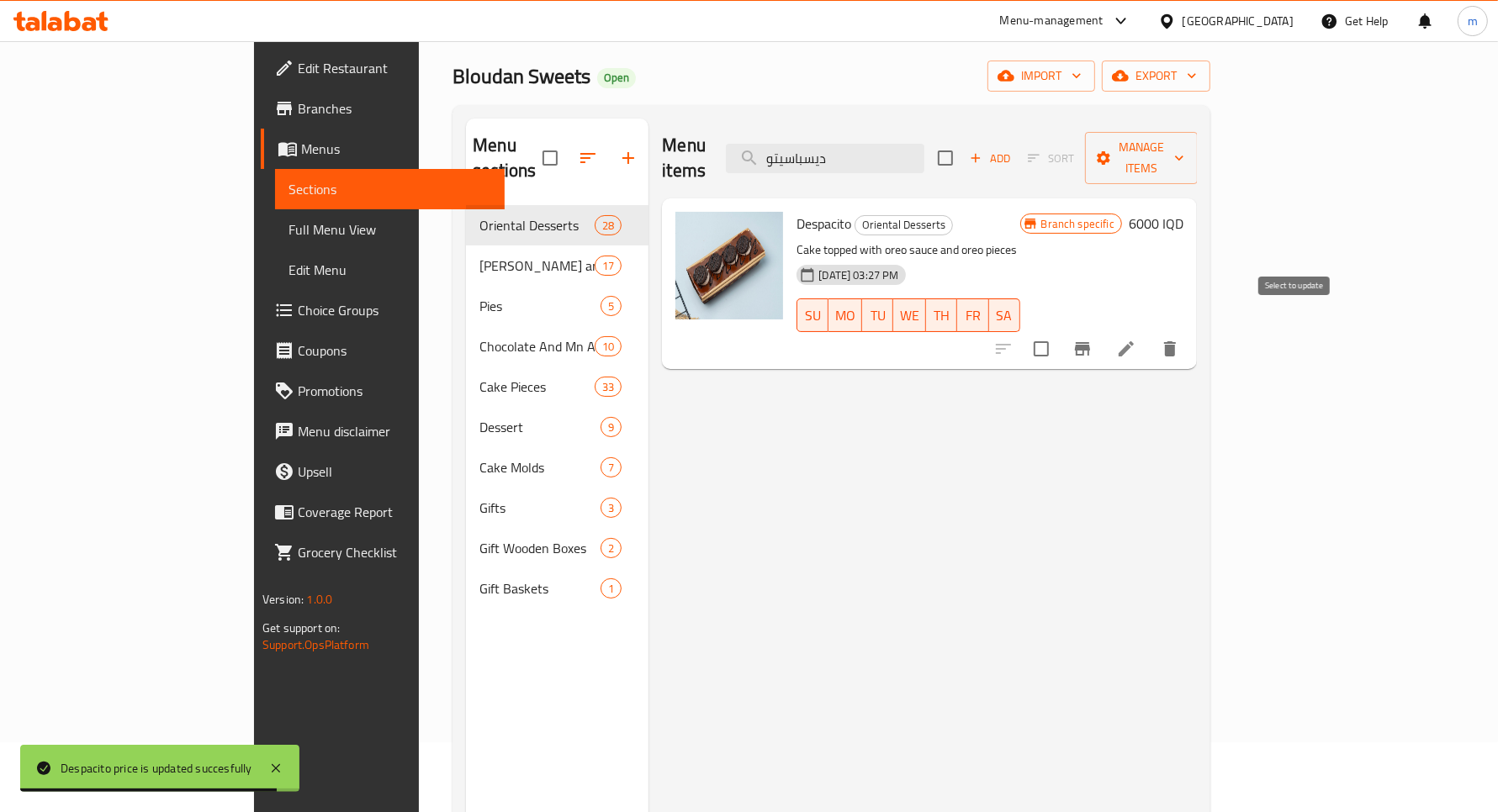
type input "ديسباسيتو"
click at [1091, 342] on icon "Branch-specific-item" at bounding box center [1083, 349] width 16 height 14
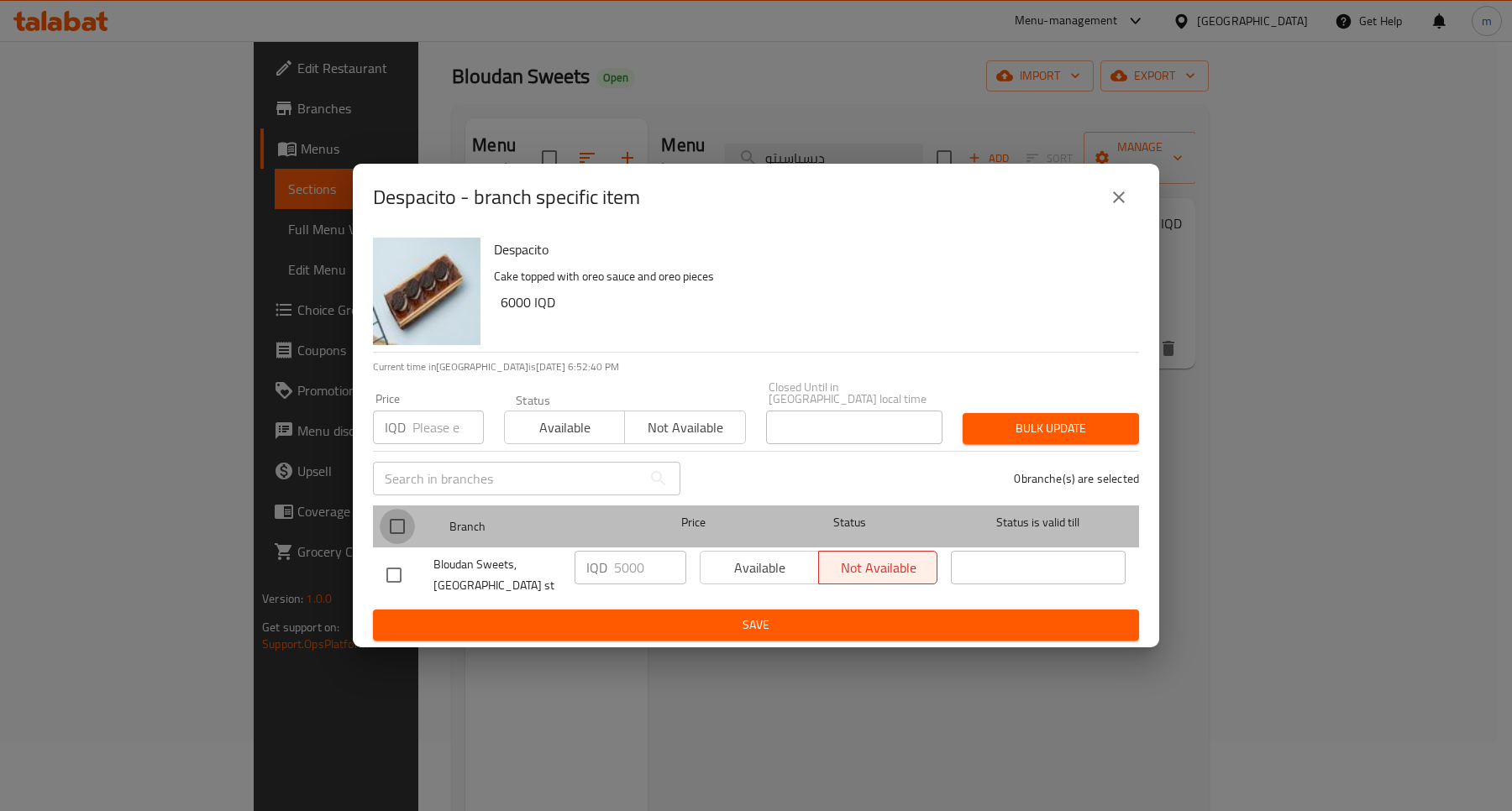
click at [386, 519] on input "checkbox" at bounding box center [396, 526] width 35 height 35
checkbox input "true"
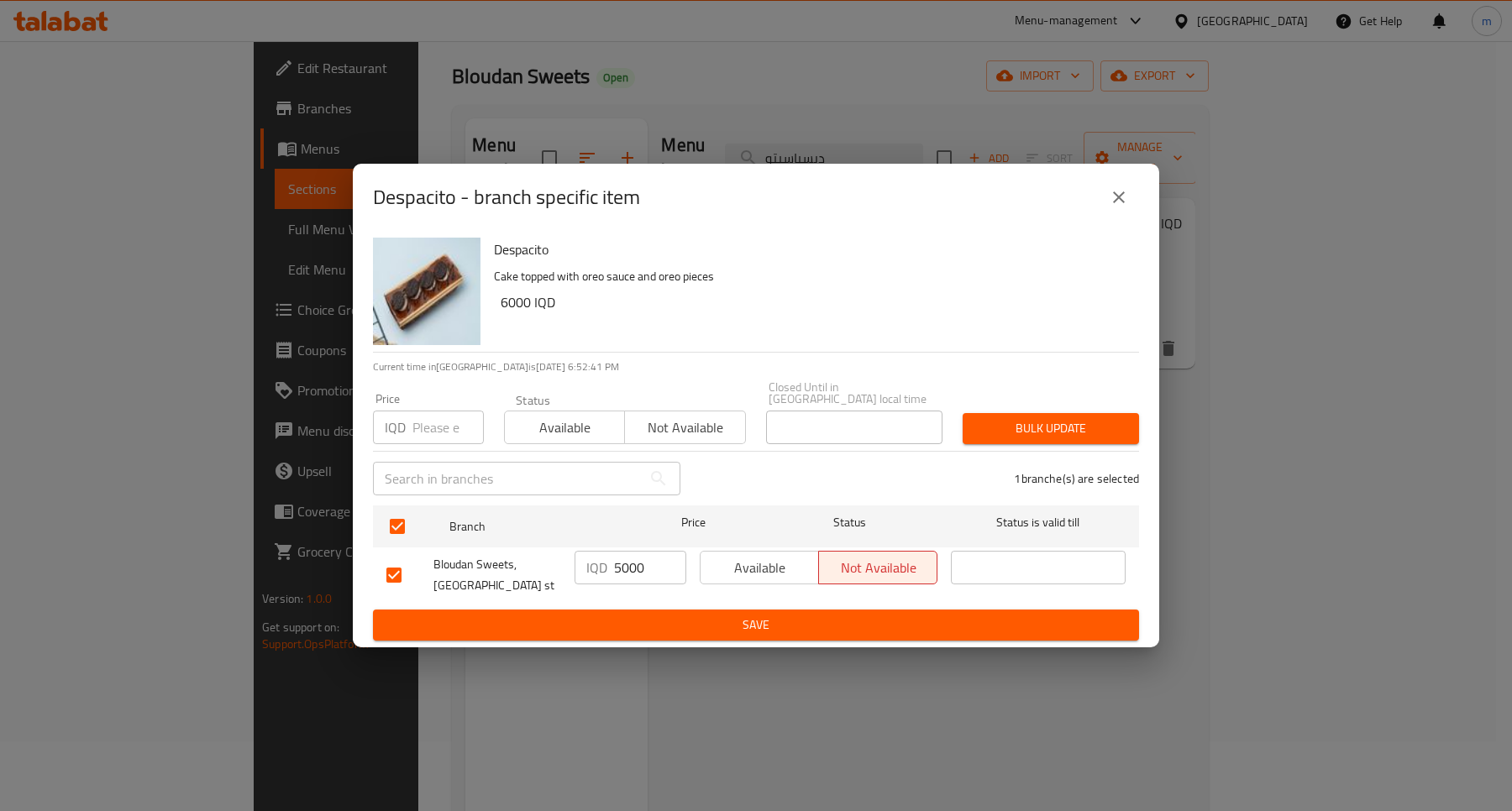
click at [591, 571] on p "IQD" at bounding box center [597, 567] width 21 height 20
click at [628, 565] on input "5000" at bounding box center [650, 568] width 72 height 34
click at [630, 564] on input "5000" at bounding box center [650, 568] width 72 height 34
click at [626, 556] on input "5000" at bounding box center [650, 568] width 72 height 34
click at [622, 564] on input "5000" at bounding box center [650, 568] width 72 height 34
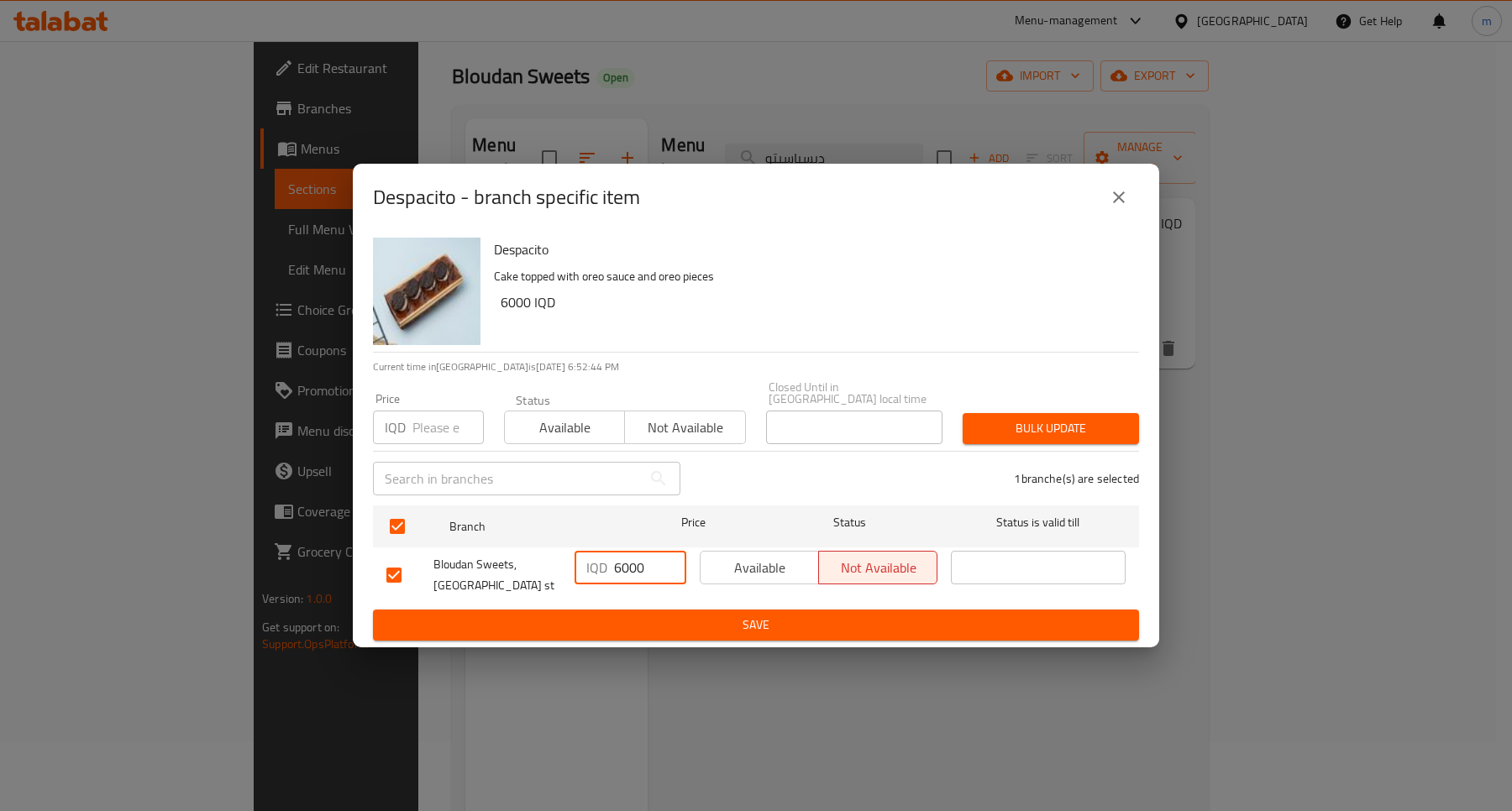
type input "6000"
click at [737, 623] on span "Save" at bounding box center [755, 625] width 739 height 21
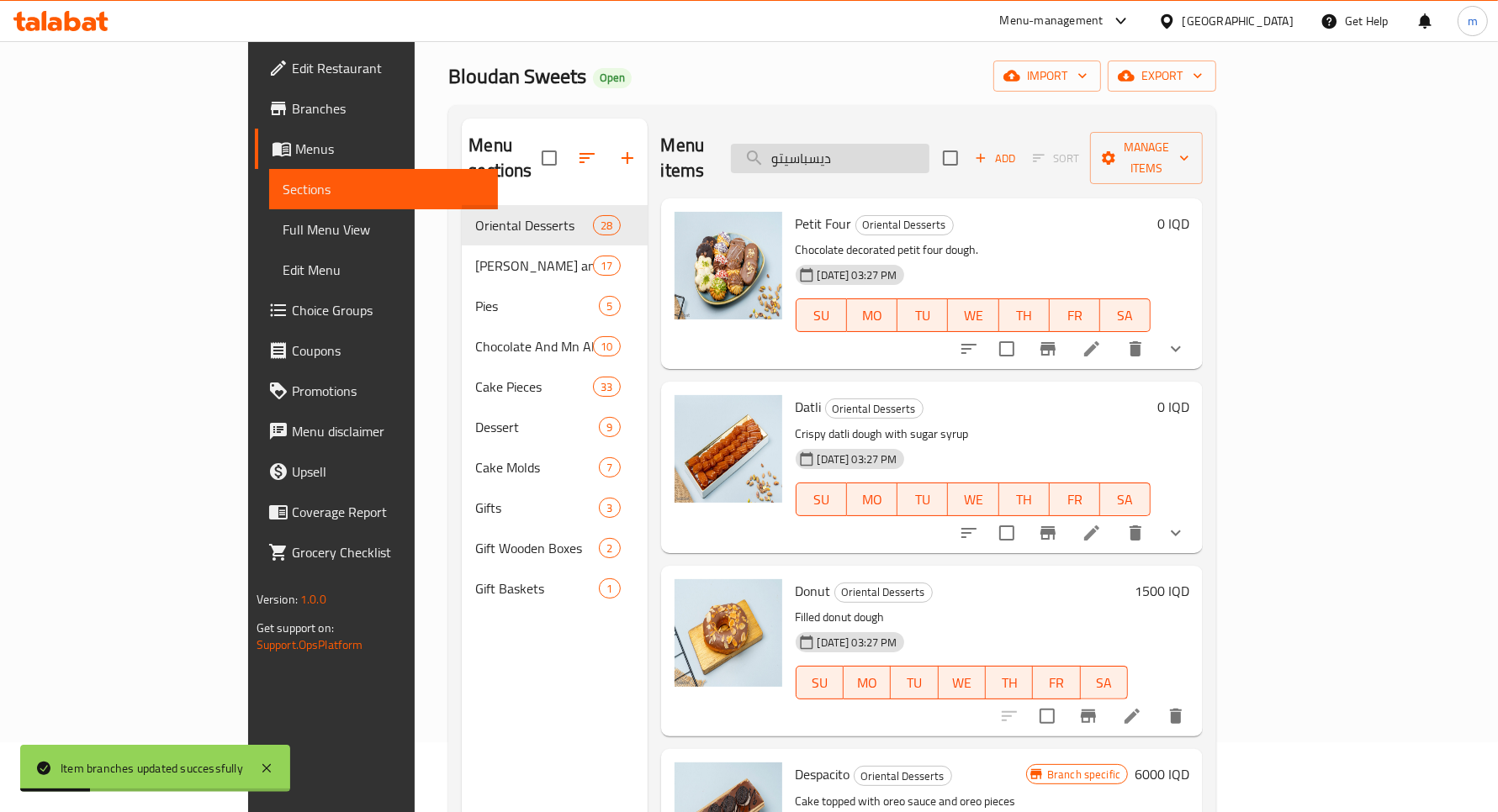
click at [918, 144] on input "ديسباسيتو" at bounding box center [830, 158] width 198 height 29
click at [923, 154] on input "ديسباسيتو" at bounding box center [830, 158] width 198 height 29
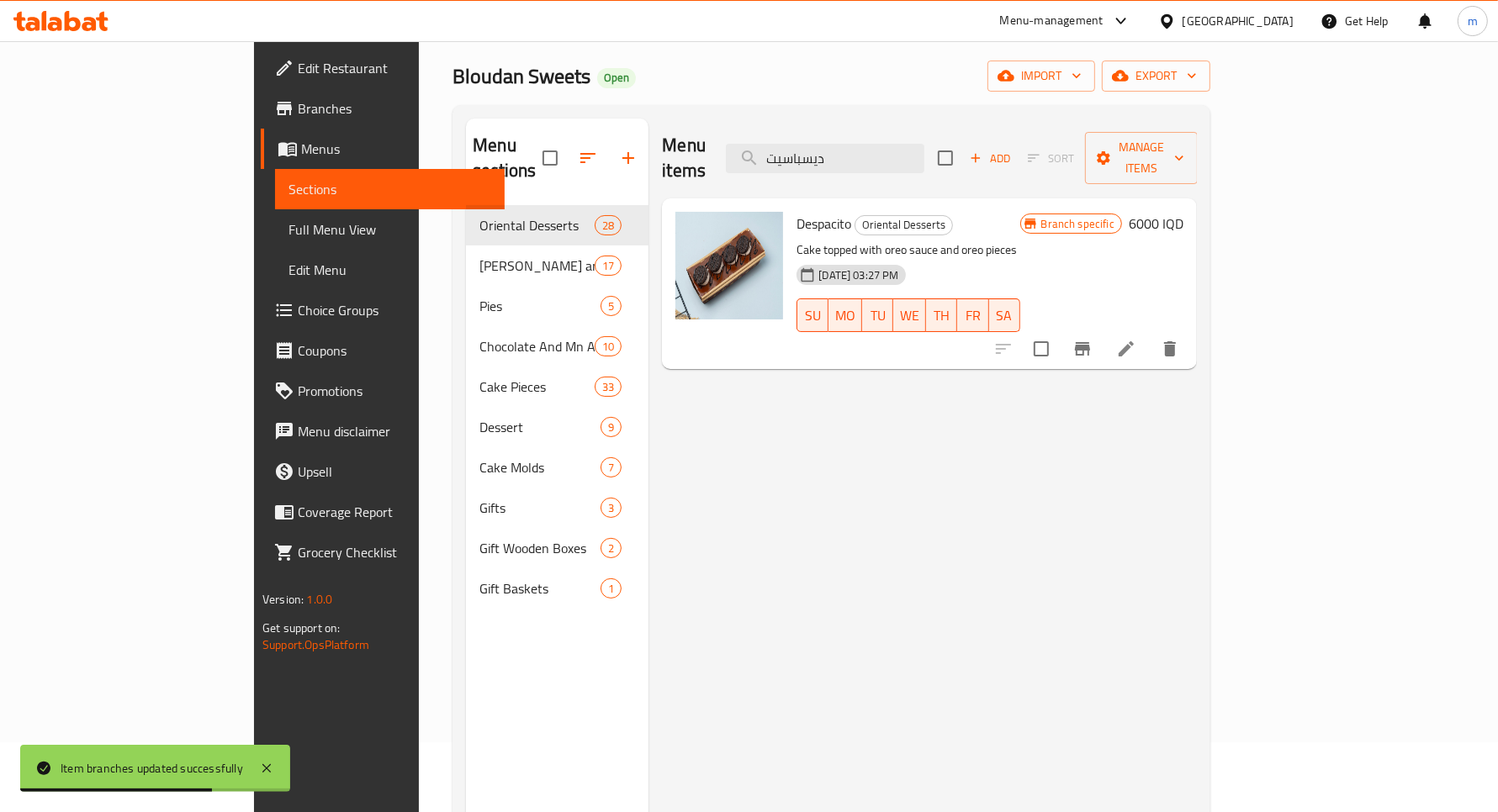
click at [1093, 339] on icon "Branch-specific-item" at bounding box center [1082, 349] width 20 height 20
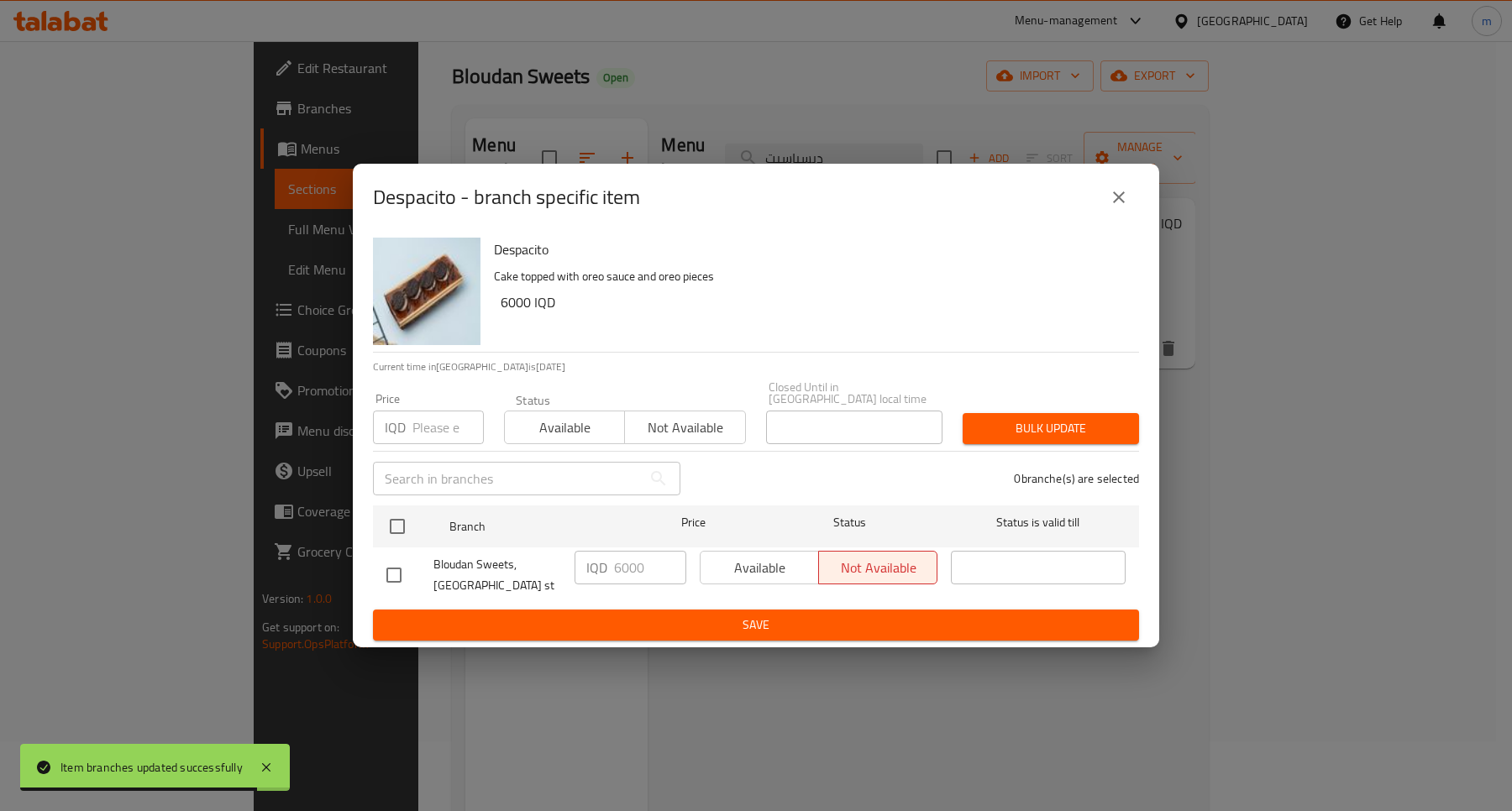
click at [1129, 198] on button "close" at bounding box center [1118, 197] width 40 height 40
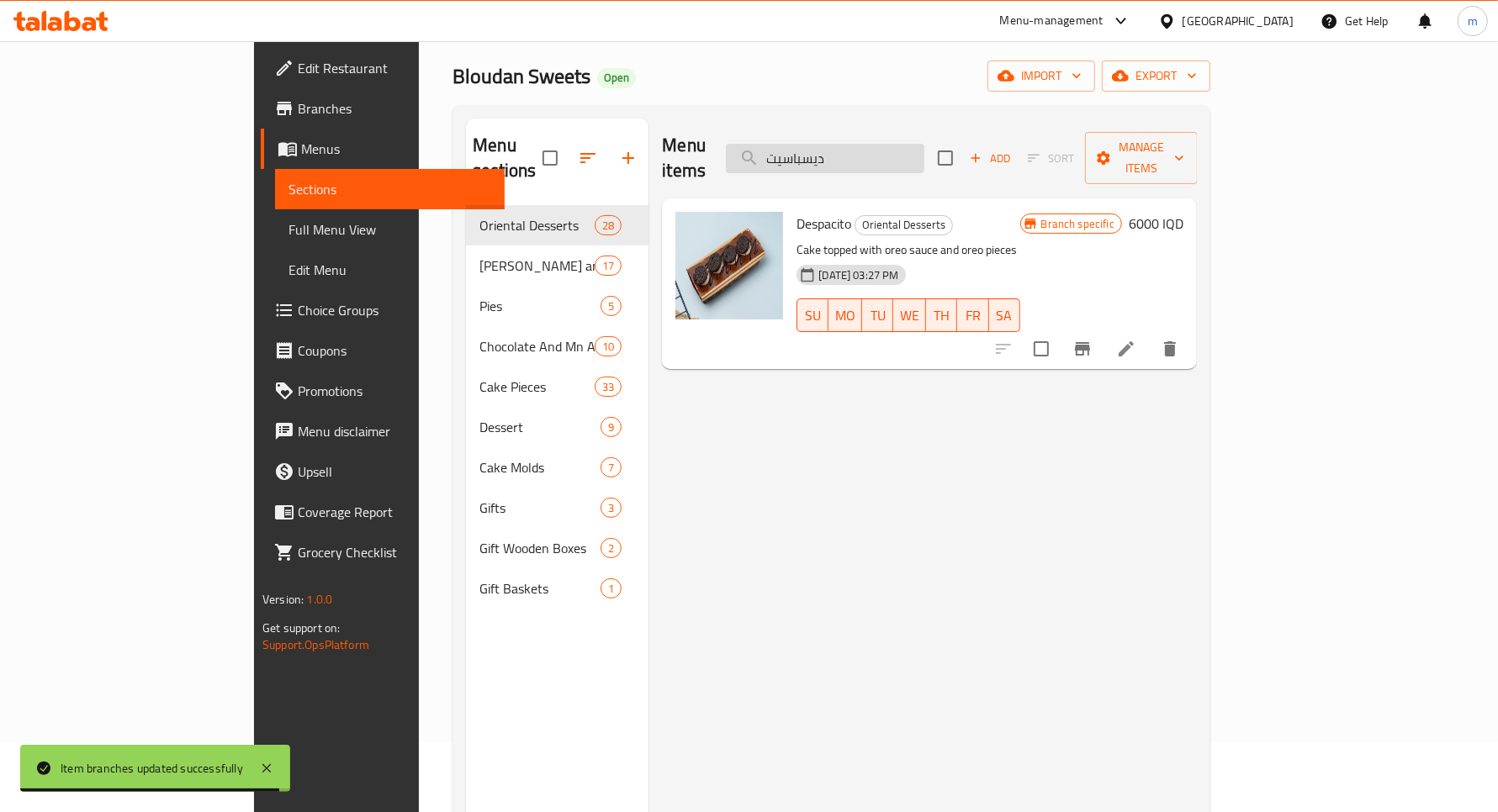
click at [903, 148] on input "ديسباسيت" at bounding box center [825, 158] width 198 height 29
paste input "مونتيه"
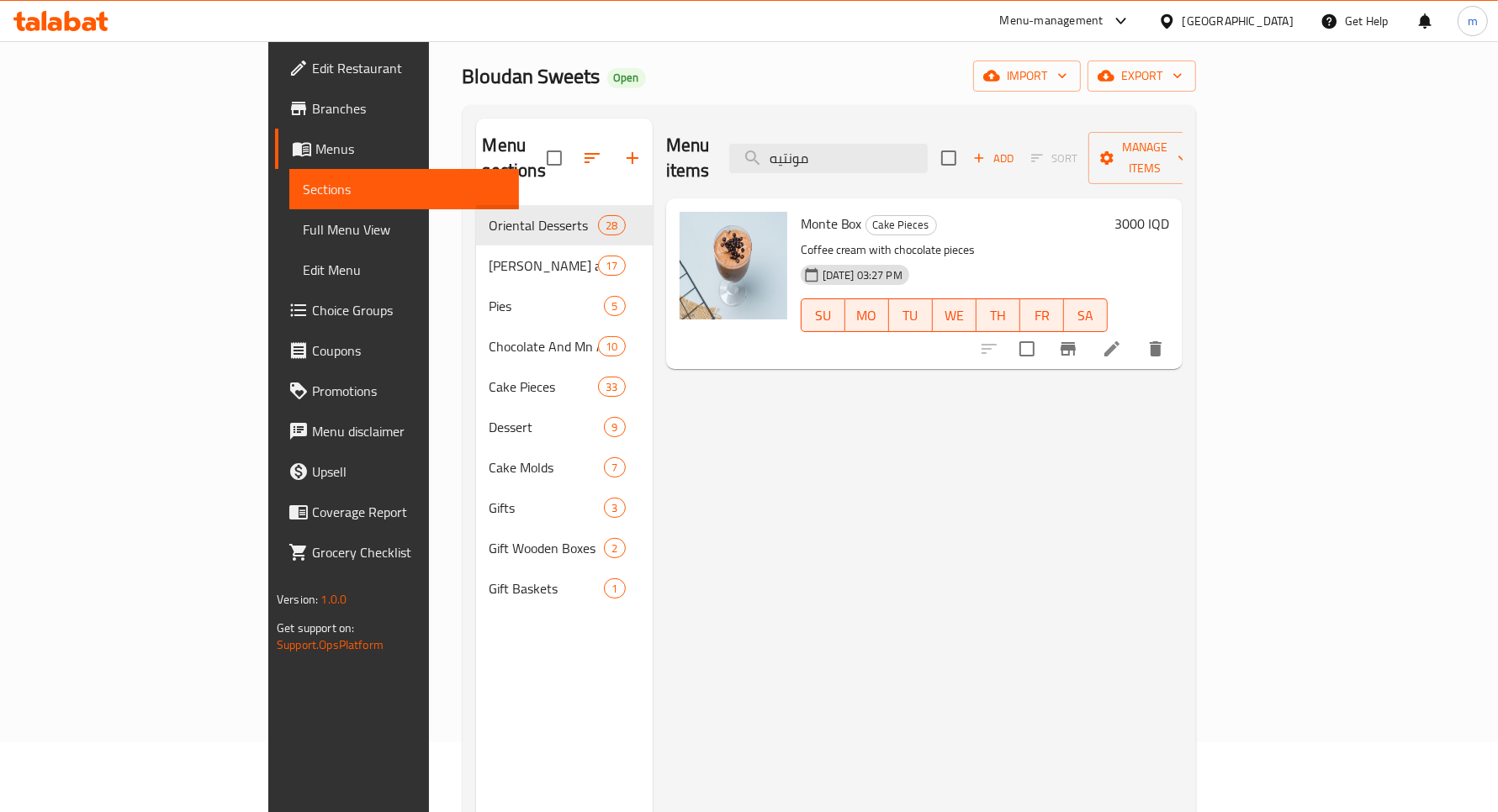
type input "مونتيه"
click at [1169, 212] on h6 "3000 IQD" at bounding box center [1141, 223] width 54 height 23
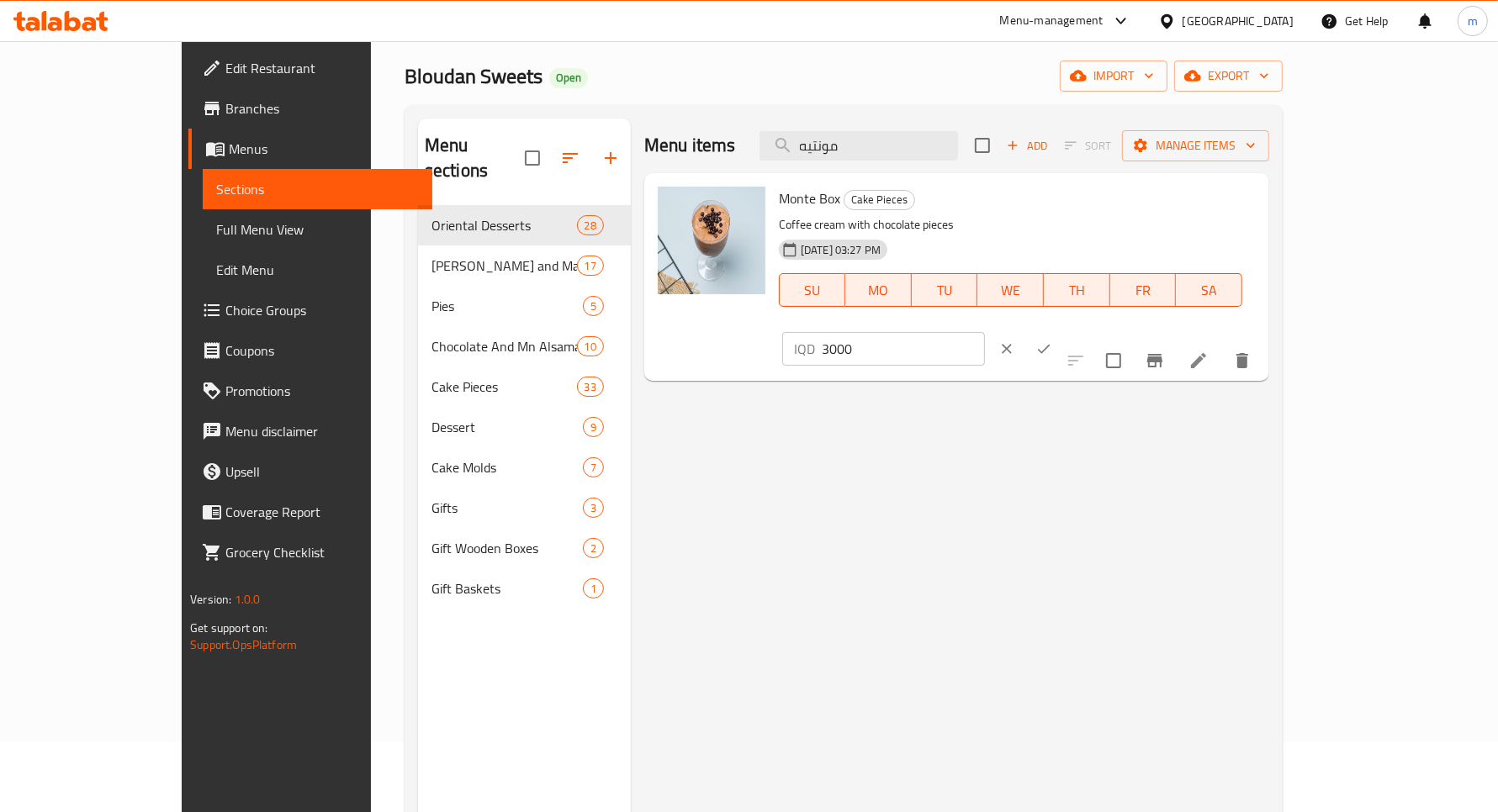
click at [985, 332] on input "3000" at bounding box center [903, 349] width 163 height 34
type input "3500"
click at [1062, 331] on button "ok" at bounding box center [1043, 349] width 37 height 37
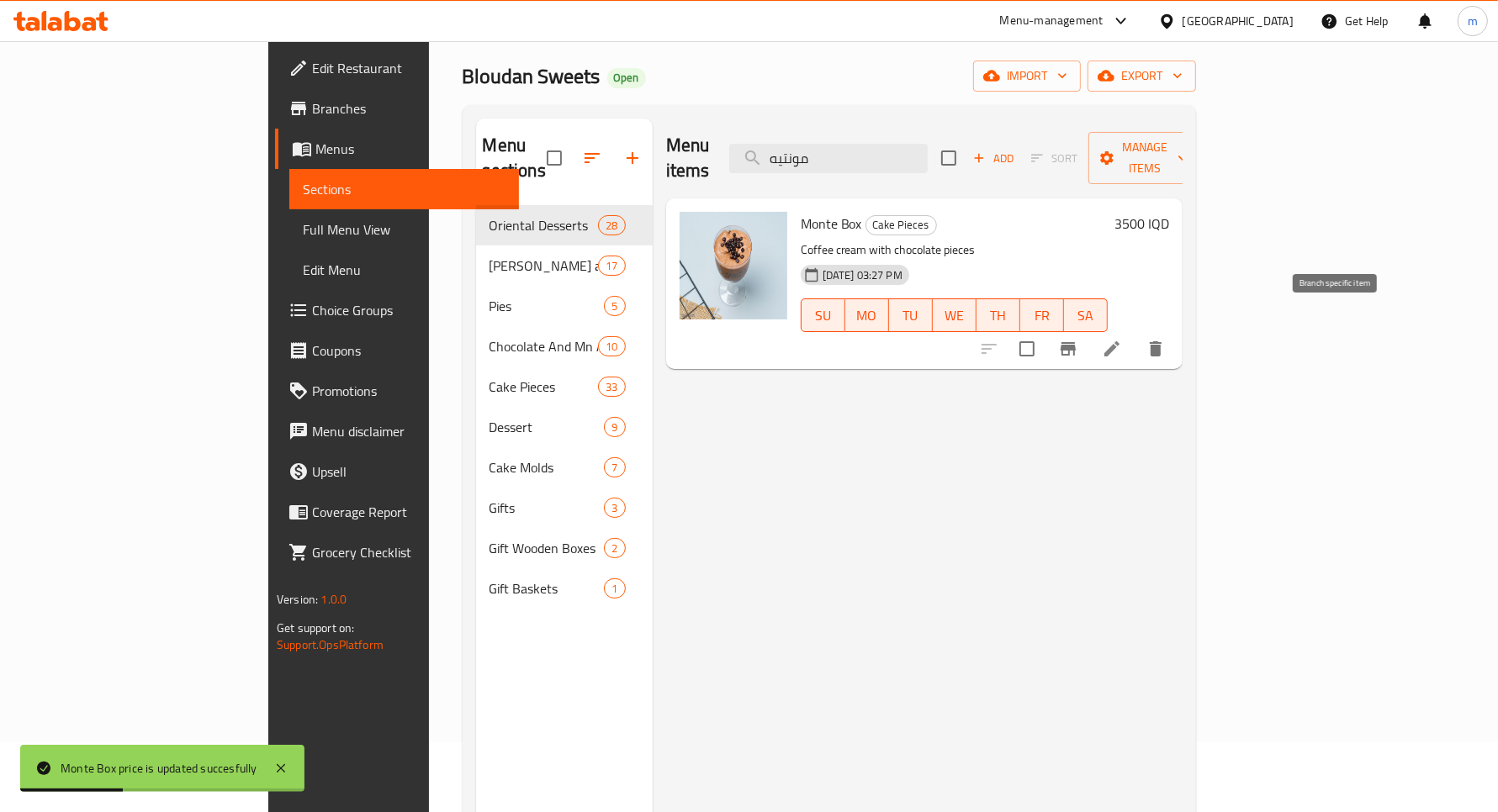
click at [1078, 339] on icon "Branch-specific-item" at bounding box center [1068, 349] width 20 height 20
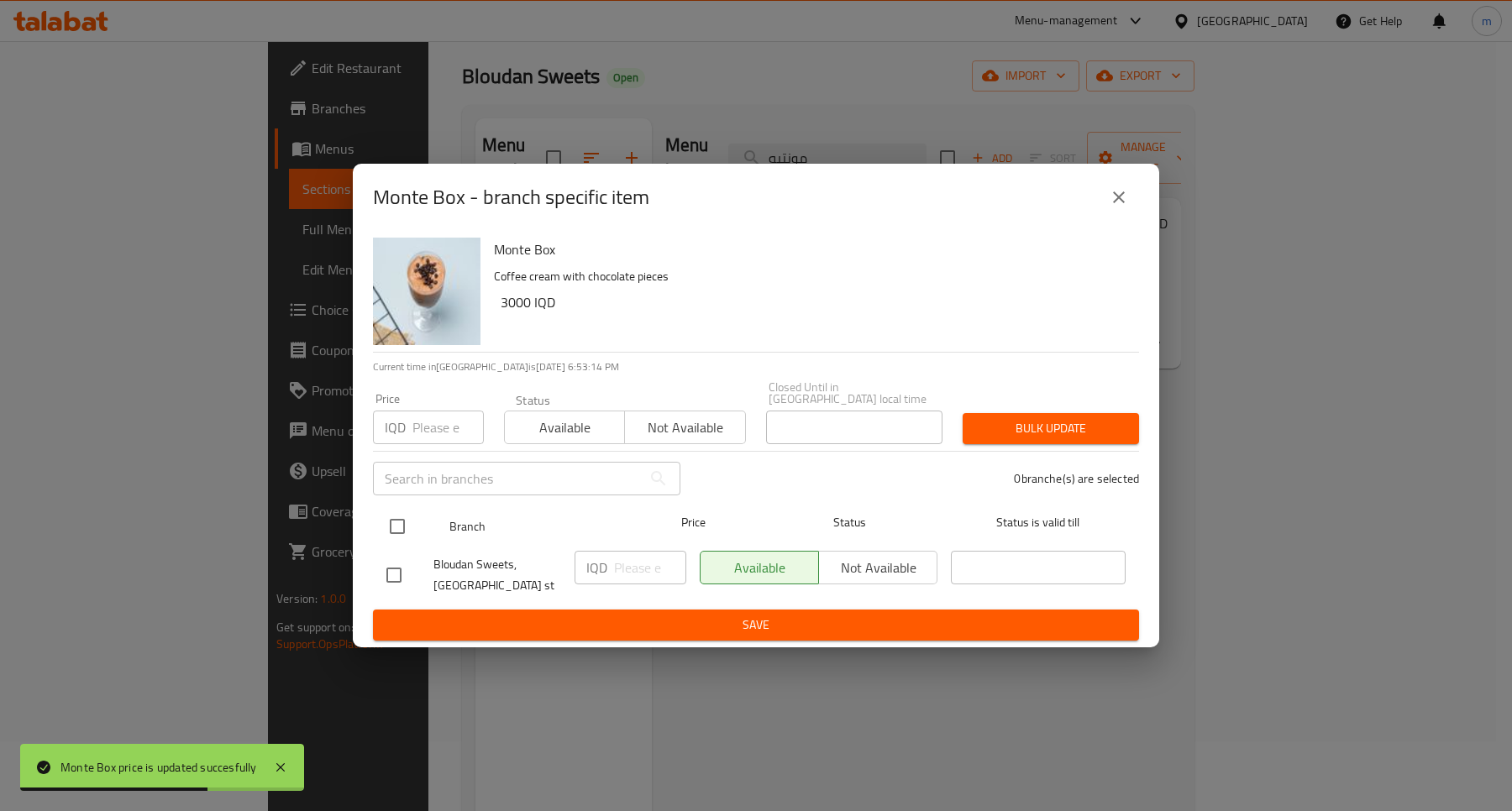
click at [396, 514] on input "checkbox" at bounding box center [396, 526] width 35 height 35
checkbox input "true"
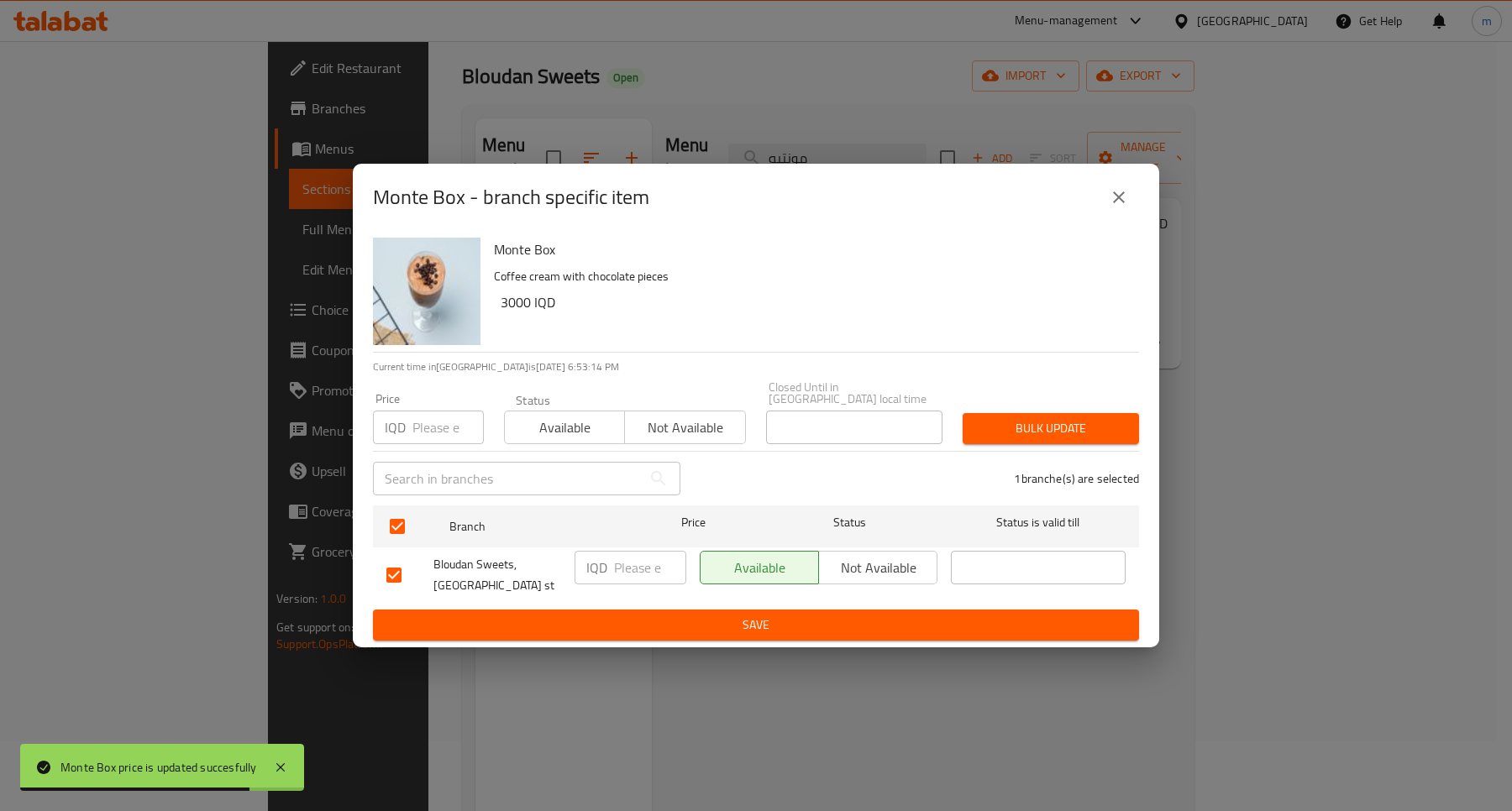
click at [627, 558] on input "number" at bounding box center [650, 568] width 72 height 34
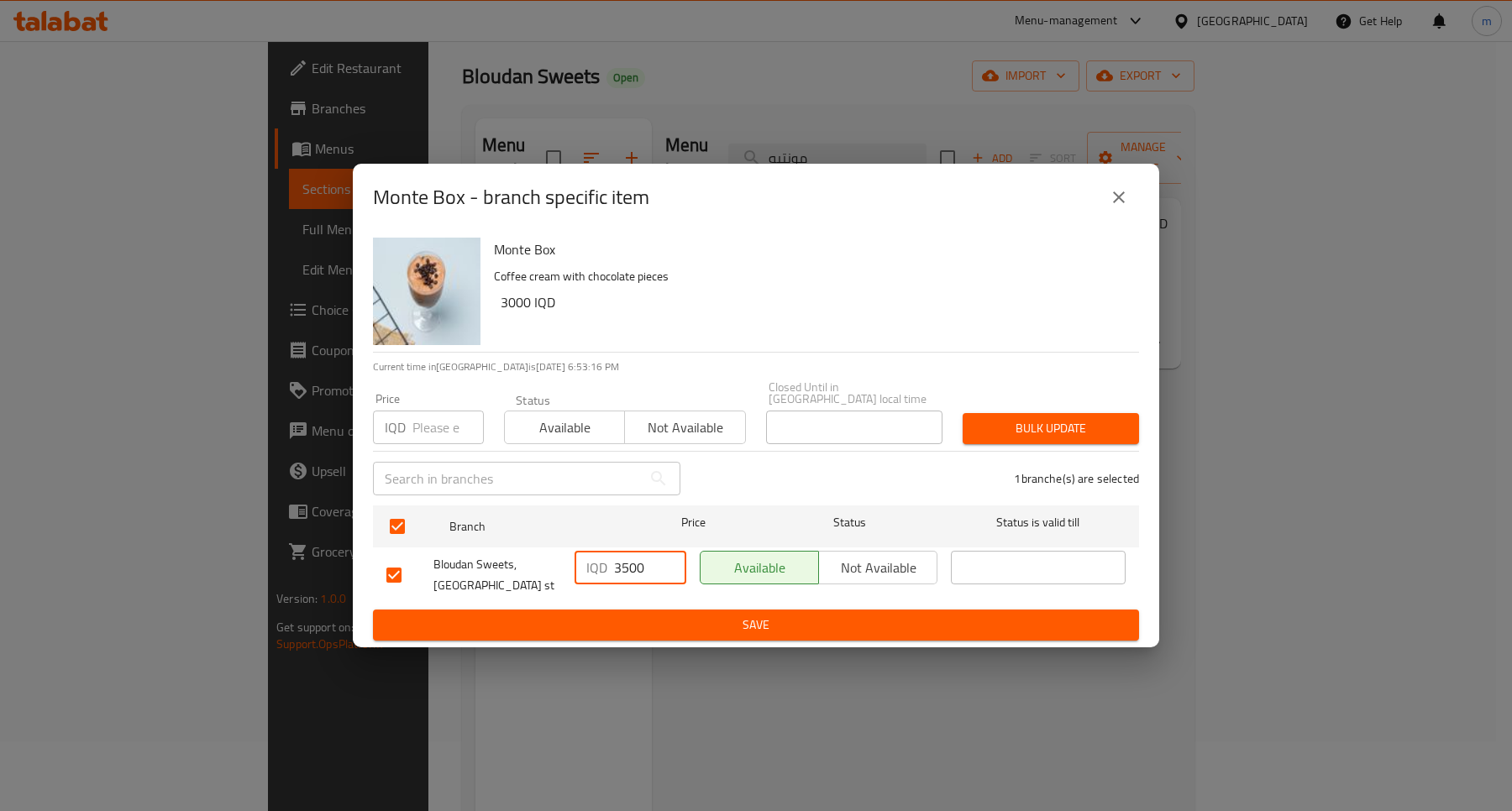
type input "3500"
click at [790, 615] on span "Save" at bounding box center [755, 625] width 739 height 21
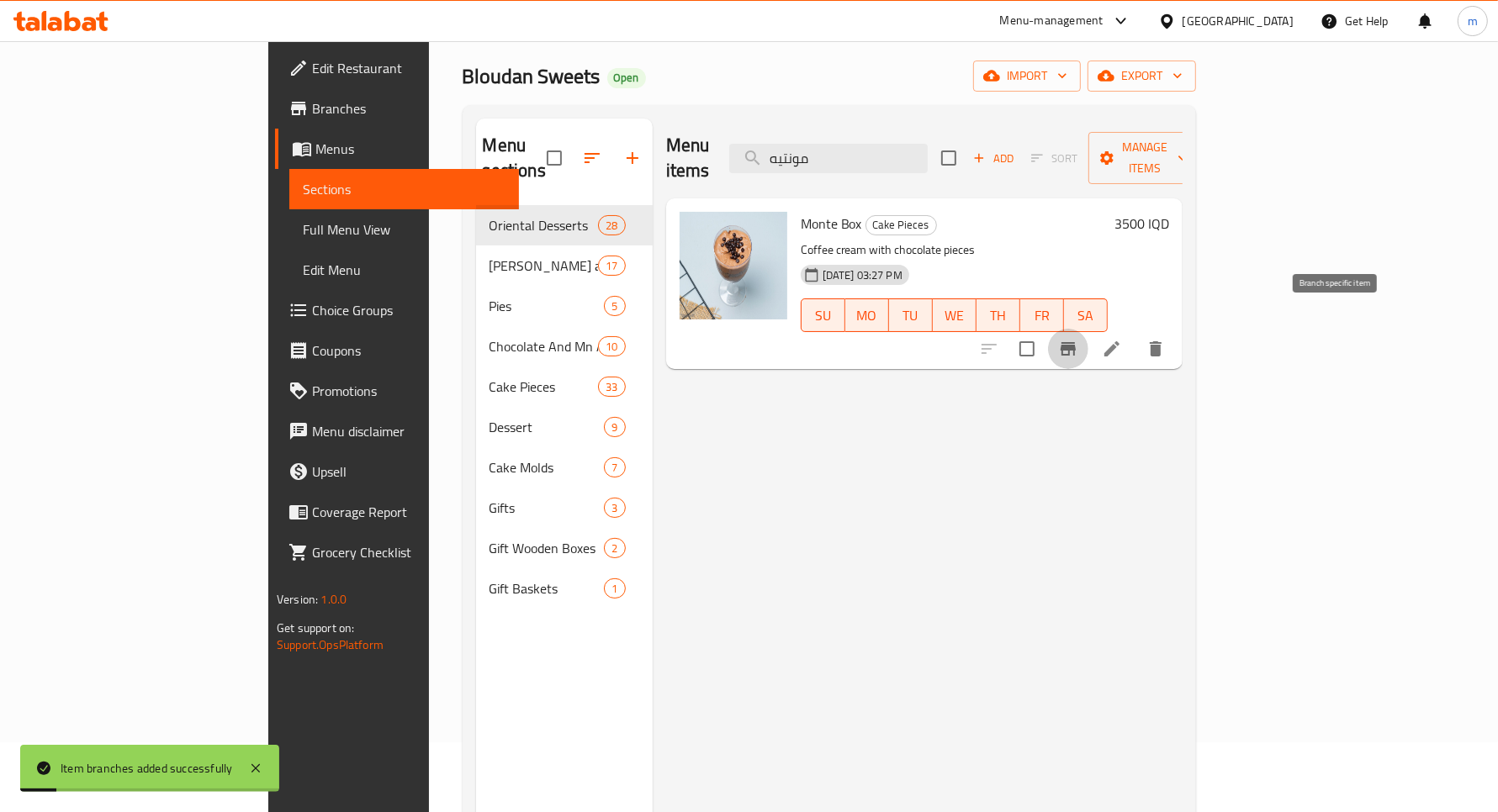
click at [1078, 339] on icon "Branch-specific-item" at bounding box center [1068, 349] width 20 height 20
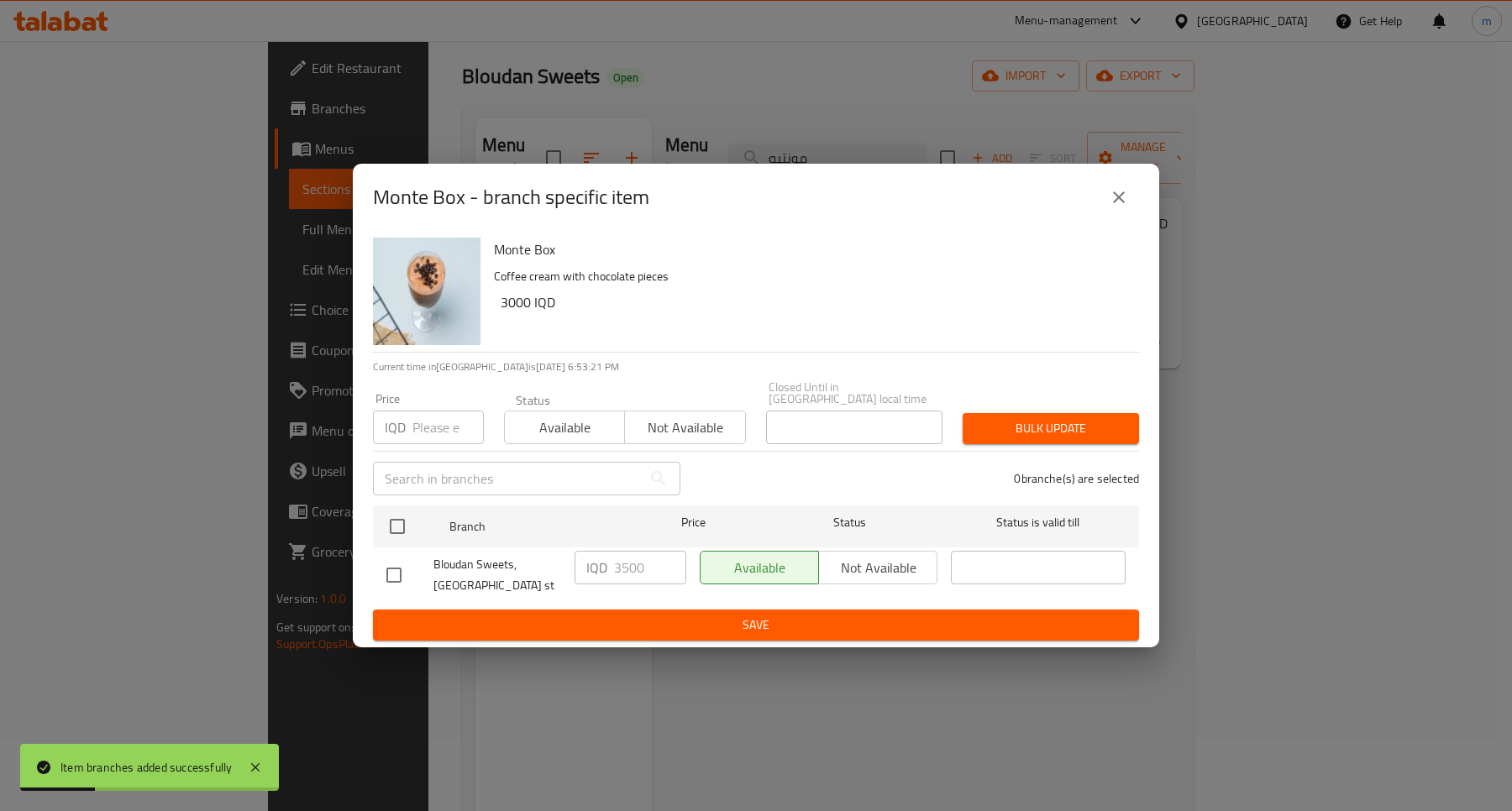
click at [1116, 201] on icon "close" at bounding box center [1119, 198] width 12 height 12
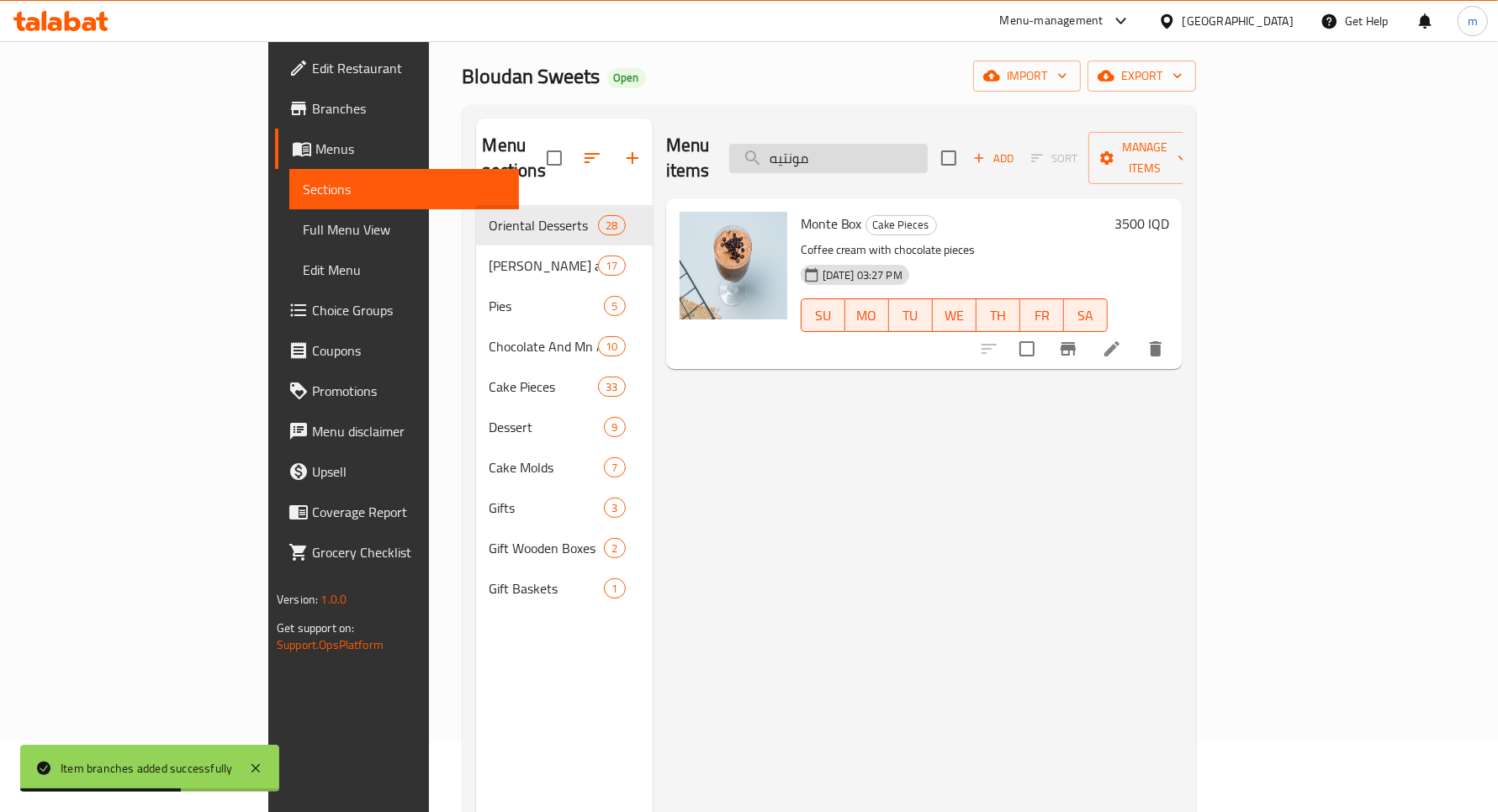
click at [921, 144] on input "مونتيه" at bounding box center [829, 158] width 198 height 29
paste input "ترليجة كرميل"
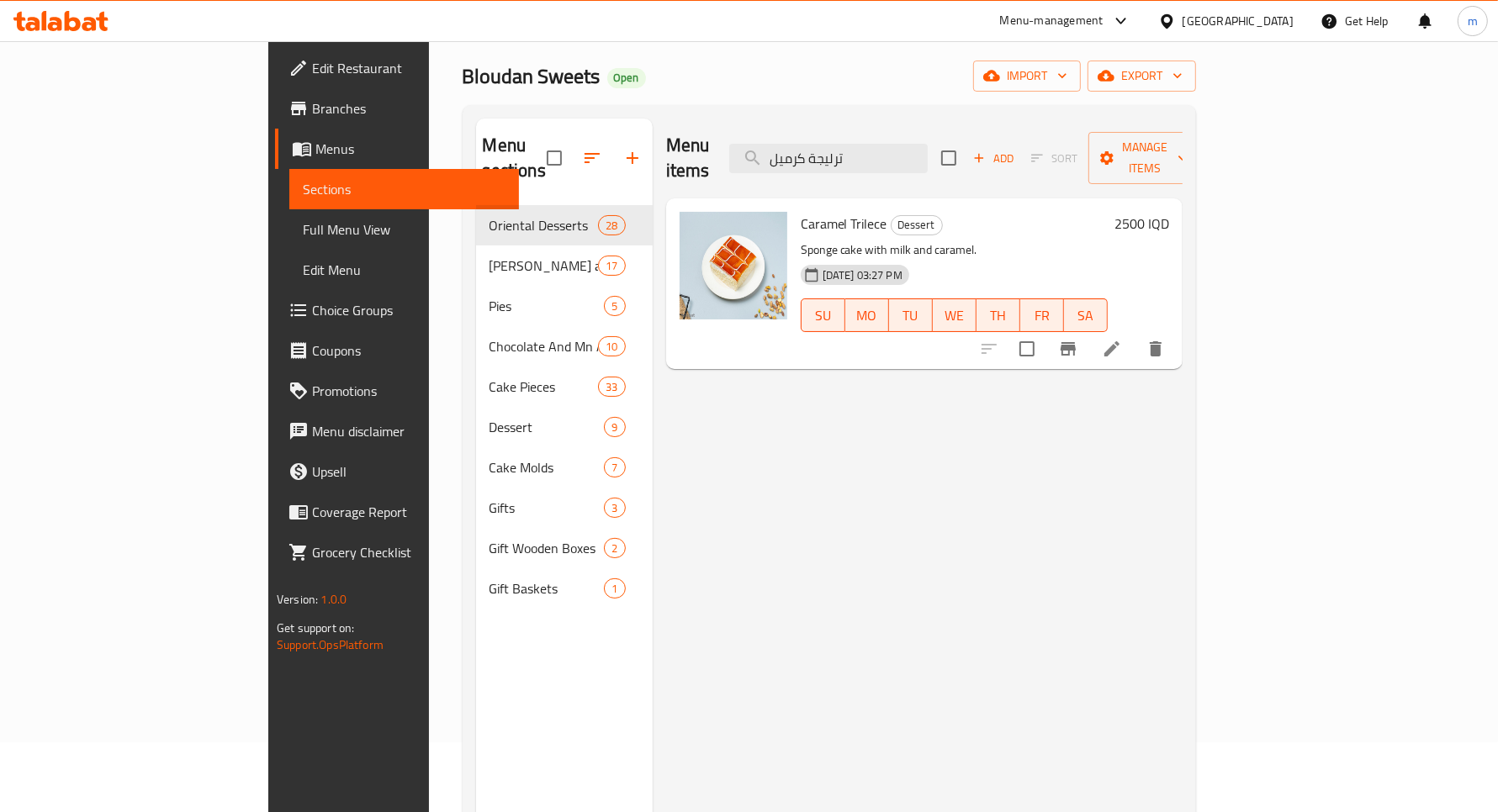
type input "ترليجة كرميل"
click at [1169, 212] on h6 "2500 IQD" at bounding box center [1141, 223] width 54 height 23
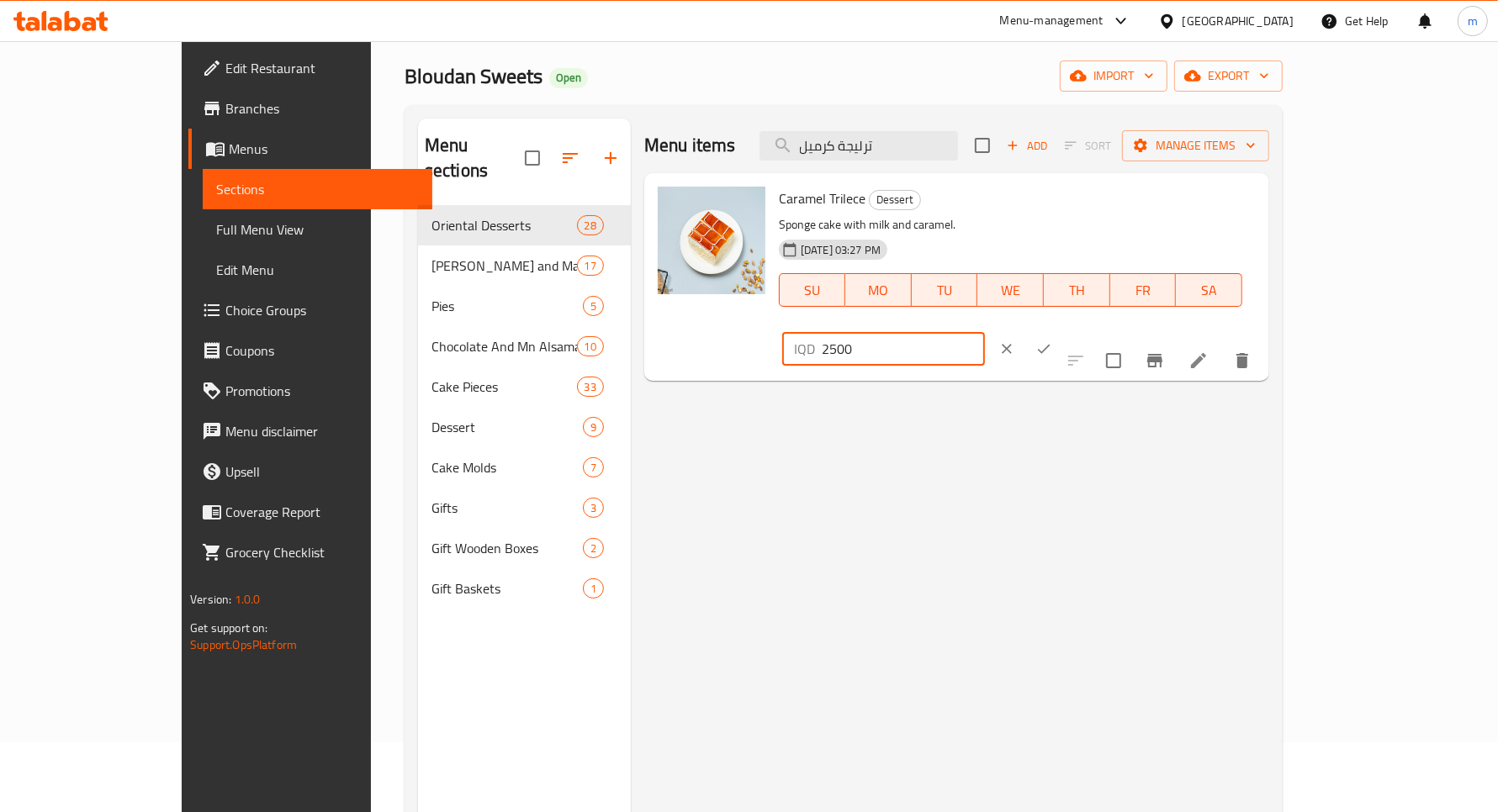
click at [985, 332] on input "2500" at bounding box center [903, 349] width 163 height 34
type input "3000"
click at [1053, 341] on icon "ok" at bounding box center [1044, 350] width 17 height 17
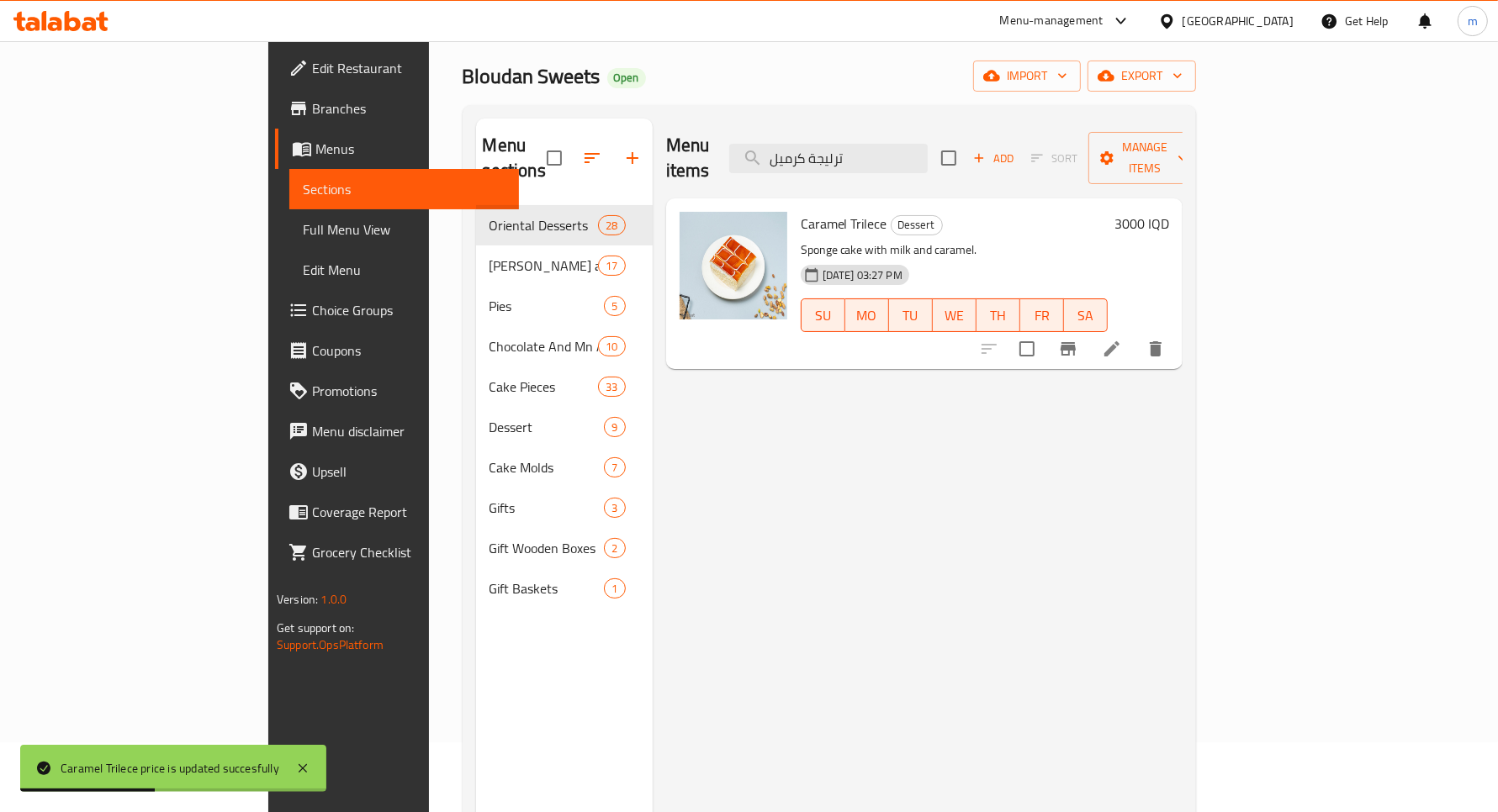
click at [1076, 342] on icon "Branch-specific-item" at bounding box center [1068, 349] width 16 height 14
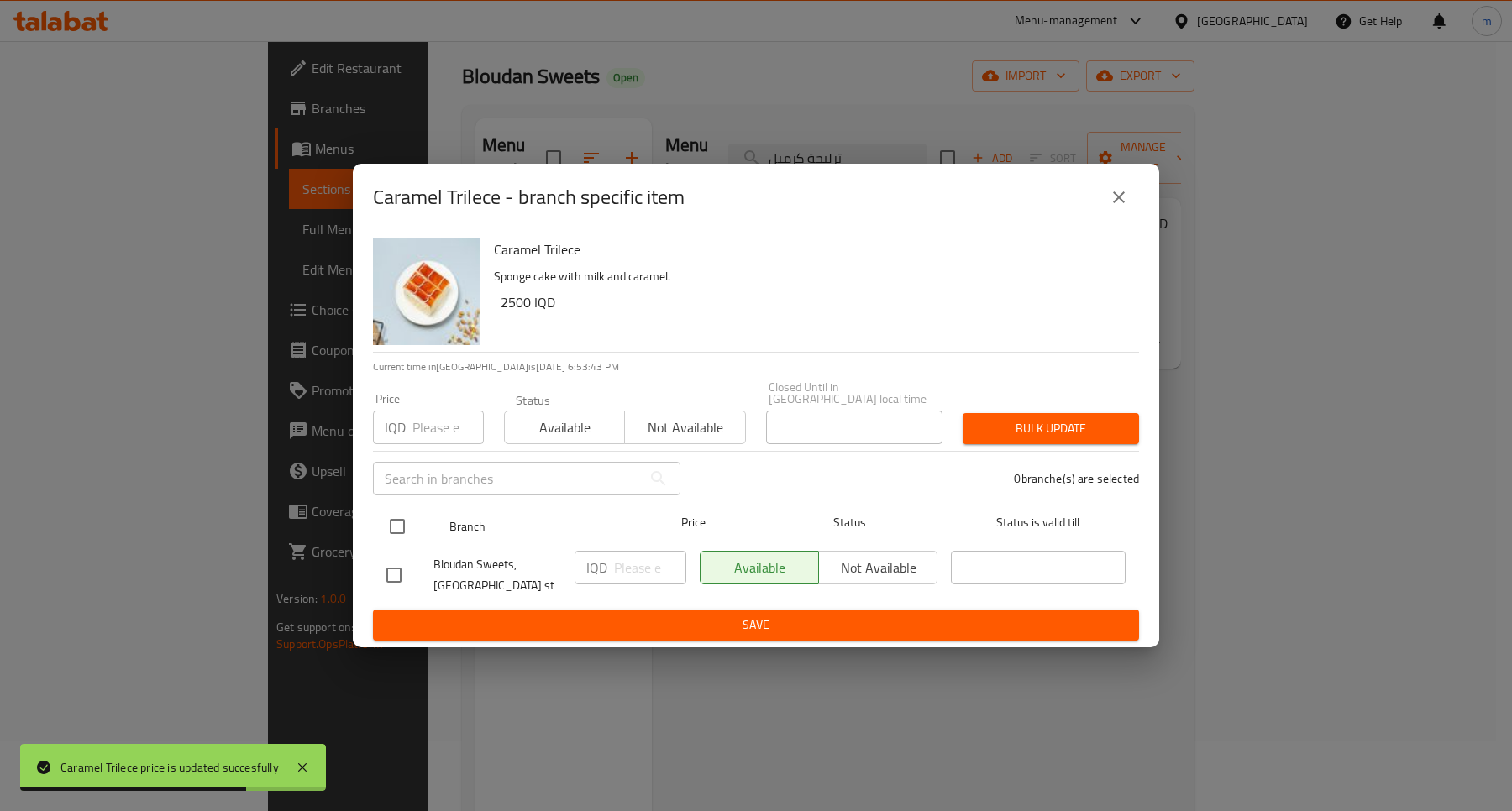
click at [390, 513] on input "checkbox" at bounding box center [396, 526] width 35 height 35
checkbox input "true"
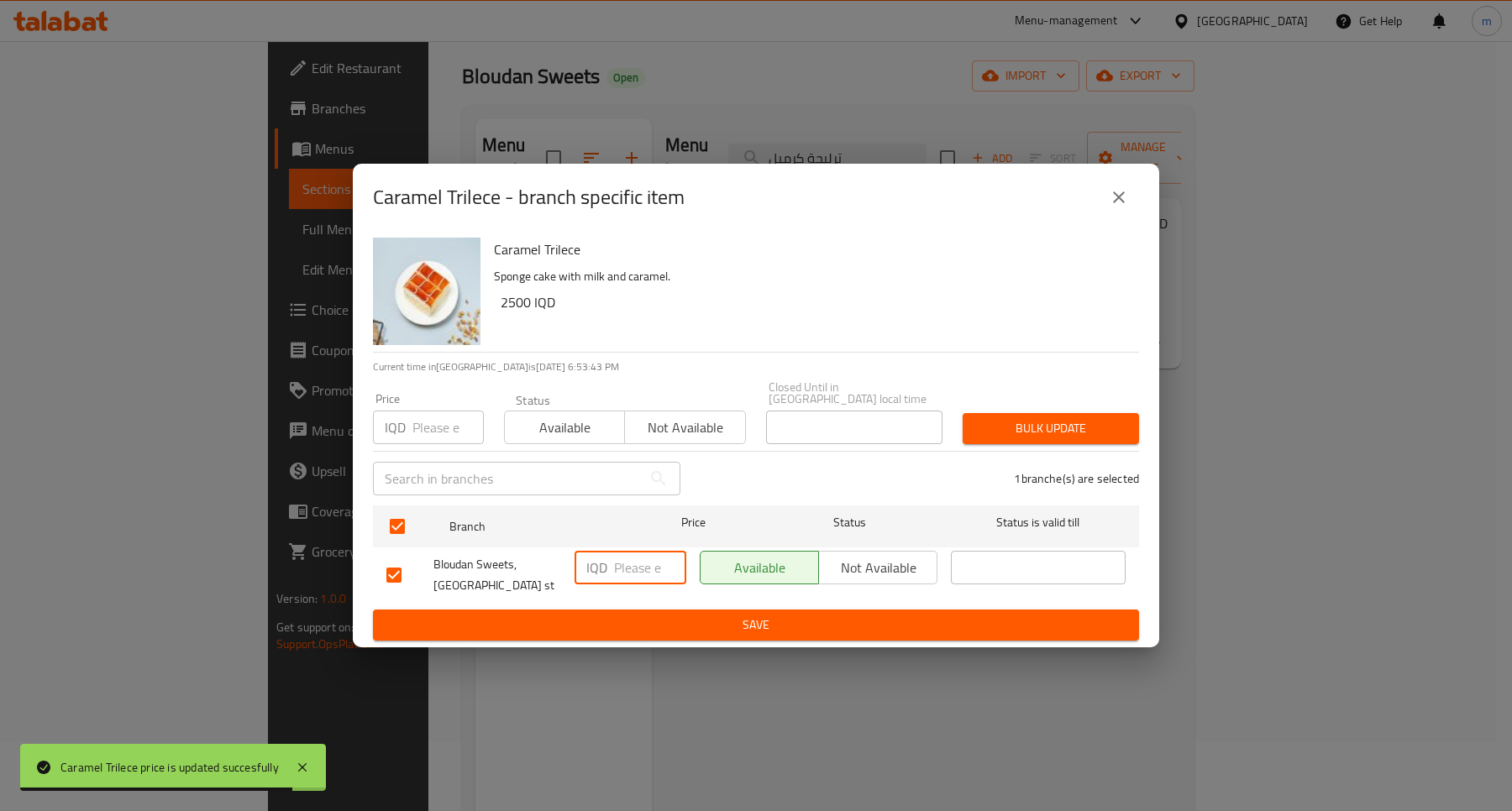
click at [636, 558] on input "number" at bounding box center [650, 568] width 72 height 34
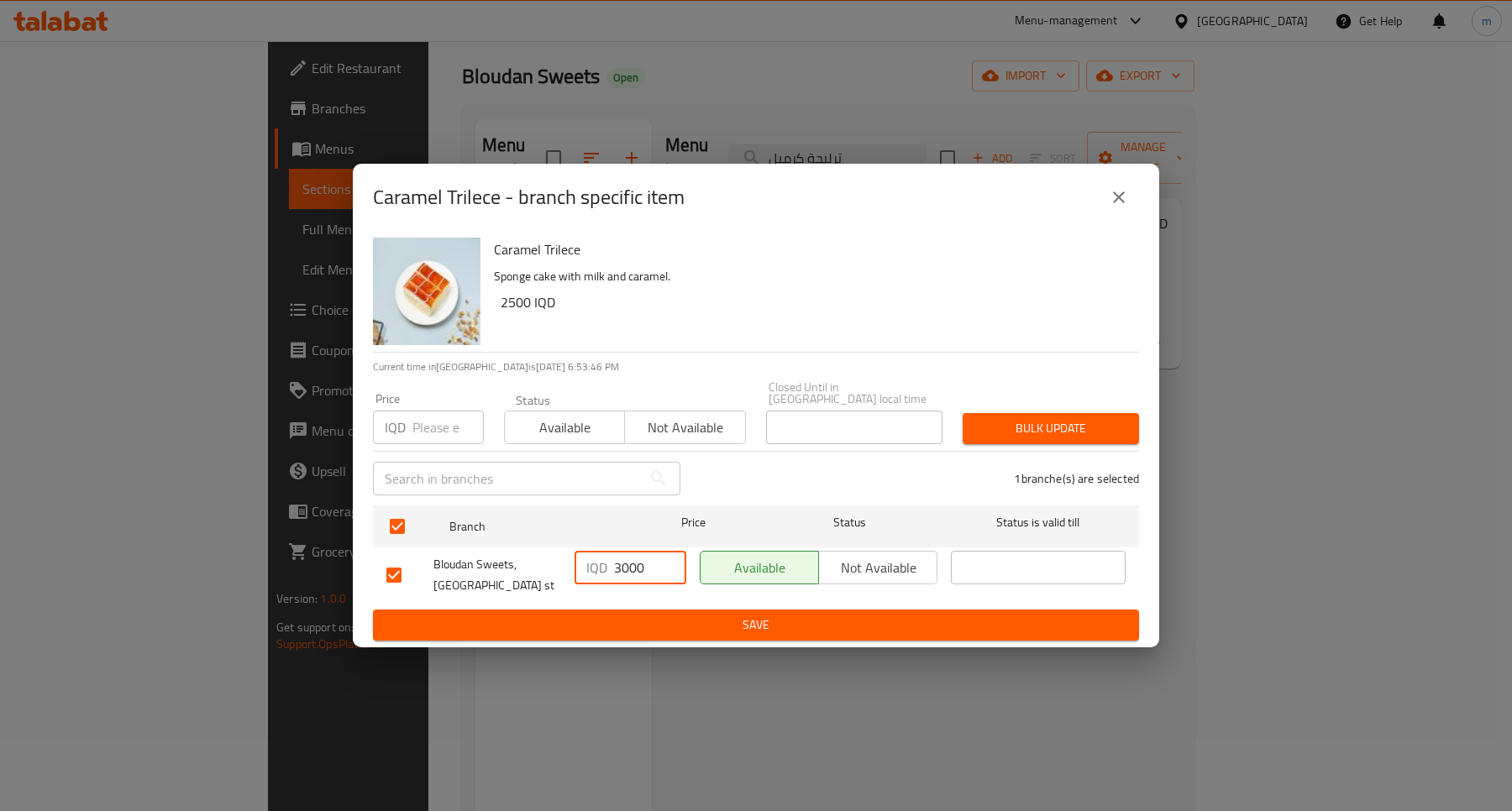
type input "3000"
click at [790, 624] on span "Save" at bounding box center [755, 625] width 739 height 21
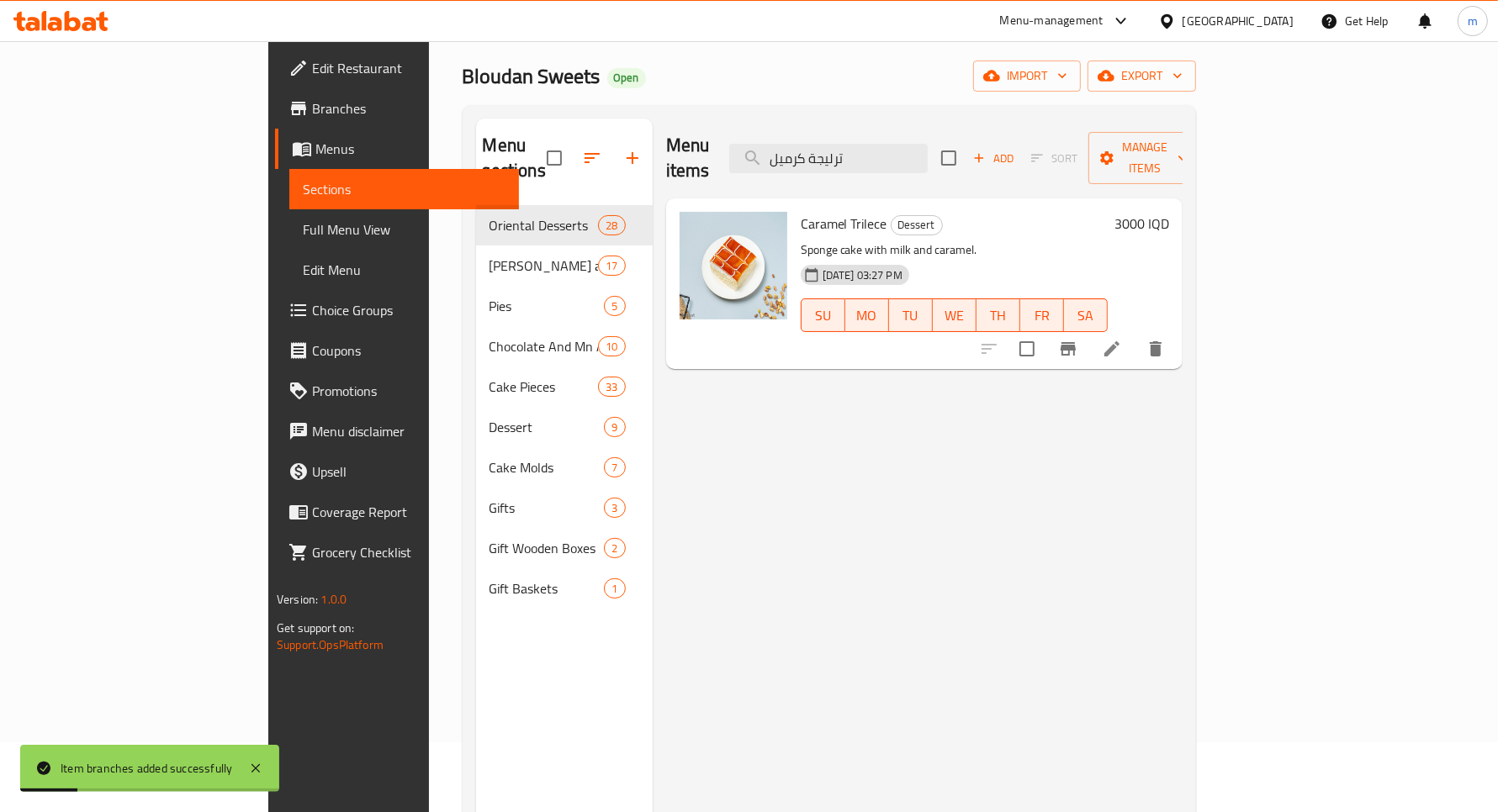
click at [1078, 339] on icon "Branch-specific-item" at bounding box center [1068, 349] width 20 height 20
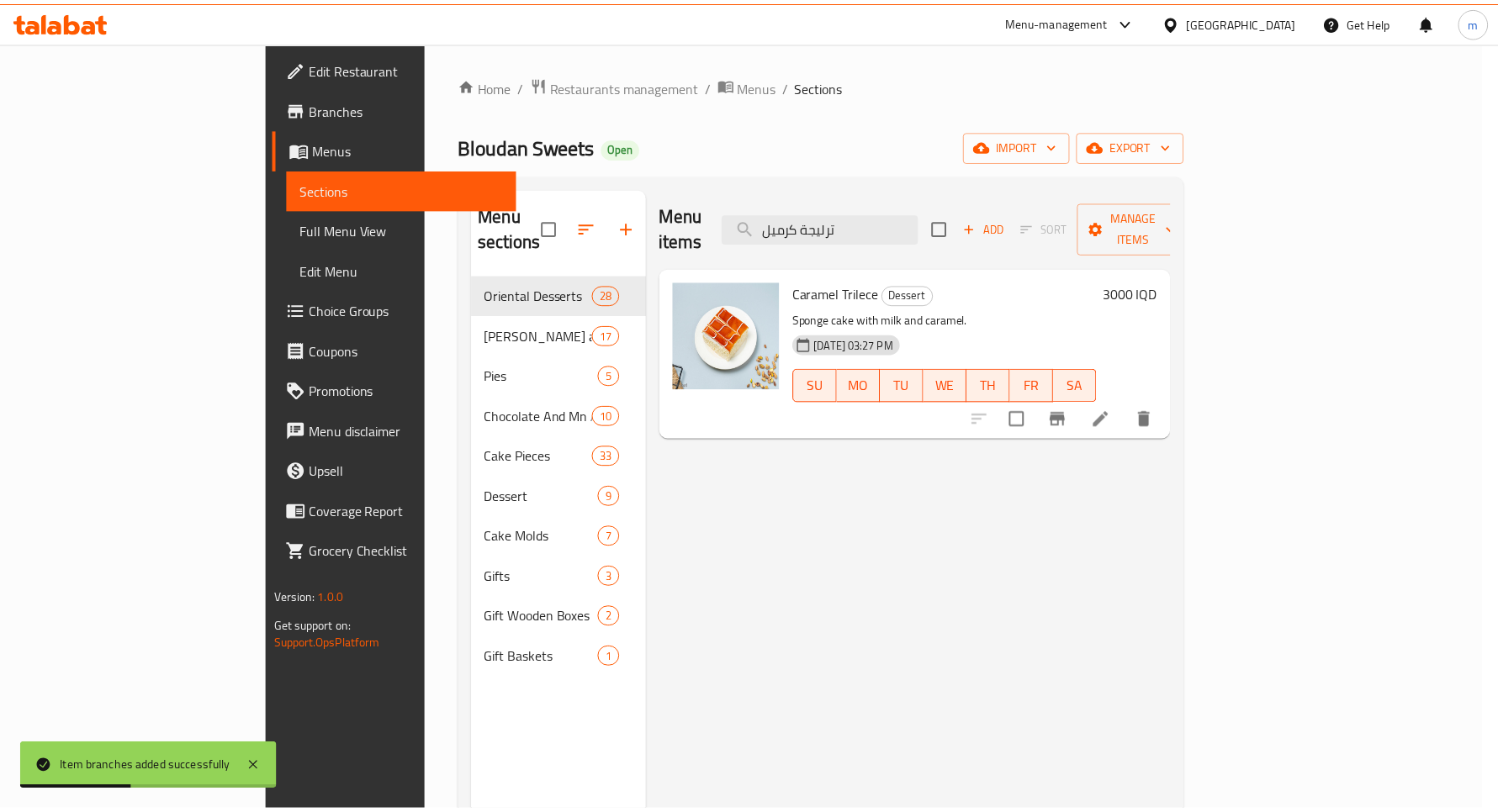
scroll to position [70, 0]
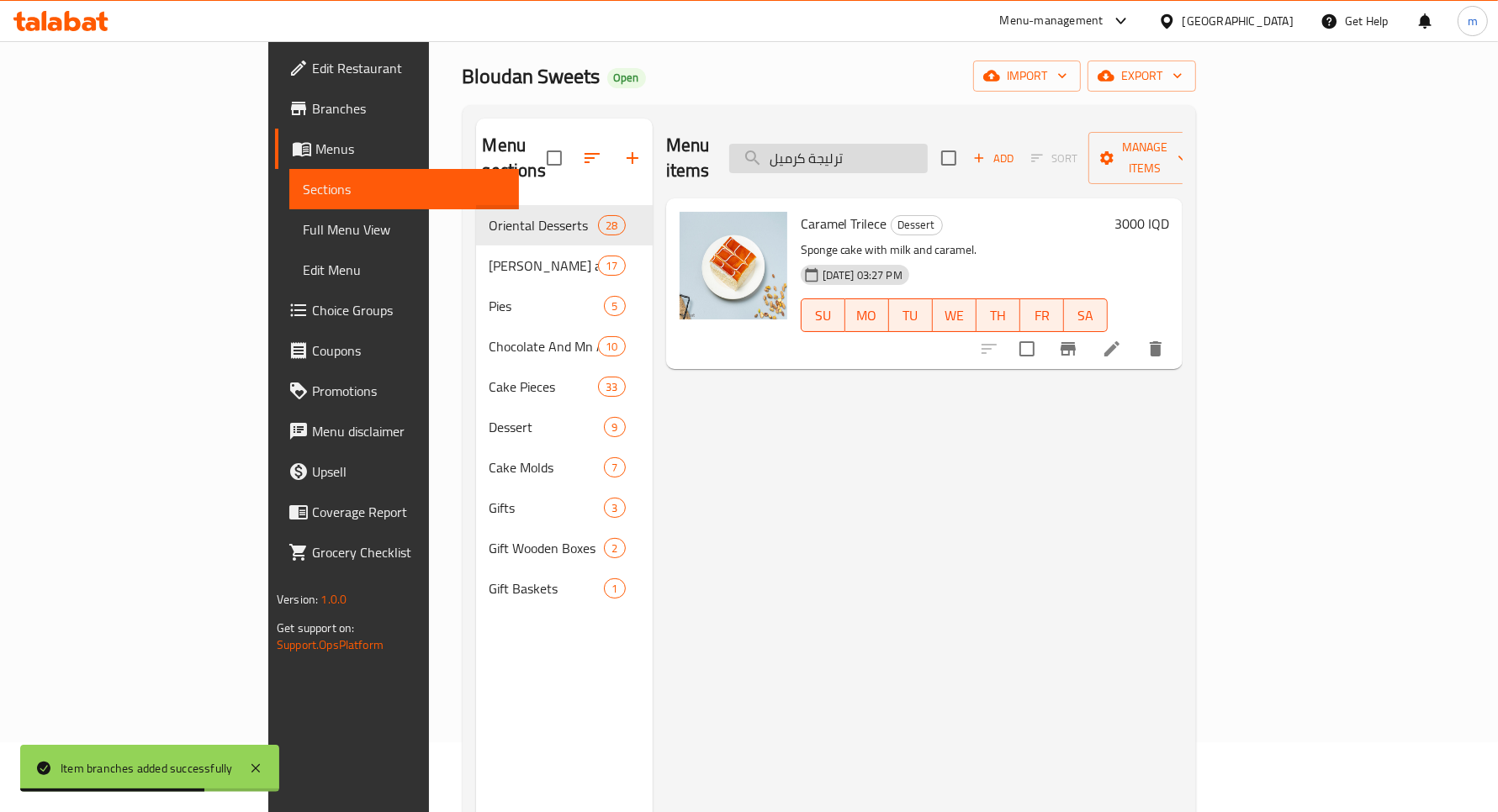
click at [898, 144] on input "ترليجة كرميل" at bounding box center [829, 158] width 198 height 29
click at [903, 144] on input "ترليجة كرميل" at bounding box center [829, 158] width 198 height 29
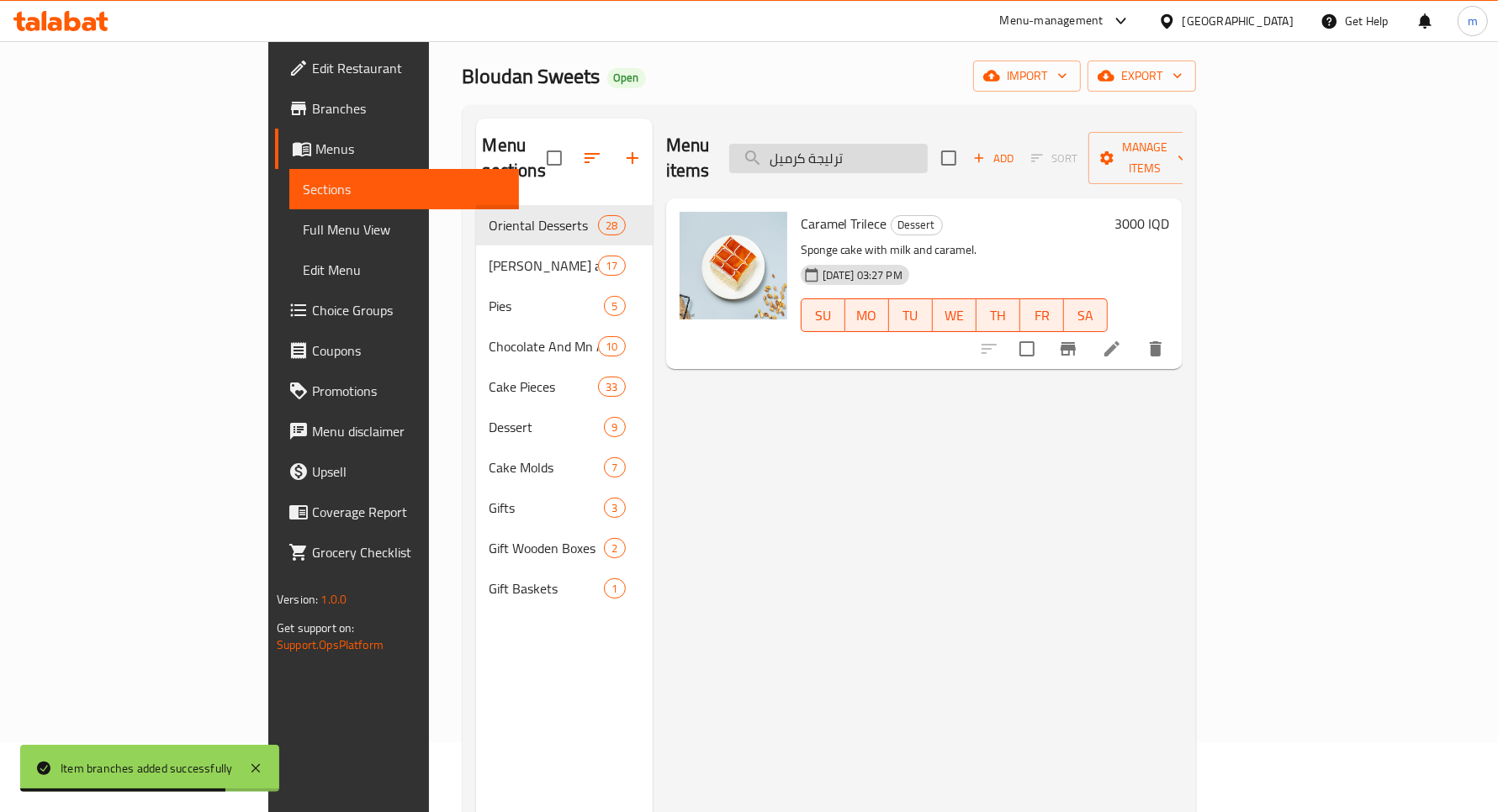
paste input "ستق"
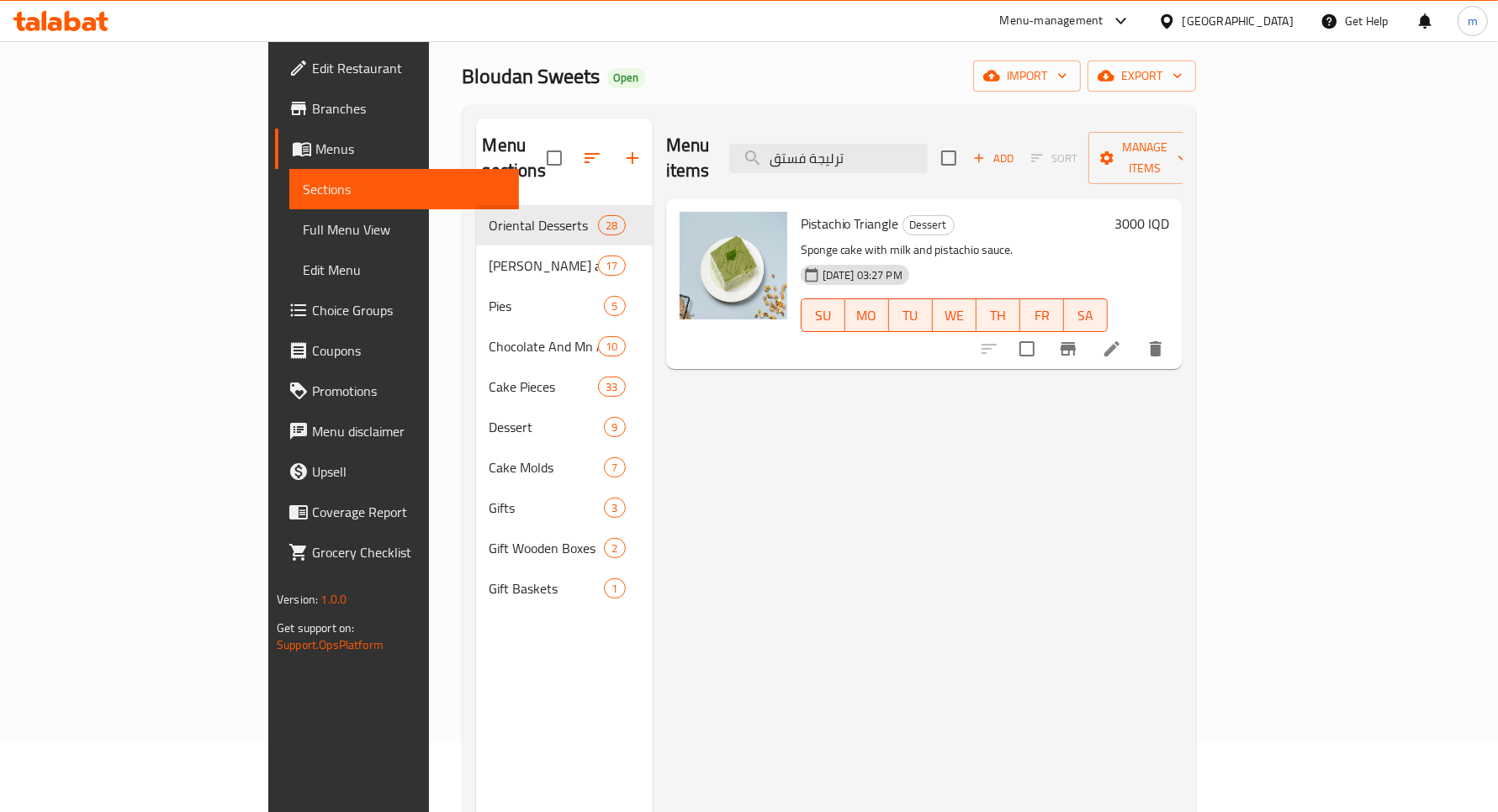
type input "ترليجة فستق"
click at [1169, 212] on h6 "3000 IQD" at bounding box center [1141, 223] width 54 height 23
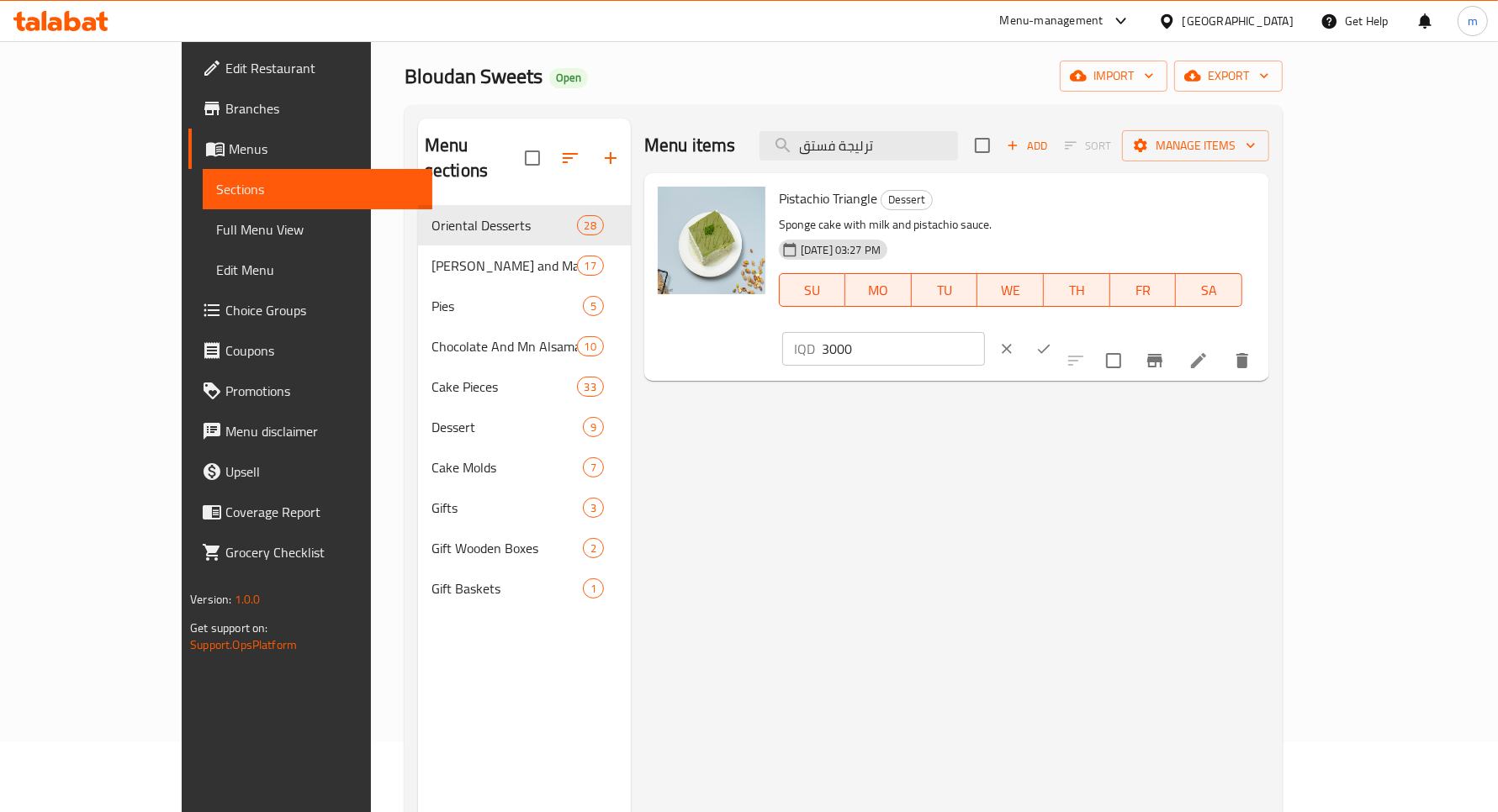
click at [985, 332] on input "3000" at bounding box center [903, 349] width 163 height 34
type input "3500"
click at [1053, 341] on icon "ok" at bounding box center [1044, 350] width 17 height 17
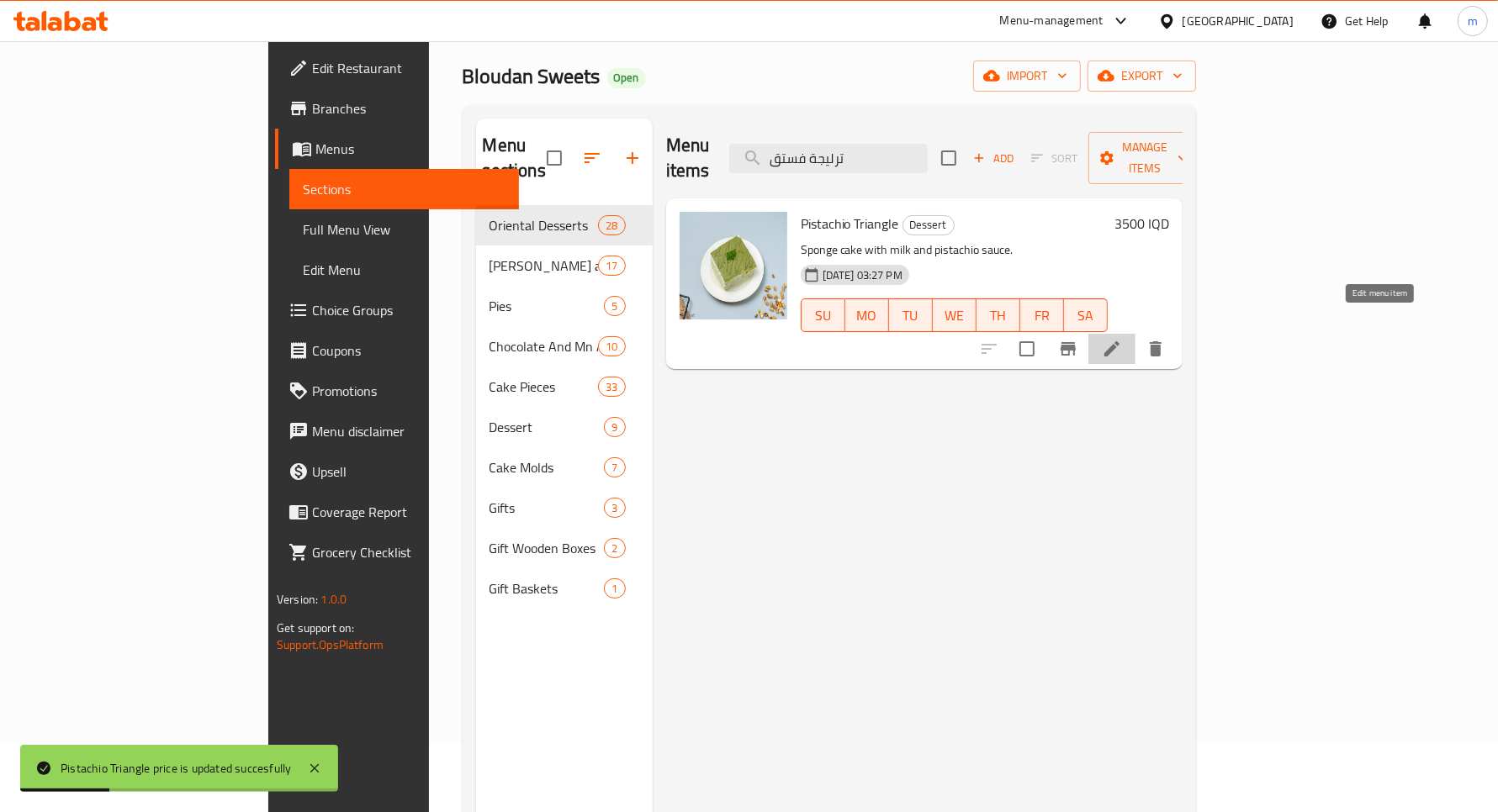
click at [1122, 339] on icon at bounding box center [1111, 349] width 20 height 20
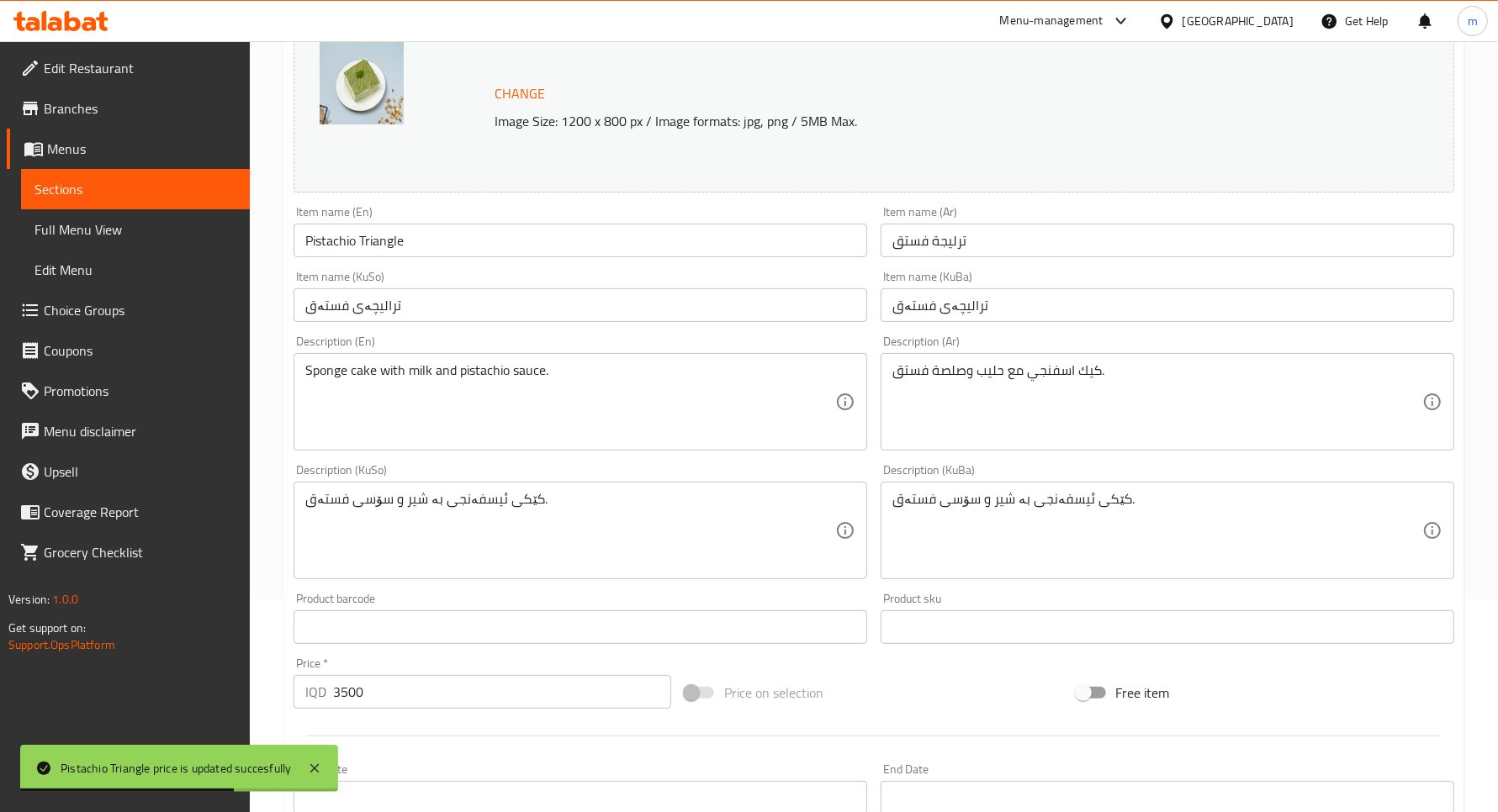
scroll to position [210, 0]
click at [143, 162] on link "Menus" at bounding box center [128, 148] width 243 height 40
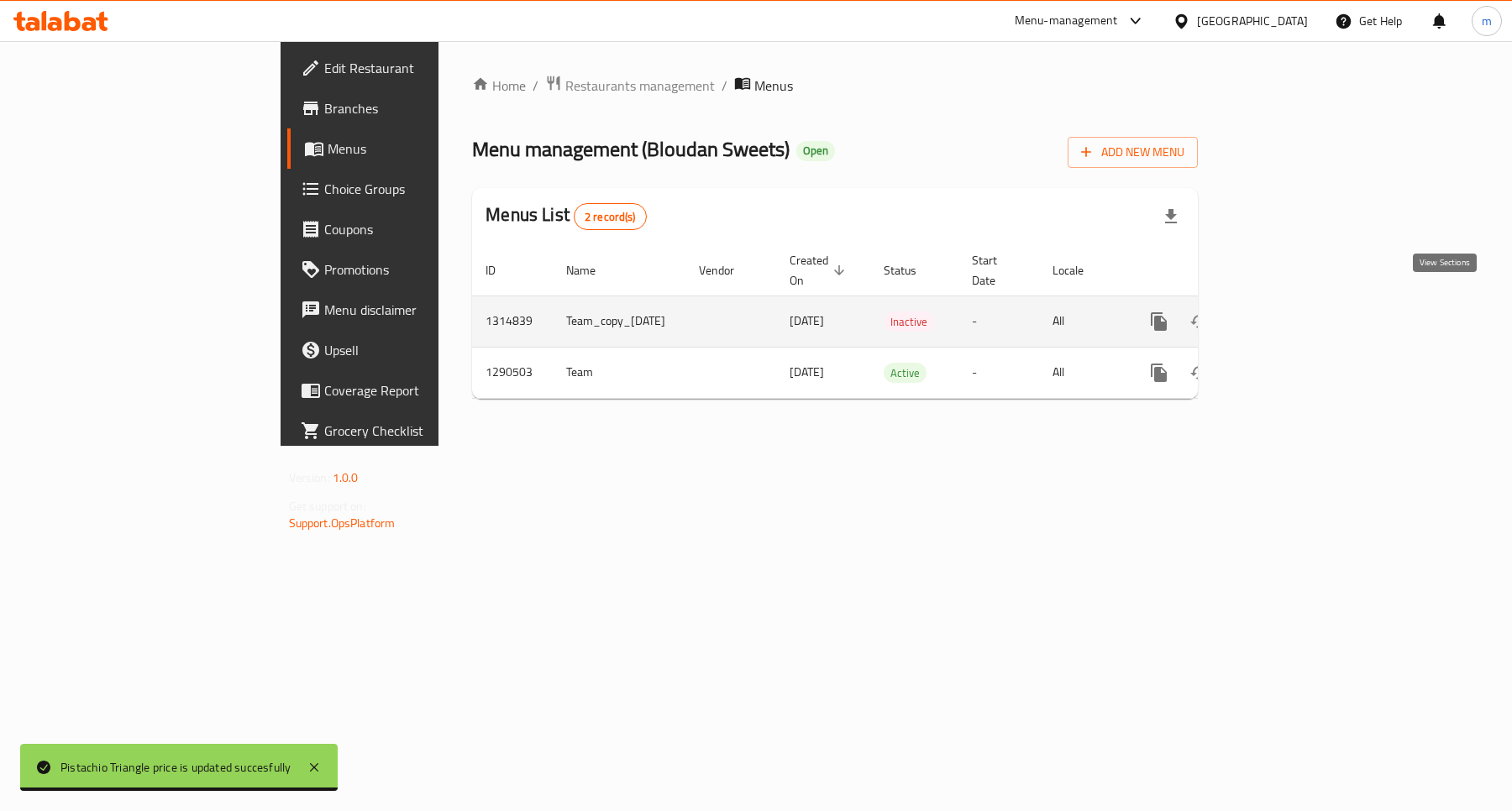
click at [1290, 311] on icon "enhanced table" at bounding box center [1280, 321] width 20 height 20
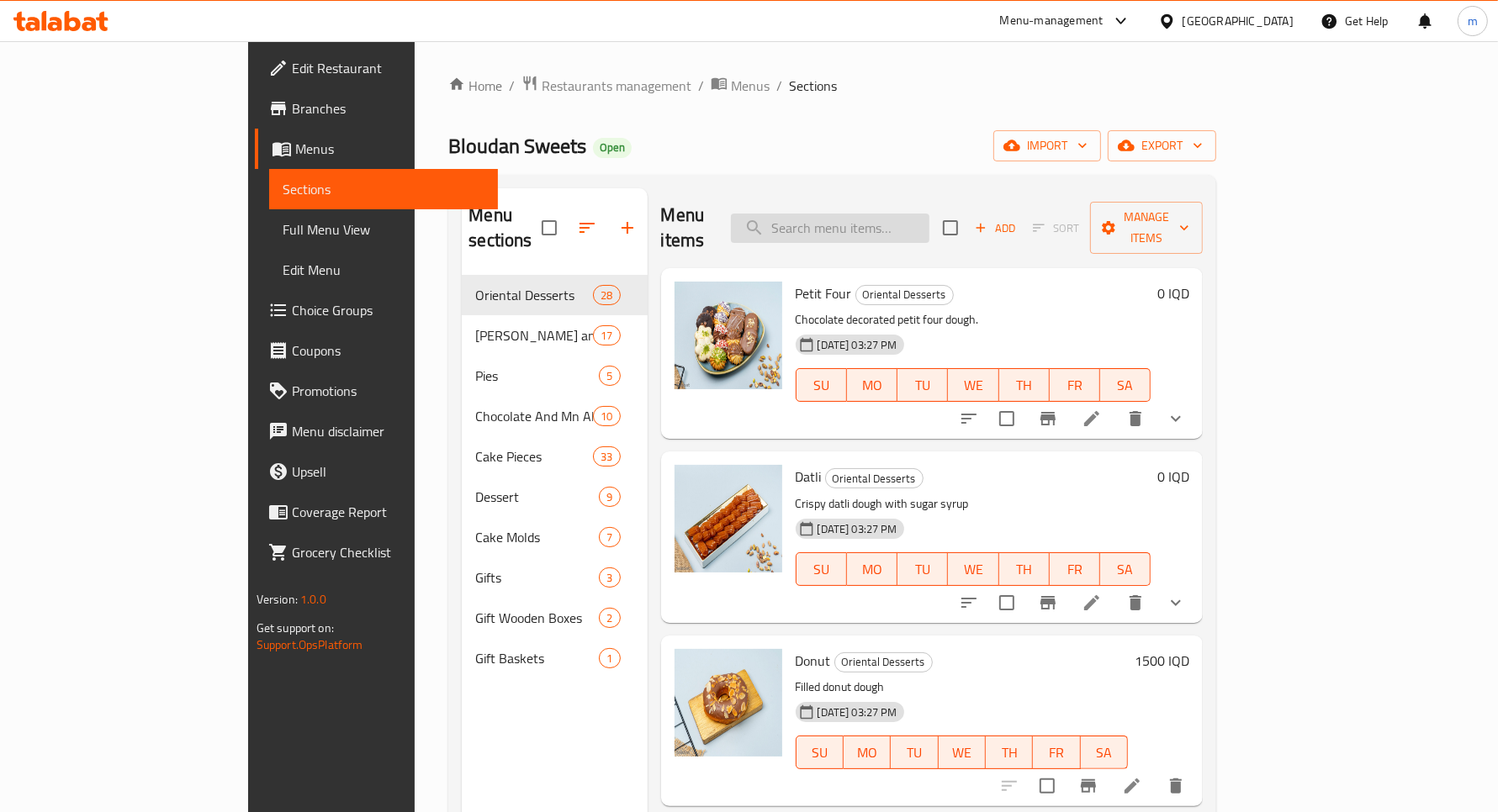
click at [880, 214] on input "search" at bounding box center [830, 228] width 198 height 29
paste input "ترليجة فستق"
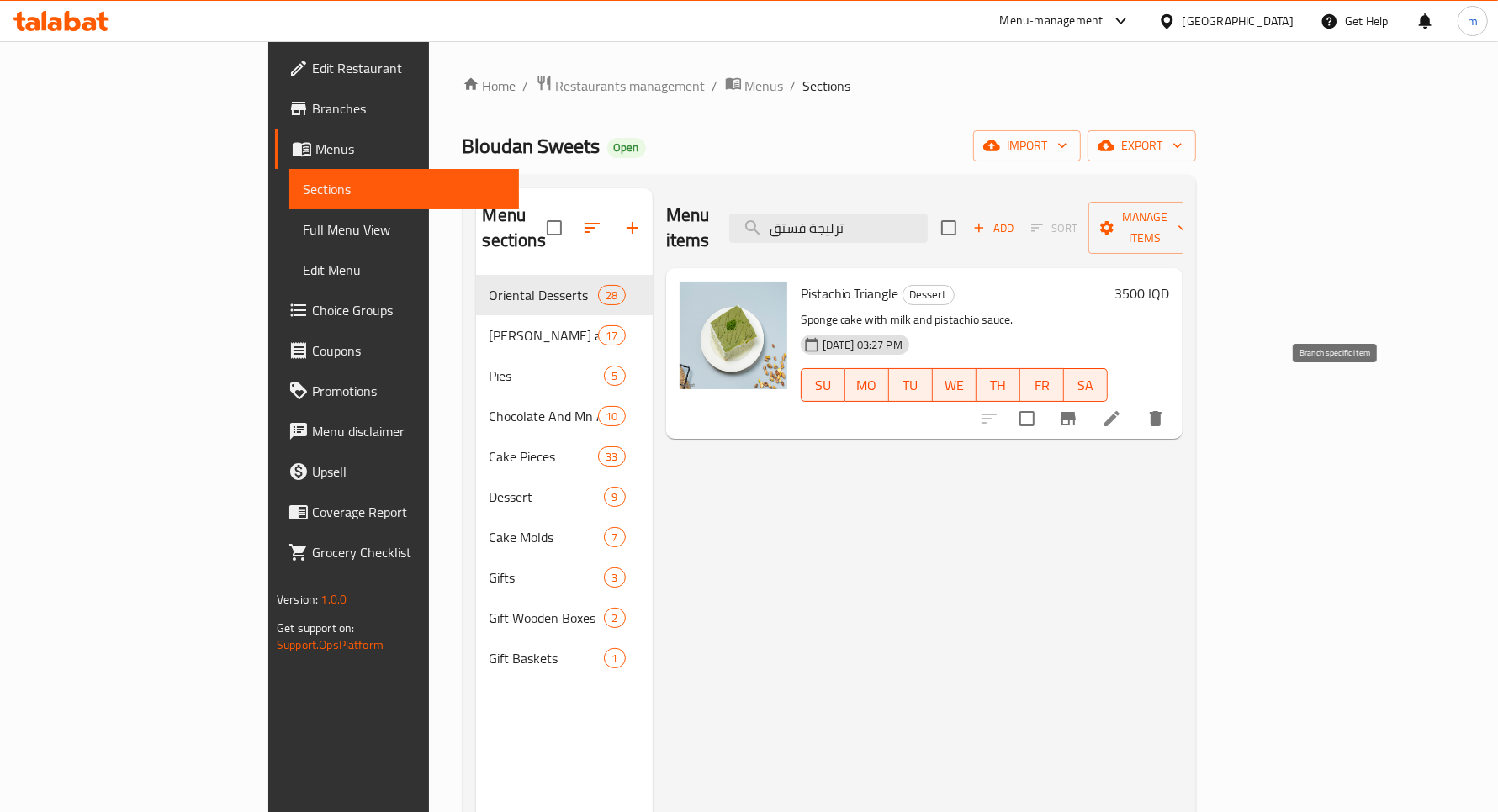
type input "ترليجة فستق"
click at [1089, 405] on button "Branch-specific-item" at bounding box center [1068, 418] width 40 height 40
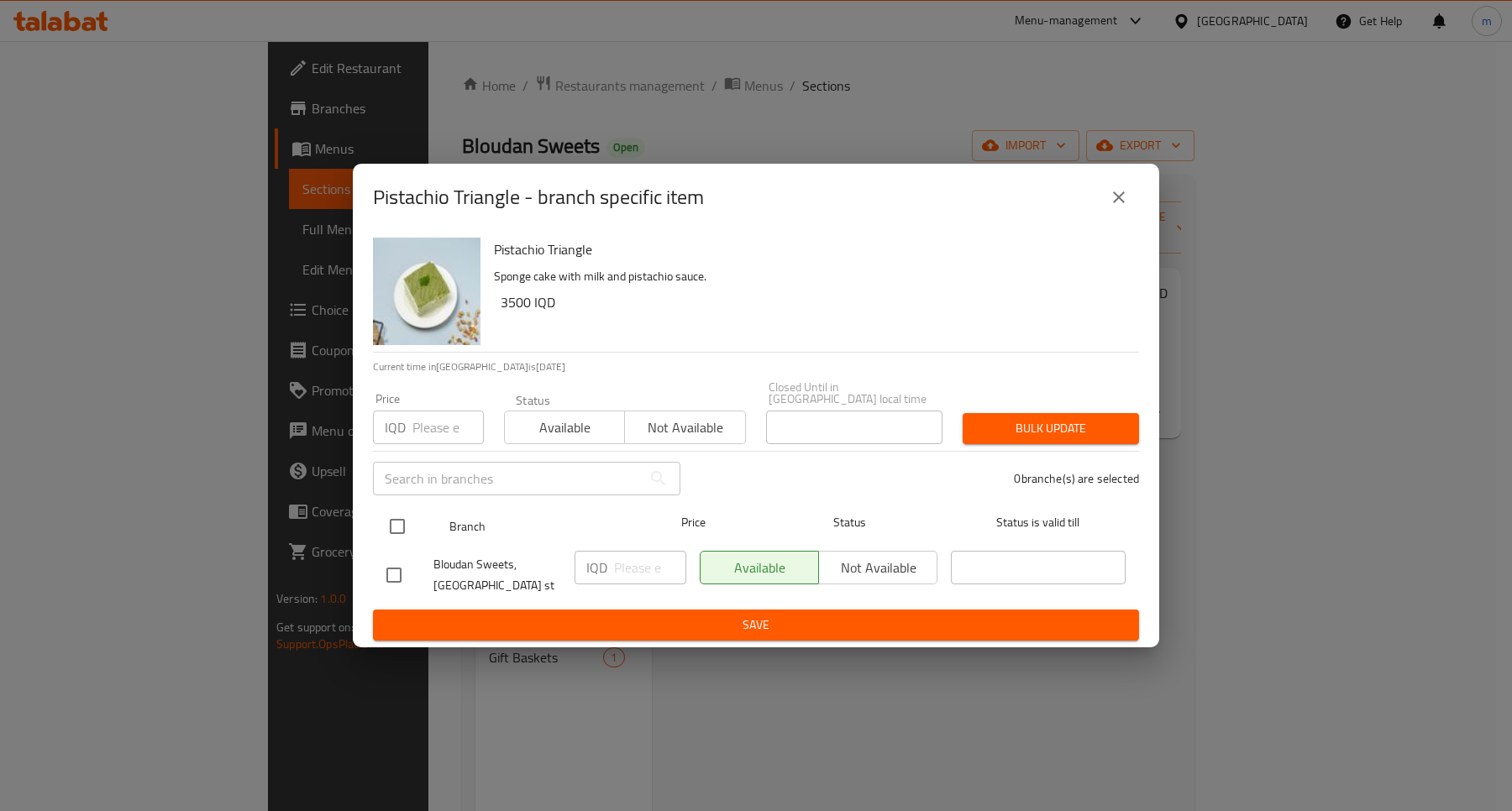
click at [395, 509] on input "checkbox" at bounding box center [396, 526] width 35 height 35
checkbox input "true"
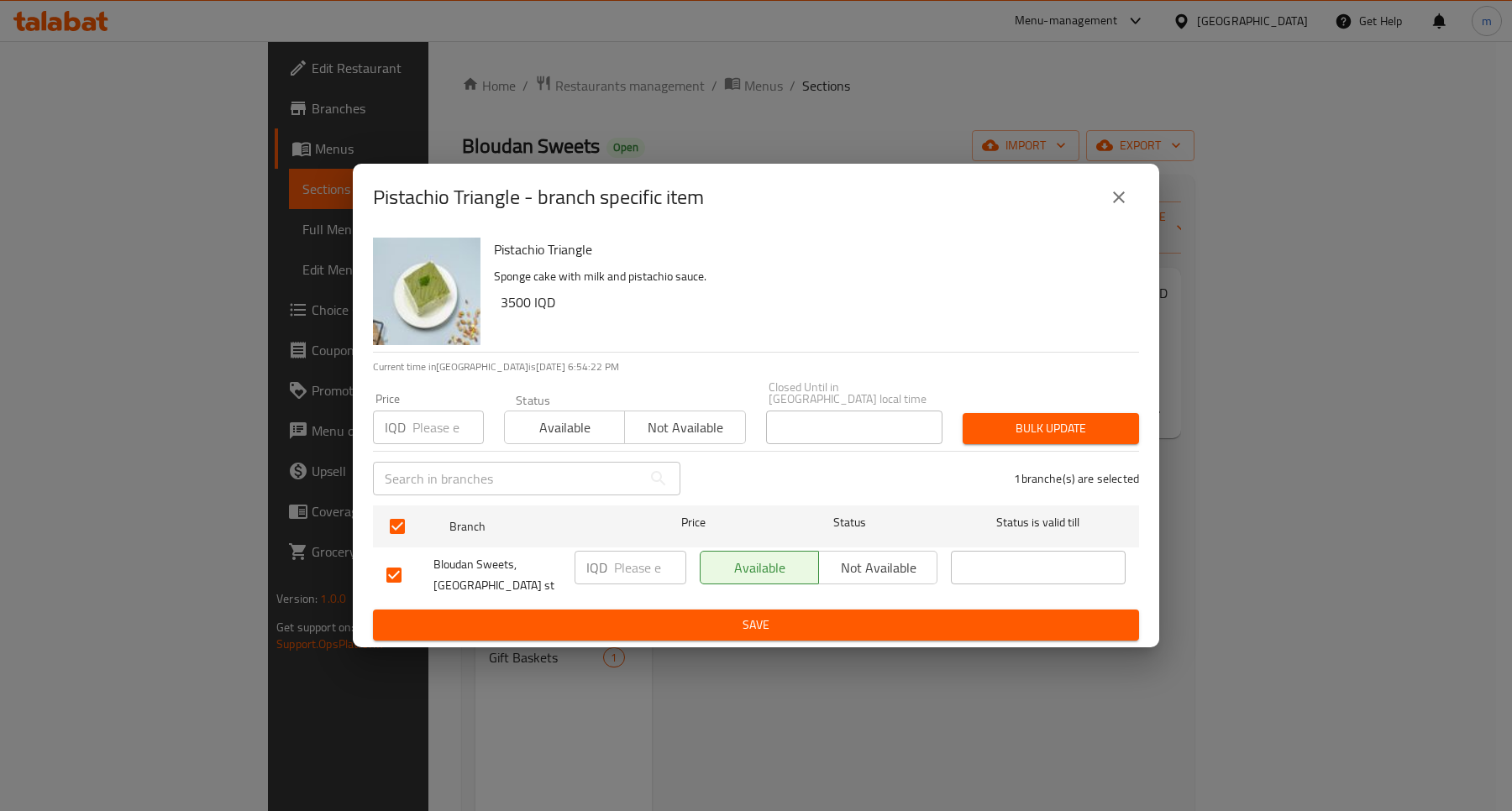
click at [653, 573] on input "number" at bounding box center [650, 568] width 72 height 34
type input "3500"
click at [787, 624] on span "Save" at bounding box center [755, 625] width 739 height 21
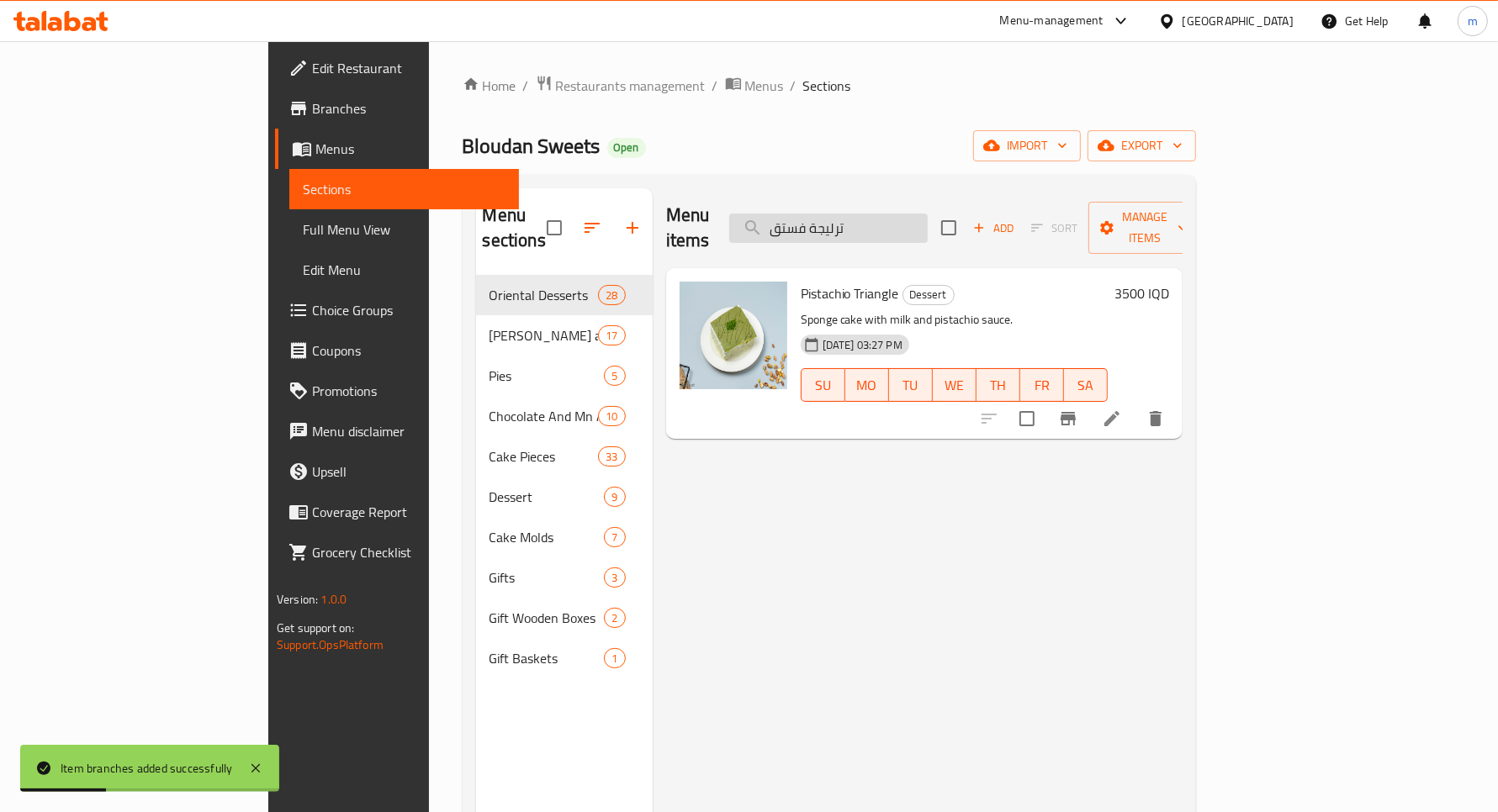
click at [928, 214] on input "ترليجة فستق" at bounding box center [829, 228] width 198 height 29
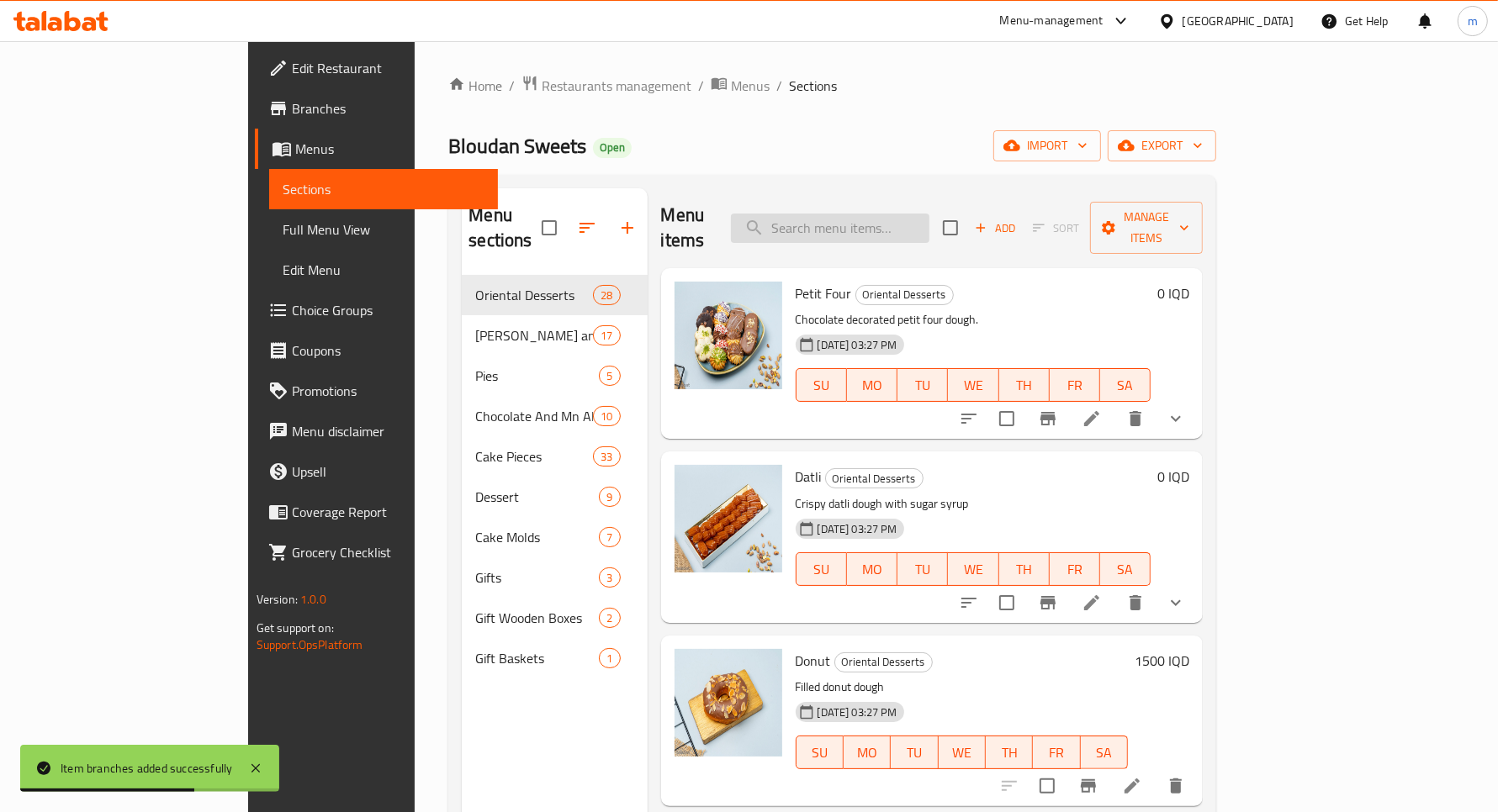
paste input "[PERSON_NAME]"
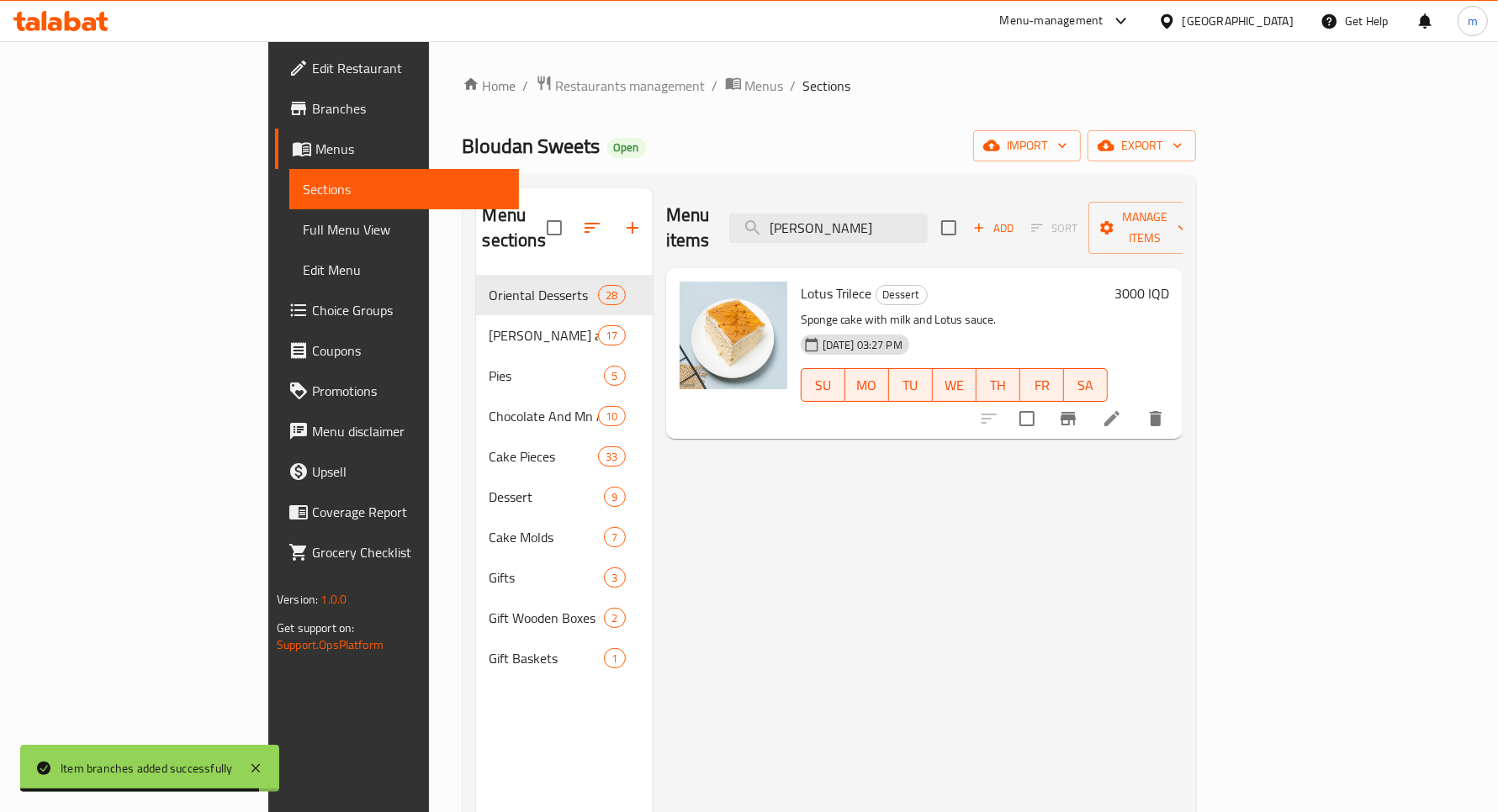
type input "[PERSON_NAME]"
click at [1169, 282] on h6 "3000 IQD" at bounding box center [1141, 293] width 54 height 23
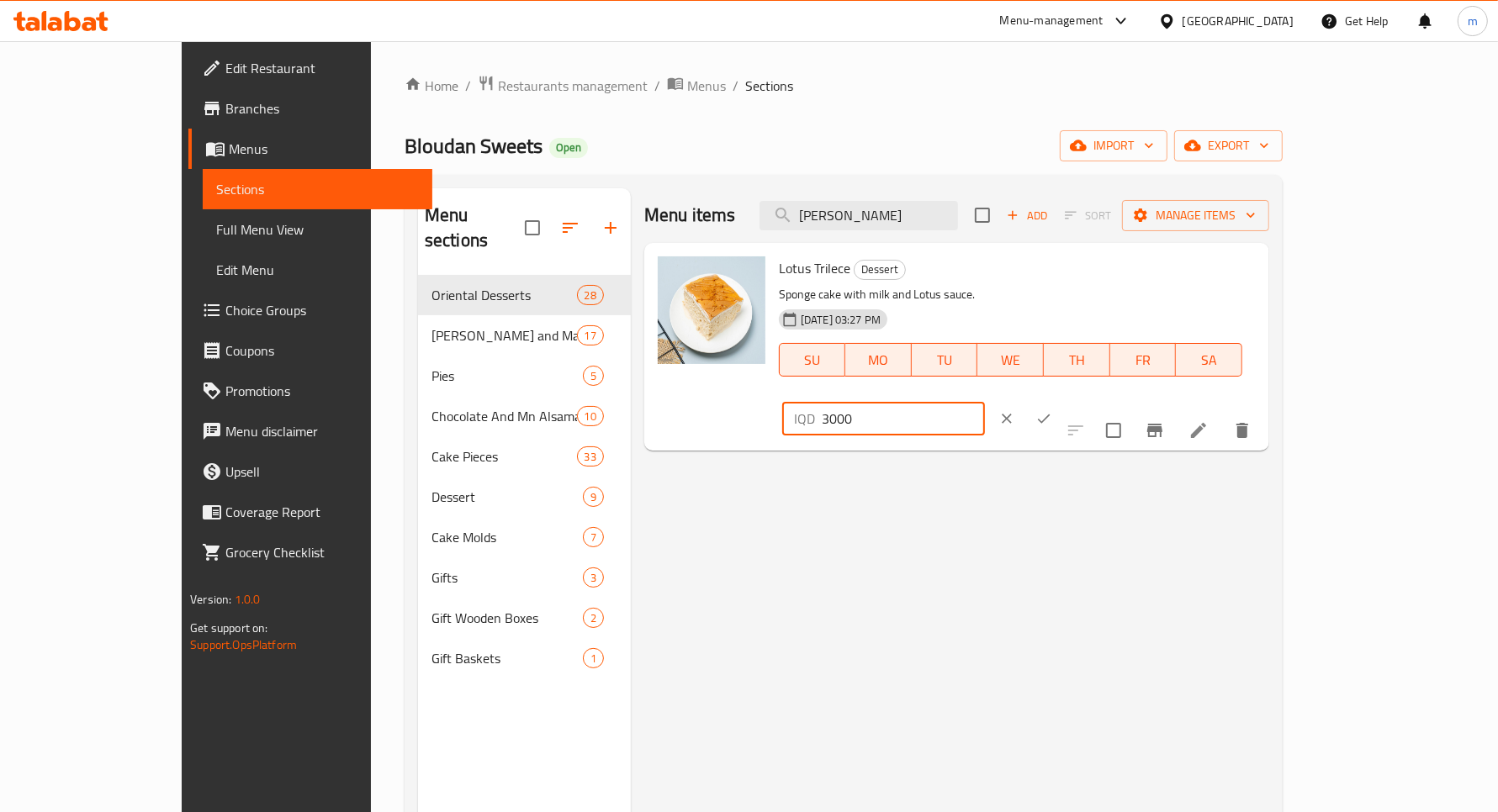
click at [985, 402] on input "3000" at bounding box center [903, 418] width 163 height 34
type input "3500"
click at [1062, 400] on button "ok" at bounding box center [1043, 418] width 37 height 37
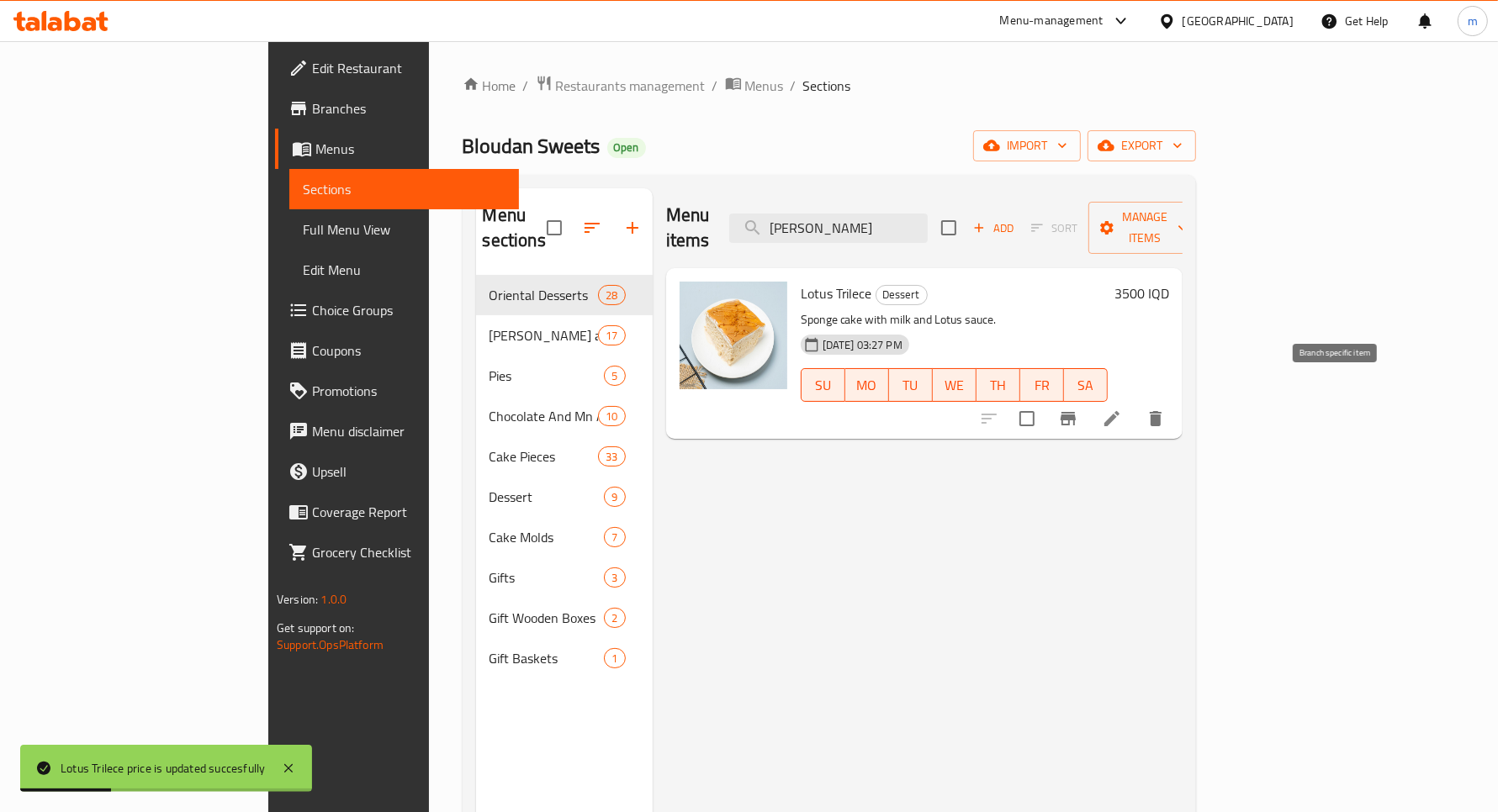
click at [1078, 409] on icon "Branch-specific-item" at bounding box center [1068, 418] width 20 height 20
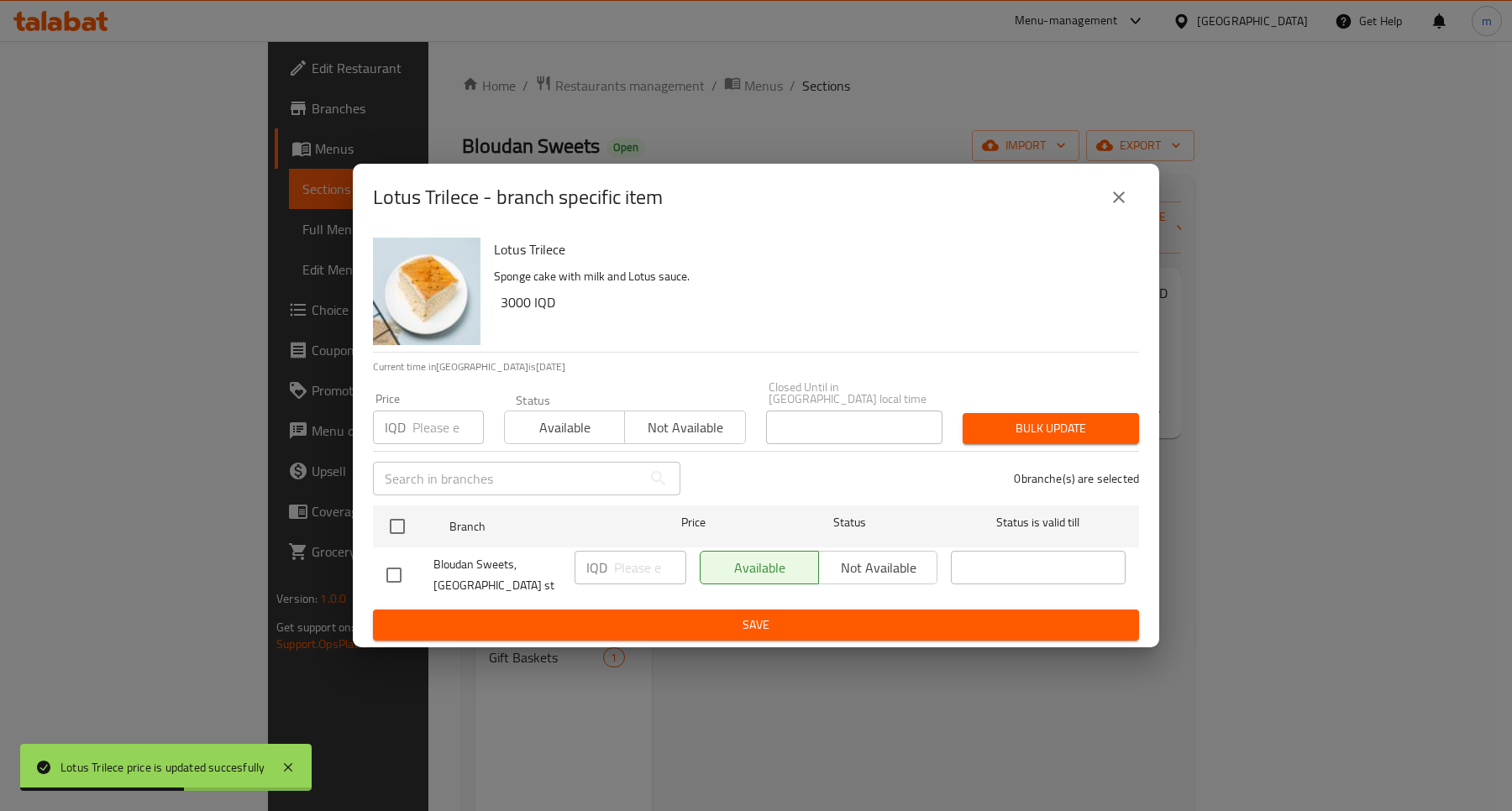
drag, startPoint x: 388, startPoint y: 515, endPoint x: 464, endPoint y: 542, distance: 80.7
click at [389, 514] on input "checkbox" at bounding box center [396, 526] width 35 height 35
checkbox input "true"
click at [636, 567] on input "number" at bounding box center [650, 568] width 72 height 34
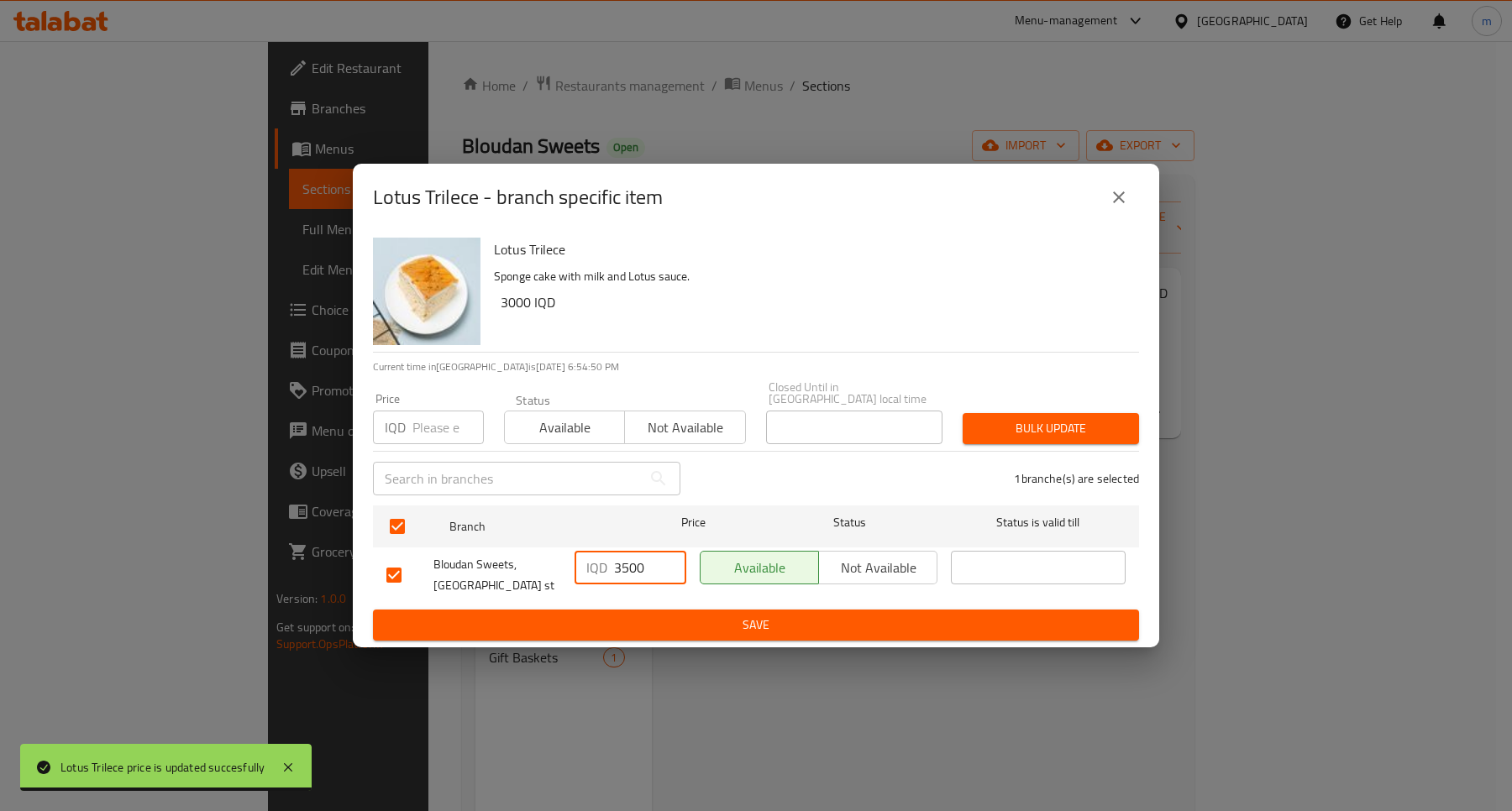
type input "3500"
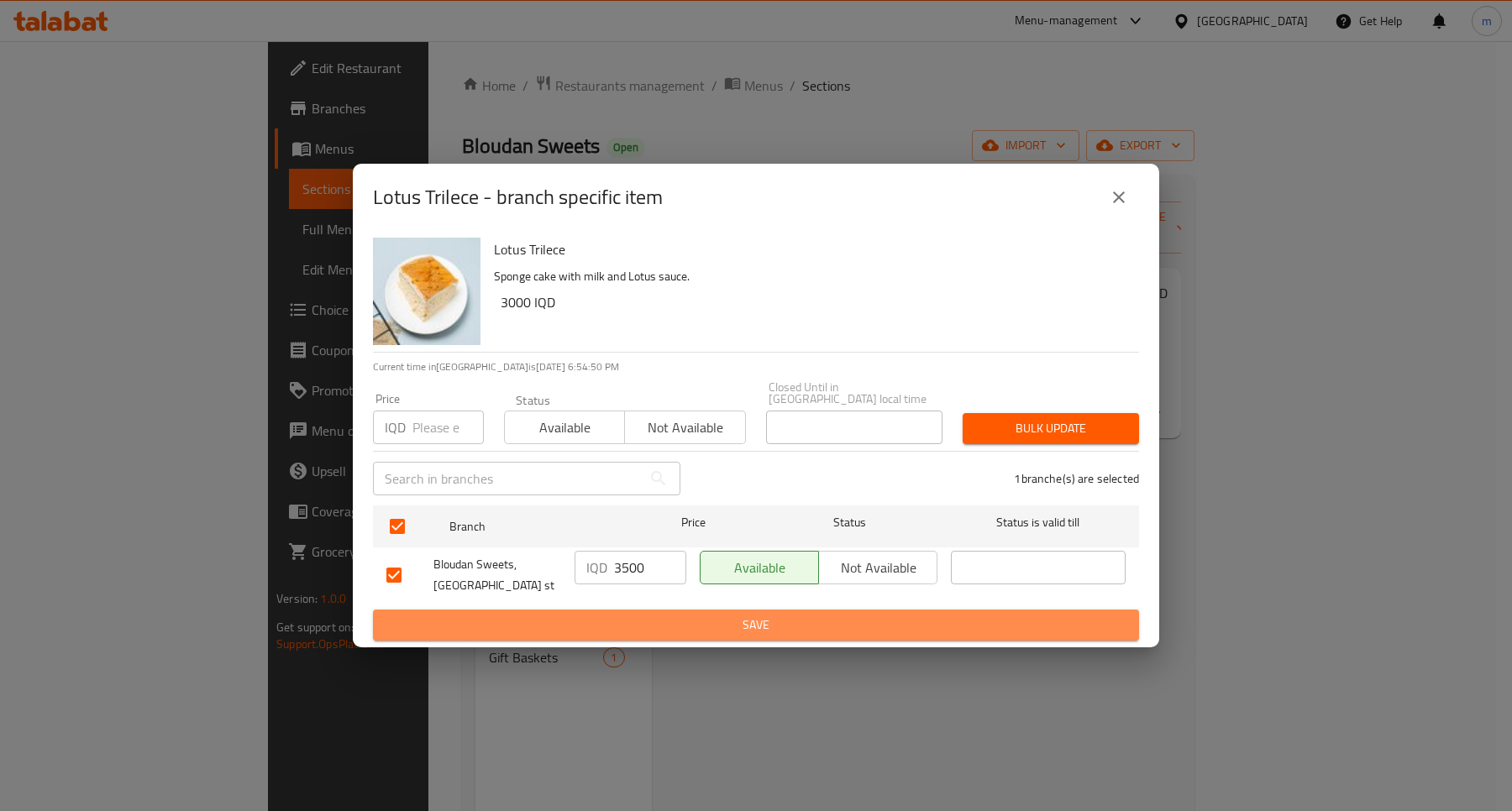
click at [685, 610] on button "Save" at bounding box center [756, 625] width 766 height 31
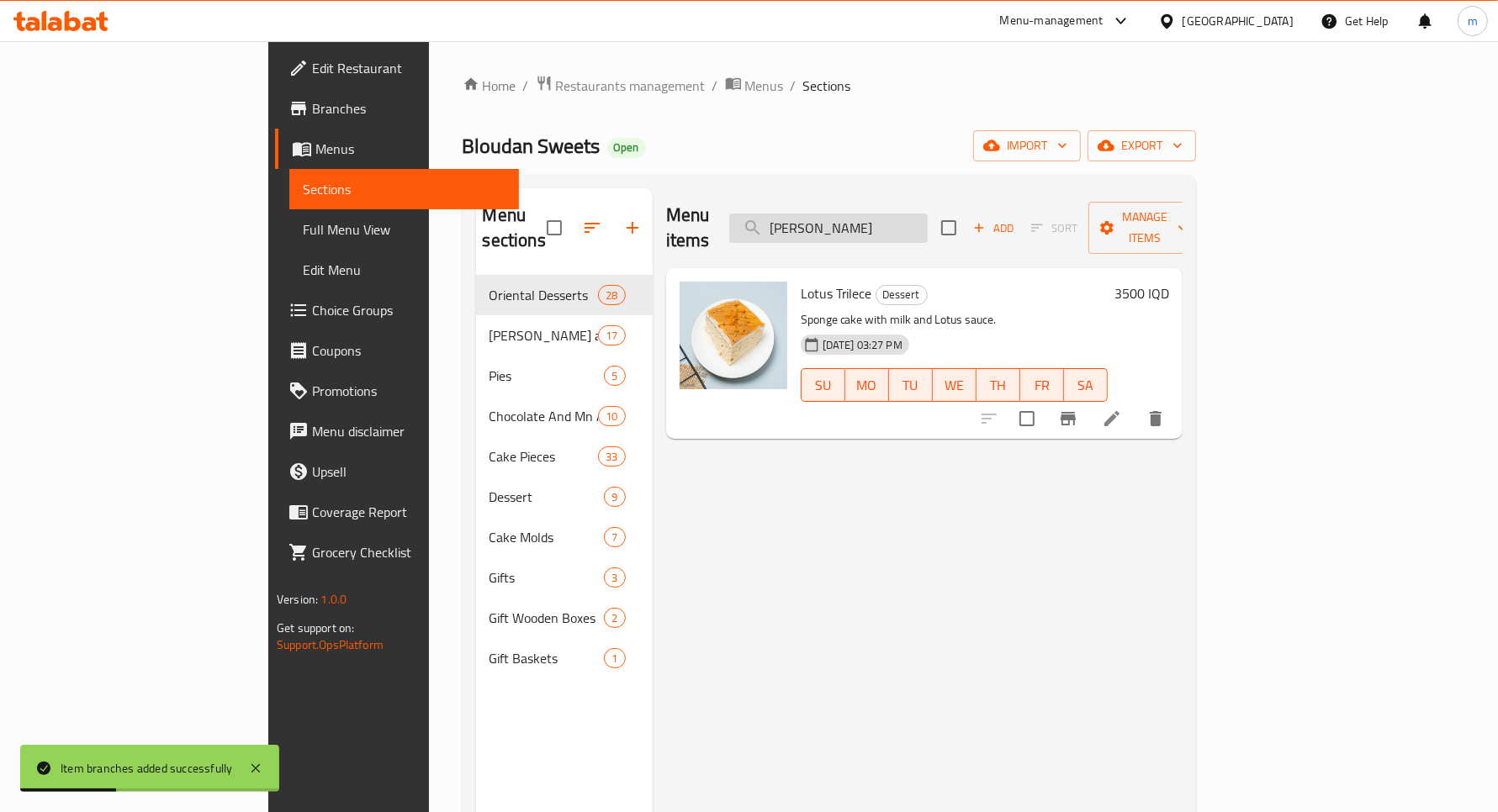
click at [928, 214] on input "[PERSON_NAME]" at bounding box center [829, 228] width 198 height 29
paste input "قطعة كيك فراولة"
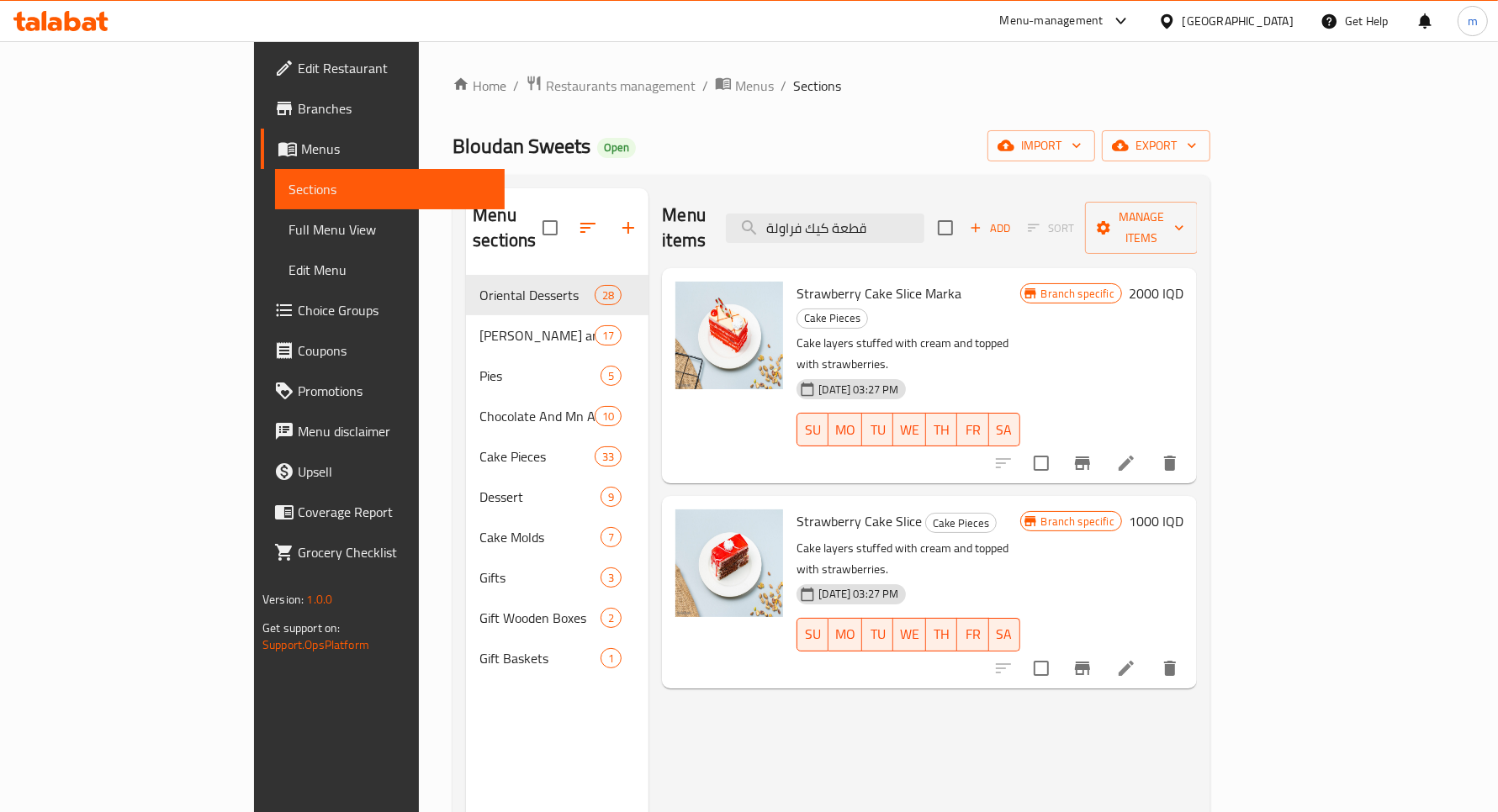
type input "قطعة كيك فراولة"
click at [1184, 510] on h6 "1000 IQD" at bounding box center [1156, 521] width 54 height 23
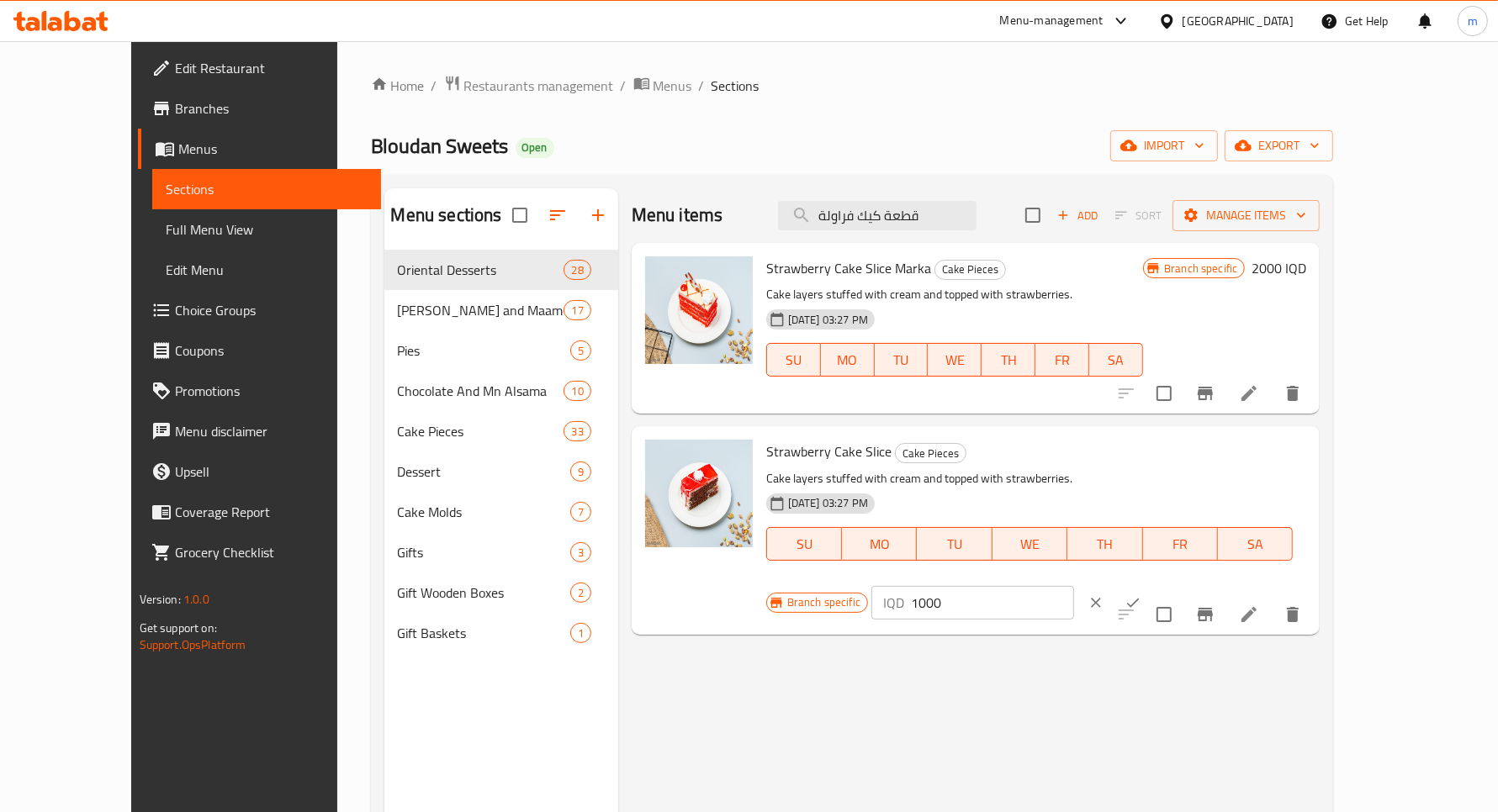
click at [1074, 586] on input "1000" at bounding box center [992, 603] width 163 height 34
type input "1250"
click at [1141, 594] on icon "ok" at bounding box center [1134, 603] width 17 height 17
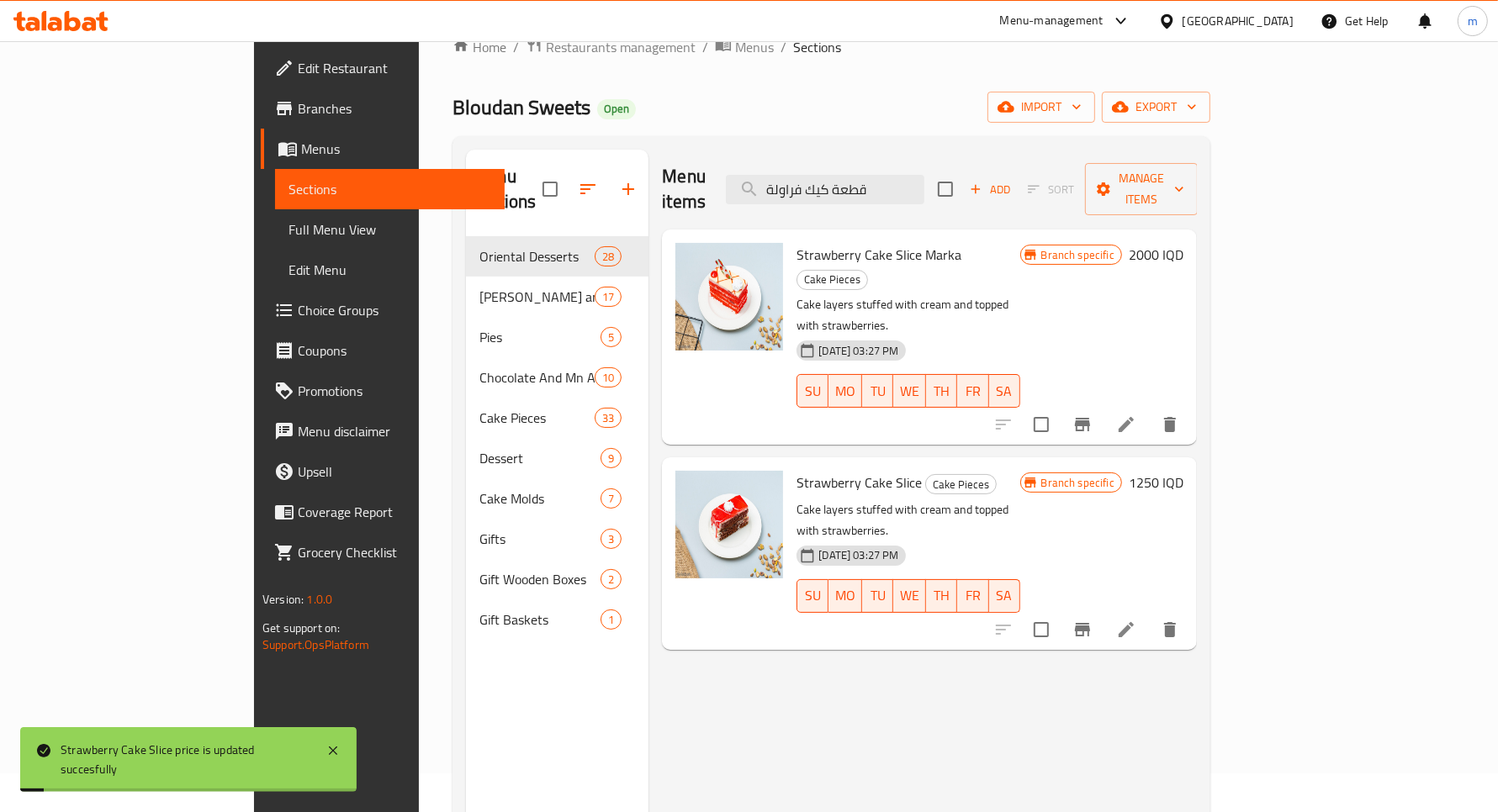
scroll to position [70, 0]
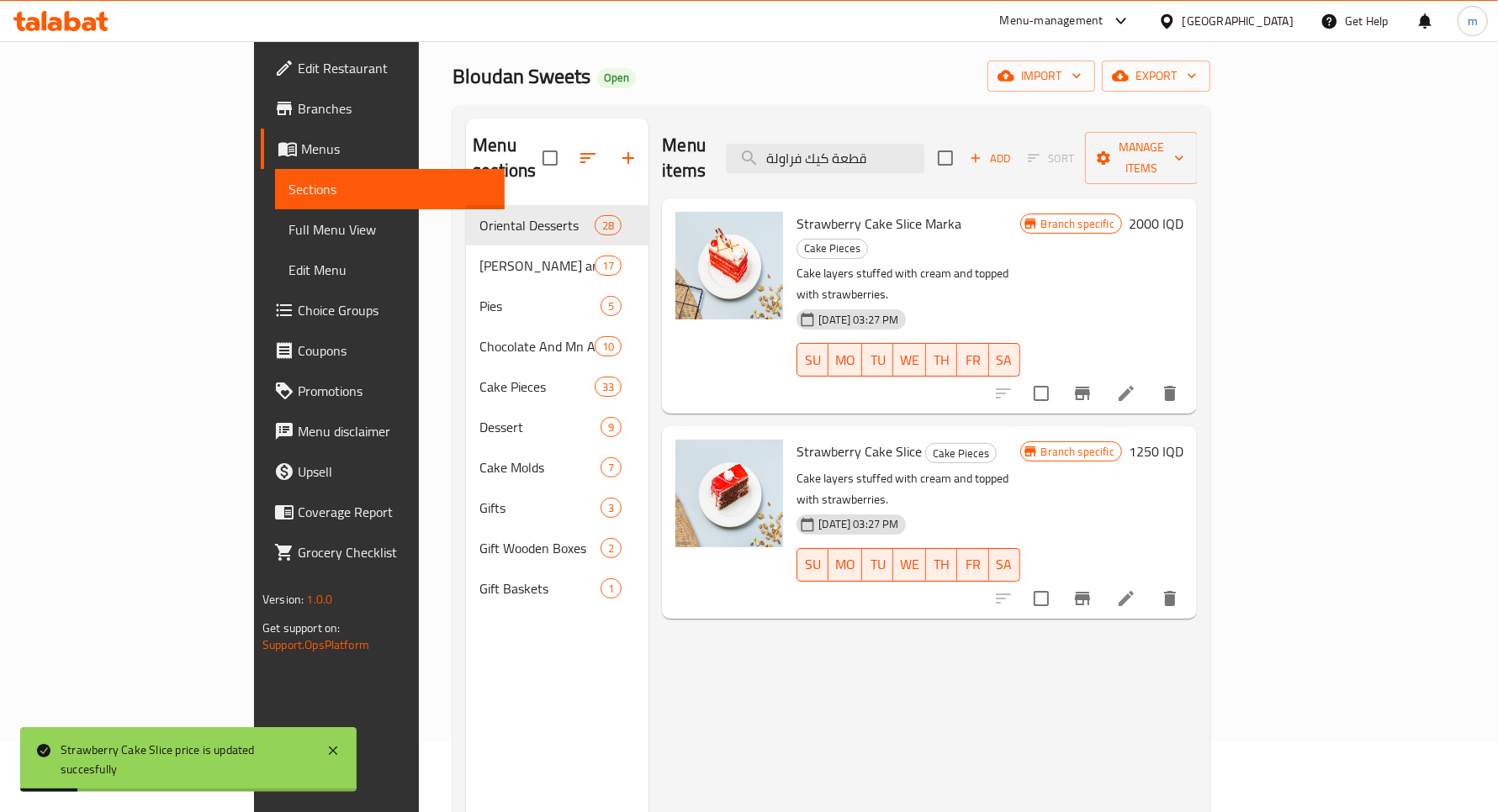
click at [1093, 589] on icon "Branch-specific-item" at bounding box center [1082, 598] width 20 height 20
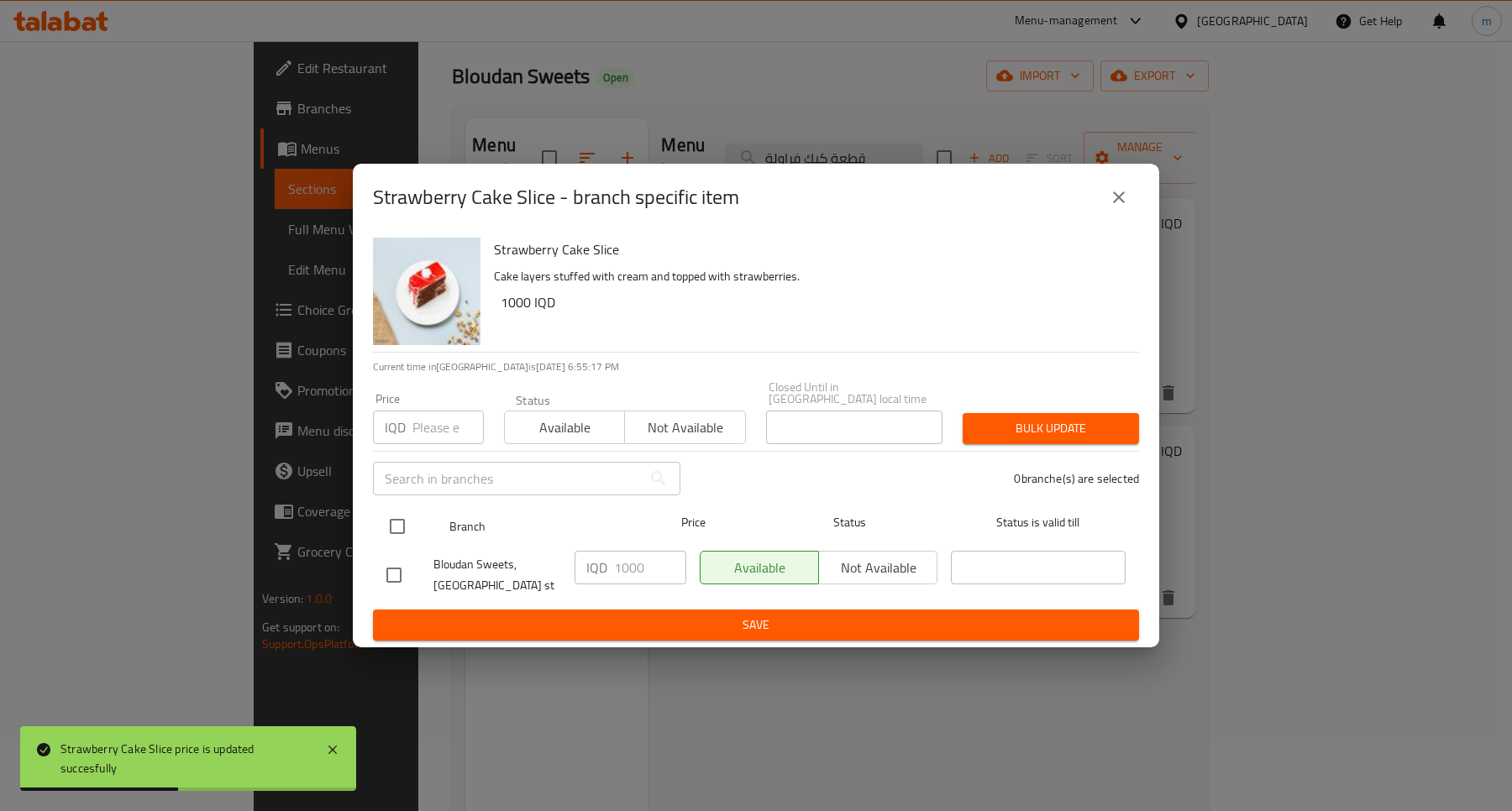
click at [393, 526] on input "checkbox" at bounding box center [396, 526] width 35 height 35
checkbox input "true"
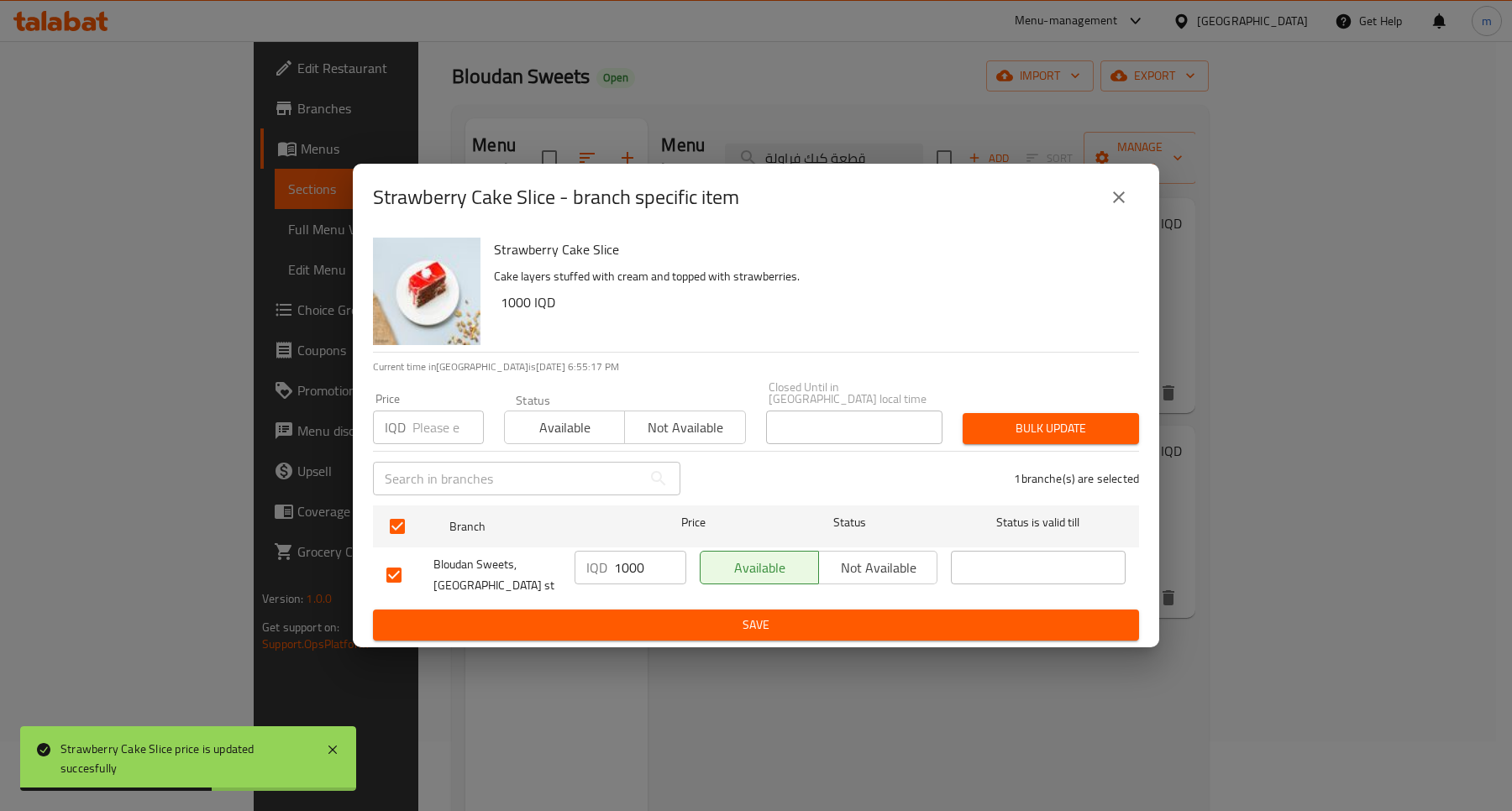
click at [614, 573] on input "1000" at bounding box center [650, 568] width 72 height 34
click at [628, 563] on input "1000" at bounding box center [650, 568] width 72 height 34
drag, startPoint x: 636, startPoint y: 562, endPoint x: 622, endPoint y: 556, distance: 15.2
click at [622, 561] on input "1000" at bounding box center [650, 568] width 72 height 34
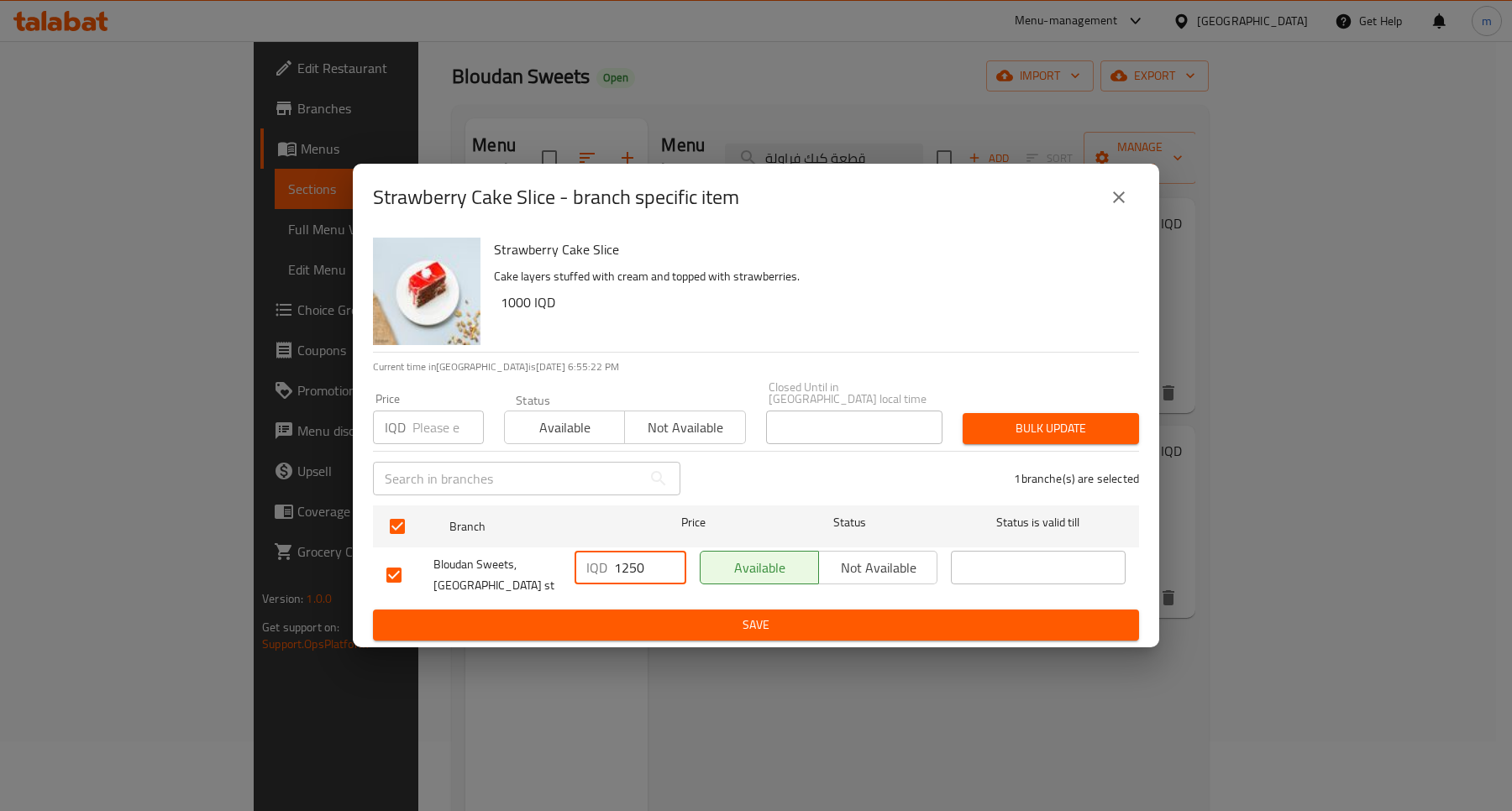
type input "1250"
click at [710, 615] on span "Save" at bounding box center [755, 625] width 739 height 21
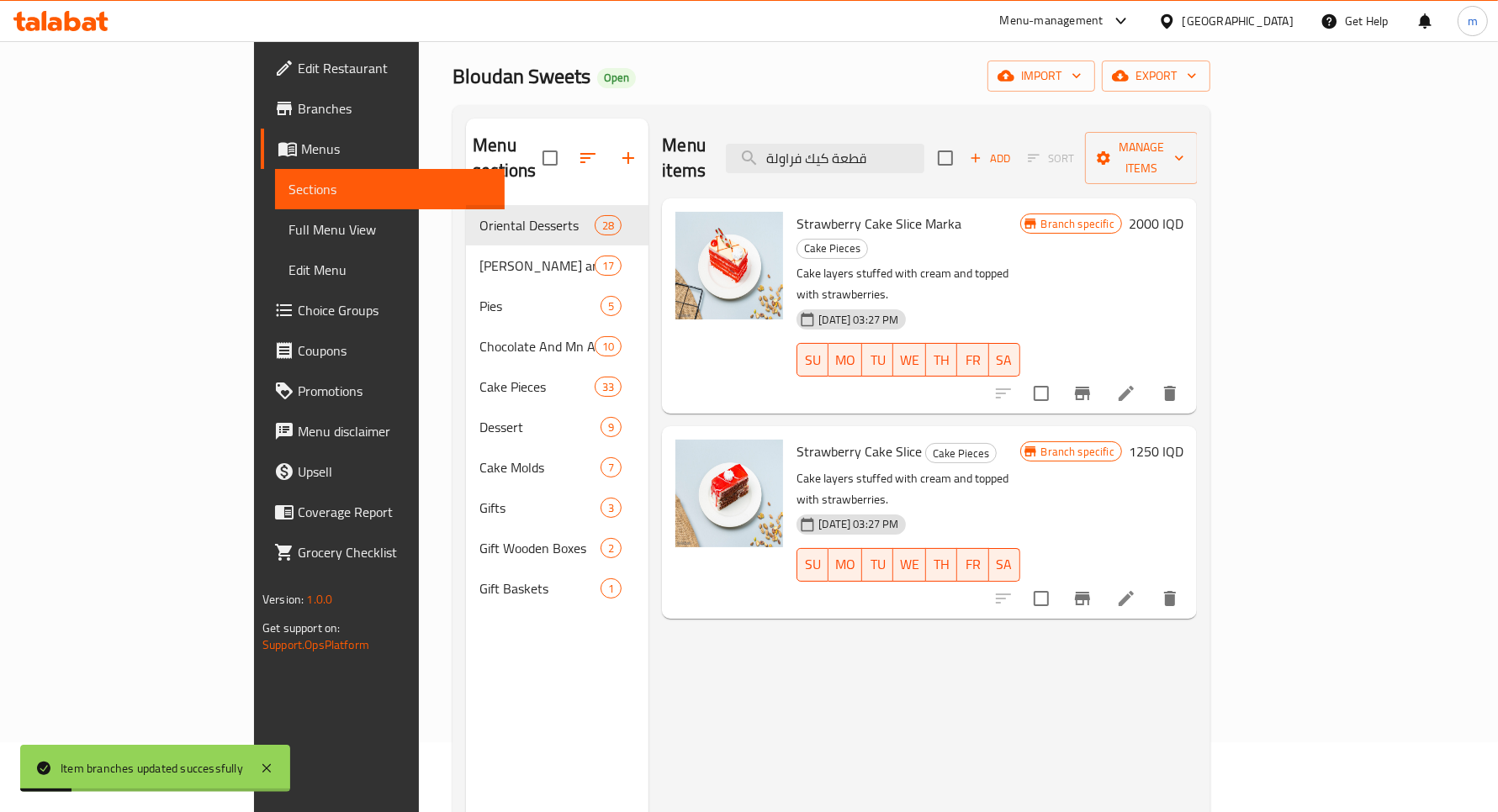
click at [1184, 440] on h6 "1250 IQD" at bounding box center [1156, 451] width 54 height 23
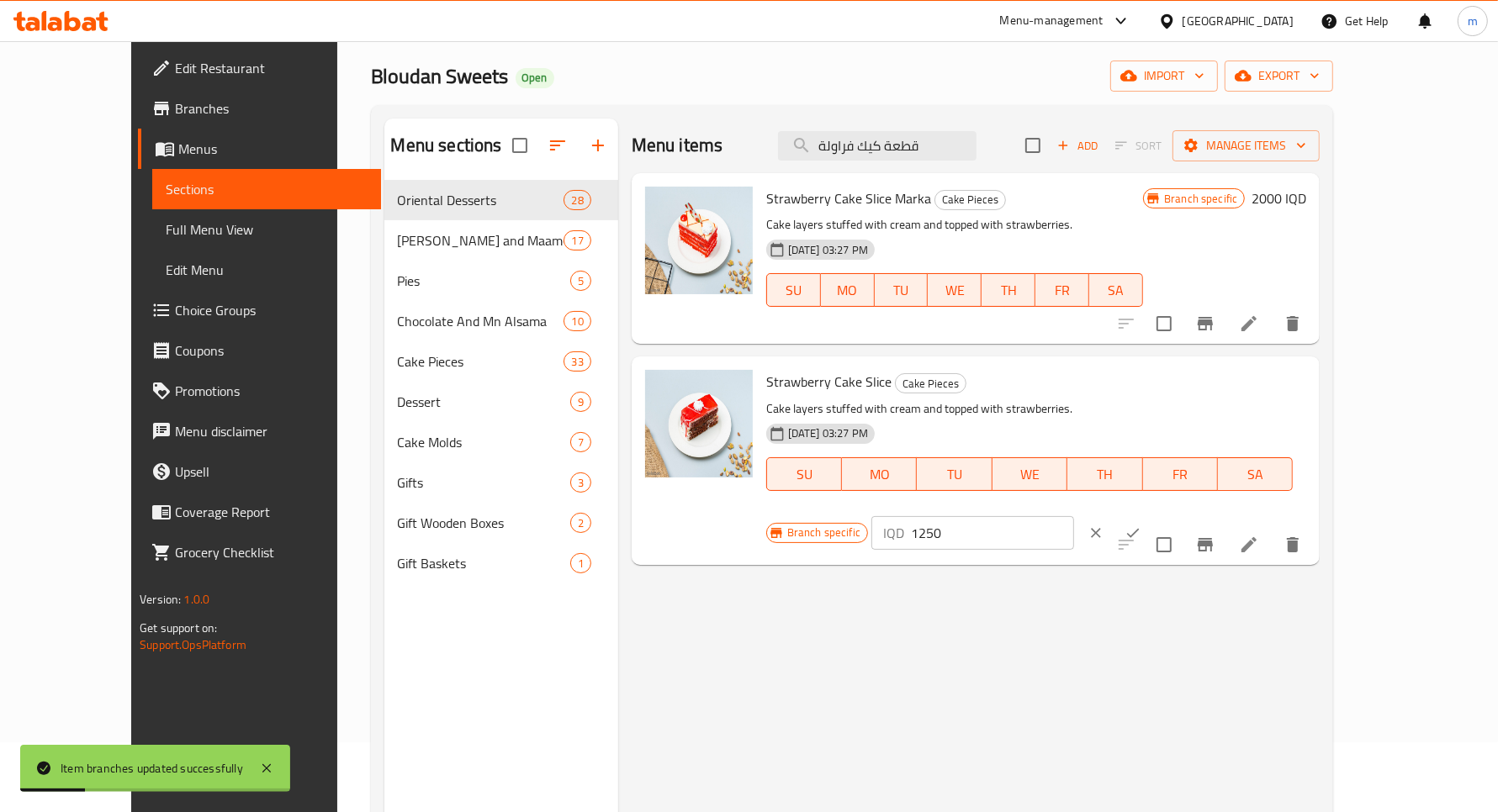
click at [1074, 517] on input "1250" at bounding box center [992, 533] width 163 height 34
click at [1213, 538] on icon "Branch-specific-item" at bounding box center [1206, 545] width 16 height 14
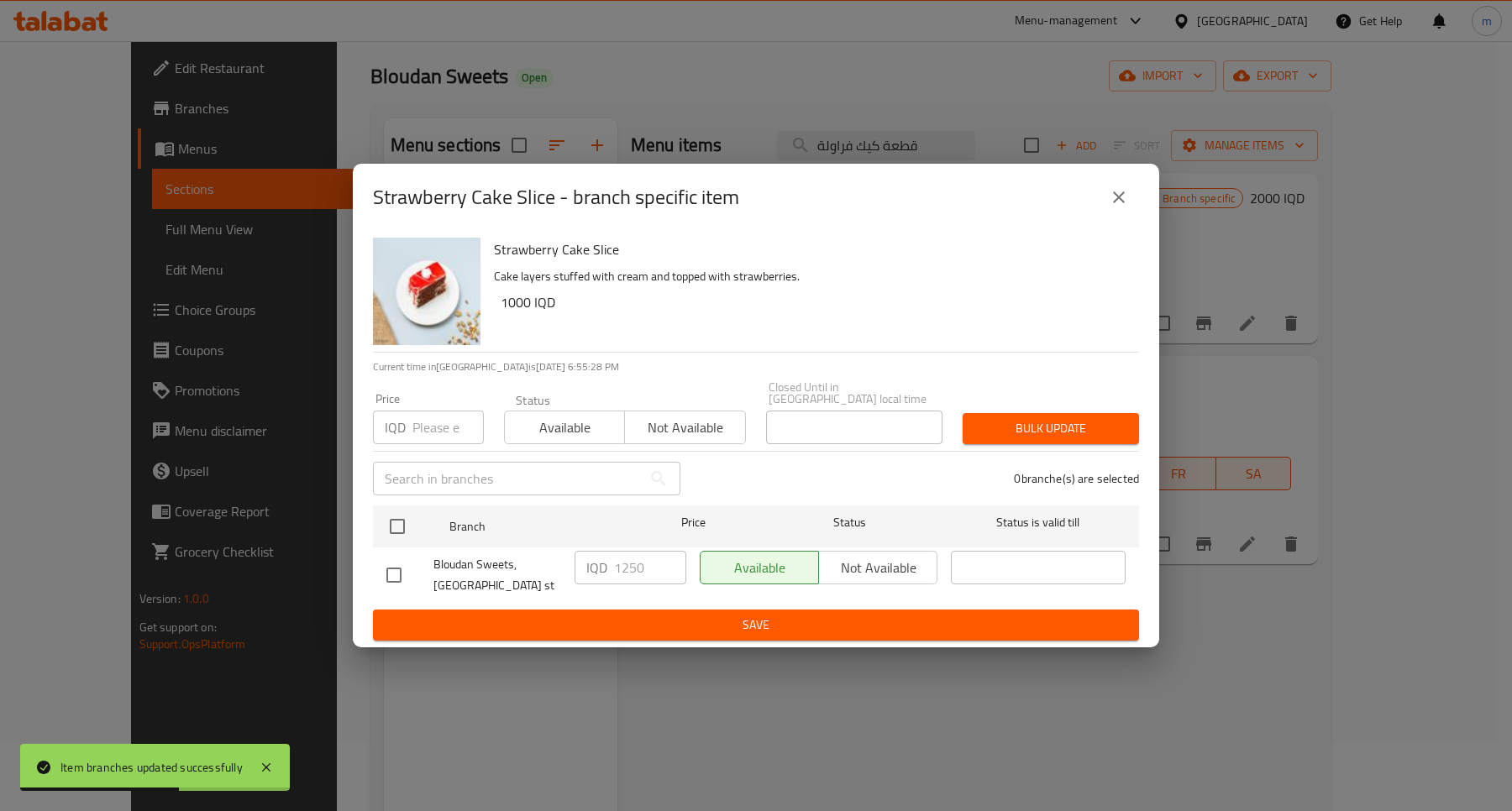
click at [1118, 207] on icon "close" at bounding box center [1118, 197] width 20 height 20
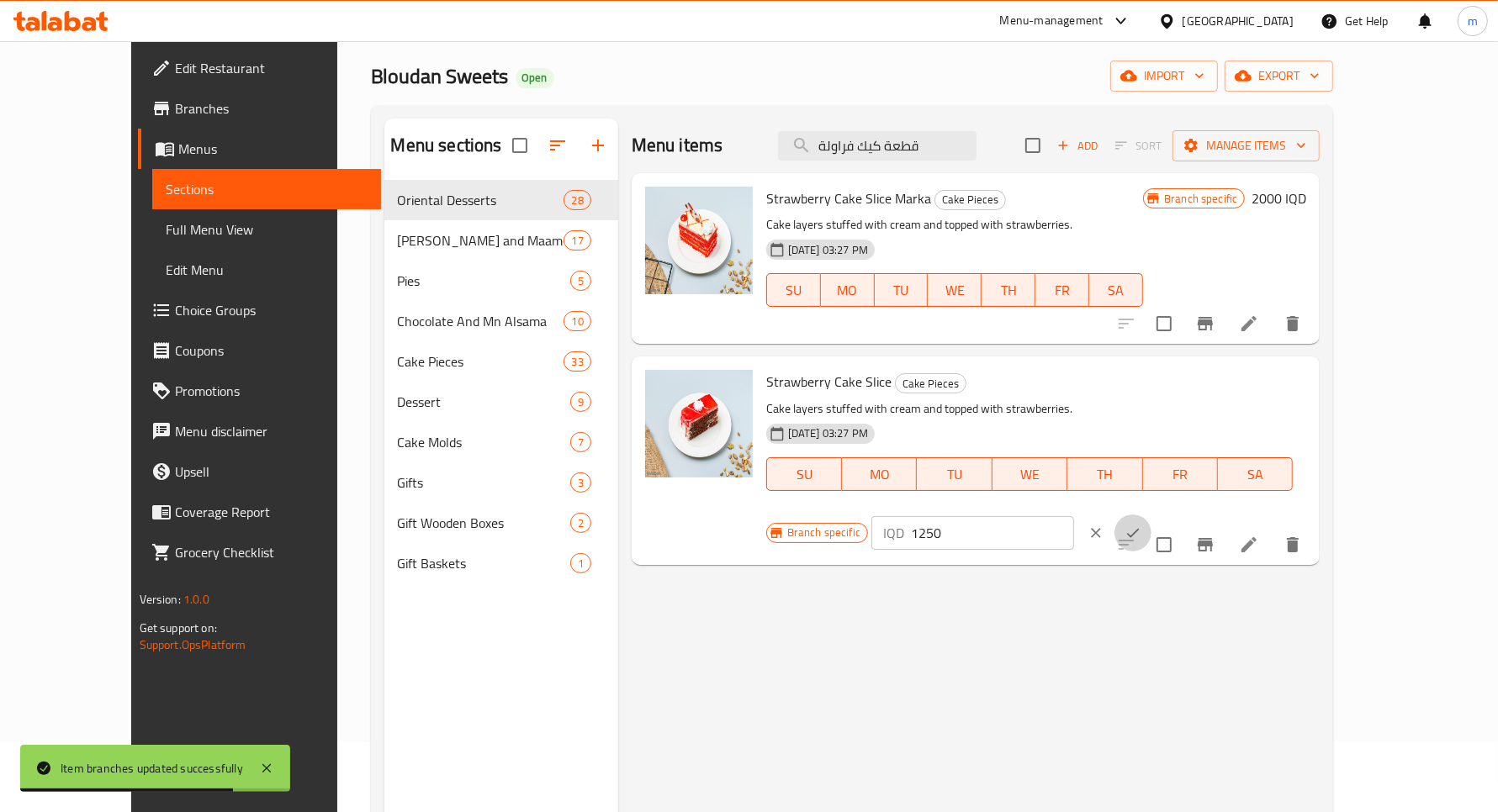
click at [1141, 524] on icon "ok" at bounding box center [1134, 533] width 17 height 17
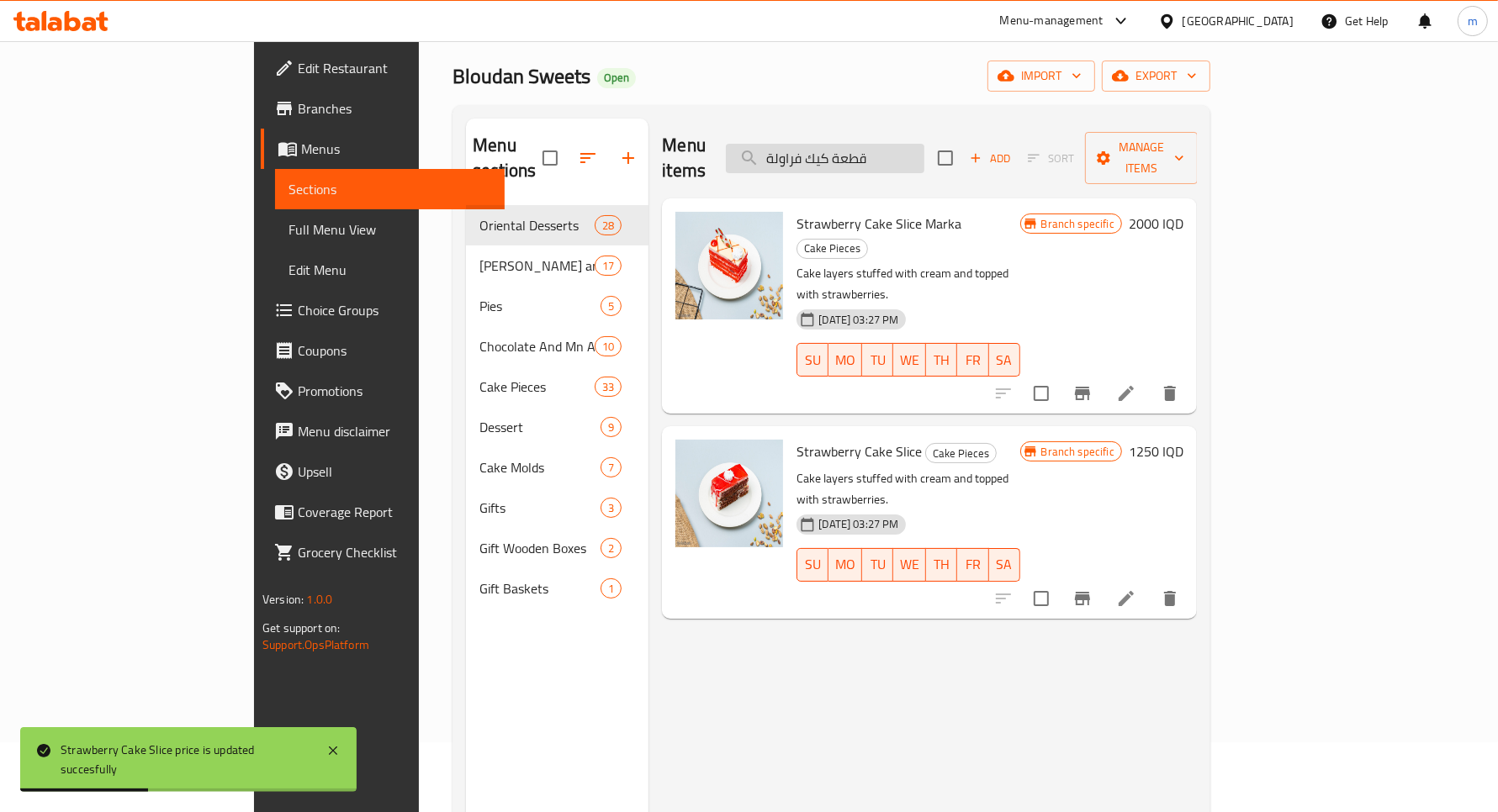
click at [916, 144] on input "قطعة كيك فراولة" at bounding box center [825, 158] width 198 height 29
paste input "رميل"
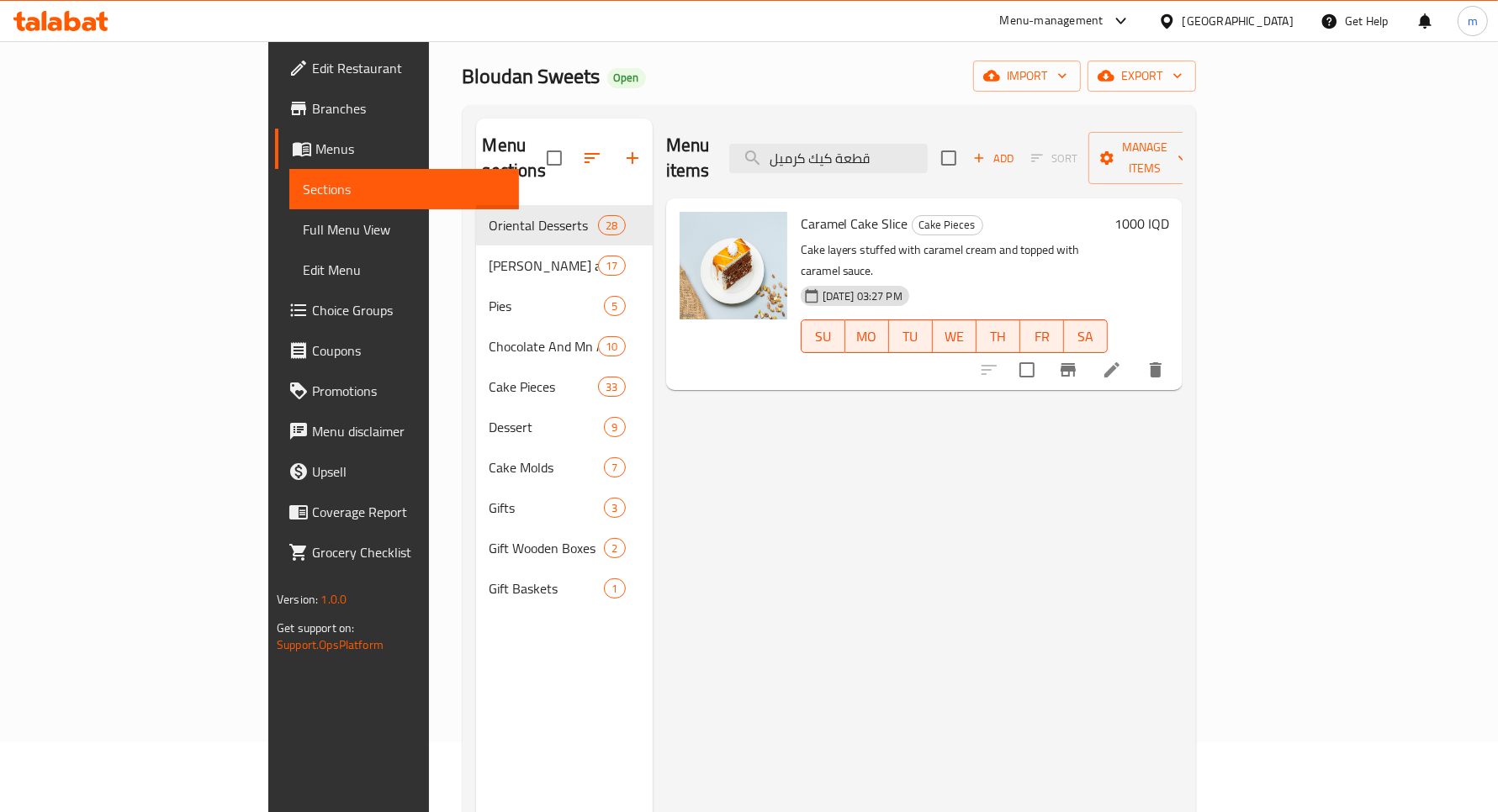
type input "قطعة كيك كرميل"
click at [1169, 212] on h6 "1000 IQD" at bounding box center [1141, 223] width 54 height 23
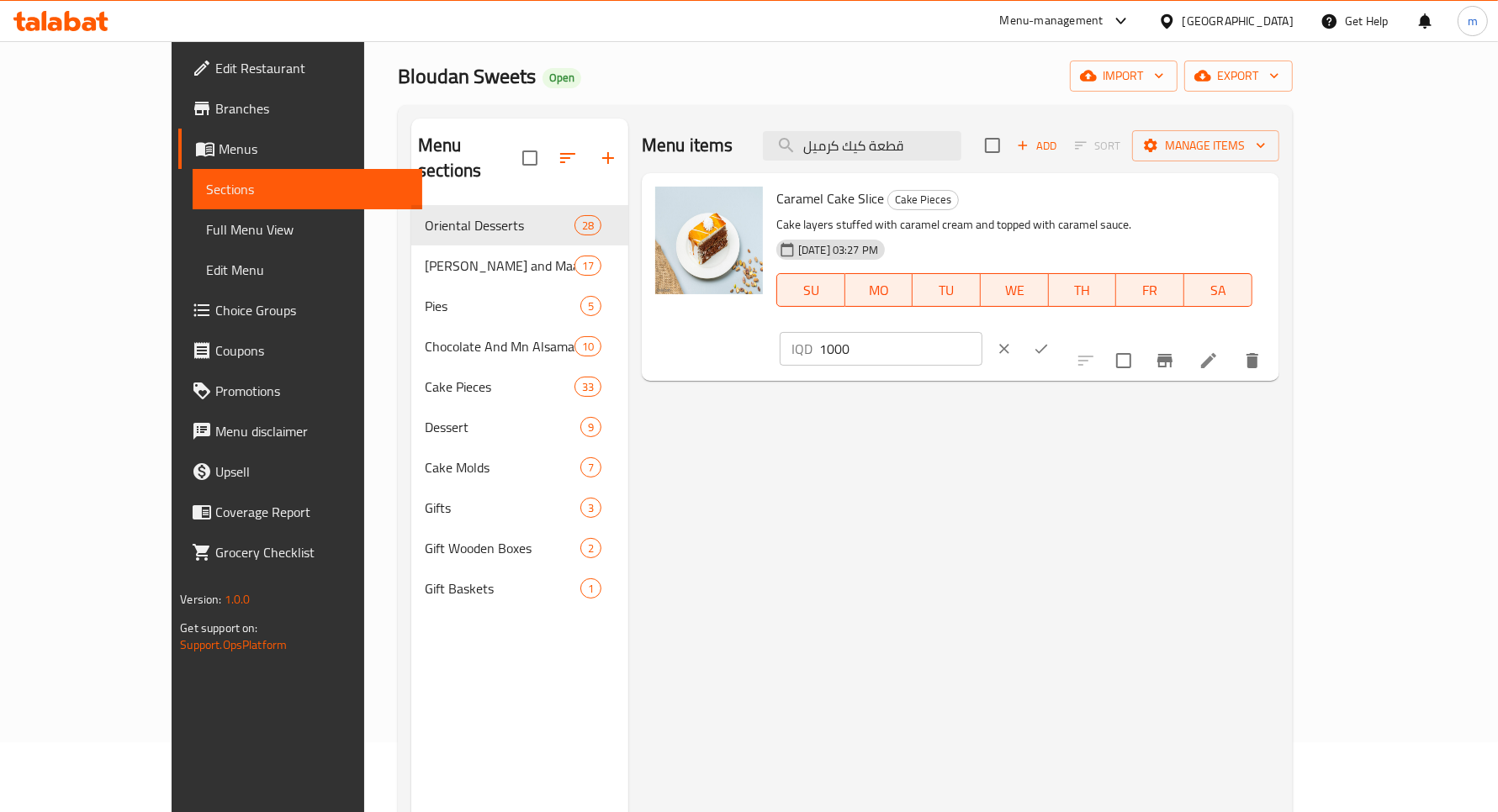
click at [983, 332] on input "1000" at bounding box center [900, 349] width 163 height 34
type input "1250"
click at [1060, 331] on button "ok" at bounding box center [1041, 349] width 37 height 37
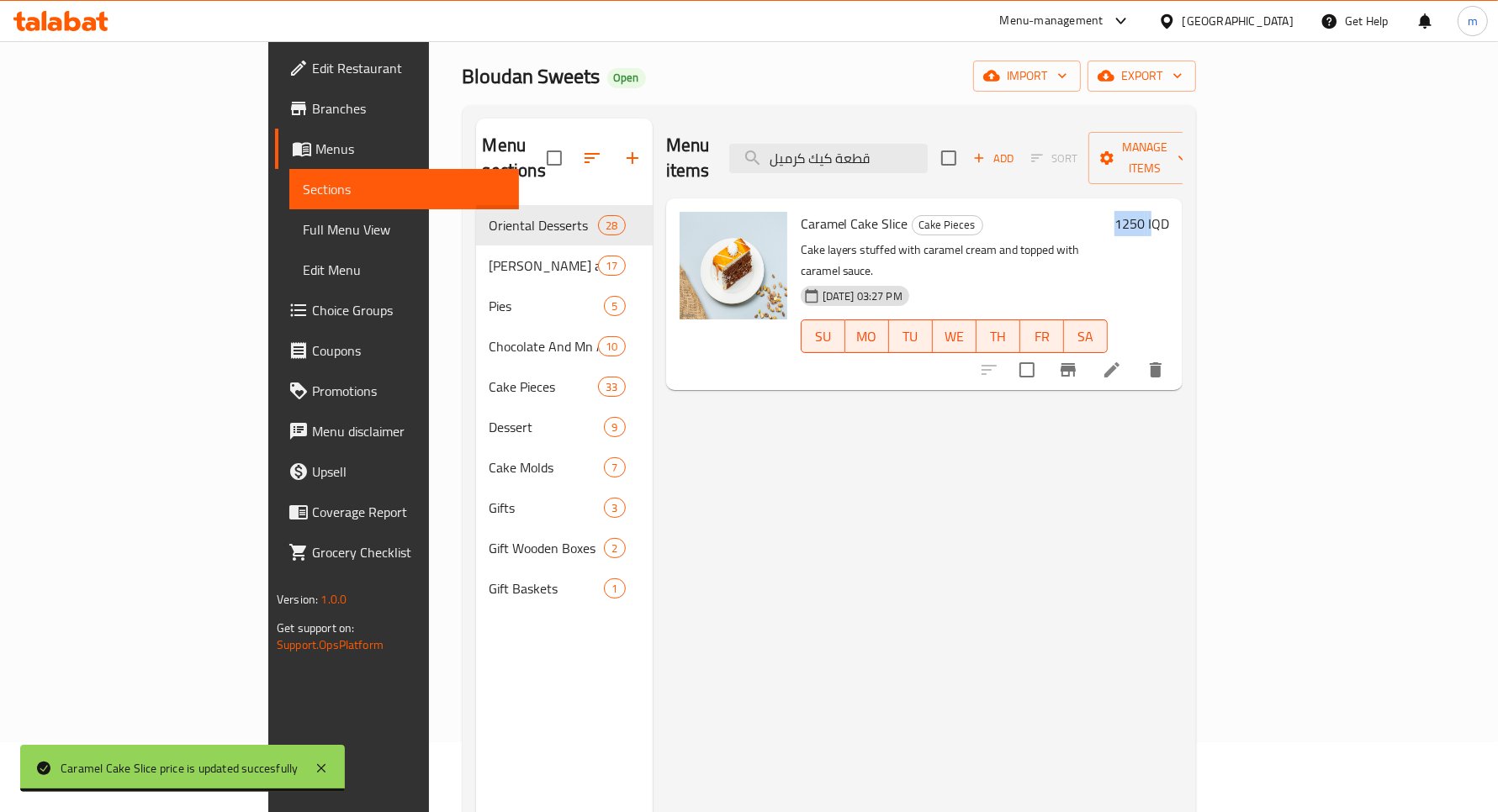
drag, startPoint x: 1383, startPoint y: 197, endPoint x: 1420, endPoint y: 197, distance: 37.0
click at [1169, 212] on div "1250 IQD" at bounding box center [1138, 223] width 61 height 23
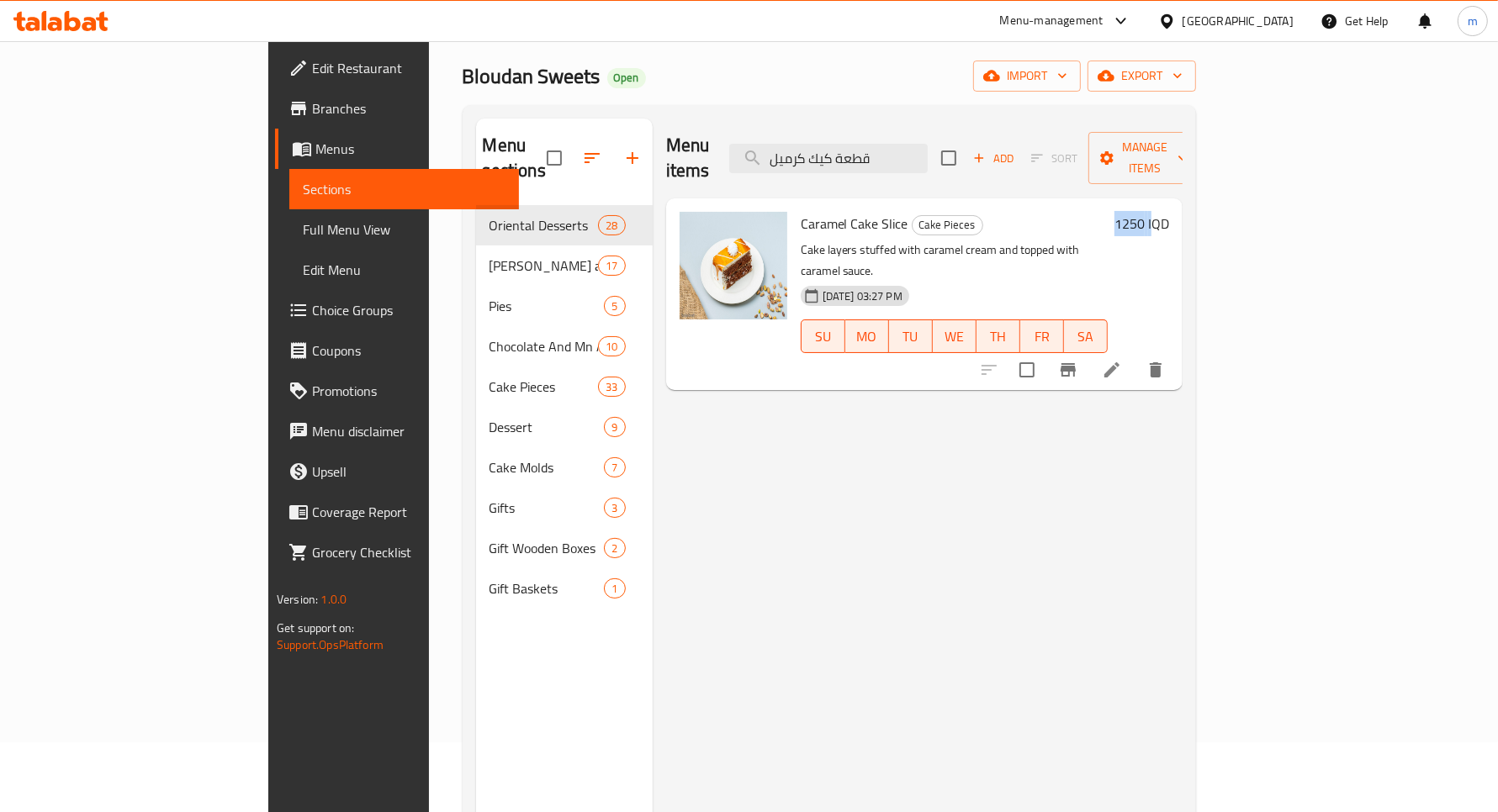
copy h6 "1250 I"
click at [1076, 363] on icon "Branch-specific-item" at bounding box center [1068, 370] width 16 height 14
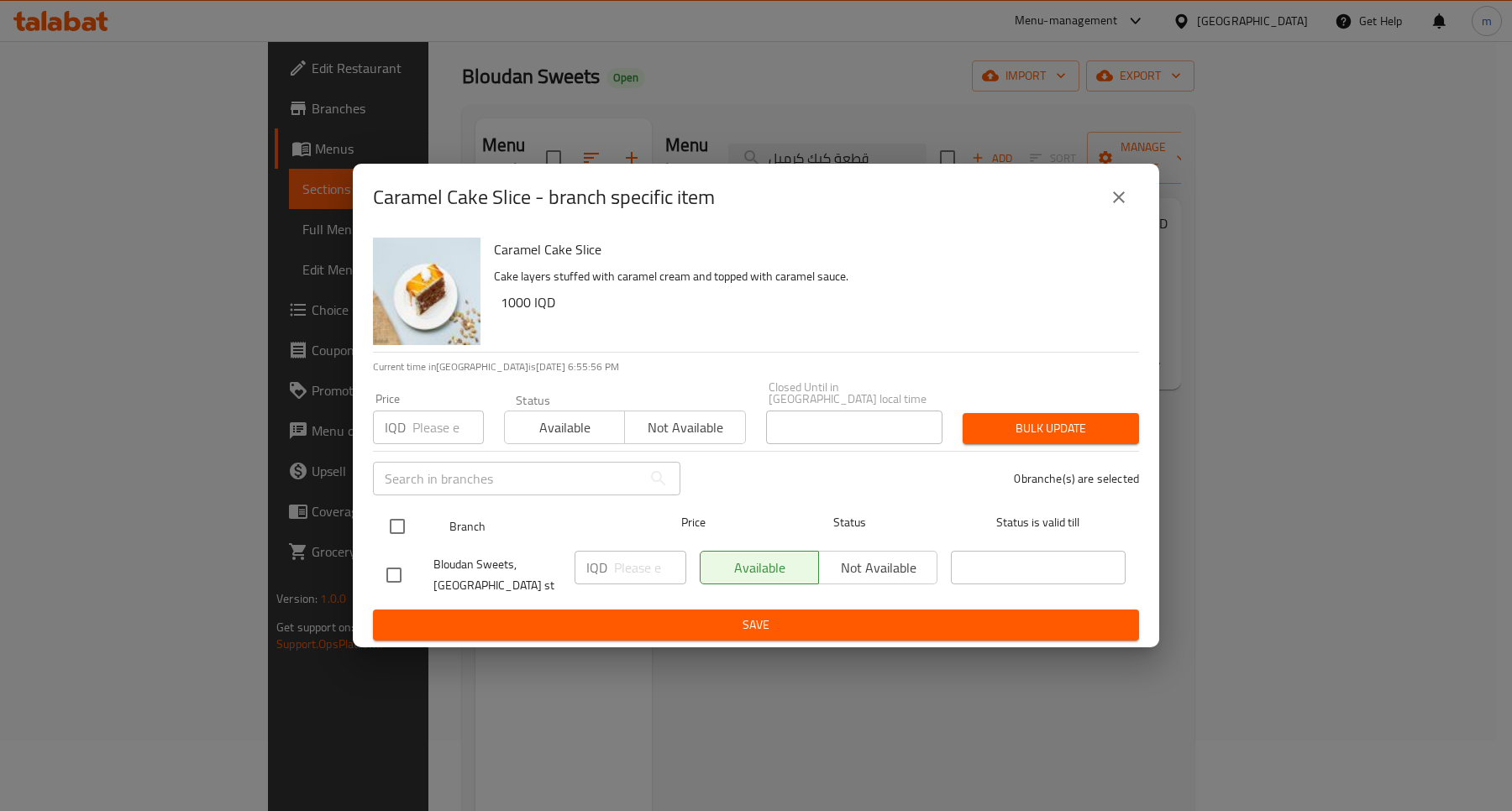
click at [391, 514] on input "checkbox" at bounding box center [396, 526] width 35 height 35
checkbox input "true"
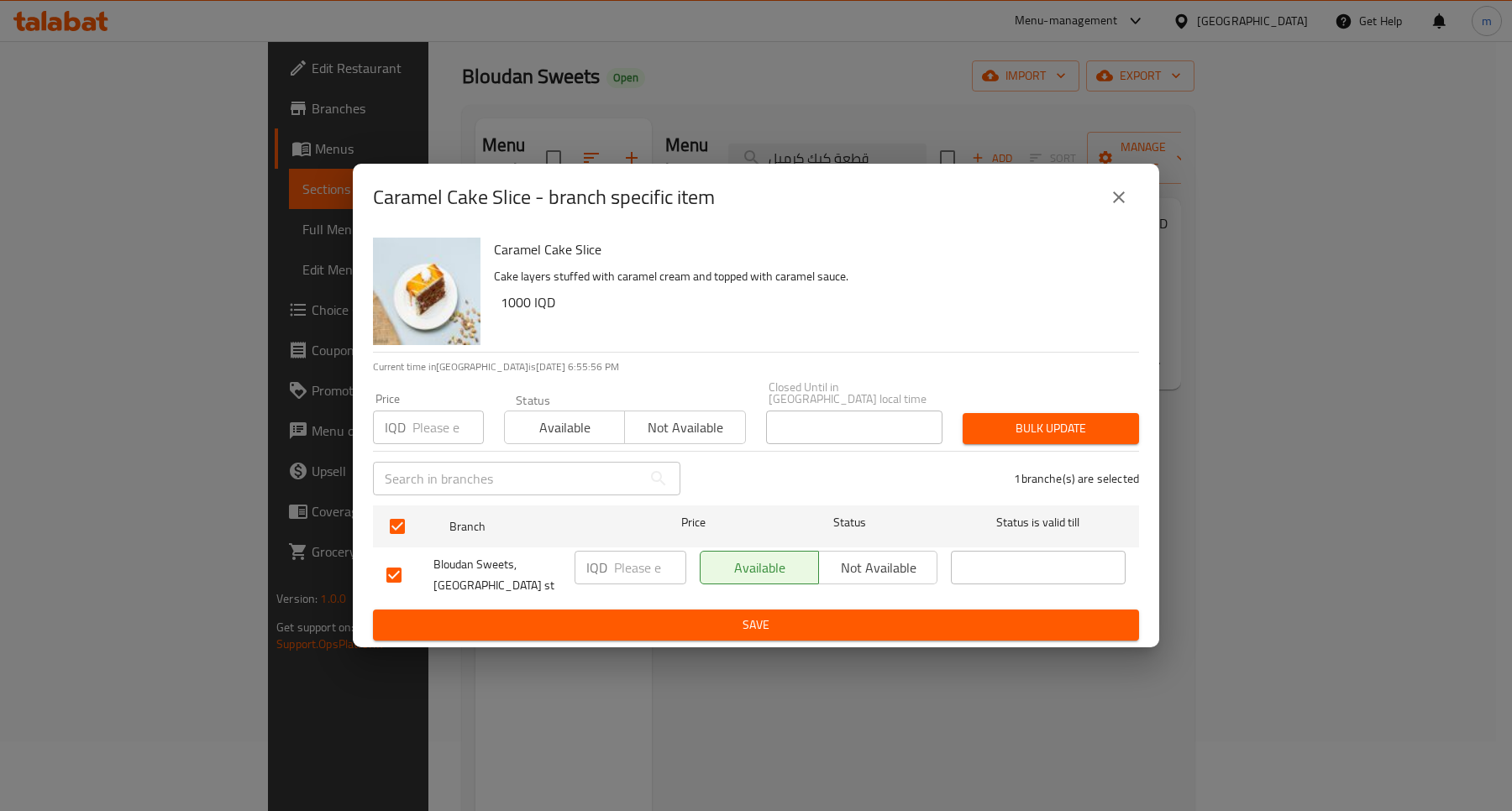
click at [624, 568] on input "number" at bounding box center [650, 568] width 72 height 34
paste input "1250"
type input "1250"
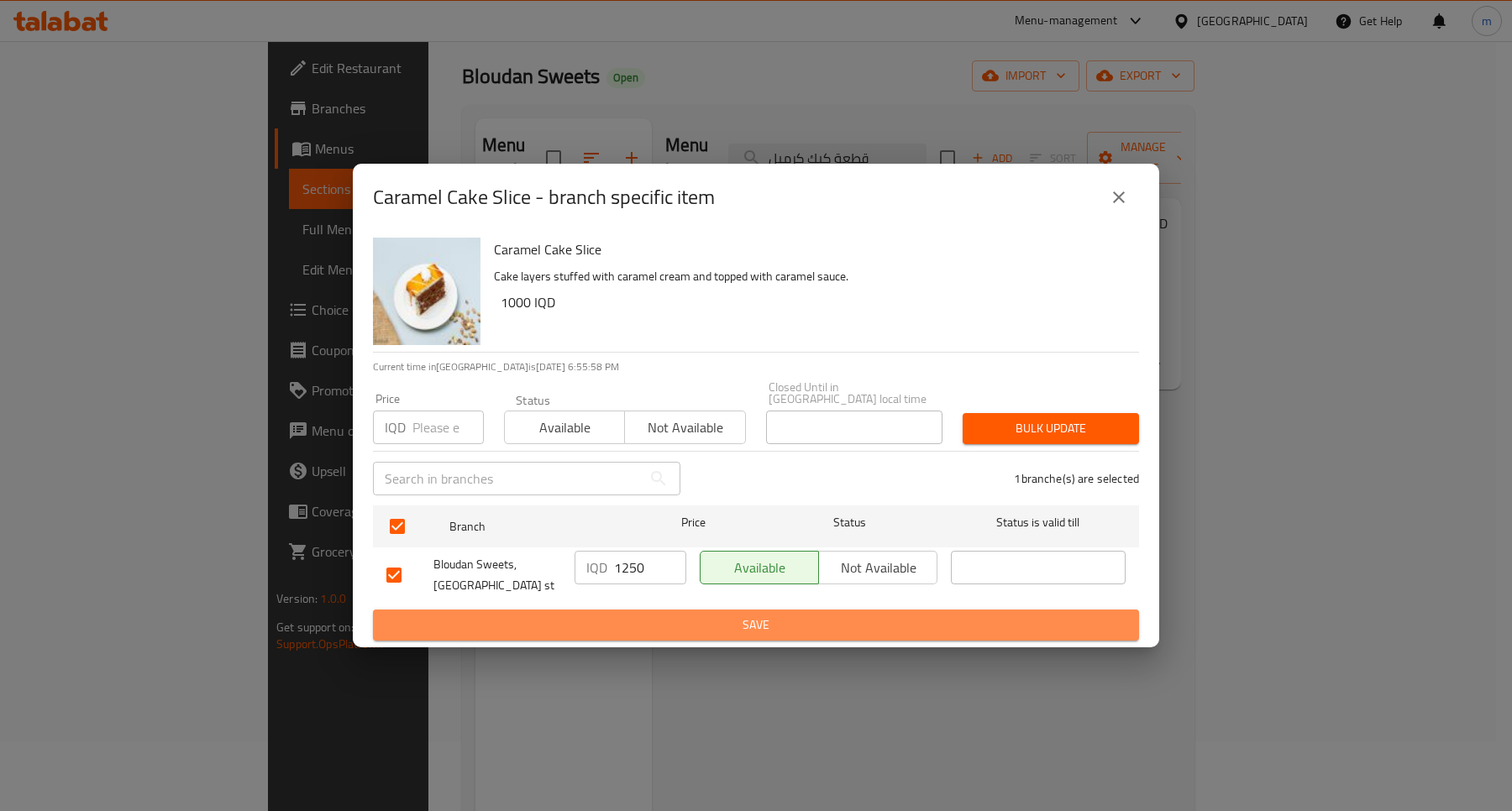
click at [771, 623] on span "Save" at bounding box center [755, 625] width 739 height 21
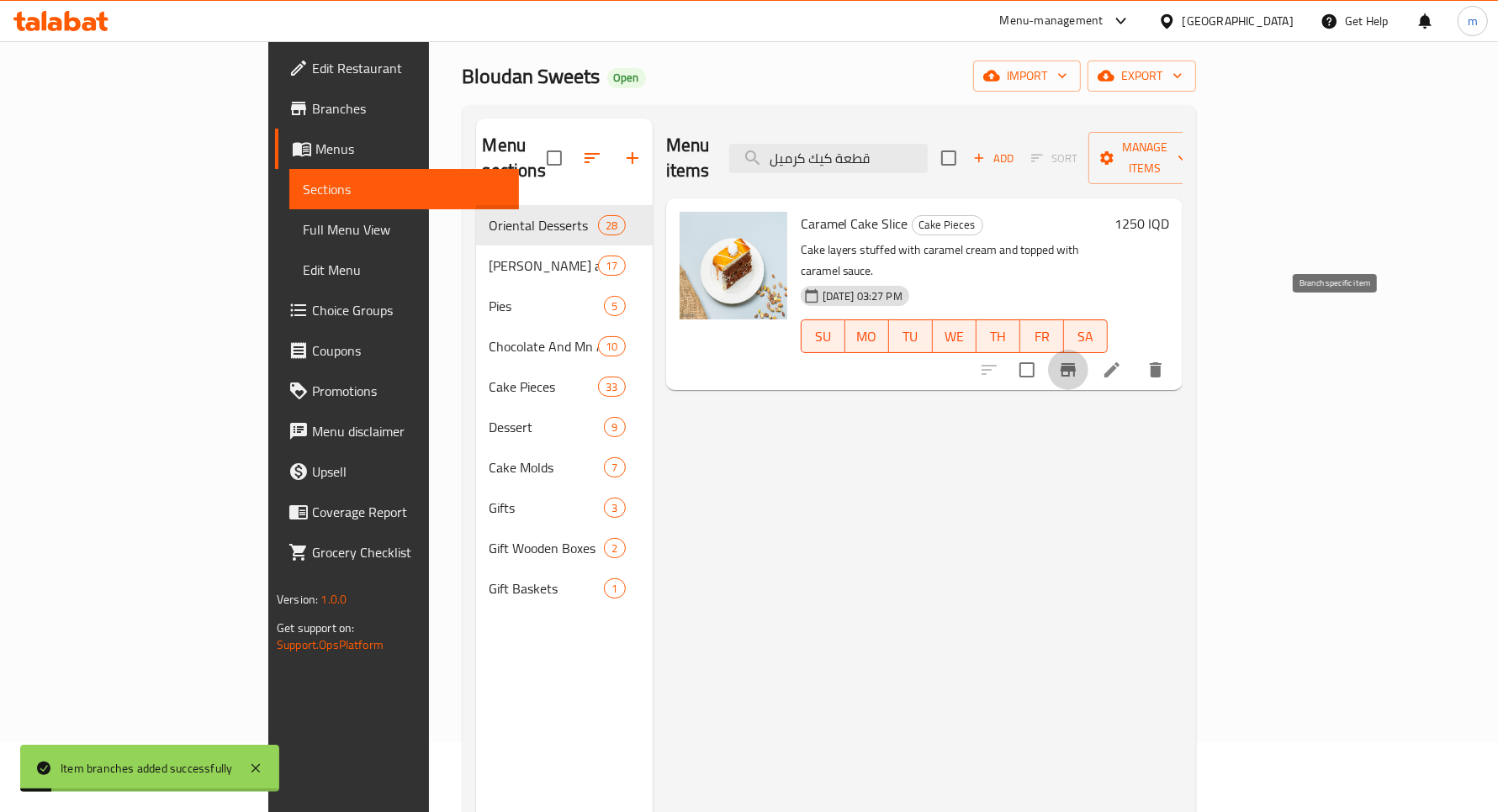
click at [1078, 360] on icon "Branch-specific-item" at bounding box center [1068, 369] width 20 height 20
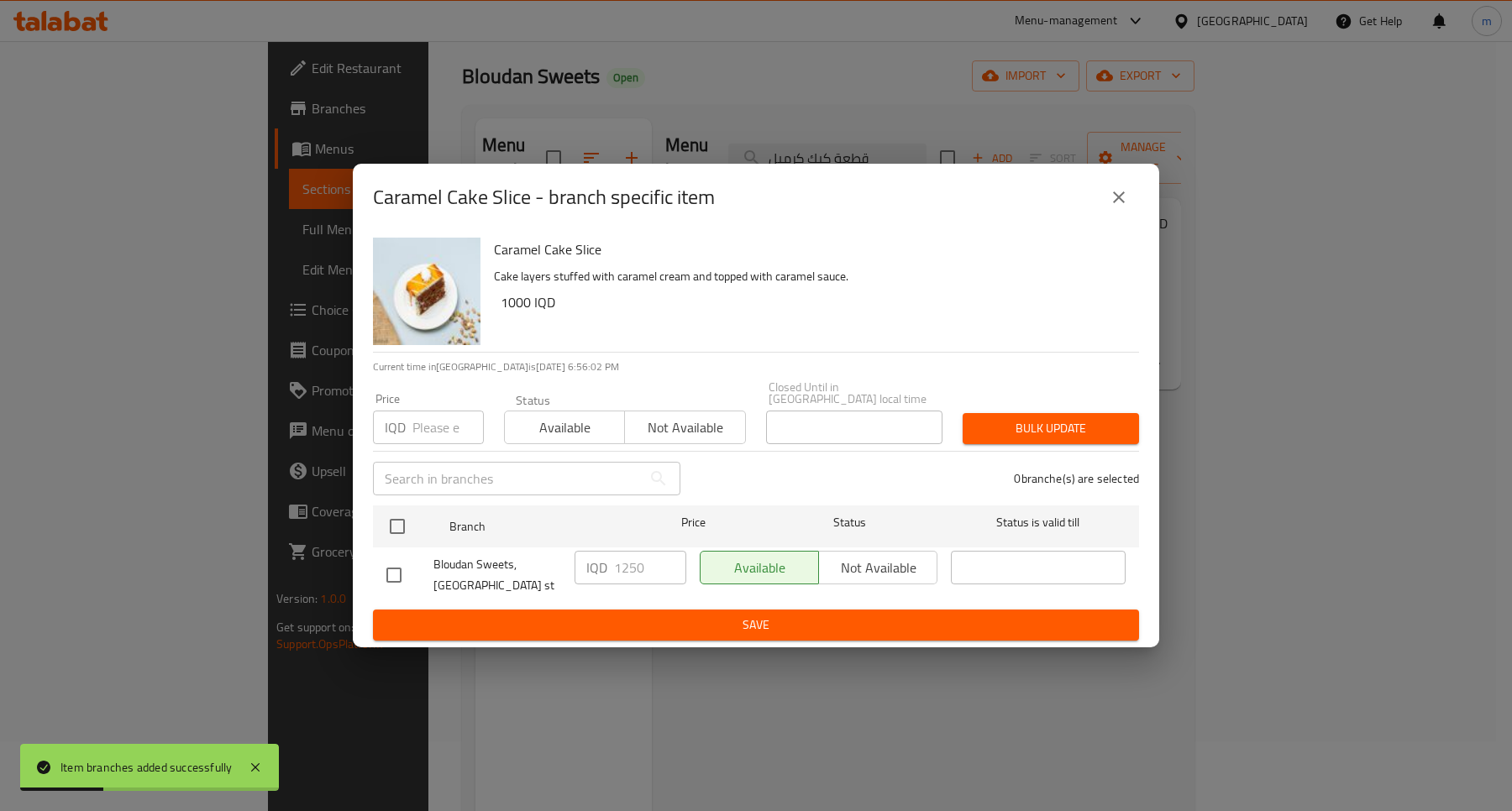
click at [1134, 187] on div "Caramel Cake Slice - branch specific item" at bounding box center [756, 197] width 766 height 40
click at [1131, 198] on button "close" at bounding box center [1118, 197] width 40 height 40
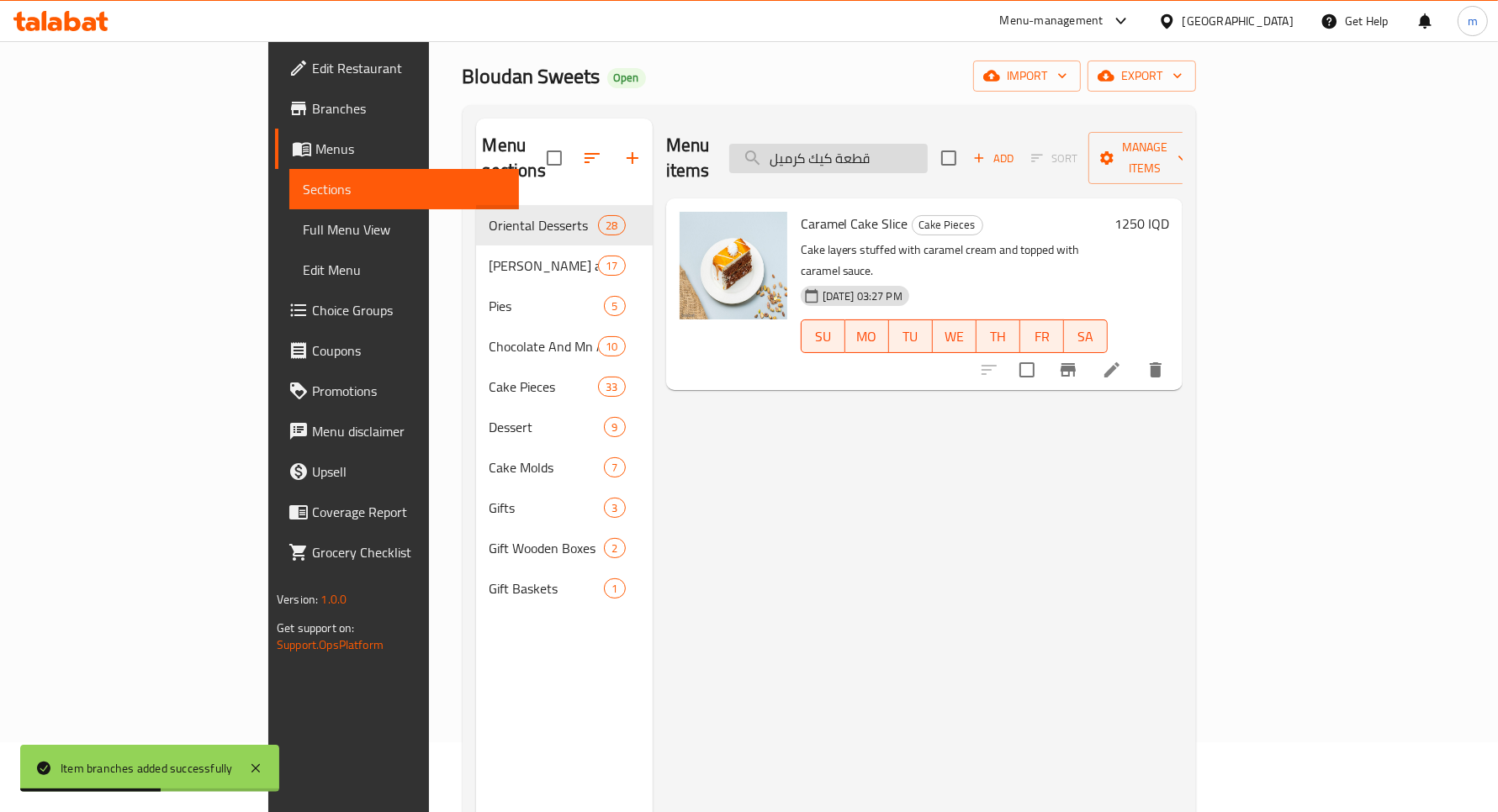
click at [928, 147] on input "قطعة كيك كرميل" at bounding box center [829, 158] width 198 height 29
paste input "كريمة بيضاء"
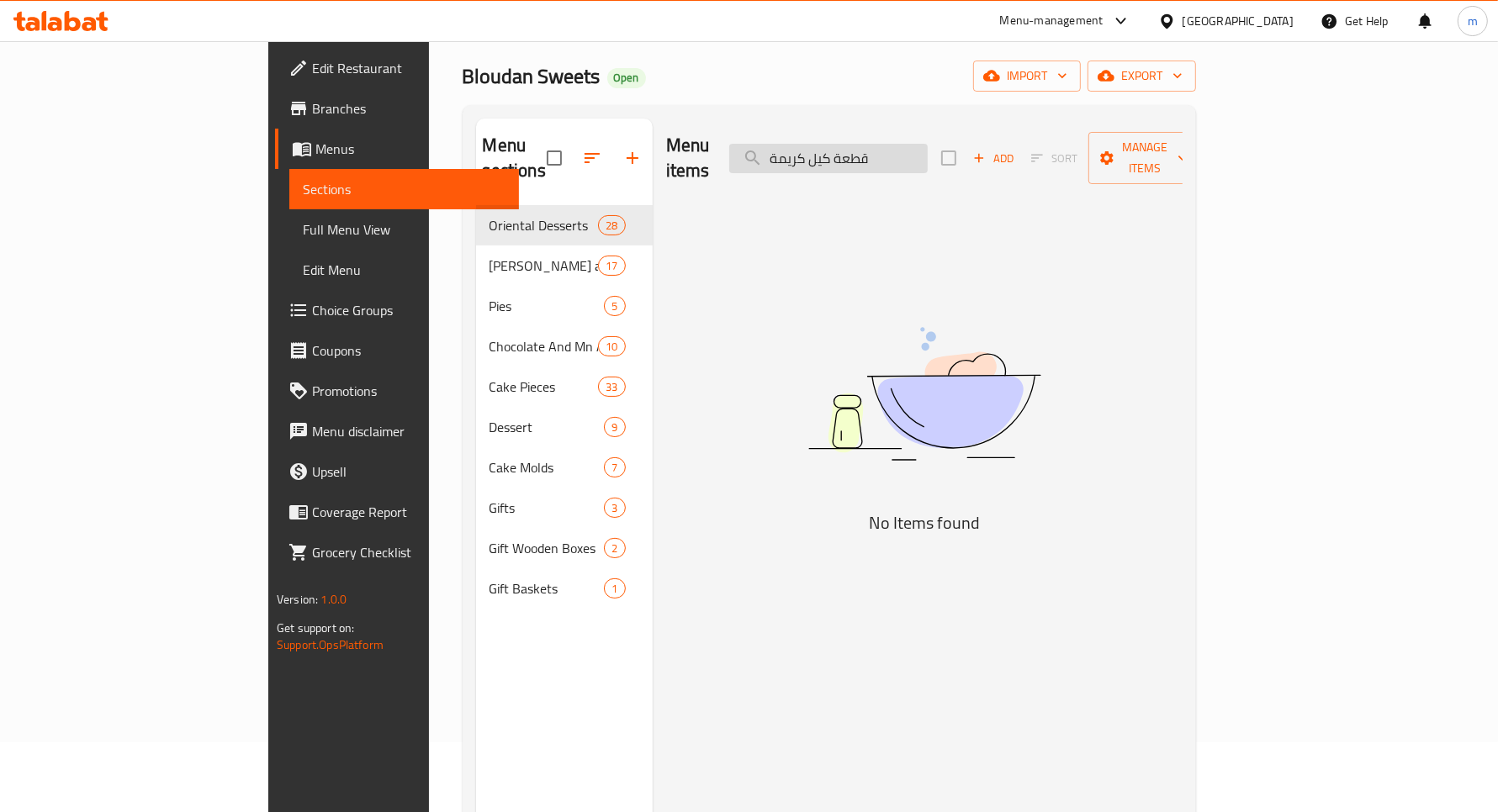
click at [905, 144] on input "قطعة كيل كريمة" at bounding box center [829, 158] width 198 height 29
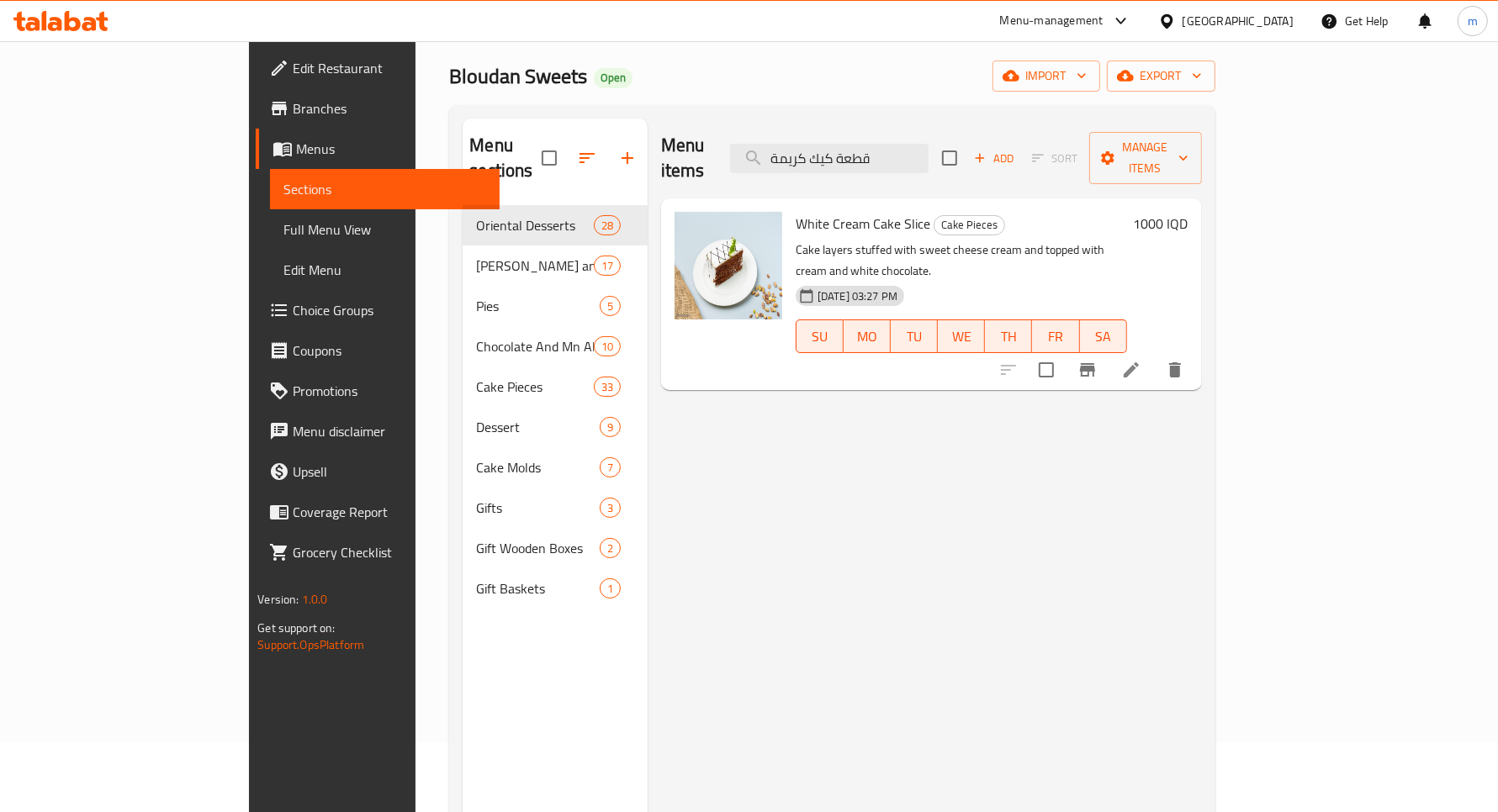
type input "قطعة كيك كريمة"
click at [1189, 212] on h6 "1000 IQD" at bounding box center [1160, 223] width 54 height 23
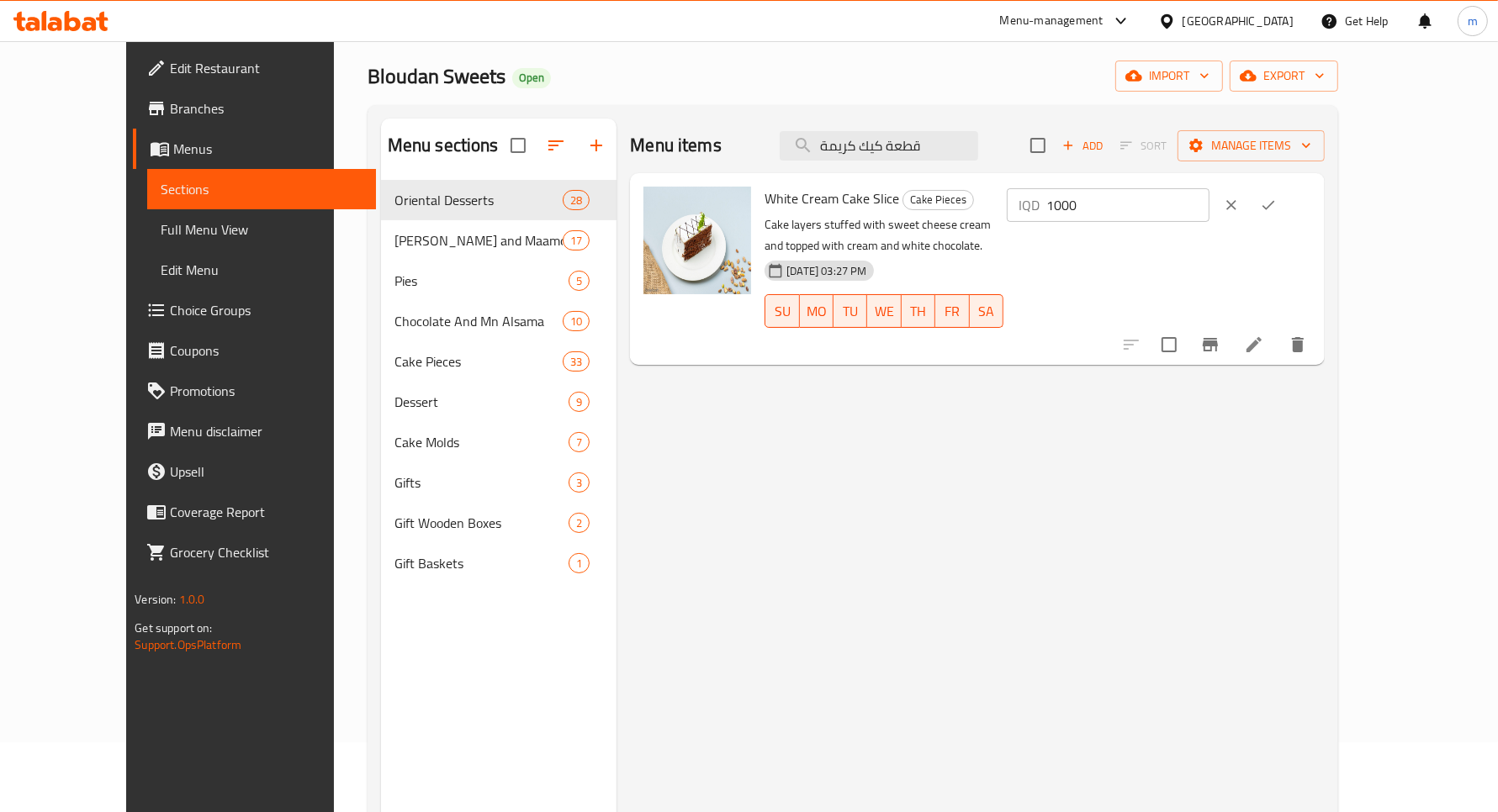
click at [1209, 195] on input "1000" at bounding box center [1128, 205] width 163 height 34
type input "1250"
click at [1277, 211] on icon "ok" at bounding box center [1269, 206] width 17 height 17
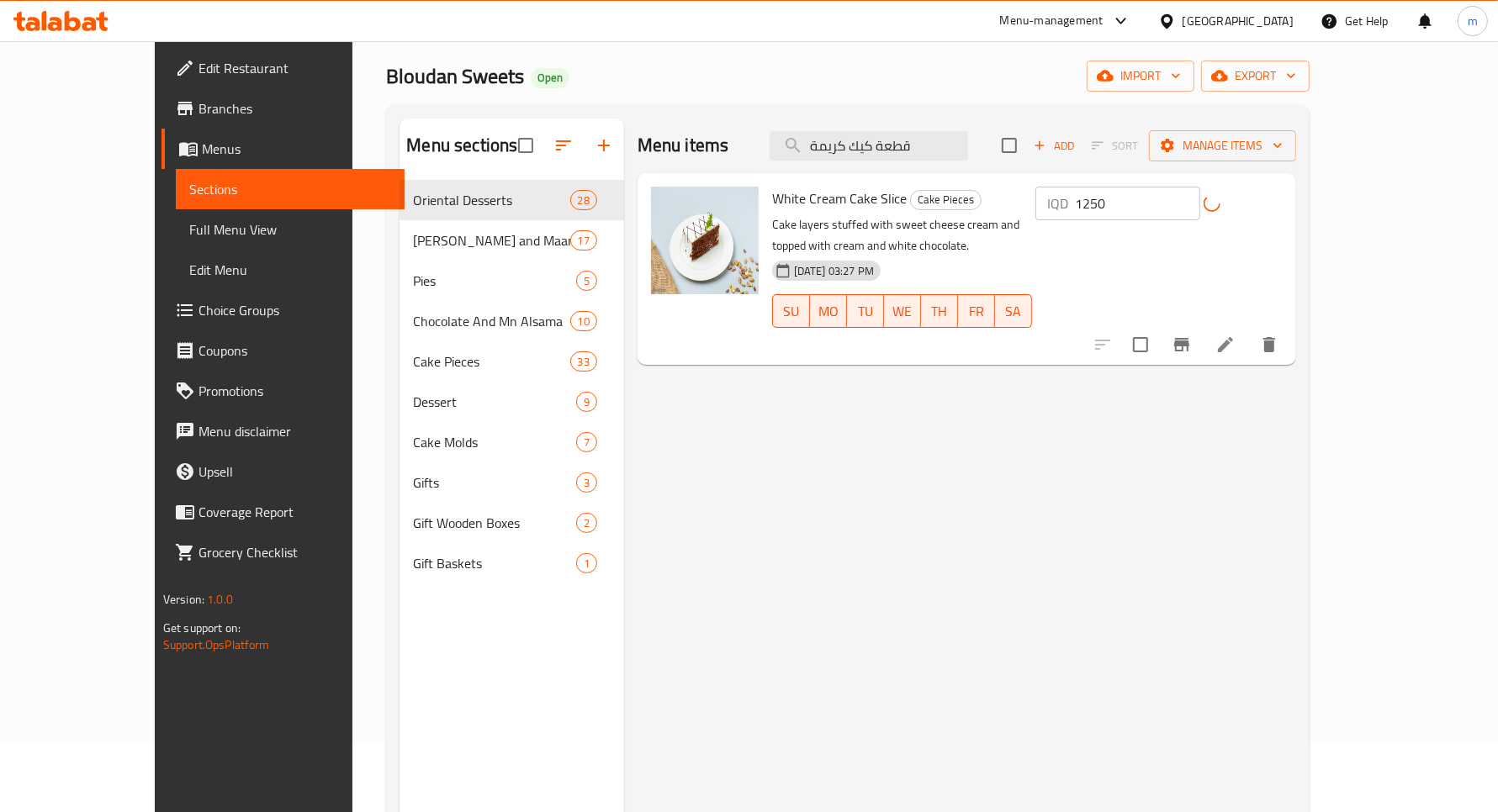
click at [1192, 335] on icon "Branch-specific-item" at bounding box center [1181, 344] width 20 height 20
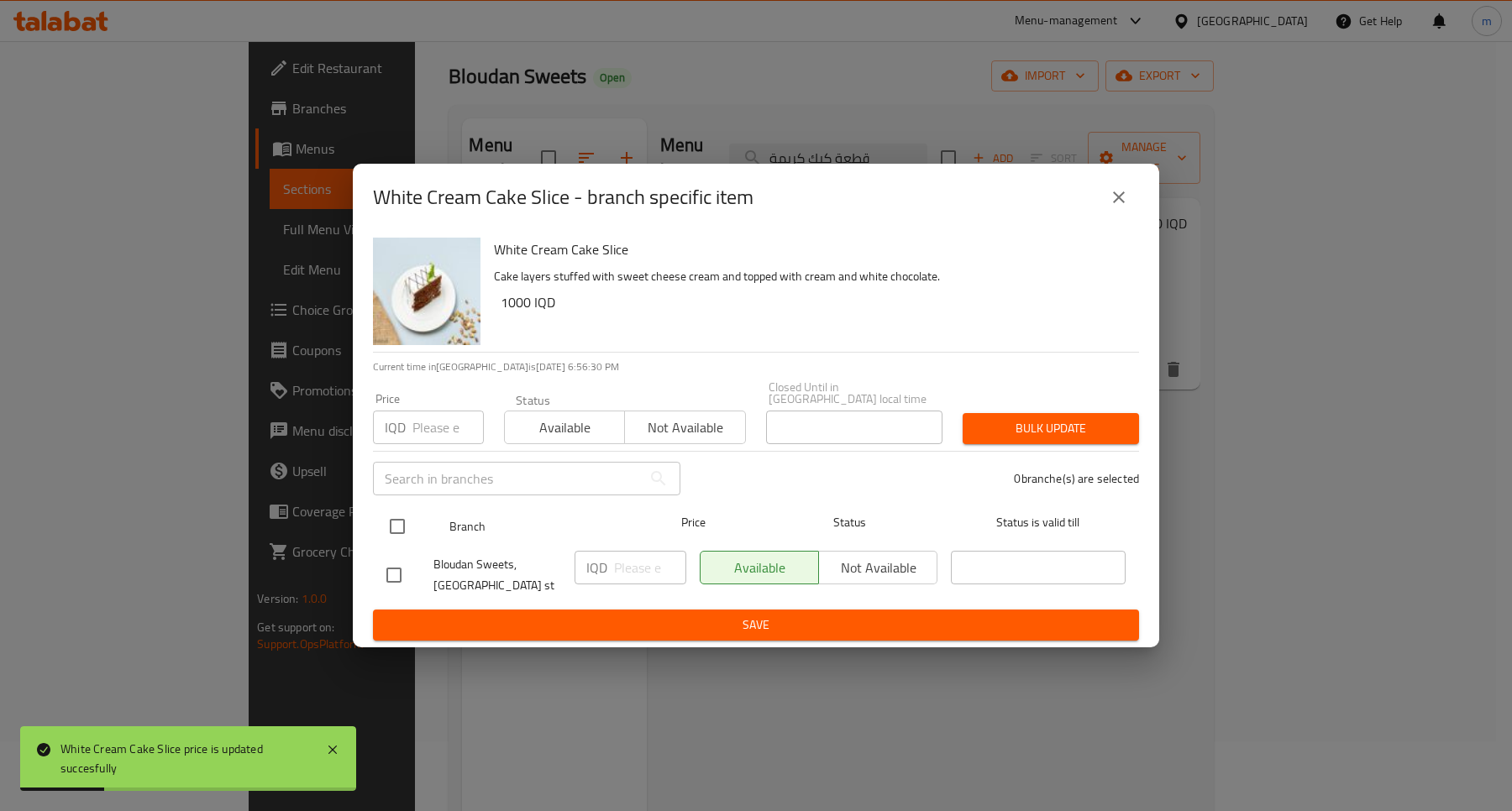
click at [396, 513] on input "checkbox" at bounding box center [396, 526] width 35 height 35
checkbox input "true"
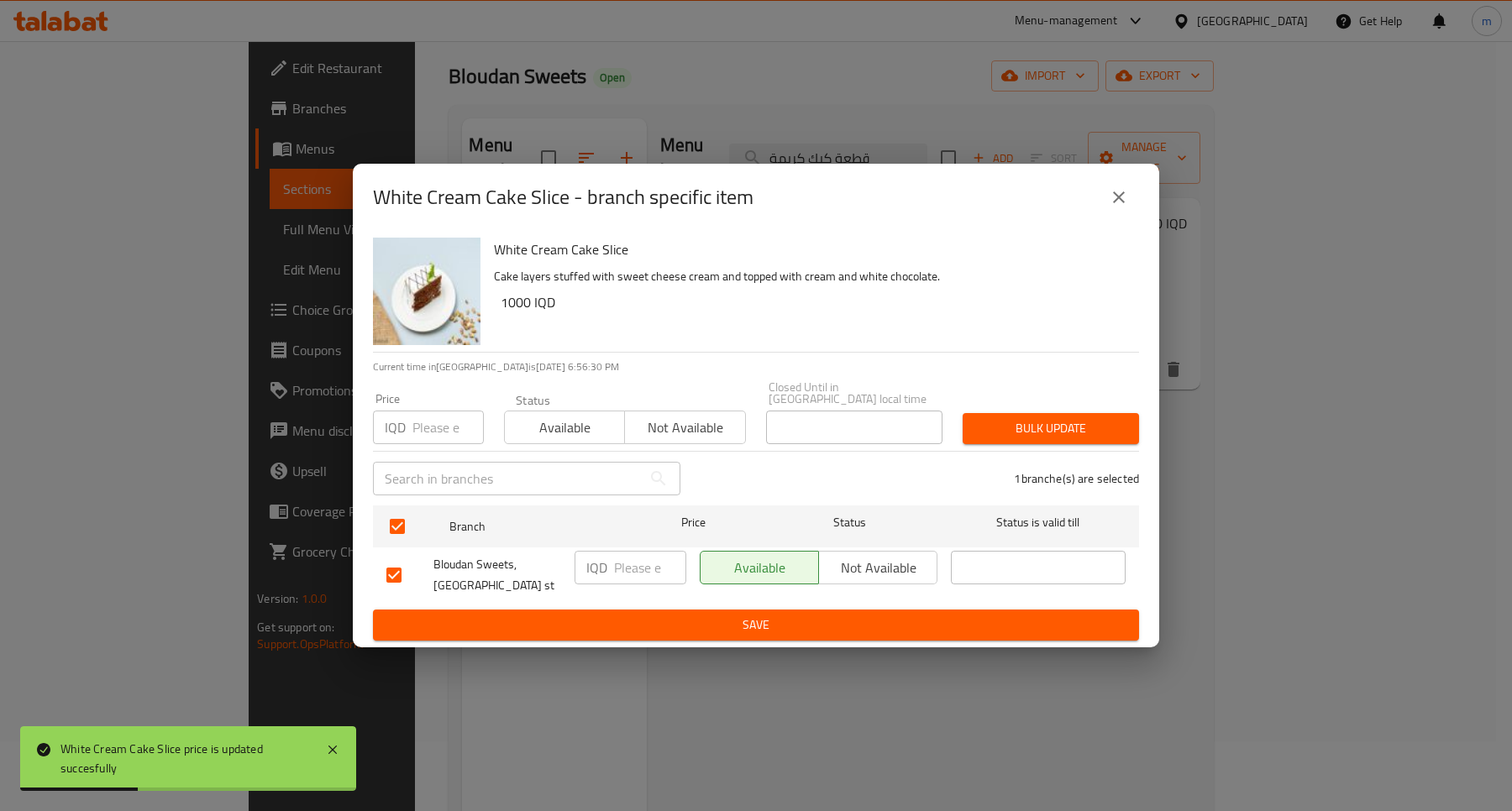
click at [630, 563] on input "number" at bounding box center [650, 568] width 72 height 34
paste input "1250"
type input "1250"
click at [661, 600] on ul "Branch Price Status Status is valid till Bloudan Sweets, palestine st IQD 1250 …" at bounding box center [756, 554] width 766 height 111
click at [748, 630] on button "Save" at bounding box center [756, 625] width 766 height 31
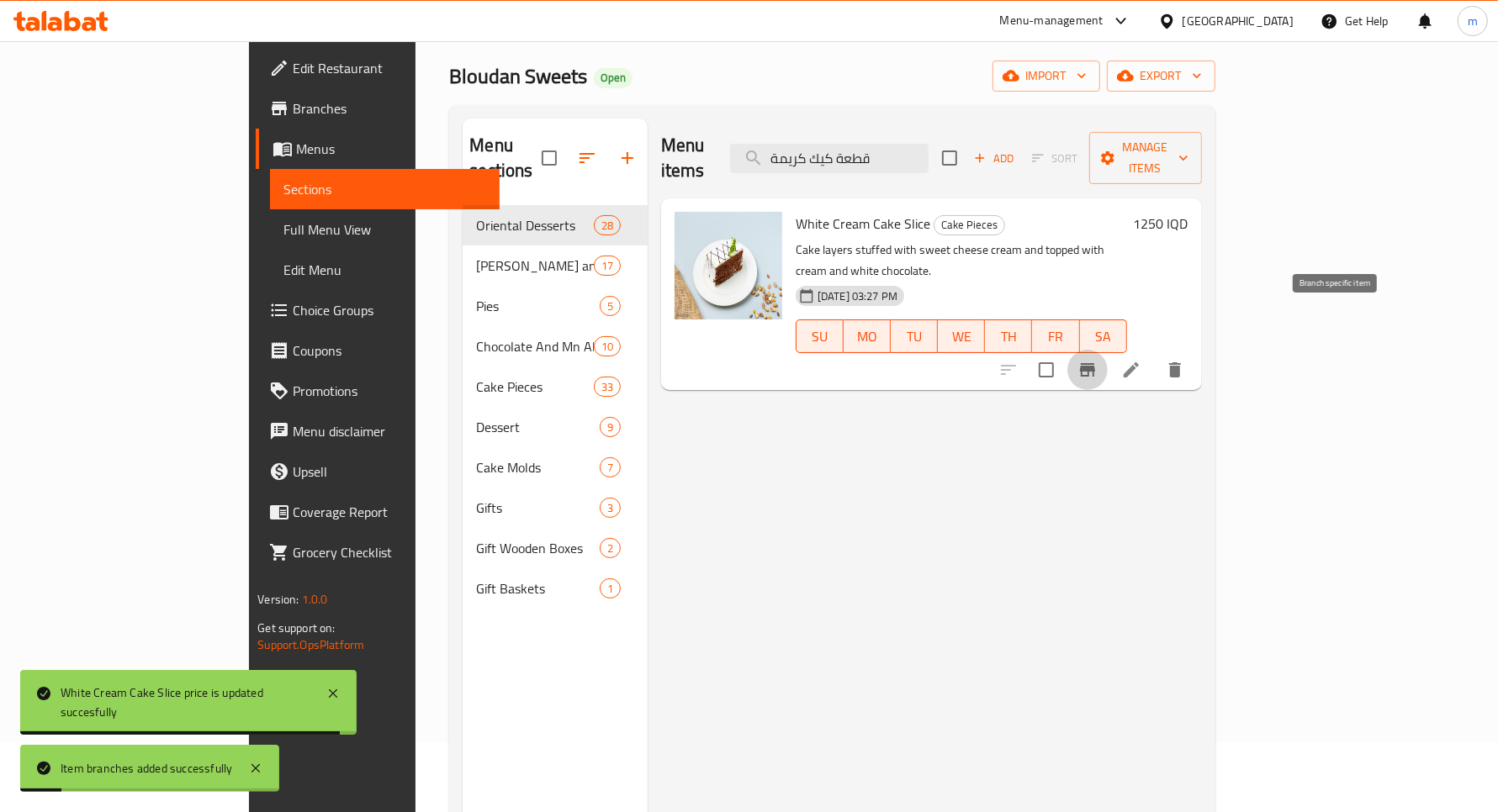
click at [1097, 360] on icon "Branch-specific-item" at bounding box center [1087, 369] width 20 height 20
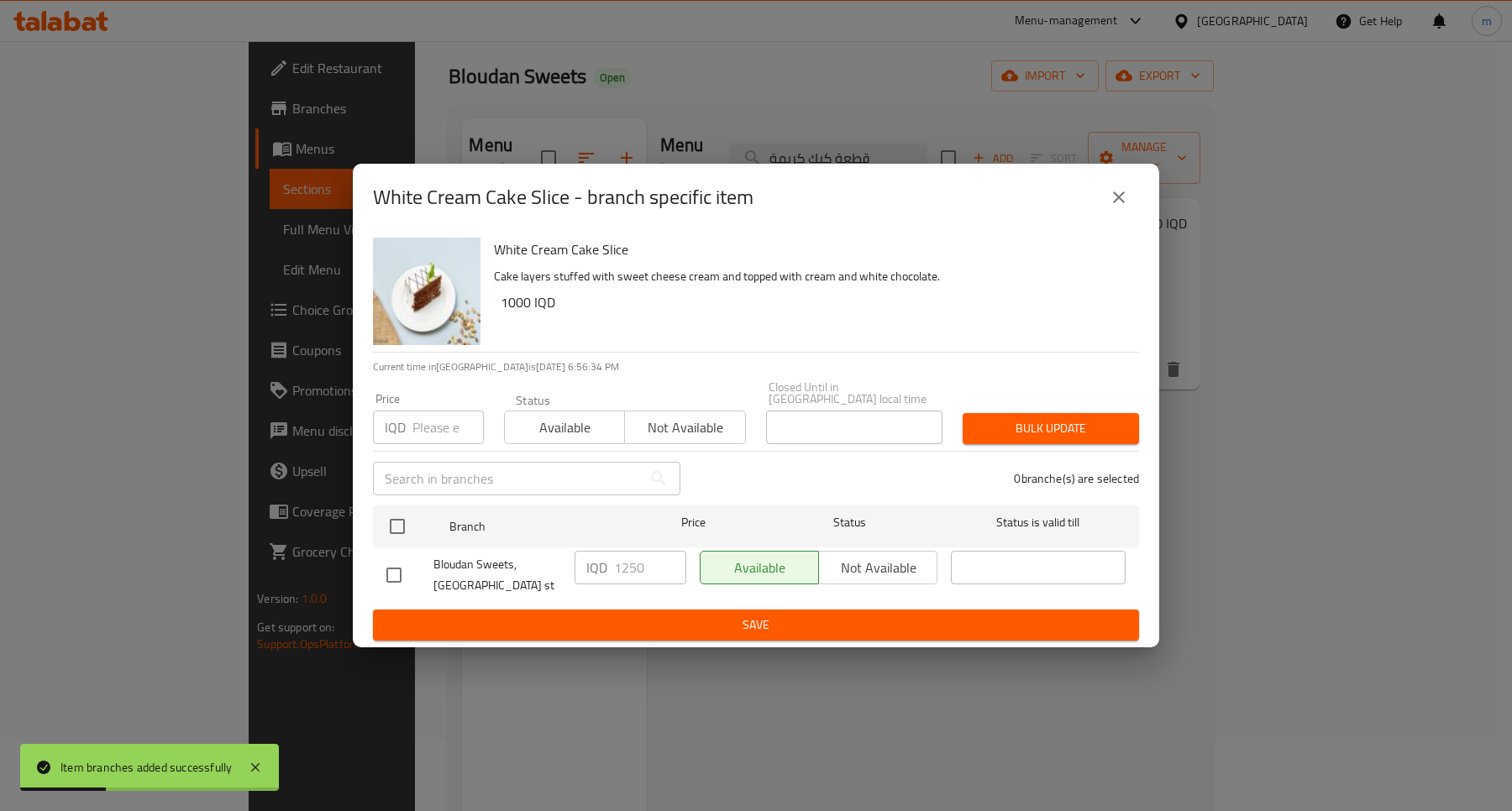
click at [1122, 202] on icon "close" at bounding box center [1118, 197] width 20 height 20
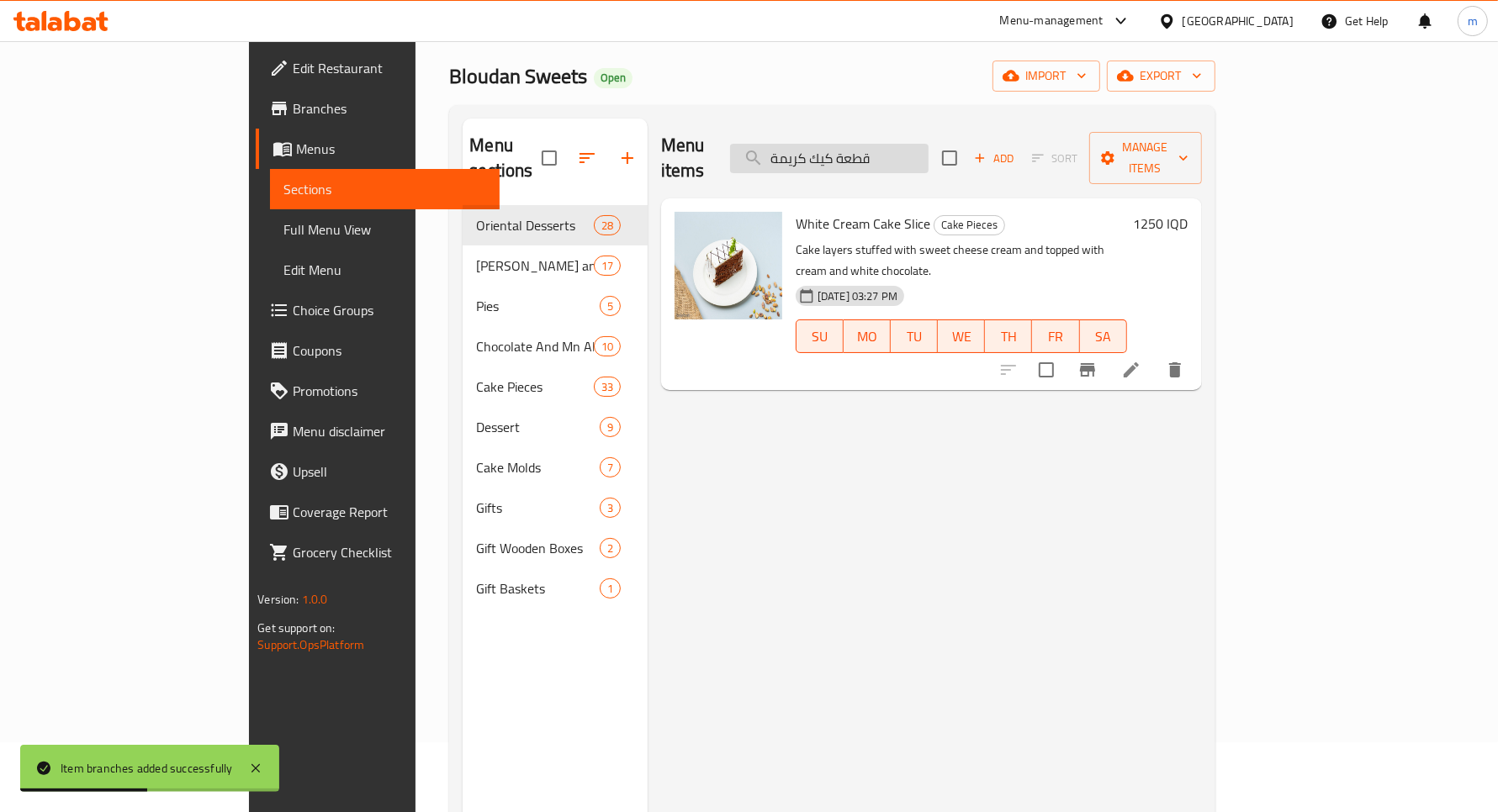
click at [929, 146] on input "قطعة كيك كريمة" at bounding box center [830, 158] width 198 height 29
paste input "سيكار"
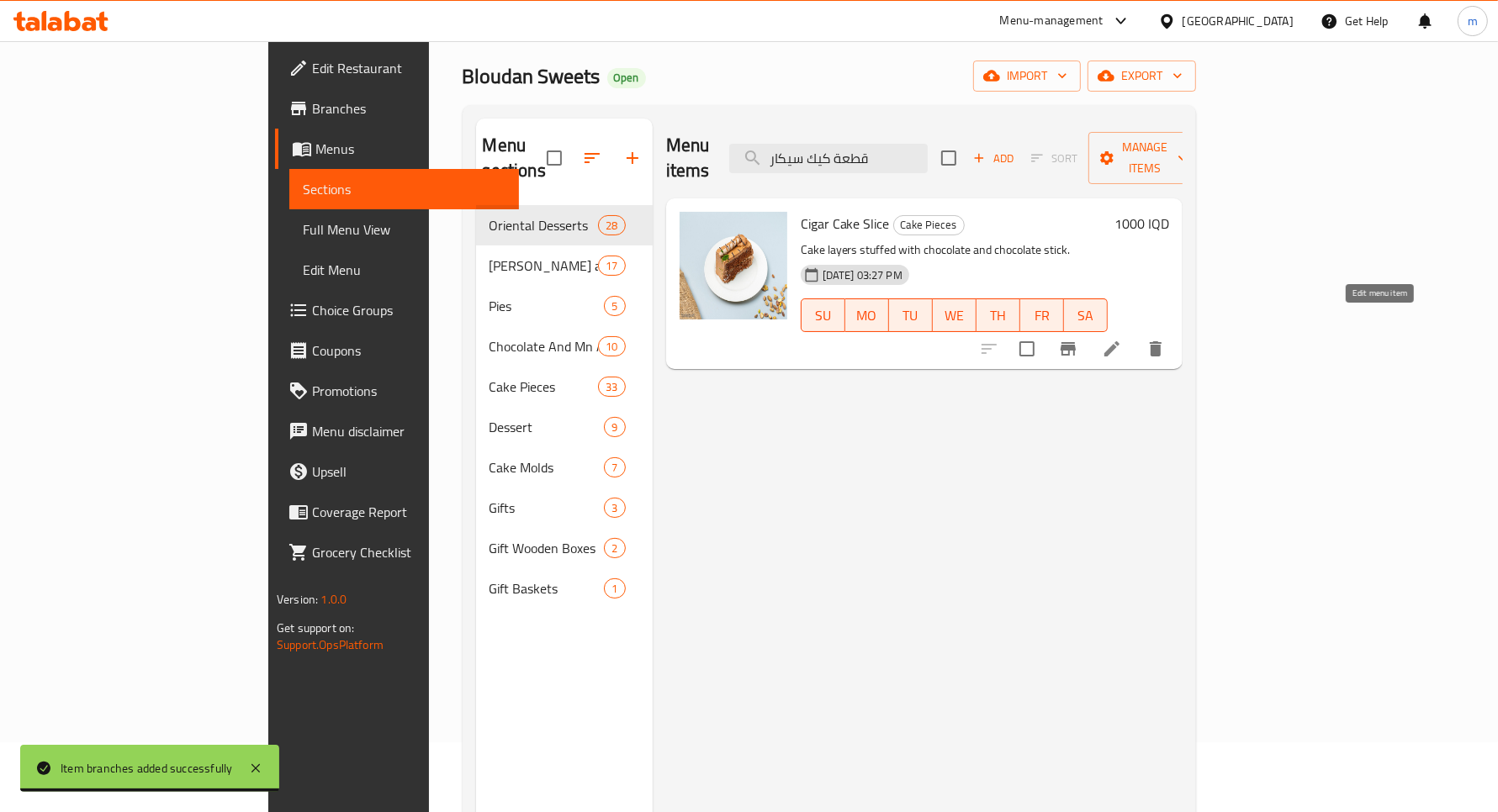
type input "قطعة كيك سيكار"
click at [1122, 339] on icon at bounding box center [1111, 349] width 20 height 20
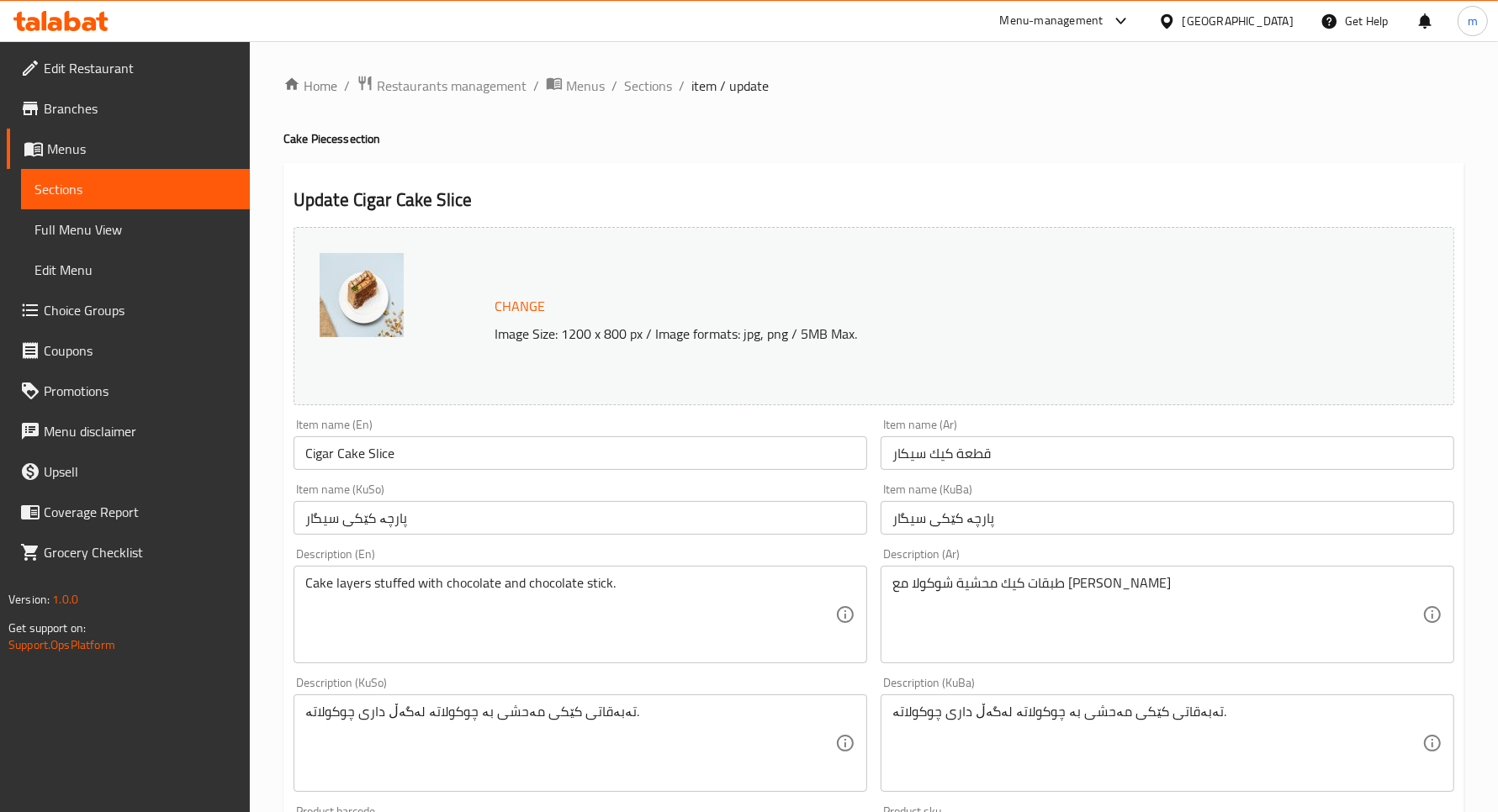
click at [148, 170] on link "Sections" at bounding box center [135, 189] width 229 height 40
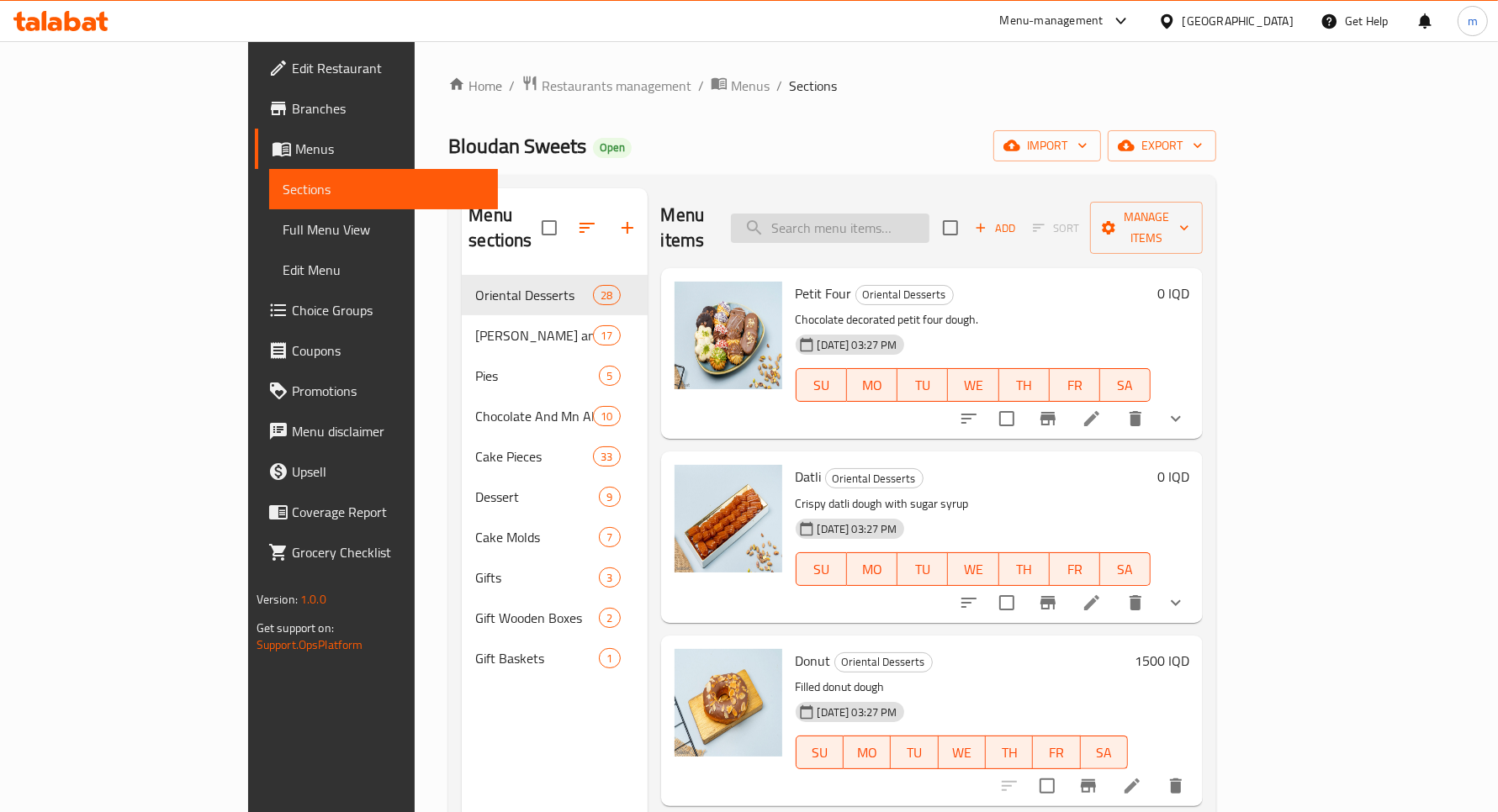
click at [929, 214] on input "search" at bounding box center [830, 228] width 198 height 29
paste input "قطعة كيك سيكار"
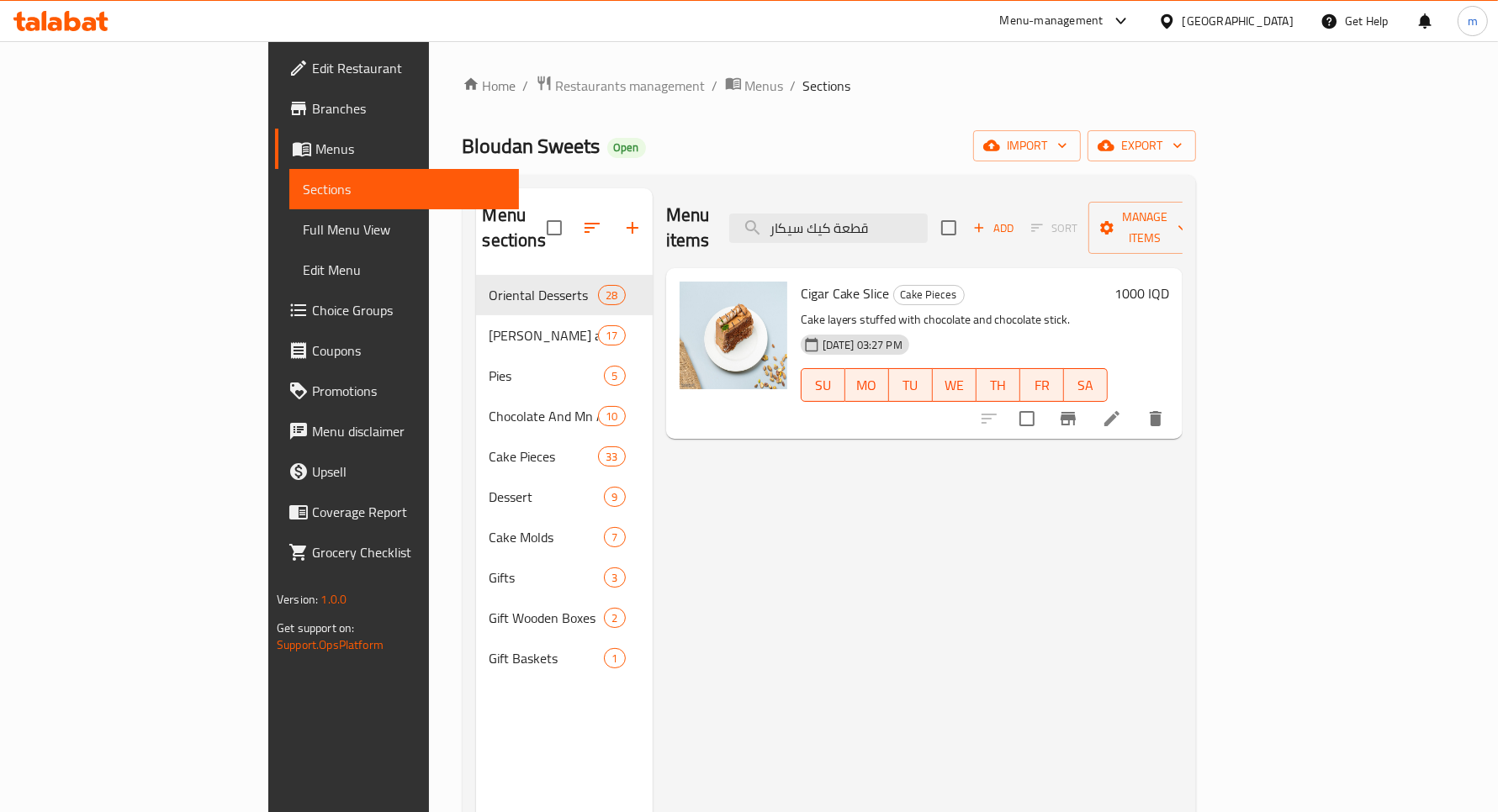
type input "قطعة كيك سيكار"
click at [1169, 282] on h6 "1000 IQD" at bounding box center [1141, 293] width 54 height 23
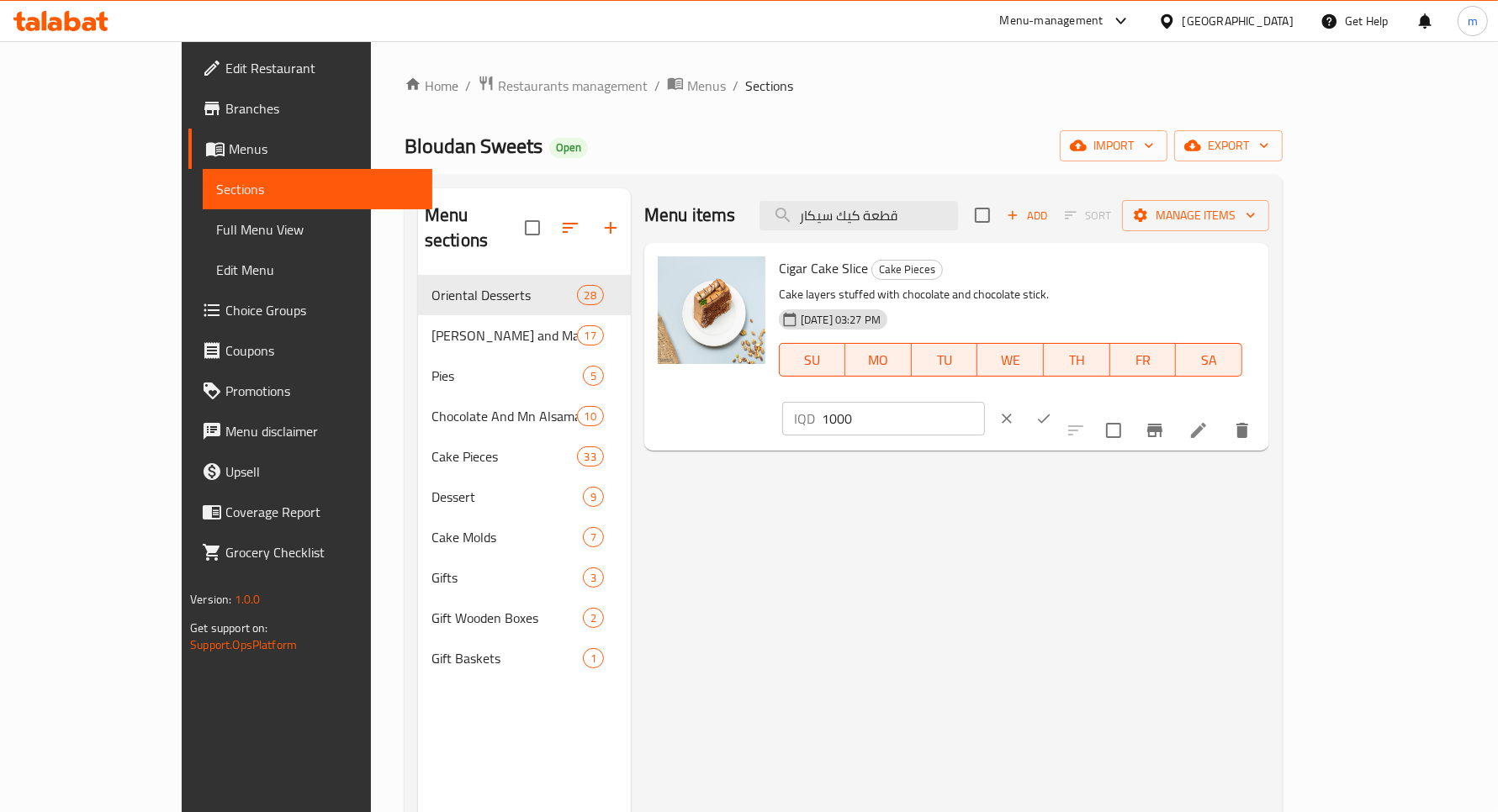
click at [985, 402] on input "1000" at bounding box center [903, 418] width 163 height 34
type input "1250"
click at [1053, 411] on icon "ok" at bounding box center [1044, 419] width 17 height 17
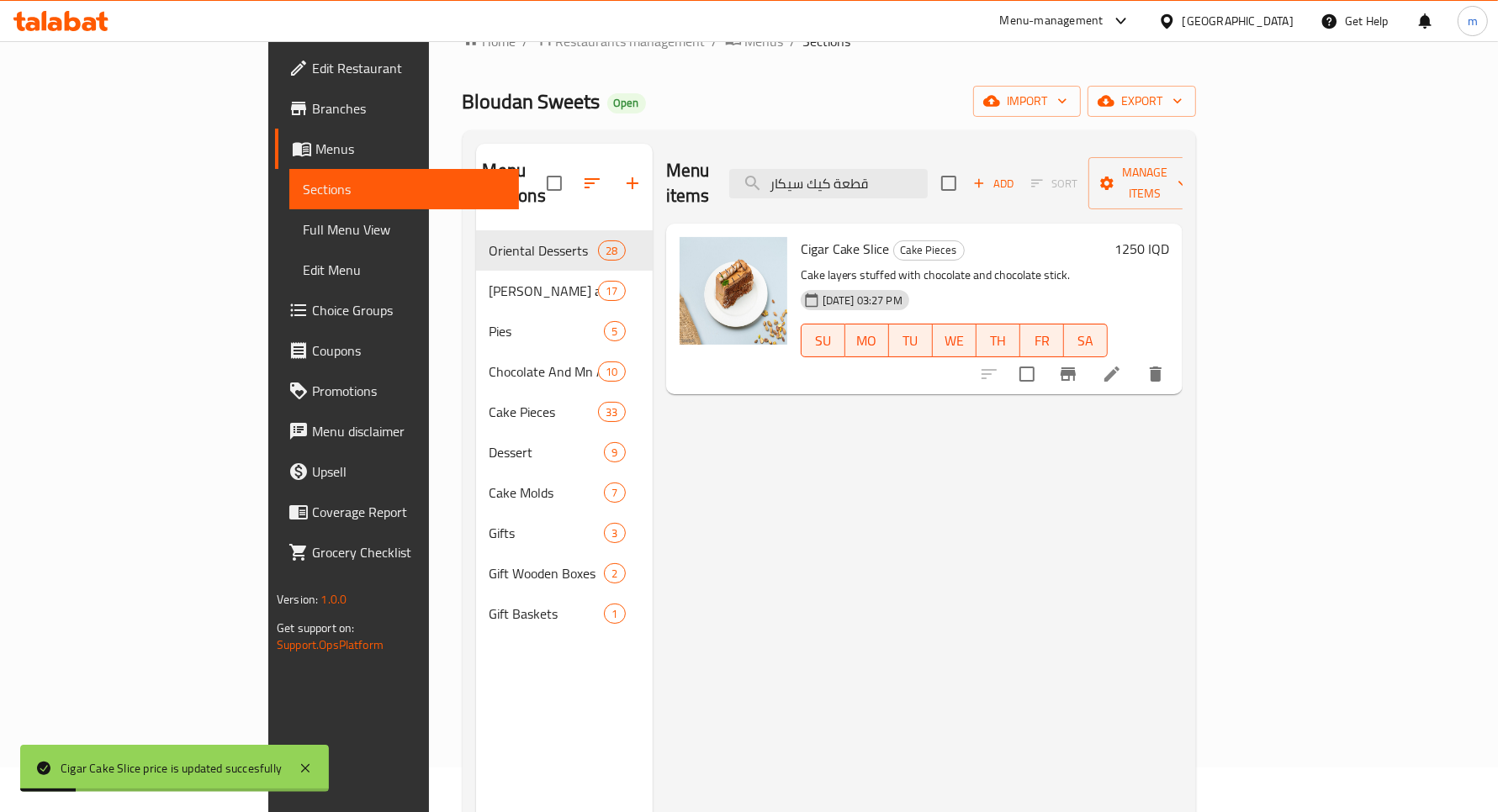
scroll to position [70, 0]
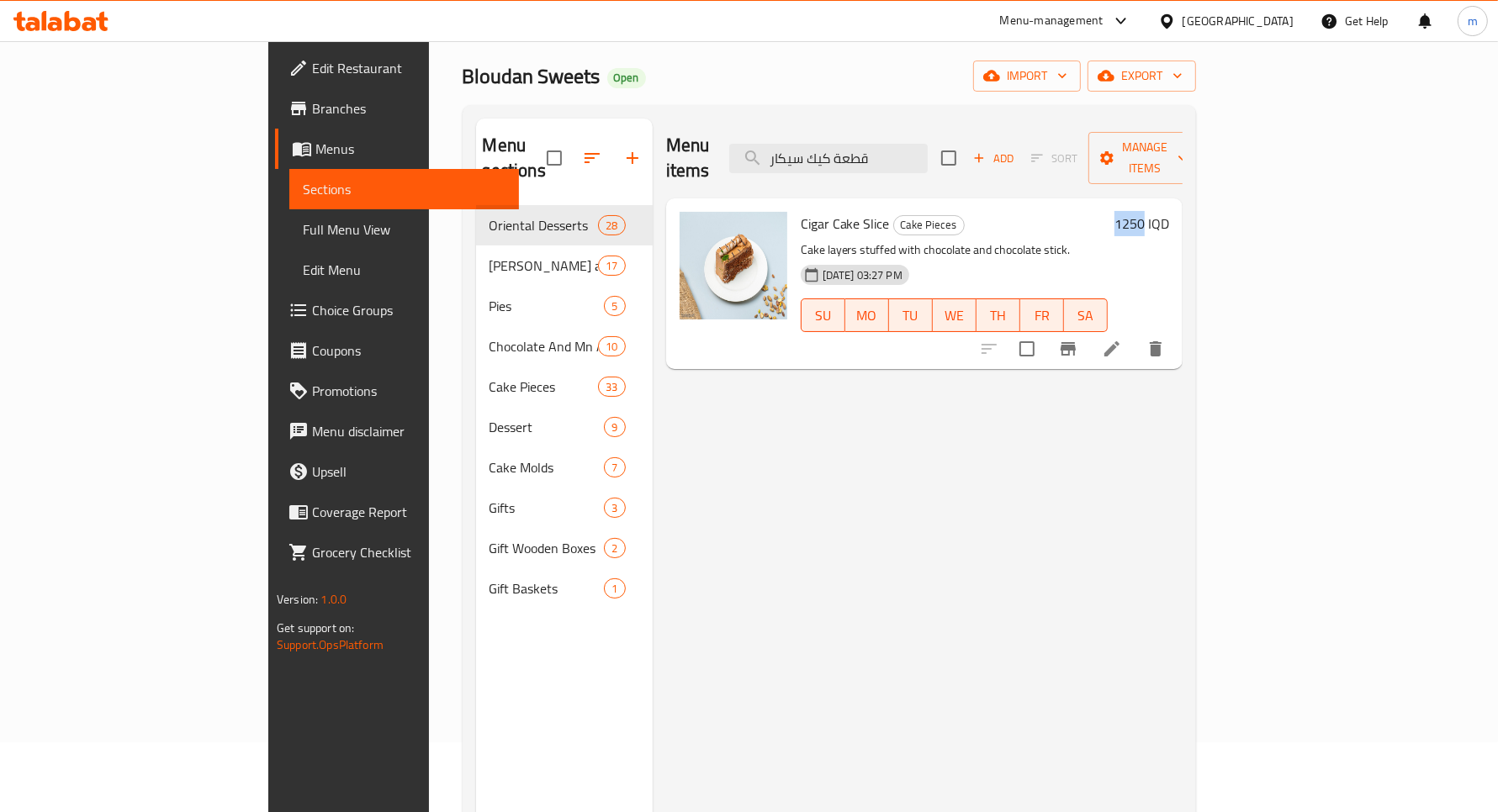
drag, startPoint x: 1384, startPoint y: 195, endPoint x: 1411, endPoint y: 195, distance: 27.0
click at [1169, 212] on h6 "1250 IQD" at bounding box center [1141, 223] width 54 height 23
copy h6 "1250"
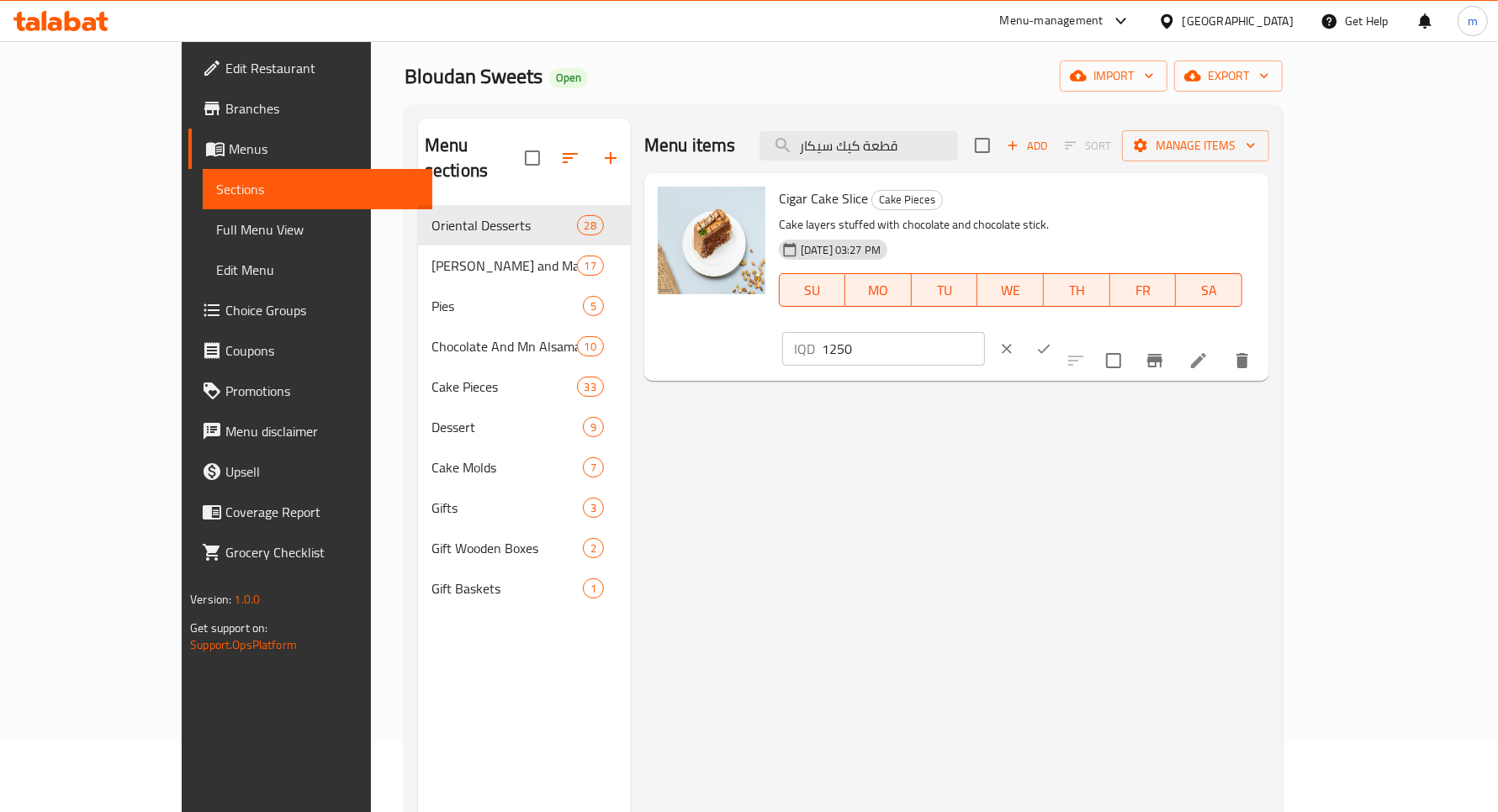
click at [985, 332] on input "1250" at bounding box center [903, 349] width 163 height 34
click at [1053, 341] on icon "ok" at bounding box center [1044, 350] width 17 height 17
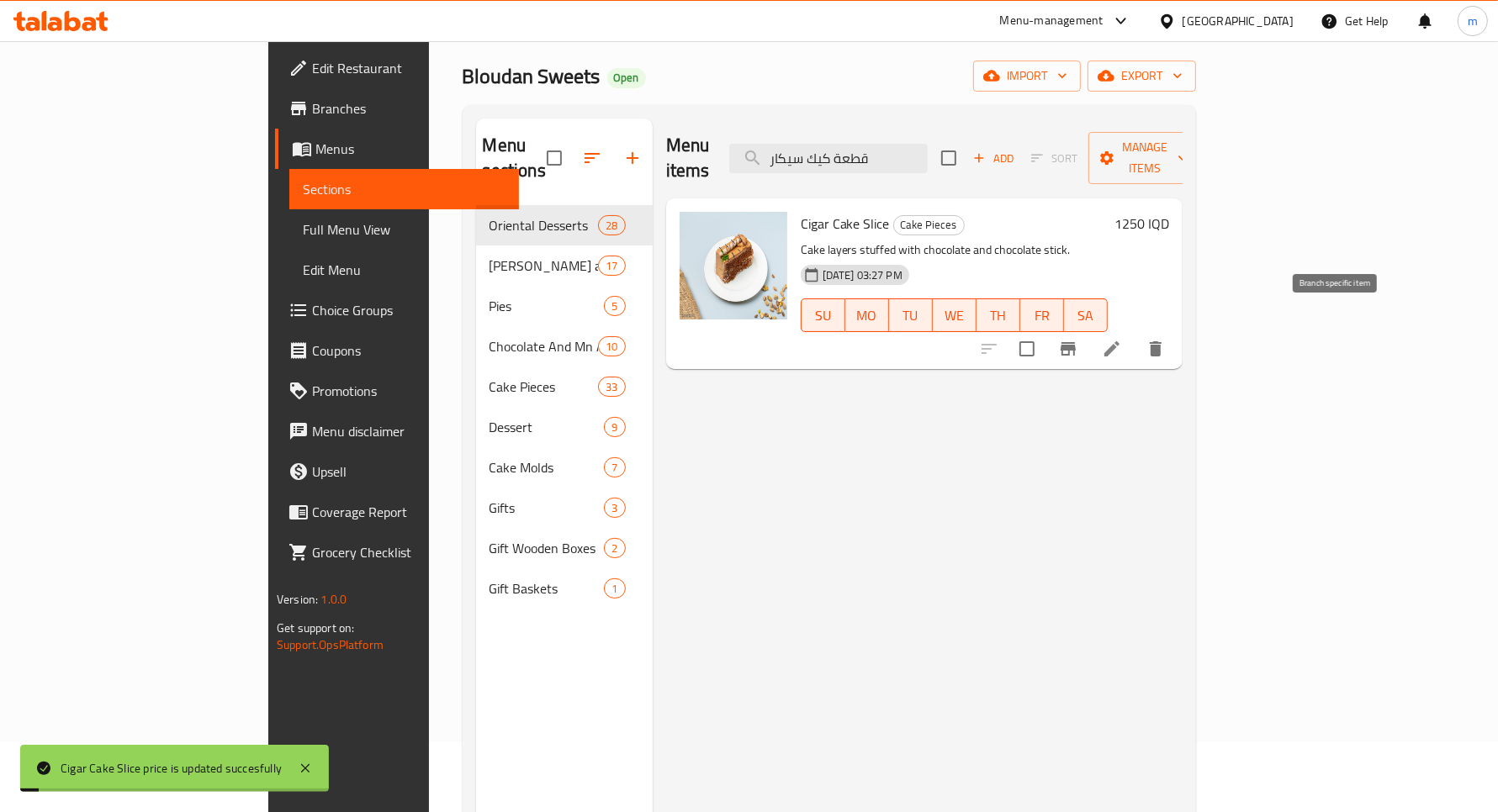
click at [1078, 339] on icon "Branch-specific-item" at bounding box center [1068, 349] width 20 height 20
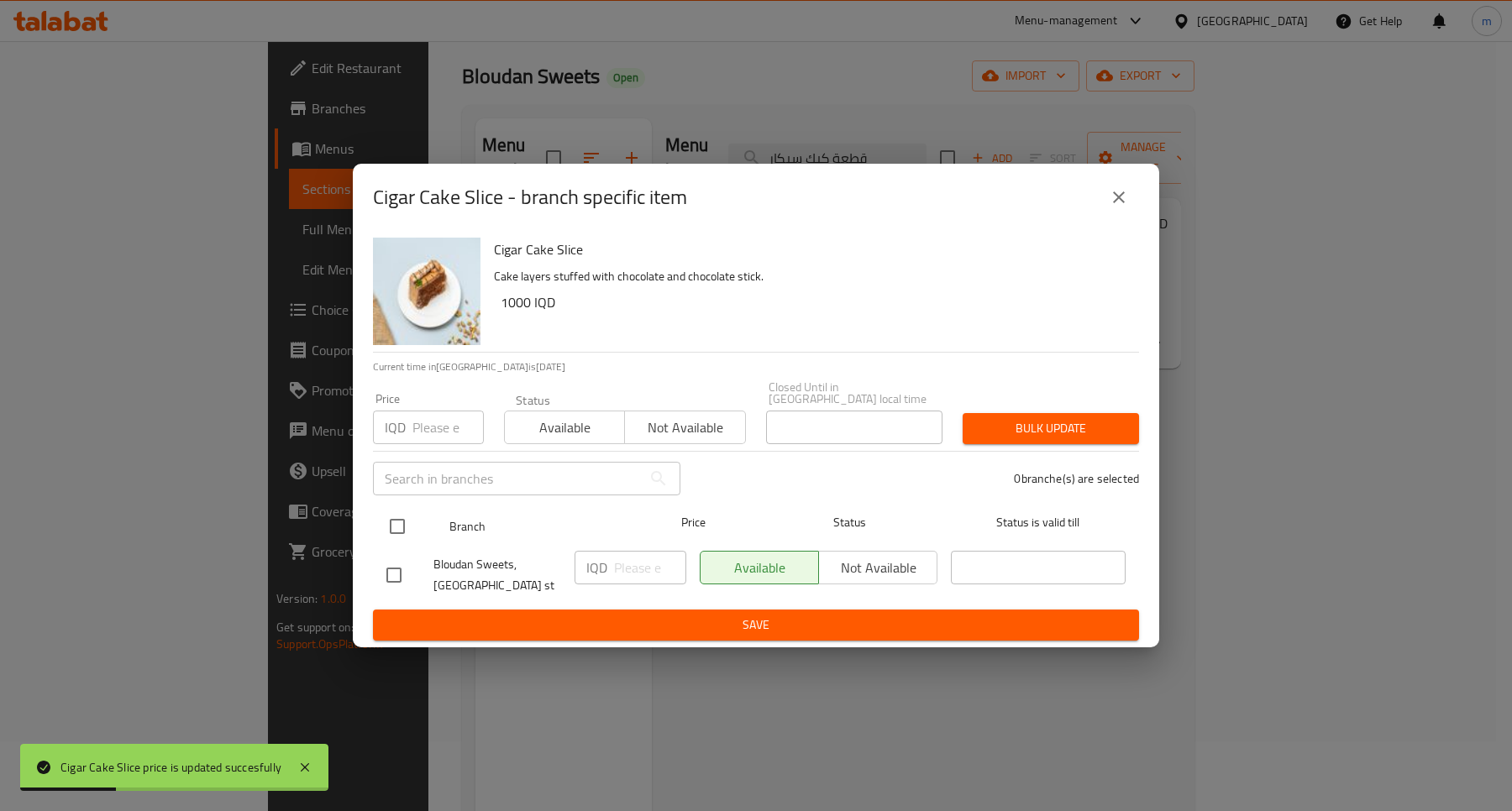
click at [404, 525] on input "checkbox" at bounding box center [396, 526] width 35 height 35
checkbox input "true"
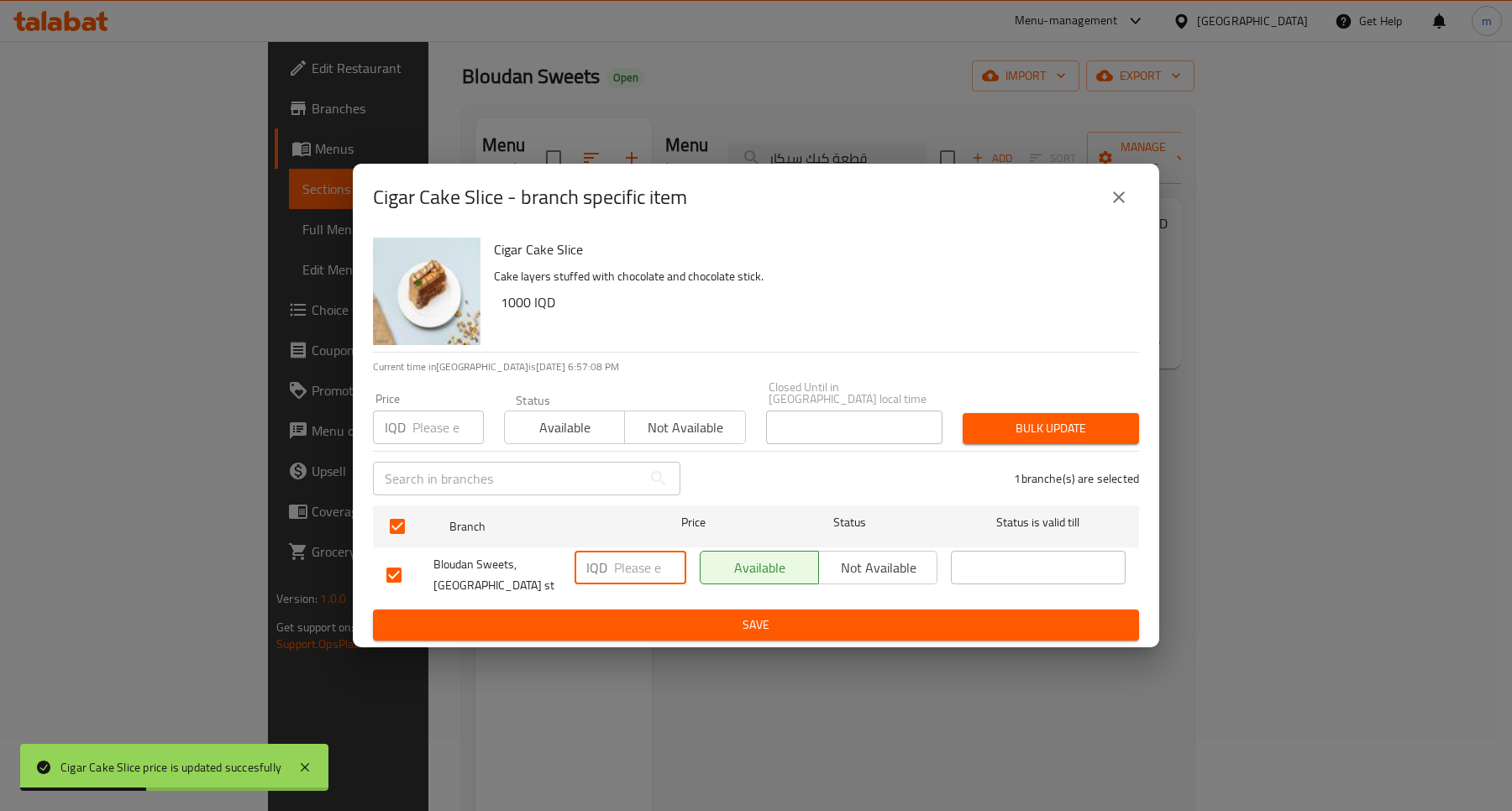
click at [651, 568] on input "number" at bounding box center [650, 568] width 72 height 34
paste input "1250"
type input "1250"
click at [711, 615] on span "Save" at bounding box center [755, 625] width 739 height 21
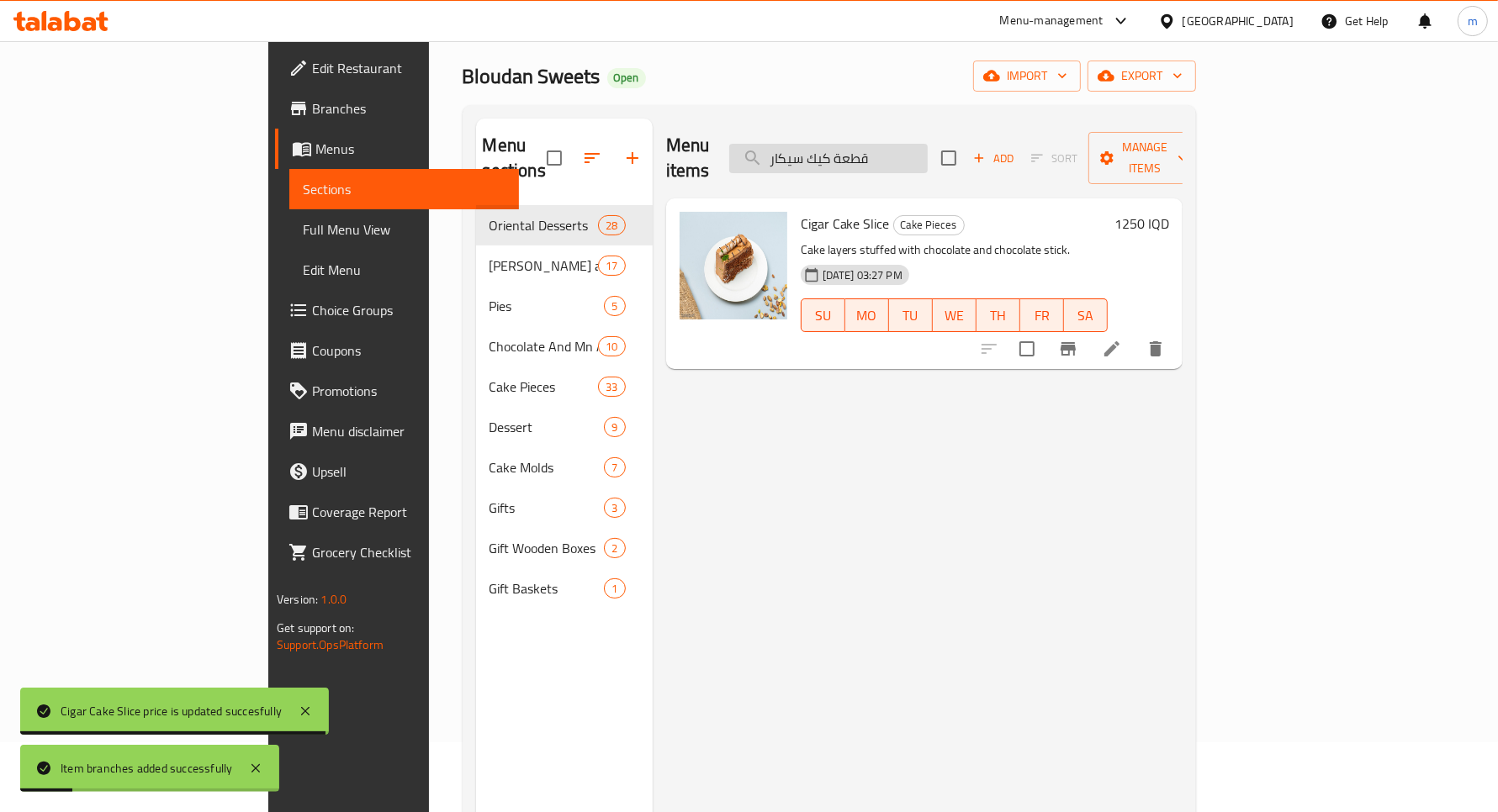
click at [921, 149] on input "قطعة كيك سيكار" at bounding box center [829, 158] width 198 height 29
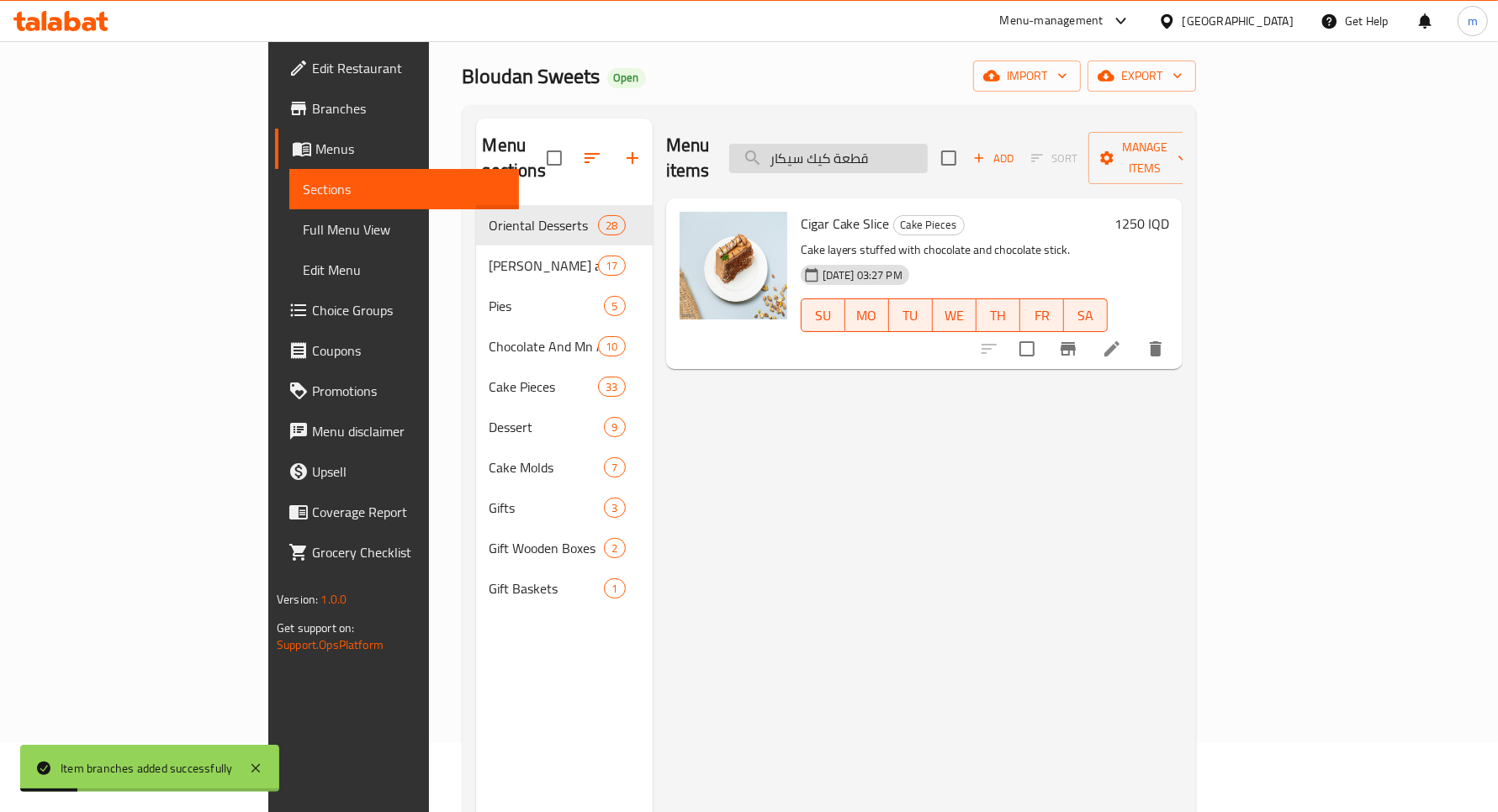
paste input "نستلة اشق"
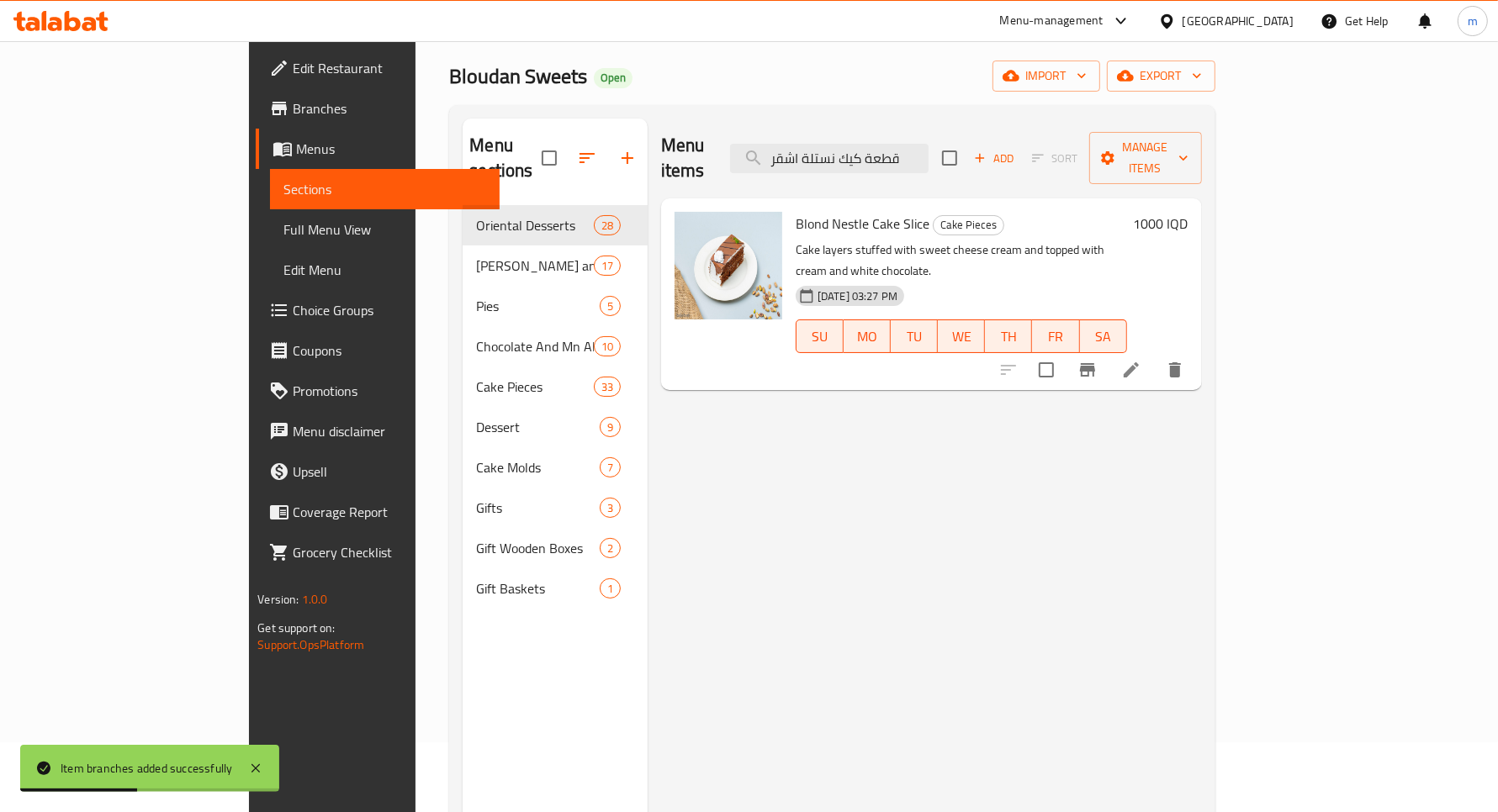
type input "قطعة كيك نستلة اشقر"
click at [1189, 212] on h6 "1000 IQD" at bounding box center [1160, 223] width 54 height 23
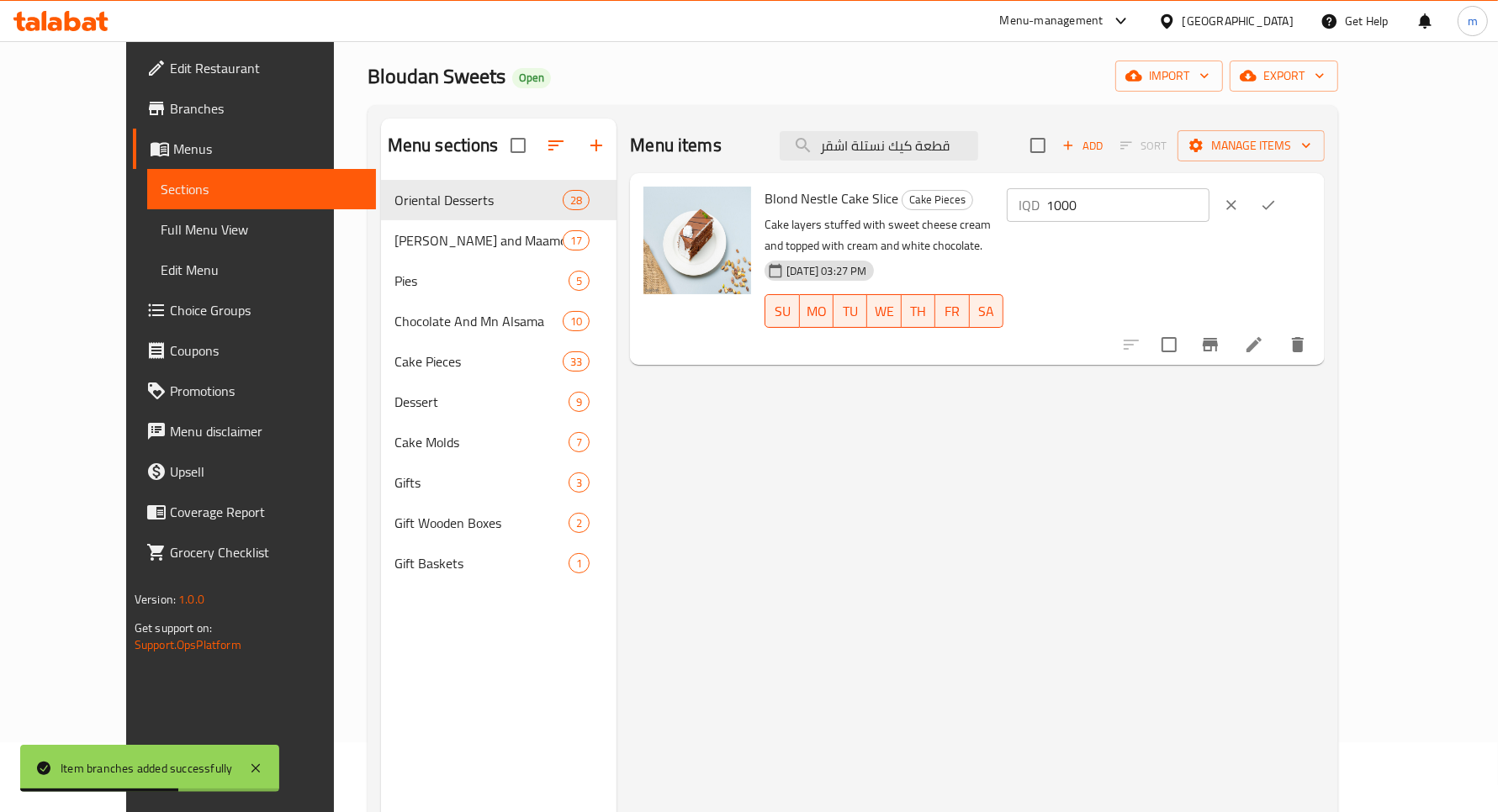
click at [1209, 200] on input "1000" at bounding box center [1128, 205] width 163 height 34
type input "1250"
click at [1277, 208] on icon "ok" at bounding box center [1269, 206] width 17 height 17
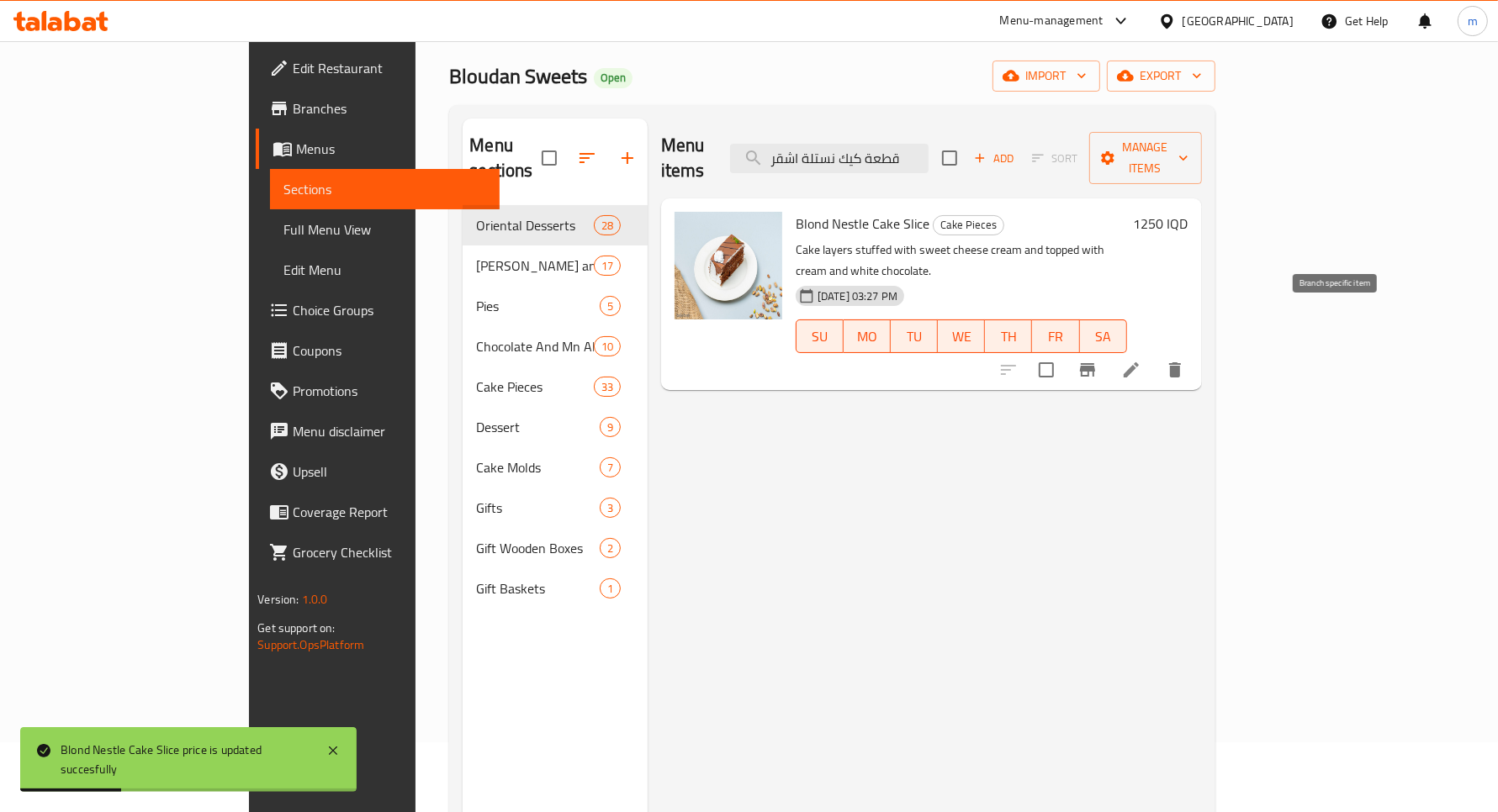
click at [1097, 360] on icon "Branch-specific-item" at bounding box center [1087, 369] width 20 height 20
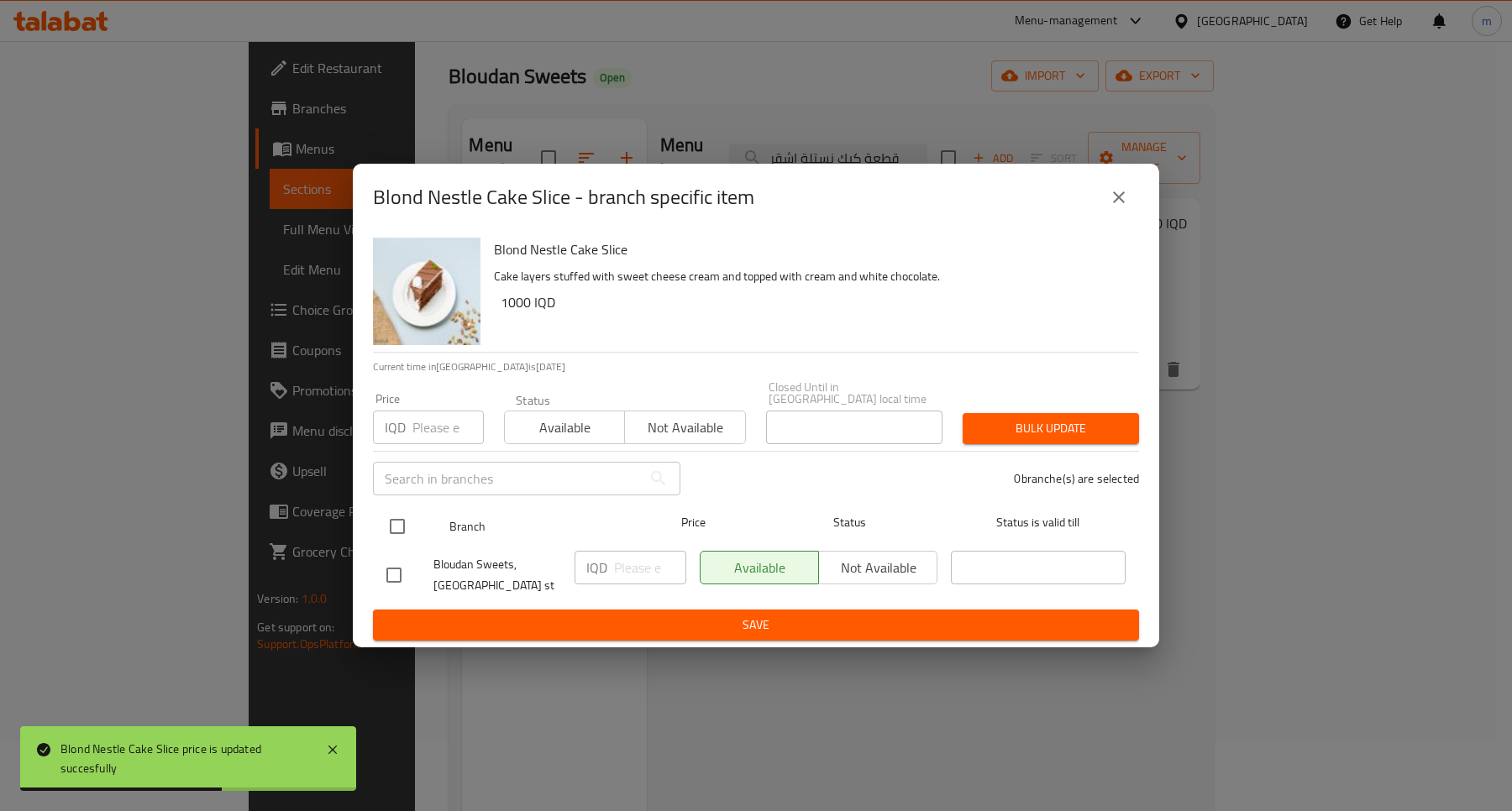
click at [402, 529] on input "checkbox" at bounding box center [396, 526] width 35 height 35
checkbox input "true"
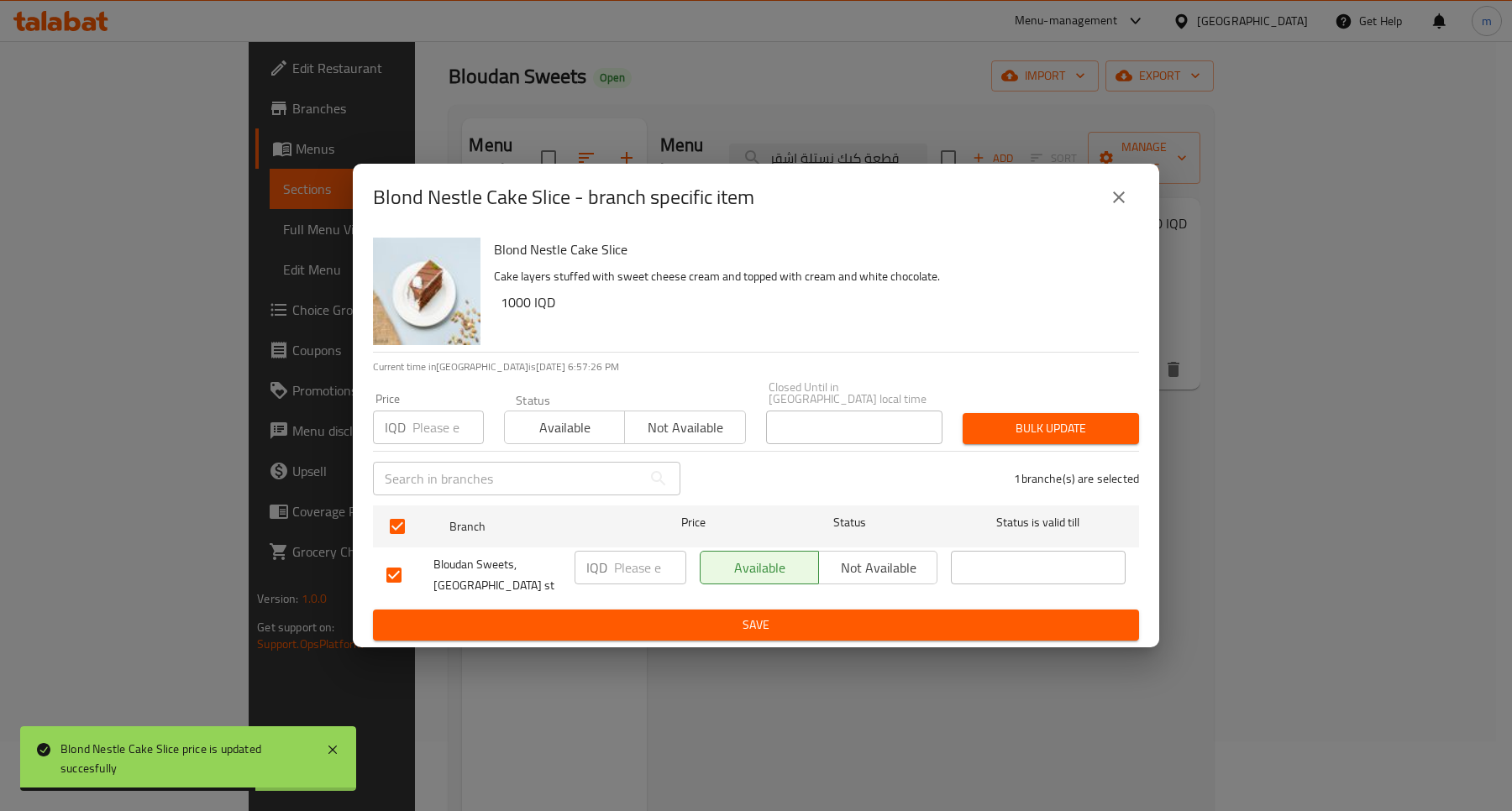
click at [603, 569] on p "IQD" at bounding box center [597, 567] width 21 height 20
click at [649, 568] on input "number" at bounding box center [650, 568] width 72 height 34
paste input "1250"
type input "1250"
click at [707, 615] on span "Save" at bounding box center [755, 625] width 739 height 21
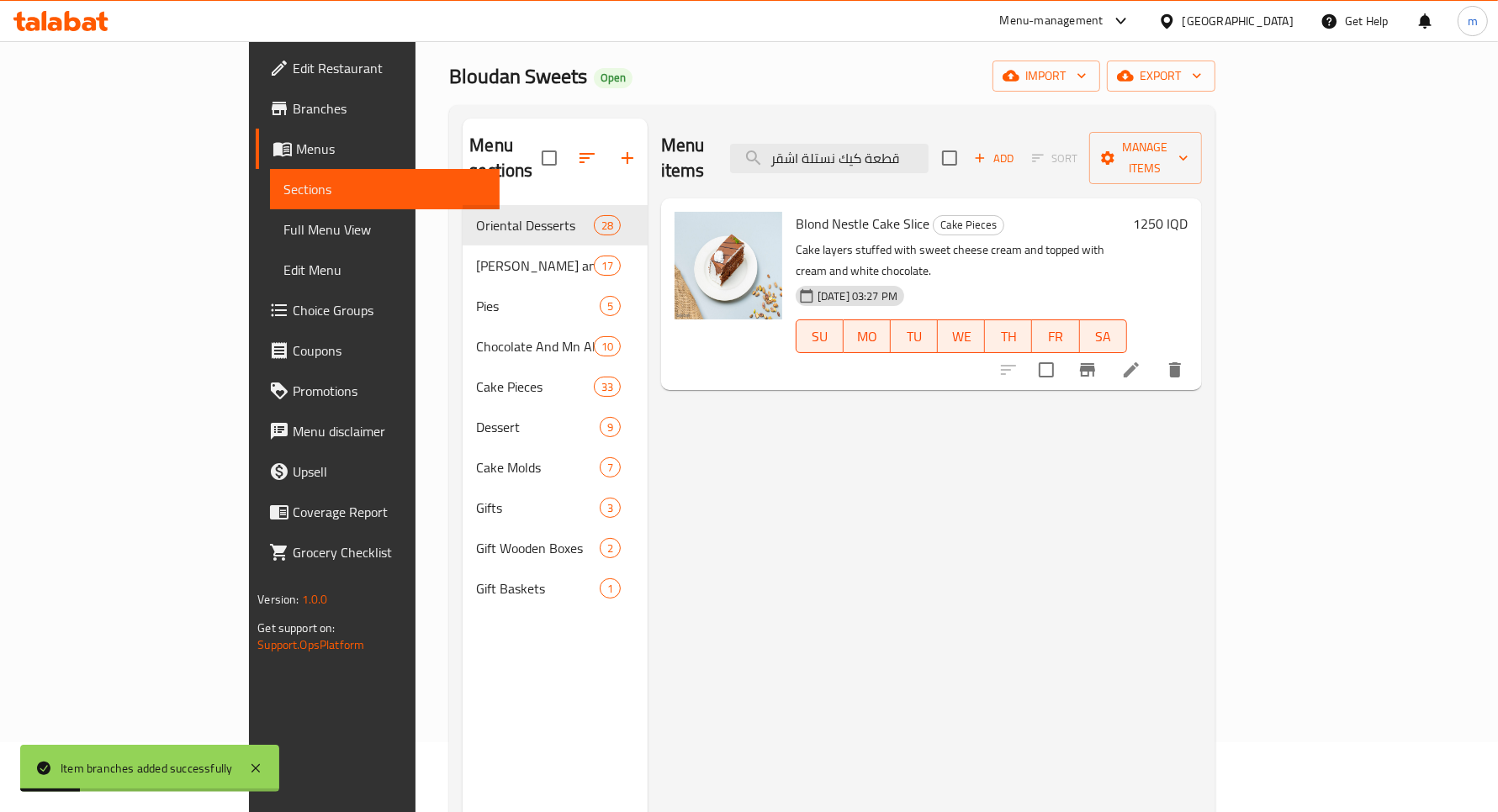
click at [943, 128] on div "Menu items قطعة كيك نستلة اشقر Add Sort Manage items" at bounding box center [932, 158] width 541 height 80
click at [929, 154] on input "قطعة كيك نستلة اشقر" at bounding box center [830, 158] width 198 height 29
paste input "دارك"
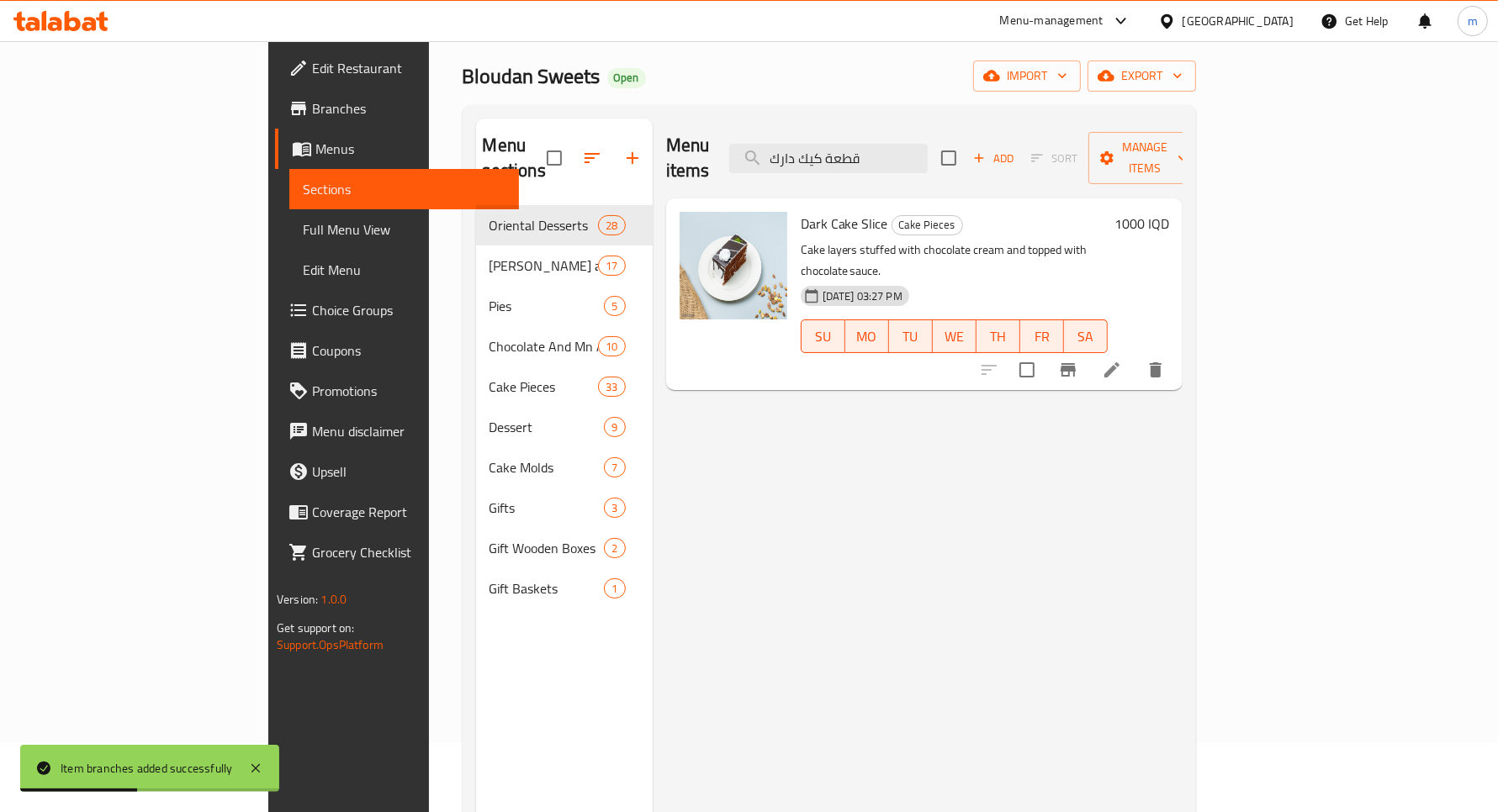
type input "قطعة كيك دارك"
click at [1169, 212] on h6 "1000 IQD" at bounding box center [1141, 223] width 54 height 23
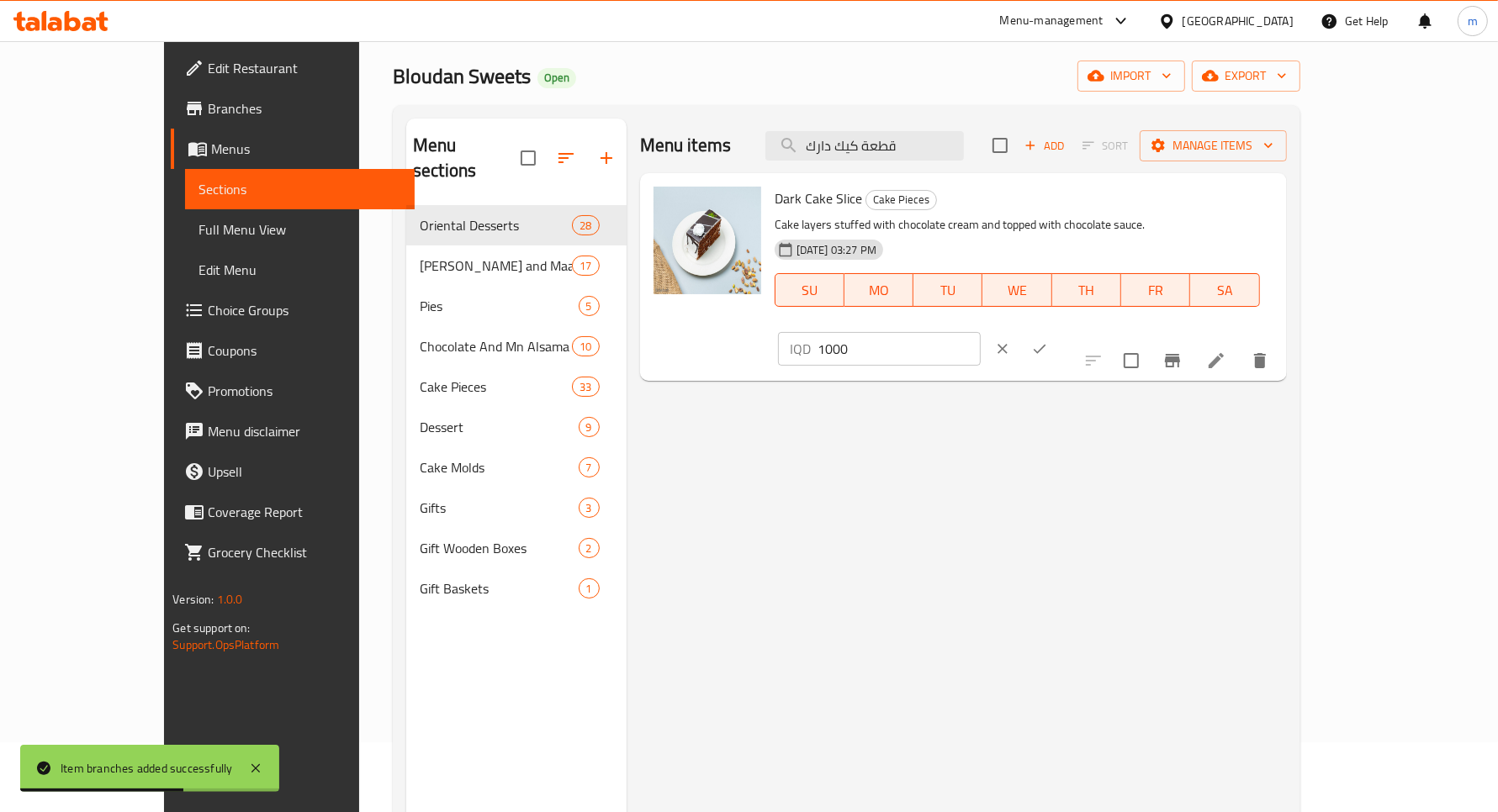
click at [981, 332] on input "1000" at bounding box center [898, 349] width 163 height 34
type input "1250"
click at [1048, 341] on icon "ok" at bounding box center [1040, 350] width 17 height 17
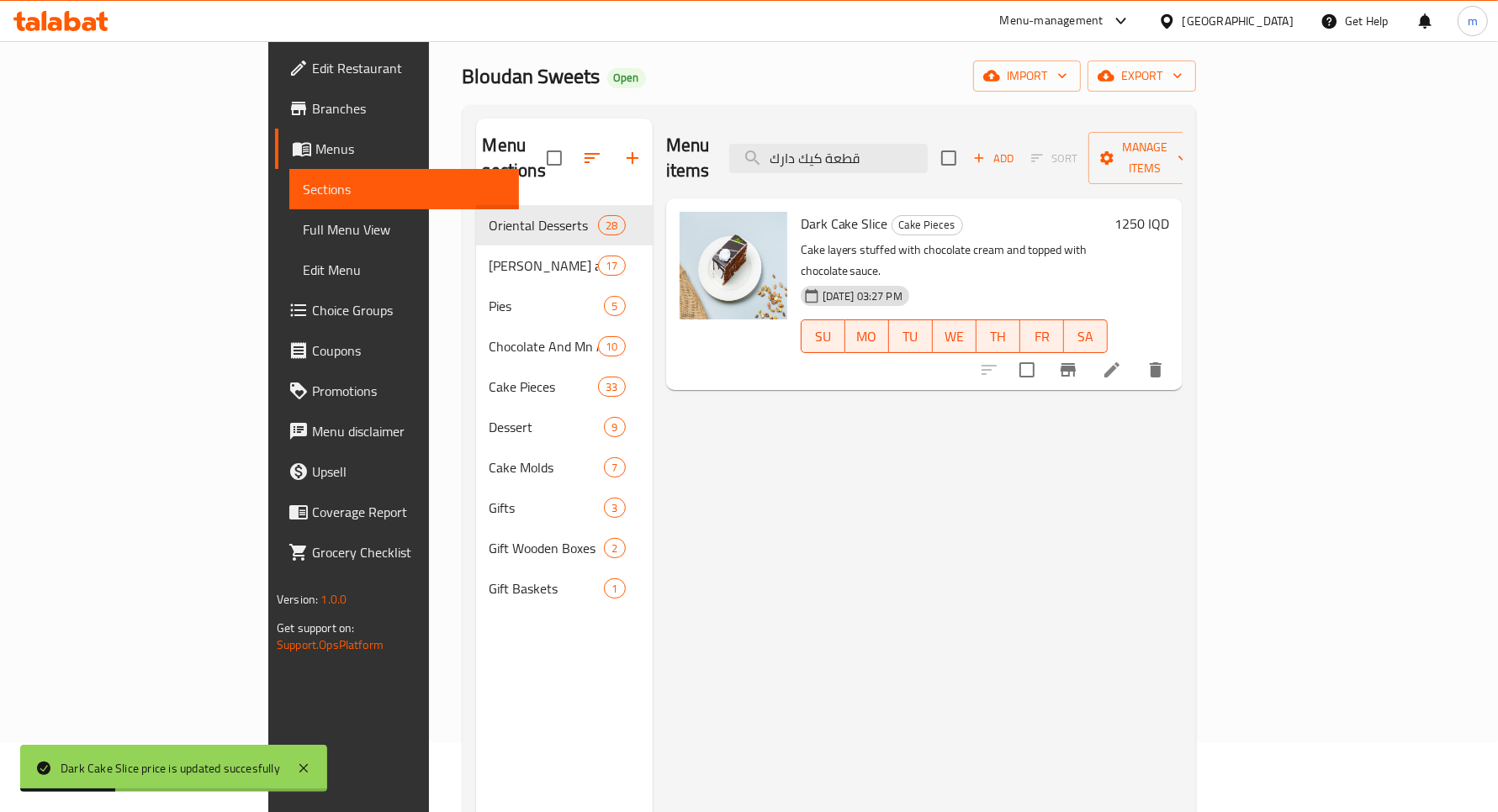
click at [1078, 360] on icon "Branch-specific-item" at bounding box center [1068, 369] width 20 height 20
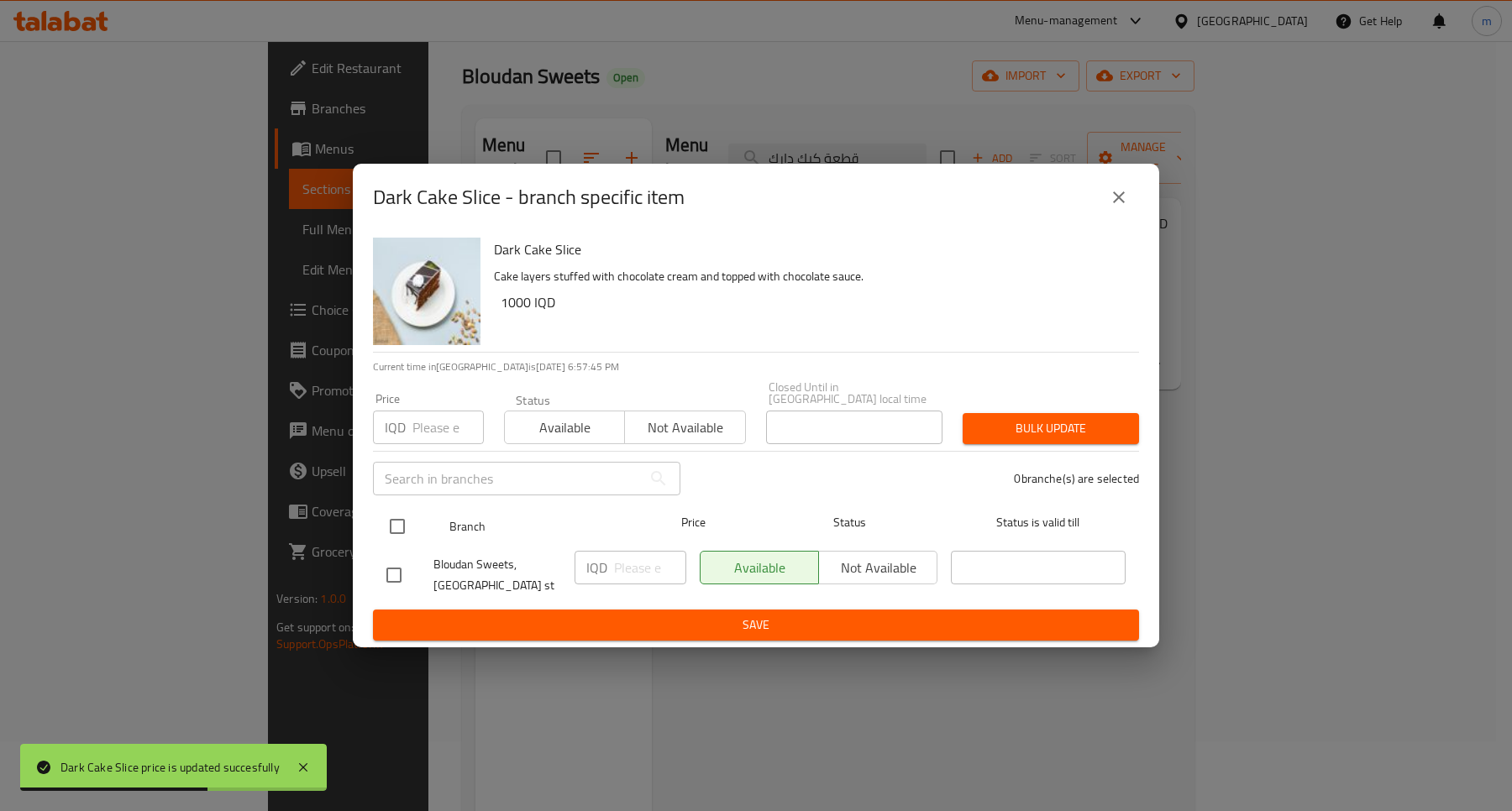
click at [389, 514] on input "checkbox" at bounding box center [396, 526] width 35 height 35
checkbox input "true"
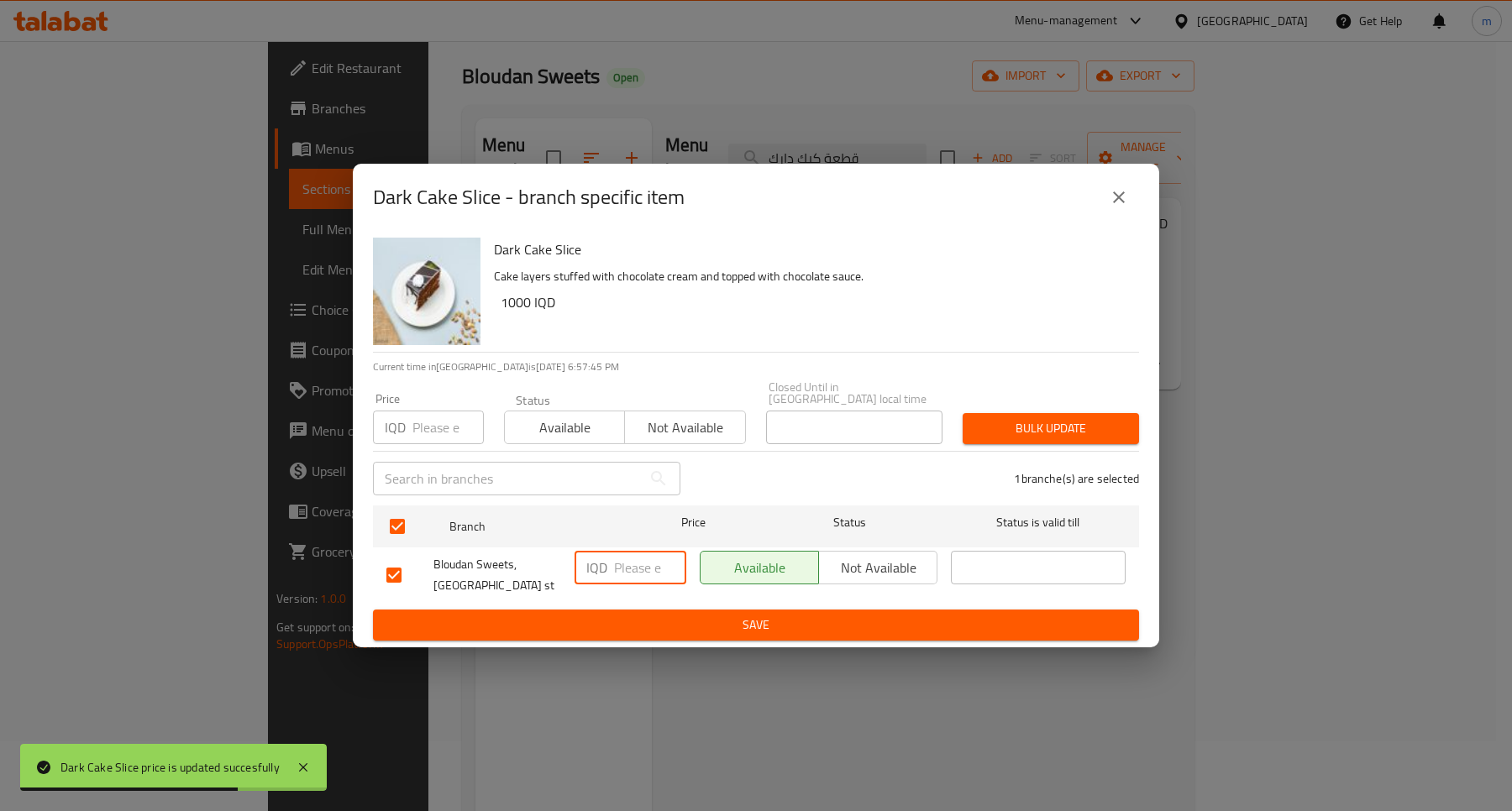
click at [628, 565] on input "number" at bounding box center [650, 568] width 72 height 34
paste input "1"
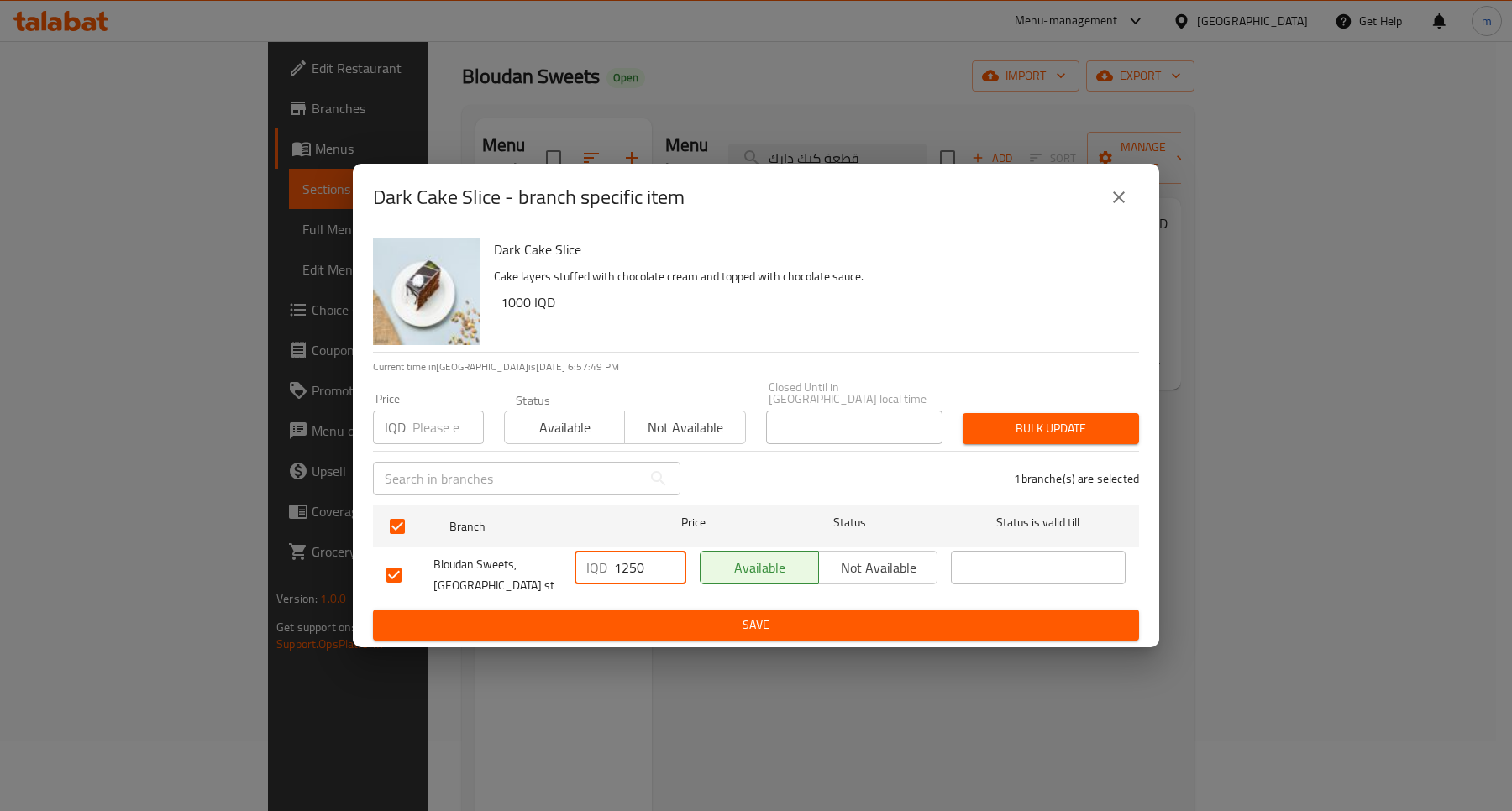
type input "1250"
click at [710, 615] on span "Save" at bounding box center [755, 625] width 739 height 21
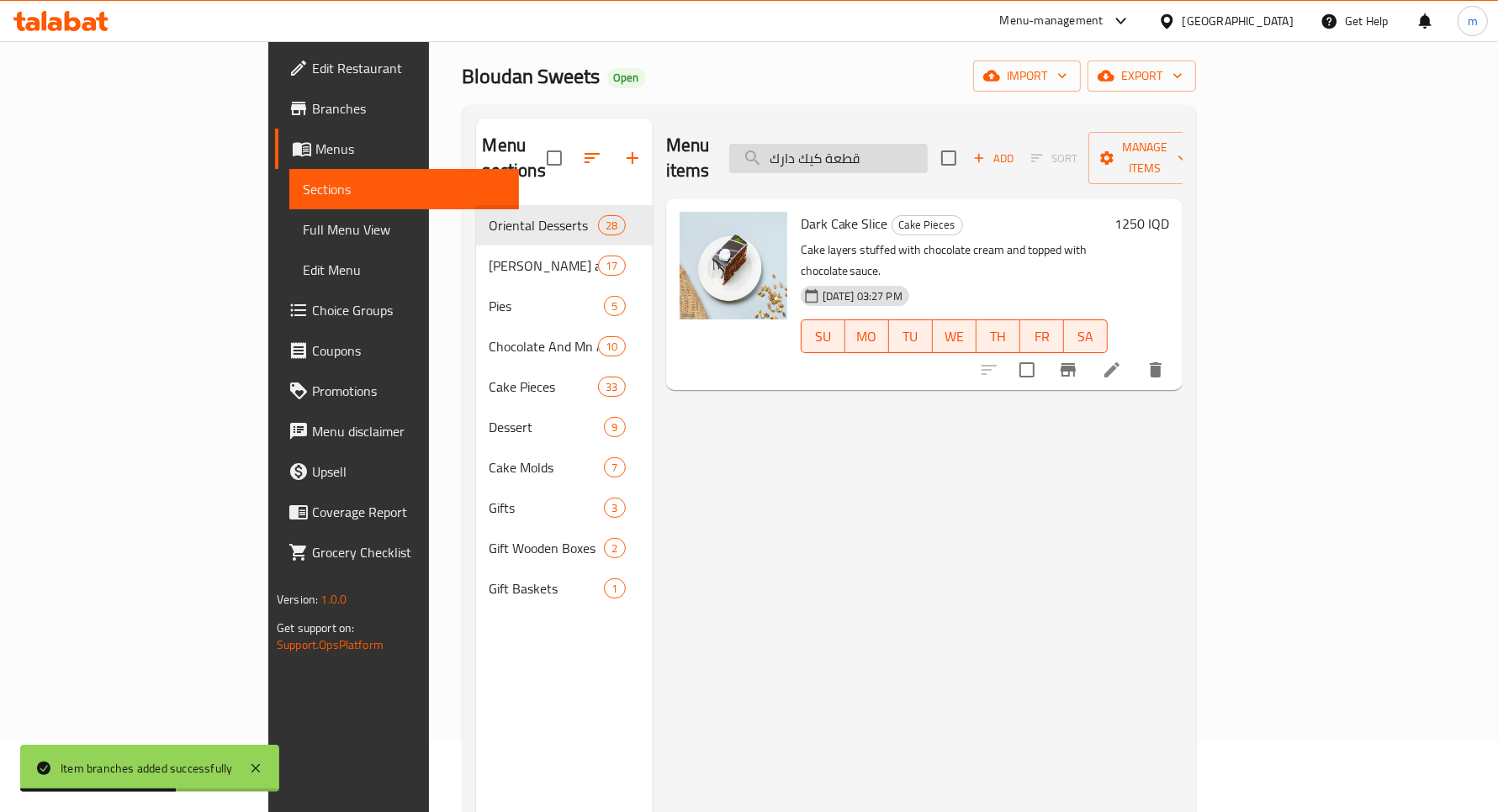
click at [928, 144] on input "قطعة كيك دارك" at bounding box center [829, 158] width 198 height 29
paste input "نوتيل"
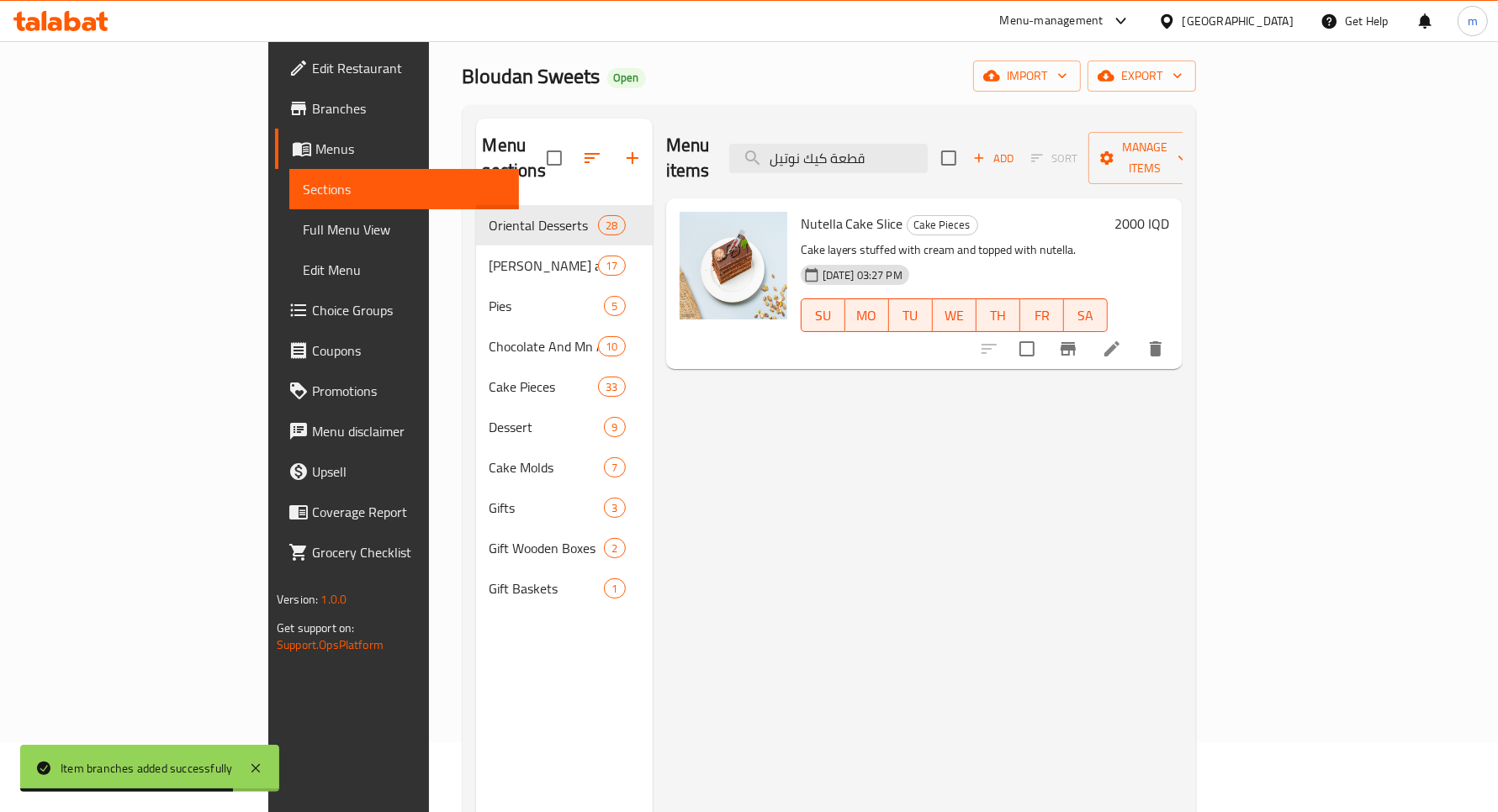
type input "قطعة كيك نوتيل"
click at [1169, 212] on h6 "2000 IQD" at bounding box center [1141, 223] width 54 height 23
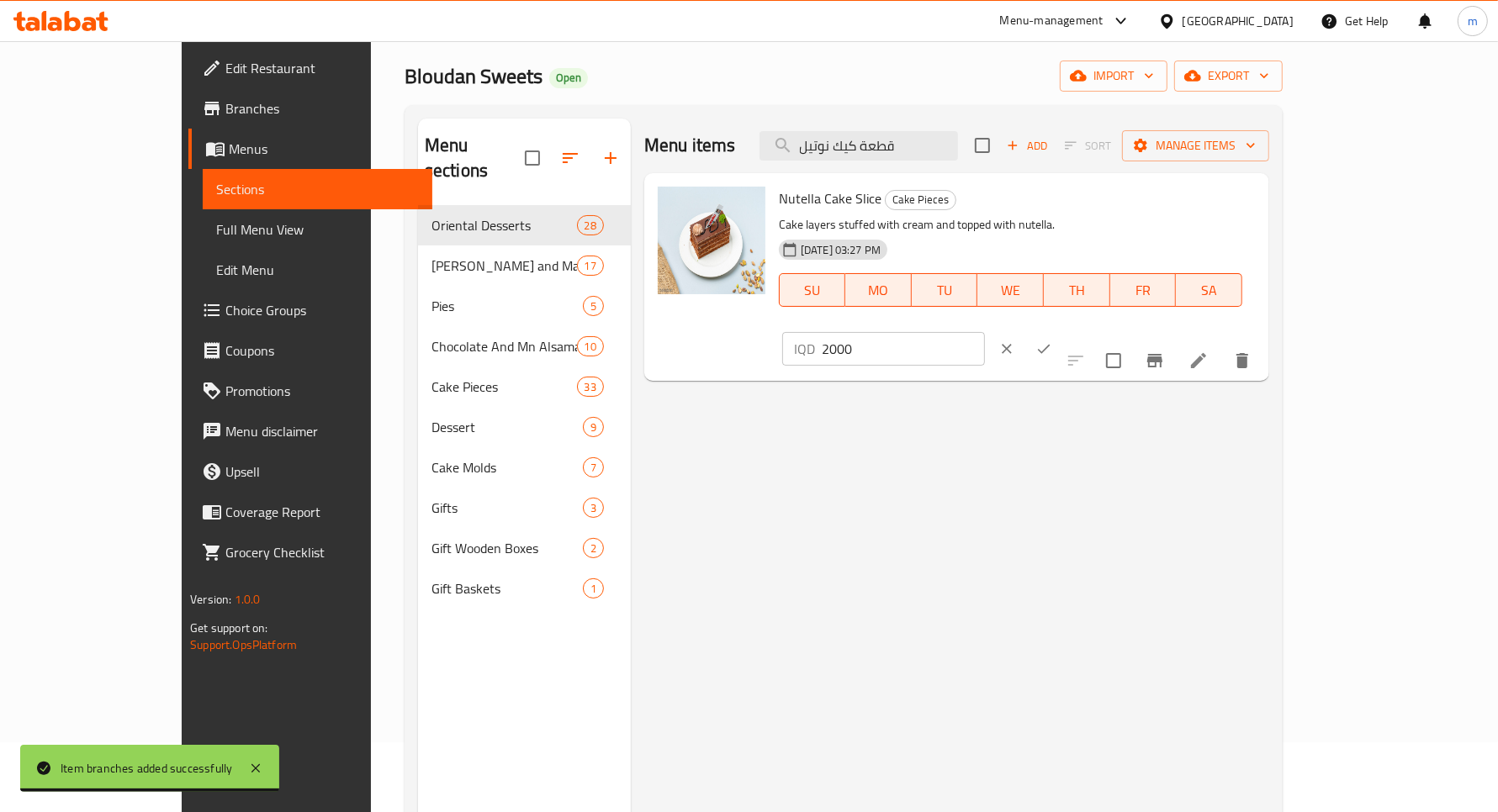
click at [985, 332] on input "2000" at bounding box center [903, 349] width 163 height 34
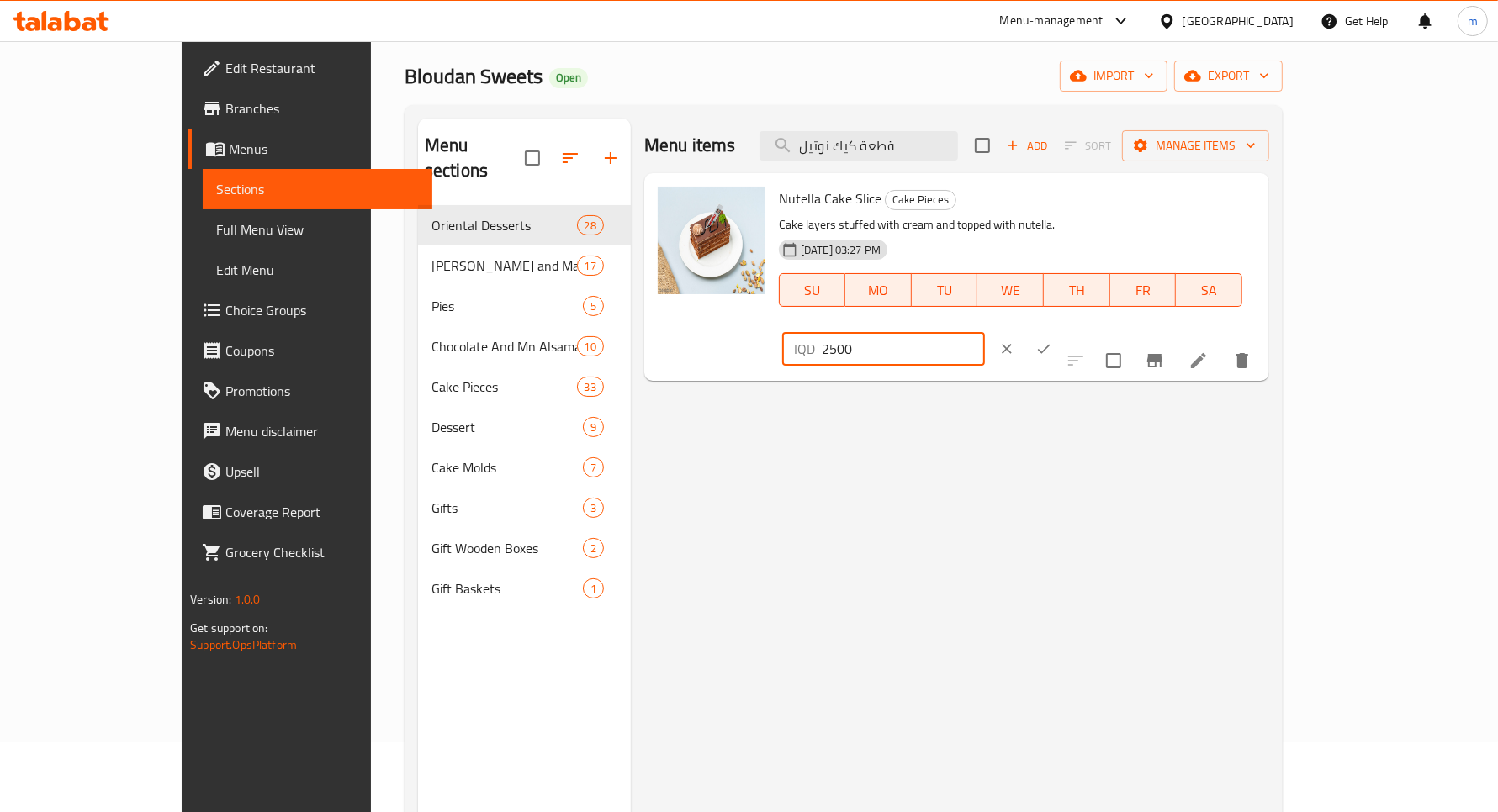
type input "2500"
click at [1053, 341] on icon "ok" at bounding box center [1044, 350] width 17 height 17
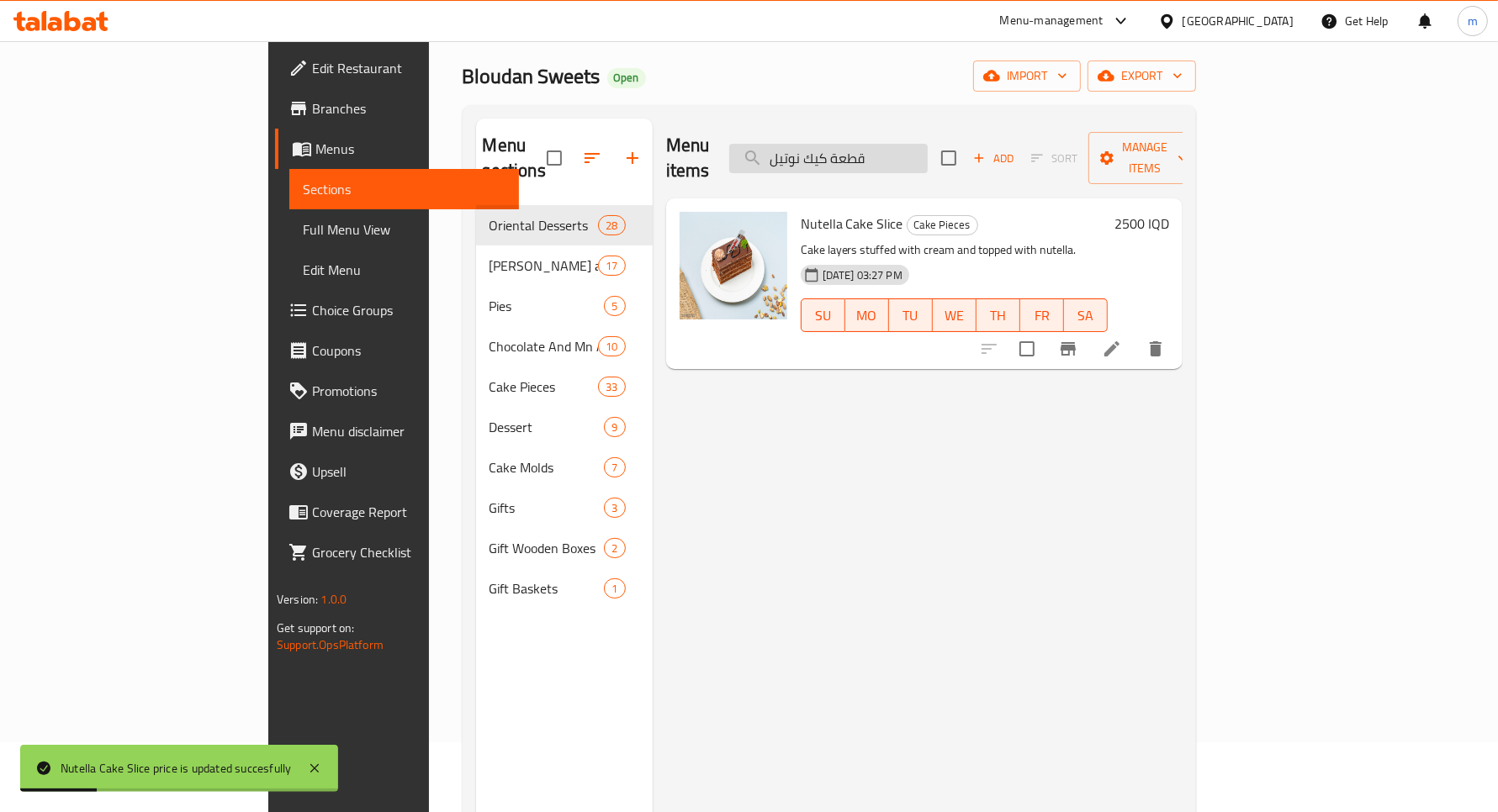
click at [917, 144] on input "قطعة كيك نوتيل" at bounding box center [829, 158] width 198 height 29
click at [917, 144] on input "قطعة كيك نوتيل" at bounding box center [829, 158] width 198 height 29
paste input "ند"
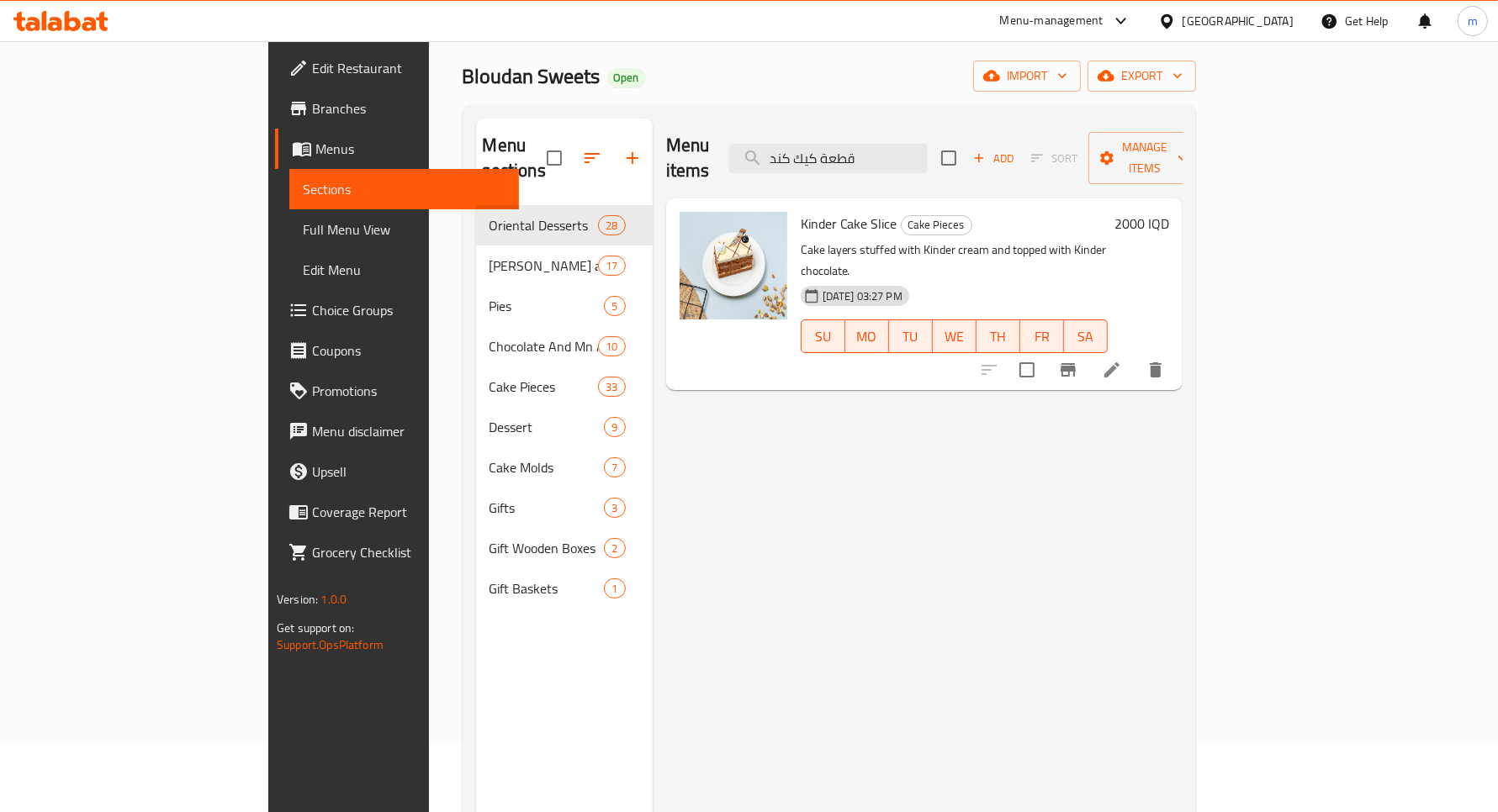
type input "قطعة كيك كند"
click at [1169, 212] on h6 "2000 IQD" at bounding box center [1141, 223] width 54 height 23
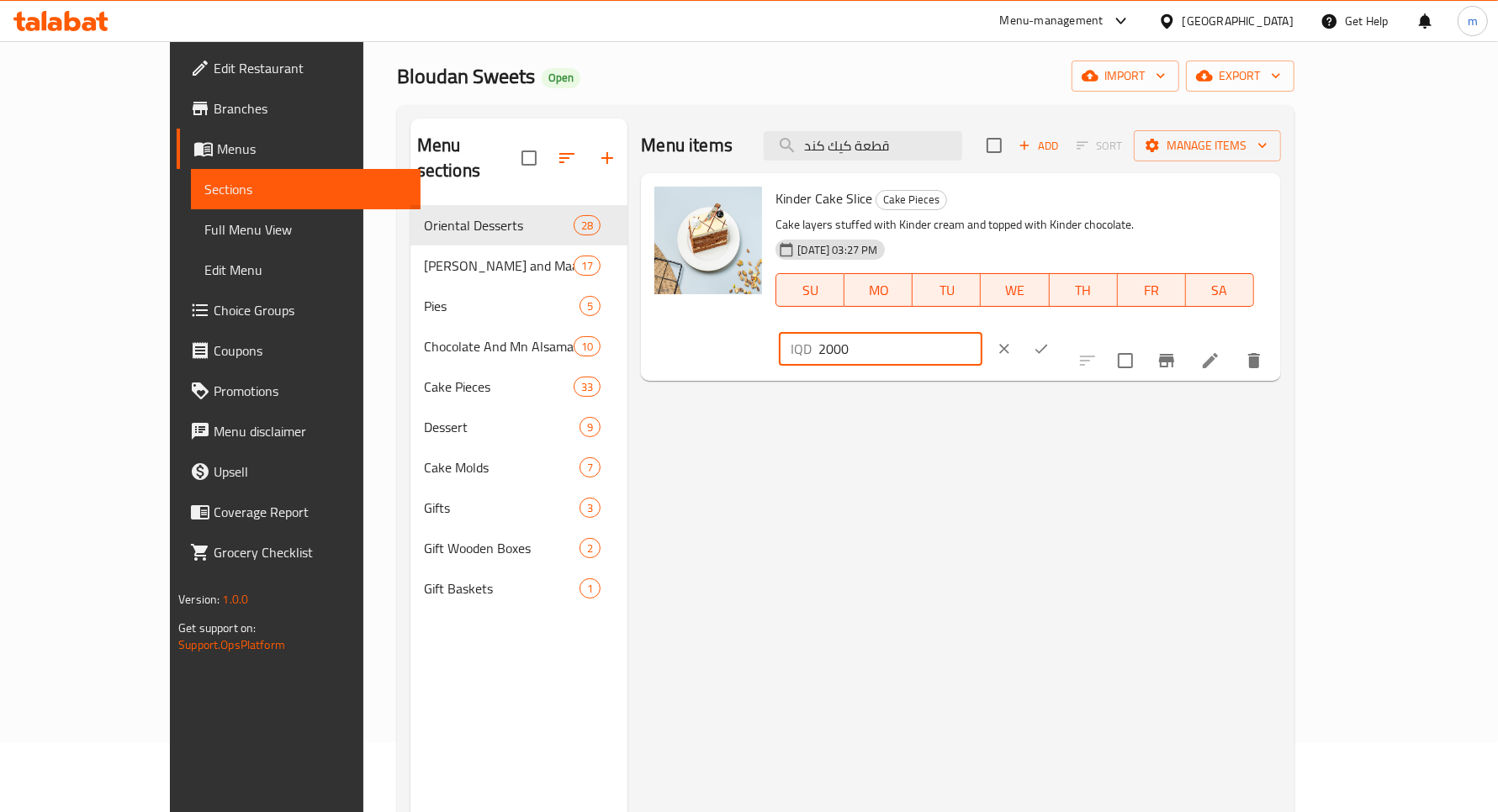
click at [982, 332] on input "2000" at bounding box center [899, 349] width 163 height 34
type input "2500"
click at [1050, 341] on icon "ok" at bounding box center [1041, 350] width 17 height 17
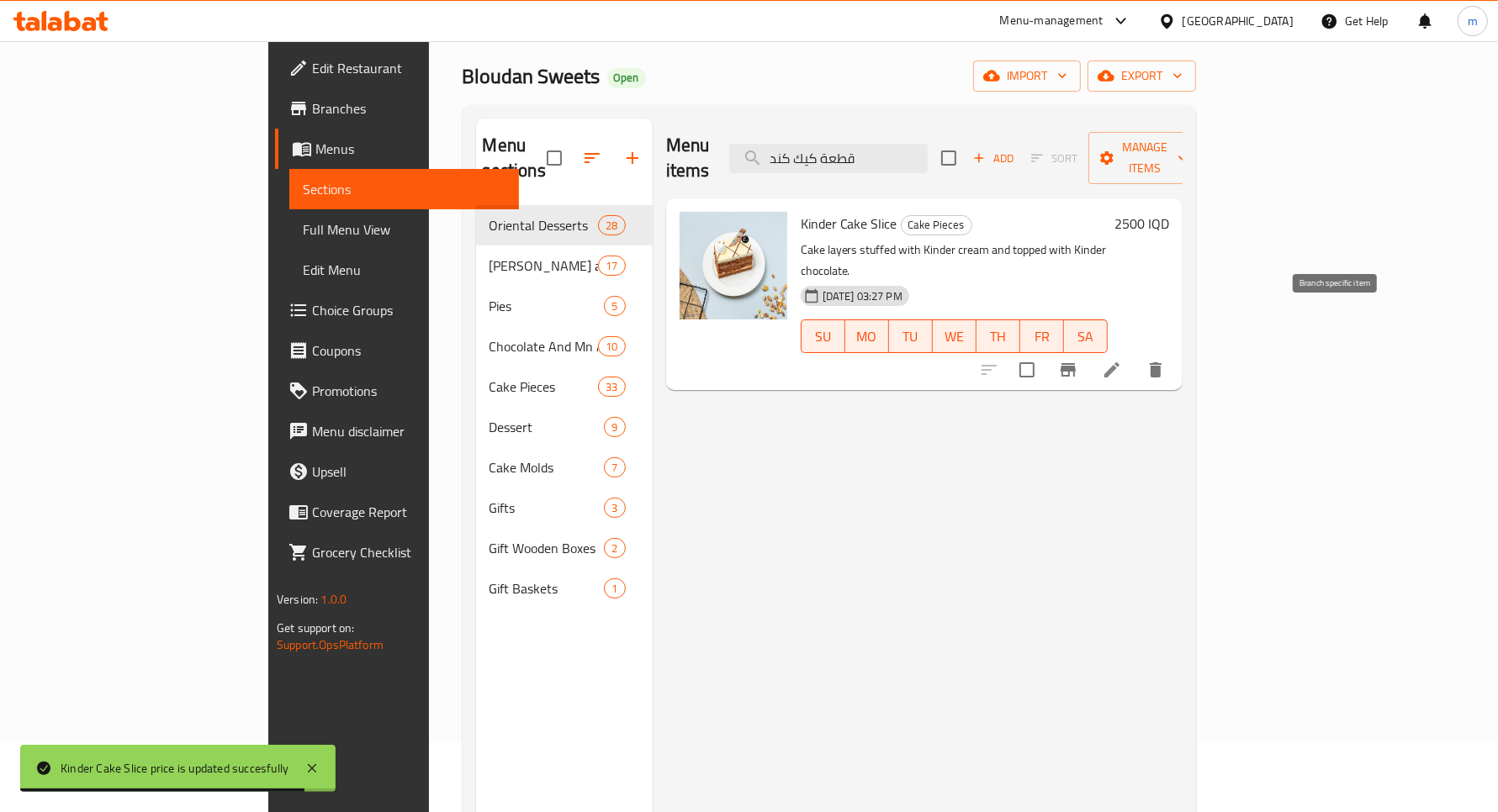
click at [1076, 363] on icon "Branch-specific-item" at bounding box center [1068, 370] width 16 height 14
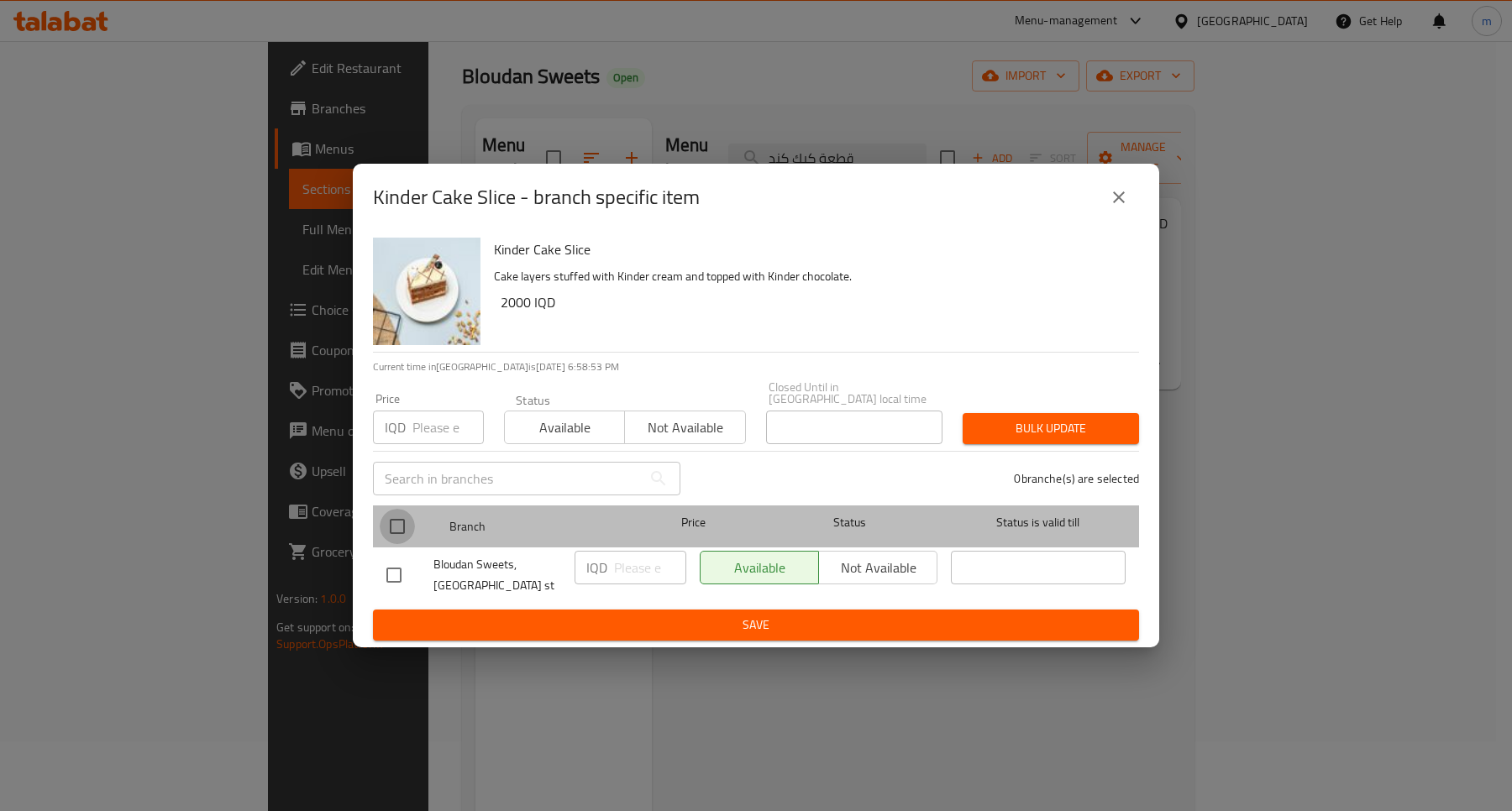
click at [389, 515] on input "checkbox" at bounding box center [396, 526] width 35 height 35
checkbox input "true"
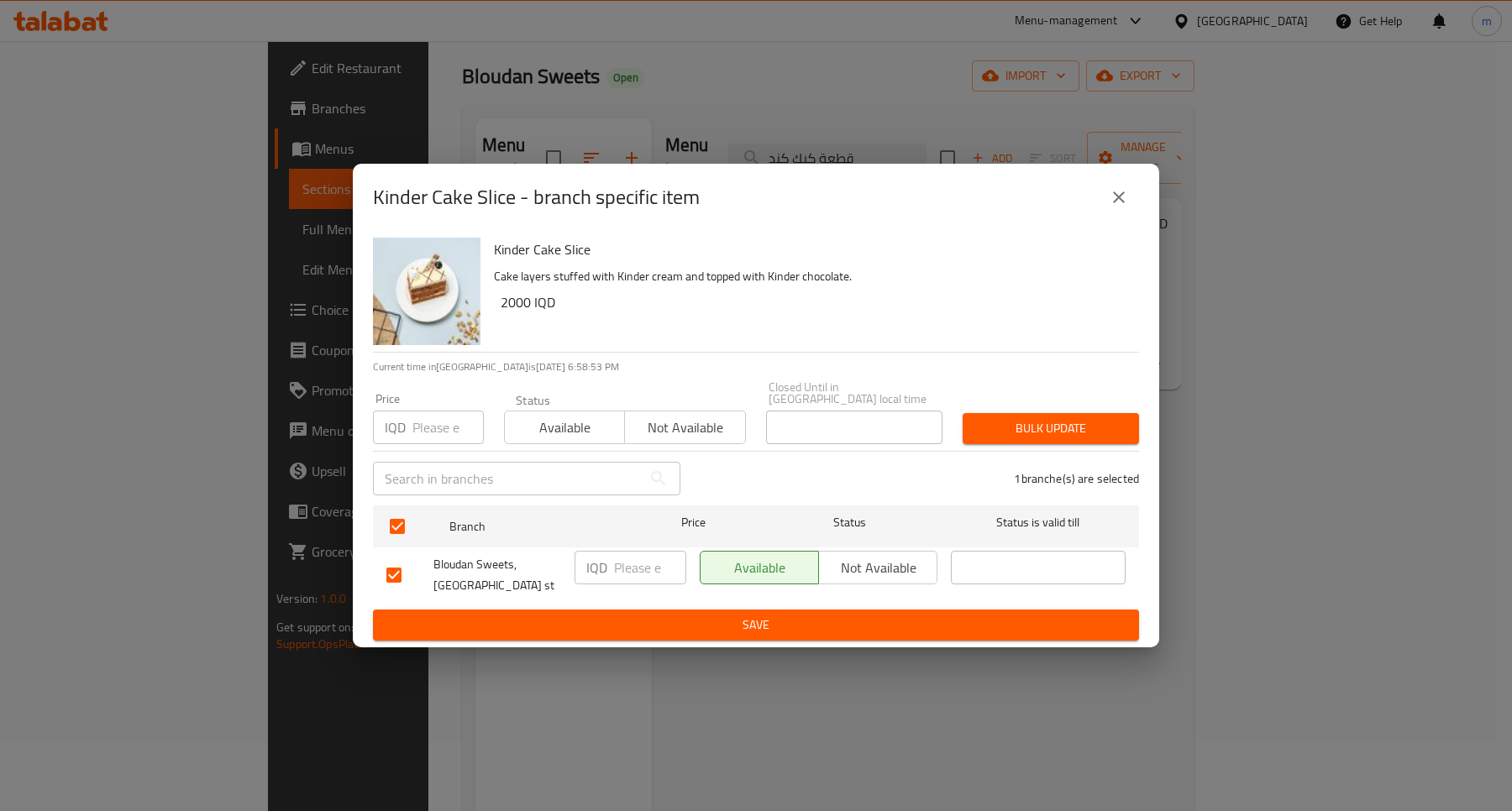
click at [618, 552] on input "number" at bounding box center [650, 568] width 72 height 34
type input "2500"
drag, startPoint x: 739, startPoint y: 609, endPoint x: 748, endPoint y: 617, distance: 12.0
click at [741, 615] on span "Save" at bounding box center [755, 625] width 739 height 21
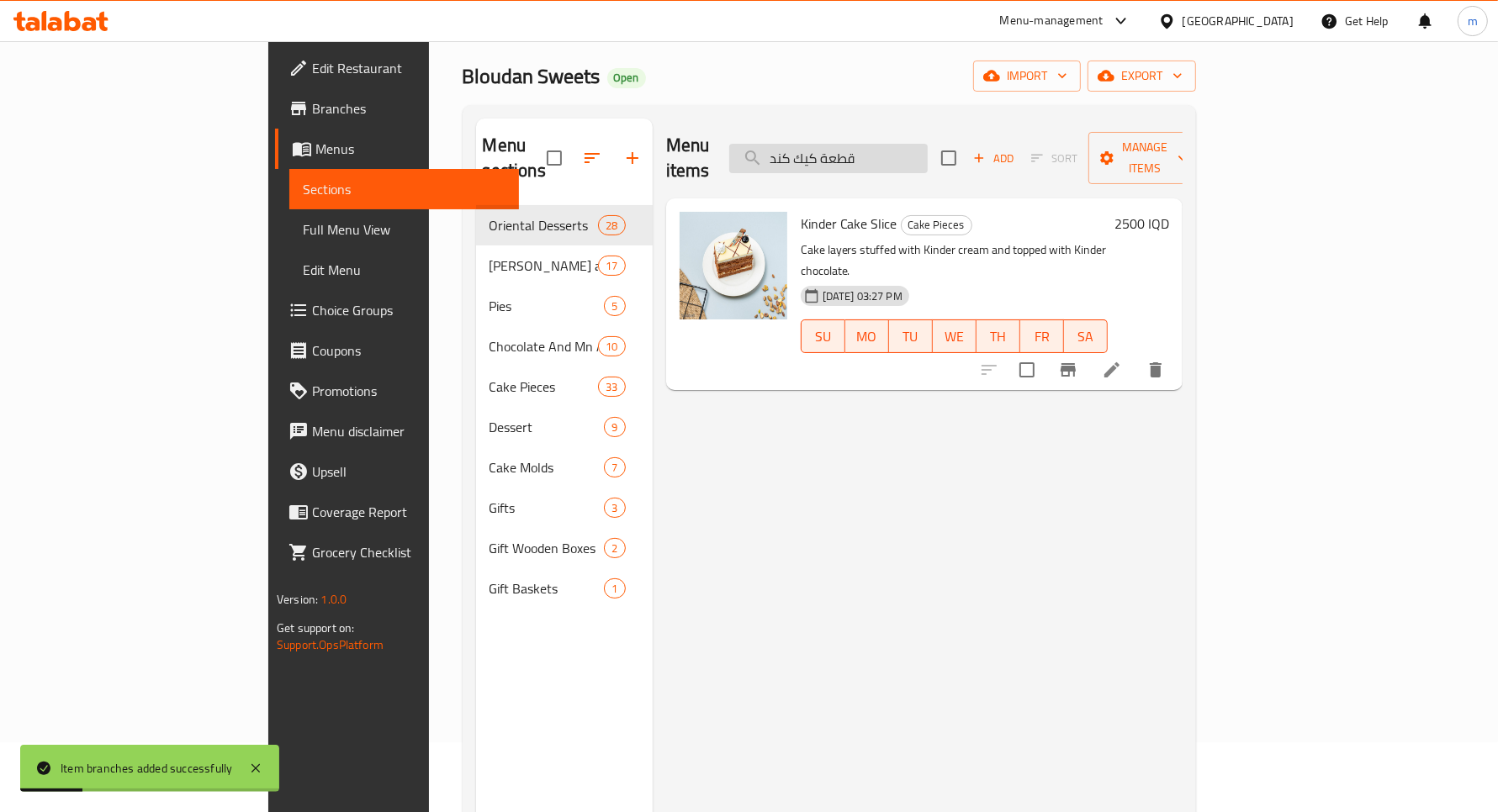
click at [928, 144] on input "قطعة كيك كند" at bounding box center [829, 158] width 198 height 29
paste input "كالكسي"
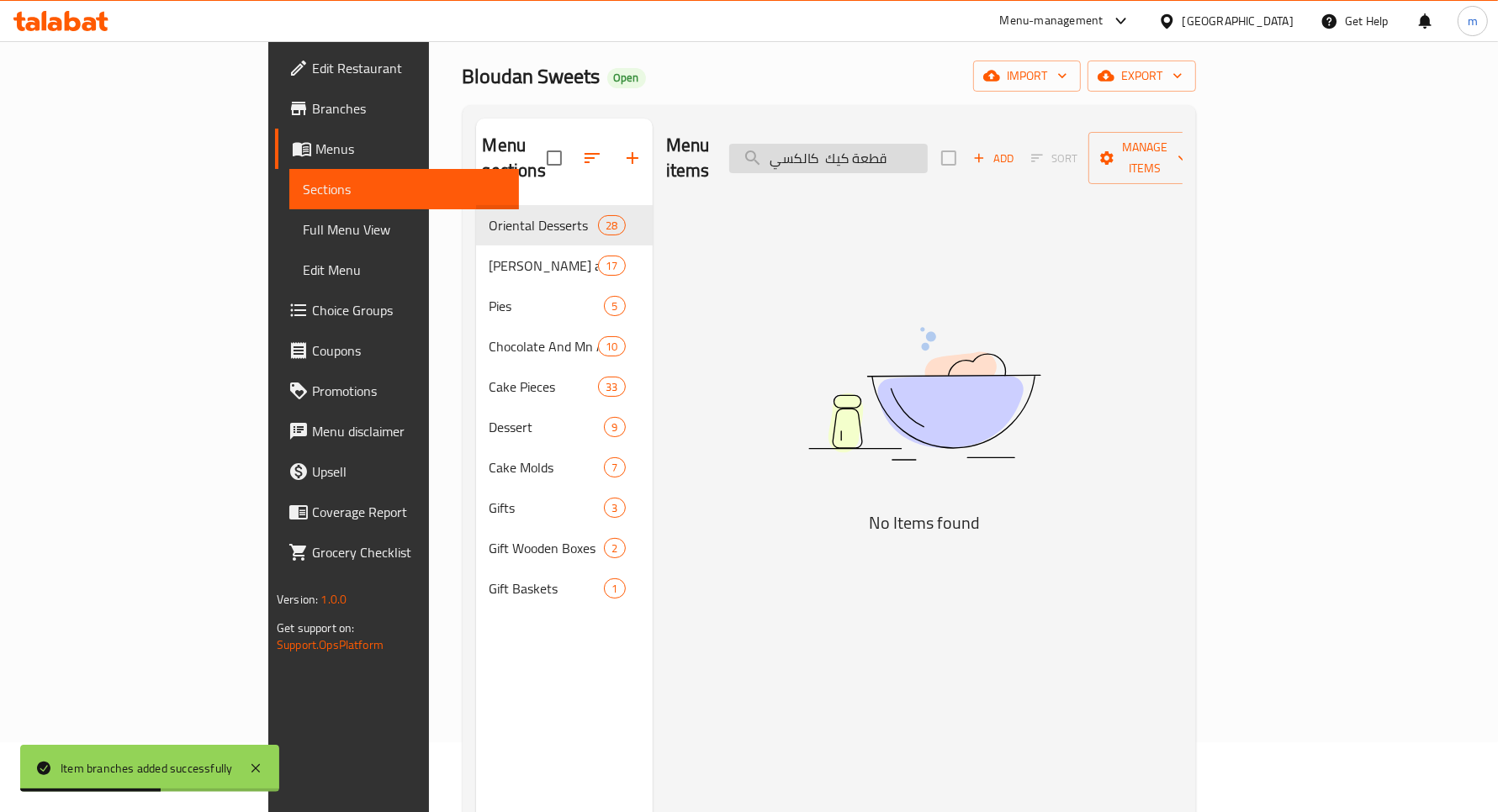
click at [916, 144] on input "قطعة كيك كالكسي" at bounding box center [829, 158] width 198 height 29
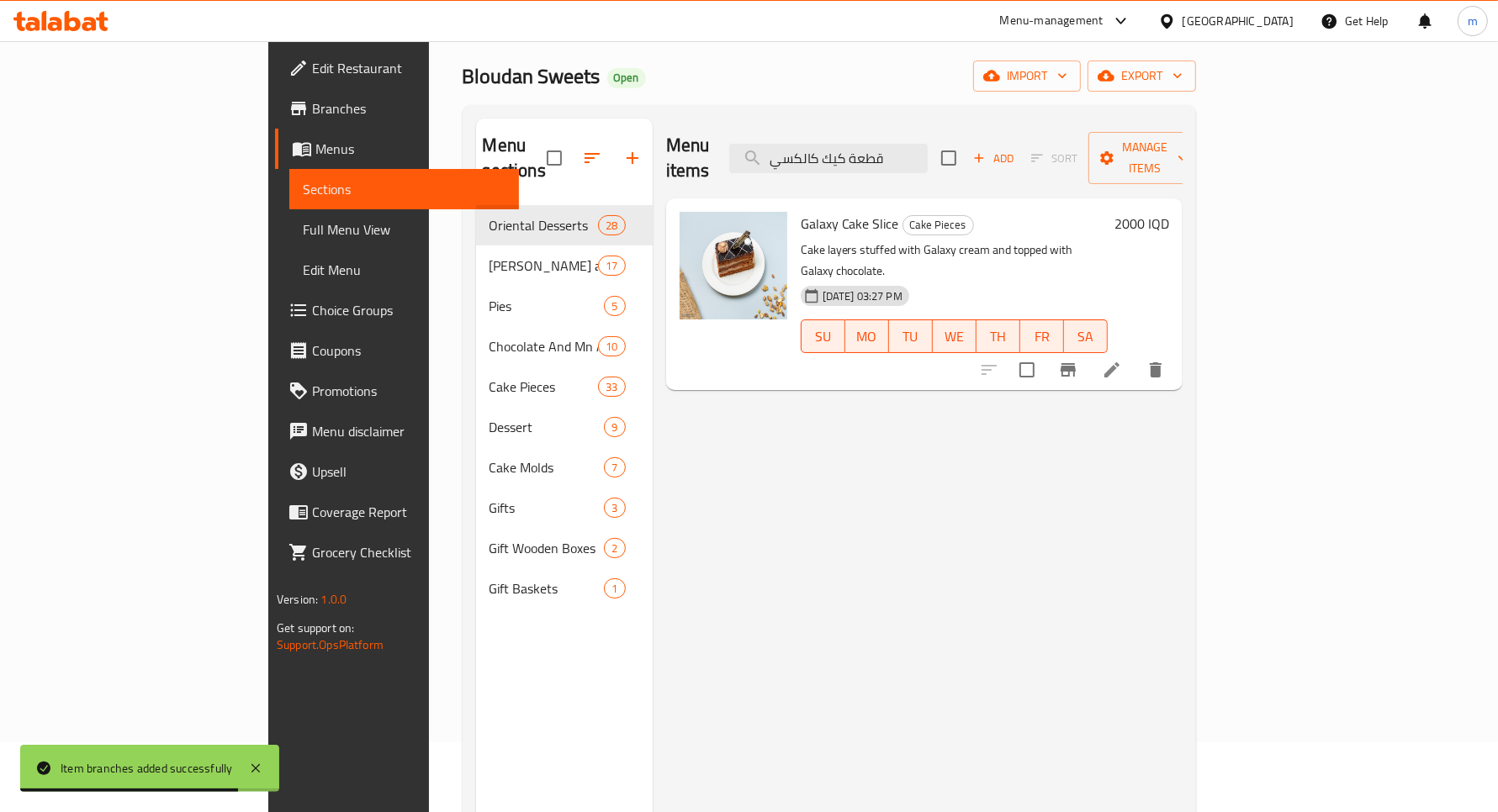
type input "قطعة كيك كالكسي"
click at [1169, 212] on h6 "2000 IQD" at bounding box center [1141, 223] width 54 height 23
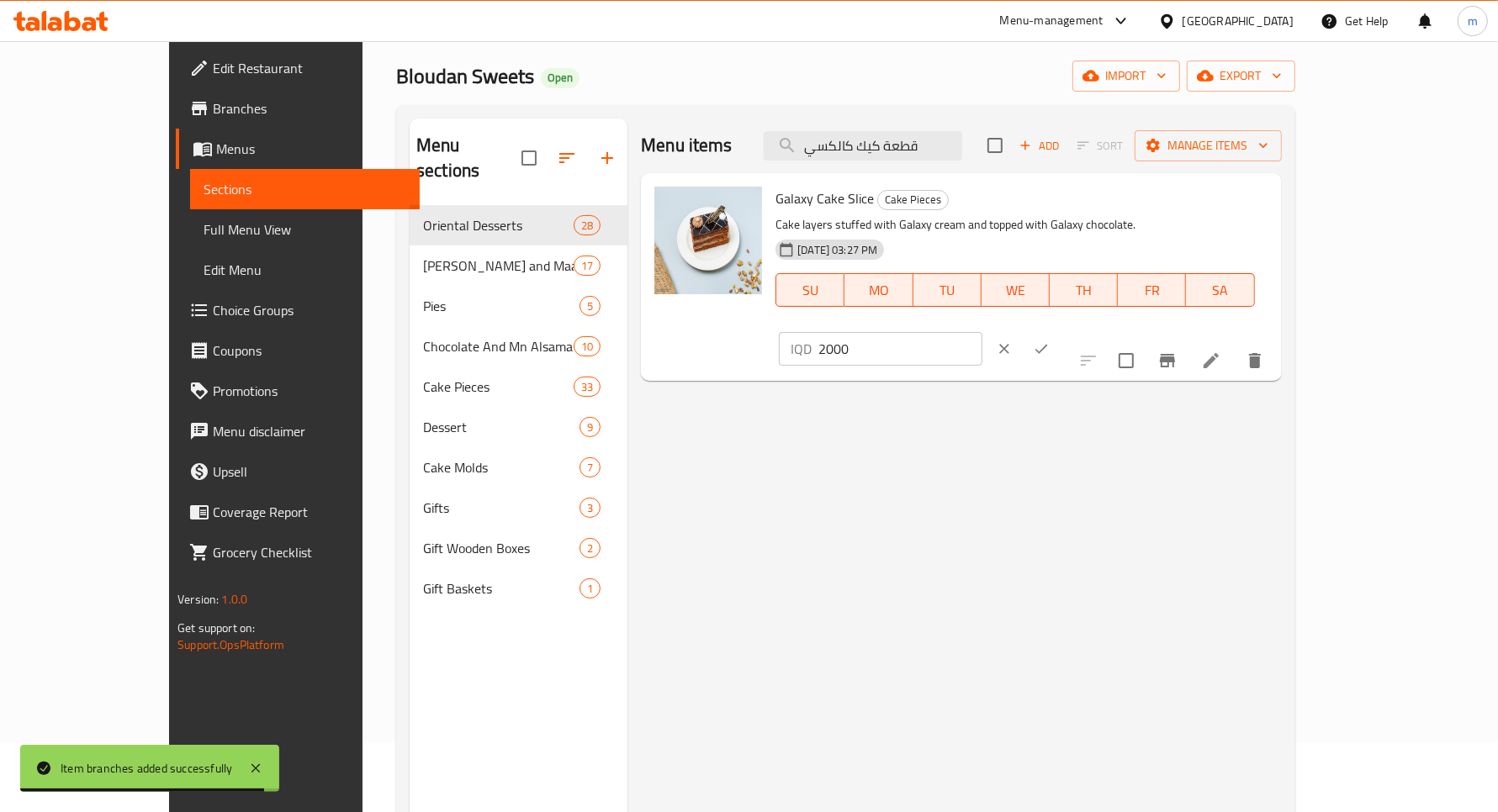
click at [982, 332] on input "2000" at bounding box center [899, 349] width 163 height 34
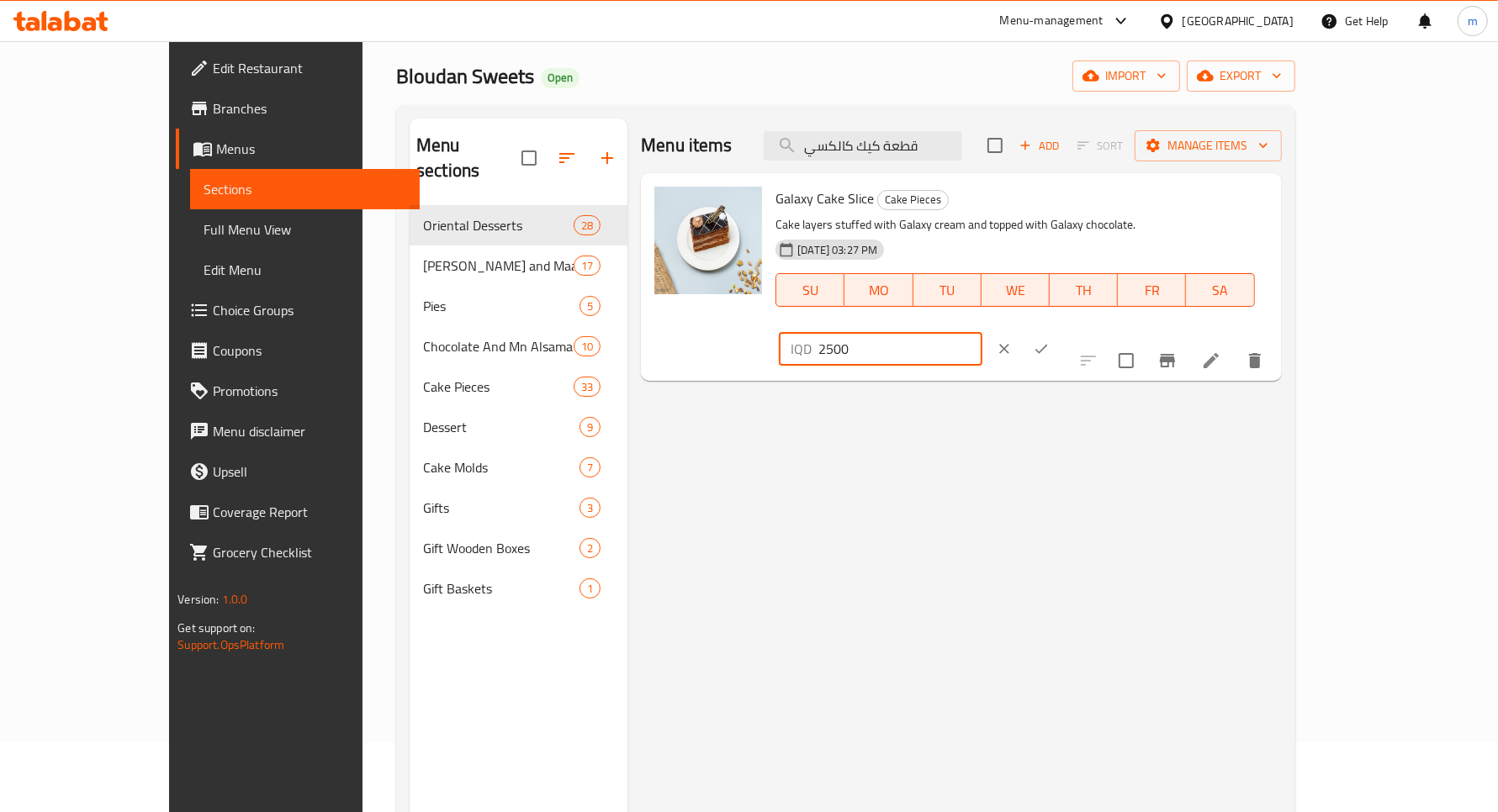
type input "2500"
click at [1050, 341] on icon "ok" at bounding box center [1041, 350] width 17 height 17
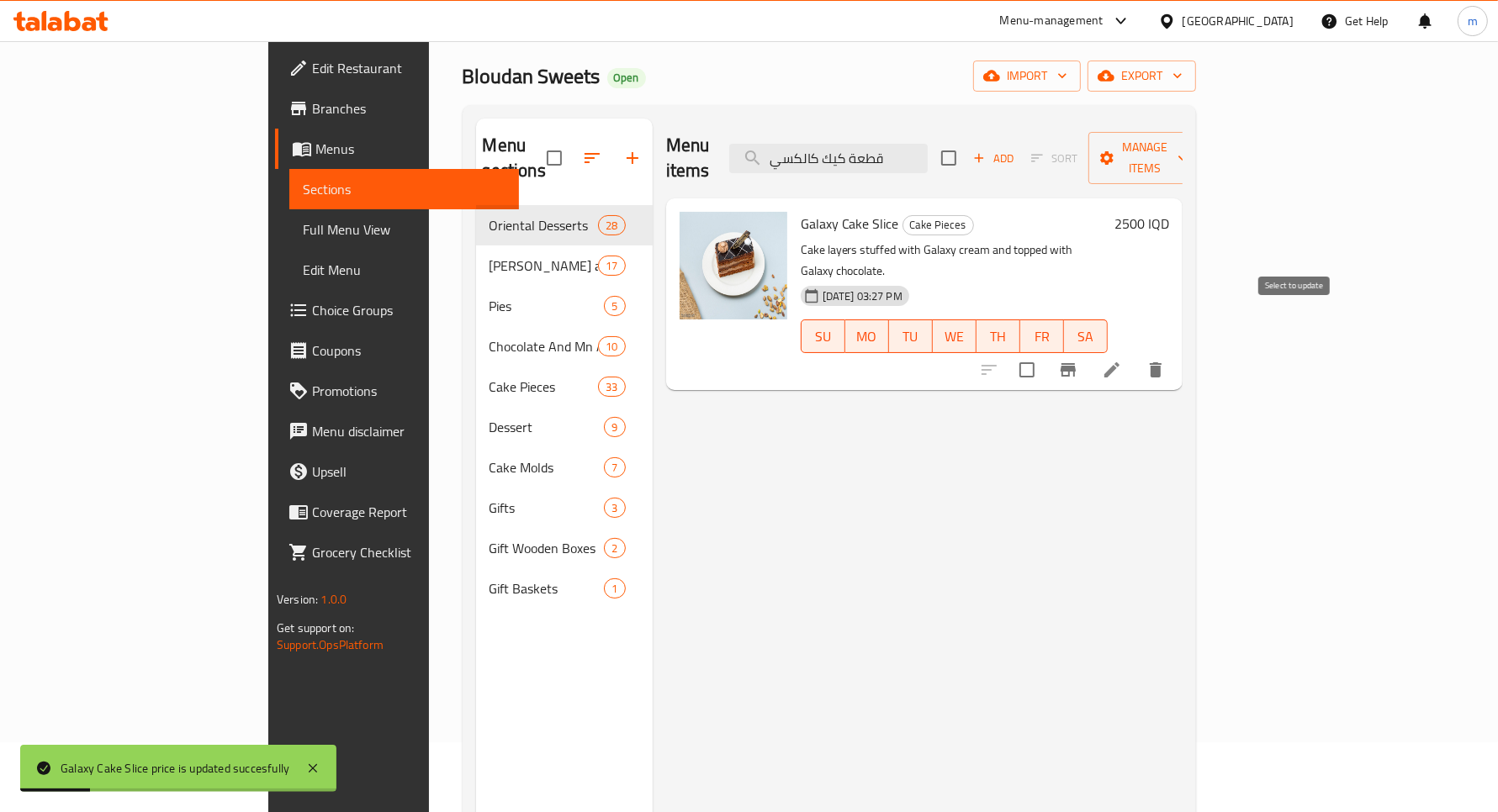
click at [1078, 360] on icon "Branch-specific-item" at bounding box center [1068, 369] width 20 height 20
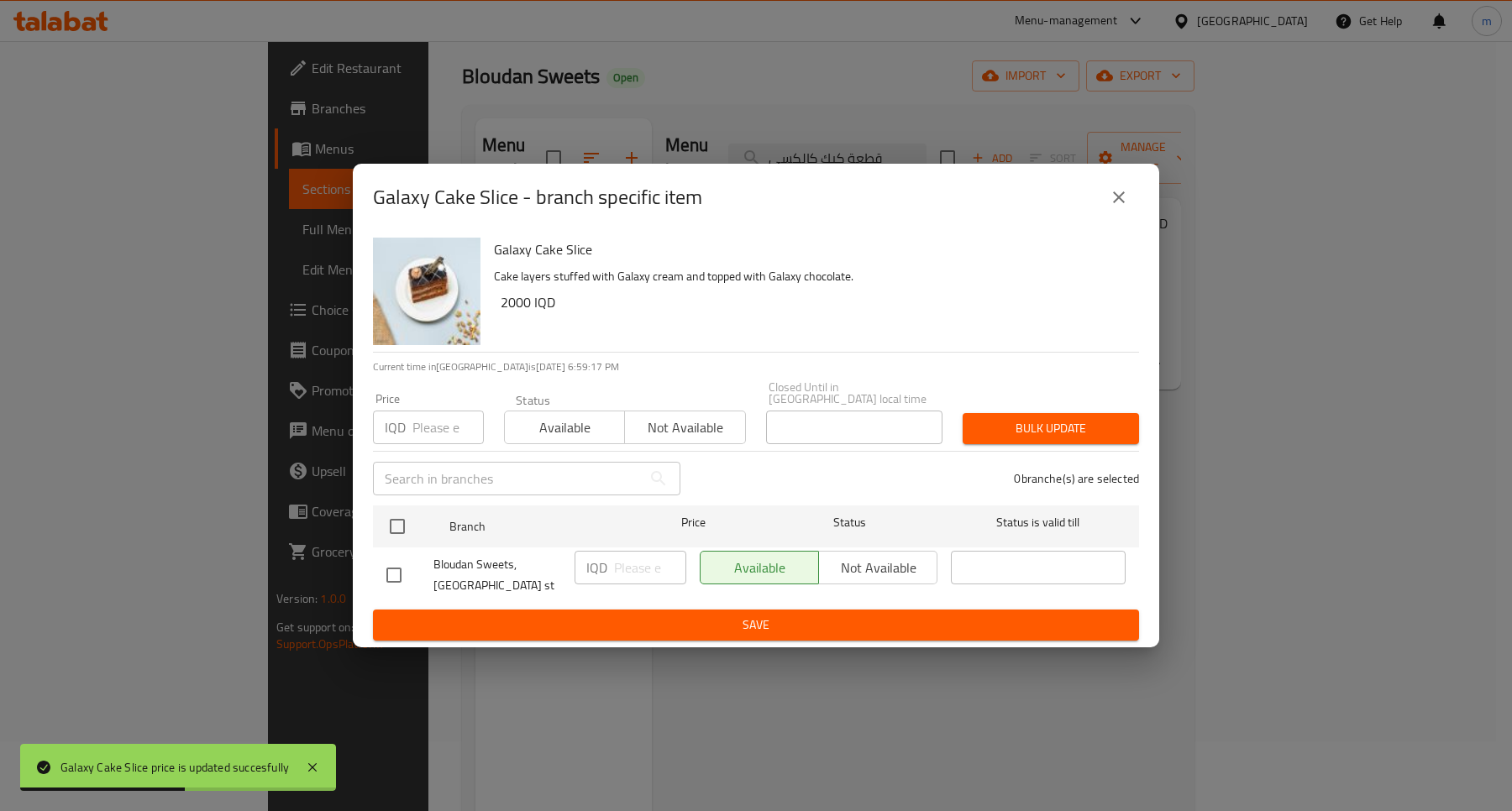
click at [367, 521] on div "Galaxy Cake Slice Cake layers stuffed with Galaxy cream and topped with Galaxy …" at bounding box center [756, 439] width 807 height 416
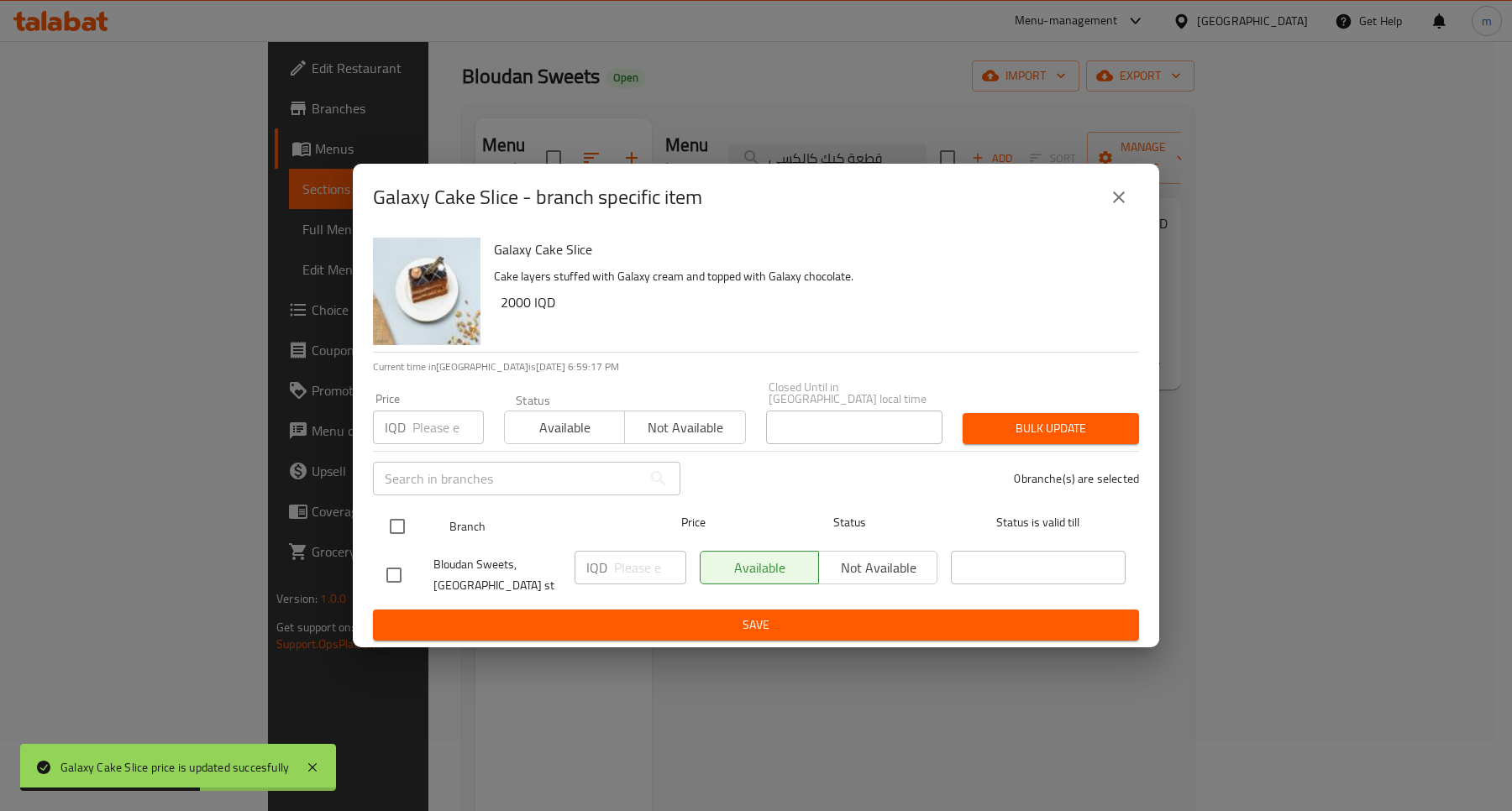
click at [410, 527] on input "checkbox" at bounding box center [396, 526] width 35 height 35
checkbox input "true"
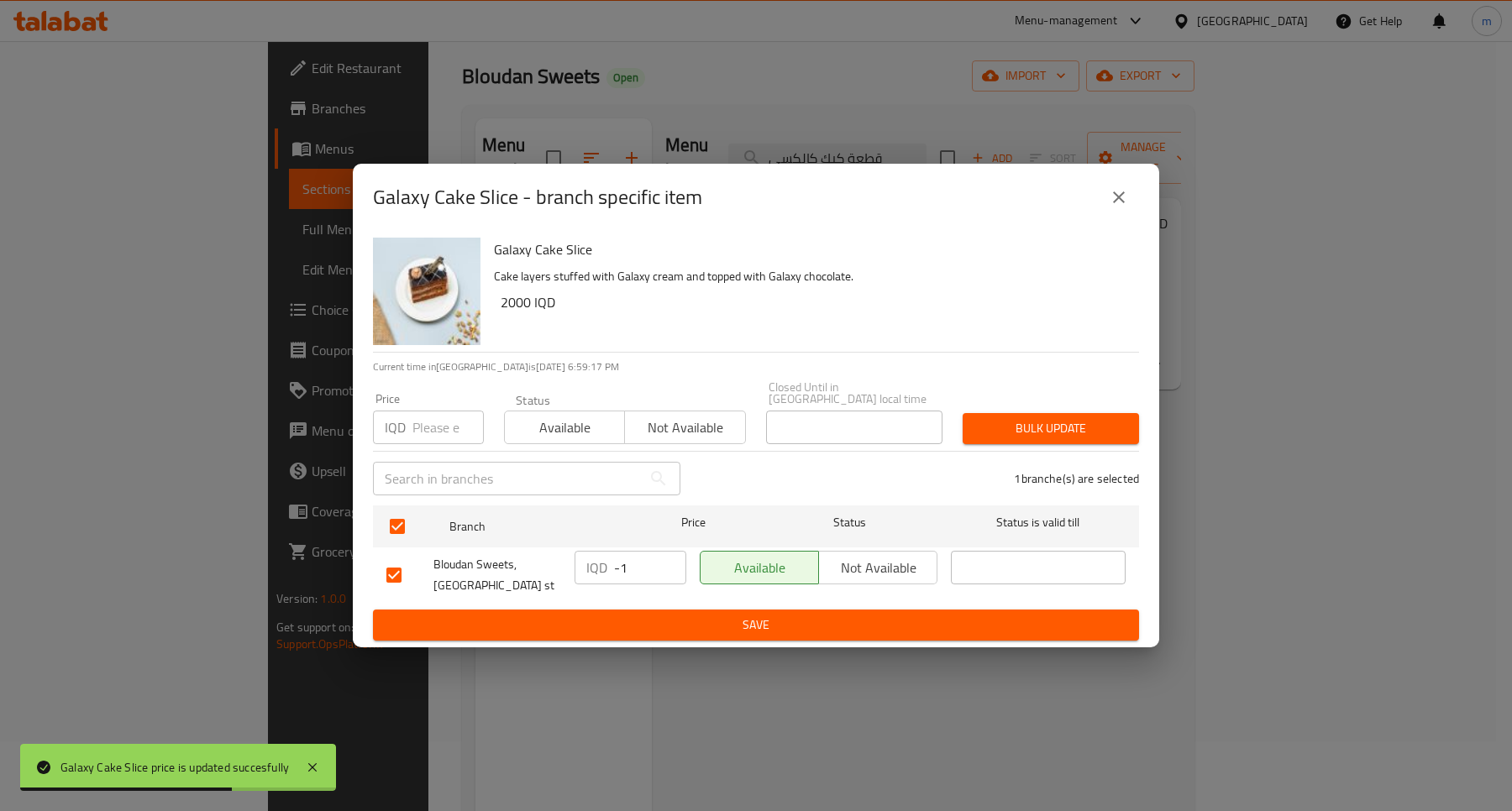
click at [665, 569] on input "-1" at bounding box center [650, 568] width 72 height 34
click at [634, 564] on input "-1" at bounding box center [650, 568] width 72 height 34
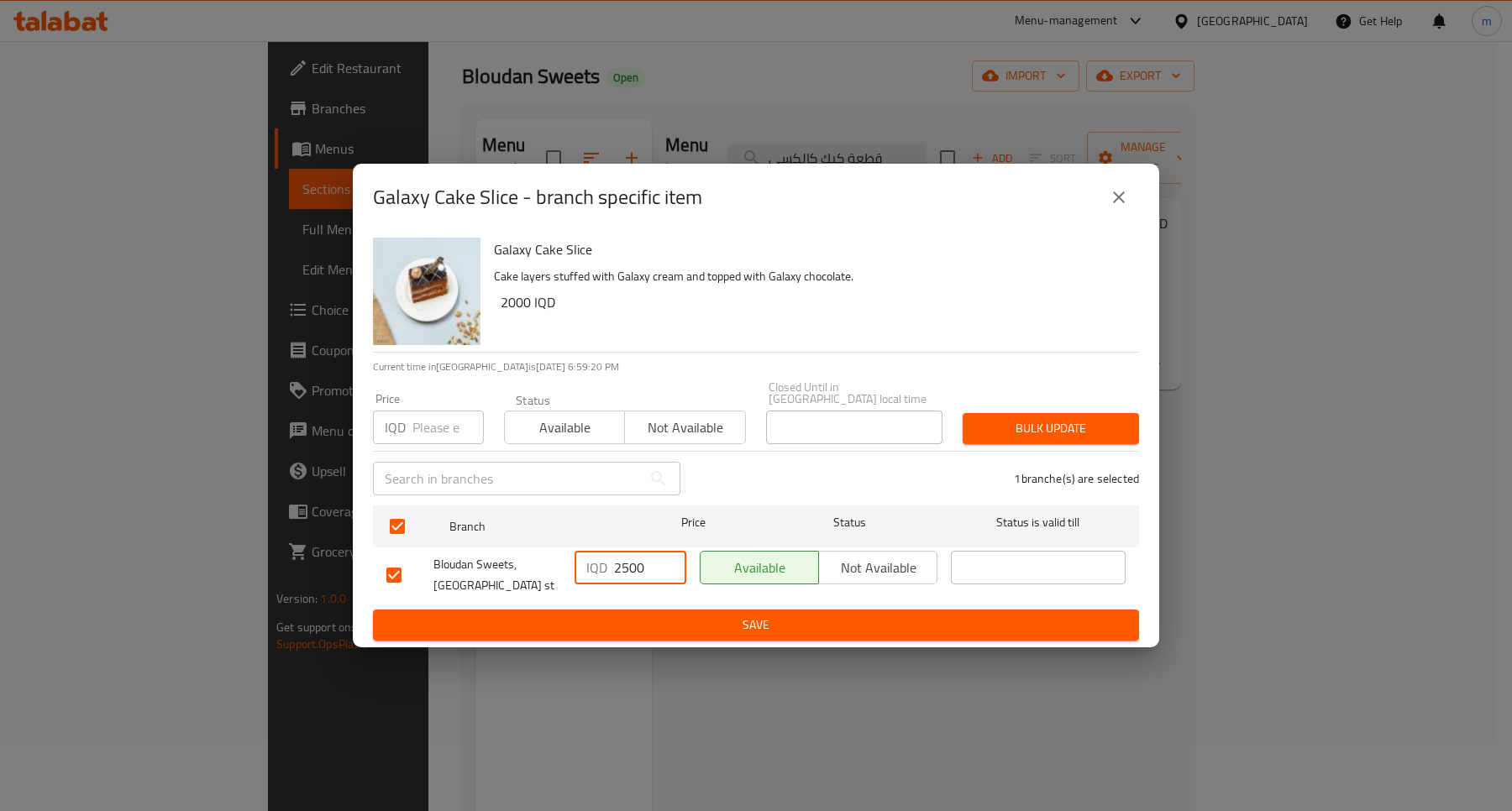
type input "2500"
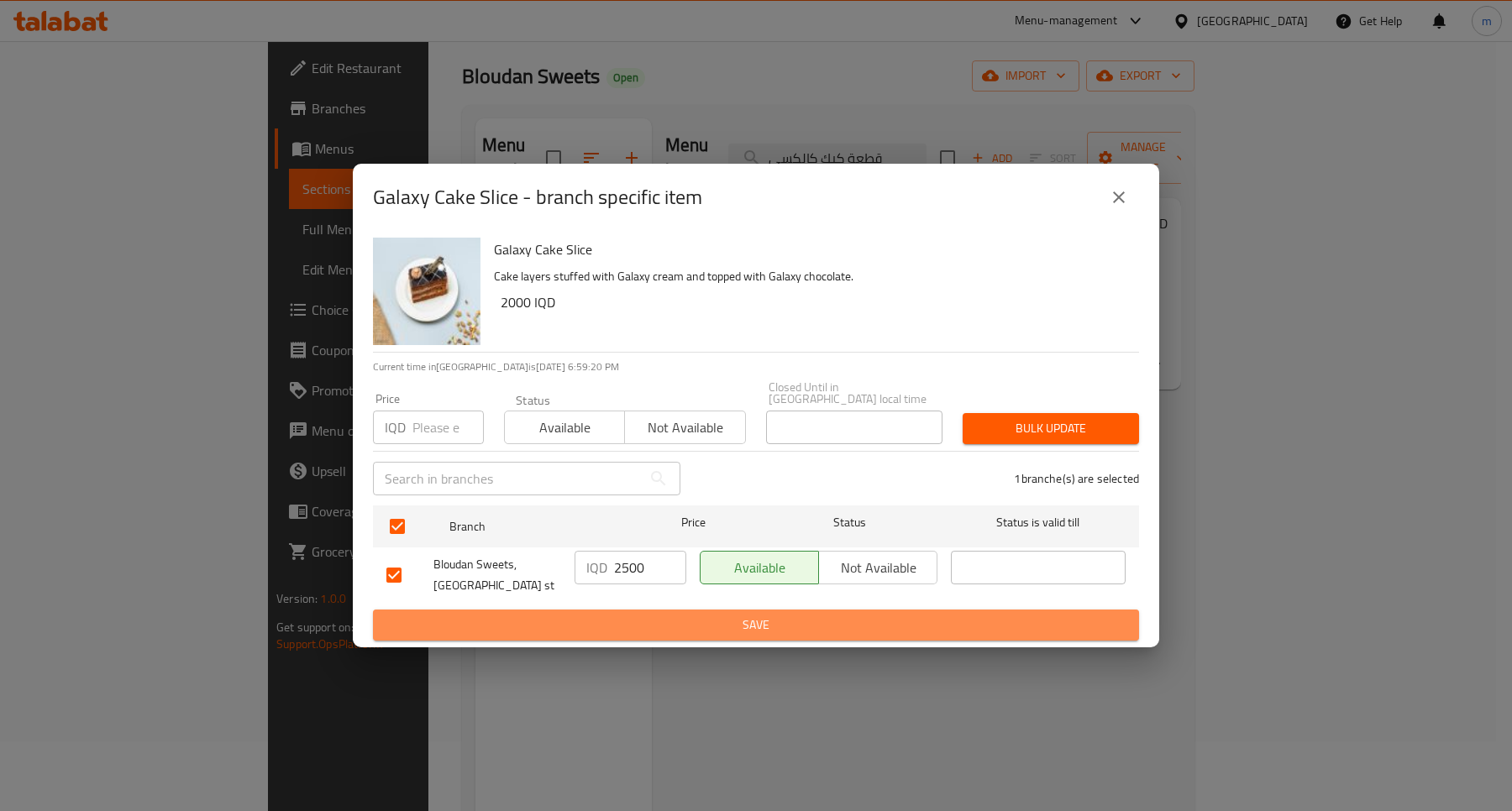
click at [743, 618] on span "Save" at bounding box center [755, 625] width 739 height 21
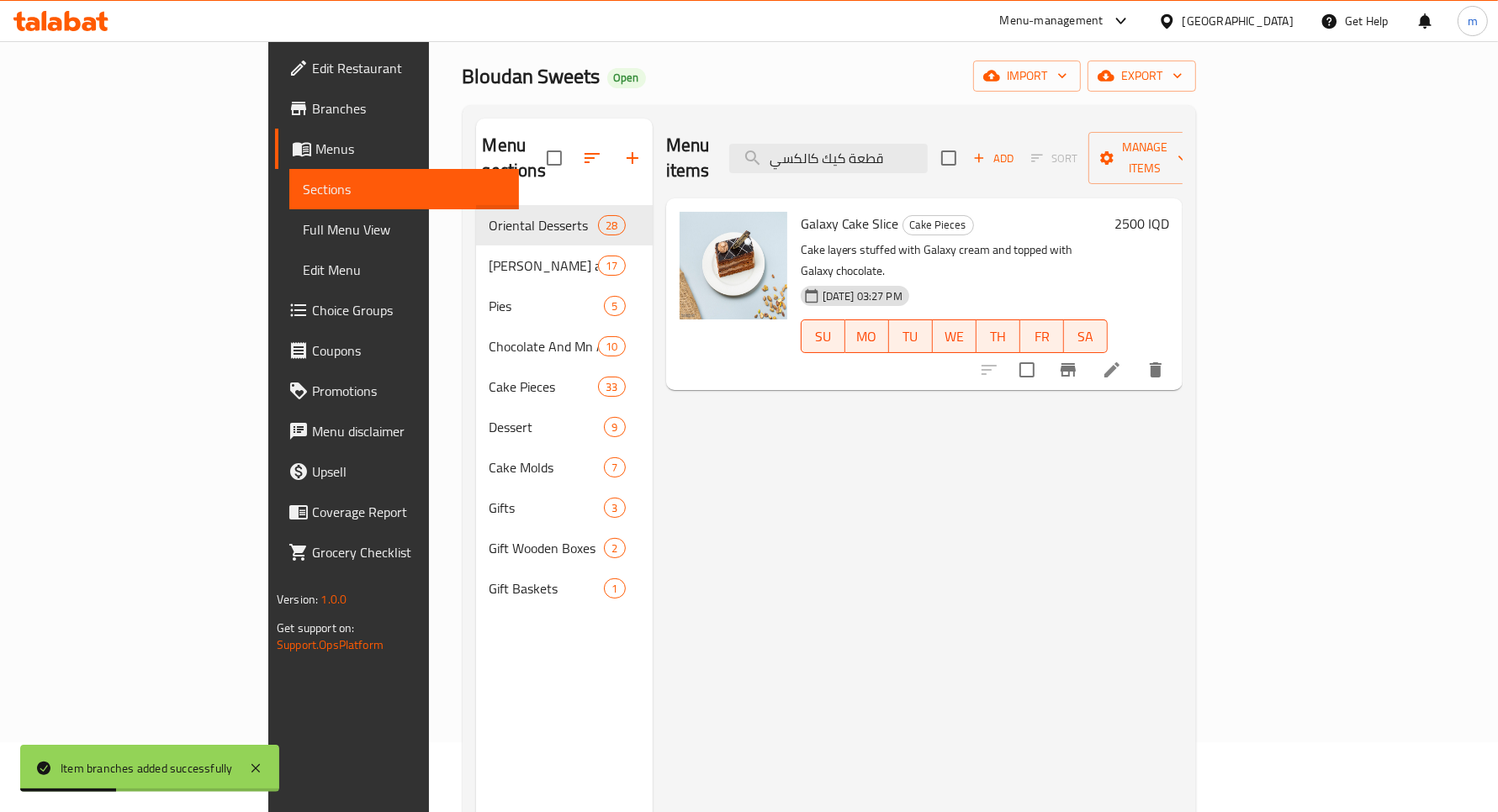
click at [1078, 360] on icon "Branch-specific-item" at bounding box center [1068, 369] width 20 height 20
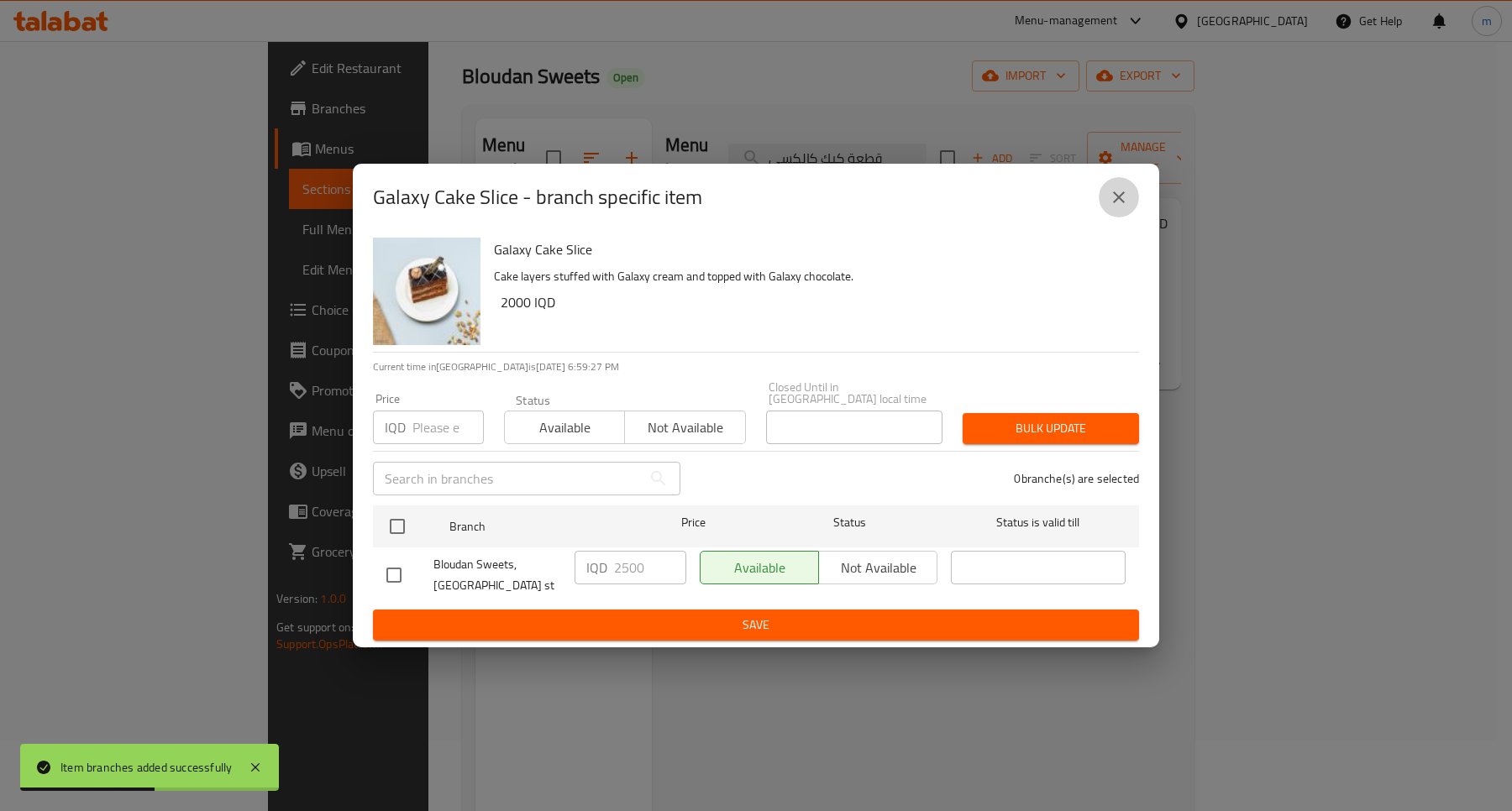
click at [1114, 204] on icon "close" at bounding box center [1118, 197] width 20 height 20
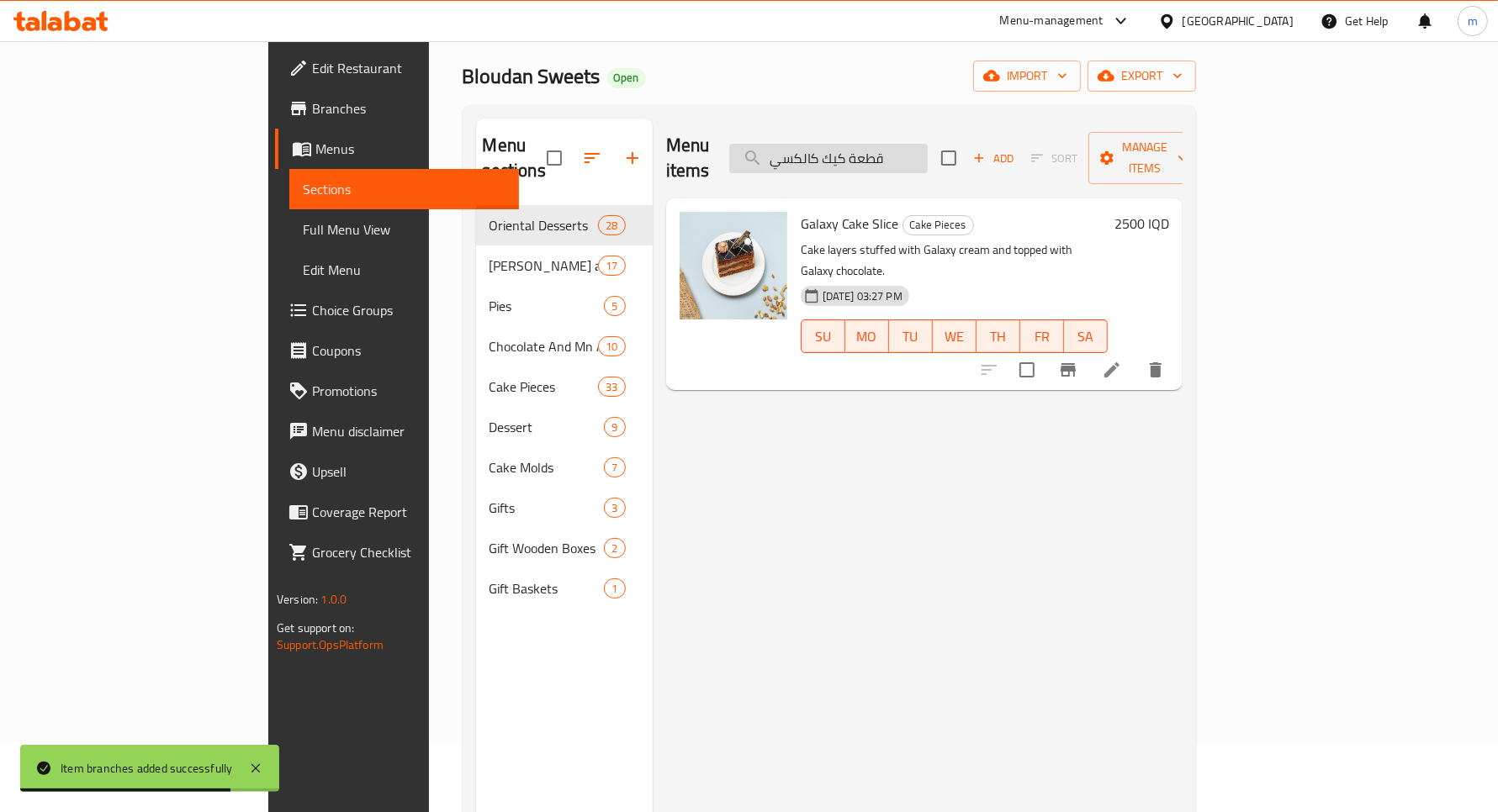
click at [911, 160] on div "Menu items قطعة كيك كالكسي Add Sort Manage items" at bounding box center [924, 158] width 517 height 80
click at [911, 160] on input "قطعة كيك كالكسي" at bounding box center [829, 158] width 198 height 29
paste input "راولة"
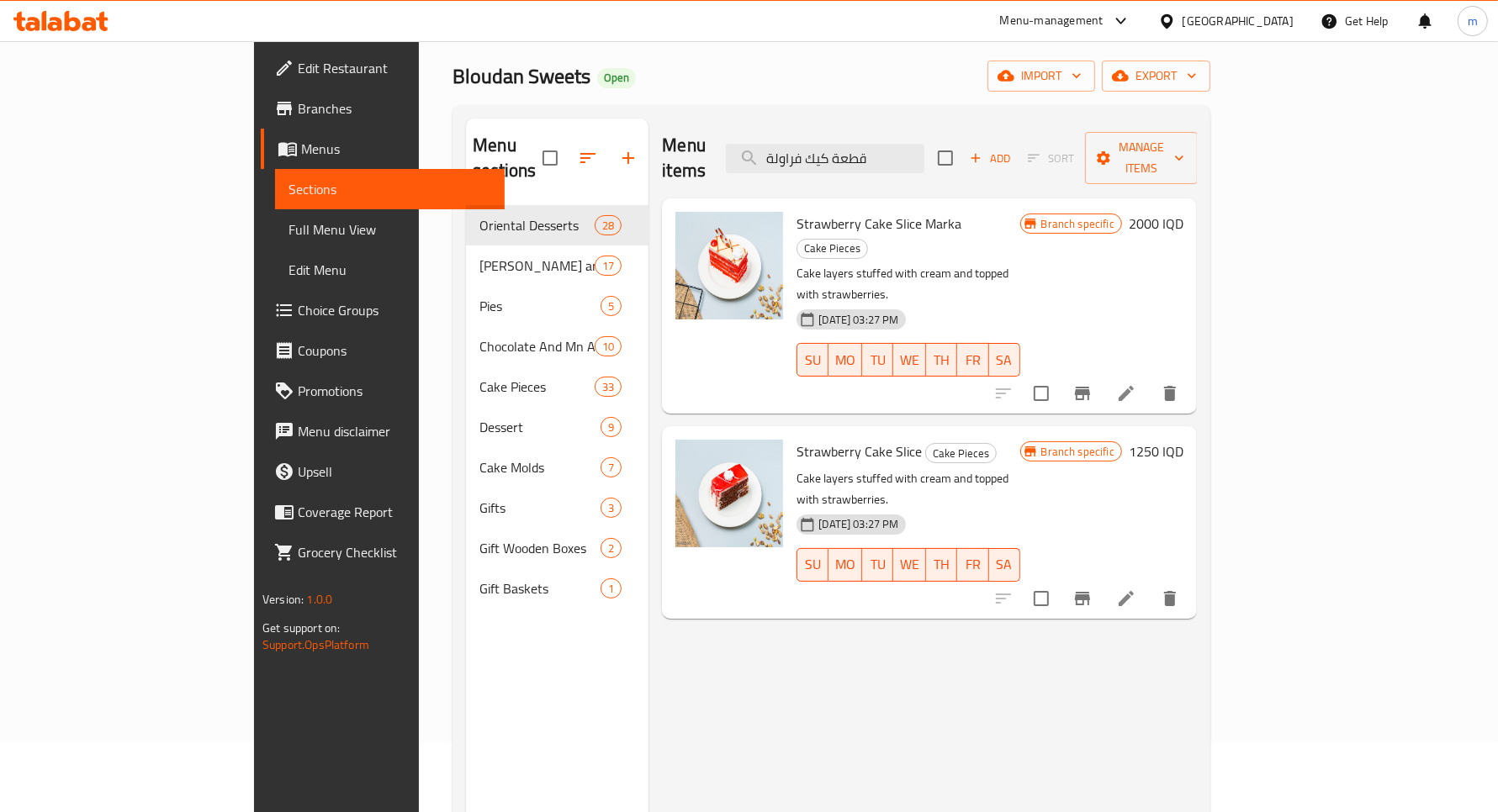
type input "قطعة كيك فراولة"
click at [1184, 212] on h6 "2000 IQD" at bounding box center [1156, 223] width 54 height 23
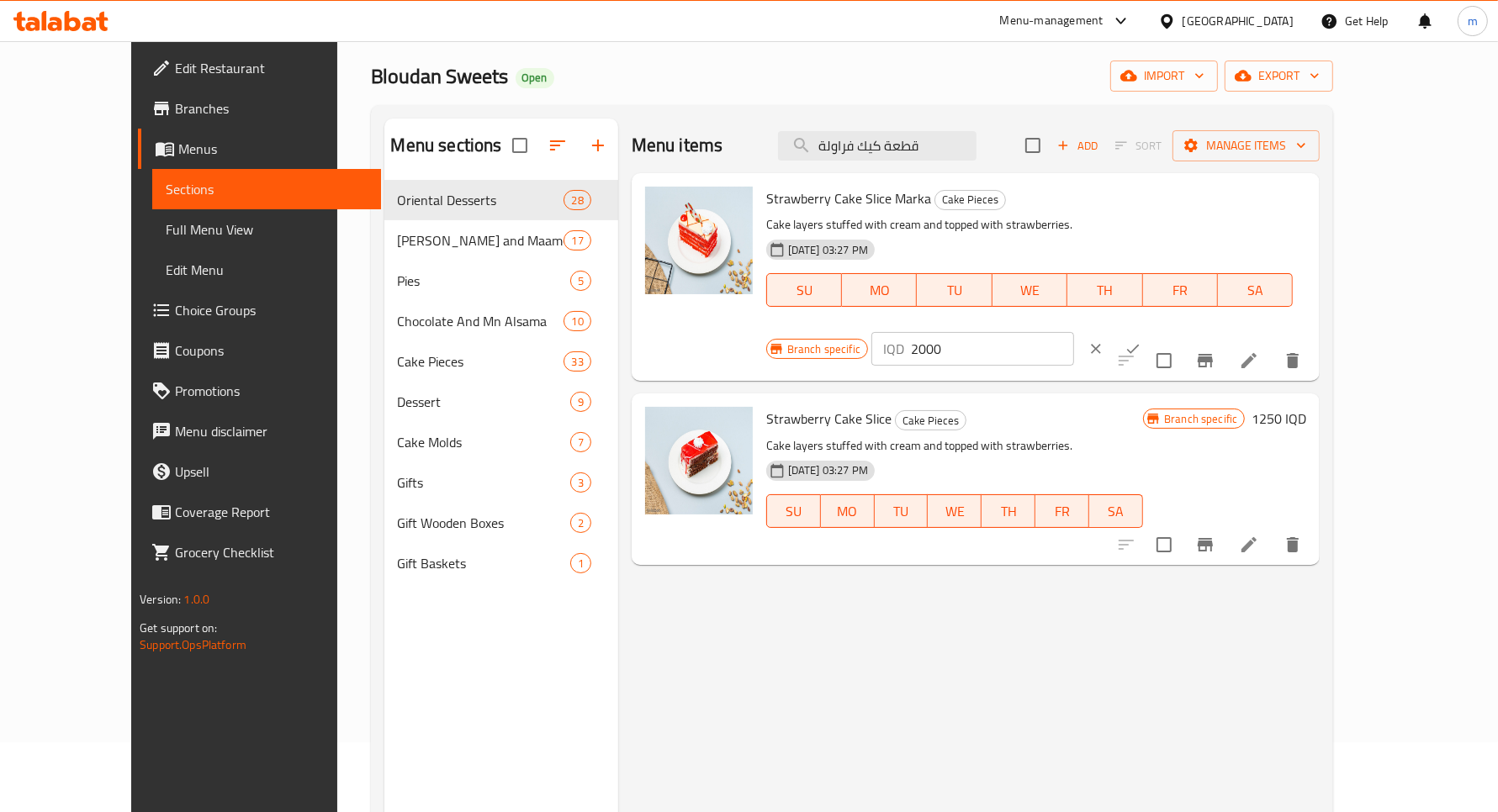
click at [1074, 332] on input "2000" at bounding box center [992, 349] width 163 height 34
type input "2500"
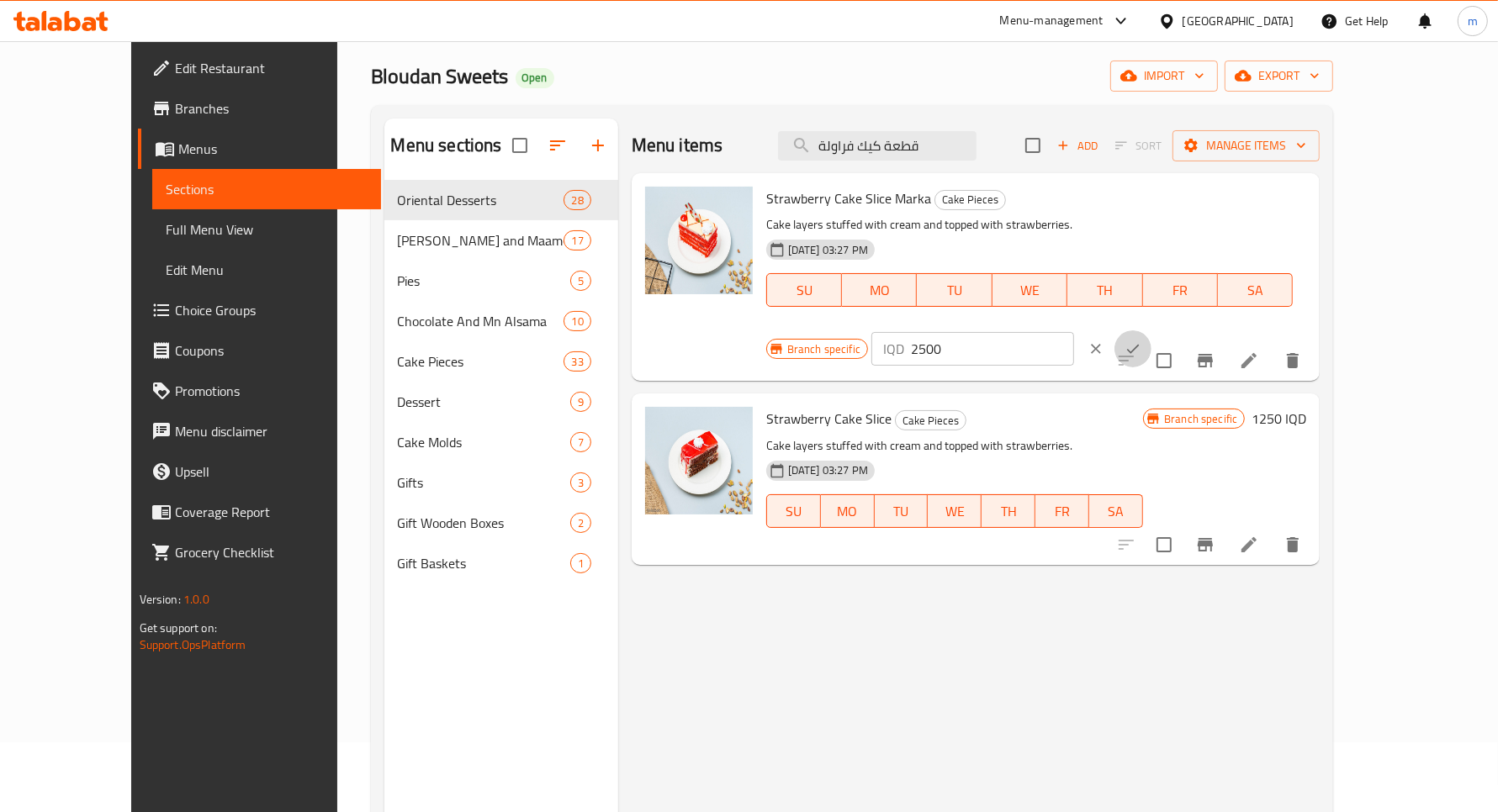
click at [1140, 344] on icon "ok" at bounding box center [1134, 349] width 13 height 9
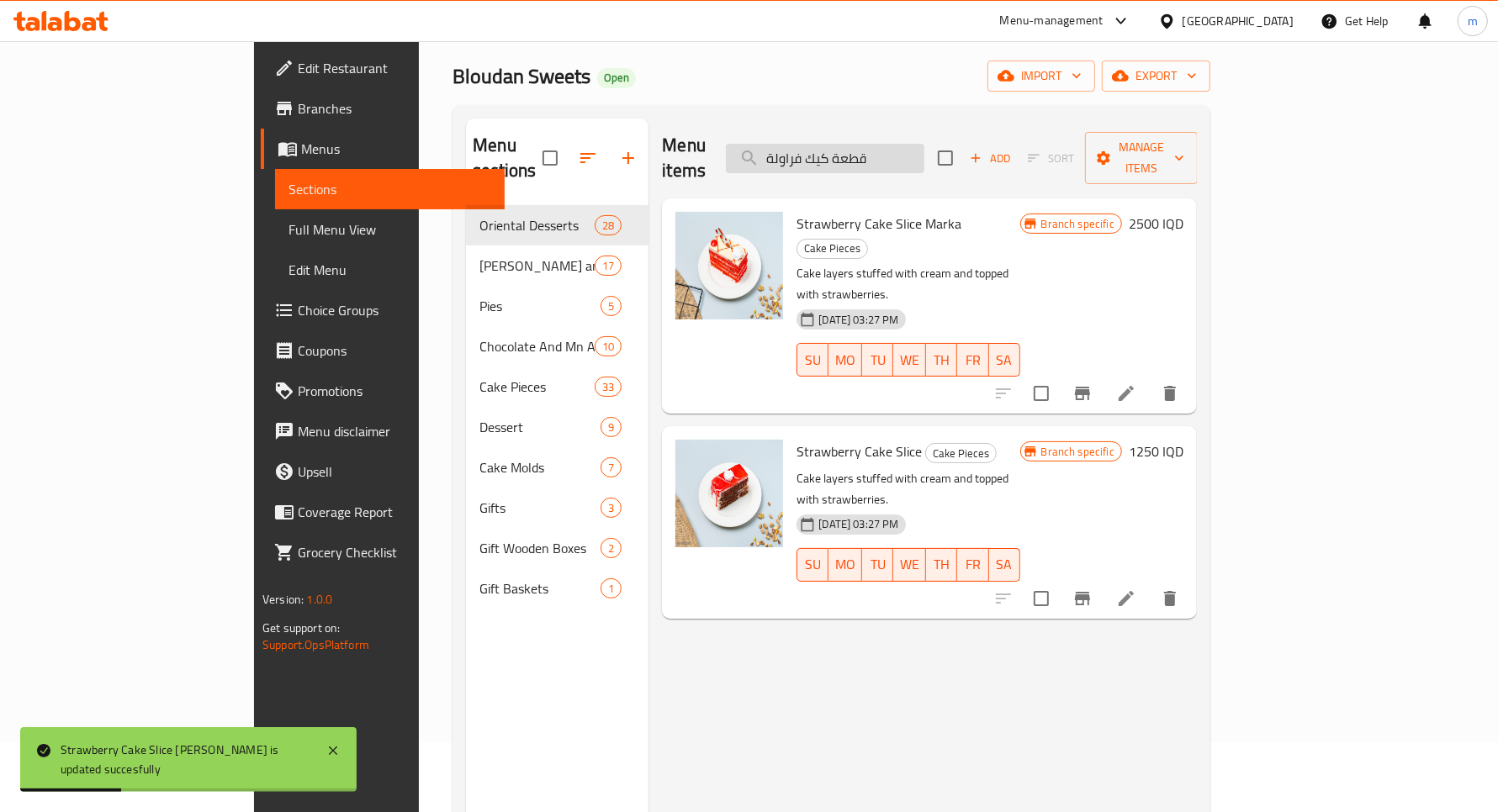
click at [924, 144] on input "قطعة كيك فراولة" at bounding box center [825, 158] width 198 height 29
paste input "سنيكرز"
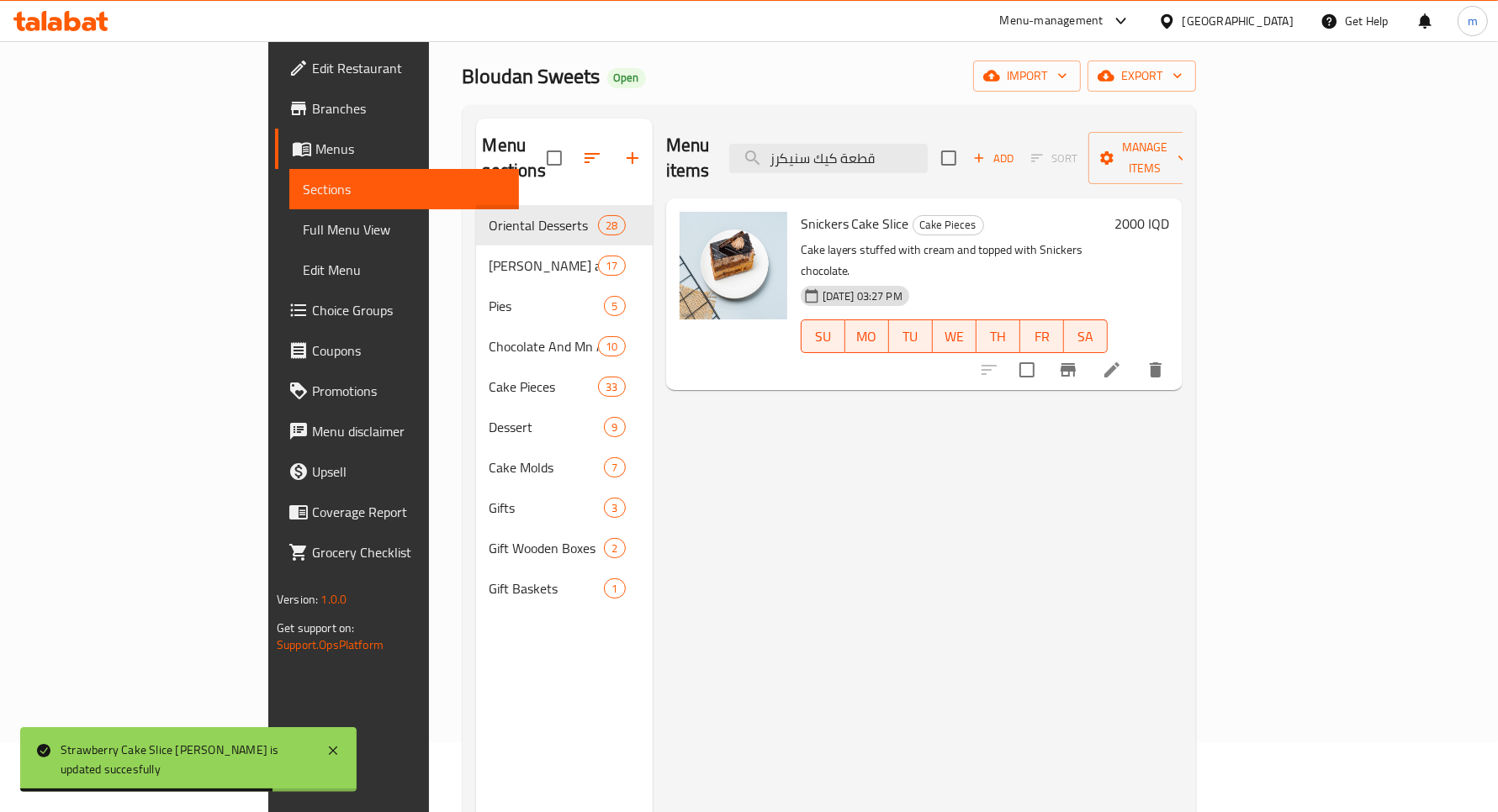
type input "قطعة كيك سنيكرز"
click at [1169, 212] on h6 "2000 IQD" at bounding box center [1141, 223] width 54 height 23
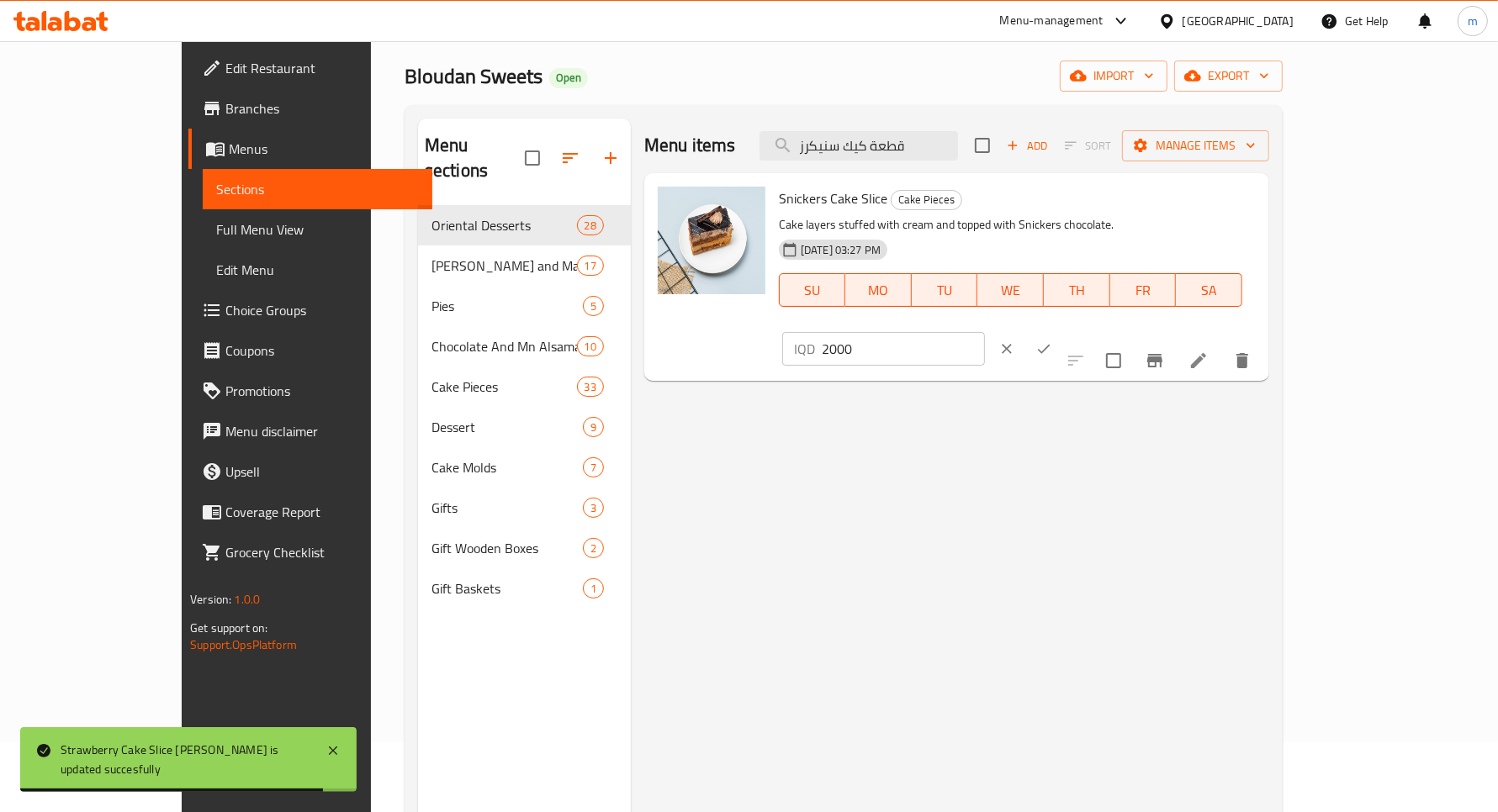
click at [985, 332] on input "2000" at bounding box center [903, 349] width 163 height 34
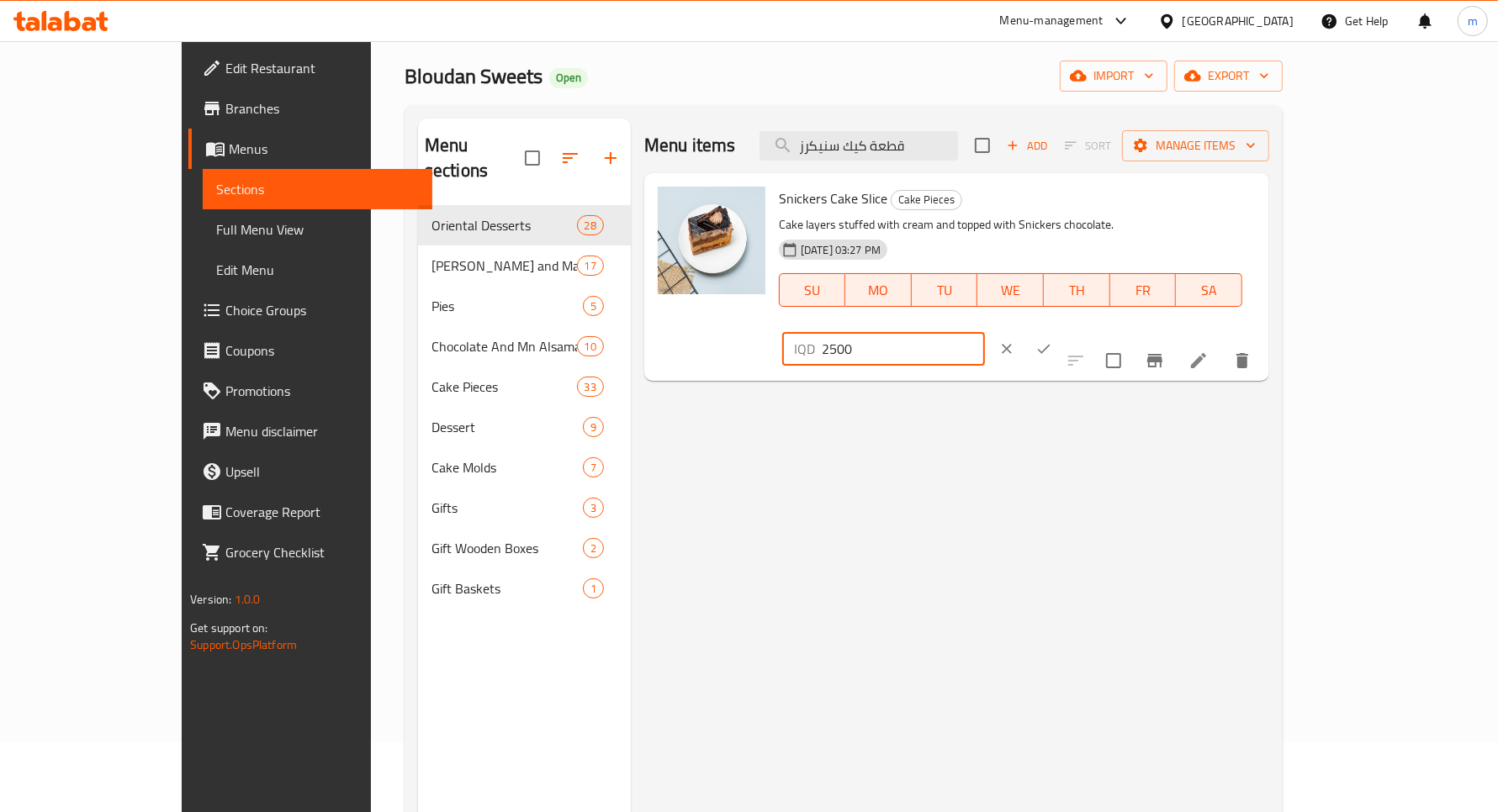
type input "2500"
click at [1062, 331] on div at bounding box center [1025, 349] width 74 height 37
click at [1053, 341] on icon "ok" at bounding box center [1044, 350] width 17 height 17
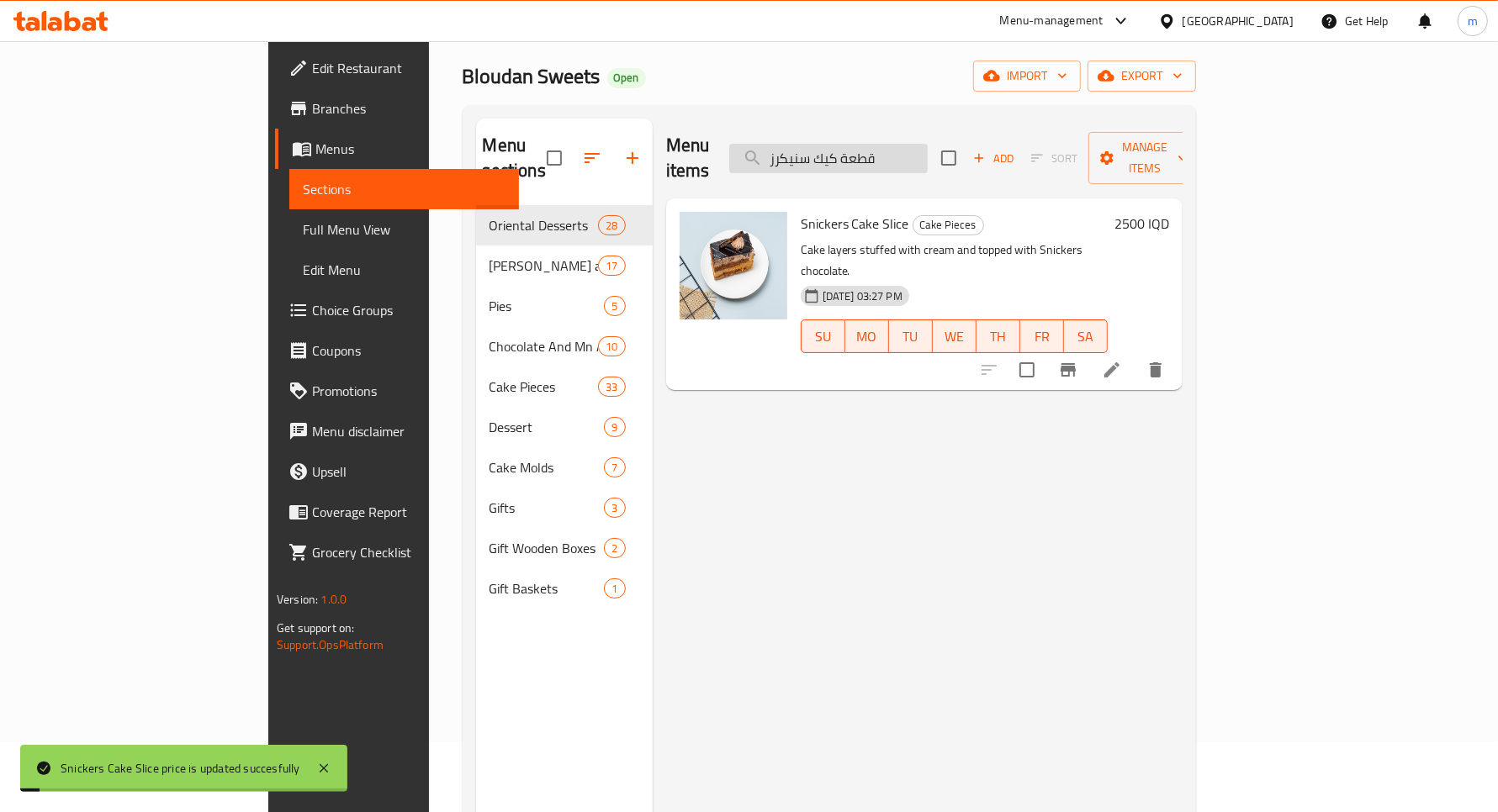
click at [916, 144] on input "قطعة كيك سنيكرز" at bounding box center [829, 158] width 198 height 29
paste input "فراولة"
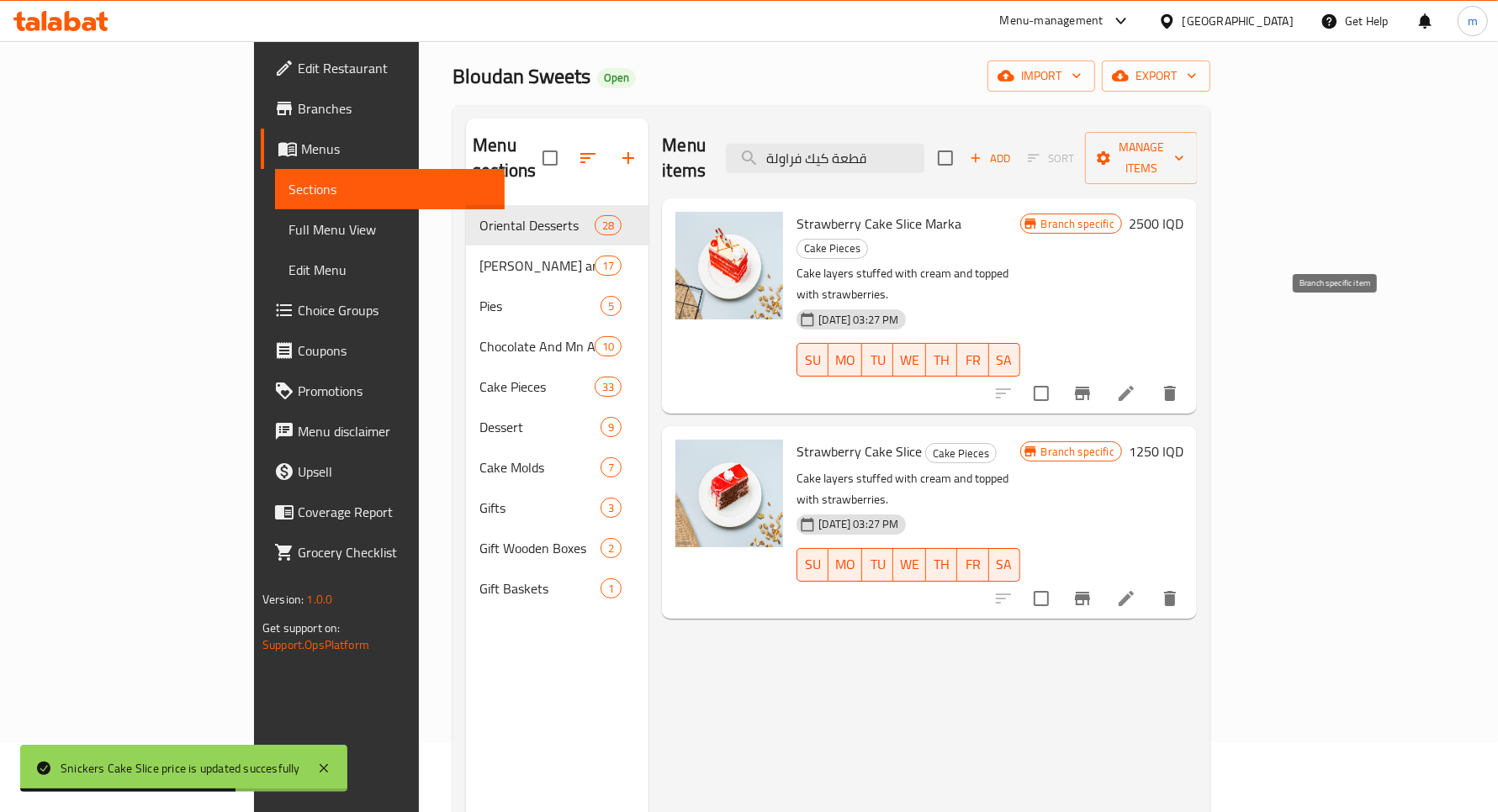
type input "قطعة كيك فراولة"
click at [1091, 387] on icon "Branch-specific-item" at bounding box center [1083, 394] width 16 height 14
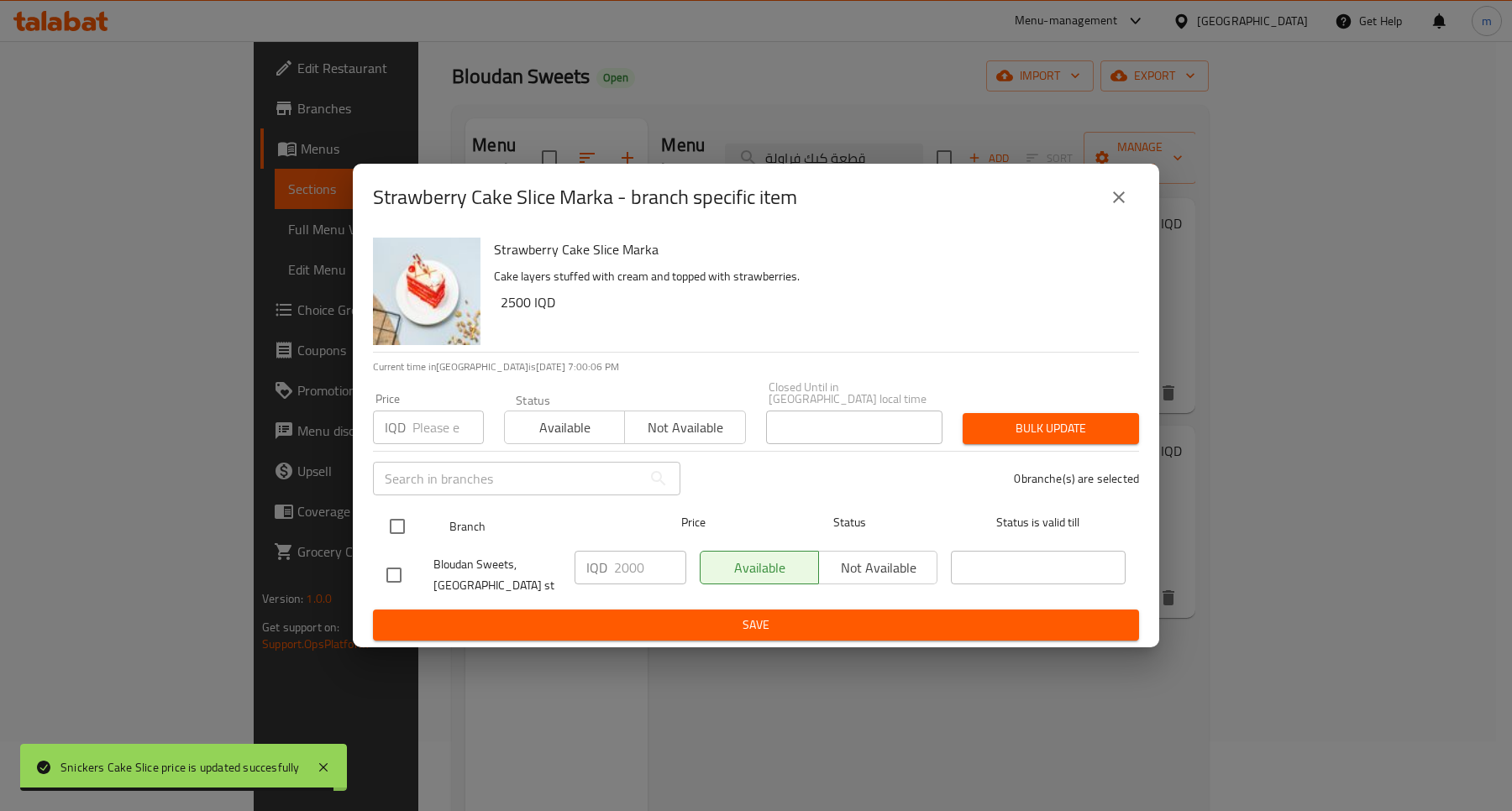
click at [409, 522] on input "checkbox" at bounding box center [396, 526] width 35 height 35
checkbox input "true"
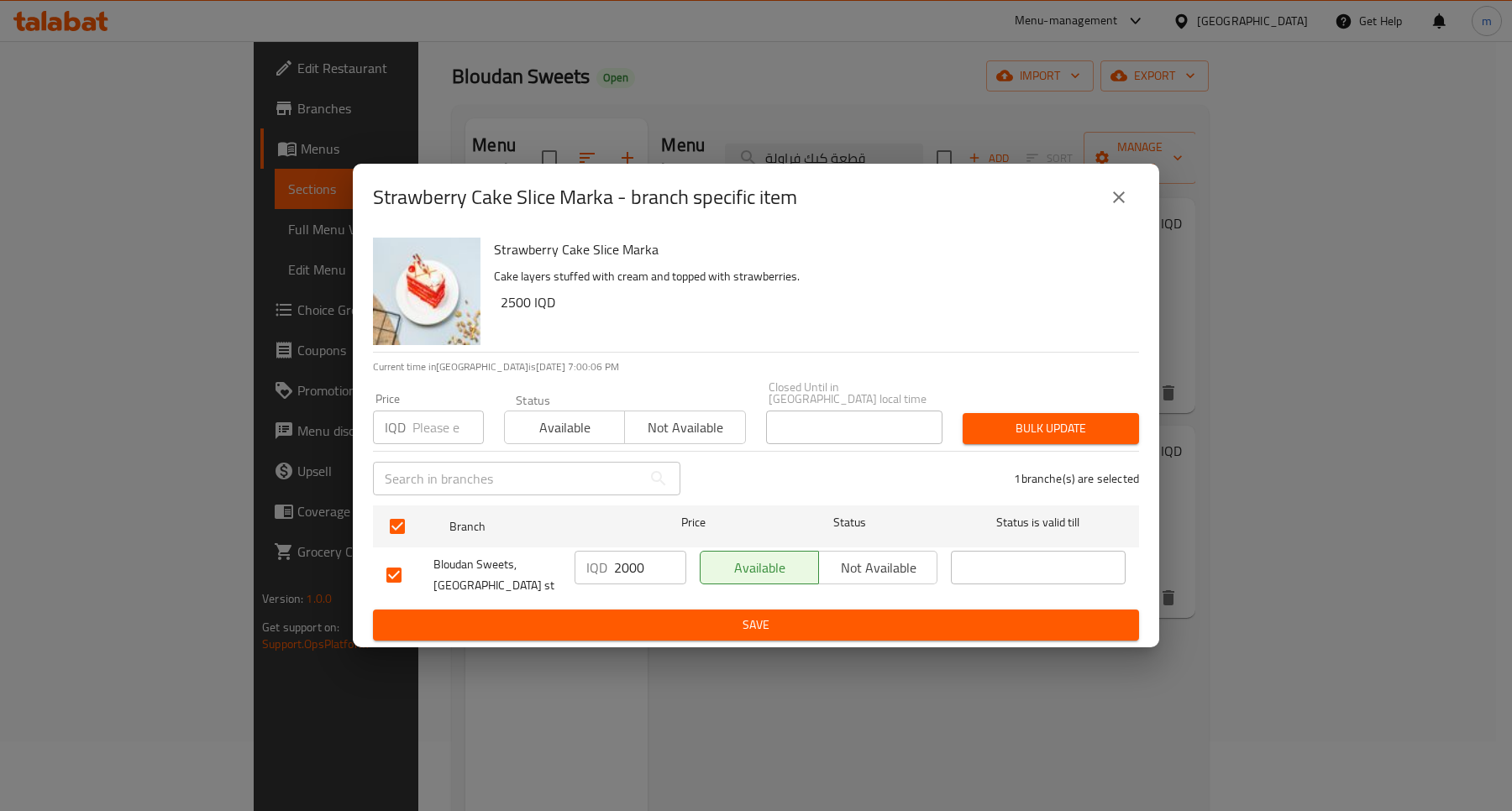
click at [630, 569] on input "2000" at bounding box center [650, 568] width 72 height 34
type input "2500"
click at [804, 615] on span "Save" at bounding box center [755, 625] width 739 height 21
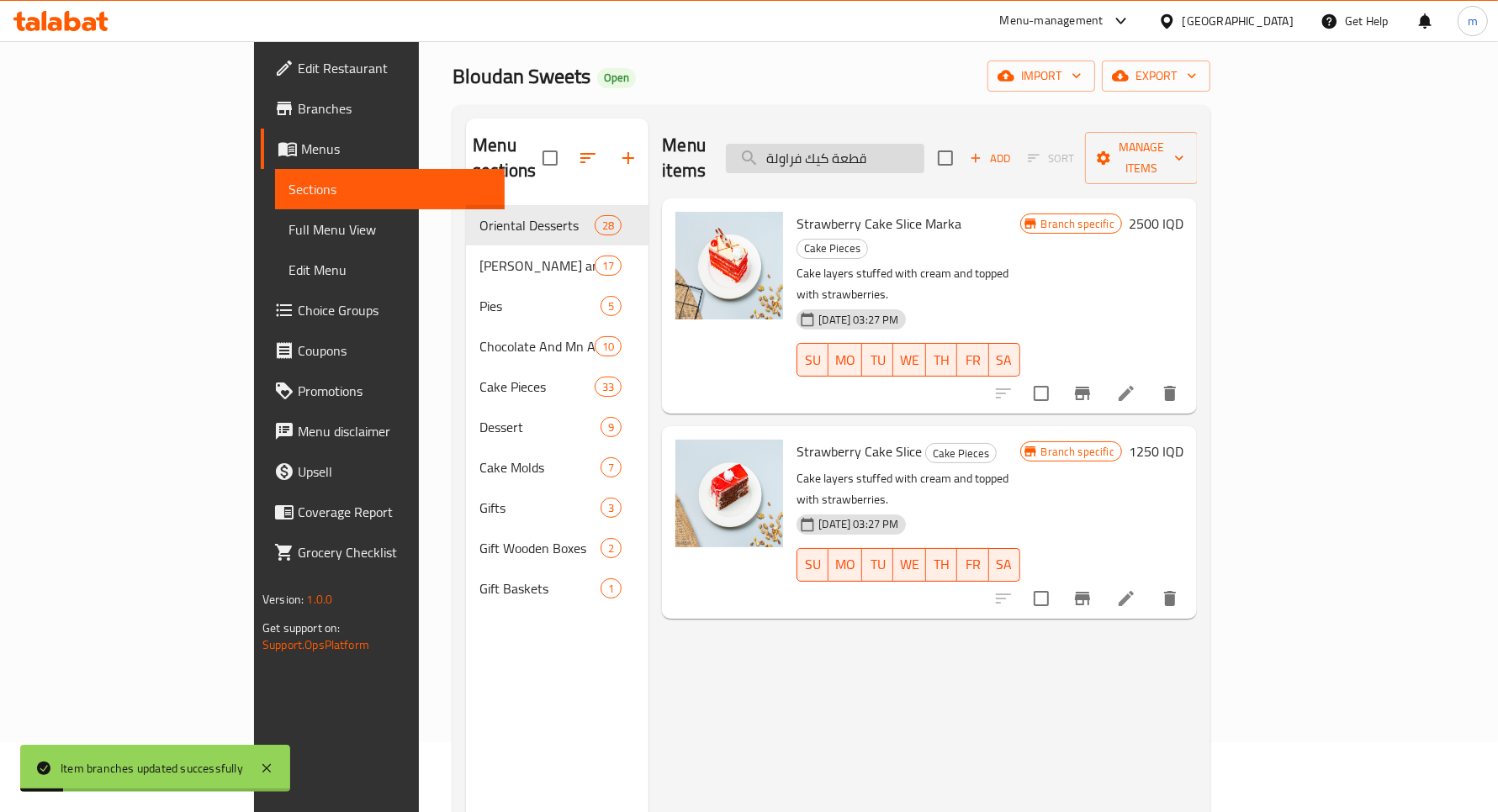
click at [924, 145] on input "قطعة كيك فراولة" at bounding box center [825, 158] width 198 height 29
paste input "سنيكرز"
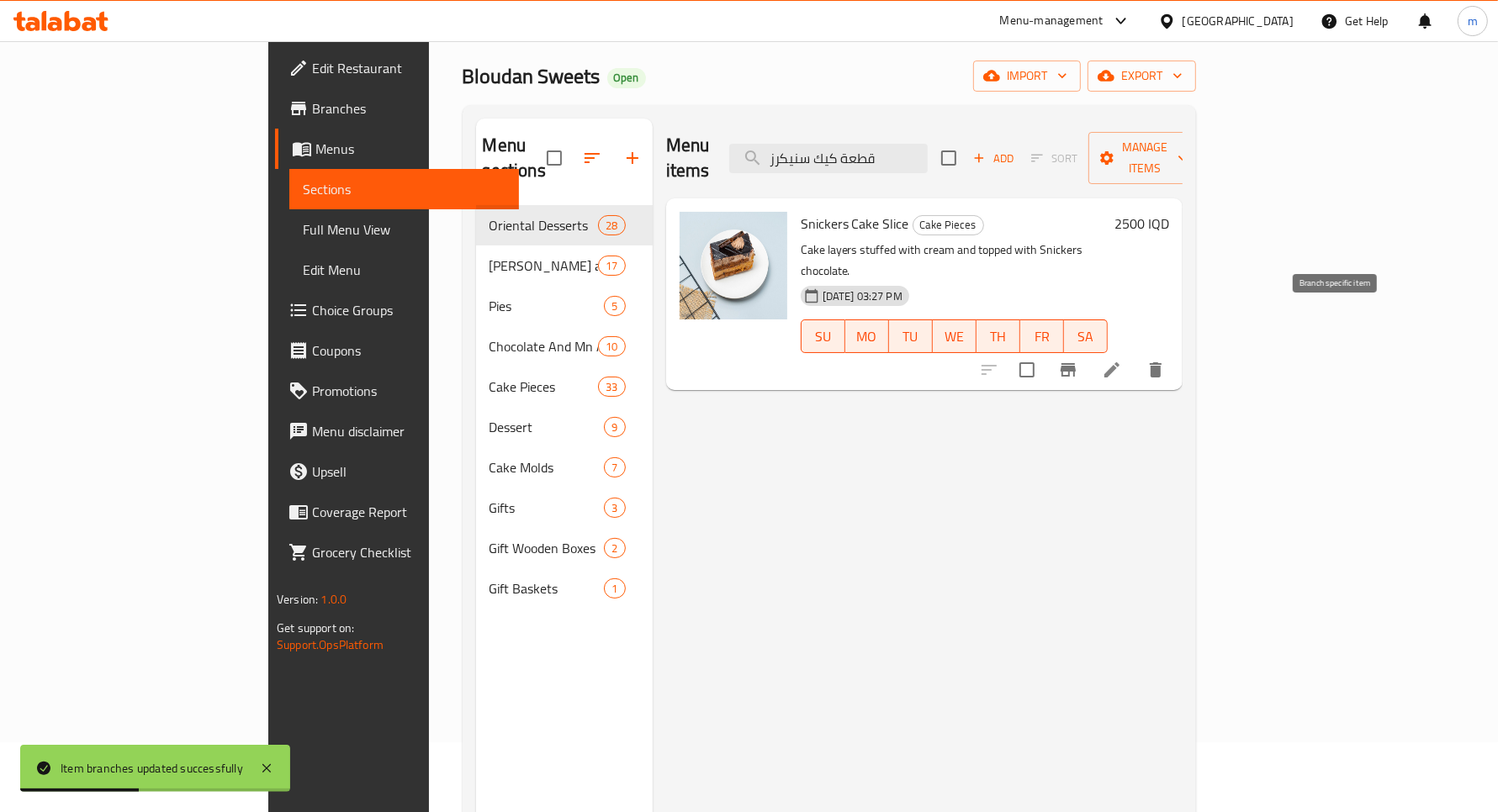
type input "قطعة كيك سنيكرز"
click at [1076, 363] on icon "Branch-specific-item" at bounding box center [1068, 370] width 16 height 14
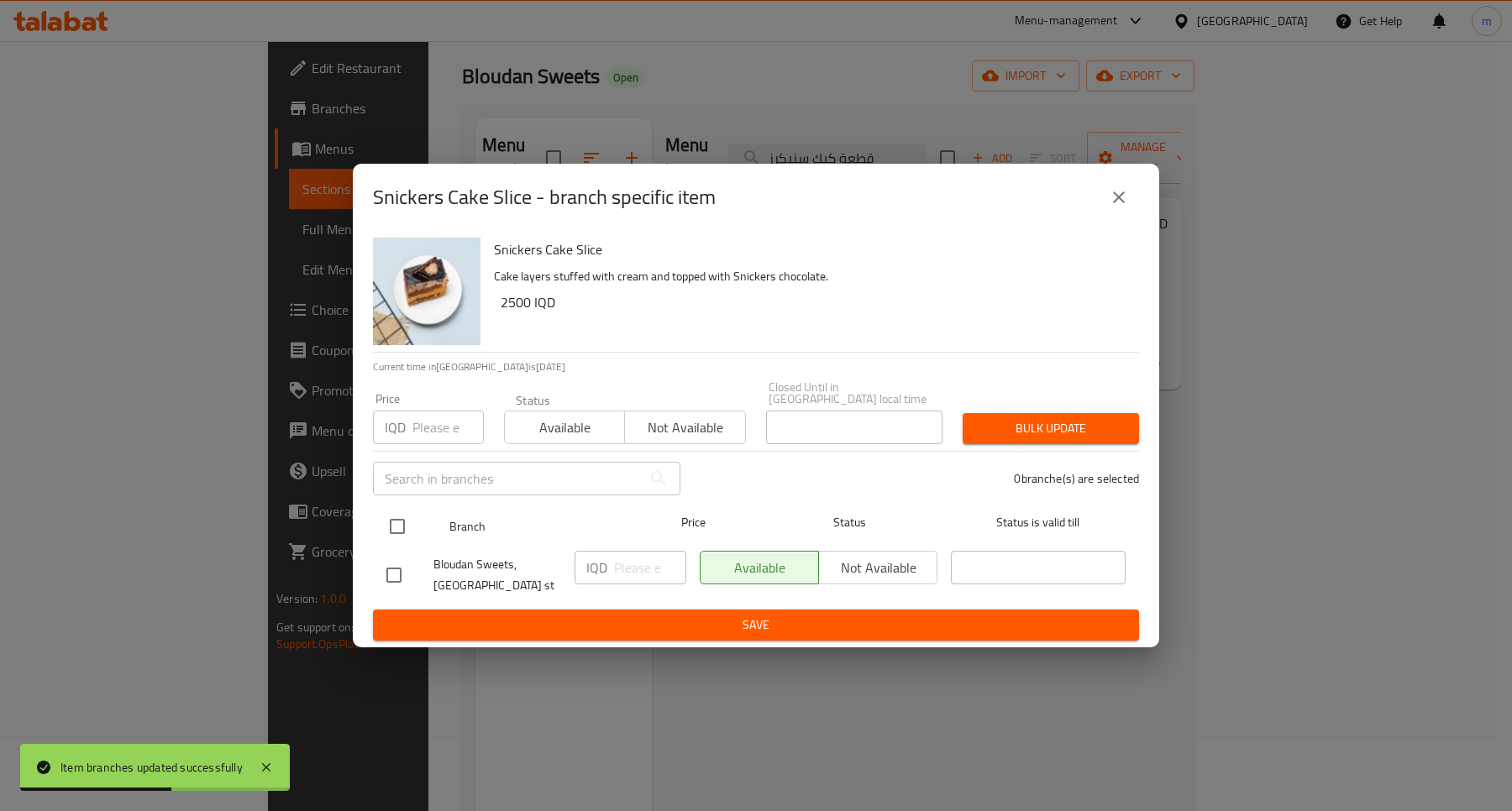
click at [399, 523] on input "checkbox" at bounding box center [396, 526] width 35 height 35
checkbox input "true"
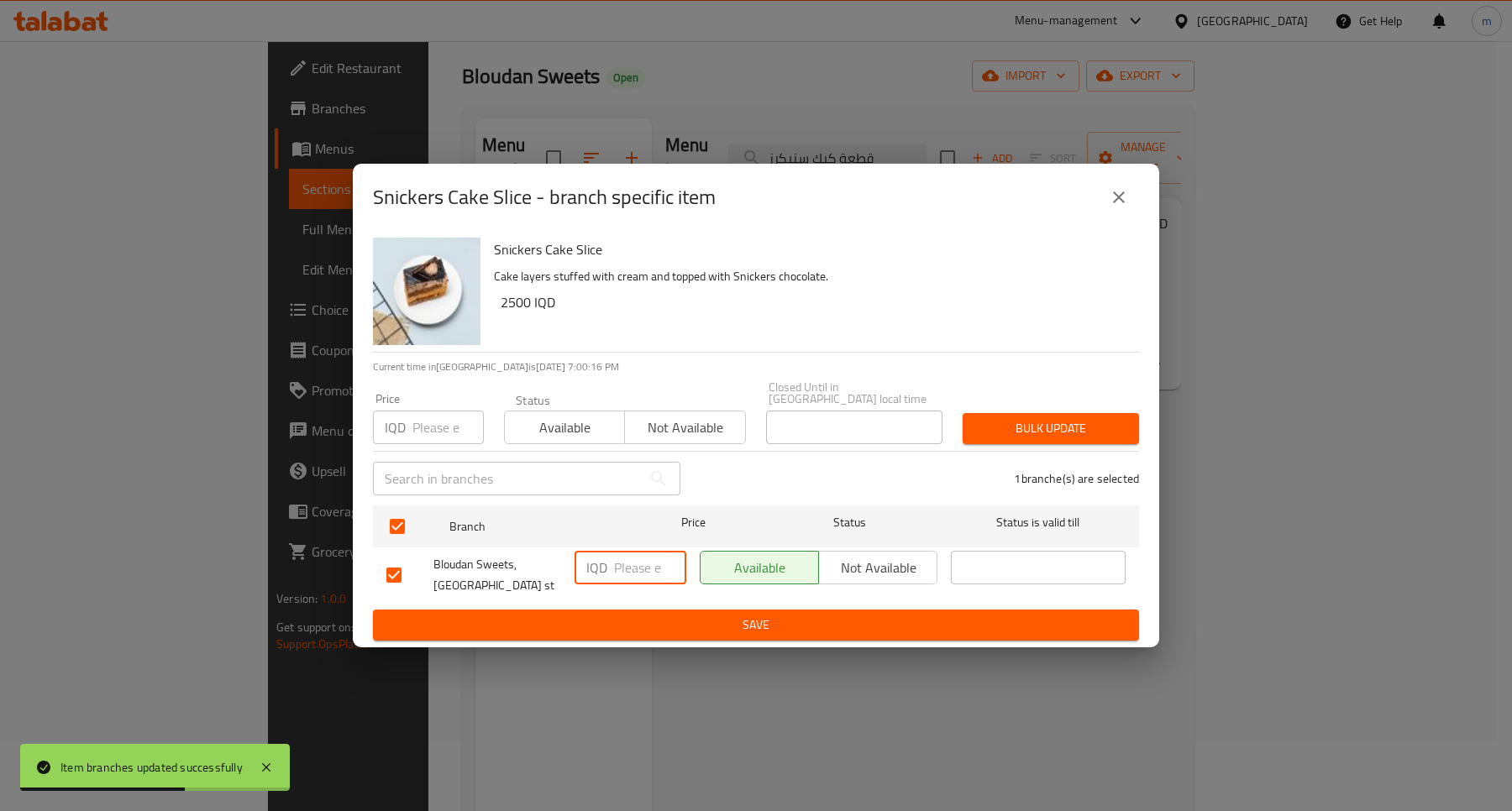
click at [627, 569] on input "number" at bounding box center [650, 568] width 72 height 34
type input "2500"
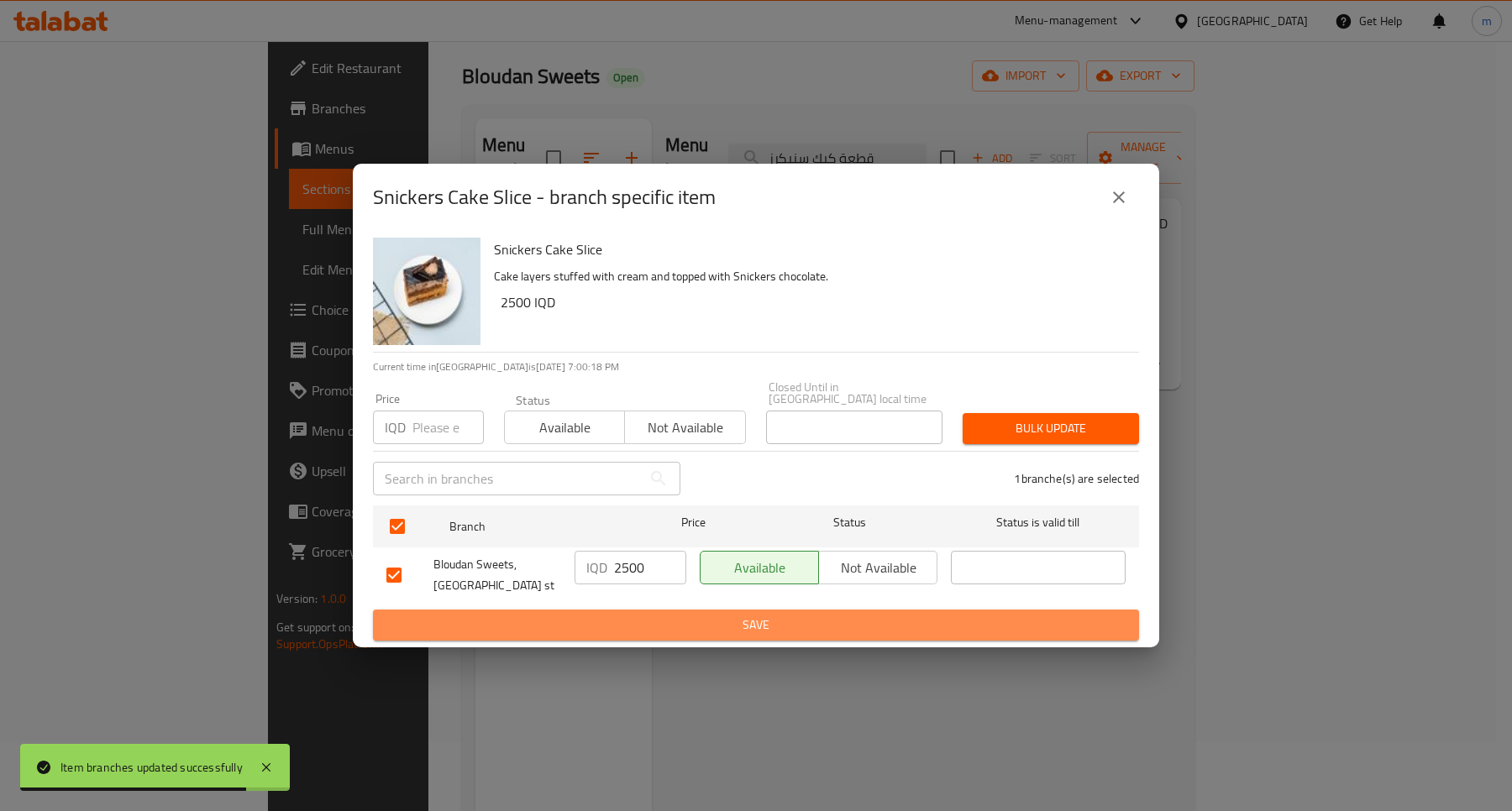
click at [792, 626] on span "Save" at bounding box center [755, 625] width 739 height 21
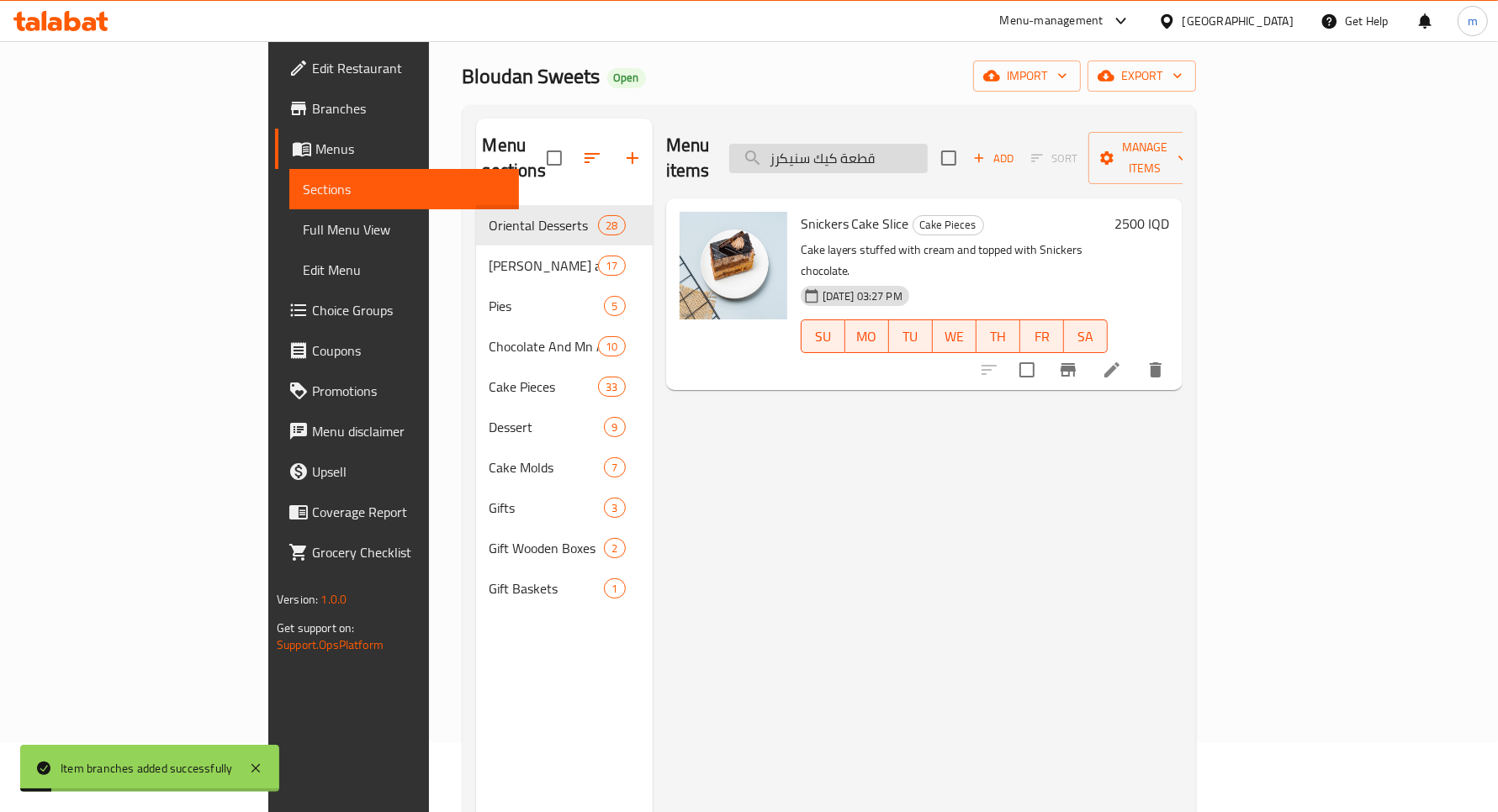
click at [894, 149] on input "قطعة كيك سنيكرز" at bounding box center [829, 158] width 198 height 29
paste input "ماكس"
type input "قطعة كيك ماكس"
click at [1169, 212] on h6 "2000 IQD" at bounding box center [1141, 223] width 54 height 23
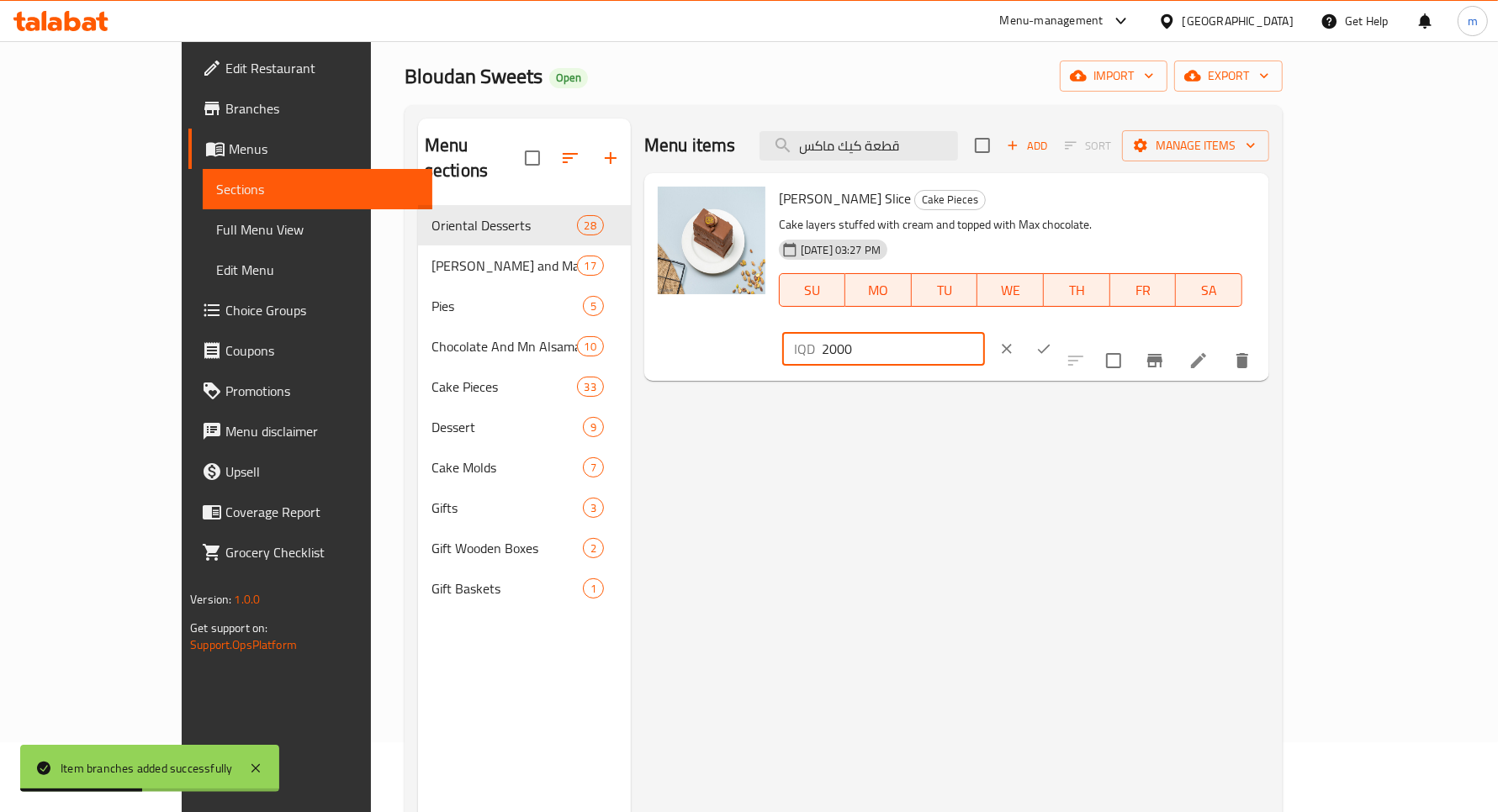
click at [985, 332] on input "2000" at bounding box center [903, 349] width 163 height 34
type input "2500"
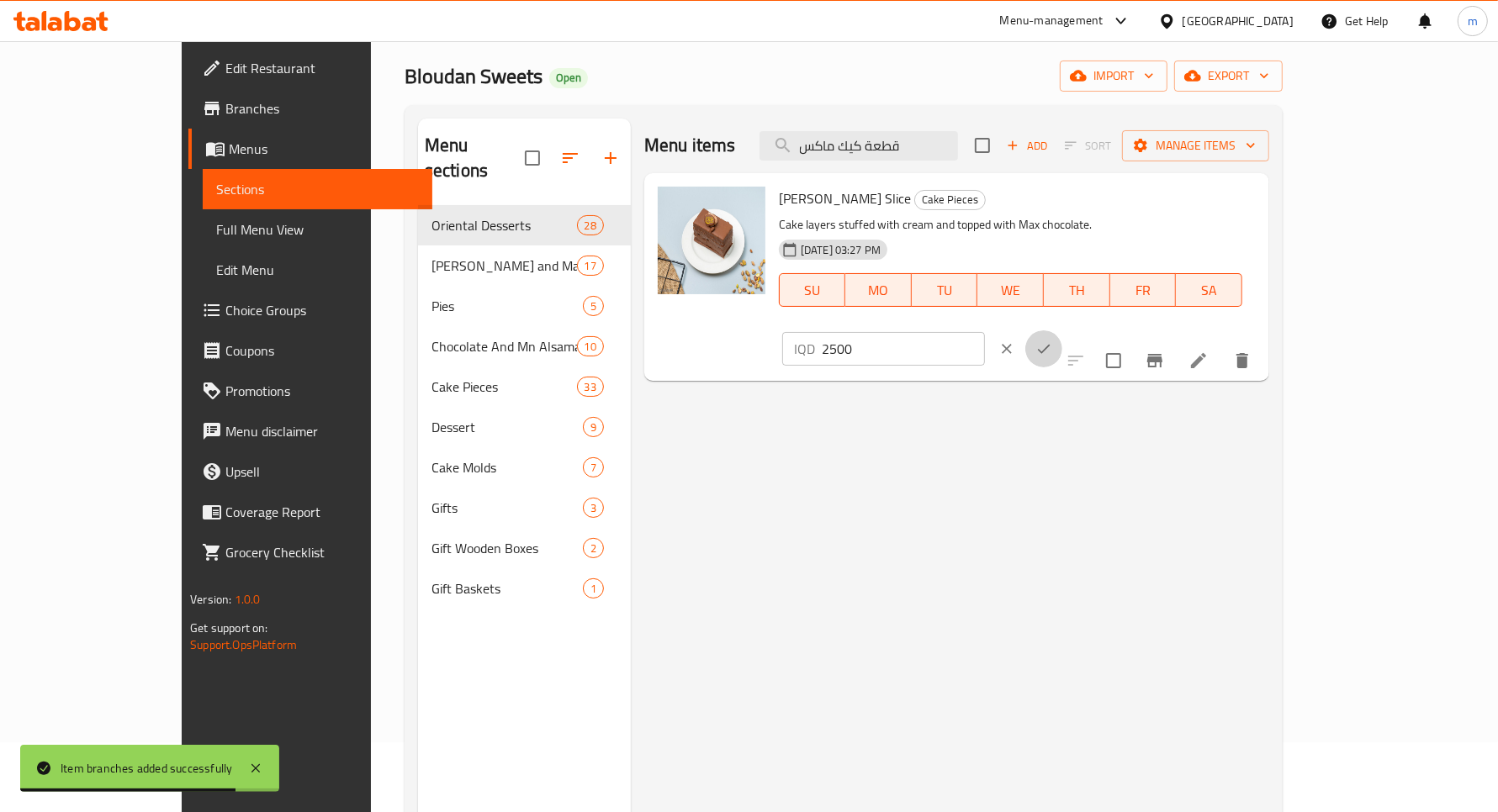
click at [1062, 331] on button "ok" at bounding box center [1043, 349] width 37 height 37
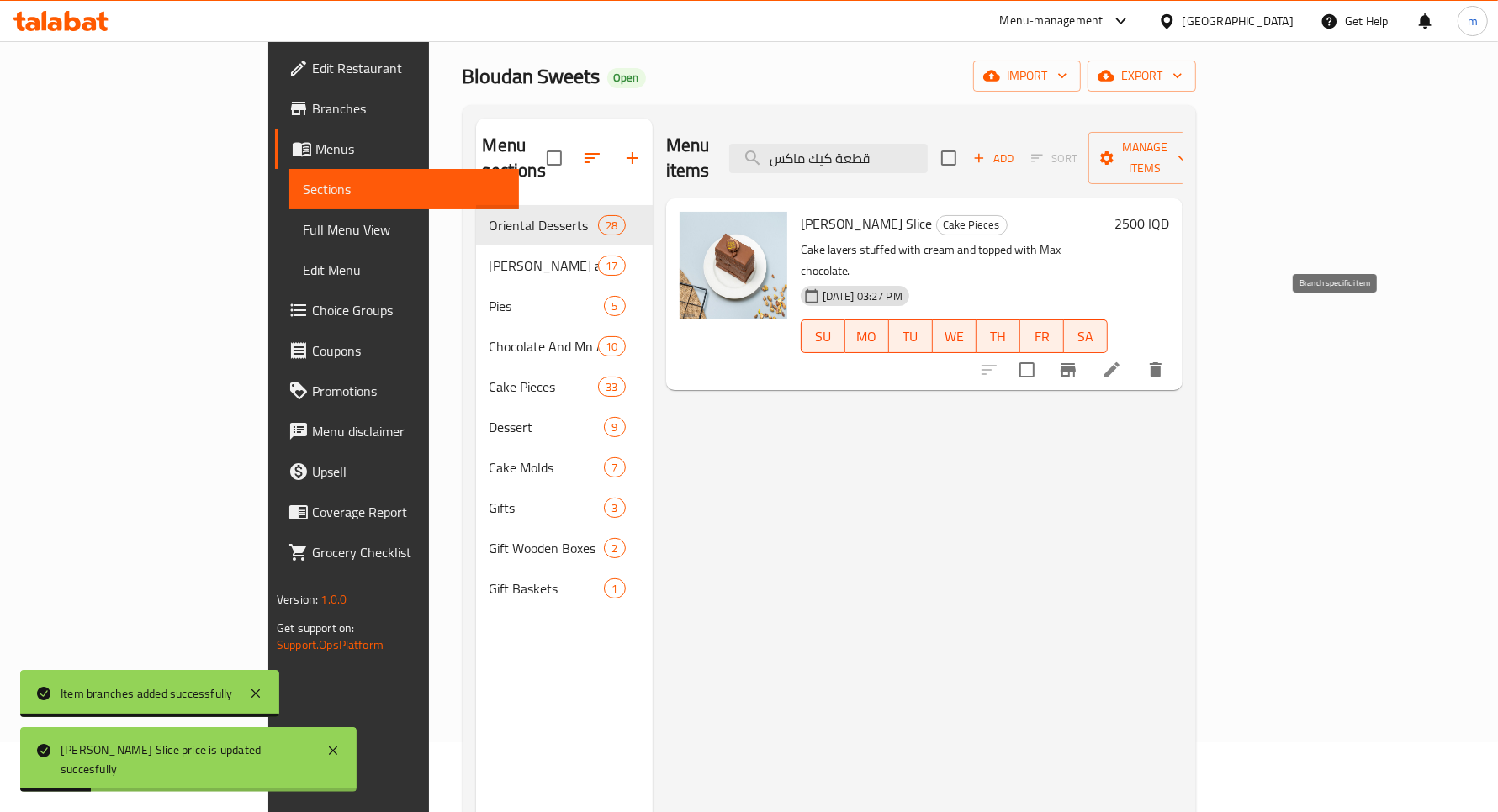
click at [1076, 363] on icon "Branch-specific-item" at bounding box center [1068, 370] width 16 height 14
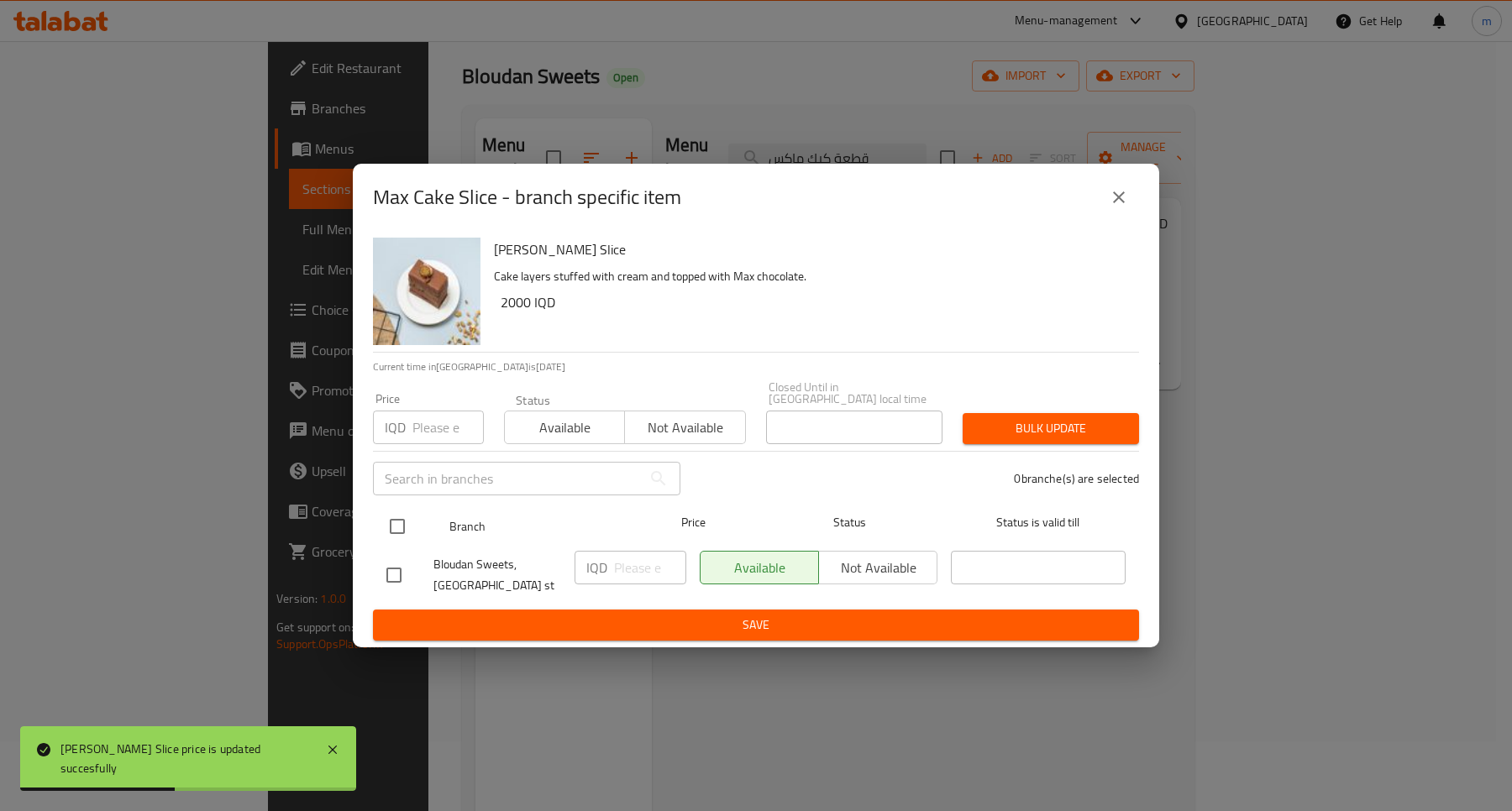
click at [401, 509] on input "checkbox" at bounding box center [396, 526] width 35 height 35
checkbox input "true"
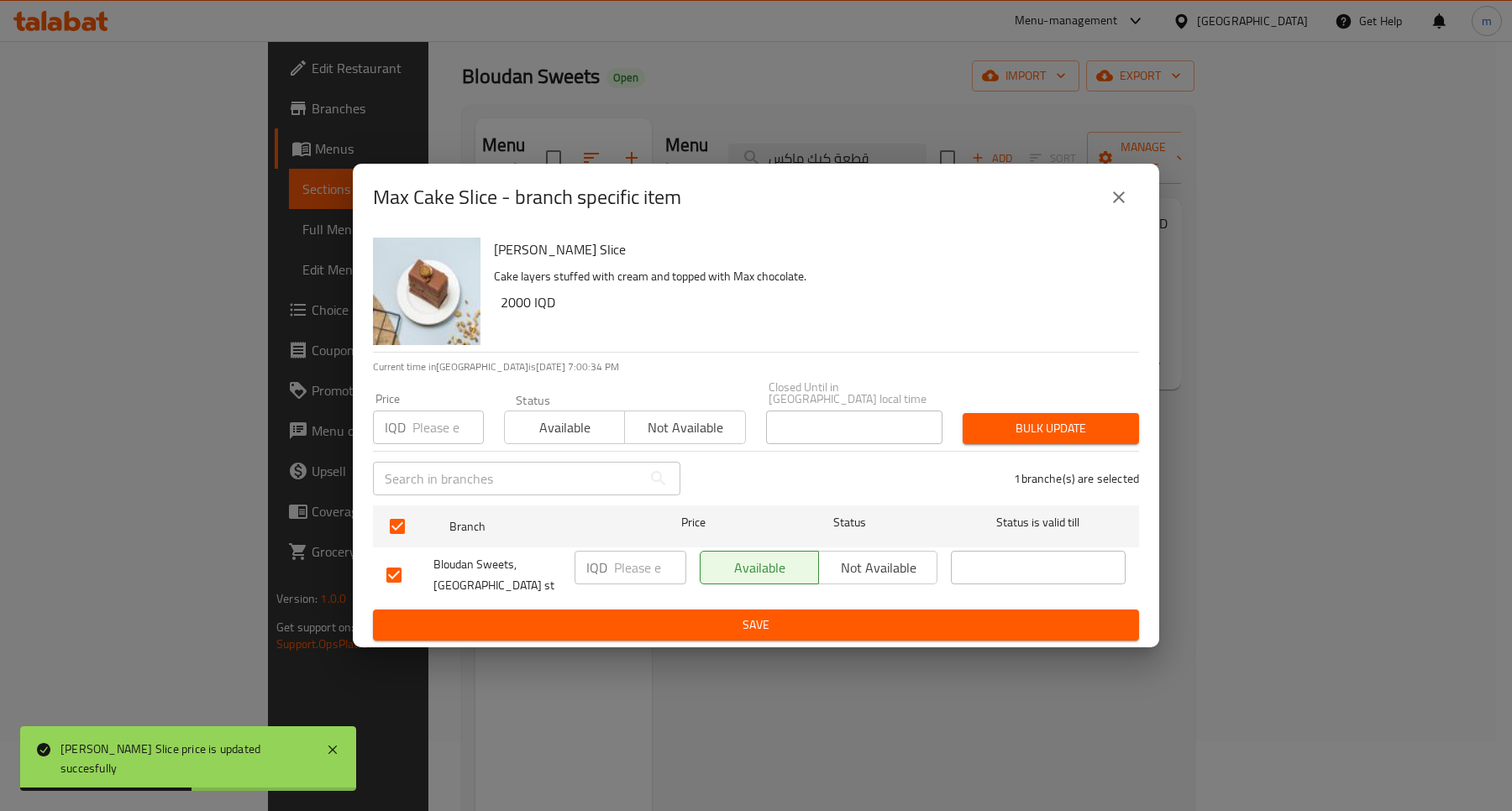
click at [619, 564] on input "number" at bounding box center [650, 568] width 72 height 34
type input "2500"
click at [790, 615] on span "Save" at bounding box center [755, 625] width 739 height 21
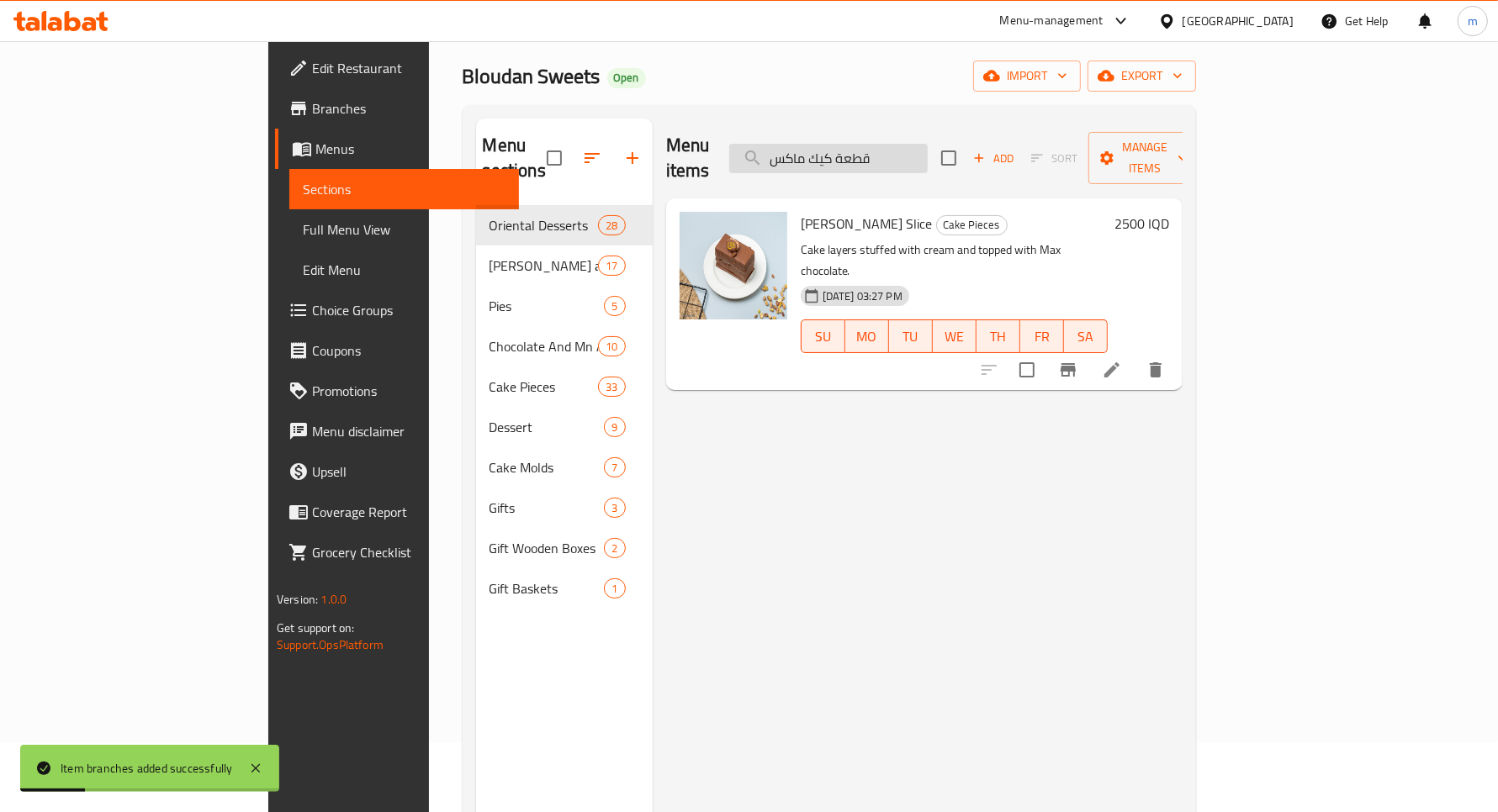
click at [928, 144] on input "قطعة كيك ماكس" at bounding box center [829, 158] width 198 height 29
paste input "تو"
click at [928, 144] on input "قطعة كيك توكس" at bounding box center [829, 158] width 198 height 29
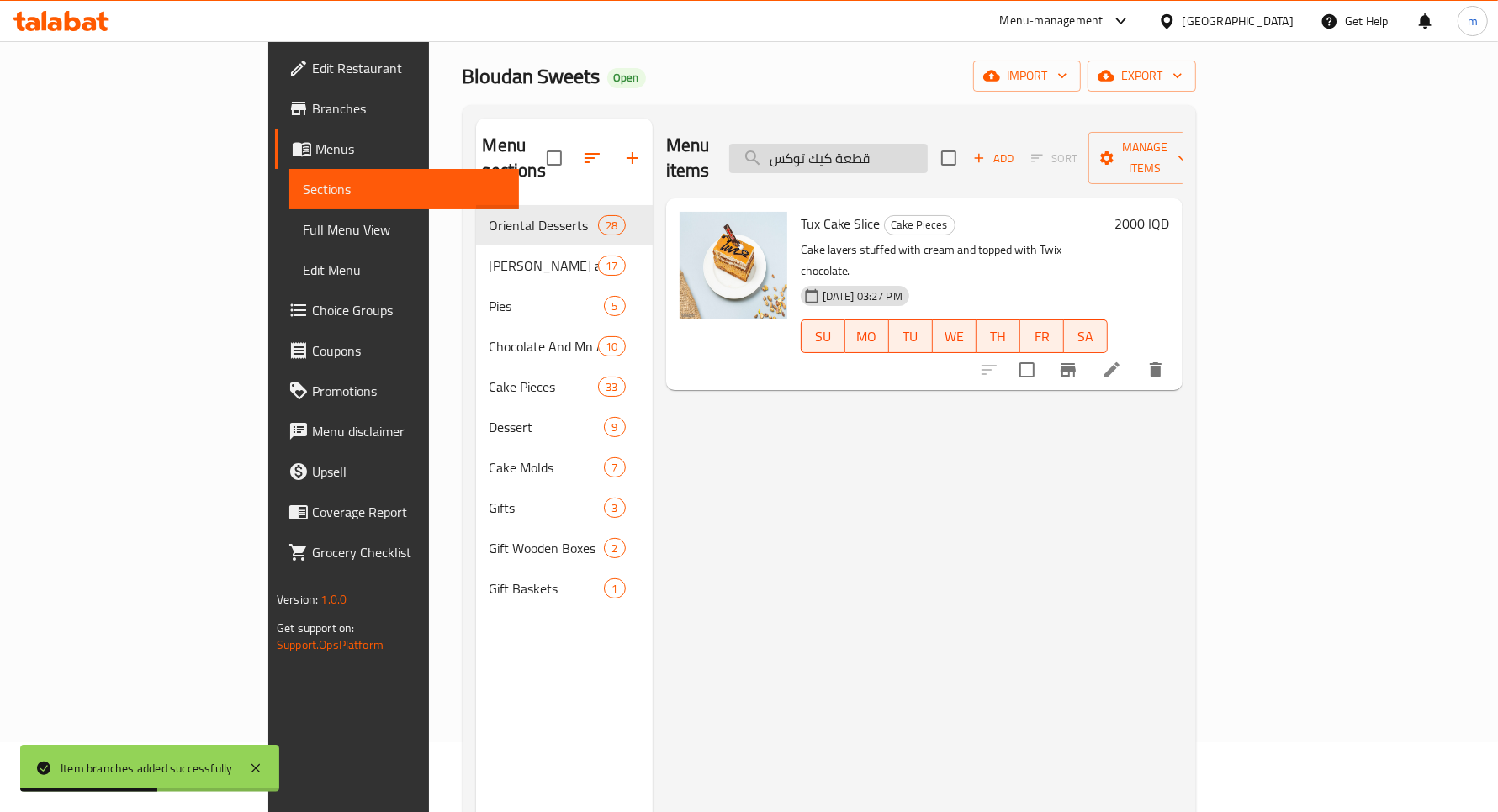
click at [928, 144] on input "قطعة كيك توكس" at bounding box center [829, 158] width 198 height 29
paste input "ما"
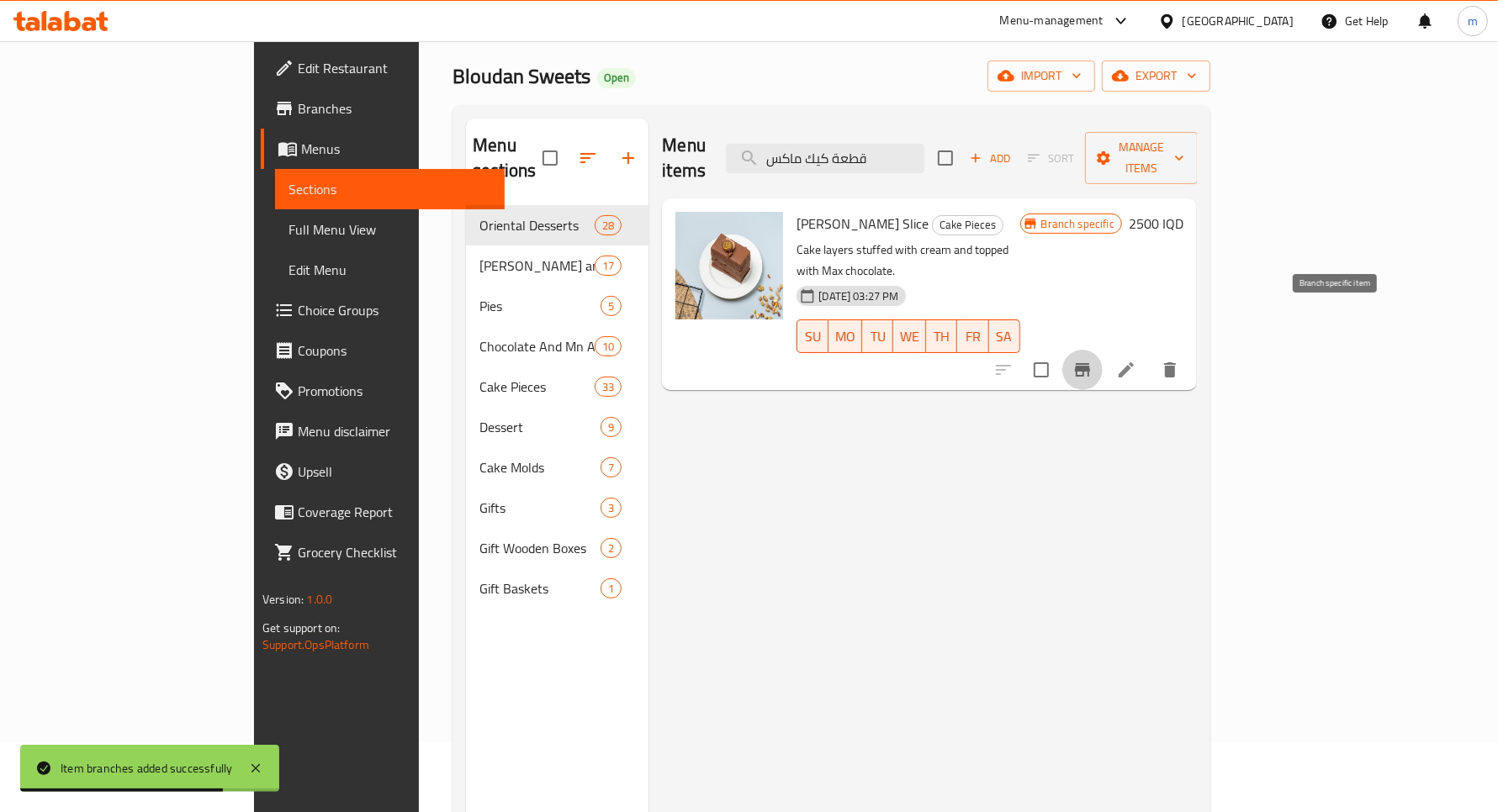
click at [1103, 350] on button "Branch-specific-item" at bounding box center [1082, 369] width 40 height 40
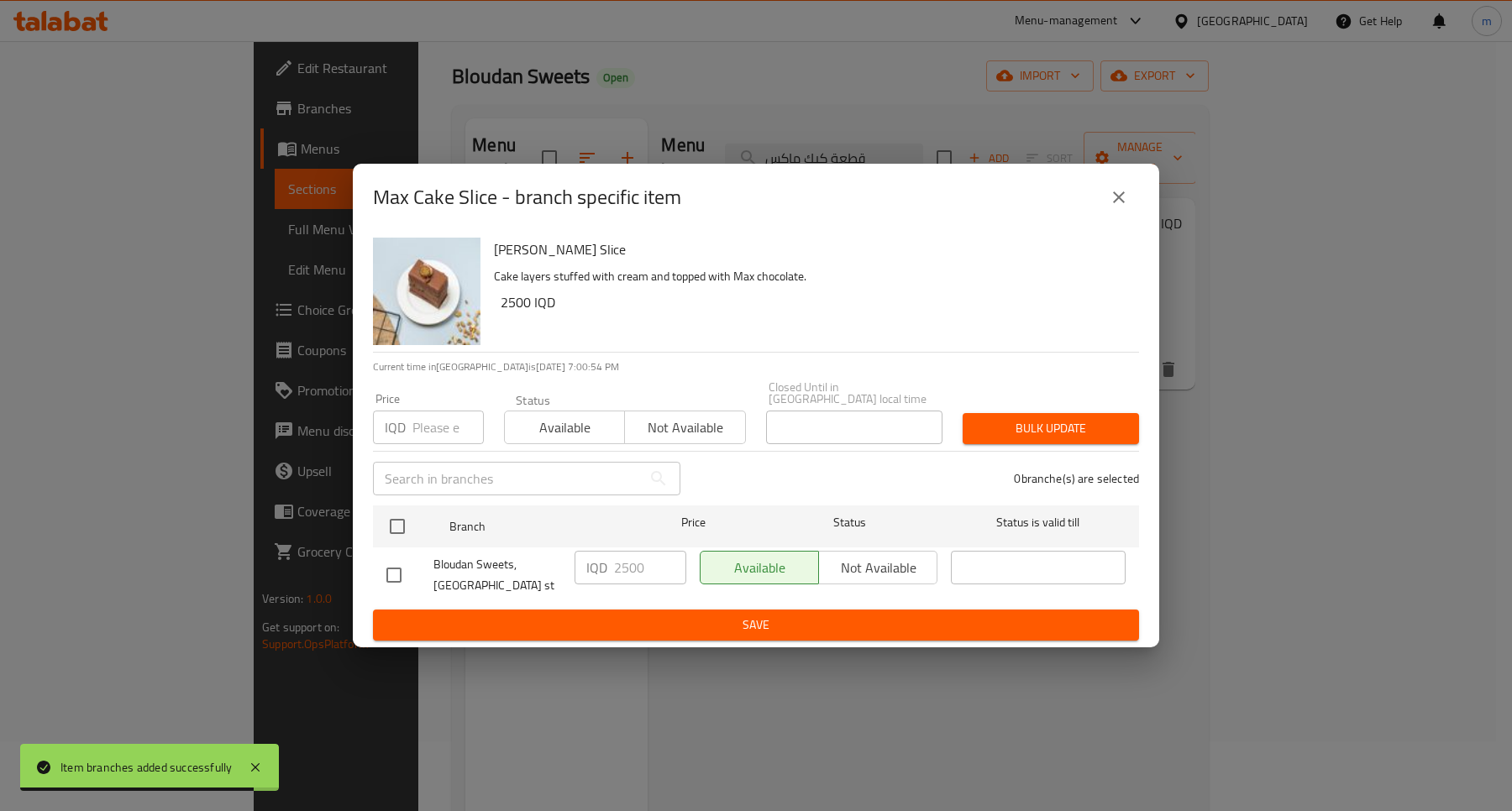
click at [1126, 189] on button "close" at bounding box center [1118, 197] width 40 height 40
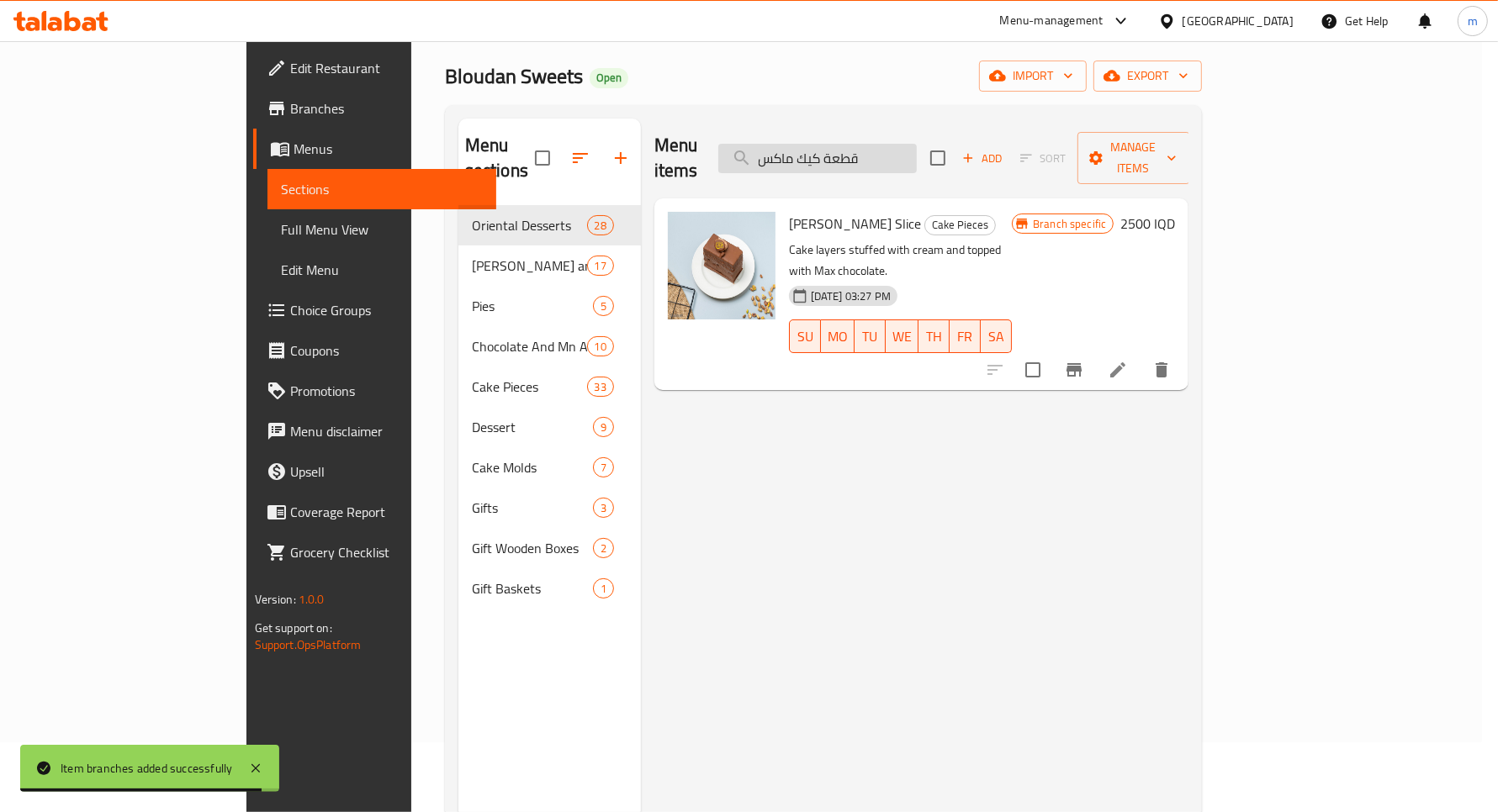
click at [917, 149] on input "قطعة كيك ماكس" at bounding box center [817, 158] width 198 height 29
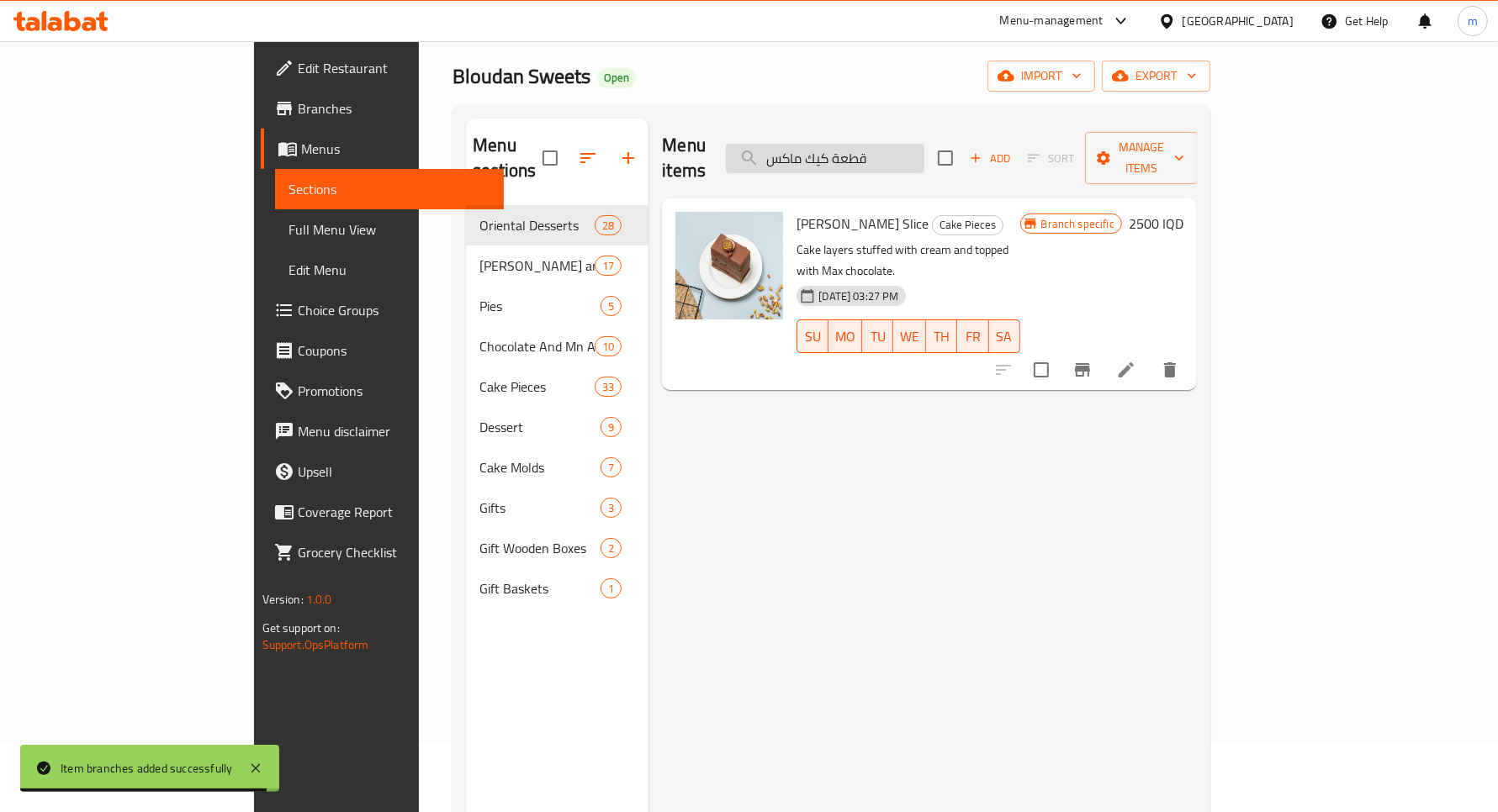
click at [924, 149] on input "قطعة كيك ماكس" at bounding box center [825, 158] width 198 height 29
paste input "تو"
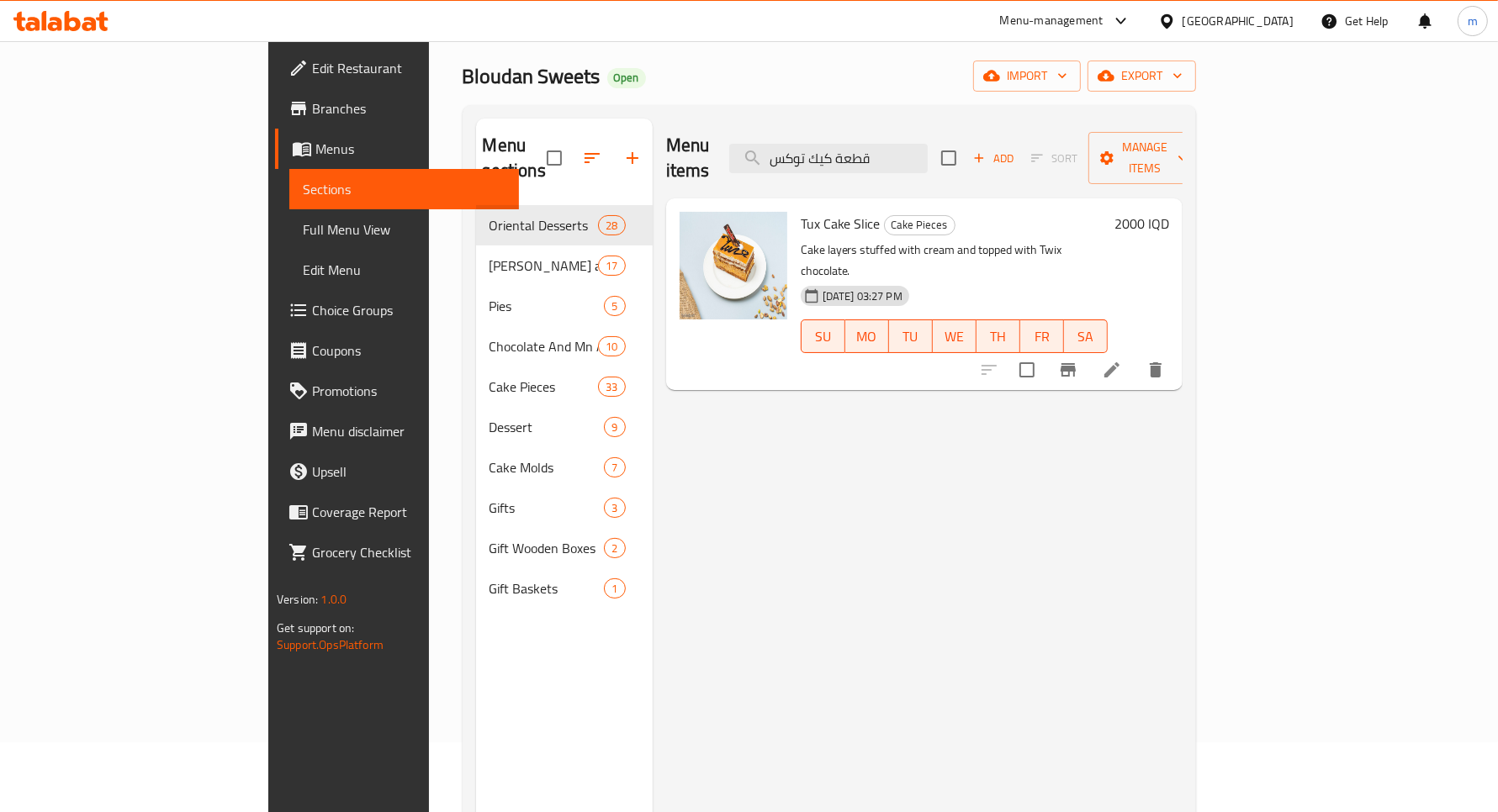
type input "قطعة كيك توكس"
click at [1169, 212] on div "2000 IQD" at bounding box center [1138, 294] width 61 height 164
click at [1169, 212] on h6 "2000 IQD" at bounding box center [1141, 223] width 54 height 23
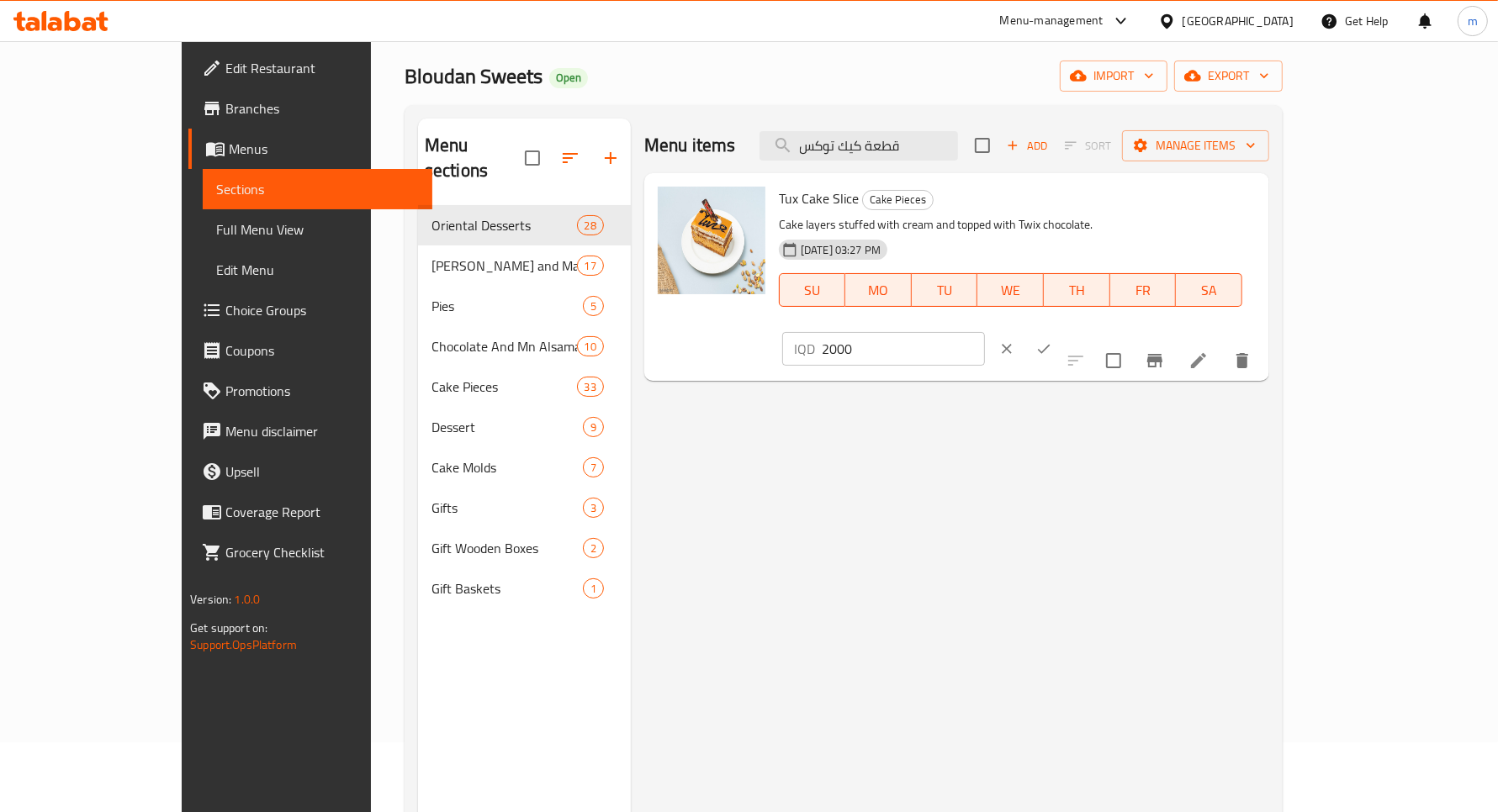
click at [985, 332] on input "2000" at bounding box center [903, 349] width 163 height 34
type input "2500"
click at [1062, 331] on button "ok" at bounding box center [1043, 349] width 37 height 37
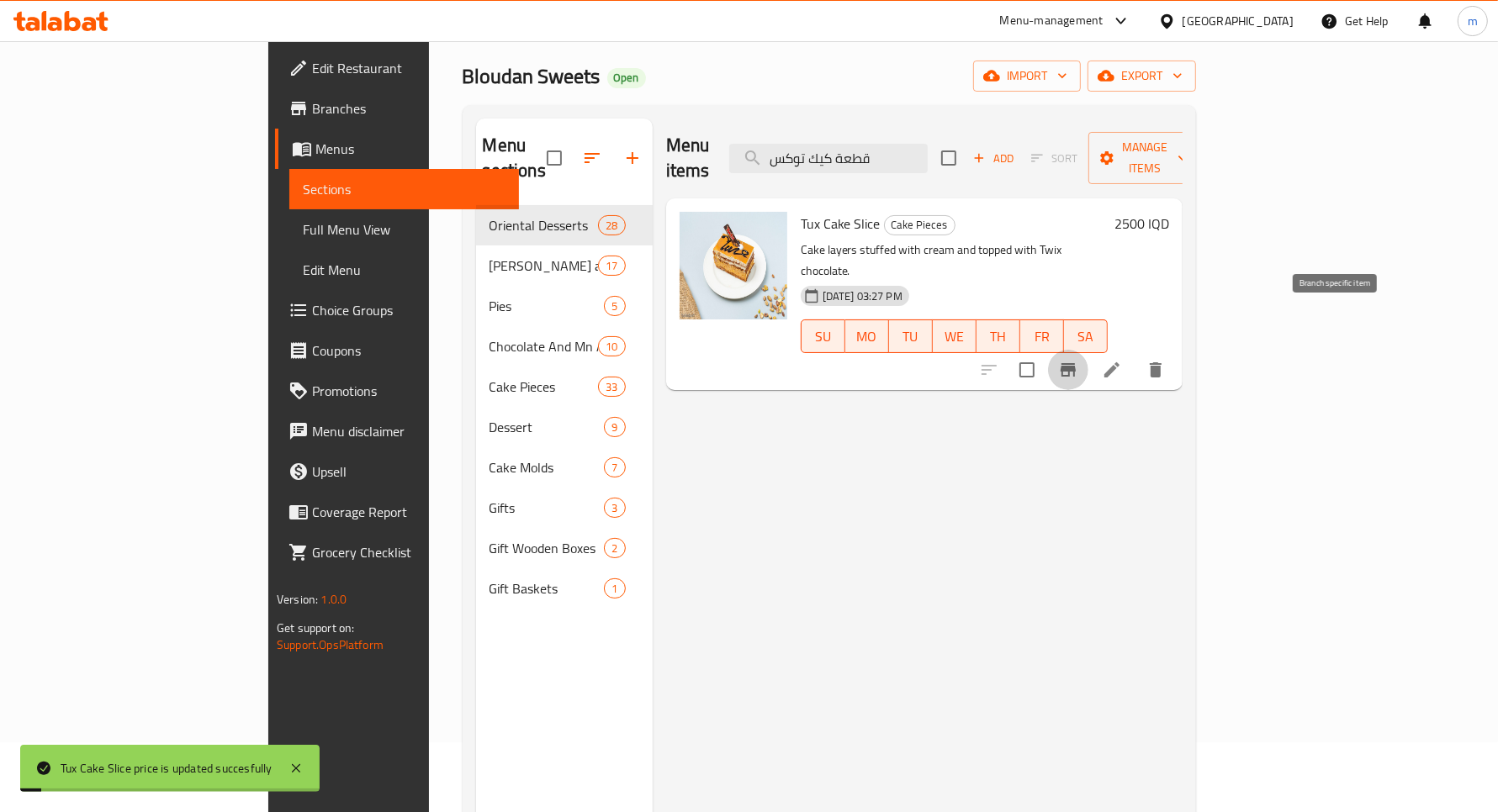
click at [1078, 360] on icon "Branch-specific-item" at bounding box center [1068, 369] width 20 height 20
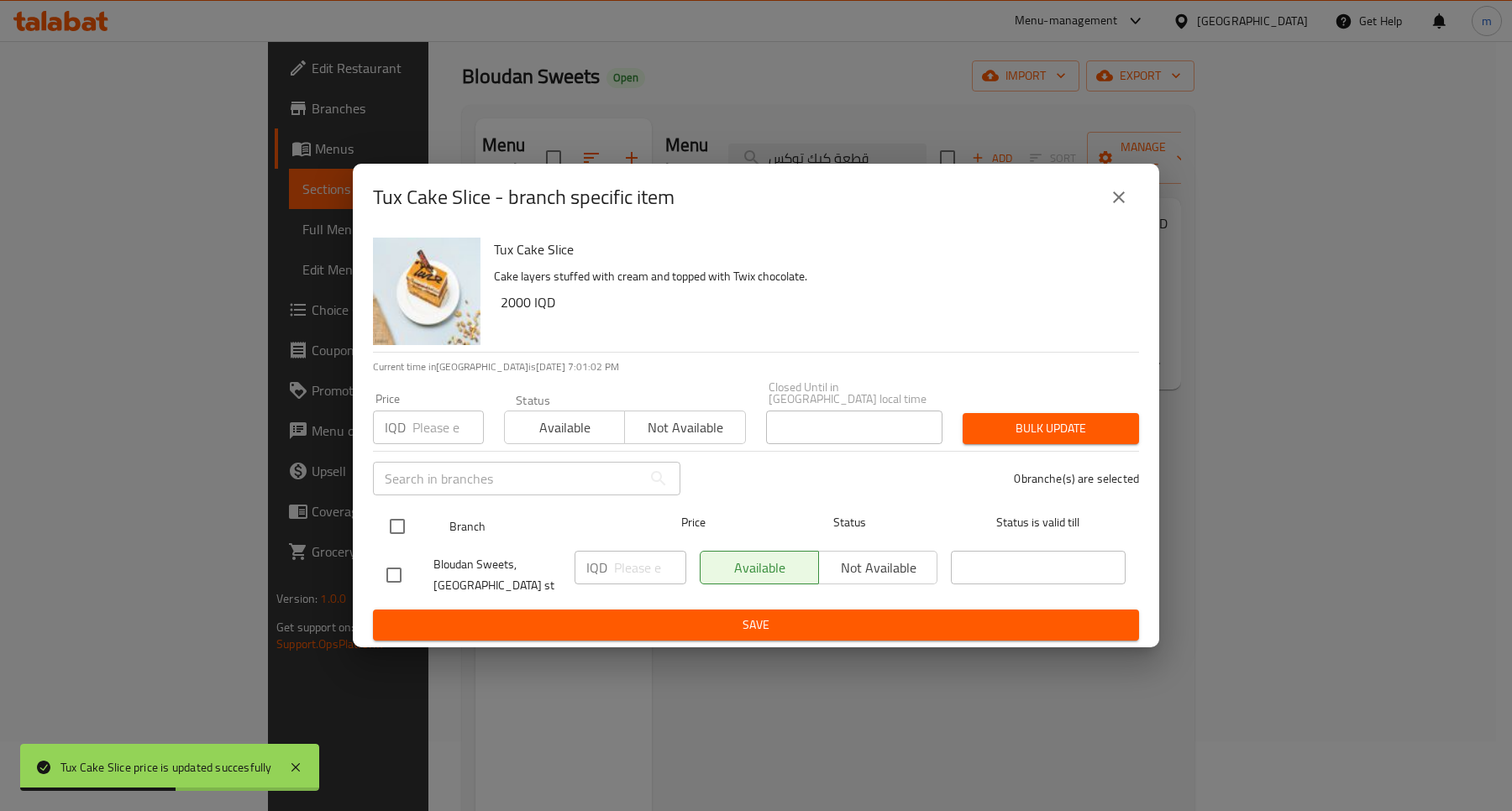
click at [384, 517] on input "checkbox" at bounding box center [396, 526] width 35 height 35
checkbox input "true"
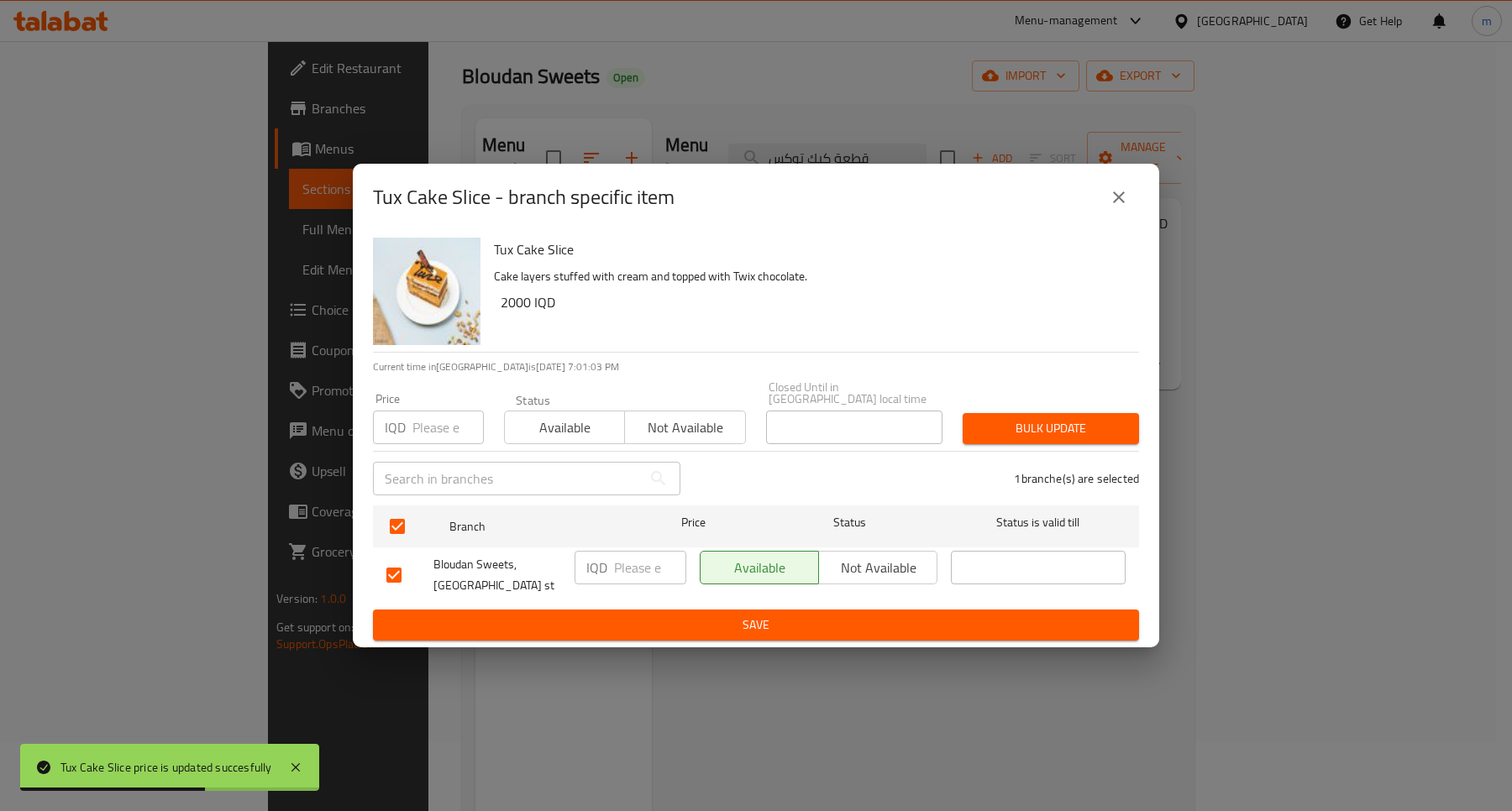
click at [641, 581] on div "IQD ​" at bounding box center [630, 575] width 126 height 62
click at [642, 567] on input "number" at bounding box center [650, 568] width 72 height 34
paste input "2"
click at [641, 562] on input "number" at bounding box center [650, 568] width 72 height 34
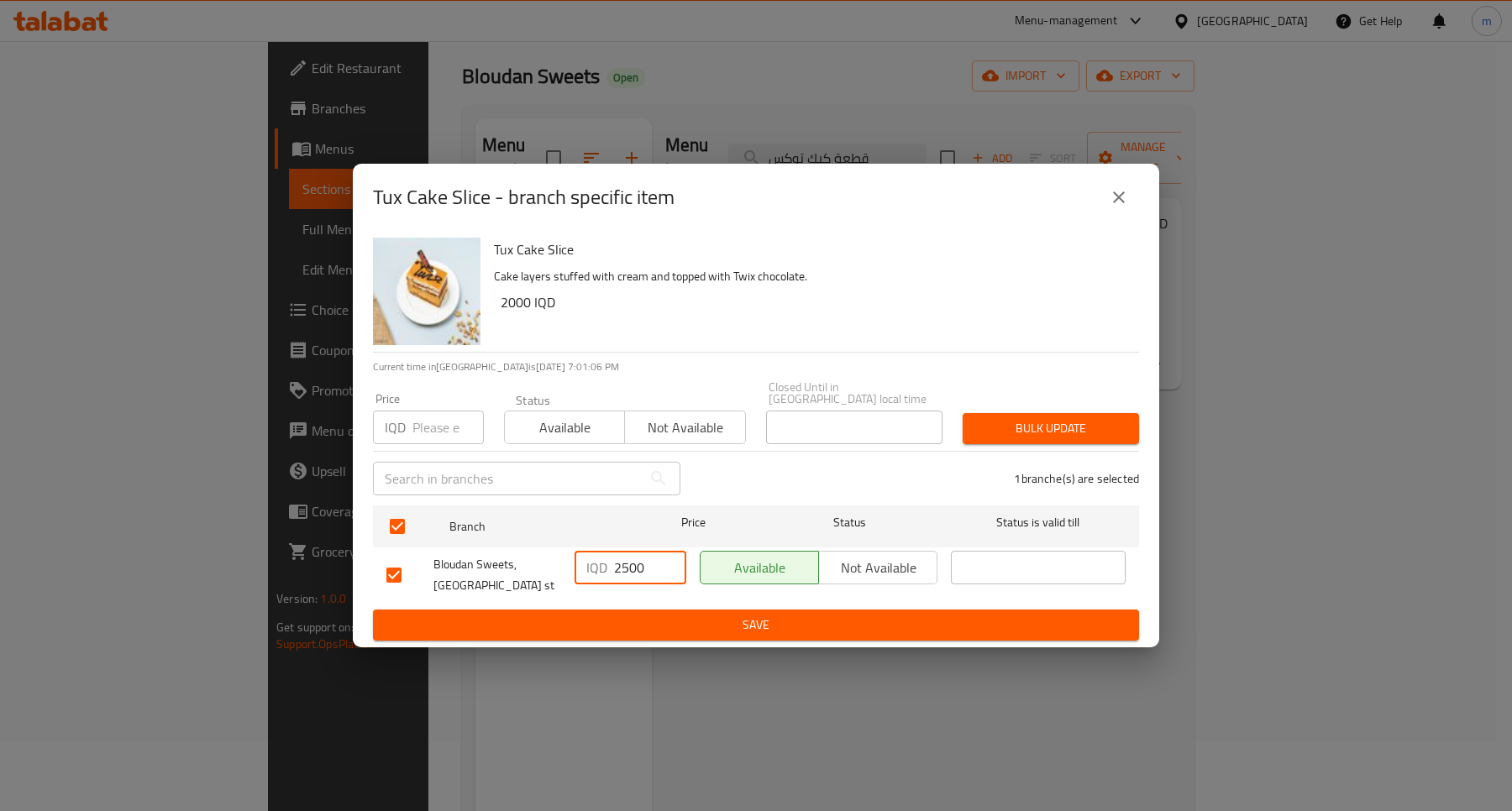
type input "2500"
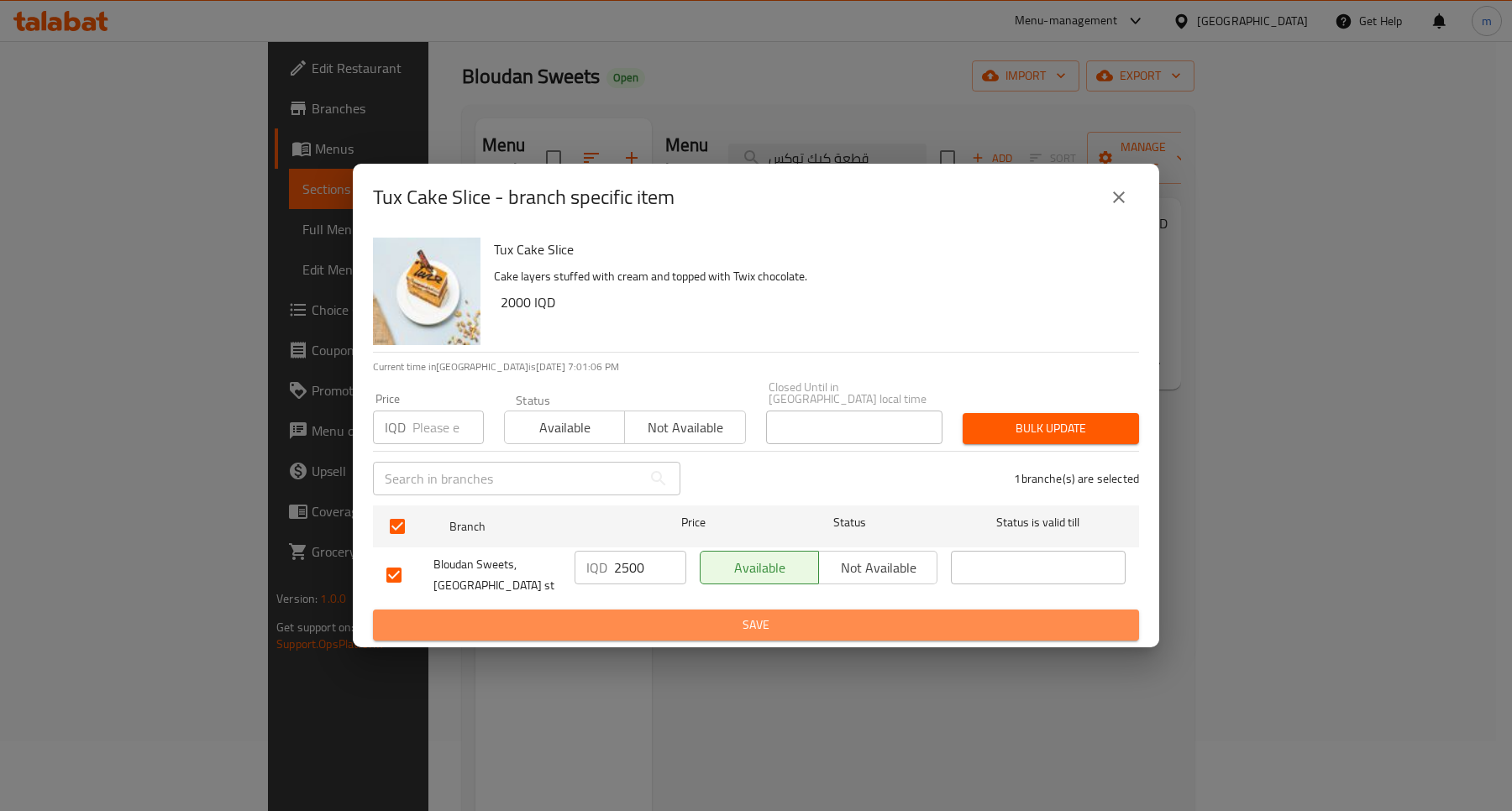
click at [754, 615] on span "Save" at bounding box center [755, 625] width 739 height 21
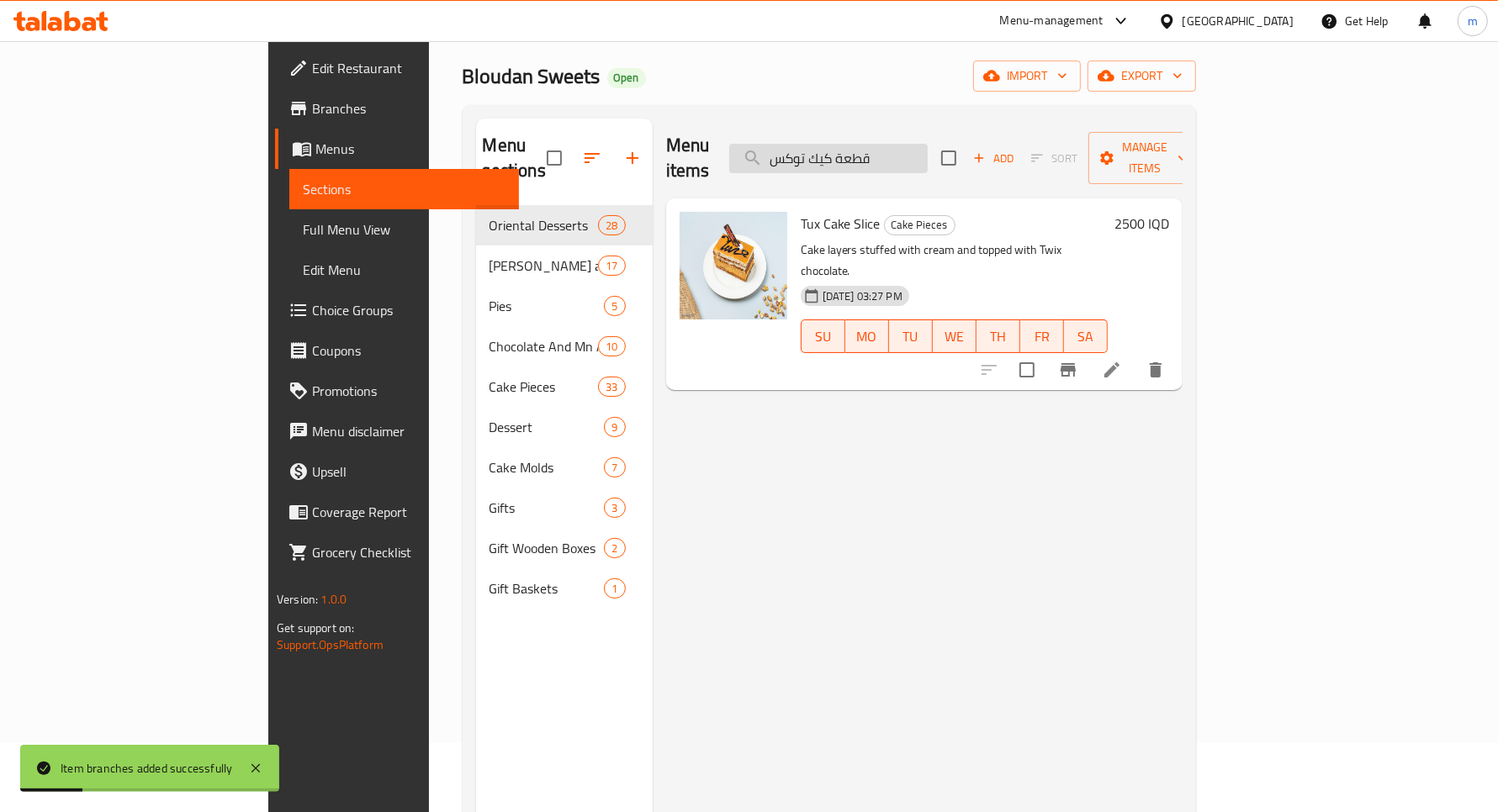
click at [928, 144] on input "قطعة كيك توكس" at bounding box center [829, 158] width 198 height 29
paste input "اونت"
type input "قطعة كيك باونت"
click at [1169, 212] on h6 "2000 IQD" at bounding box center [1141, 223] width 54 height 23
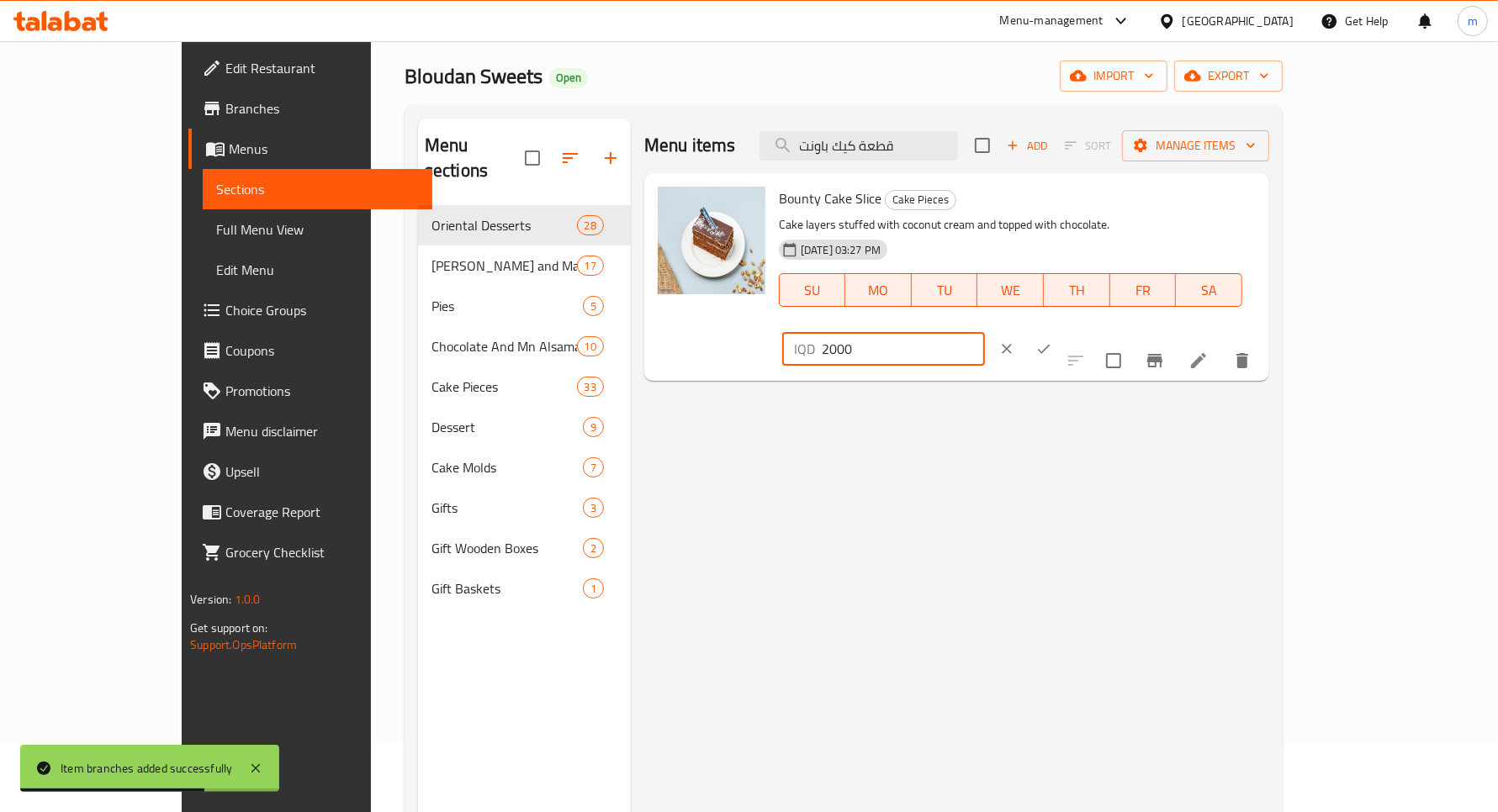
click at [985, 332] on input "2000" at bounding box center [903, 349] width 163 height 34
type input "2500"
click at [1053, 341] on icon "ok" at bounding box center [1044, 350] width 17 height 17
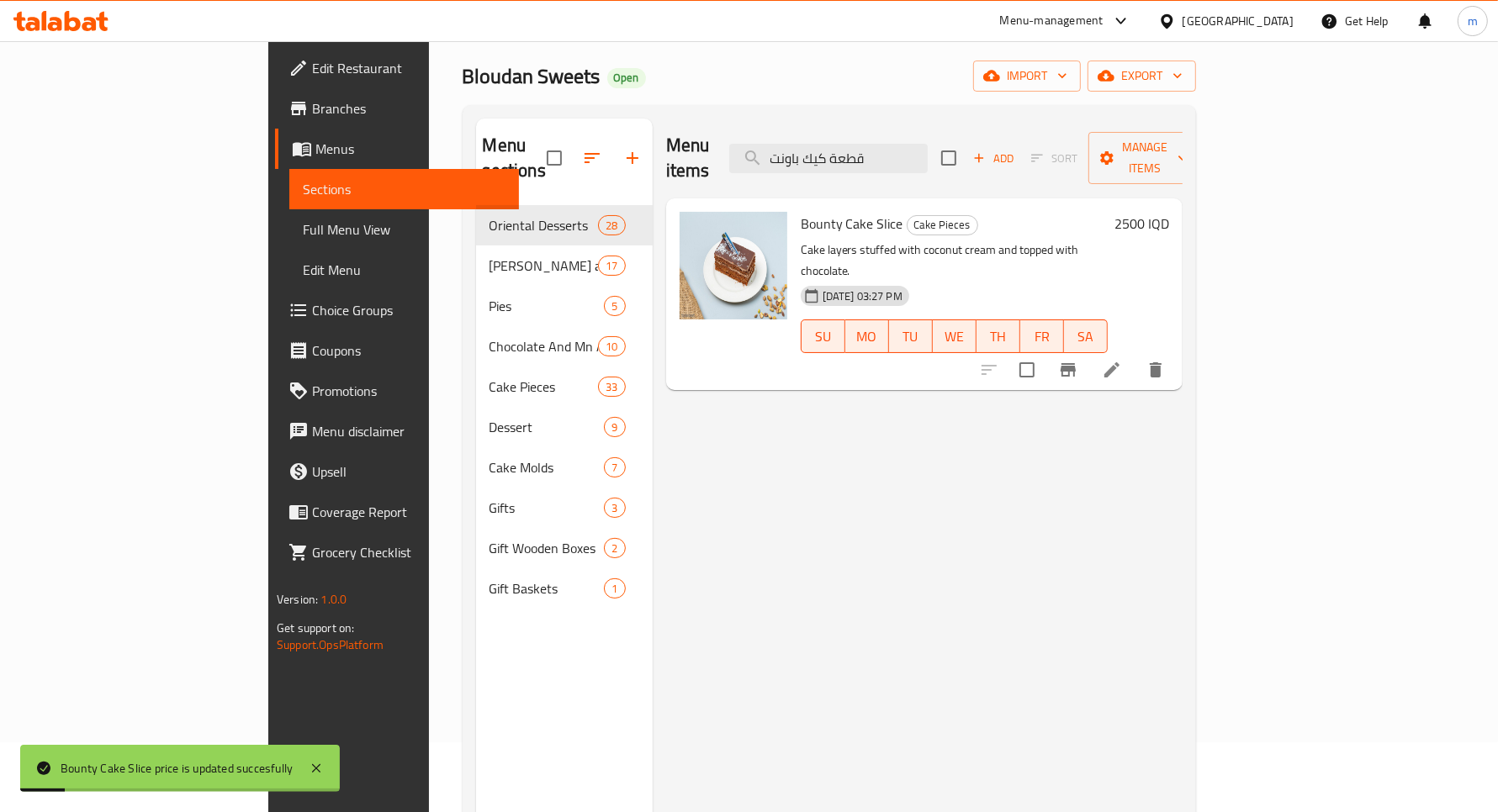
click at [1076, 363] on icon "Branch-specific-item" at bounding box center [1068, 370] width 16 height 14
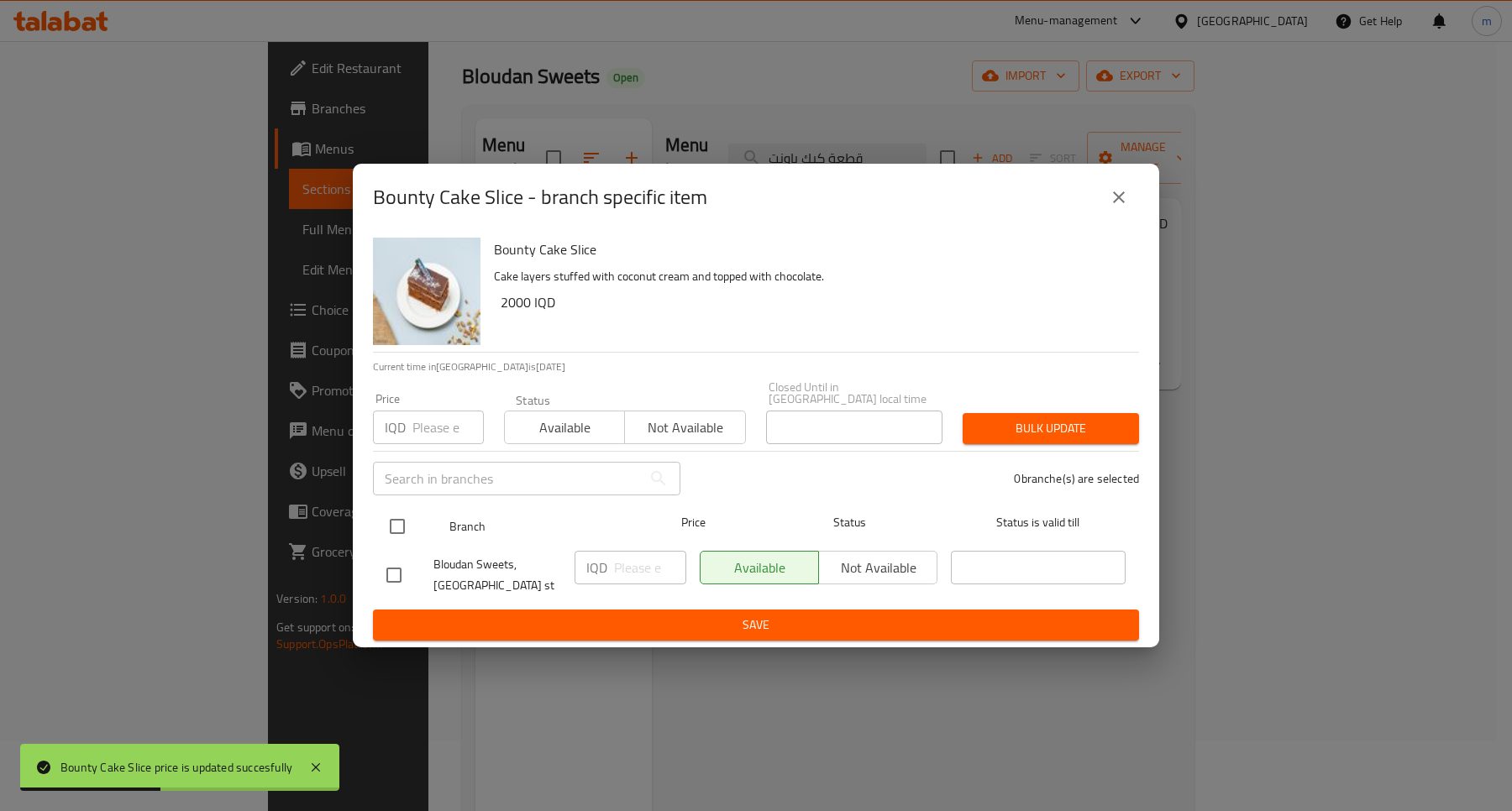
click at [396, 514] on input "checkbox" at bounding box center [396, 526] width 35 height 35
checkbox input "true"
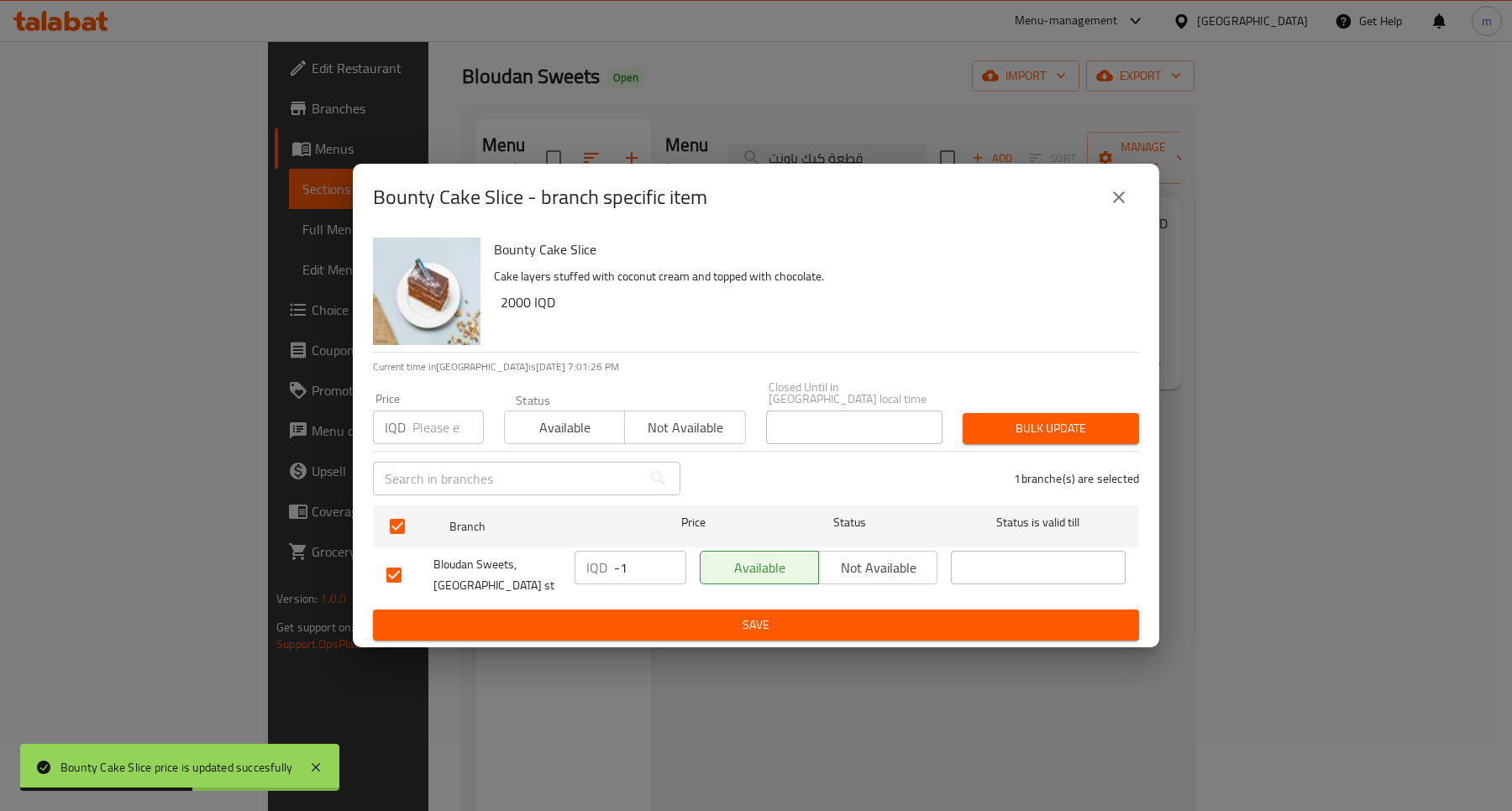
click at [664, 569] on input "-1" at bounding box center [650, 568] width 72 height 34
paste input "2500"
click at [626, 559] on input "-12500" at bounding box center [650, 568] width 72 height 34
click at [626, 556] on input "-12500" at bounding box center [650, 568] width 72 height 34
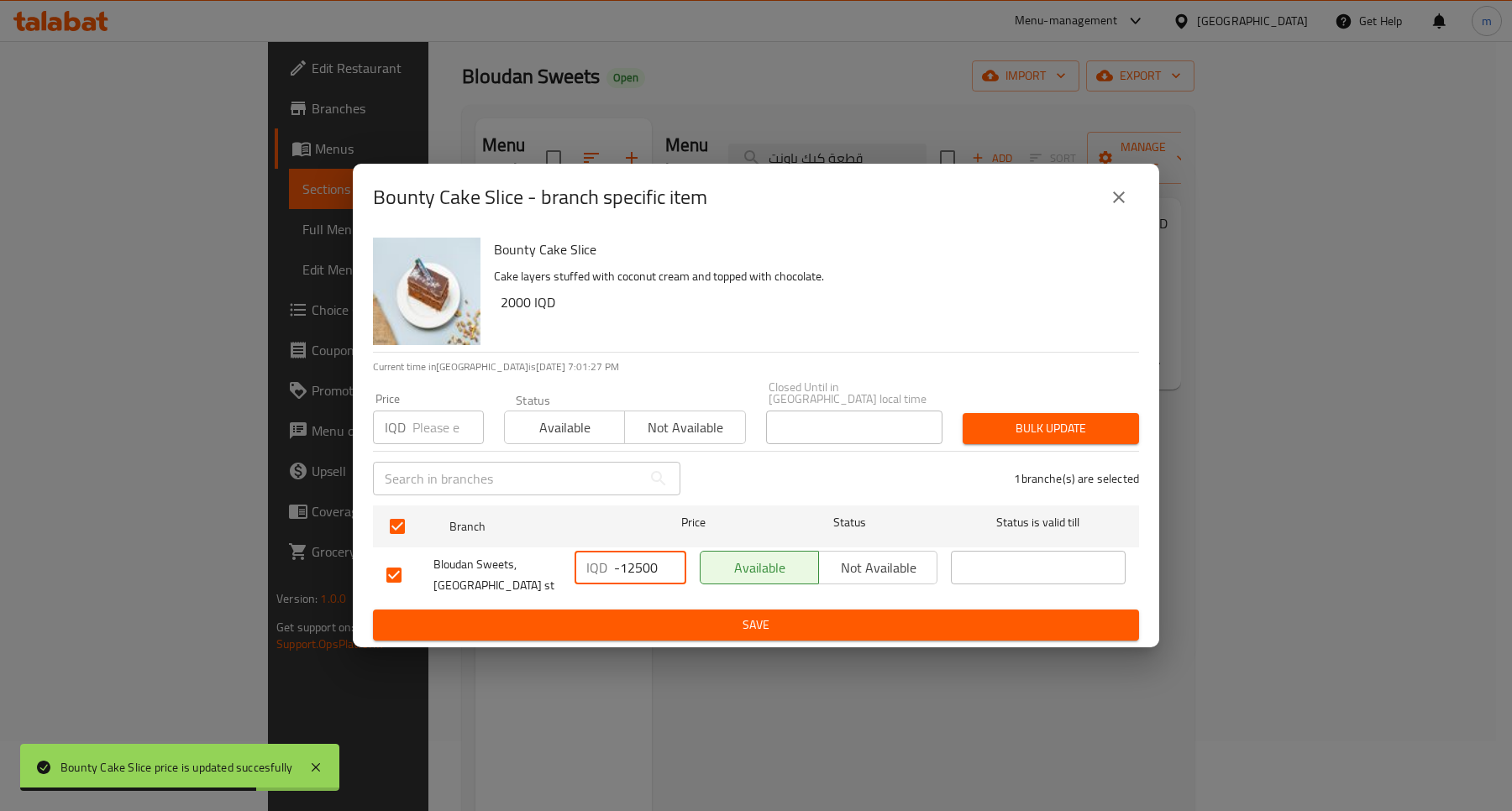
paste input "2500"
click at [618, 562] on input "-125002500" at bounding box center [650, 568] width 72 height 34
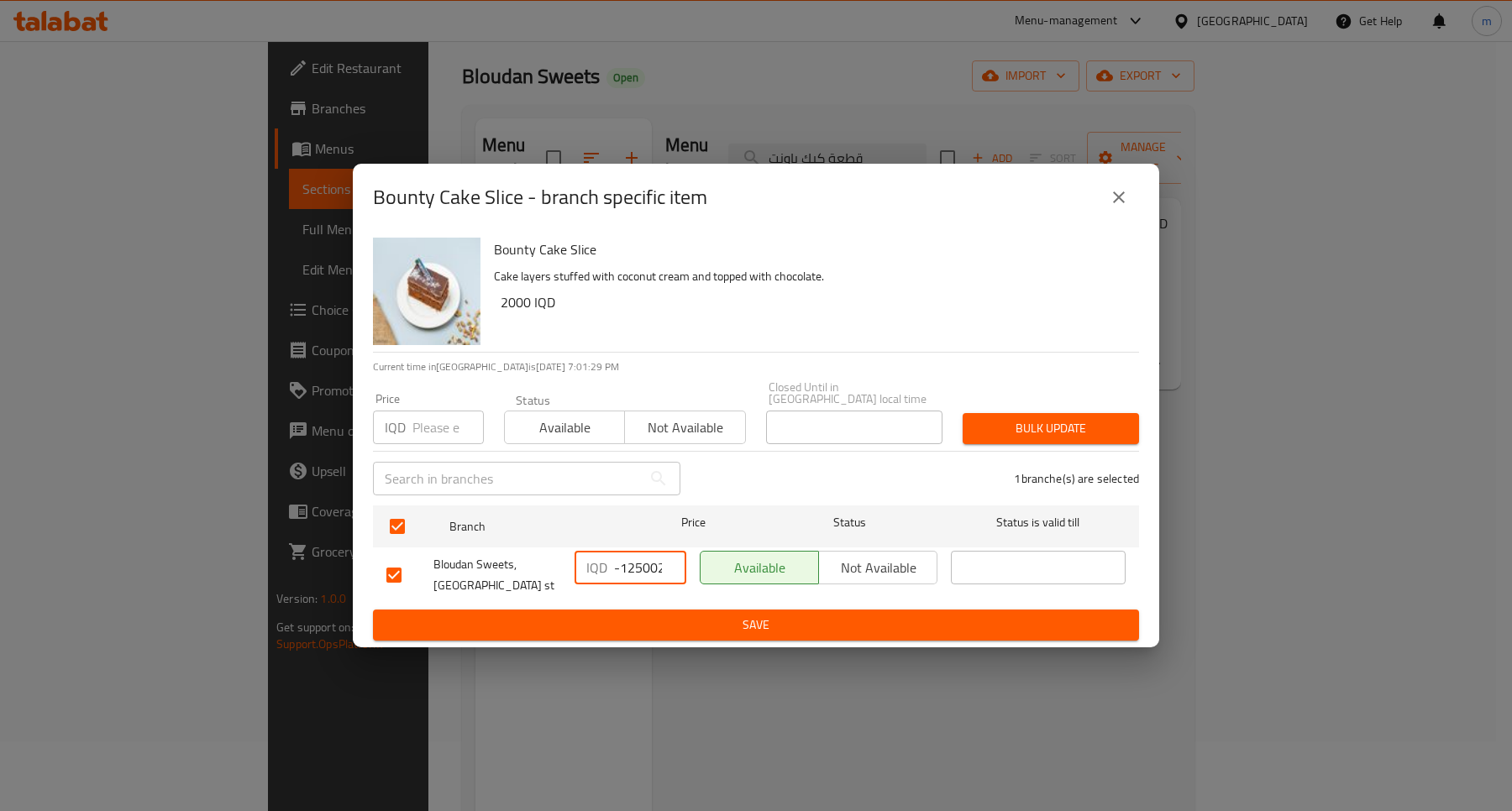
paste input "number"
type input "2500"
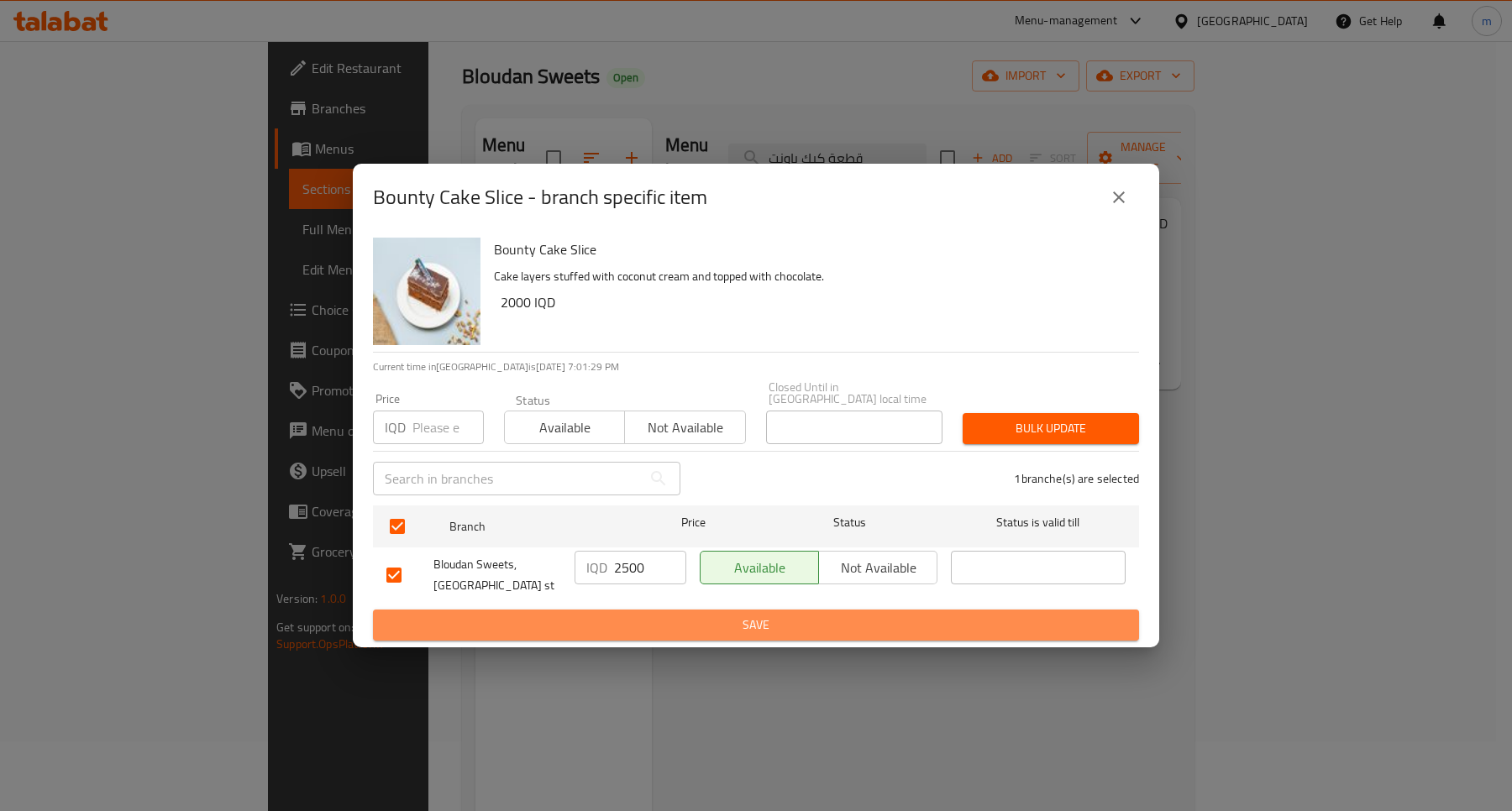
click at [691, 615] on span "Save" at bounding box center [755, 625] width 739 height 21
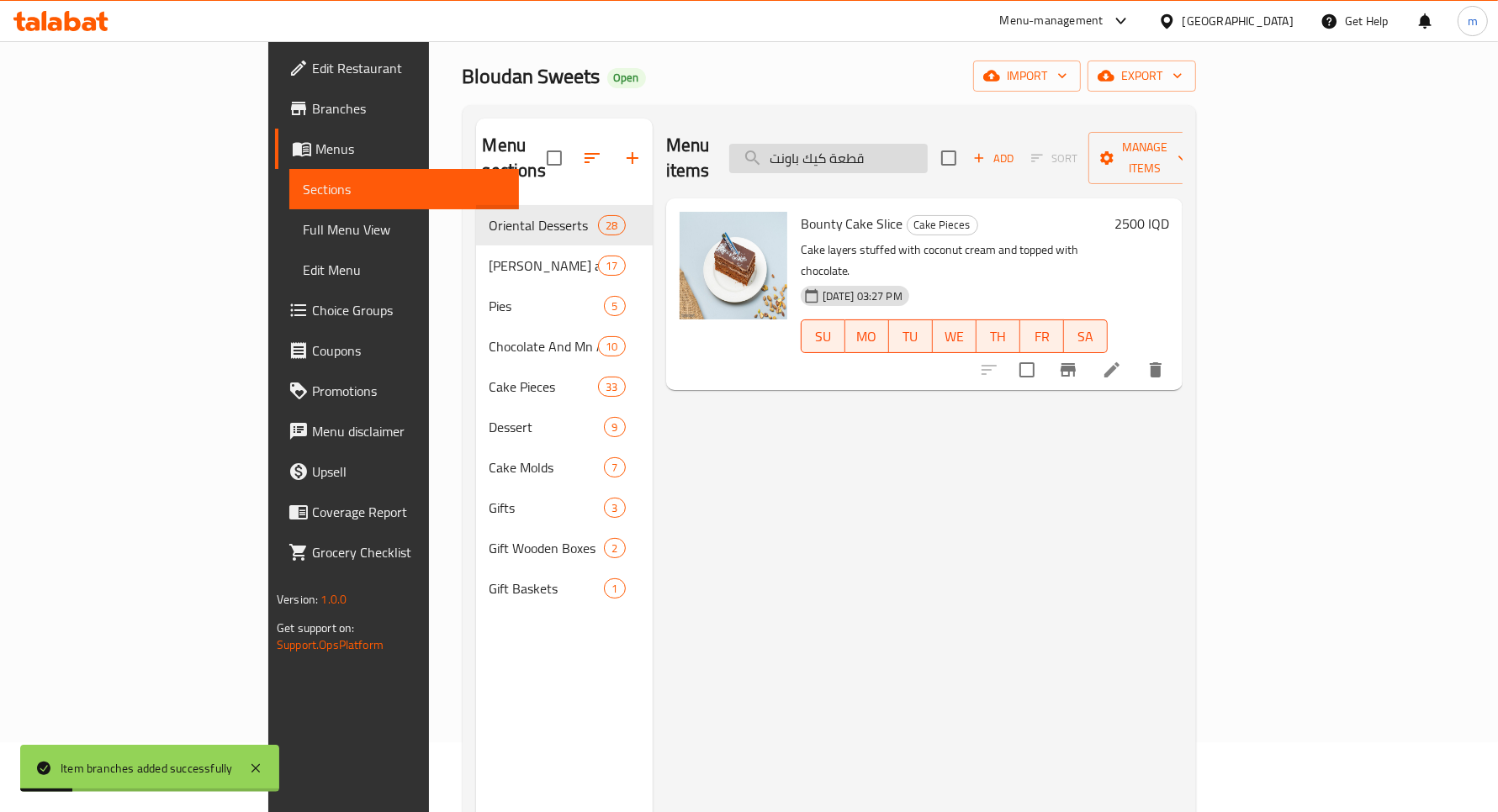
click at [928, 148] on input "قطعة كيك باونت" at bounding box center [829, 158] width 198 height 29
paste input "تاشيو"
type input "قطعة كيك بستاشيو"
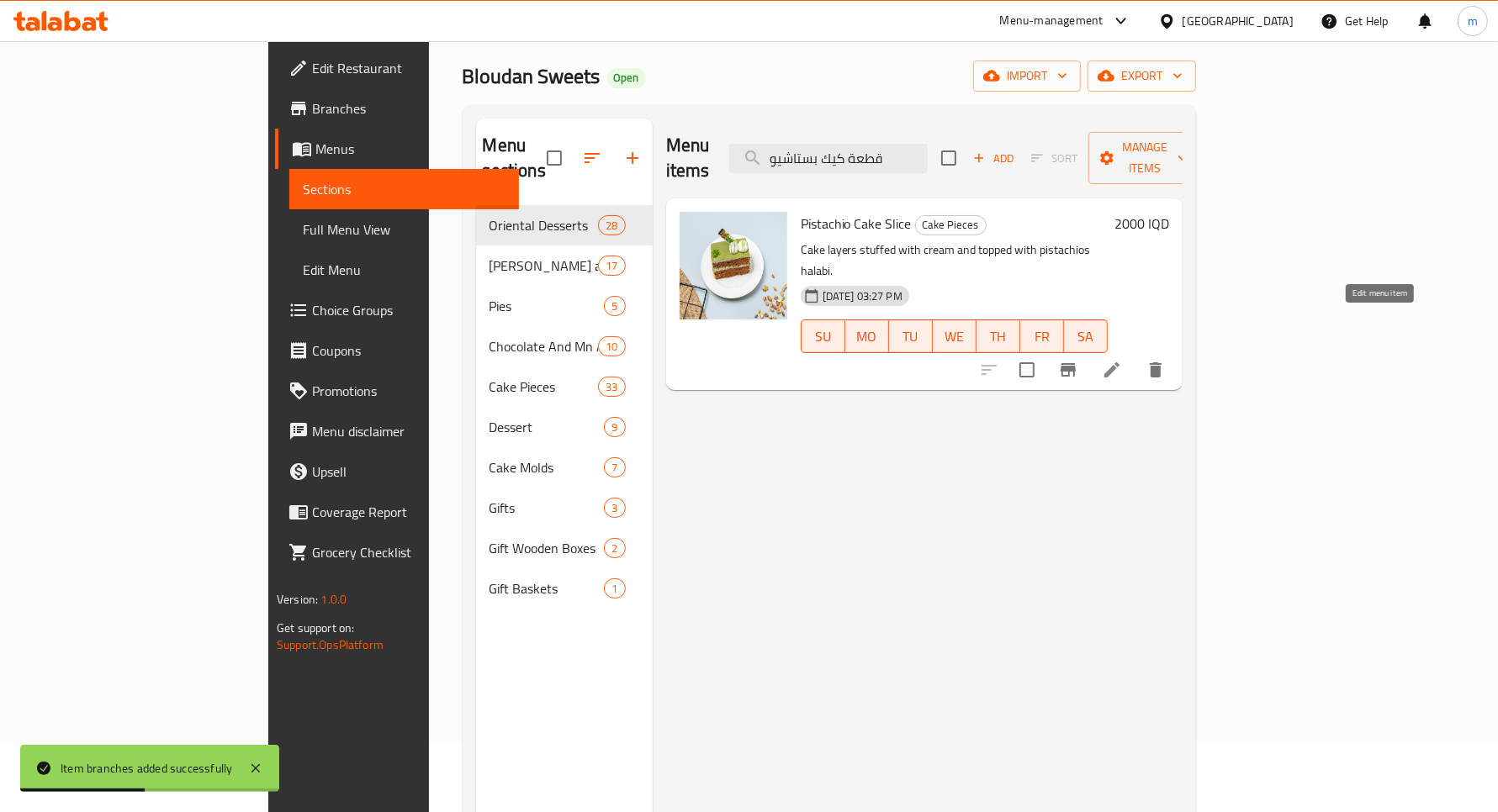
click at [1122, 360] on icon at bounding box center [1111, 369] width 20 height 20
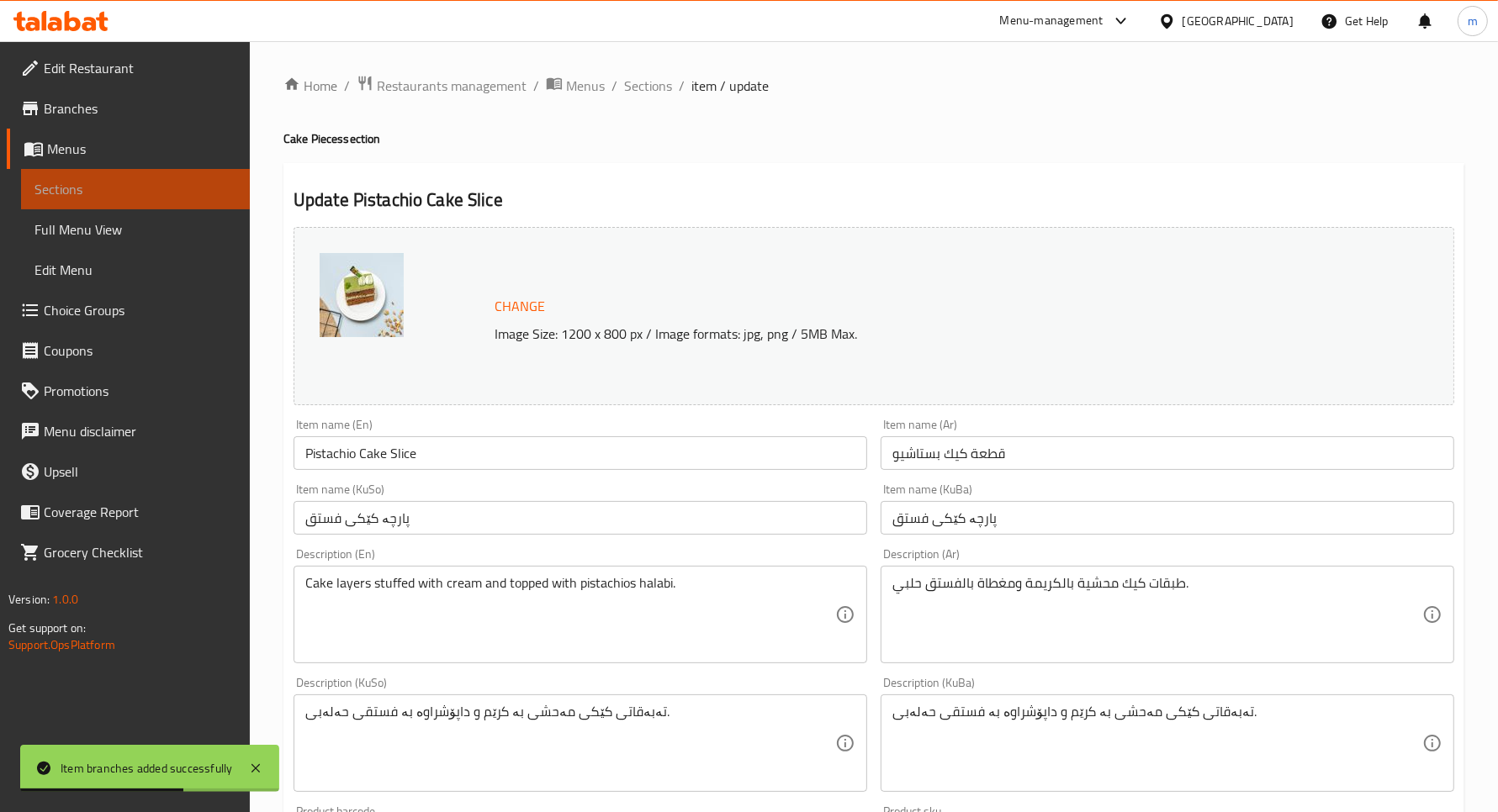
click at [183, 183] on span "Sections" at bounding box center [135, 189] width 202 height 20
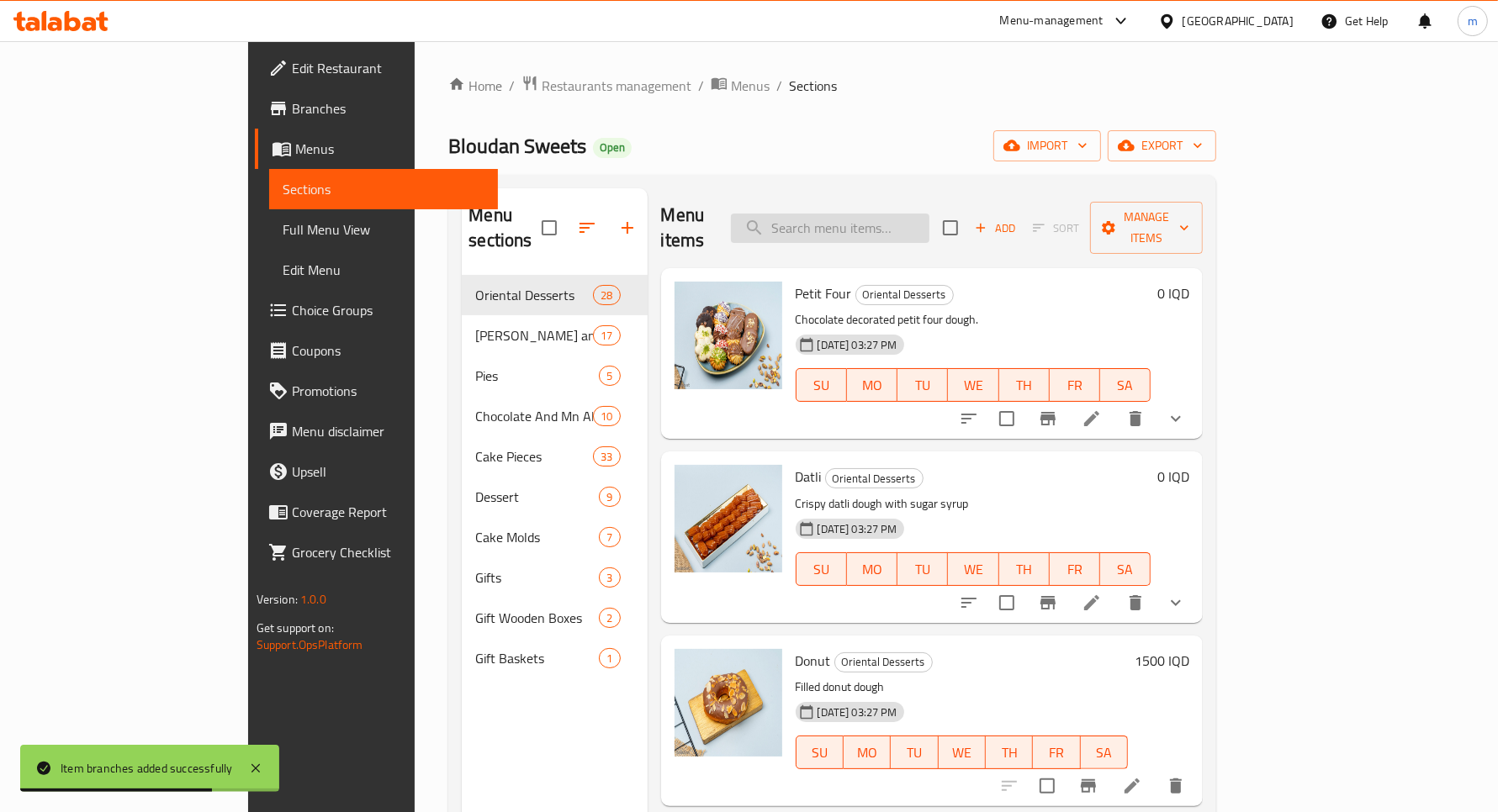
click at [897, 214] on input "search" at bounding box center [830, 228] width 198 height 29
paste input "قطعة كيك بستاشيو"
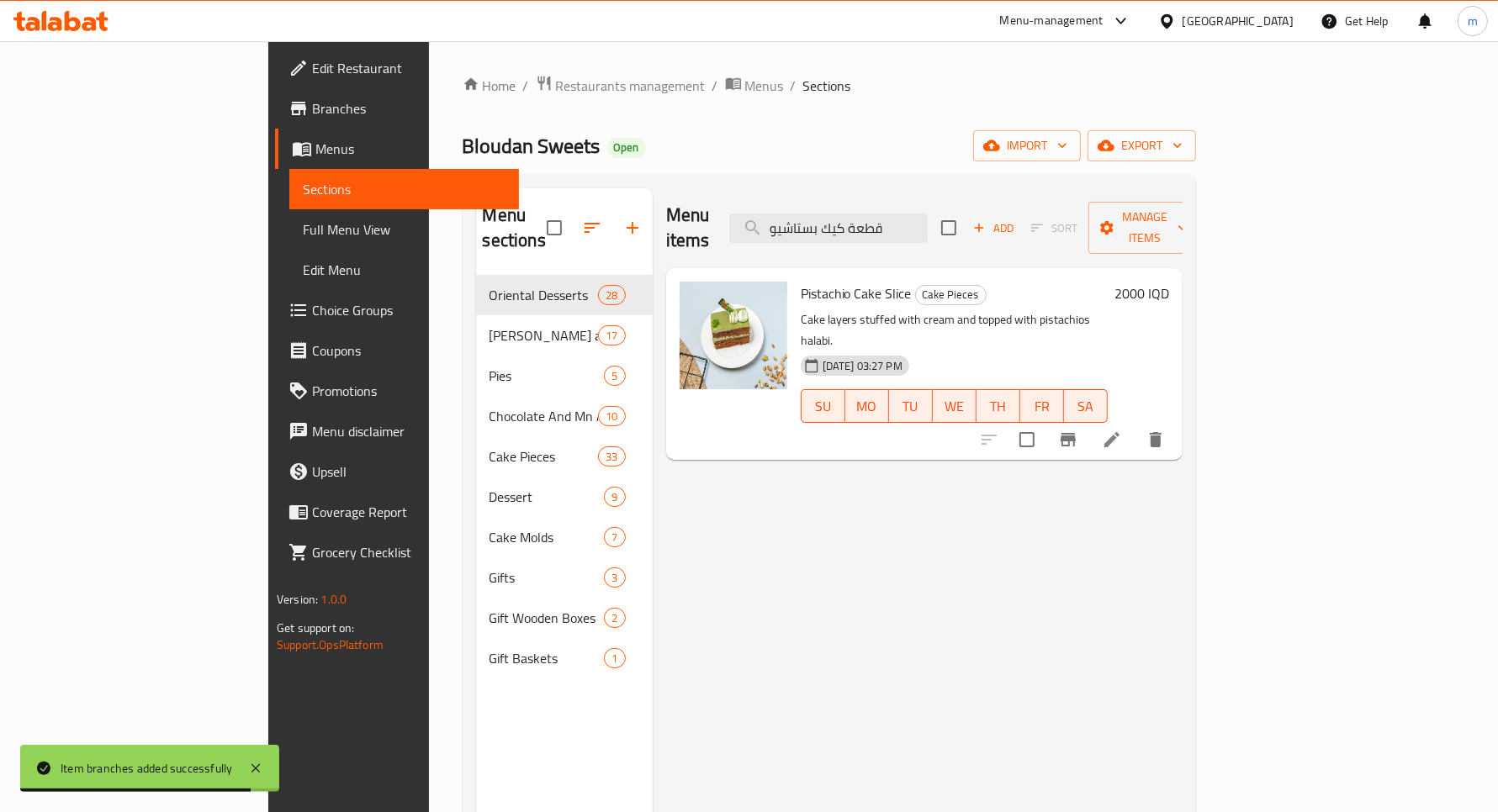
type input "قطعة كيك بستاشيو"
click at [1169, 282] on h6 "2000 IQD" at bounding box center [1141, 293] width 54 height 23
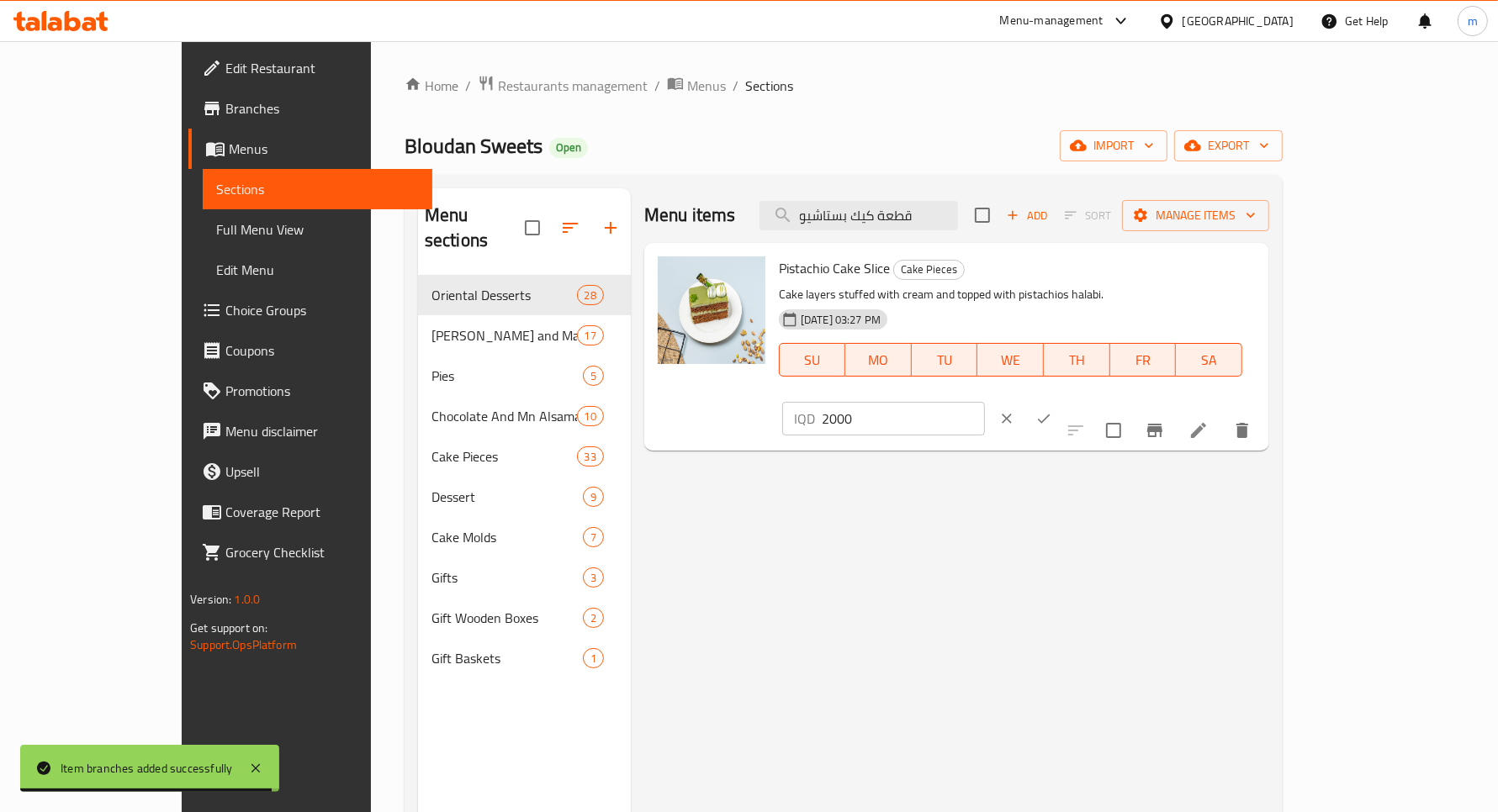
click at [985, 402] on input "2000" at bounding box center [903, 418] width 163 height 34
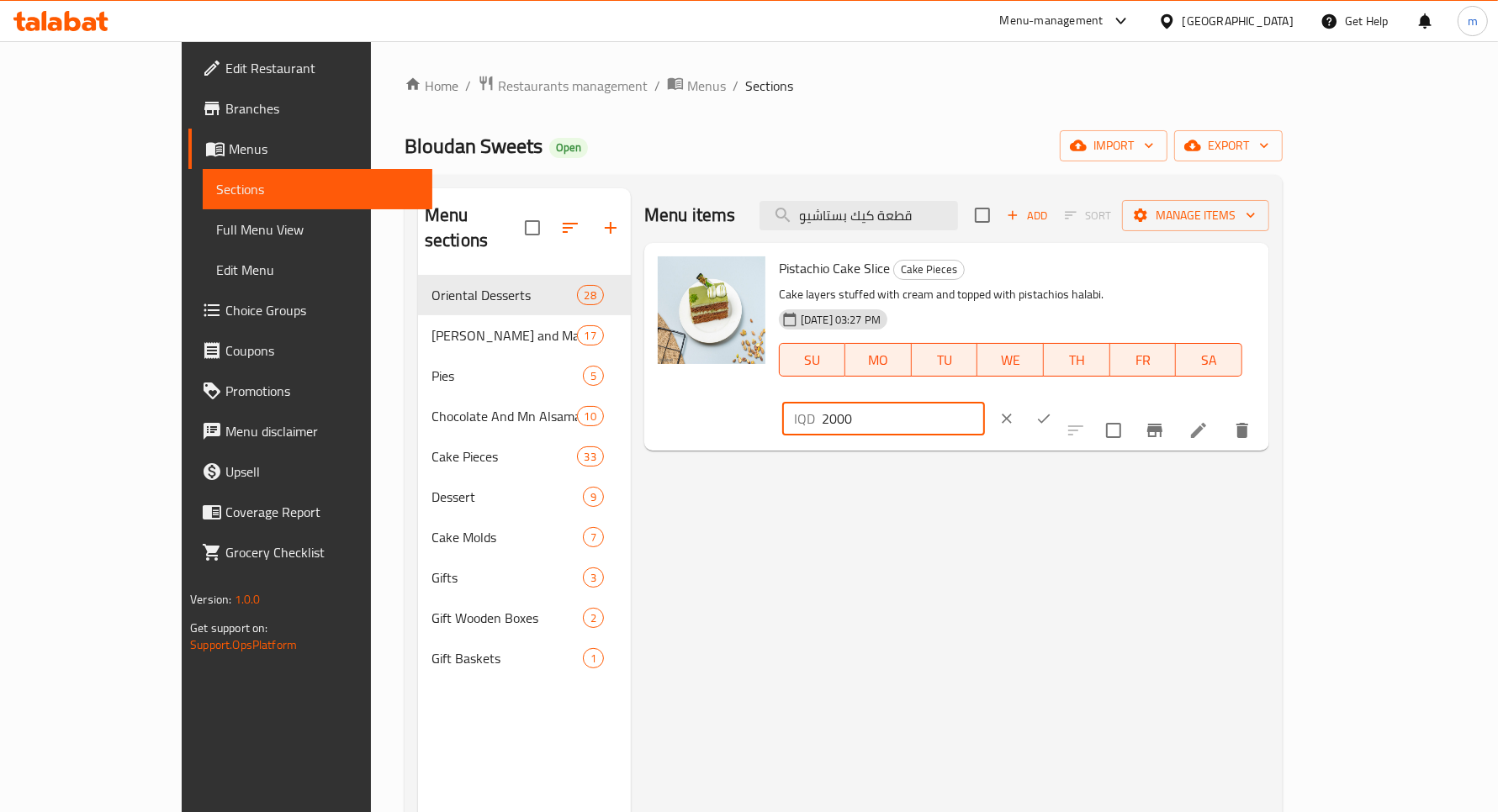
paste input "5"
type input "2500"
click at [1062, 400] on button "ok" at bounding box center [1043, 418] width 37 height 37
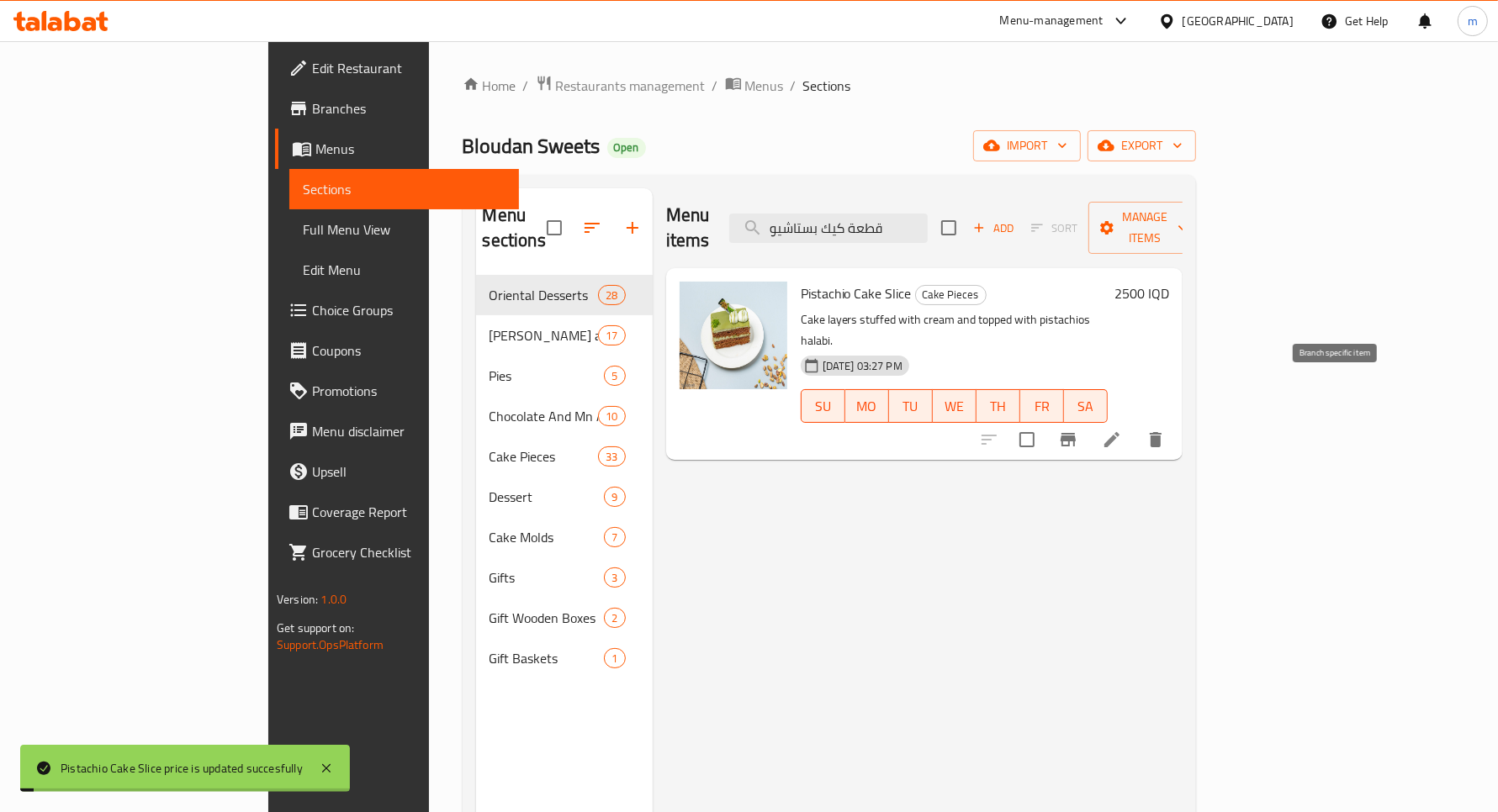
click at [1076, 433] on icon "Branch-specific-item" at bounding box center [1068, 440] width 16 height 14
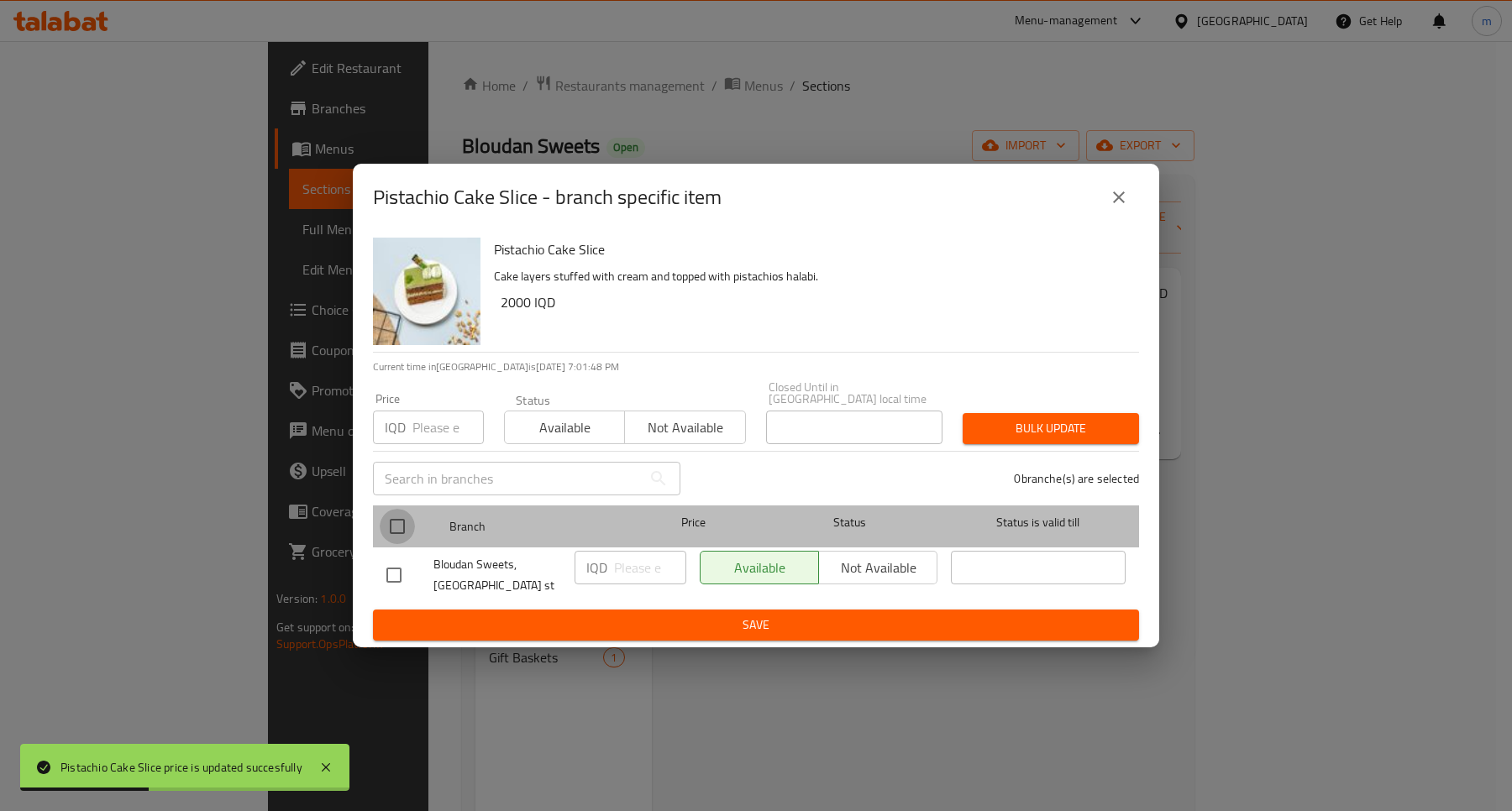
click at [403, 518] on input "checkbox" at bounding box center [396, 526] width 35 height 35
checkbox input "true"
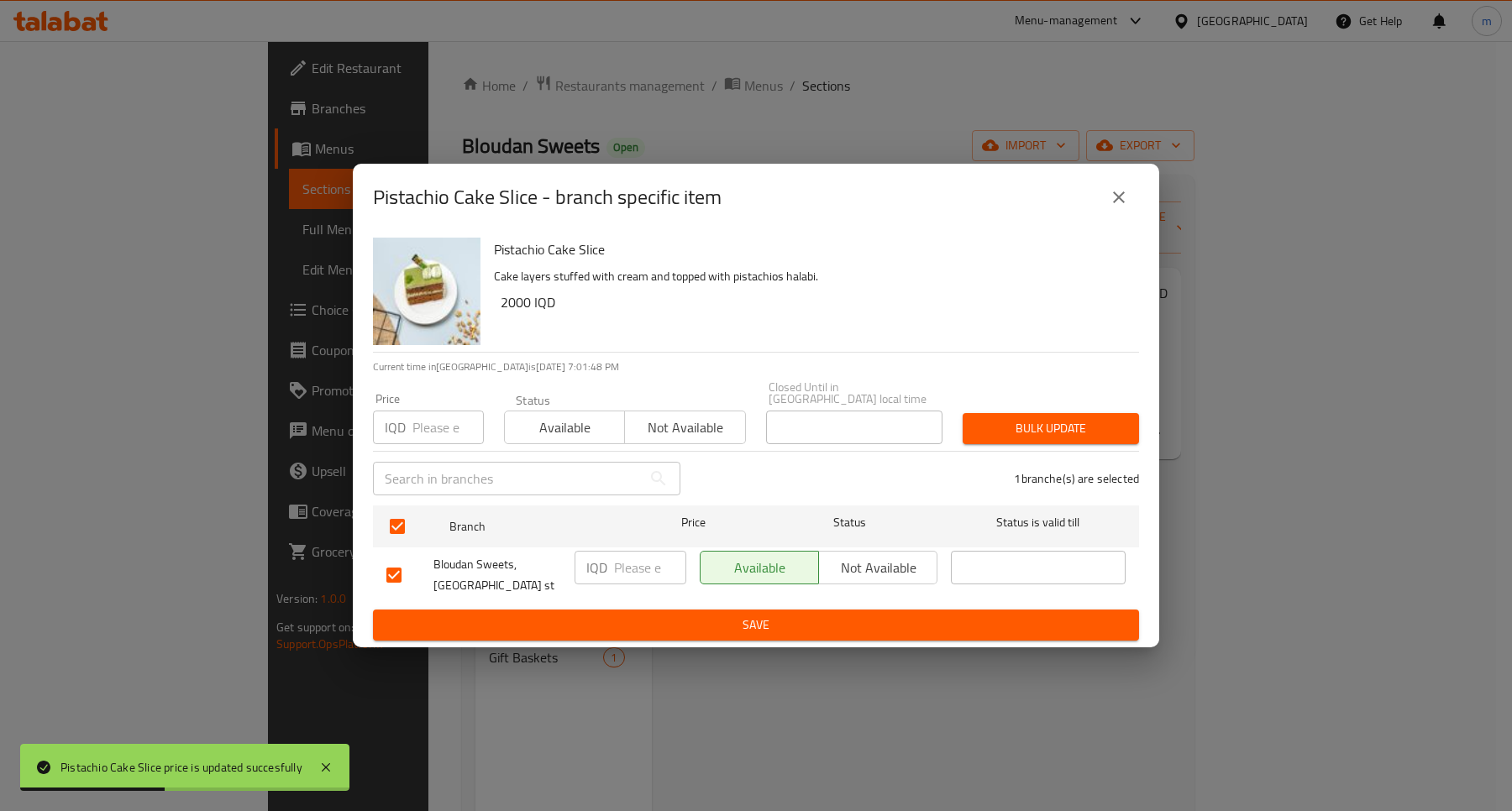
click at [613, 565] on div "IQD ​" at bounding box center [630, 568] width 112 height 34
click at [623, 565] on input "number" at bounding box center [650, 568] width 72 height 34
paste input "2500"
type input "2500"
click at [774, 624] on span "Save" at bounding box center [755, 625] width 739 height 21
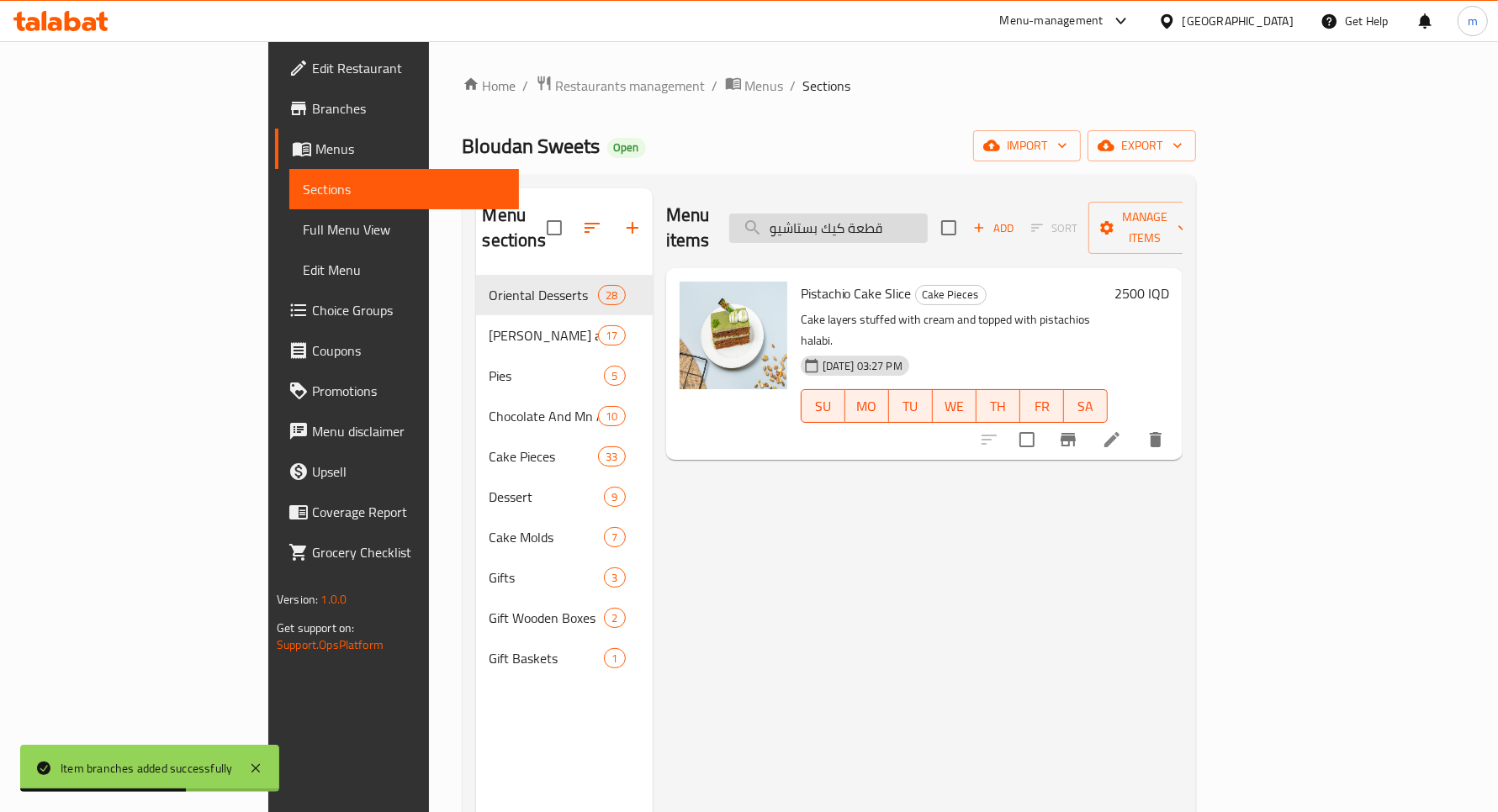
click at [911, 214] on input "قطعة كيك بستاشيو" at bounding box center [829, 228] width 198 height 29
paste input "لب كيك كريمة"
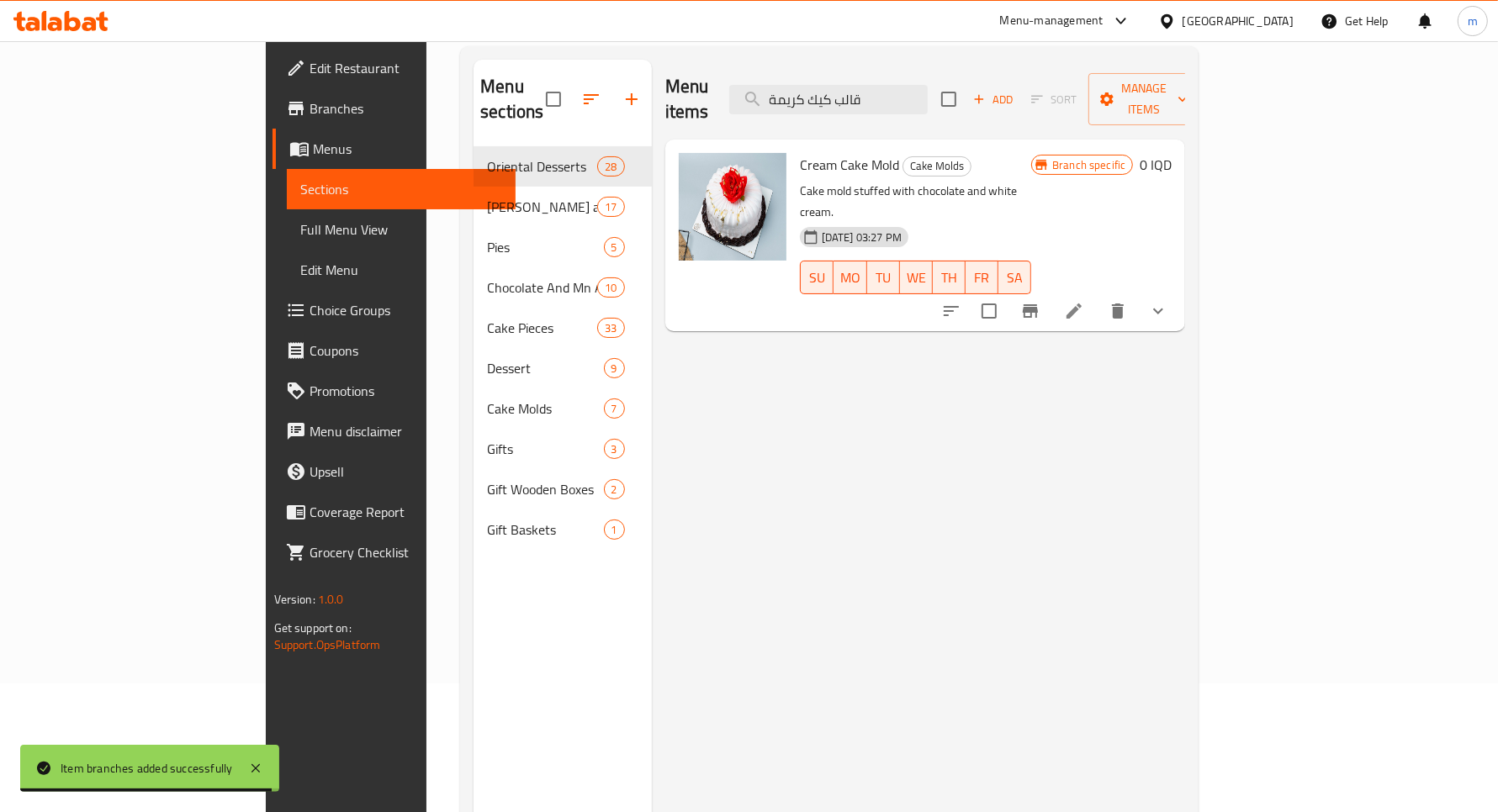
scroll to position [139, 0]
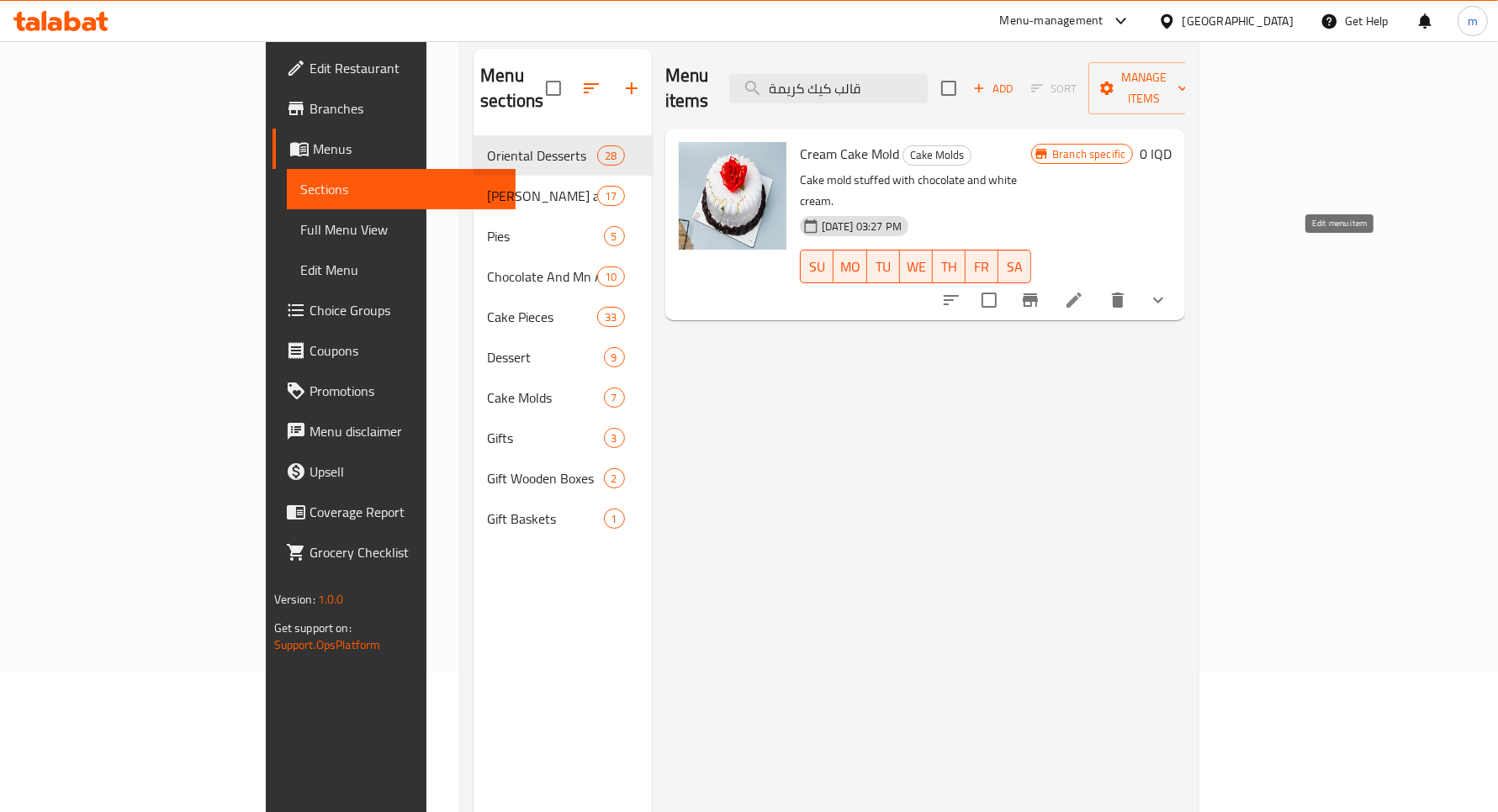
type input "قالب كيك كريمة"
click at [1085, 290] on icon at bounding box center [1073, 300] width 20 height 20
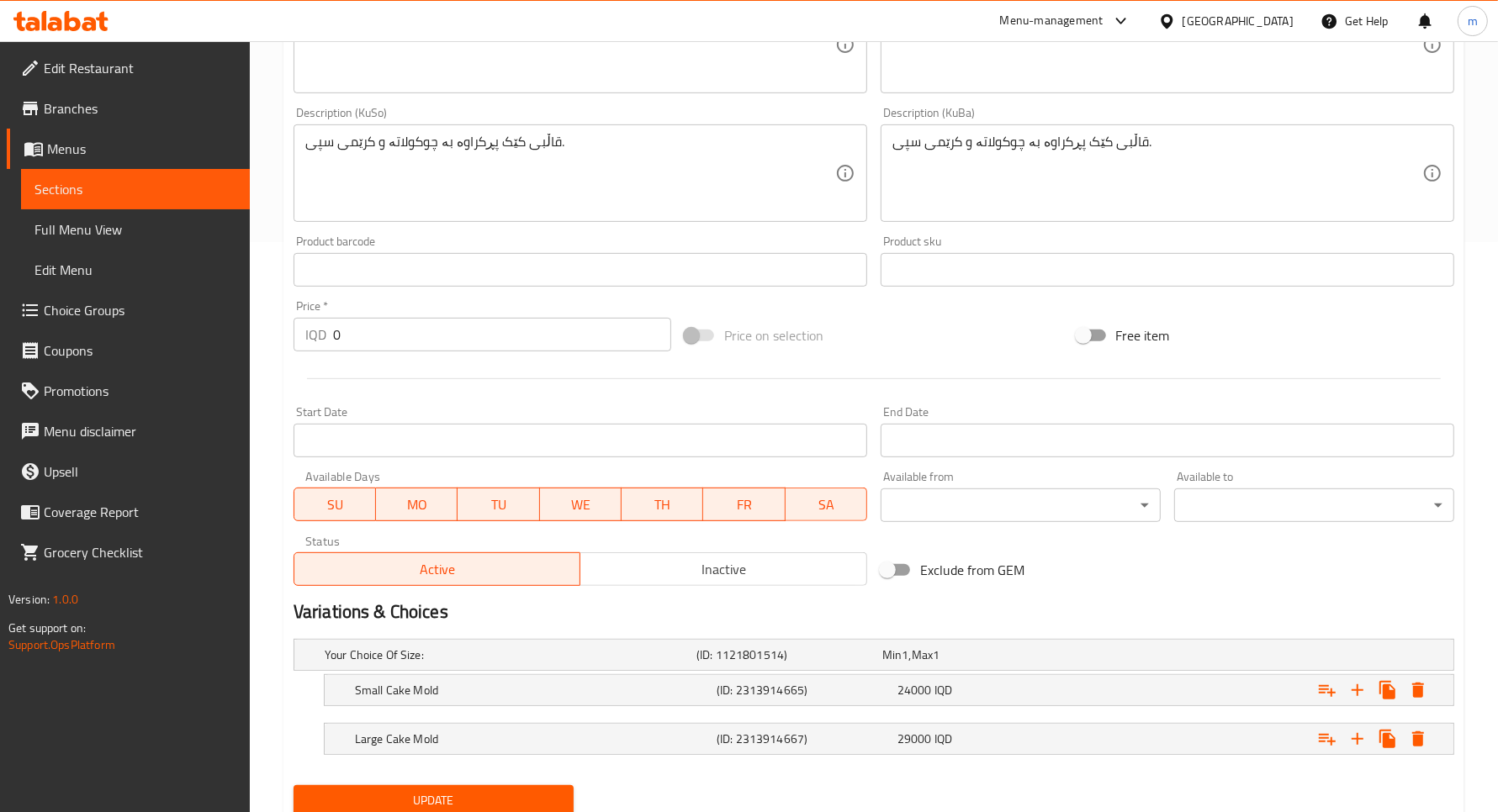
scroll to position [631, 0]
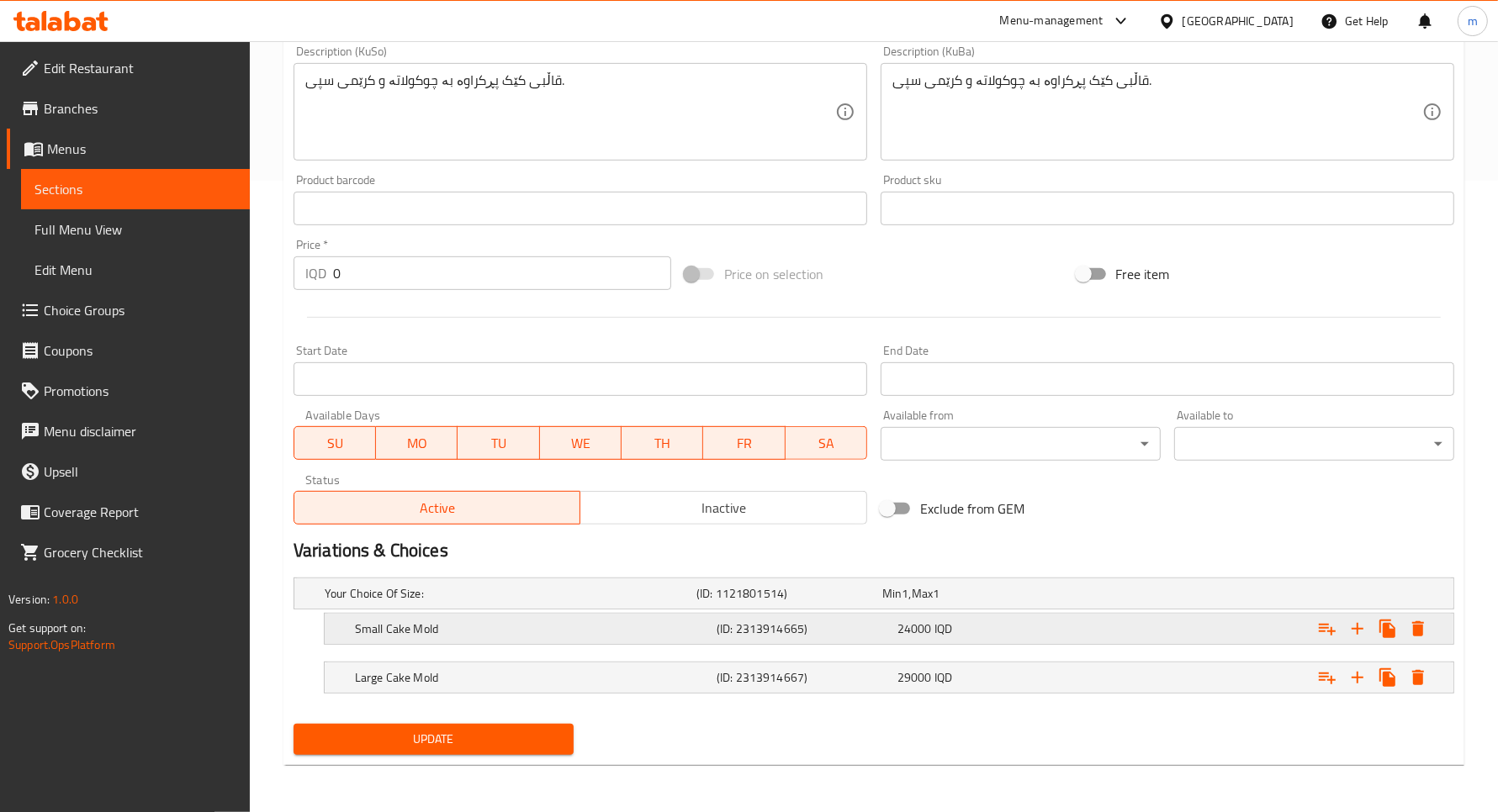
click at [497, 633] on h5 "Small Cake Mold" at bounding box center [532, 629] width 355 height 17
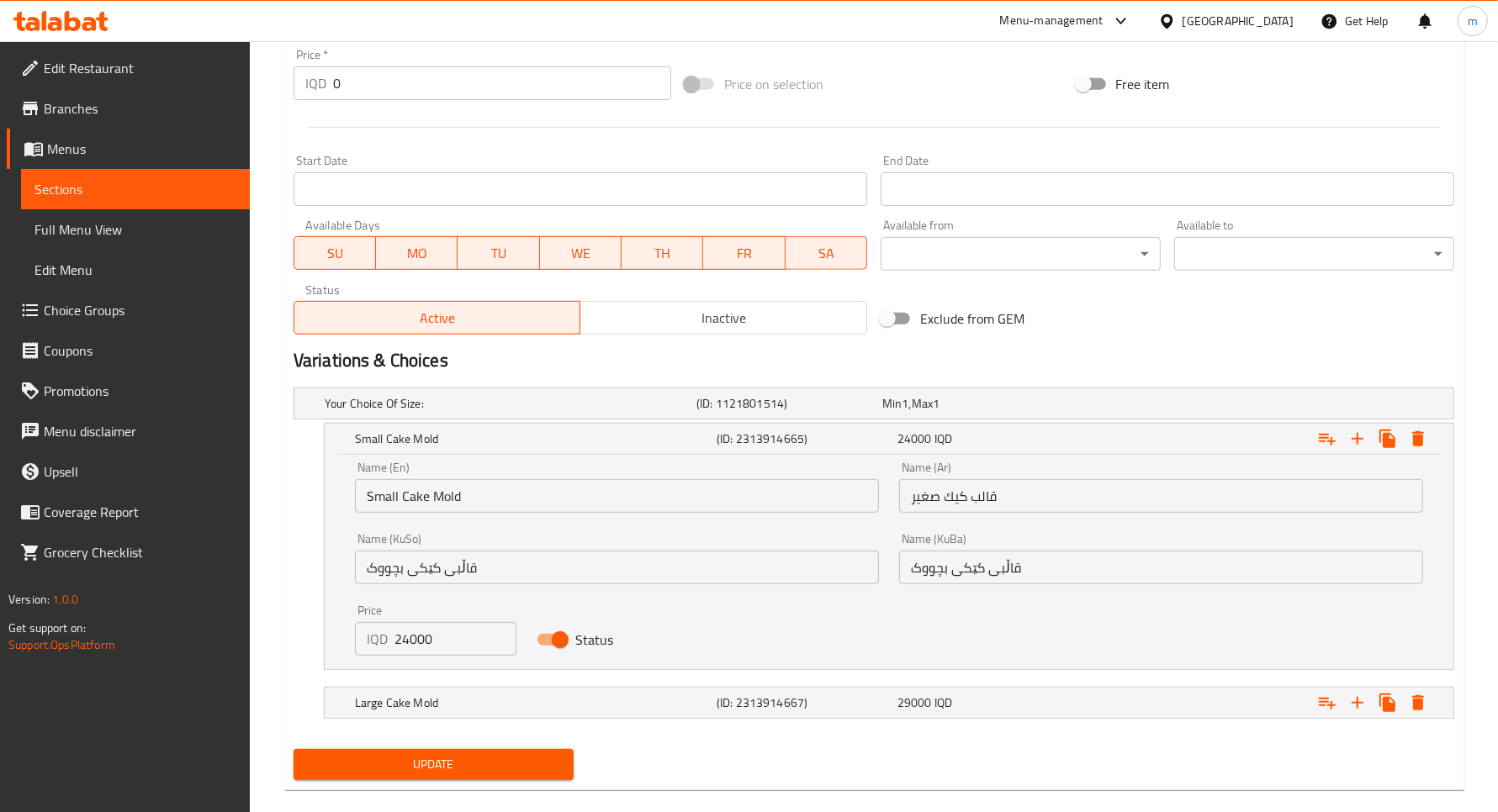
scroll to position [842, 0]
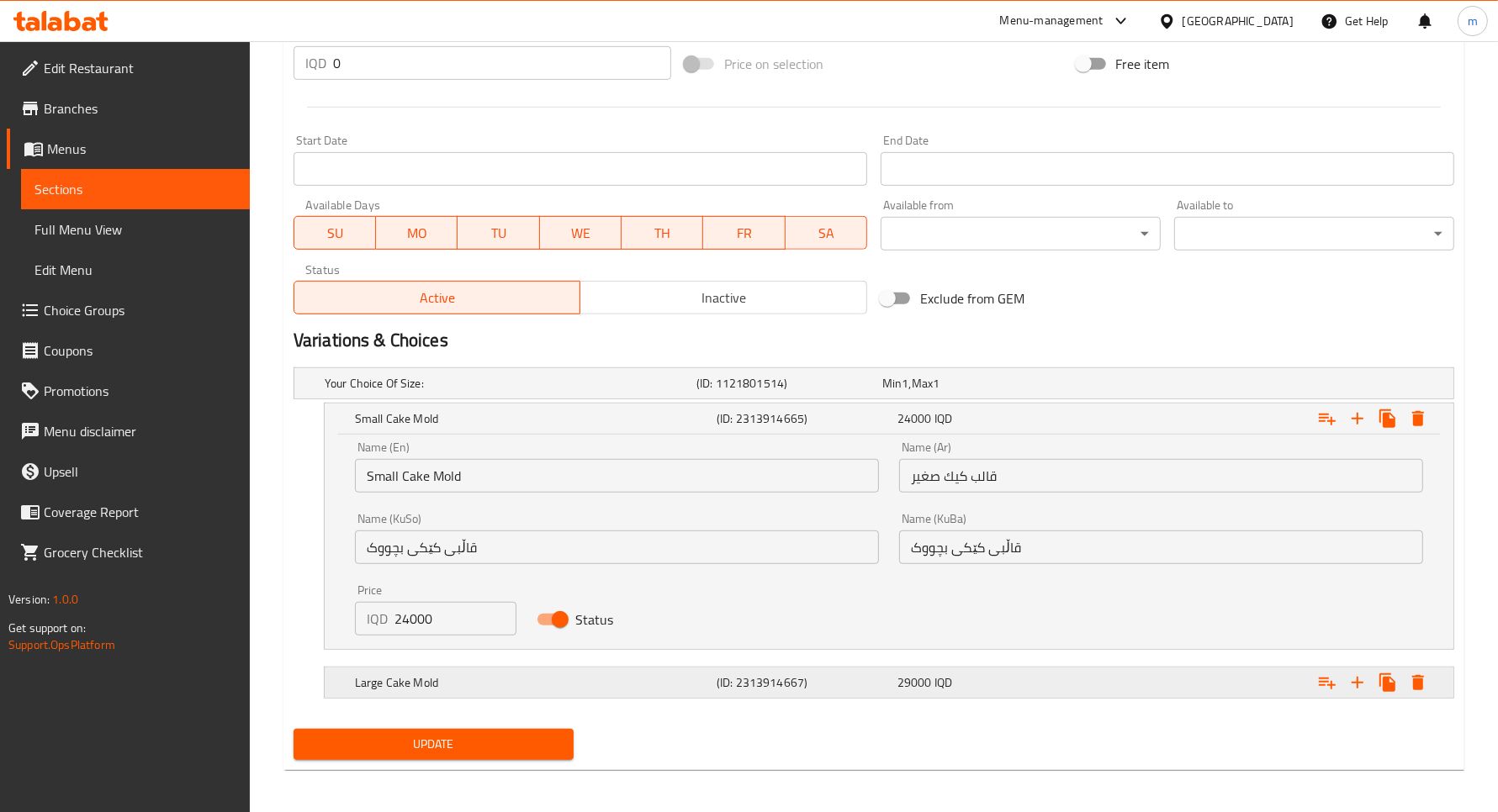
click at [557, 692] on div "Large Cake Mold" at bounding box center [532, 682] width 362 height 23
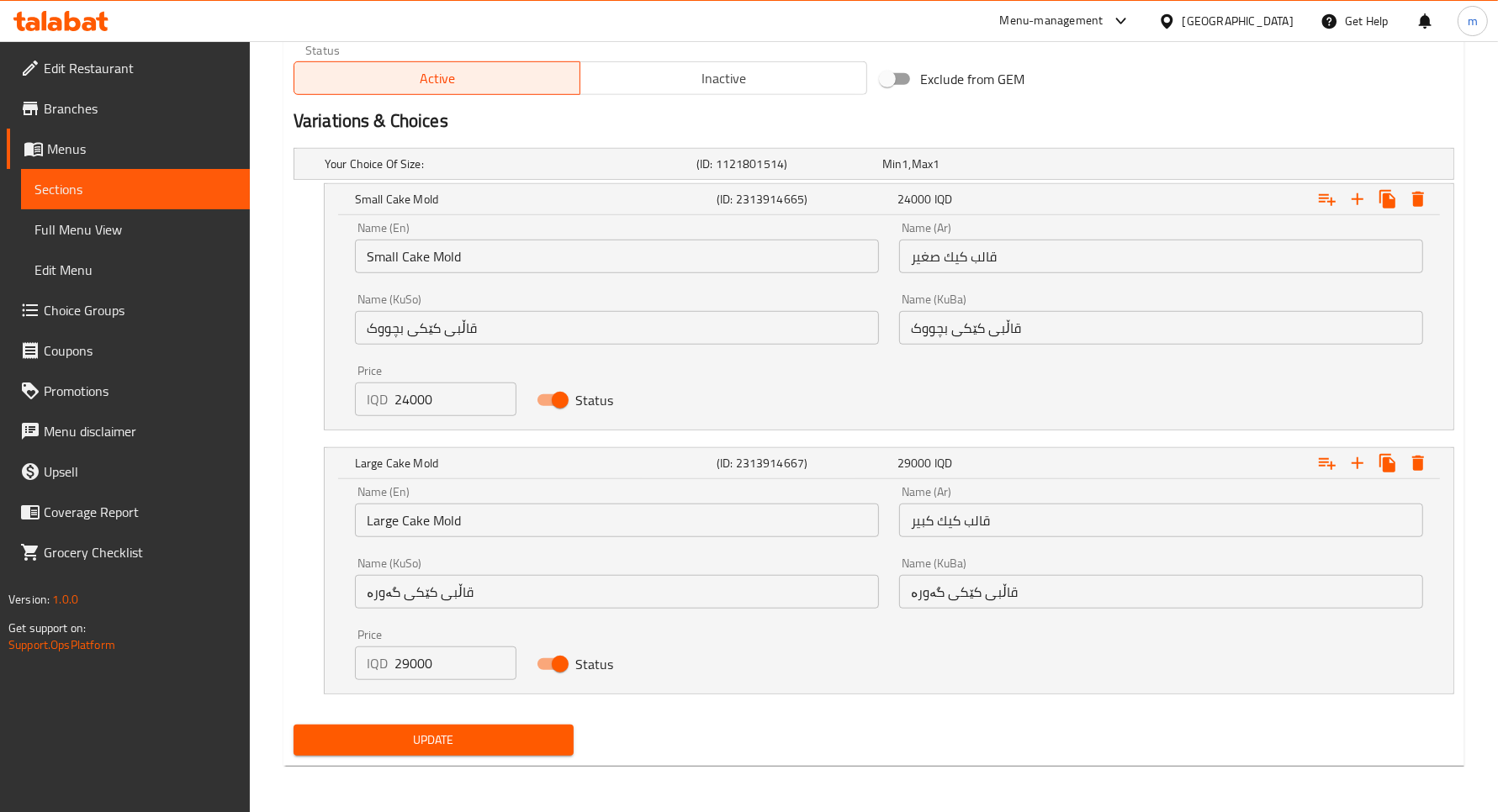
scroll to position [1062, 0]
click at [418, 398] on input "24000" at bounding box center [456, 398] width 122 height 34
click at [401, 392] on input "24000" at bounding box center [456, 398] width 122 height 34
click at [406, 398] on input "24000" at bounding box center [456, 398] width 122 height 34
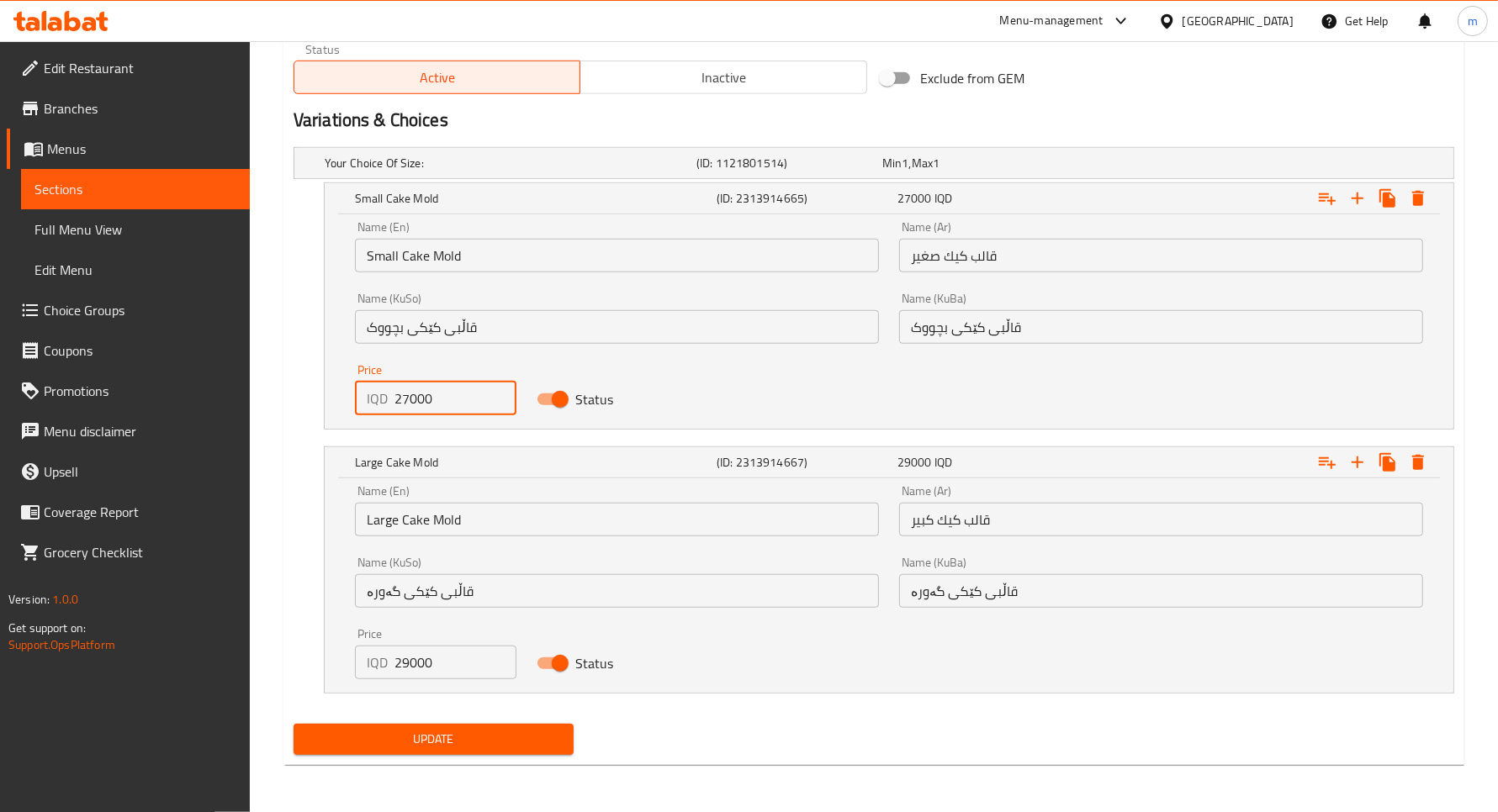
type input "27000"
drag, startPoint x: 411, startPoint y: 662, endPoint x: 395, endPoint y: 660, distance: 16.1
click at [395, 660] on input "29000" at bounding box center [456, 662] width 122 height 34
type input "32000"
click at [432, 732] on span "Update" at bounding box center [433, 740] width 253 height 21
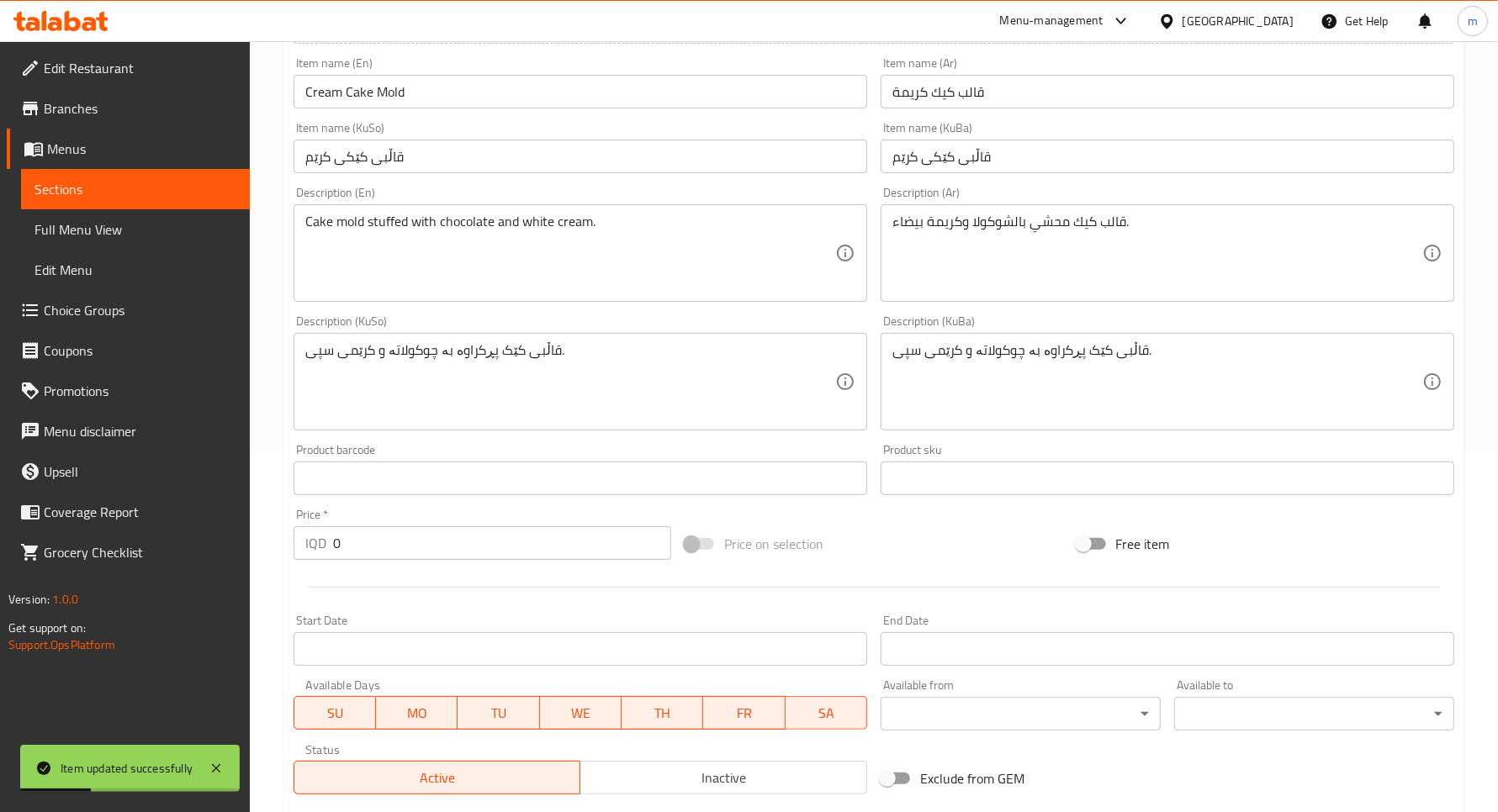
click at [94, 179] on span "Sections" at bounding box center [135, 189] width 202 height 20
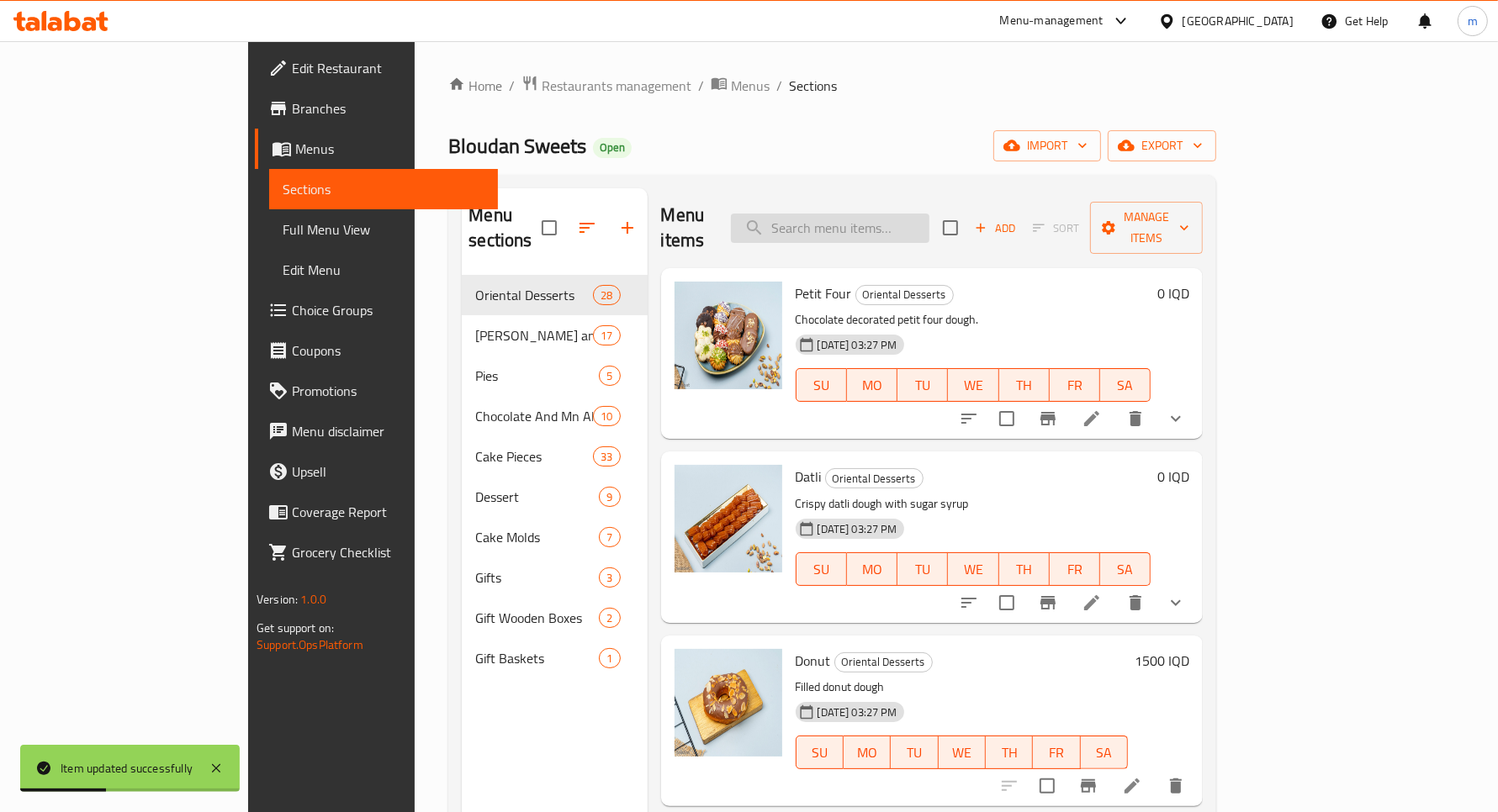
click at [929, 216] on input "search" at bounding box center [830, 228] width 198 height 29
paste input "قالب كيك كليز"
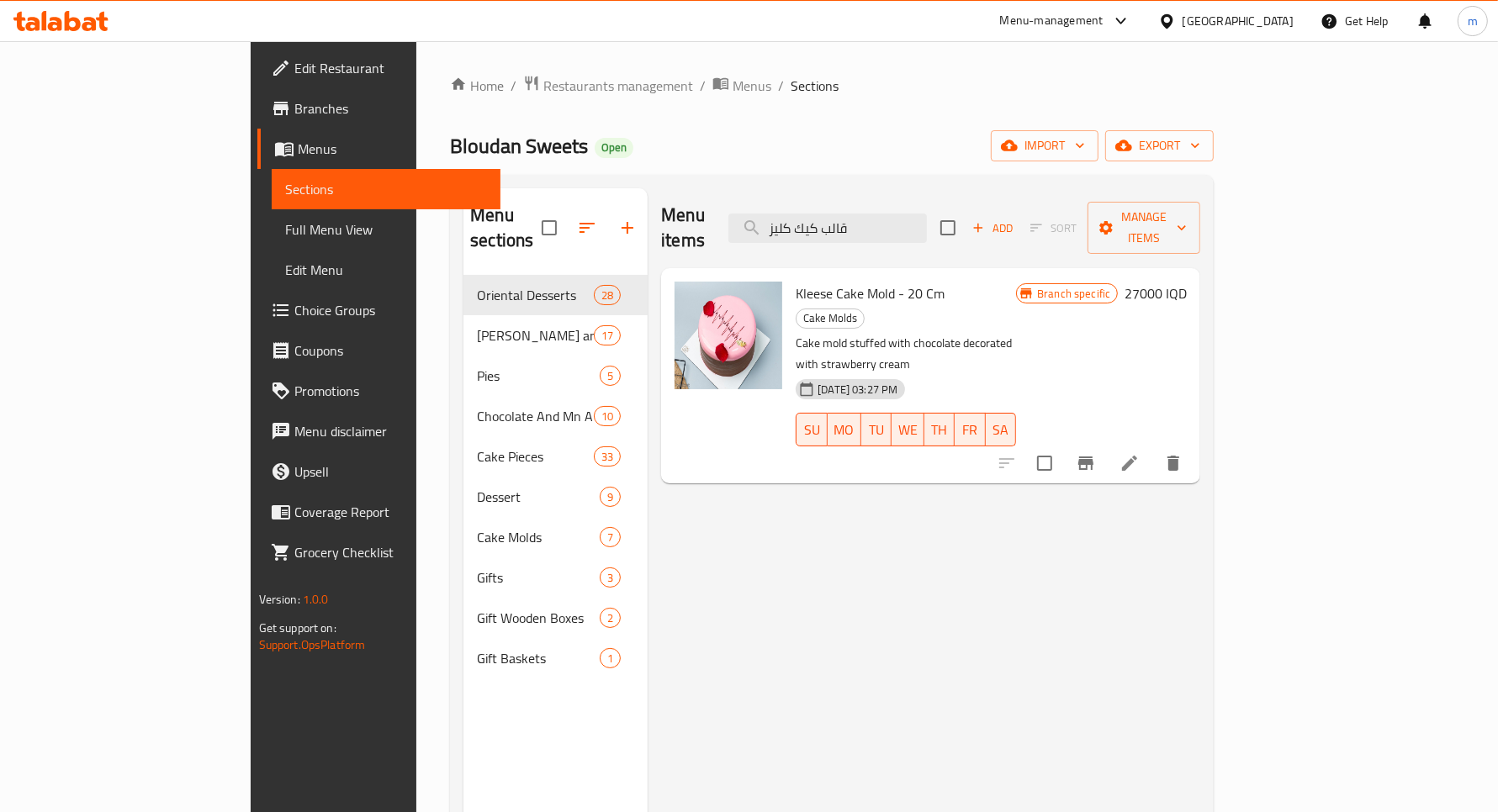
type input "قالب كيك كليز"
click at [1187, 282] on div "Branch specific 27000 IQD" at bounding box center [1102, 293] width 171 height 23
click at [1187, 282] on h6 "27000 IQD" at bounding box center [1156, 293] width 62 height 23
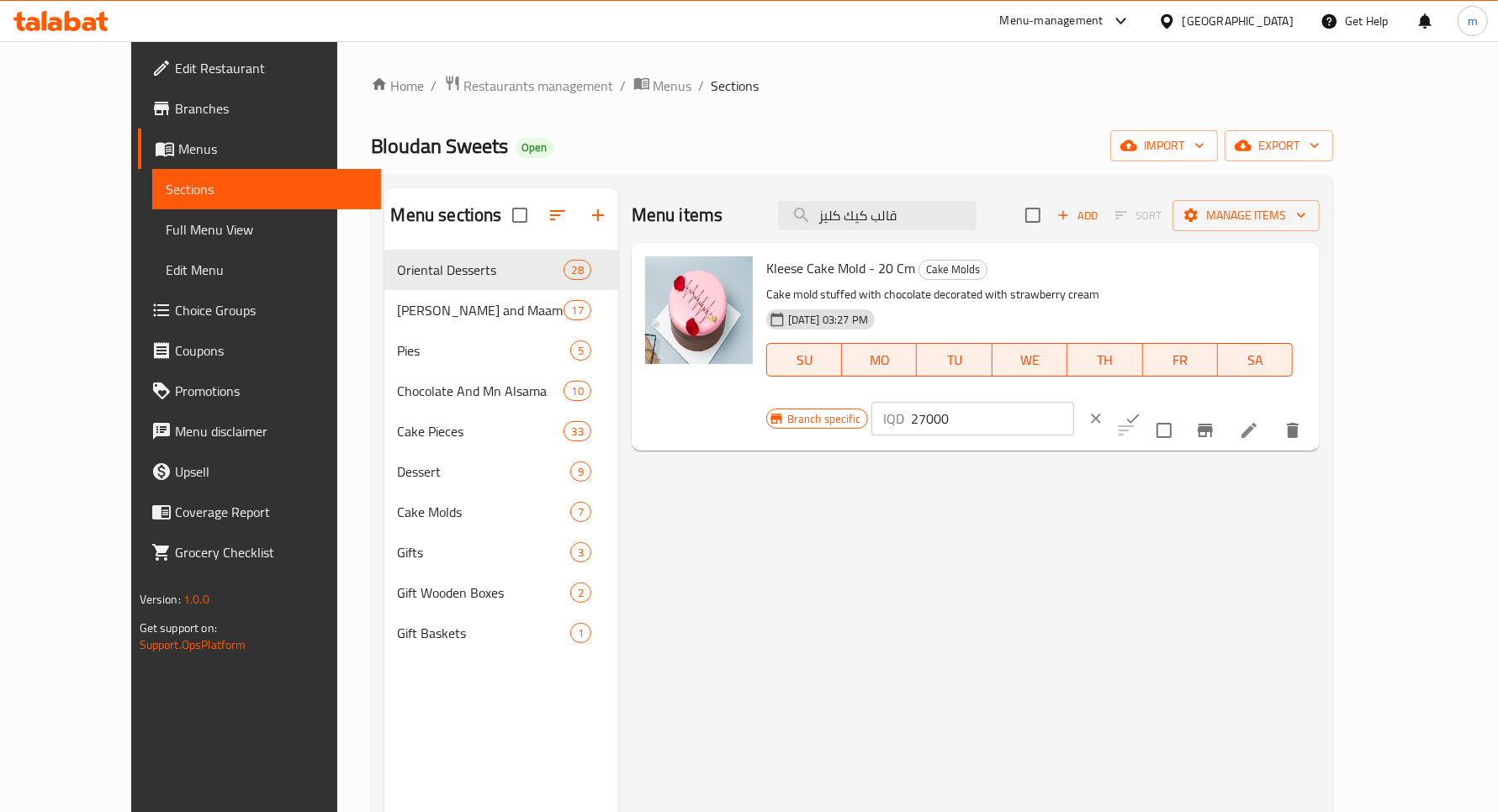
click at [1074, 402] on input "27000" at bounding box center [992, 418] width 163 height 34
drag, startPoint x: 1217, startPoint y: 270, endPoint x: 1192, endPoint y: 270, distance: 25.0
click at [1074, 402] on div "IQD 27000 ​" at bounding box center [973, 418] width 202 height 34
type input "30000"
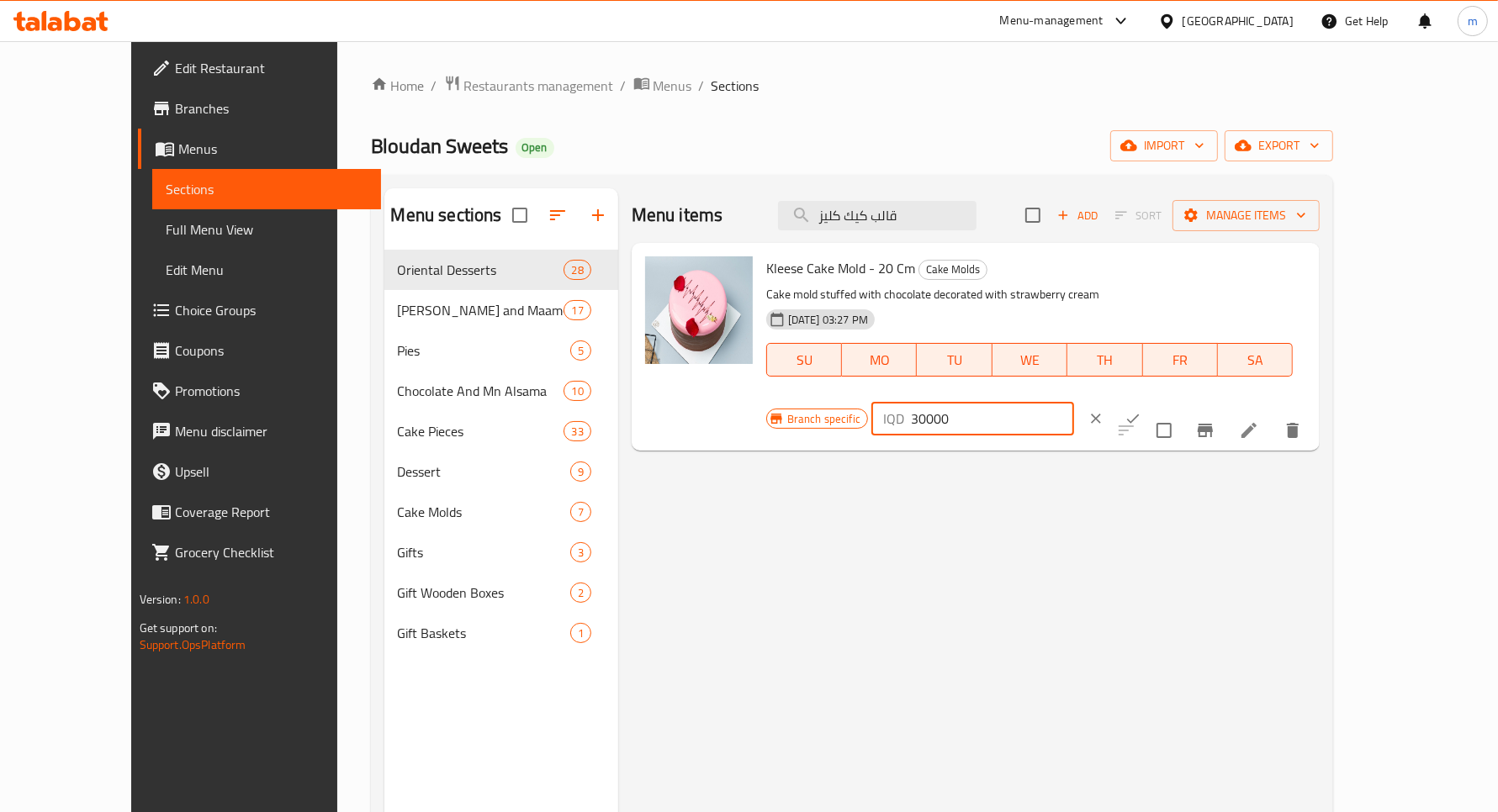
click at [1141, 411] on icon "ok" at bounding box center [1134, 419] width 17 height 17
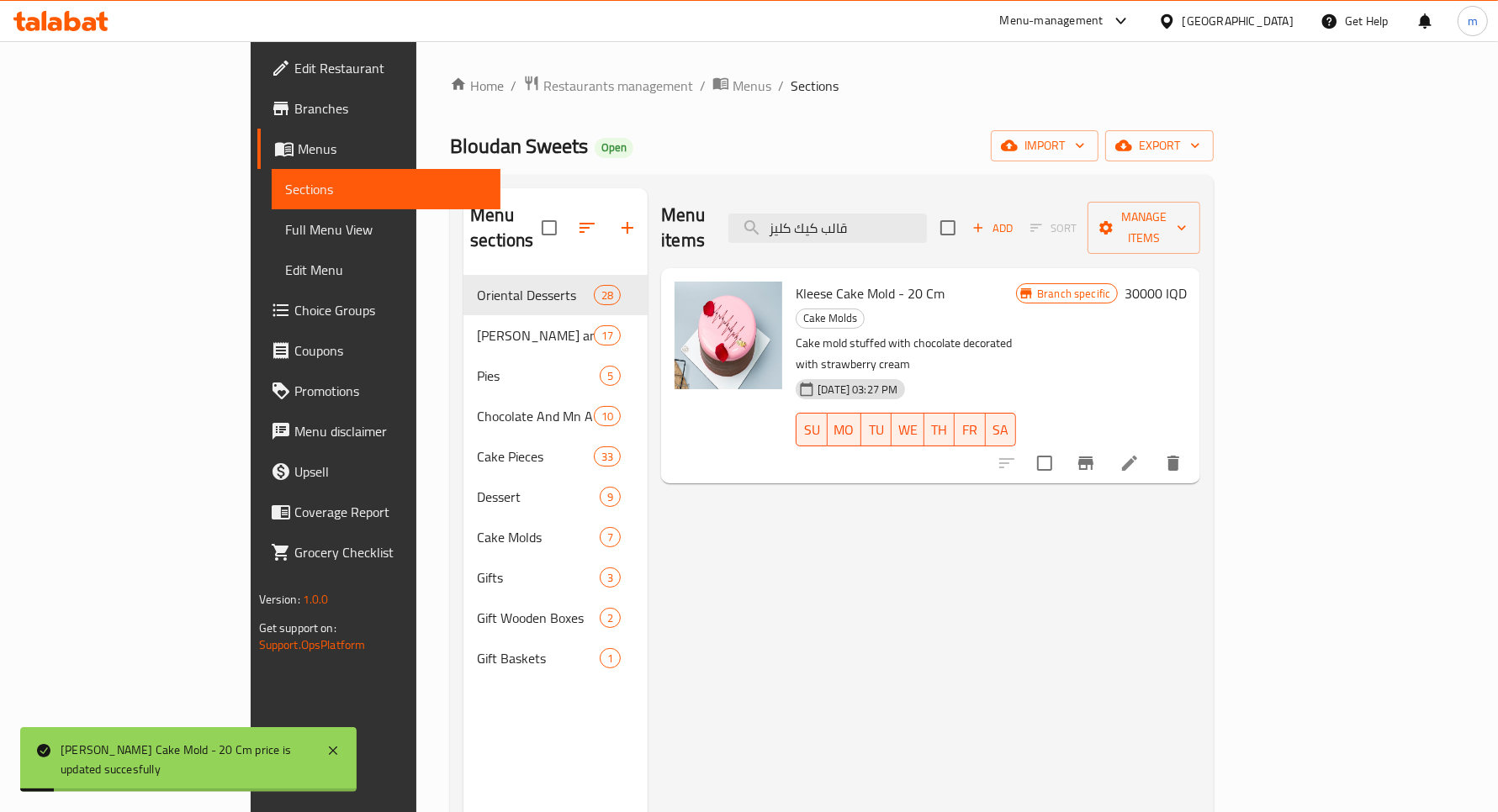
click at [1094, 456] on icon "Branch-specific-item" at bounding box center [1086, 463] width 16 height 14
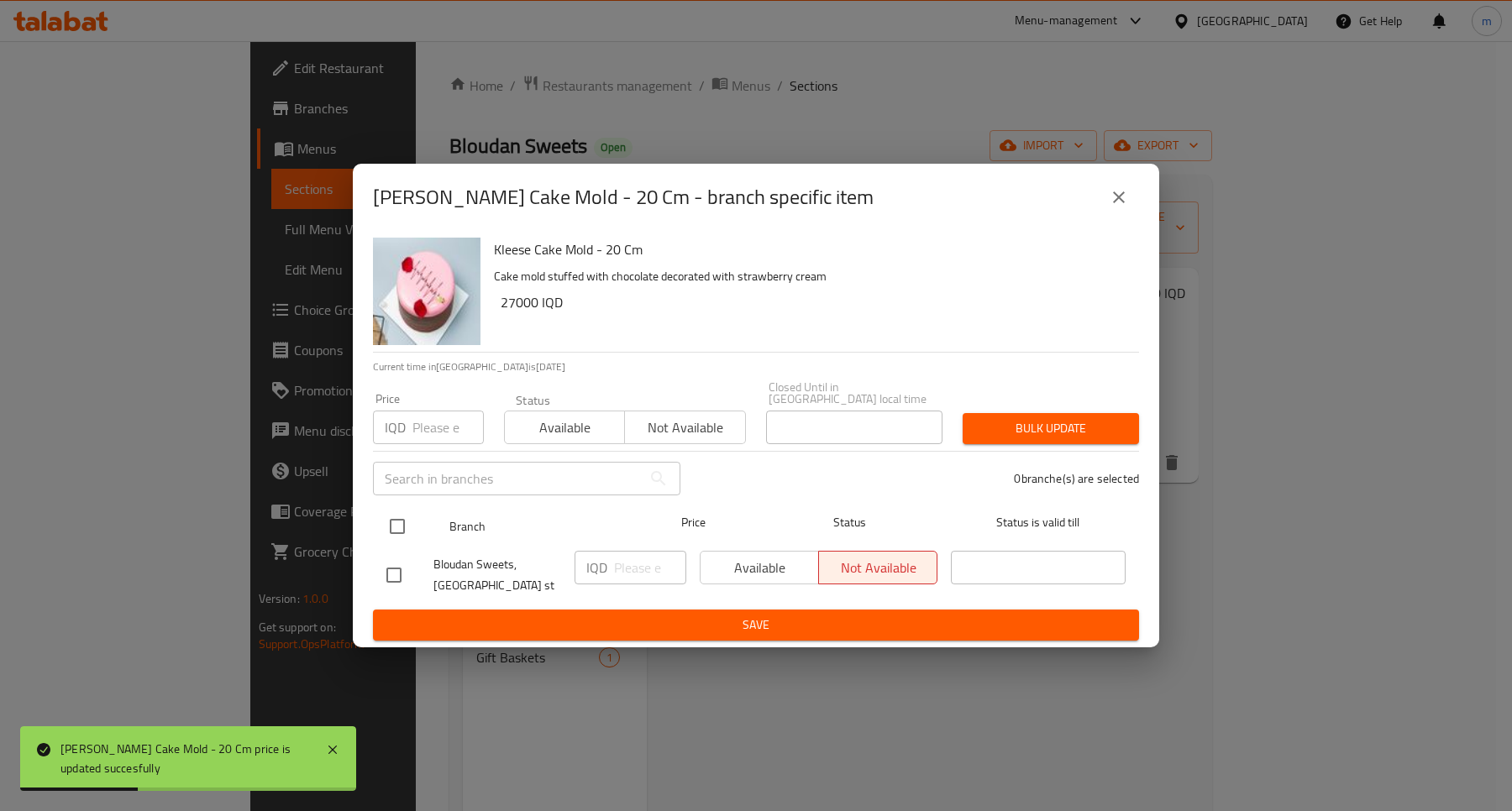
click at [396, 510] on input "checkbox" at bounding box center [396, 526] width 35 height 35
checkbox input "true"
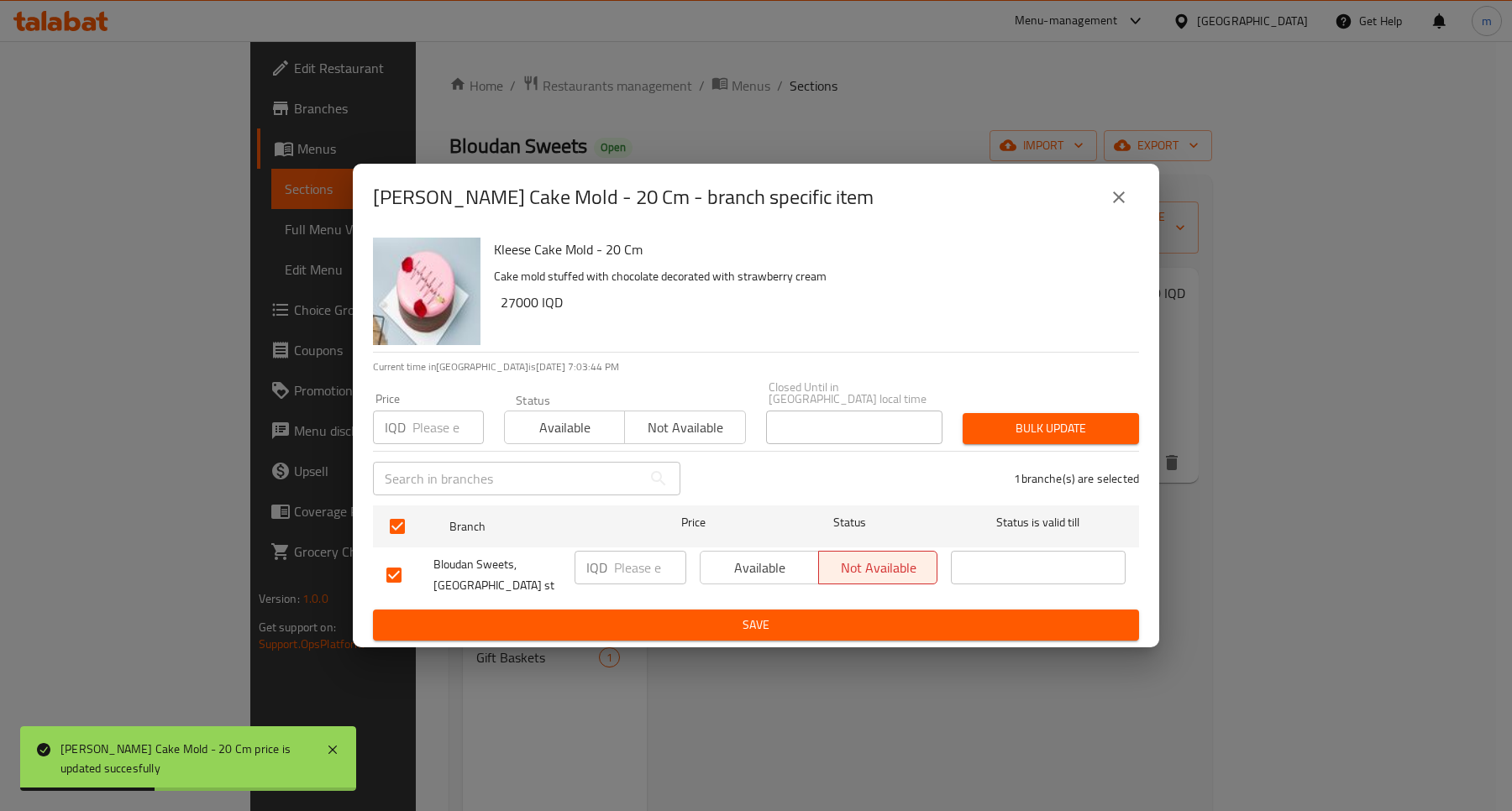
click at [631, 556] on input "number" at bounding box center [650, 568] width 72 height 34
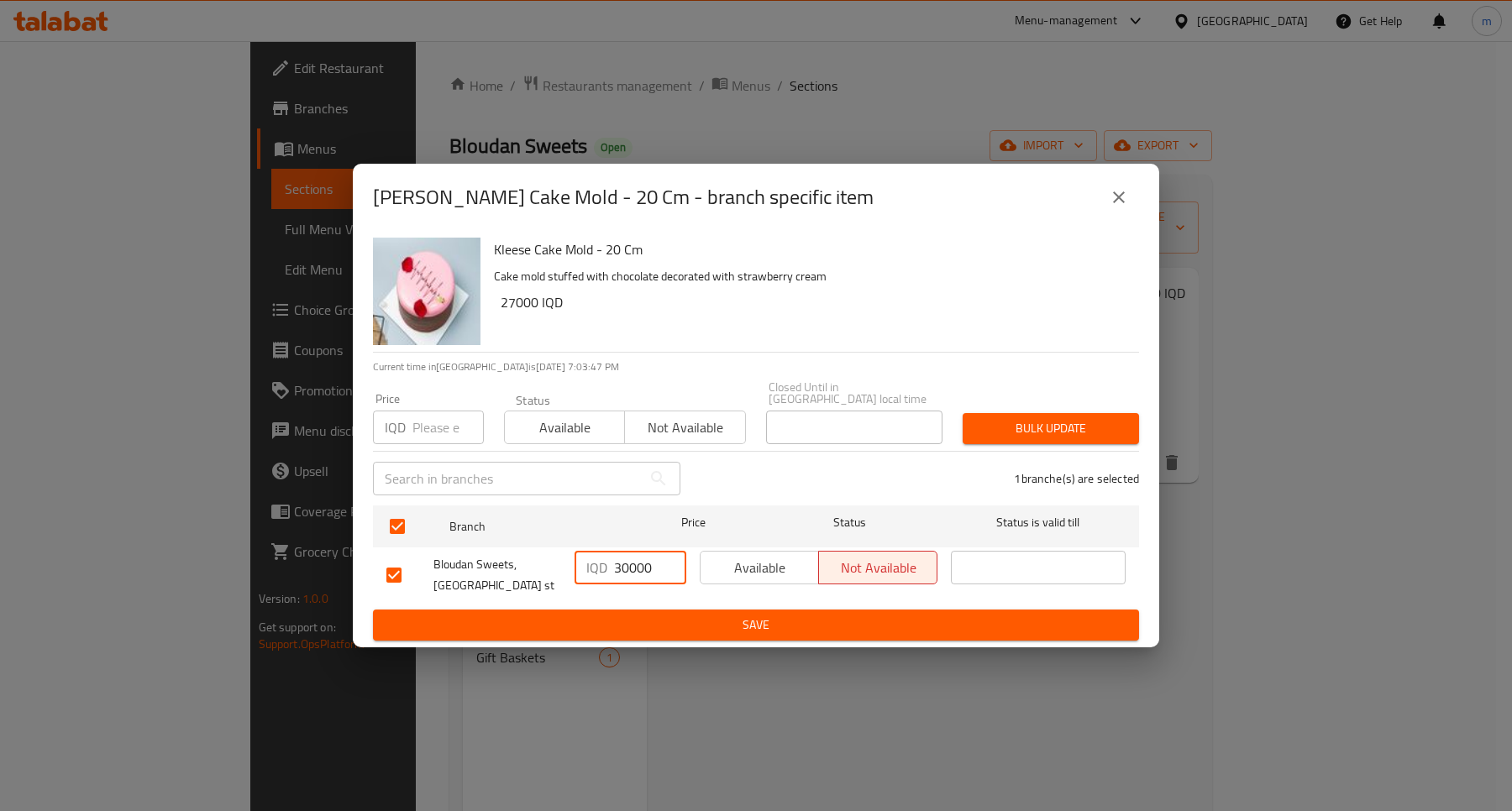
type input "30000"
click at [763, 631] on button "Save" at bounding box center [756, 625] width 766 height 31
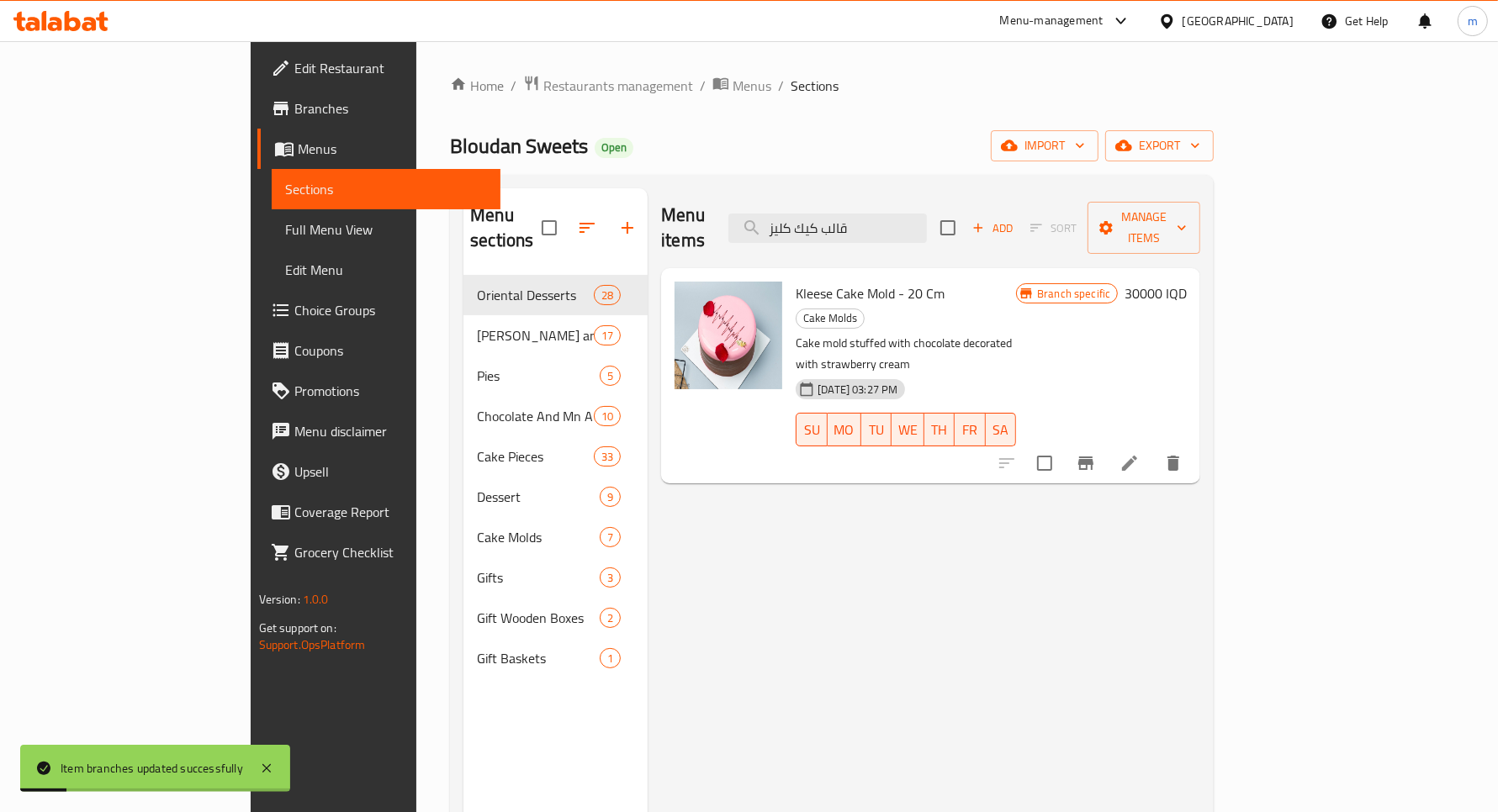
click at [936, 232] on div "Menu items قالب كيك كليز Add Sort Manage items" at bounding box center [931, 228] width 539 height 80
click at [927, 220] on input "قالب كيك كليز" at bounding box center [828, 228] width 198 height 29
drag, startPoint x: 834, startPoint y: 271, endPoint x: 728, endPoint y: 273, distance: 106.0
click at [789, 275] on div "Kleese Cake Mold - 20 Cm Cake Molds Cake mold stuffed with chocolate decorated …" at bounding box center [905, 375] width 233 height 201
copy span "Kleese Cake Mold"
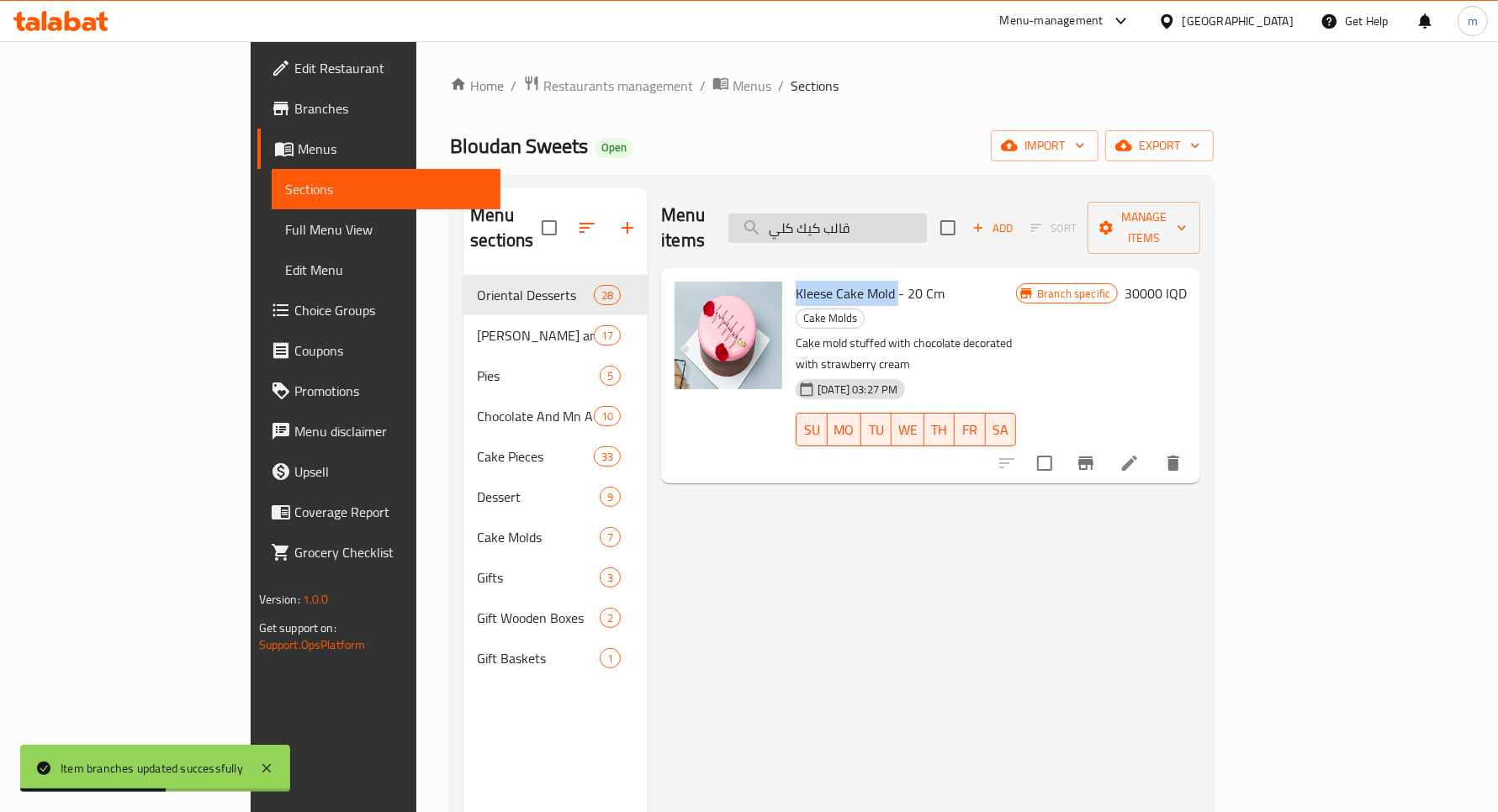
click at [919, 223] on input "قالب كيك كلي" at bounding box center [828, 228] width 198 height 29
click at [919, 221] on input "قالب كيك كلي" at bounding box center [828, 228] width 198 height 29
paste input "Kleese Cake Mold"
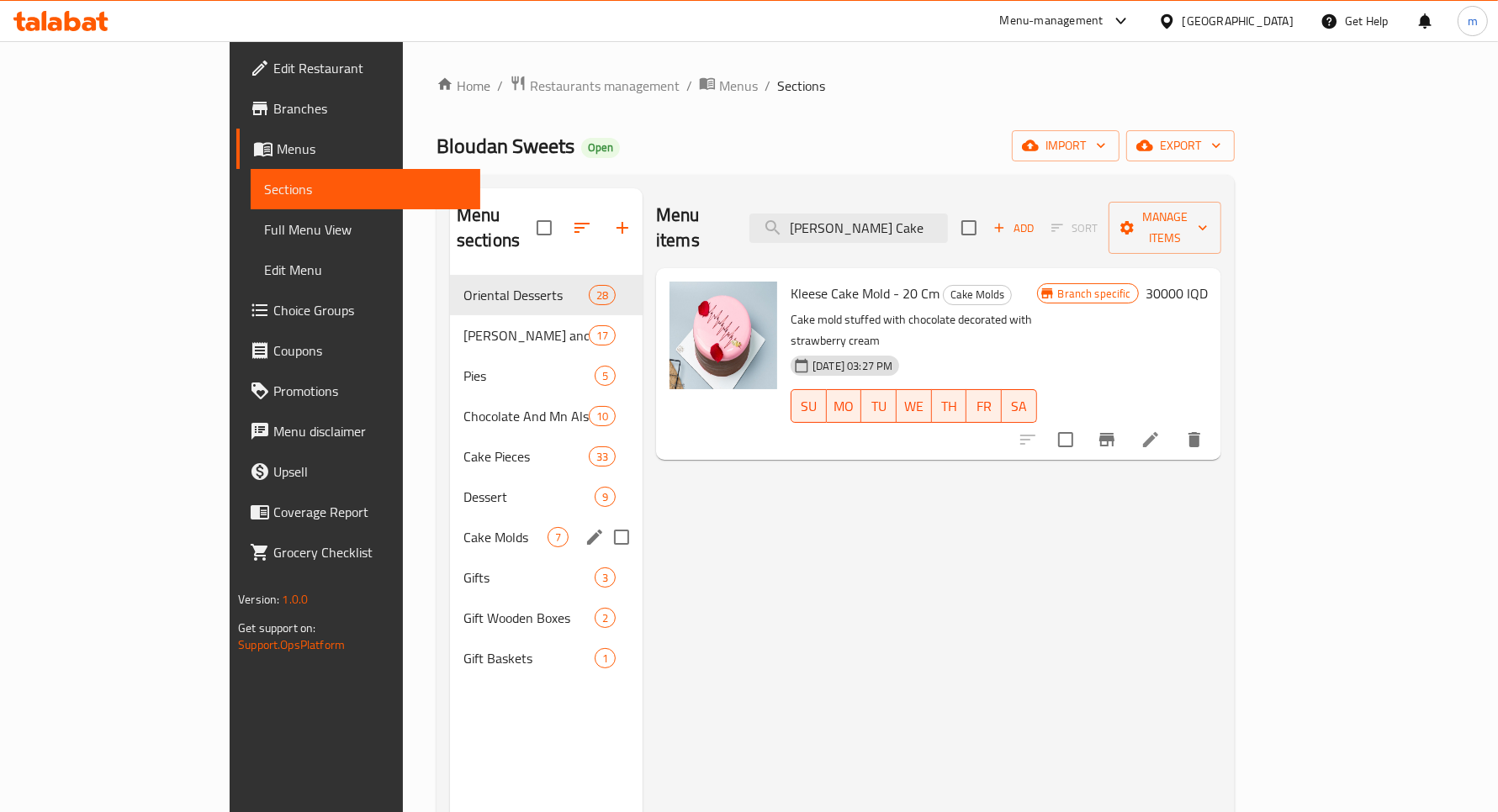
click at [463, 527] on span "Cake Molds" at bounding box center [506, 536] width 84 height 20
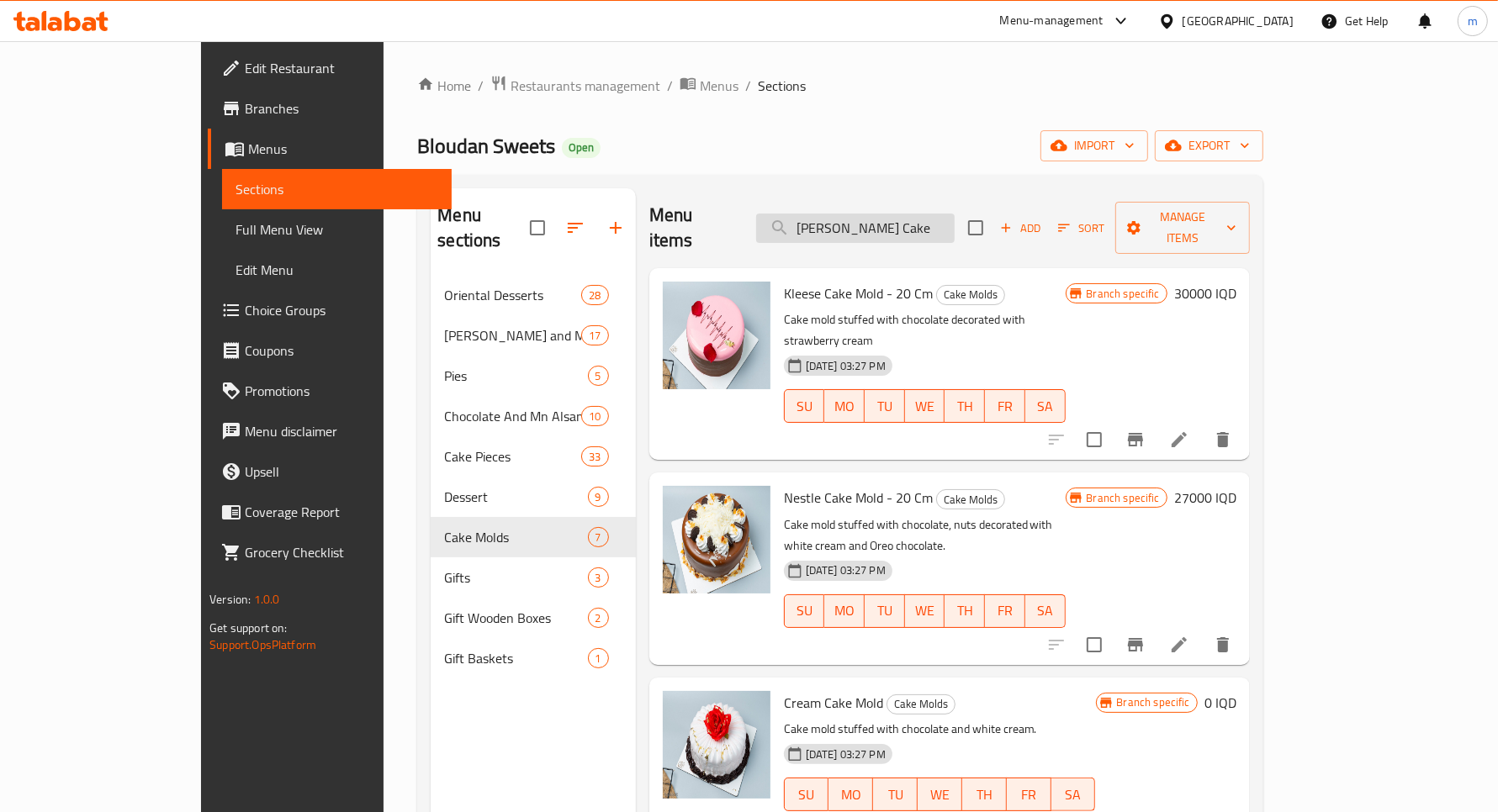
click at [935, 214] on input "Kleese Cake" at bounding box center [855, 228] width 198 height 29
paste input "قالب كيك نستلة"
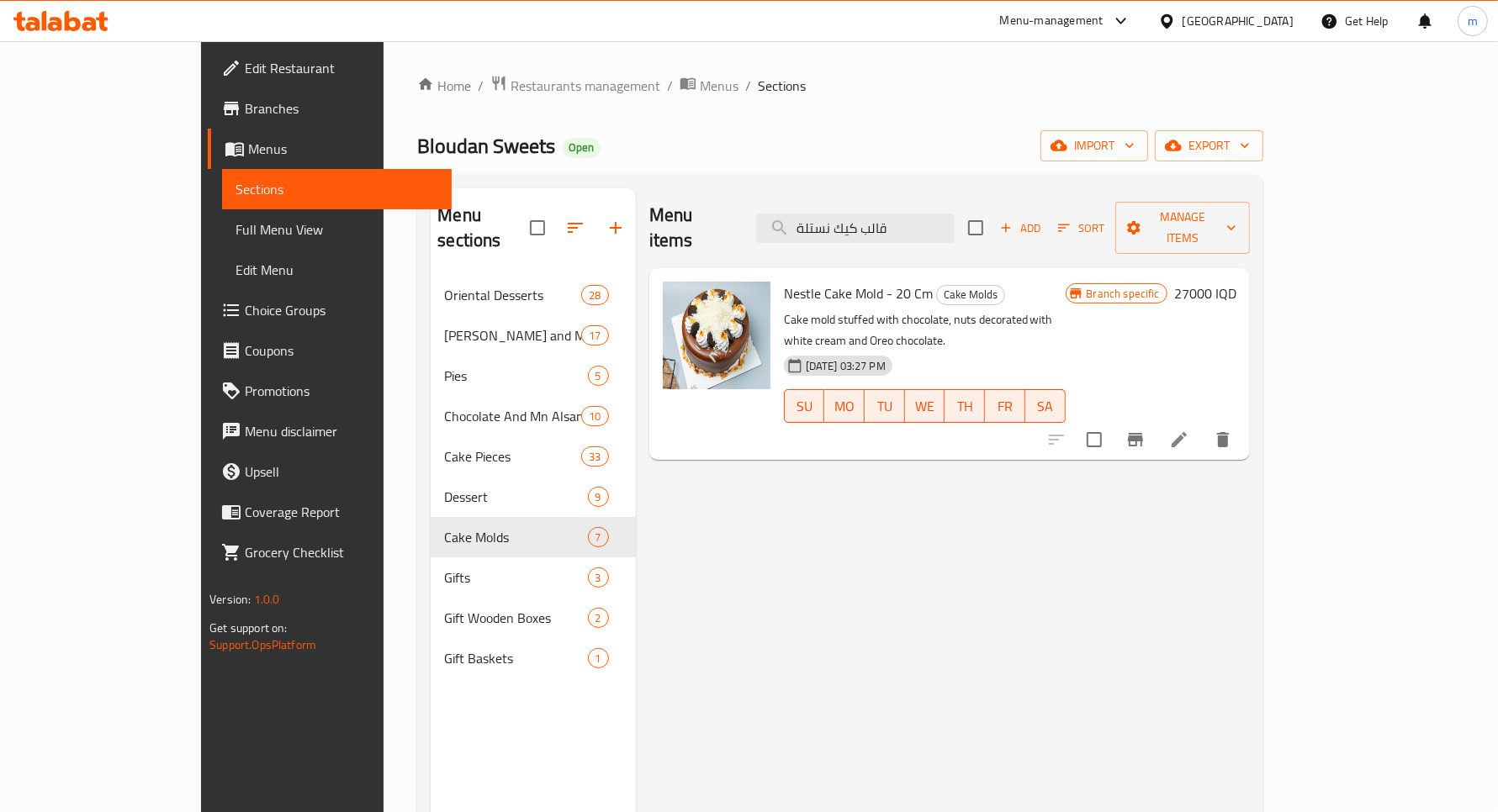
type input "قالب كيك نستلة"
click at [1237, 282] on h6 "27000 IQD" at bounding box center [1205, 293] width 62 height 23
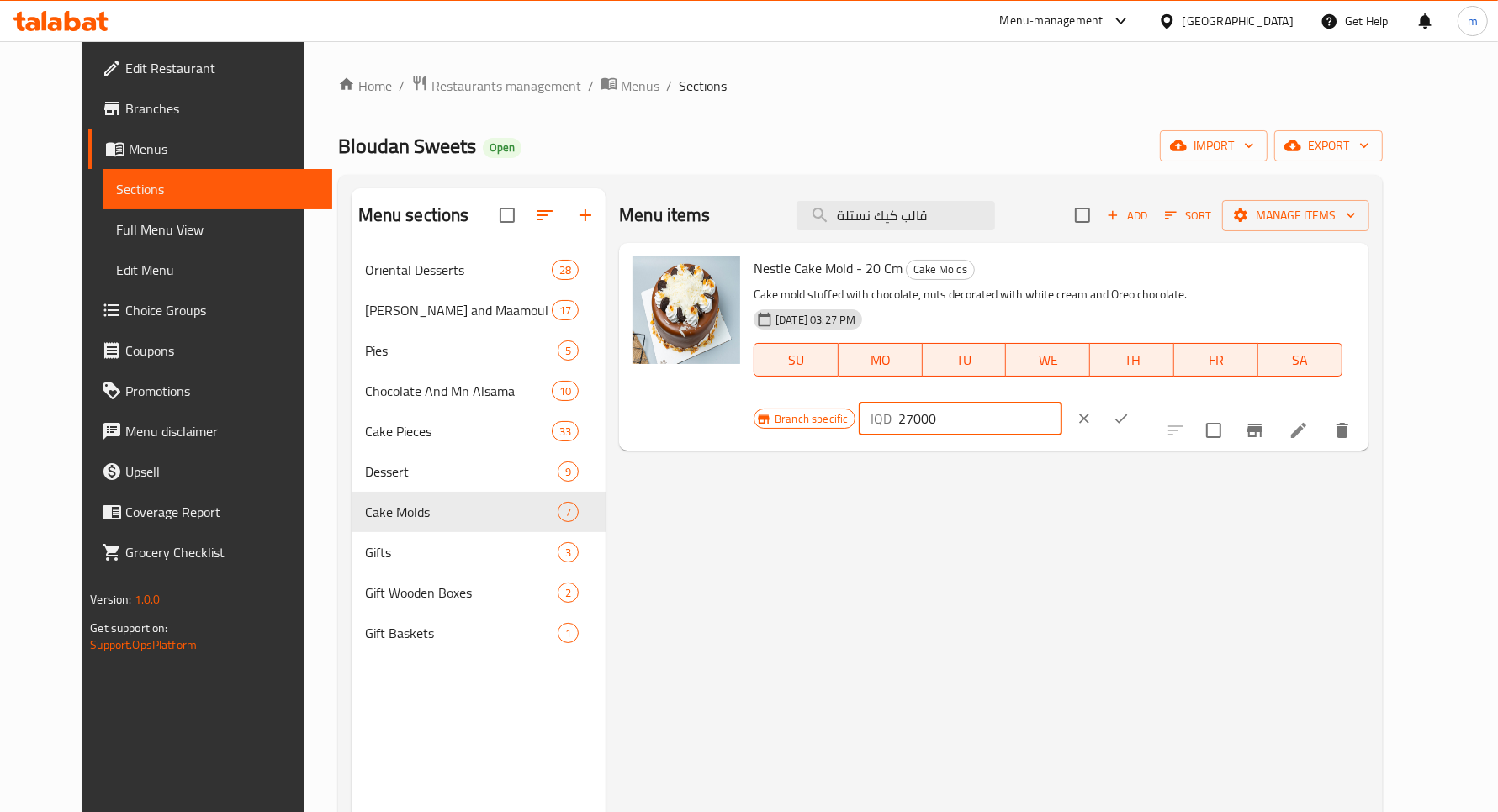
drag, startPoint x: 1224, startPoint y: 270, endPoint x: 1196, endPoint y: 267, distance: 28.2
click at [1061, 402] on div "IQD 27000 ​" at bounding box center [960, 418] width 202 height 34
click at [1061, 402] on input "30000" at bounding box center [979, 418] width 163 height 34
drag, startPoint x: 1218, startPoint y: 276, endPoint x: 1275, endPoint y: 276, distance: 57.0
click at [1061, 402] on input "30000" at bounding box center [979, 418] width 163 height 34
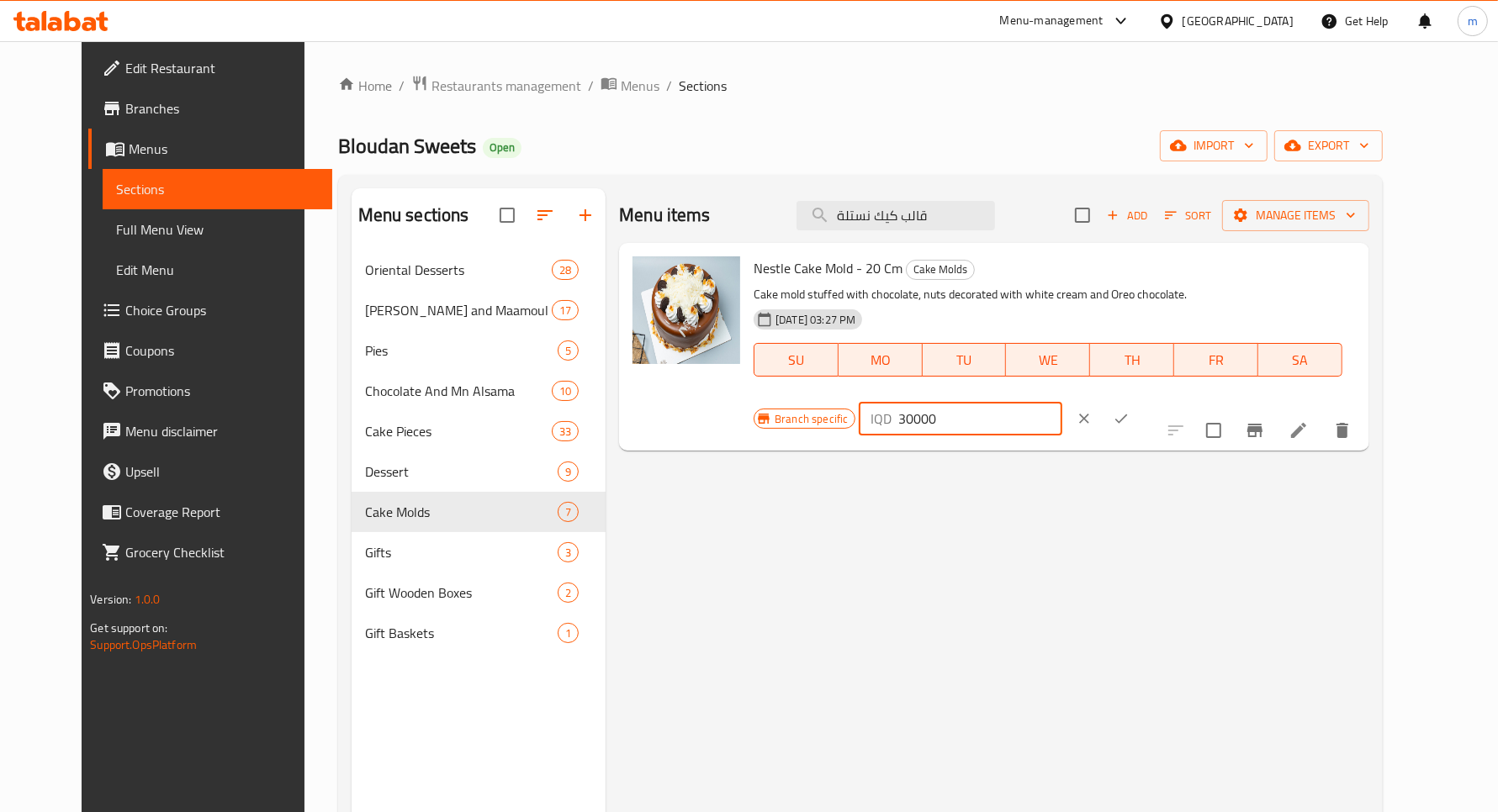
type input "30000"
click at [1140, 400] on button "ok" at bounding box center [1121, 418] width 37 height 37
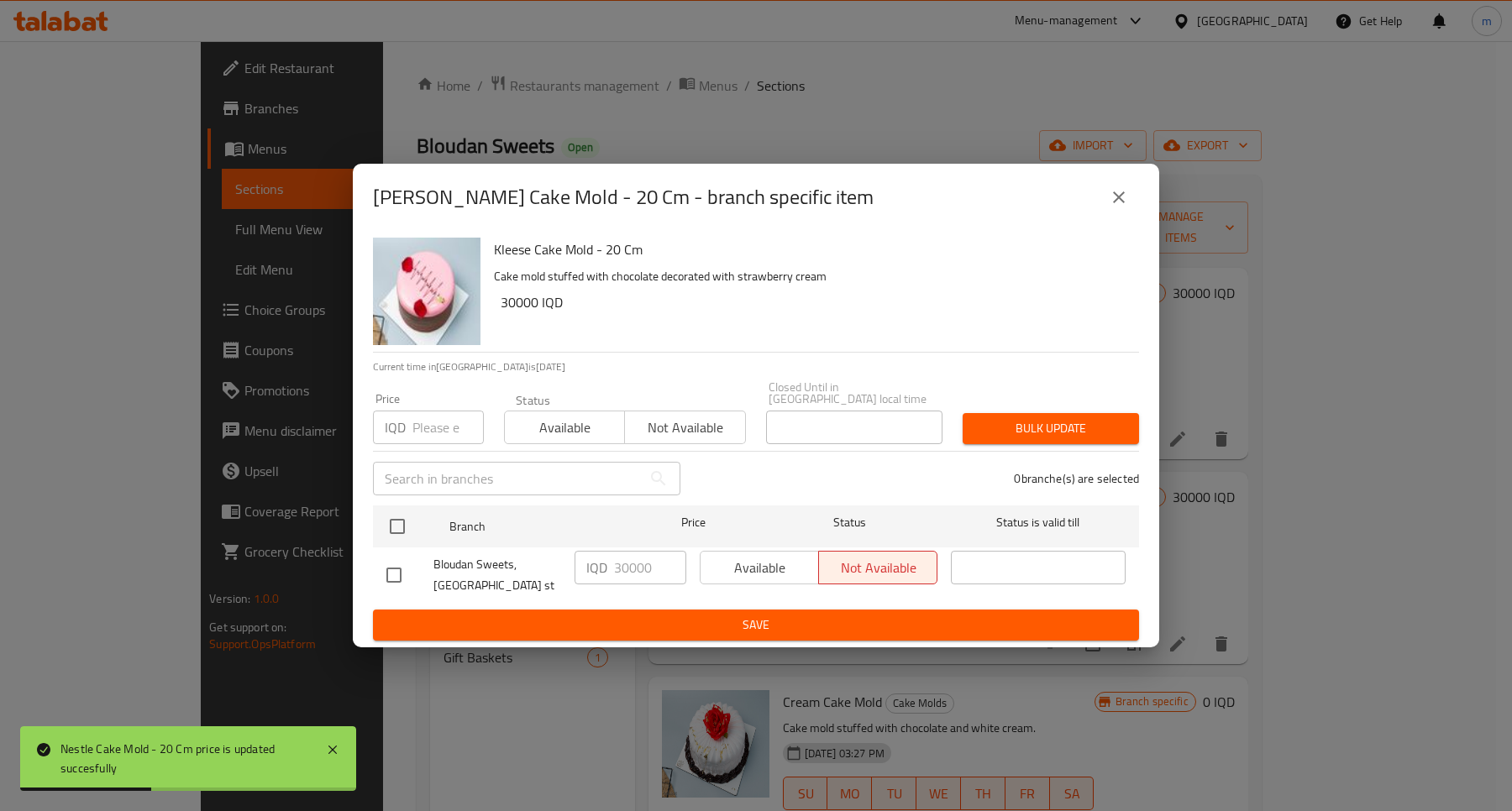
click at [1124, 194] on icon "close" at bounding box center [1118, 197] width 20 height 20
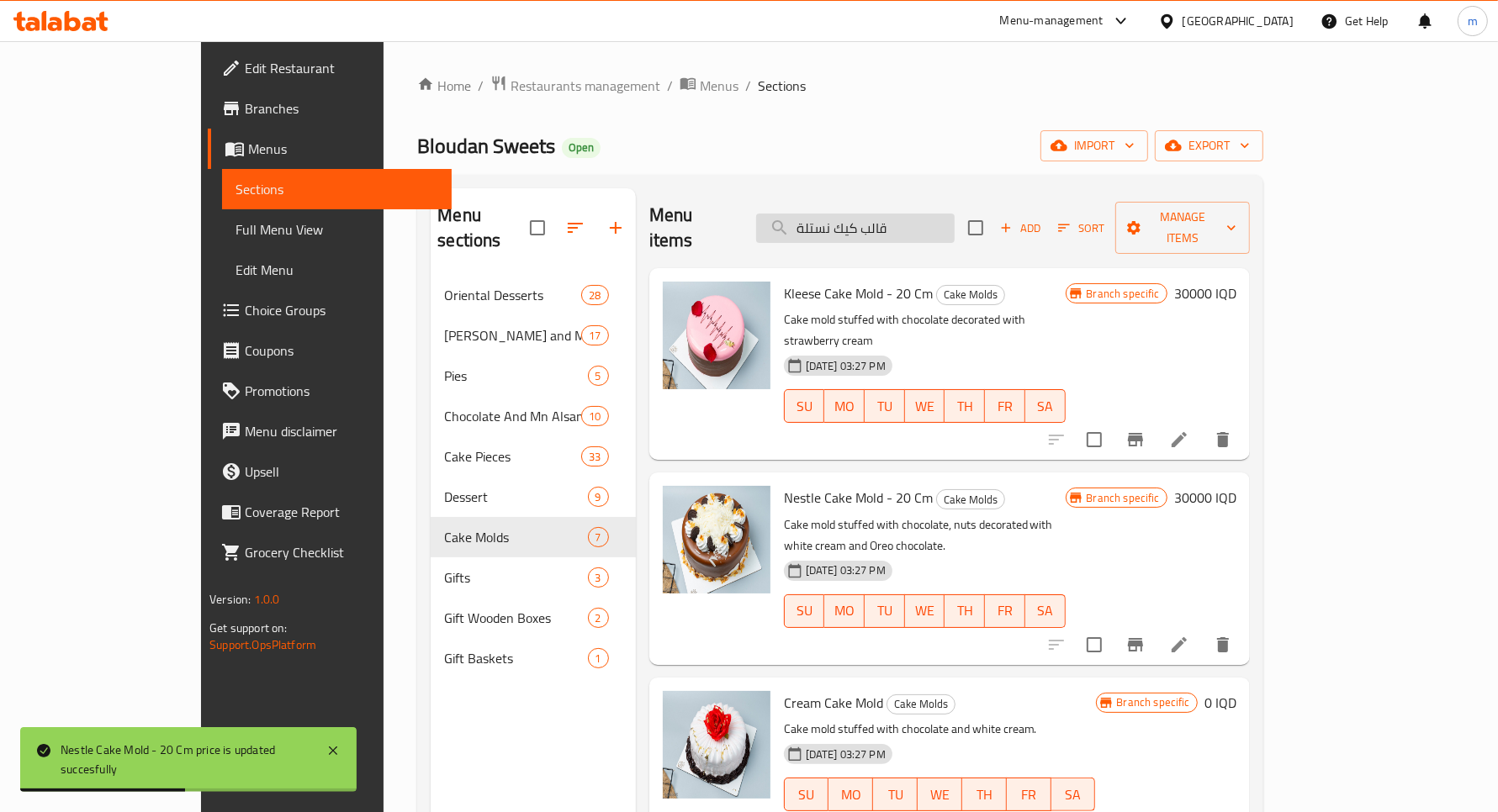
click at [954, 215] on input "قالب كيك نستلة" at bounding box center [855, 228] width 198 height 29
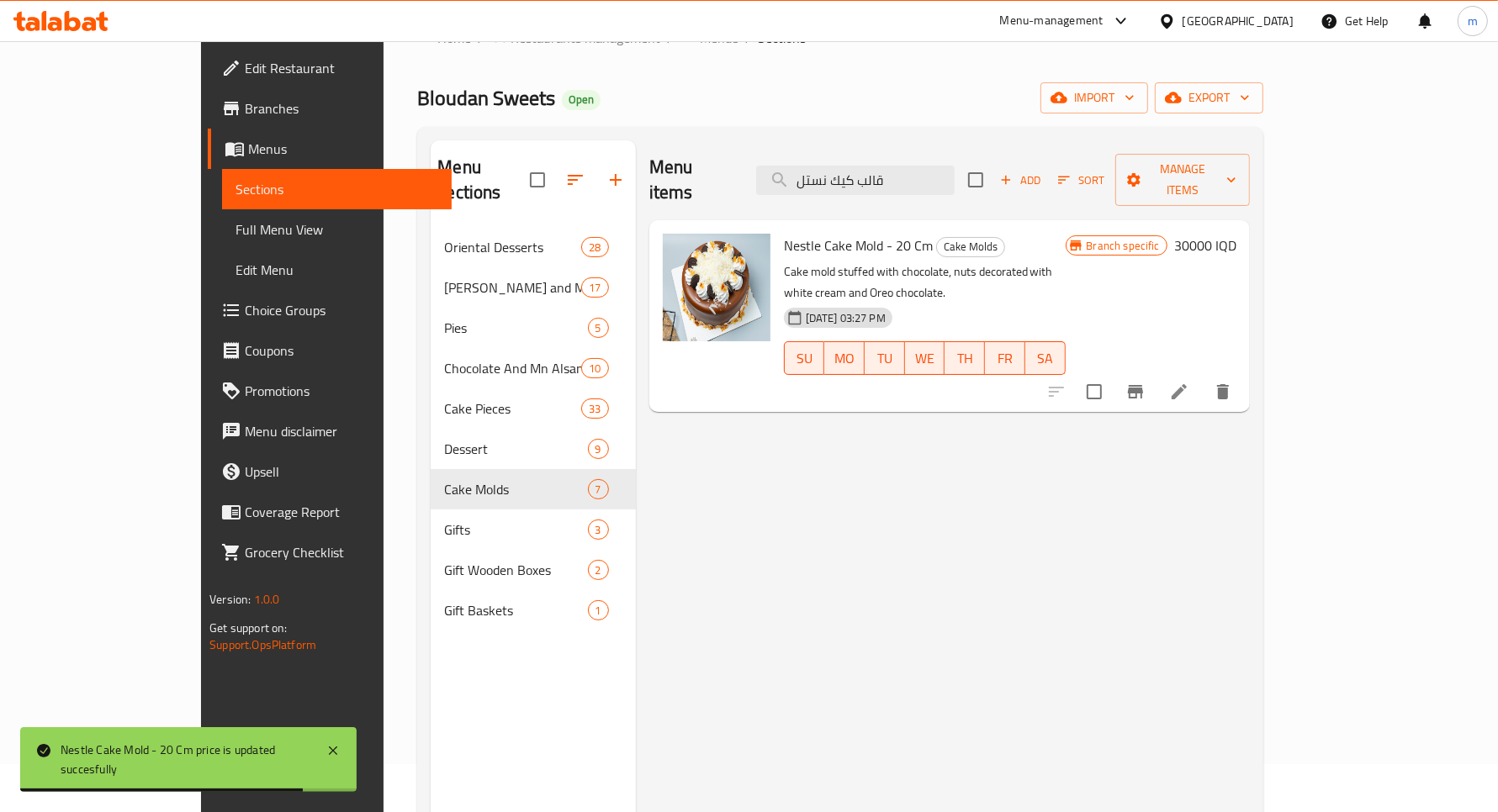
scroll to position [70, 0]
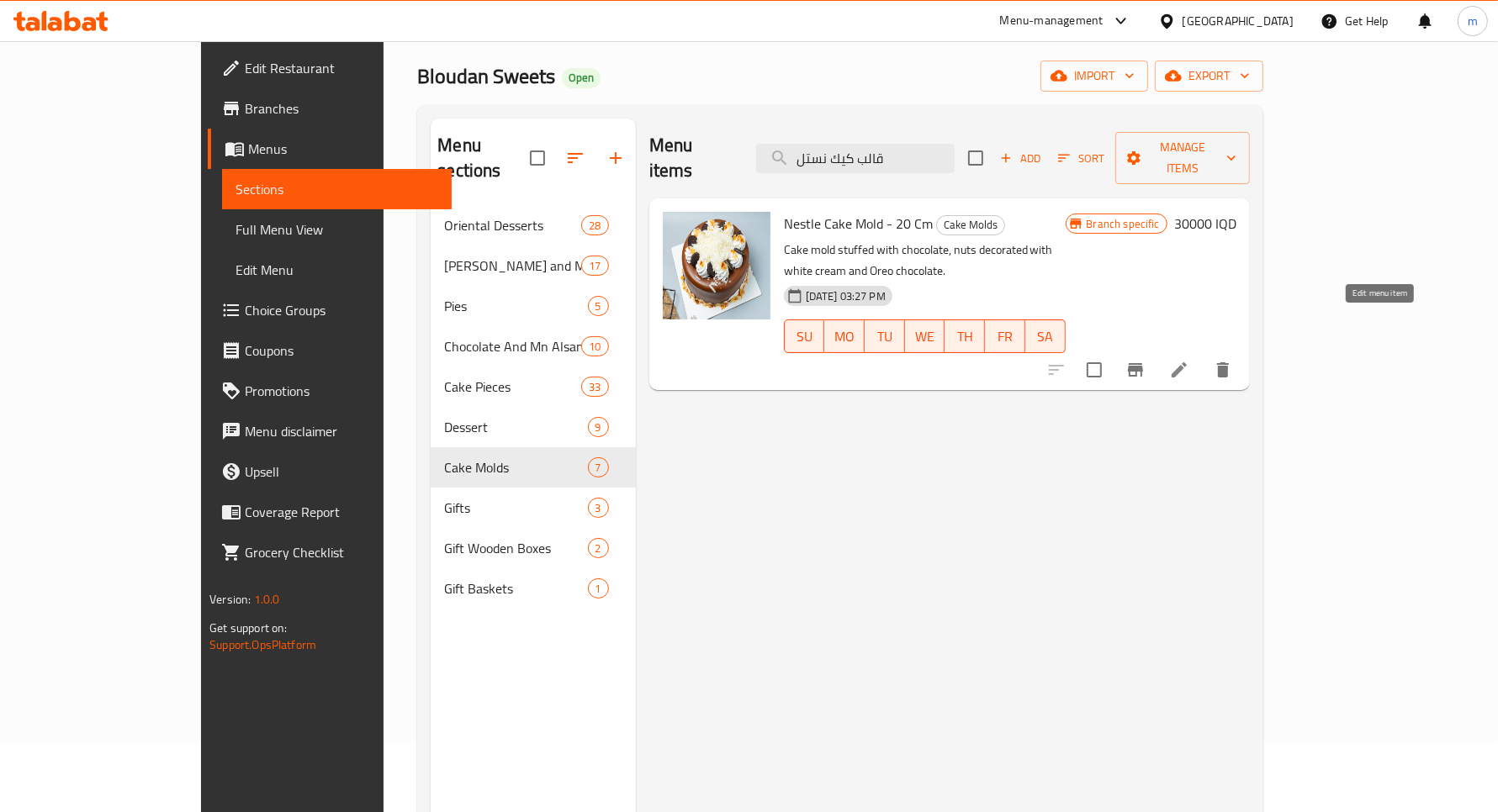
type input "قالب كيك نستل"
click at [1146, 360] on icon "Branch-specific-item" at bounding box center [1135, 369] width 20 height 20
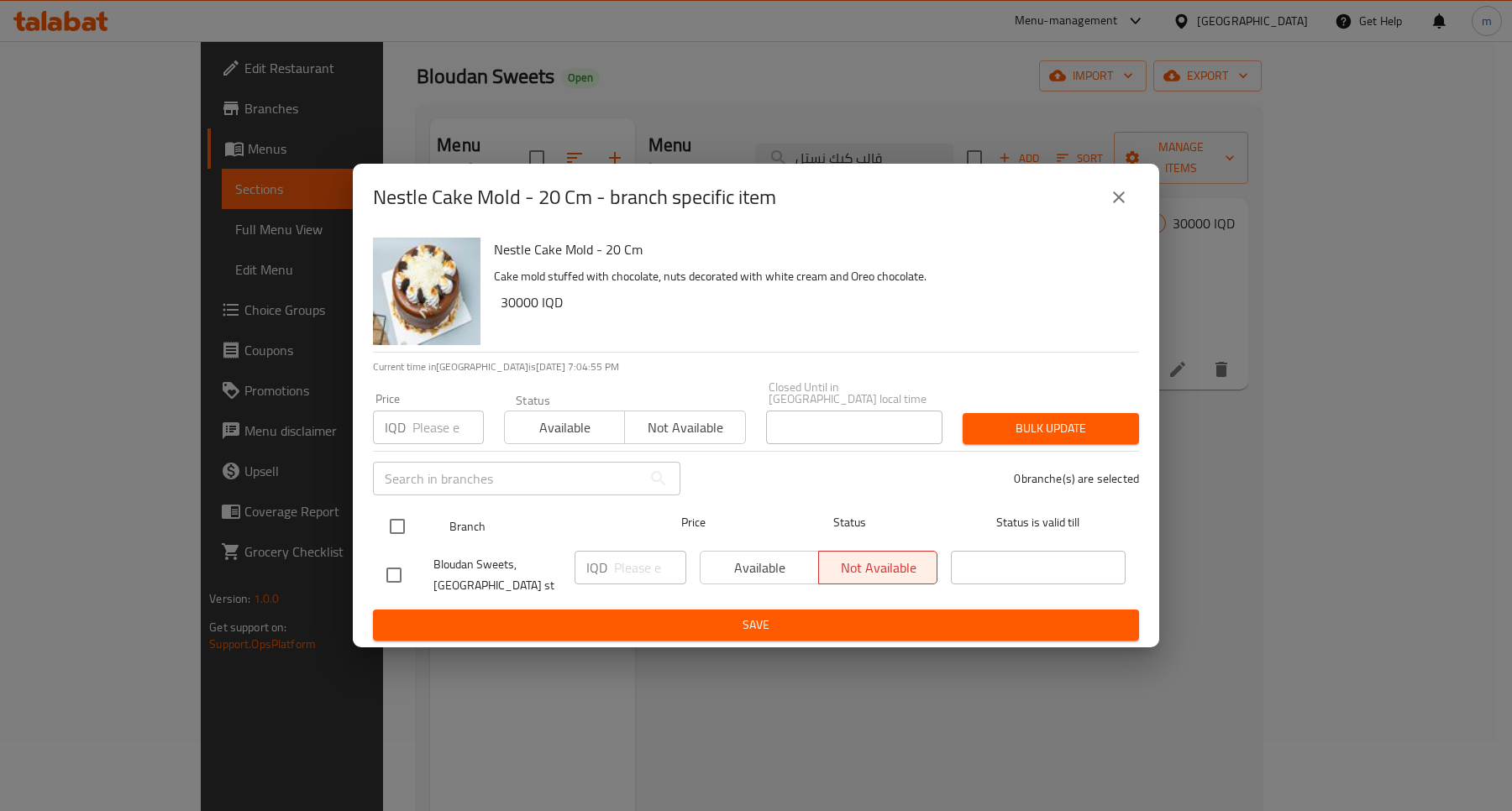
click at [384, 513] on input "checkbox" at bounding box center [396, 526] width 35 height 35
checkbox input "true"
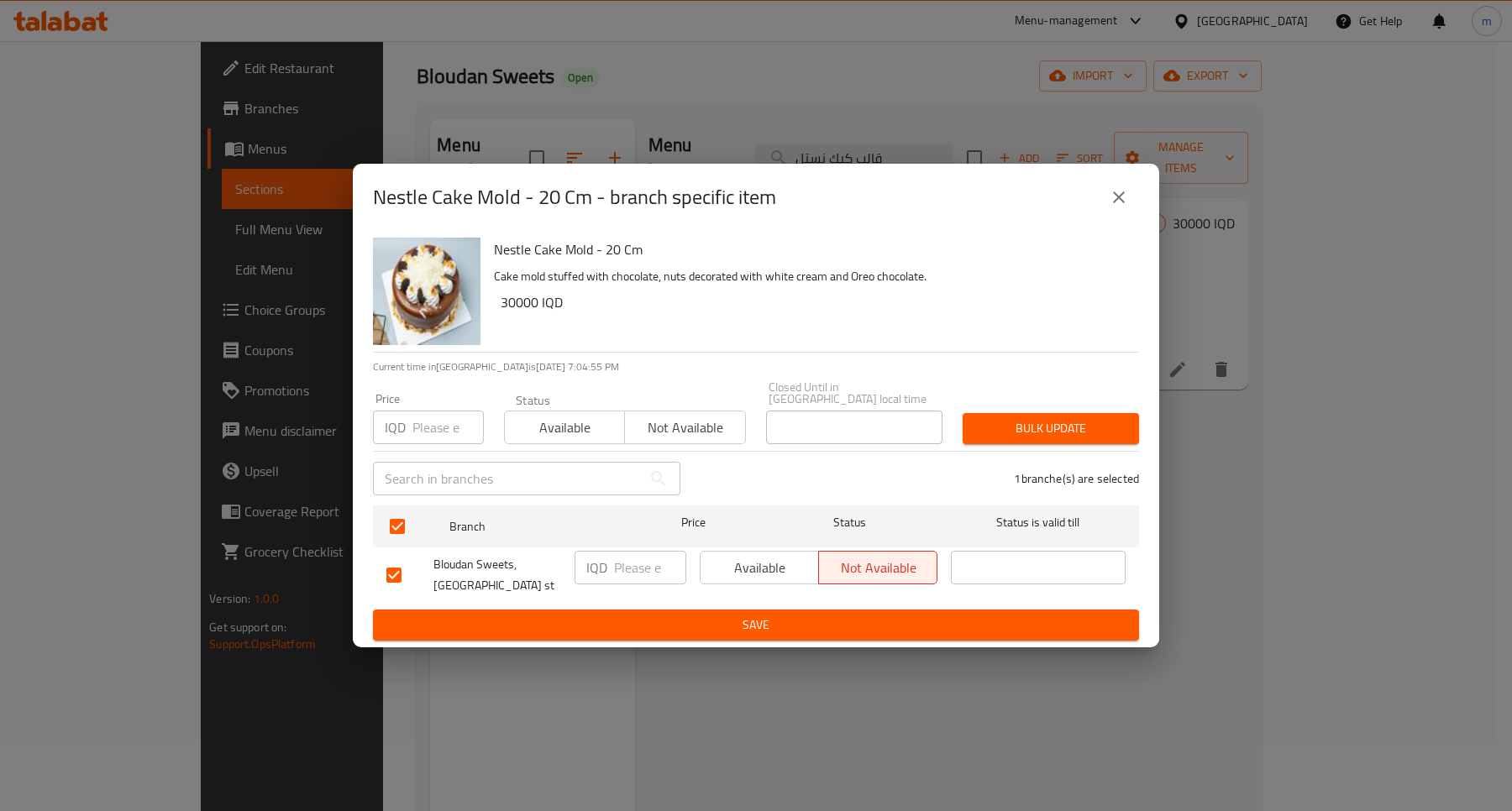
click at [600, 551] on div "IQD ​" at bounding box center [630, 568] width 112 height 34
click at [605, 557] on p "IQD" at bounding box center [597, 567] width 21 height 20
click at [635, 565] on input "number" at bounding box center [650, 568] width 72 height 34
paste input "30000"
type input "30000"
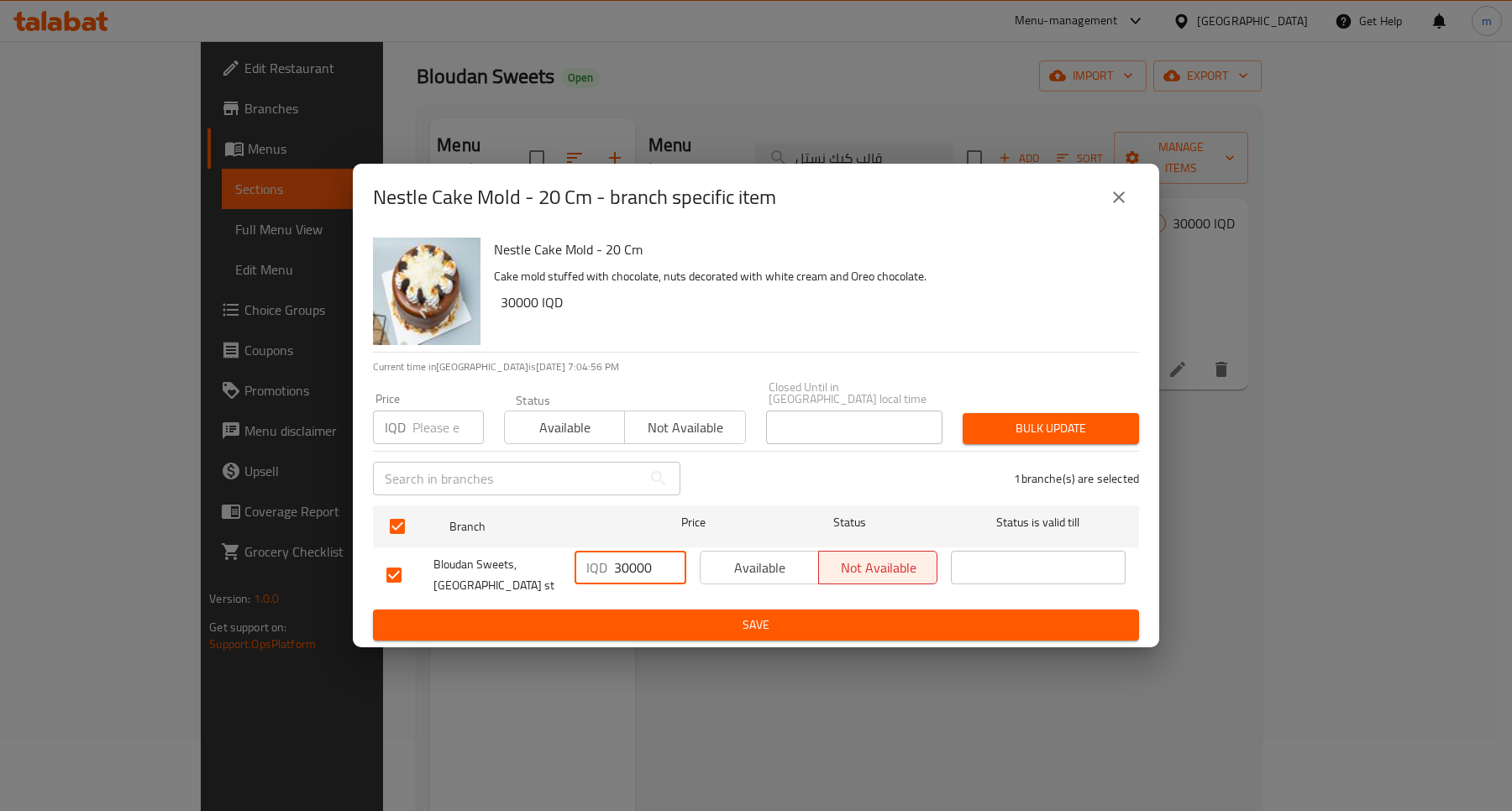
click at [658, 615] on span "Save" at bounding box center [755, 625] width 739 height 21
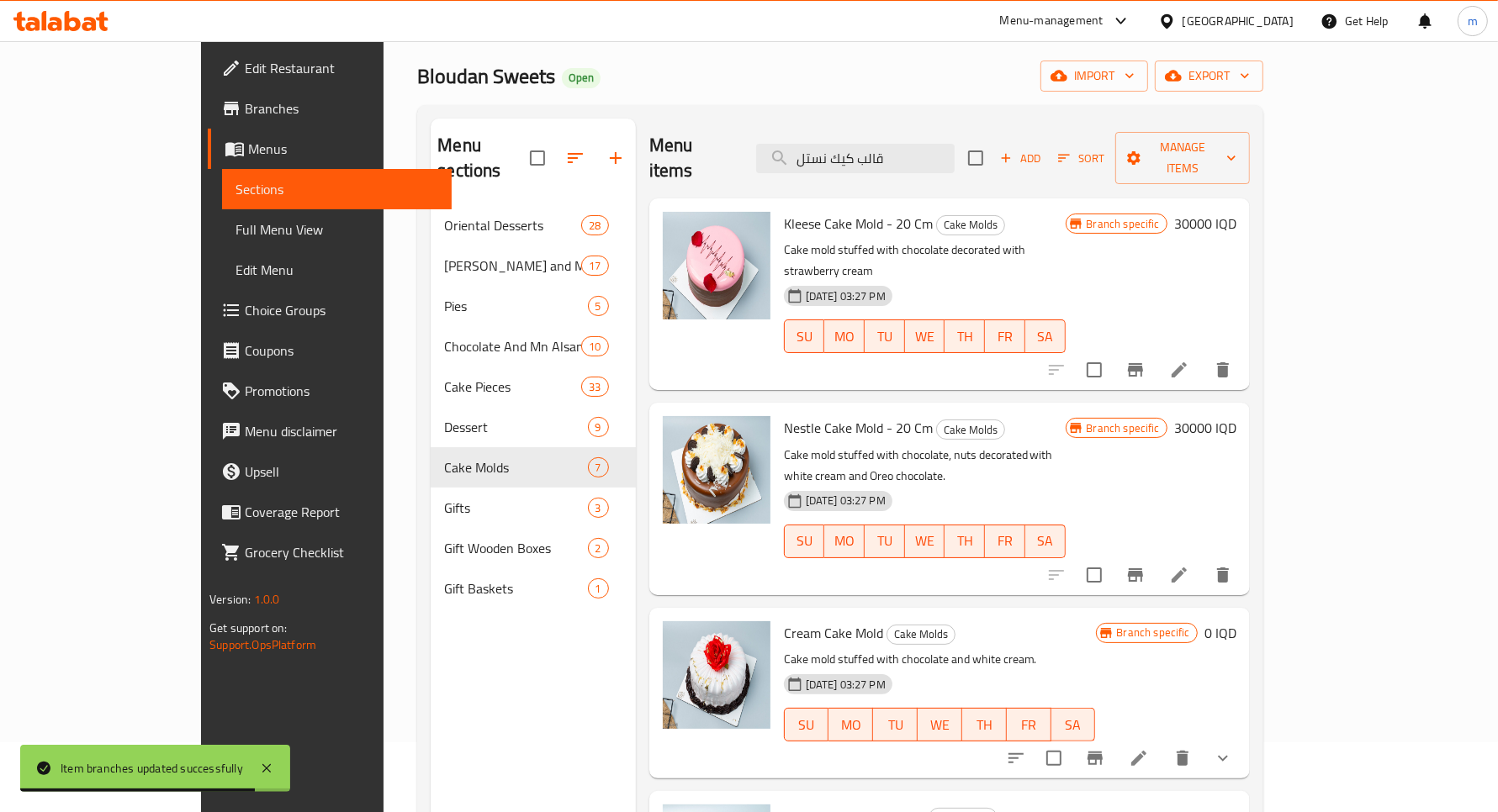
click at [636, 345] on div "Menu items قالب كيك نستل Add Sort Manage items Kleese Cake Mold - 20 Cm Cake Mo…" at bounding box center [942, 524] width 614 height 812
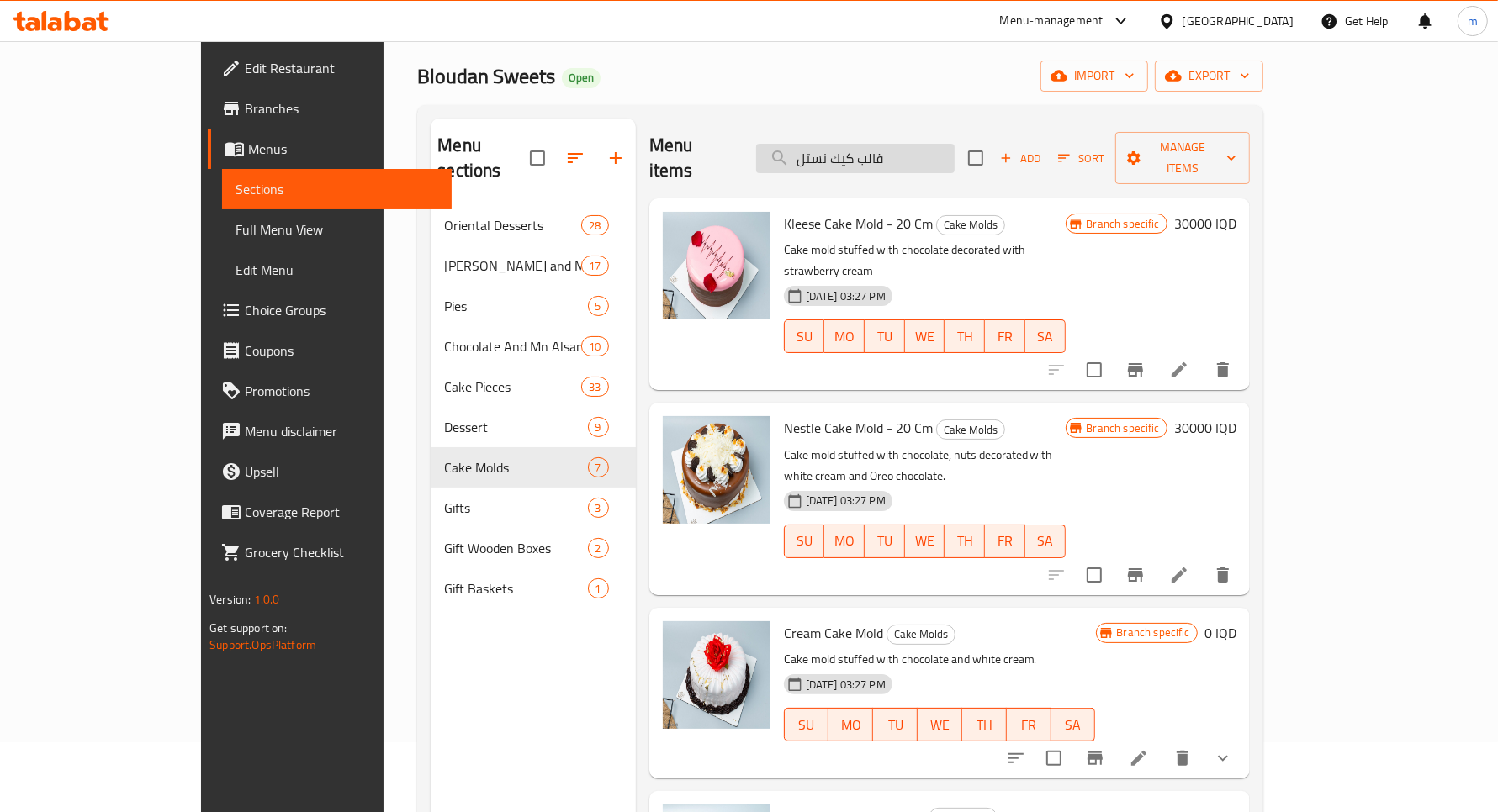
click at [892, 154] on input "قالب كيك نستل" at bounding box center [855, 158] width 198 height 29
paste input "يك بيتي بالبرتقال كبير"
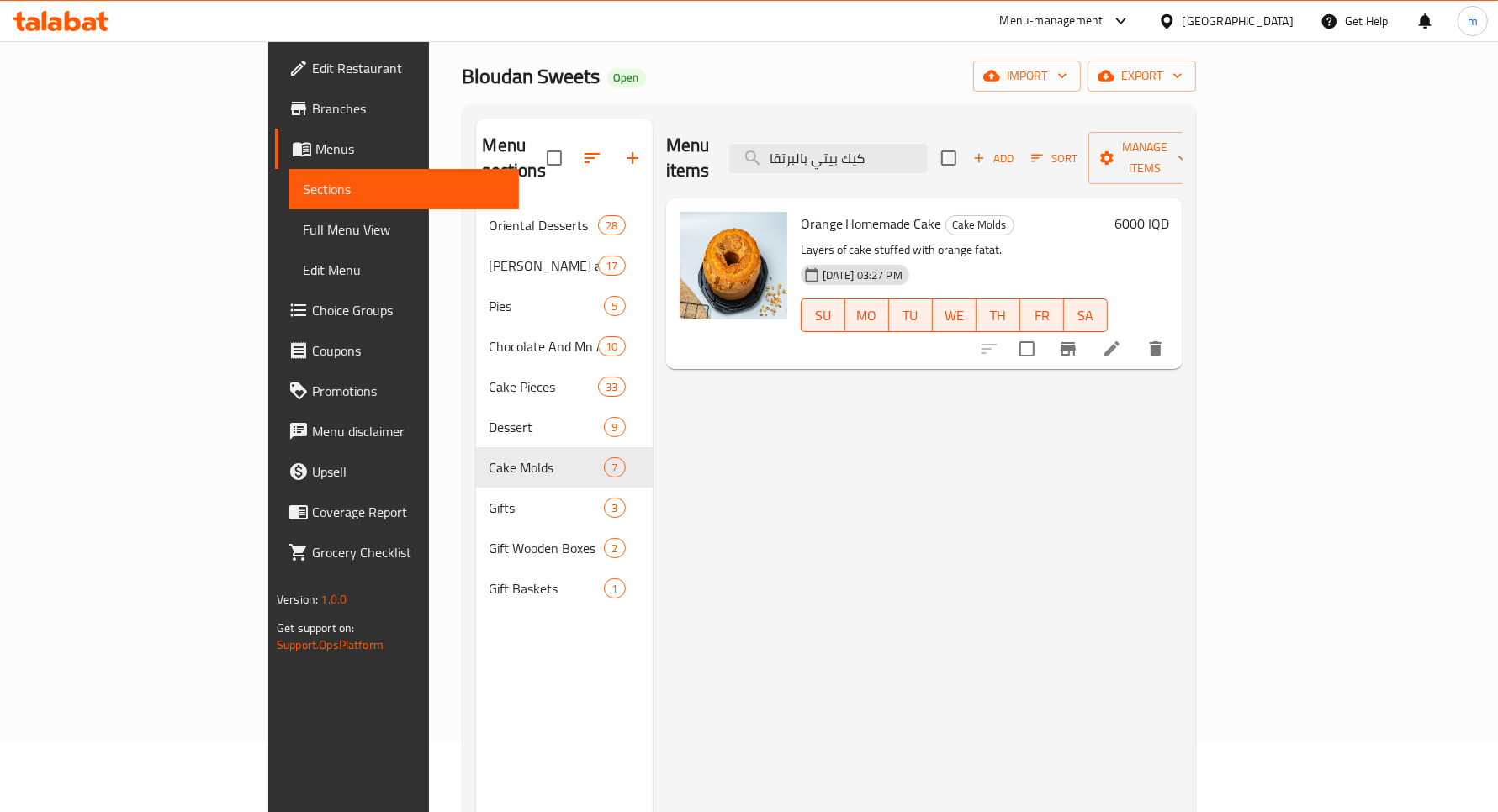
type input "كيك بيتي بالبرتقا"
click at [1169, 212] on h6 "6000 IQD" at bounding box center [1141, 223] width 54 height 23
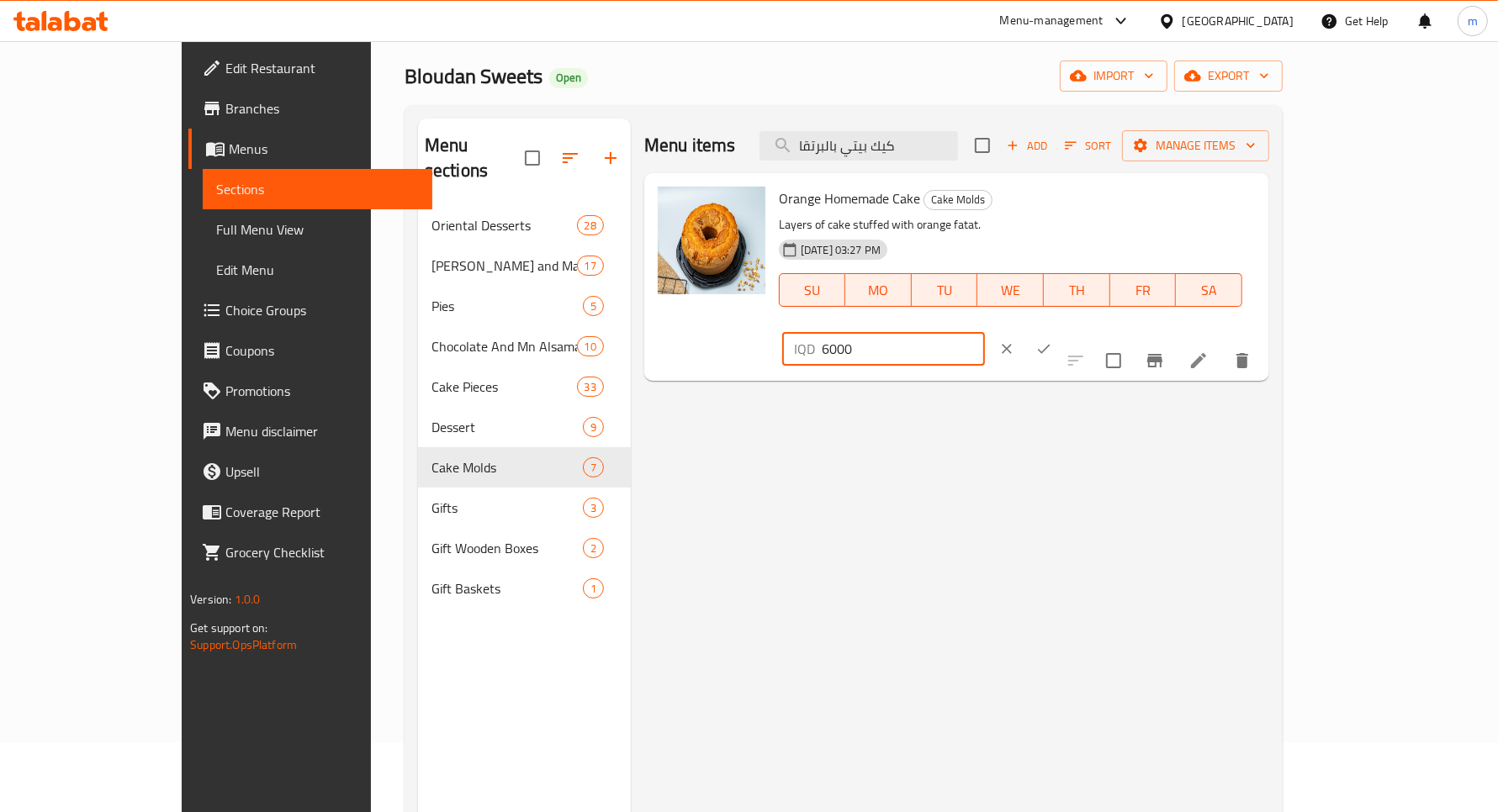
click at [985, 332] on input "6000" at bounding box center [903, 349] width 163 height 34
type input "7250"
click at [1053, 341] on icon "ok" at bounding box center [1044, 350] width 17 height 17
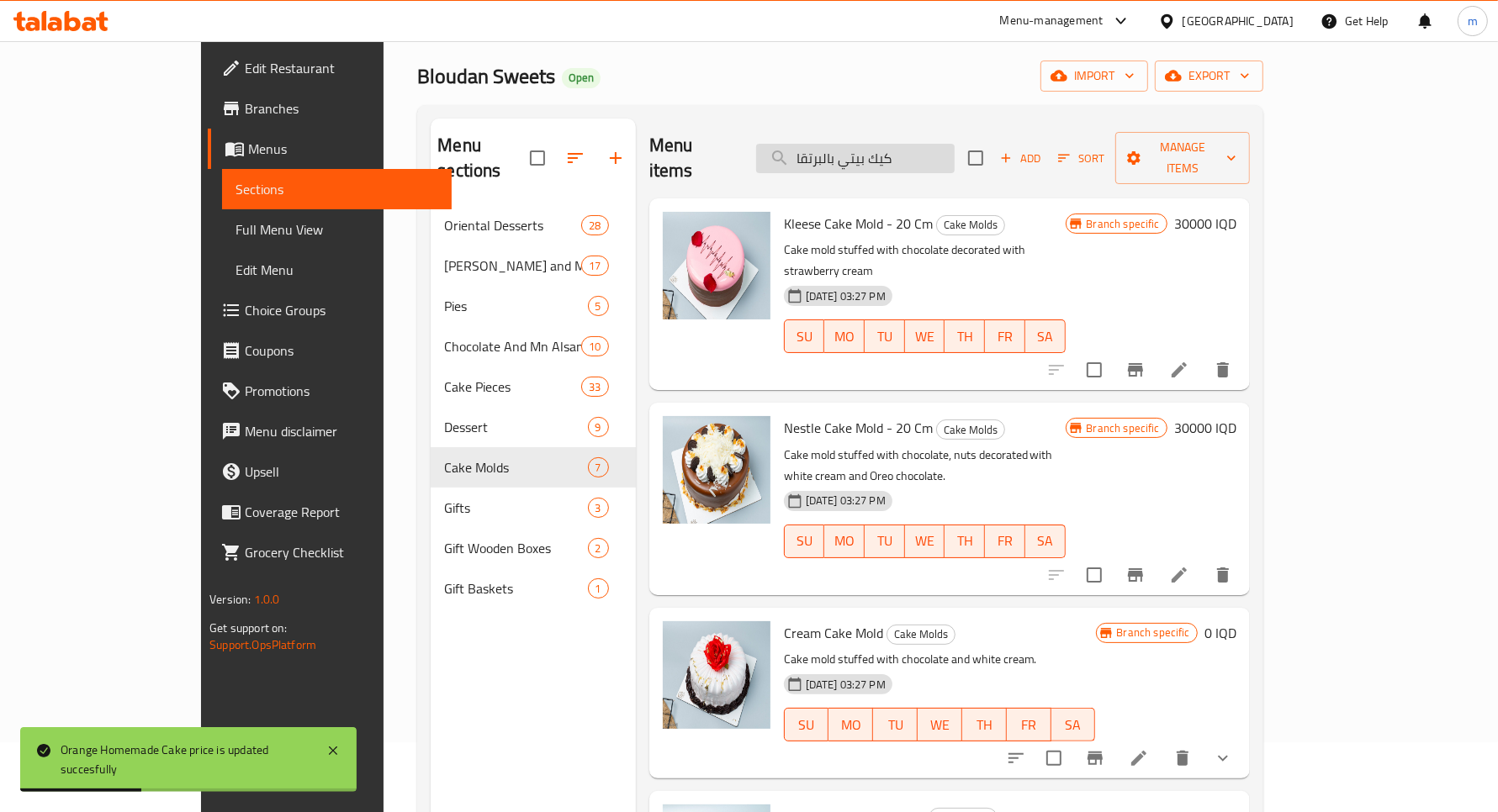
click at [941, 144] on input "كيك بيتي بالبرتقا" at bounding box center [855, 158] width 198 height 29
click at [954, 147] on input "كيك بيتي بالبرتقا" at bounding box center [855, 158] width 198 height 29
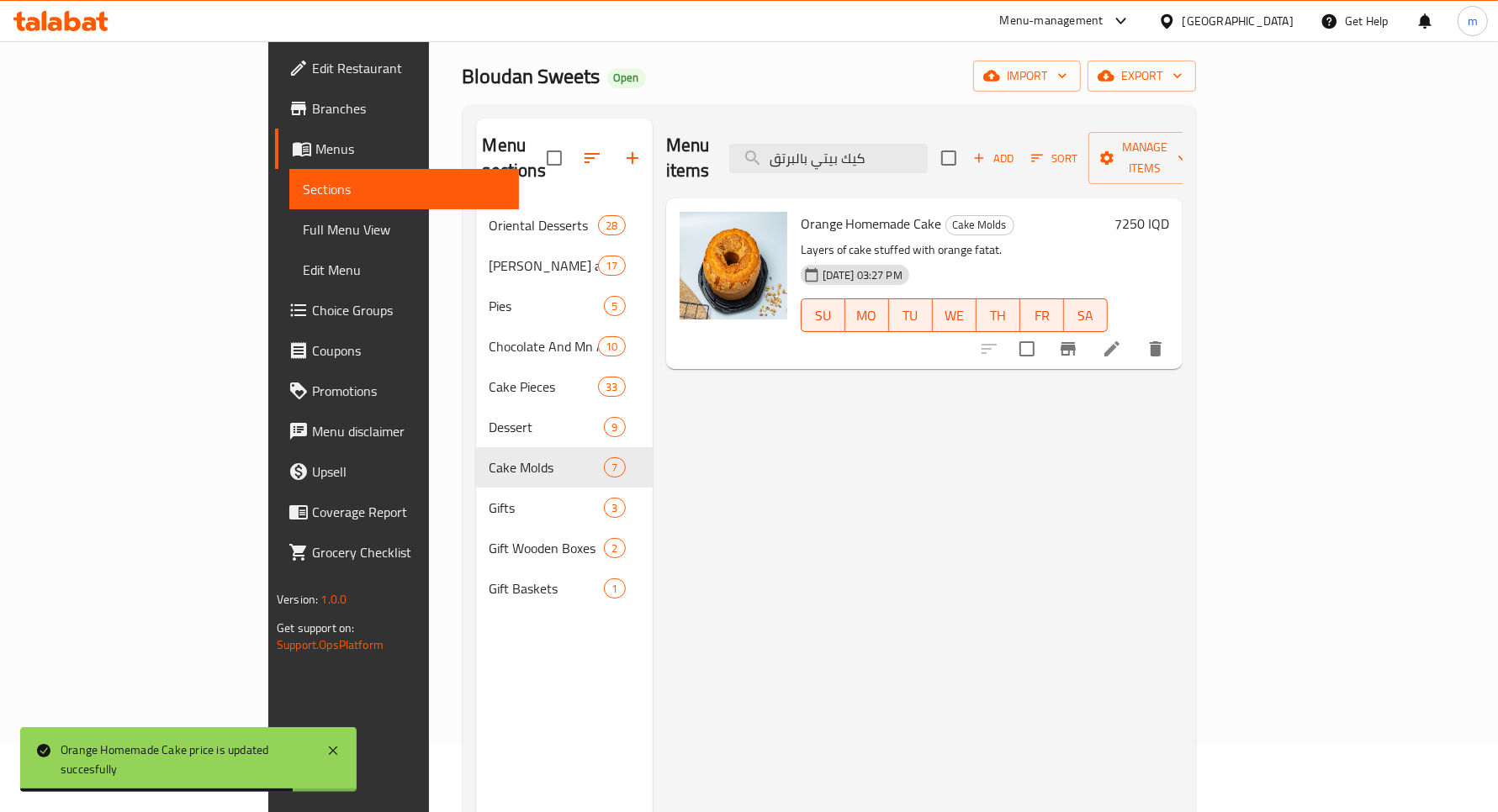
click at [1076, 342] on icon "Branch-specific-item" at bounding box center [1068, 349] width 16 height 14
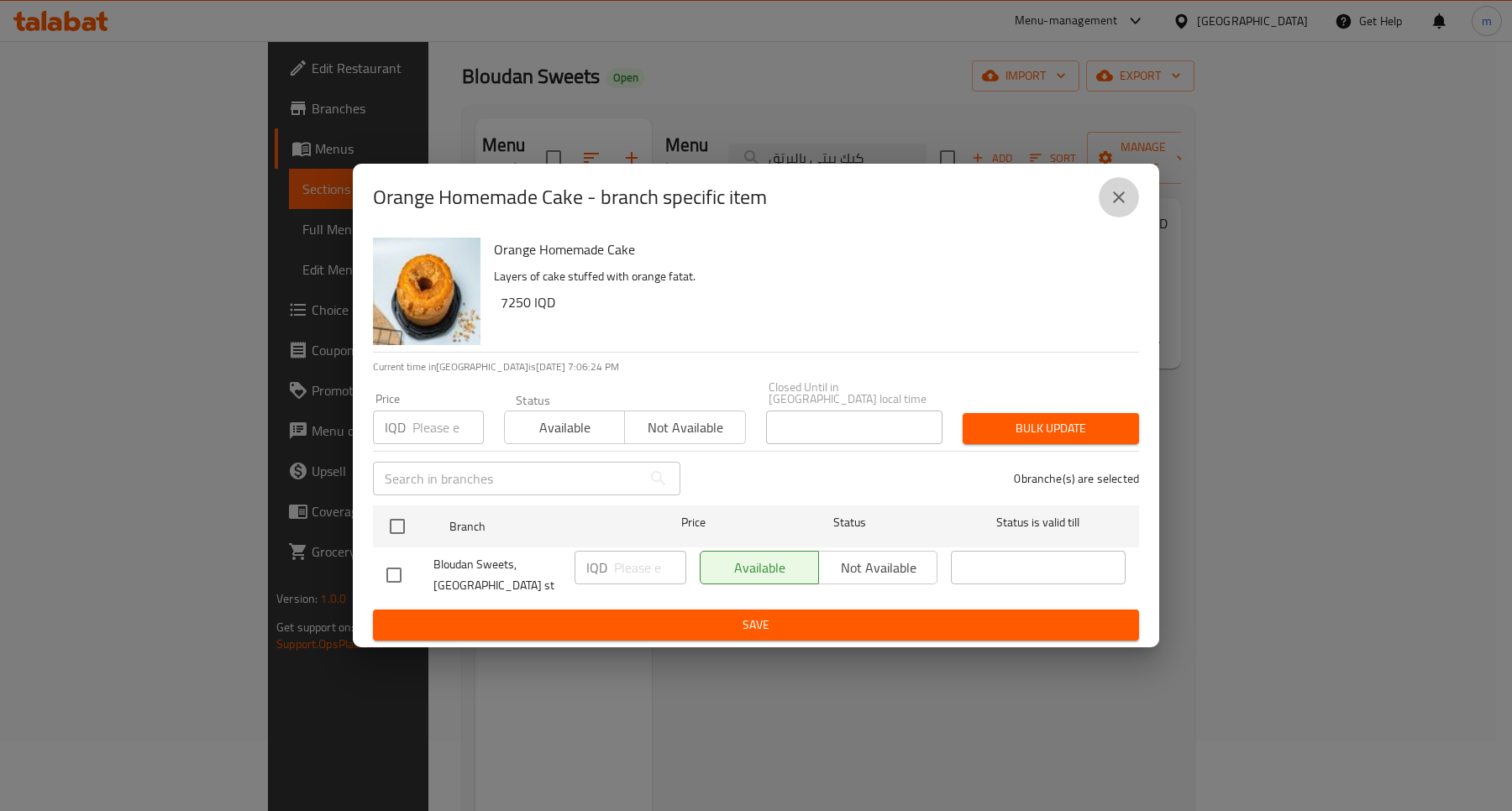
click at [1124, 204] on icon "close" at bounding box center [1118, 197] width 20 height 20
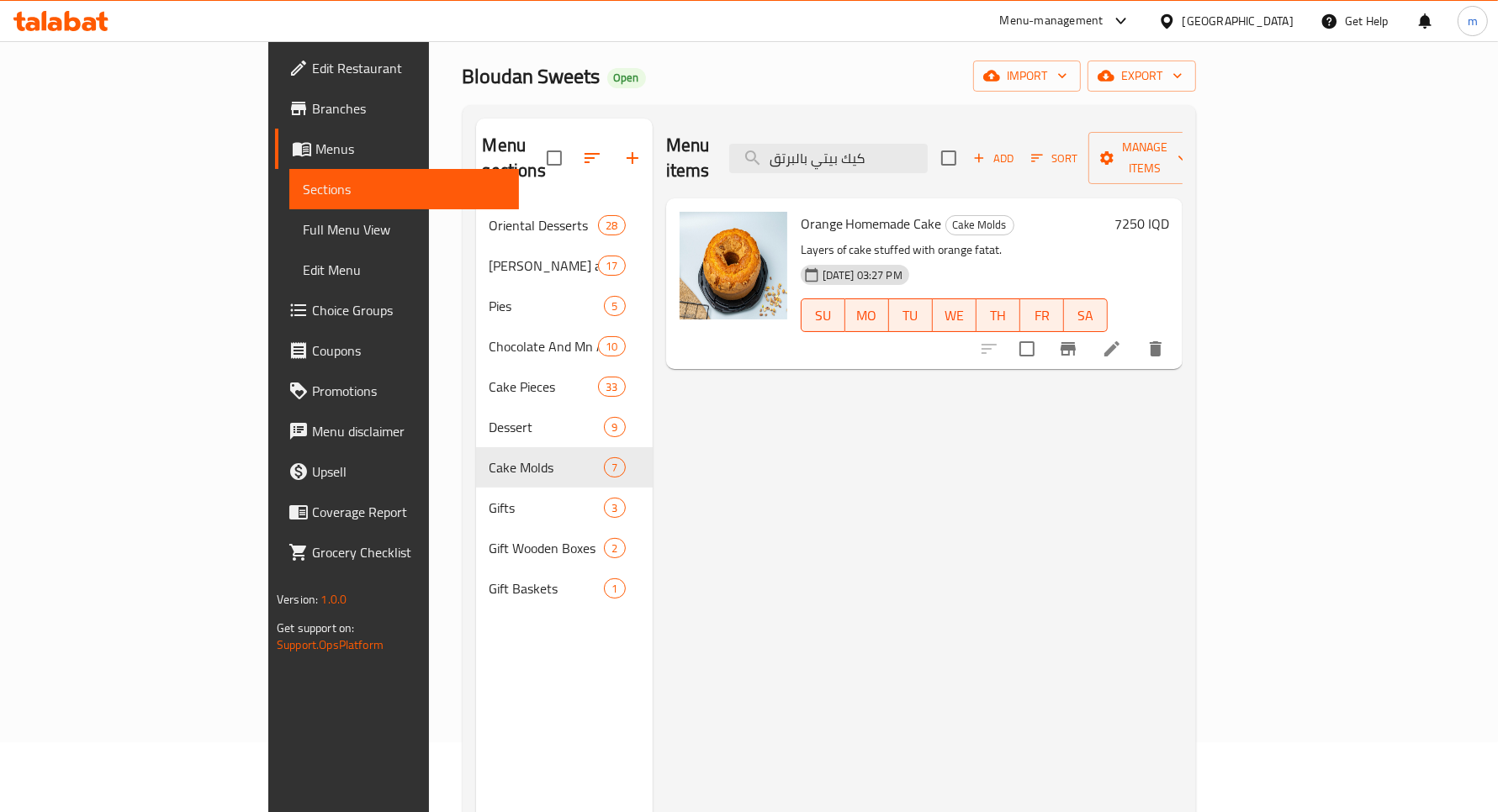
click at [1169, 212] on h6 "7250 IQD" at bounding box center [1141, 223] width 54 height 23
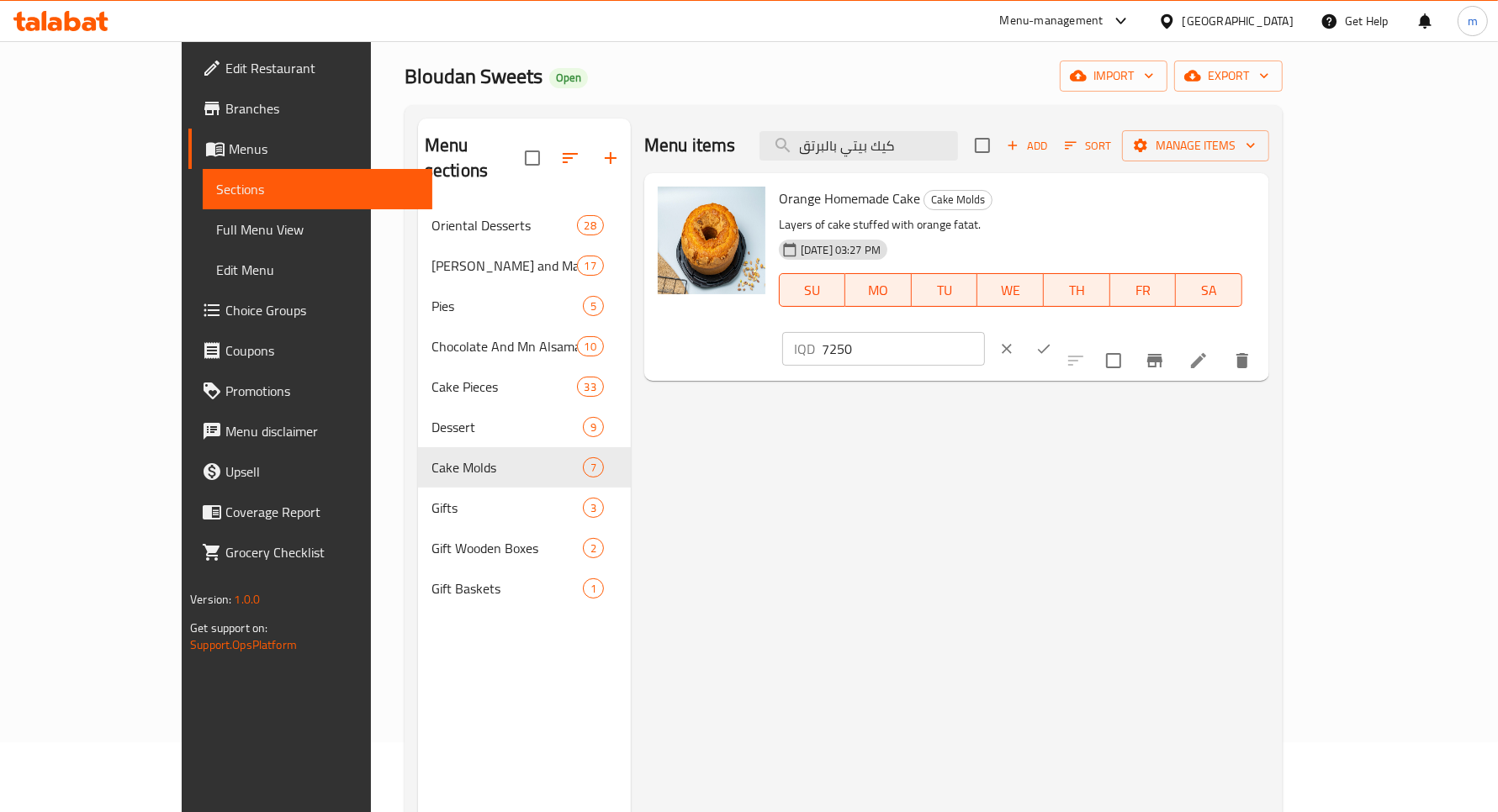
click at [985, 332] on input "7250" at bounding box center [903, 349] width 163 height 34
click at [868, 139] on input "كيك بيتي بالبرتق" at bounding box center [859, 146] width 198 height 29
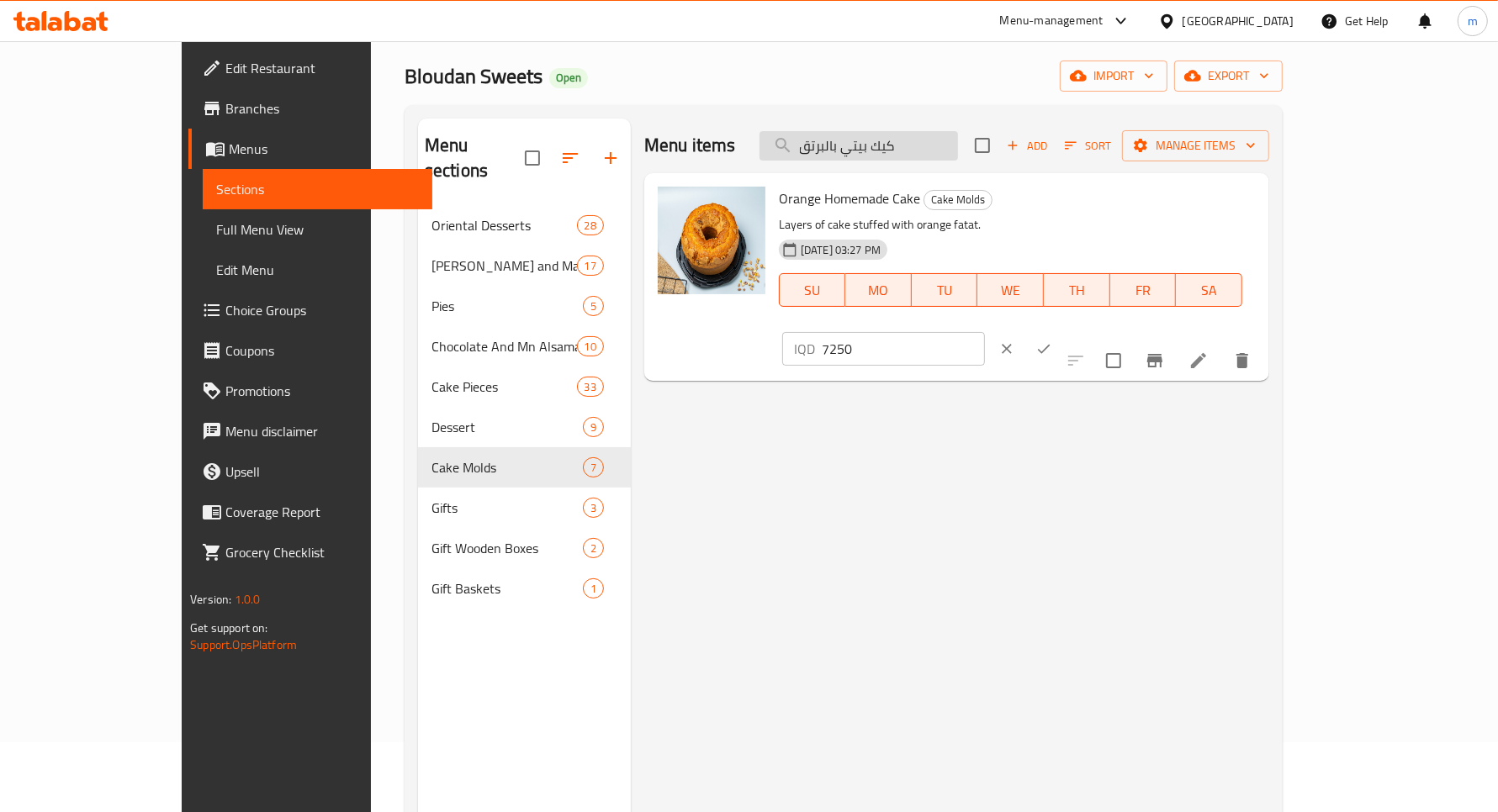
click at [868, 139] on input "كيك بيتي بالبرتق" at bounding box center [859, 146] width 198 height 29
paste input "غير"
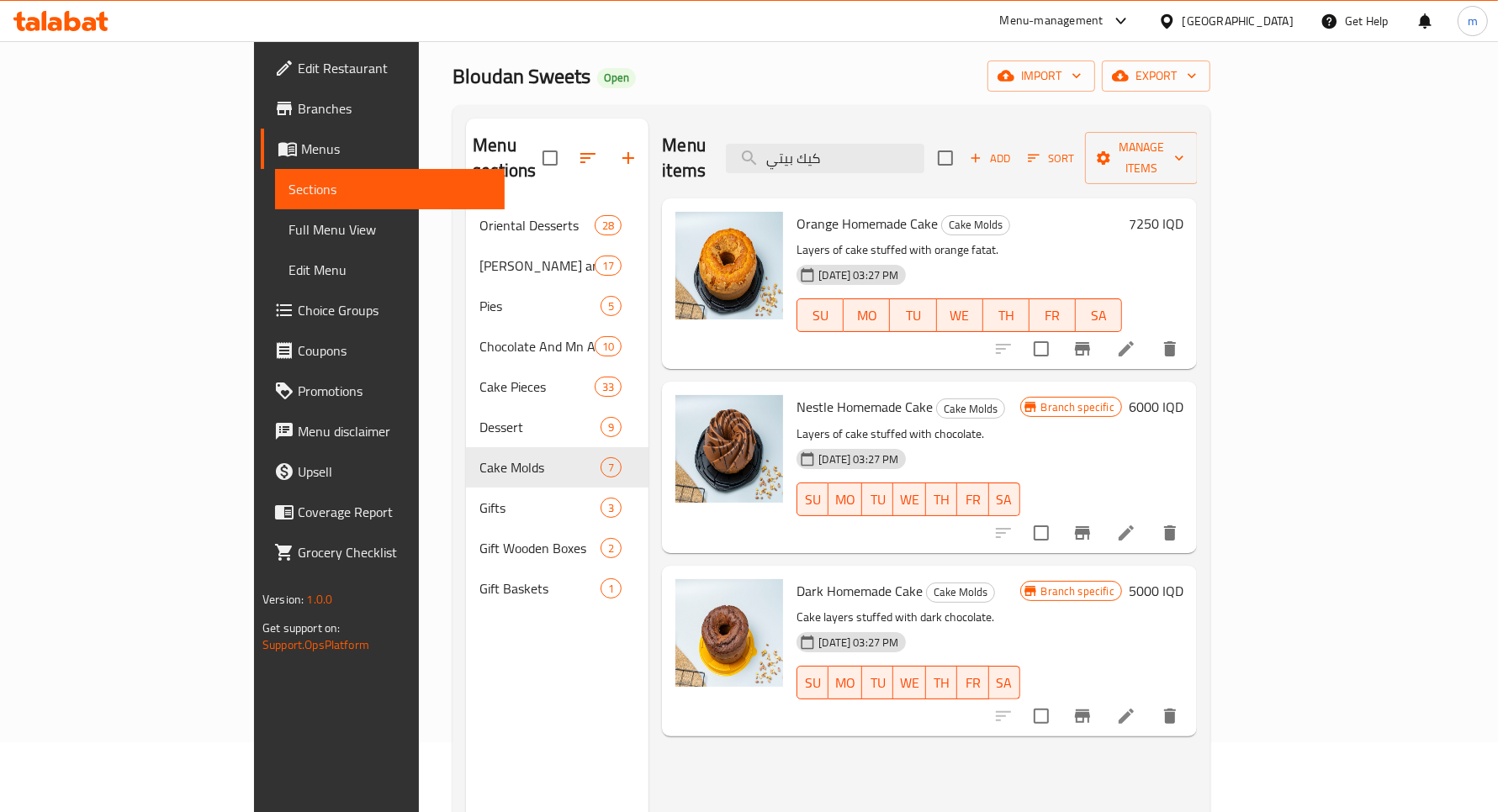
type input "كيك بيتي"
click at [1184, 212] on h6 "7250 IQD" at bounding box center [1156, 223] width 54 height 23
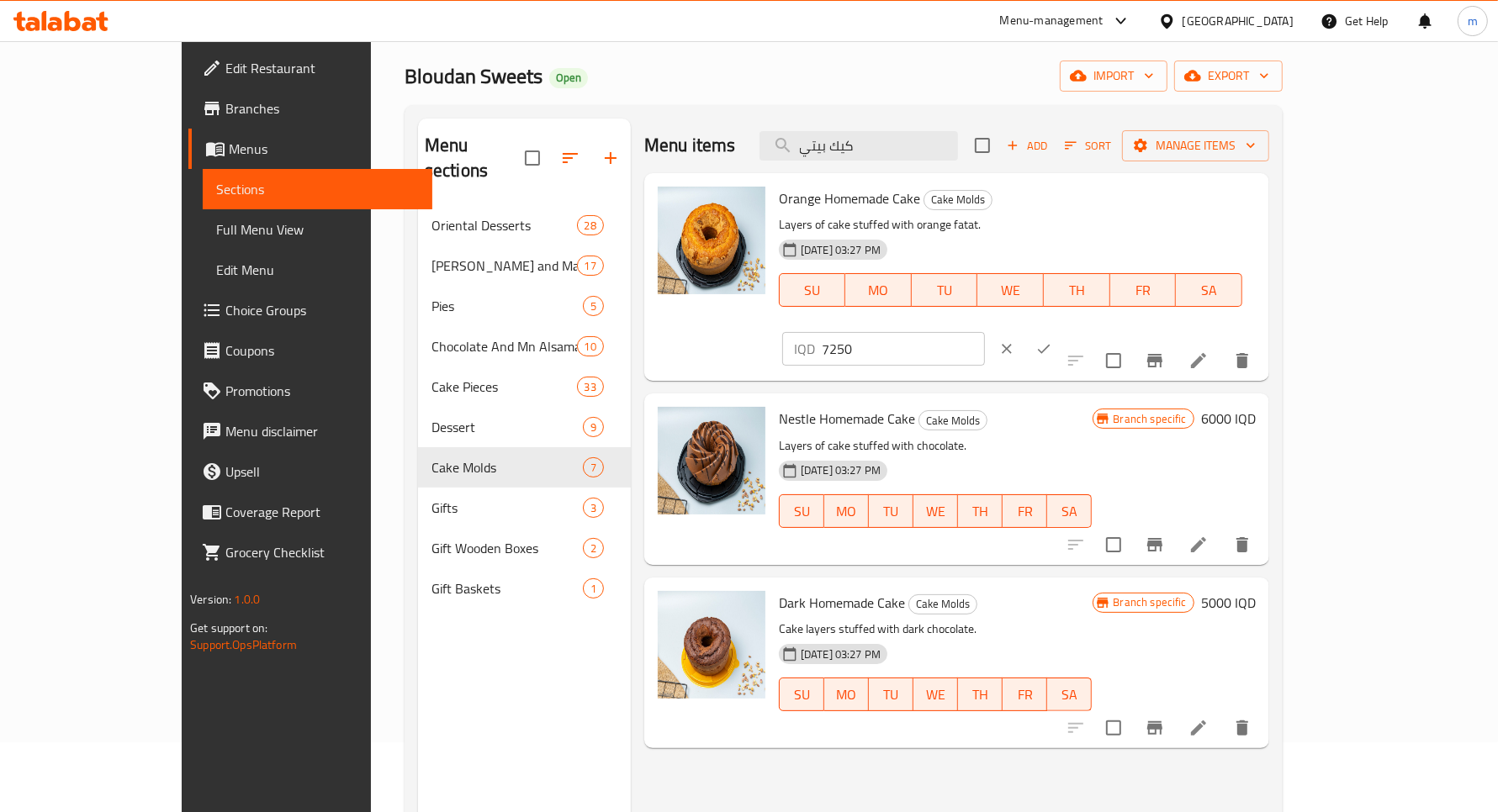
click at [985, 332] on input "7250" at bounding box center [903, 349] width 163 height 34
type input "6000"
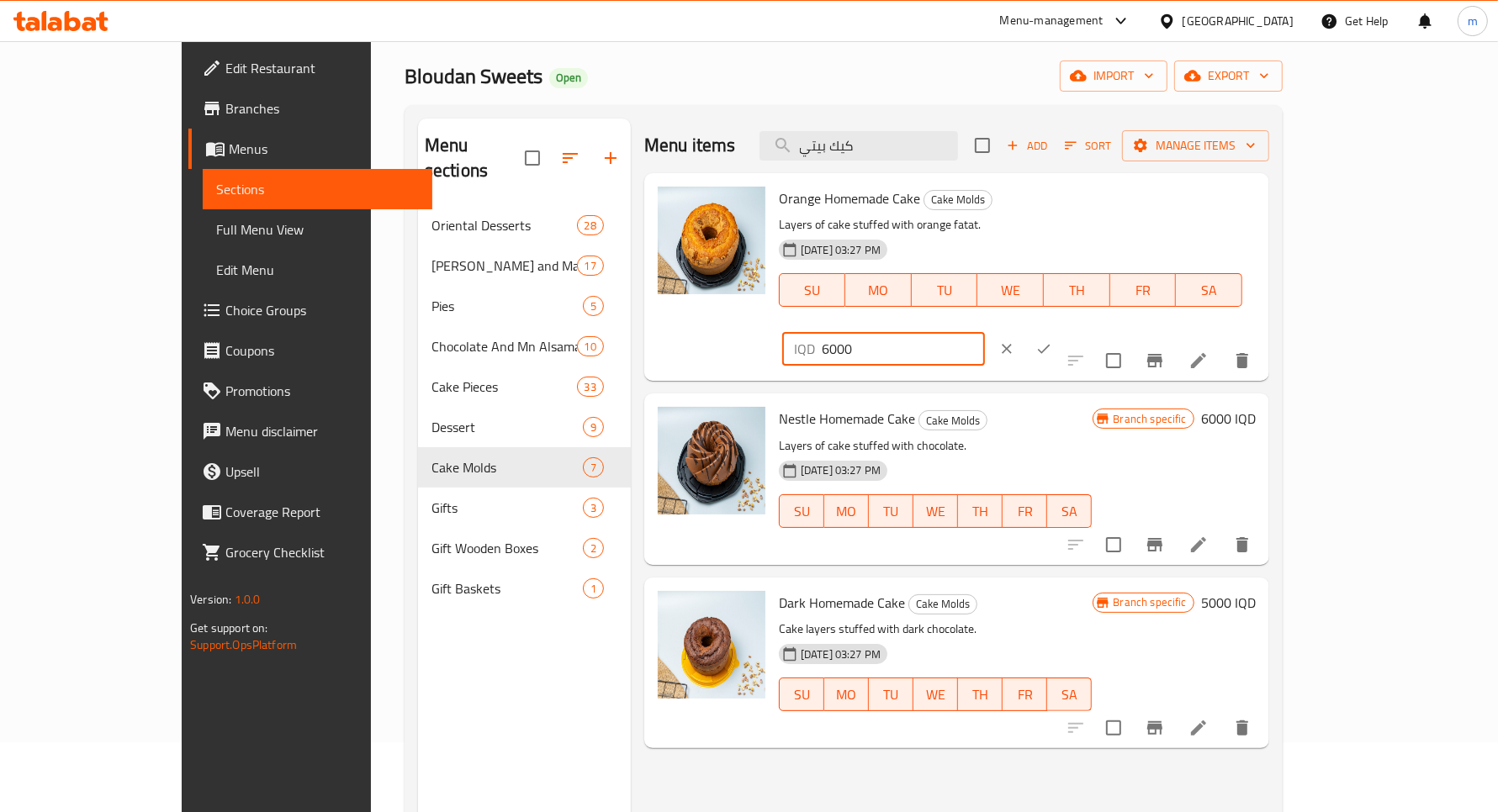
click at [1062, 331] on button "ok" at bounding box center [1043, 349] width 37 height 37
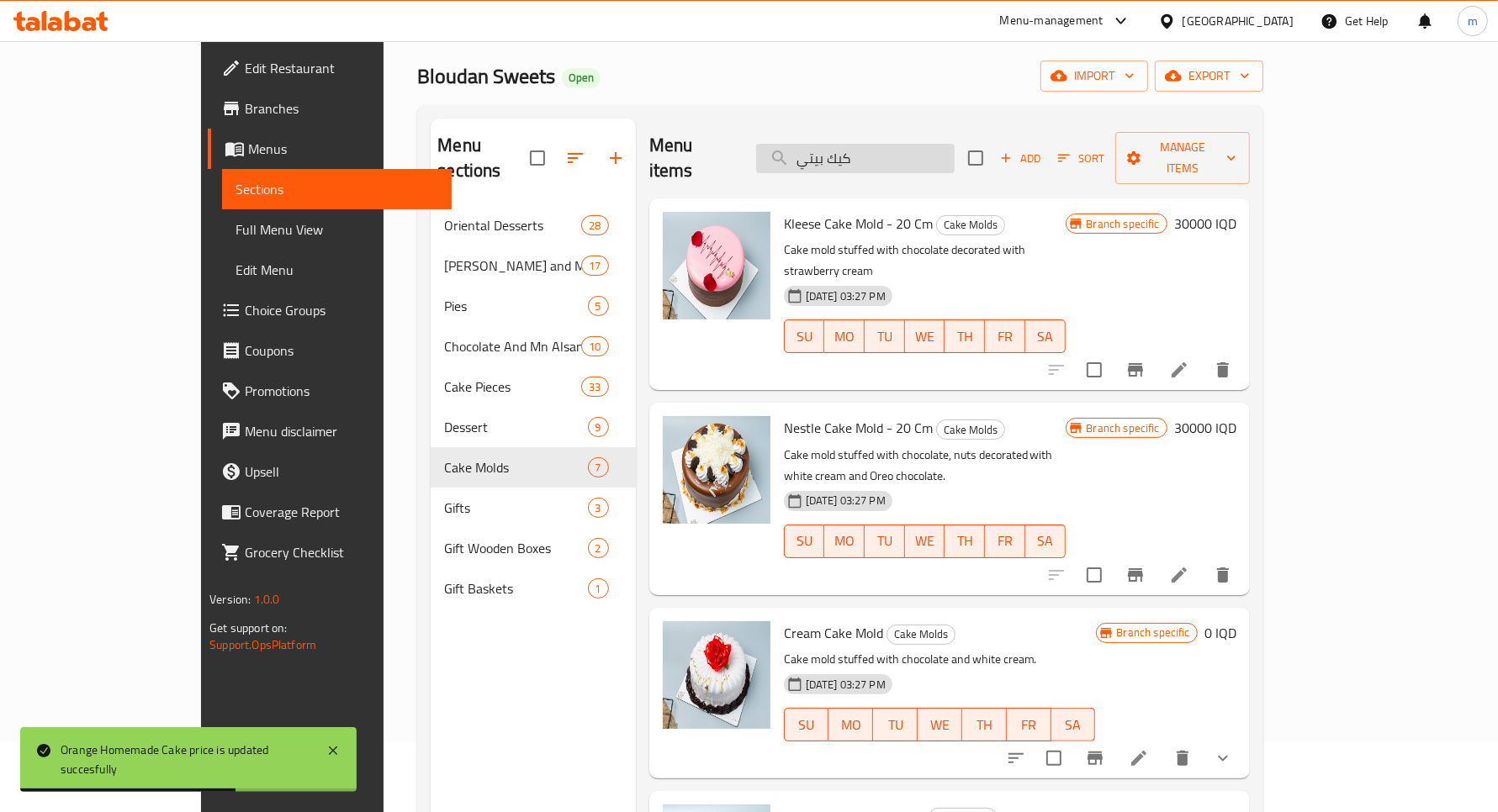
click at [903, 144] on input "كيك بيتي" at bounding box center [855, 158] width 198 height 29
paste input "انكلش كيك كبير"
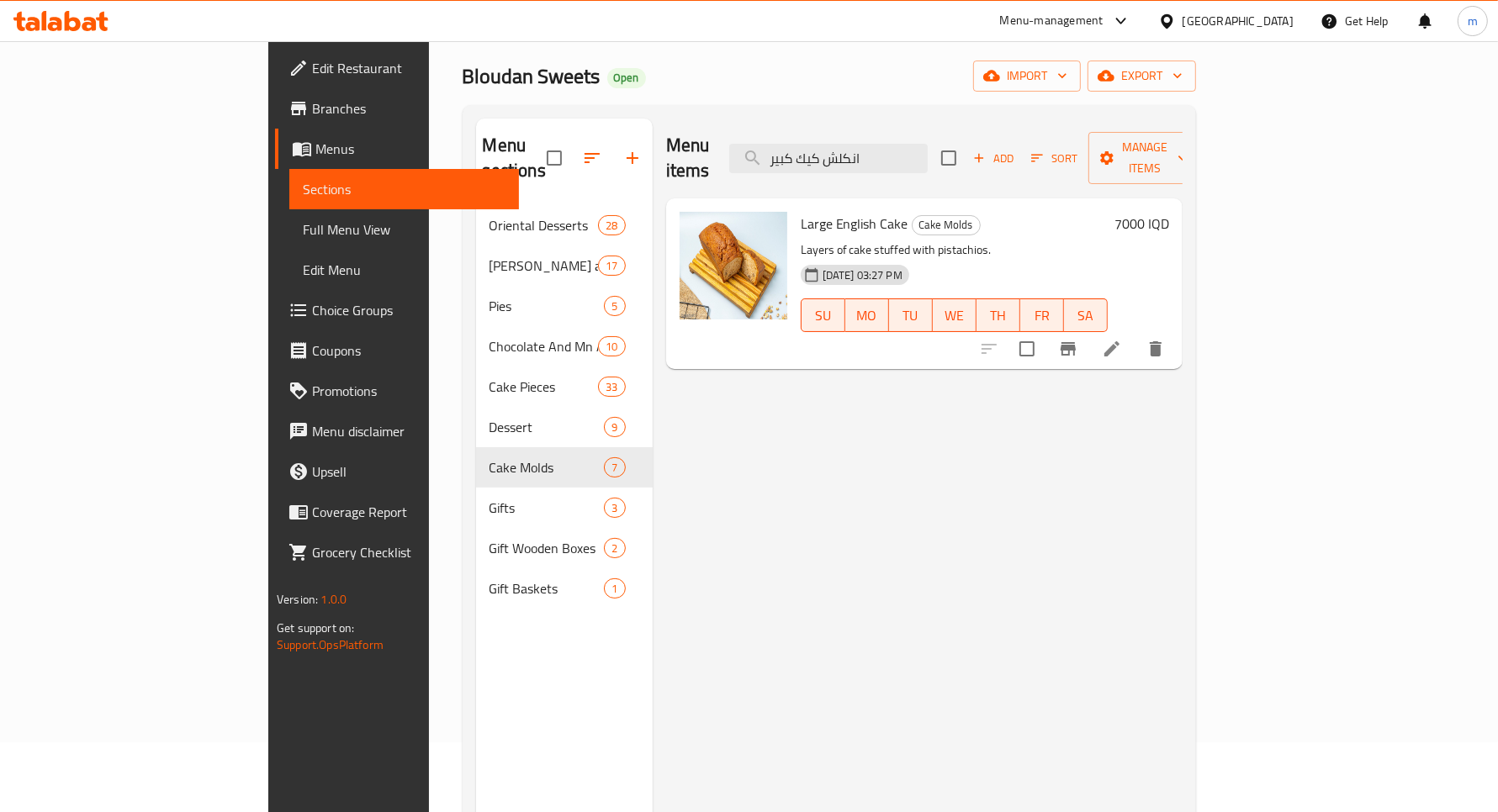
type input "انكلش كيك كبير"
click at [1169, 212] on h6 "7000 IQD" at bounding box center [1141, 223] width 54 height 23
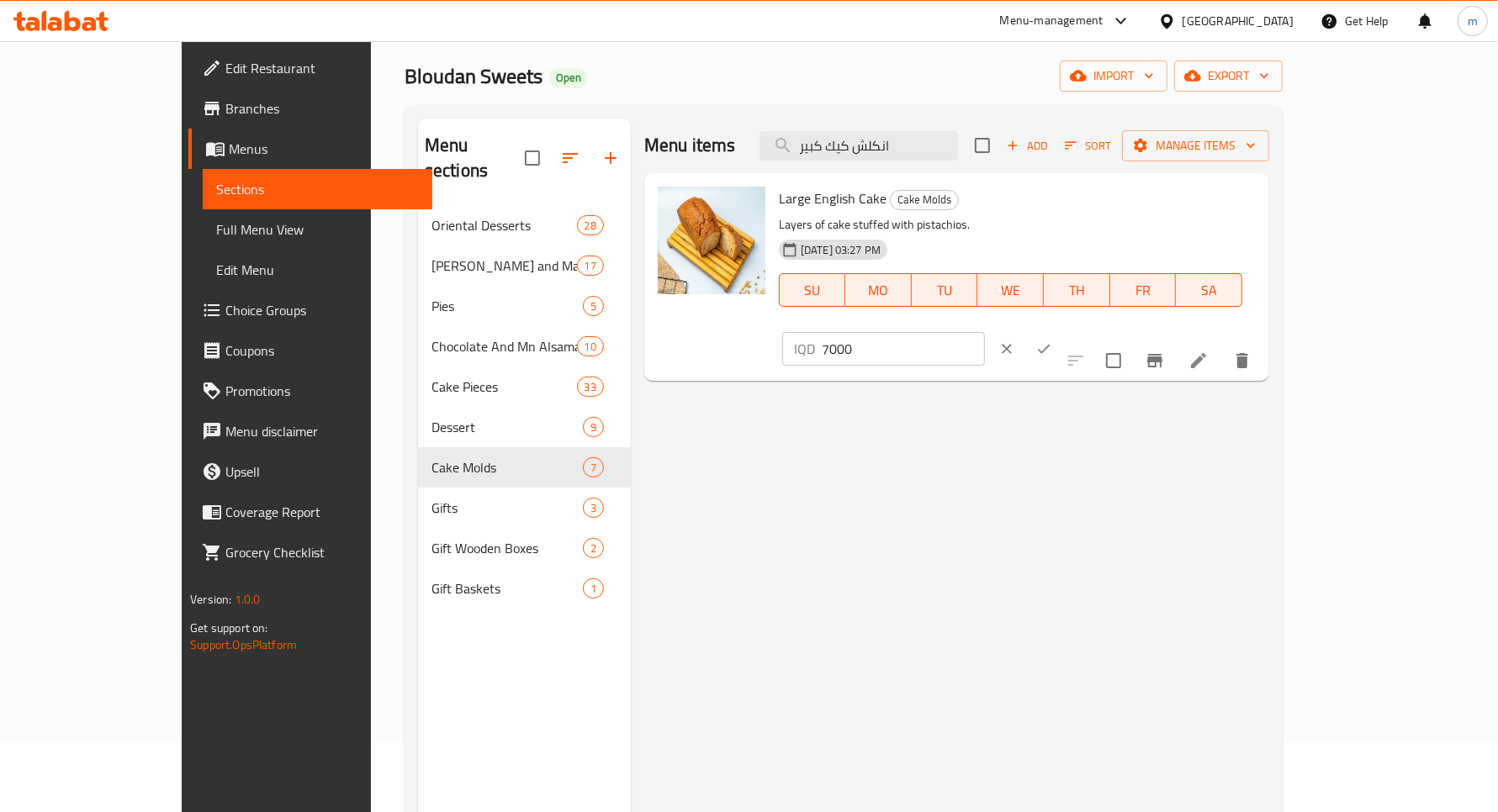
click at [985, 332] on input "7000" at bounding box center [903, 349] width 163 height 34
type input "8000"
click at [1051, 344] on icon "ok" at bounding box center [1044, 349] width 13 height 9
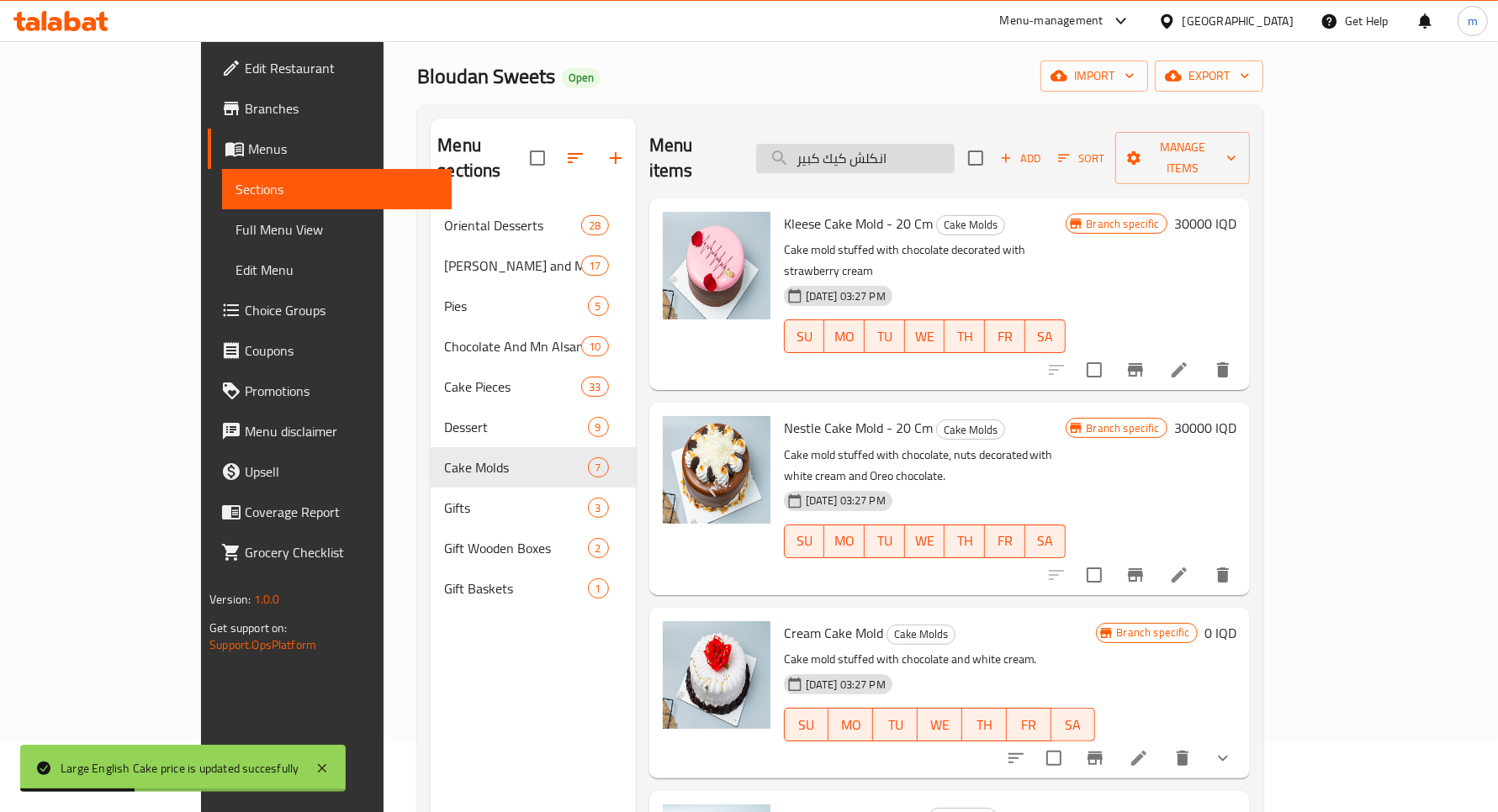
click at [954, 152] on input "انكلش كيك كبير" at bounding box center [855, 158] width 198 height 29
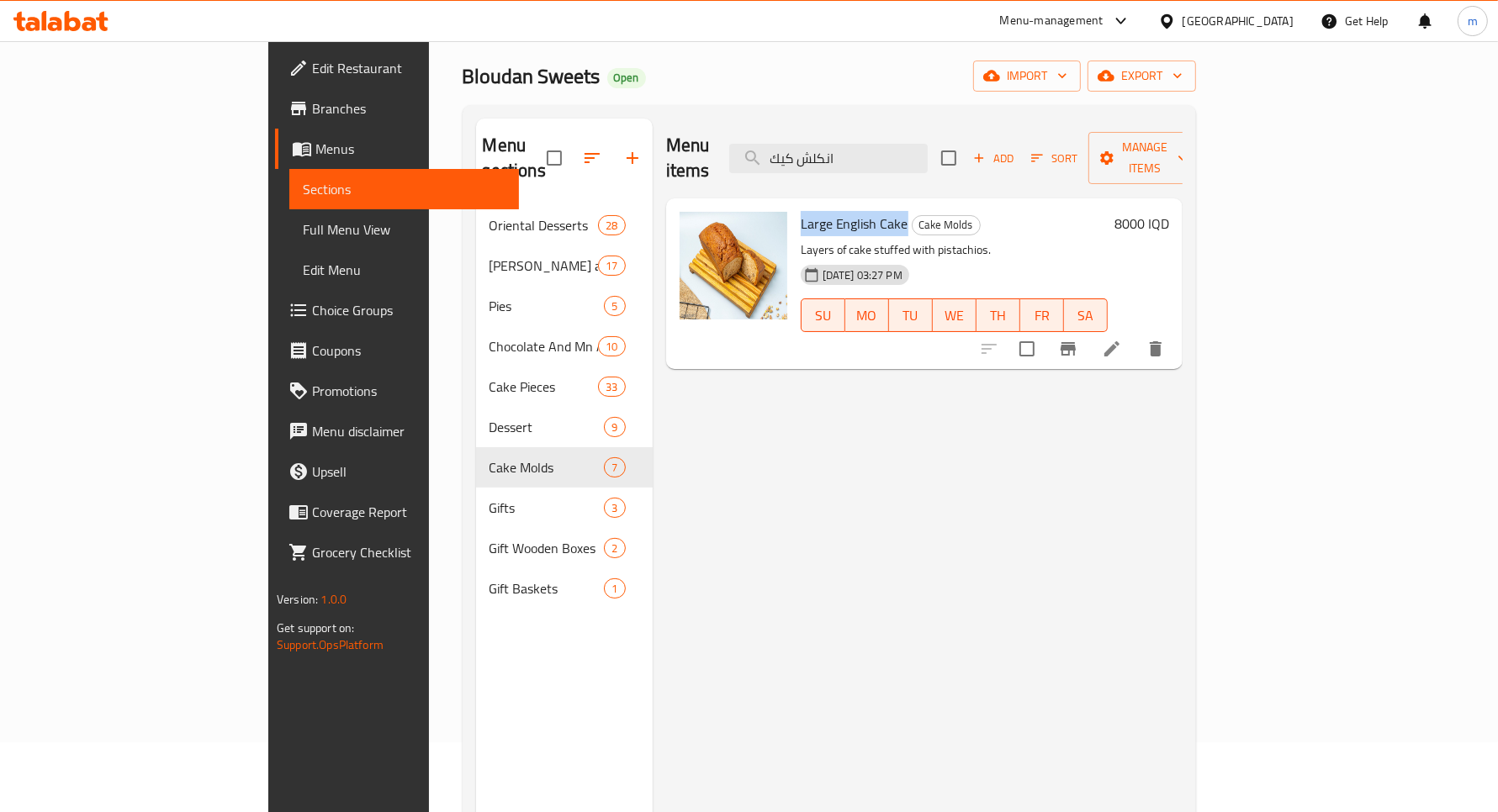
drag, startPoint x: 733, startPoint y: 206, endPoint x: 837, endPoint y: 197, distance: 104.4
click at [837, 211] on span "Large English Cake" at bounding box center [855, 223] width 108 height 25
click at [892, 144] on input "انكلش كيك" at bounding box center [829, 158] width 198 height 29
click at [898, 425] on div "Menu items انكلش كيك Add Sort Manage items Large English Cake Cake Molds Layers…" at bounding box center [917, 524] width 530 height 812
click at [927, 150] on input "انكلش كيك" at bounding box center [829, 158] width 198 height 29
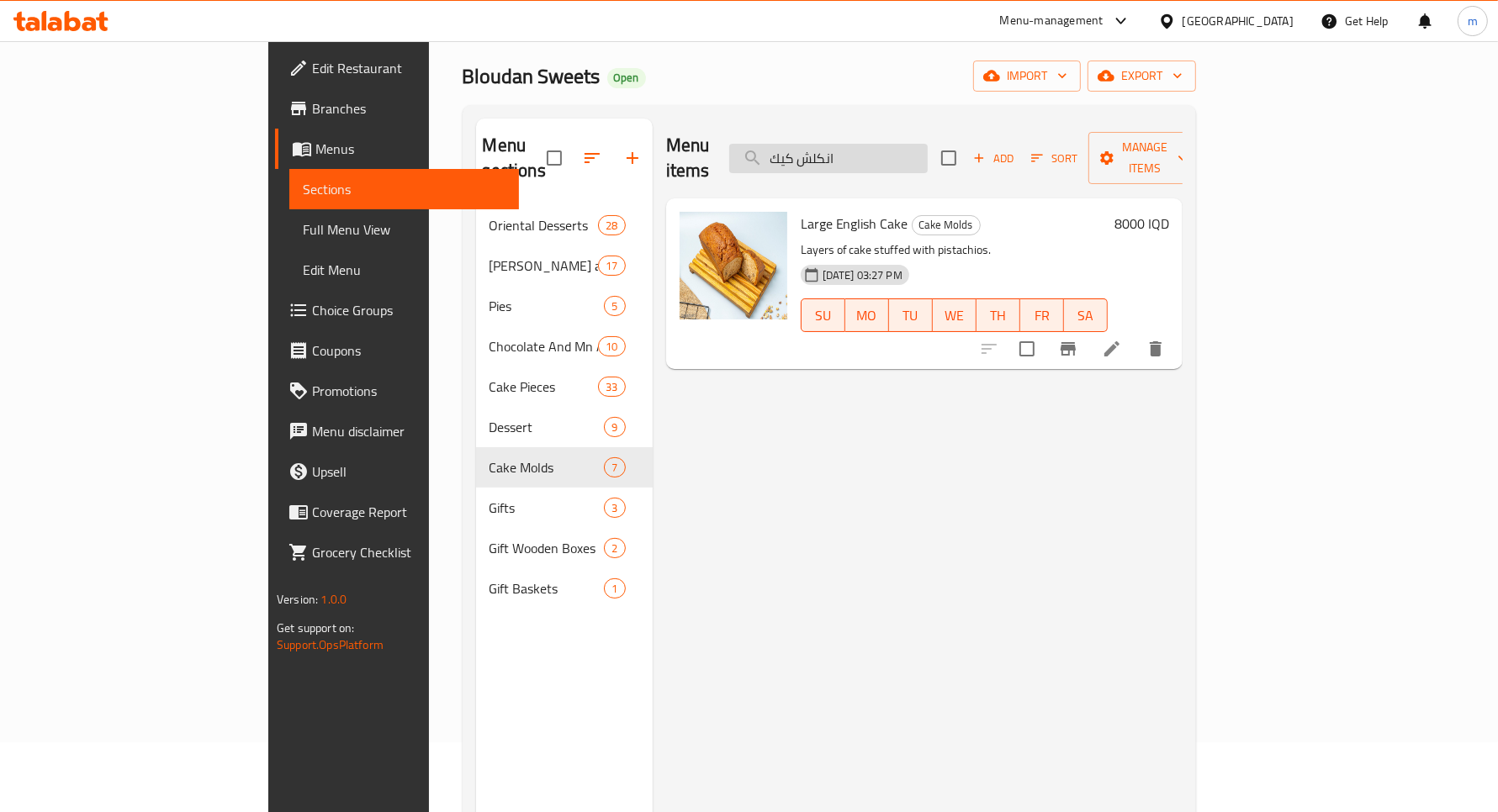
click at [927, 150] on input "انكلش كيك" at bounding box center [829, 158] width 198 height 29
paste input "كيك بيتي دار"
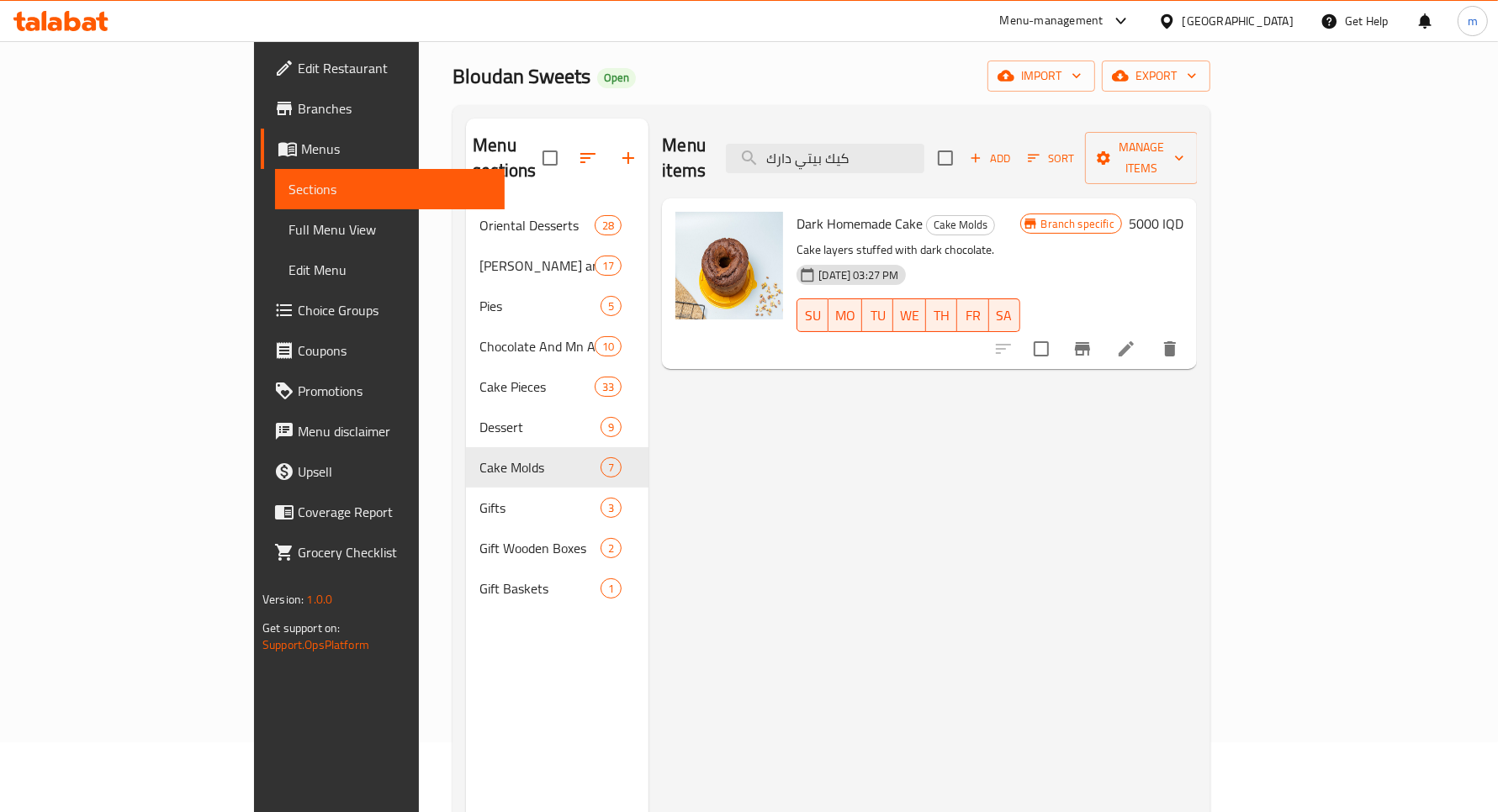
type input "كيك بيتي دارك"
click at [1184, 212] on h6 "5000 IQD" at bounding box center [1156, 223] width 54 height 23
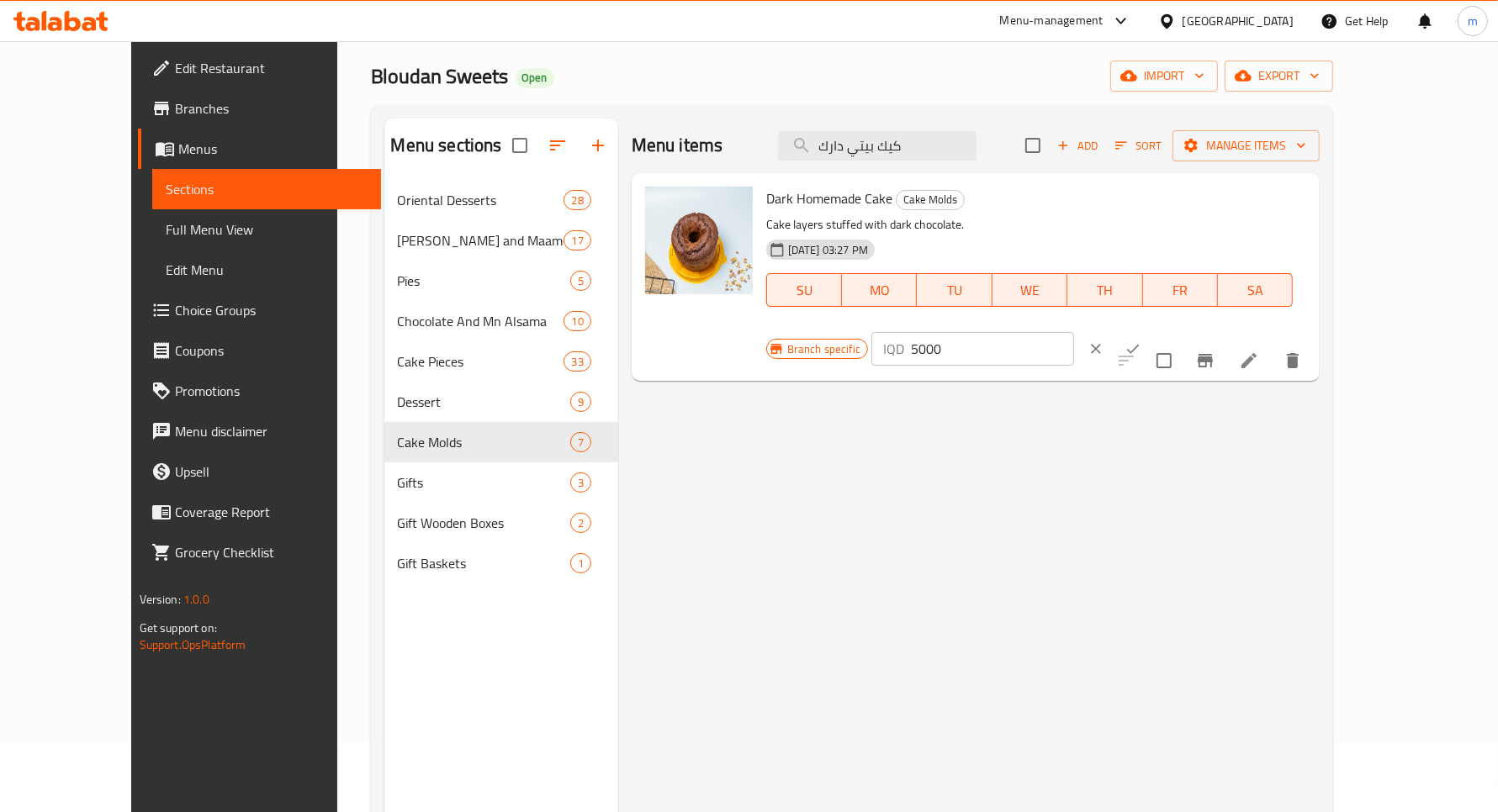
click at [1074, 332] on input "5000" at bounding box center [992, 349] width 163 height 34
type input "6000"
click at [1104, 341] on icon "clear" at bounding box center [1097, 350] width 17 height 17
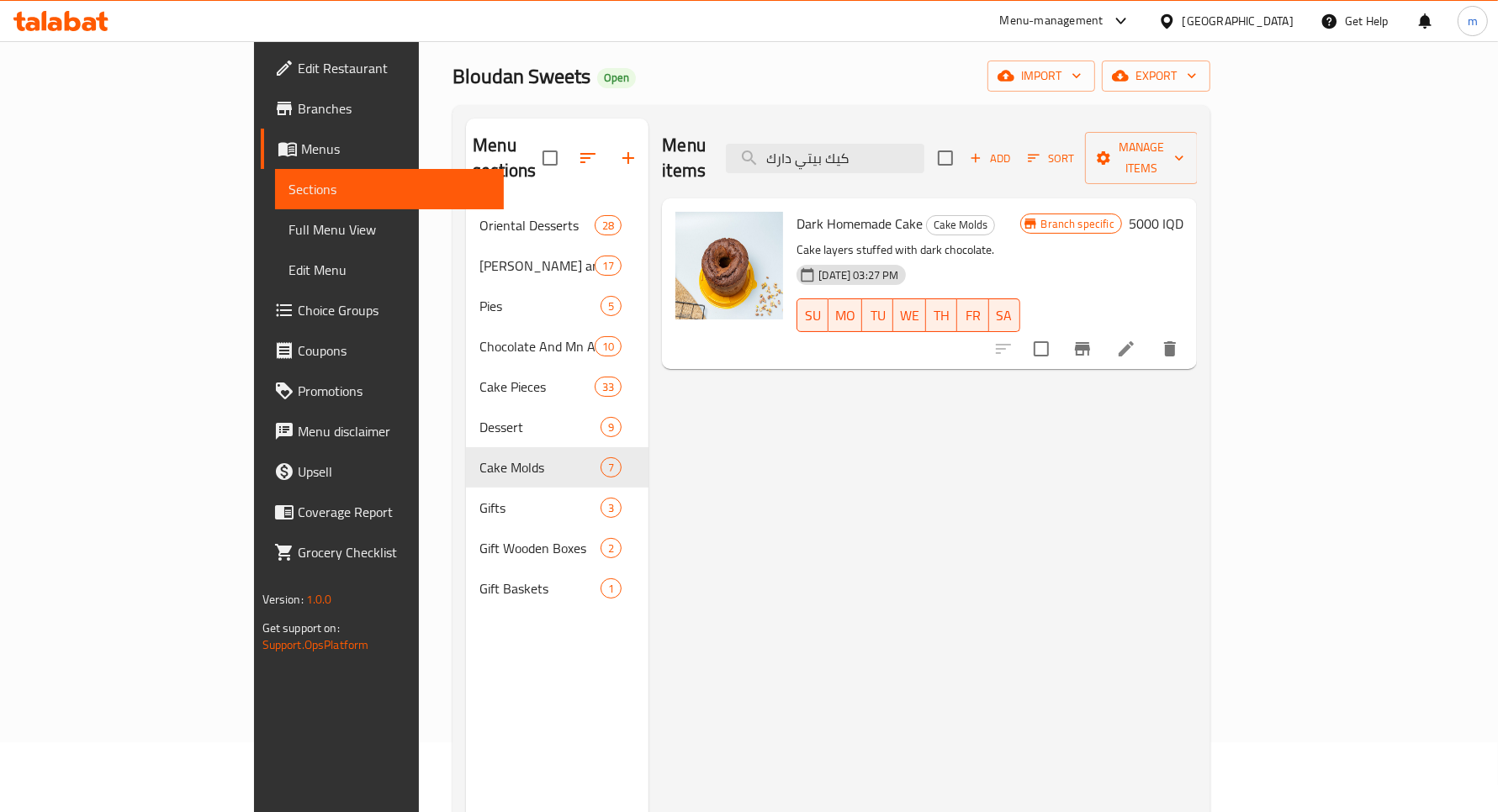
click at [1184, 212] on h6 "5000 IQD" at bounding box center [1156, 223] width 54 height 23
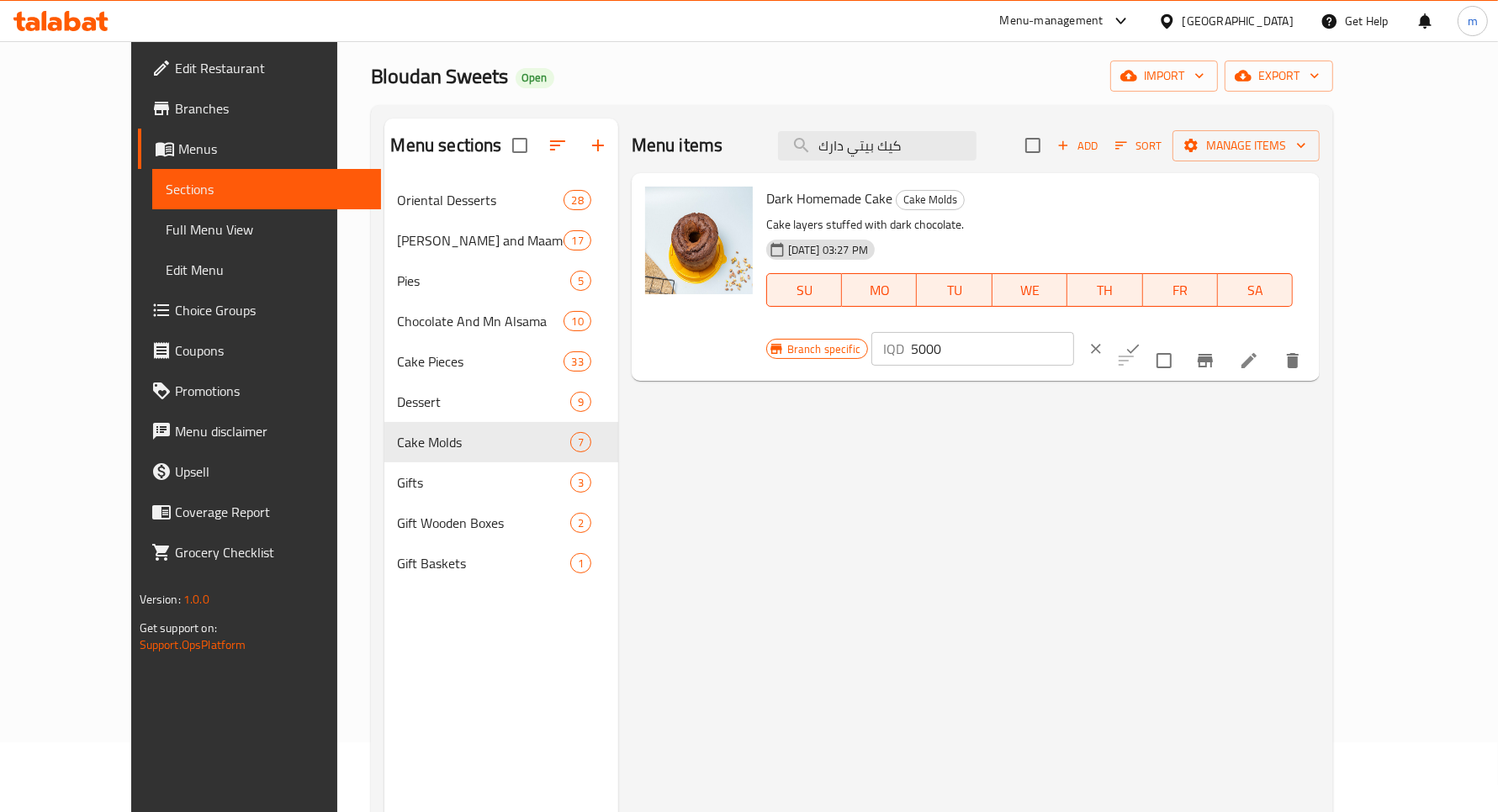
click at [1074, 332] on input "5000" at bounding box center [992, 349] width 163 height 34
type input "6000"
click at [1141, 341] on icon "ok" at bounding box center [1134, 350] width 17 height 17
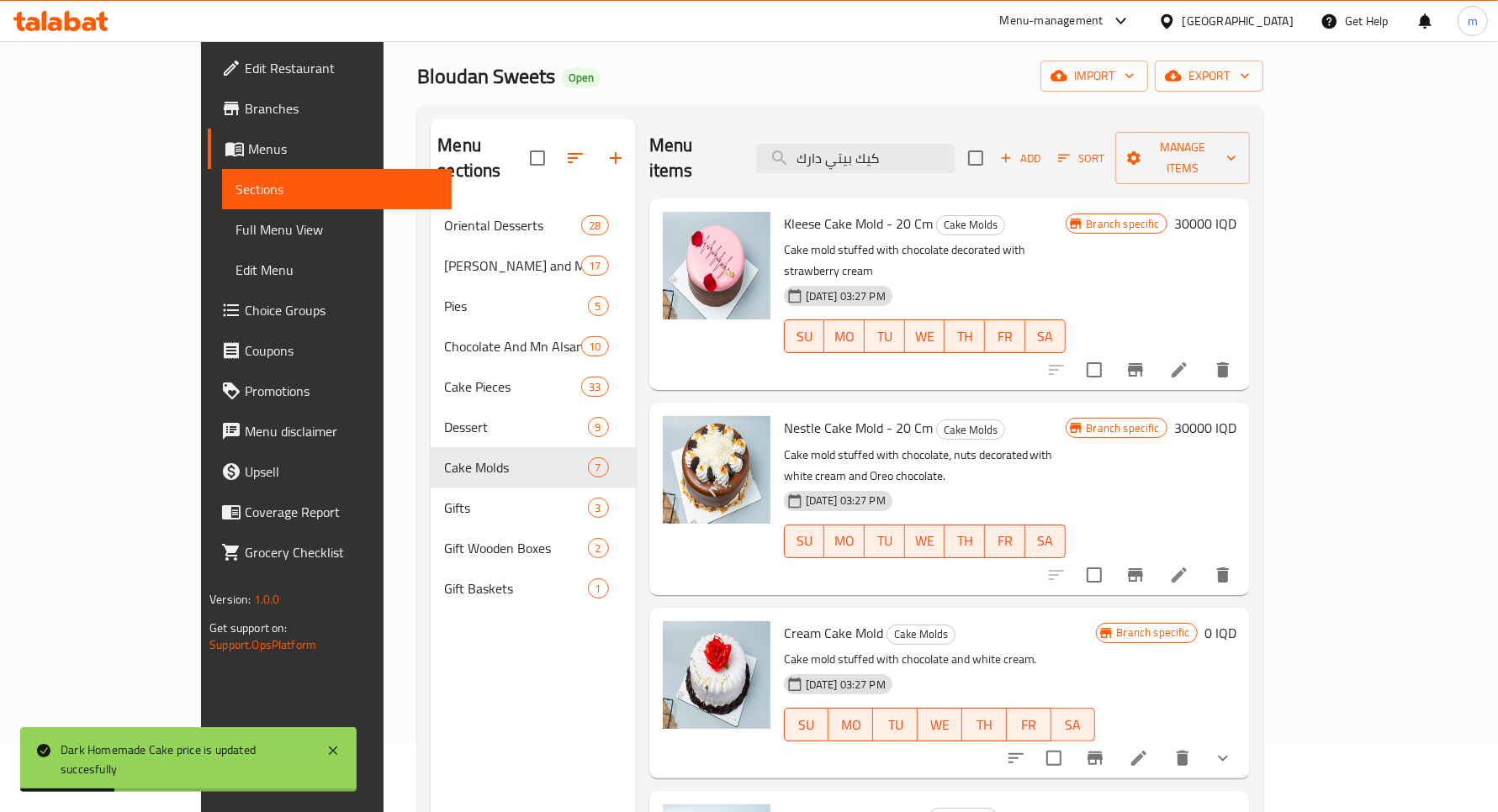
click at [926, 144] on input "كيك بيتي دارك" at bounding box center [855, 158] width 198 height 29
click at [954, 144] on input "كيك بيتي دارك" at bounding box center [855, 158] width 198 height 29
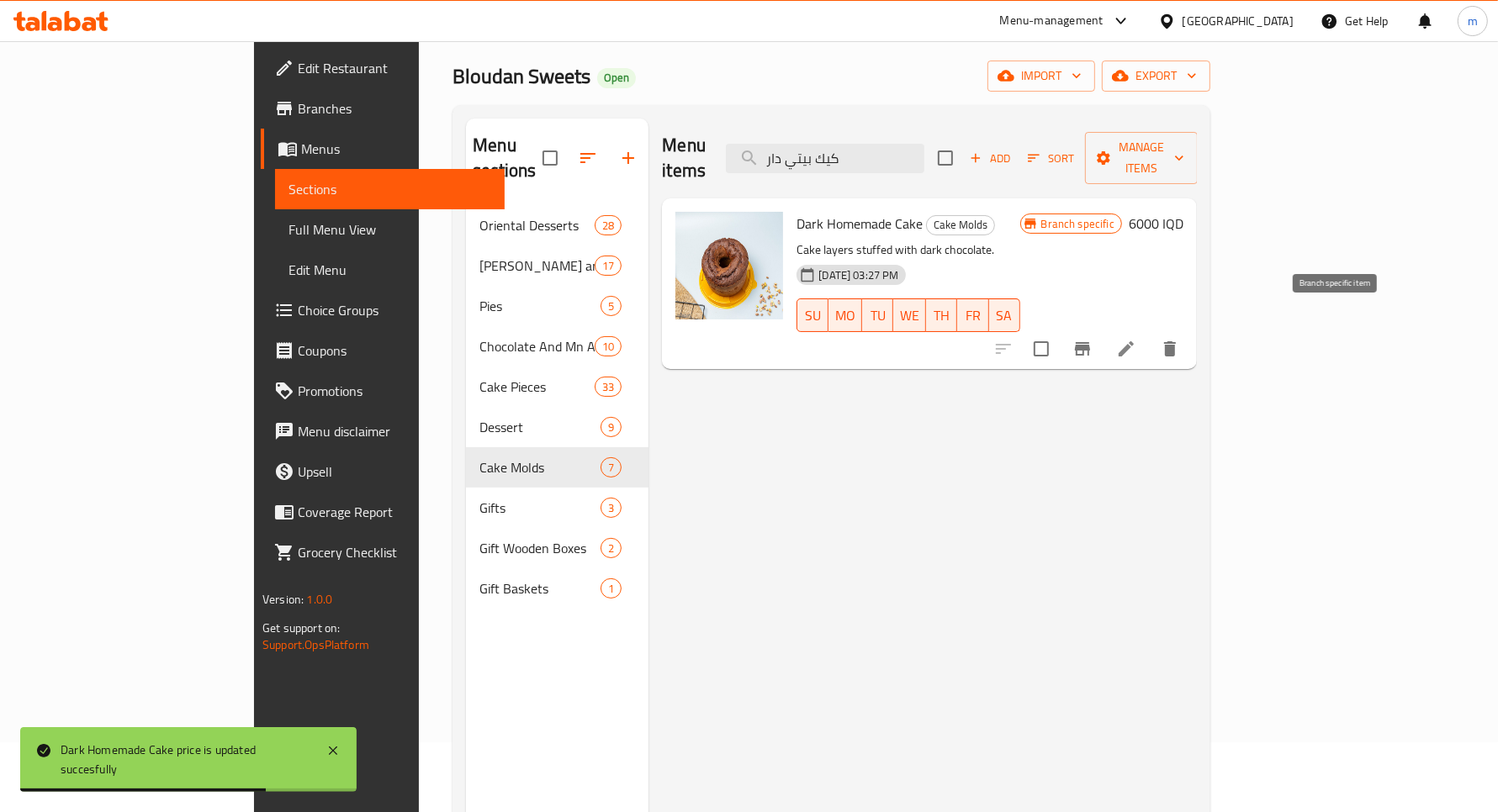
type input "كيك بيتي دار"
click at [1093, 339] on icon "Branch-specific-item" at bounding box center [1082, 349] width 20 height 20
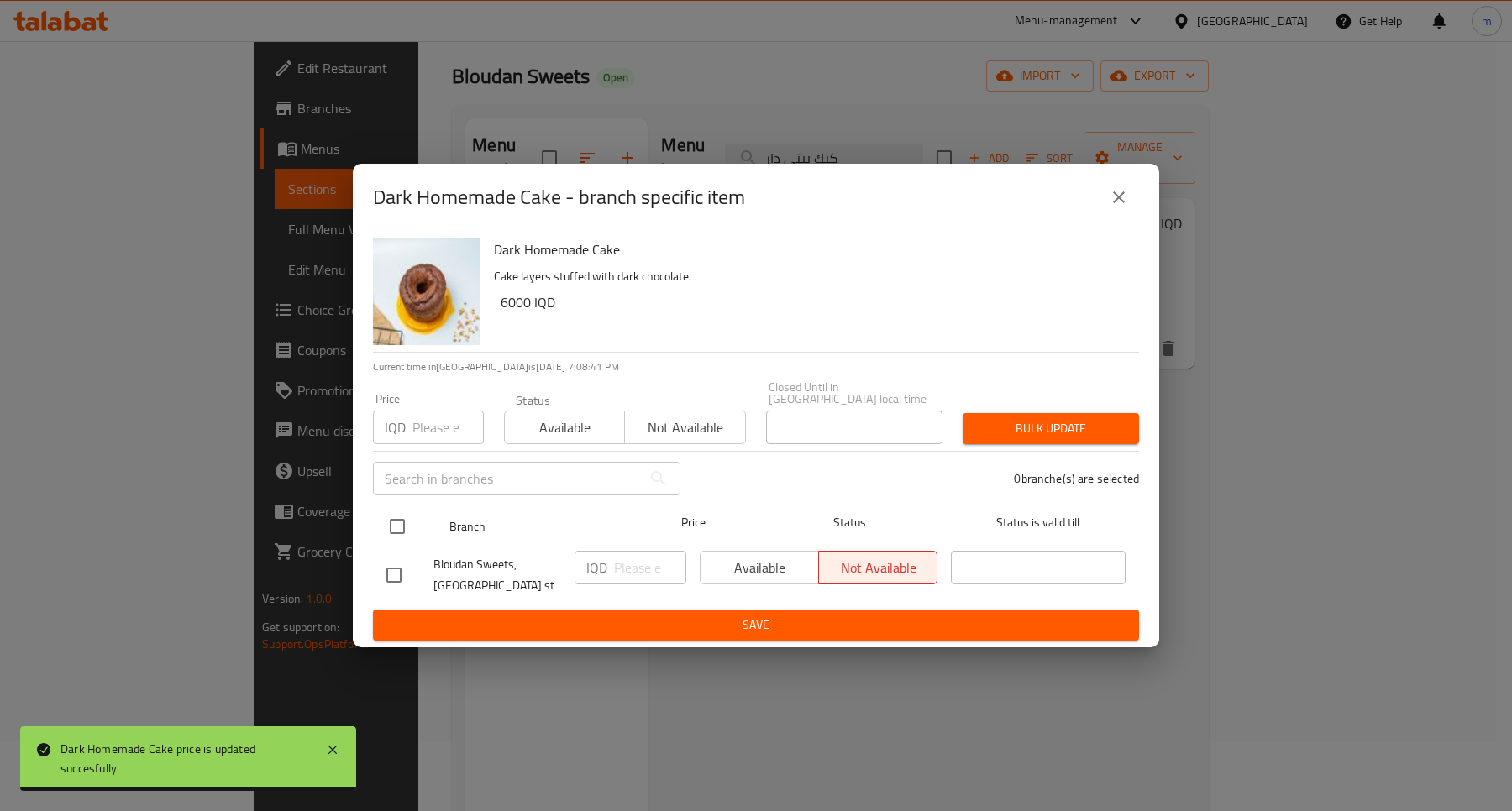
click at [416, 517] on div at bounding box center [410, 526] width 63 height 49
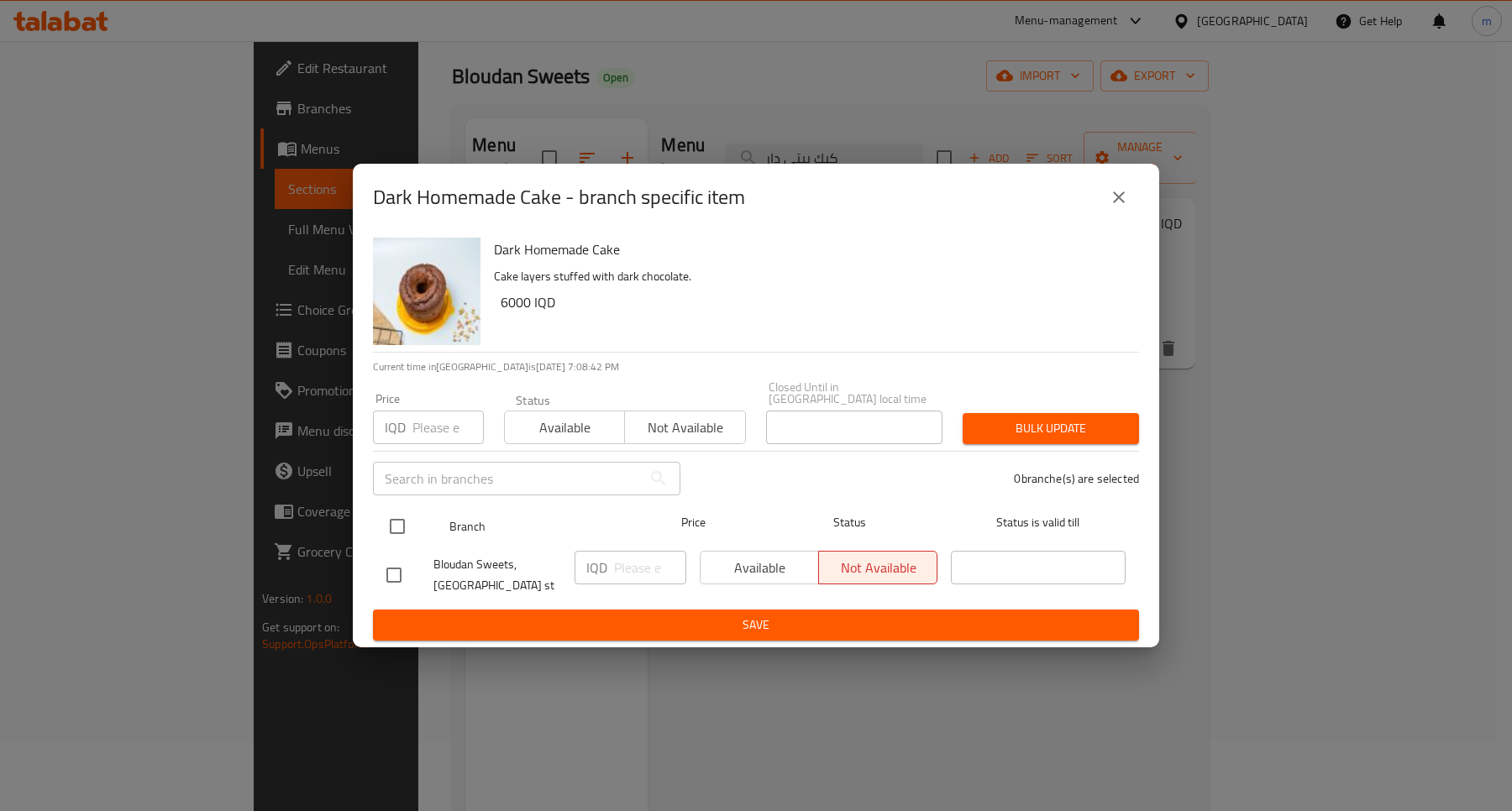
click at [401, 521] on input "checkbox" at bounding box center [396, 526] width 35 height 35
checkbox input "true"
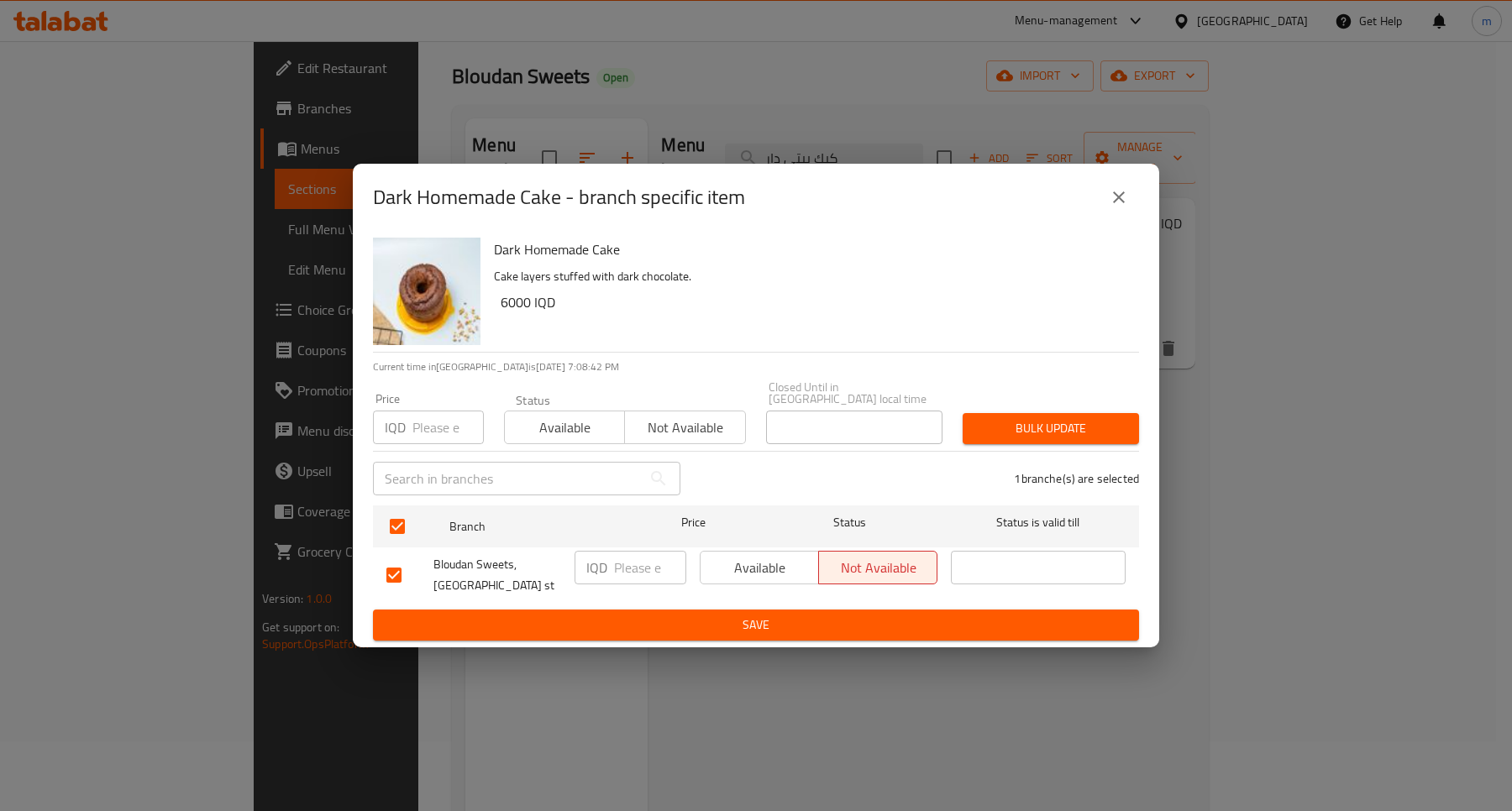
click at [605, 561] on p "IQD" at bounding box center [597, 567] width 21 height 20
click at [630, 555] on input "number" at bounding box center [650, 568] width 72 height 34
type input "6000"
click at [785, 610] on button "Save" at bounding box center [756, 625] width 766 height 31
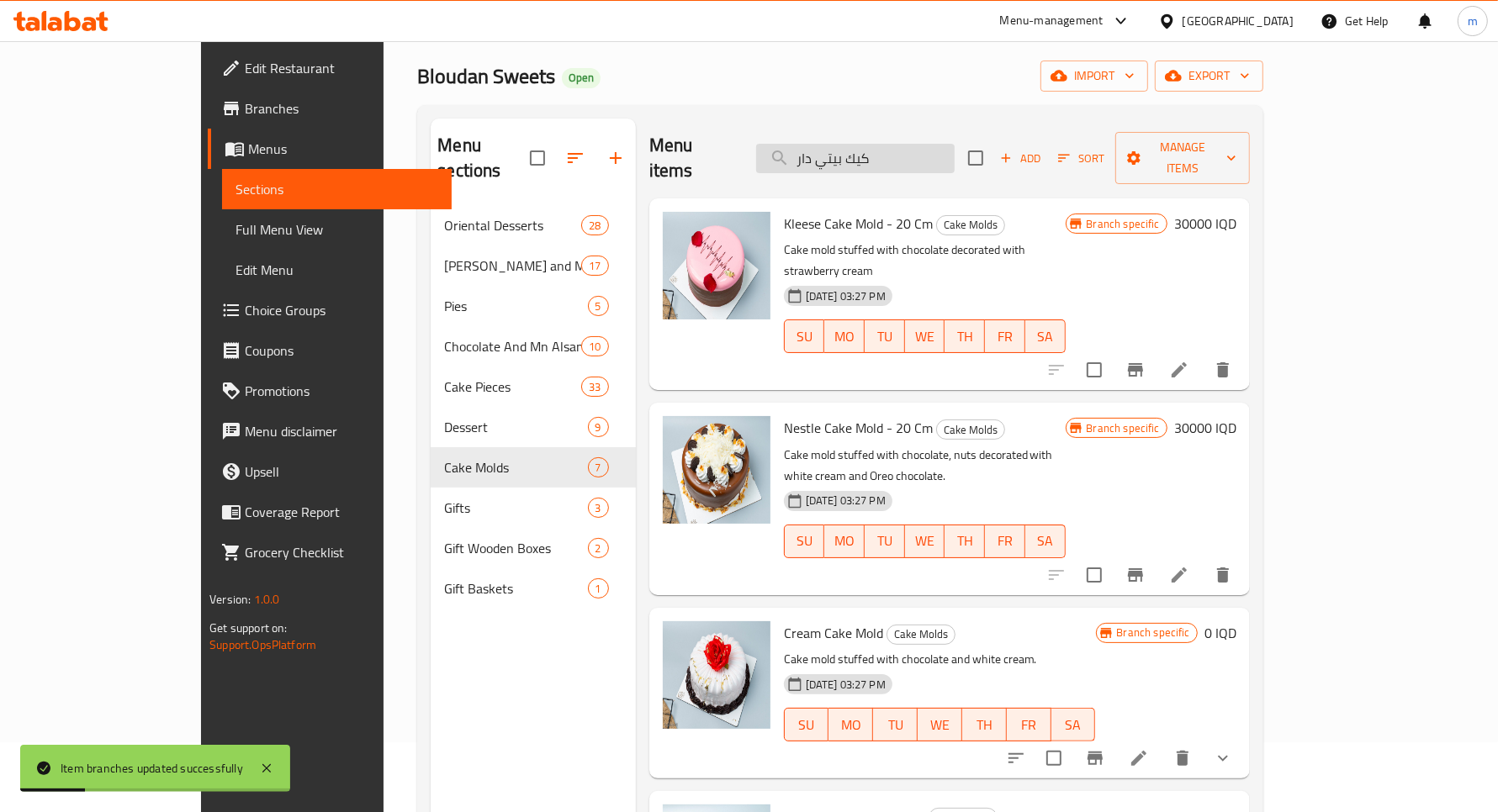
click at [927, 152] on input "كيك بيتي دار" at bounding box center [855, 158] width 198 height 29
paste input "نستلة"
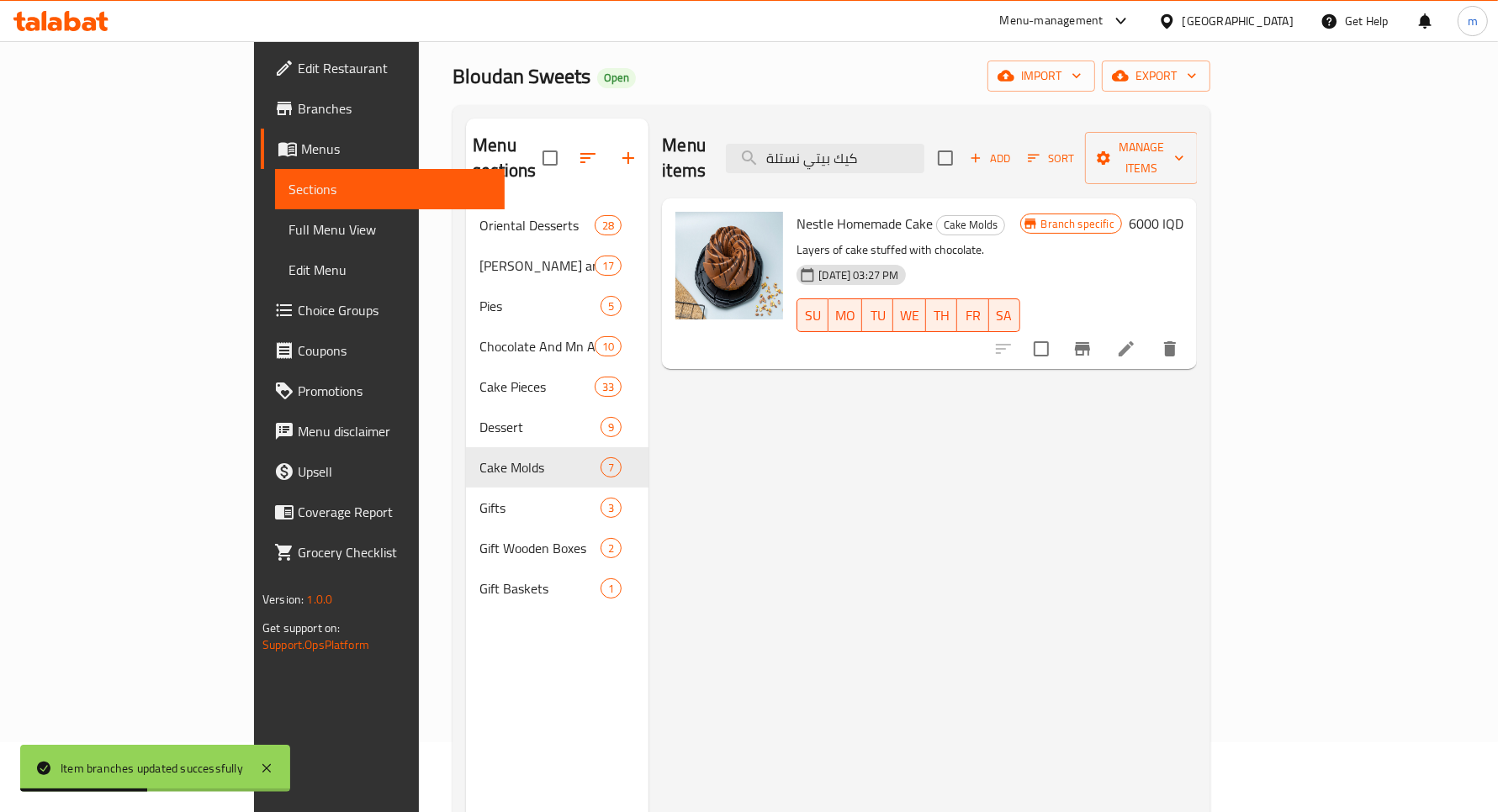
type input "كيك بيتي نستلة"
click at [1184, 212] on h6 "6000 IQD" at bounding box center [1156, 223] width 54 height 23
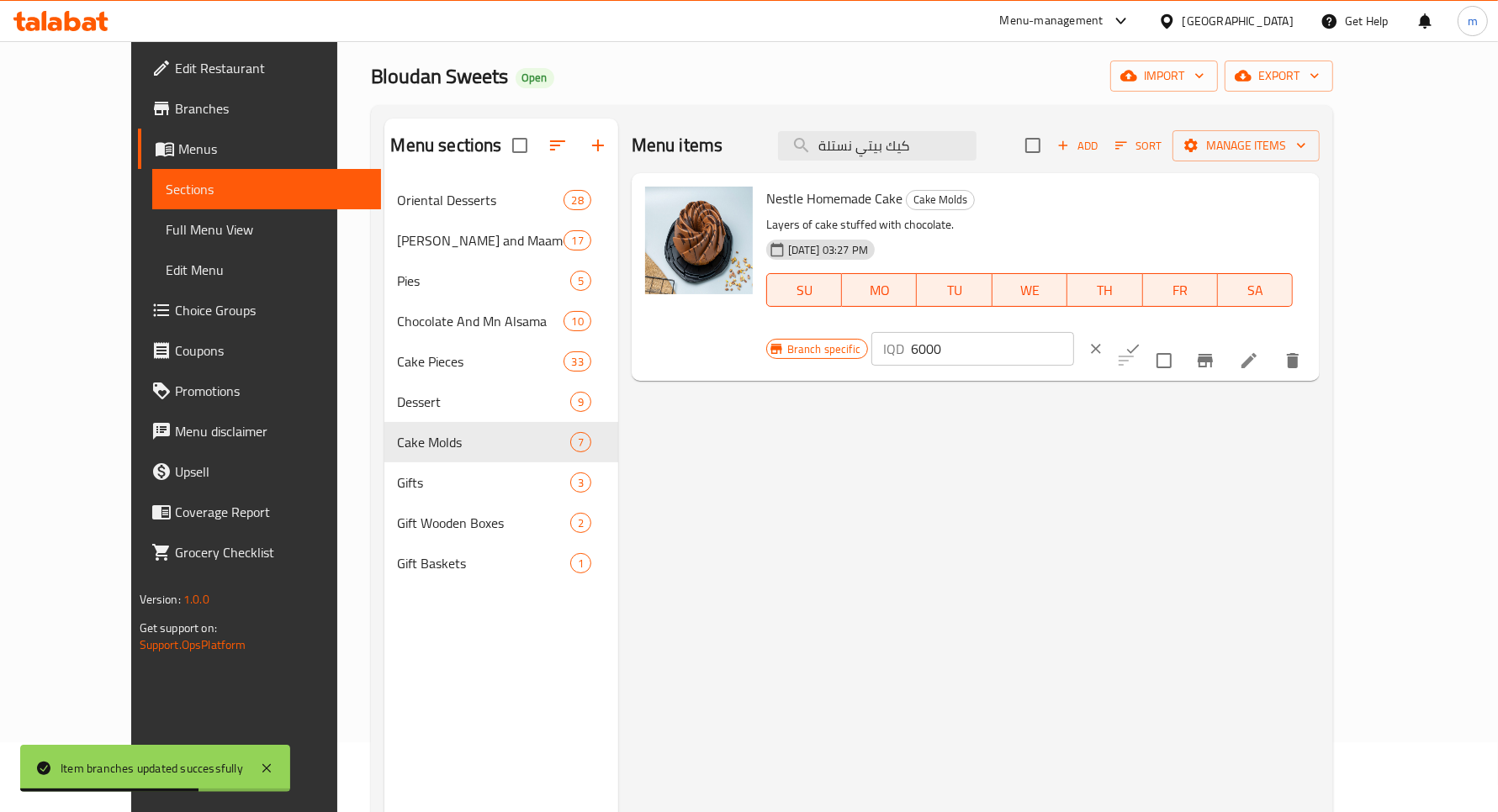
click at [1074, 332] on input "6000" at bounding box center [992, 349] width 163 height 34
paste input "7"
type input "7000"
click at [1152, 331] on button "ok" at bounding box center [1133, 349] width 37 height 37
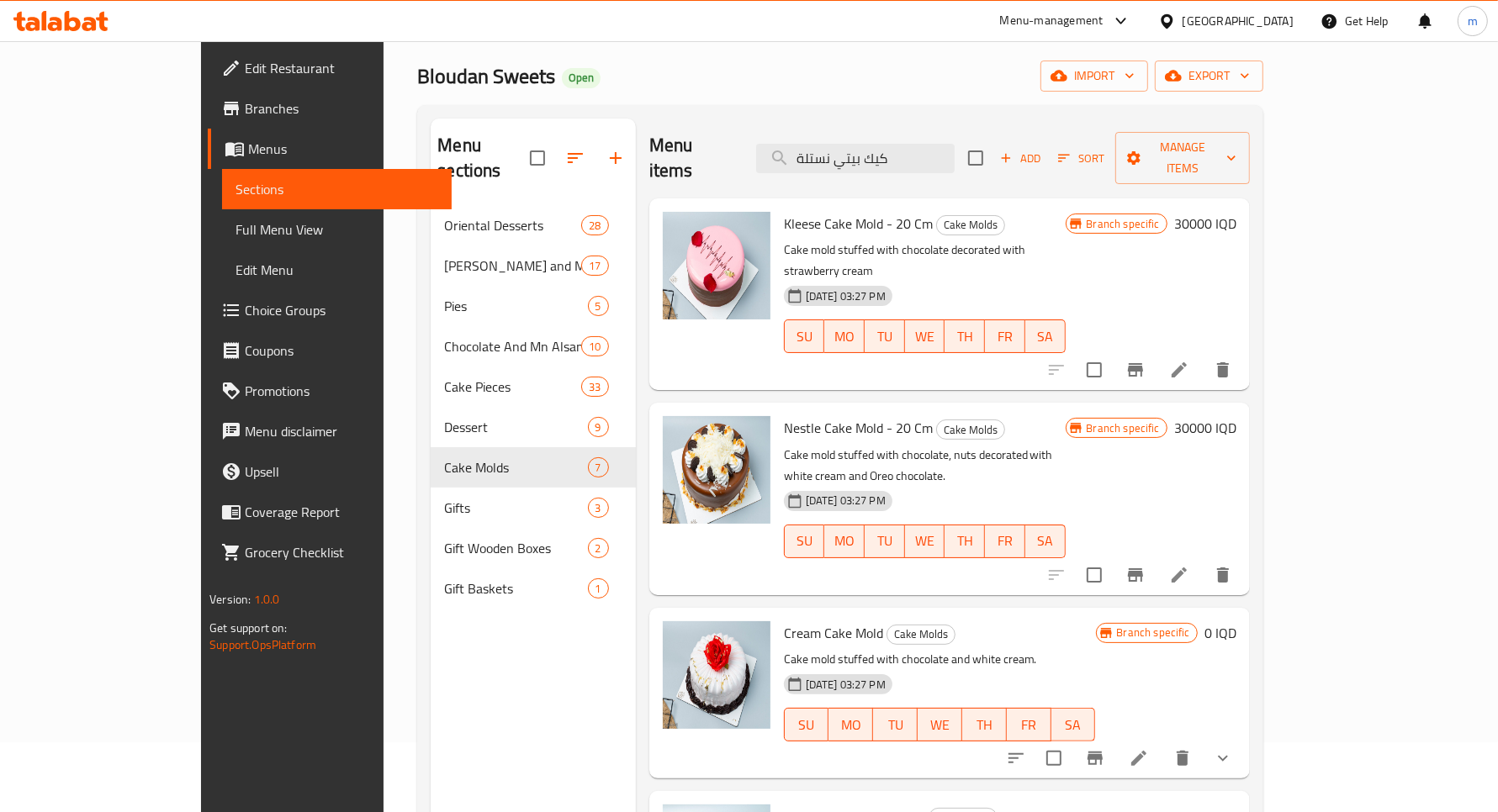
click at [235, 230] on span "Full Menu View" at bounding box center [336, 229] width 202 height 20
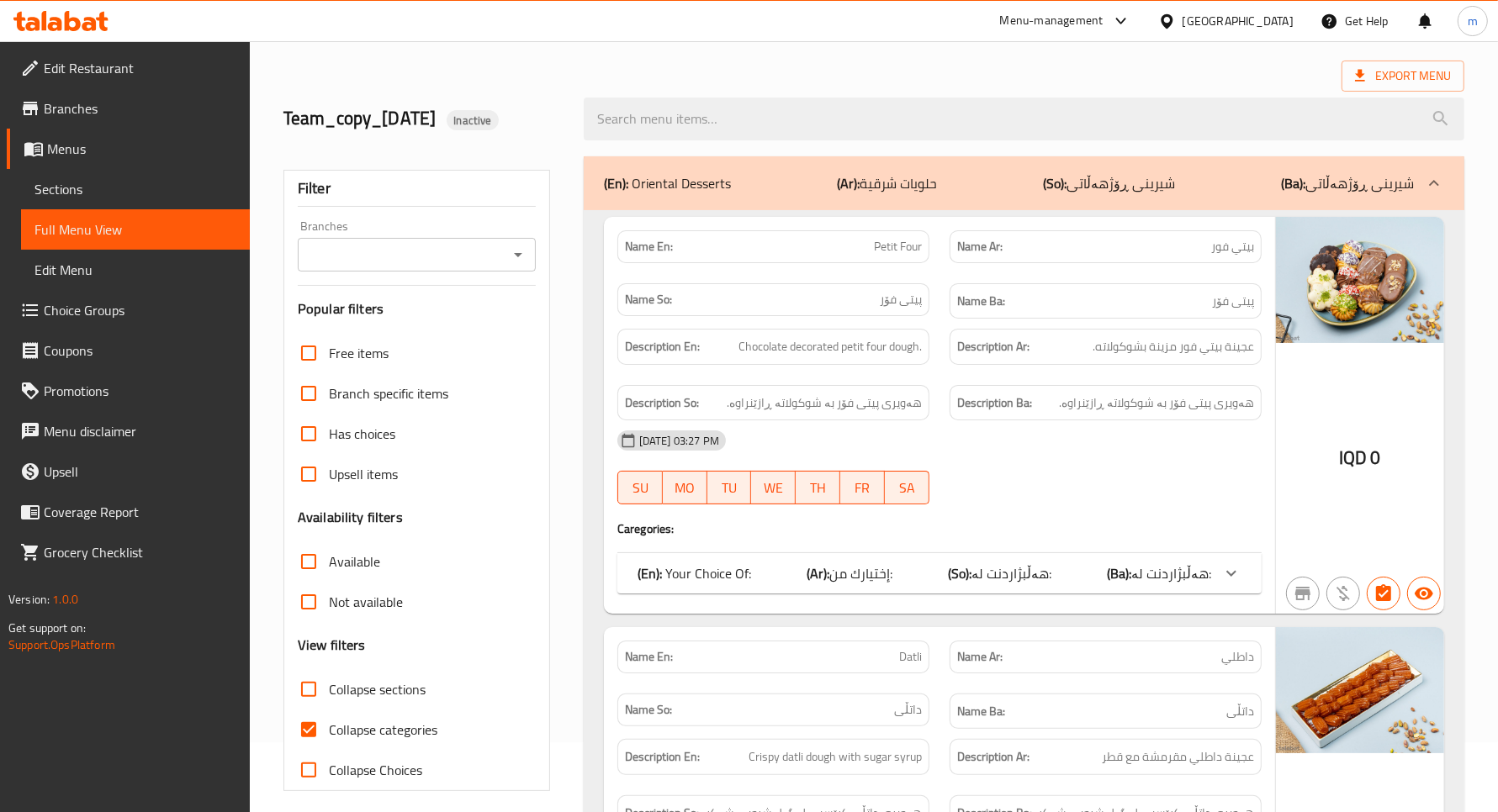
click at [513, 255] on icon "Open" at bounding box center [518, 254] width 20 height 20
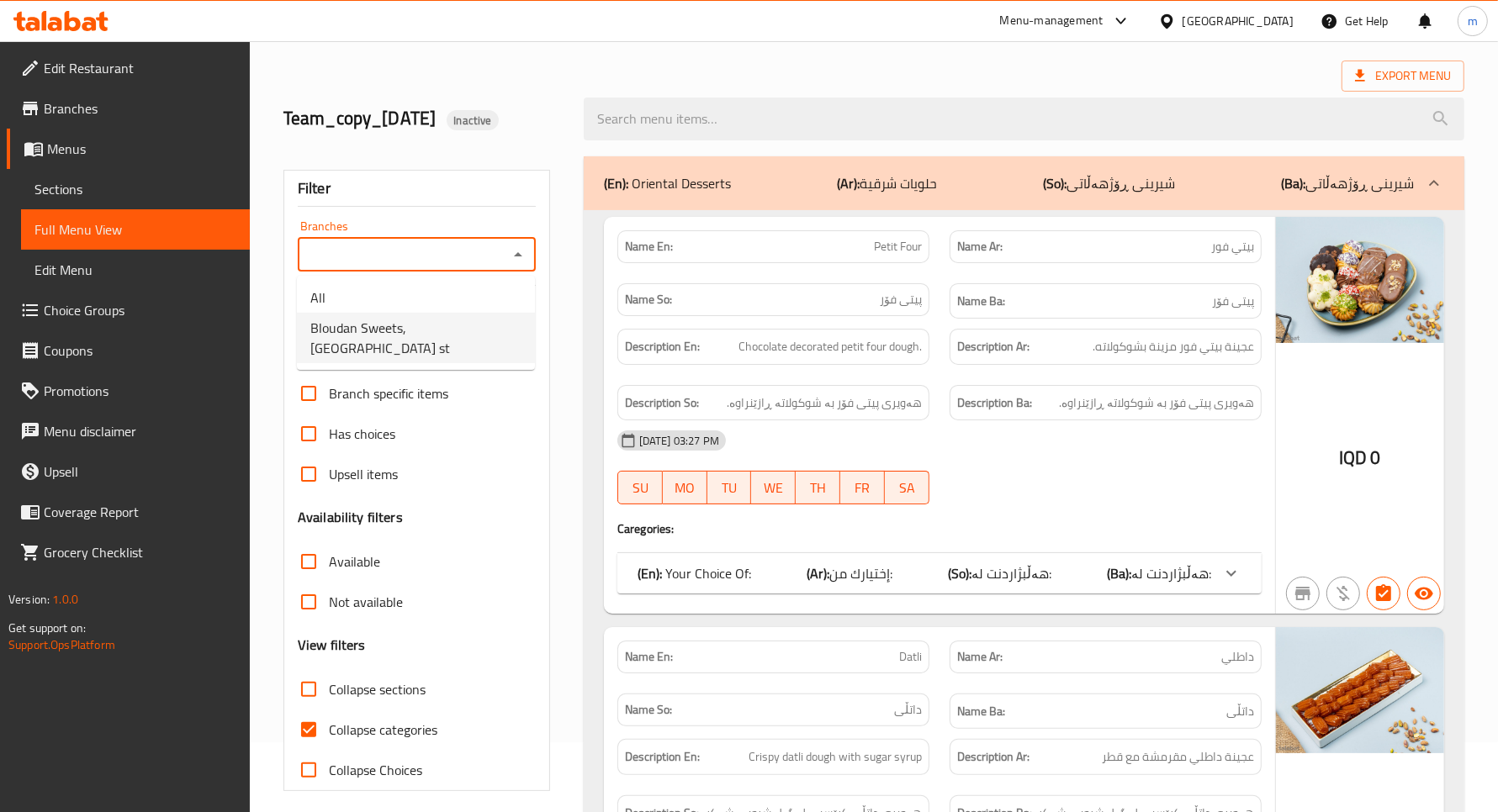
click at [490, 321] on li "Bloudan Sweets, [GEOGRAPHIC_DATA] st" at bounding box center [416, 338] width 238 height 51
type input "Bloudan Sweets, [GEOGRAPHIC_DATA] st"
click at [301, 726] on input "Collapse categories" at bounding box center [308, 729] width 40 height 40
checkbox input "false"
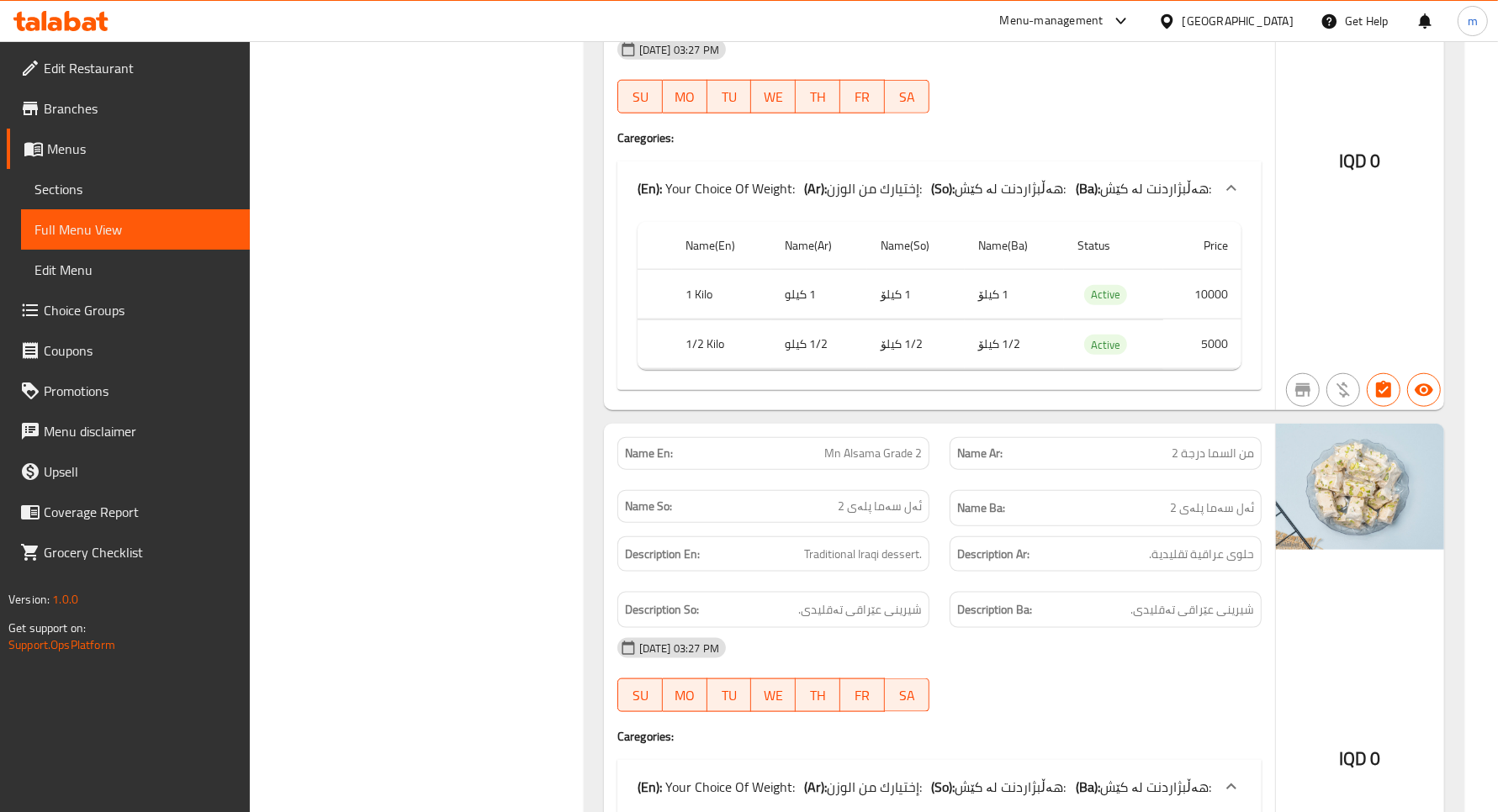
scroll to position [25677, 0]
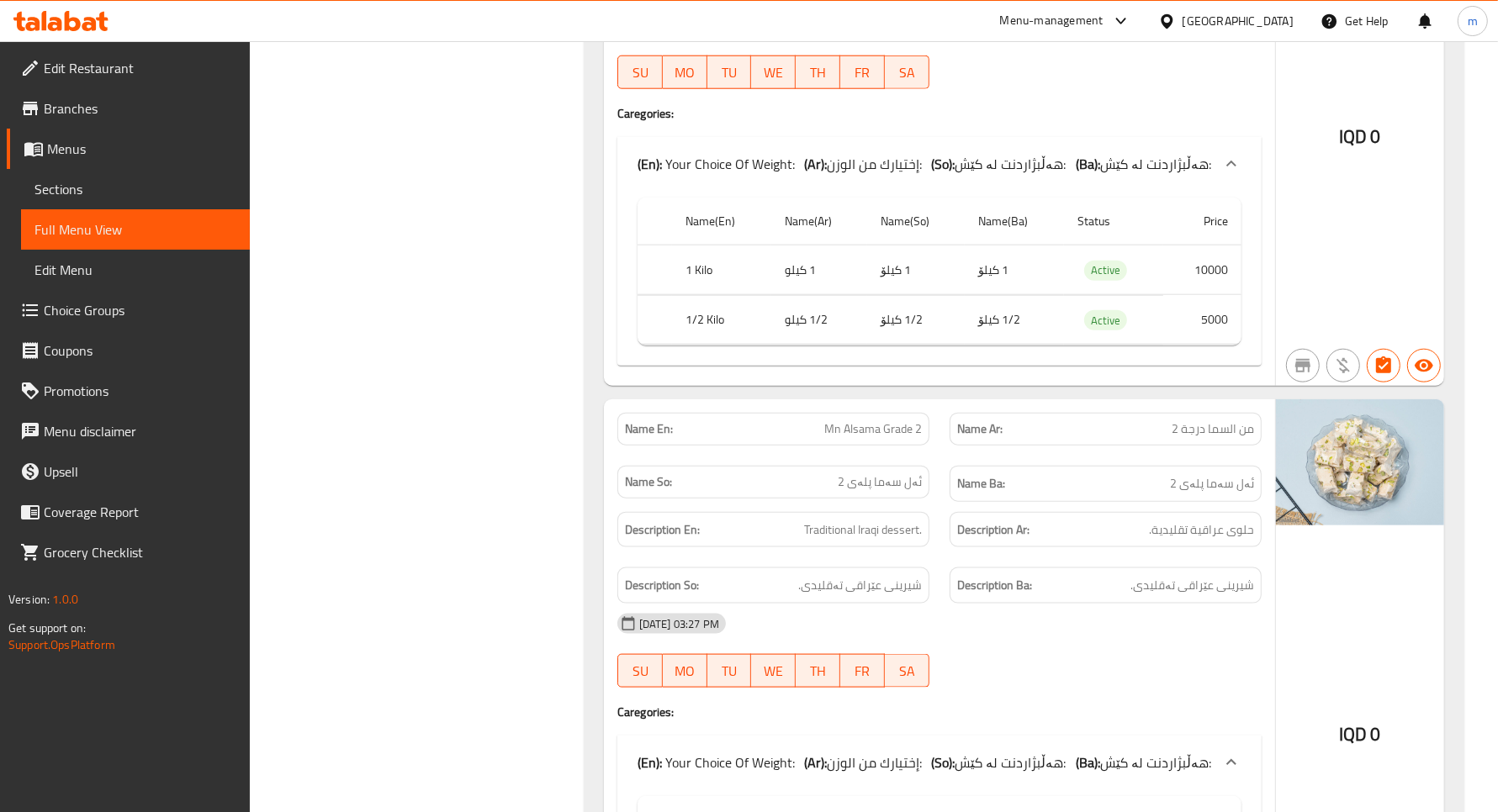
click at [1197, 438] on span "من السما درجة 2" at bounding box center [1213, 429] width 83 height 18
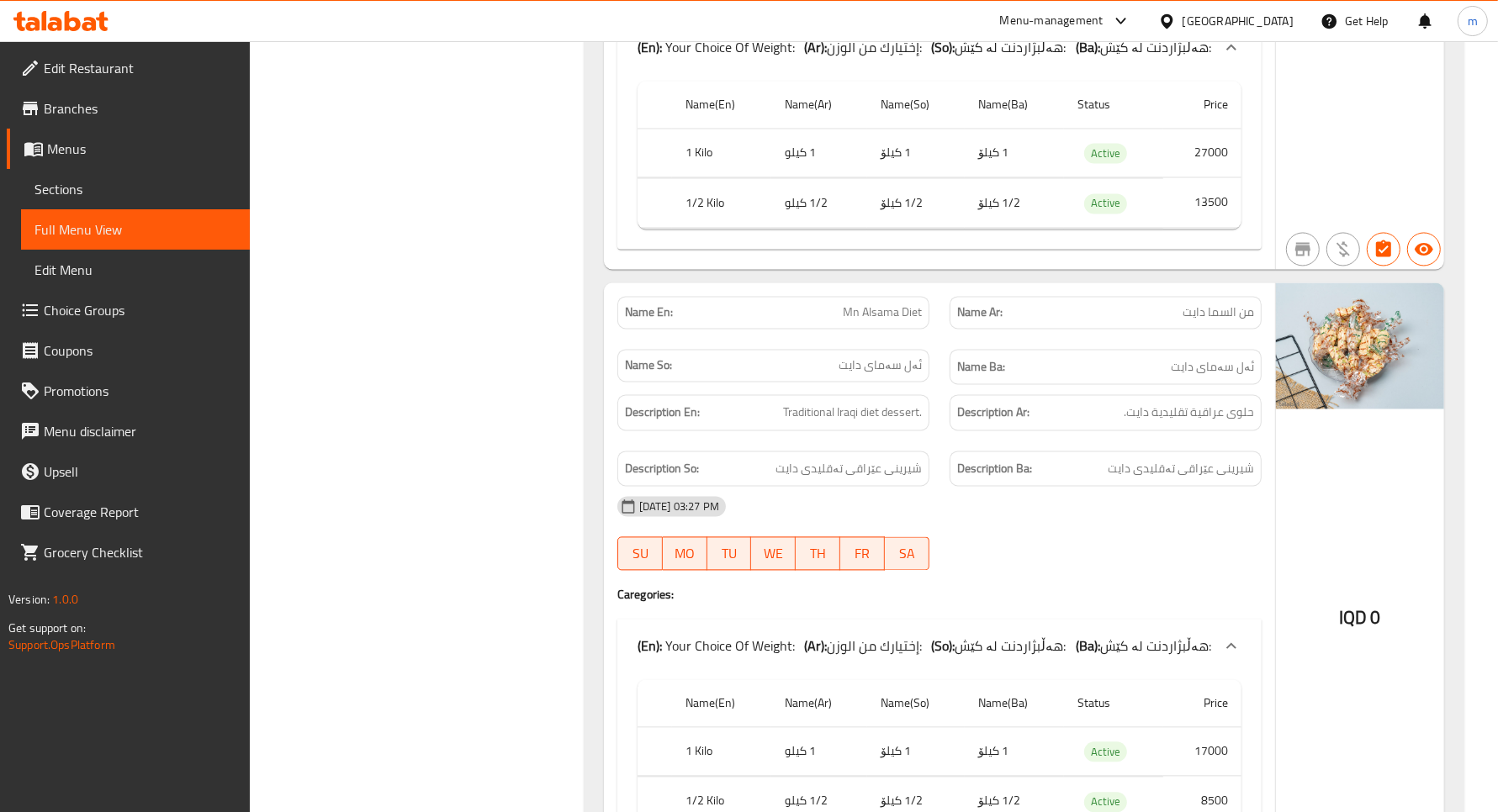
scroll to position [26390, 0]
click at [1215, 324] on span "من السما أصلي" at bounding box center [1215, 314] width 77 height 18
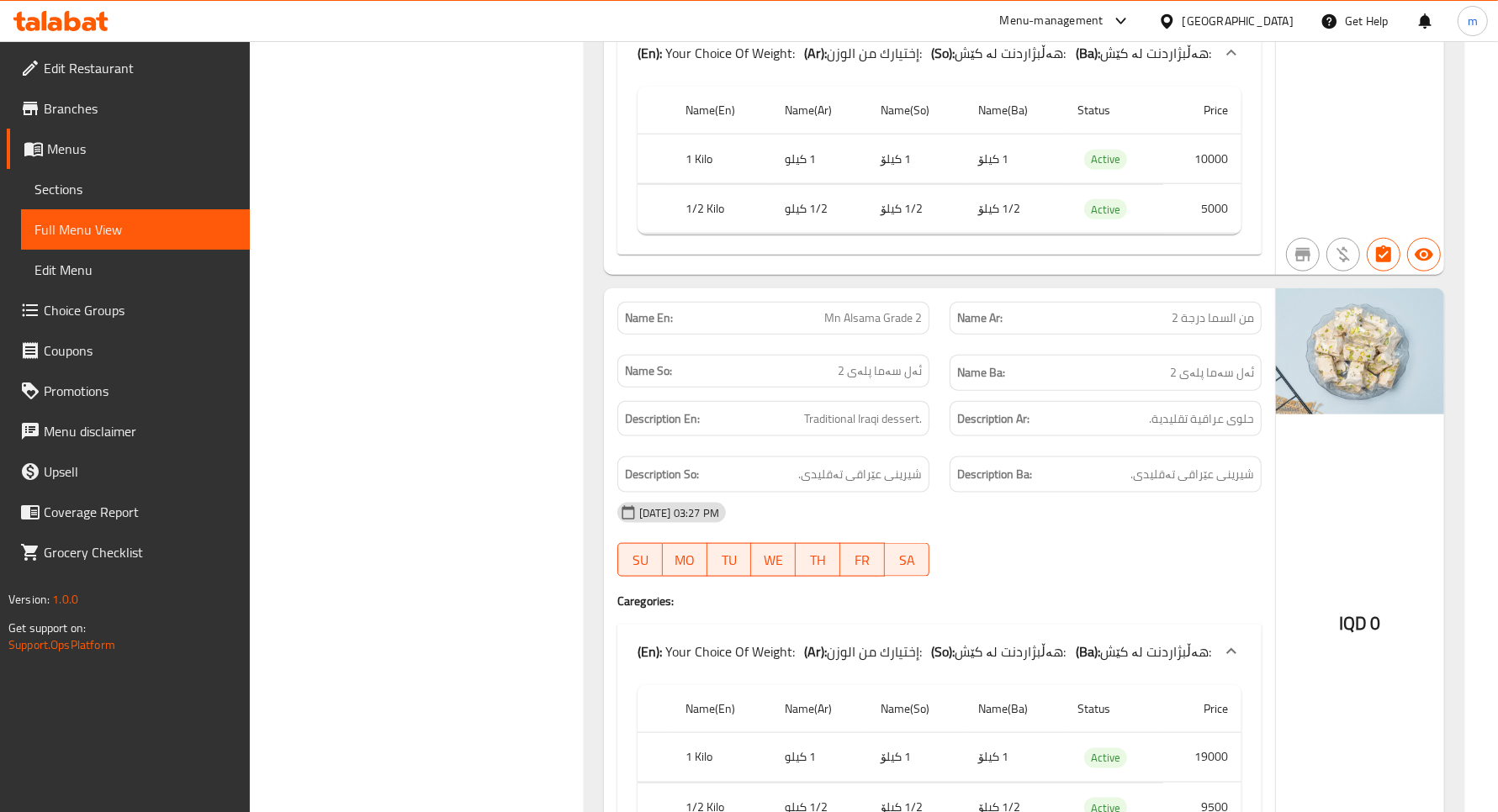
scroll to position [26991, 0]
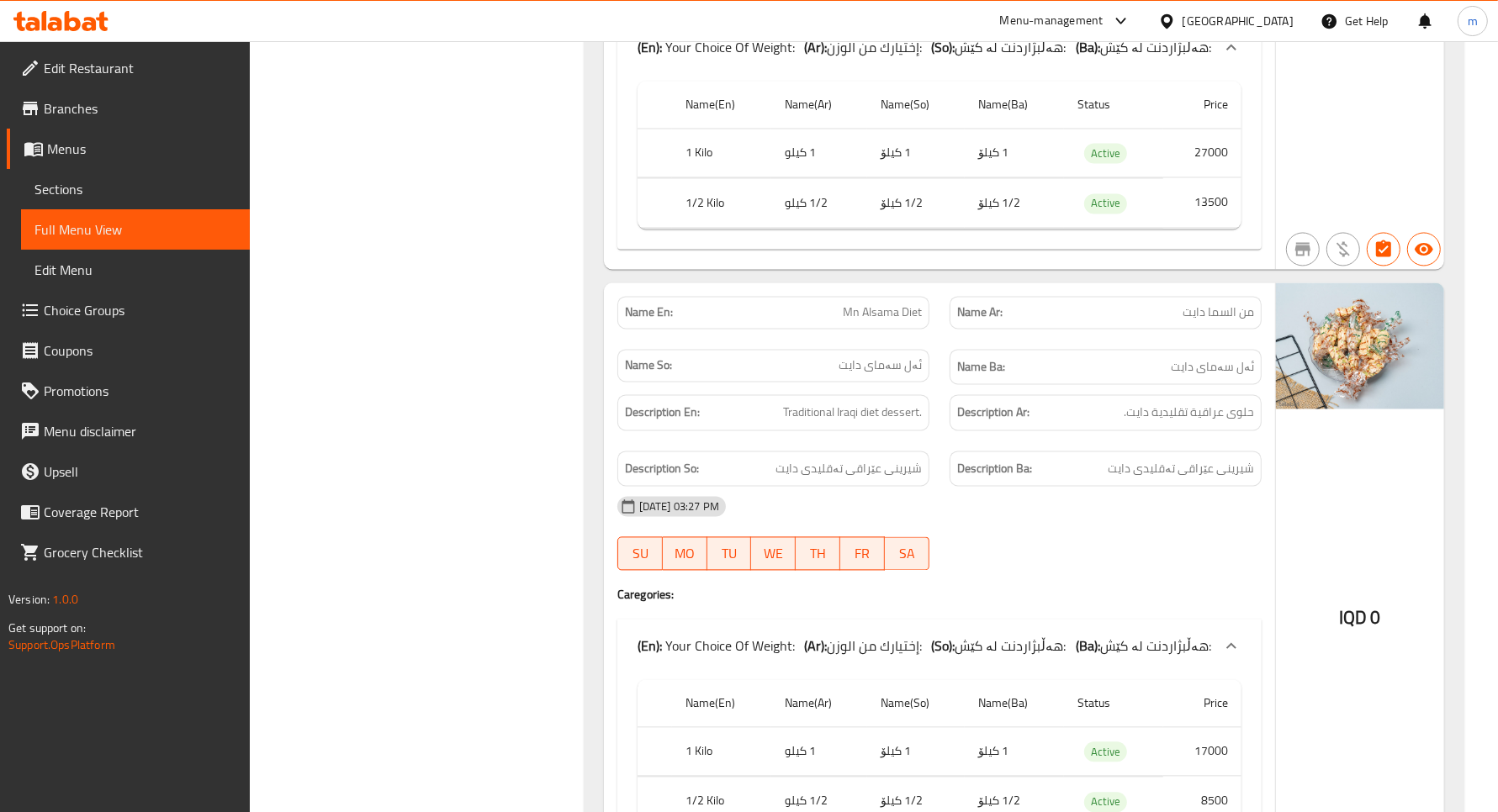
click at [1203, 321] on span "من السما دايت" at bounding box center [1218, 313] width 71 height 18
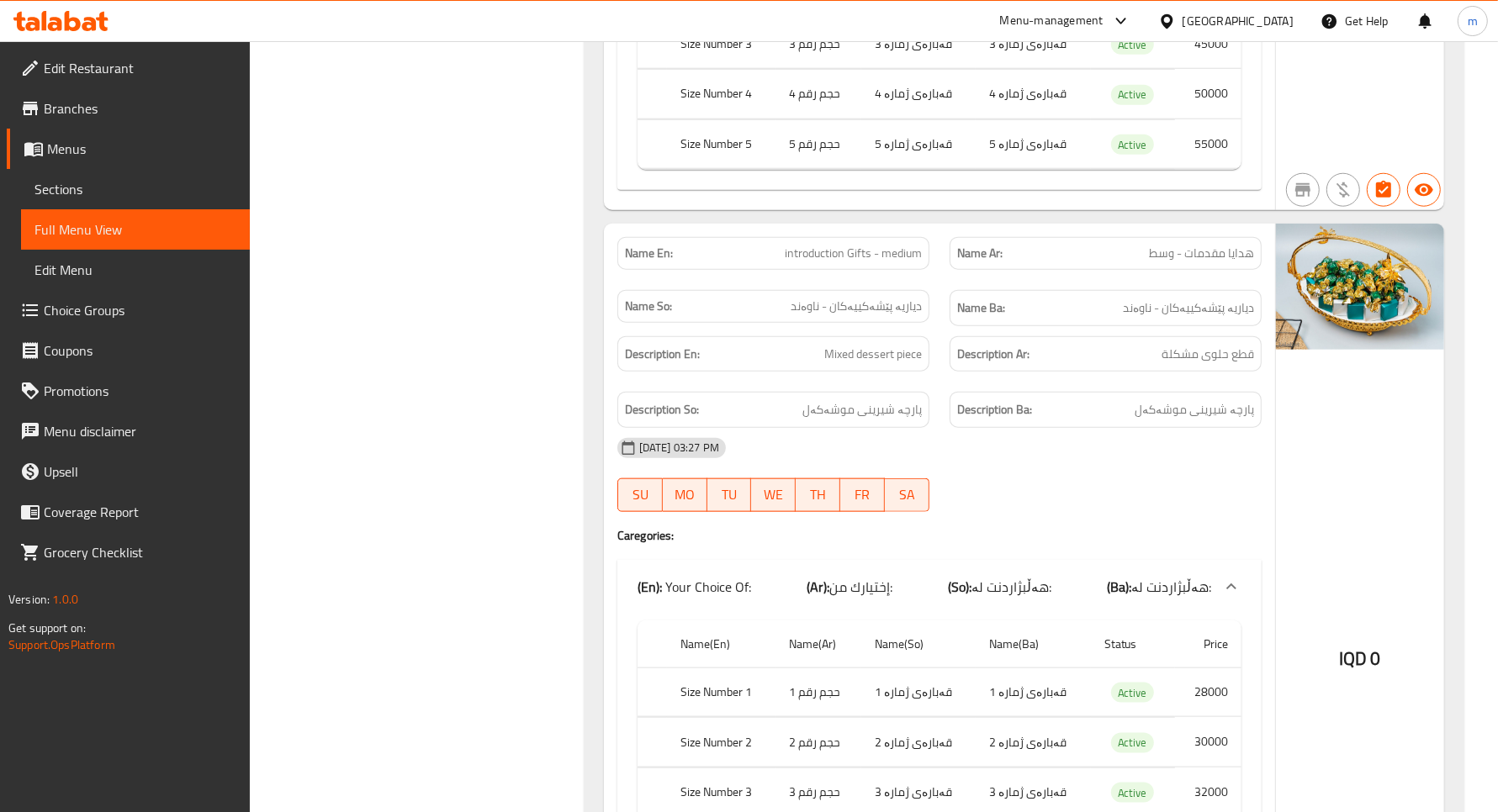
scroll to position [48781, 0]
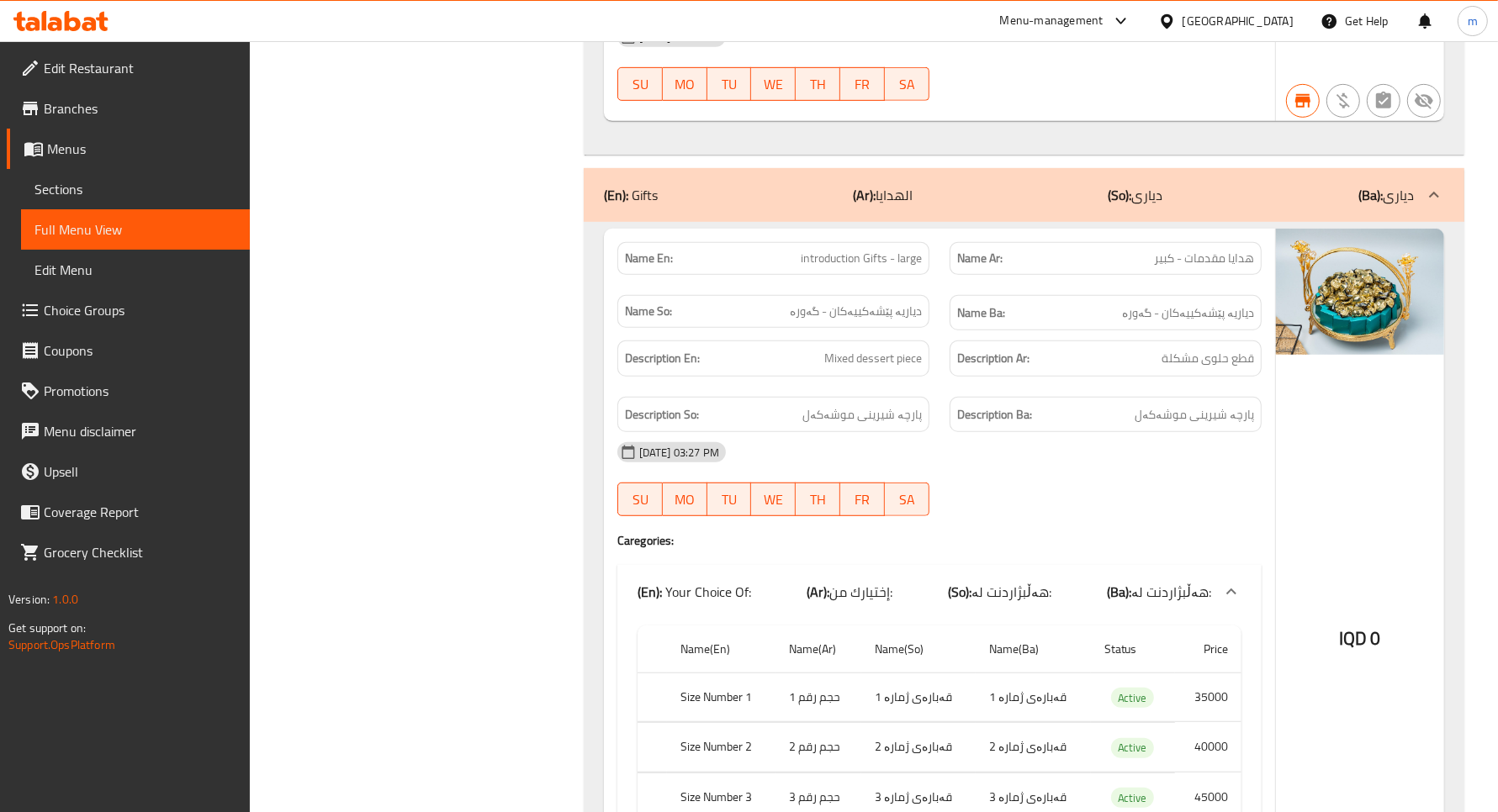
click at [947, 341] on div "Name Ba: دیاریە پێشەکییەکان - گەورە" at bounding box center [1106, 313] width 333 height 56
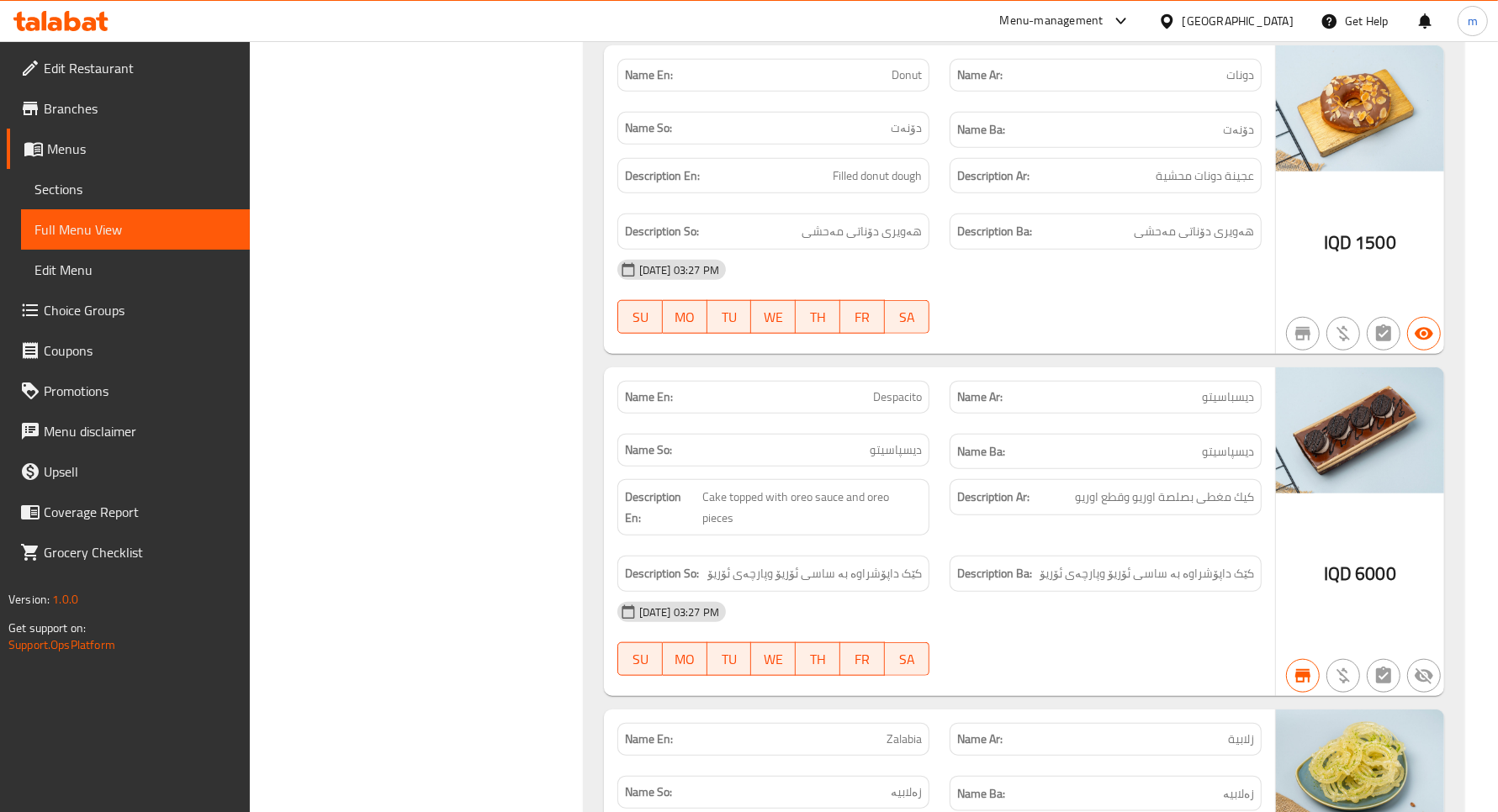
scroll to position [12385, 0]
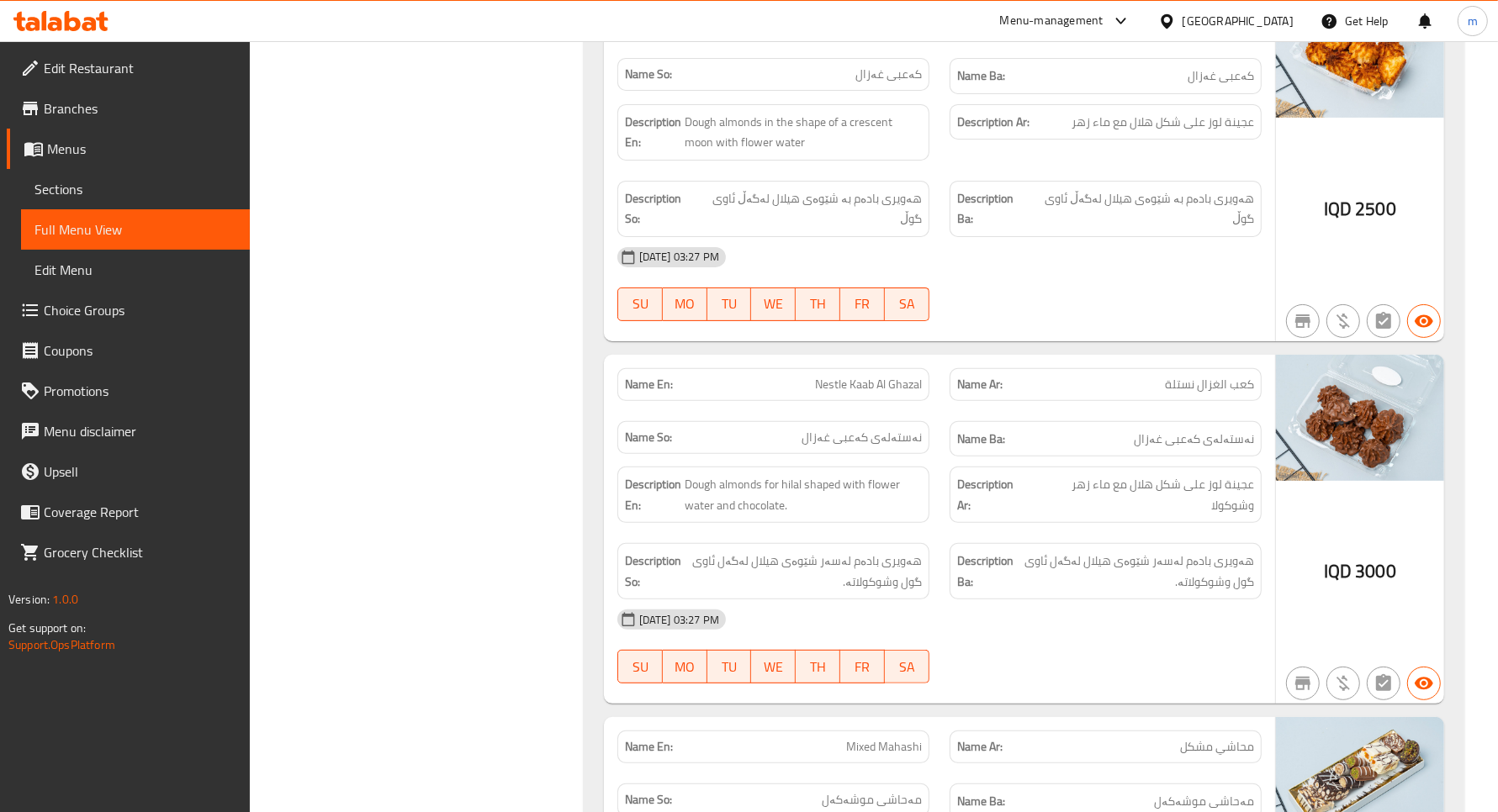
click at [941, 164] on div "Description Ar: عجينة لوز على شكل هلال مع ماء زهر" at bounding box center [1106, 132] width 333 height 77
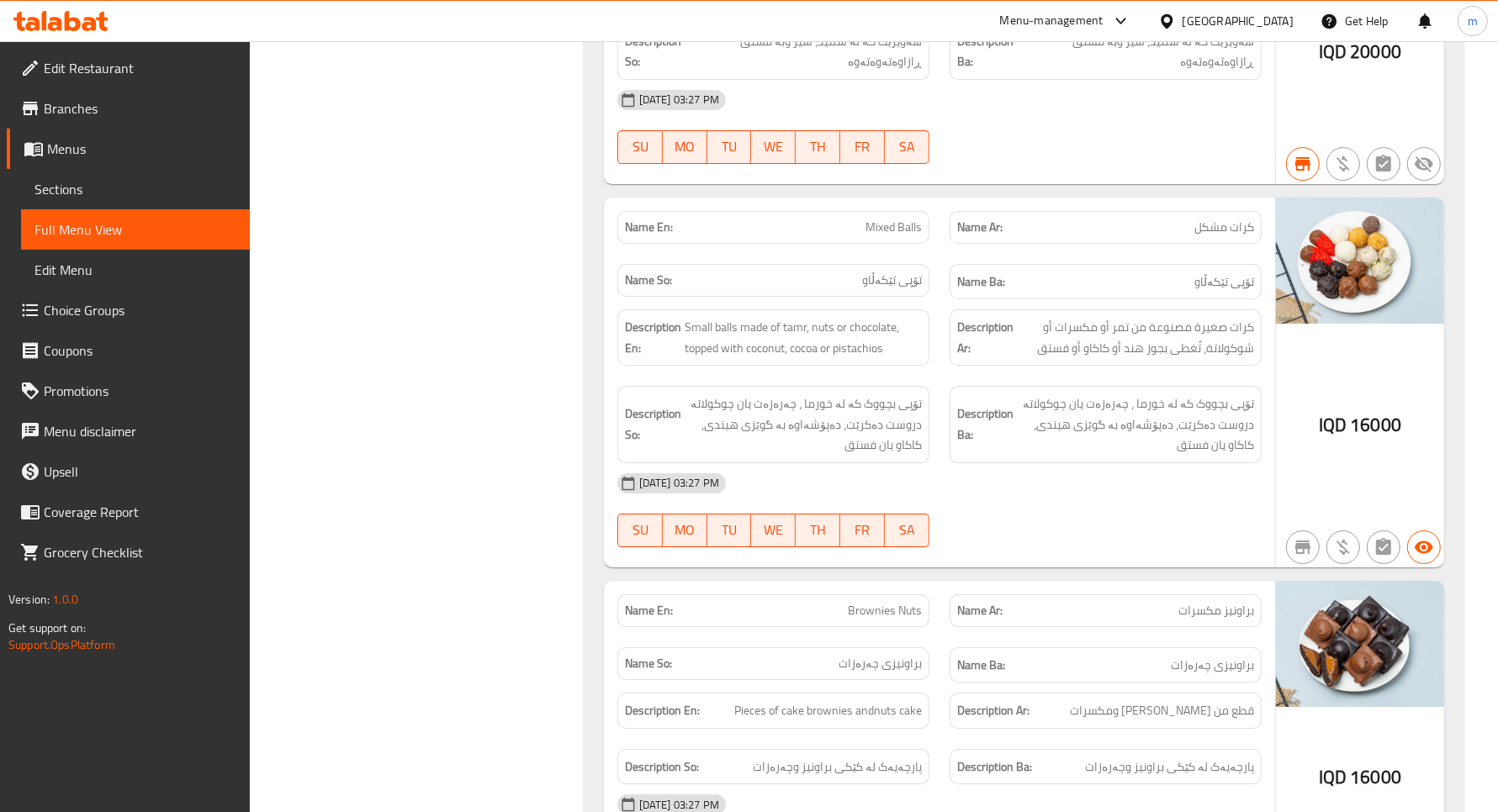
scroll to position [50340, 0]
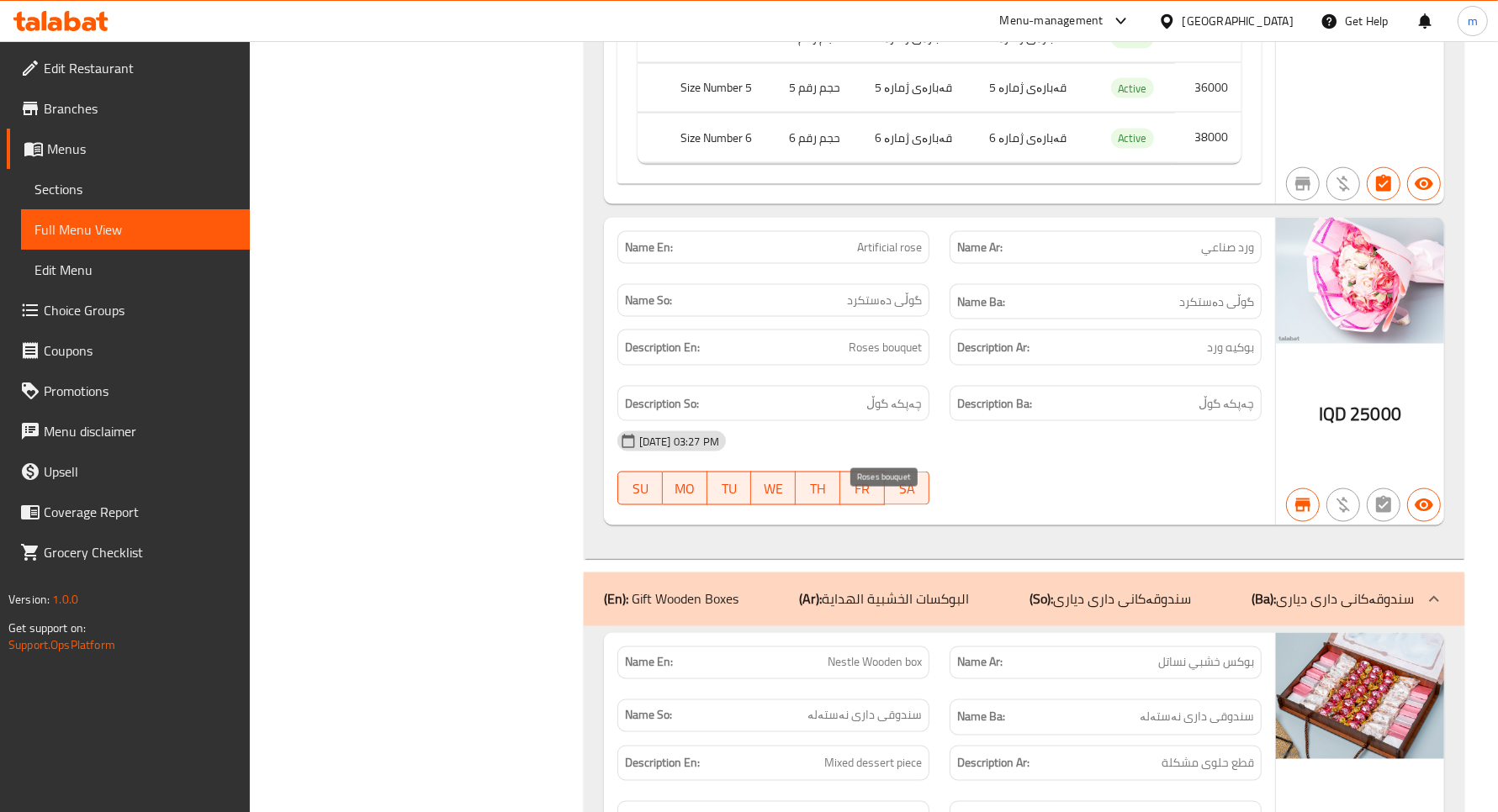
click at [898, 358] on span "Roses bouquet" at bounding box center [885, 348] width 73 height 21
copy span "bouquet"
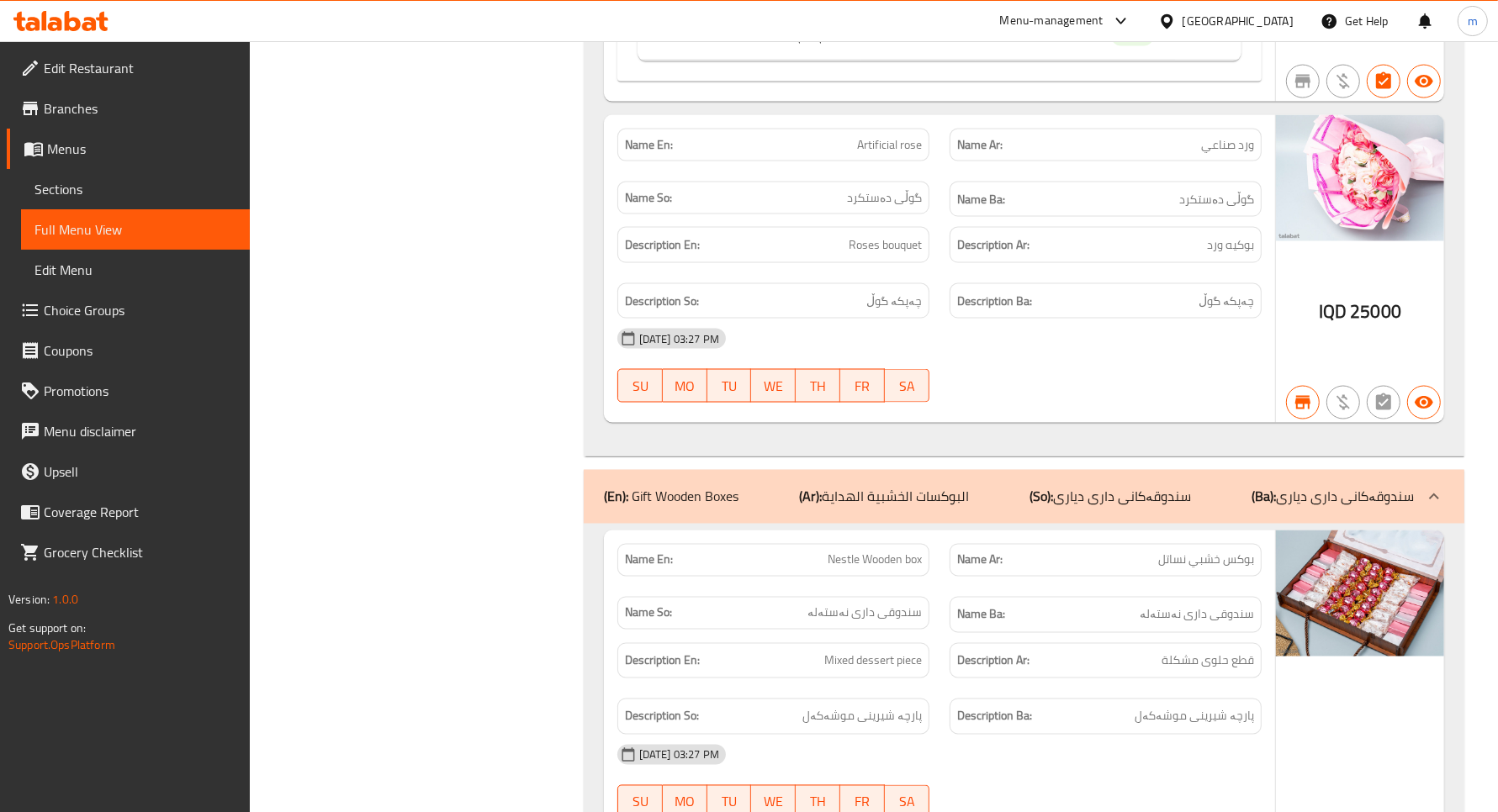
scroll to position [51562, 0]
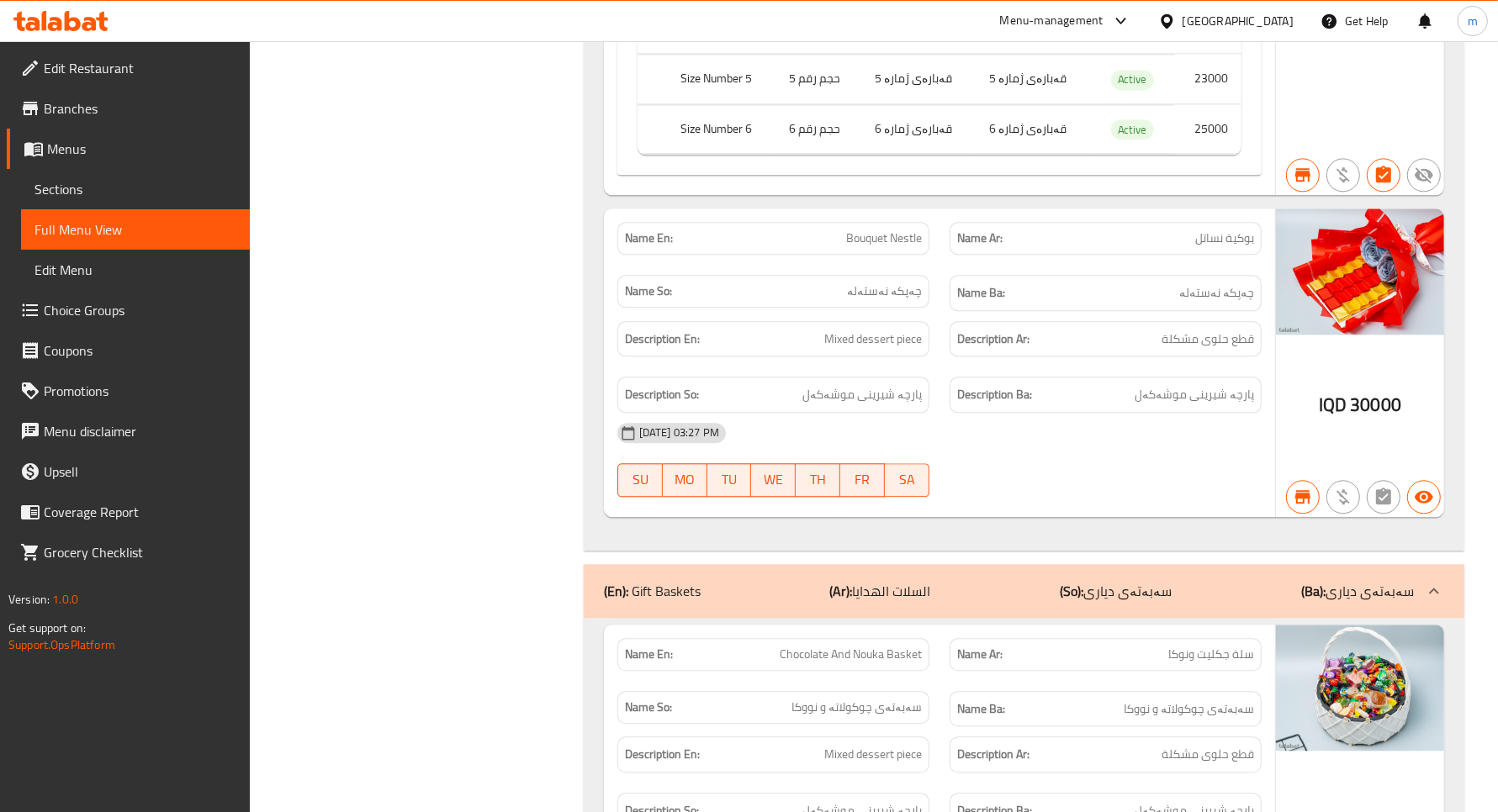
click at [1235, 247] on span "بوكية نساتل" at bounding box center [1225, 239] width 59 height 18
click at [1192, 247] on p "Name Ar: بوكية نساتل" at bounding box center [1105, 239] width 297 height 18
click at [943, 265] on div "Name Ar: بوكية نساتل" at bounding box center [1106, 239] width 333 height 53
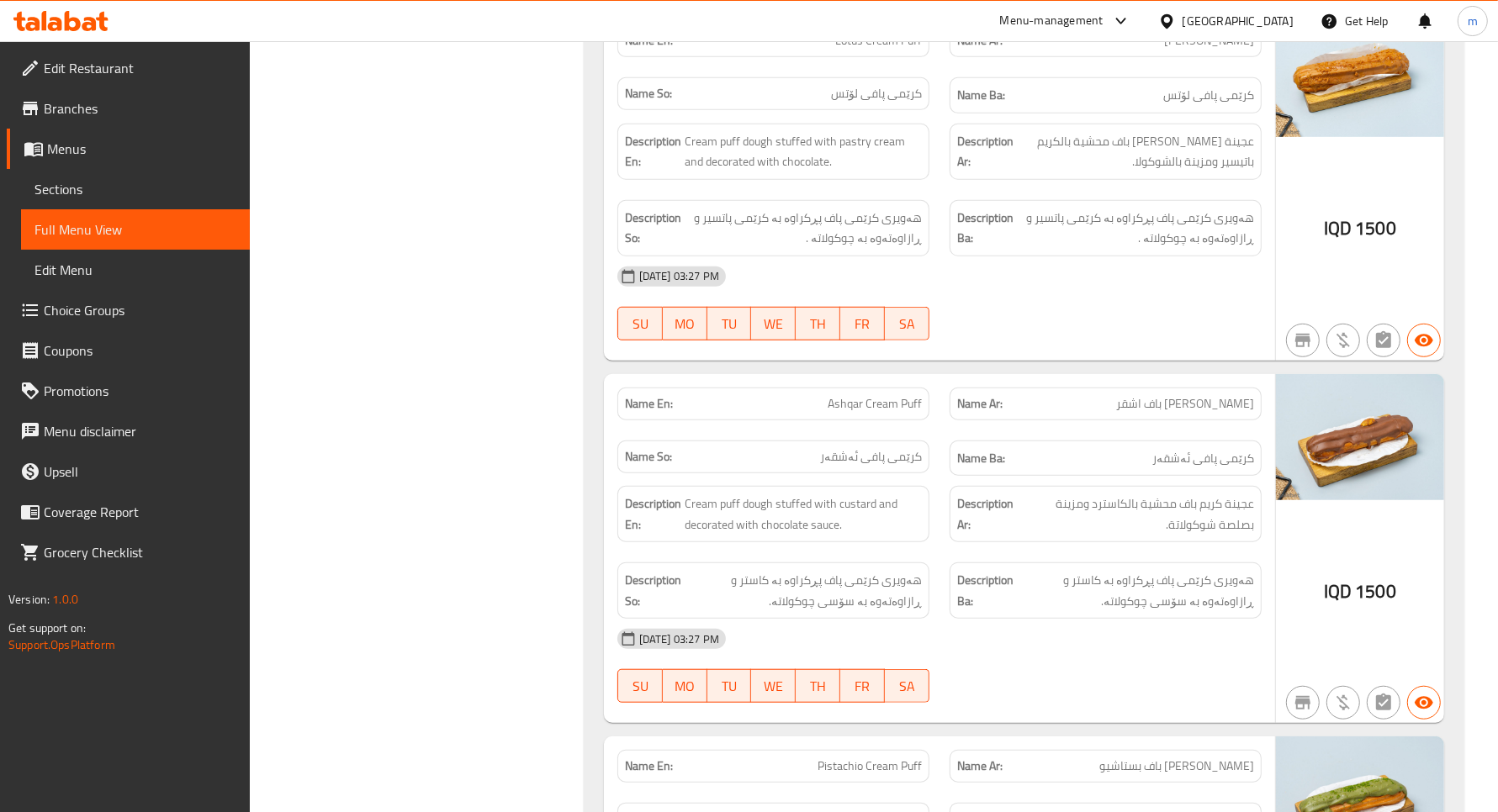
scroll to position [42914, 0]
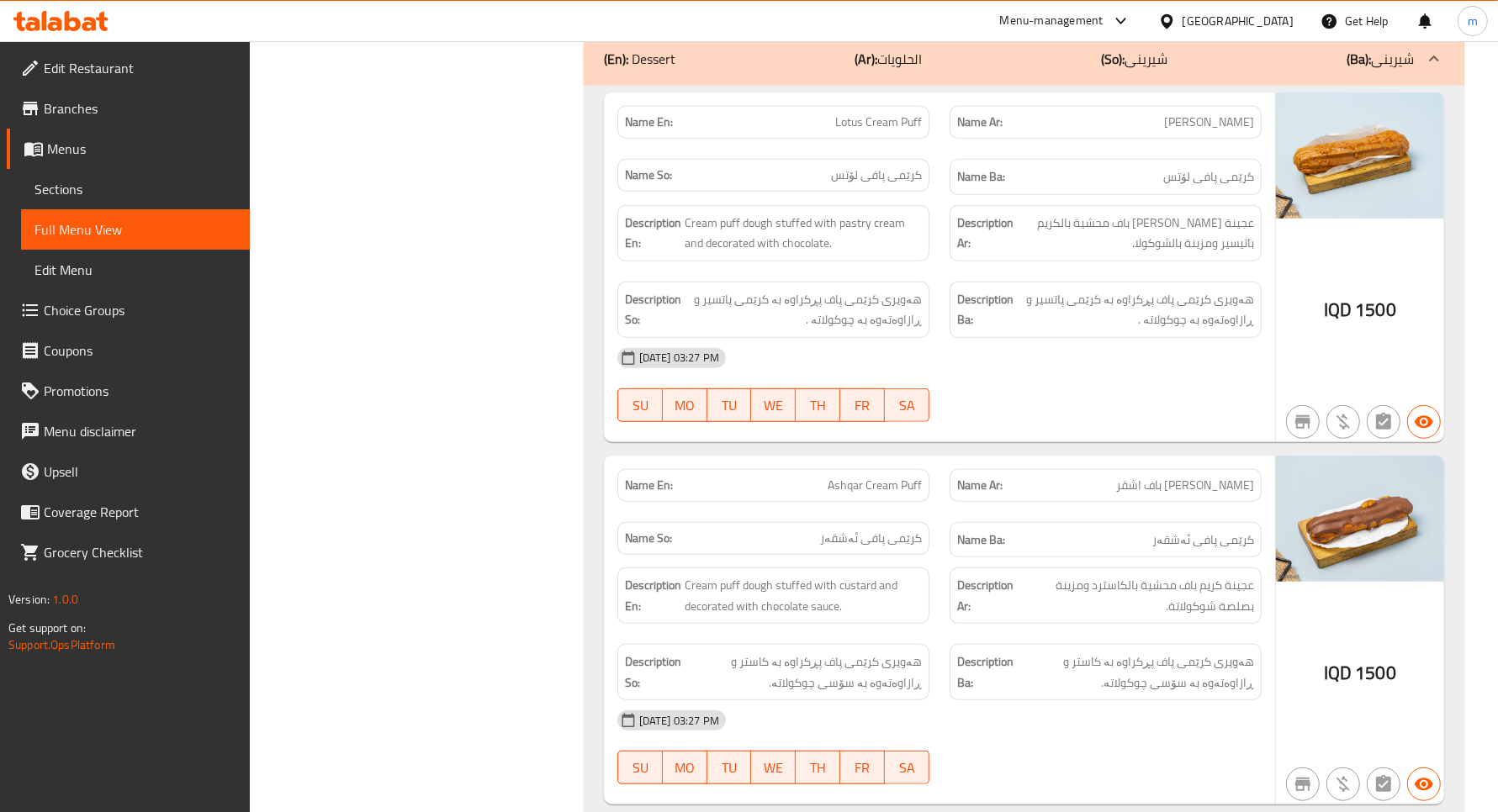
click at [947, 271] on div "Description Ar: عجينة كريم باف محشية بالكريم باتيسير ومزينة بالشوكولا." at bounding box center [1106, 233] width 333 height 77
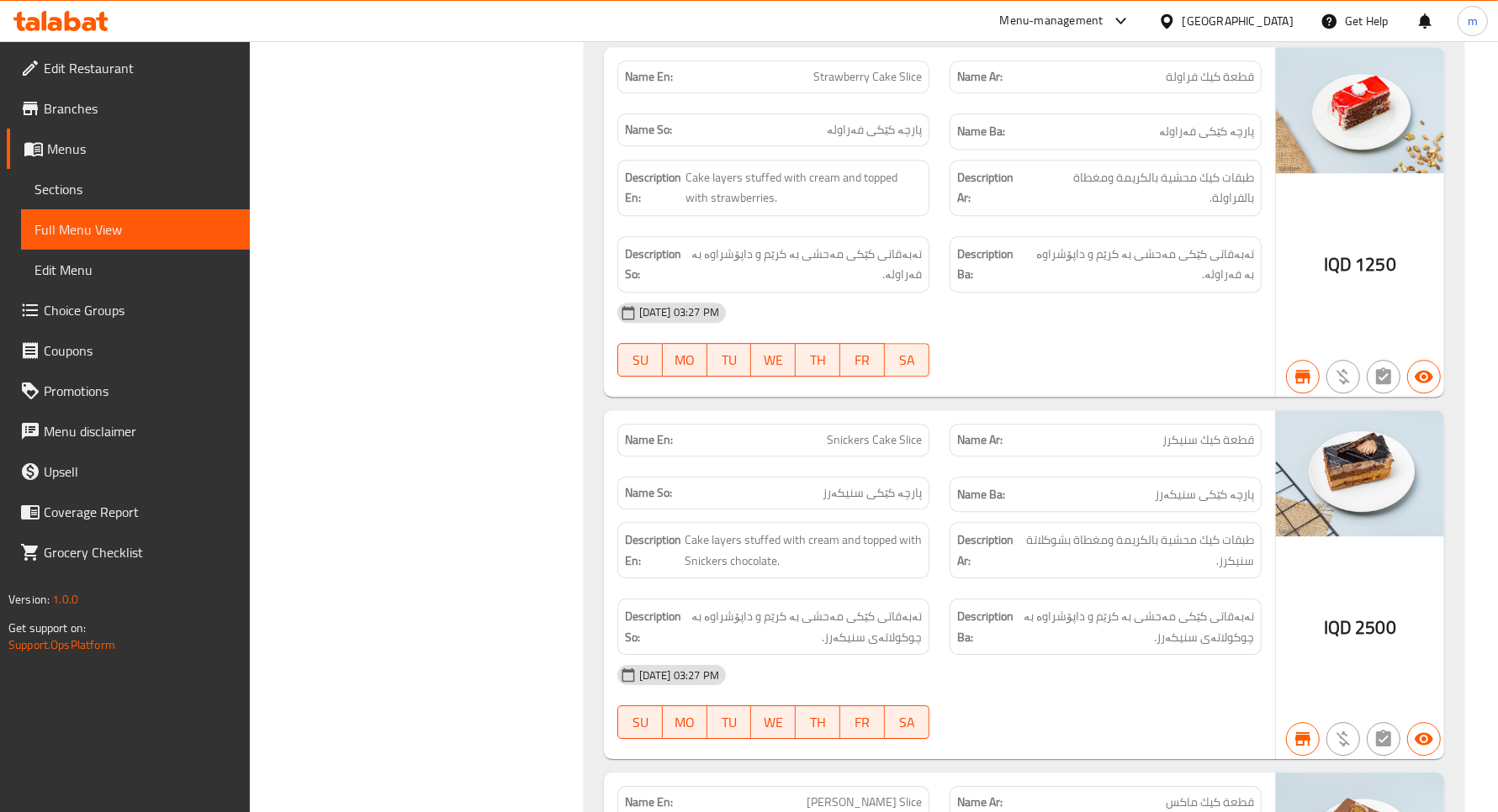
scroll to position [34724, 0]
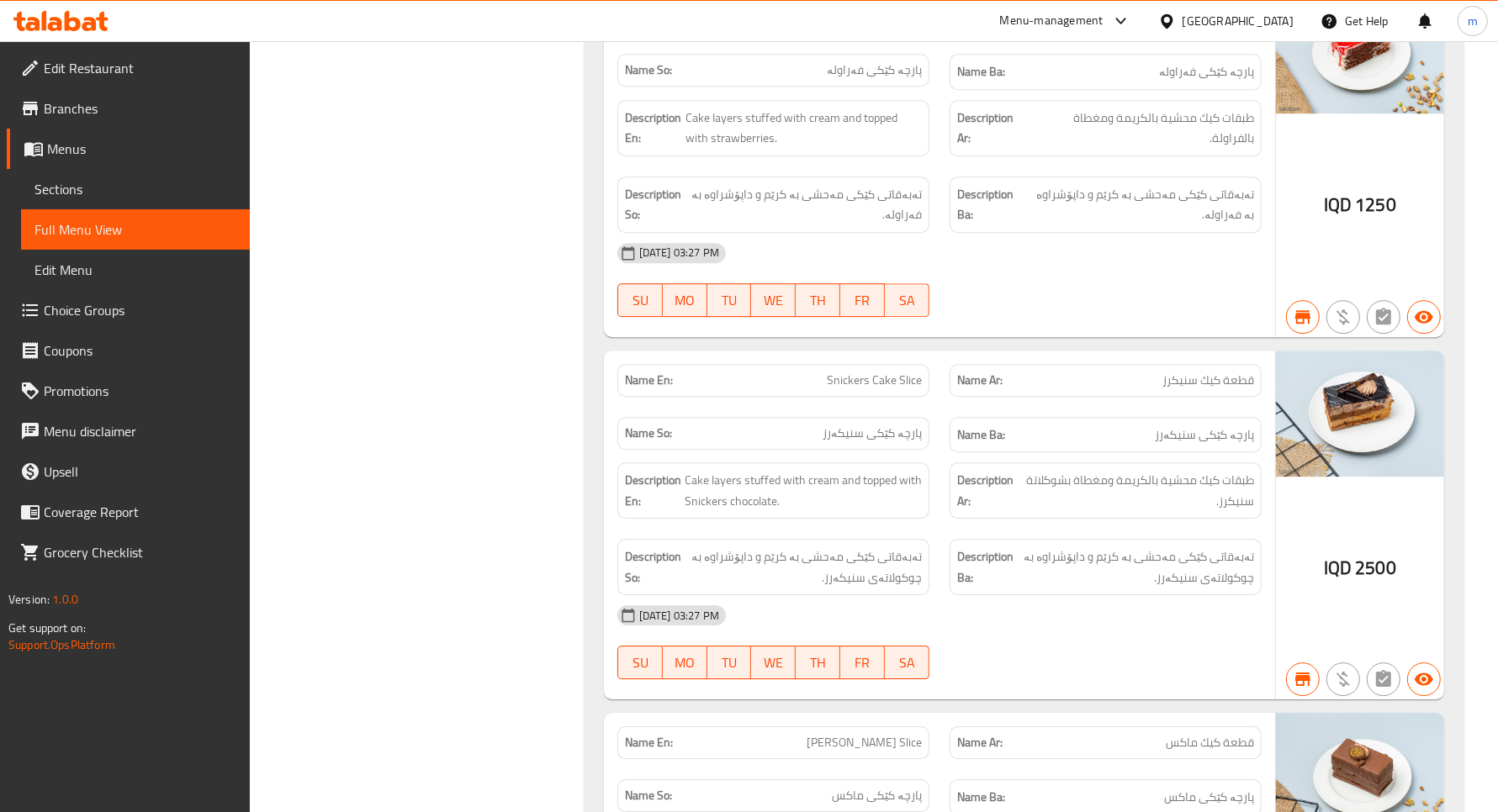
click at [871, 26] on span "Strawberry Cake Slice" at bounding box center [867, 17] width 109 height 18
copy span "Strawberry Cake Slice"
click at [1209, 34] on div "Name Ar: قطعة كيك فراولة" at bounding box center [1106, 17] width 312 height 33
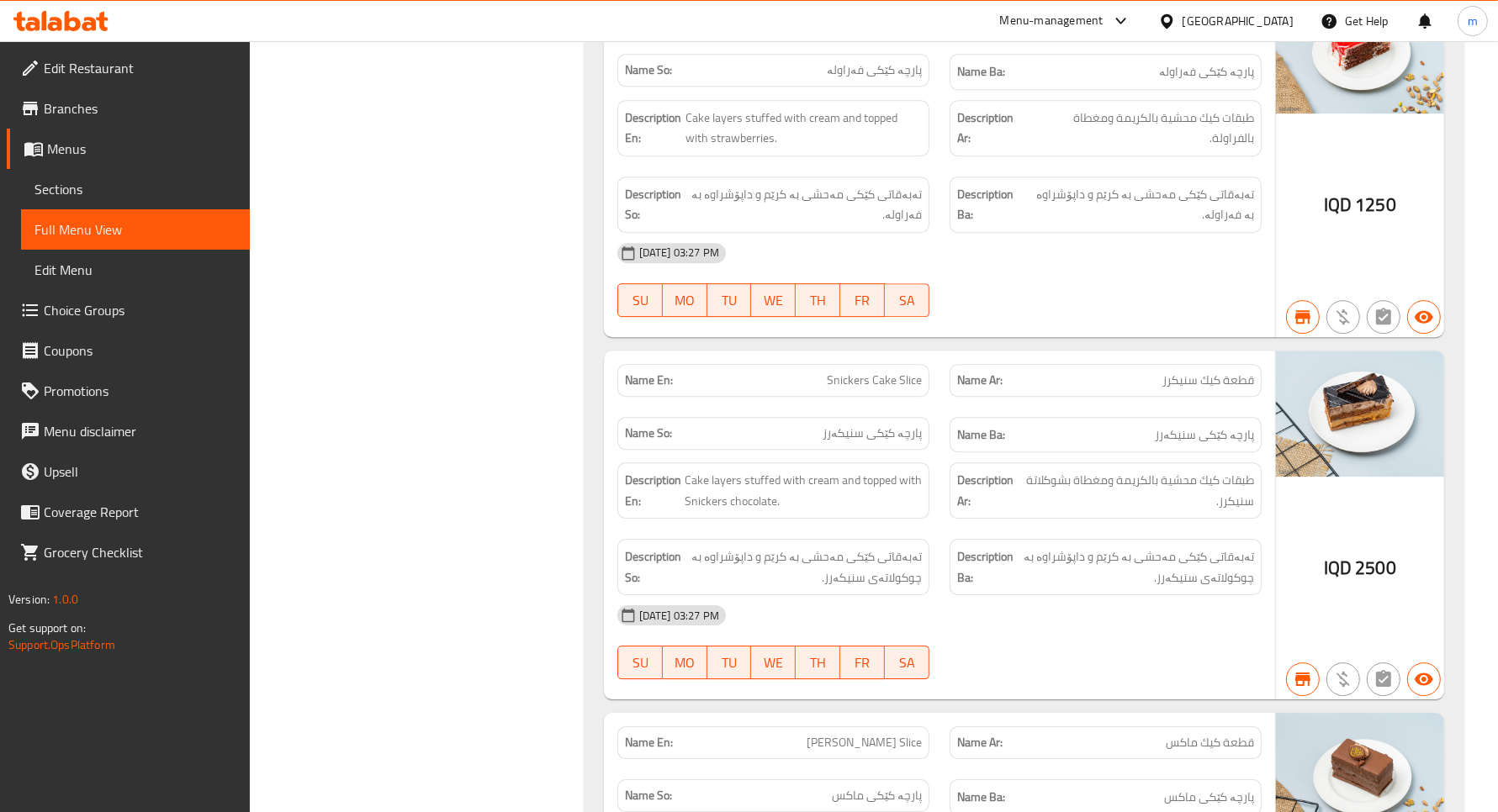
click at [1209, 34] on div "Name Ar: قطعة كيك فراولة" at bounding box center [1106, 17] width 312 height 33
click at [1213, 34] on div "Name Ar: قطعة كيك فراولة" at bounding box center [1106, 17] width 312 height 33
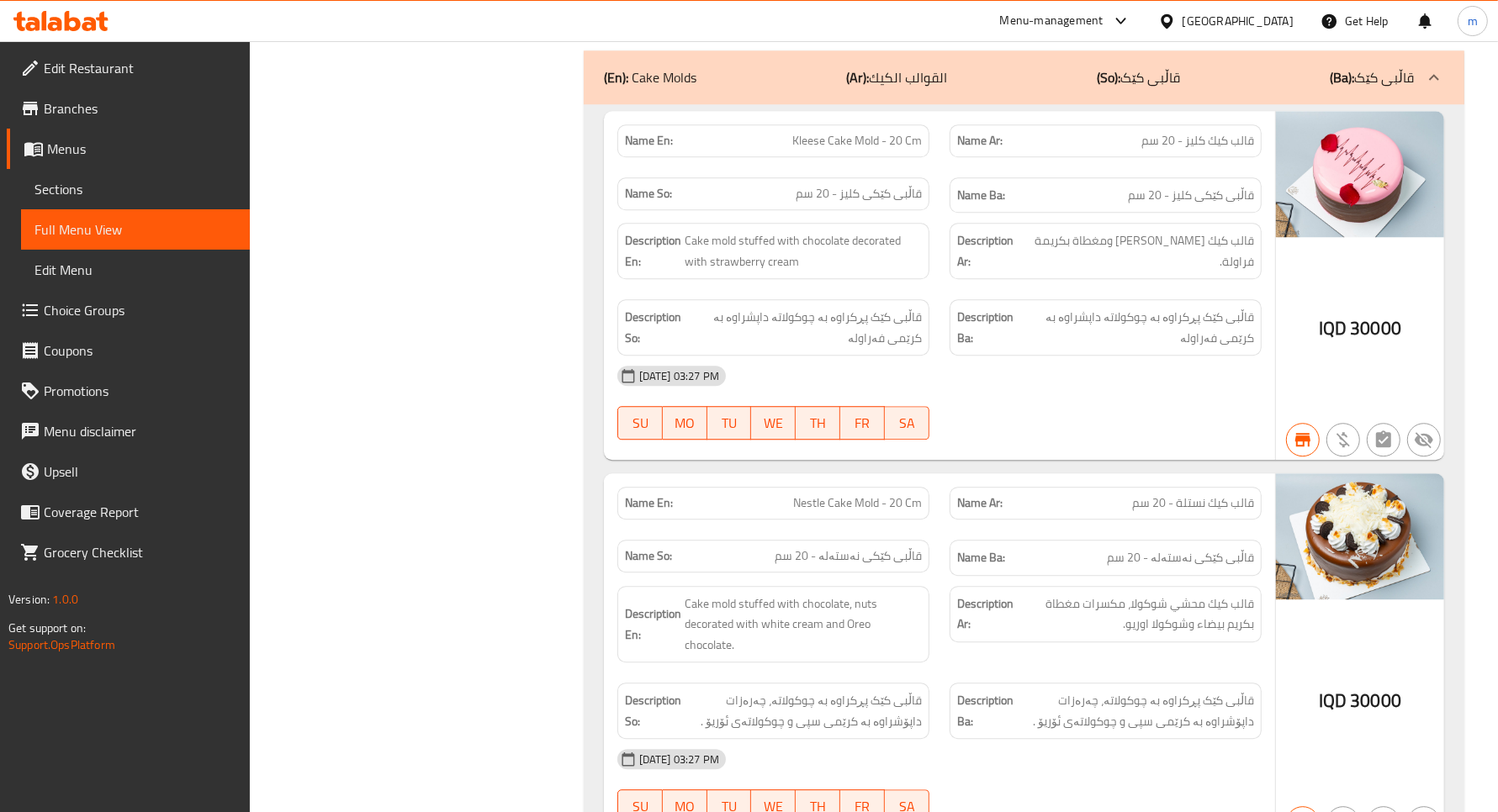
scroll to position [46121, 0]
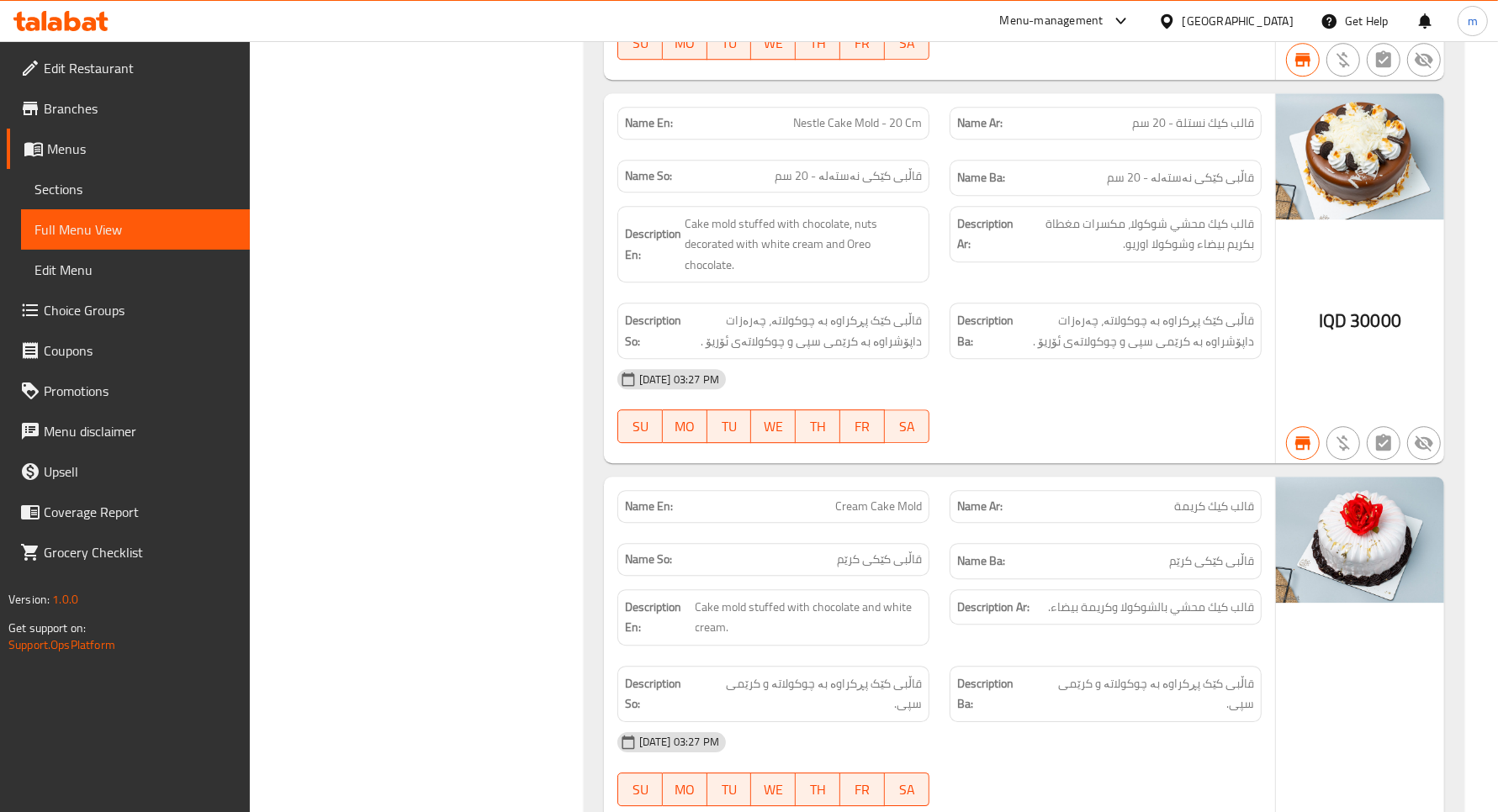
scroll to position [46473, 0]
click at [973, 130] on strong "Name Ar:" at bounding box center [979, 121] width 46 height 18
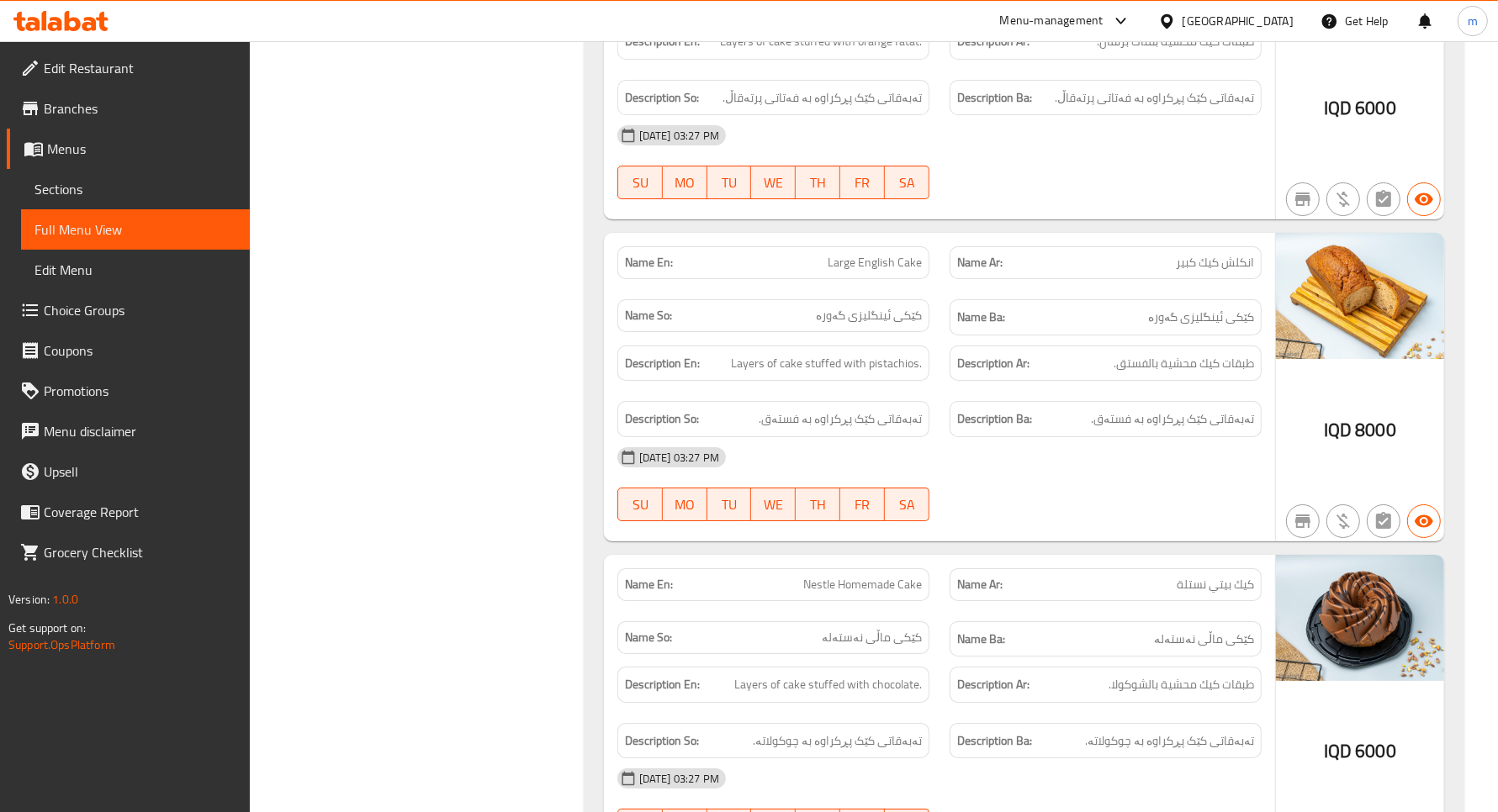
click at [1010, 156] on div "[DATE] 03:27 PM" at bounding box center [939, 135] width 664 height 40
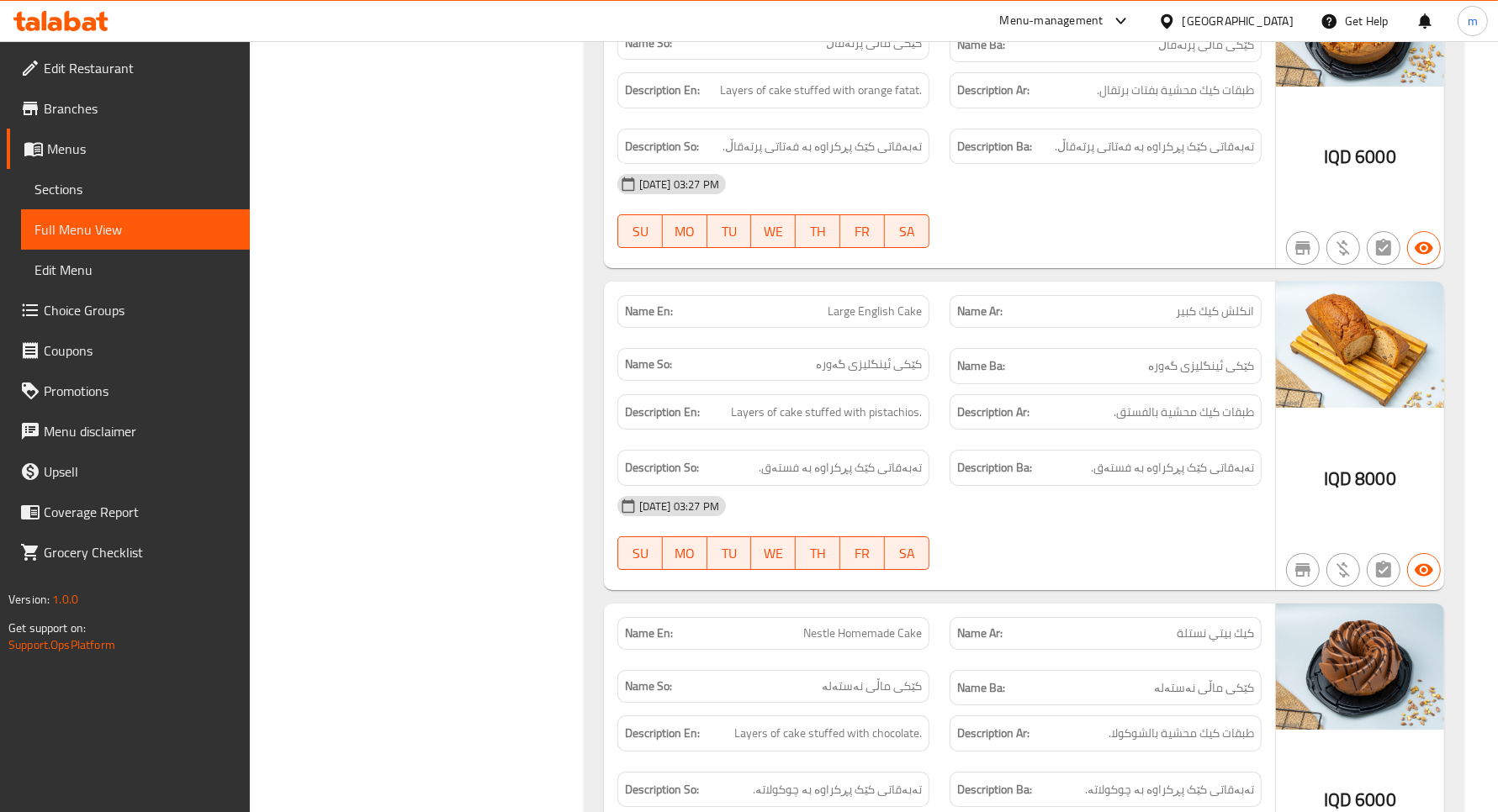
scroll to position [47647, 0]
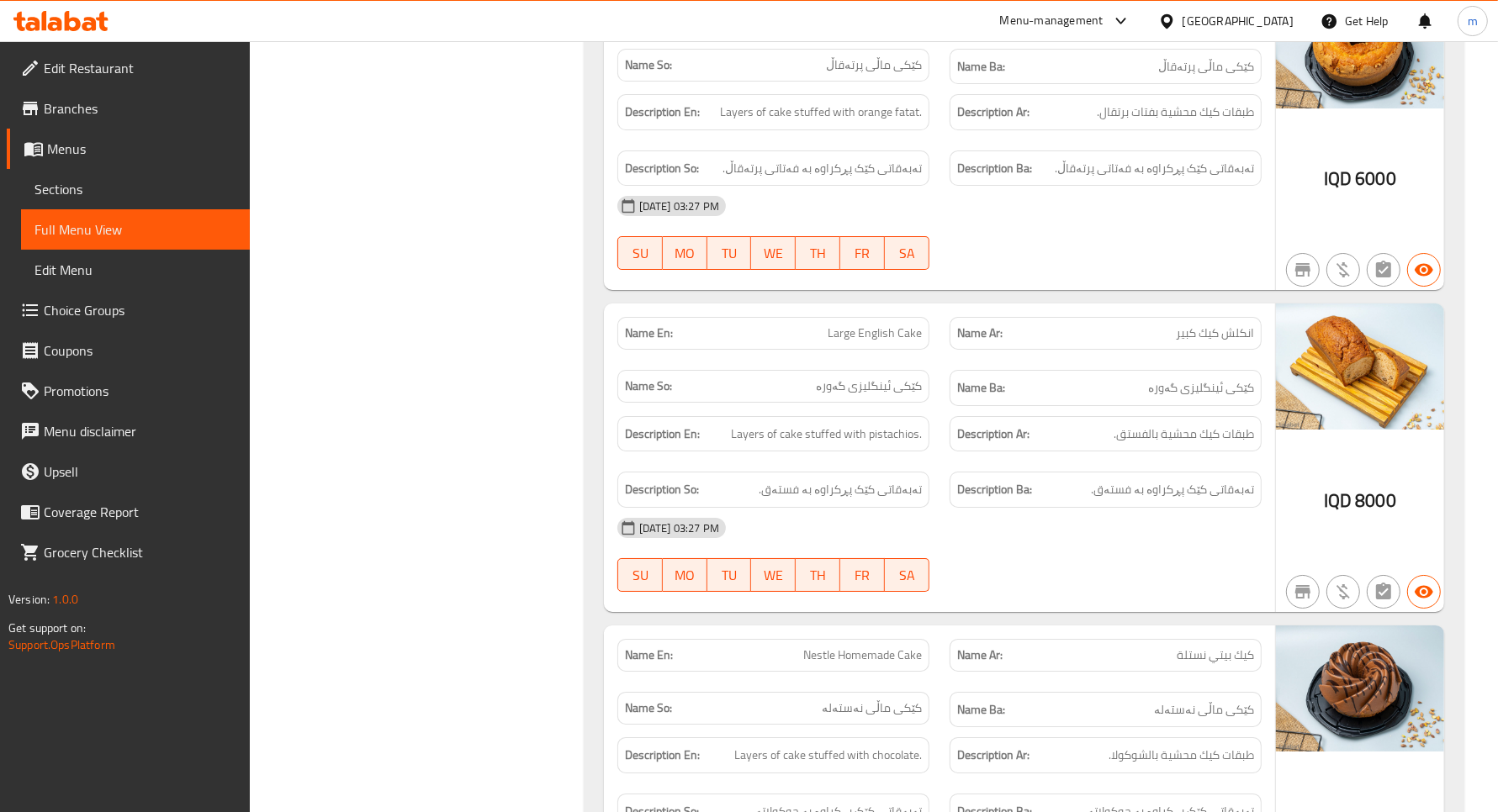
click at [1023, 226] on div "[DATE] 03:27 PM" at bounding box center [939, 206] width 664 height 40
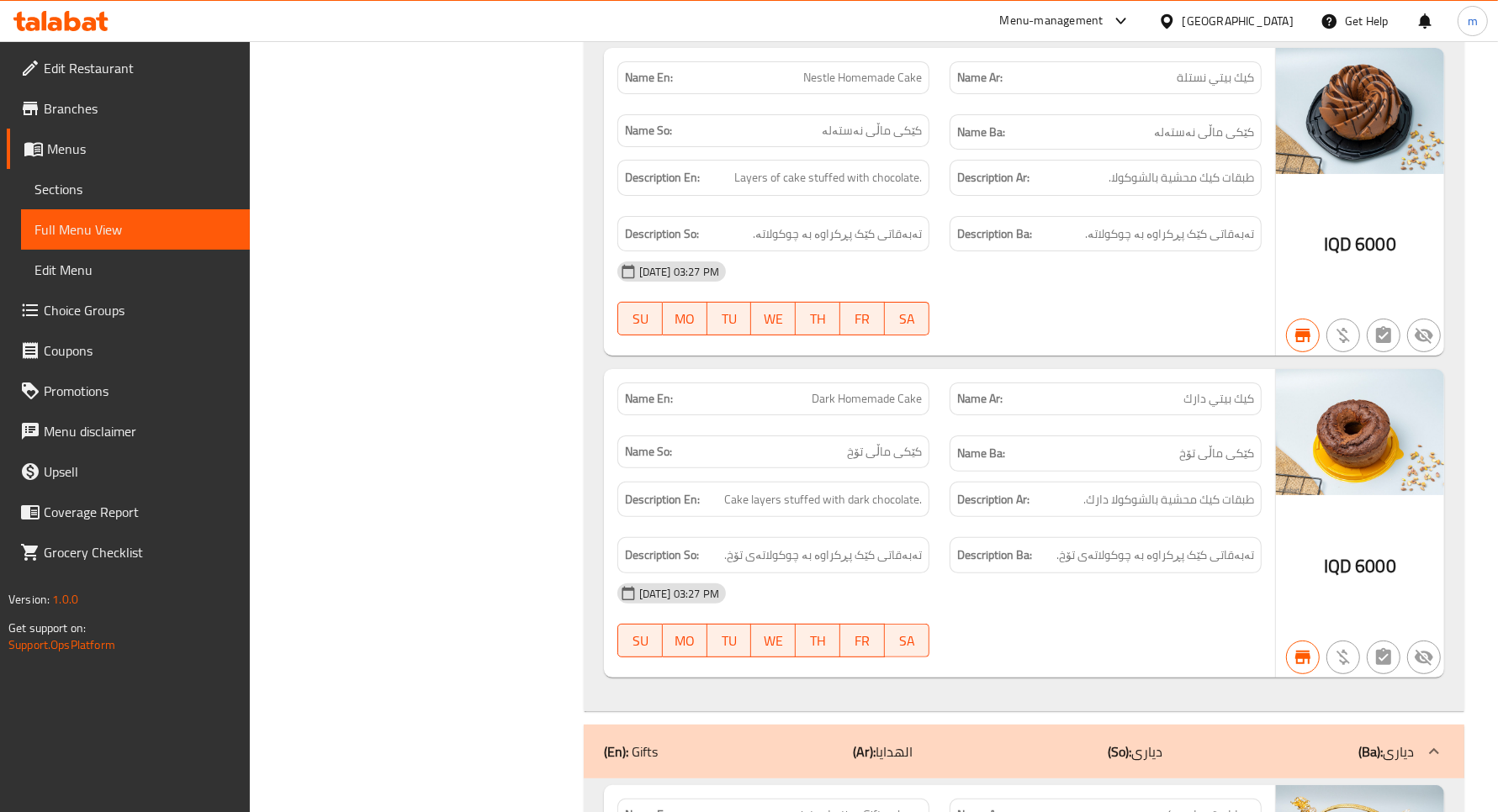
scroll to position [48224, 0]
click at [980, 346] on div "[DATE] 03:27 PM SU MO TU WE TH FR SA" at bounding box center [939, 299] width 664 height 94
click at [108, 183] on span "Sections" at bounding box center [135, 189] width 202 height 20
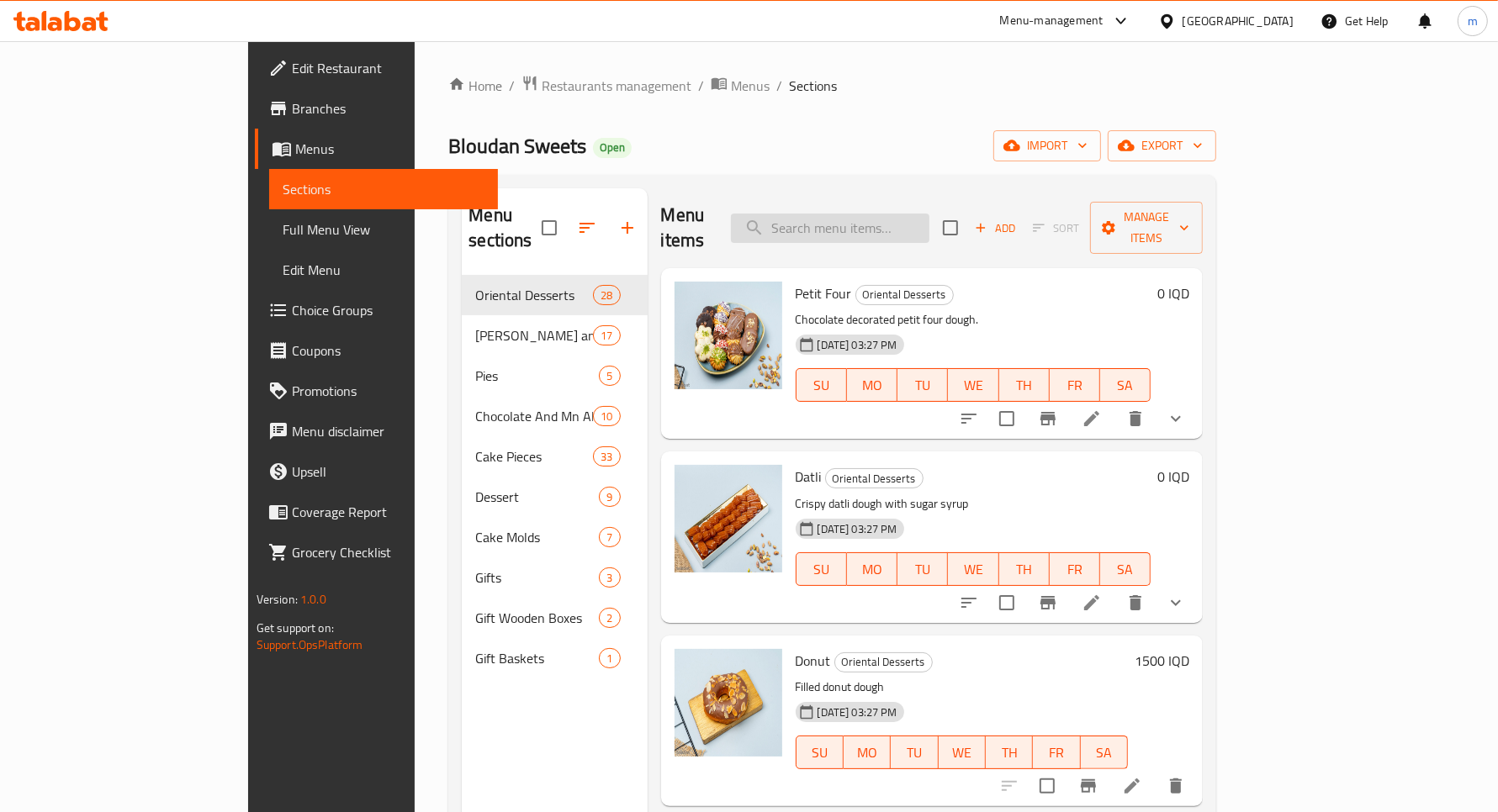
click at [892, 214] on input "search" at bounding box center [830, 228] width 198 height 29
paste input "كيك بيتي نستلة"
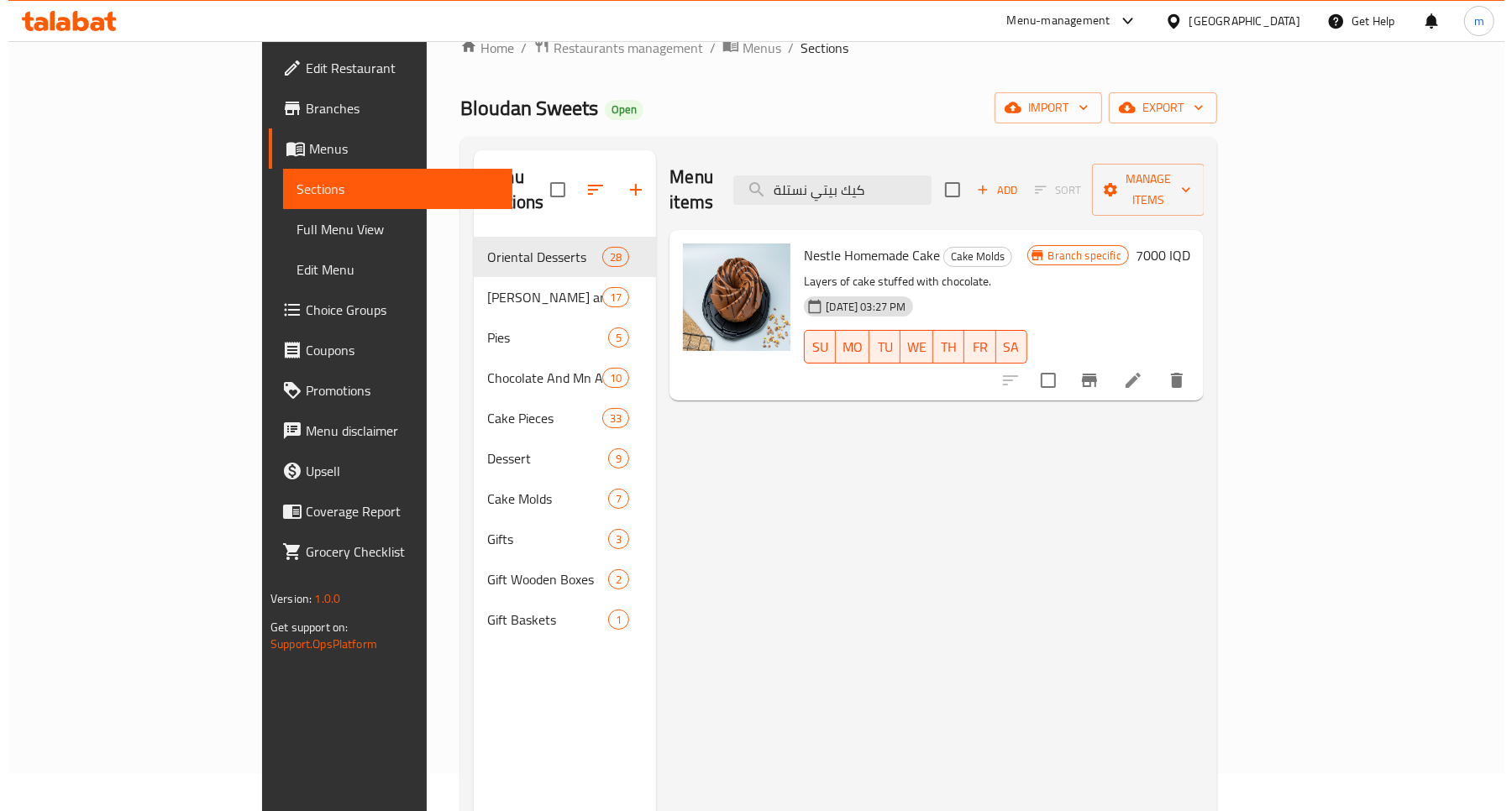
scroll to position [70, 0]
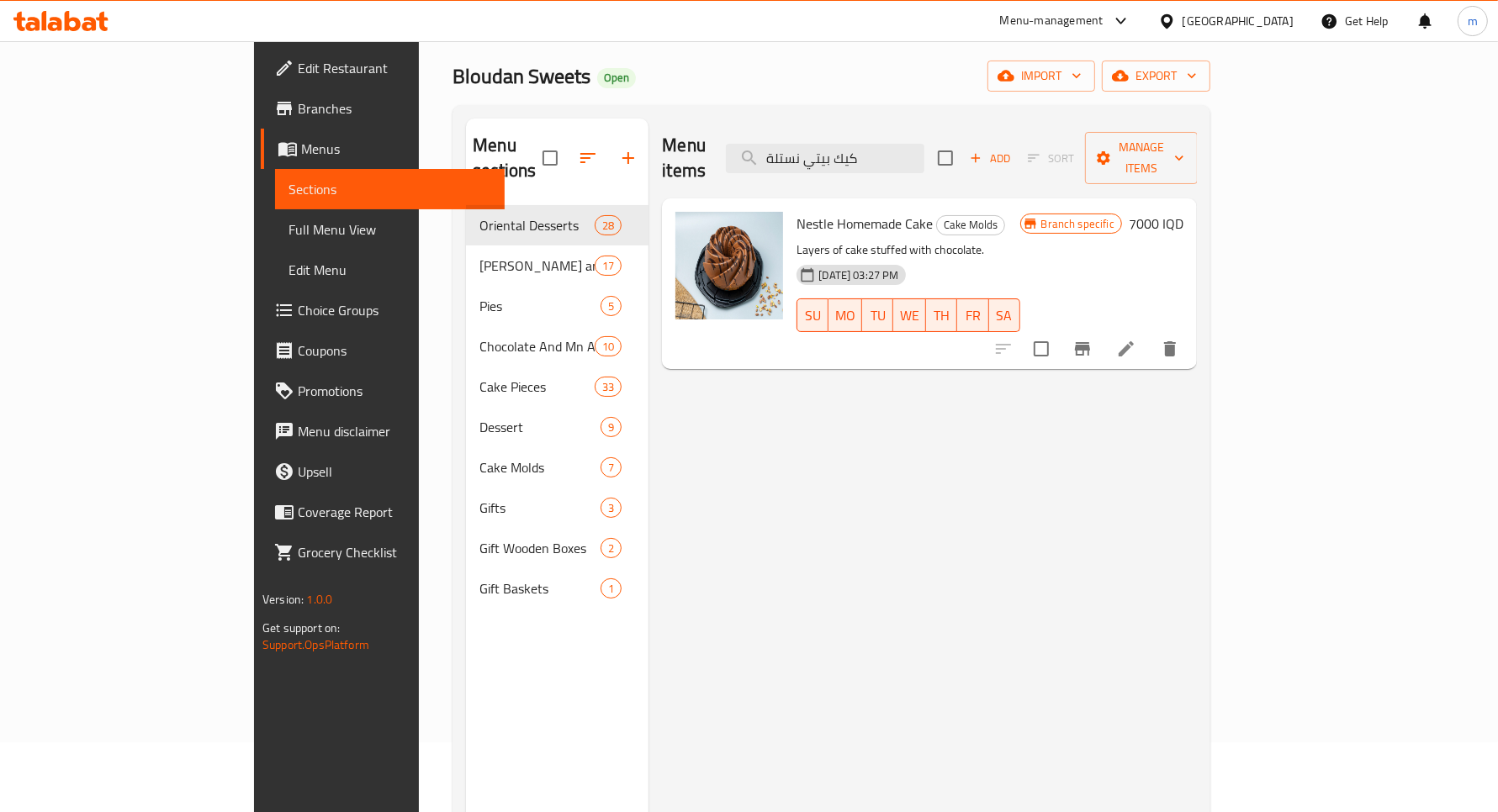
type input "كيك بيتي نستلة"
click at [1093, 339] on icon "Branch-specific-item" at bounding box center [1082, 349] width 20 height 20
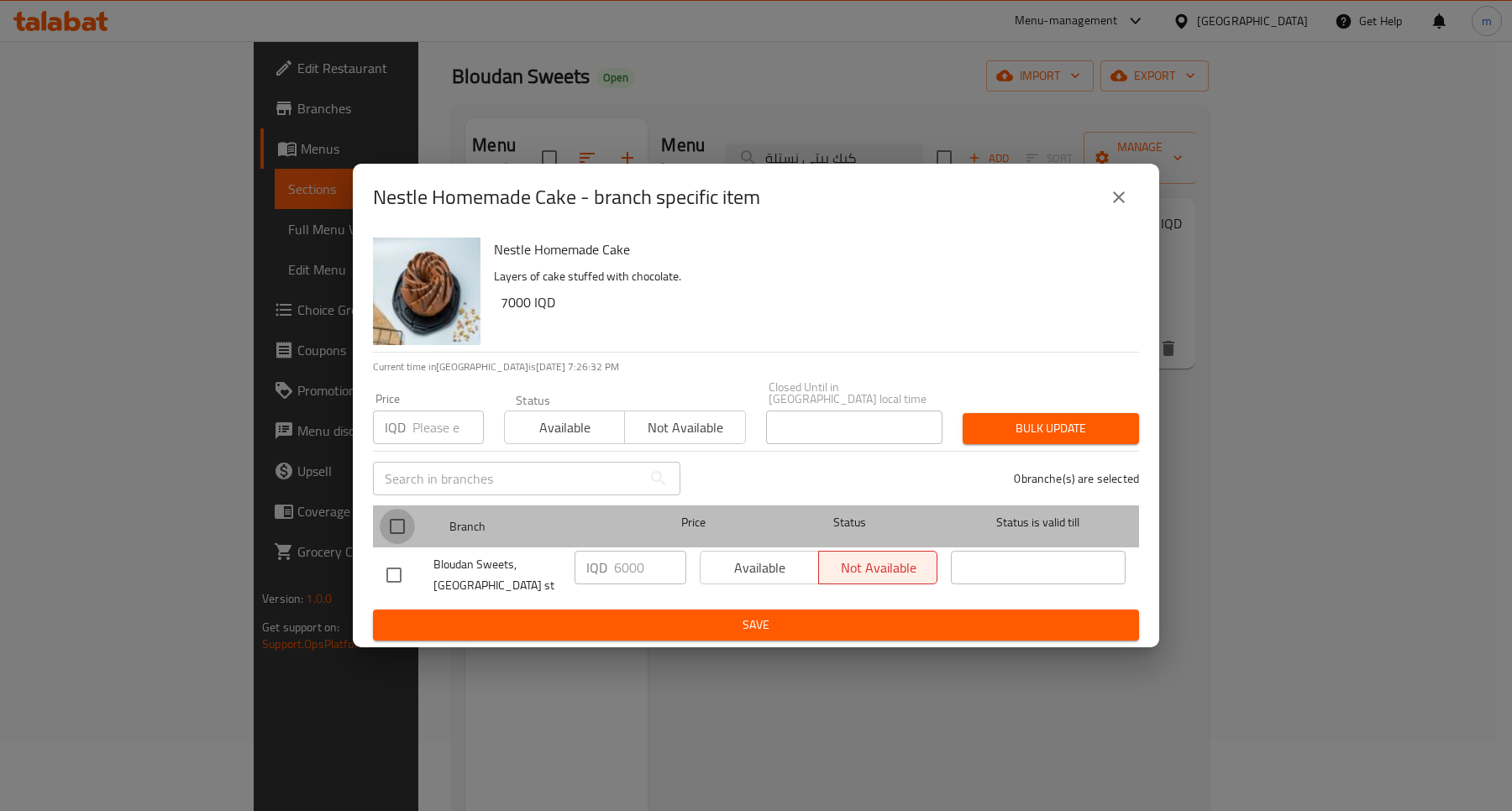
click at [405, 519] on input "checkbox" at bounding box center [396, 526] width 35 height 35
checkbox input "true"
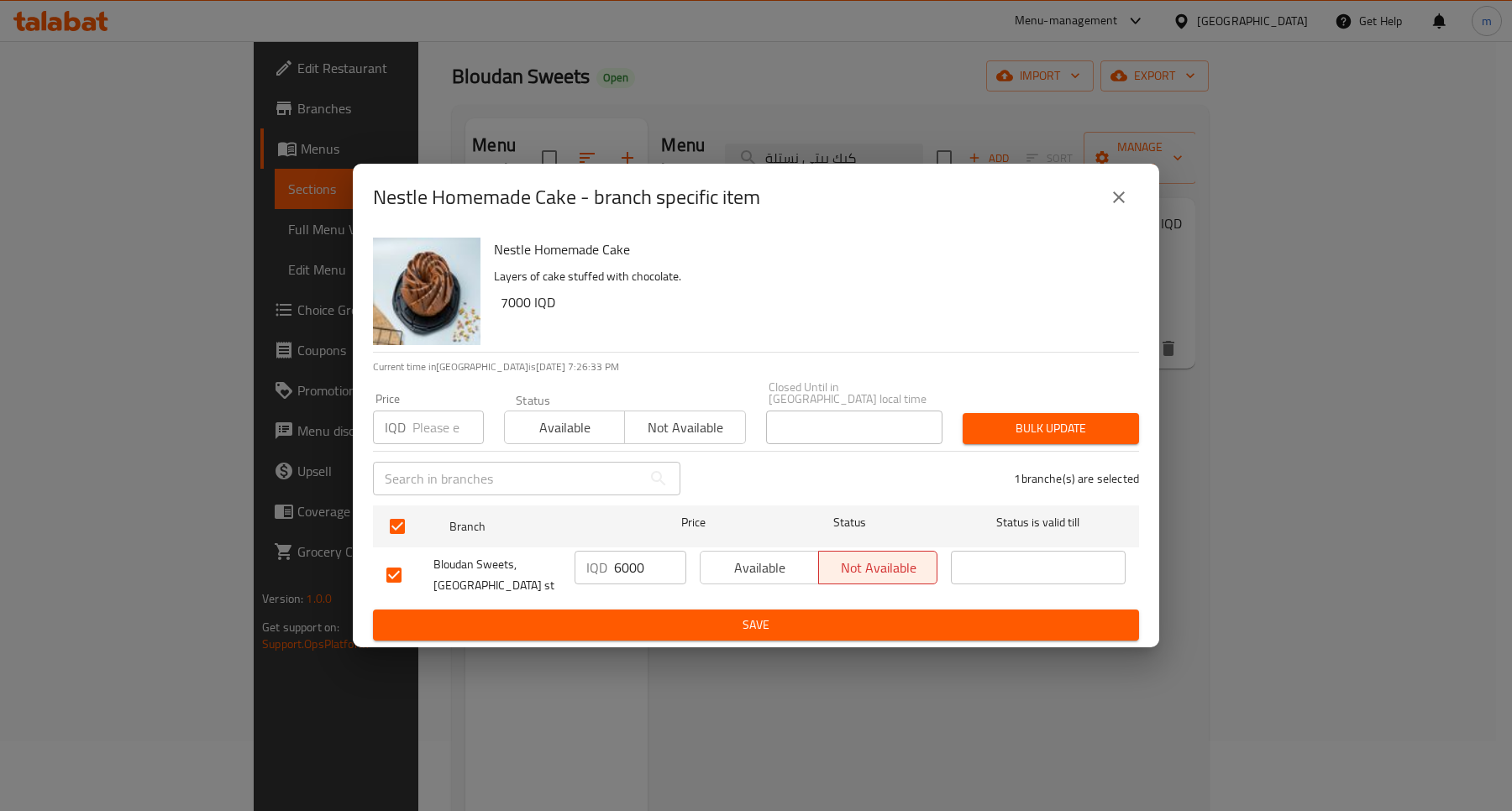
click at [618, 555] on input "6000" at bounding box center [650, 568] width 72 height 34
click at [624, 558] on input "6000" at bounding box center [650, 568] width 72 height 34
type input "7000"
click at [720, 615] on span "Save" at bounding box center [755, 625] width 739 height 21
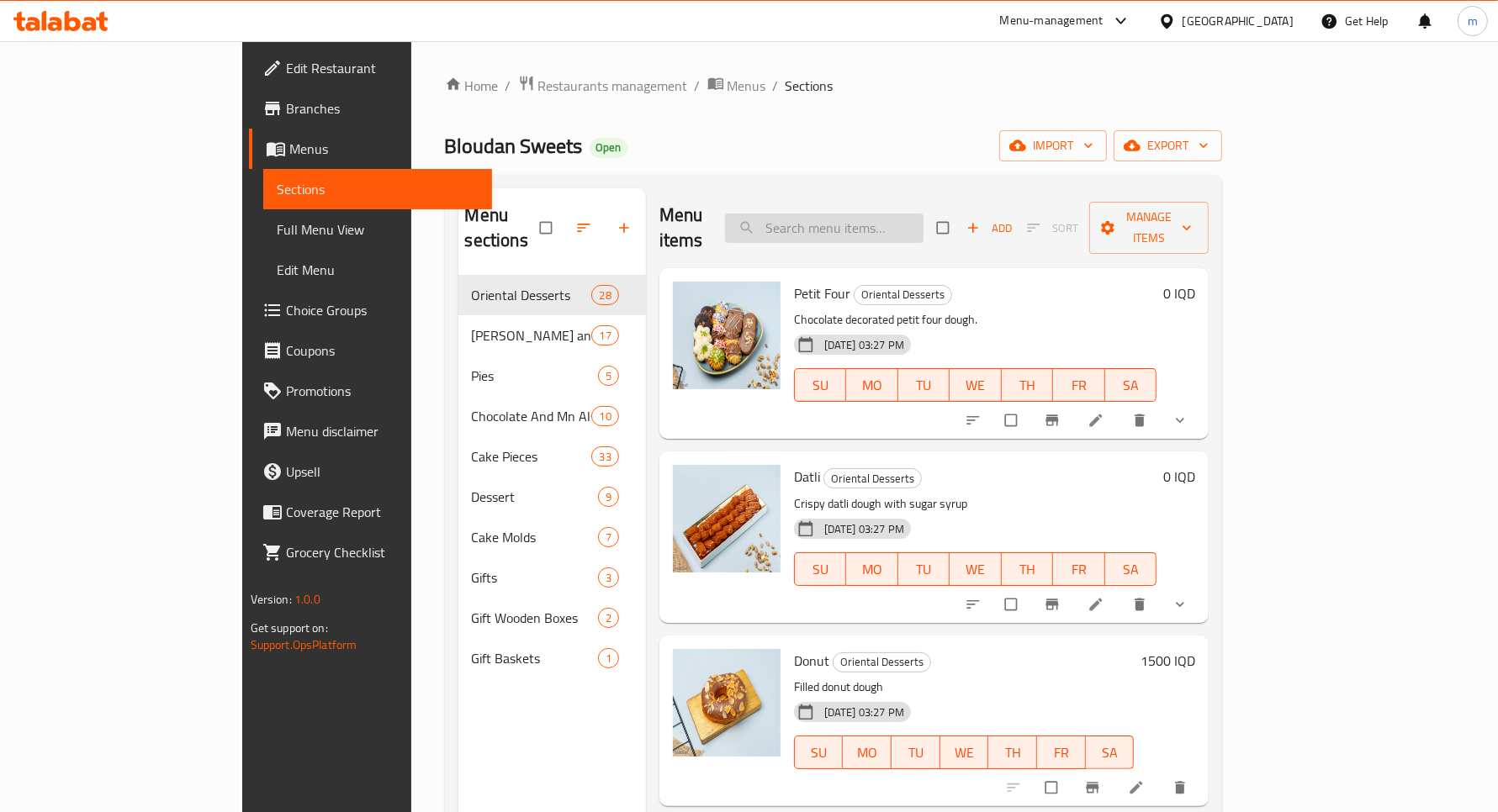
click at [923, 214] on input "search" at bounding box center [824, 228] width 198 height 29
paste input "كيك بيتي نستلة"
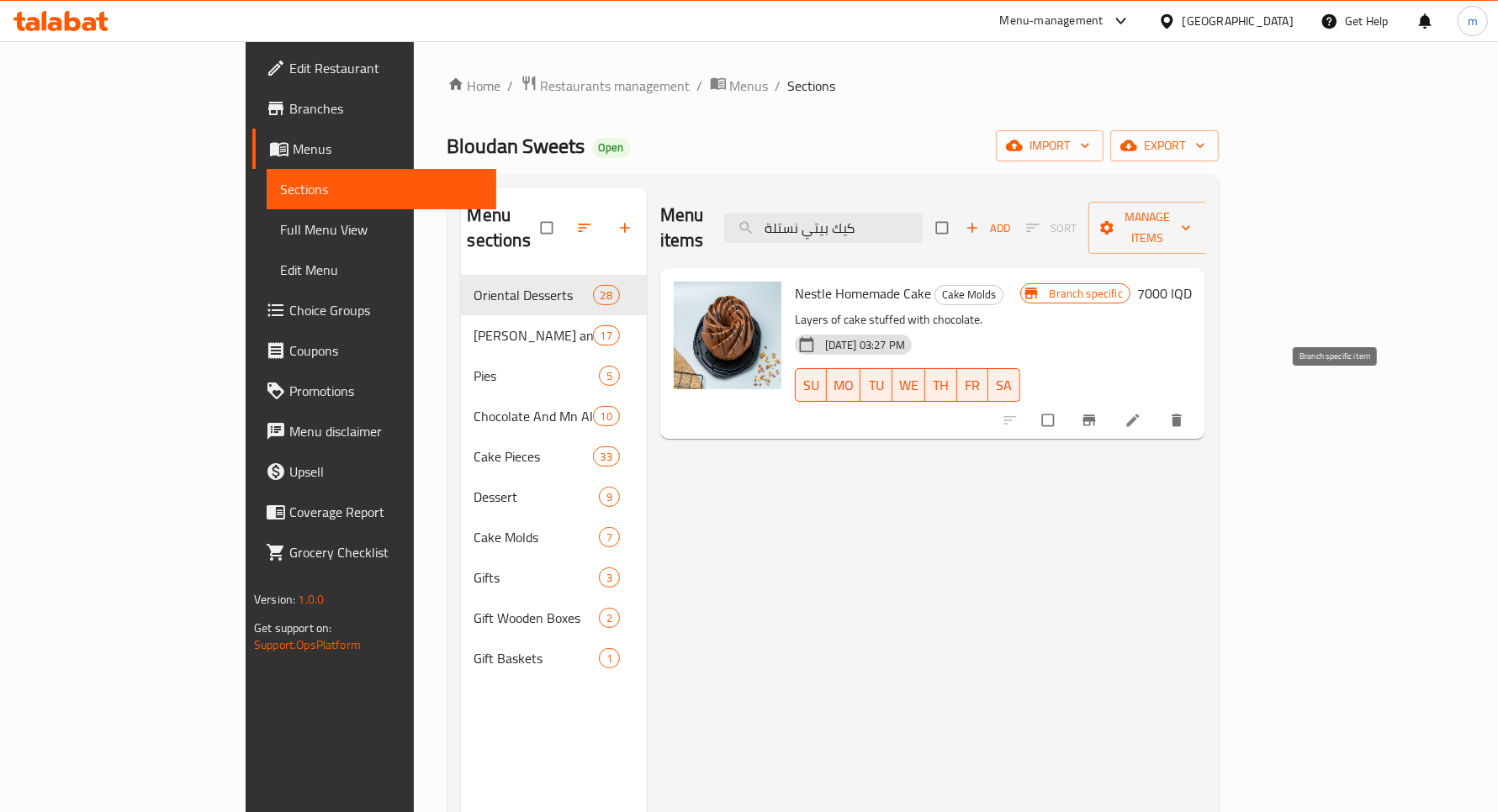
type input "كيك بيتي نستلة"
click at [1097, 412] on icon "Branch-specific-item" at bounding box center [1090, 421] width 17 height 17
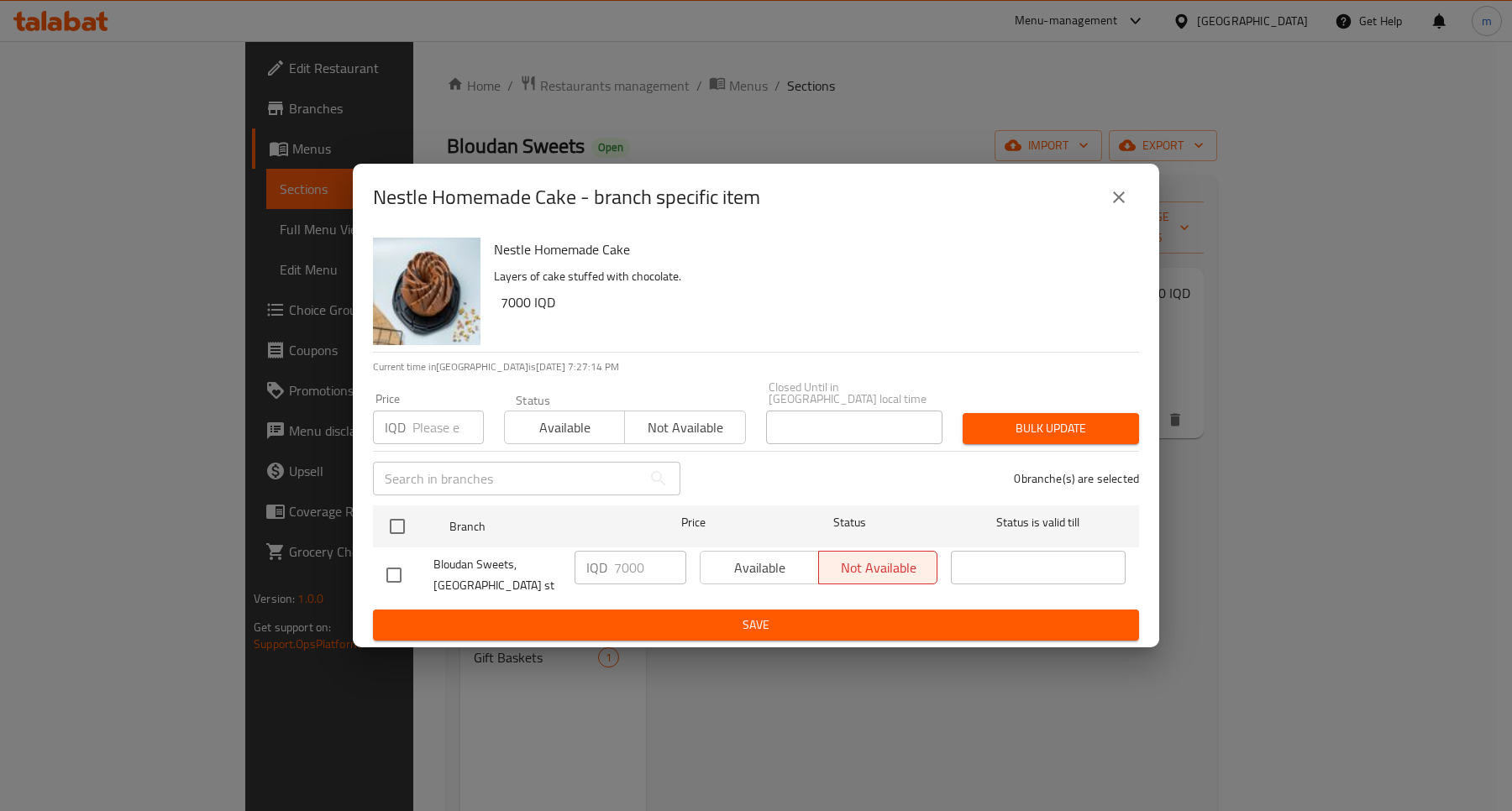
click at [1119, 214] on button "close" at bounding box center [1118, 197] width 40 height 40
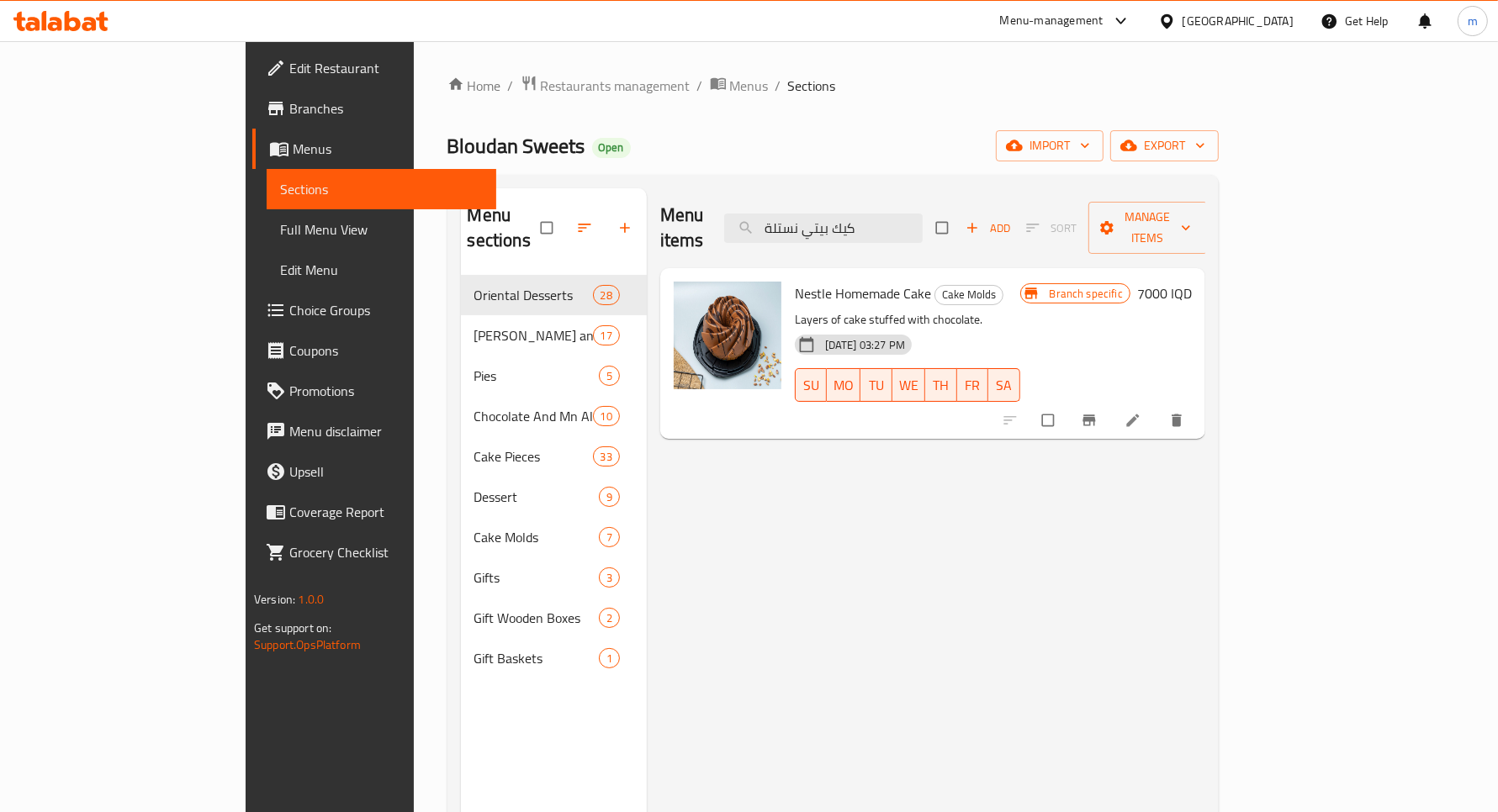
click at [280, 223] on span "Full Menu View" at bounding box center [381, 229] width 202 height 20
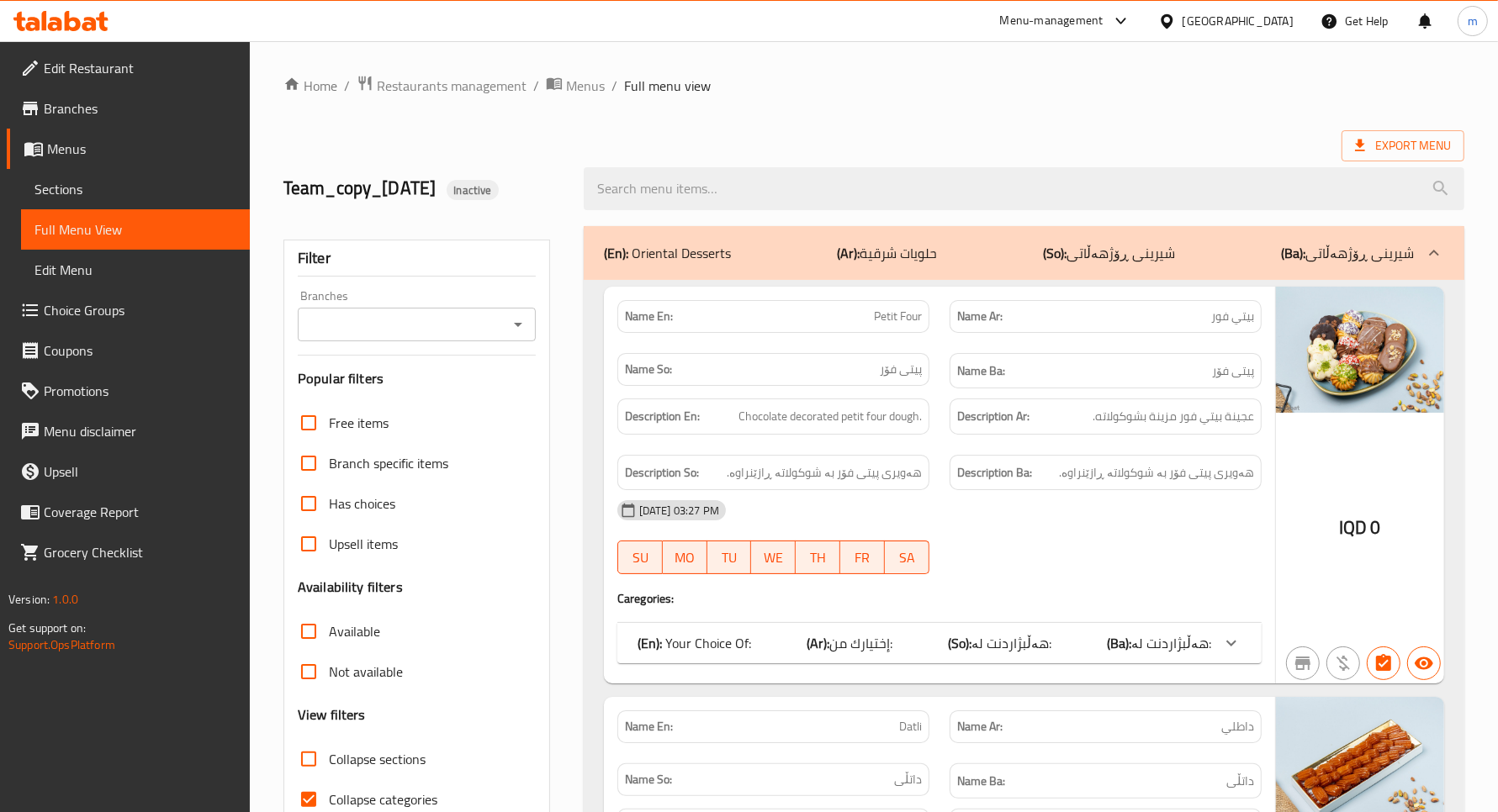
click at [520, 318] on icon "Open" at bounding box center [518, 324] width 20 height 20
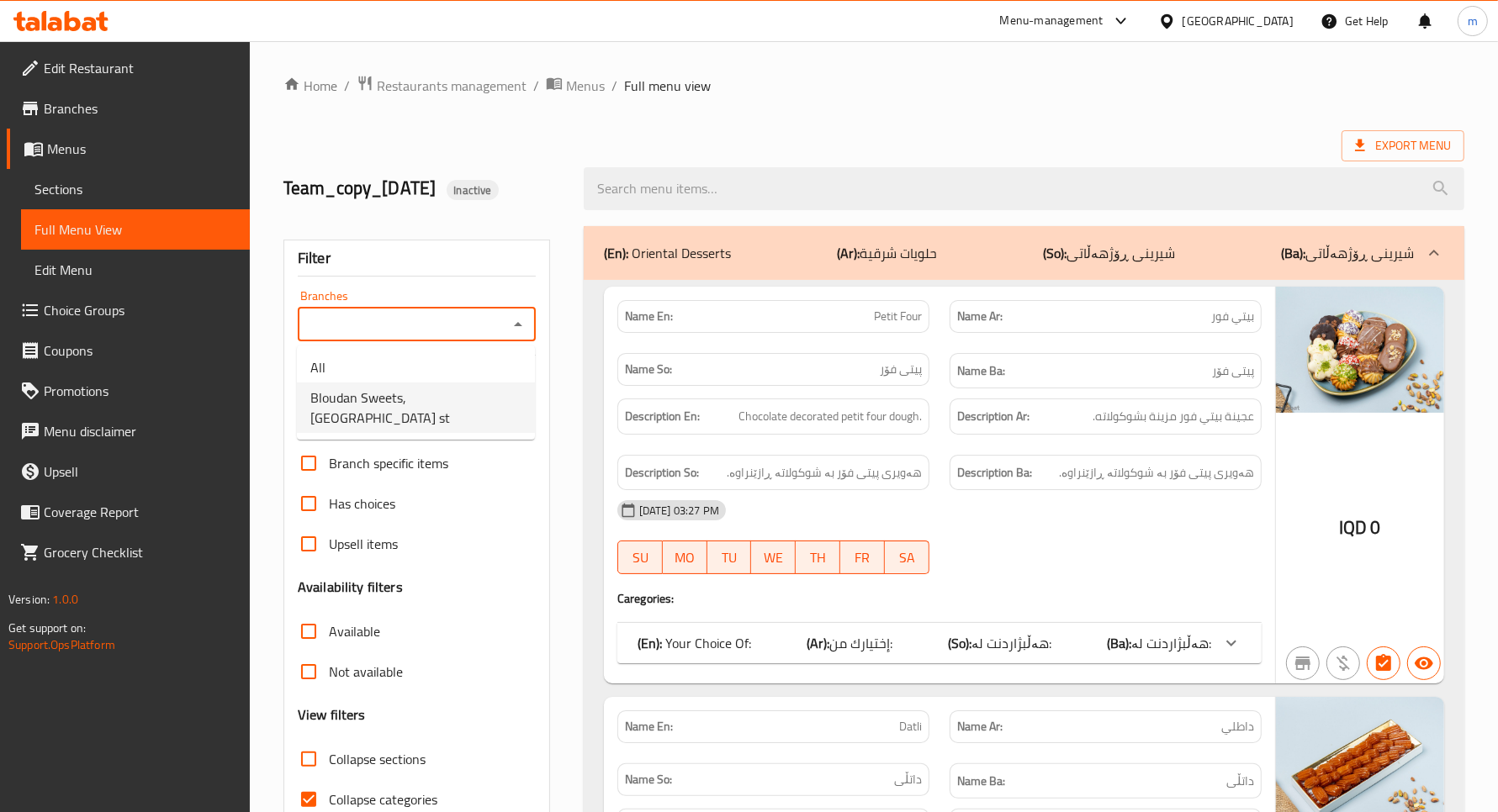
click at [468, 400] on span "Bloudan Sweets, [GEOGRAPHIC_DATA] st" at bounding box center [415, 407] width 211 height 40
type input "Bloudan Sweets, [GEOGRAPHIC_DATA] st"
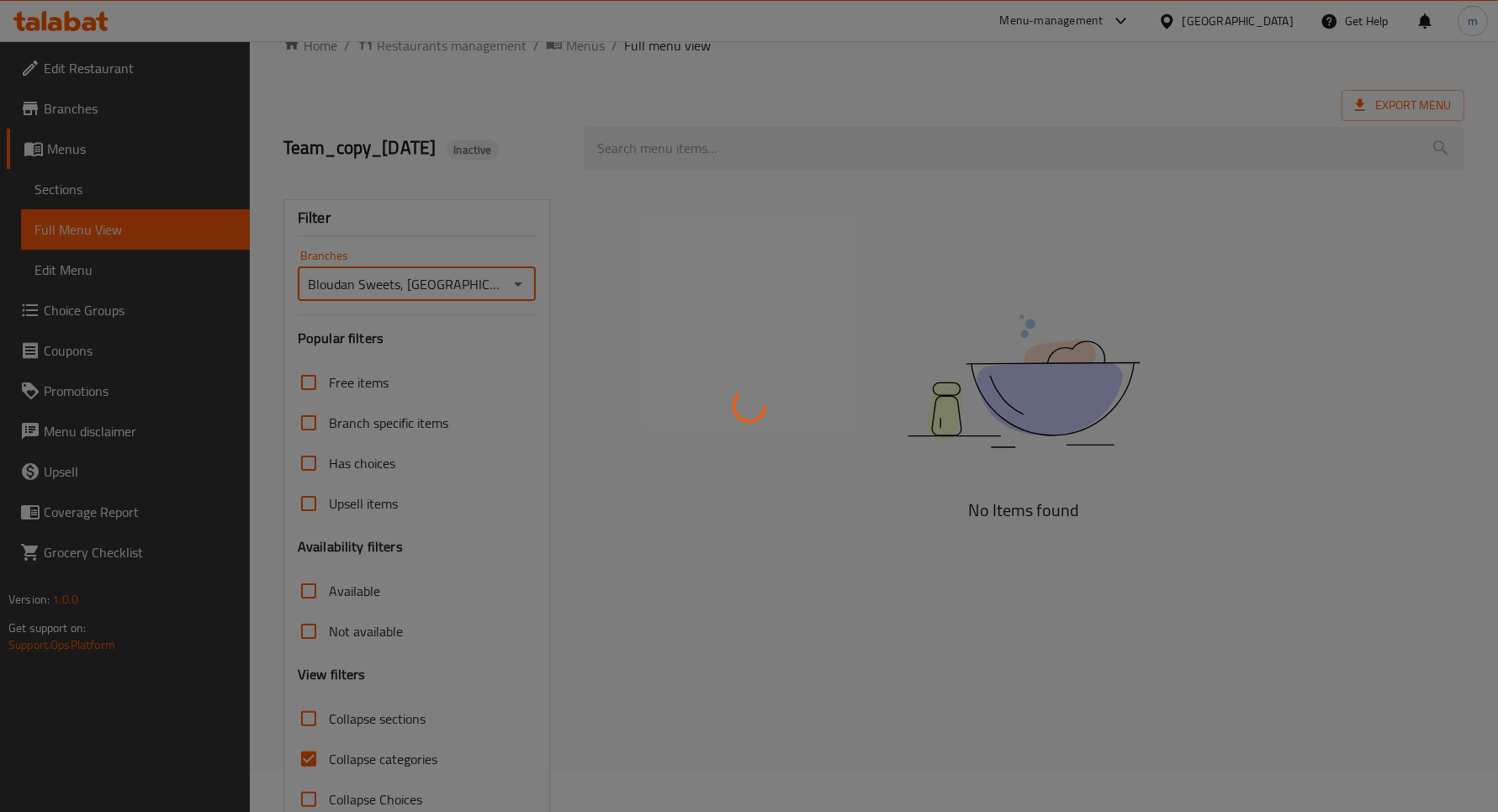
scroll to position [83, 0]
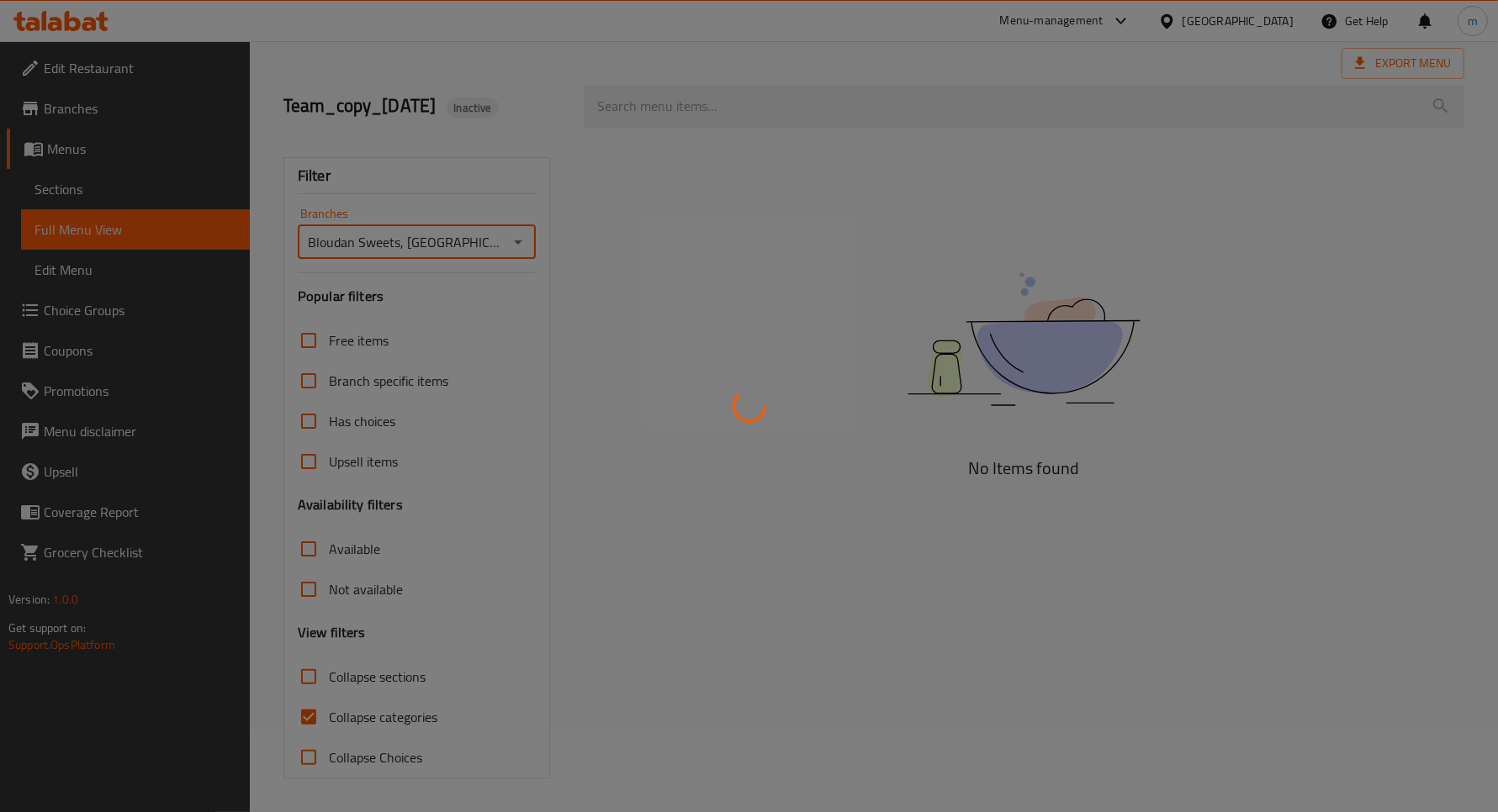
click at [376, 720] on div at bounding box center [749, 406] width 1498 height 812
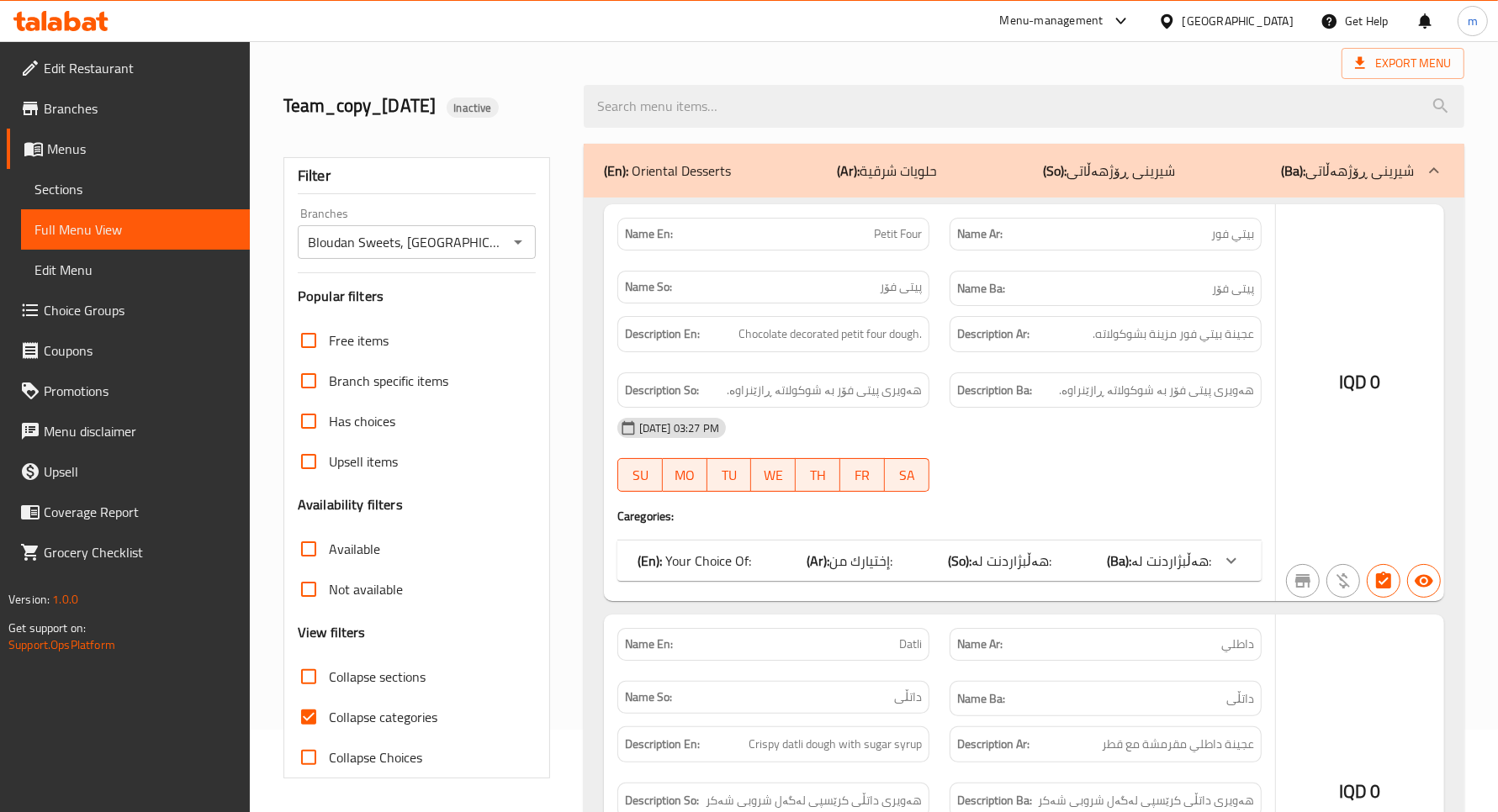
click at [312, 711] on div at bounding box center [749, 406] width 1498 height 812
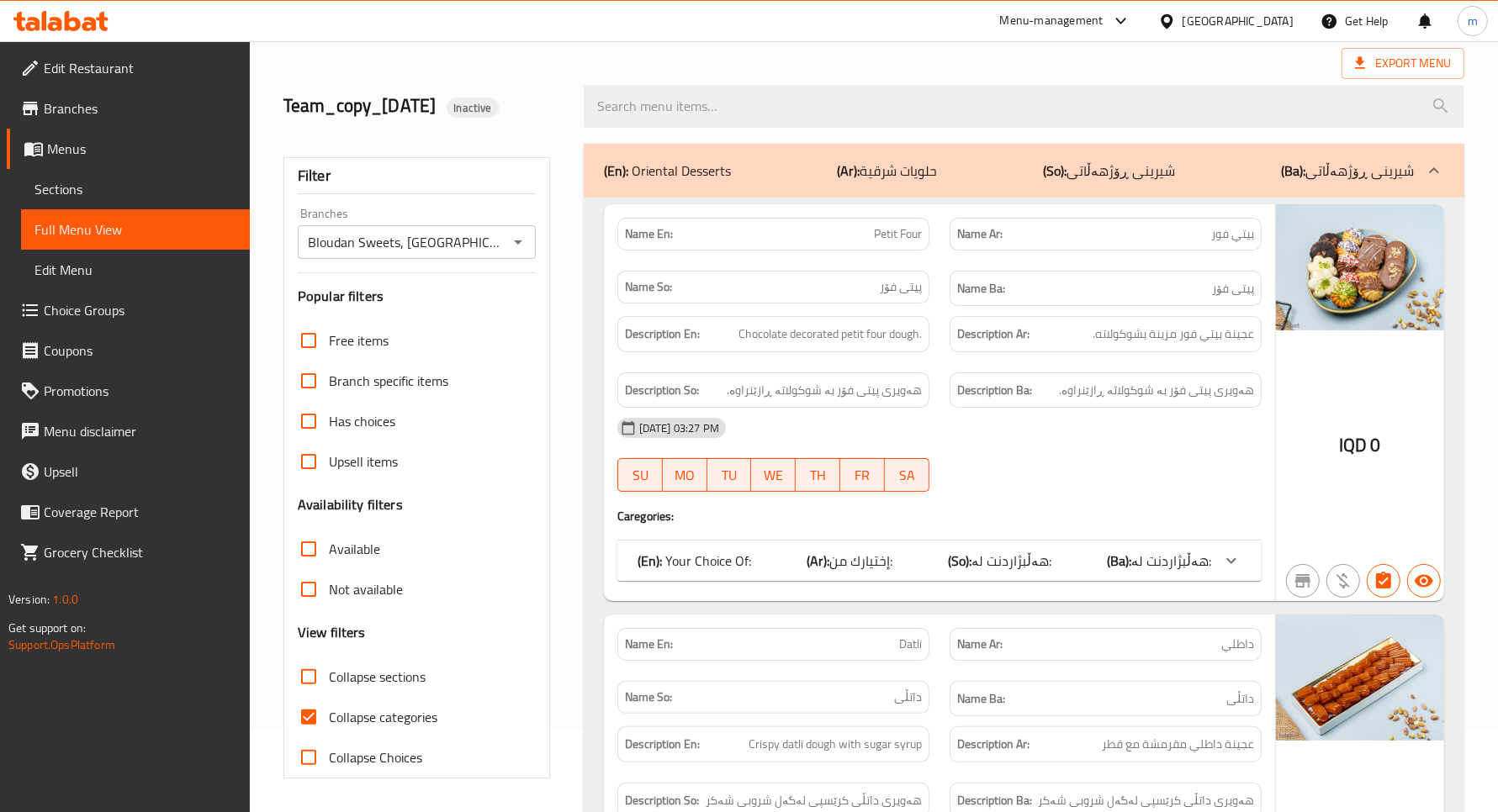
click at [311, 711] on input "Collapse categories" at bounding box center [308, 717] width 40 height 40
checkbox input "false"
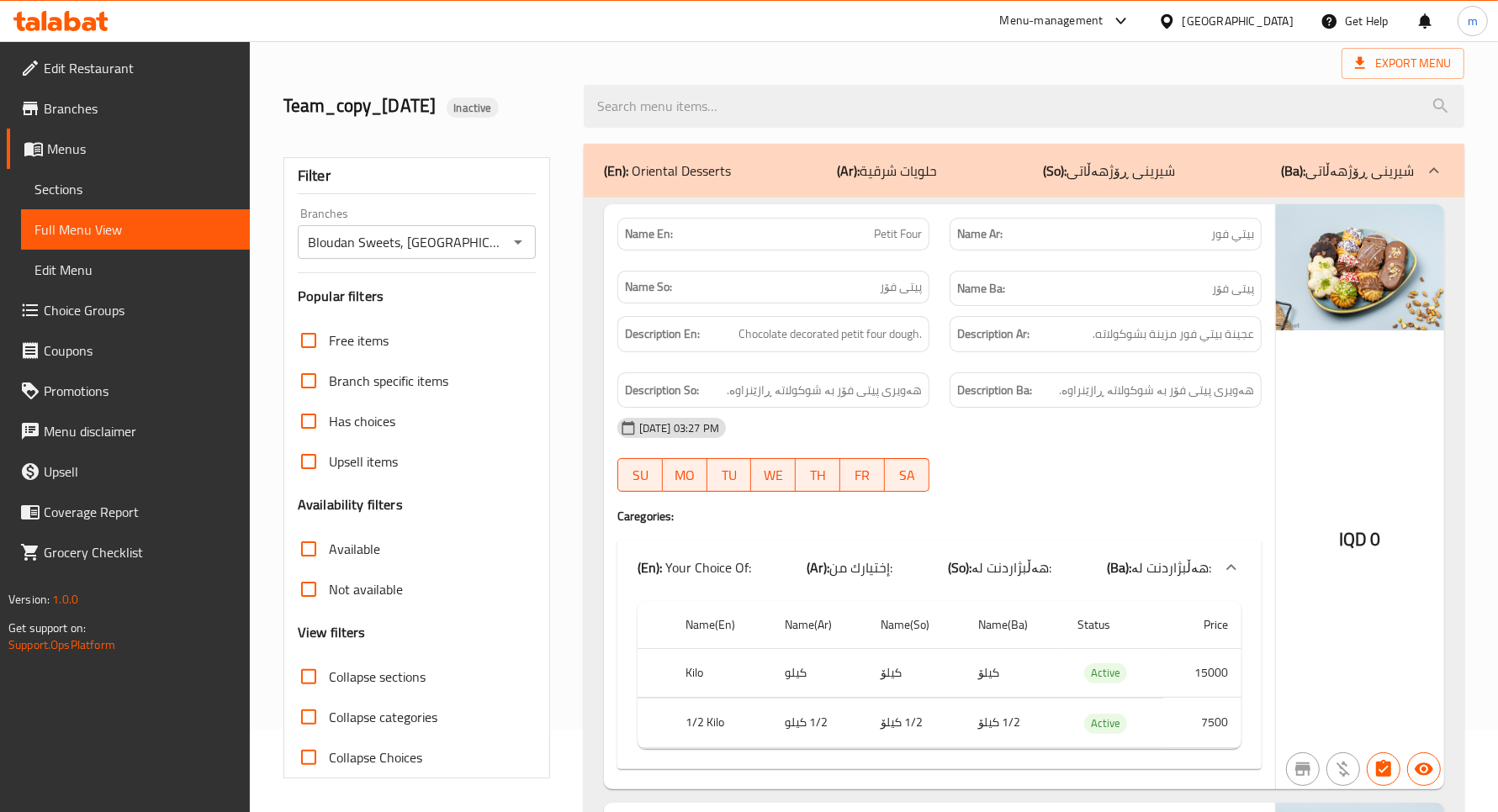
click at [892, 48] on div "Export Menu" at bounding box center [873, 64] width 1181 height 31
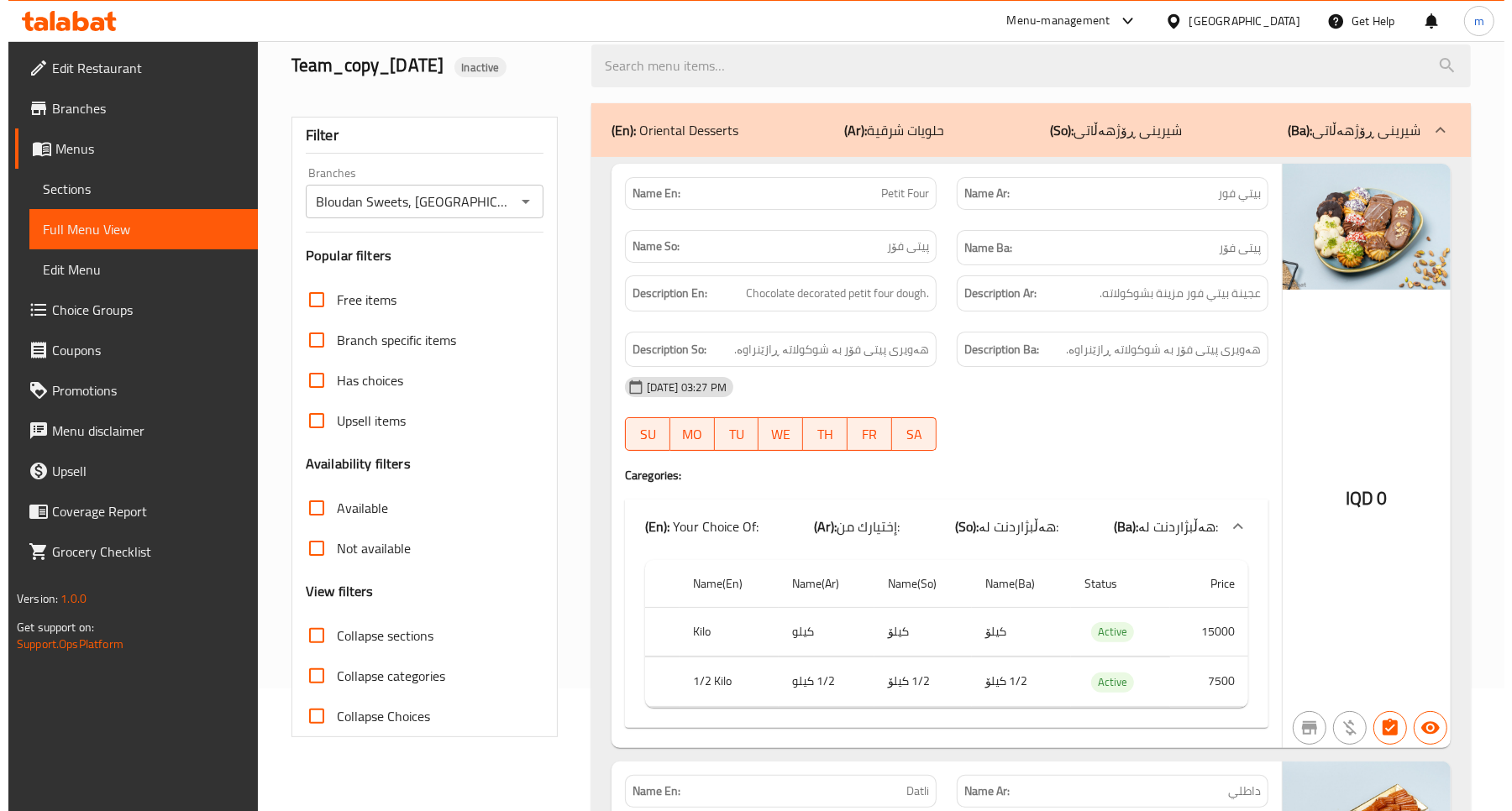
scroll to position [0, 0]
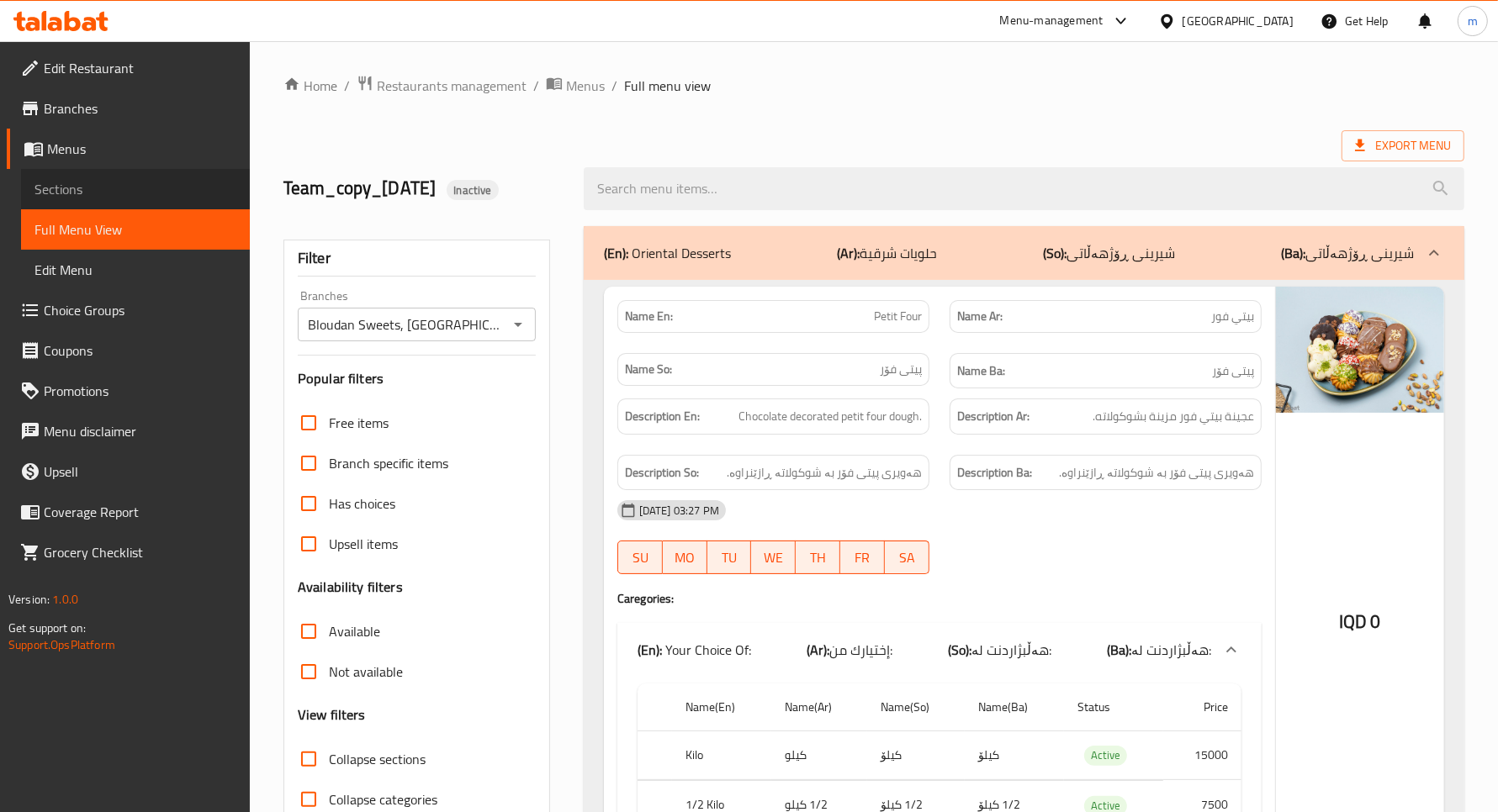
click at [132, 191] on span "Sections" at bounding box center [135, 189] width 202 height 20
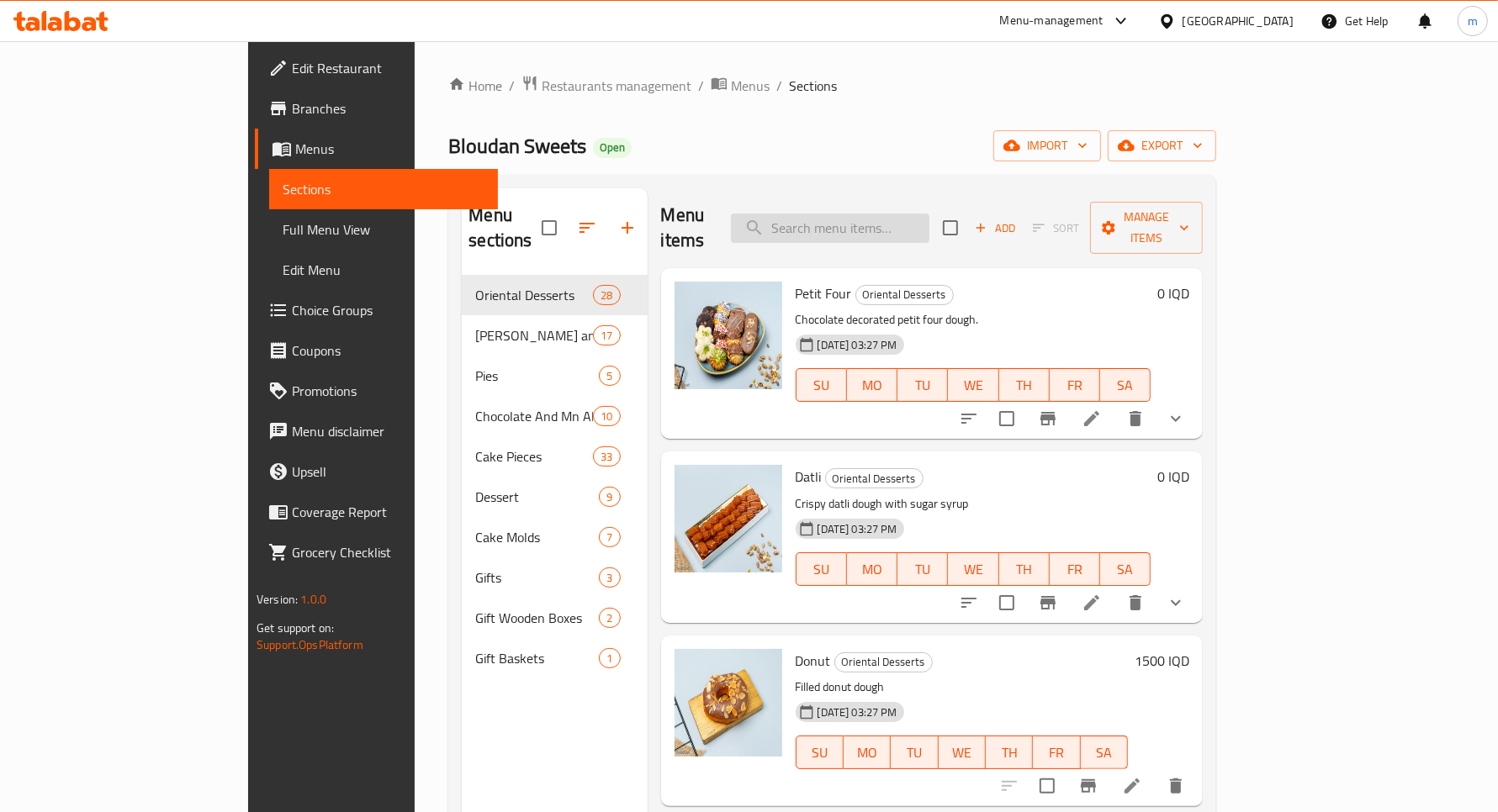
click at [896, 214] on input "search" at bounding box center [830, 228] width 198 height 29
paste input "علبة كعب الغزال"
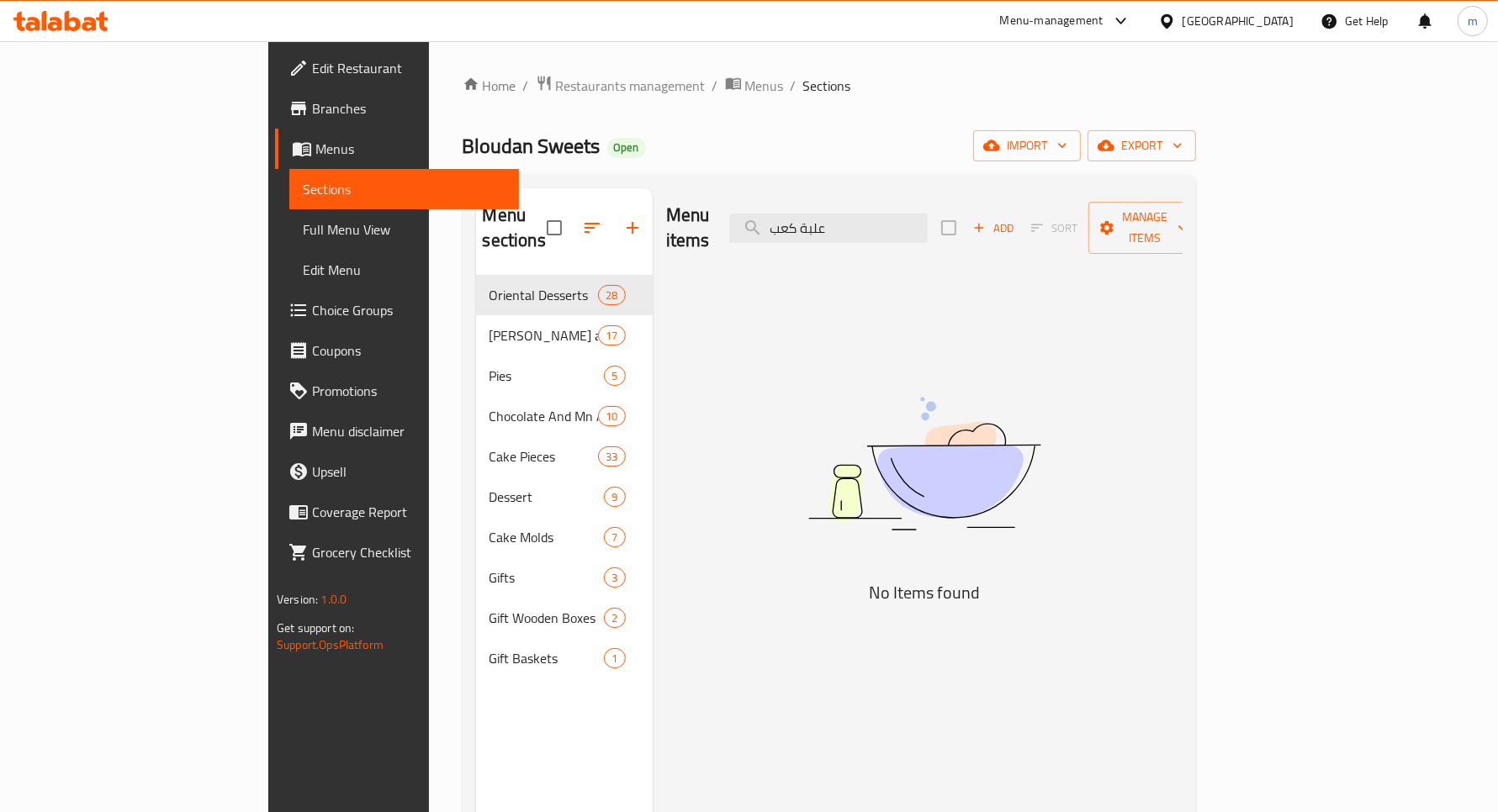
type input "علبة كعب"
click at [907, 214] on input "علبة كعب" at bounding box center [829, 228] width 198 height 29
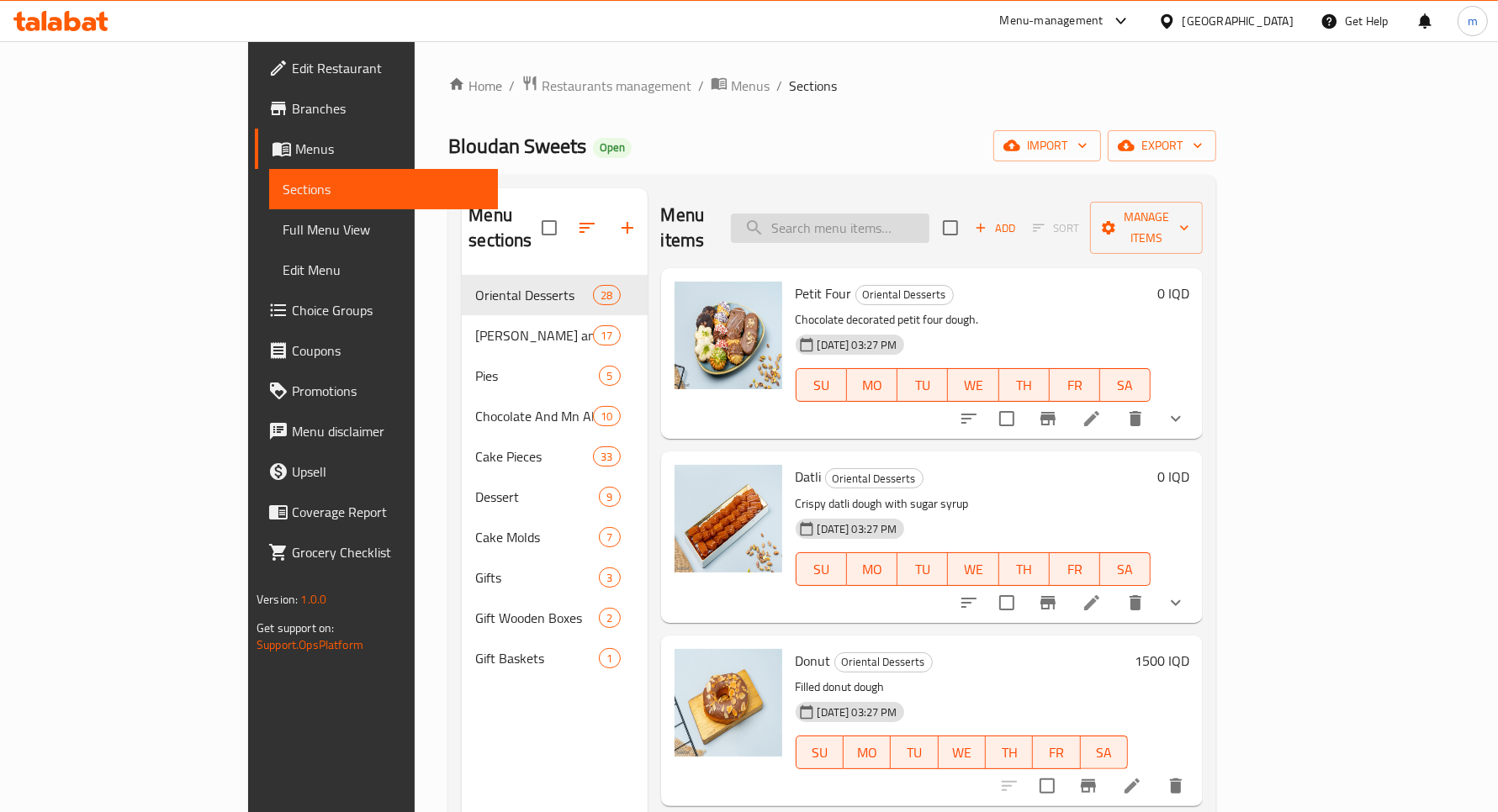
paste input "علبة كعب الغزال"
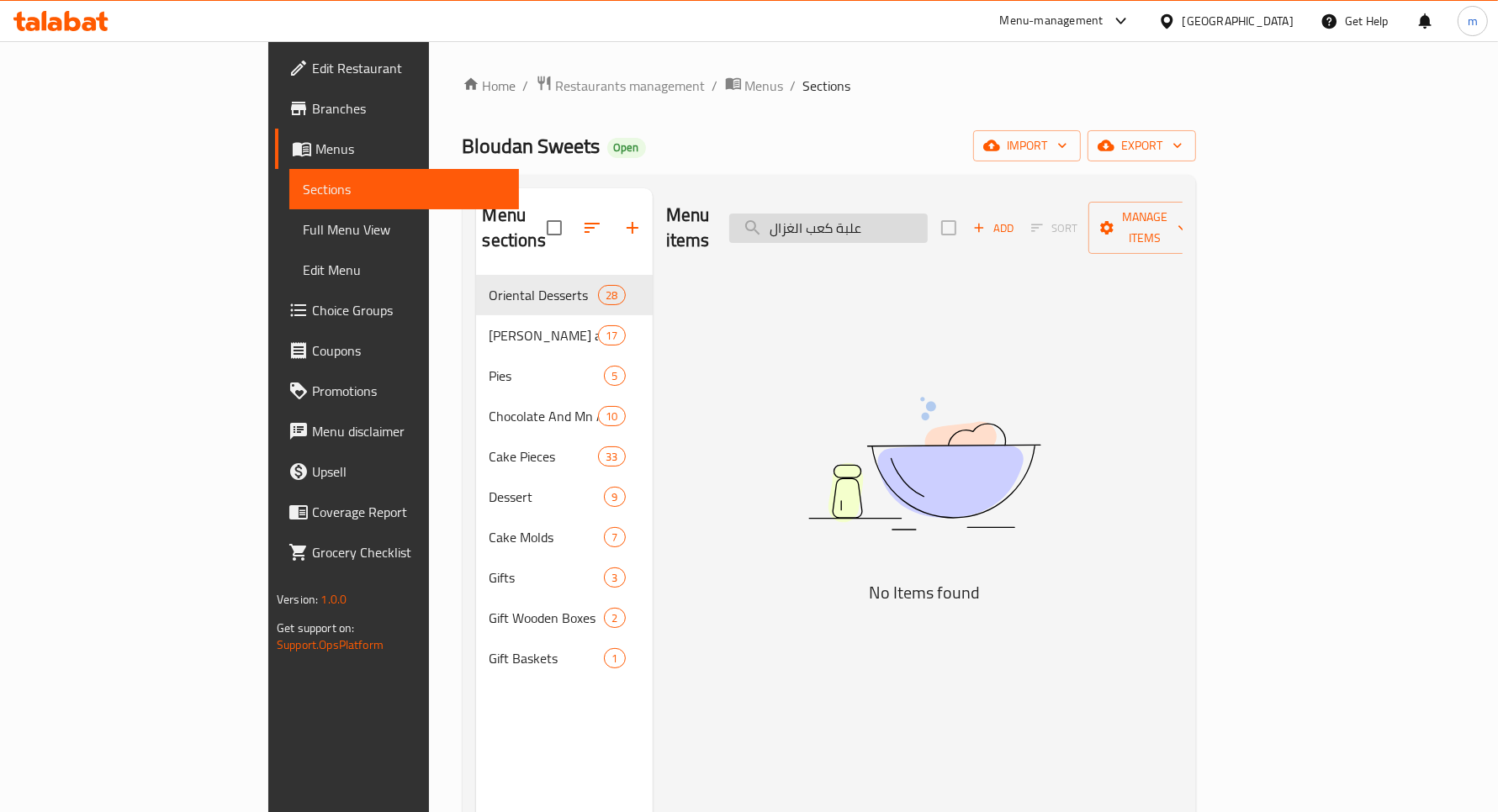
drag, startPoint x: 952, startPoint y: 210, endPoint x: 932, endPoint y: 217, distance: 21.2
click at [928, 217] on input "علبة كعب الغزال" at bounding box center [829, 228] width 198 height 29
drag, startPoint x: 932, startPoint y: 217, endPoint x: 959, endPoint y: 217, distance: 27.0
click at [928, 217] on input "علبة كعب الغزال" at bounding box center [829, 228] width 198 height 29
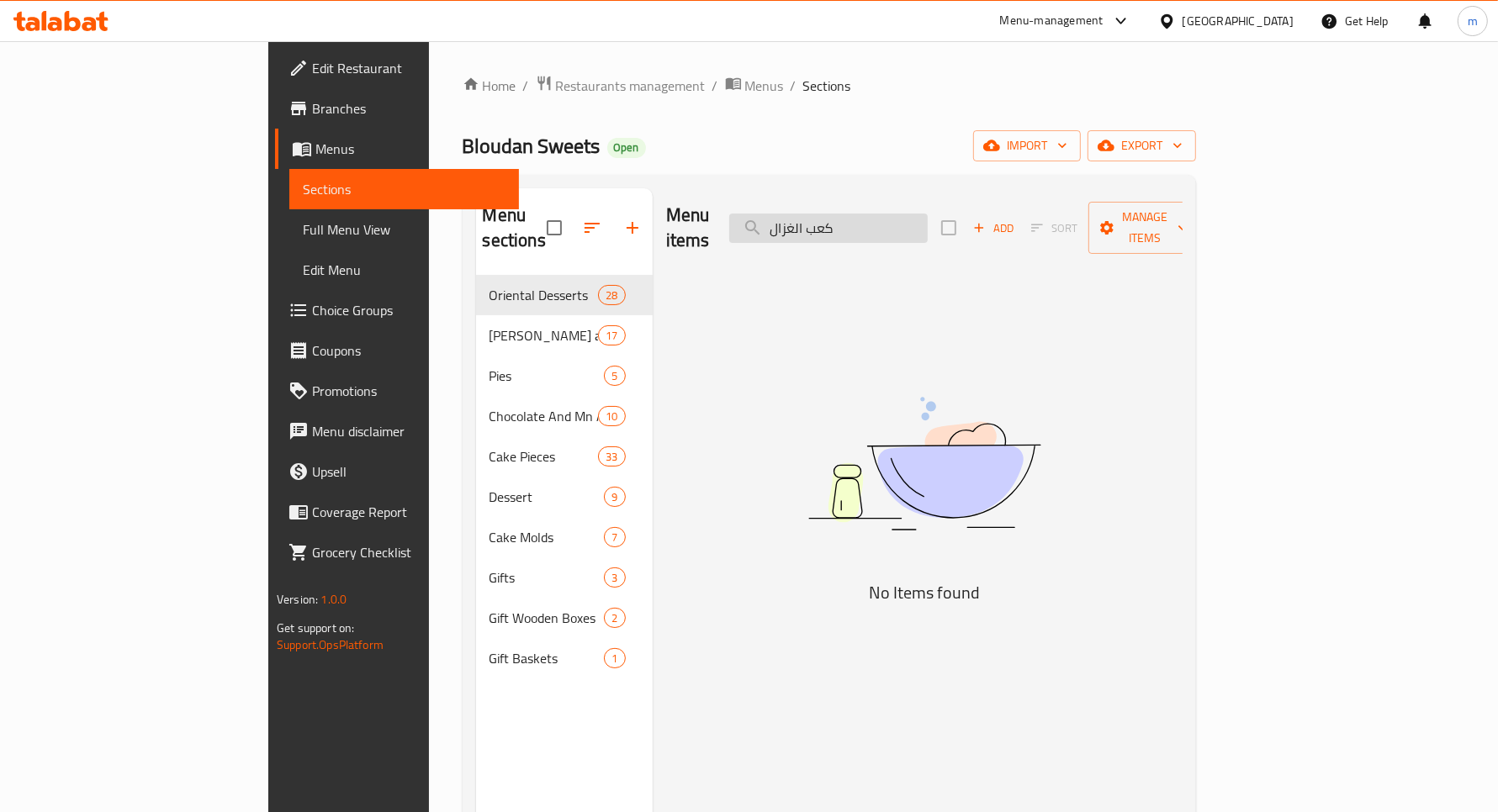
click at [928, 214] on input "كعب الغزال" at bounding box center [829, 228] width 198 height 29
type input "ك"
click at [888, 216] on input "search" at bounding box center [829, 228] width 198 height 29
click at [928, 214] on input "search" at bounding box center [829, 228] width 198 height 29
click at [928, 216] on input "search" at bounding box center [829, 228] width 198 height 29
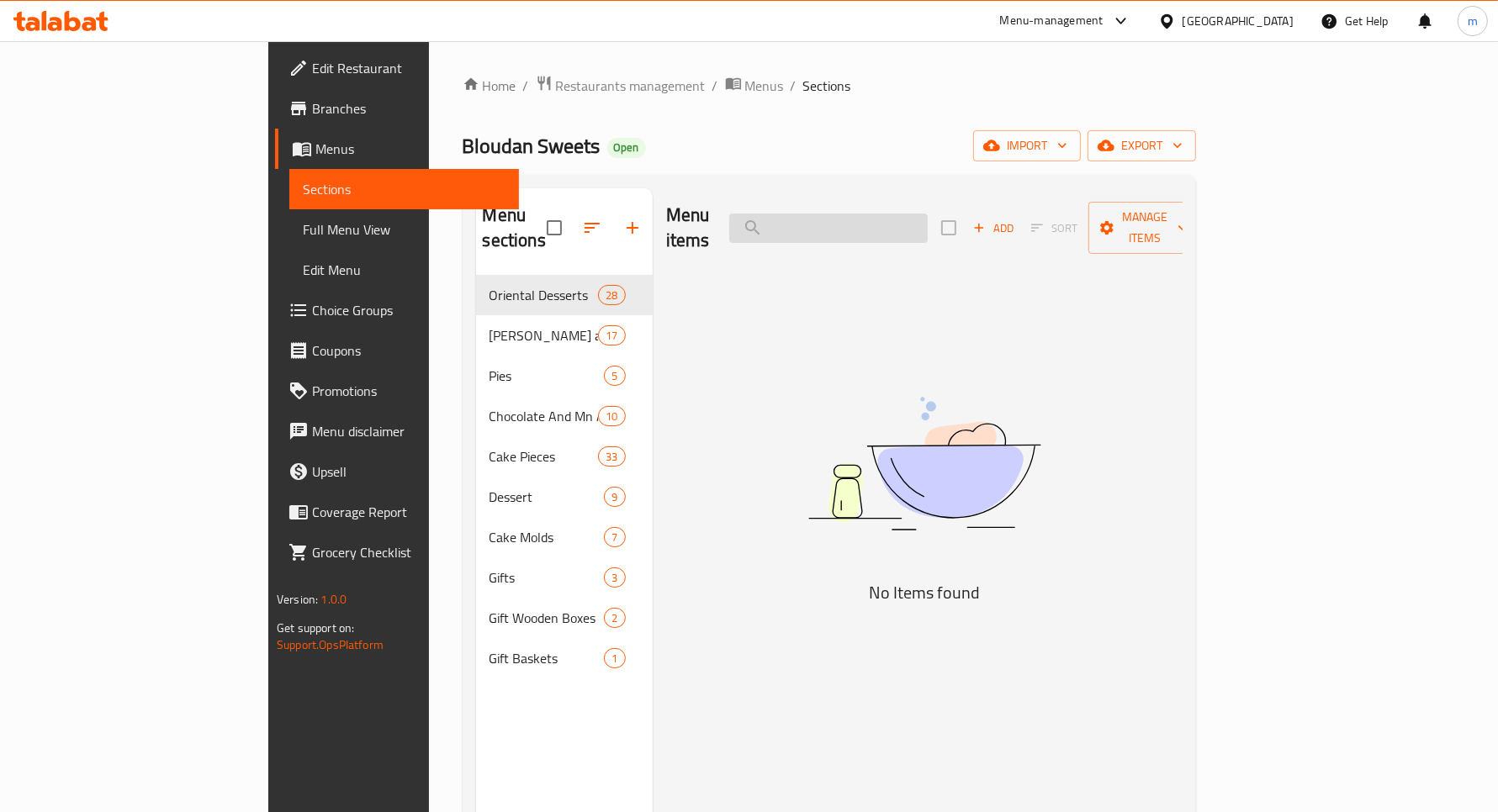
click at [928, 216] on input "search" at bounding box center [829, 228] width 198 height 29
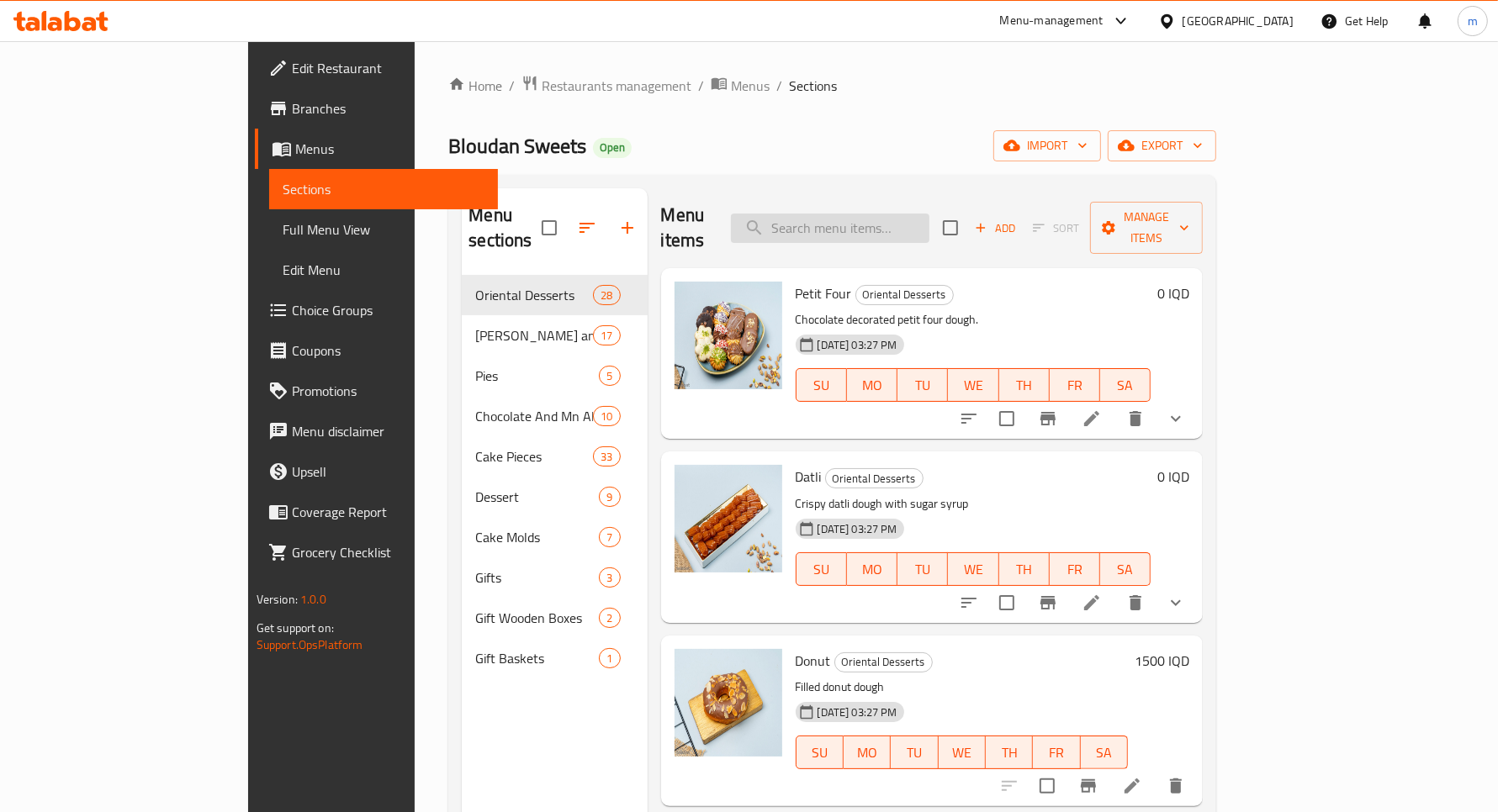
paste input "علبة كعب الغزال"
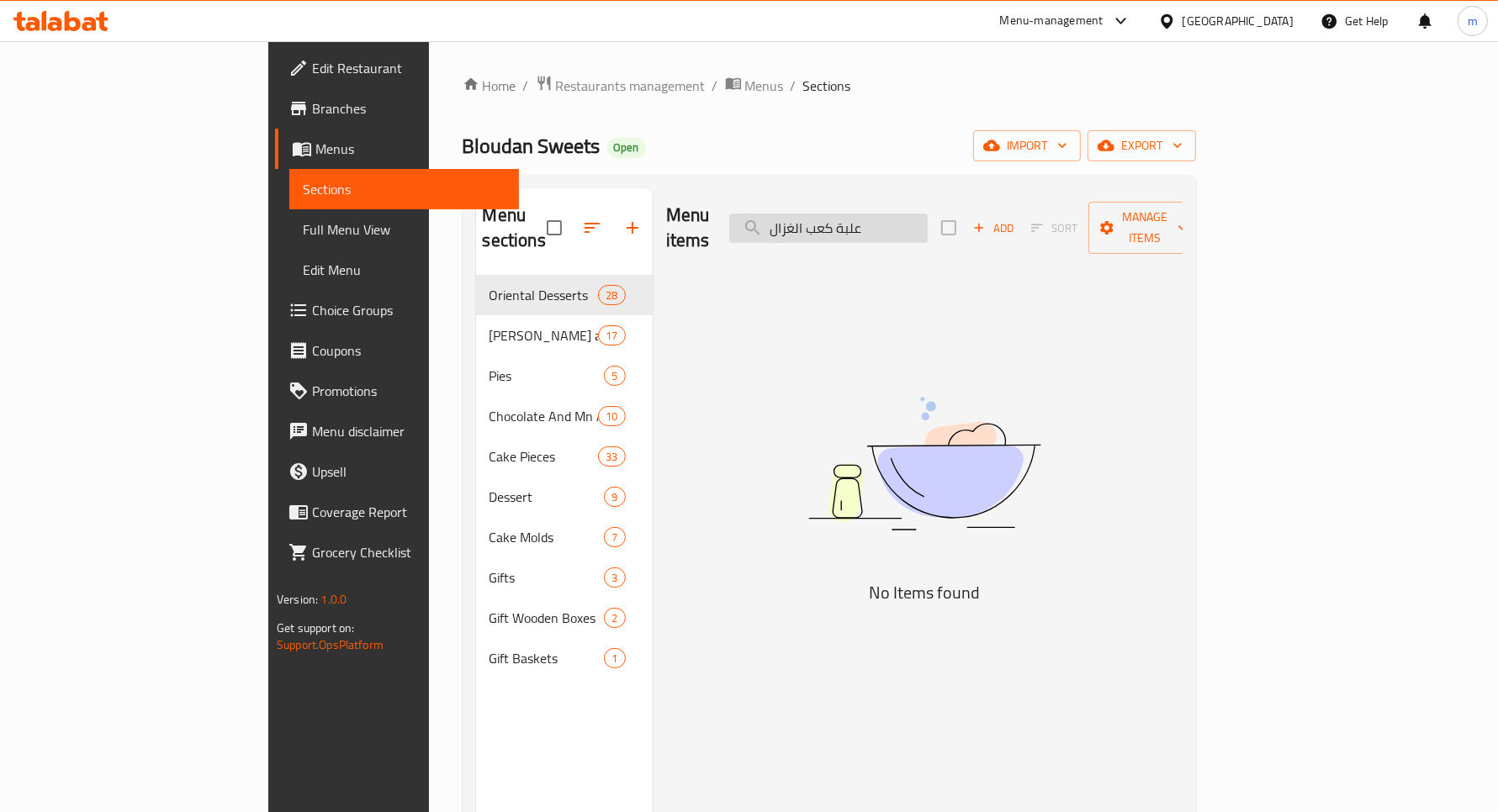
click at [883, 216] on input "علبة كعب الغزال" at bounding box center [829, 228] width 198 height 29
drag, startPoint x: 931, startPoint y: 212, endPoint x: 1024, endPoint y: 229, distance: 94.5
click at [1024, 229] on div "Menu items علبة كعب الغزال Add Sort Manage items" at bounding box center [924, 228] width 517 height 80
click at [928, 220] on input "كعب الغزال" at bounding box center [829, 228] width 198 height 29
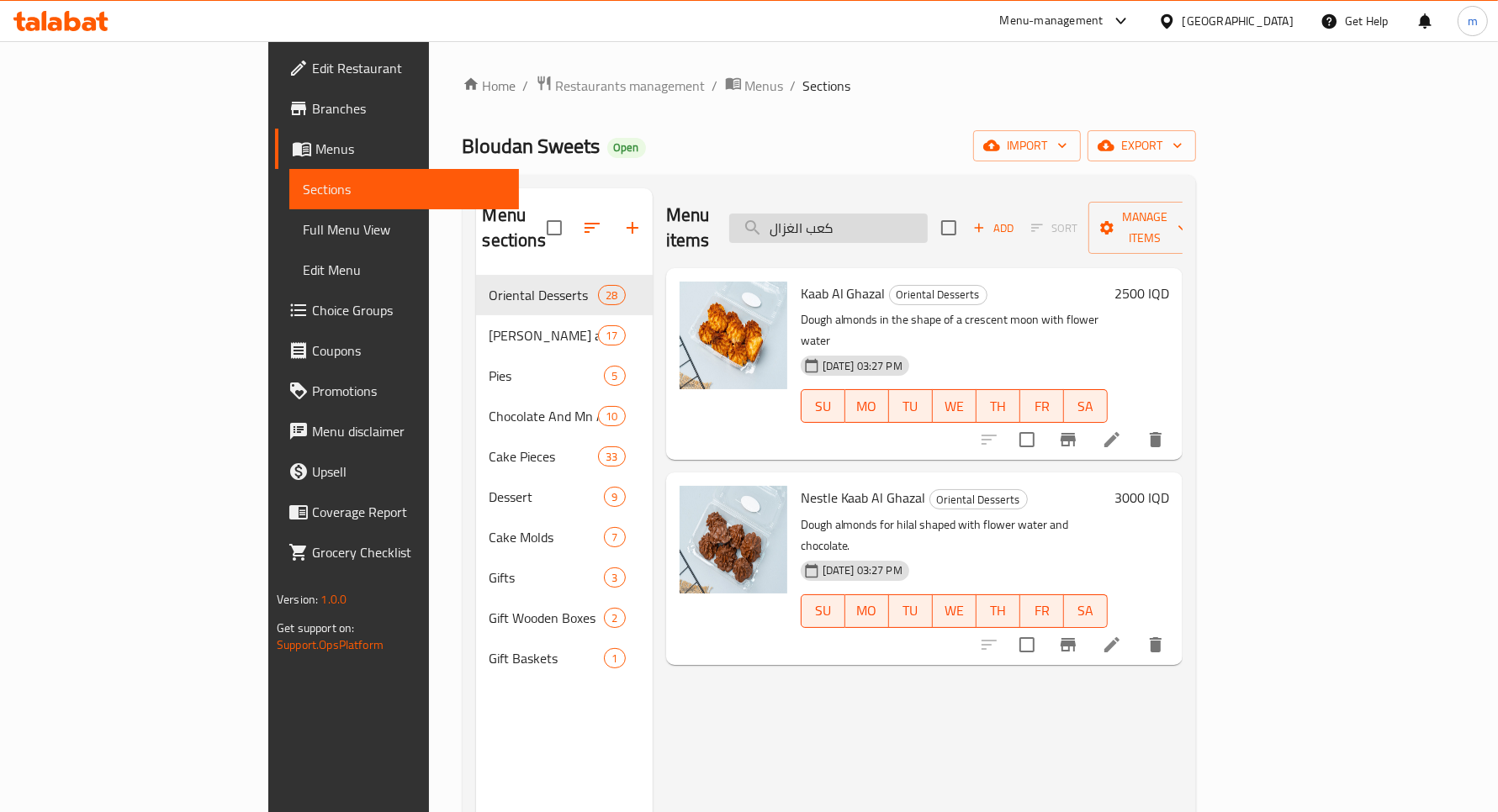
click at [928, 220] on input "كعب الغزال" at bounding box center [829, 228] width 198 height 29
click at [928, 220] on input "كعب الغزال" at bounding box center [829, 228] width 198 height 29
type input "كعب الغزال"
click at [1169, 282] on h6 "2500 IQD" at bounding box center [1141, 293] width 54 height 23
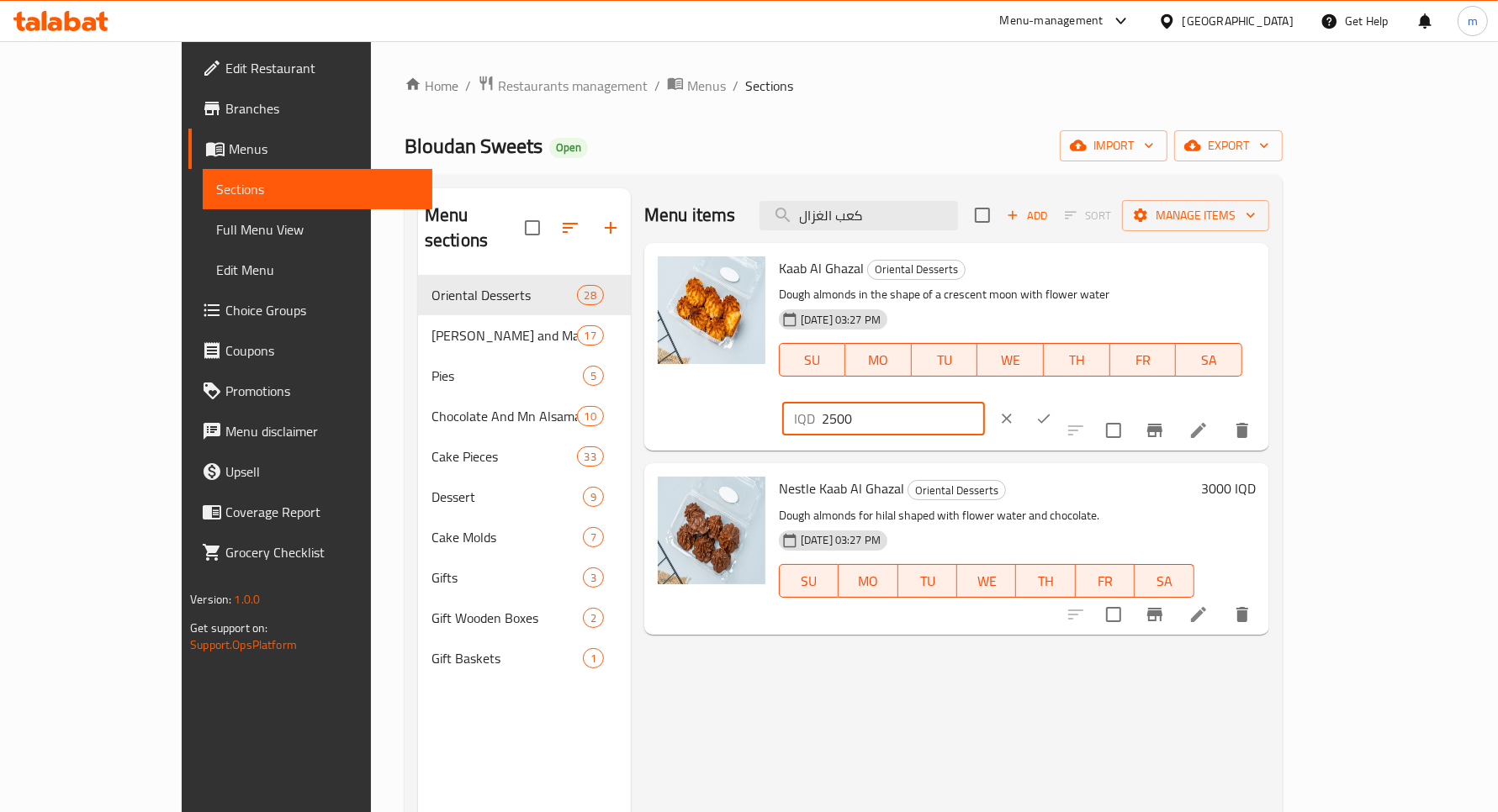
click at [985, 402] on input "2500" at bounding box center [903, 418] width 163 height 34
type input "3500"
click at [1053, 411] on icon "ok" at bounding box center [1044, 419] width 17 height 17
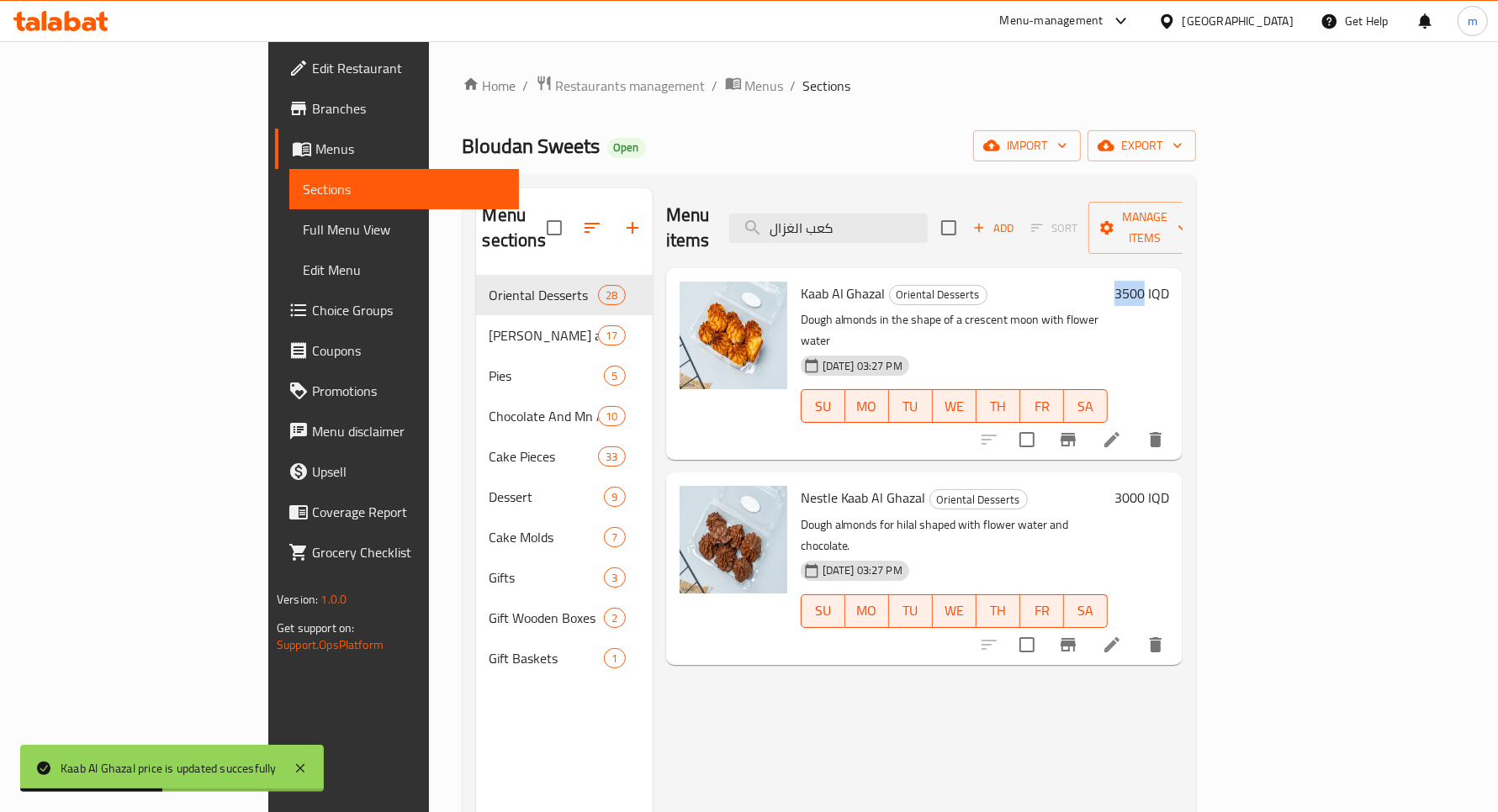
copy h6 "3500"
drag, startPoint x: 1382, startPoint y: 270, endPoint x: 1414, endPoint y: 267, distance: 32.1
click at [1169, 282] on div "3500 IQD" at bounding box center [1138, 293] width 61 height 23
click at [1078, 430] on icon "Branch-specific-item" at bounding box center [1068, 439] width 20 height 20
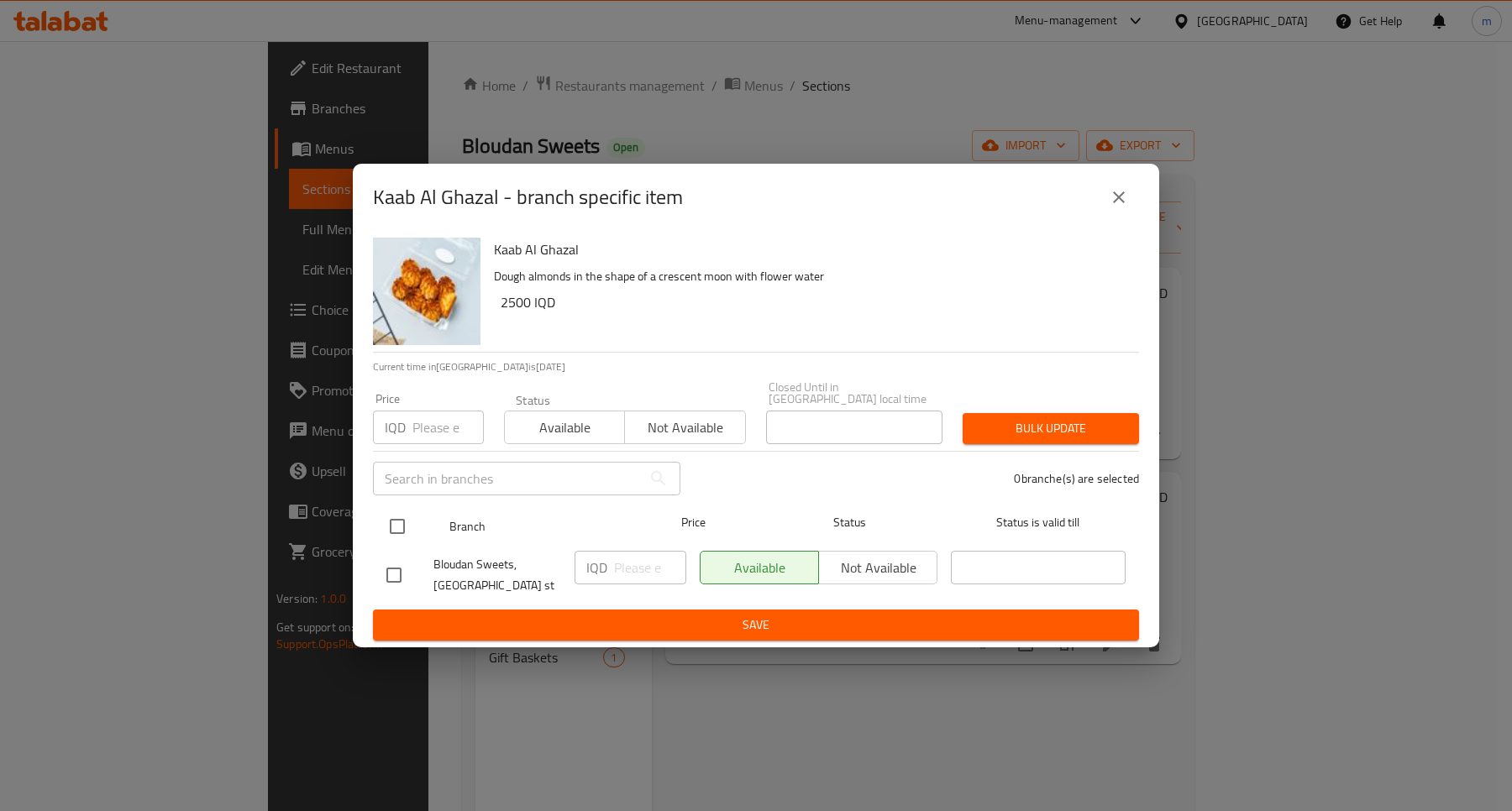
click at [402, 525] on input "checkbox" at bounding box center [396, 526] width 35 height 35
checkbox input "true"
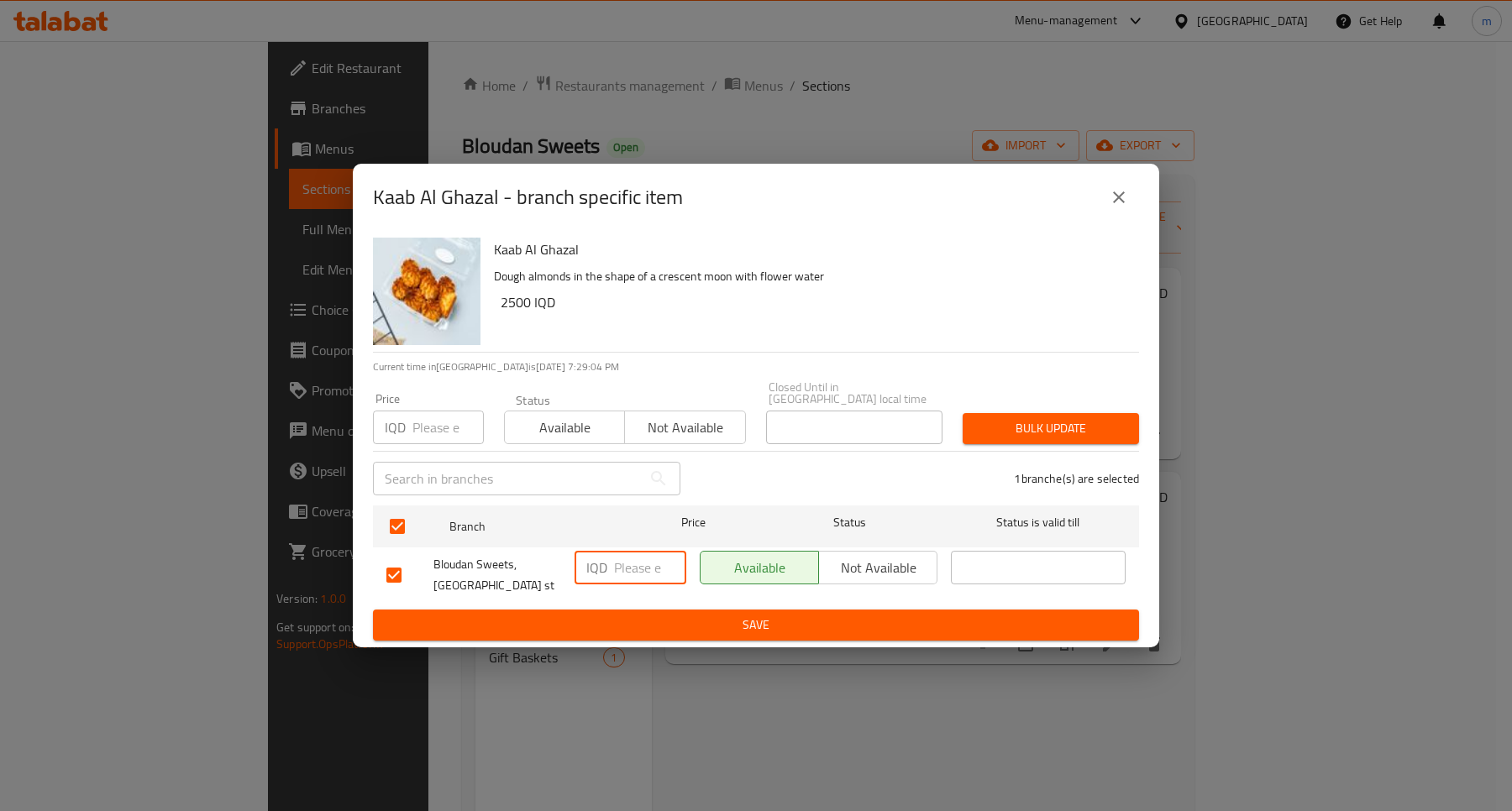
click at [626, 580] on div "IQD ​" at bounding box center [630, 575] width 126 height 62
paste input "3500"
type input "3500"
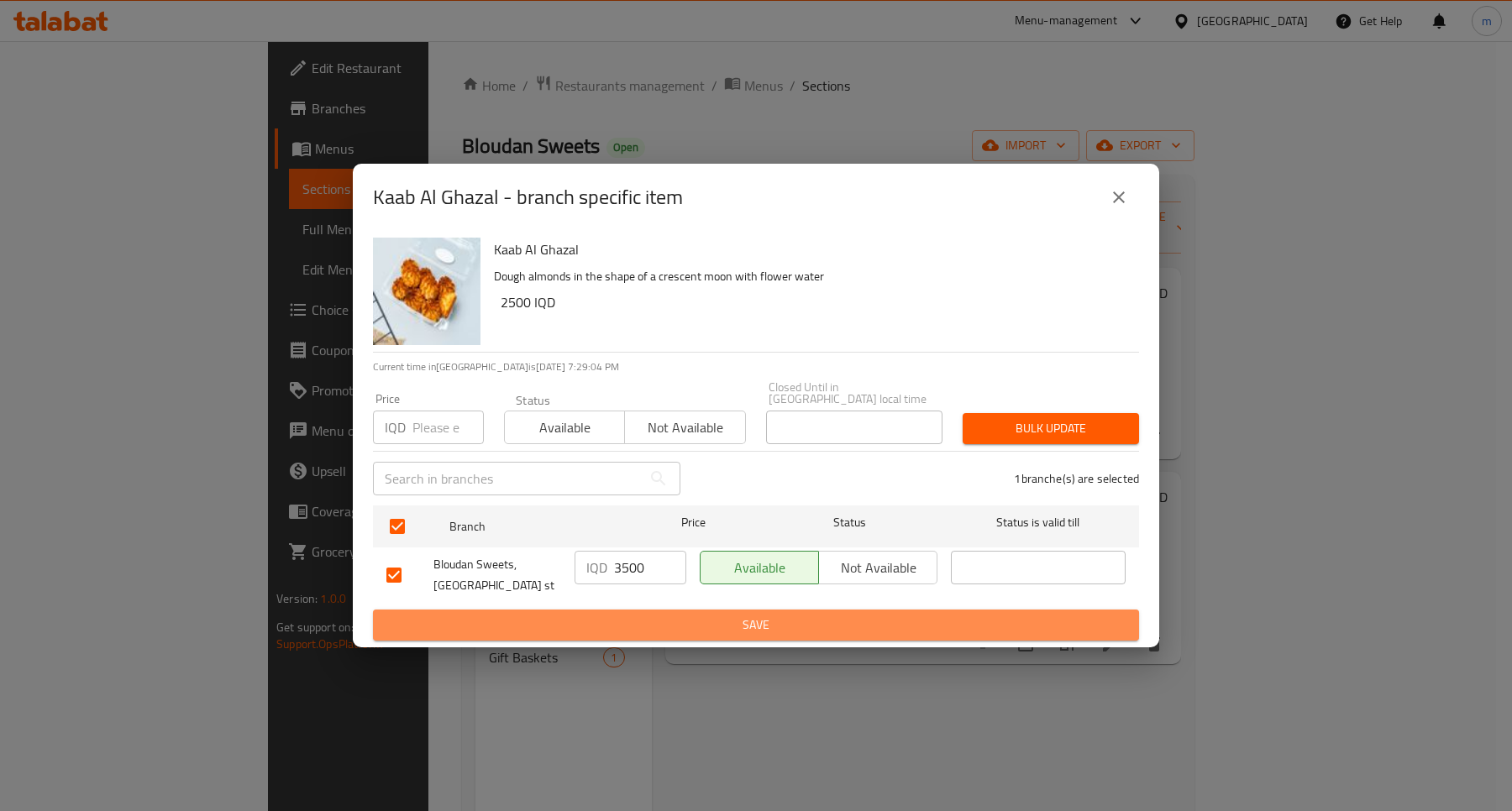
click at [681, 622] on span "Save" at bounding box center [755, 625] width 739 height 21
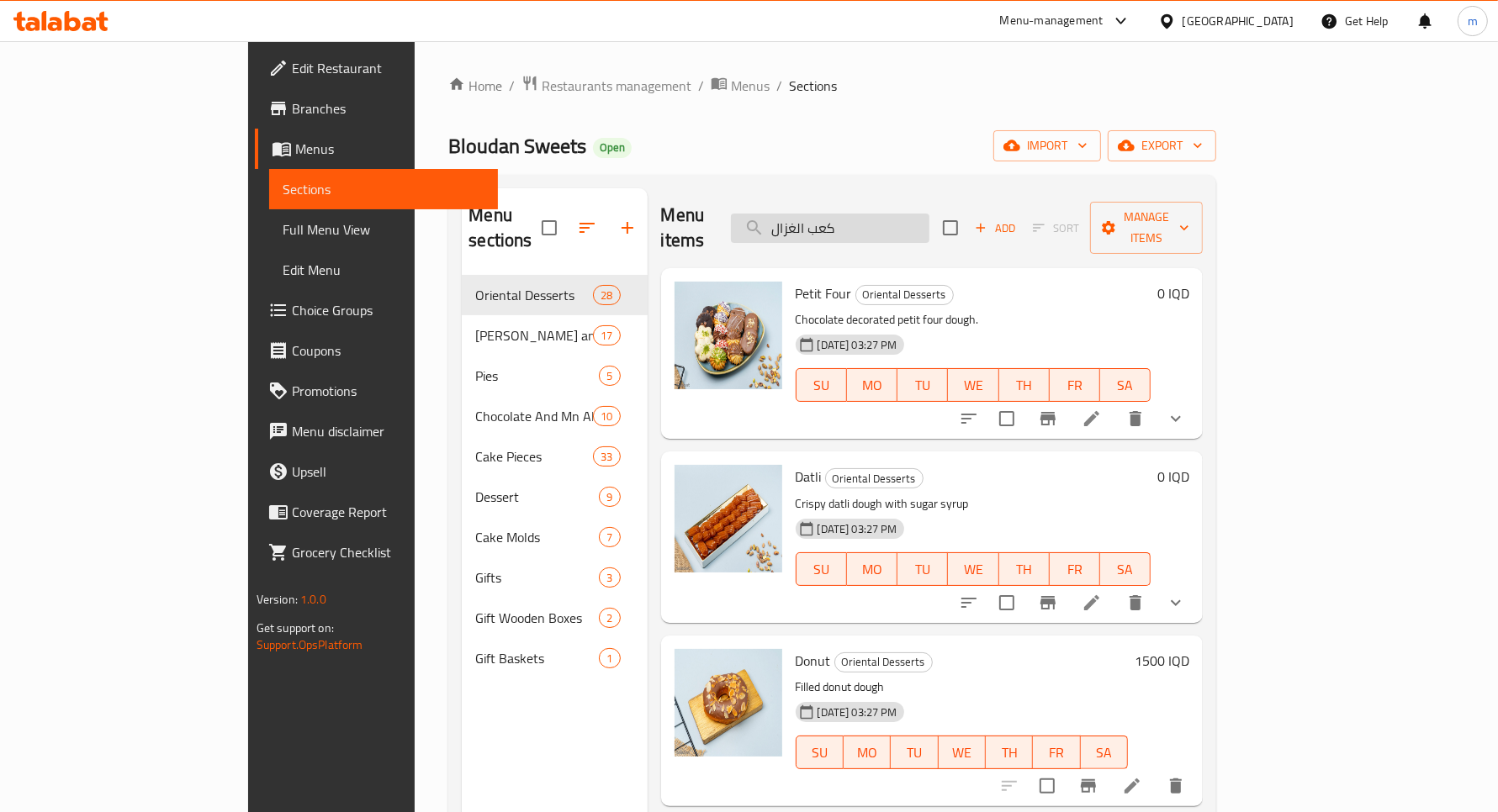
click at [929, 214] on input "كعب الغزال" at bounding box center [830, 228] width 198 height 29
type input "كعب الغزا"
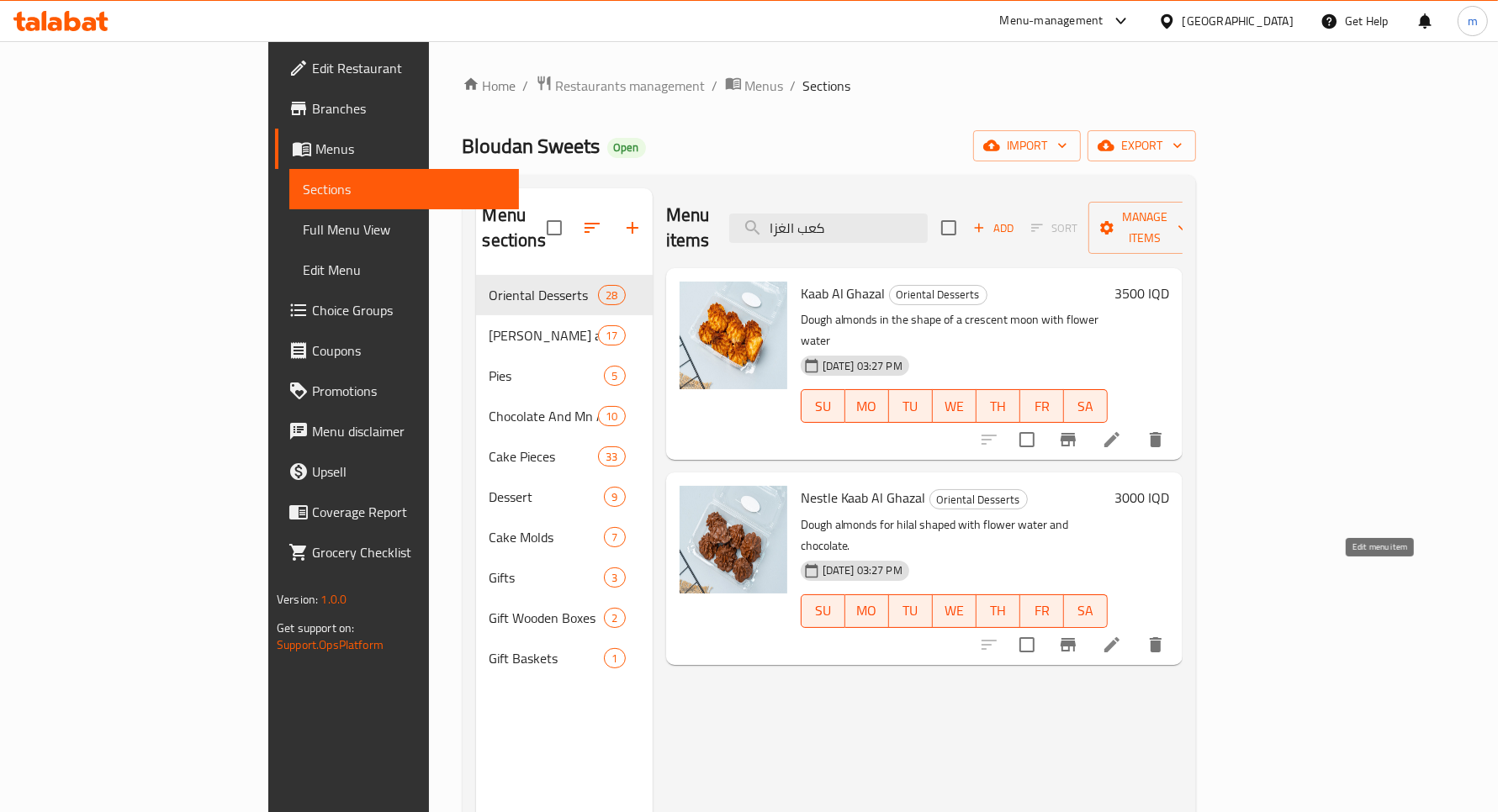
click at [1122, 635] on icon at bounding box center [1111, 644] width 20 height 20
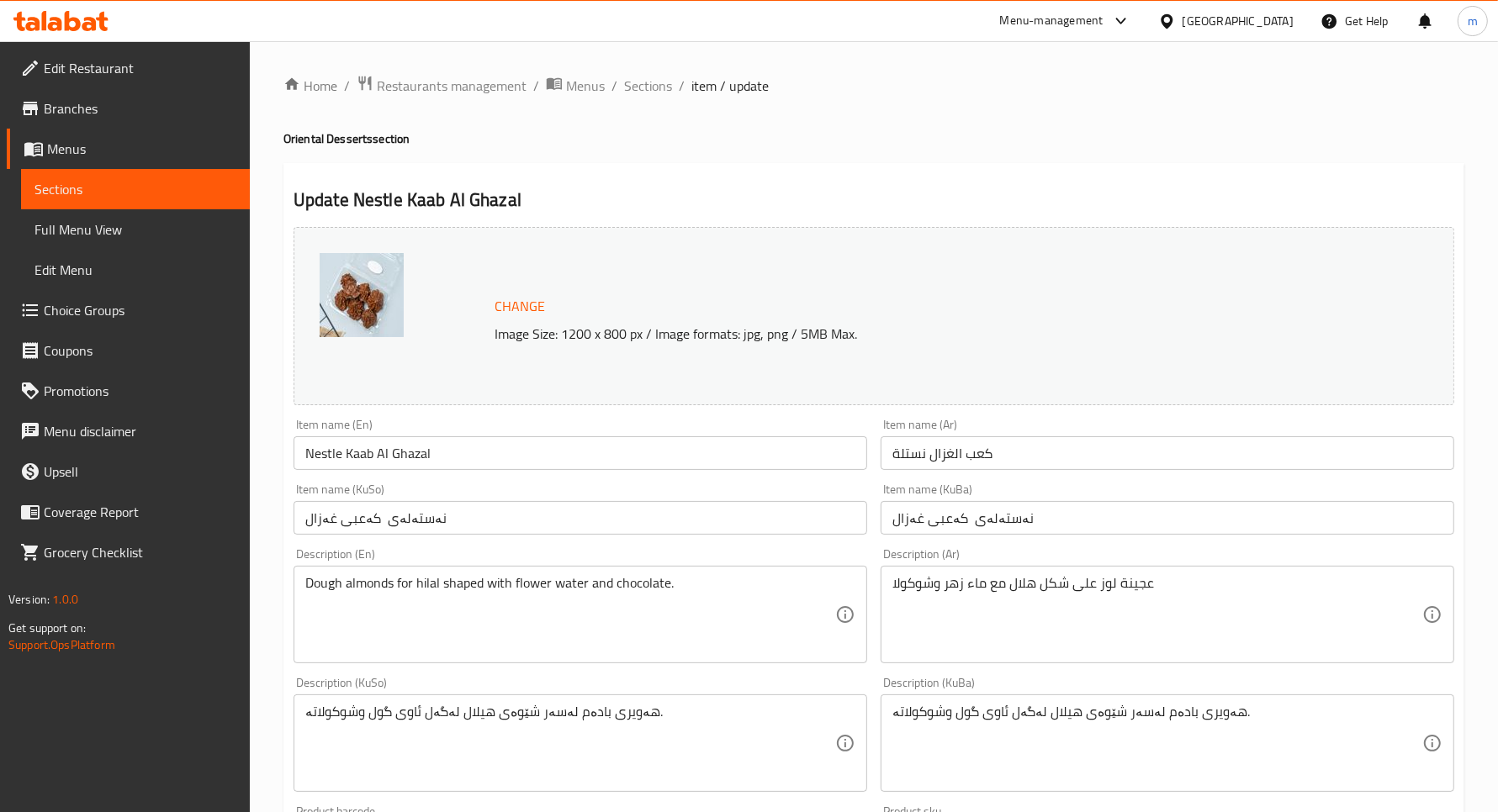
click at [166, 188] on span "Sections" at bounding box center [135, 189] width 202 height 20
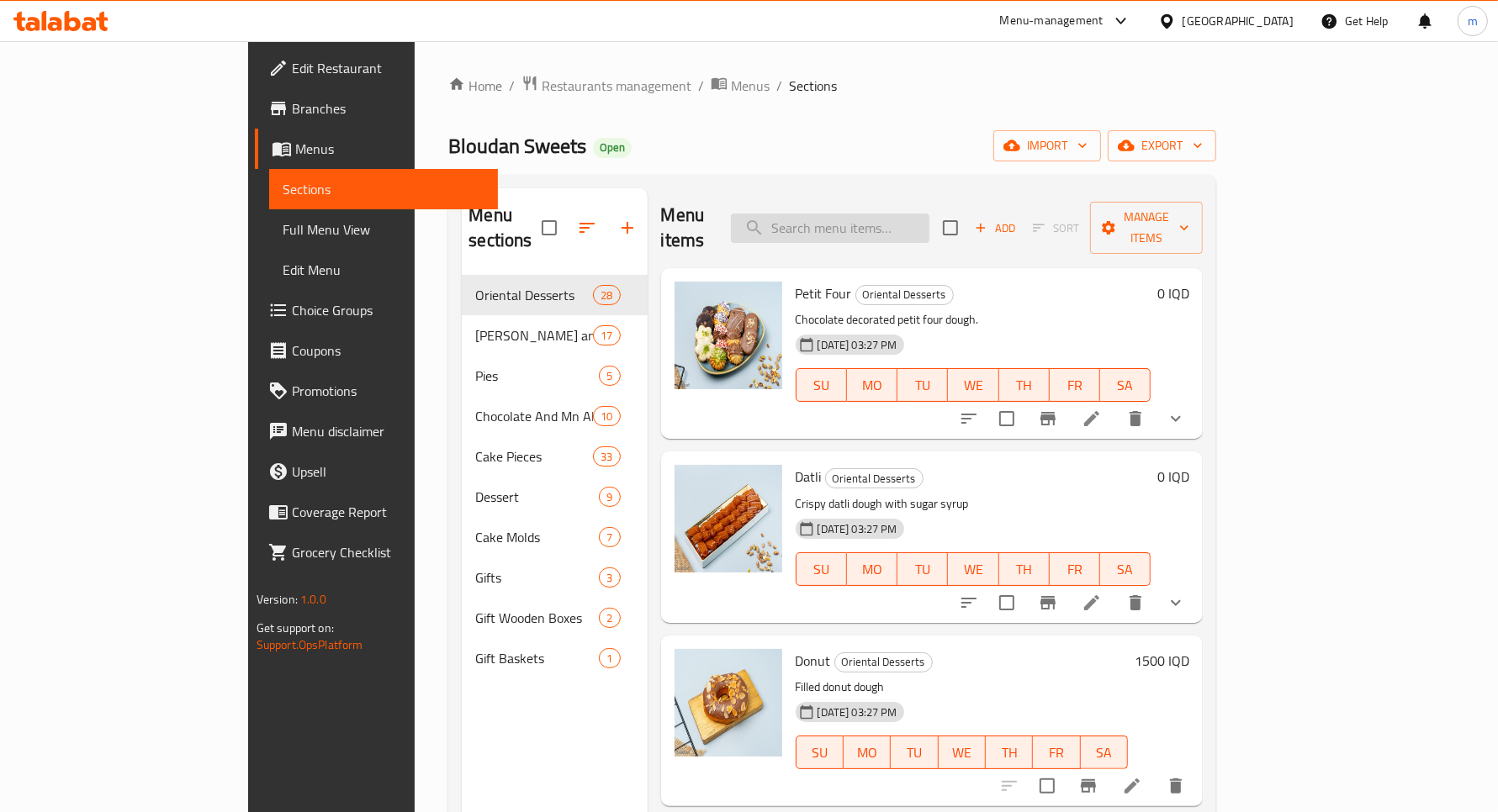
click at [919, 220] on input "search" at bounding box center [830, 228] width 198 height 29
paste input "علبة كعب الغزال"
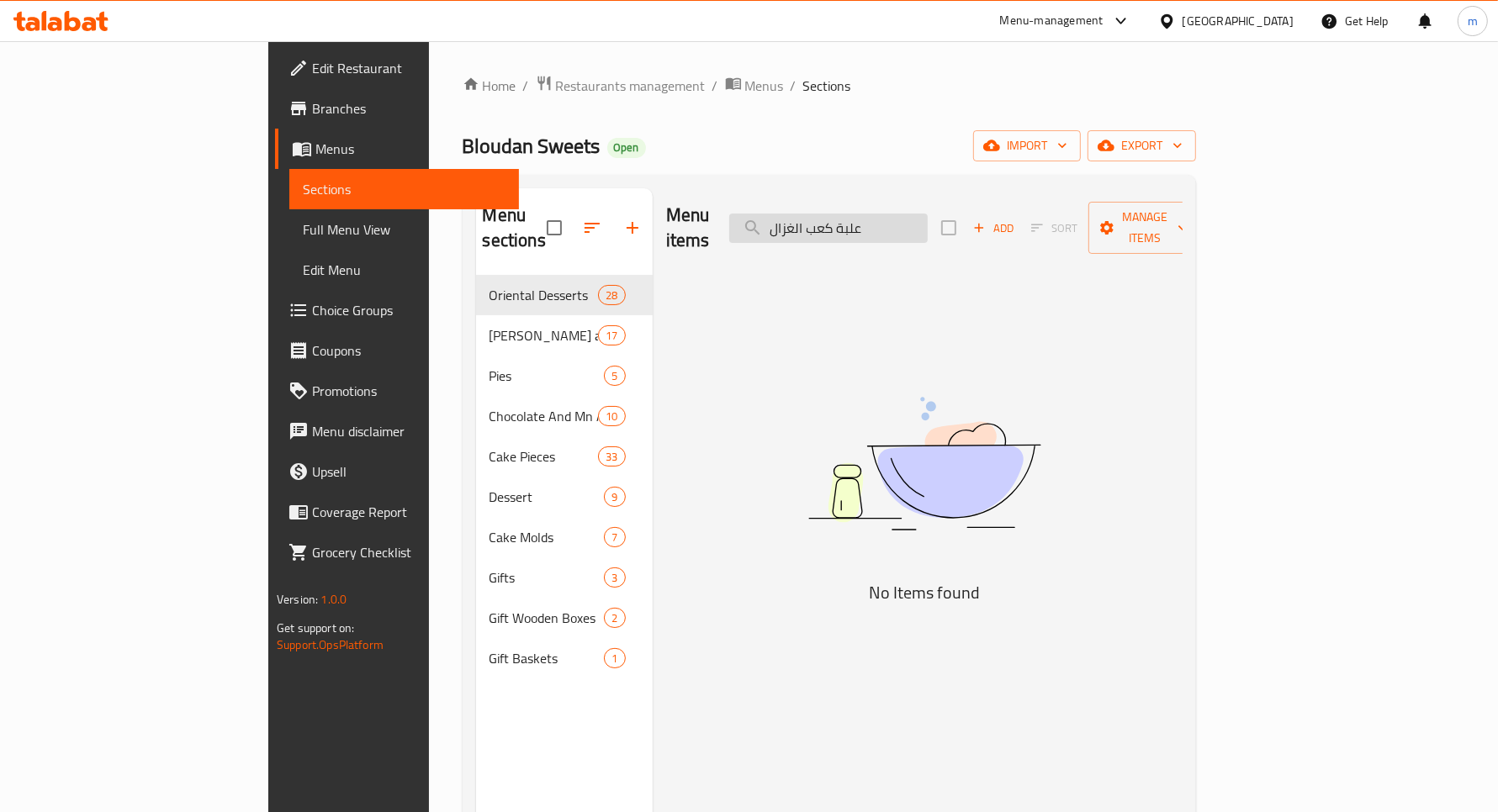
drag, startPoint x: 927, startPoint y: 210, endPoint x: 998, endPoint y: 216, distance: 71.3
click at [928, 216] on input "علبة كعب الغزال" at bounding box center [829, 228] width 198 height 29
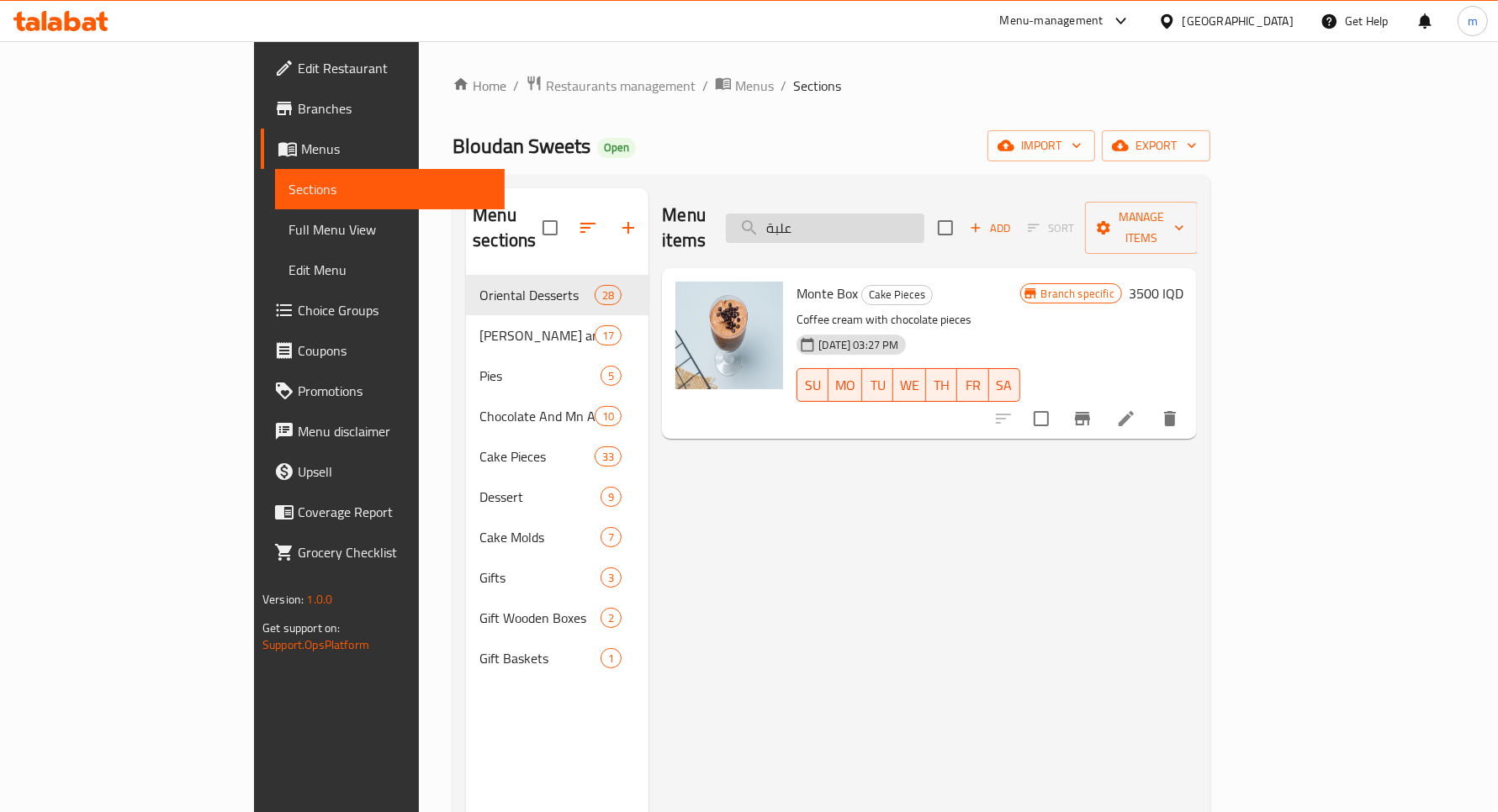
click at [873, 214] on input "علبة" at bounding box center [825, 228] width 198 height 29
paste input "كعب الغزال"
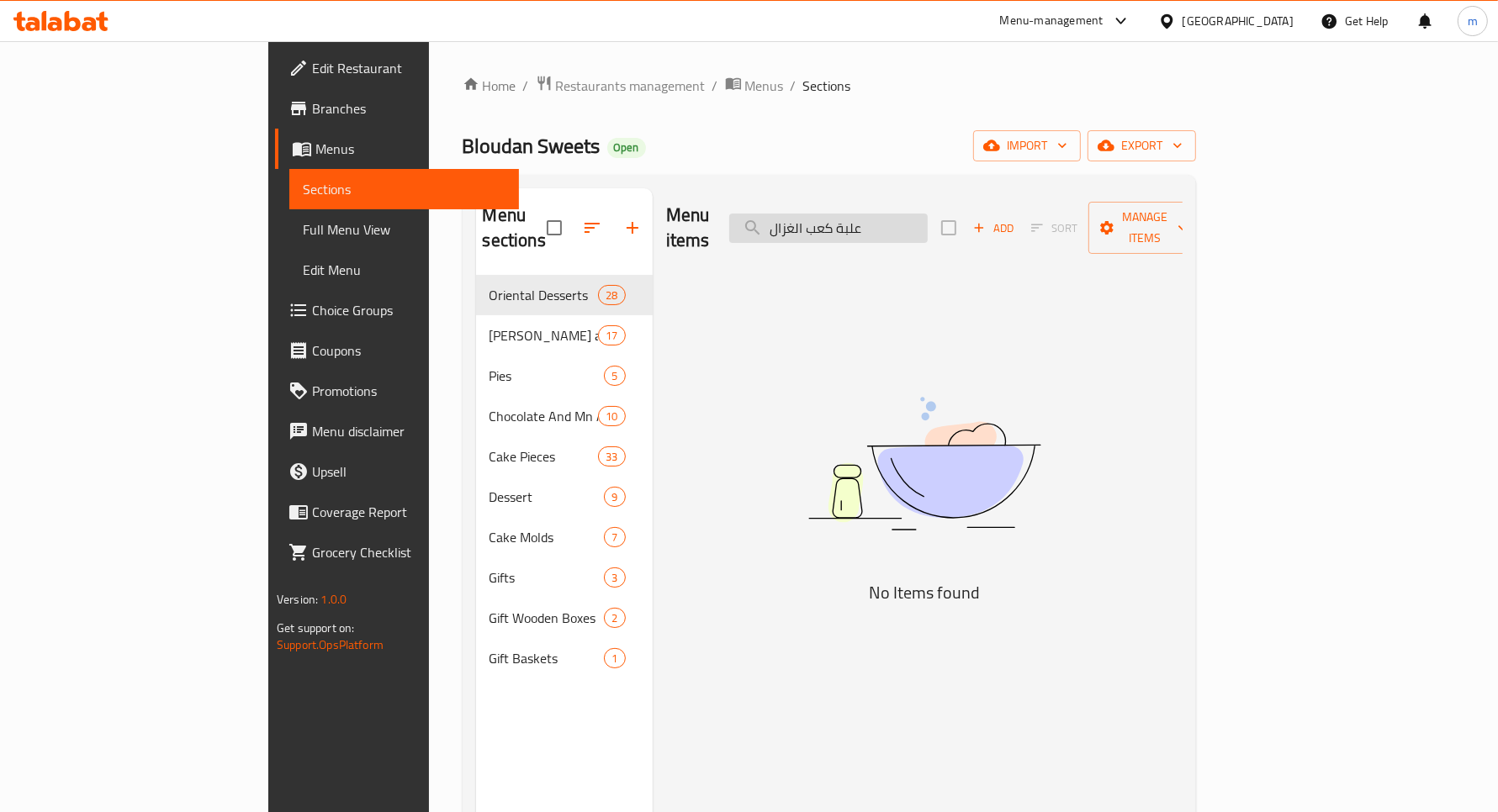
drag, startPoint x: 930, startPoint y: 217, endPoint x: 957, endPoint y: 220, distance: 27.2
click at [928, 220] on input "علبة كعب الغزال" at bounding box center [829, 228] width 198 height 29
click at [892, 217] on input "كعب الغزال" at bounding box center [829, 228] width 198 height 29
click at [927, 214] on input "كعب غزال" at bounding box center [829, 228] width 198 height 29
click at [911, 214] on input "كعب غزال" at bounding box center [829, 228] width 198 height 29
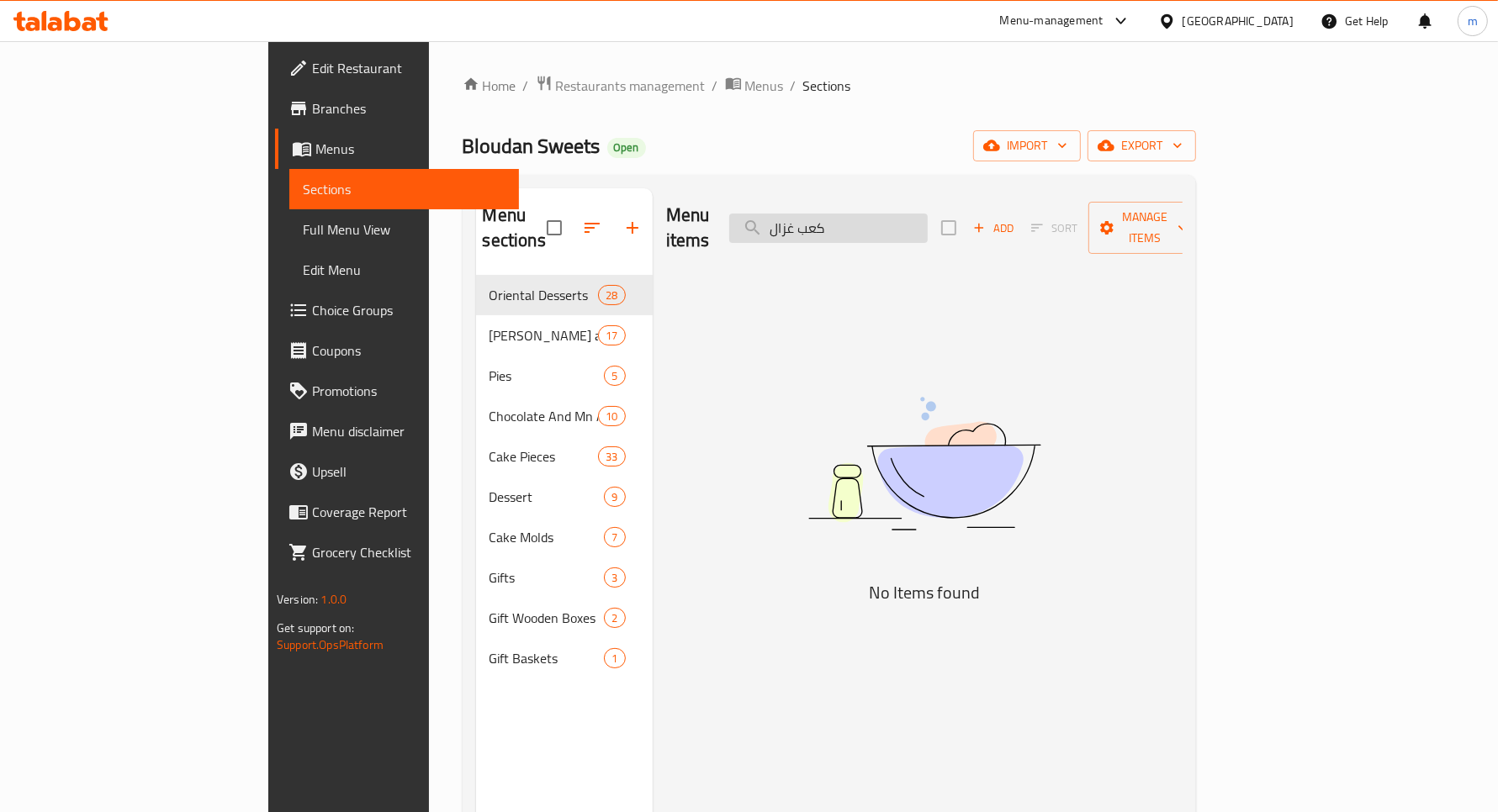
click at [911, 214] on input "كعب غزال" at bounding box center [829, 228] width 198 height 29
click at [926, 214] on input "كعب غزال" at bounding box center [829, 228] width 198 height 29
drag, startPoint x: 926, startPoint y: 208, endPoint x: 951, endPoint y: 210, distance: 25.1
click at [928, 214] on input "كعب غزال" at bounding box center [829, 228] width 198 height 29
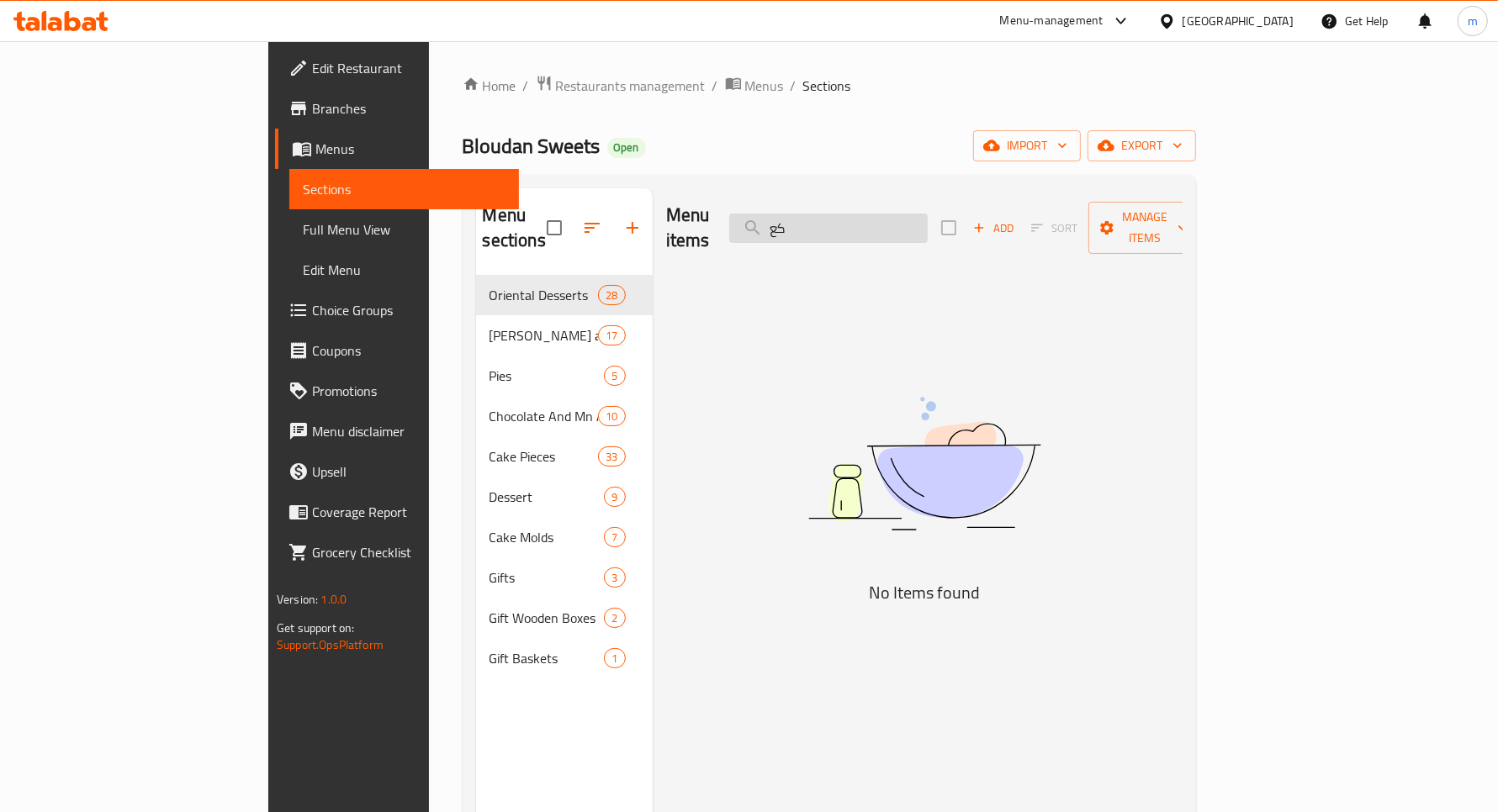
type input "ك"
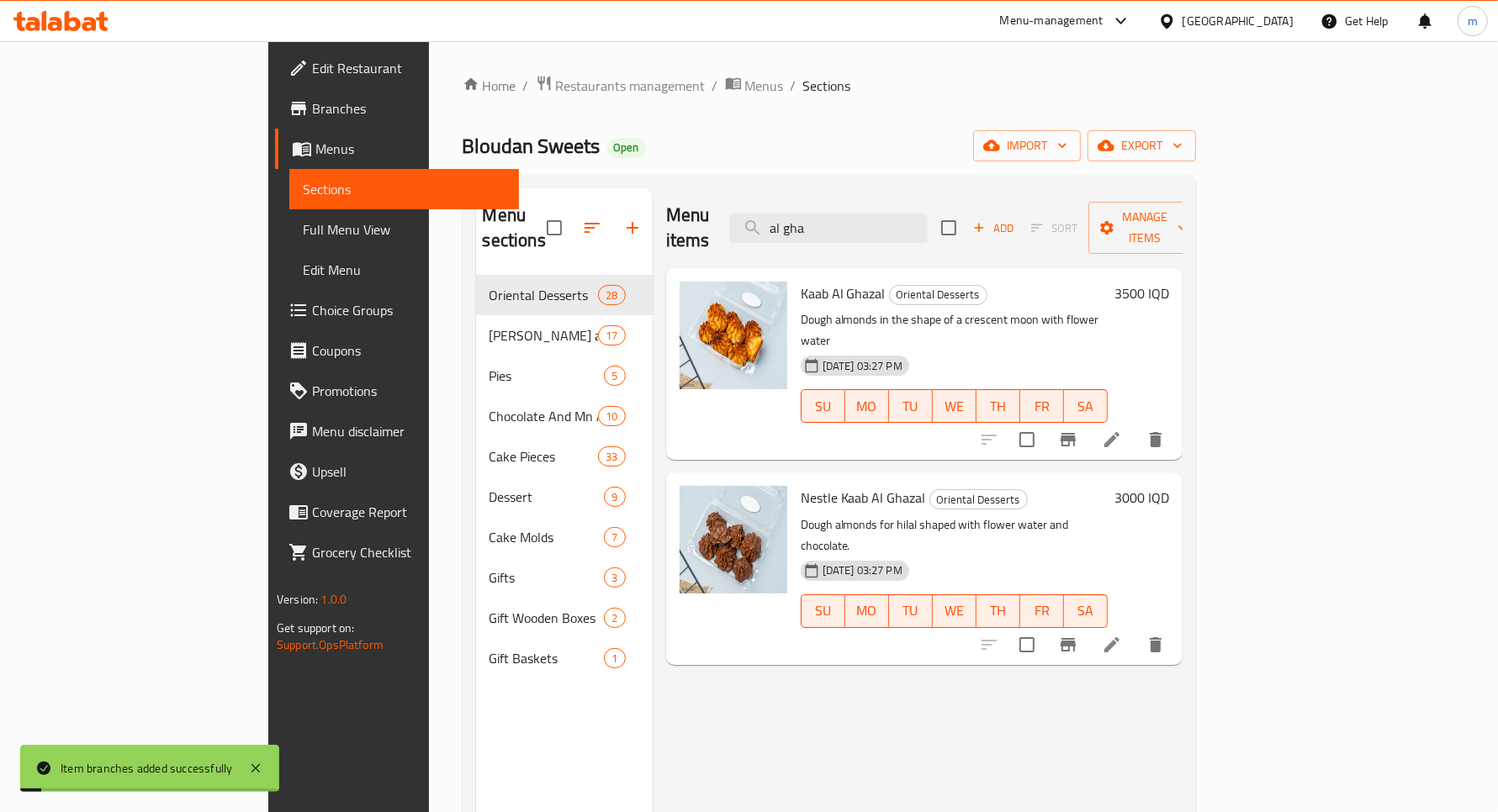
type input "al gha"
click at [1169, 486] on h6 "3000 IQD" at bounding box center [1141, 497] width 54 height 23
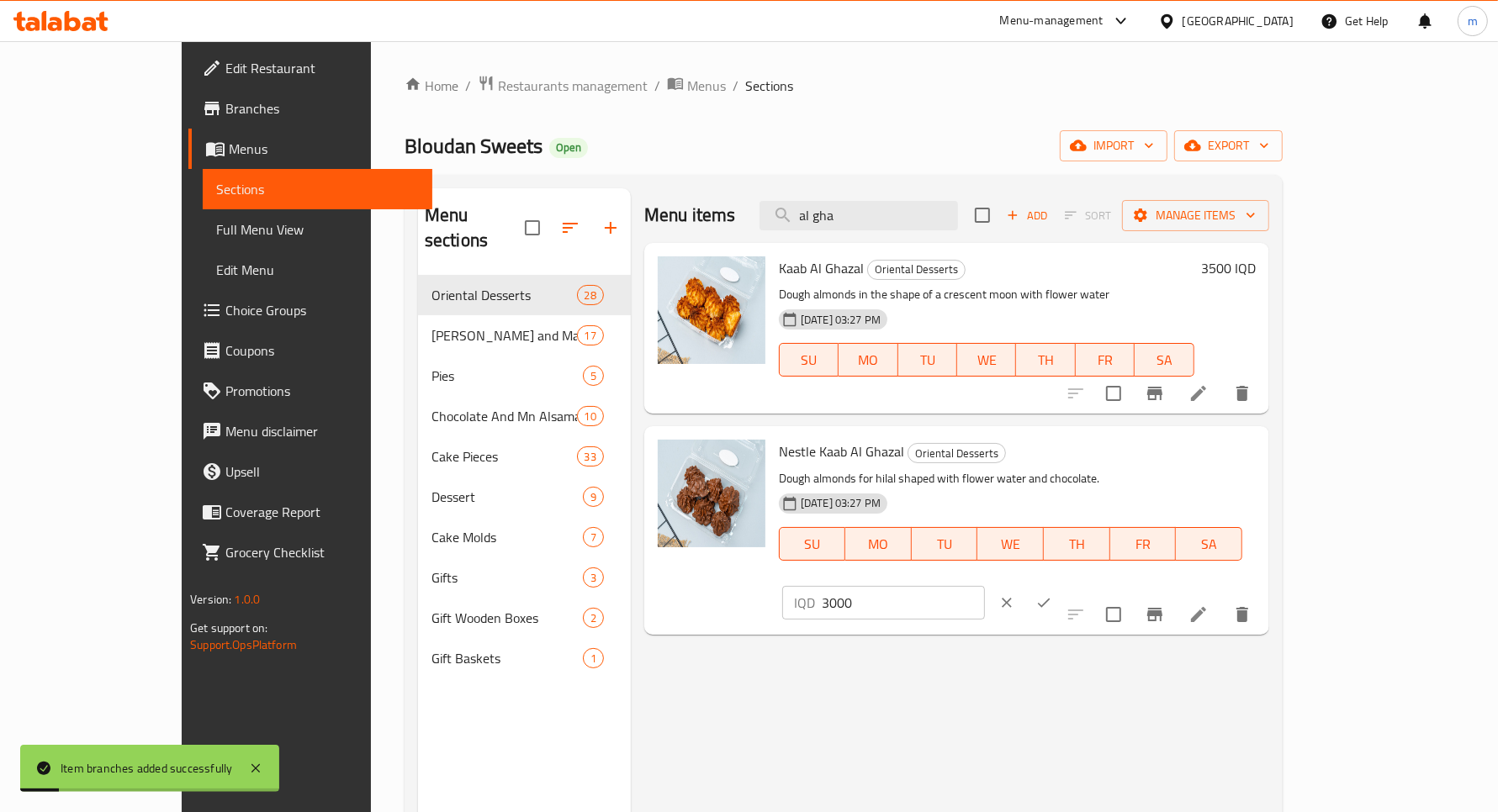
click at [985, 586] on input "3000" at bounding box center [903, 603] width 163 height 34
paste input "number"
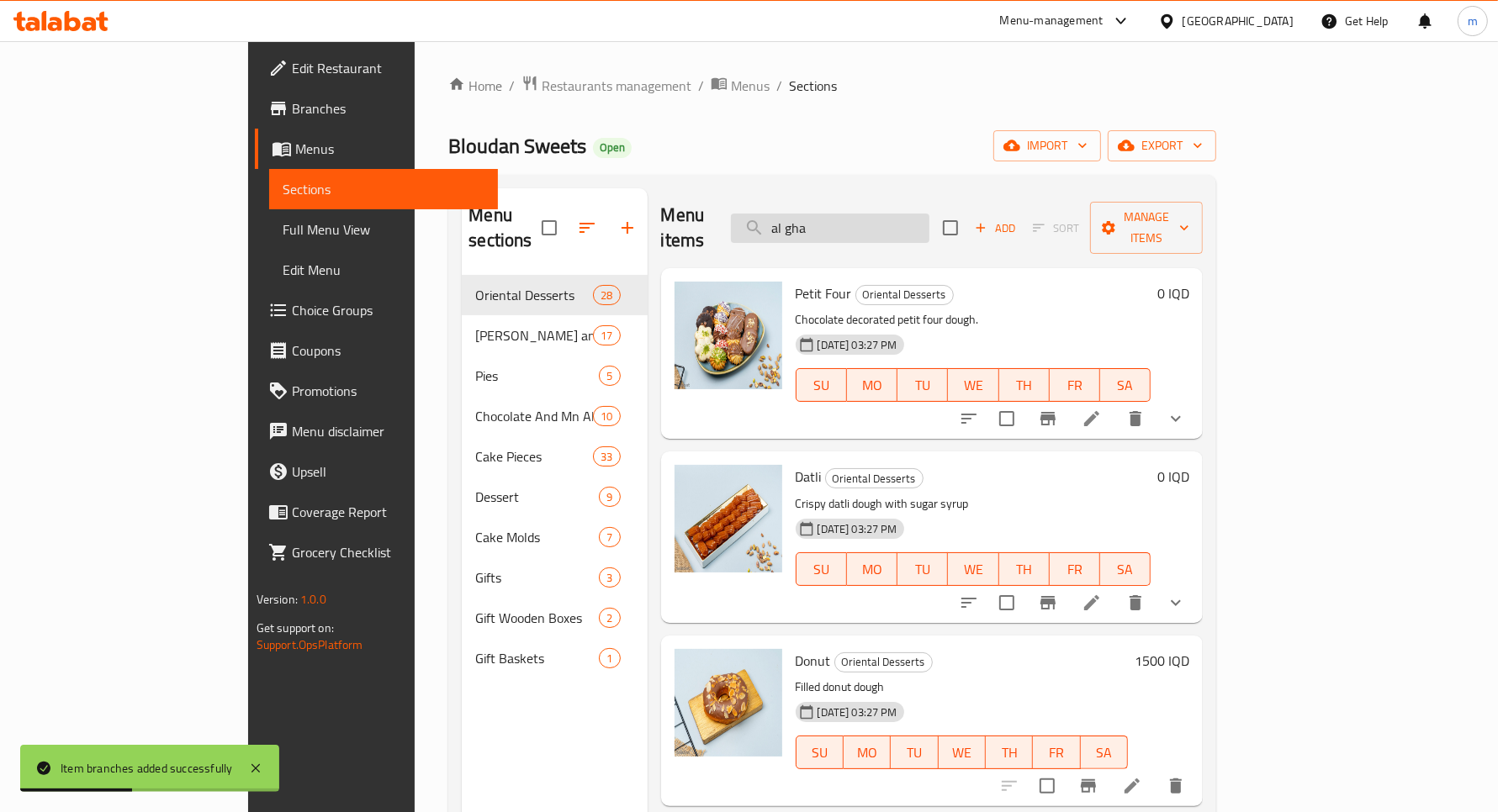
click at [897, 214] on input "al gha" at bounding box center [830, 228] width 198 height 29
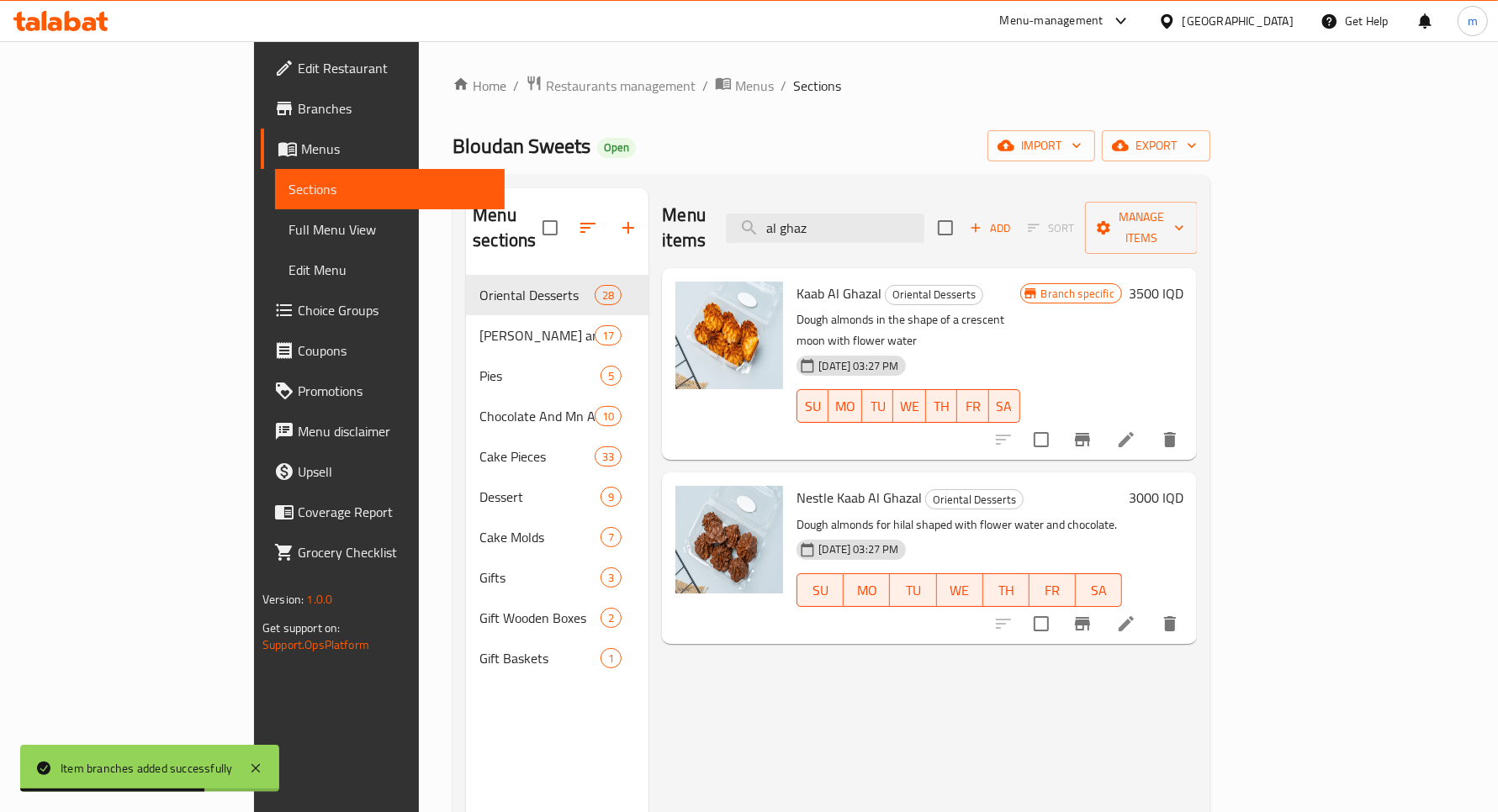
type input "al ghaz"
click at [1184, 486] on h6 "3000 IQD" at bounding box center [1156, 497] width 54 height 23
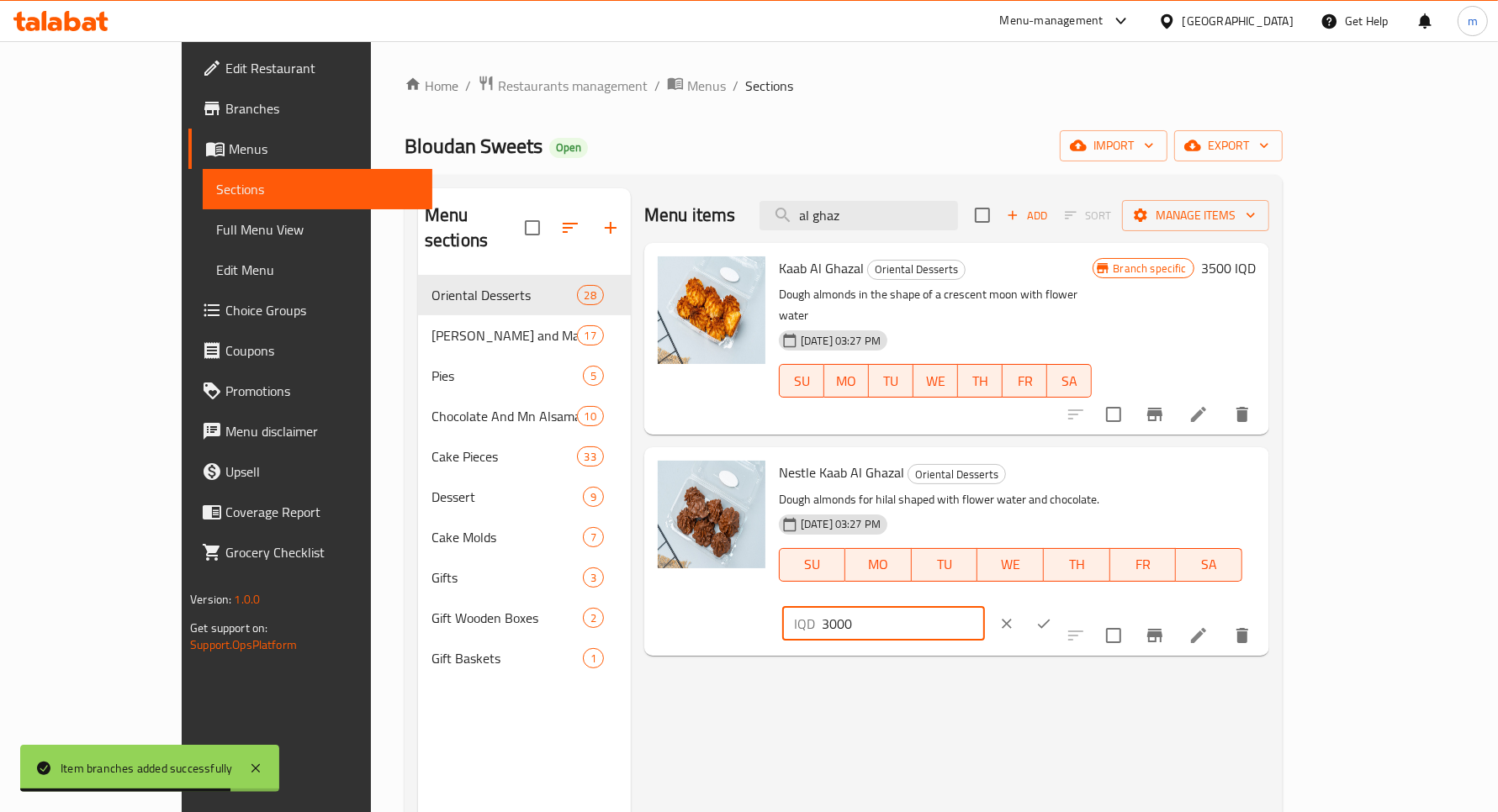
click at [985, 607] on input "3000" at bounding box center [903, 623] width 163 height 34
paste input "4"
type input "4000"
click at [1053, 616] on icon "ok" at bounding box center [1044, 624] width 17 height 17
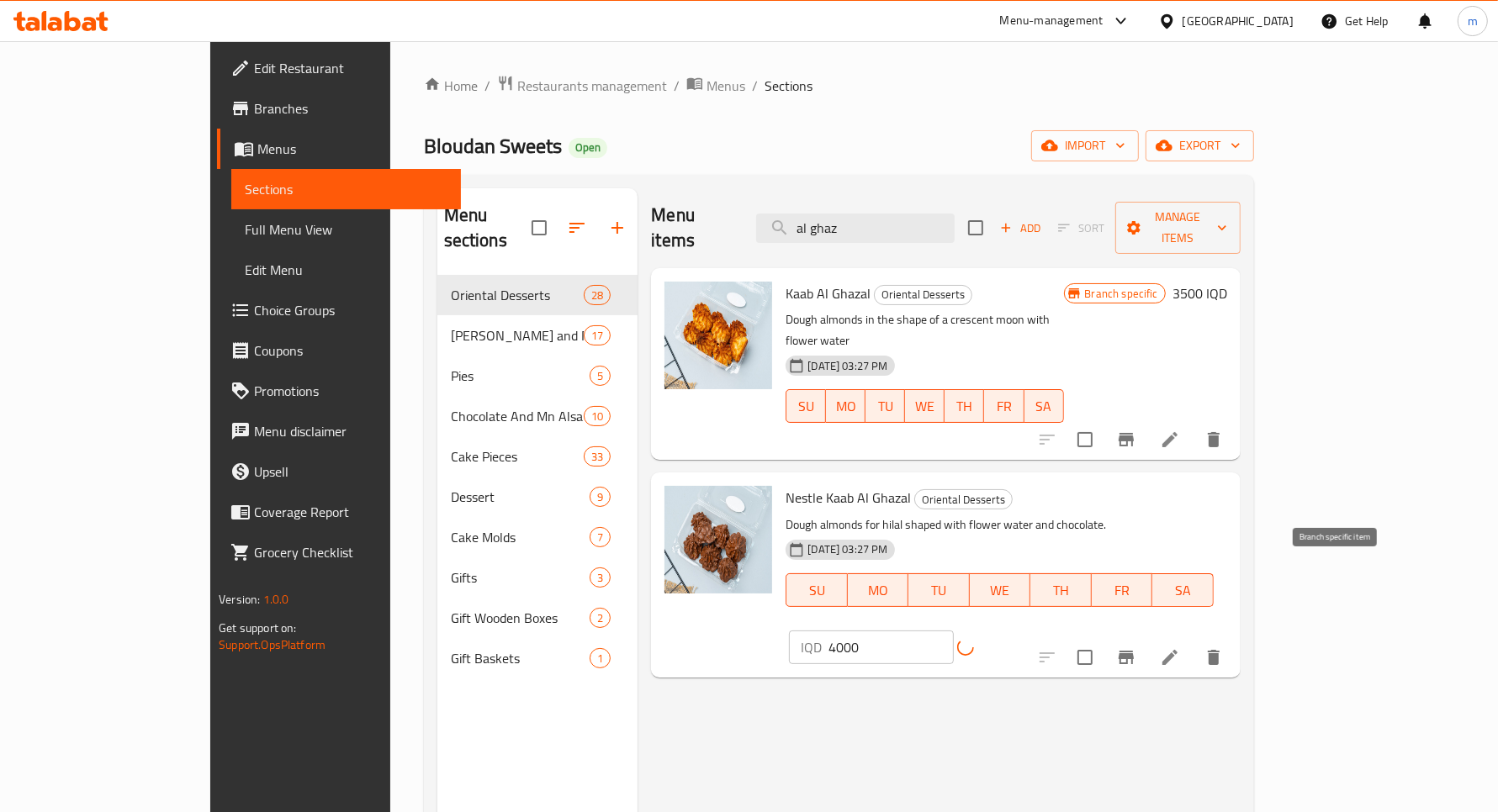
click at [1136, 648] on icon "Branch-specific-item" at bounding box center [1126, 657] width 20 height 20
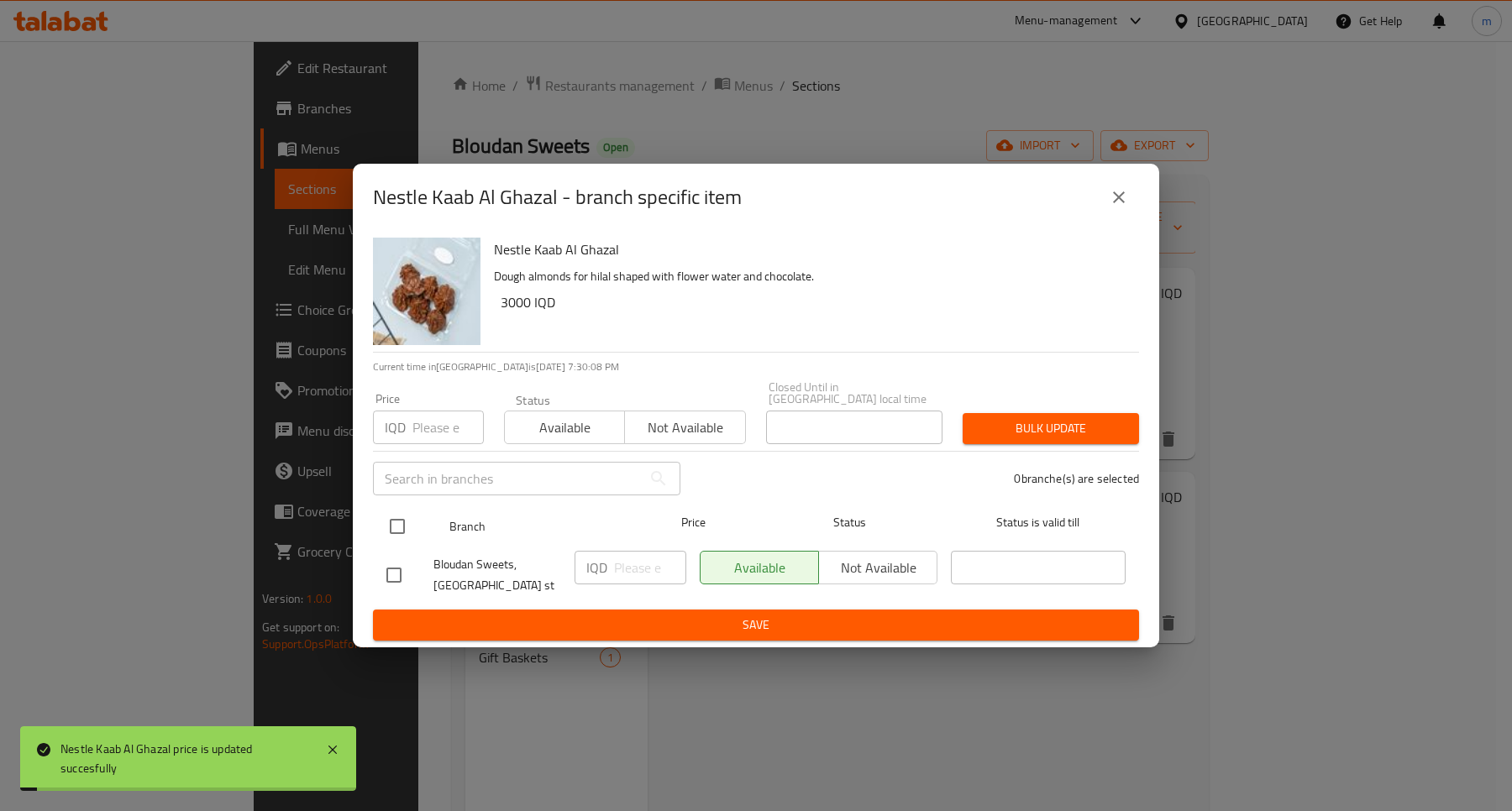
click at [384, 517] on input "checkbox" at bounding box center [396, 526] width 35 height 35
checkbox input "true"
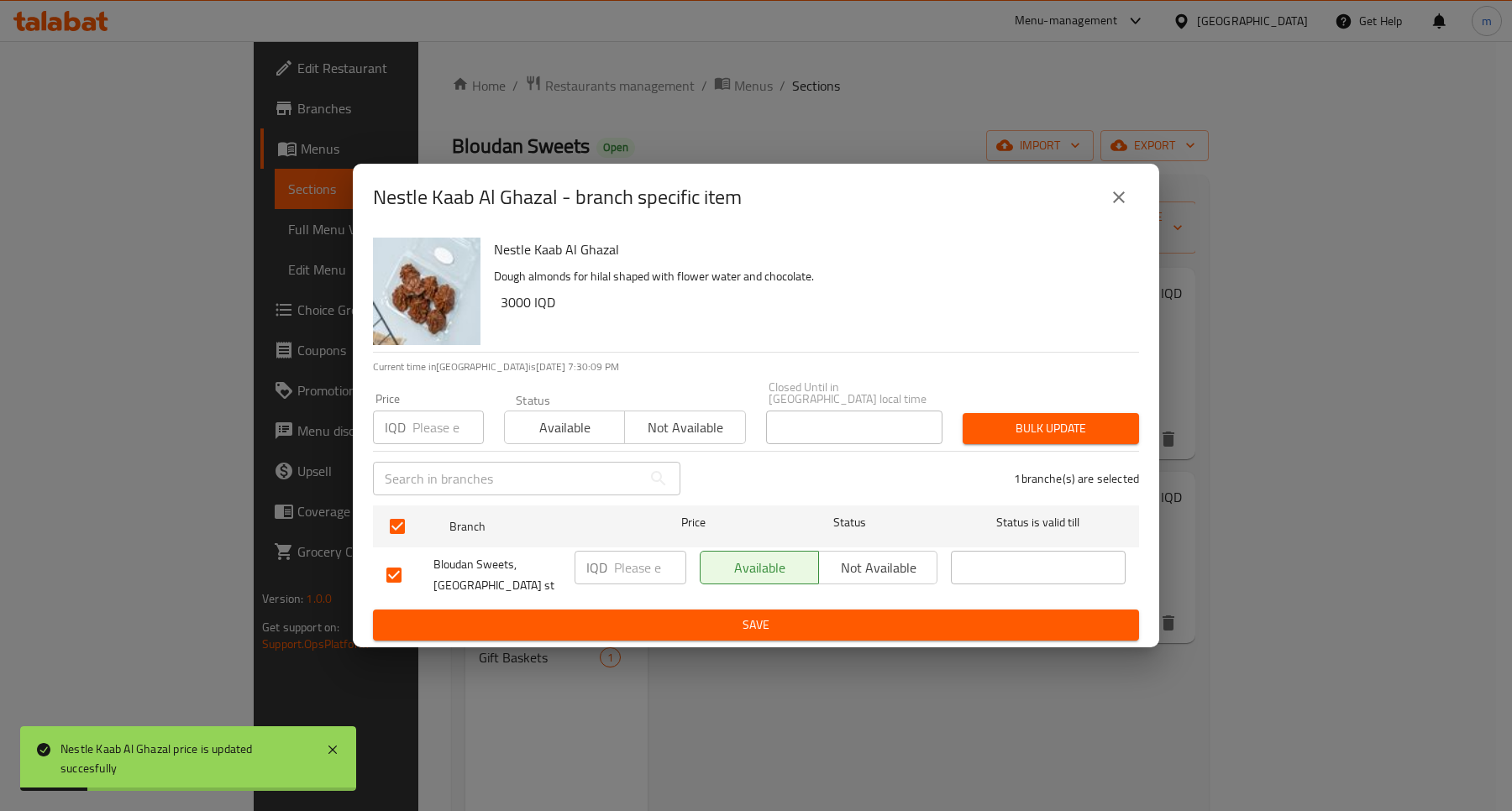
click at [644, 569] on input "number" at bounding box center [650, 568] width 72 height 34
paste input "4000"
type input "4000"
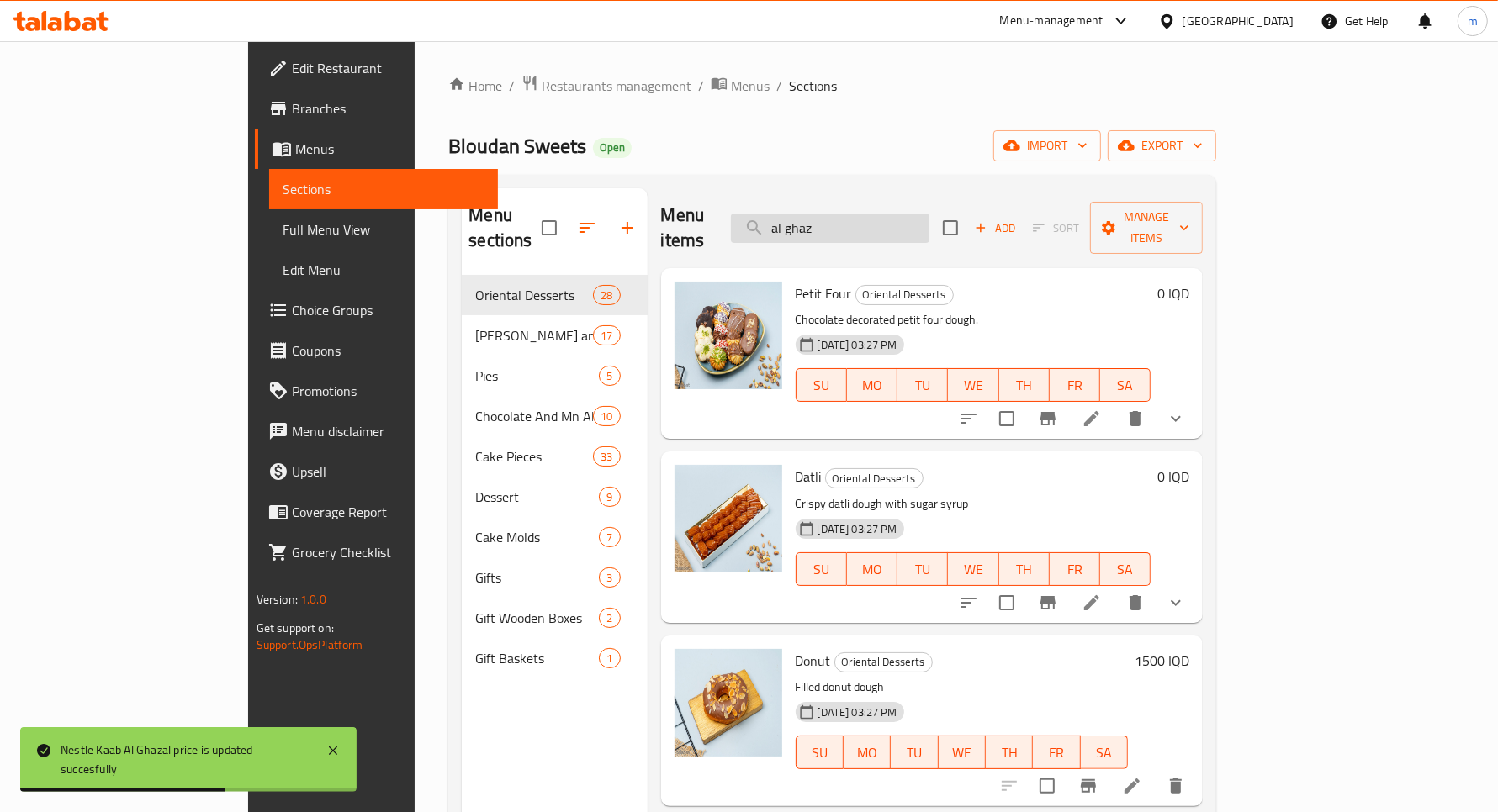
click at [896, 215] on input "al ghaz" at bounding box center [830, 228] width 198 height 29
click at [916, 217] on input "al ghaz" at bounding box center [830, 228] width 198 height 29
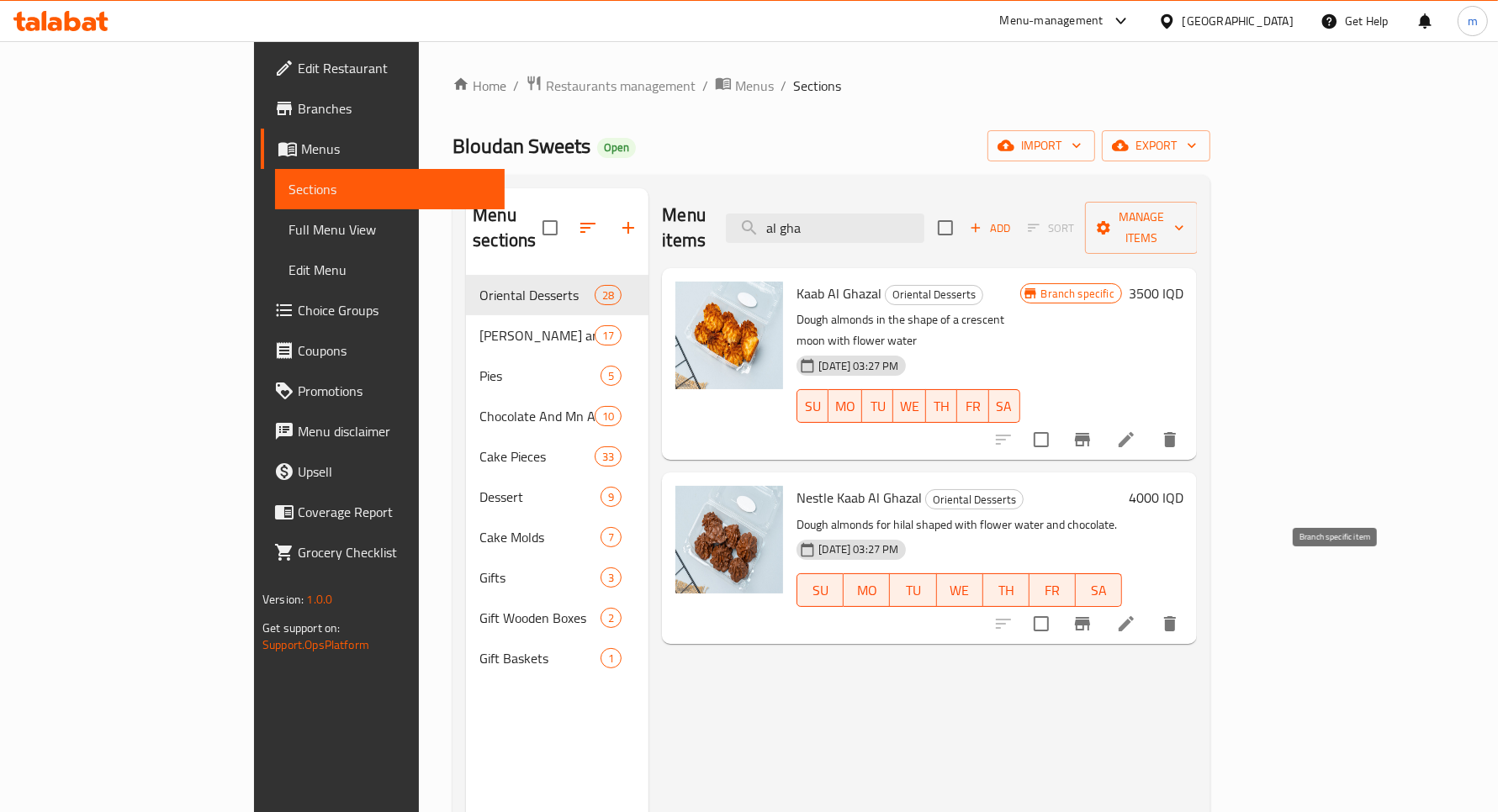
type input "al gha"
click at [1103, 604] on button "Branch-specific-item" at bounding box center [1082, 623] width 40 height 40
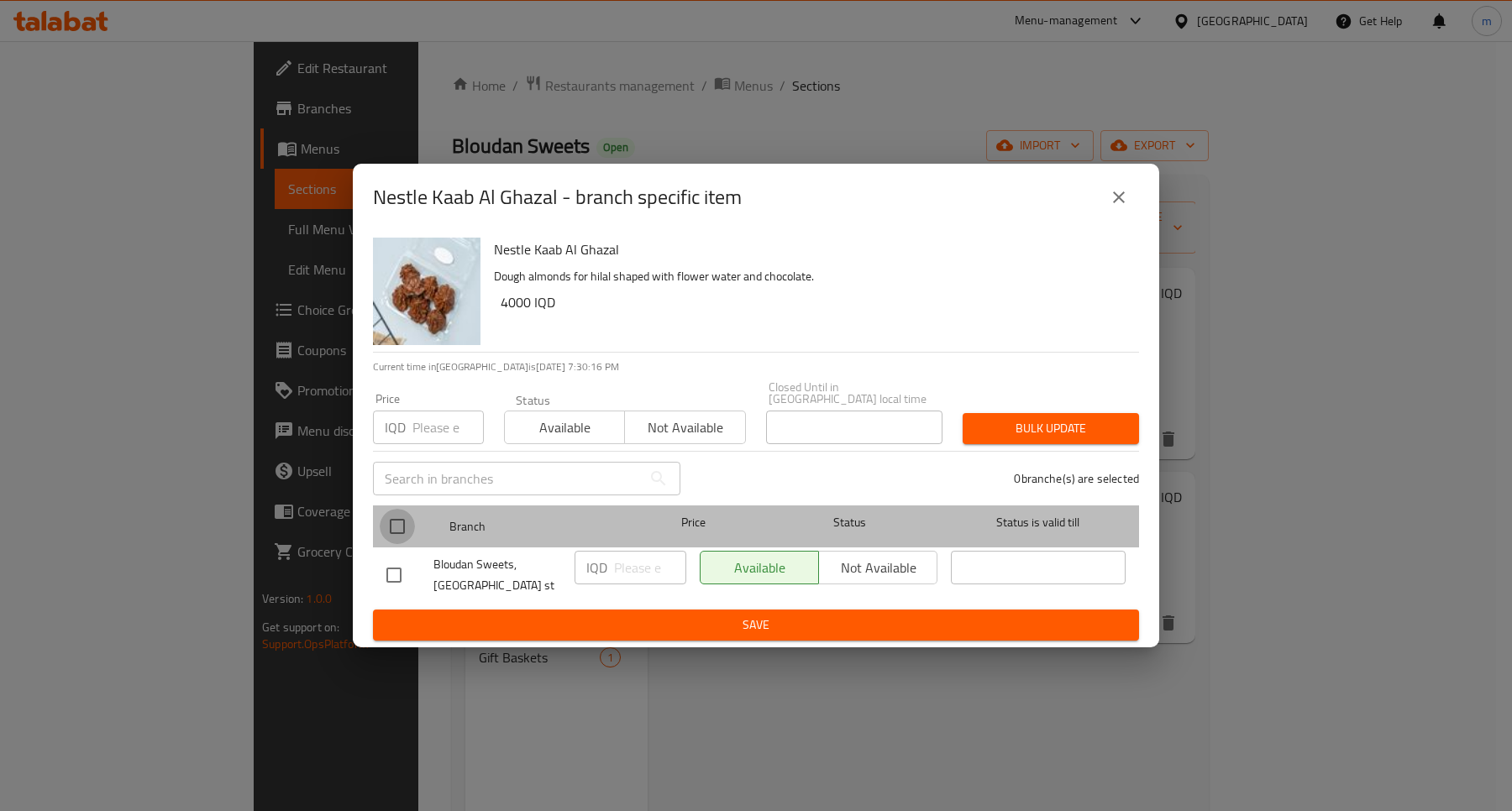
click at [396, 513] on input "checkbox" at bounding box center [396, 526] width 35 height 35
checkbox input "true"
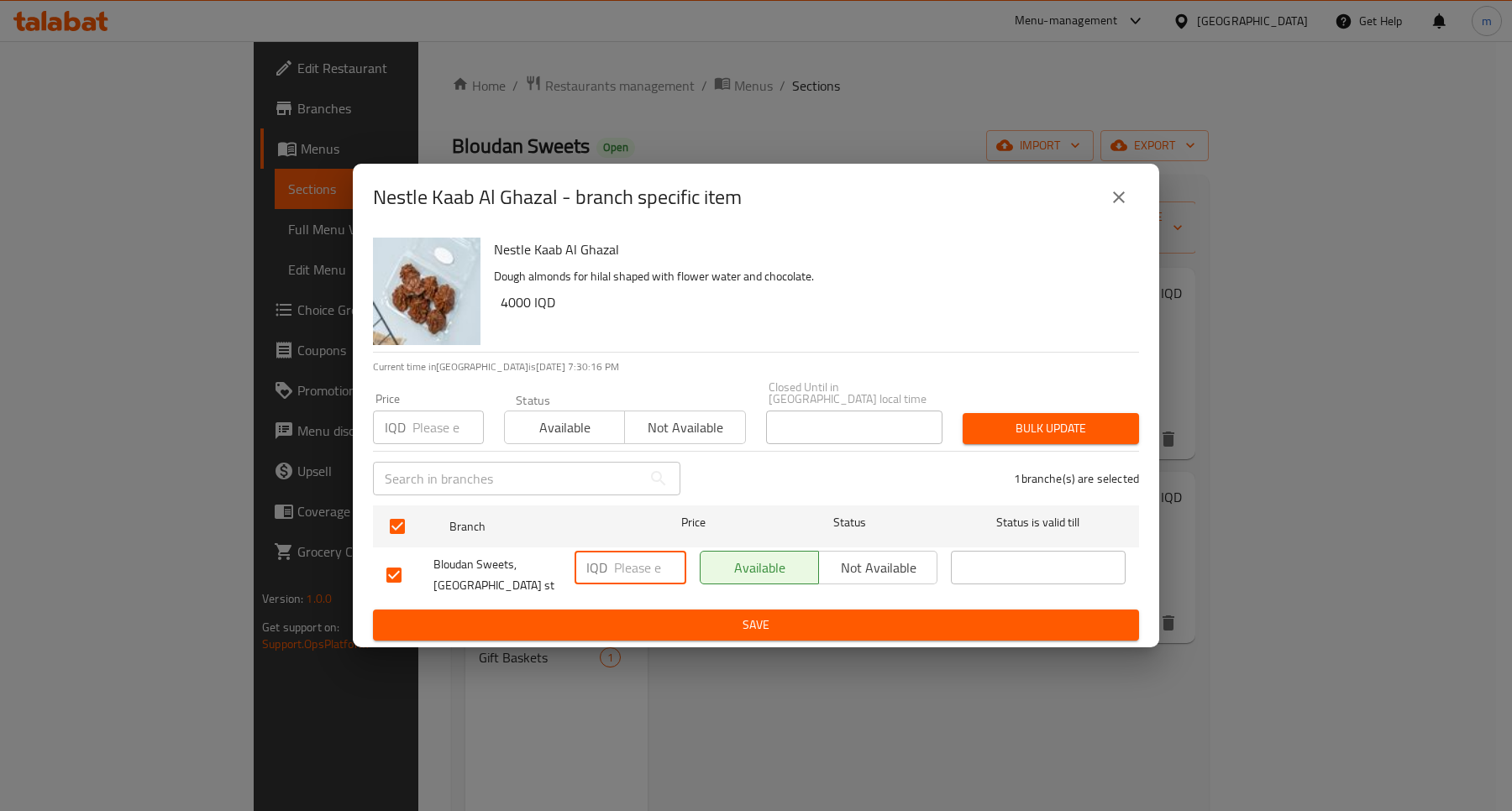
click at [635, 556] on input "number" at bounding box center [650, 568] width 72 height 34
paste input "4000"
type input "4000"
click at [743, 615] on span "Save" at bounding box center [755, 625] width 739 height 21
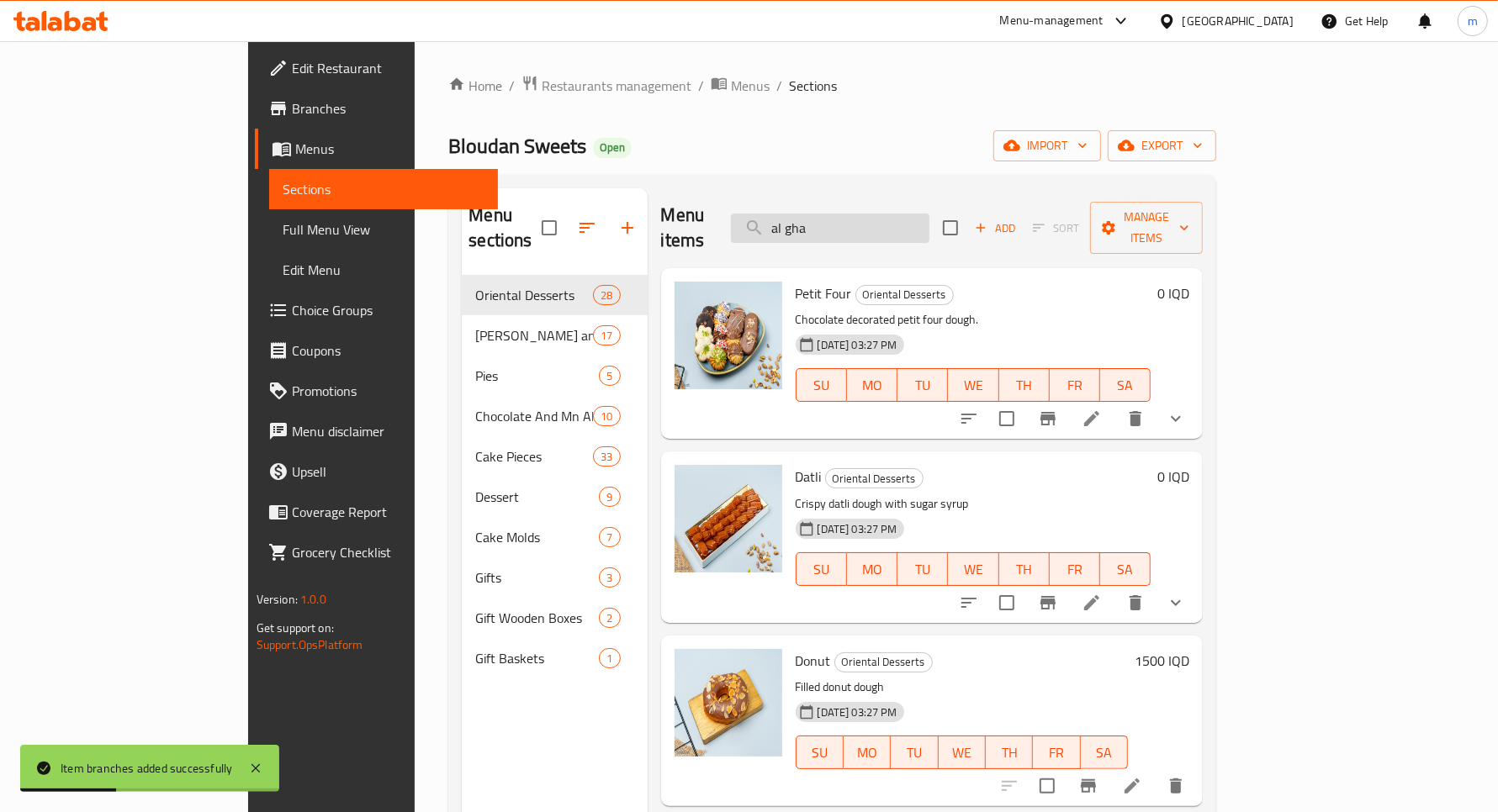
click at [877, 229] on input "al gha" at bounding box center [830, 228] width 198 height 29
paste input "علبة سمسمية"
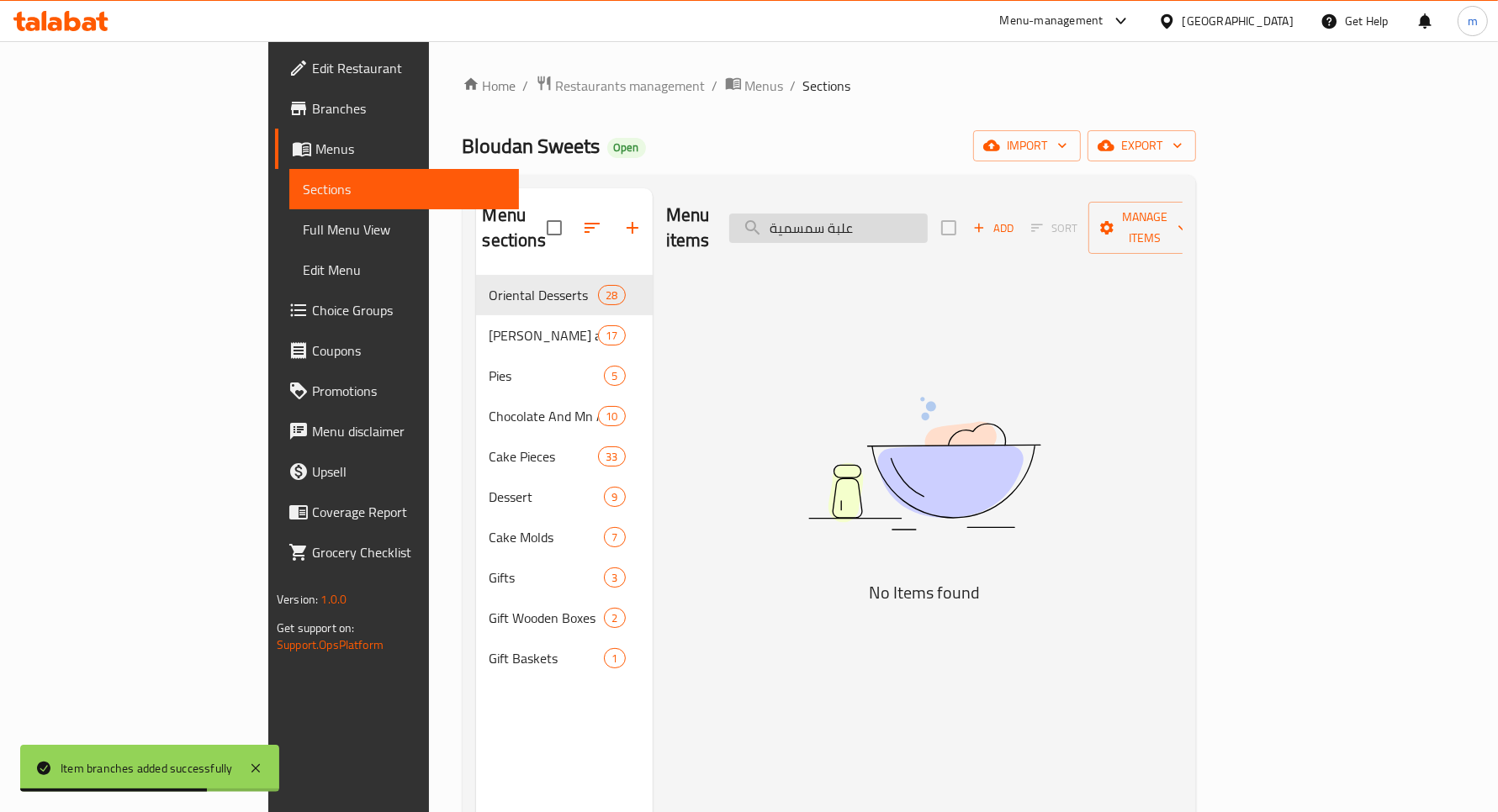
drag, startPoint x: 921, startPoint y: 213, endPoint x: 959, endPoint y: 219, distance: 38.5
click at [928, 219] on input "علبة سمسمية" at bounding box center [829, 228] width 198 height 29
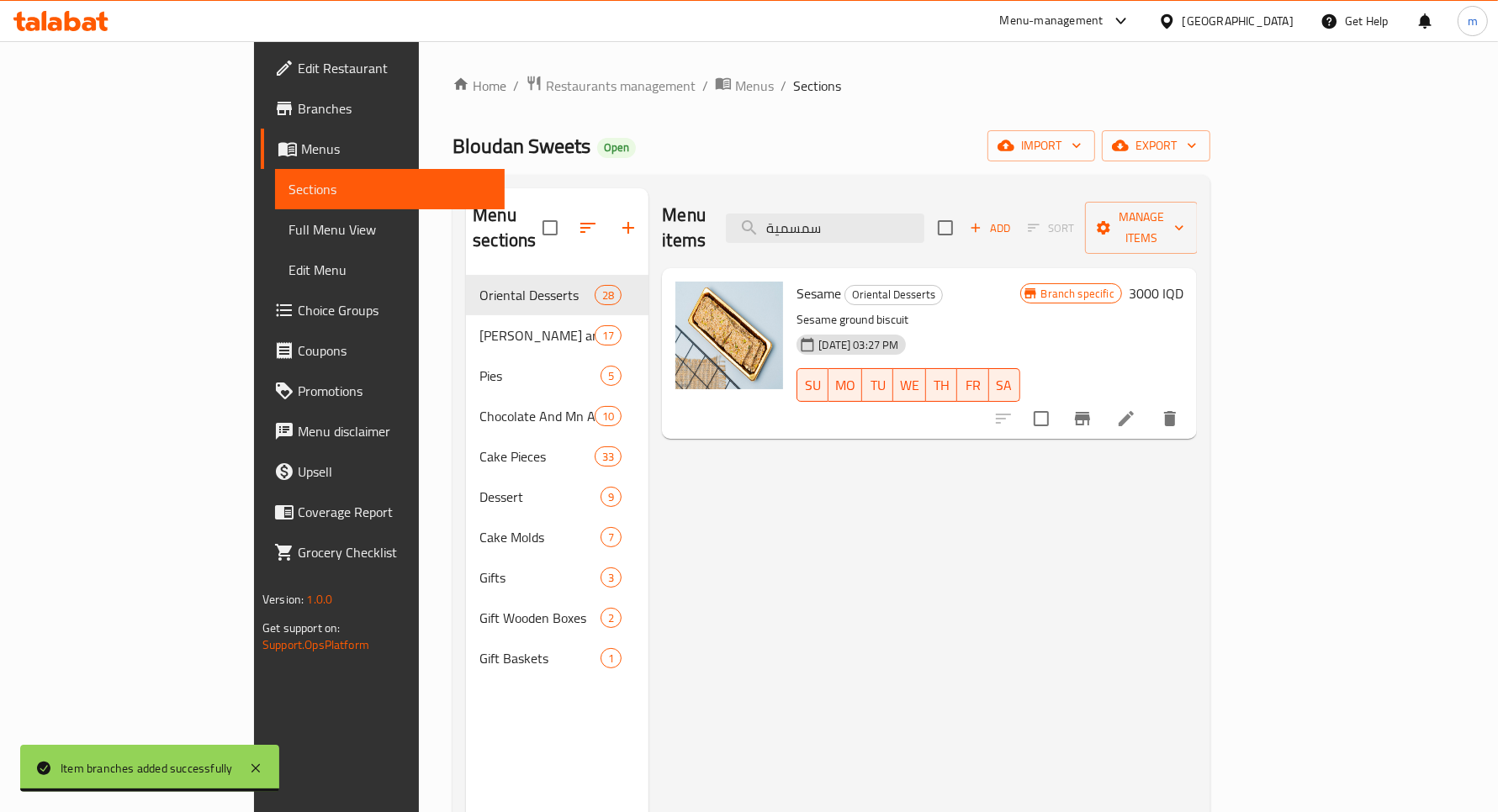
type input "سمسمية"
click at [1184, 282] on h6 "3000 IQD" at bounding box center [1156, 293] width 54 height 23
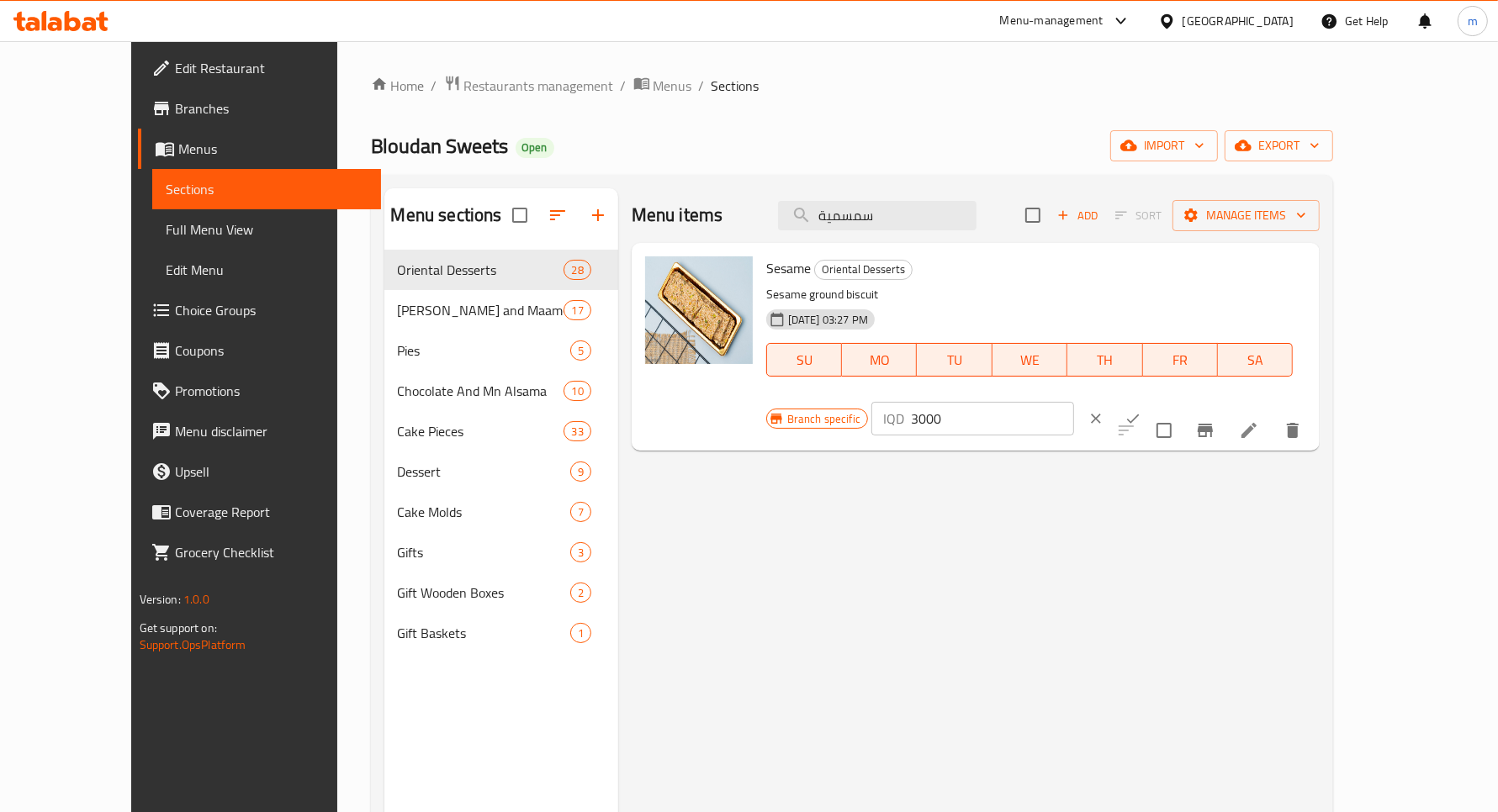
click at [1074, 402] on input "3000" at bounding box center [992, 418] width 163 height 34
paste input "4"
type input "4000"
click at [1152, 400] on button "ok" at bounding box center [1133, 418] width 37 height 37
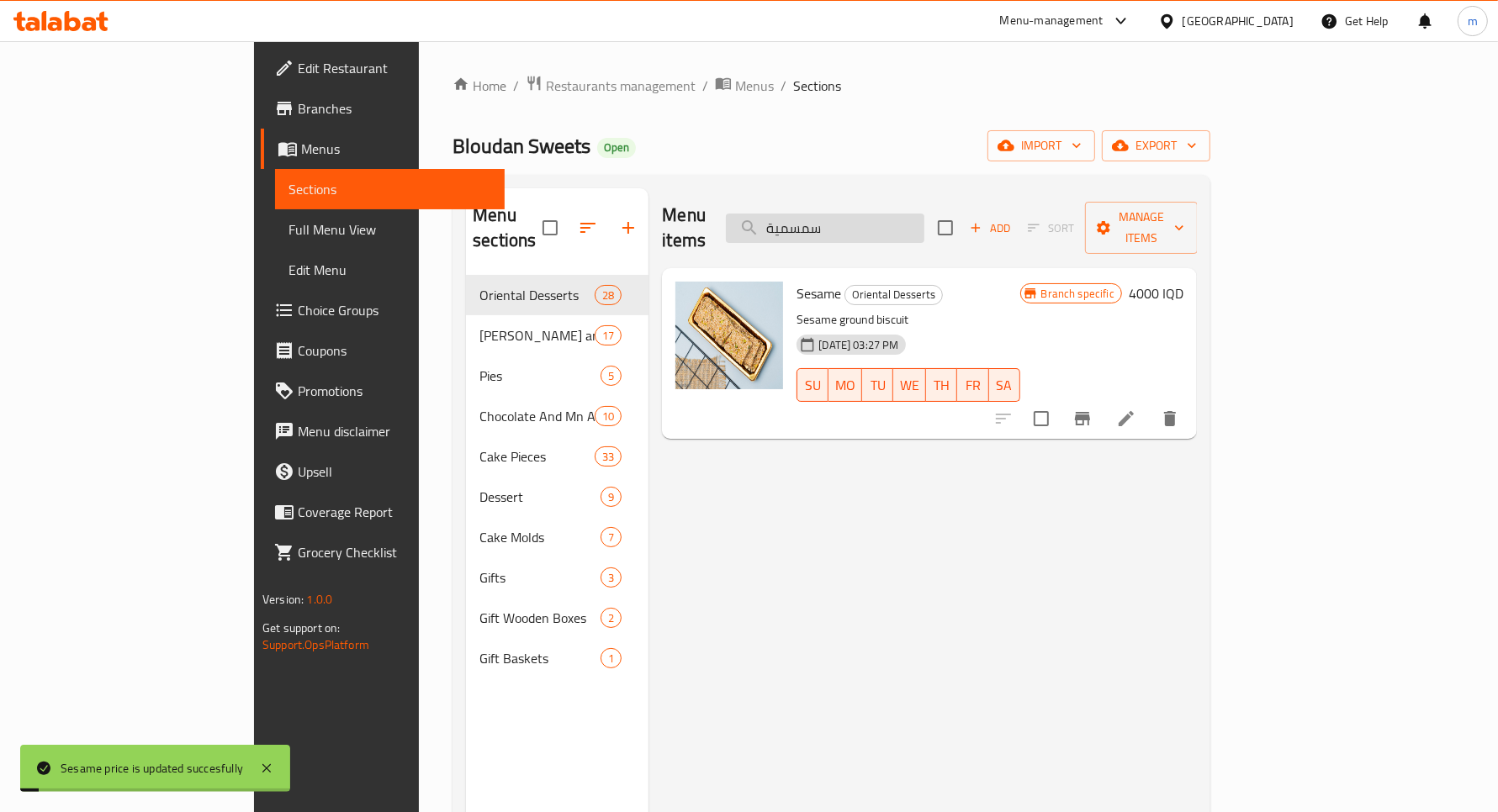
click at [924, 214] on input "سمسمية" at bounding box center [825, 228] width 198 height 29
type input "سمسمي"
click at [1091, 412] on icon "Branch-specific-item" at bounding box center [1083, 419] width 16 height 14
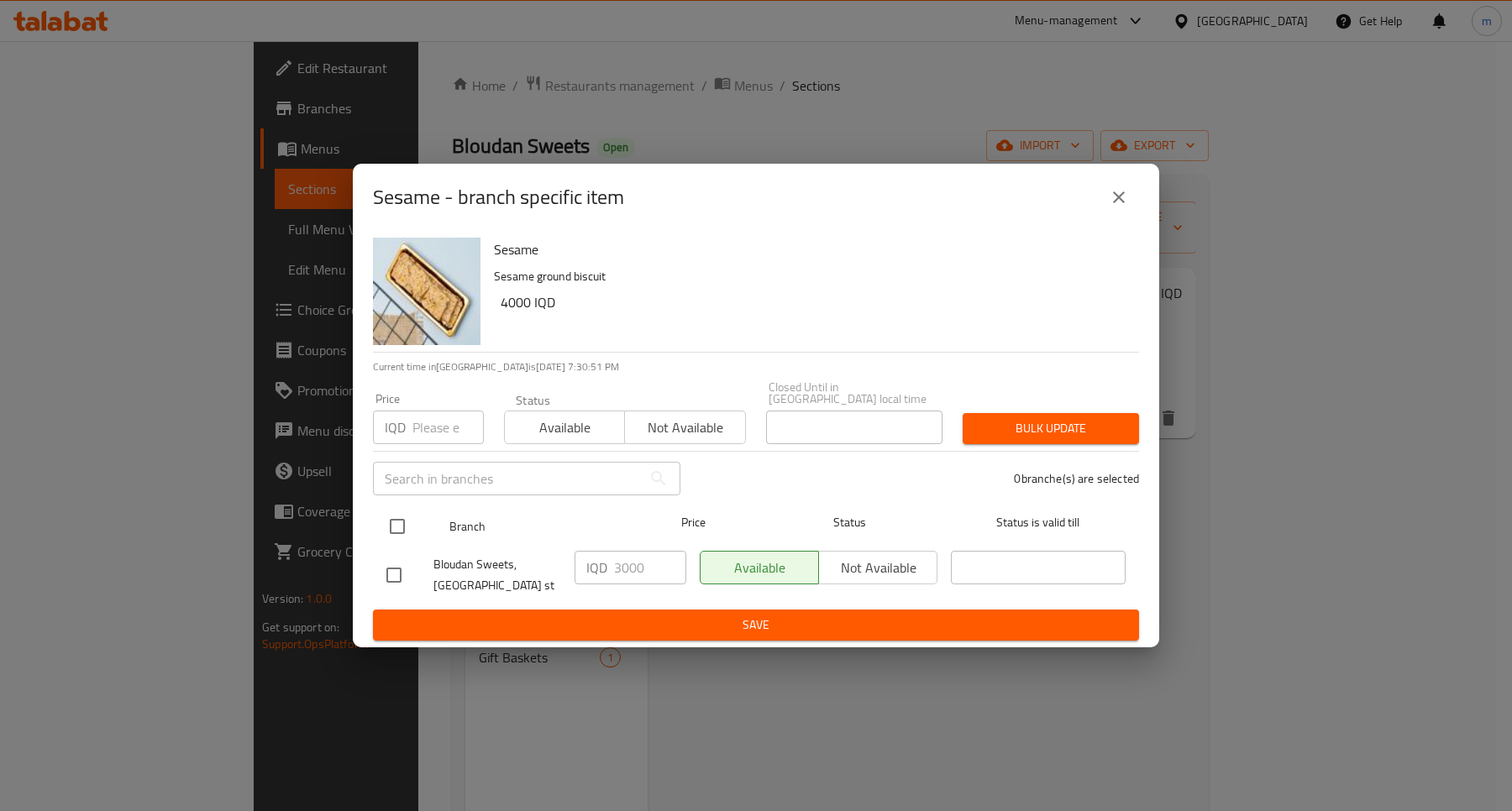
click at [404, 527] on input "checkbox" at bounding box center [396, 526] width 35 height 35
checkbox input "true"
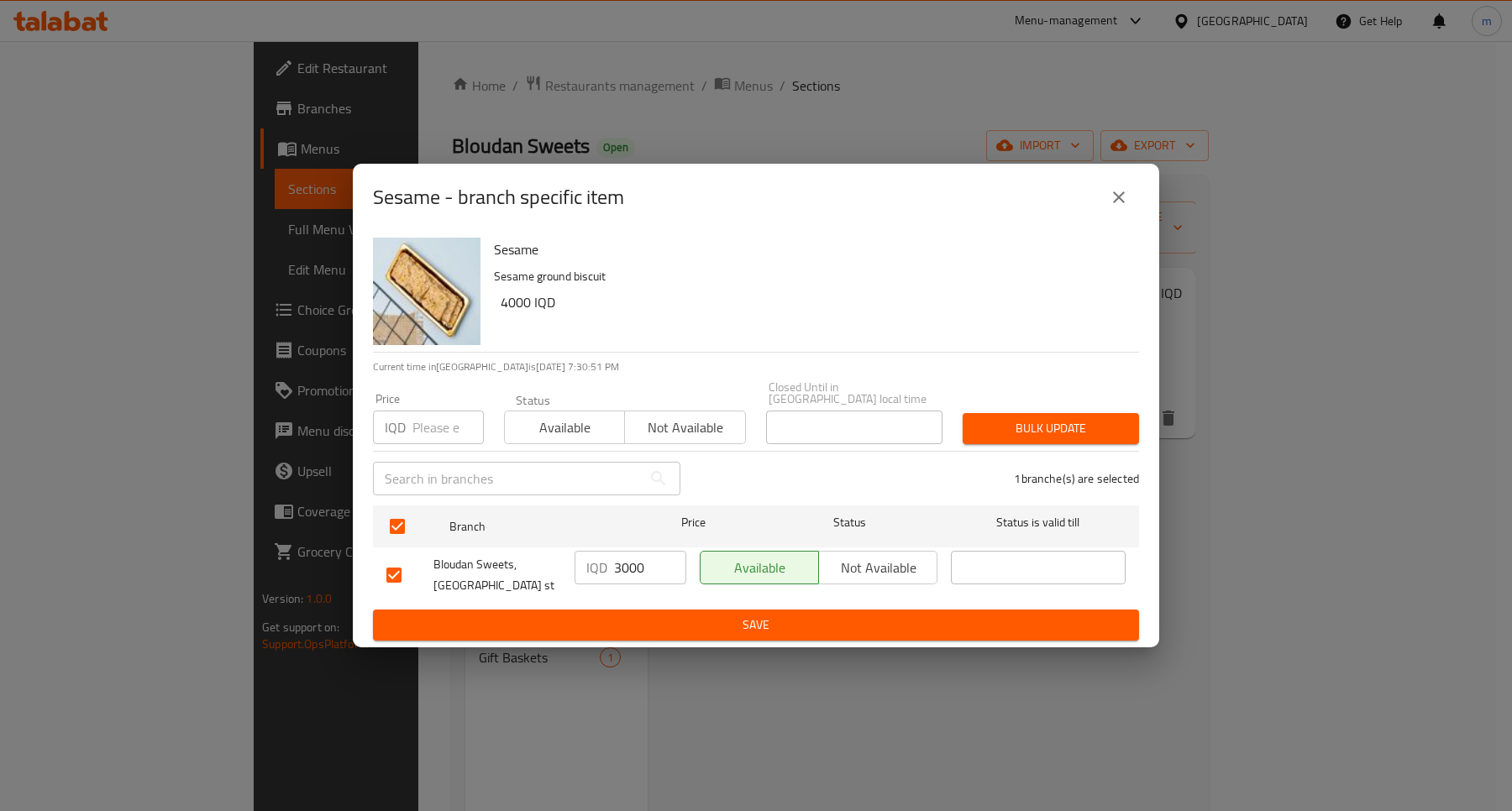
click at [632, 563] on input "3000" at bounding box center [650, 568] width 72 height 34
paste input "4000"
paste input "4"
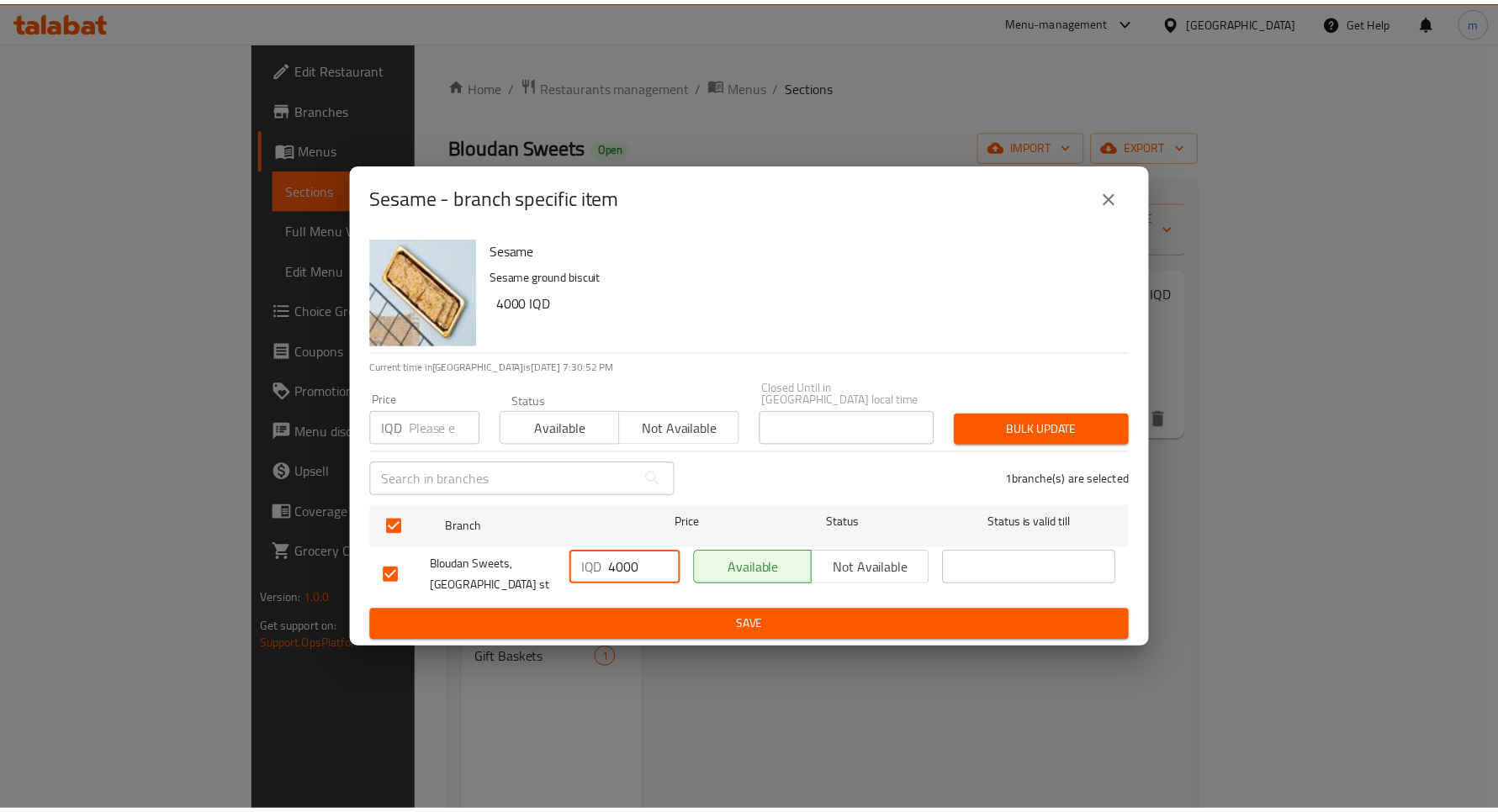
scroll to position [0, 0]
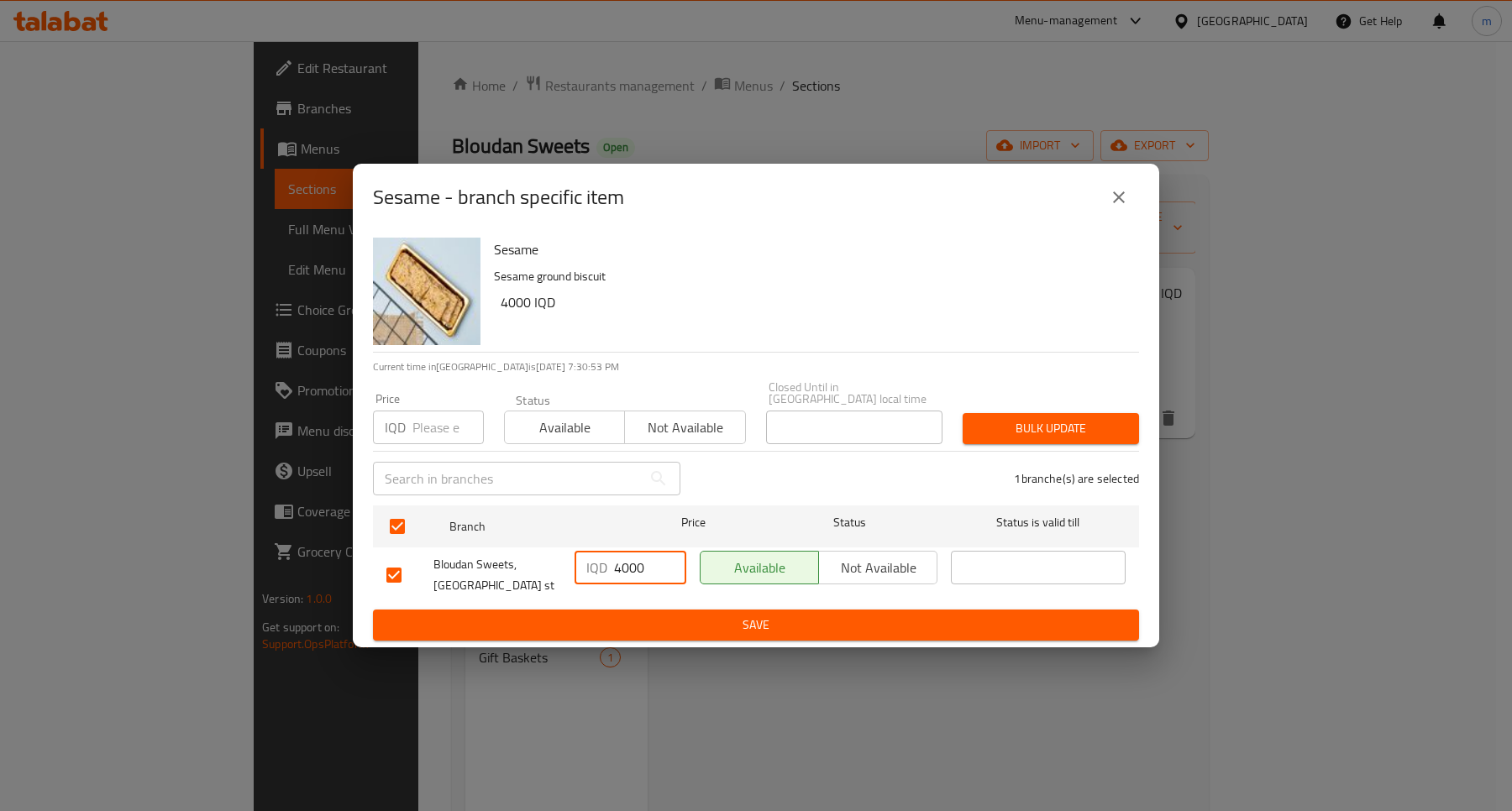
type input "4000"
click at [796, 615] on span "Save" at bounding box center [755, 625] width 739 height 21
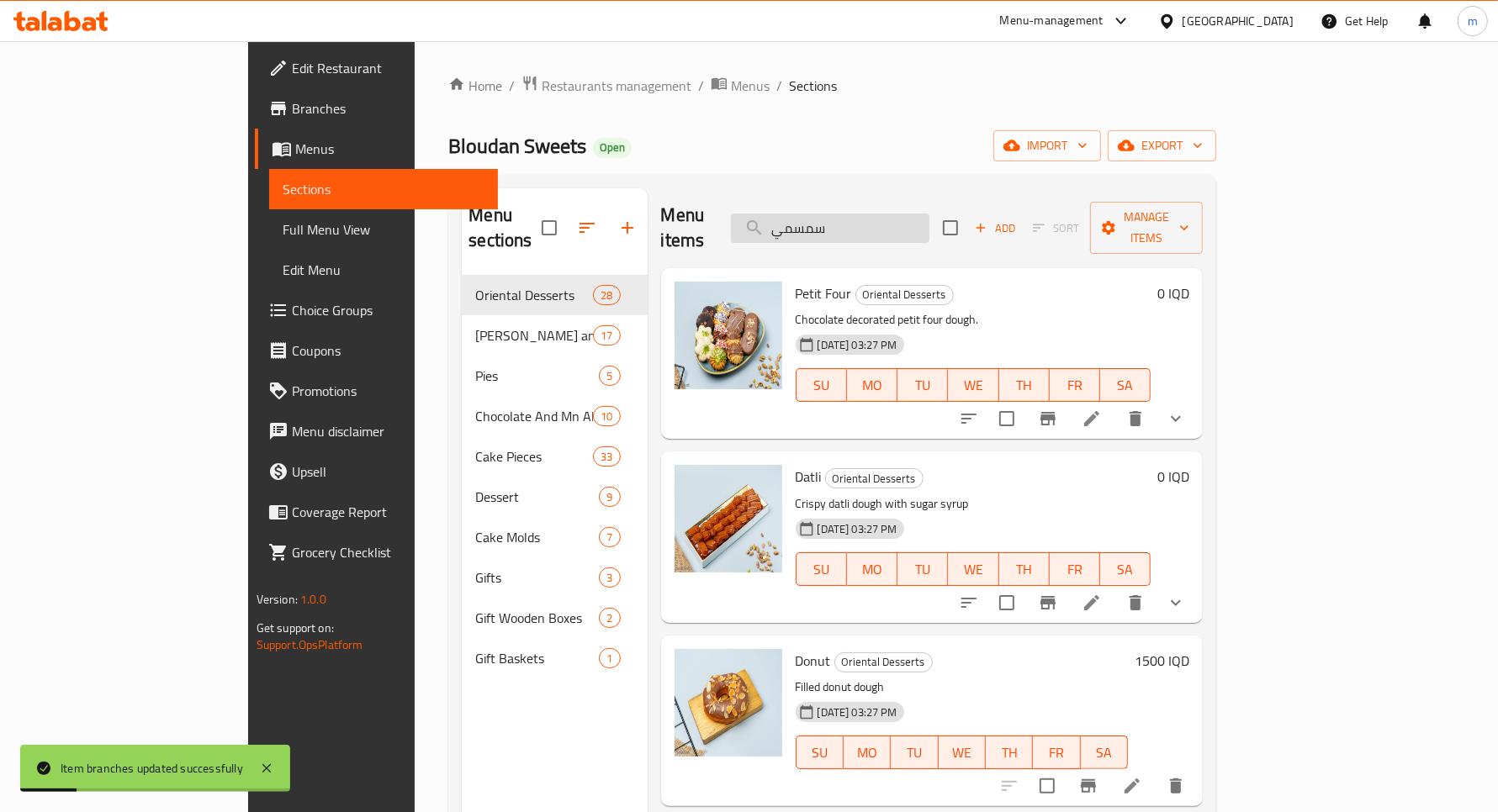
click at [878, 221] on input "سمسمي" at bounding box center [830, 228] width 198 height 29
paste input "قطعة دونات"
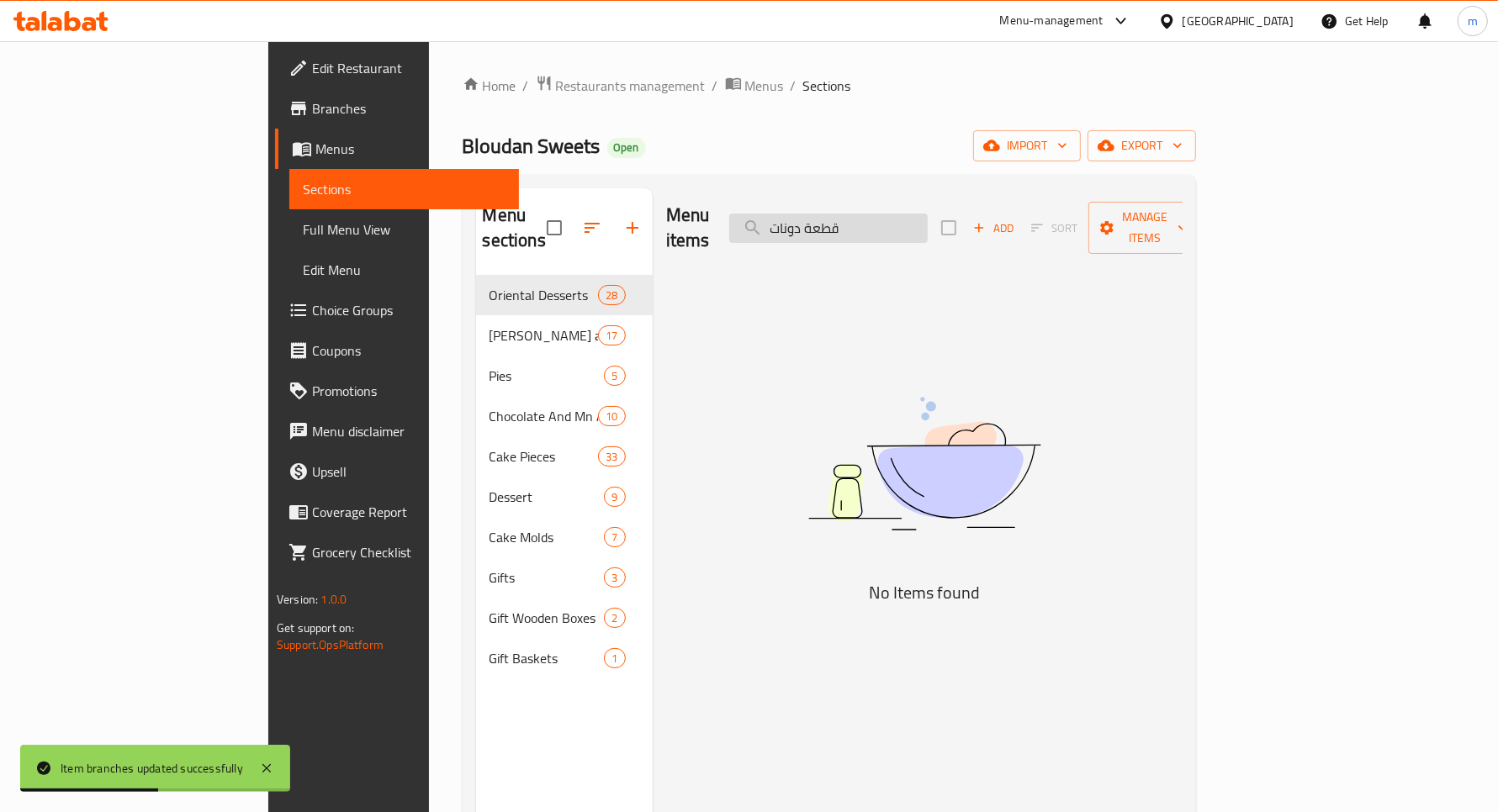
click at [911, 215] on input "قطعة دونات" at bounding box center [829, 228] width 198 height 29
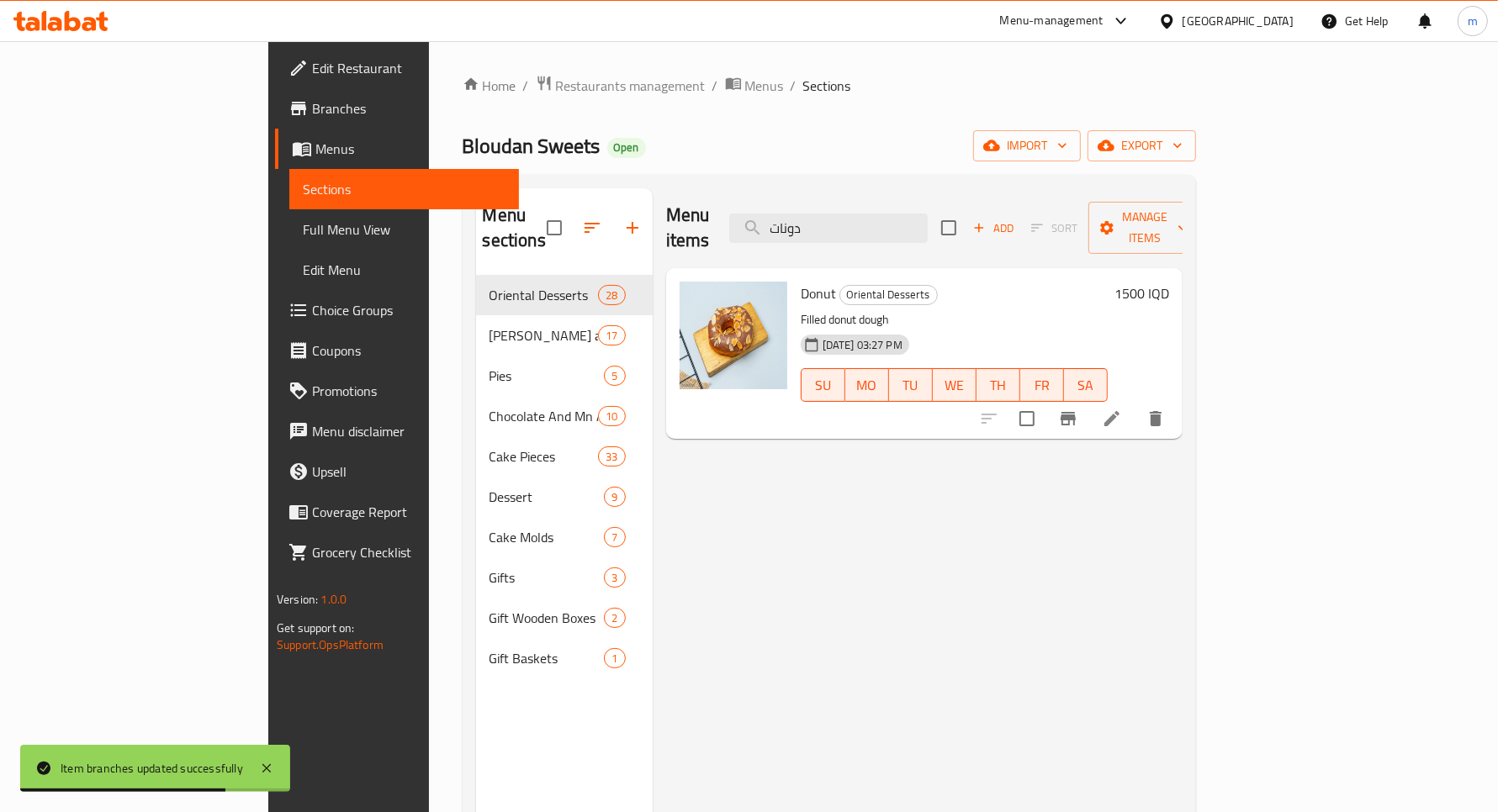
type input "دونات"
click at [1169, 282] on h6 "1500 IQD" at bounding box center [1141, 293] width 54 height 23
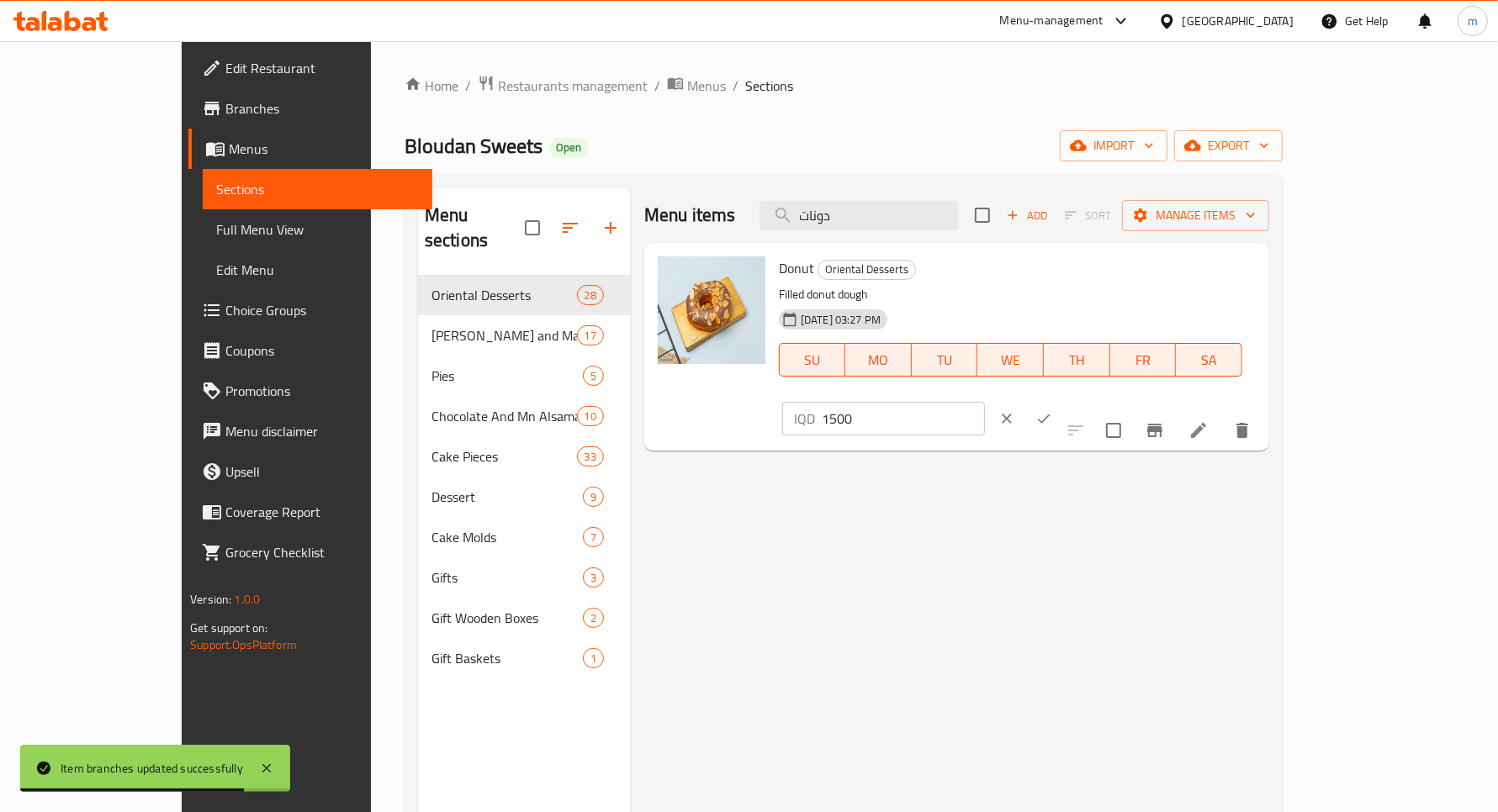
click at [985, 402] on input "1500" at bounding box center [903, 418] width 163 height 34
paste input "20"
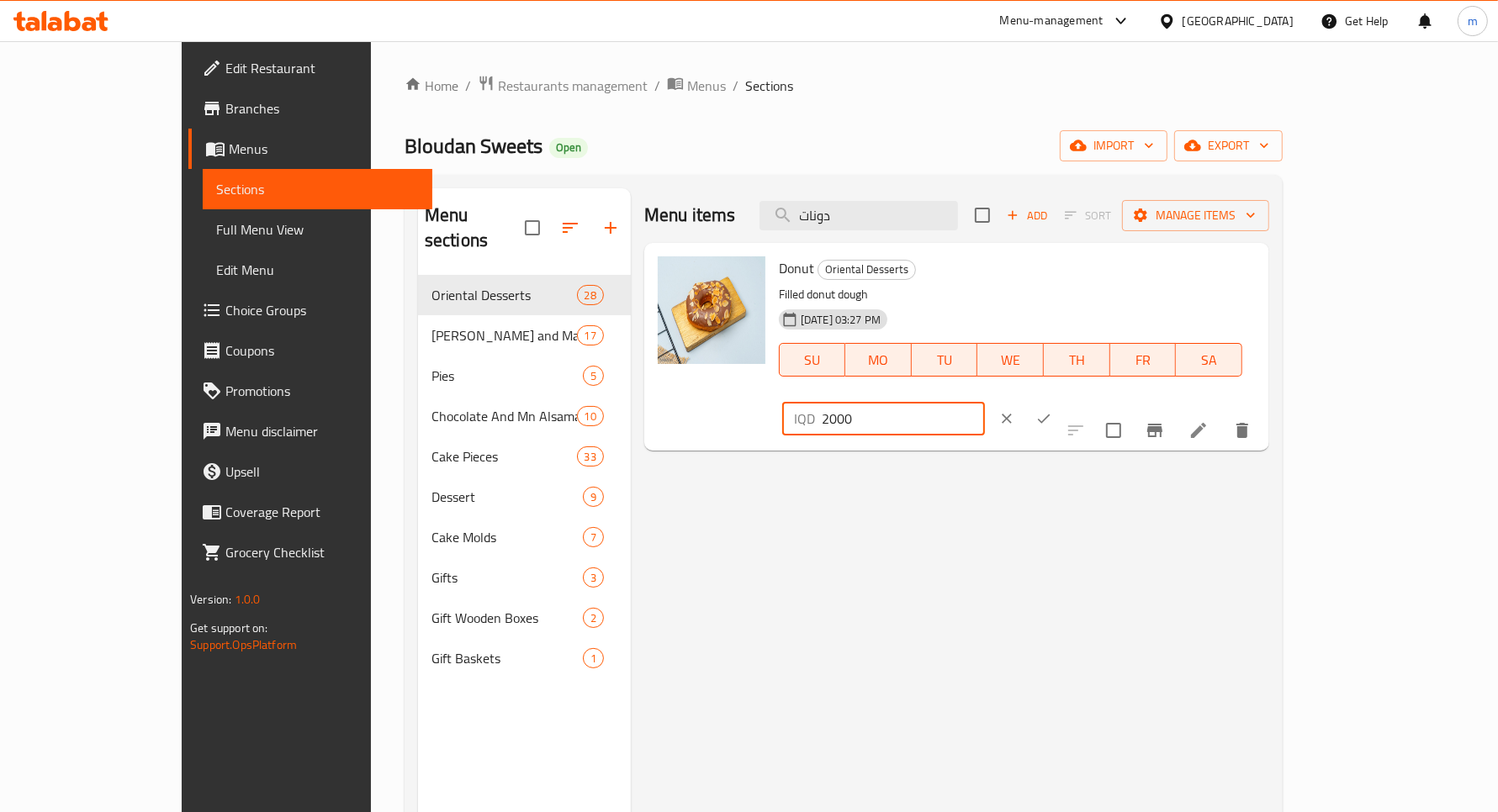
type input "2000"
click at [1062, 400] on button "ok" at bounding box center [1043, 418] width 37 height 37
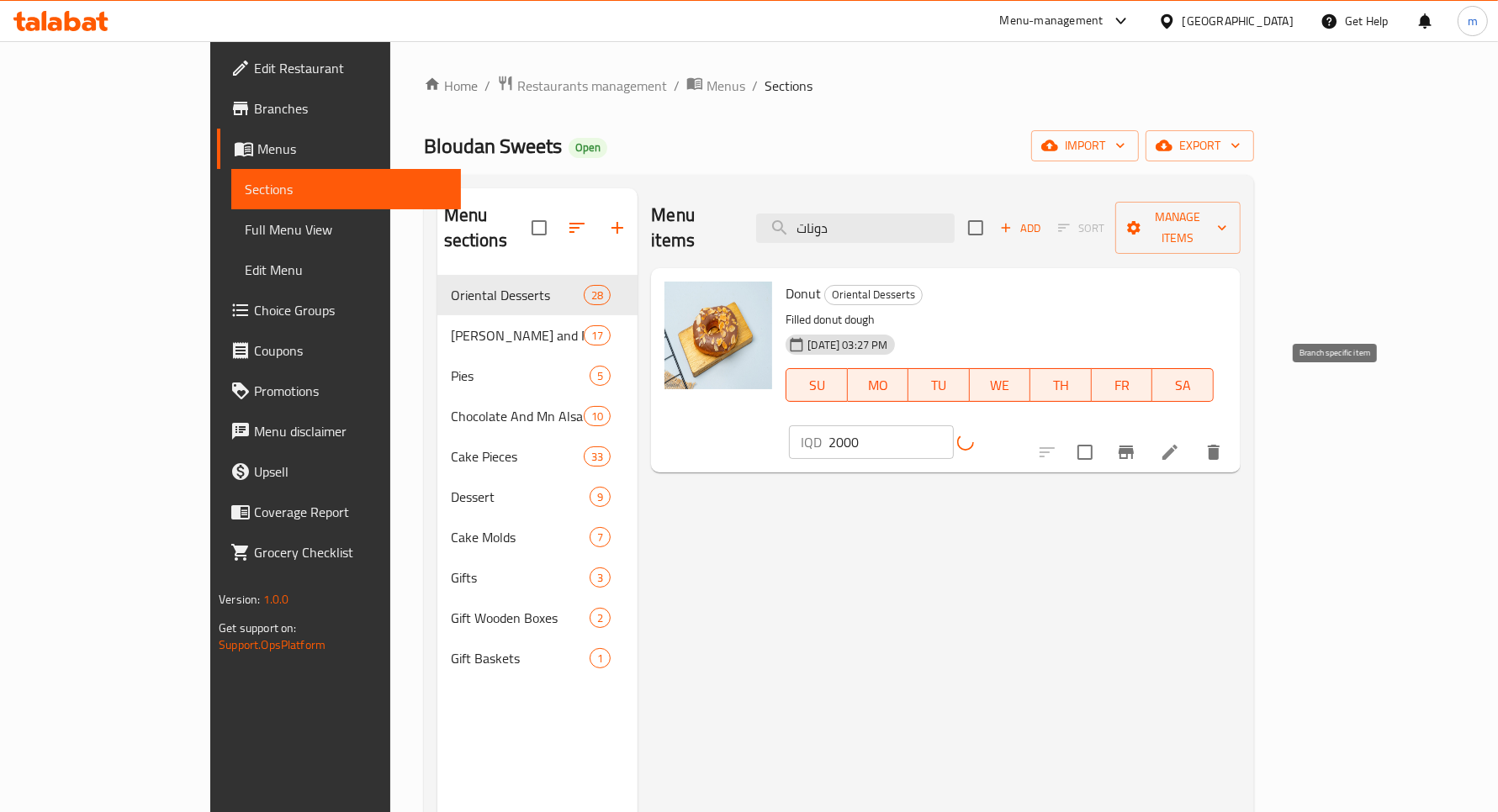
click at [1136, 443] on icon "Branch-specific-item" at bounding box center [1126, 452] width 20 height 20
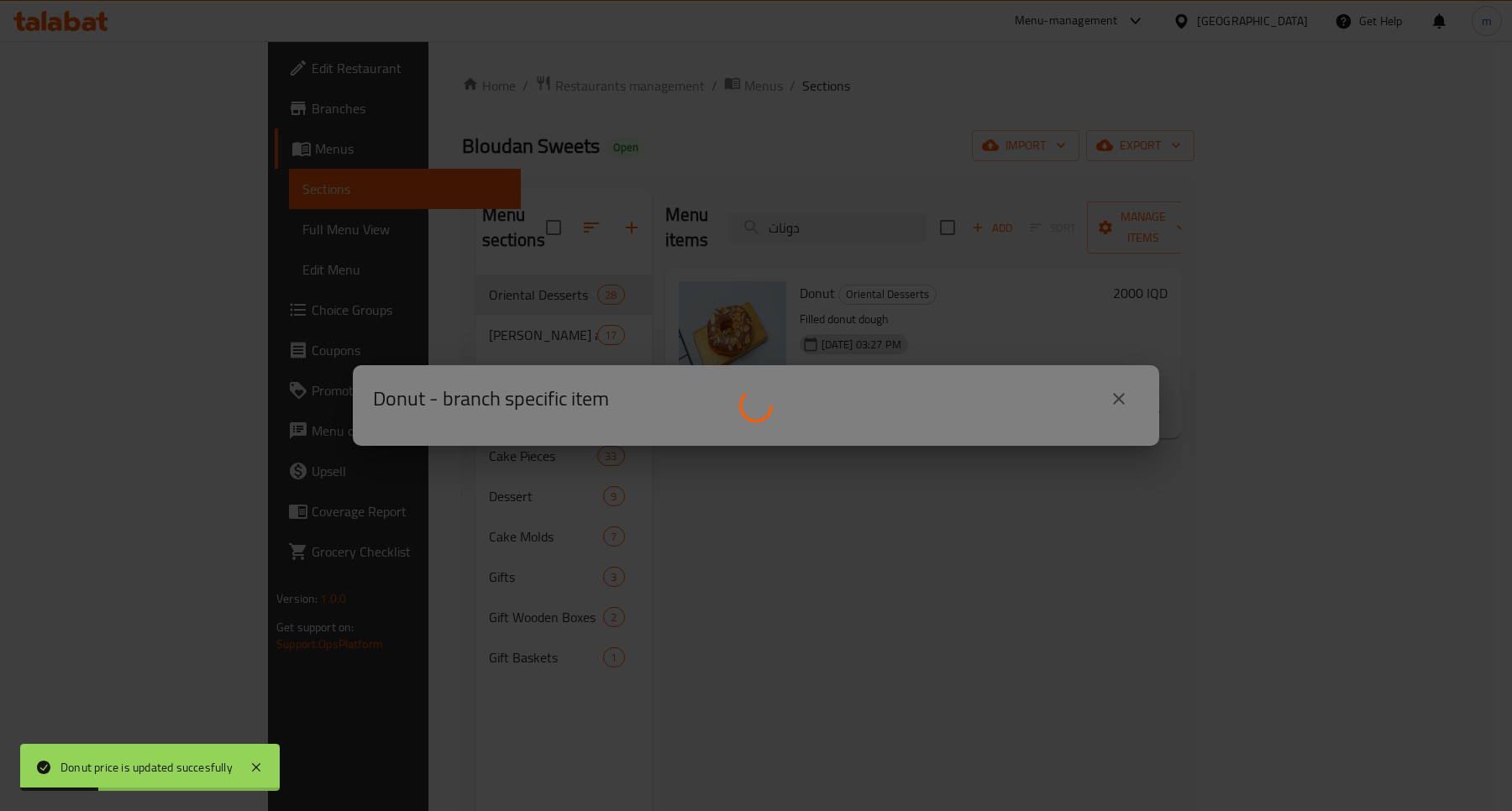
click at [931, 147] on div at bounding box center [756, 405] width 1512 height 811
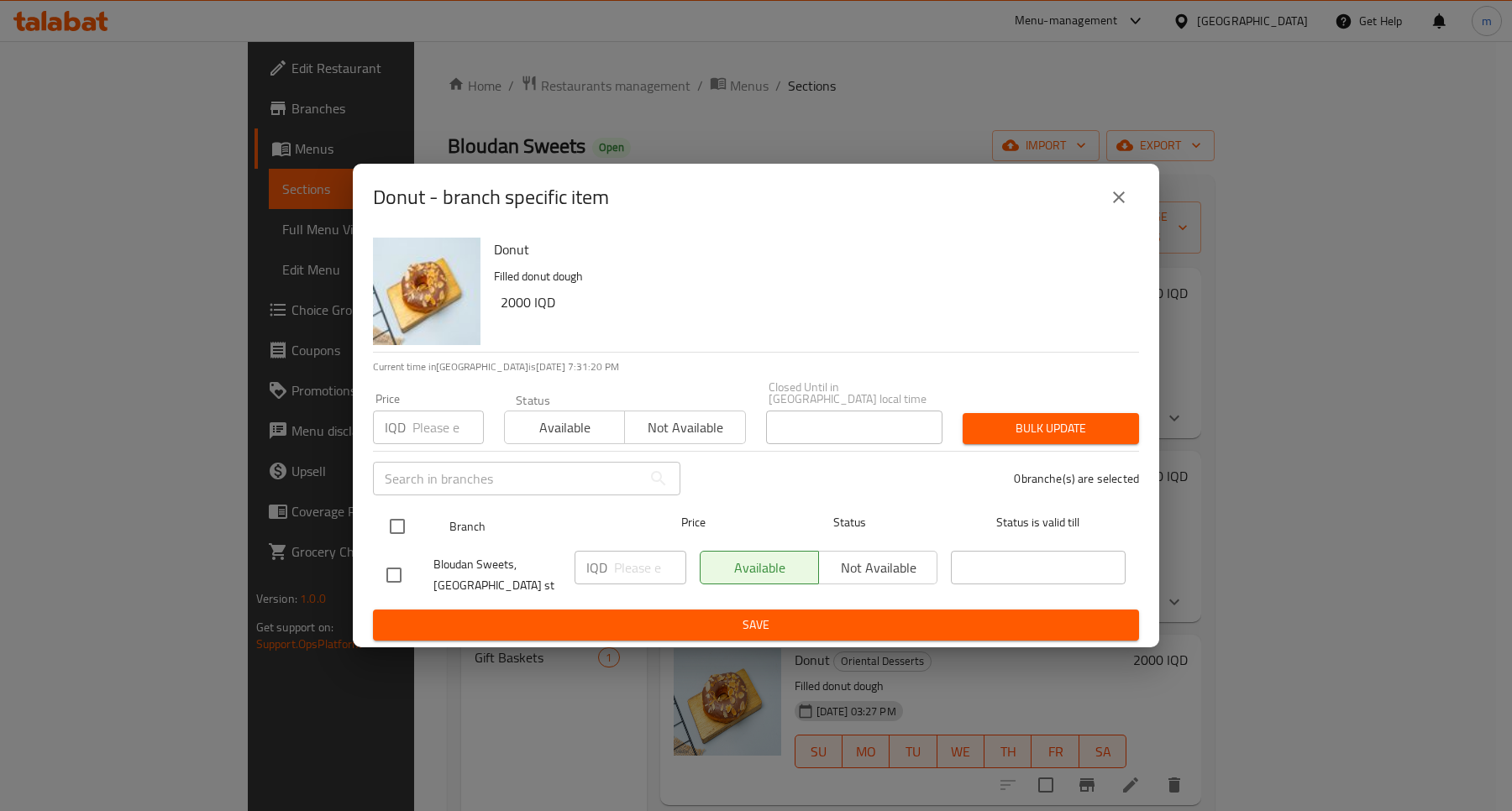
click at [401, 517] on input "checkbox" at bounding box center [396, 526] width 35 height 35
checkbox input "true"
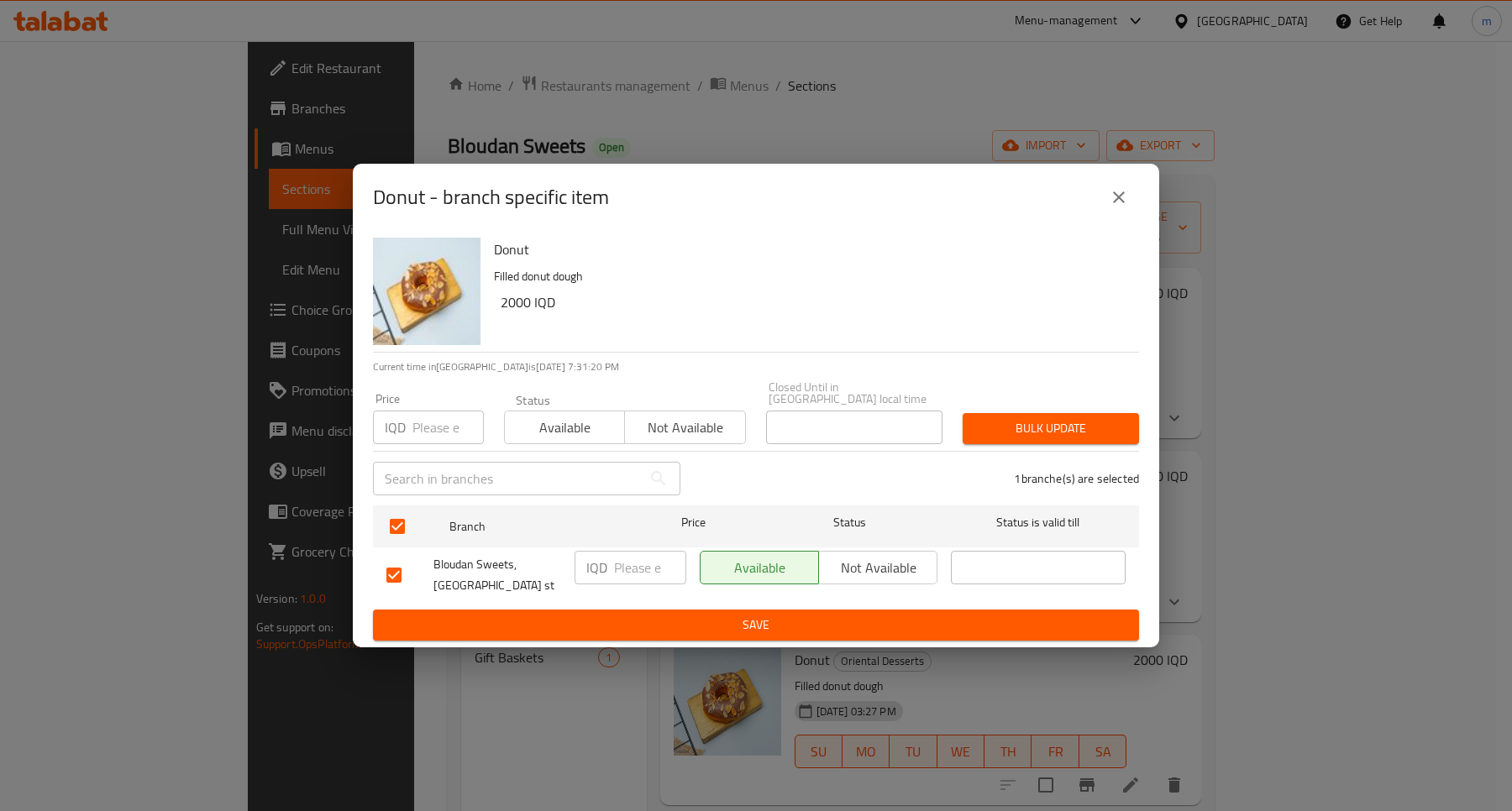
click at [620, 565] on input "number" at bounding box center [650, 568] width 72 height 34
paste input "2000"
type input "2000"
click at [771, 617] on span "Save" at bounding box center [755, 625] width 739 height 21
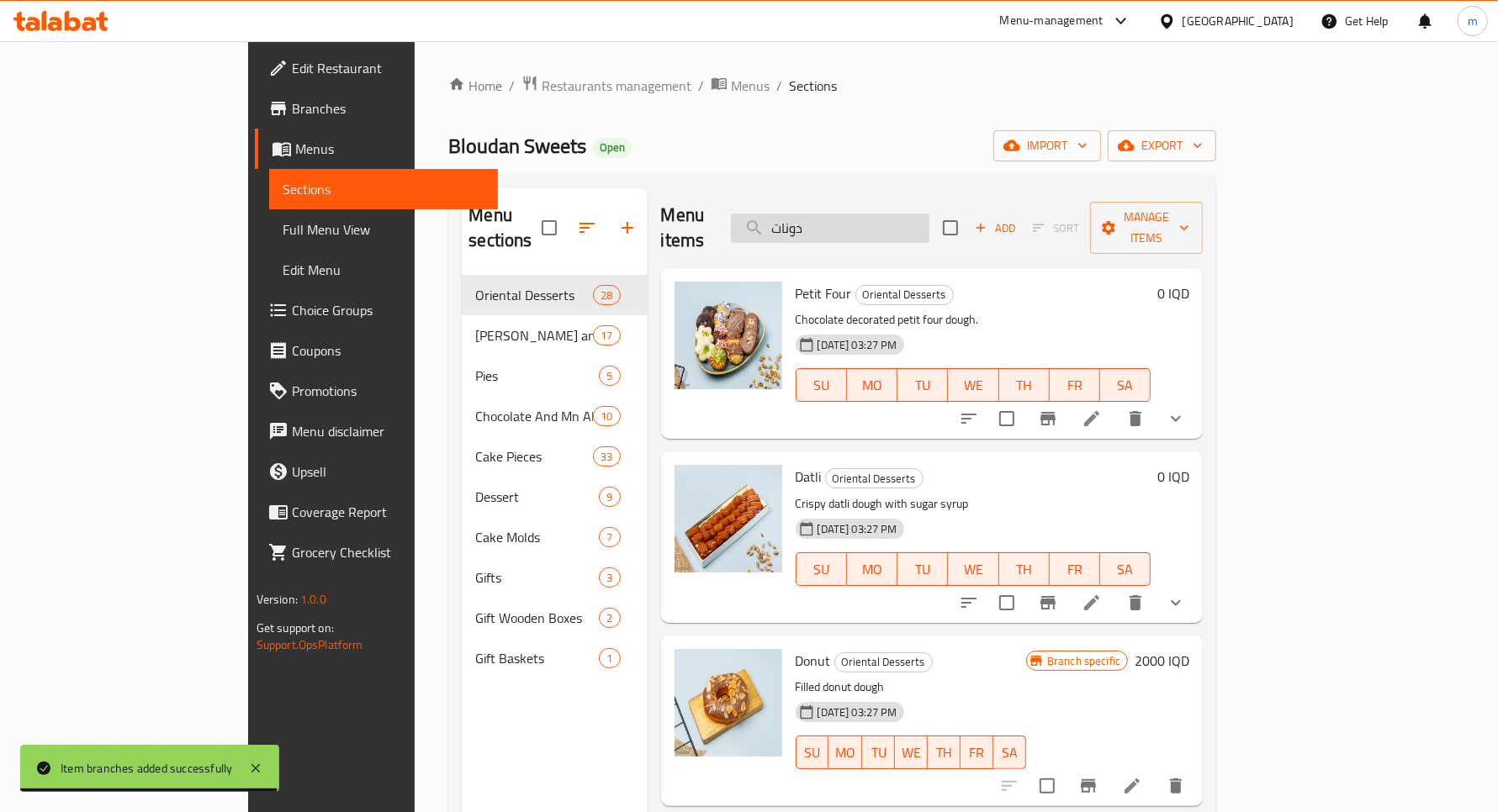
click at [929, 214] on input "دونات" at bounding box center [830, 228] width 198 height 29
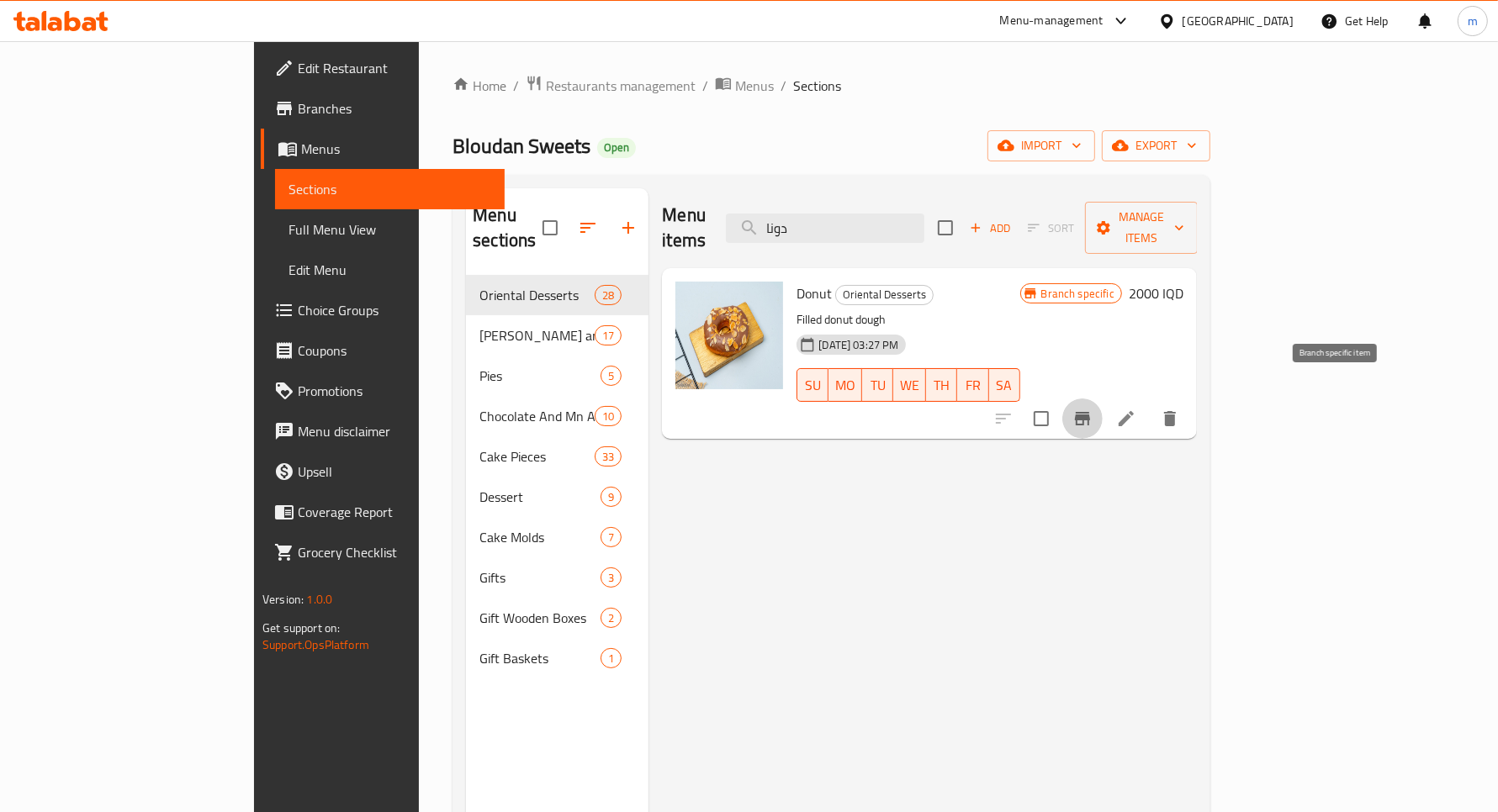
click at [1093, 409] on icon "Branch-specific-item" at bounding box center [1082, 418] width 20 height 20
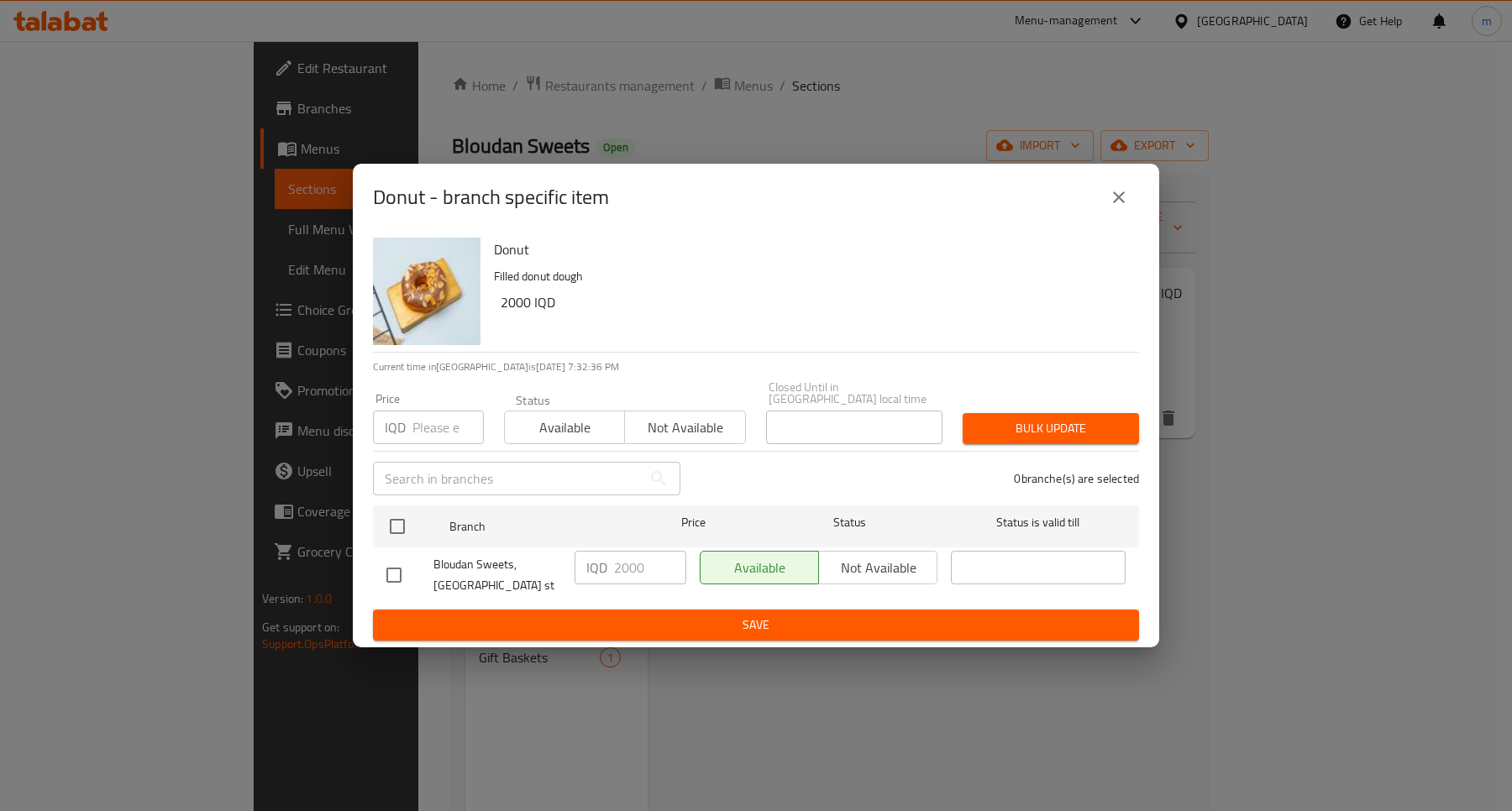
click at [1101, 198] on button "close" at bounding box center [1118, 197] width 40 height 40
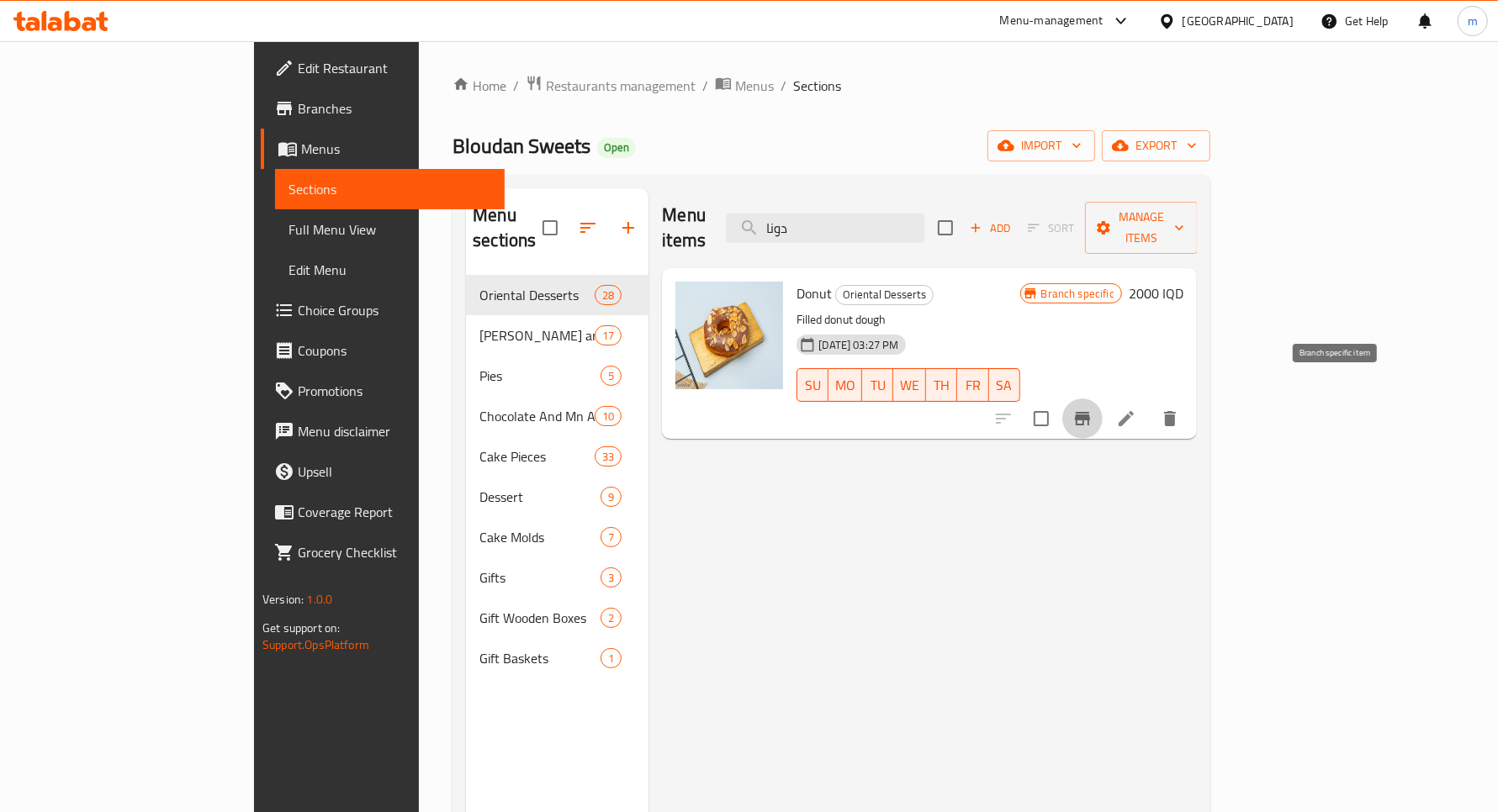
click at [1091, 412] on icon "Branch-specific-item" at bounding box center [1083, 419] width 16 height 14
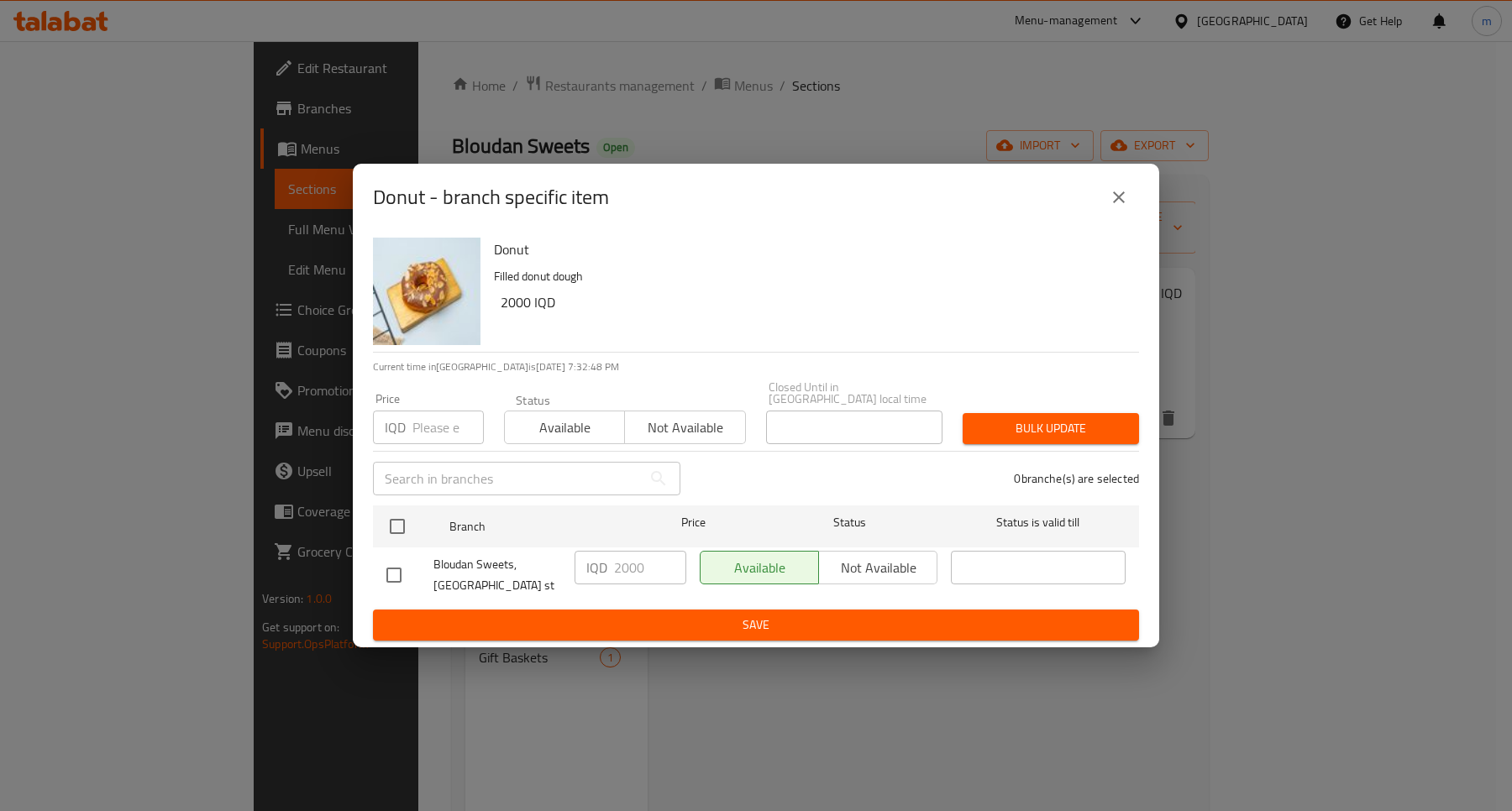
click at [1118, 191] on button "close" at bounding box center [1118, 197] width 40 height 40
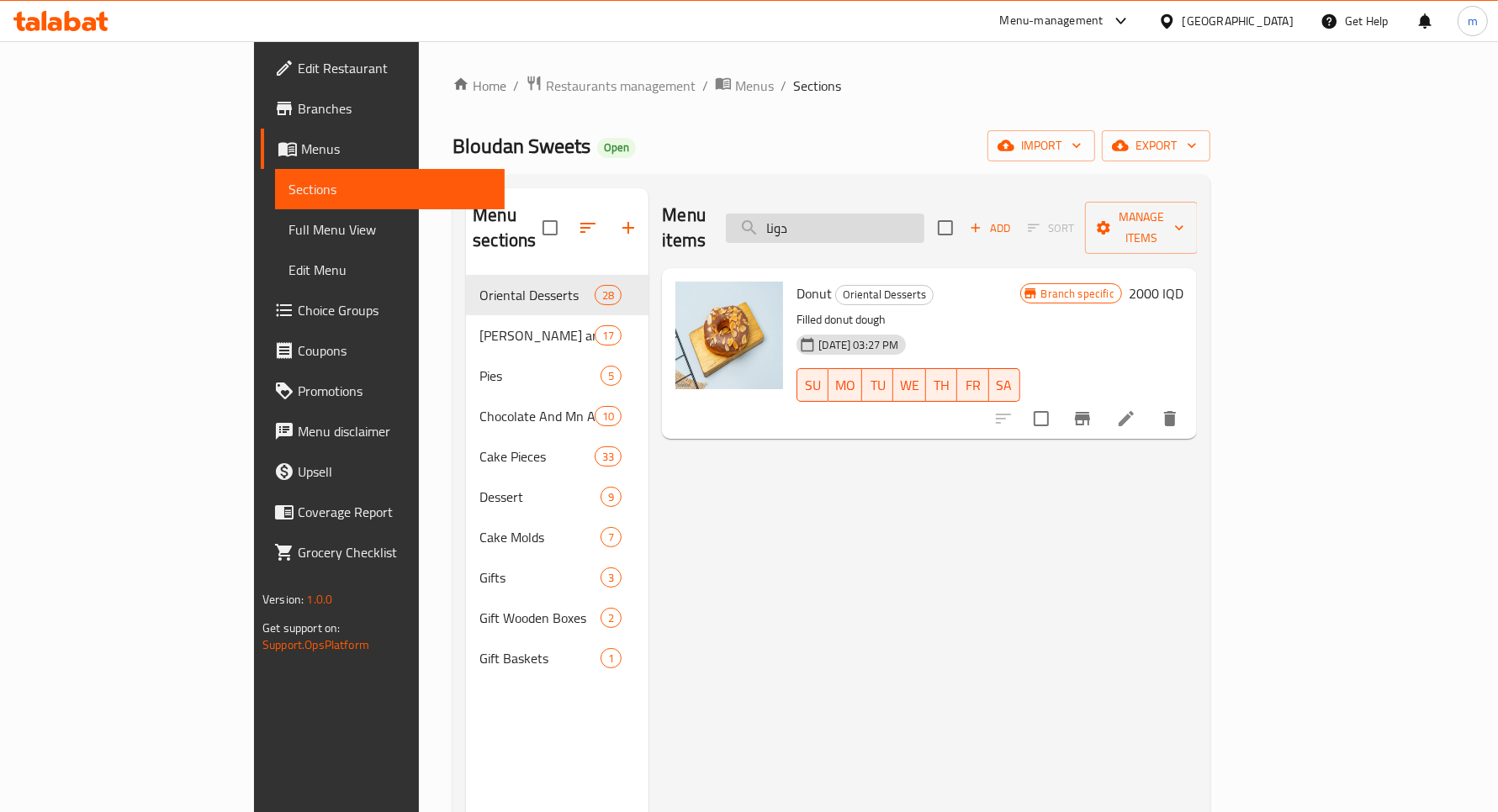
click at [902, 214] on input "دونا" at bounding box center [825, 228] width 198 height 29
paste input "فطيرة صوصج"
type input "فطيرة صوصج"
click at [1184, 282] on h6 "1000 IQD" at bounding box center [1156, 293] width 54 height 23
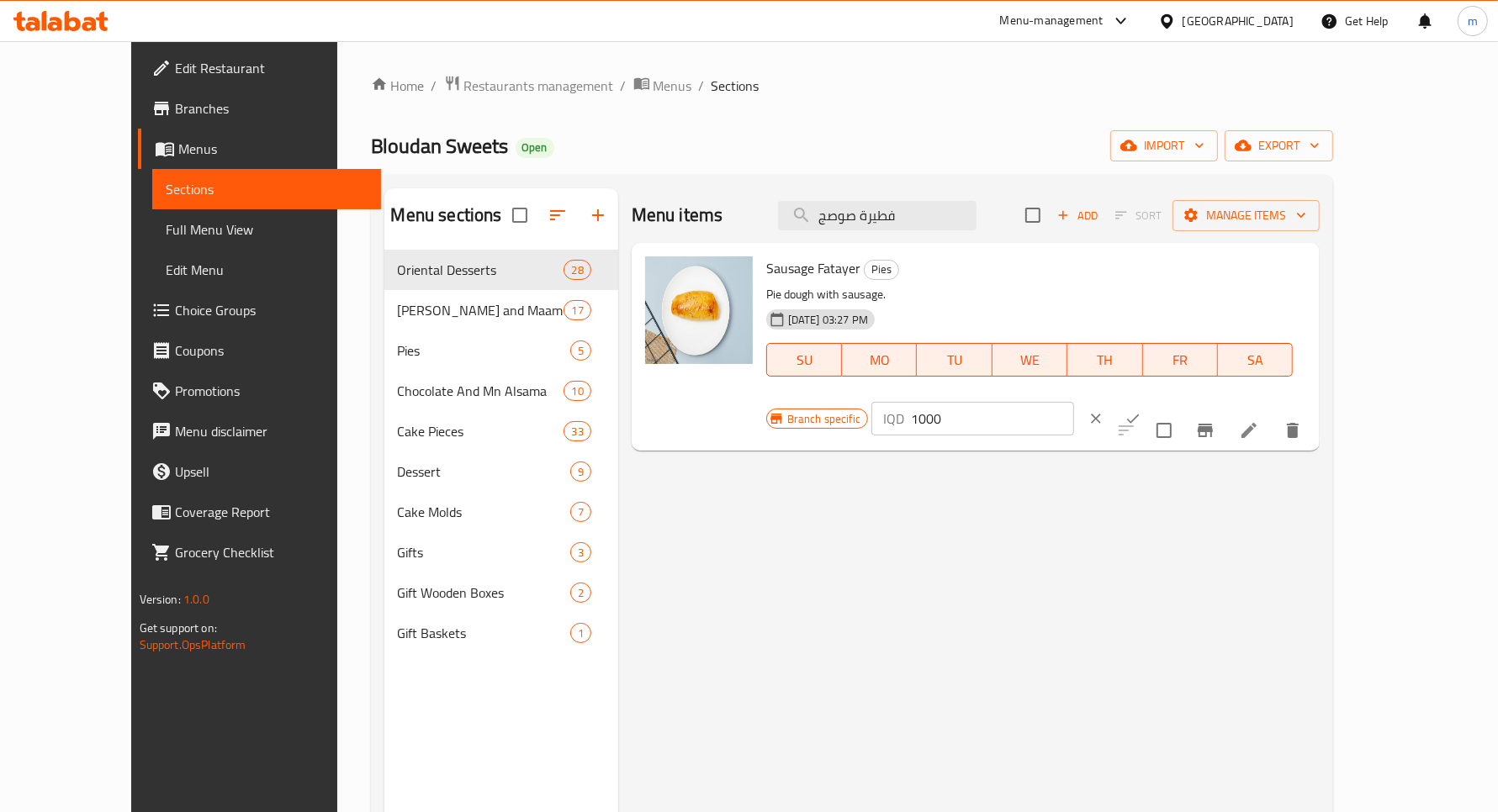
click at [1074, 402] on input "1000" at bounding box center [992, 418] width 163 height 34
paste input "5"
type input "1500"
click at [1141, 411] on icon "ok" at bounding box center [1134, 419] width 17 height 17
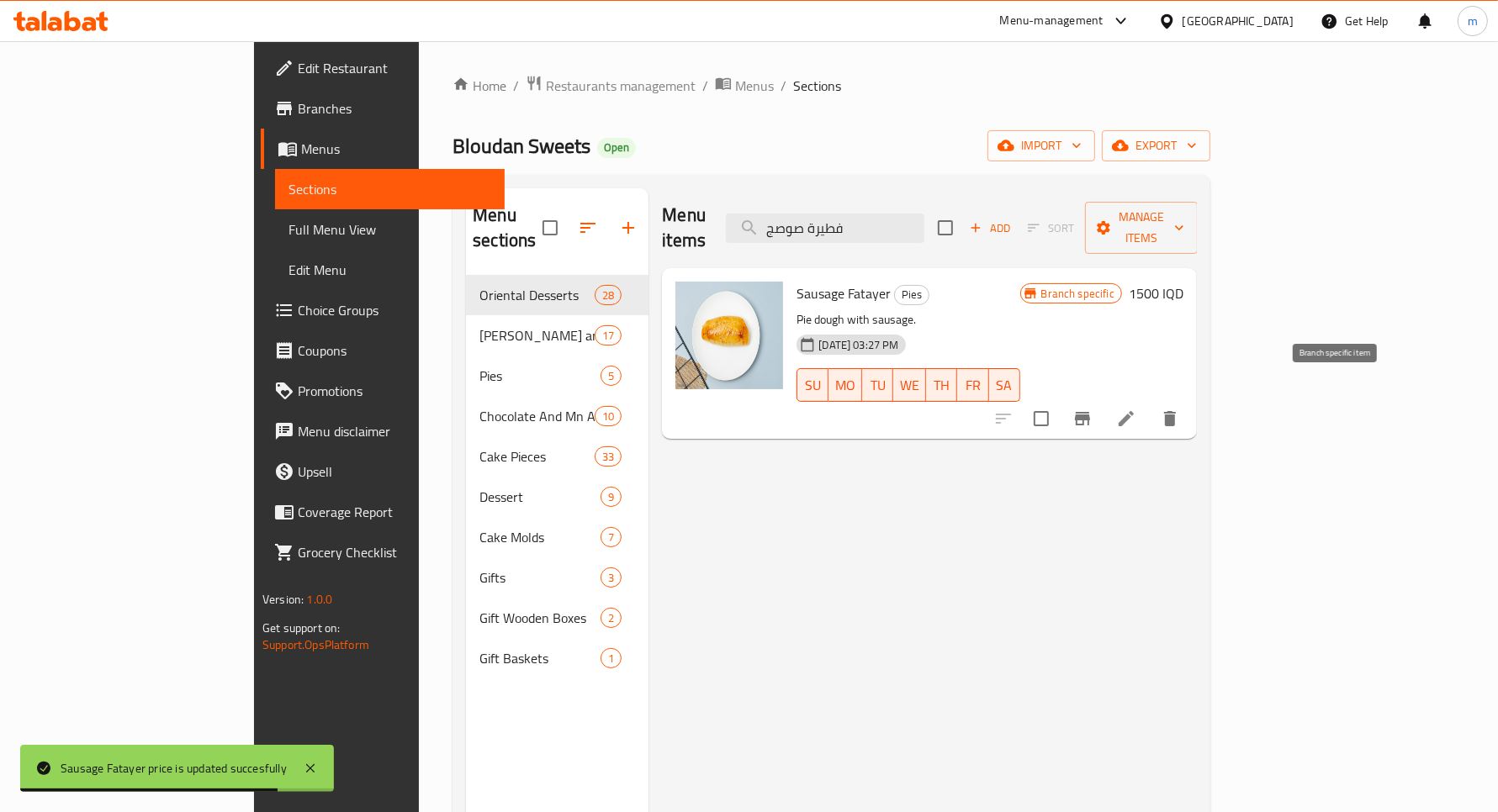
click at [1091, 412] on icon "Branch-specific-item" at bounding box center [1083, 419] width 16 height 14
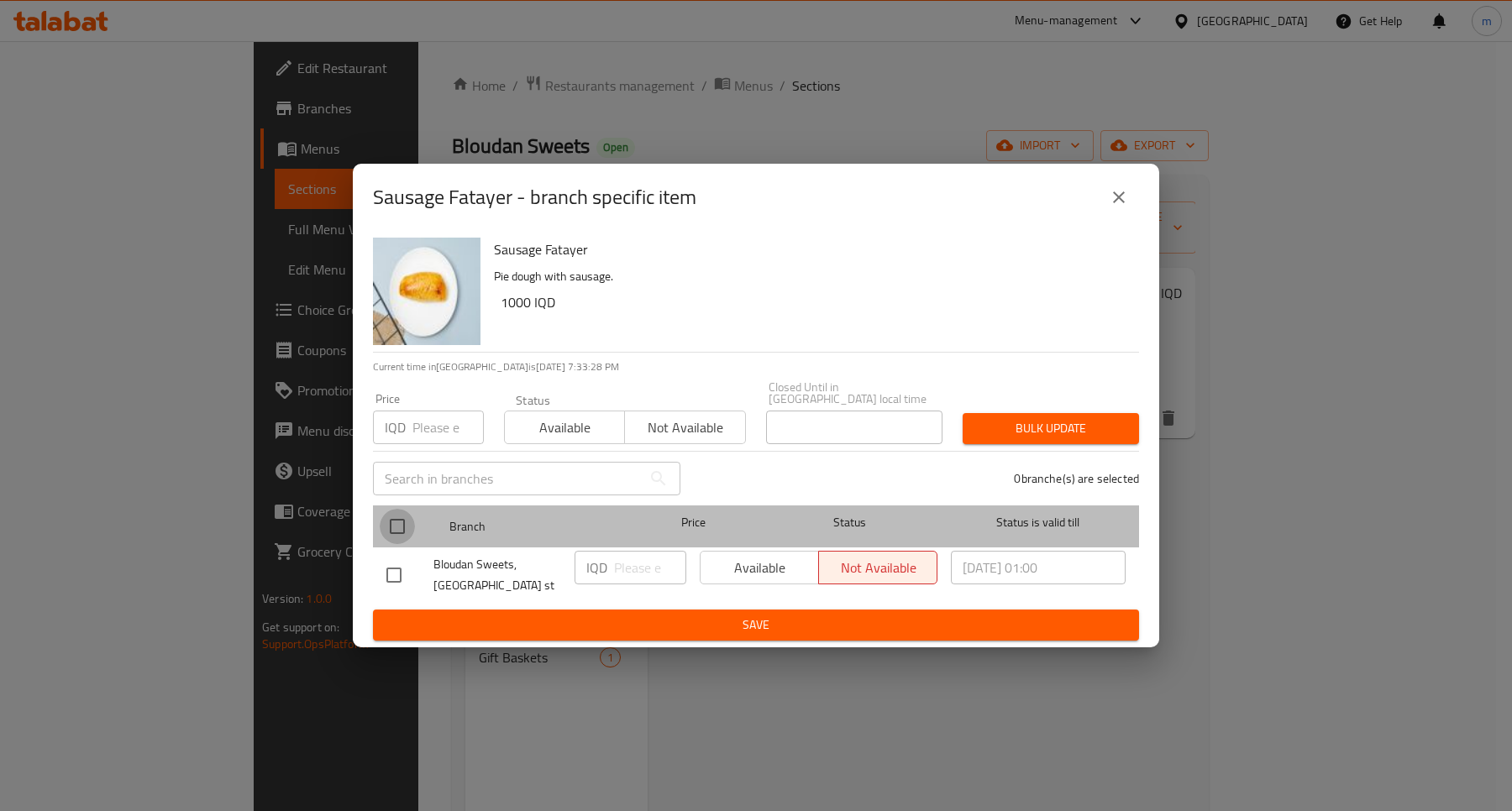
click at [405, 511] on input "checkbox" at bounding box center [396, 526] width 35 height 35
checkbox input "true"
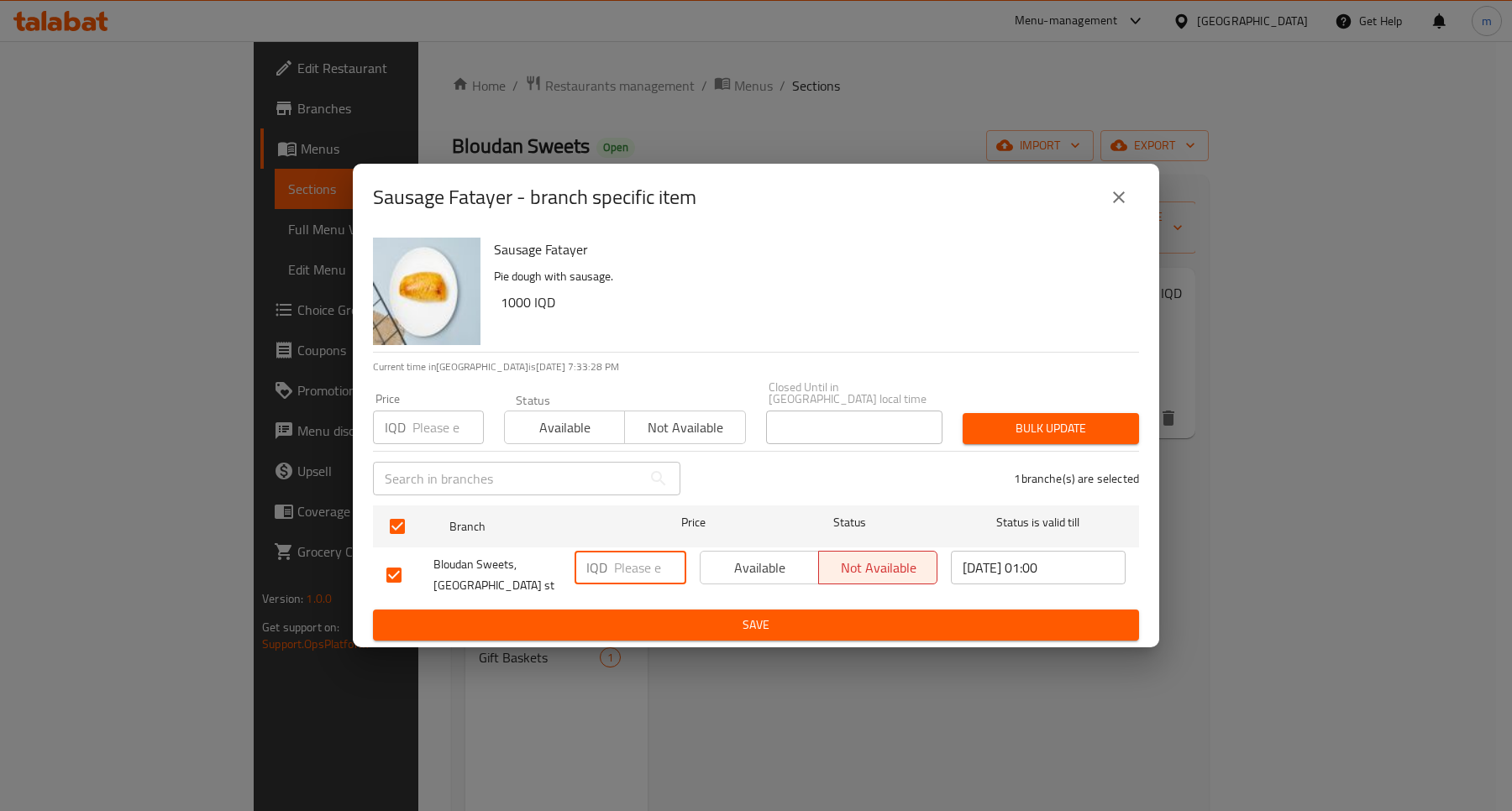
click at [644, 568] on input "number" at bounding box center [650, 568] width 72 height 34
paste input "1500"
type input "1500"
click at [758, 615] on span "Save" at bounding box center [755, 625] width 739 height 21
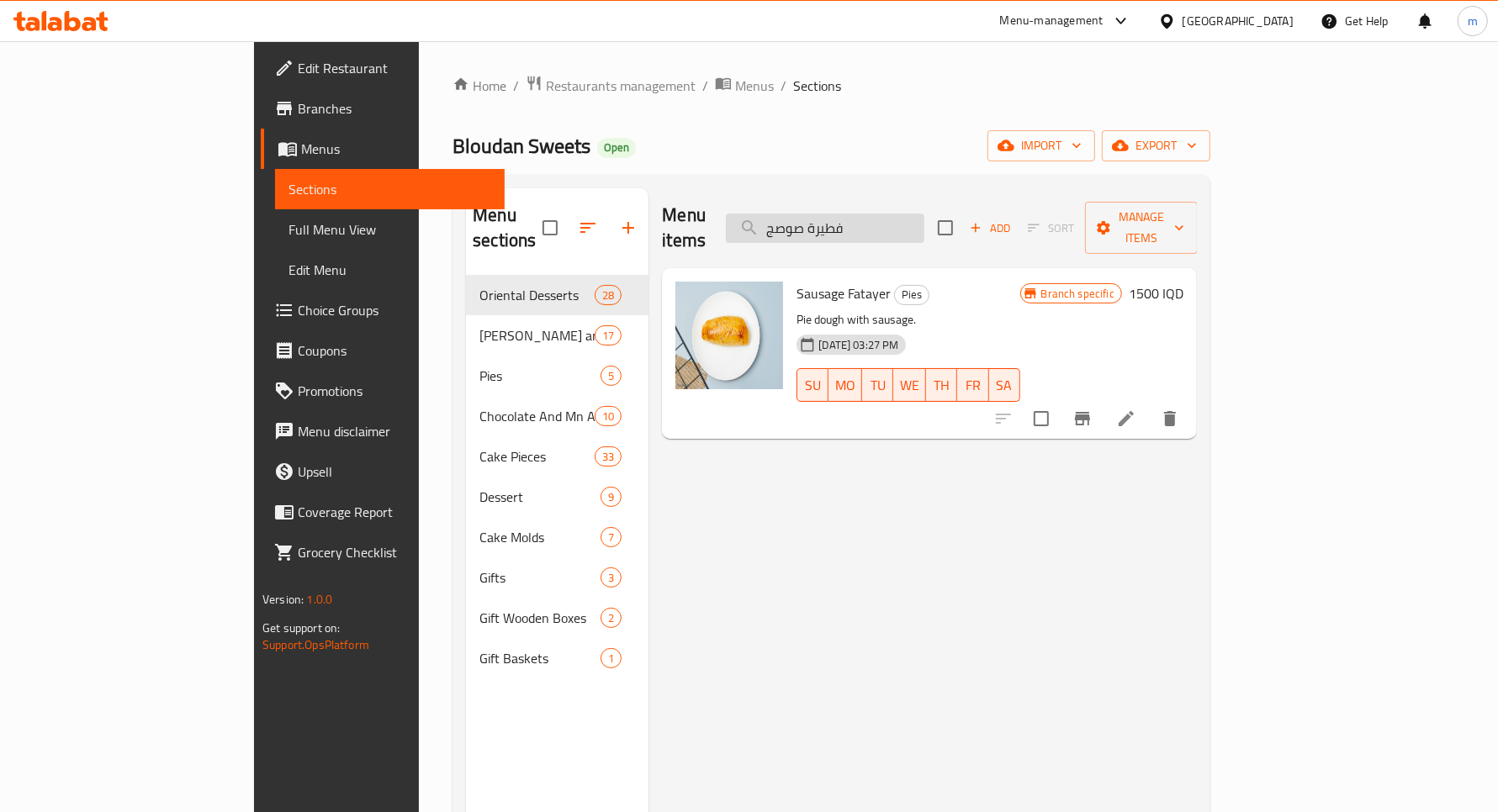
click at [924, 217] on input "فطيرة صوصج" at bounding box center [825, 228] width 198 height 29
paste input "بن"
type input "فطيرة جبن"
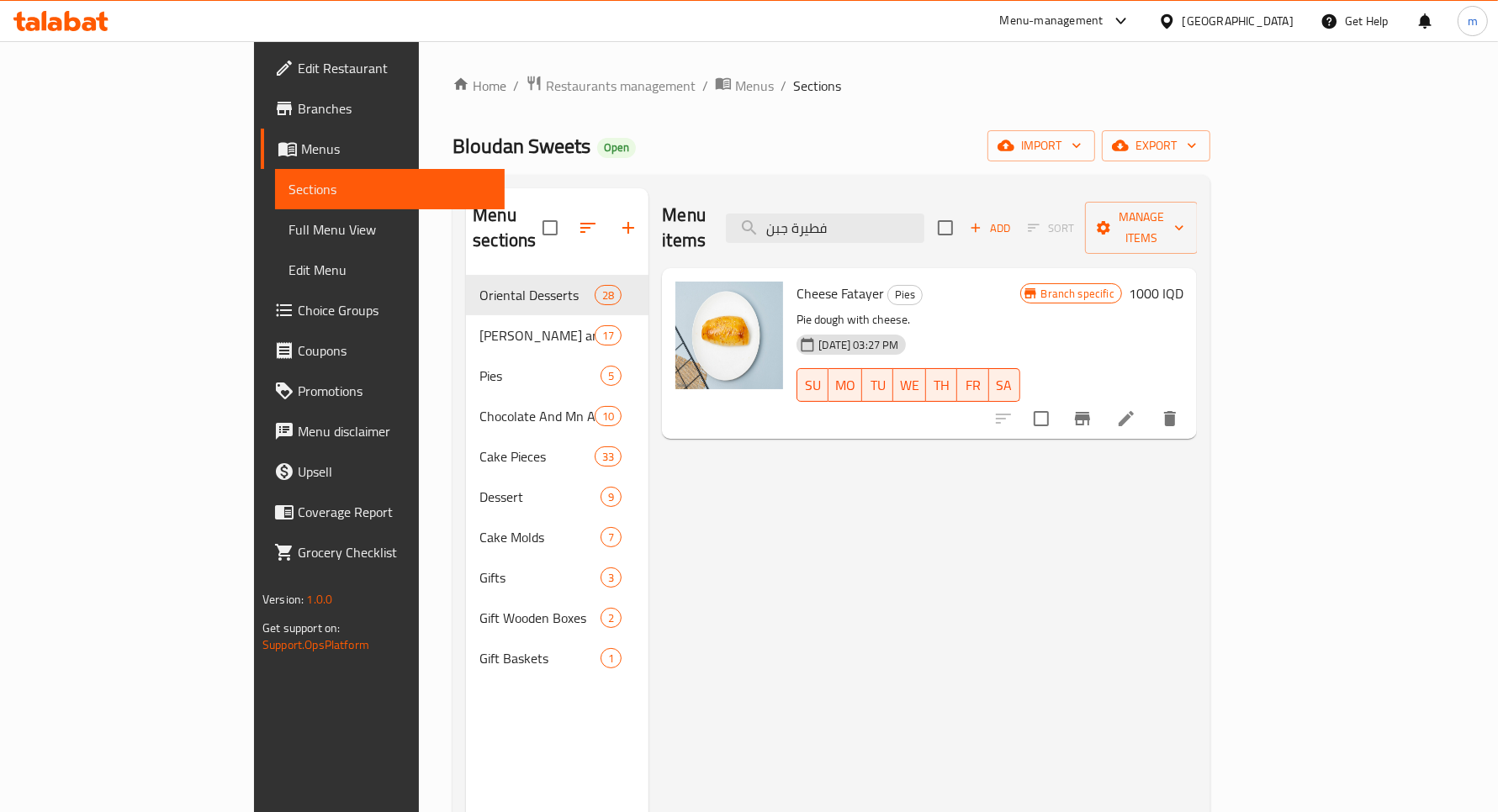
click at [1184, 282] on h6 "1000 IQD" at bounding box center [1156, 293] width 54 height 23
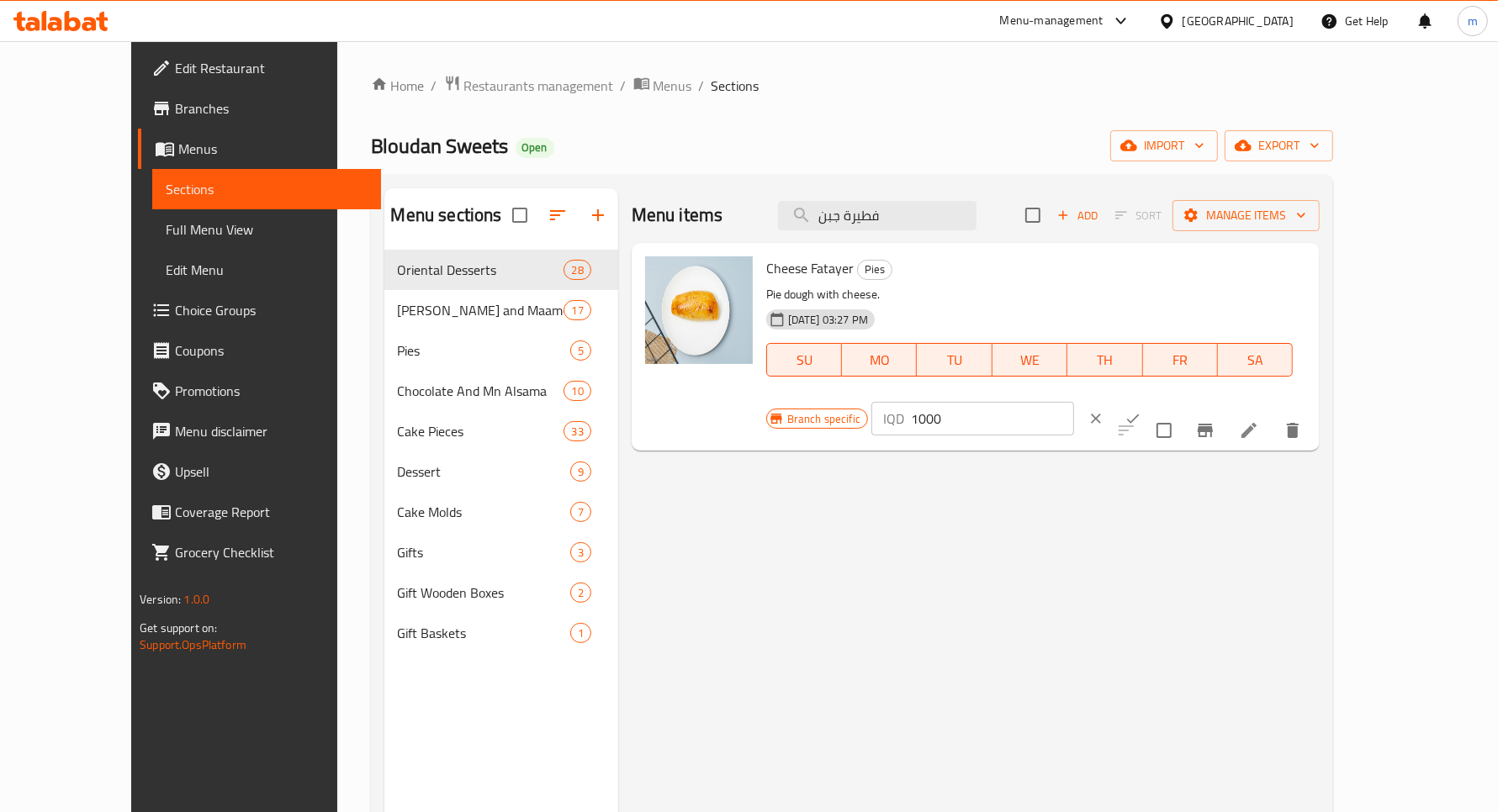
click at [1074, 402] on input "1000" at bounding box center [992, 418] width 163 height 34
paste input "5"
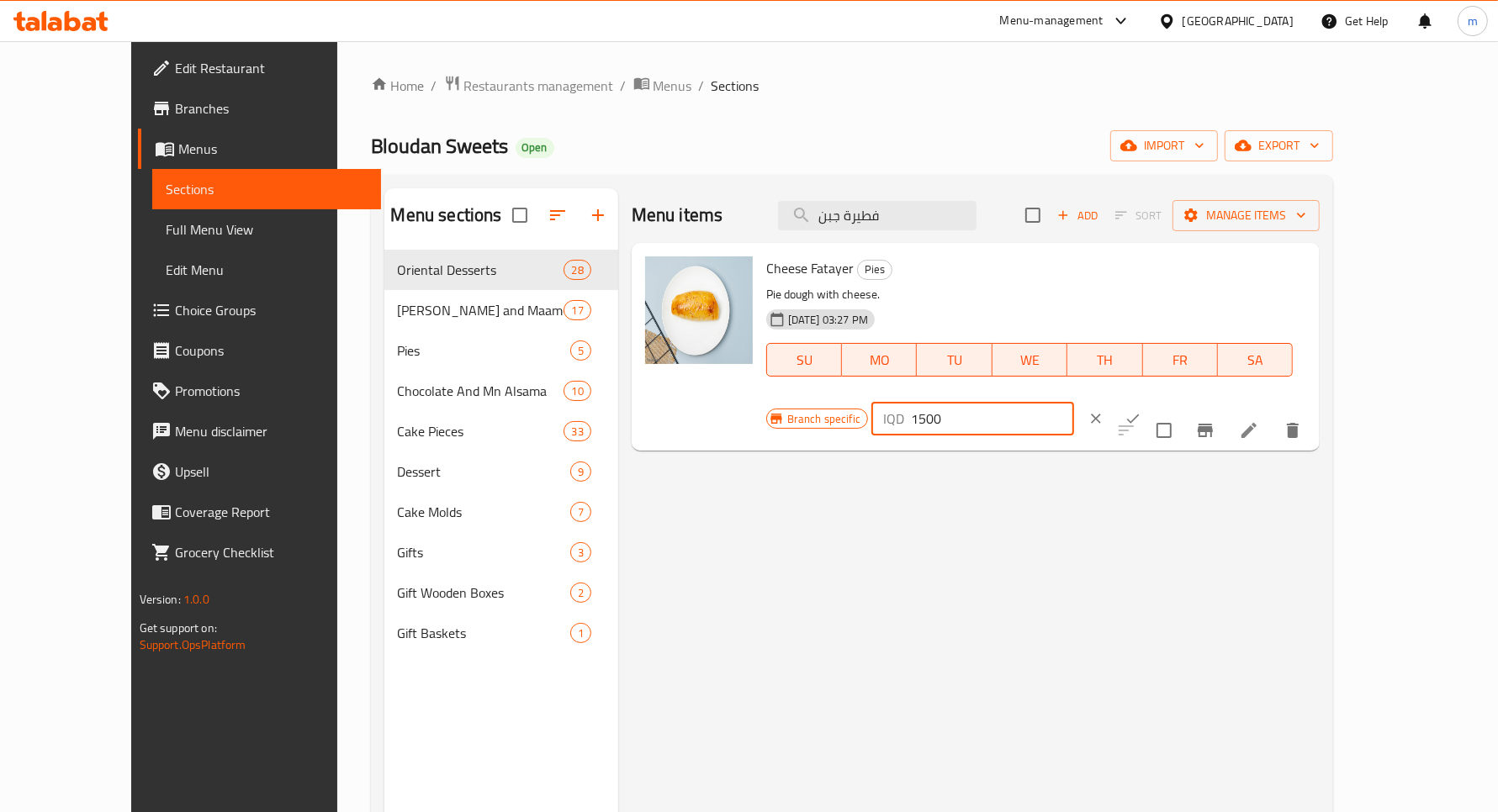
type input "1500"
click at [1141, 411] on icon "ok" at bounding box center [1134, 419] width 17 height 17
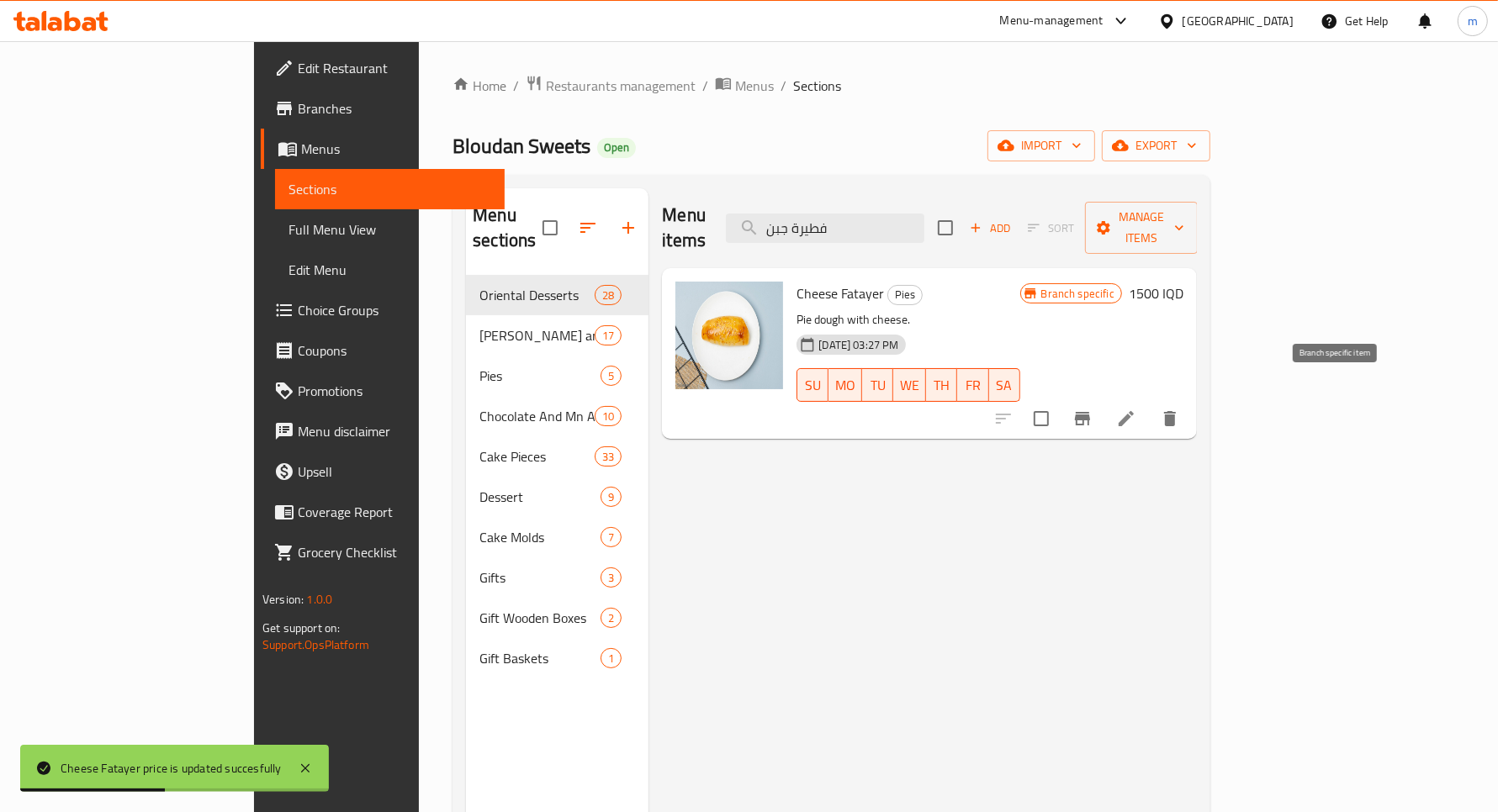
click at [1093, 409] on icon "Branch-specific-item" at bounding box center [1082, 418] width 20 height 20
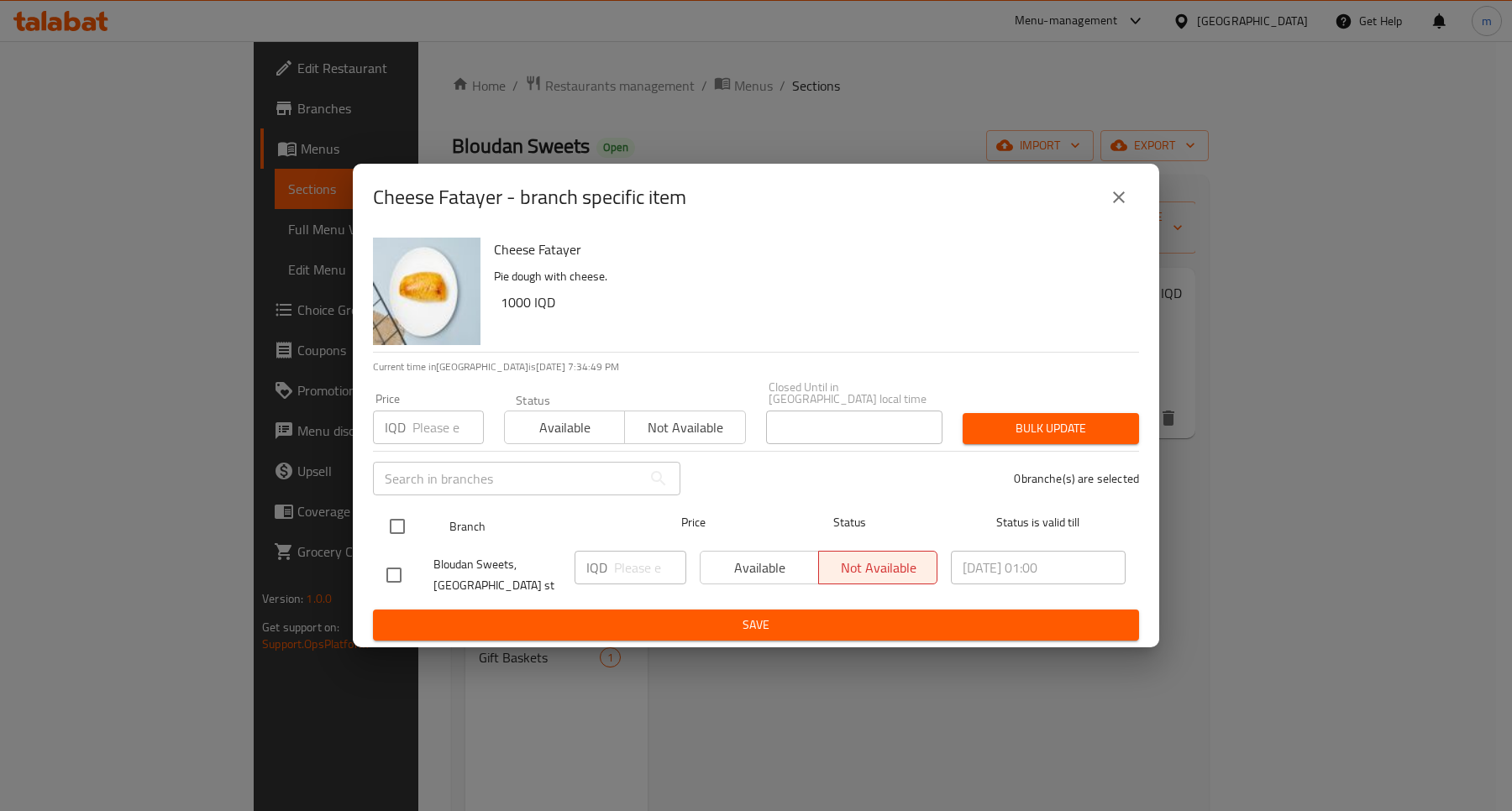
click at [396, 513] on input "checkbox" at bounding box center [396, 526] width 35 height 35
checkbox input "true"
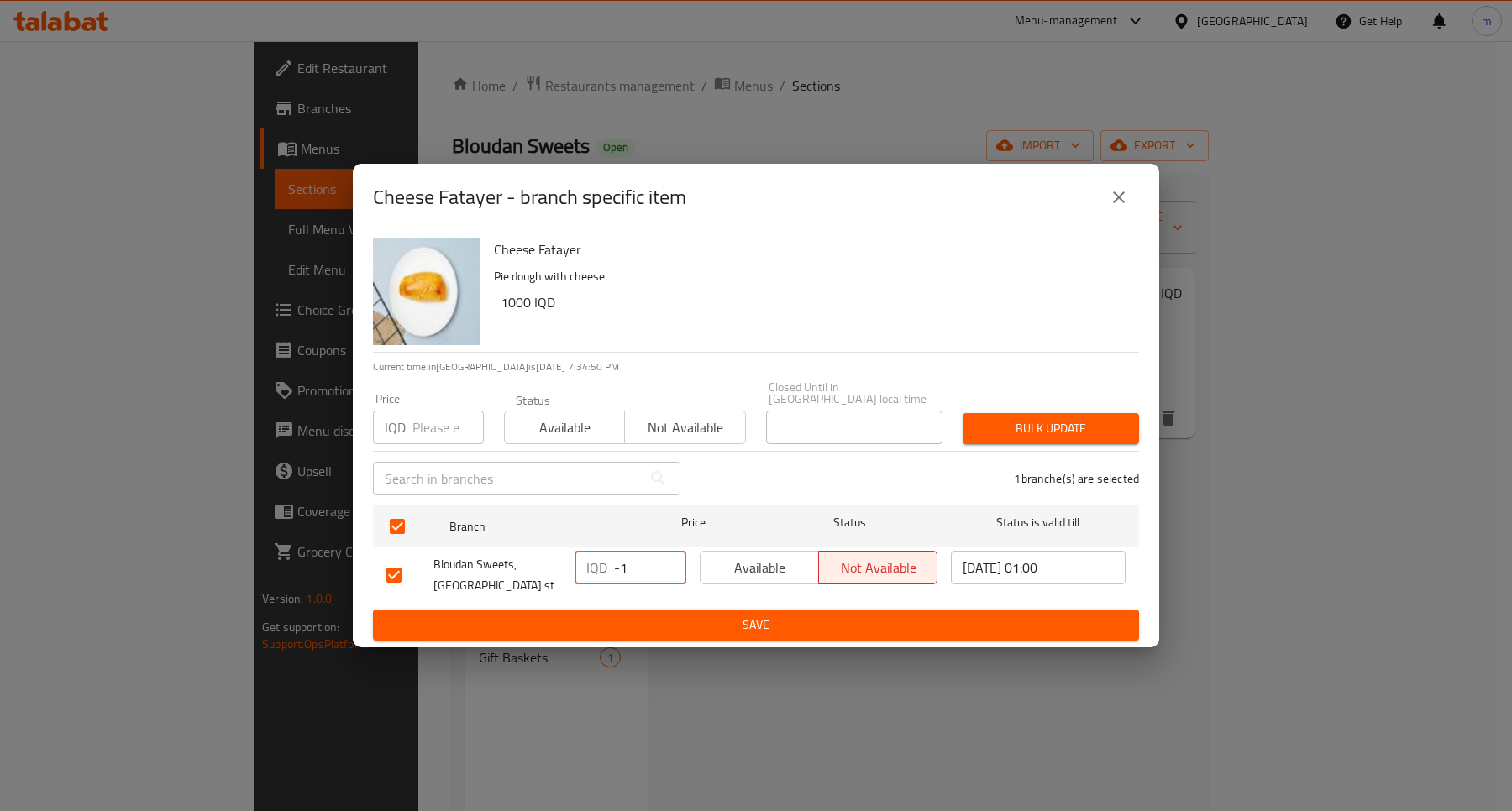
click at [661, 564] on input "-1" at bounding box center [650, 568] width 72 height 34
paste input "1500"
click at [643, 556] on input "-11500" at bounding box center [650, 568] width 72 height 34
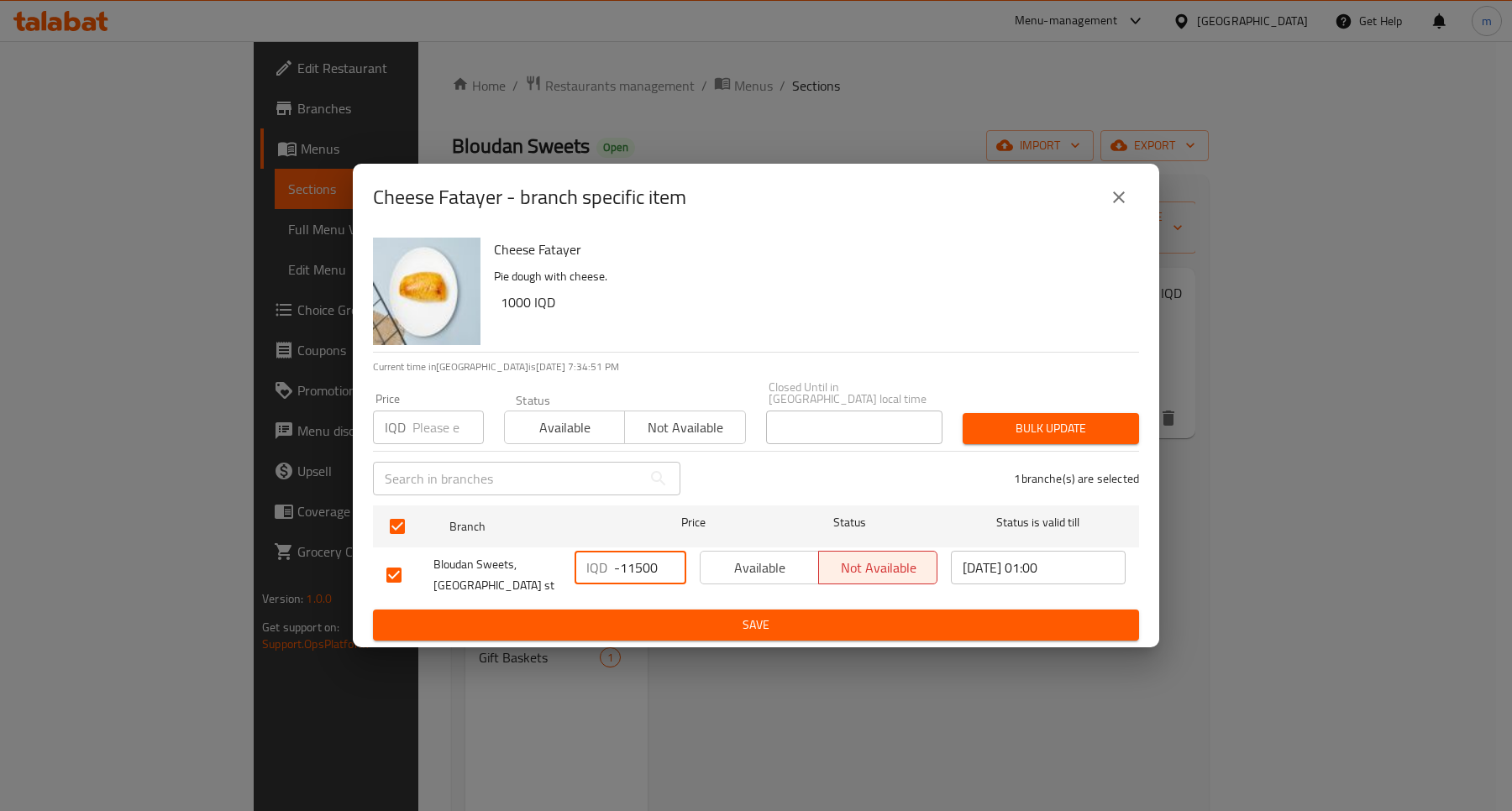
paste input "number"
type input "1500"
click at [765, 615] on span "Save" at bounding box center [755, 625] width 739 height 21
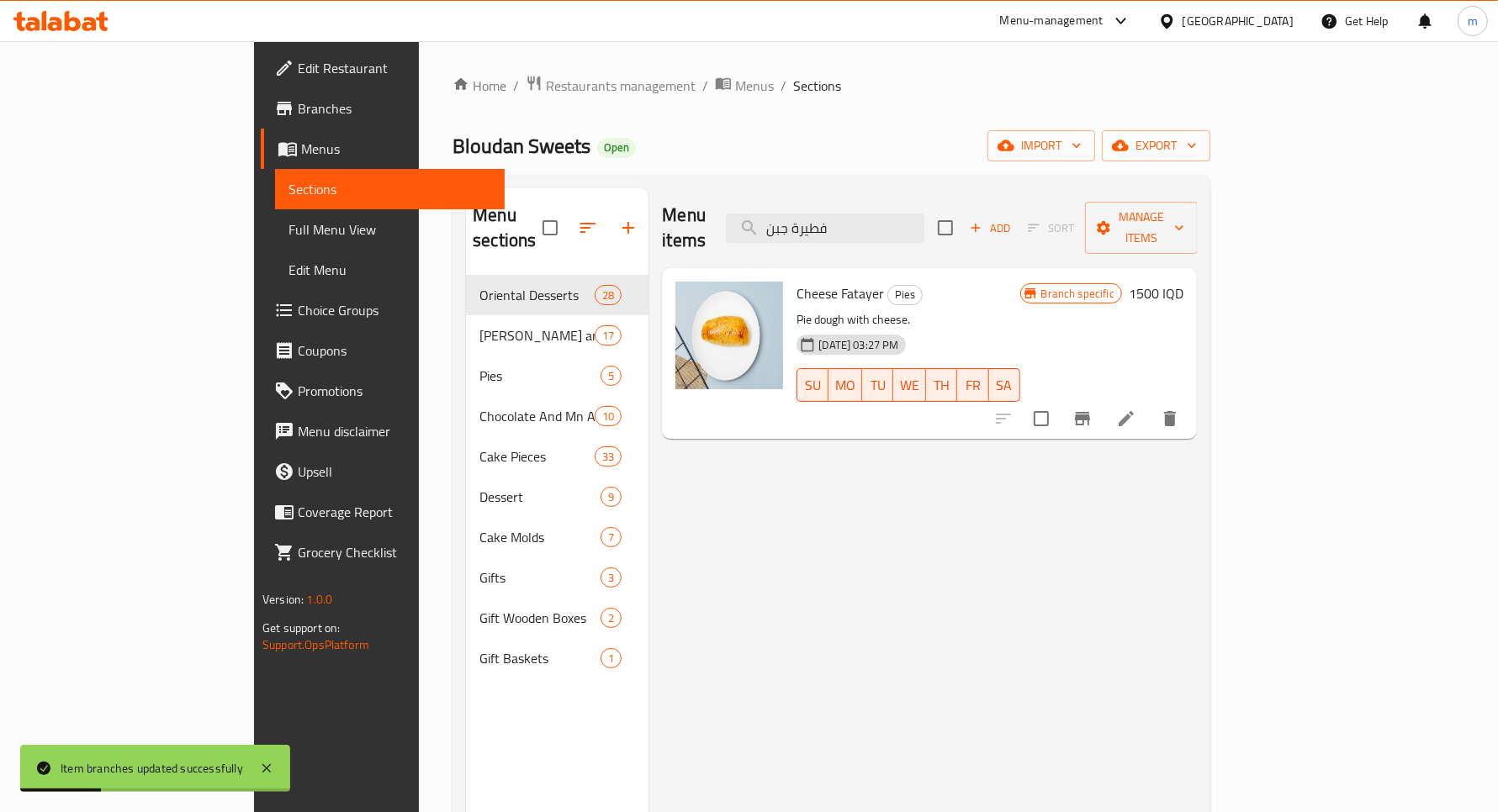
click at [1093, 409] on icon "Branch-specific-item" at bounding box center [1082, 418] width 20 height 20
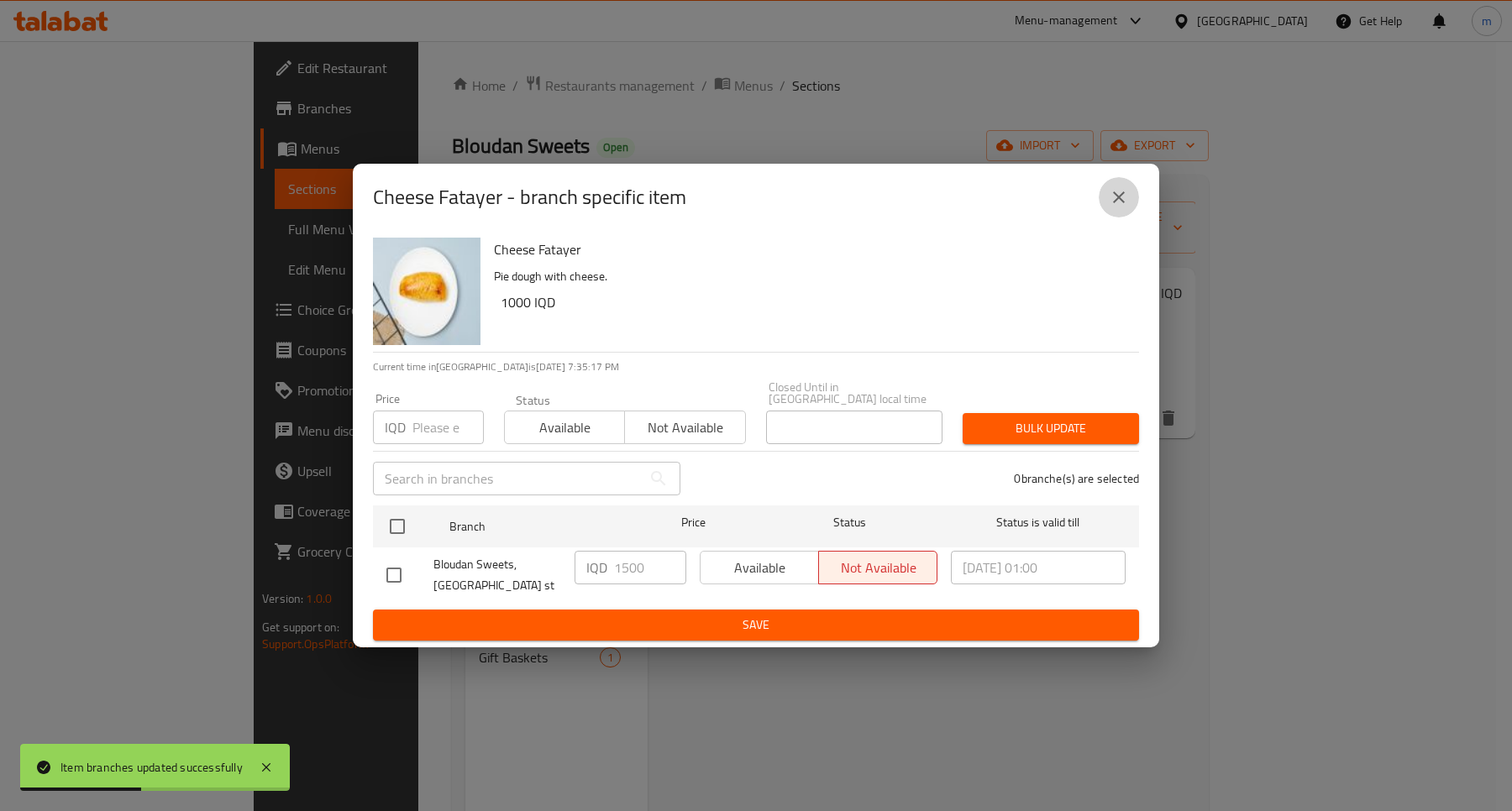
click at [1131, 194] on button "close" at bounding box center [1118, 197] width 40 height 40
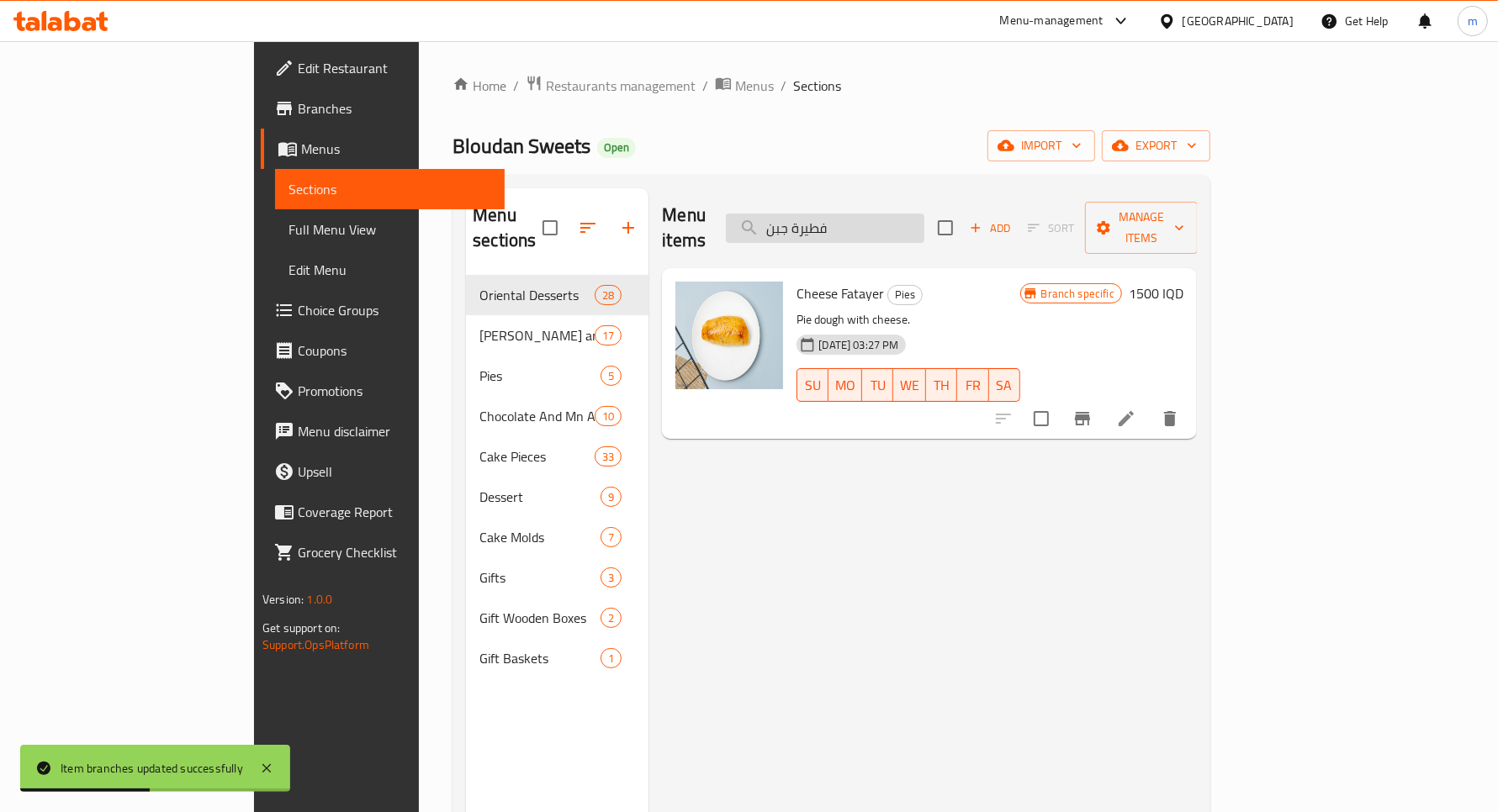
click at [924, 226] on input "فطيرة جبن" at bounding box center [825, 228] width 198 height 29
click at [924, 224] on input "فطيرة جبن" at bounding box center [825, 228] width 198 height 29
paste input "مارتديلا"
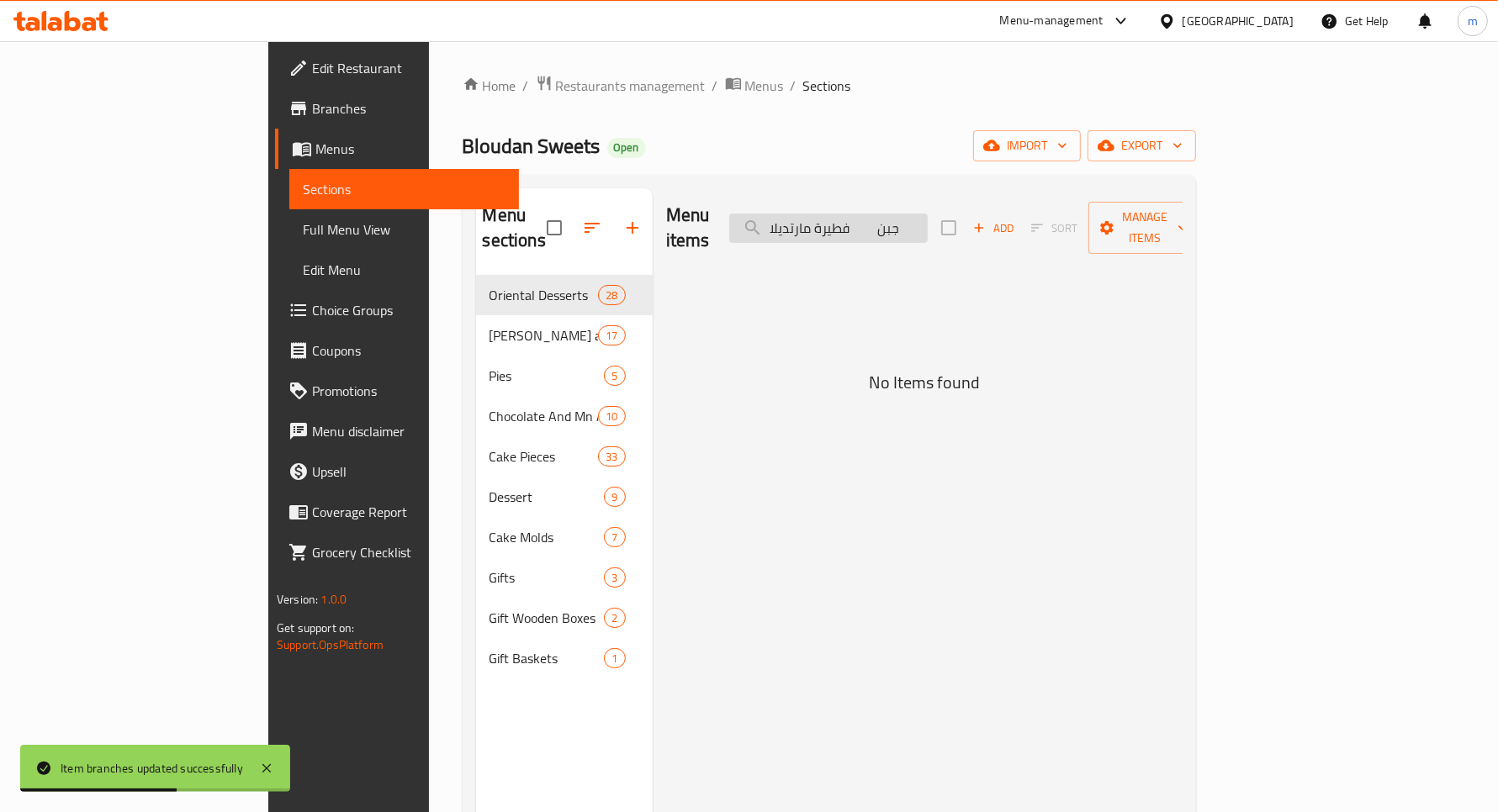
paste input "search"
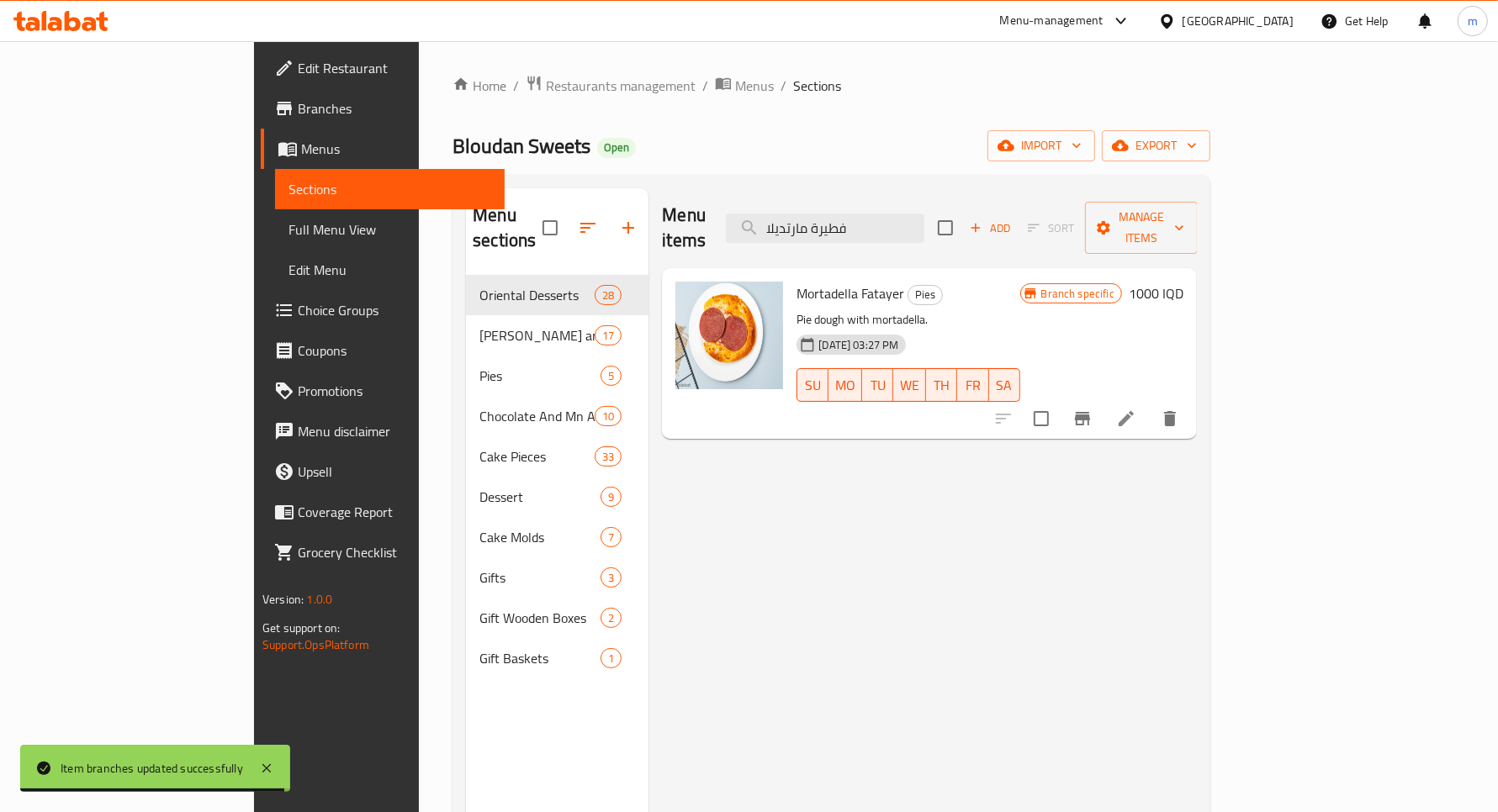
type input "فطيرة مارتديلا"
click at [1184, 282] on h6 "1000 IQD" at bounding box center [1156, 293] width 54 height 23
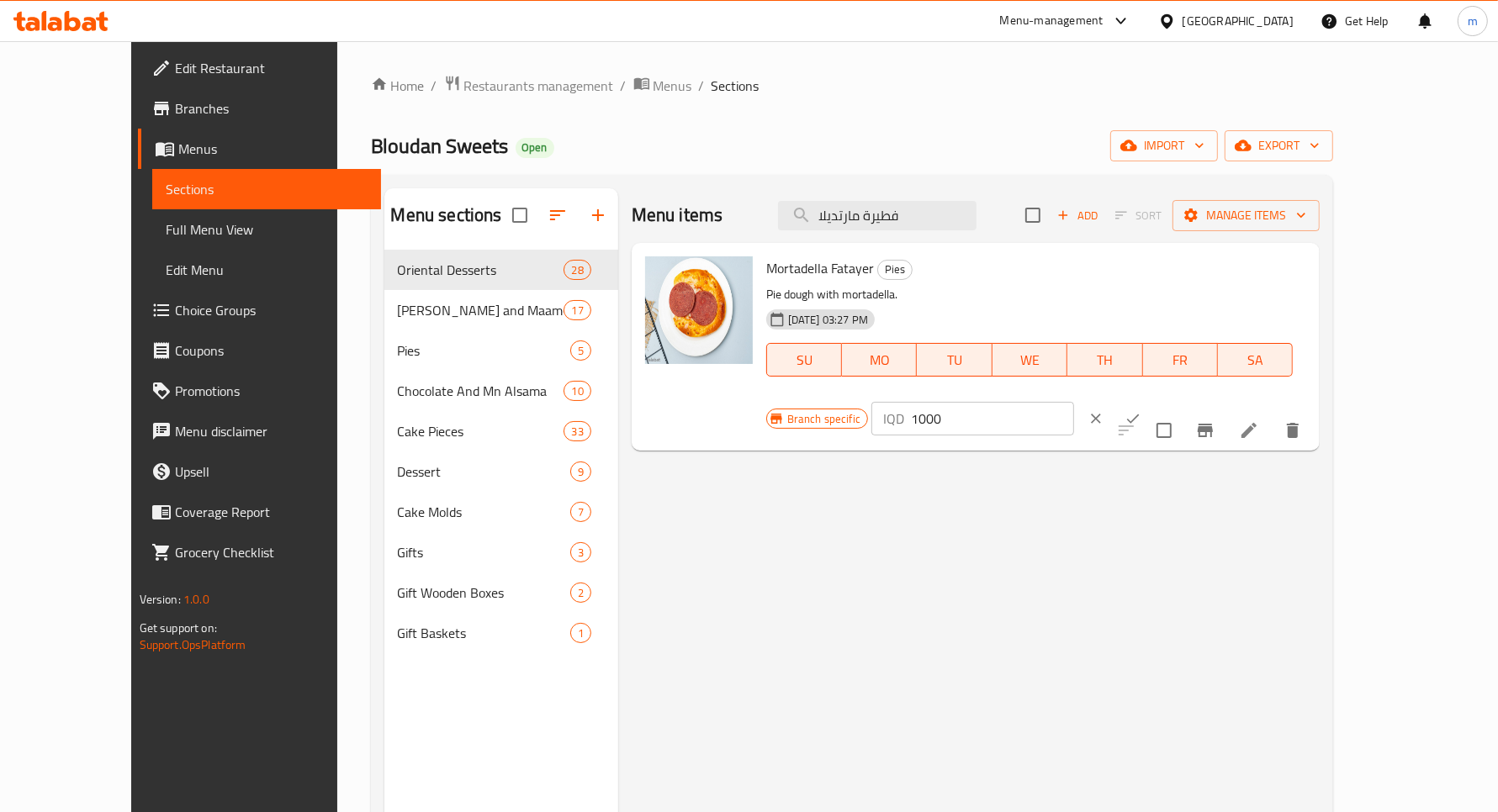
click at [1074, 402] on input "1000" at bounding box center [992, 418] width 163 height 34
paste input "5"
type input "1500"
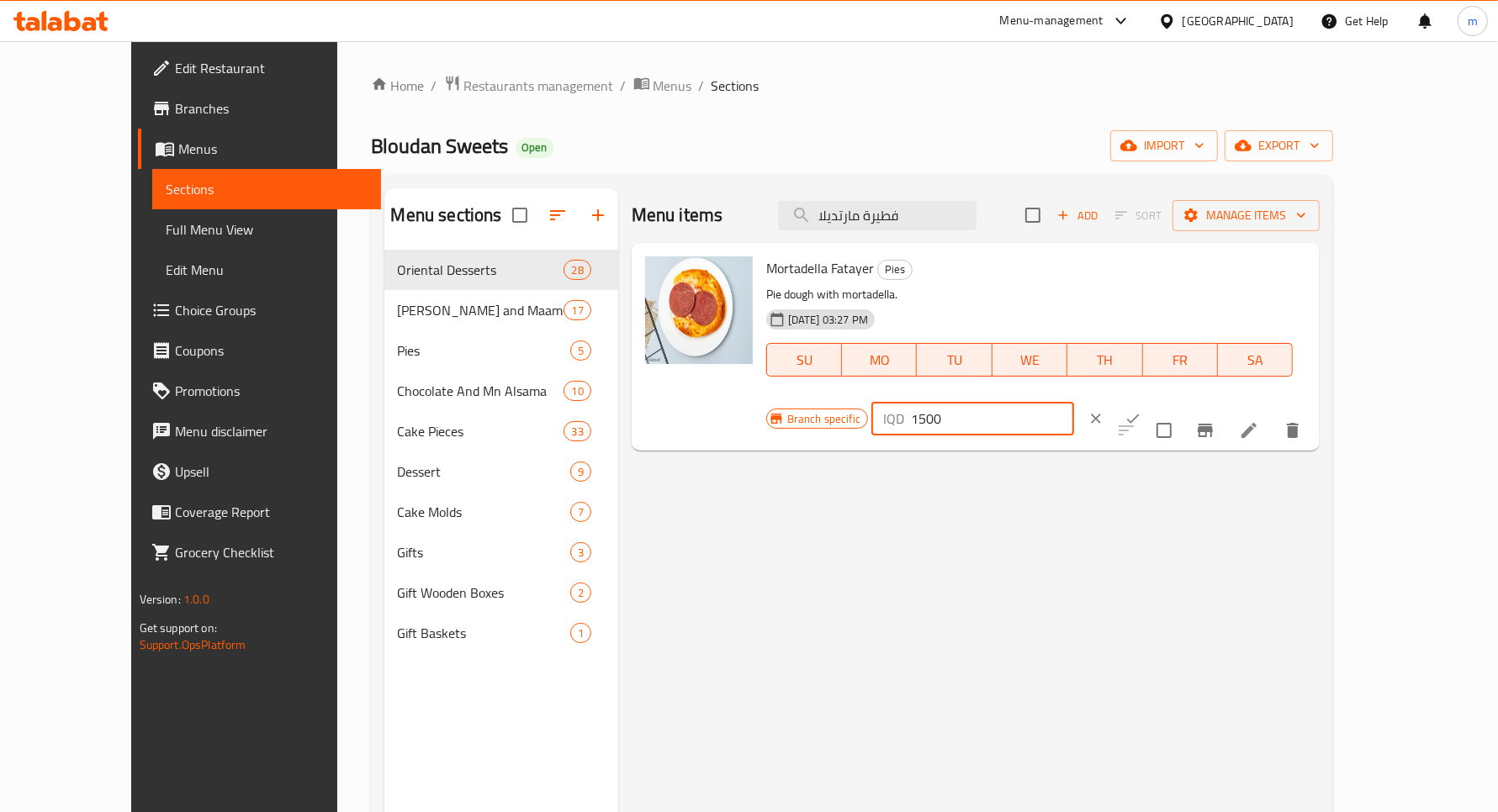
click at [1141, 411] on icon "ok" at bounding box center [1134, 419] width 17 height 17
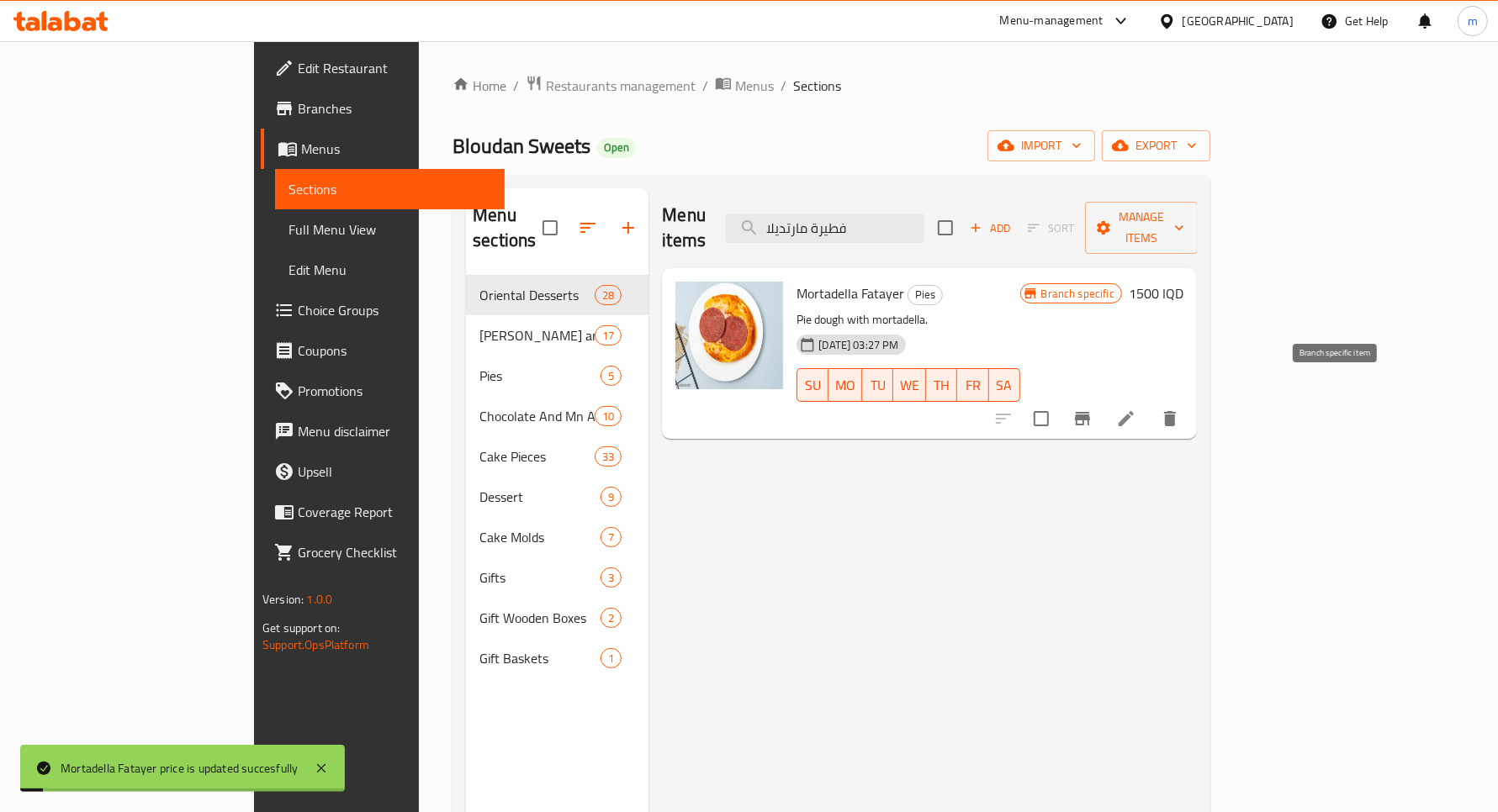
click at [1103, 406] on button "Branch-specific-item" at bounding box center [1082, 418] width 40 height 40
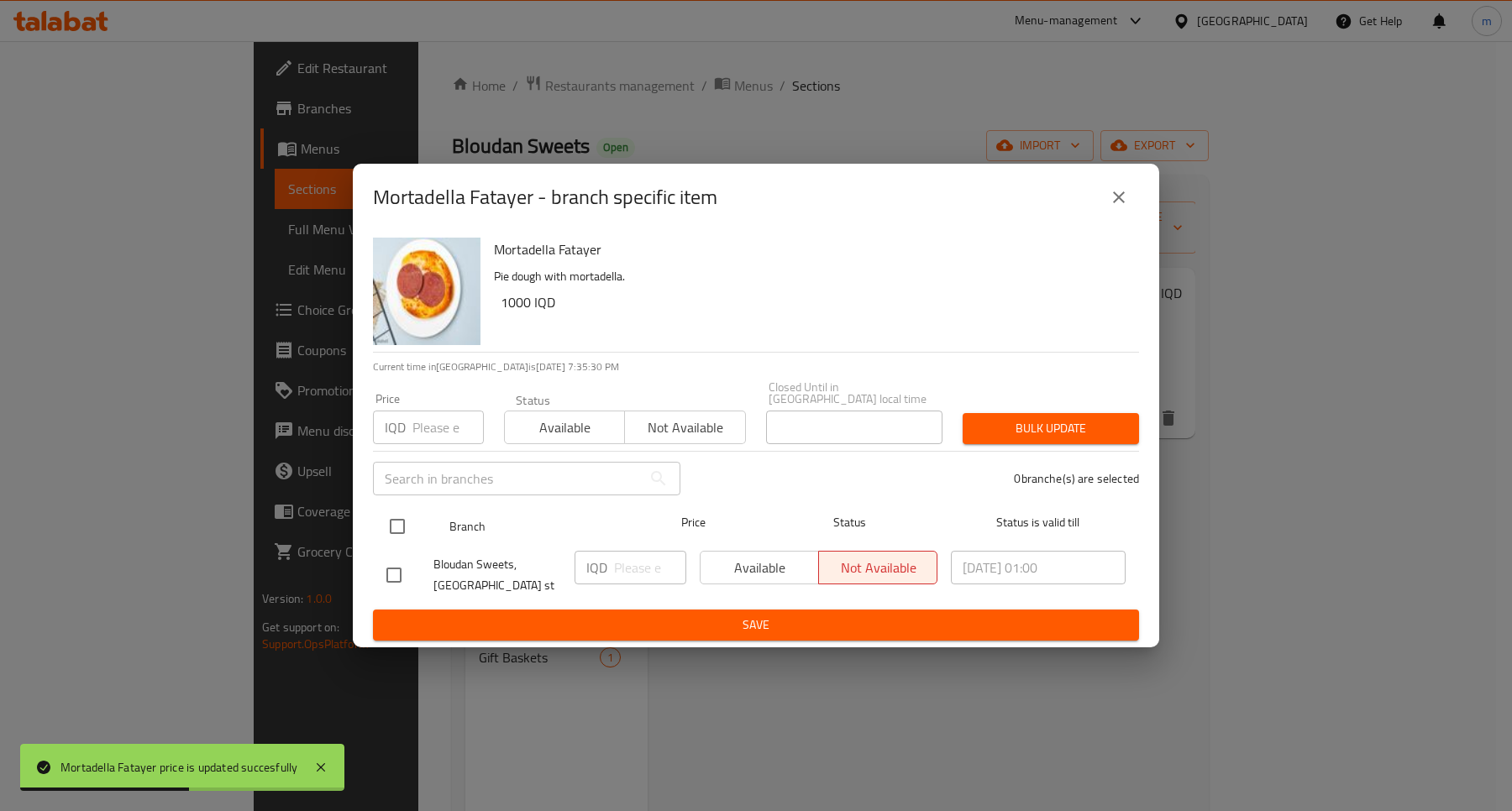
click at [409, 519] on input "checkbox" at bounding box center [396, 526] width 35 height 35
checkbox input "true"
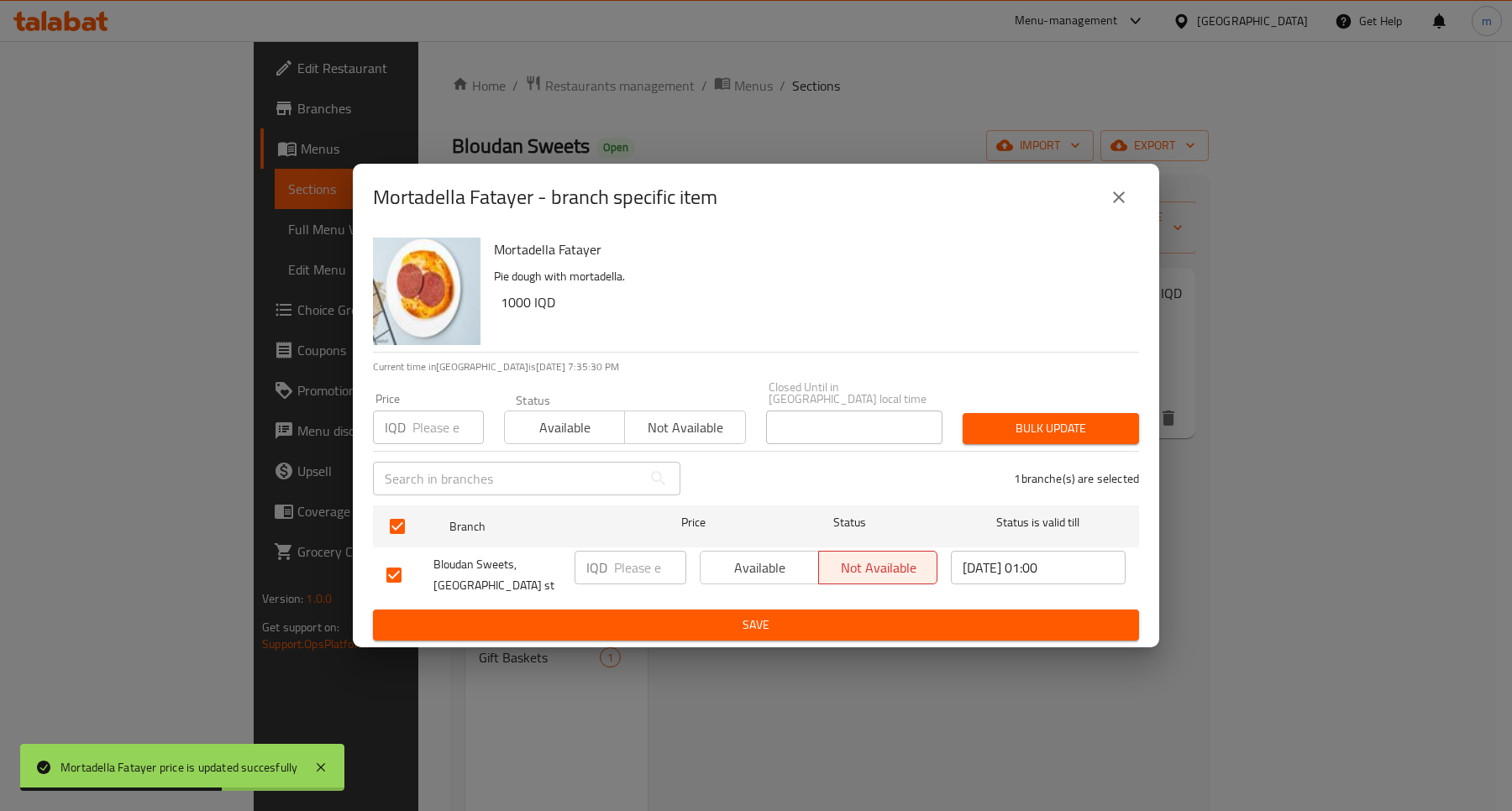
click at [658, 565] on input "number" at bounding box center [650, 568] width 72 height 34
paste input "1500"
type input "1500"
click at [716, 602] on ul "Branch Price Status Status is valid till Bloudan Sweets, [GEOGRAPHIC_DATA] st I…" at bounding box center [756, 554] width 766 height 111
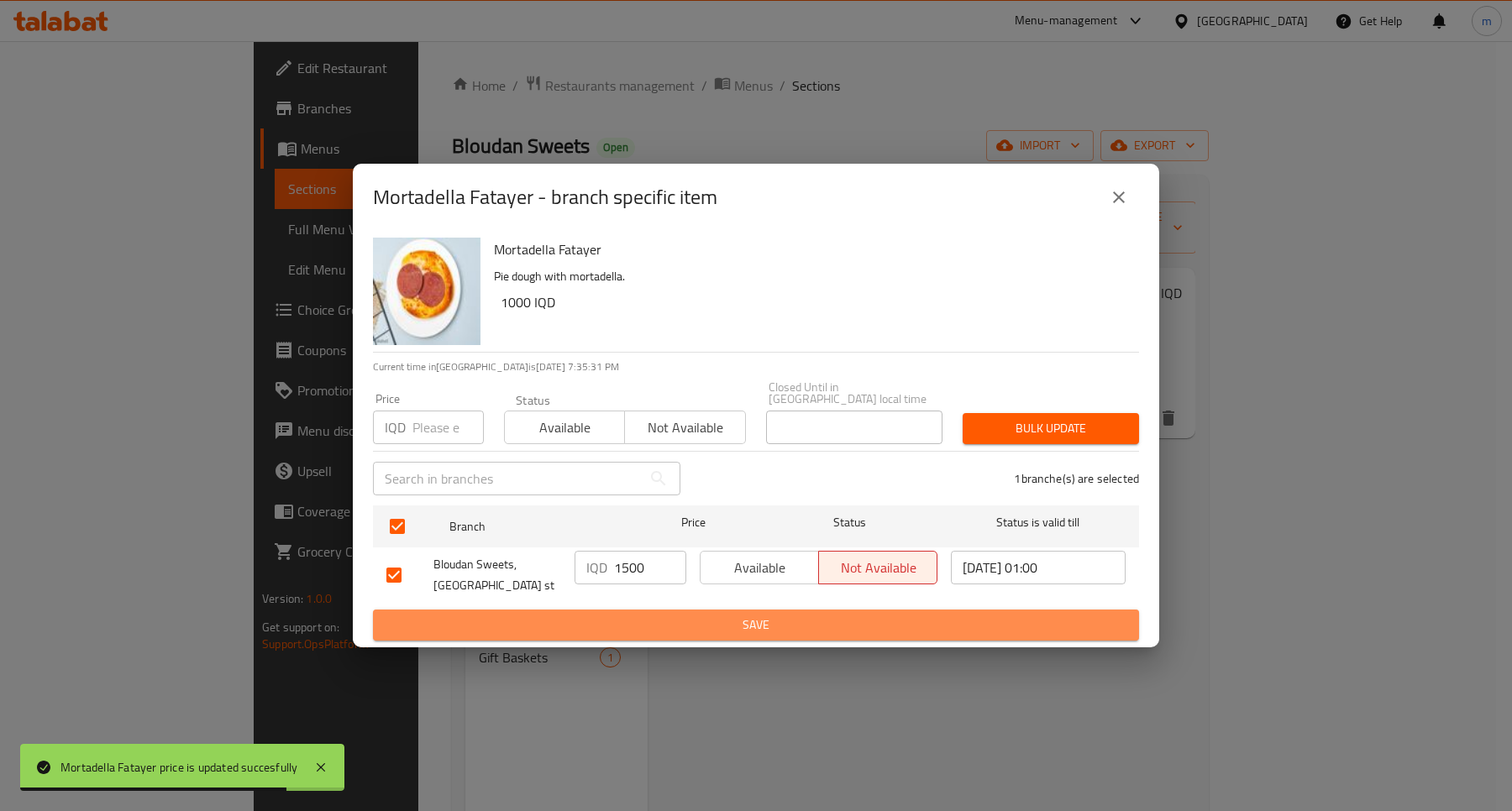
click at [733, 615] on span "Save" at bounding box center [755, 625] width 739 height 21
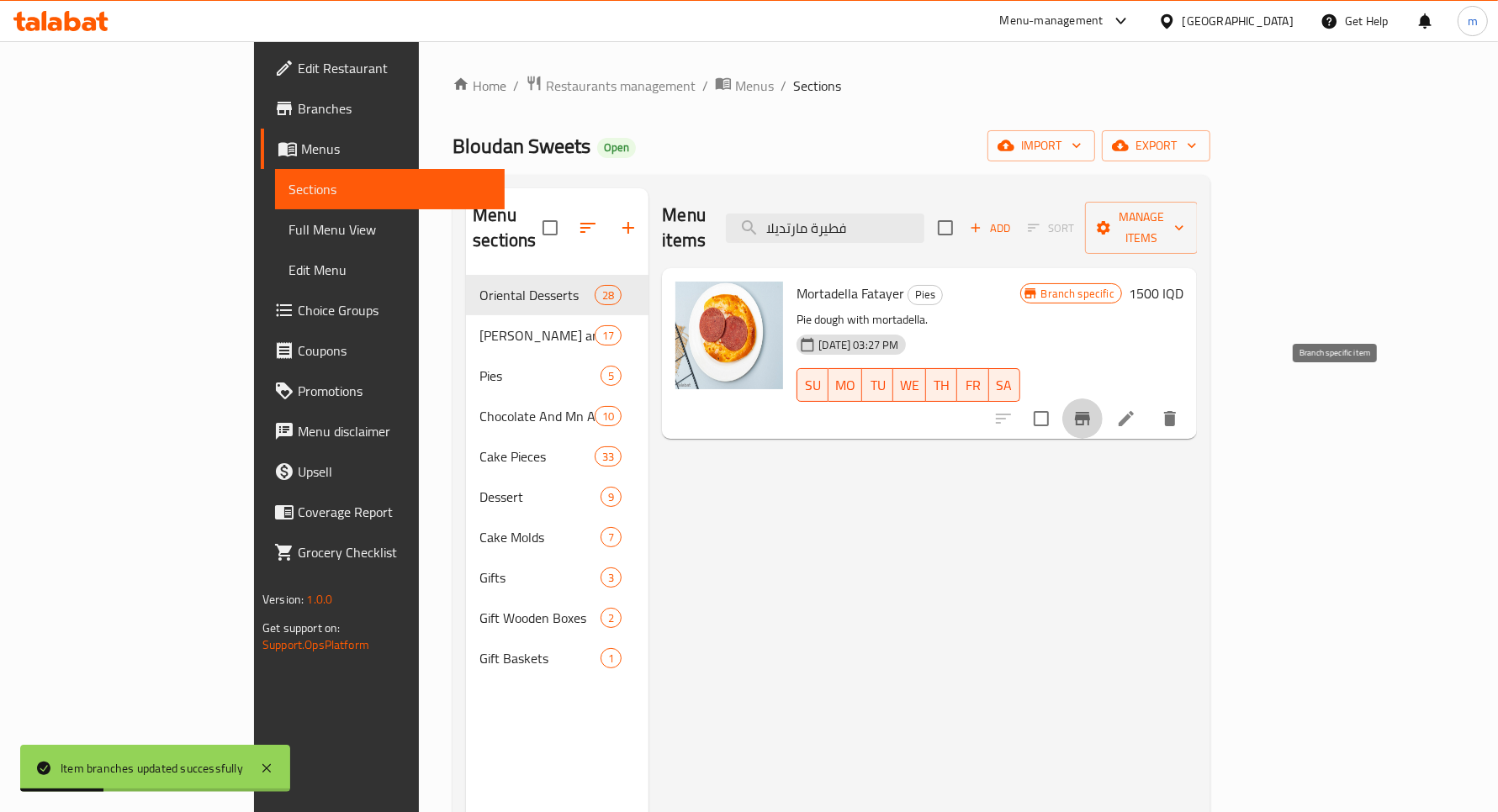
click at [1093, 409] on icon "Branch-specific-item" at bounding box center [1082, 418] width 20 height 20
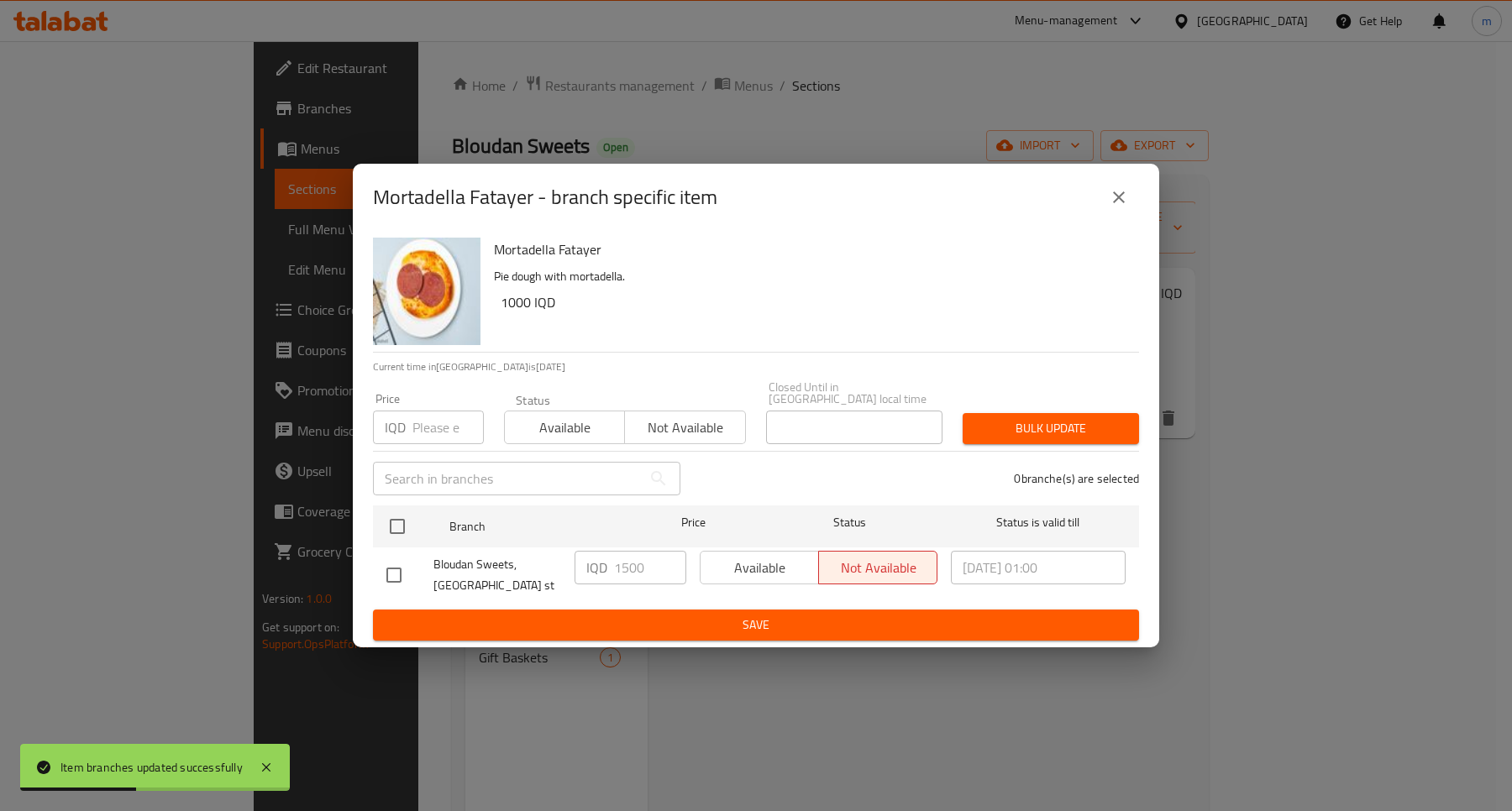
click at [1130, 204] on button "close" at bounding box center [1118, 197] width 40 height 40
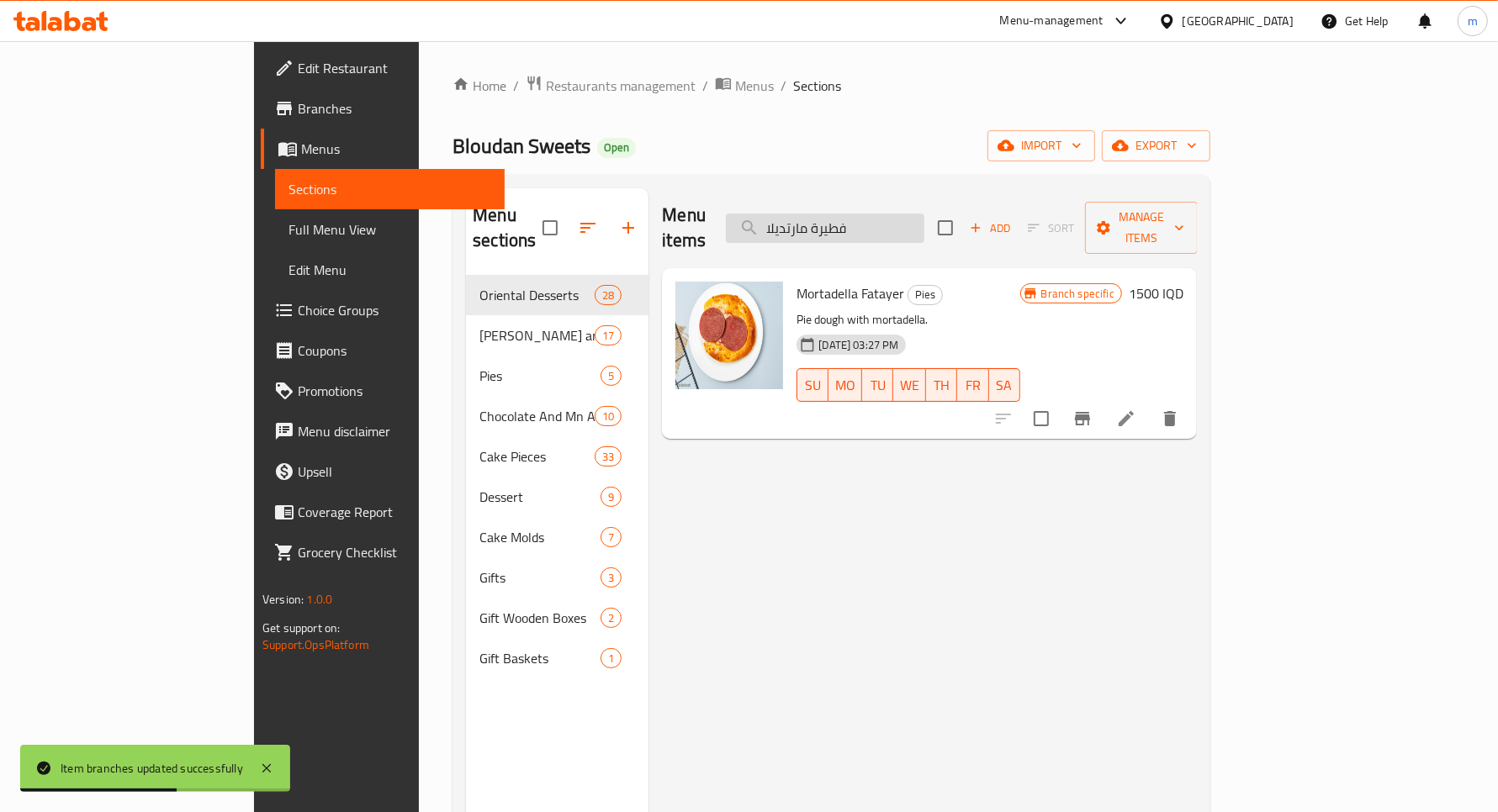
click at [888, 225] on input "فطيرة مارتديلا" at bounding box center [825, 228] width 198 height 29
paste input "حم بعجين"
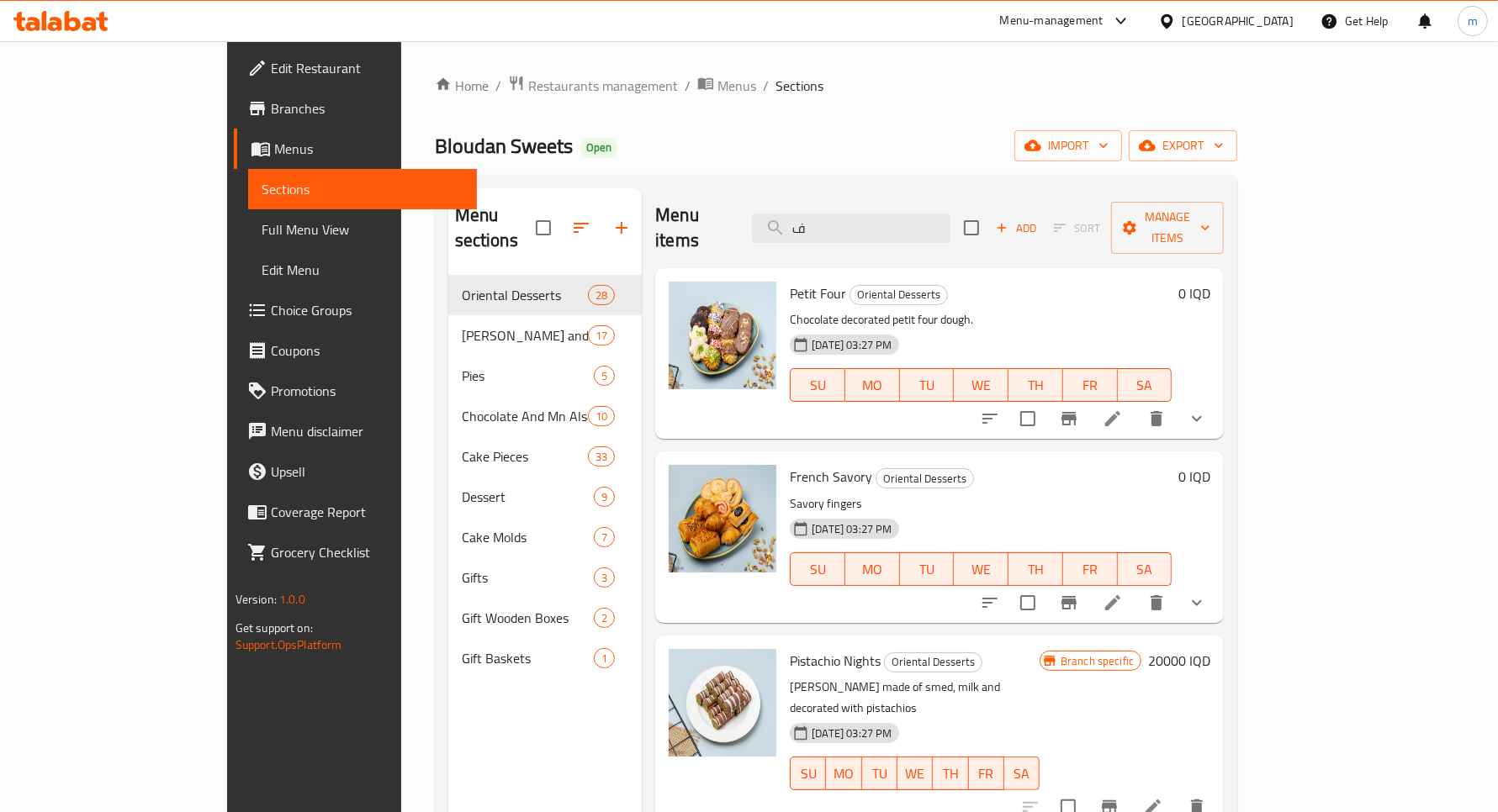
paste input "طيرة لحم بعجين"
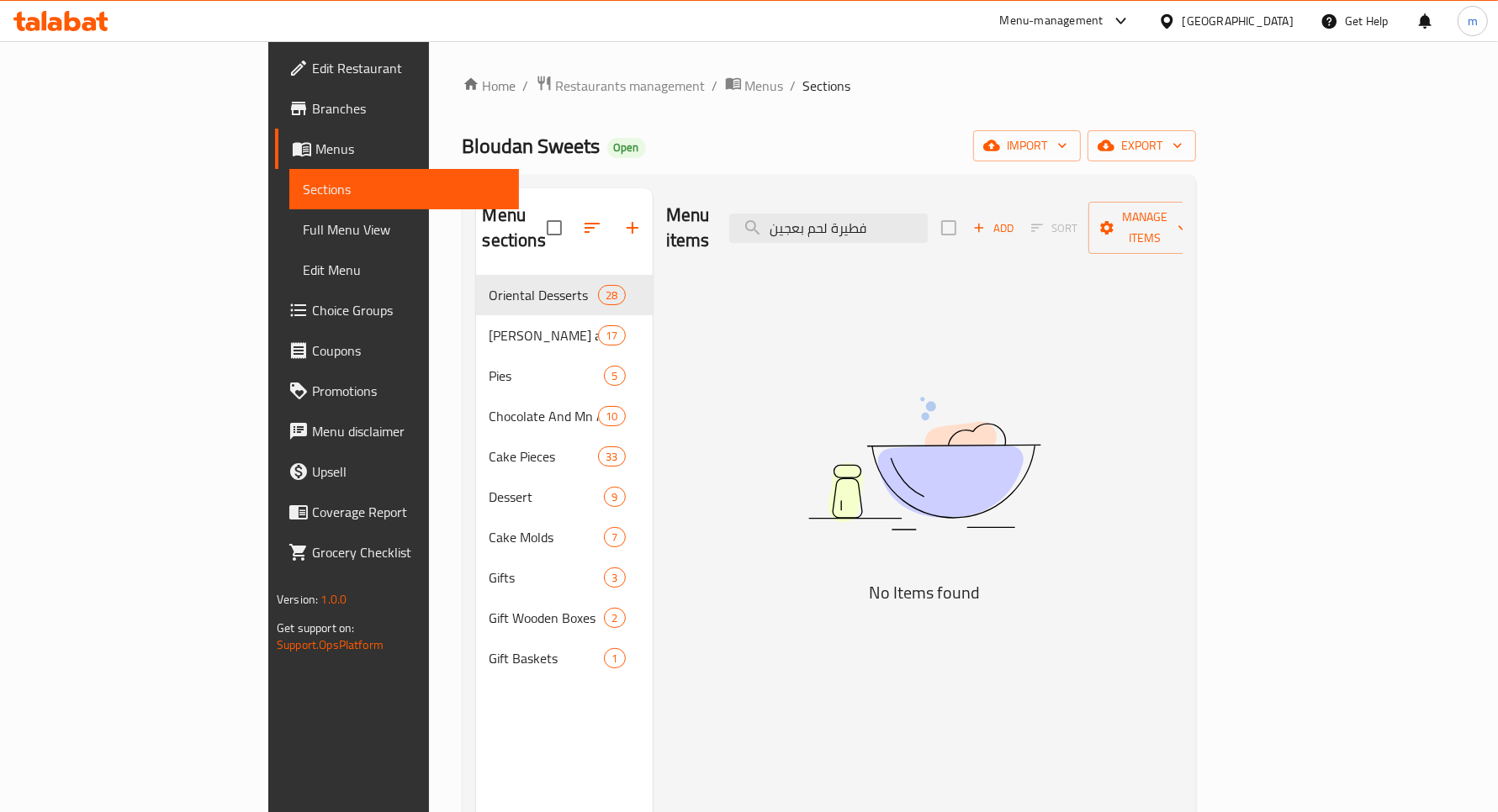
click at [948, 198] on div "Menu items فطيرة لحم بعجين Add Sort Manage items" at bounding box center [924, 228] width 517 height 80
click at [928, 214] on input "فطيرة لحم بعجين" at bounding box center [829, 228] width 198 height 29
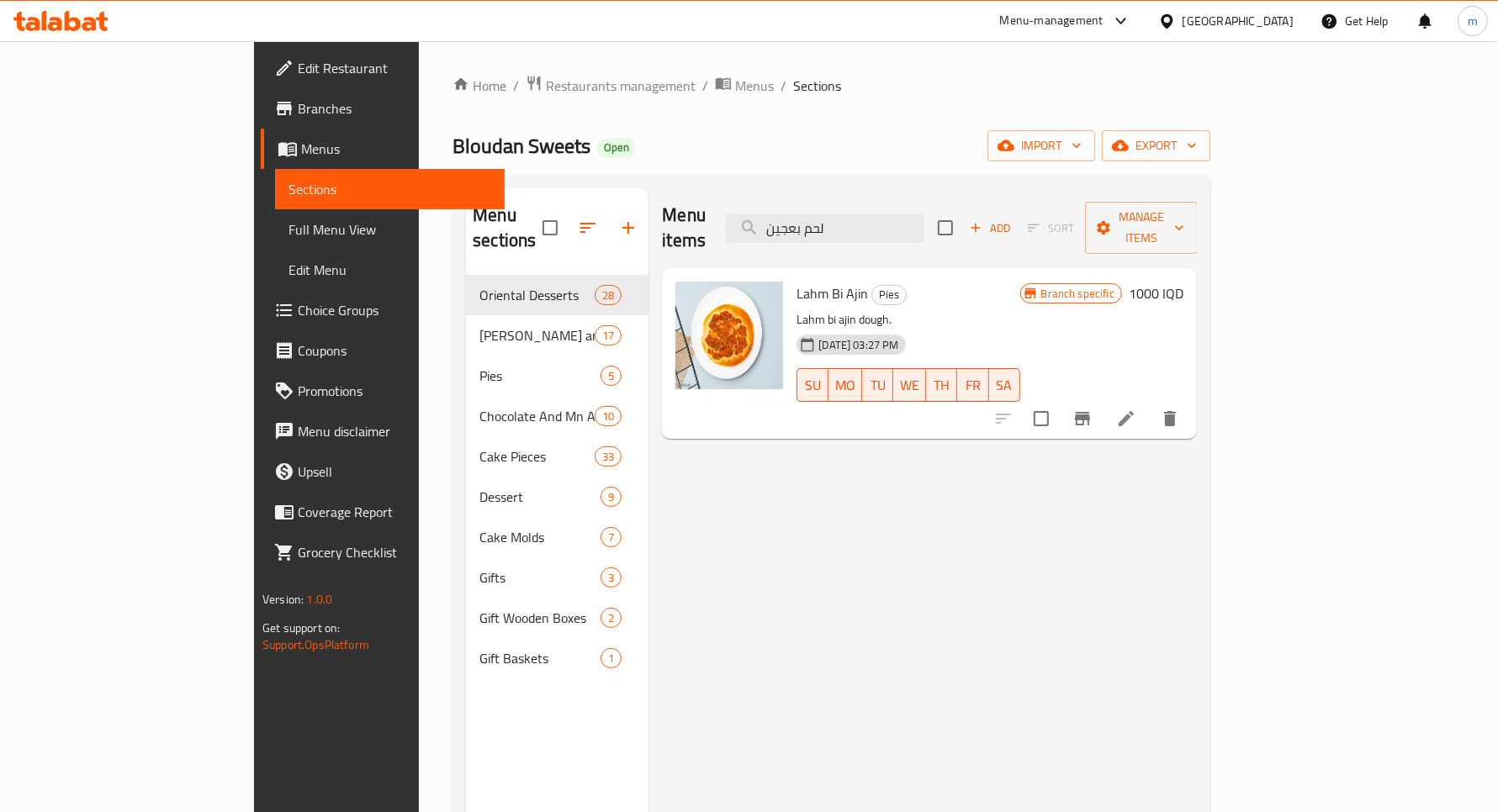
type input "لحم بعجين"
click at [1184, 282] on h6 "1000 IQD" at bounding box center [1156, 293] width 54 height 23
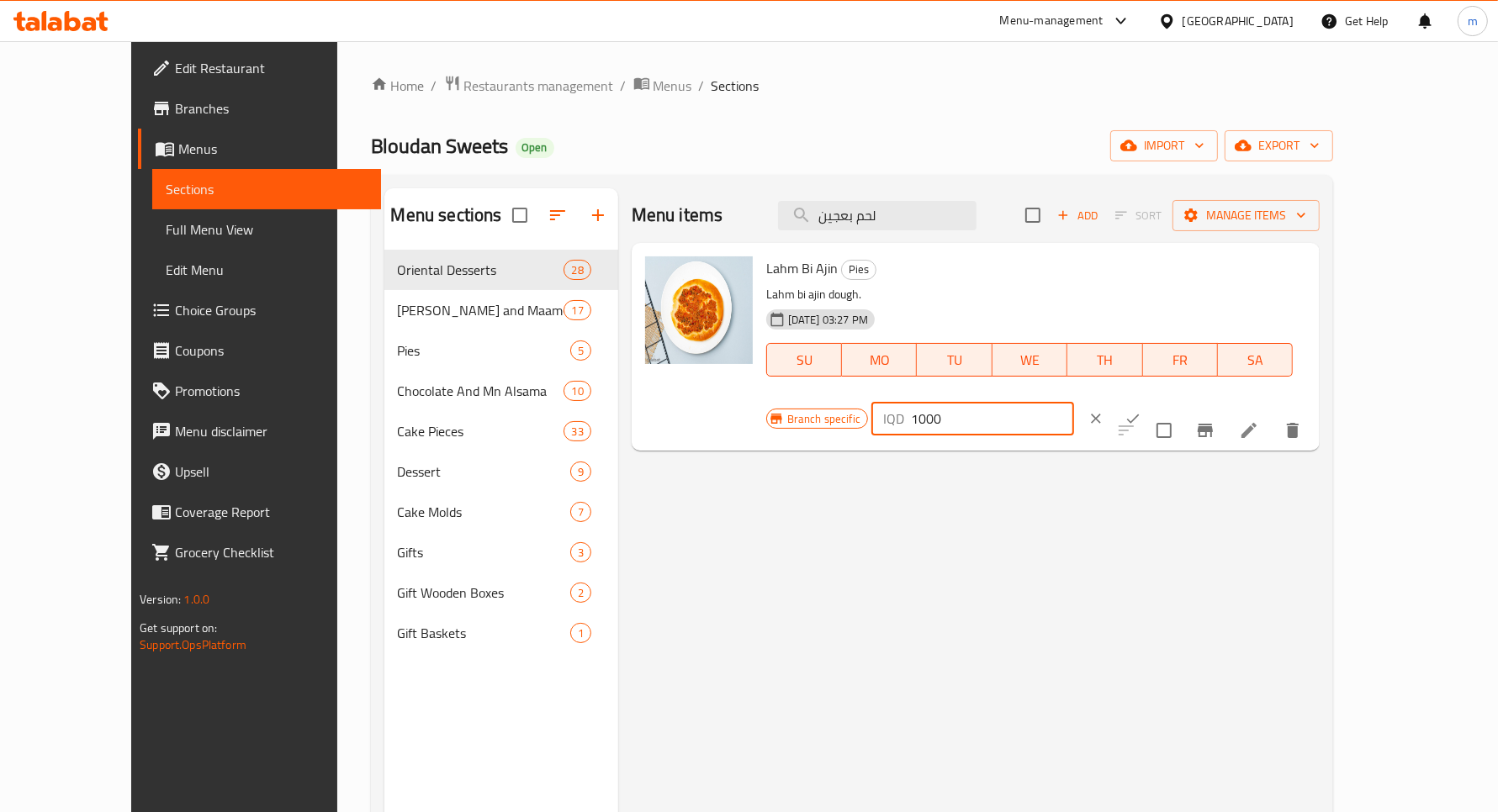
click at [1074, 402] on input "1000" at bounding box center [992, 418] width 163 height 34
paste input "5"
type input "1500"
click at [1141, 411] on icon "ok" at bounding box center [1134, 419] width 17 height 17
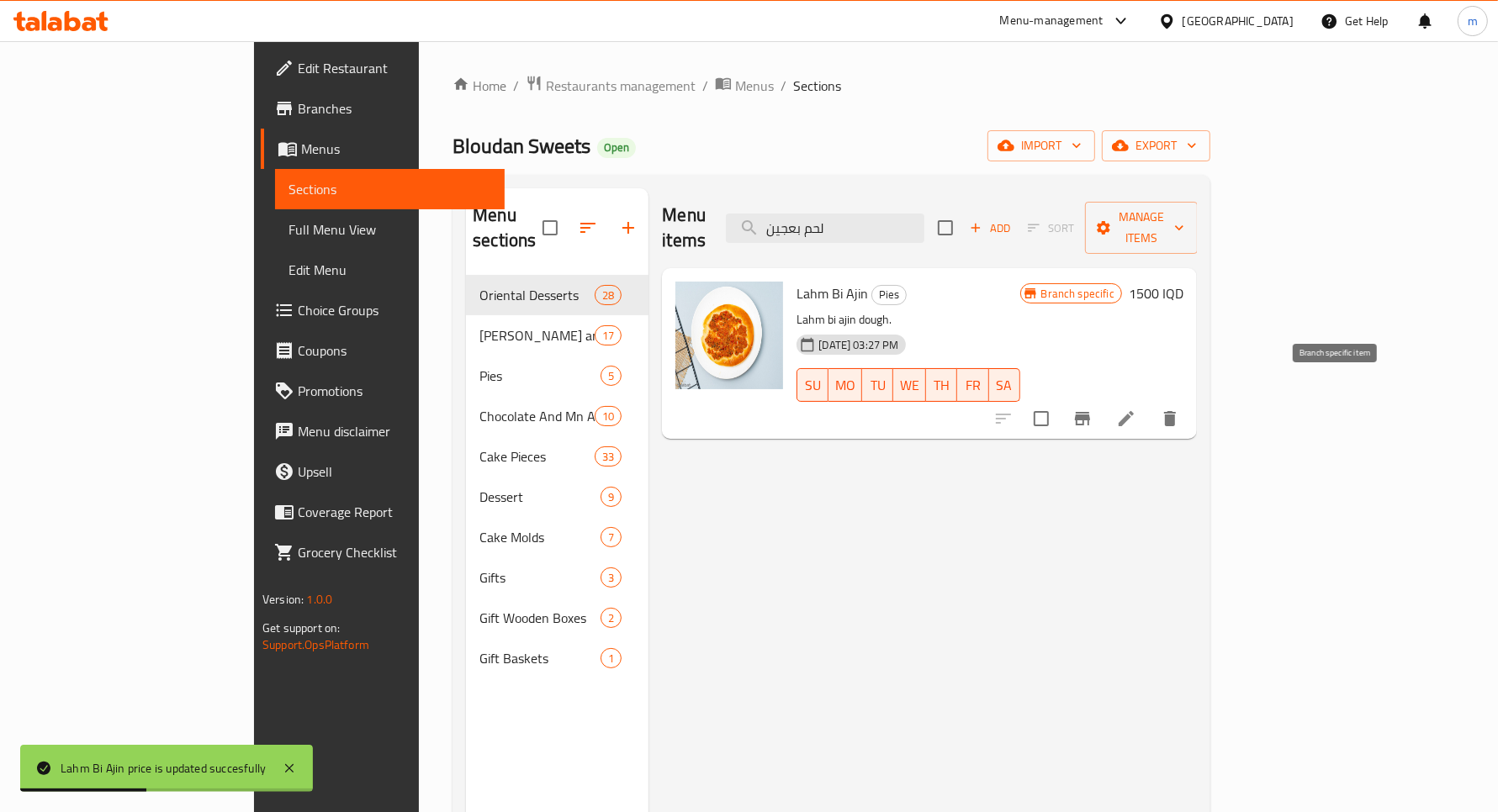
click at [1091, 412] on icon "Branch-specific-item" at bounding box center [1083, 419] width 16 height 14
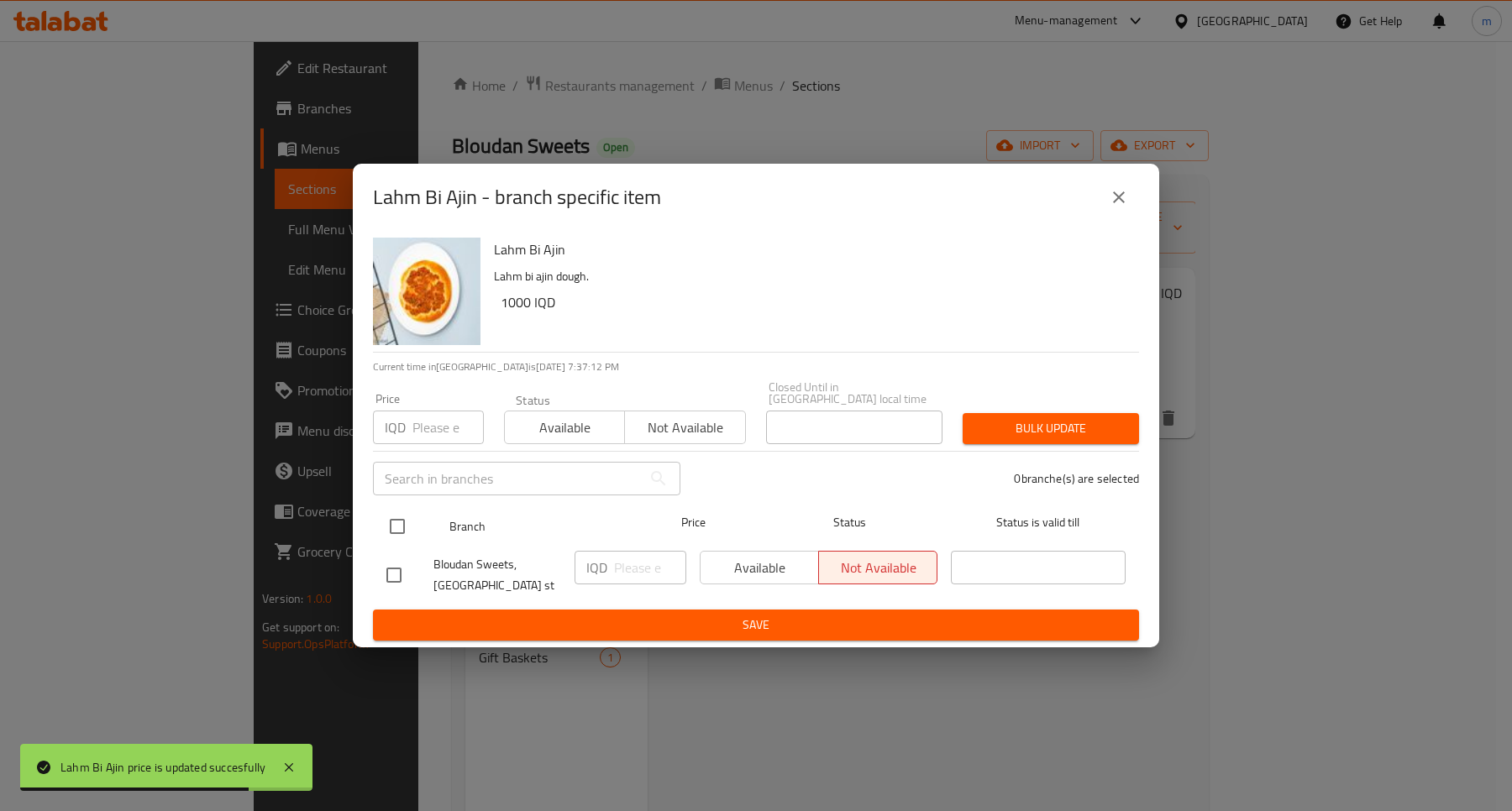
click at [403, 510] on input "checkbox" at bounding box center [396, 526] width 35 height 35
checkbox input "true"
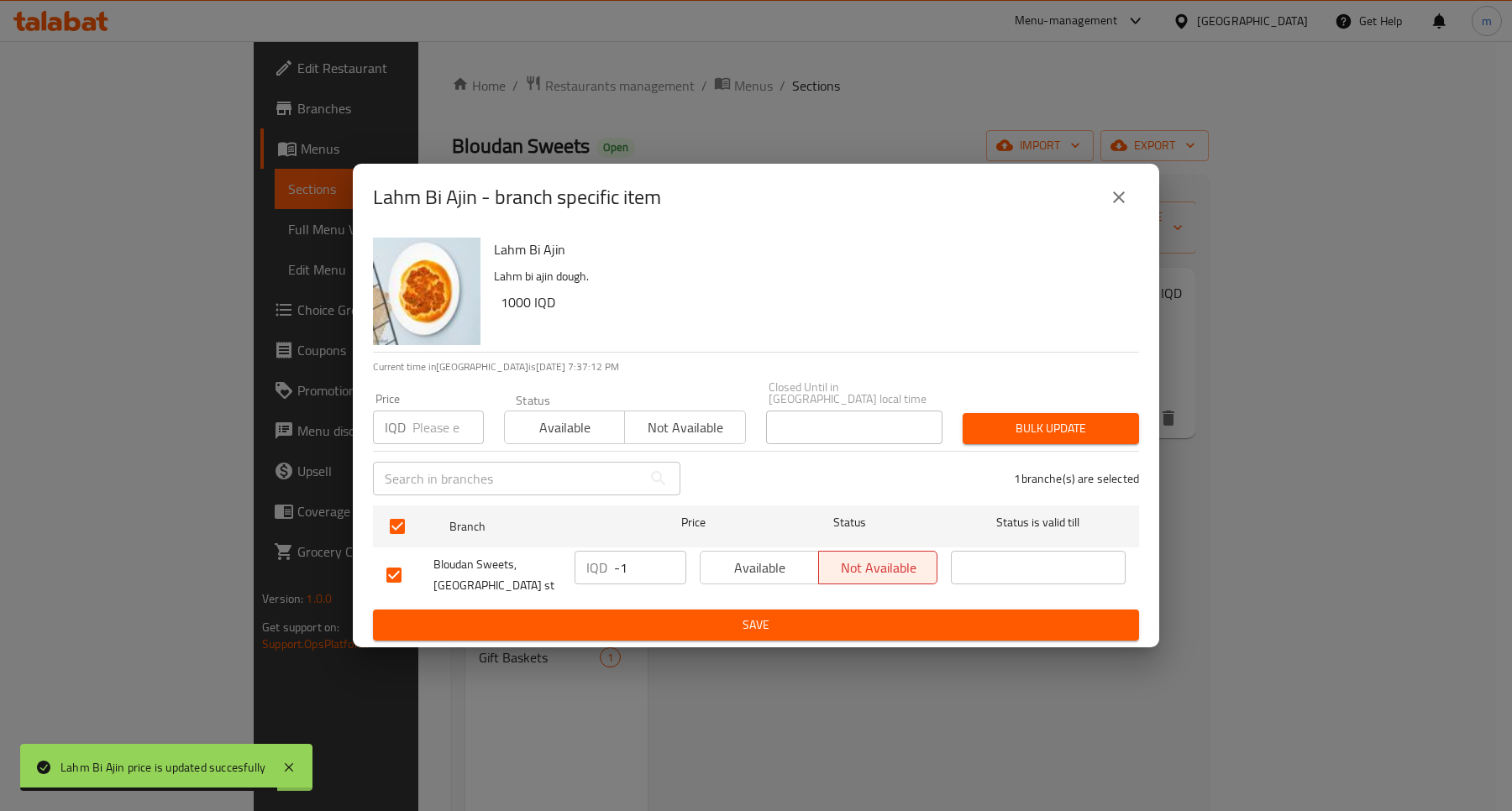
click at [669, 571] on input "-1" at bounding box center [650, 568] width 72 height 34
paste input "1500"
click at [649, 558] on input "-11500" at bounding box center [650, 568] width 72 height 34
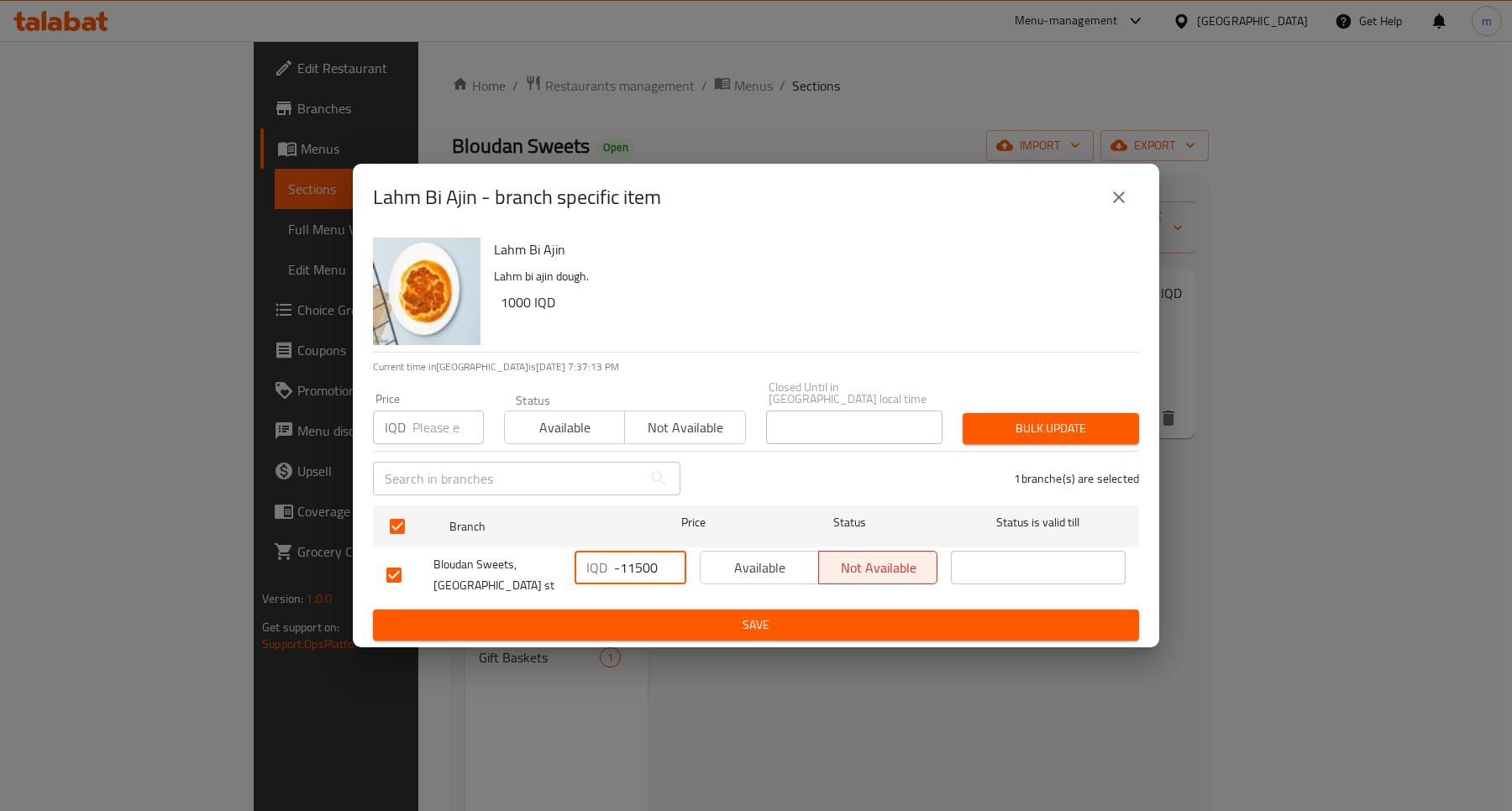
click at [649, 558] on input "-11500" at bounding box center [650, 568] width 72 height 34
paste input "number"
type input "1500"
click at [676, 632] on button "Save" at bounding box center [756, 625] width 766 height 31
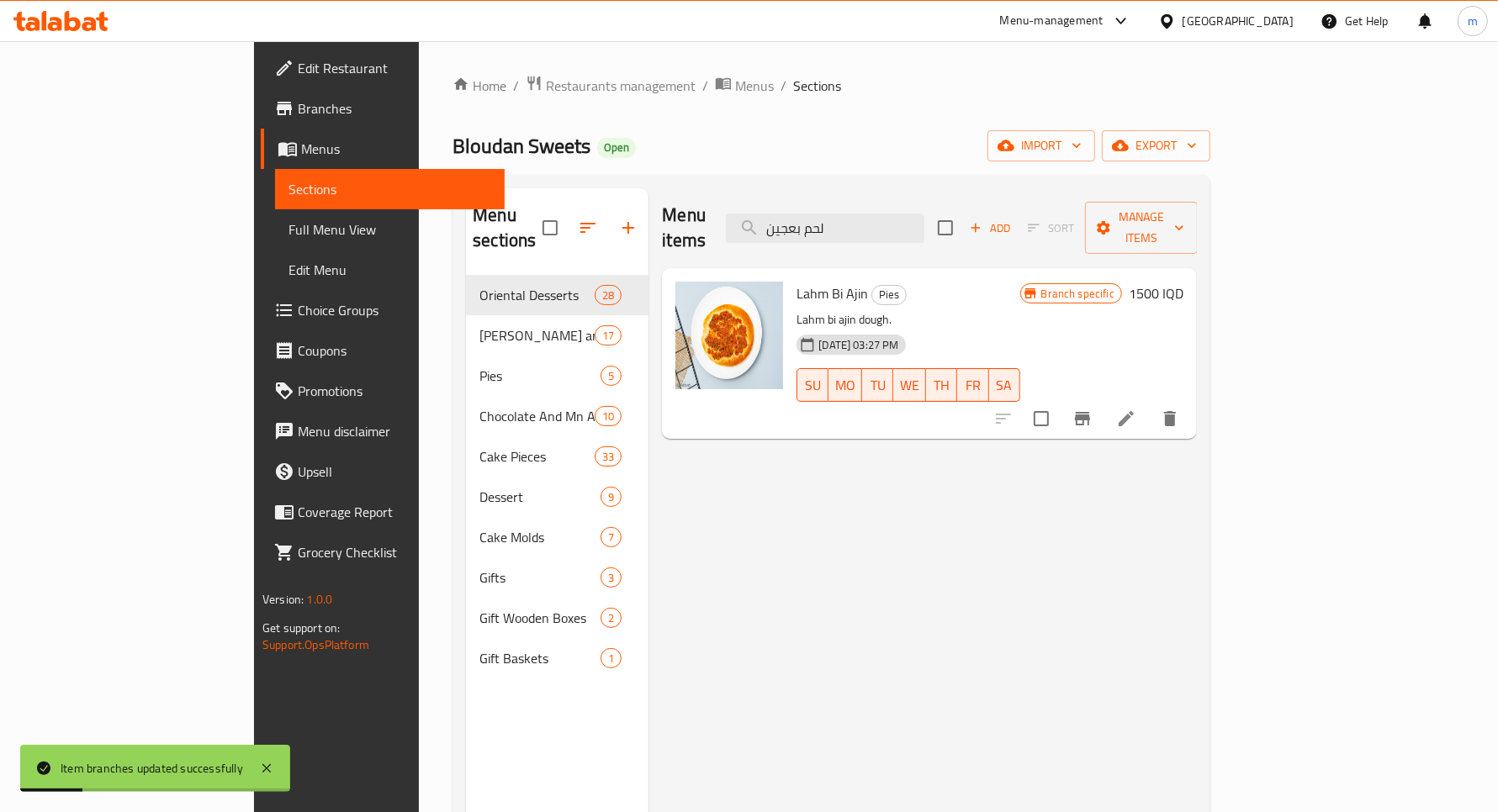
click at [1093, 409] on icon "Branch-specific-item" at bounding box center [1082, 418] width 20 height 20
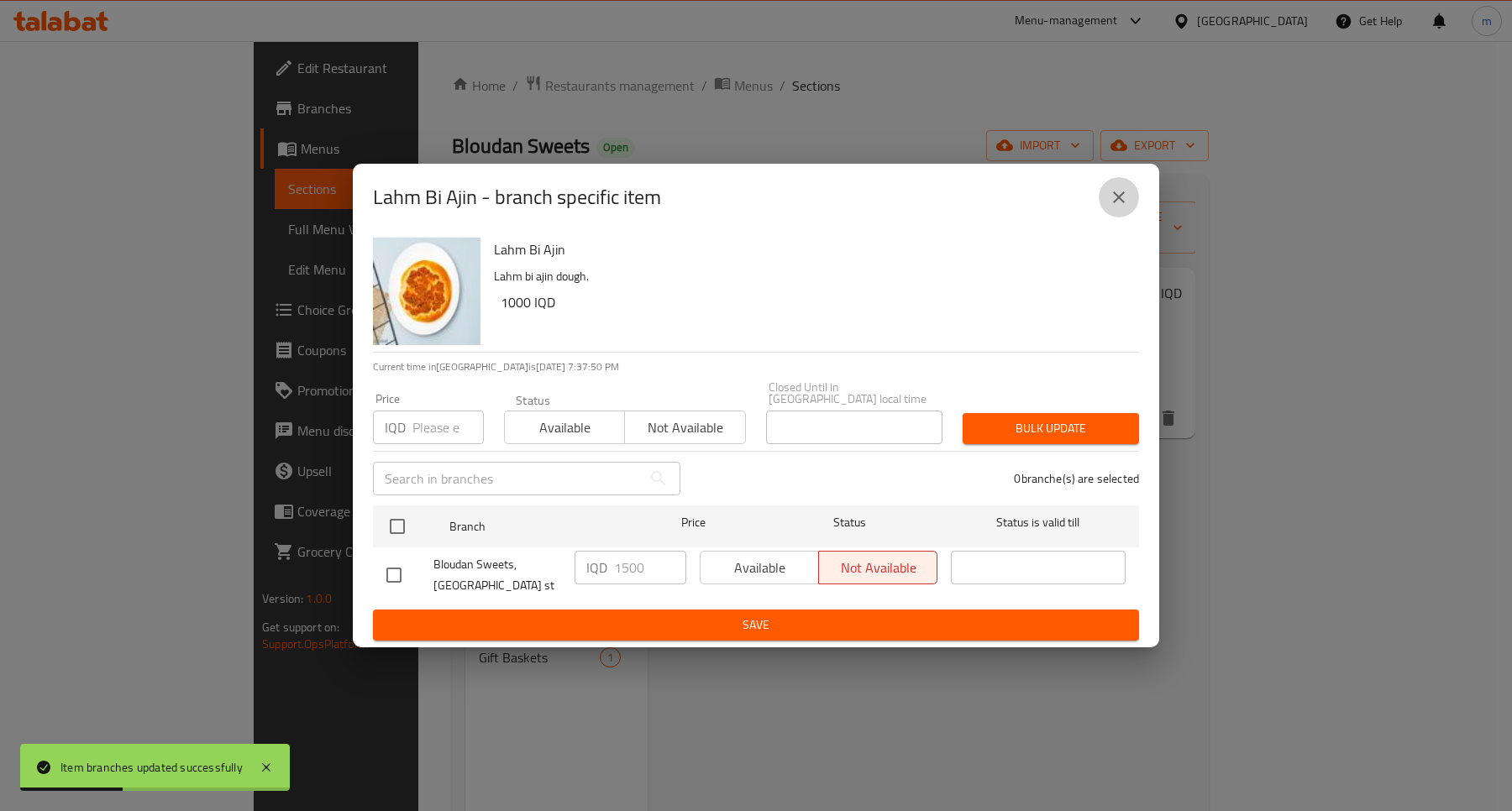
click at [1122, 192] on button "close" at bounding box center [1118, 197] width 40 height 40
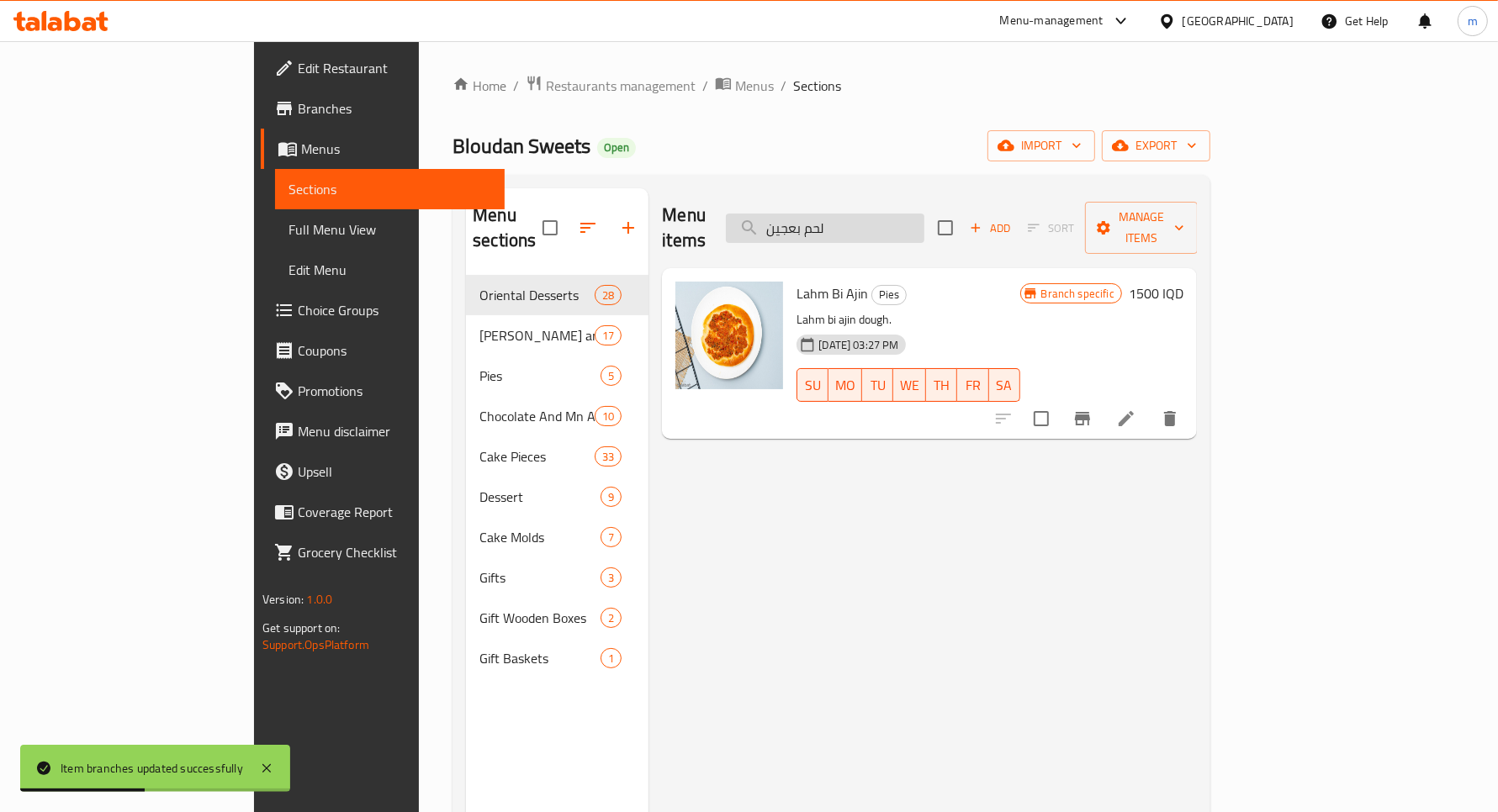
click at [924, 216] on input "لحم بعجين" at bounding box center [825, 228] width 198 height 29
paste input "طيرة مني [PERSON_NAME]"
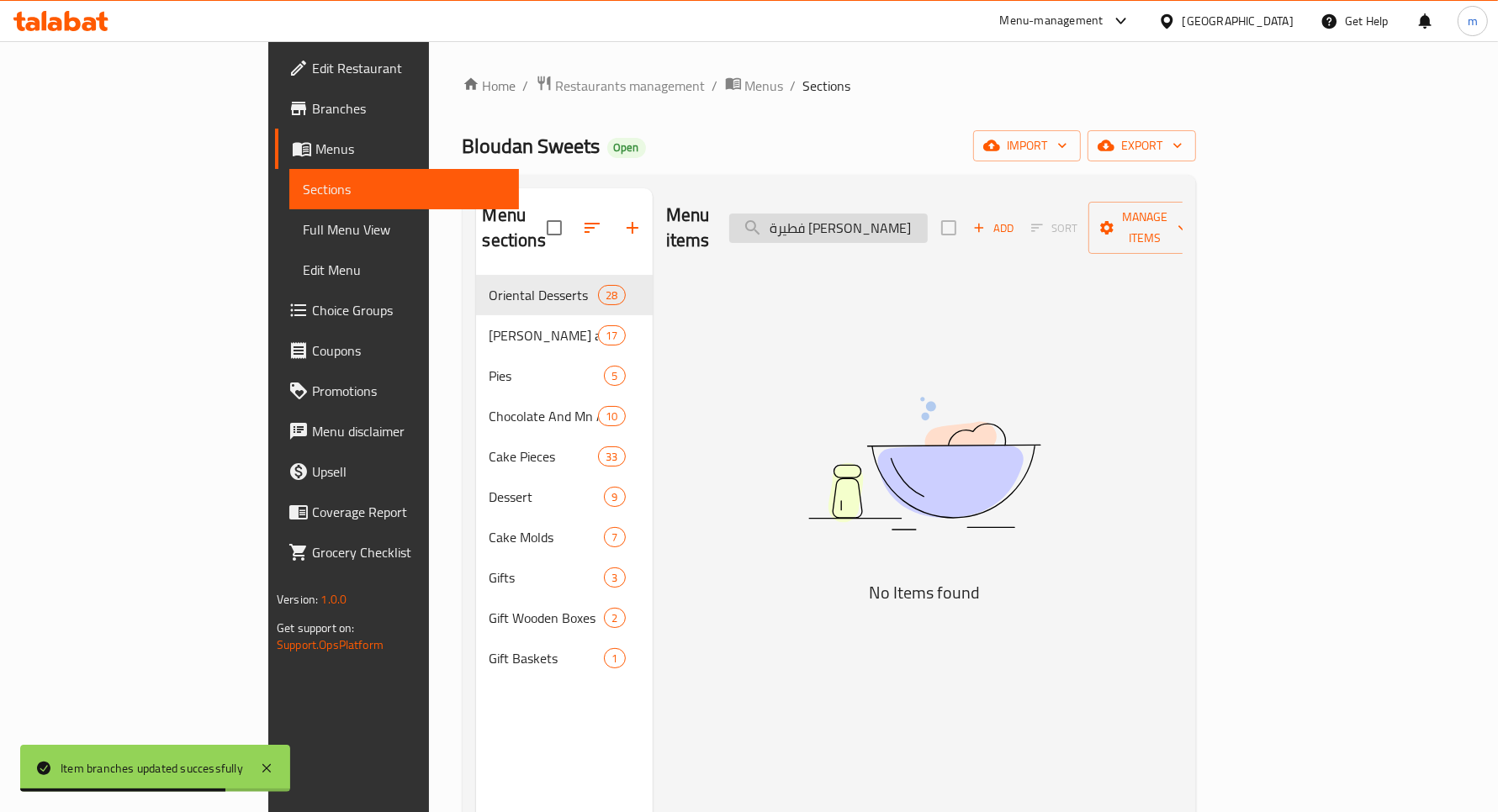
drag, startPoint x: 919, startPoint y: 221, endPoint x: 968, endPoint y: 220, distance: 49.0
click at [928, 220] on input "فطيرة [PERSON_NAME]" at bounding box center [829, 228] width 198 height 29
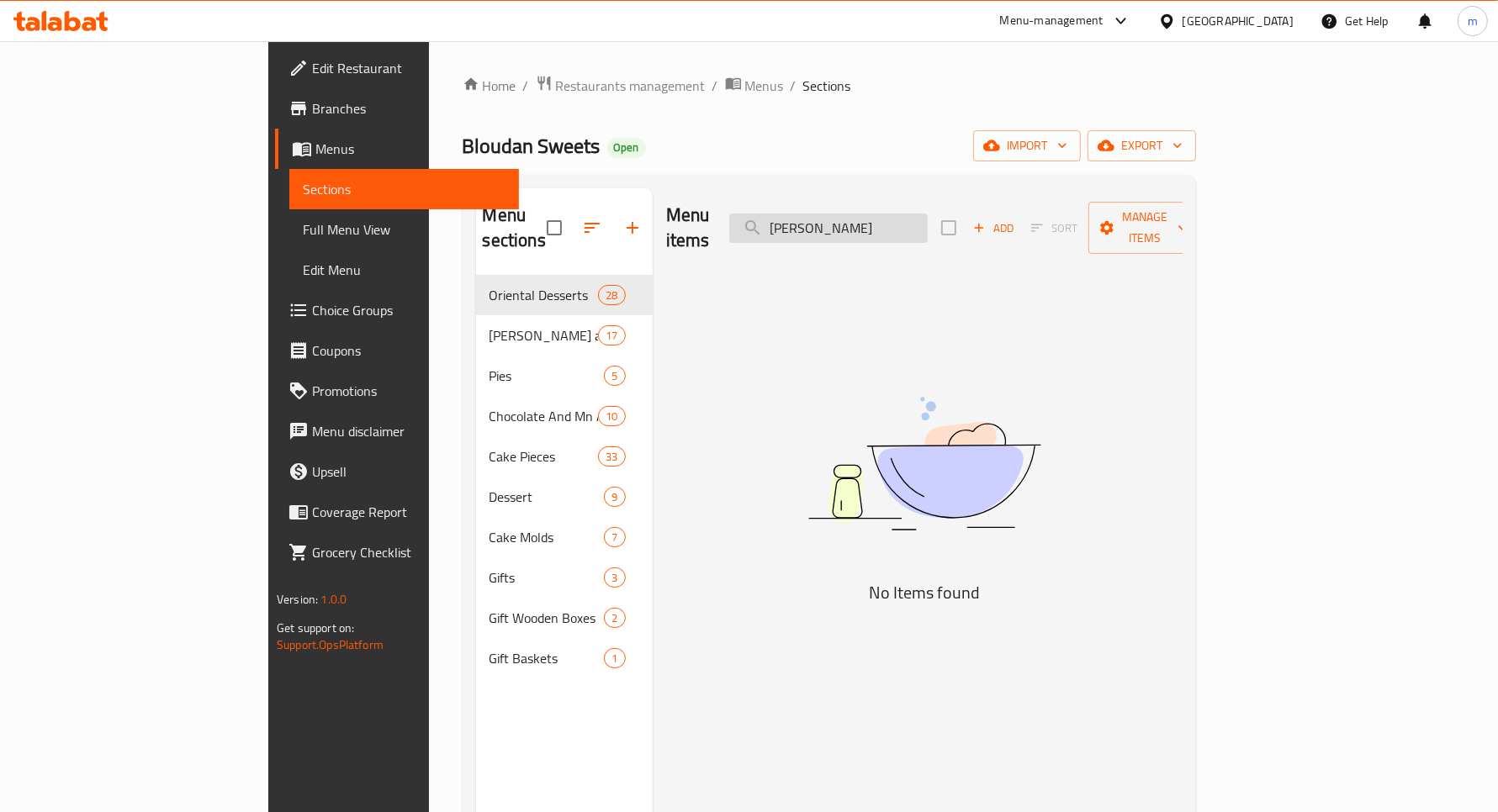
click at [928, 214] on input "[PERSON_NAME]" at bounding box center [829, 228] width 198 height 29
click at [901, 216] on input "مني بيتز" at bounding box center [829, 228] width 198 height 29
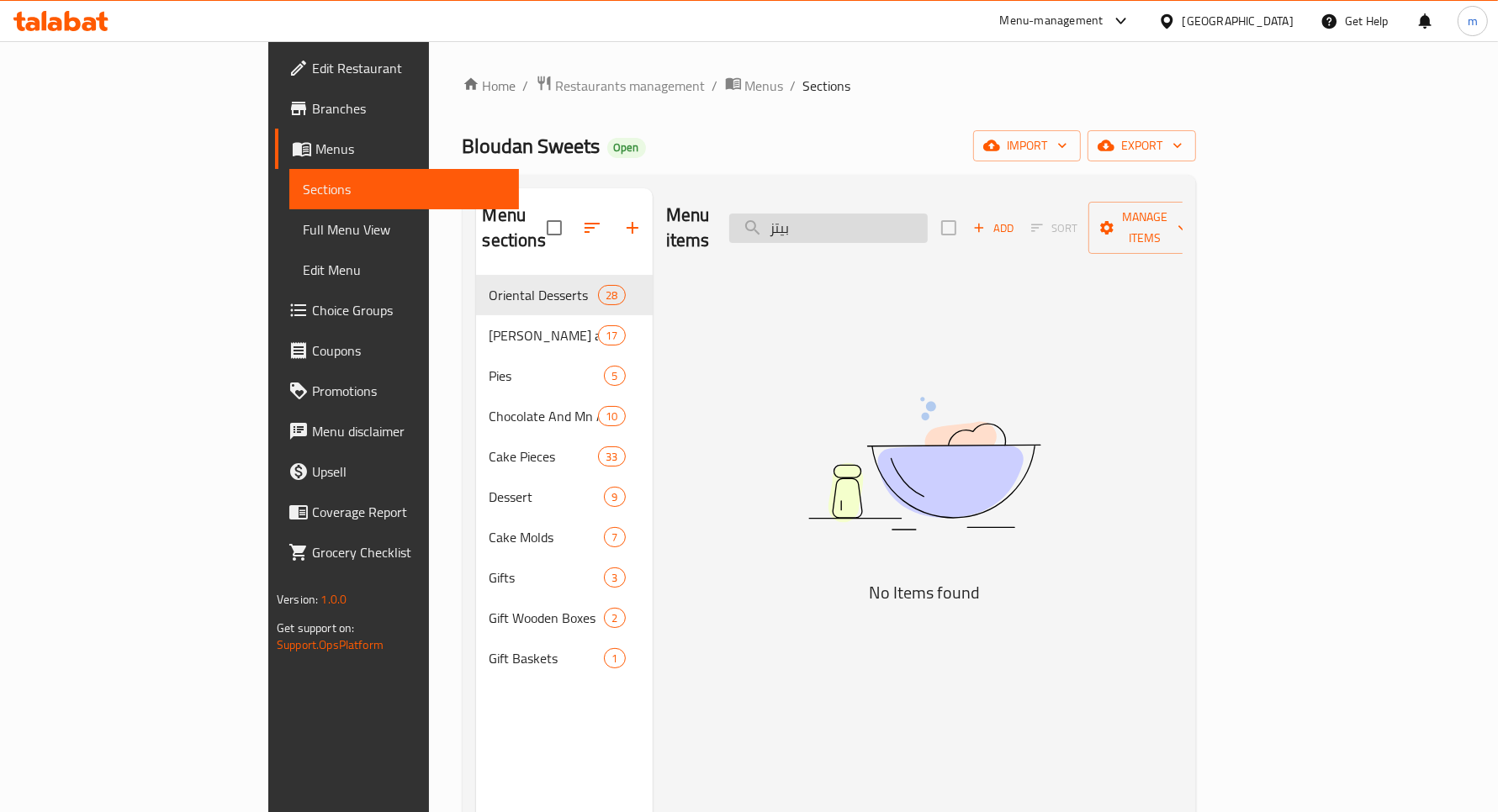
click at [881, 217] on input "بيتز" at bounding box center [829, 228] width 198 height 29
type input "mini"
click at [885, 214] on input "pizza" at bounding box center [829, 228] width 198 height 29
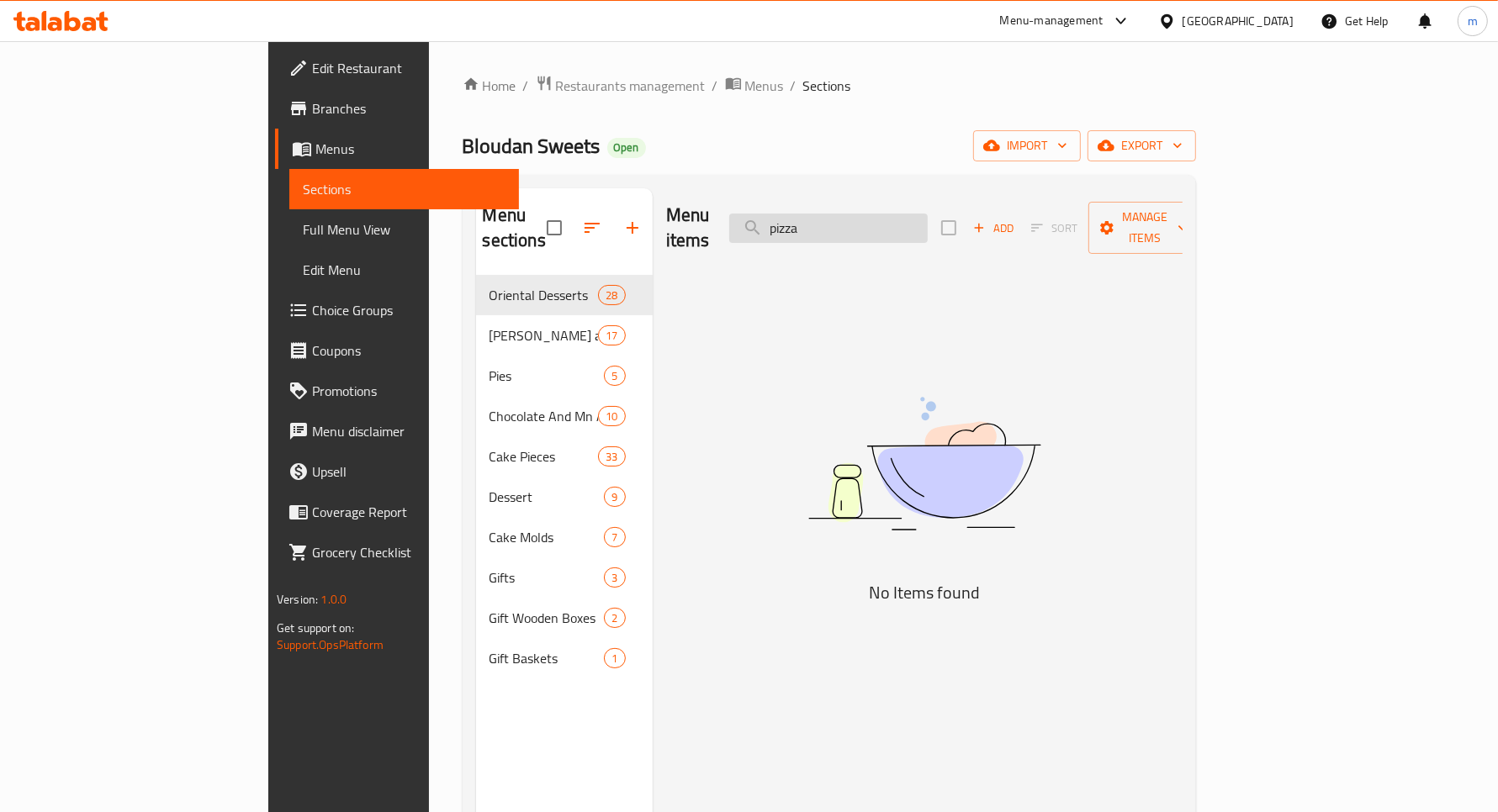
paste input "فطيرة دجاج وبتيته"
drag, startPoint x: 928, startPoint y: 211, endPoint x: 1032, endPoint y: 220, distance: 104.4
click at [1032, 220] on div "Menu items فطيرة دجاج وبتيته Add Sort Manage items" at bounding box center [924, 228] width 517 height 80
click at [893, 220] on input "دجاج وبتيته" at bounding box center [829, 228] width 198 height 29
click at [883, 214] on input "دجاج وبتيته" at bounding box center [829, 228] width 198 height 29
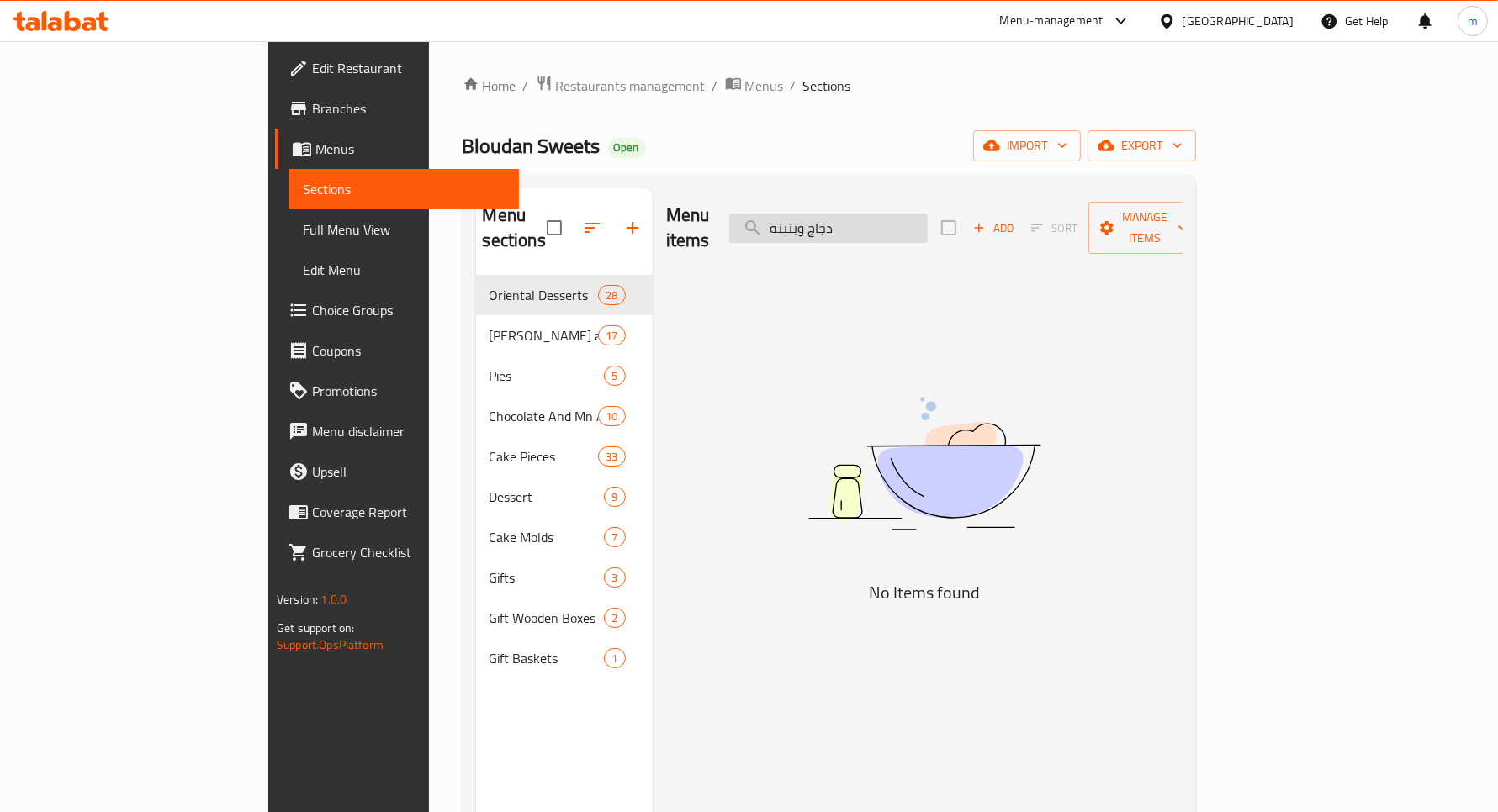
click at [883, 214] on input "دجاج وبتيته" at bounding box center [829, 228] width 198 height 29
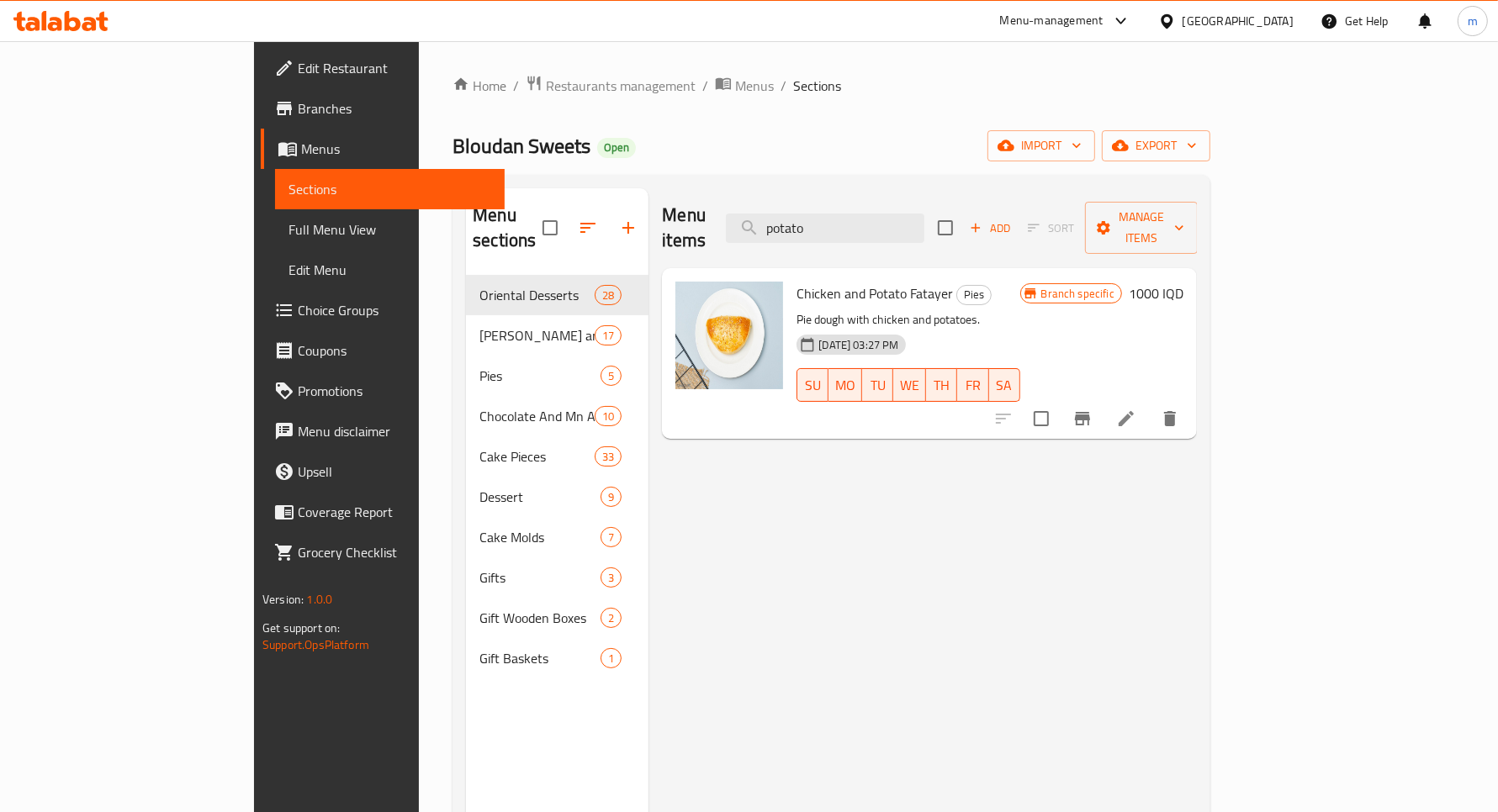
type input "potato"
click at [1184, 282] on h6 "1000 IQD" at bounding box center [1156, 293] width 54 height 23
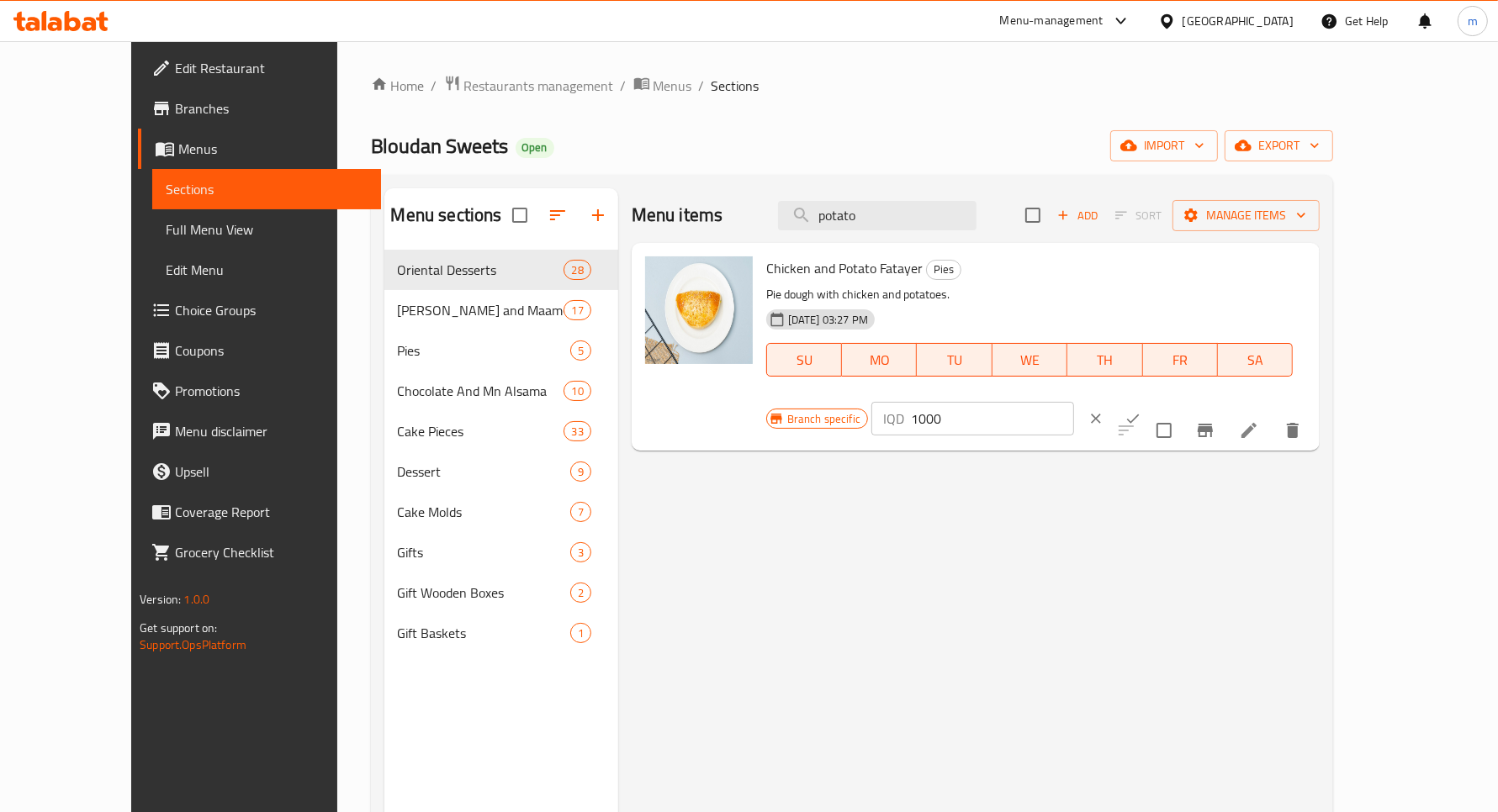
click at [1074, 402] on input "1000" at bounding box center [992, 418] width 163 height 34
paste input "5"
type input "1500"
click at [1314, 251] on div "Chicken and Potato Fatayer Pies Pie dough with chicken and potatoes. [DATE] 03:…" at bounding box center [1037, 347] width 555 height 195
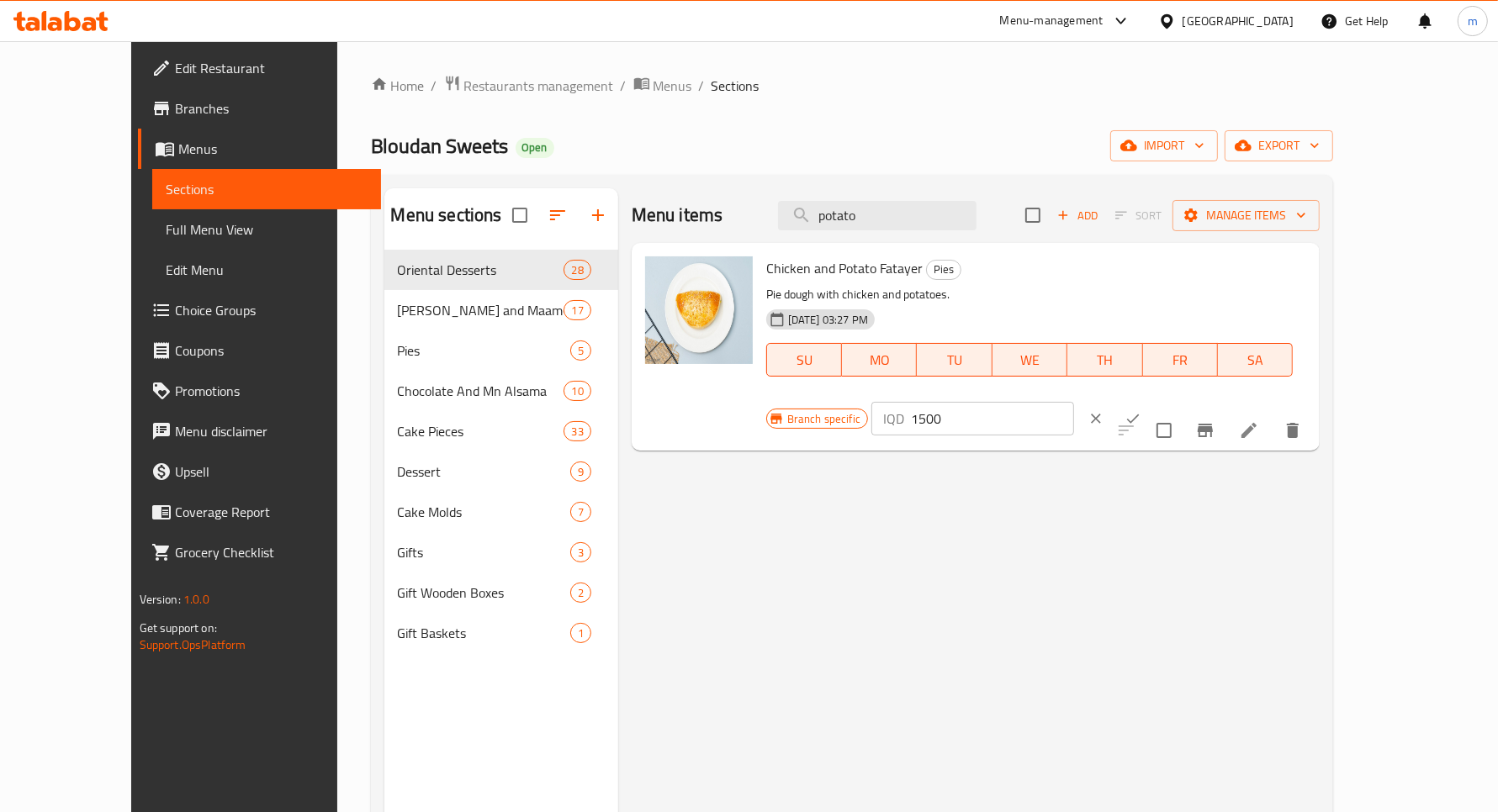
click at [1141, 411] on icon "ok" at bounding box center [1134, 419] width 17 height 17
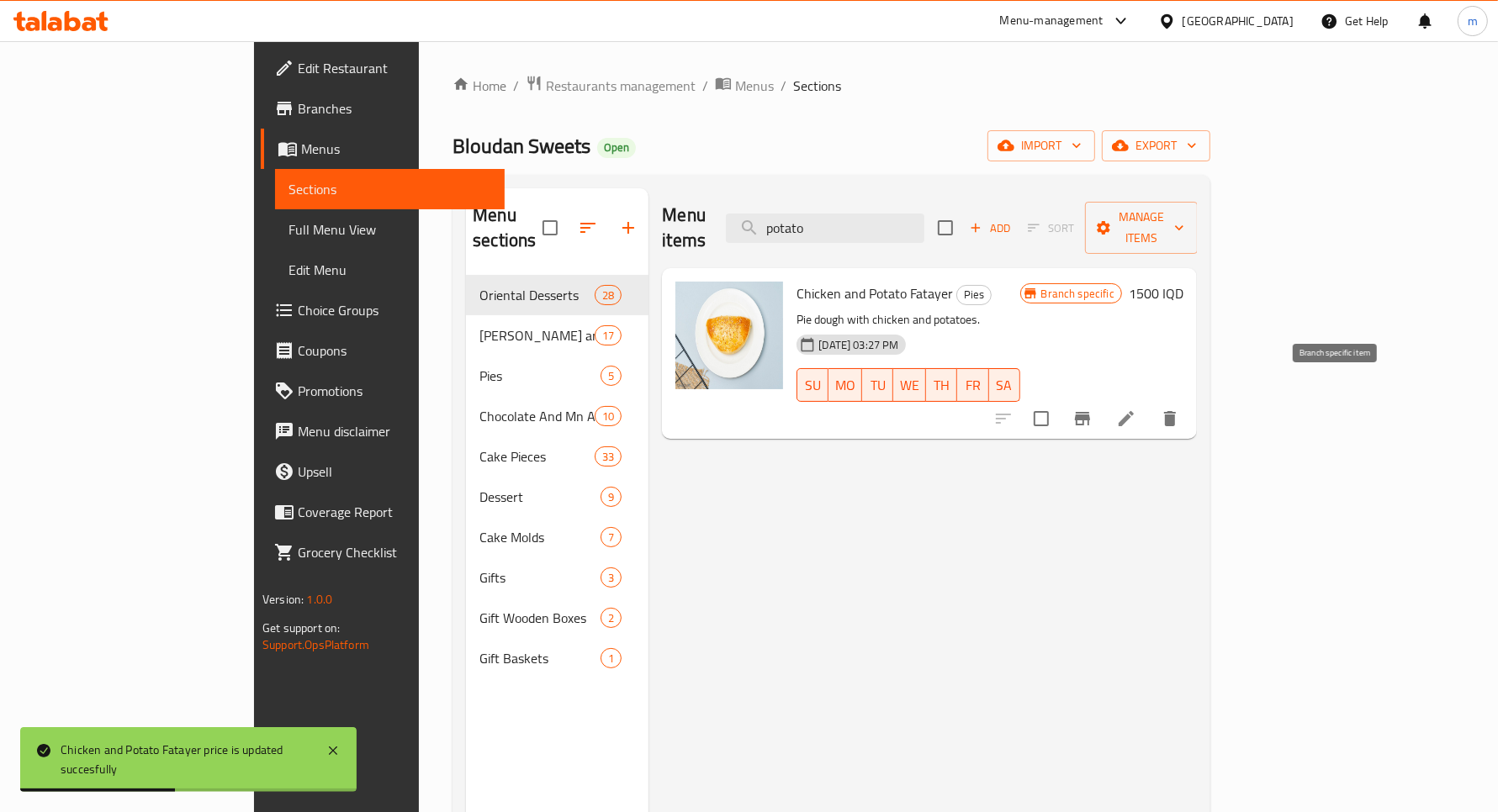
click at [1093, 409] on icon "Branch-specific-item" at bounding box center [1082, 418] width 20 height 20
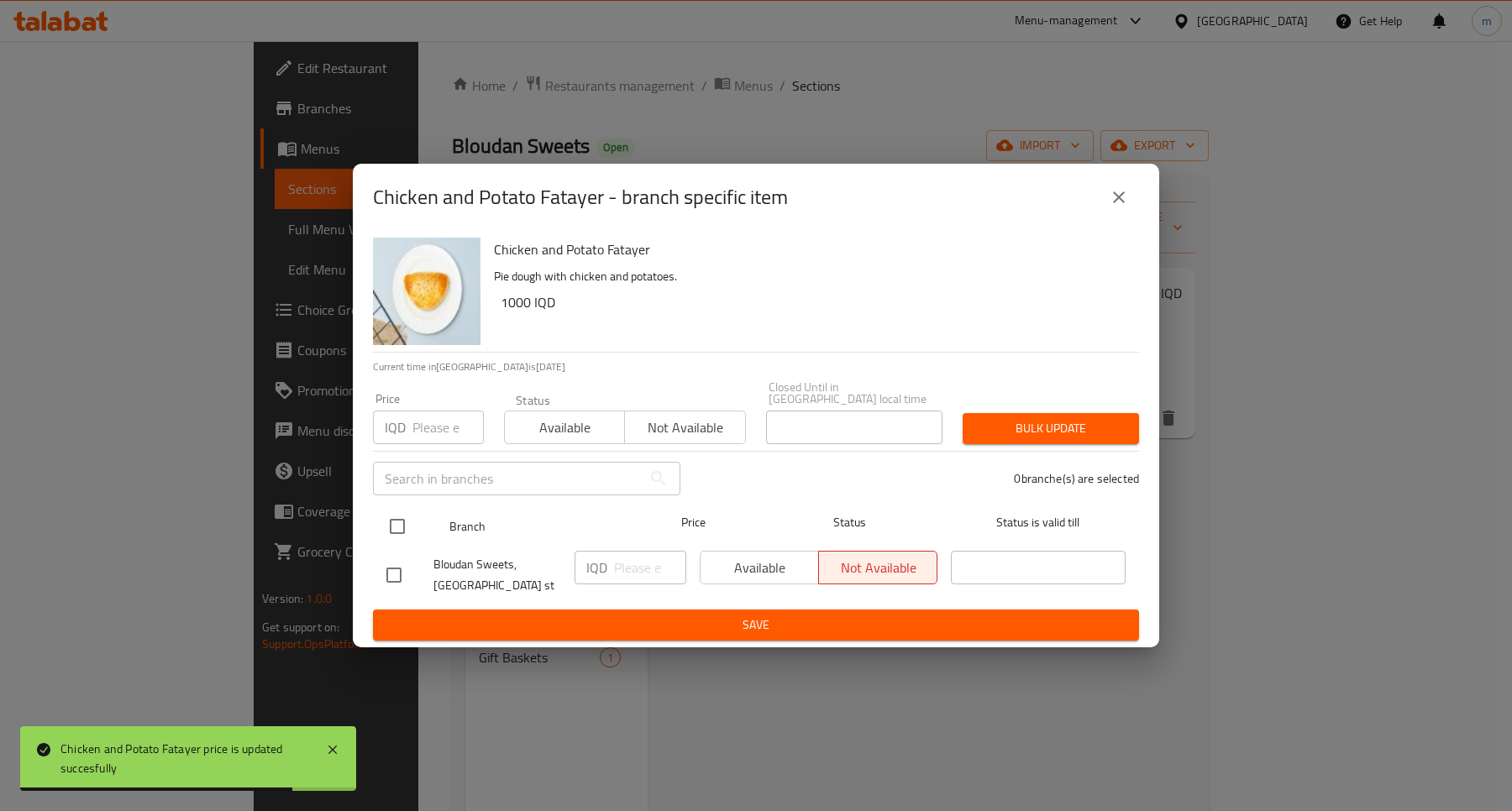
click at [391, 509] on input "checkbox" at bounding box center [396, 526] width 35 height 35
checkbox input "true"
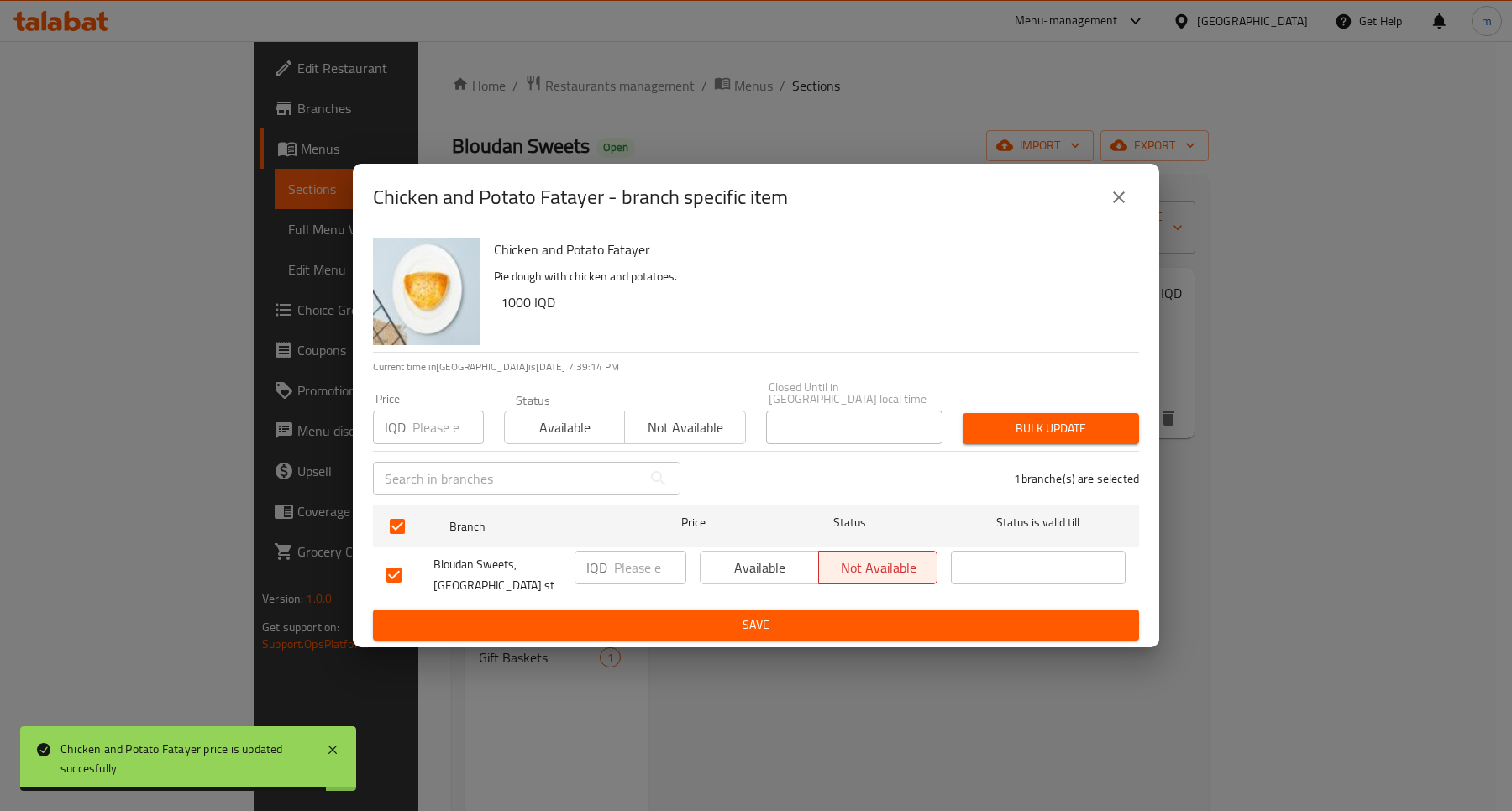
click at [591, 557] on p "IQD" at bounding box center [597, 567] width 21 height 20
click at [607, 552] on div "IQD ​" at bounding box center [630, 568] width 112 height 34
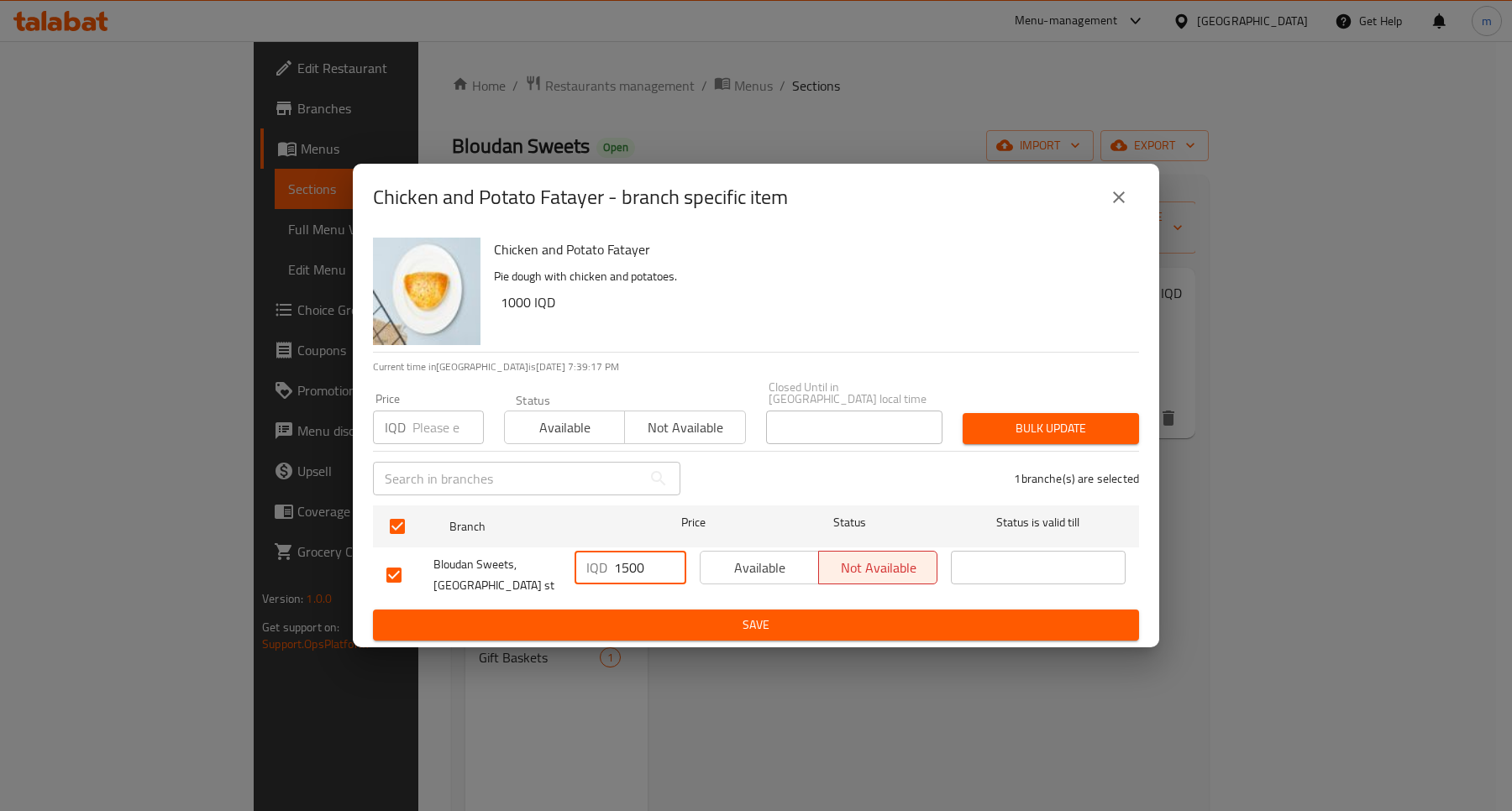
type input "1500"
click at [823, 615] on span "Save" at bounding box center [755, 625] width 739 height 21
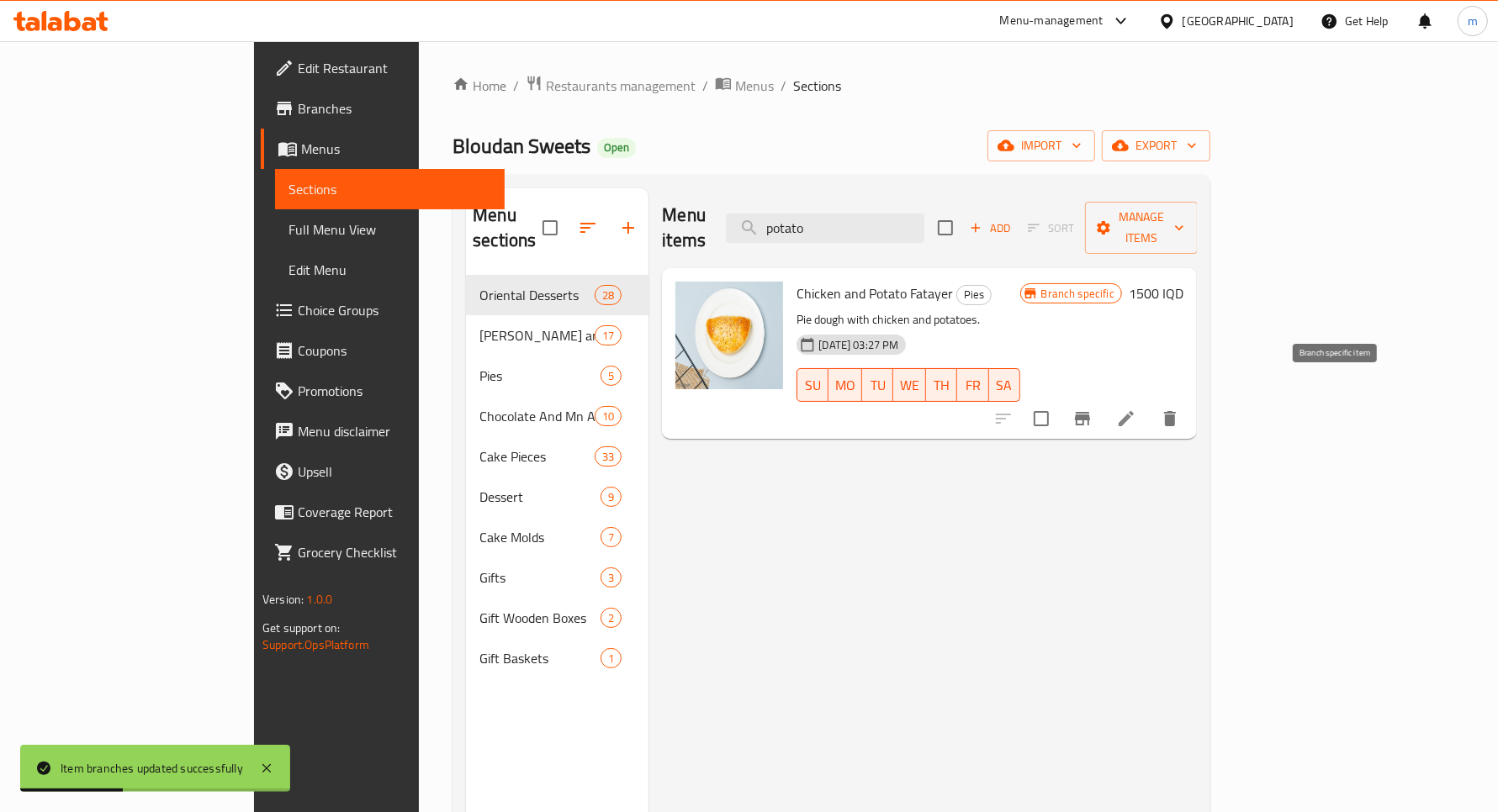
click at [1093, 409] on icon "Branch-specific-item" at bounding box center [1082, 418] width 20 height 20
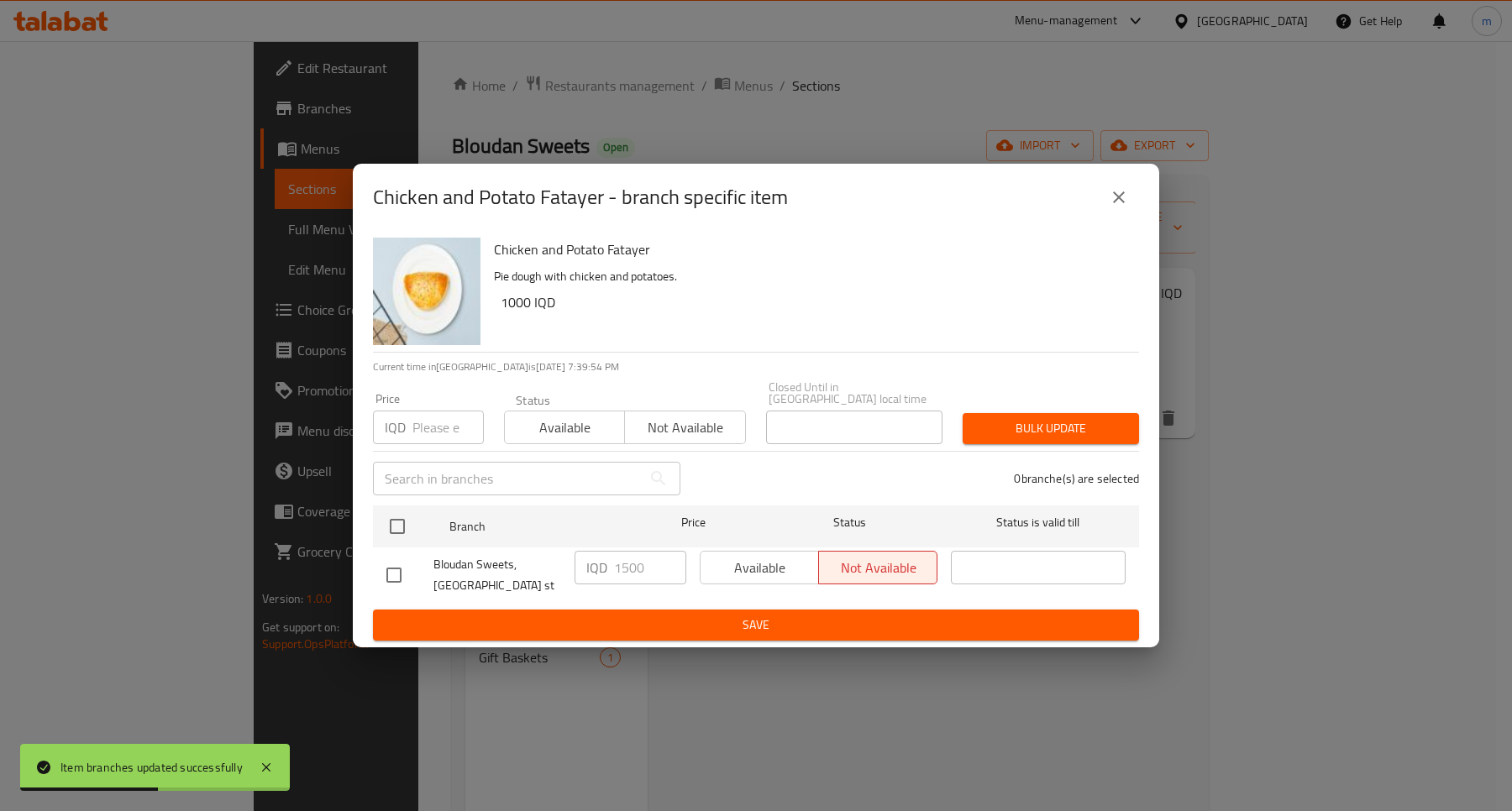
click at [141, 275] on div "Chicken and Potato Fatayer - branch specific item Chicken and Potato Fatayer Pi…" at bounding box center [756, 405] width 1512 height 811
click at [1128, 207] on icon "close" at bounding box center [1118, 197] width 20 height 20
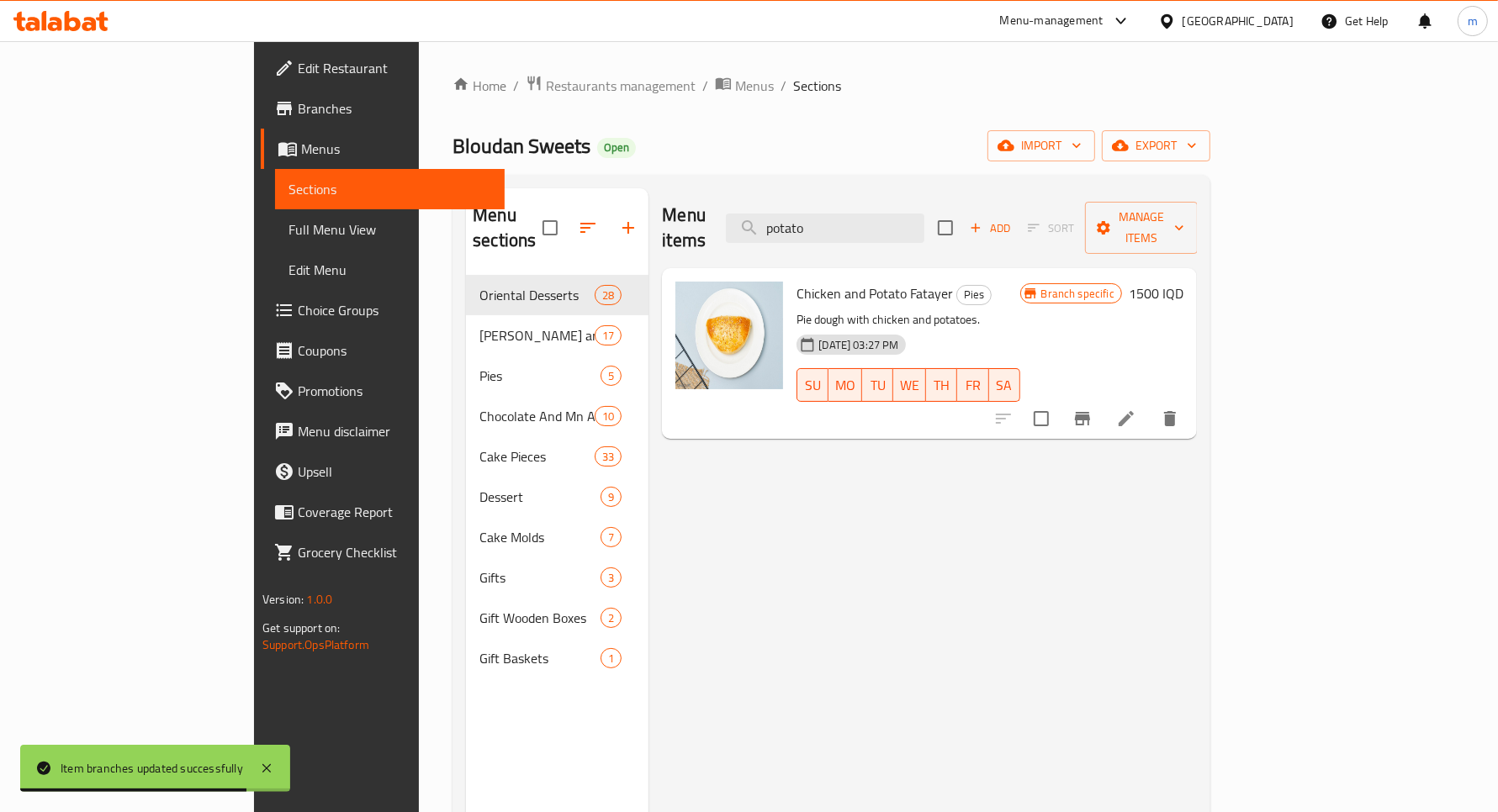
click at [275, 212] on link "Full Menu View" at bounding box center [389, 229] width 229 height 40
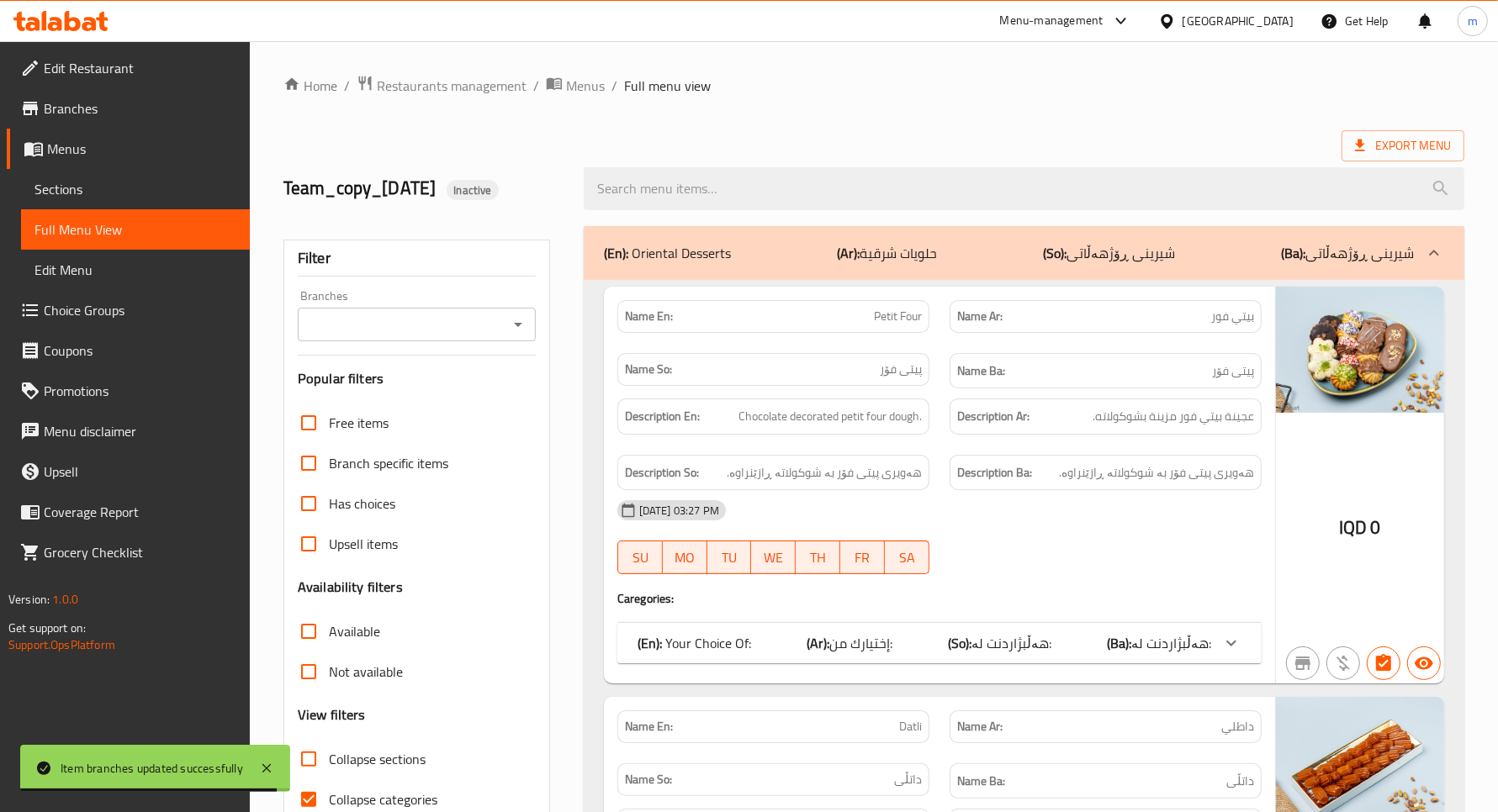
click at [531, 330] on div "Branches" at bounding box center [417, 324] width 238 height 34
click at [519, 329] on icon "Open" at bounding box center [518, 324] width 20 height 20
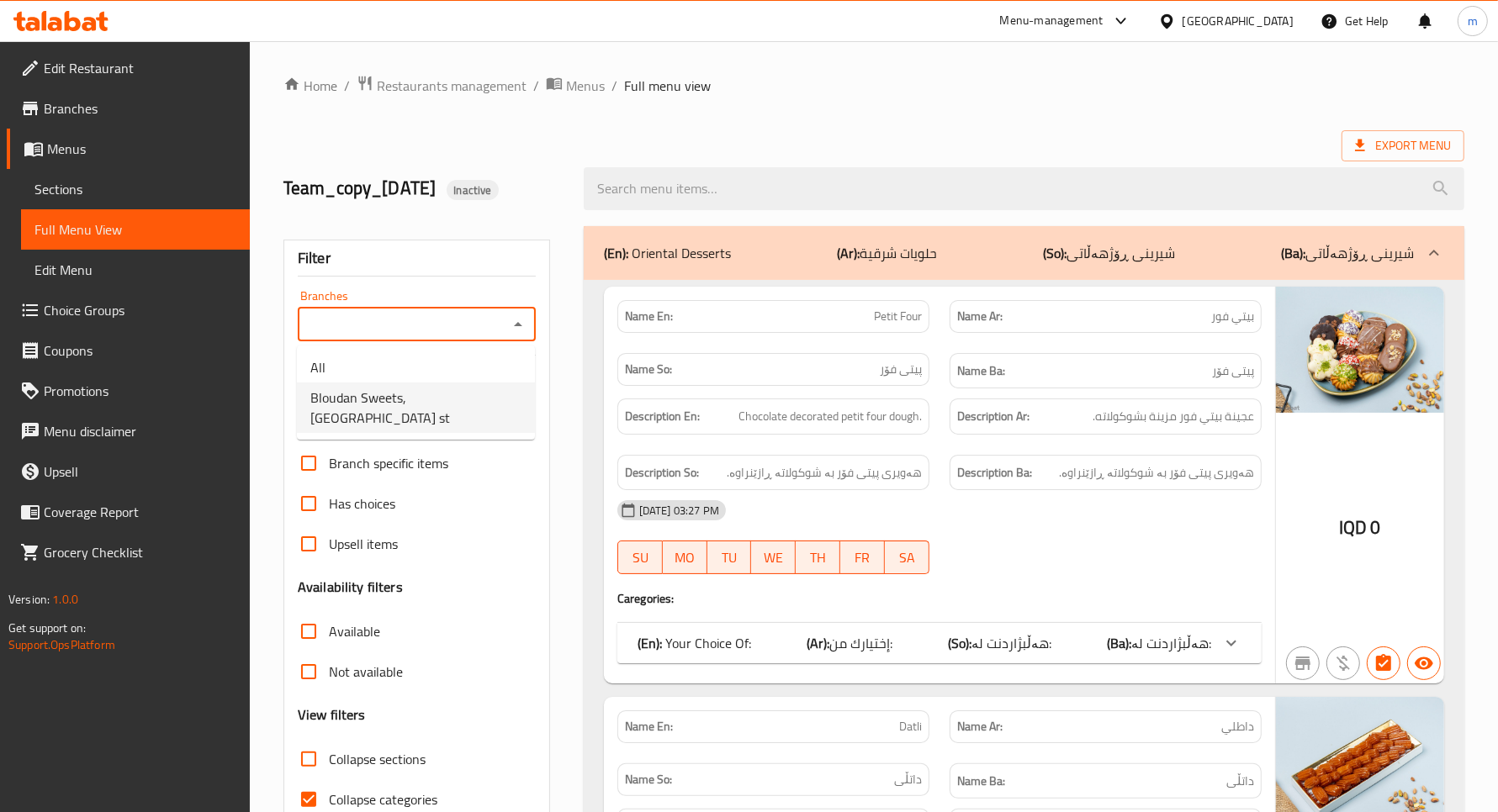
click at [420, 402] on span "Bloudan Sweets, [GEOGRAPHIC_DATA] st" at bounding box center [415, 407] width 211 height 40
type input "Bloudan Sweets, [GEOGRAPHIC_DATA] st"
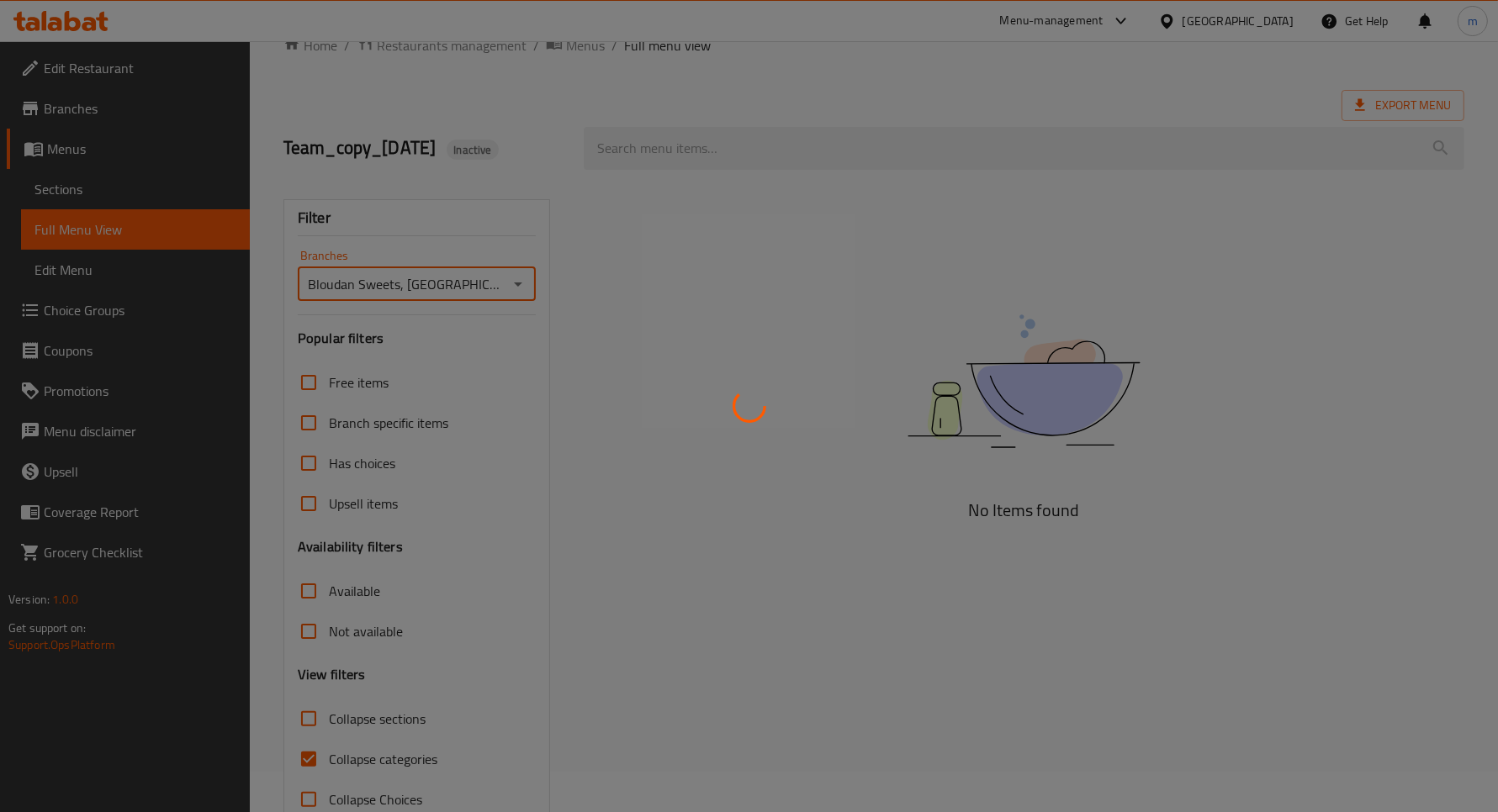
scroll to position [83, 0]
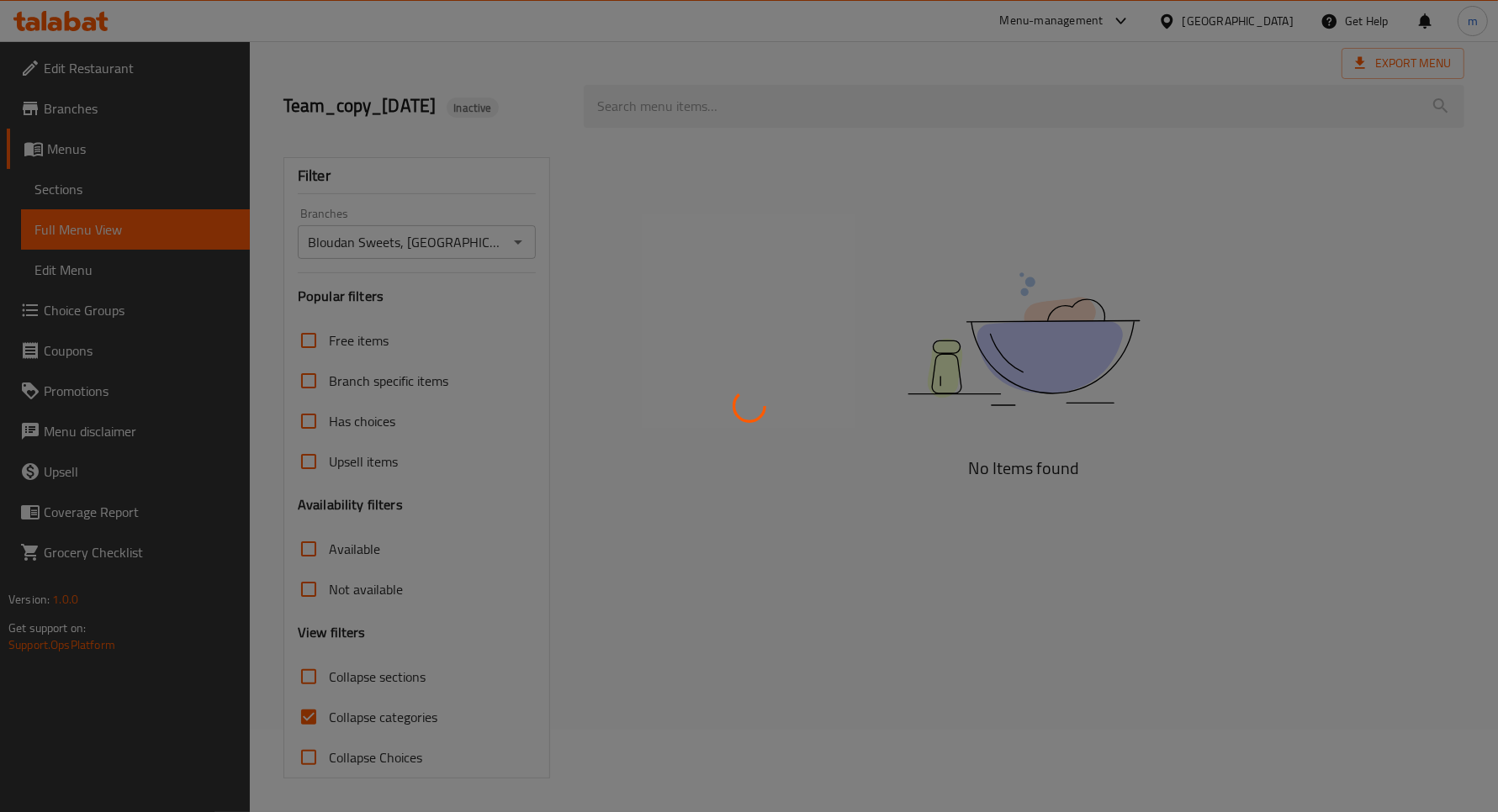
click at [309, 717] on div at bounding box center [749, 406] width 1498 height 812
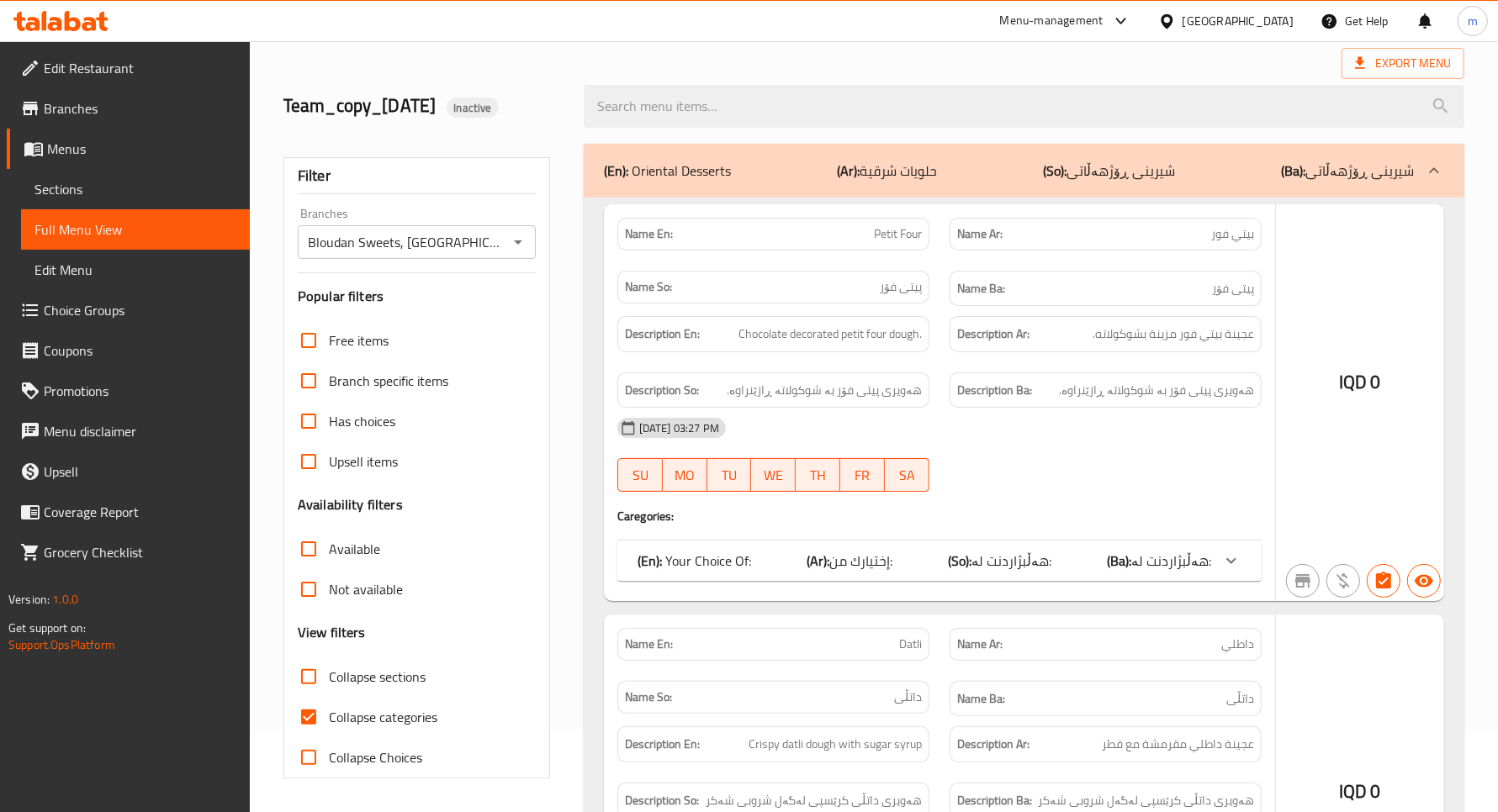
click at [305, 716] on div at bounding box center [749, 406] width 1498 height 812
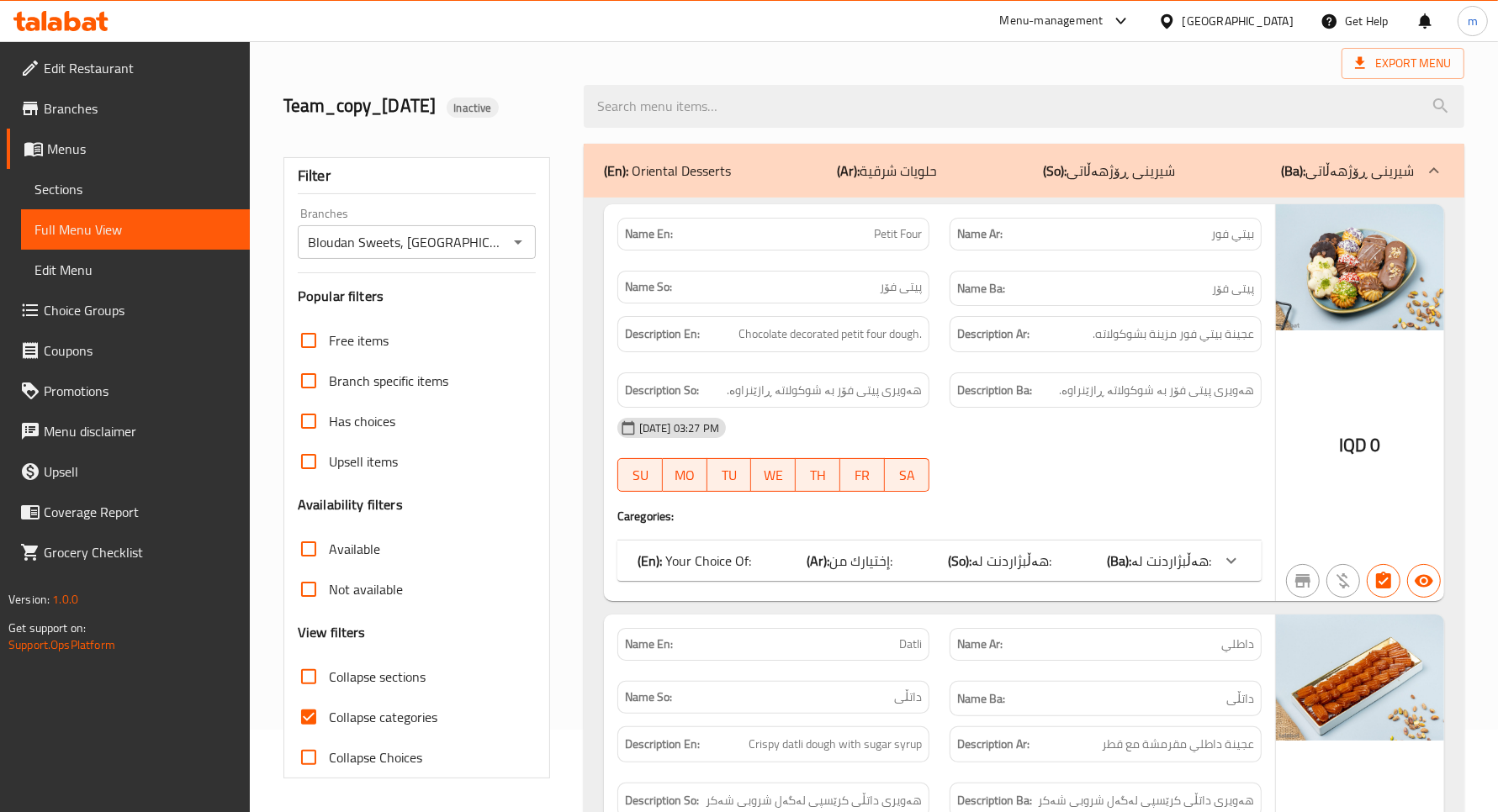
click at [305, 716] on input "Collapse categories" at bounding box center [308, 717] width 40 height 40
checkbox input "false"
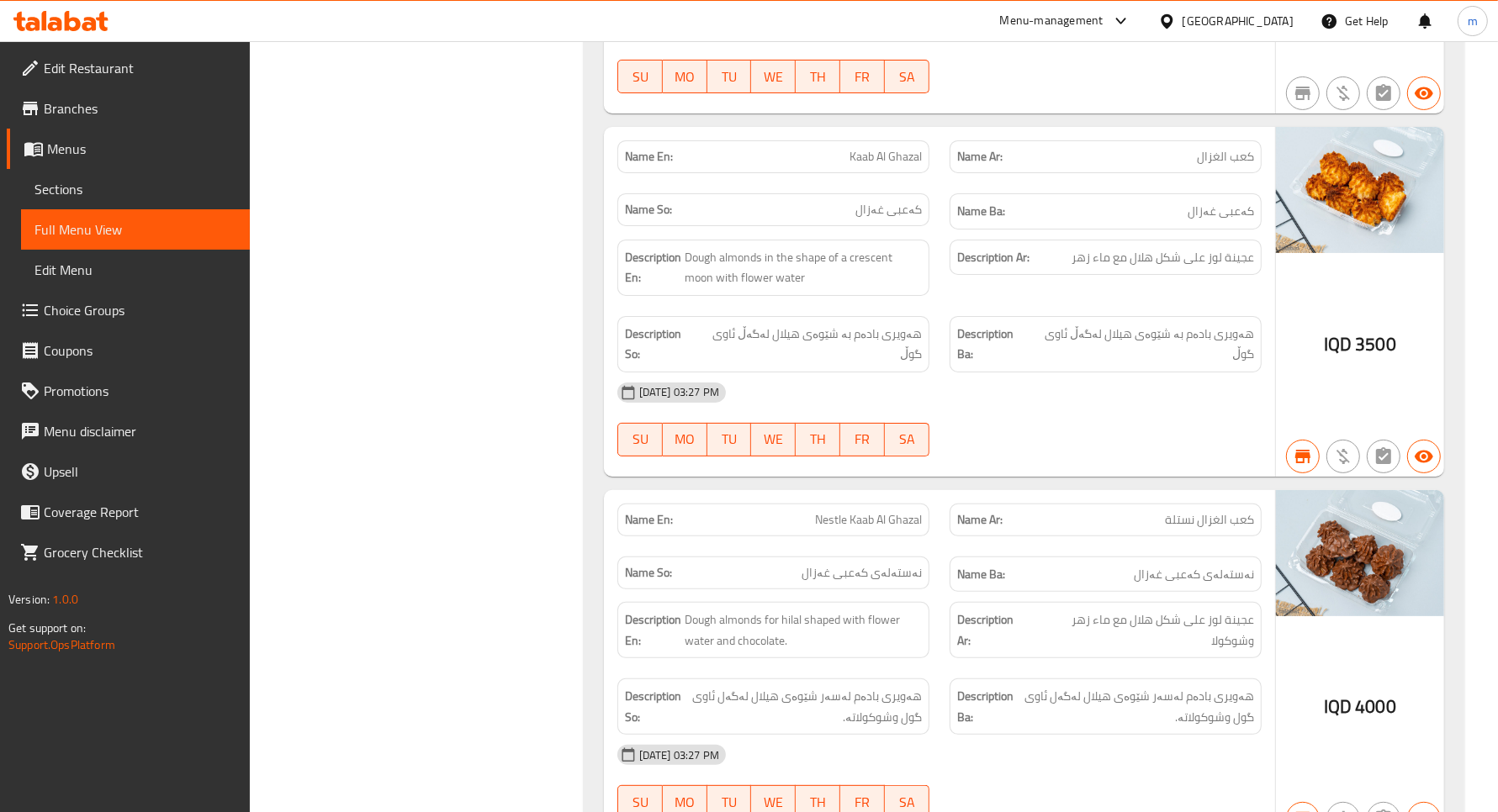
scroll to position [12245, 0]
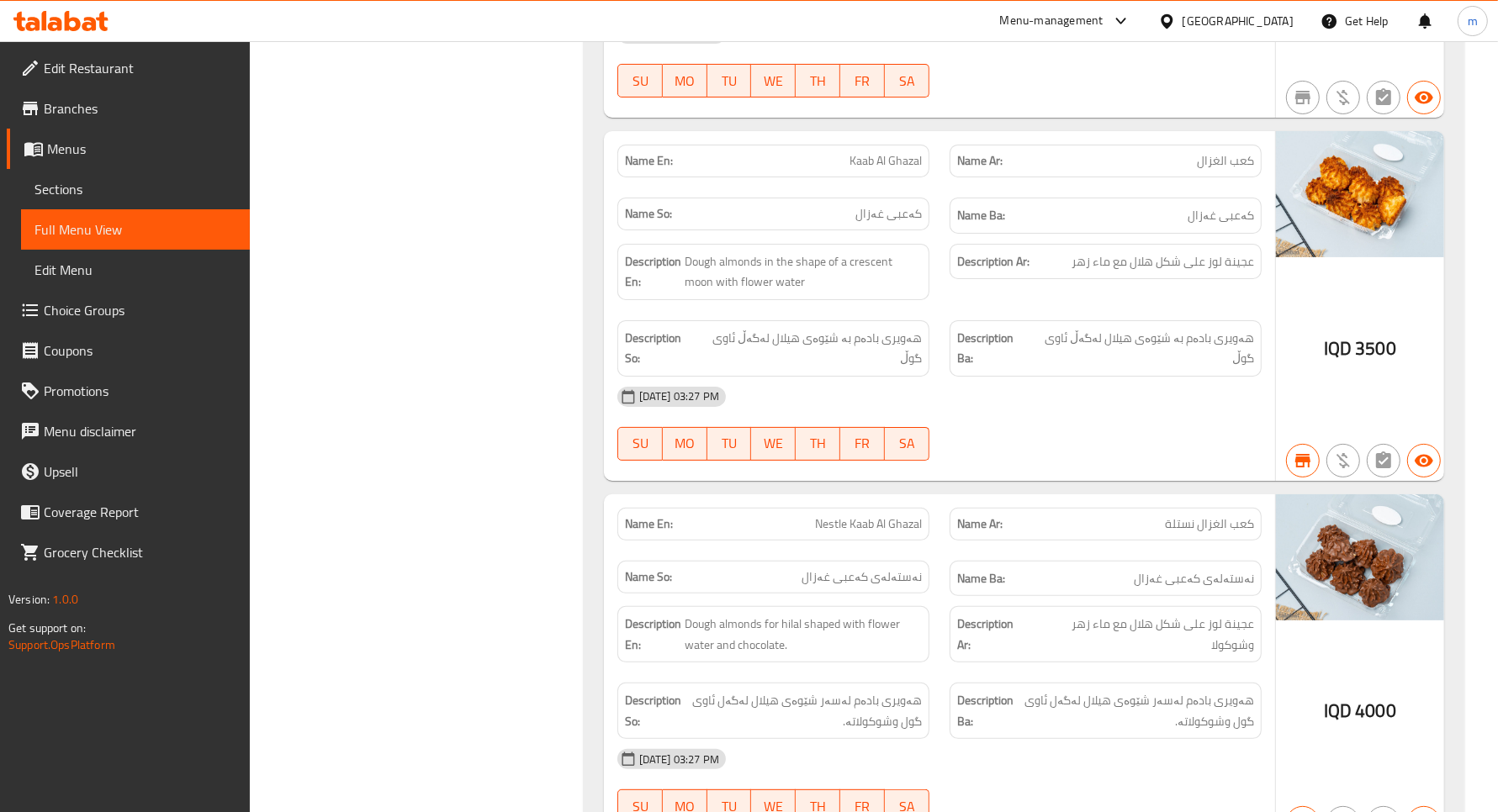
click at [998, 108] on div "[DATE] 03:27 PM SU MO TU WE TH FR SA" at bounding box center [939, 60] width 664 height 94
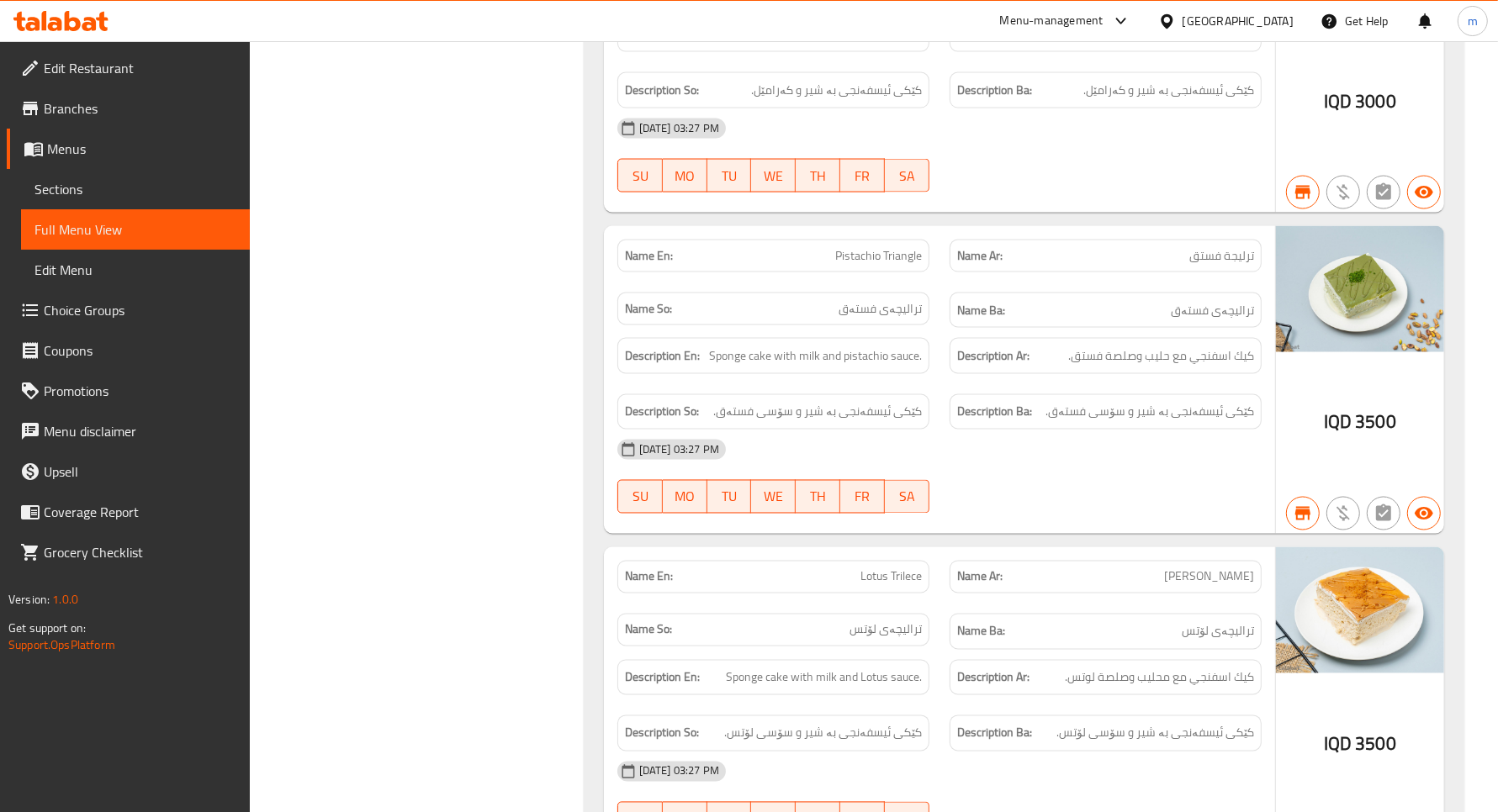
scroll to position [47394, 0]
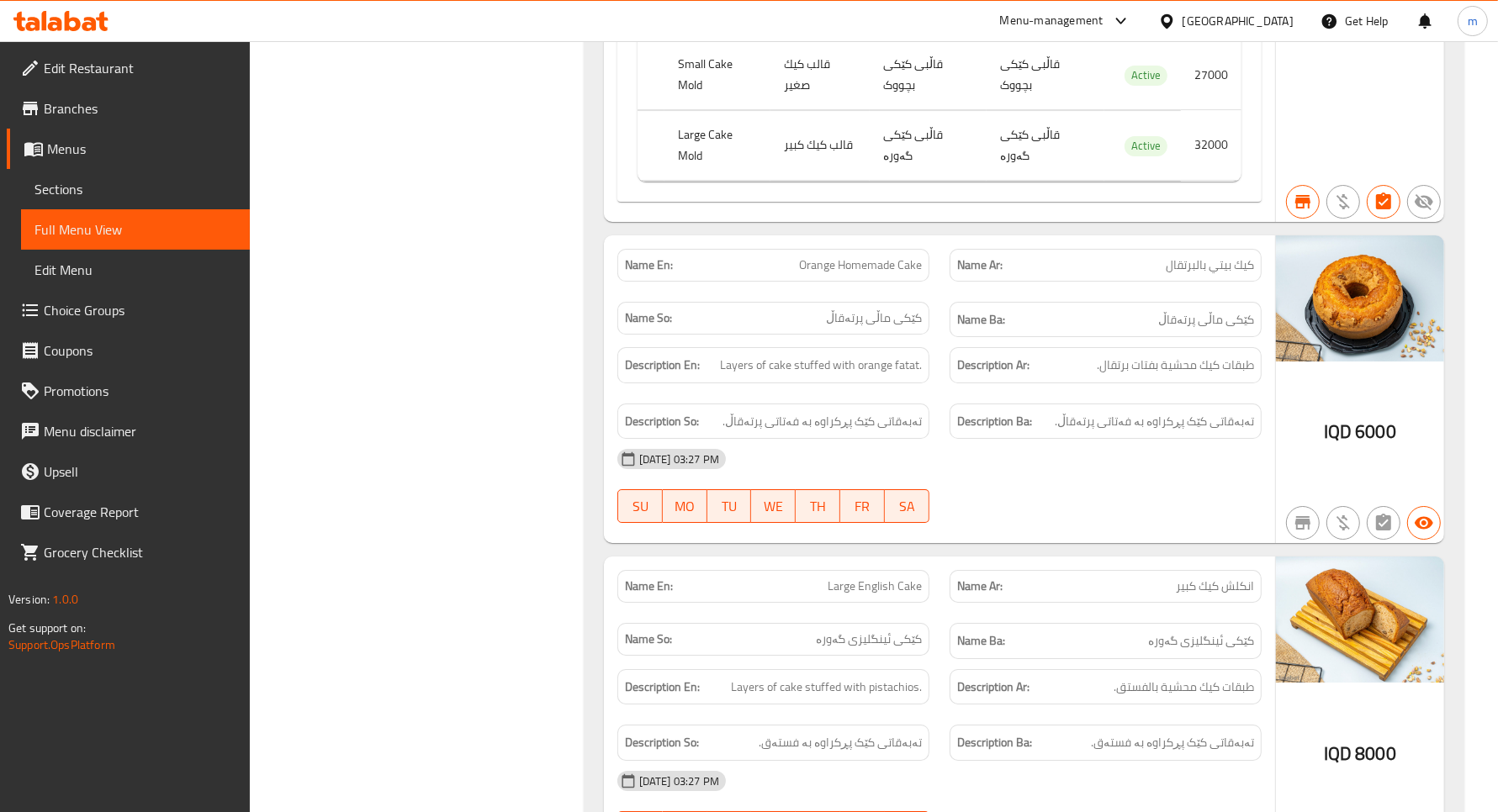
click at [1163, 274] on p "Name Ar: [PERSON_NAME] بالبرتقال" at bounding box center [1105, 265] width 297 height 18
click at [1164, 274] on p "Name Ar: [PERSON_NAME] بالبرتقال" at bounding box center [1105, 265] width 297 height 18
click at [1166, 274] on span "كيك بيتي بالبرتقال" at bounding box center [1210, 265] width 89 height 18
copy span "كيك بيتي بالبرتقال"
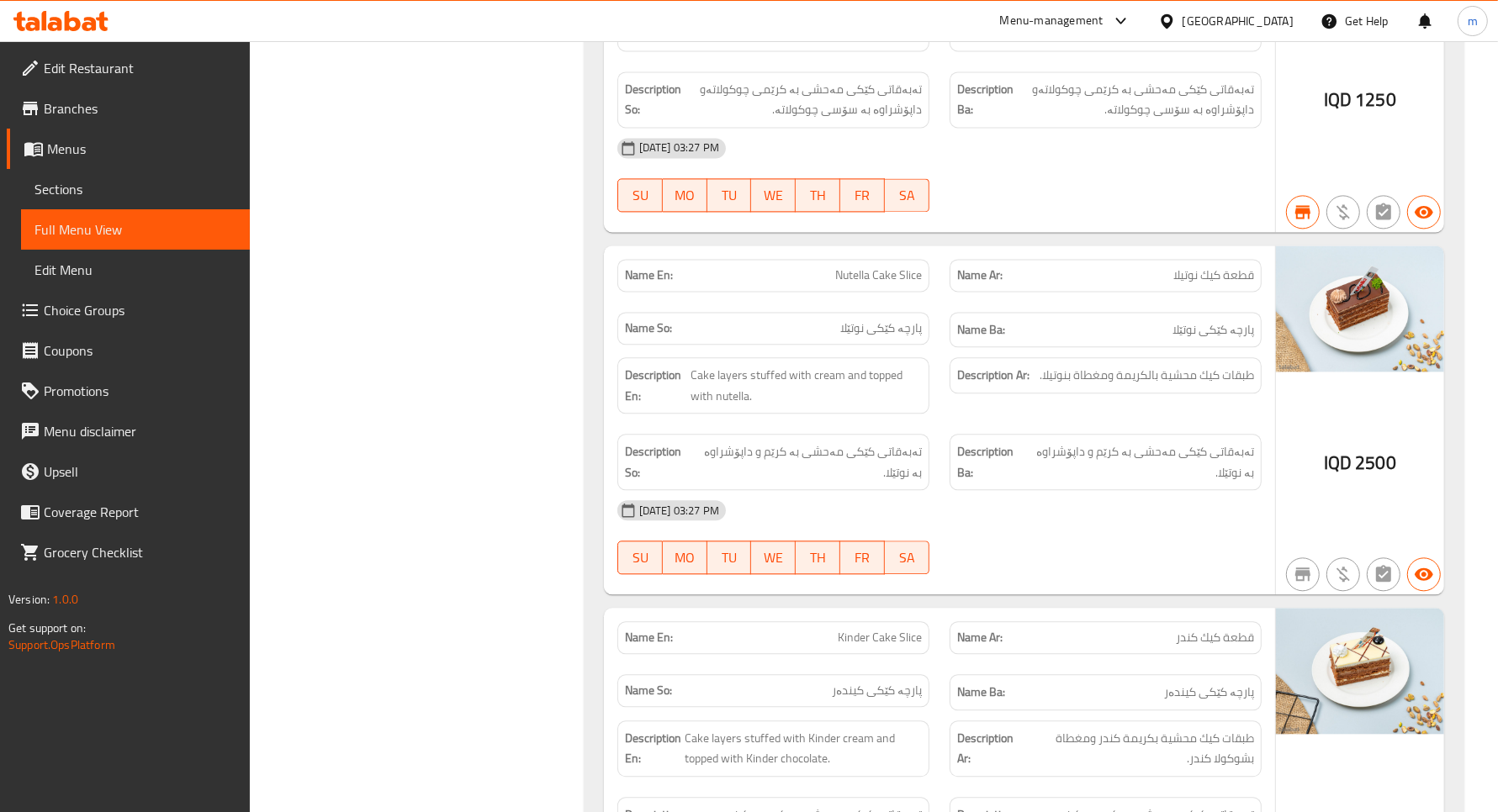
scroll to position [0, 0]
